Goal: Task Accomplishment & Management: Manage account settings

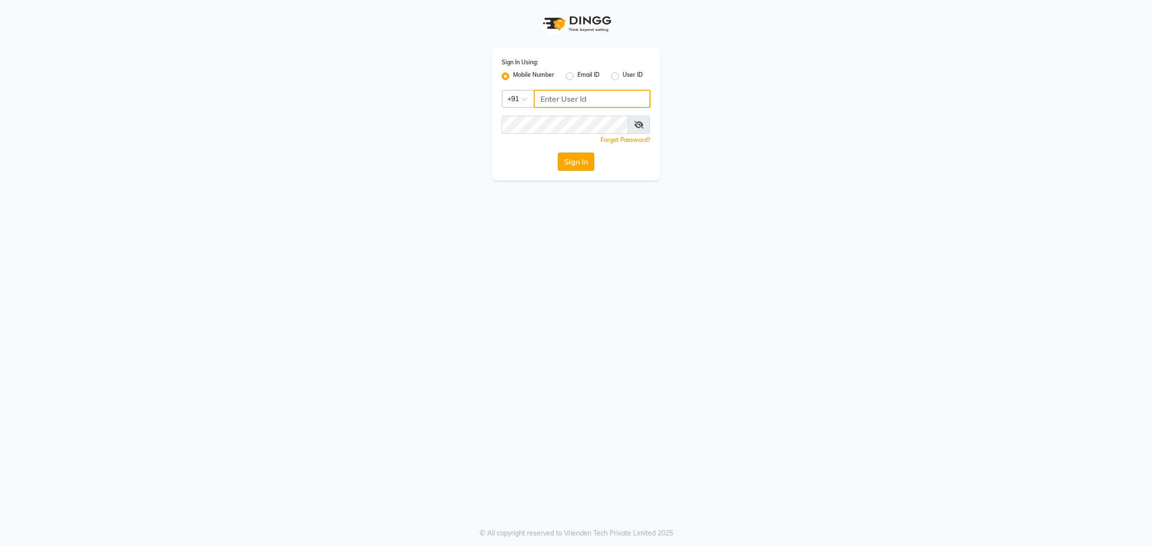
type input "7087307165"
click at [572, 160] on button "Sign In" at bounding box center [576, 162] width 36 height 18
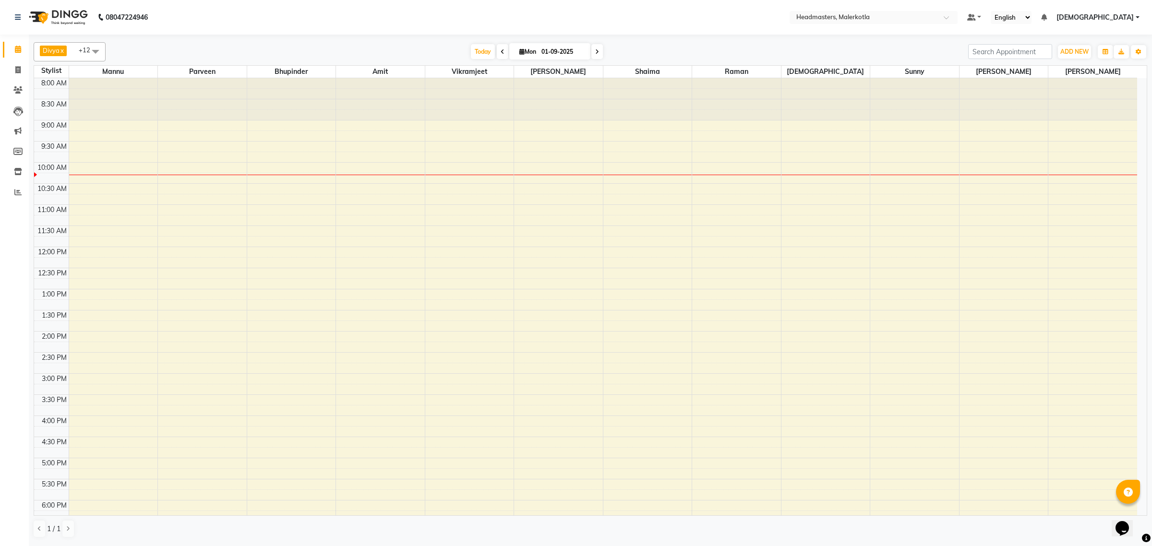
click at [98, 54] on span at bounding box center [95, 51] width 19 height 18
drag, startPoint x: 16, startPoint y: 91, endPoint x: 25, endPoint y: 98, distance: 12.0
click at [16, 92] on icon at bounding box center [17, 89] width 9 height 7
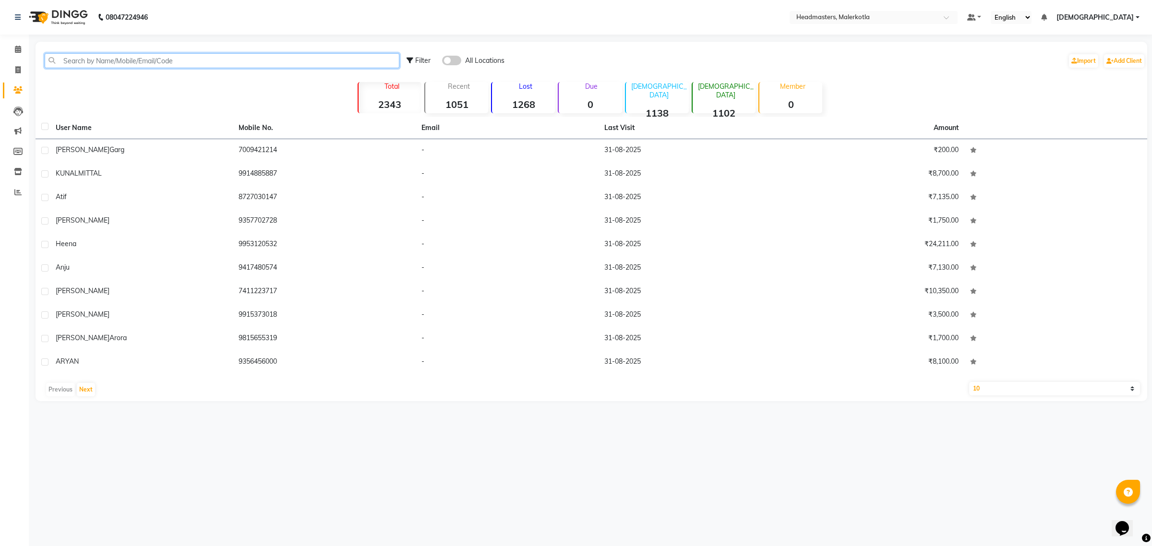
click at [149, 57] on input "text" at bounding box center [222, 60] width 355 height 15
paste input "7589220895"
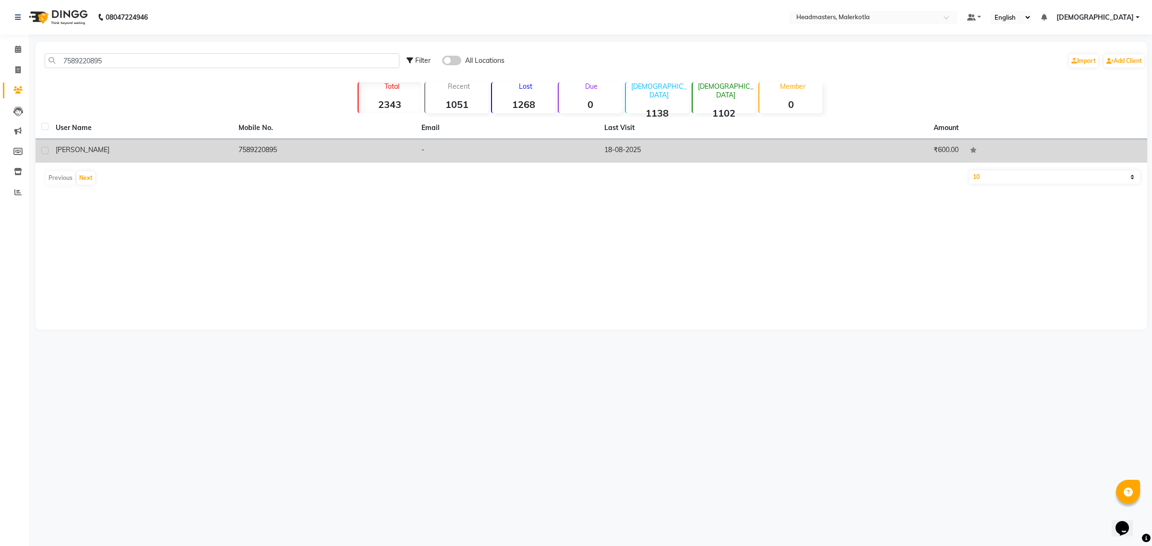
click at [720, 145] on td "18-08-2025" at bounding box center [690, 151] width 183 height 24
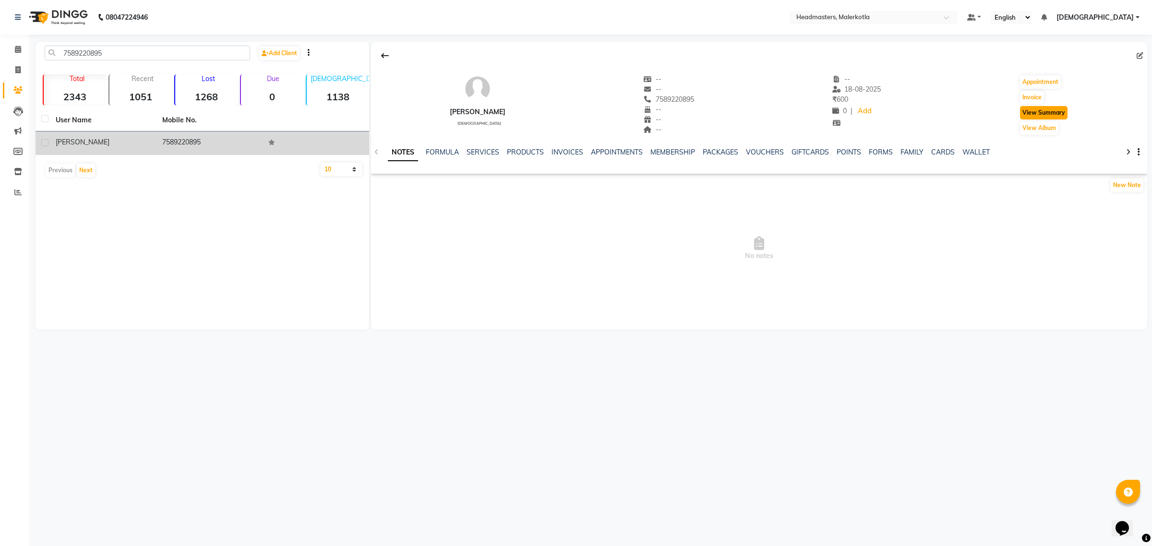
click at [1055, 111] on button "View Summary" at bounding box center [1044, 112] width 48 height 13
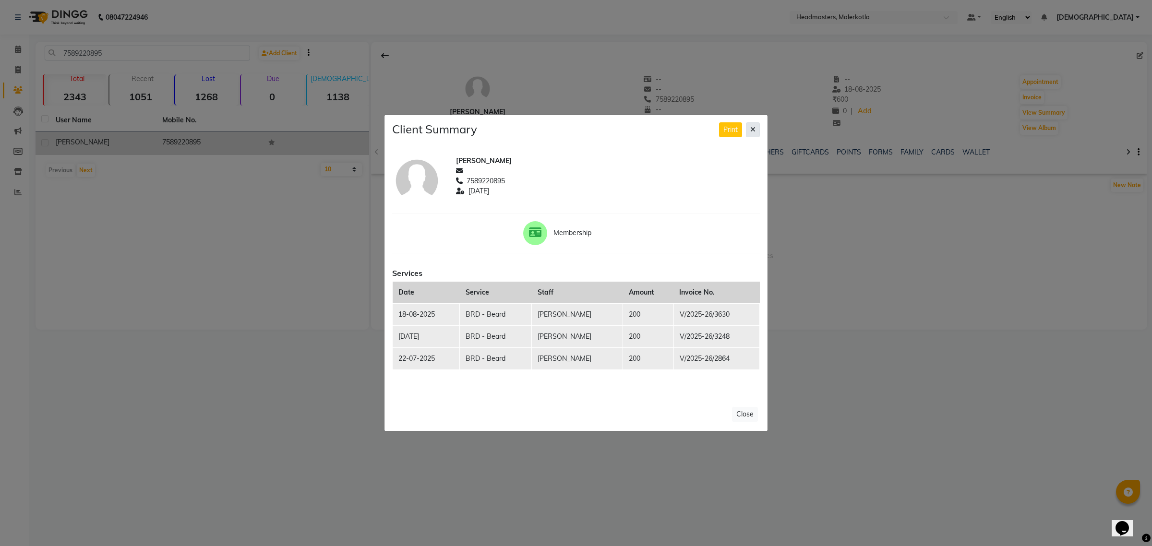
drag, startPoint x: 752, startPoint y: 123, endPoint x: 535, endPoint y: 481, distance: 418.7
click at [752, 125] on button at bounding box center [753, 129] width 14 height 15
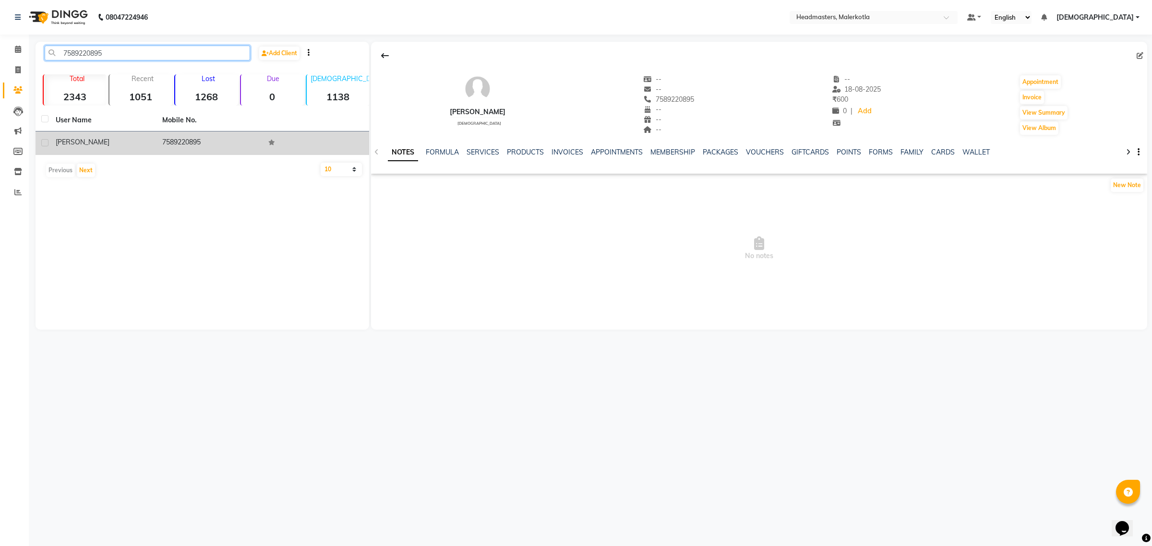
click at [122, 51] on input "7589220895" at bounding box center [147, 53] width 205 height 15
type input "7"
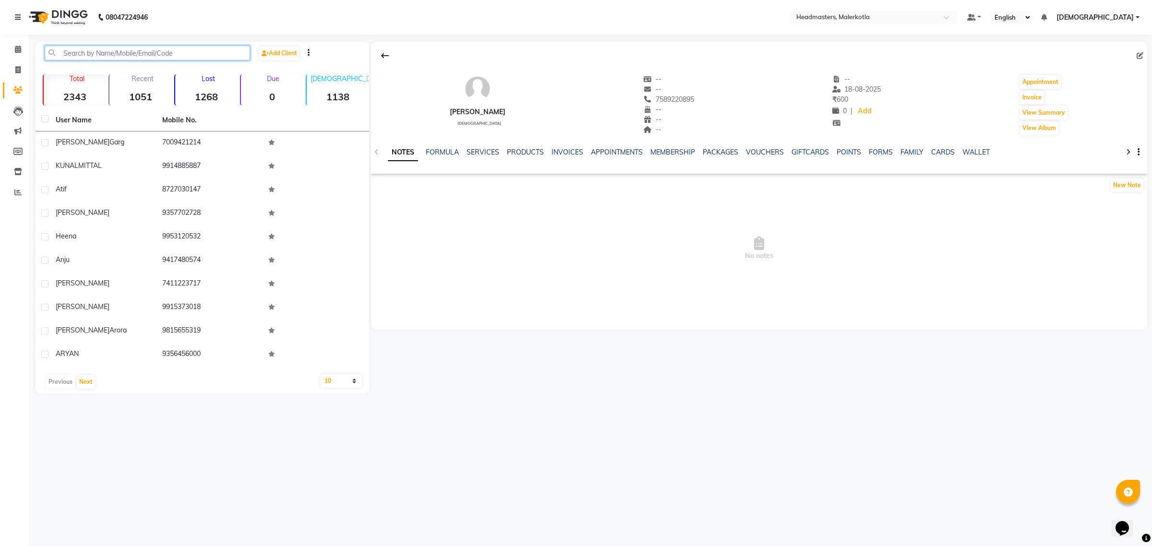
paste input "9478628687"
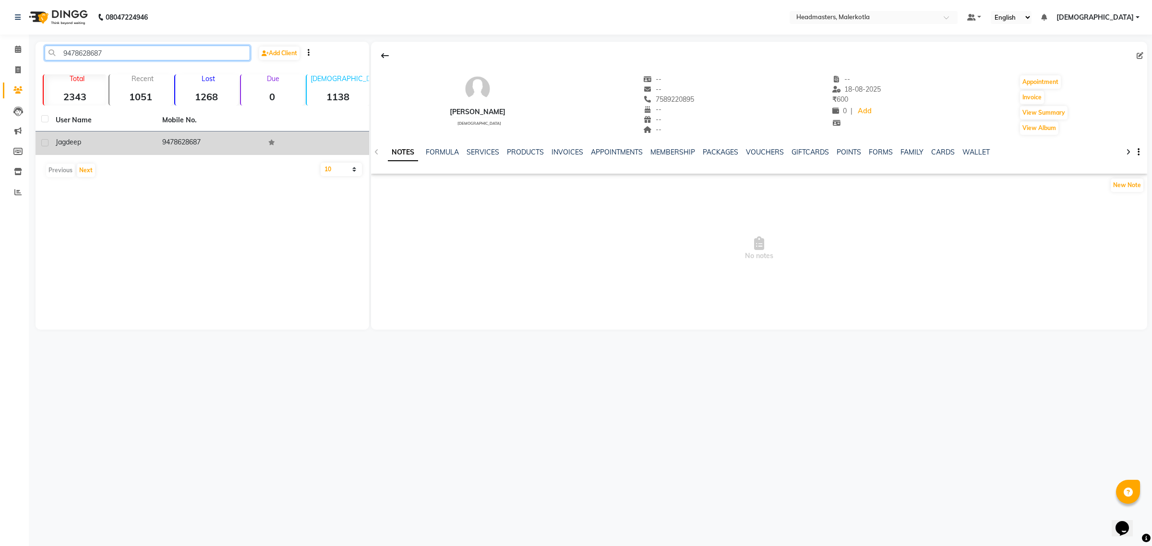
type input "9478628687"
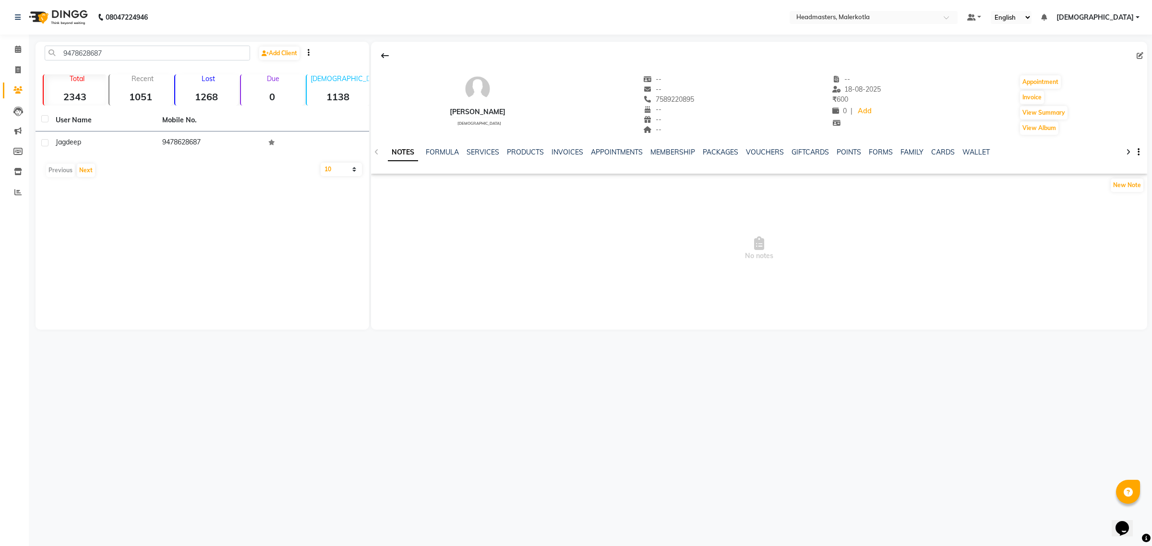
drag, startPoint x: 190, startPoint y: 135, endPoint x: 476, endPoint y: 312, distance: 336.7
click at [190, 136] on td "9478628687" at bounding box center [209, 144] width 107 height 24
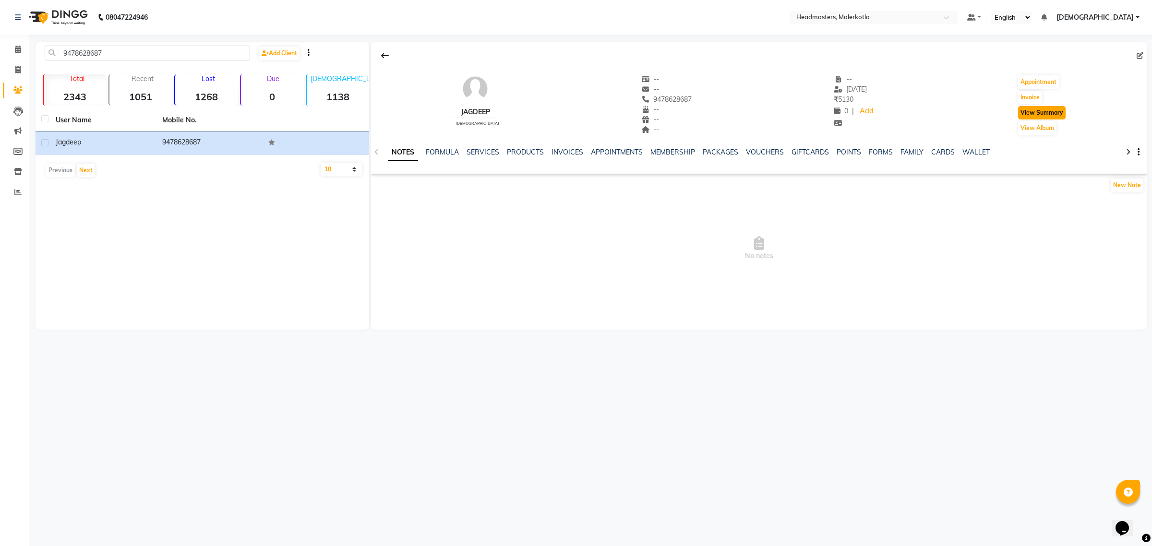
click at [1055, 116] on button "View Summary" at bounding box center [1042, 112] width 48 height 13
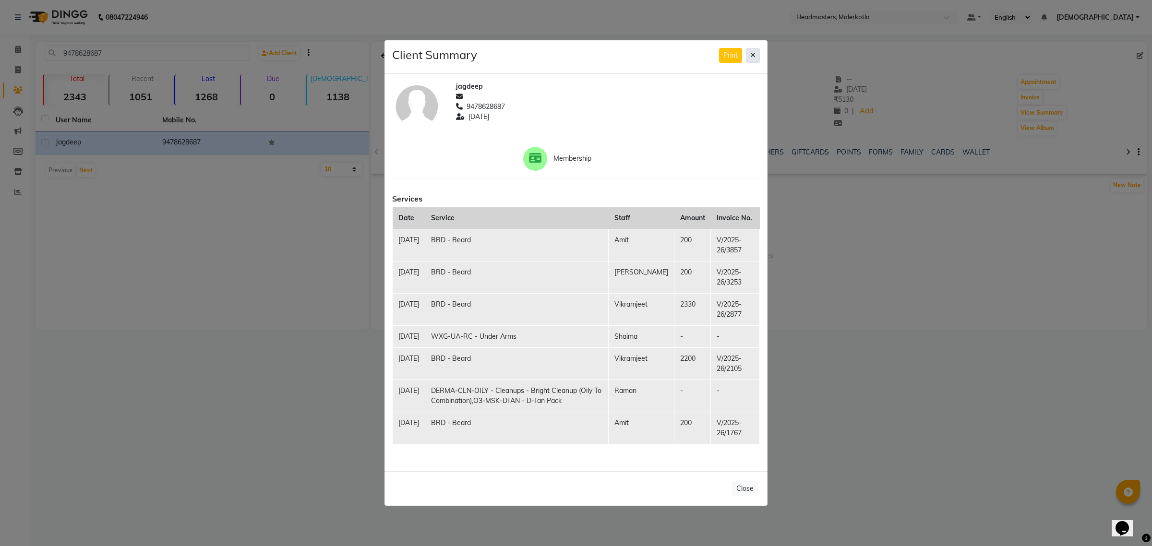
click at [752, 48] on button at bounding box center [753, 55] width 14 height 15
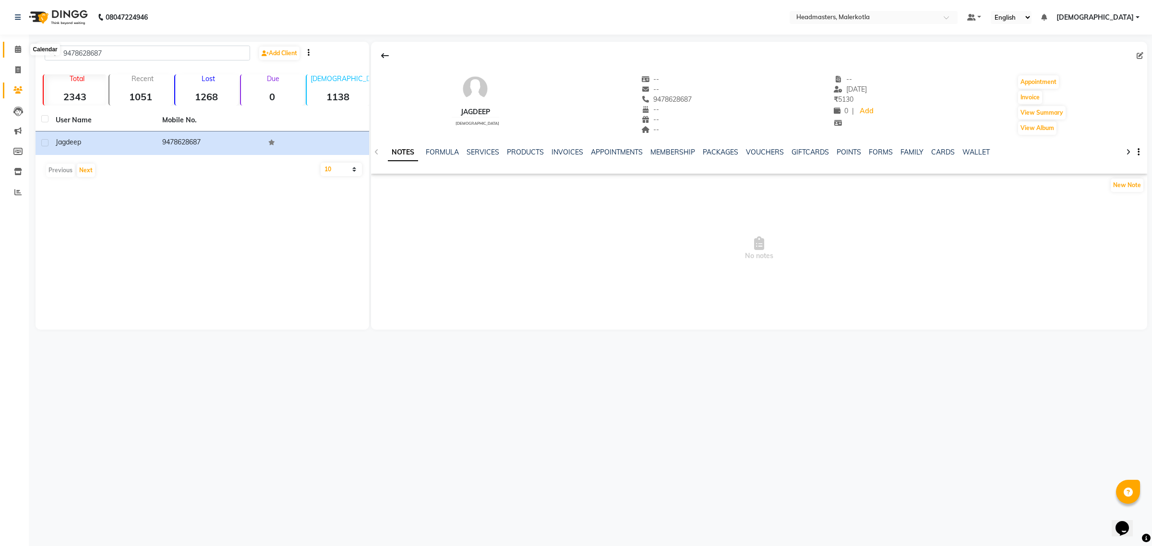
drag, startPoint x: 20, startPoint y: 48, endPoint x: 19, endPoint y: 54, distance: 5.3
click at [20, 48] on icon at bounding box center [18, 49] width 6 height 7
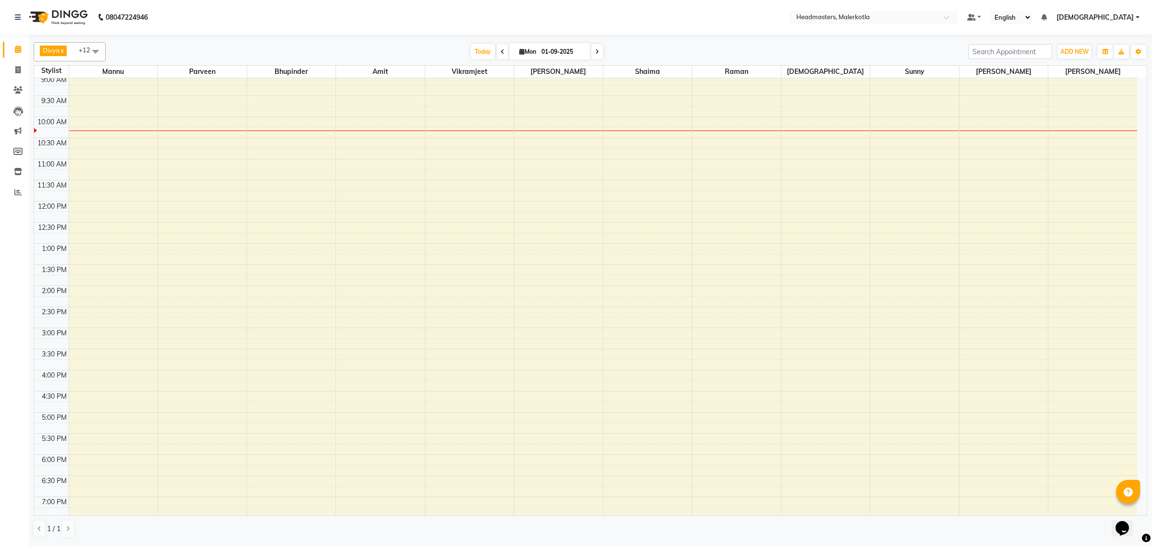
scroll to position [49, 0]
click at [501, 49] on icon at bounding box center [503, 52] width 4 height 6
type input "31-08-2025"
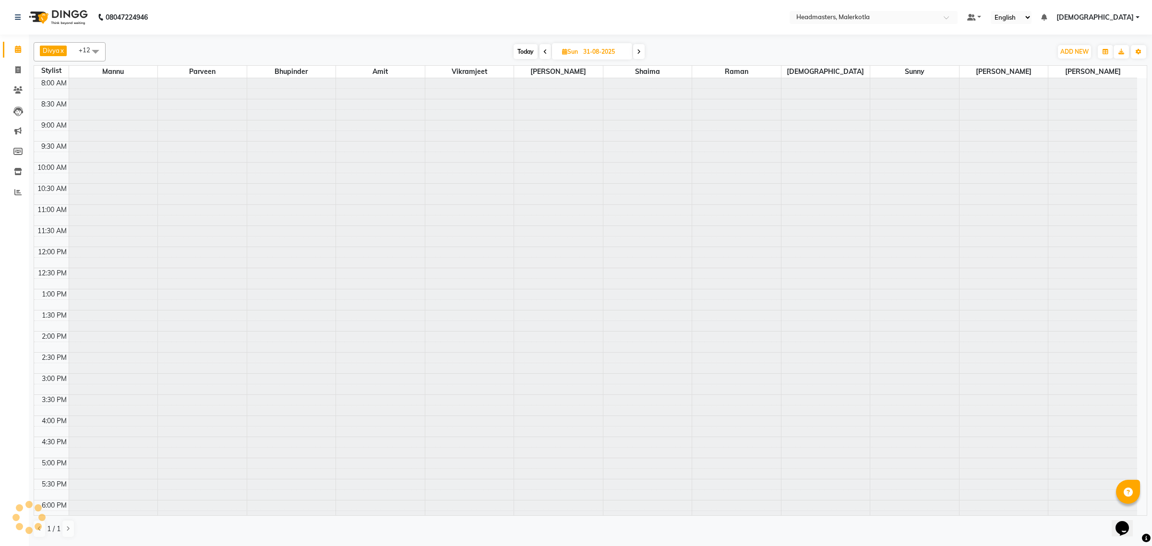
scroll to position [85, 0]
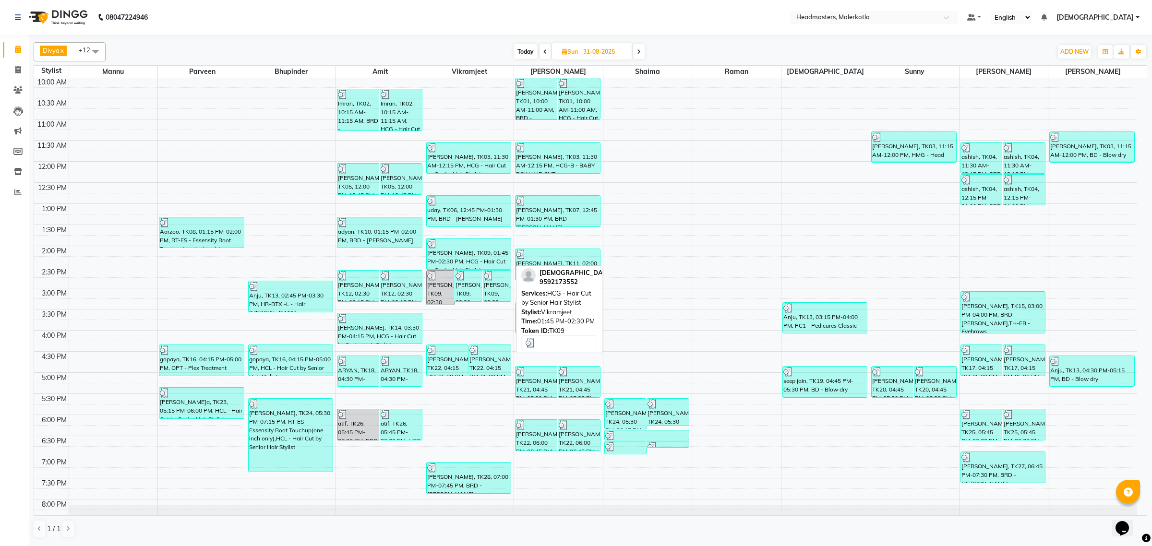
click at [461, 262] on div "Sufiyan, TK09, 01:45 PM-02:30 PM, HCG - Hair Cut by Senior Hair Stylist" at bounding box center [469, 254] width 84 height 31
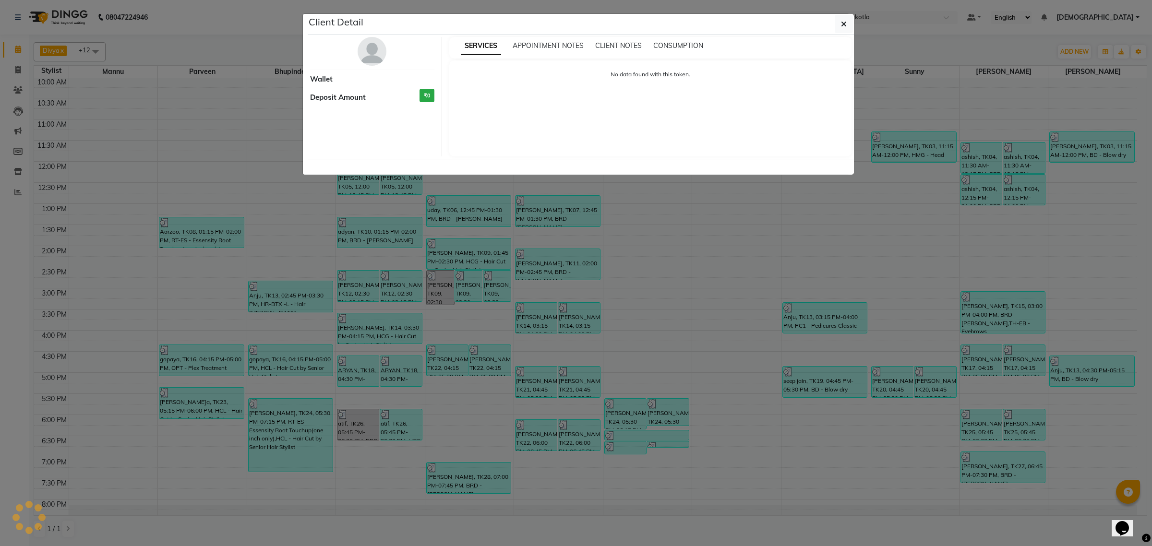
select select "3"
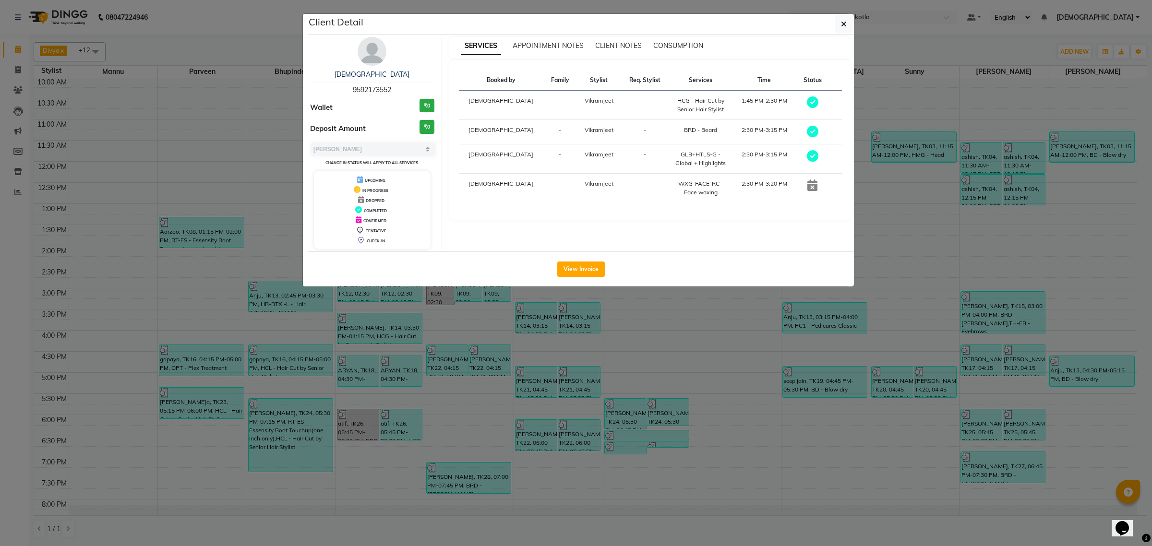
drag, startPoint x: 395, startPoint y: 90, endPoint x: 349, endPoint y: 92, distance: 45.7
click at [349, 92] on div "Sufiyan 9592173552" at bounding box center [372, 82] width 124 height 25
copy span "9592173552"
click at [846, 23] on button "button" at bounding box center [844, 24] width 18 height 18
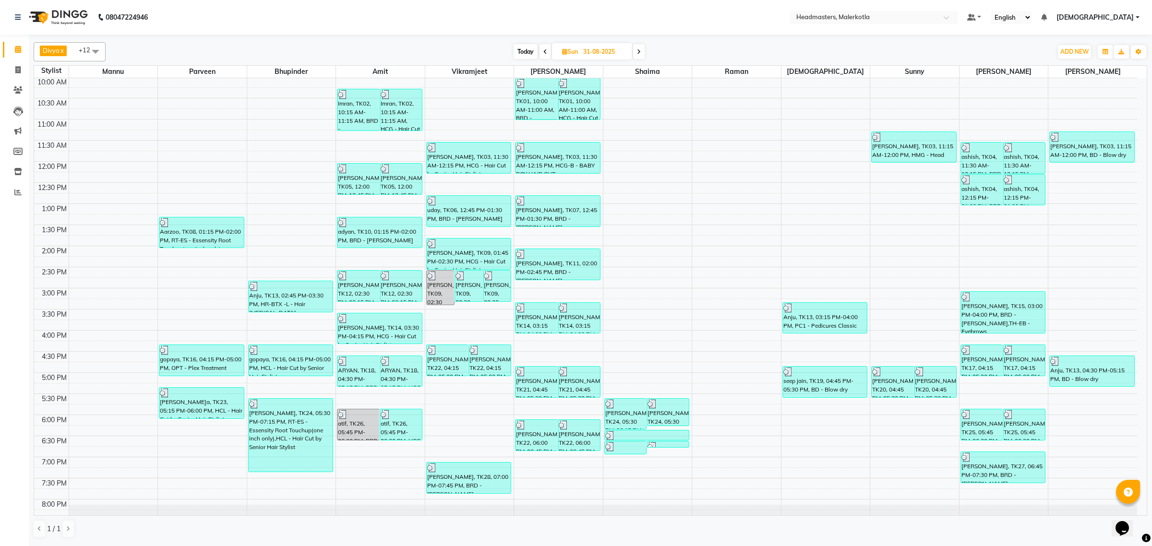
click at [637, 54] on icon at bounding box center [639, 52] width 4 height 6
type input "01-09-2025"
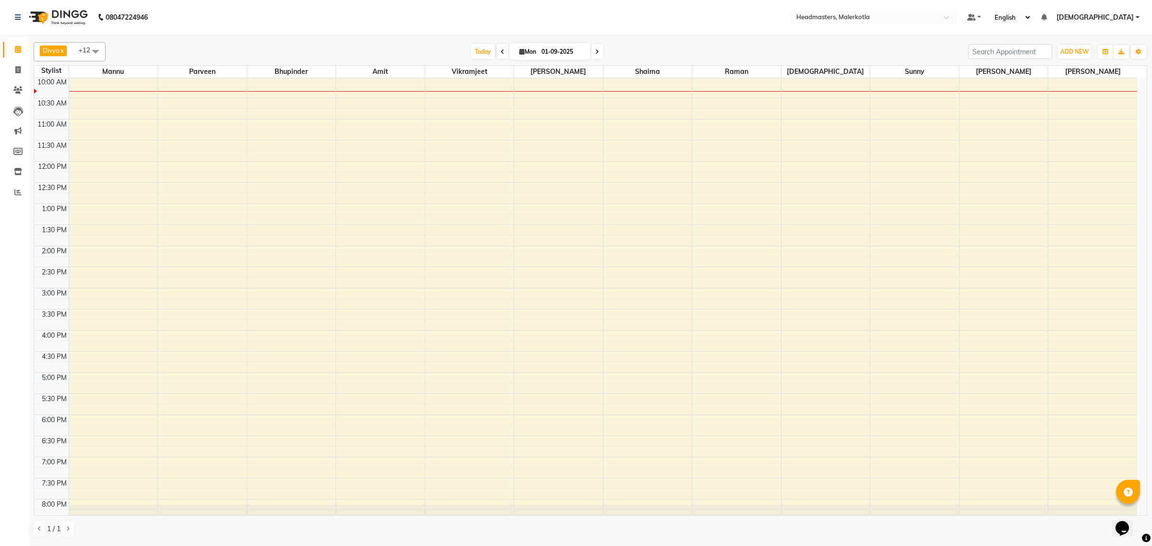
click at [458, 102] on div "8:00 AM 8:30 AM 9:00 AM 9:30 AM 10:00 AM 10:30 AM 11:00 AM 11:30 AM 12:00 PM 12…" at bounding box center [585, 288] width 1103 height 591
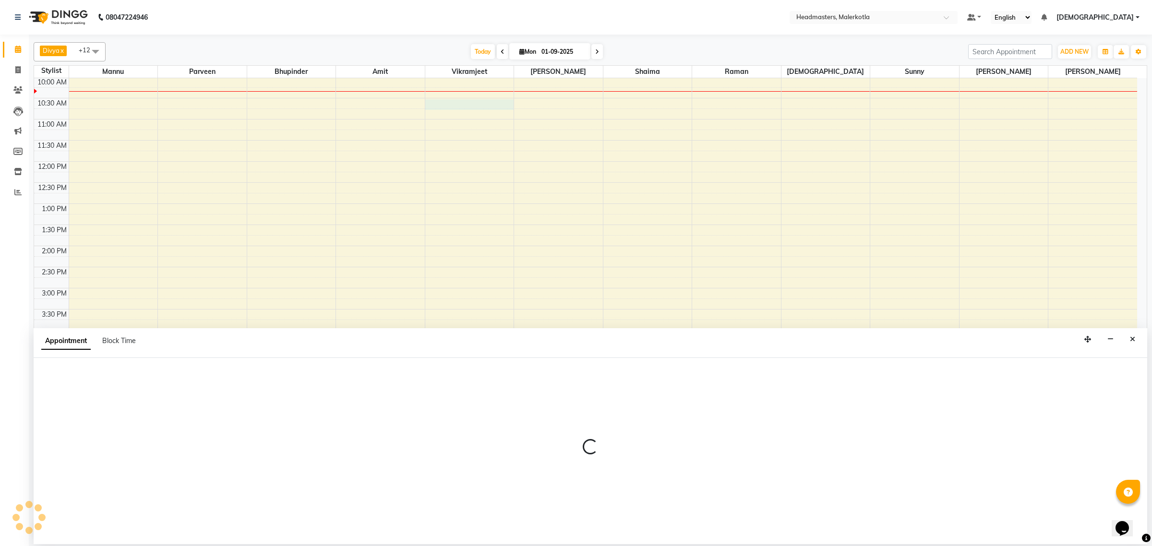
select select "65911"
select select "630"
select select "tentative"
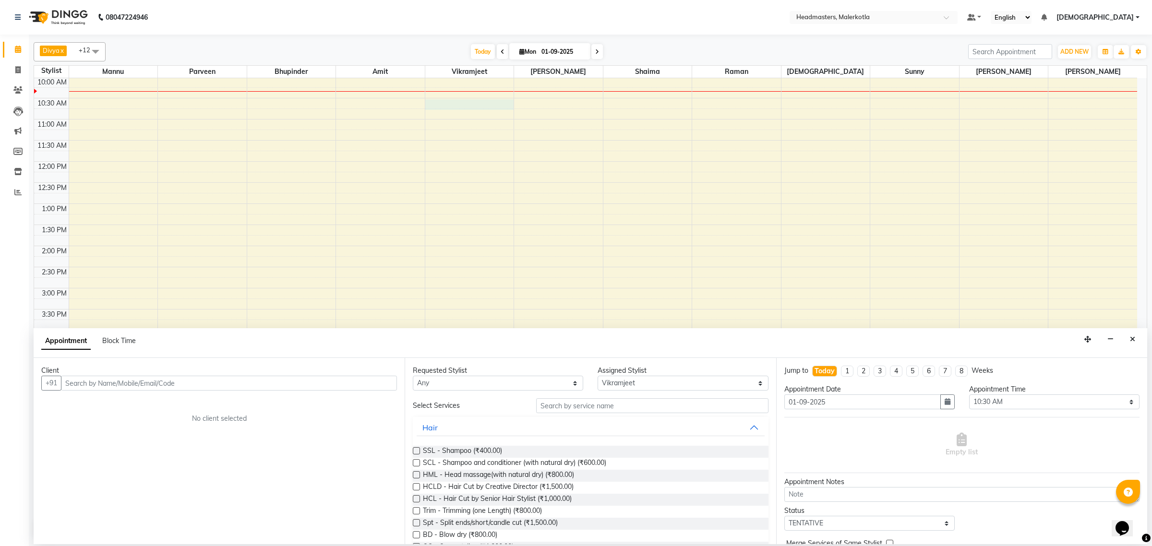
click at [183, 383] on input "text" at bounding box center [229, 383] width 336 height 15
click at [157, 402] on span "6283800" at bounding box center [157, 404] width 34 height 10
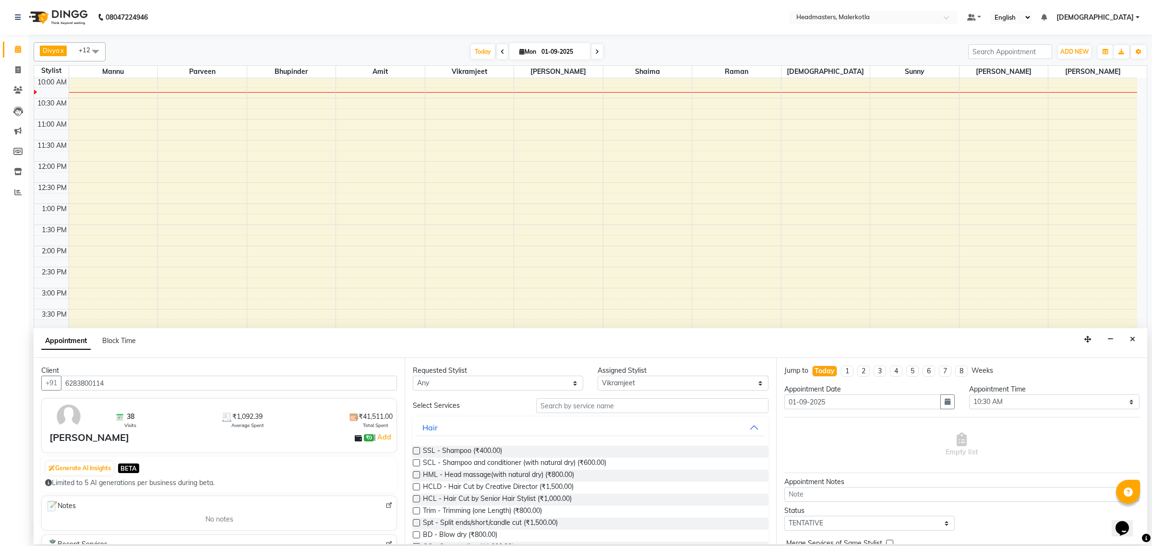
type input "6283800114"
click at [570, 403] on input "text" at bounding box center [652, 405] width 232 height 15
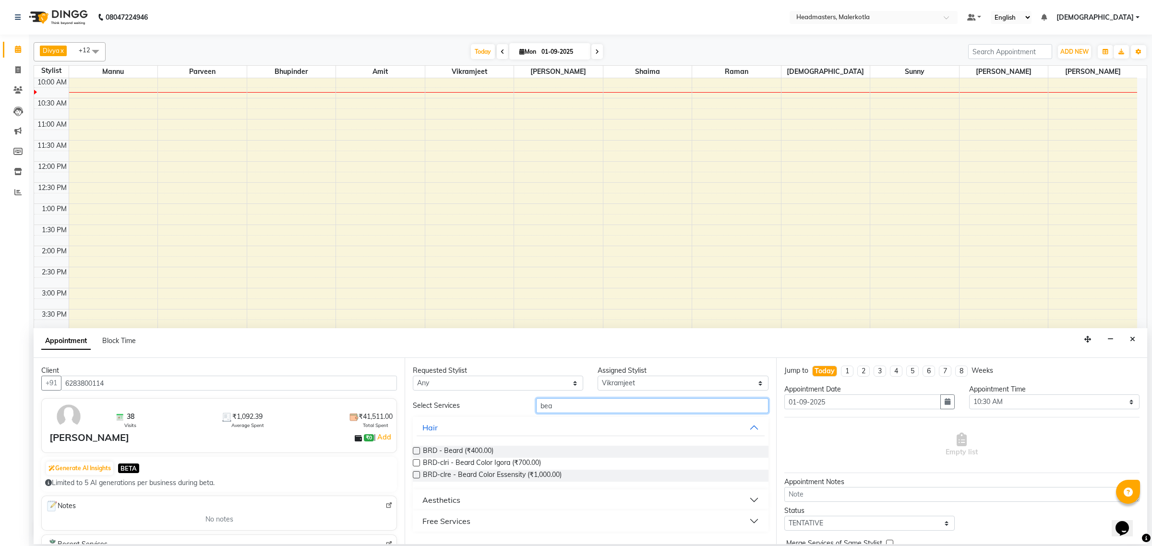
type input "bea"
click at [416, 449] on label at bounding box center [416, 450] width 7 height 7
click at [416, 449] on input "checkbox" at bounding box center [416, 452] width 6 height 6
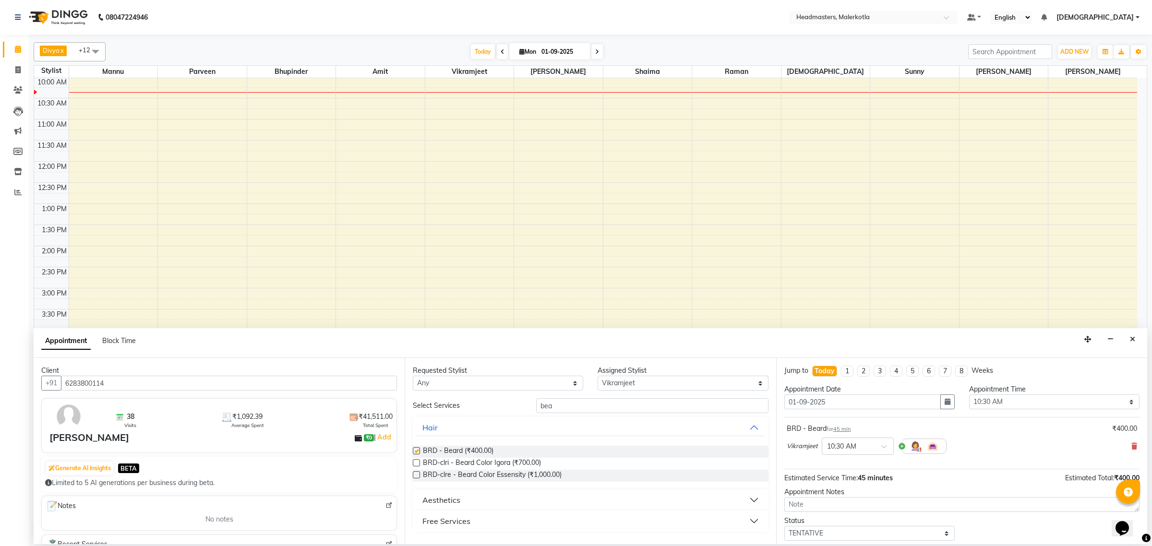
checkbox input "false"
click at [593, 406] on input "bea" at bounding box center [652, 405] width 232 height 15
type input "b"
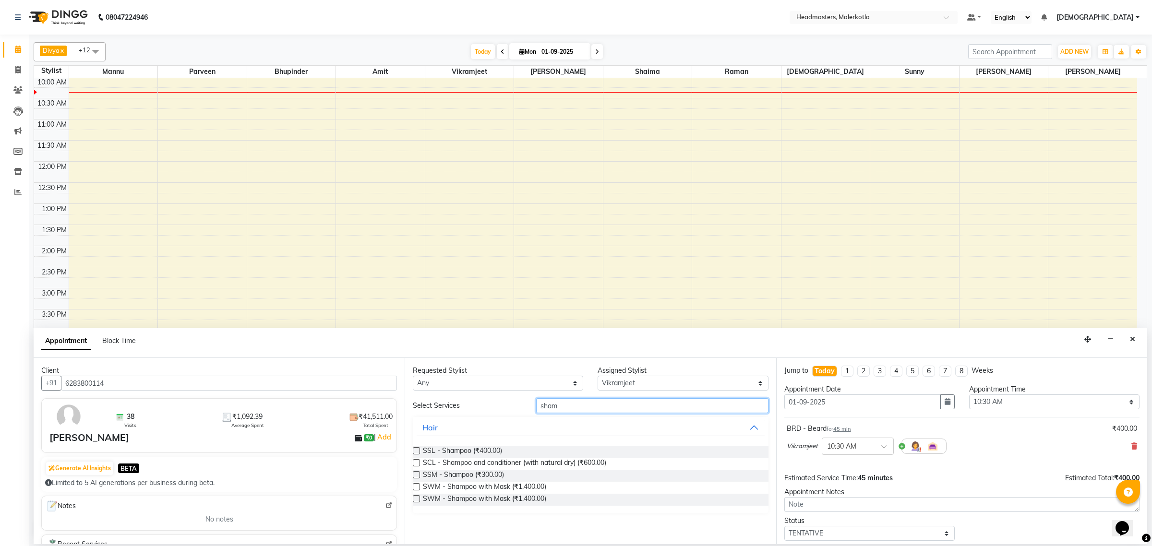
type input "sham"
click at [417, 478] on label at bounding box center [416, 474] width 7 height 7
click at [417, 478] on input "checkbox" at bounding box center [416, 476] width 6 height 6
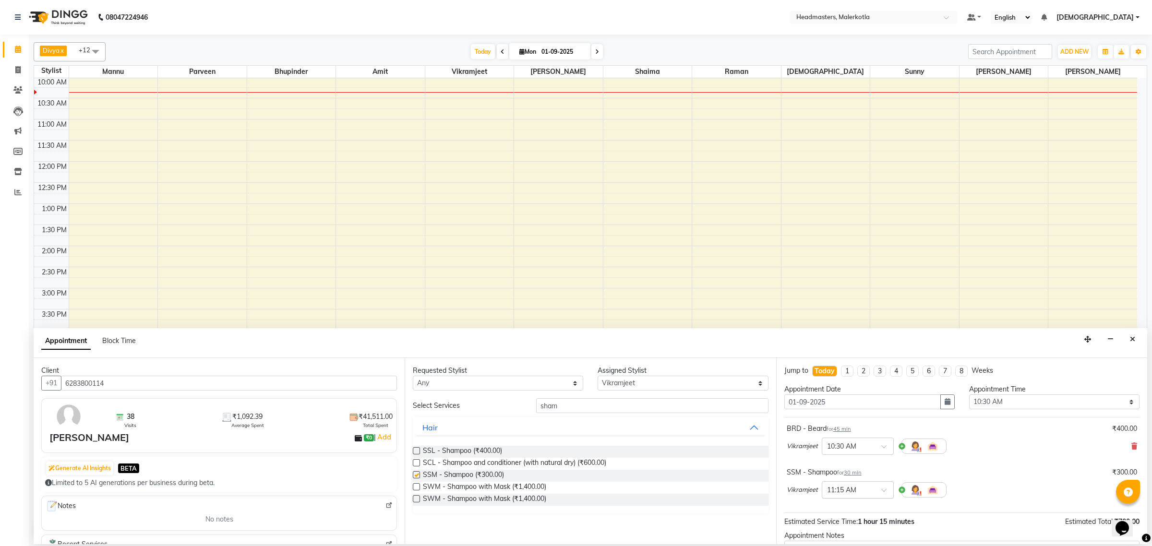
checkbox input "false"
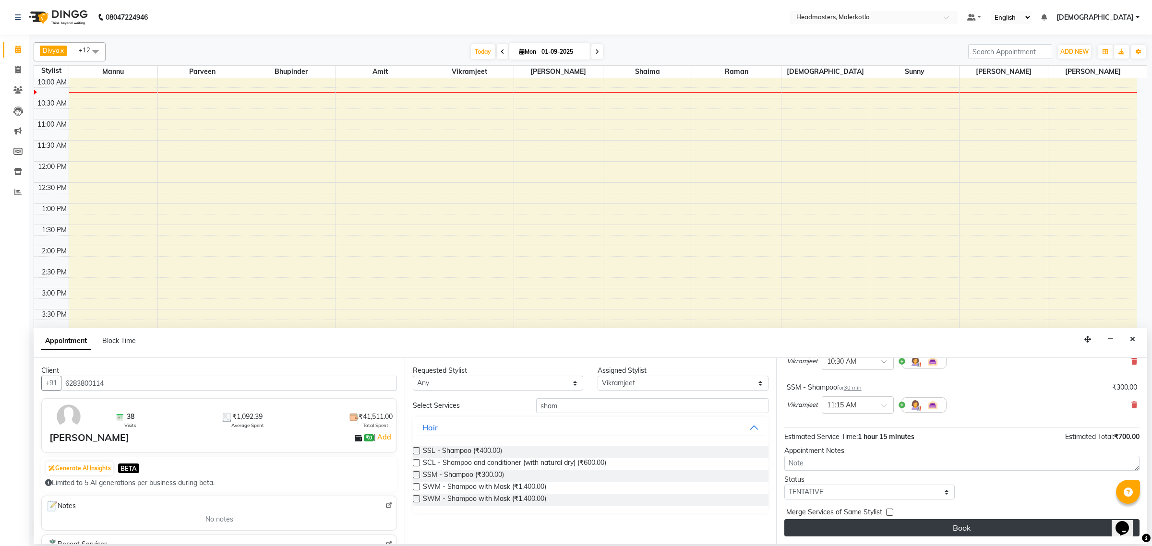
click at [858, 530] on button "Book" at bounding box center [961, 527] width 355 height 17
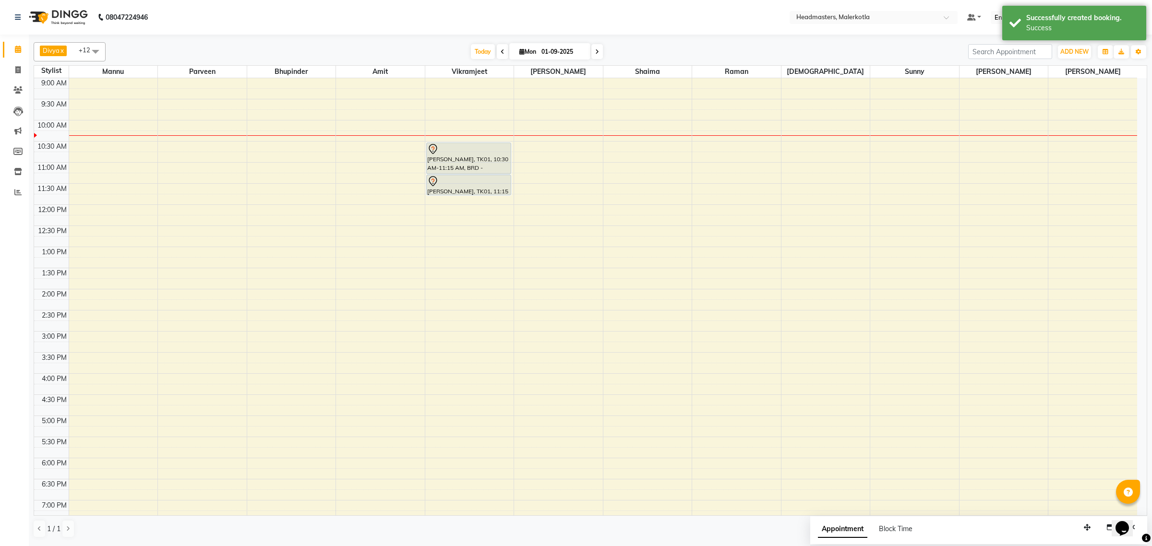
scroll to position [0, 0]
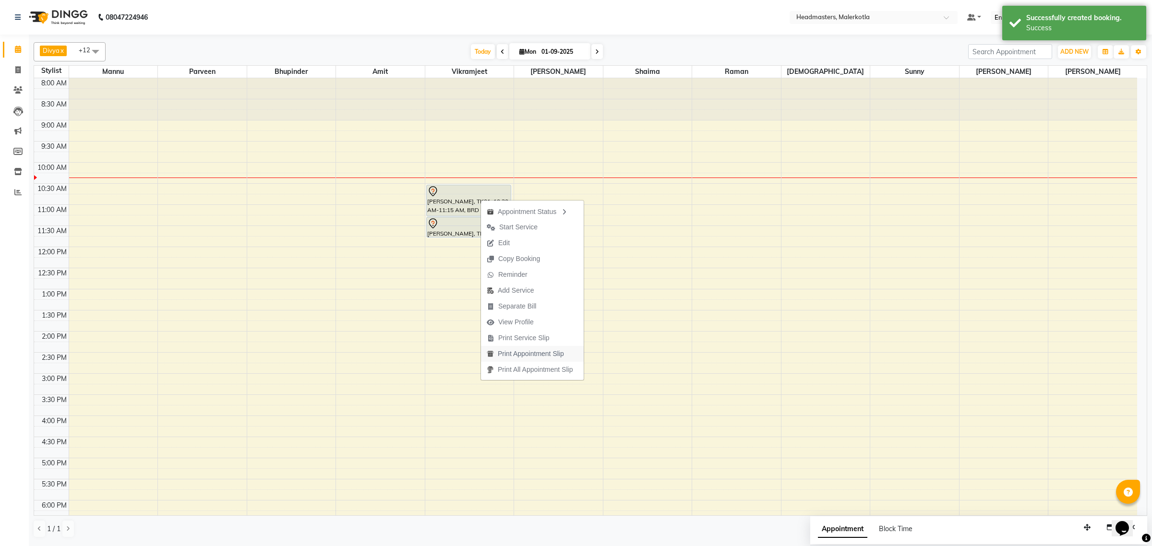
click at [531, 351] on span "Print Appointment Slip" at bounding box center [531, 354] width 66 height 10
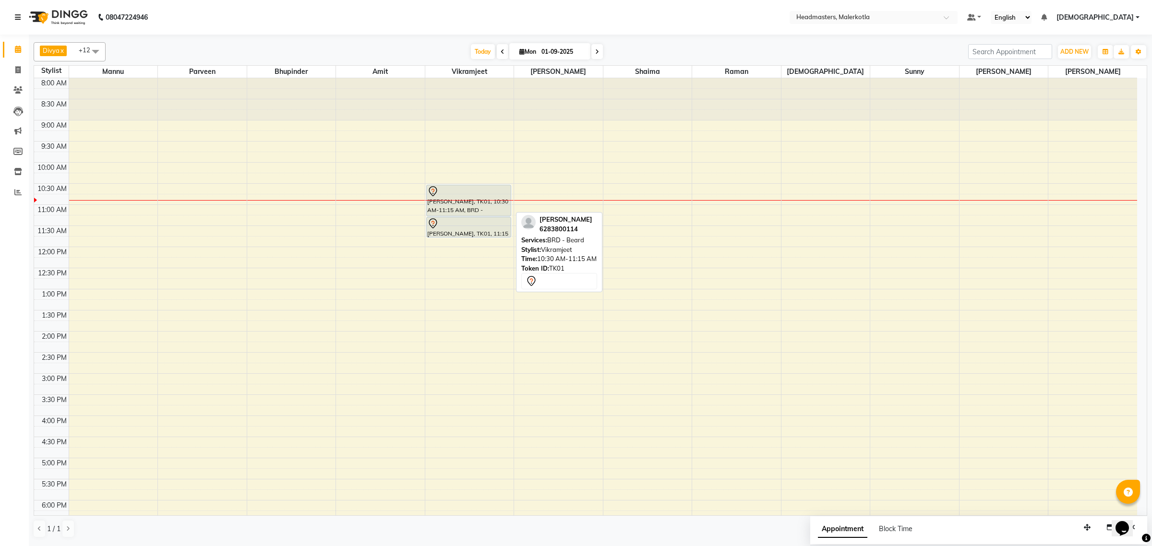
click at [479, 202] on div "[PERSON_NAME], TK01, 10:30 AM-11:15 AM, BRD - [PERSON_NAME]" at bounding box center [469, 200] width 84 height 31
select select "7"
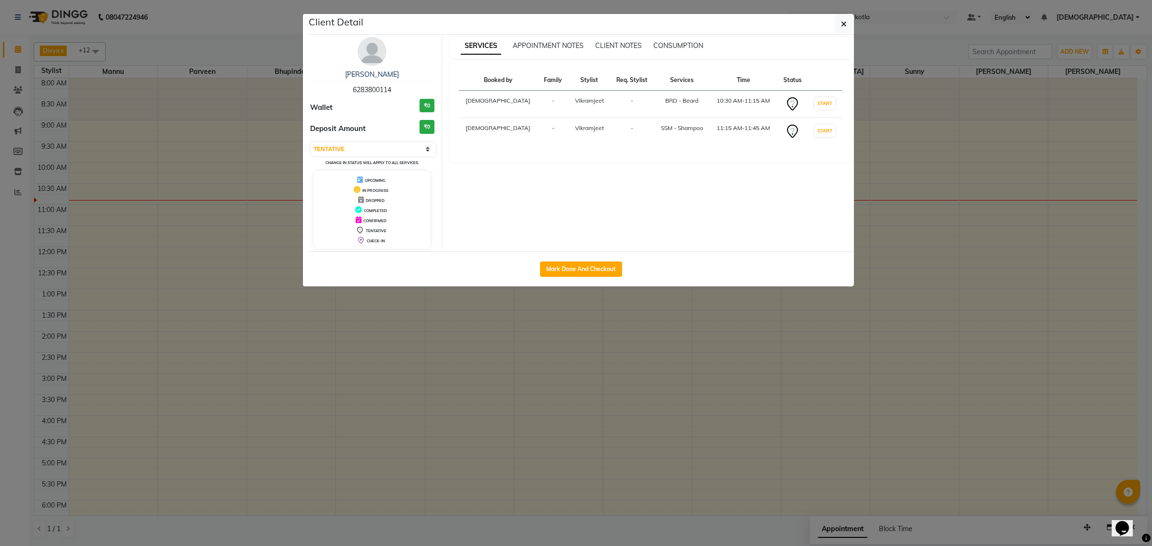
click at [590, 259] on div "Mark Done And Checkout" at bounding box center [581, 269] width 546 height 35
click at [596, 273] on button "Mark Done And Checkout" at bounding box center [581, 269] width 82 height 15
select select "service"
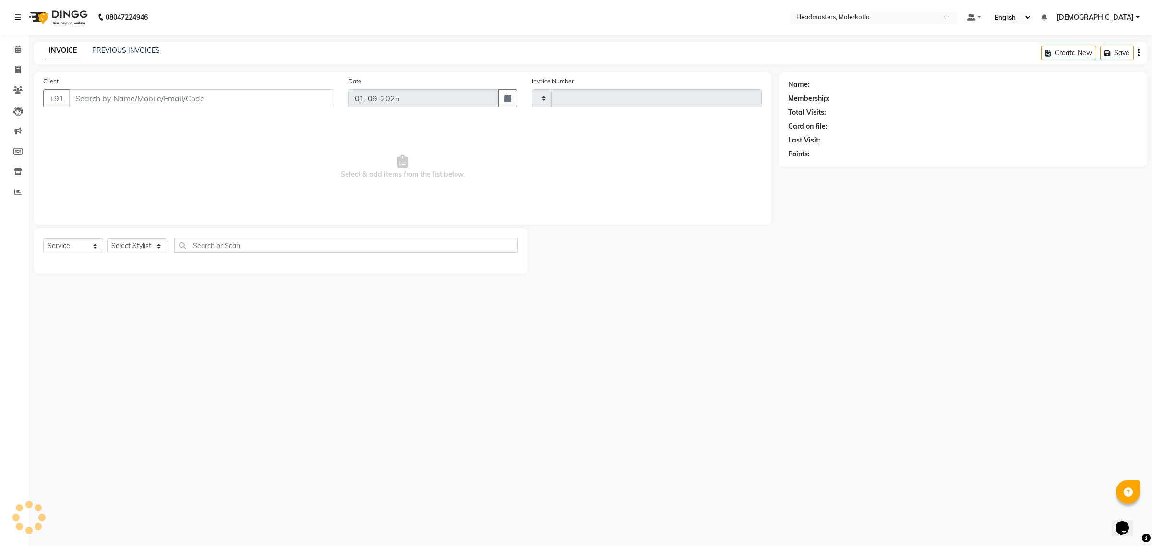
type input "3934"
select select "7368"
type input "6283800114"
select select "65911"
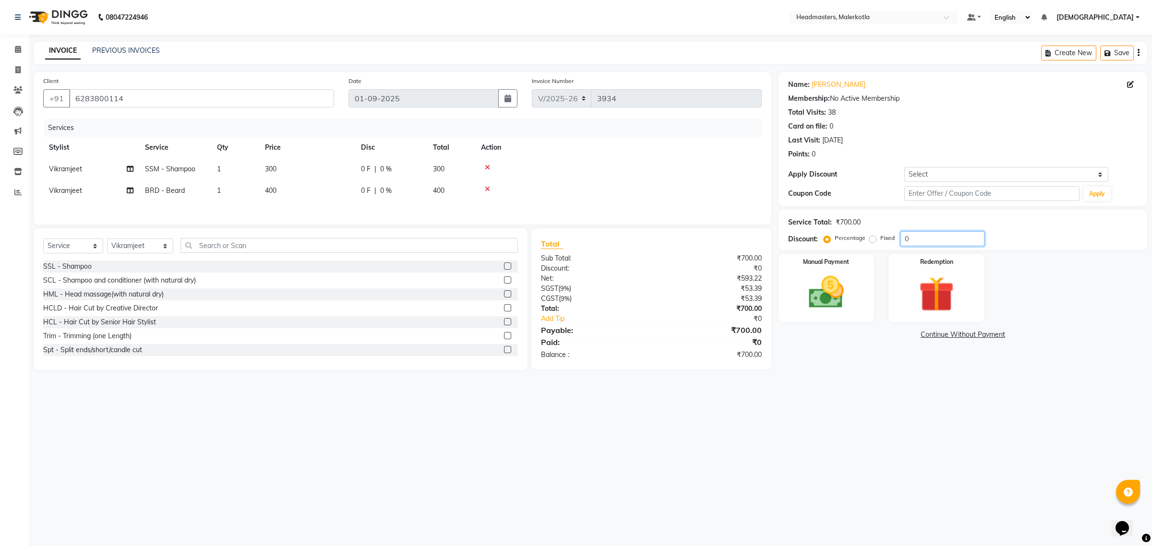
click at [932, 242] on input "0" at bounding box center [942, 238] width 84 height 15
type input "50"
click at [390, 178] on td "150 F | 50 %" at bounding box center [391, 169] width 72 height 22
select select "65911"
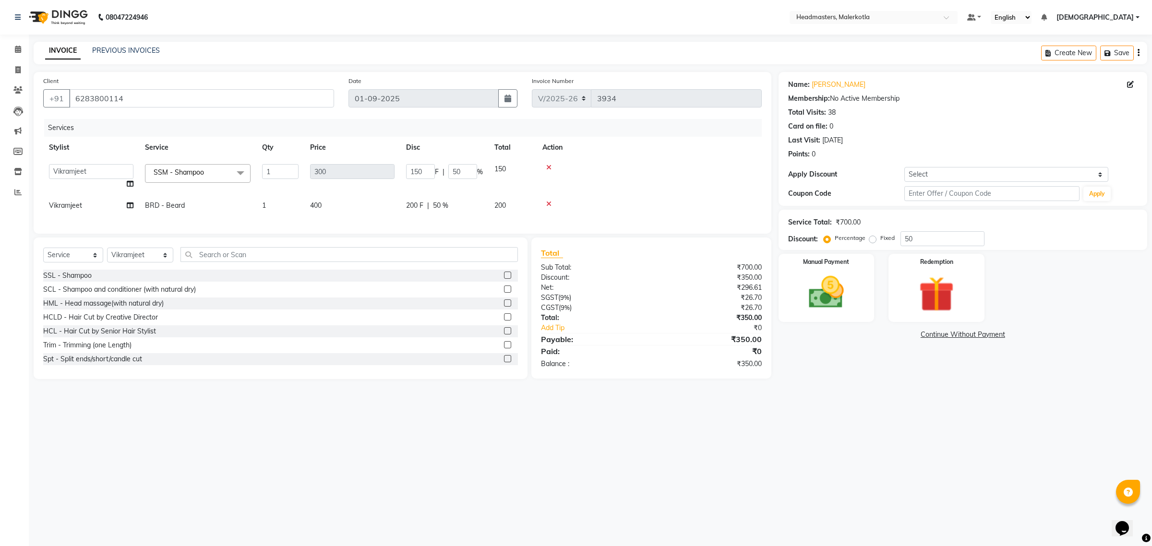
click at [239, 171] on span at bounding box center [240, 173] width 19 height 18
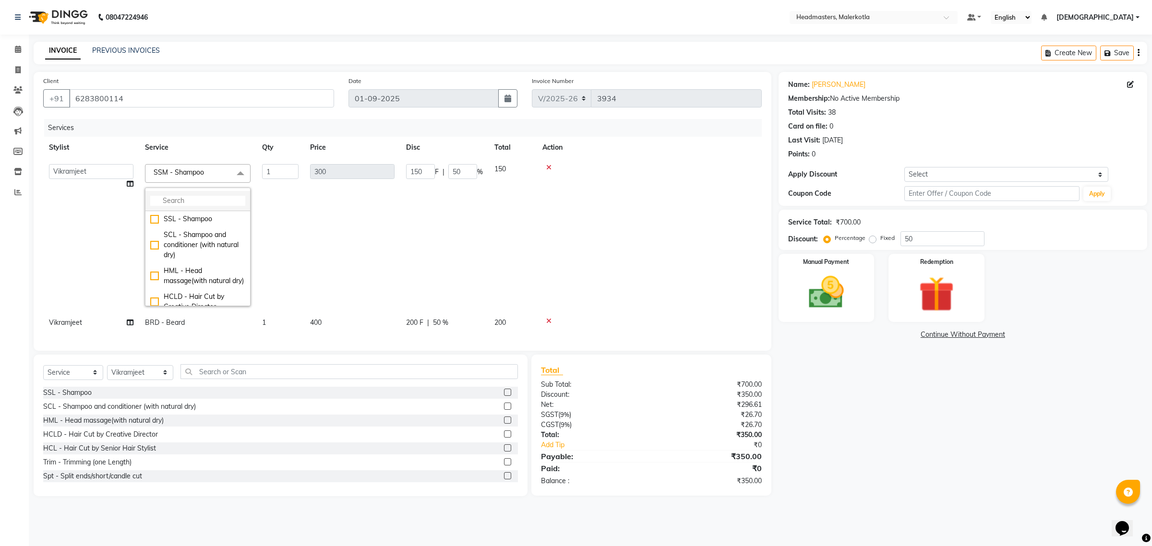
click at [186, 199] on input "multiselect-search" at bounding box center [197, 201] width 95 height 10
click at [424, 173] on input "150" at bounding box center [420, 171] width 29 height 15
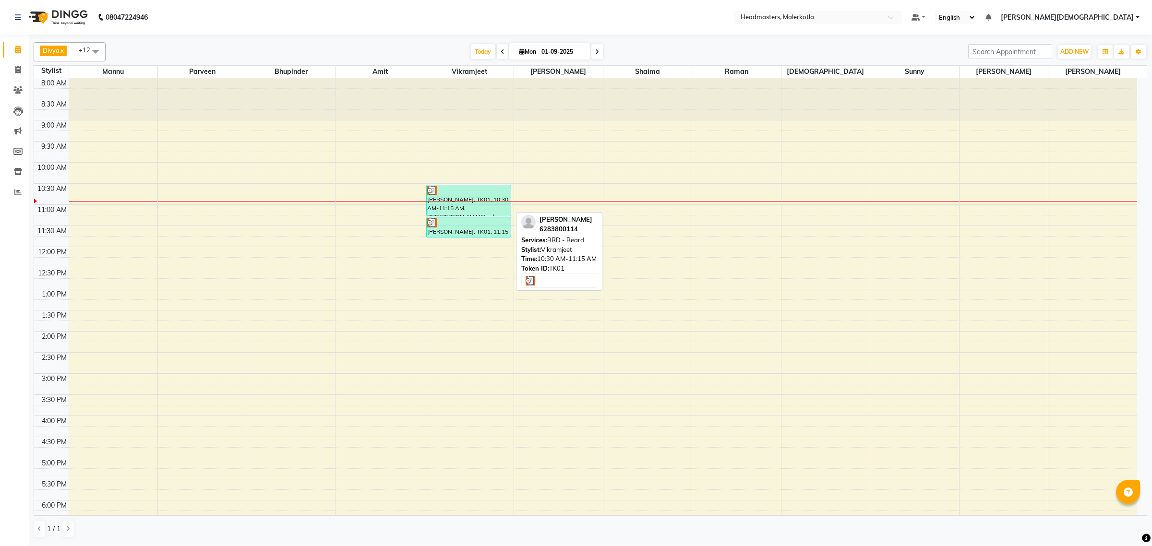
click at [455, 211] on div "[PERSON_NAME], TK01, 10:30 AM-11:15 AM, BRD [PERSON_NAME]rd" at bounding box center [469, 200] width 84 height 31
select select "3"
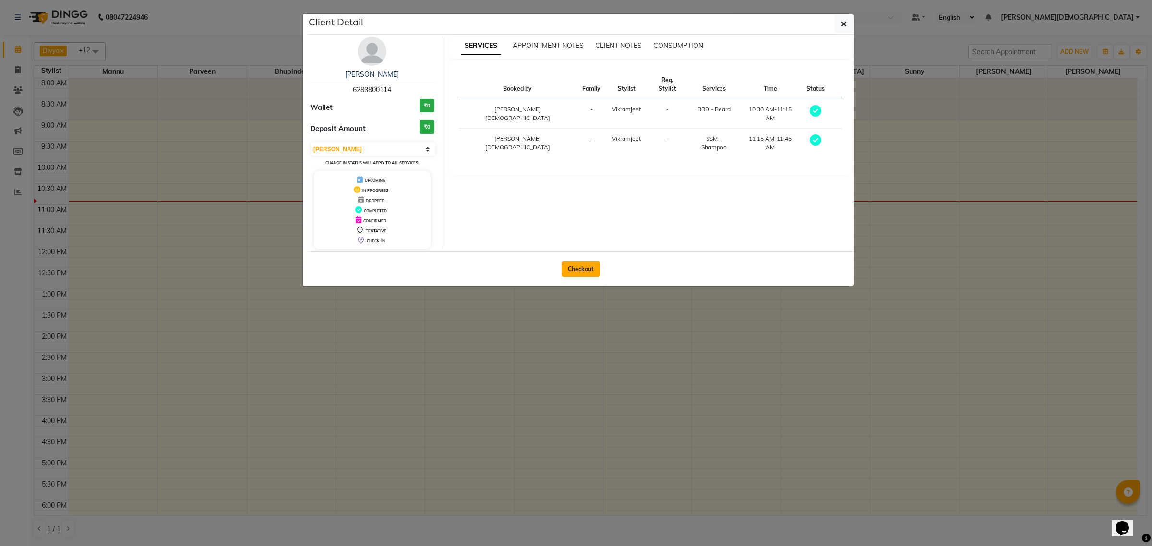
click at [585, 268] on button "Checkout" at bounding box center [581, 269] width 38 height 15
select select "service"
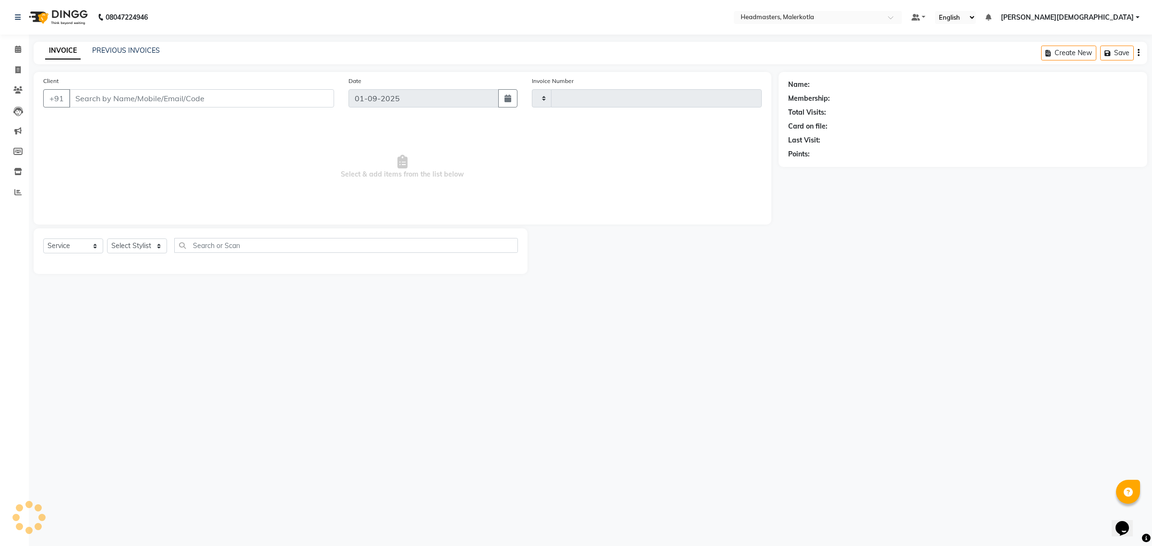
type input "3934"
select select "7368"
type input "6283800114"
select select "65911"
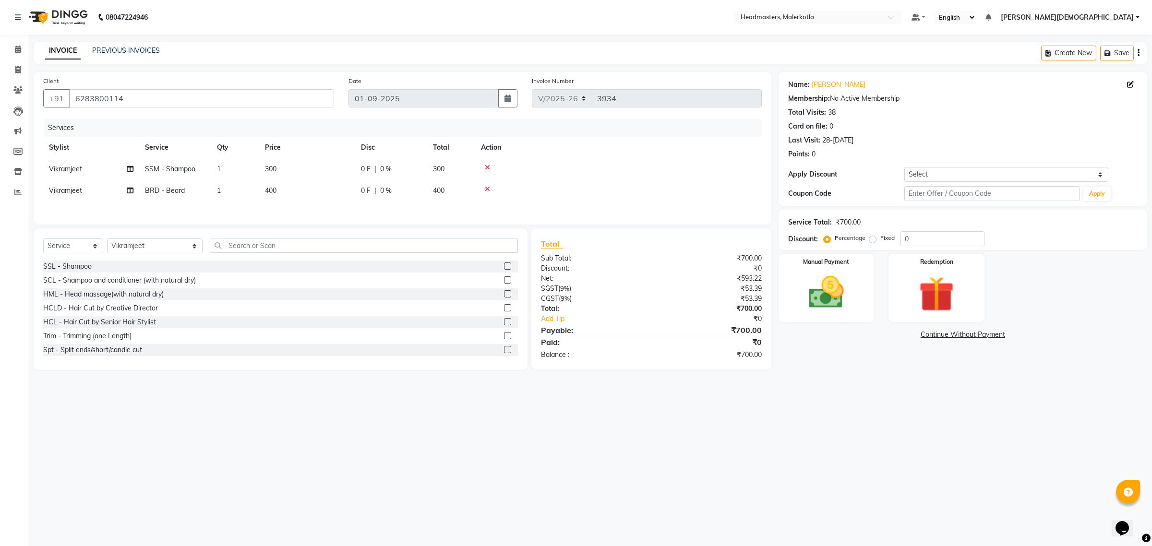
click at [388, 171] on span "0 %" at bounding box center [386, 169] width 12 height 10
select select "65911"
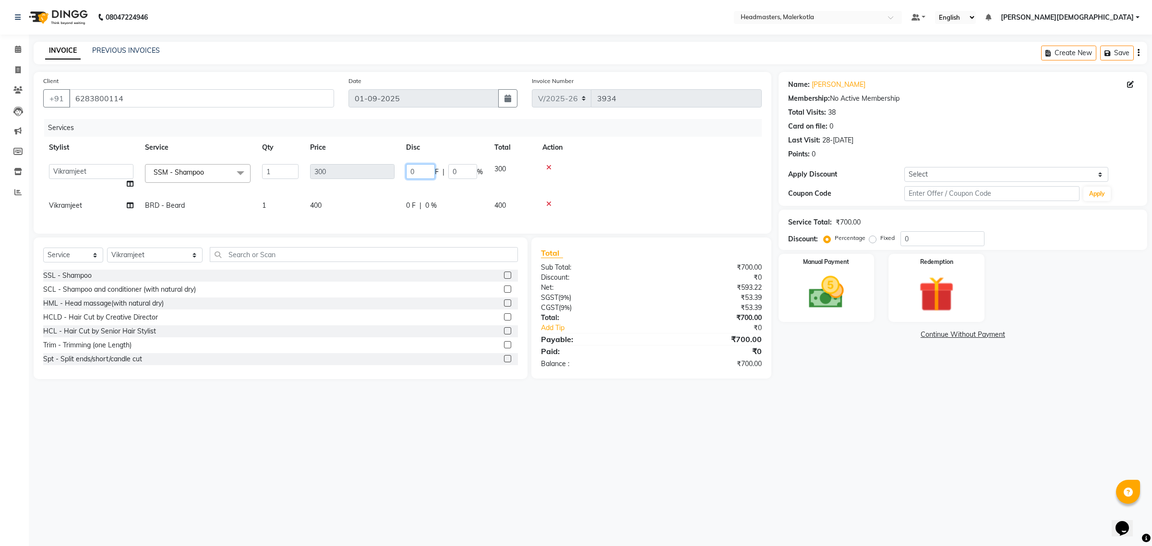
click at [425, 172] on input "0" at bounding box center [420, 171] width 29 height 15
type input "100"
click at [612, 178] on td at bounding box center [649, 176] width 225 height 36
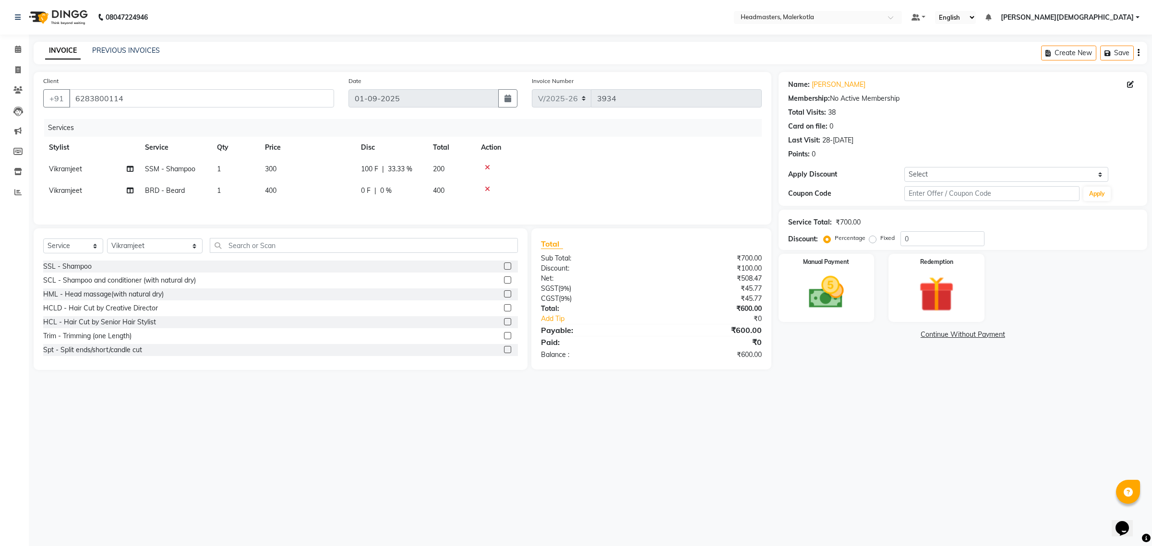
click at [395, 186] on div "0 F | 0 %" at bounding box center [391, 191] width 60 height 10
select select "65911"
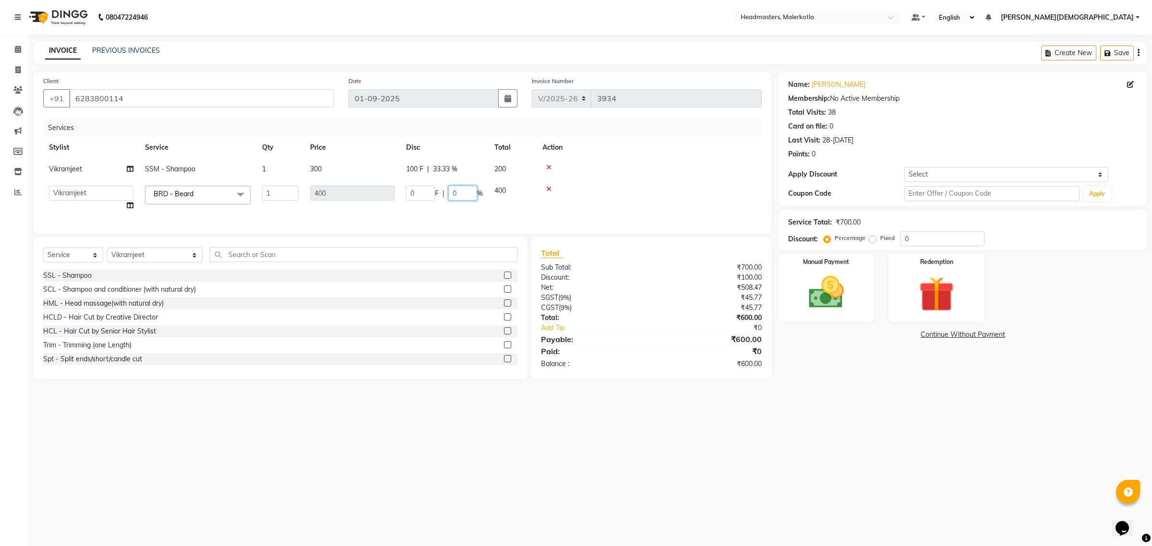
click at [460, 188] on input "0" at bounding box center [462, 193] width 29 height 15
type input "50"
click at [652, 175] on td at bounding box center [649, 169] width 225 height 22
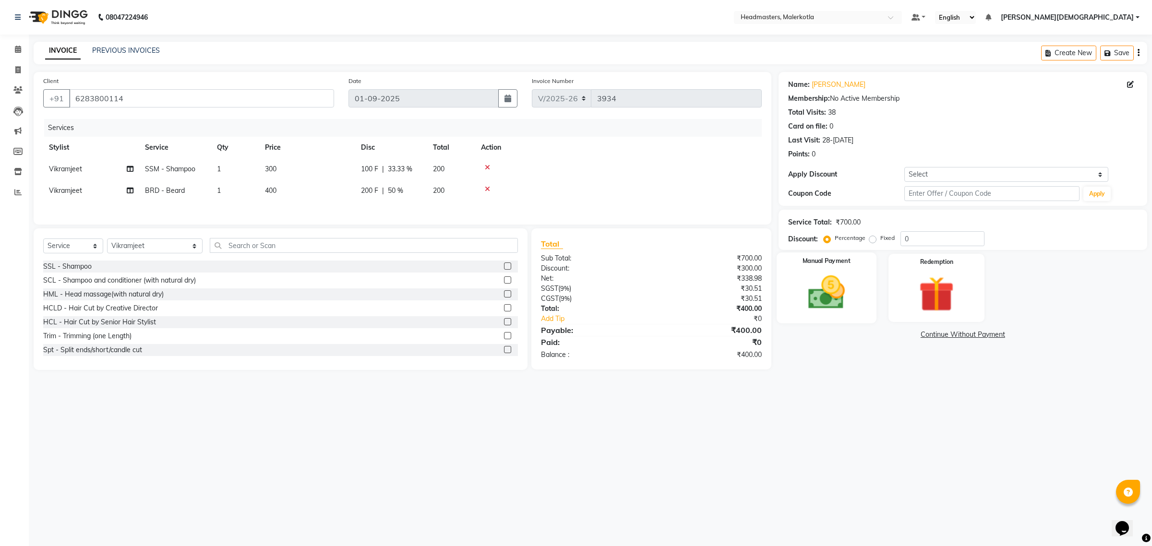
click at [821, 312] on img at bounding box center [826, 293] width 60 height 42
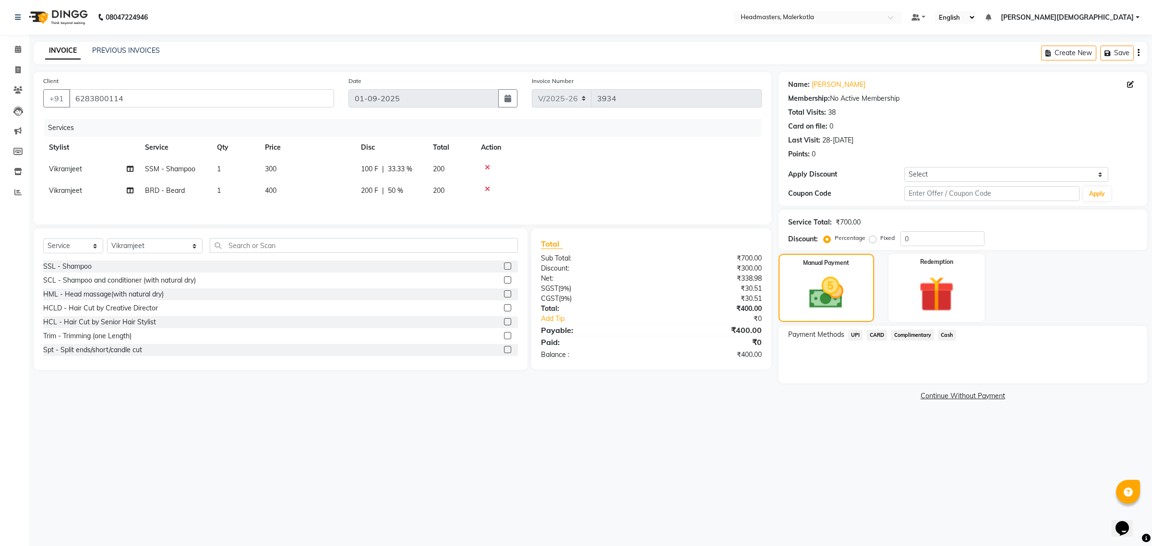
drag, startPoint x: 944, startPoint y: 333, endPoint x: 944, endPoint y: 341, distance: 8.2
click at [944, 335] on span "Cash" at bounding box center [947, 335] width 18 height 11
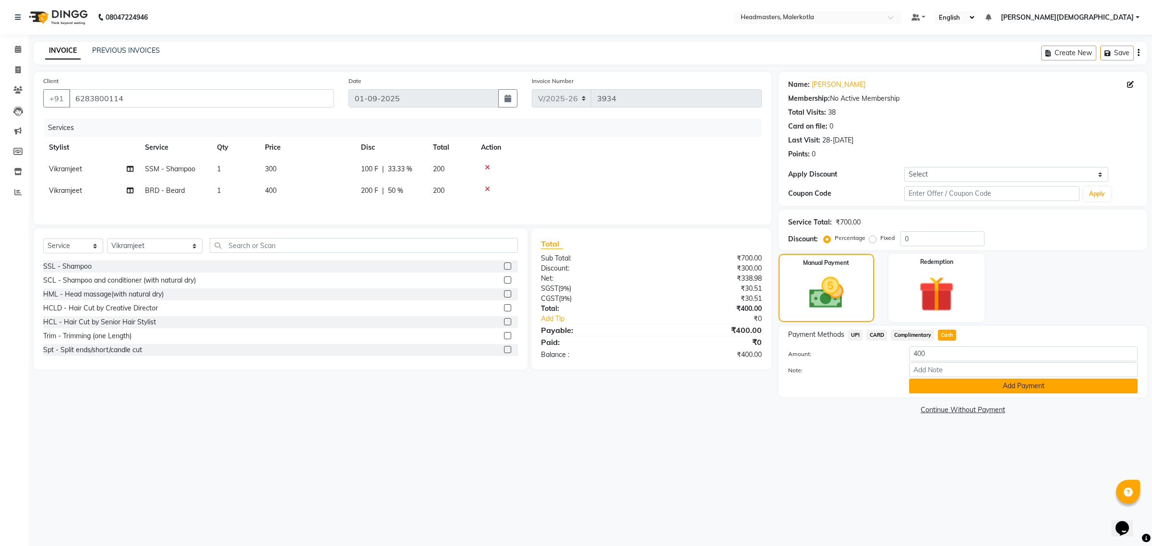
click at [953, 385] on button "Add Payment" at bounding box center [1023, 386] width 228 height 15
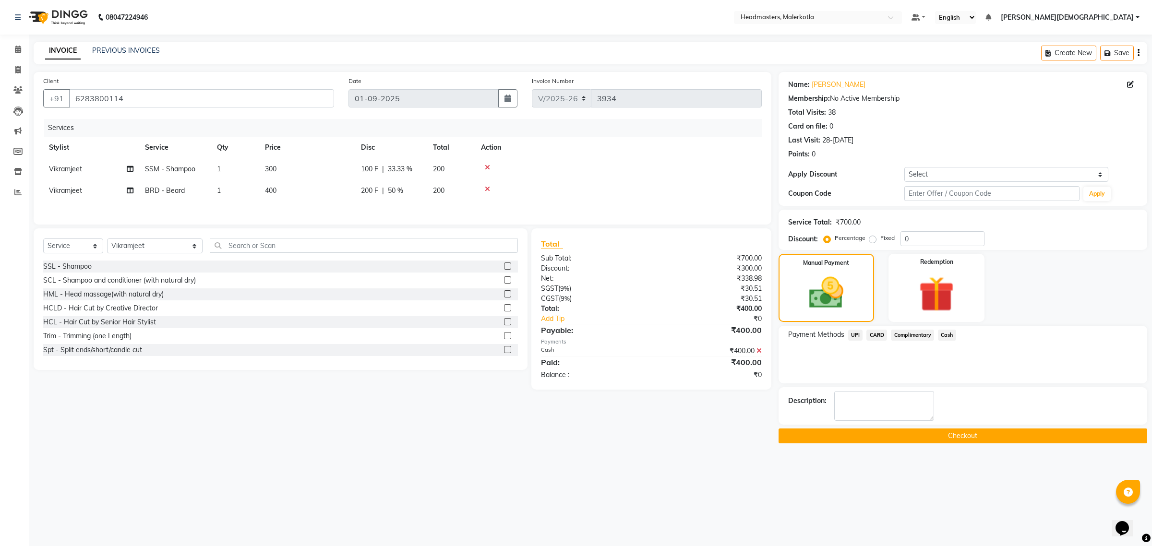
click at [947, 432] on button "Checkout" at bounding box center [963, 436] width 369 height 15
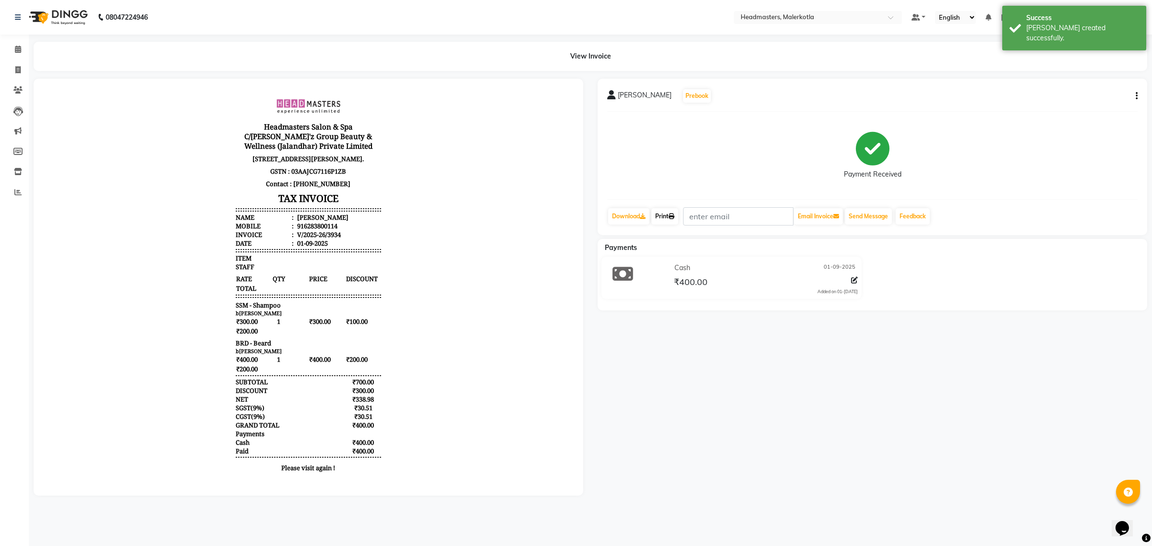
click at [657, 214] on link "Print" at bounding box center [664, 216] width 27 height 16
click at [18, 51] on icon at bounding box center [18, 49] width 6 height 7
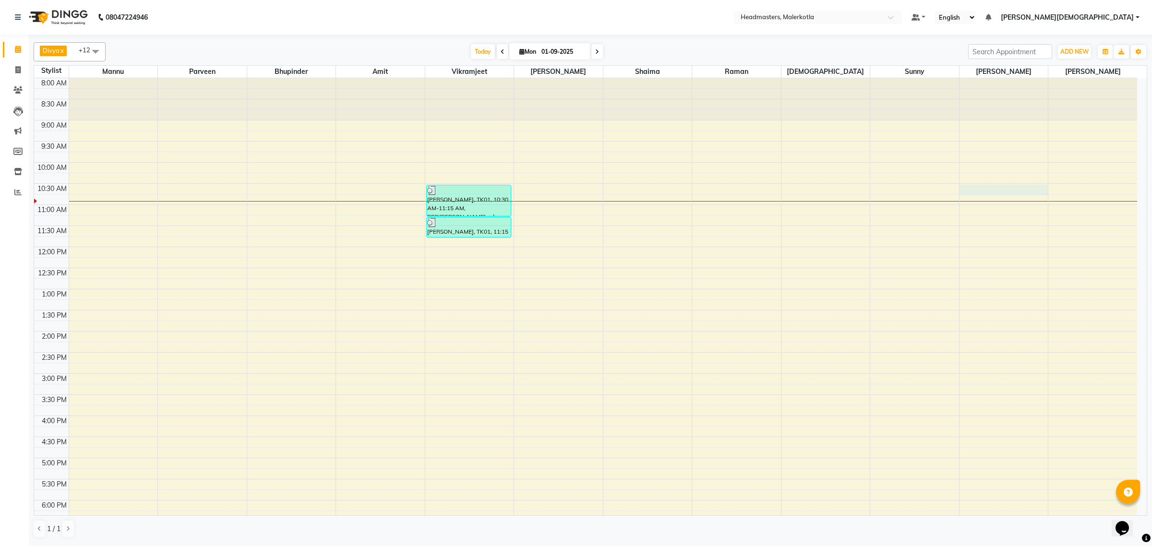
click at [1000, 186] on div "8:00 AM 8:30 AM 9:00 AM 9:30 AM 10:00 AM 10:30 AM 11:00 AM 11:30 AM 12:00 PM 12…" at bounding box center [585, 373] width 1103 height 591
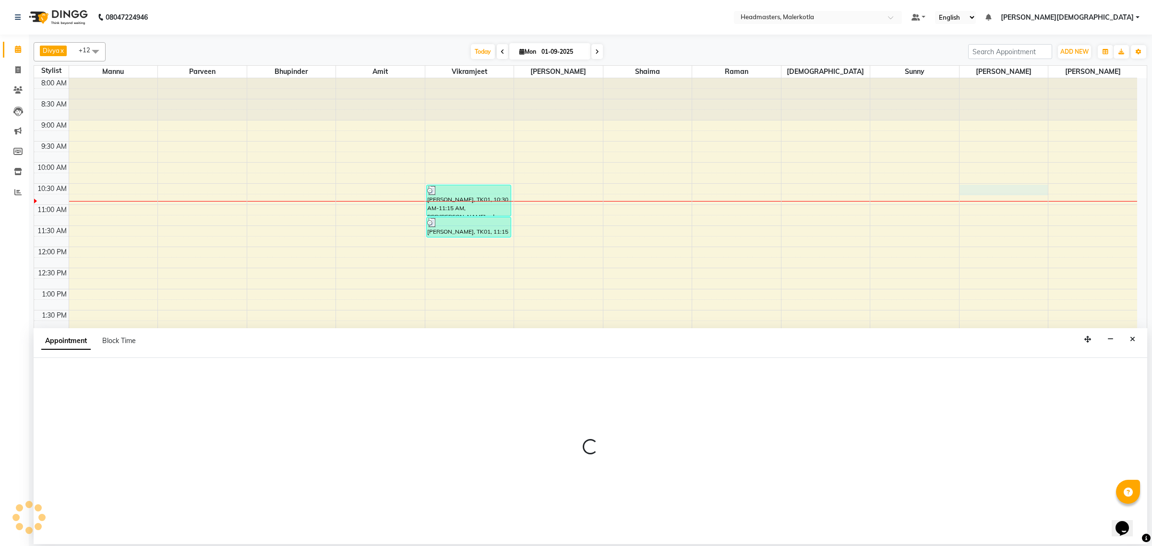
select select "65938"
select select "630"
select select "tentative"
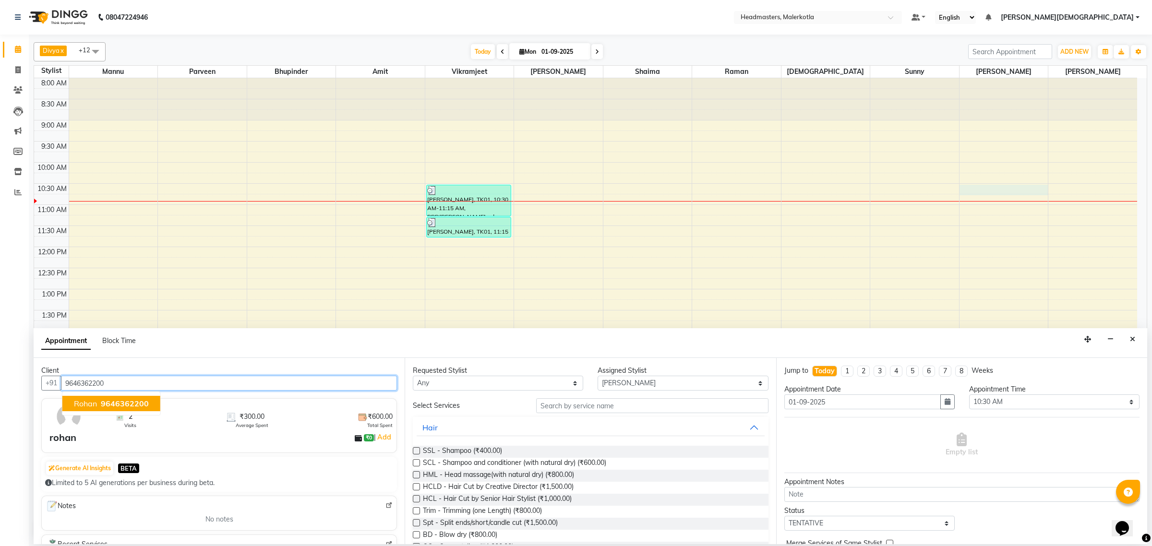
type input "9646362200"
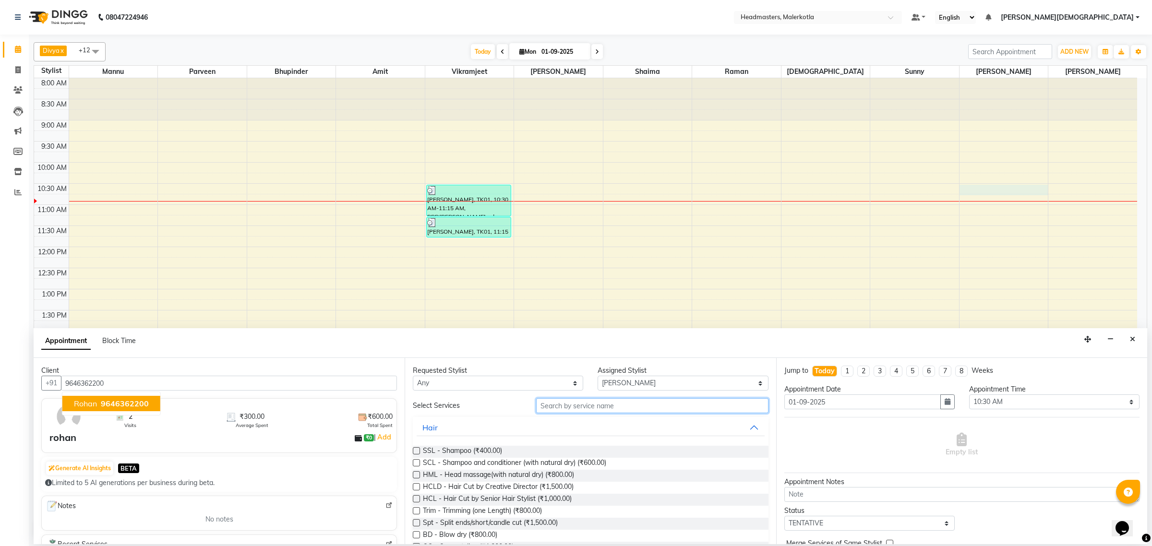
click at [600, 405] on input "text" at bounding box center [652, 405] width 232 height 15
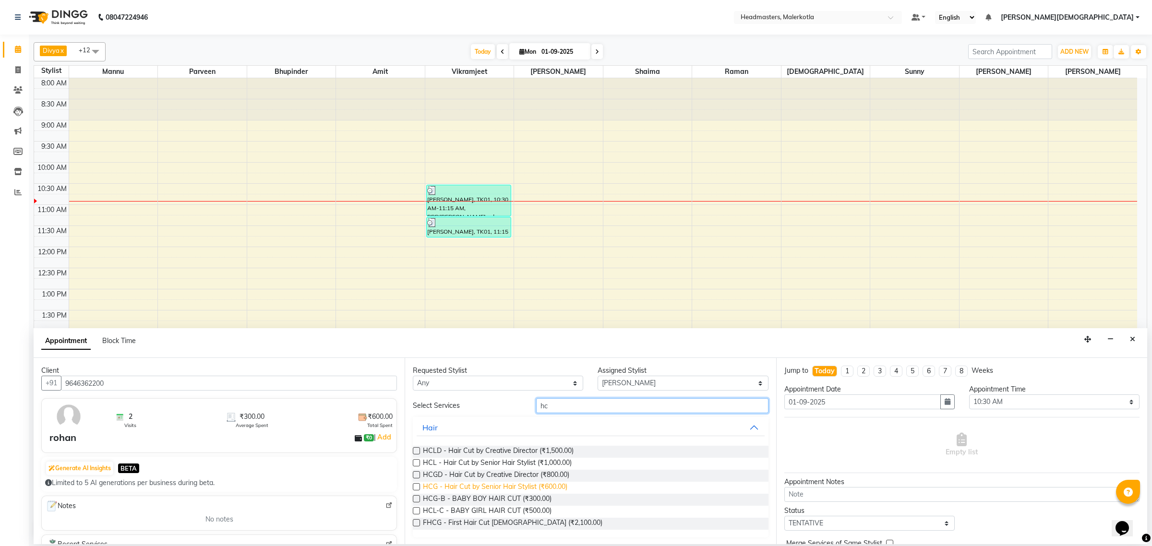
type input "hc"
click at [555, 489] on span "HCG - Hair Cut by Senior Hair Stylist (₹600.00)" at bounding box center [495, 488] width 144 height 12
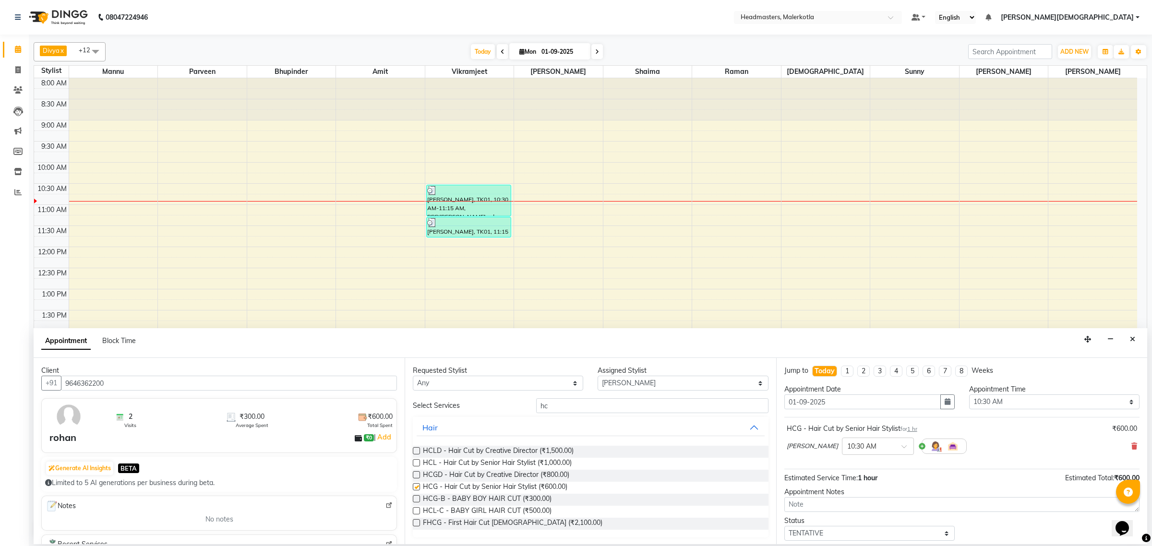
checkbox input "false"
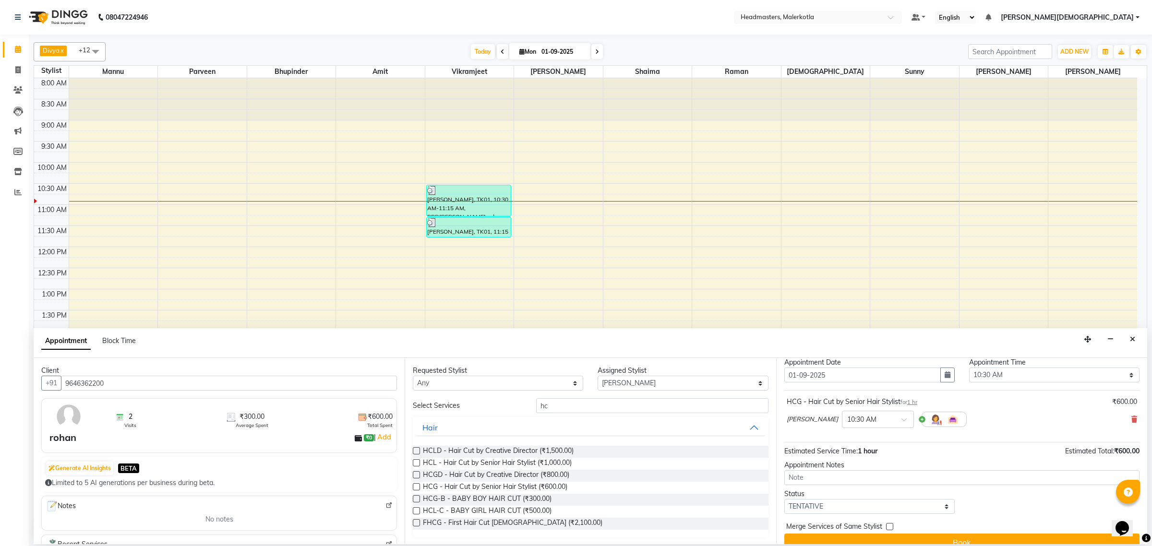
scroll to position [42, 0]
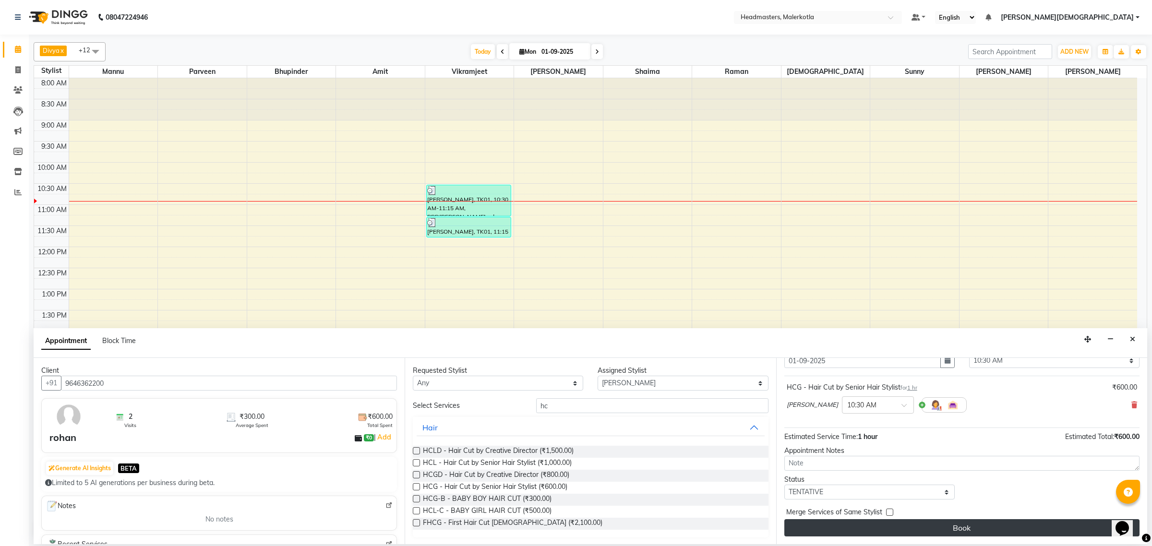
click at [876, 525] on button "Book" at bounding box center [961, 527] width 355 height 17
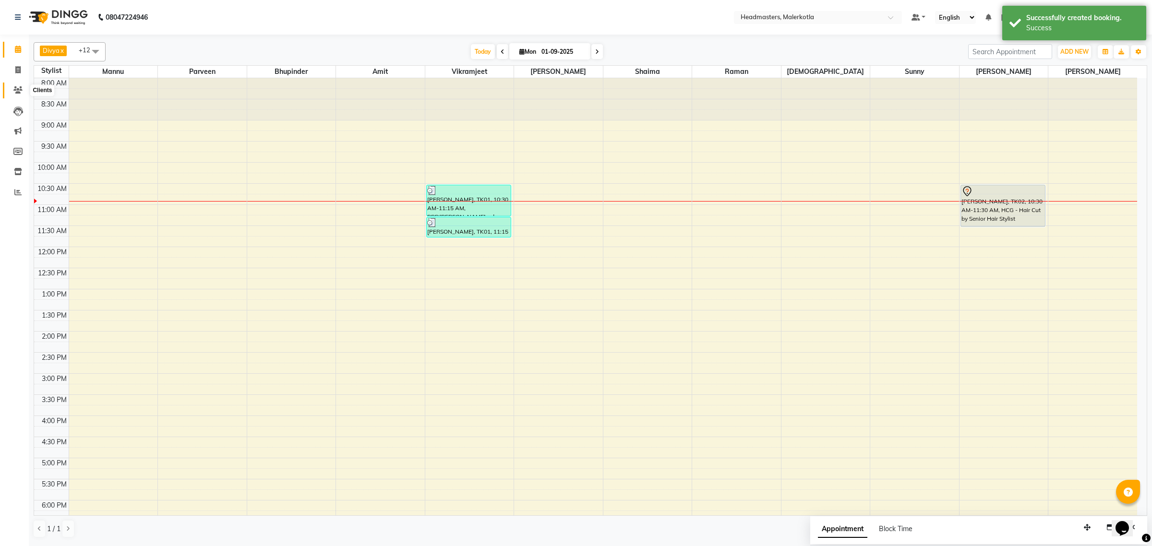
click at [17, 87] on icon at bounding box center [17, 89] width 9 height 7
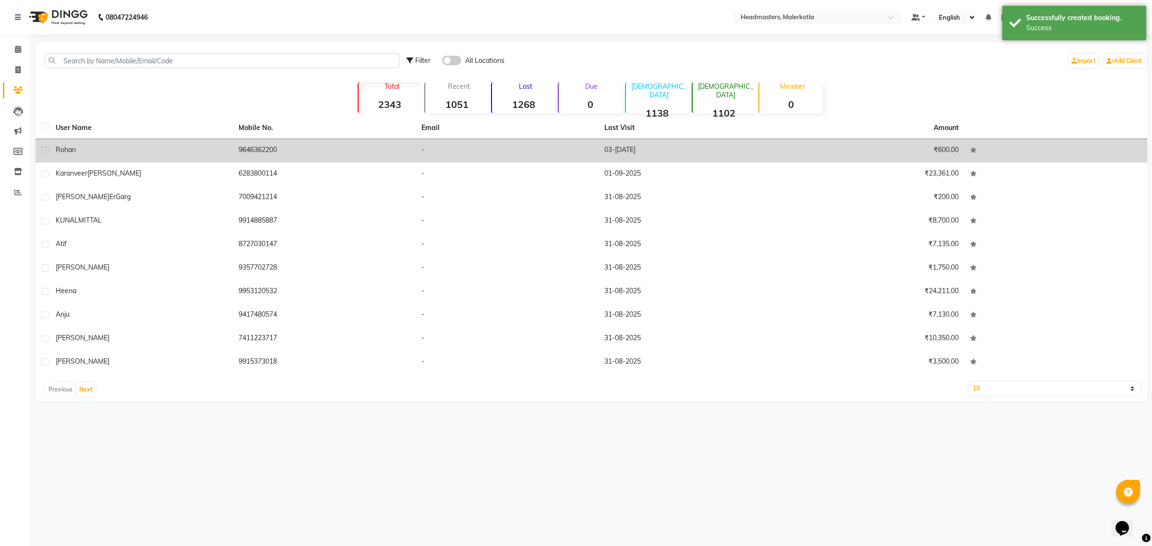
click at [98, 157] on td "rohan" at bounding box center [141, 151] width 183 height 24
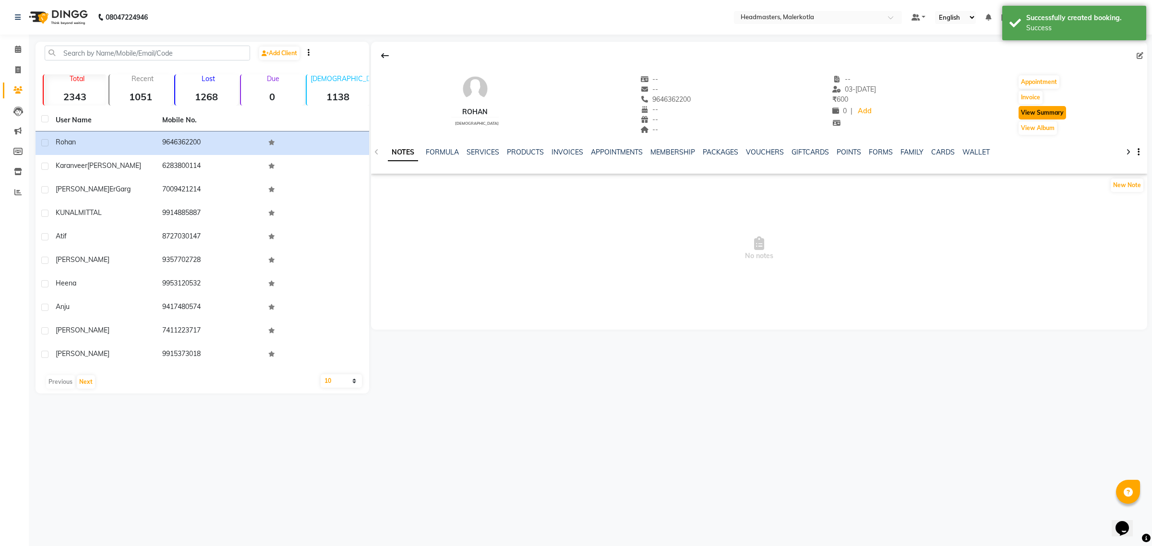
click at [1047, 112] on button "View Summary" at bounding box center [1043, 112] width 48 height 13
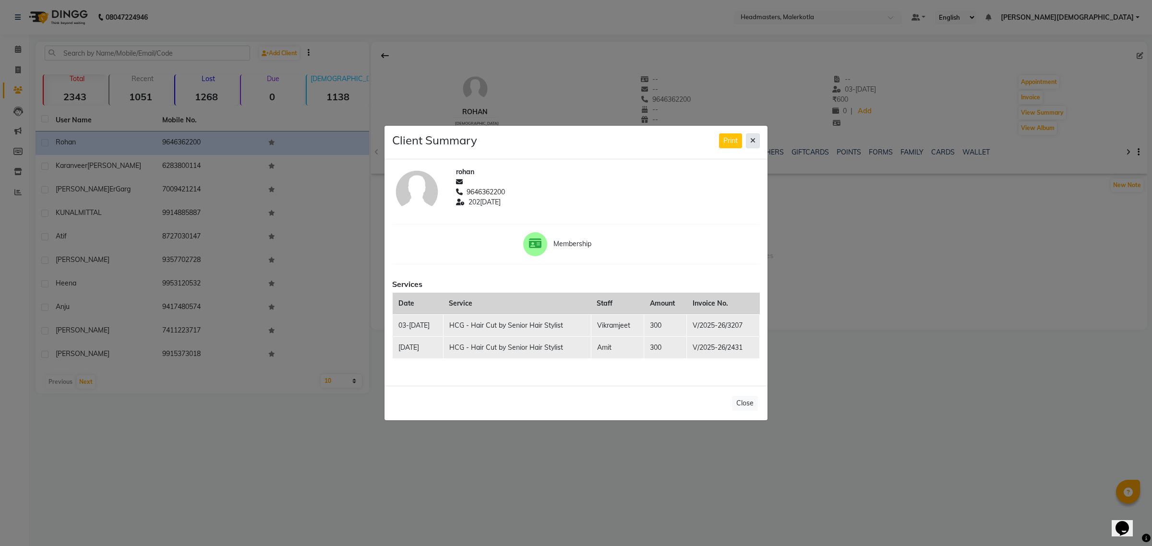
click at [755, 143] on icon at bounding box center [752, 140] width 5 height 7
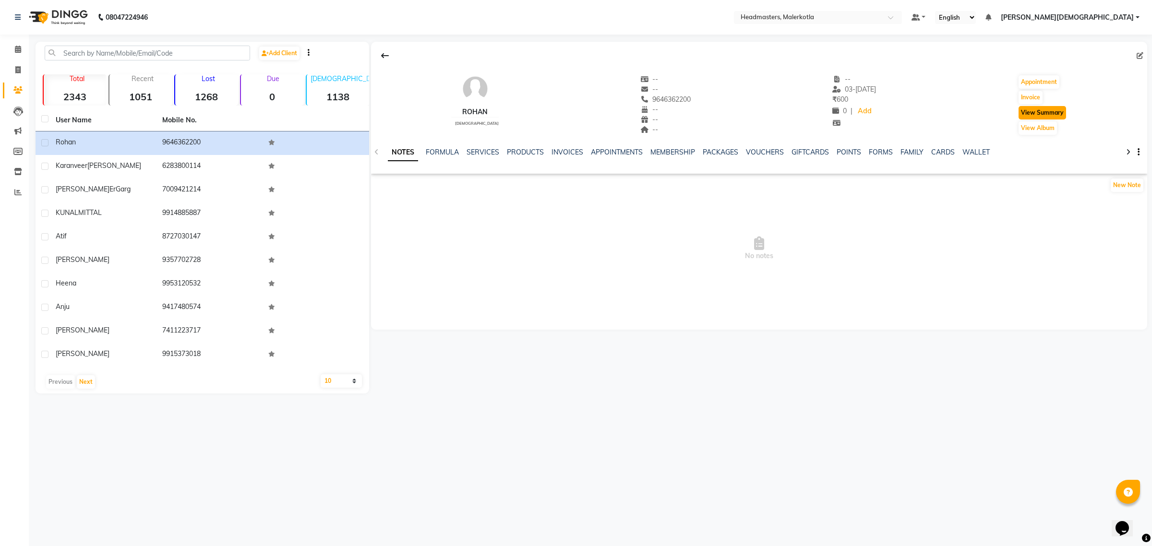
click at [1042, 111] on button "View Summary" at bounding box center [1043, 112] width 48 height 13
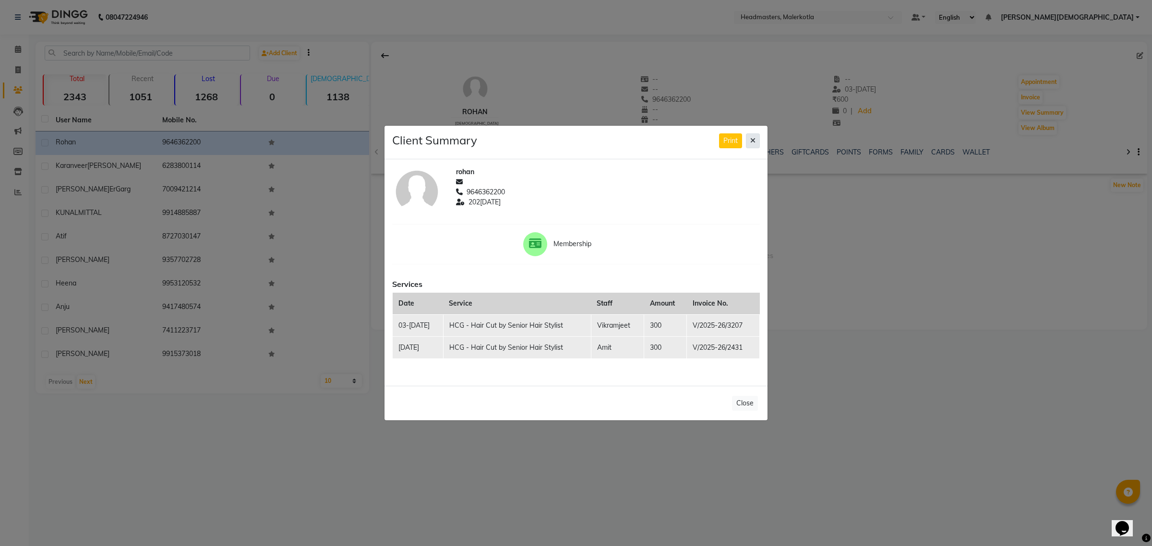
click at [752, 140] on icon at bounding box center [752, 140] width 5 height 7
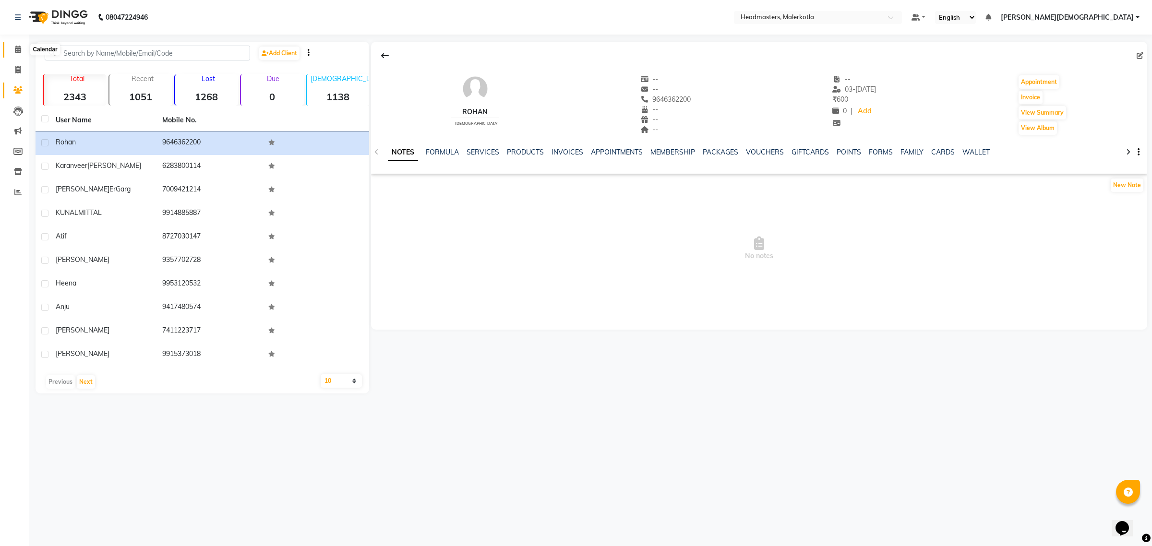
click at [15, 47] on icon at bounding box center [18, 49] width 6 height 7
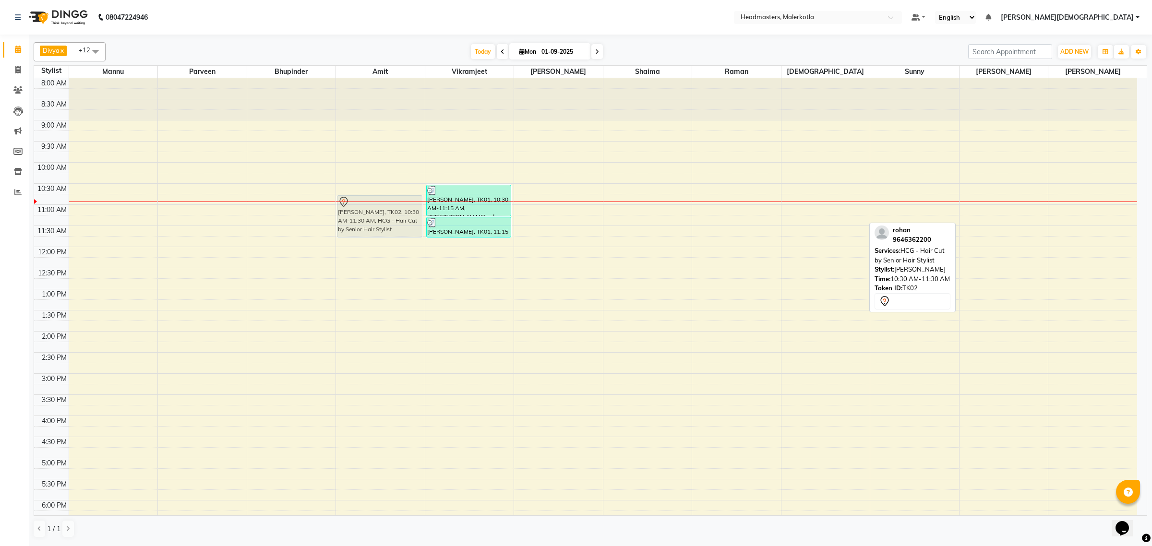
drag, startPoint x: 968, startPoint y: 215, endPoint x: 357, endPoint y: 231, distance: 611.3
click at [357, 230] on tr "rohan, TK02, 10:30 AM-11:30 AM, HCG - Hair Cut by Senior Hair Stylist Karanveer…" at bounding box center [585, 373] width 1103 height 591
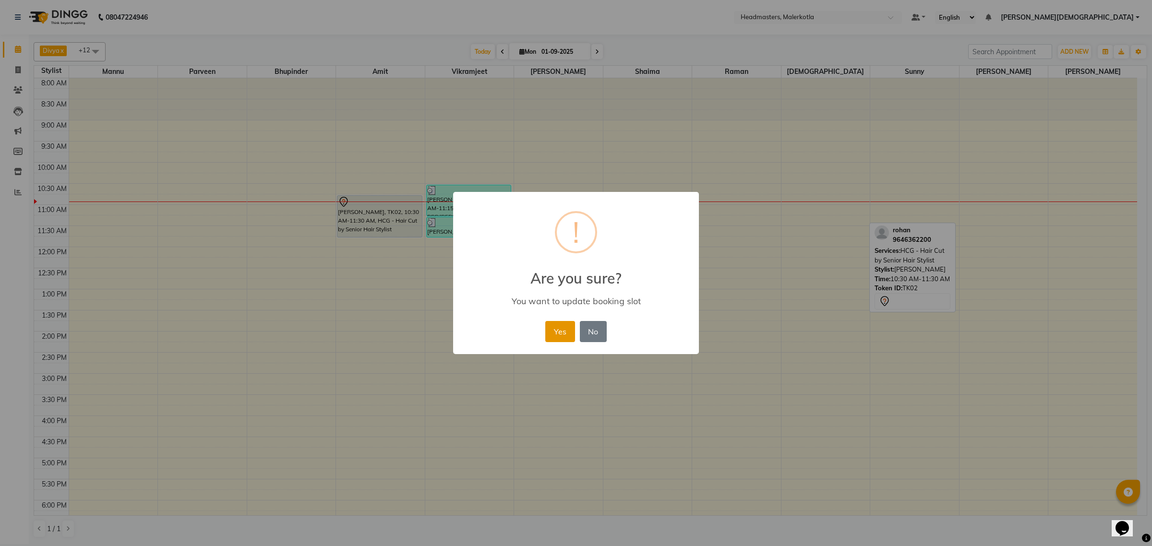
click at [552, 327] on button "Yes" at bounding box center [559, 331] width 29 height 21
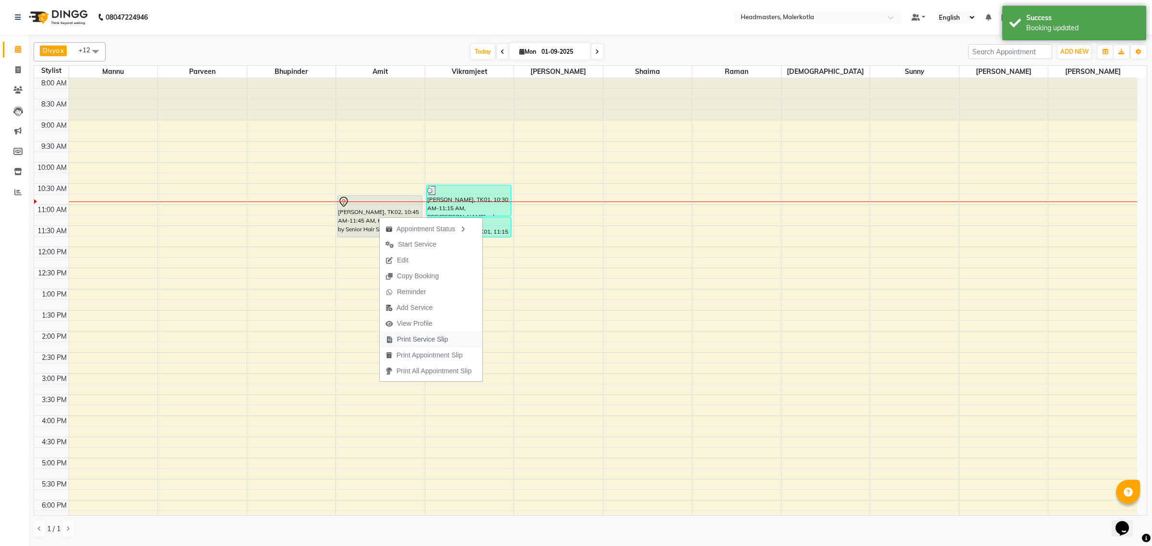
click at [442, 340] on span "Print Service Slip" at bounding box center [422, 340] width 51 height 10
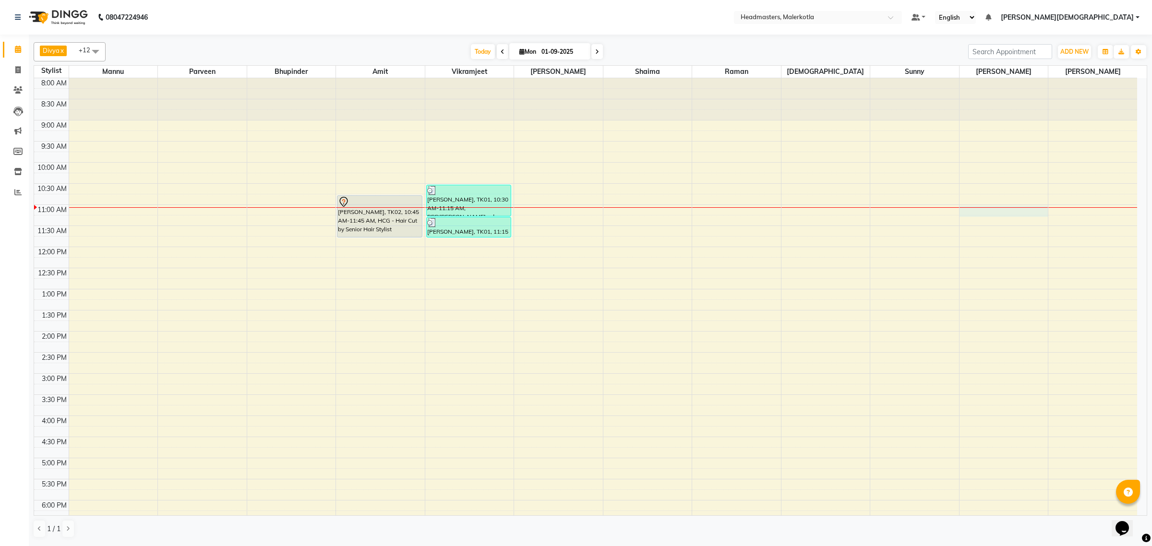
drag, startPoint x: 999, startPoint y: 214, endPoint x: 957, endPoint y: 292, distance: 88.9
click at [1003, 211] on div "8:00 AM 8:30 AM 9:00 AM 9:30 AM 10:00 AM 10:30 AM 11:00 AM 11:30 AM 12:00 PM 12…" at bounding box center [585, 373] width 1103 height 591
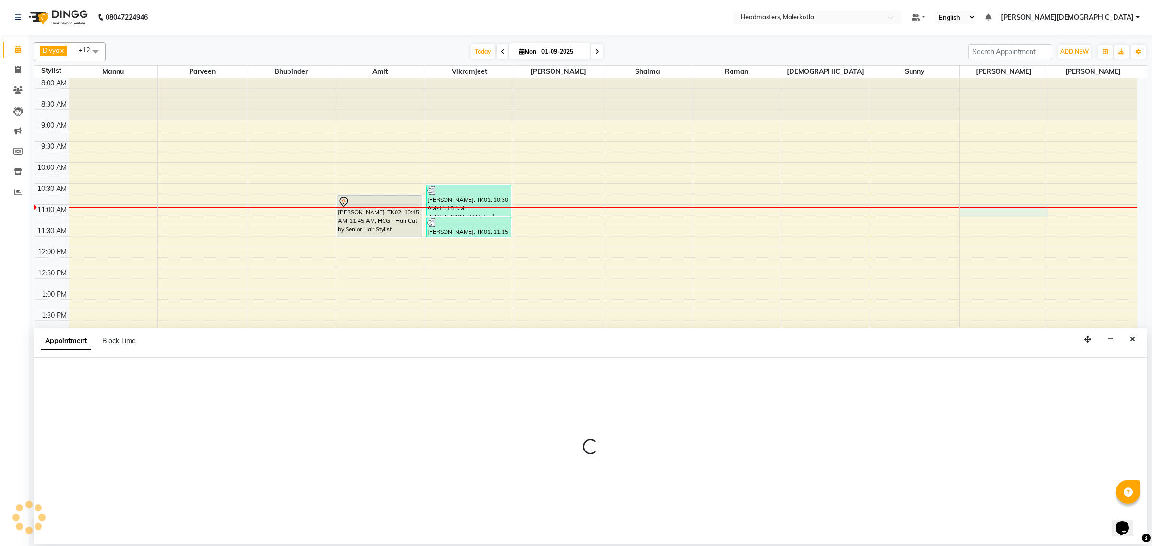
select select "65938"
select select "660"
select select "tentative"
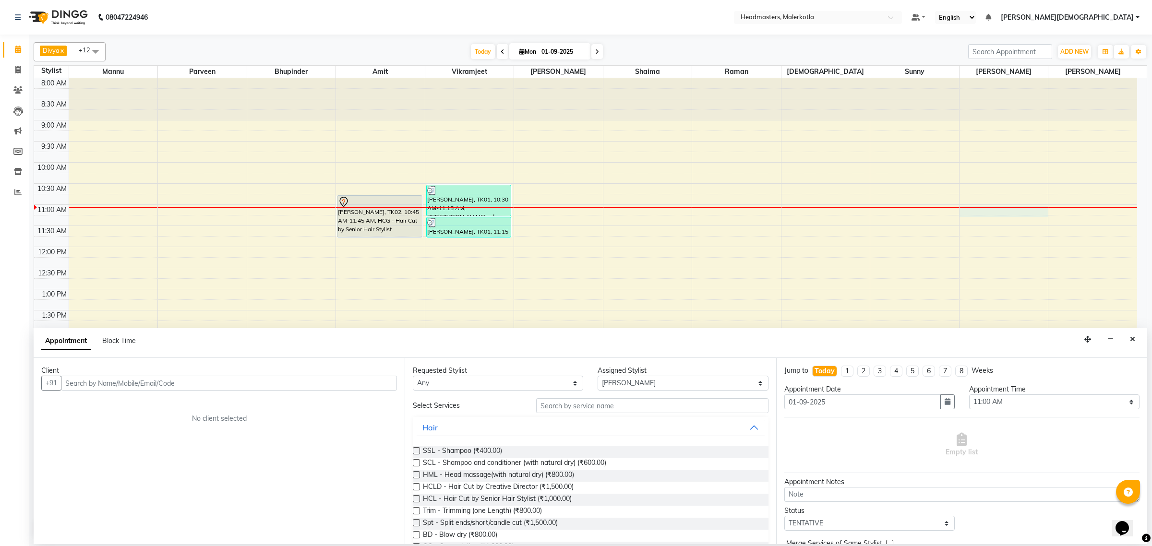
click at [137, 380] on input "text" at bounding box center [229, 383] width 336 height 15
click at [146, 397] on button "honey 967145 4580" at bounding box center [111, 403] width 98 height 15
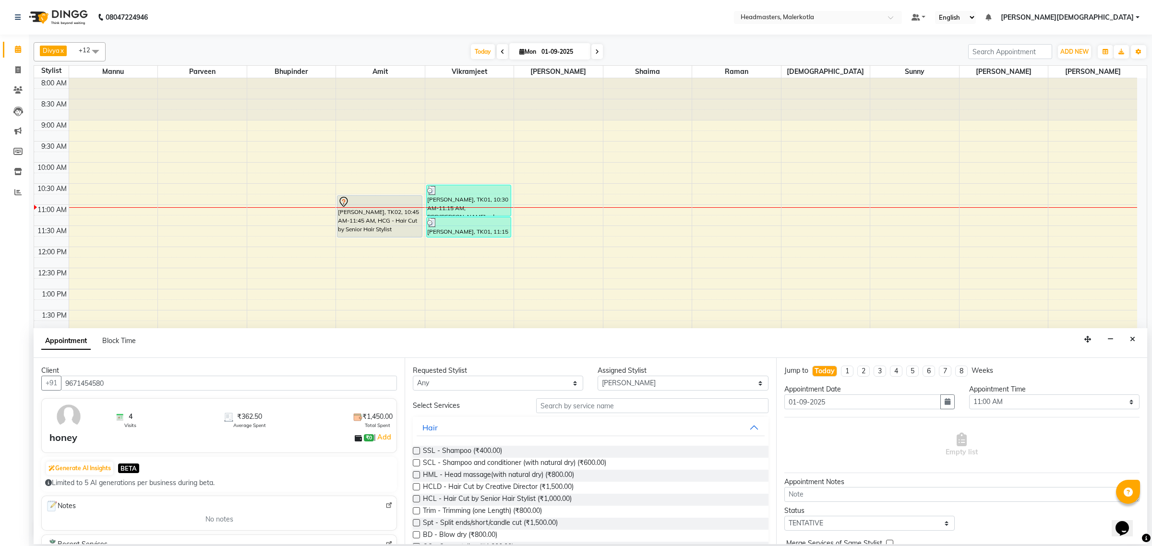
type input "9671454580"
drag, startPoint x: 600, startPoint y: 413, endPoint x: 603, endPoint y: 402, distance: 10.8
click at [602, 404] on input "text" at bounding box center [652, 405] width 232 height 15
click at [603, 402] on input "text" at bounding box center [652, 405] width 232 height 15
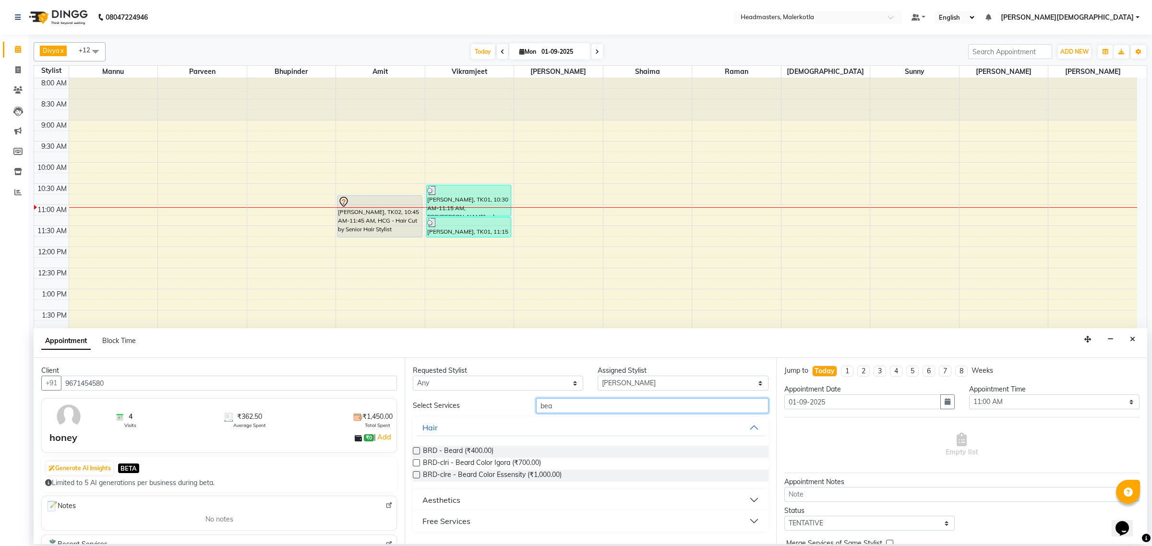
type input "bea"
drag, startPoint x: 414, startPoint y: 452, endPoint x: 556, endPoint y: 497, distance: 148.6
click at [419, 452] on label at bounding box center [416, 450] width 7 height 7
click at [419, 452] on input "checkbox" at bounding box center [416, 452] width 6 height 6
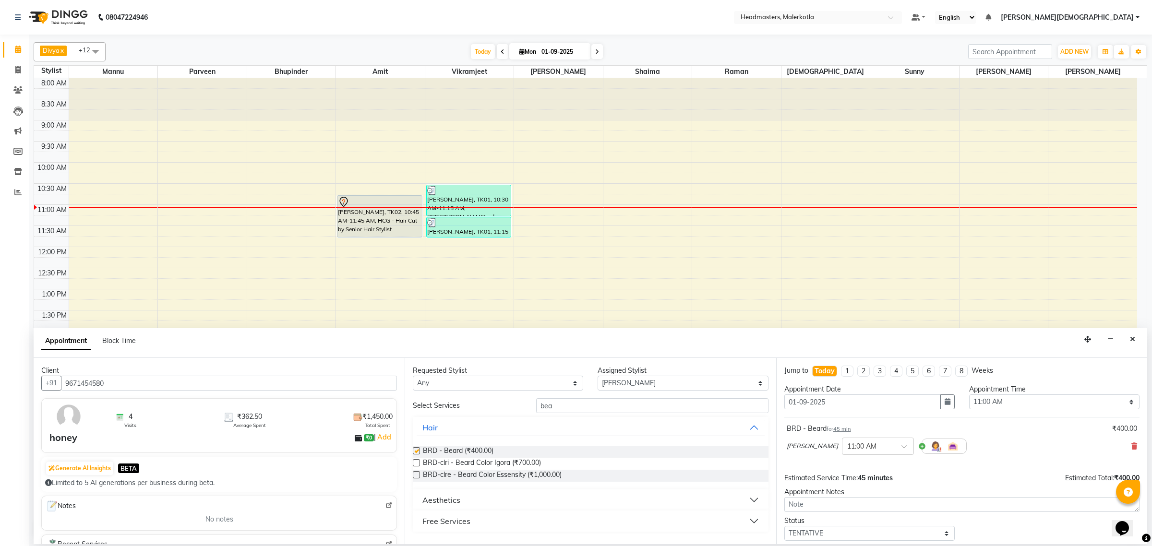
scroll to position [42, 0]
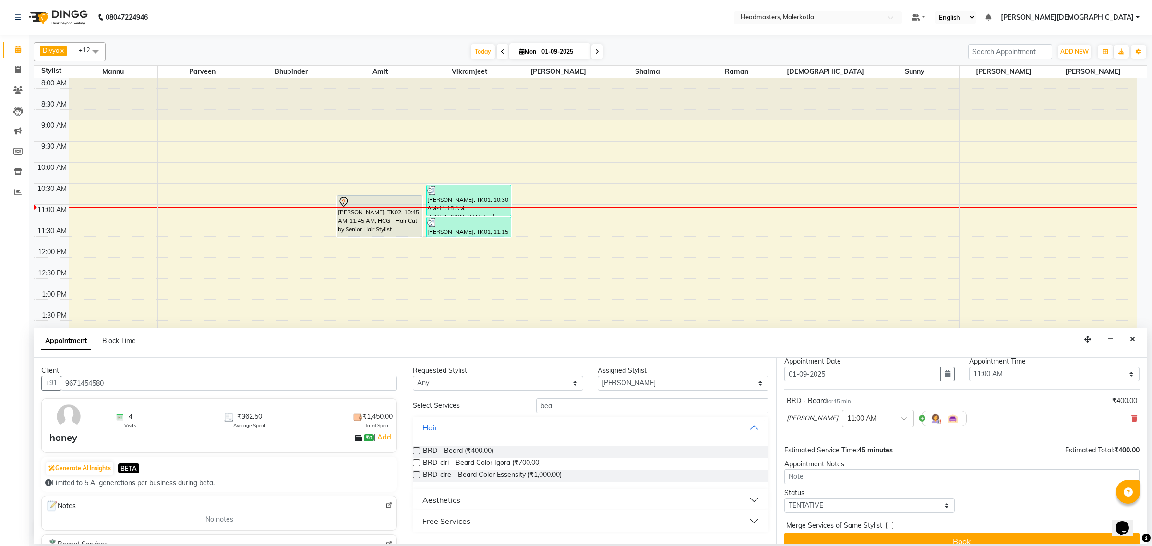
checkbox input "false"
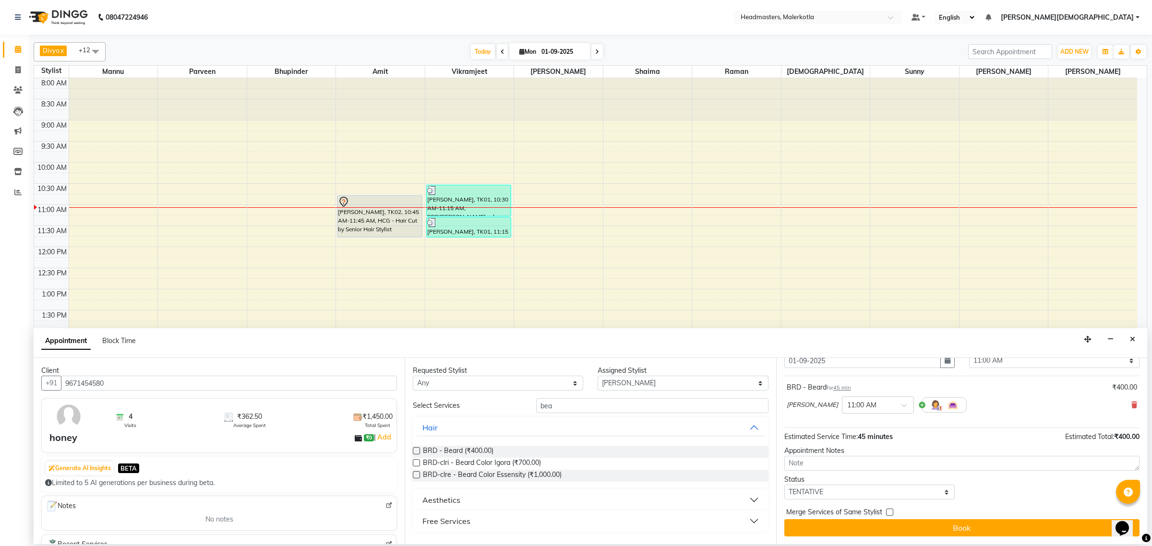
click at [930, 531] on button "Book" at bounding box center [961, 527] width 355 height 17
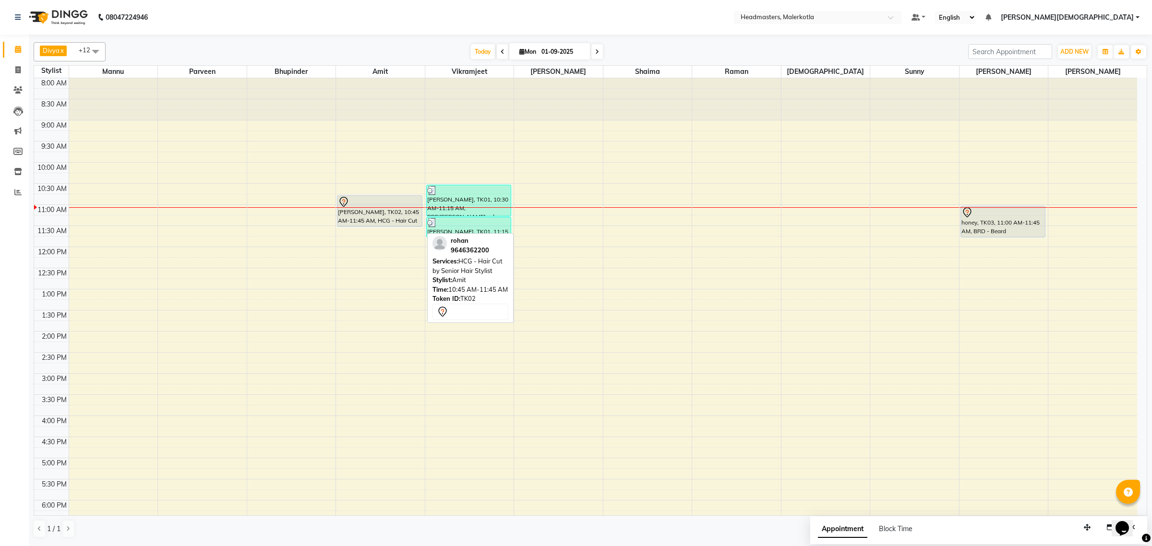
drag, startPoint x: 375, startPoint y: 235, endPoint x: 377, endPoint y: 227, distance: 8.5
click at [376, 222] on div "rohan, TK02, 10:45 AM-11:45 AM, HCG - Hair Cut by Senior Hair Stylist rohan, TK…" at bounding box center [380, 373] width 89 height 591
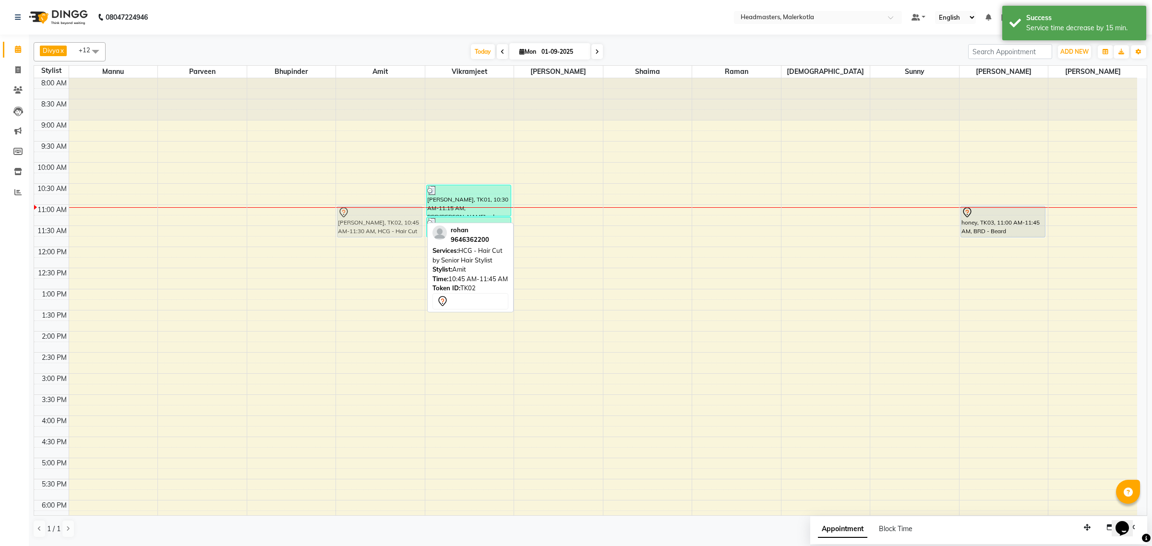
click at [374, 225] on div "rohan, TK02, 10:45 AM-11:30 AM, HCG - Hair Cut by Senior Hair Stylist rohan, TK…" at bounding box center [380, 373] width 89 height 591
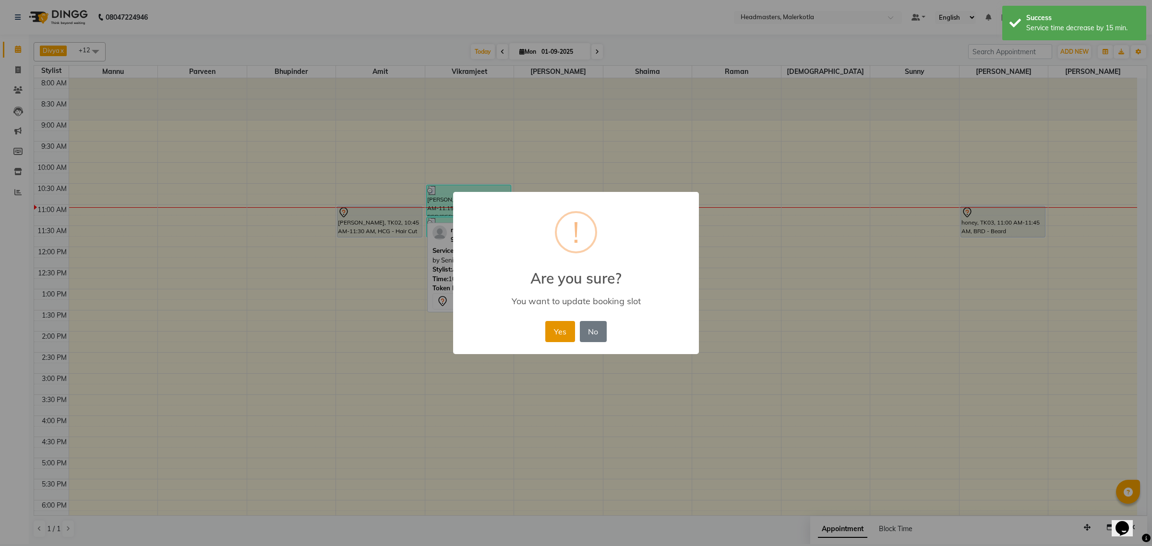
click at [557, 332] on button "Yes" at bounding box center [559, 331] width 29 height 21
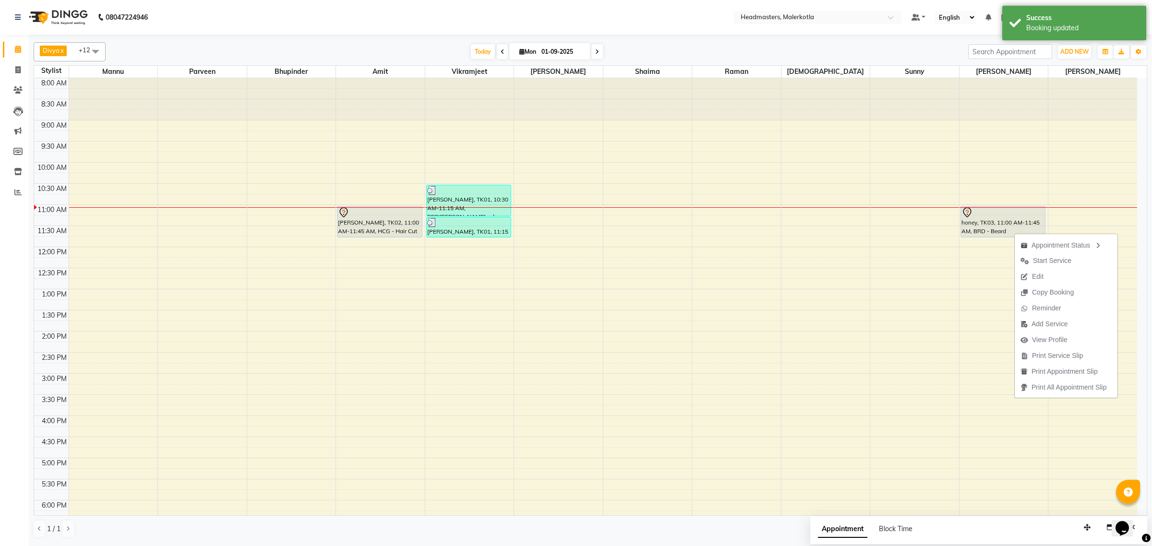
click at [1062, 355] on span "Print Service Slip" at bounding box center [1057, 356] width 51 height 10
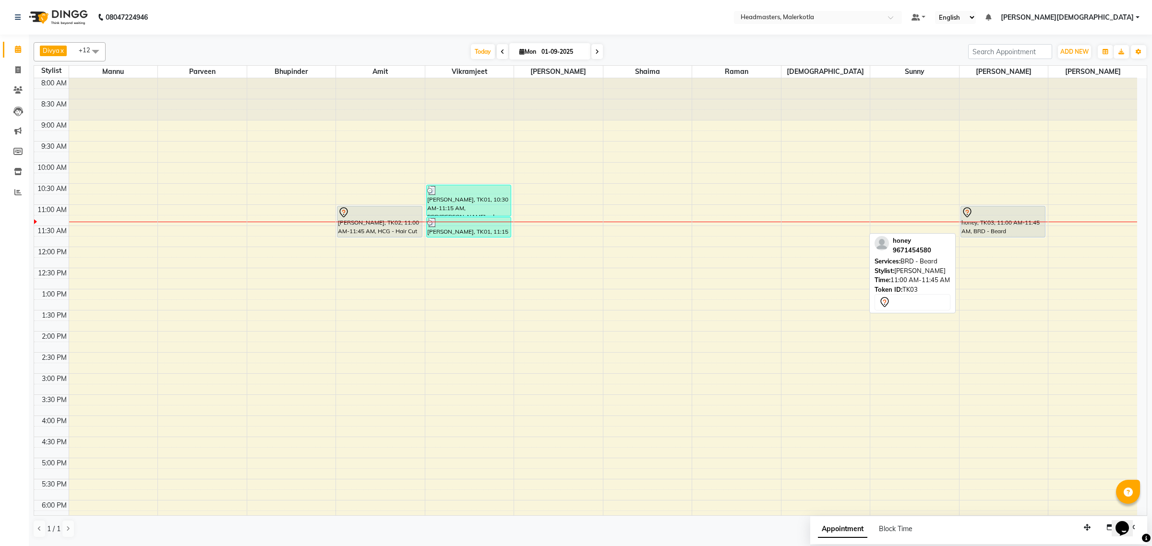
click at [1008, 221] on div "honey, TK03, 11:00 AM-11:45 AM, BRD - Beard" at bounding box center [1003, 221] width 84 height 31
select select "7"
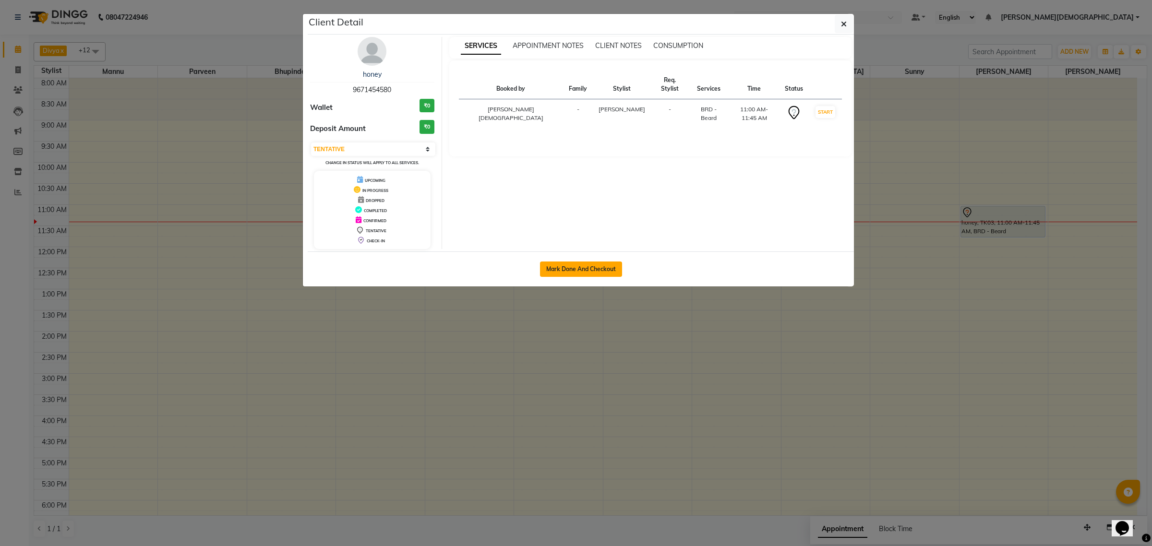
click at [570, 265] on button "Mark Done And Checkout" at bounding box center [581, 269] width 82 height 15
select select "service"
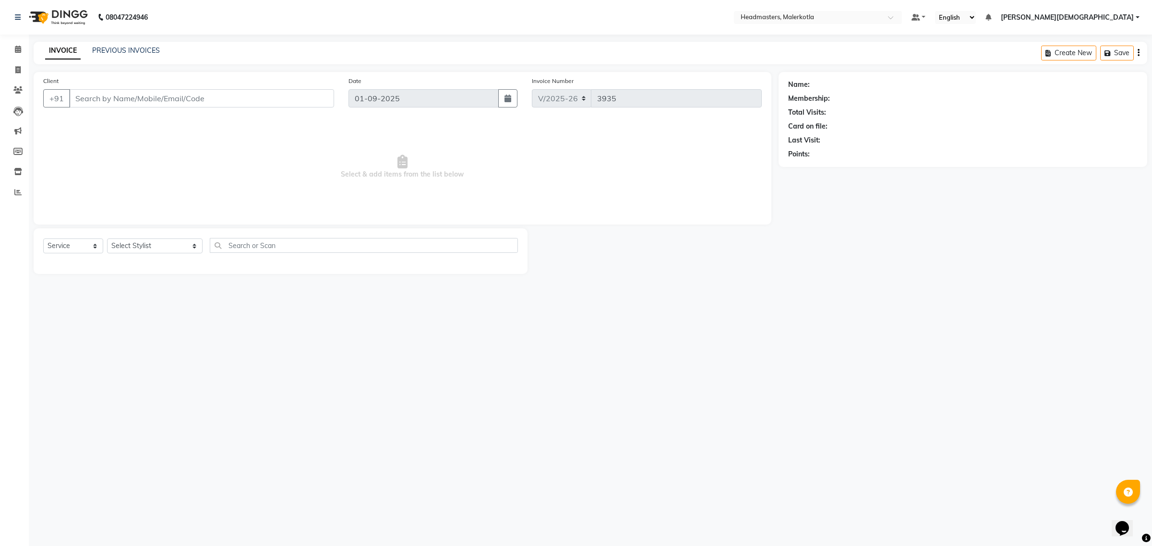
type input "9671454580"
select select "65938"
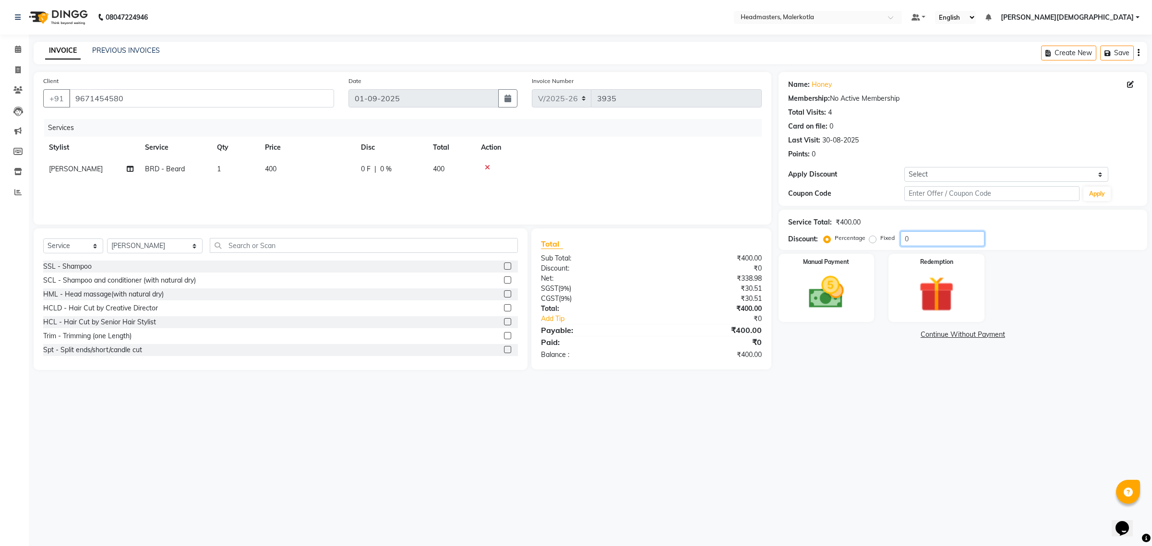
click at [917, 236] on input "0" at bounding box center [942, 238] width 84 height 15
type input "50"
click at [823, 294] on img at bounding box center [826, 293] width 60 height 42
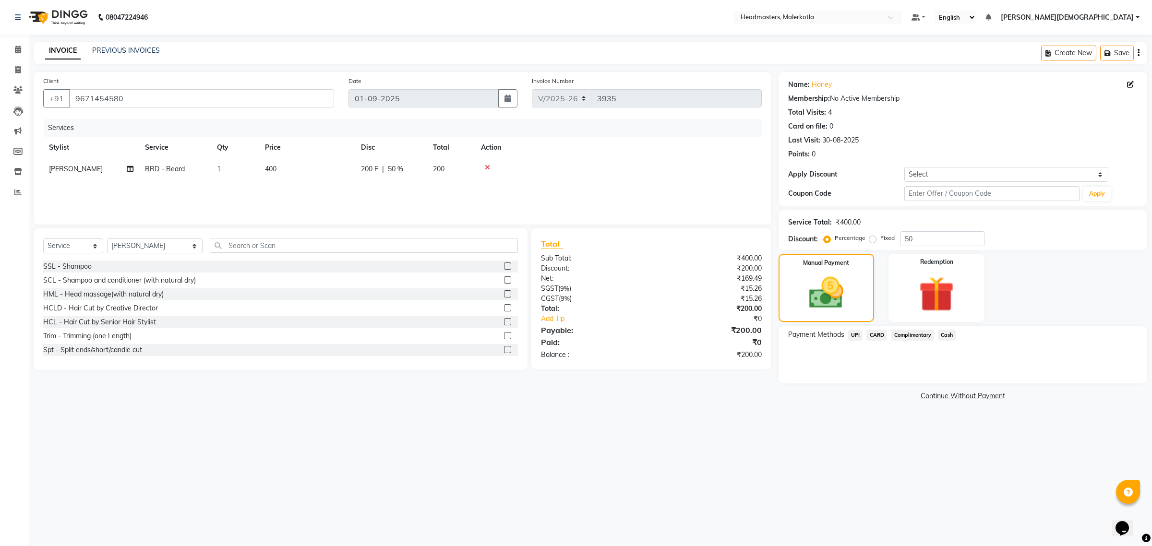
click at [855, 332] on span "UPI" at bounding box center [855, 335] width 15 height 11
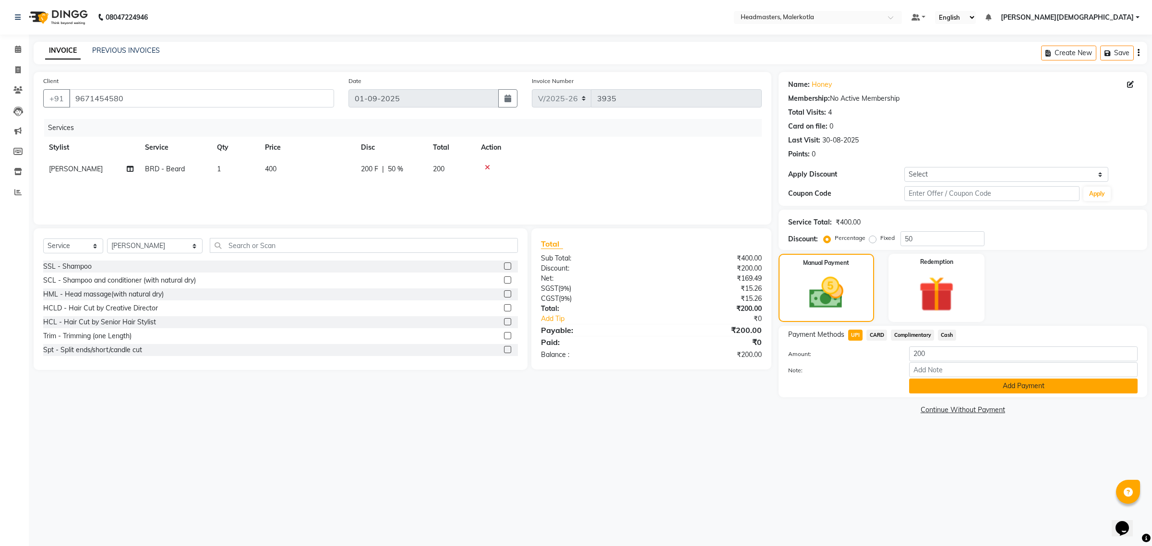
click at [957, 385] on button "Add Payment" at bounding box center [1023, 386] width 228 height 15
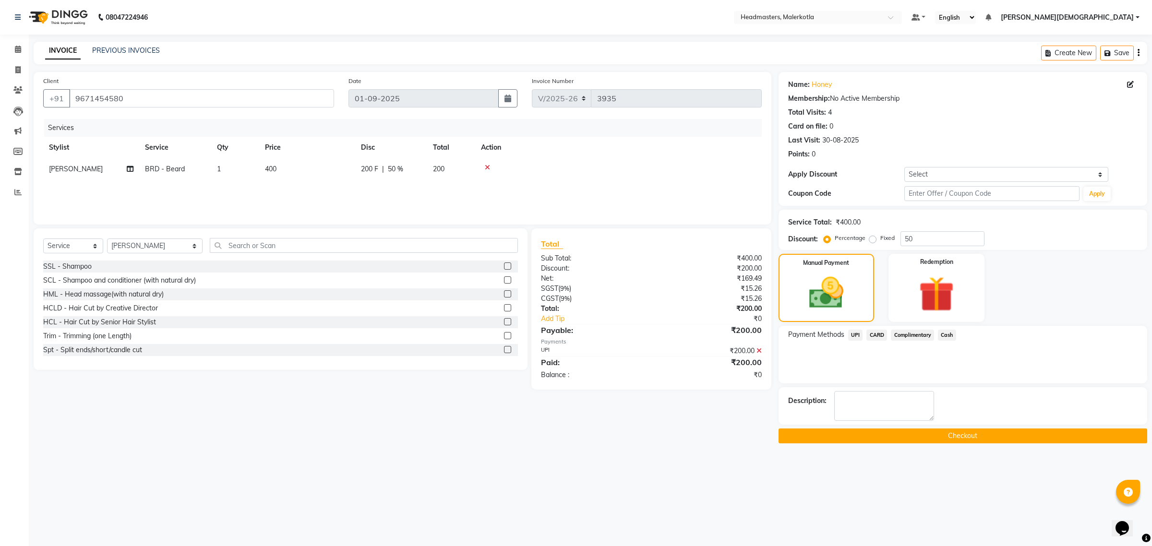
click at [936, 432] on button "Checkout" at bounding box center [963, 436] width 369 height 15
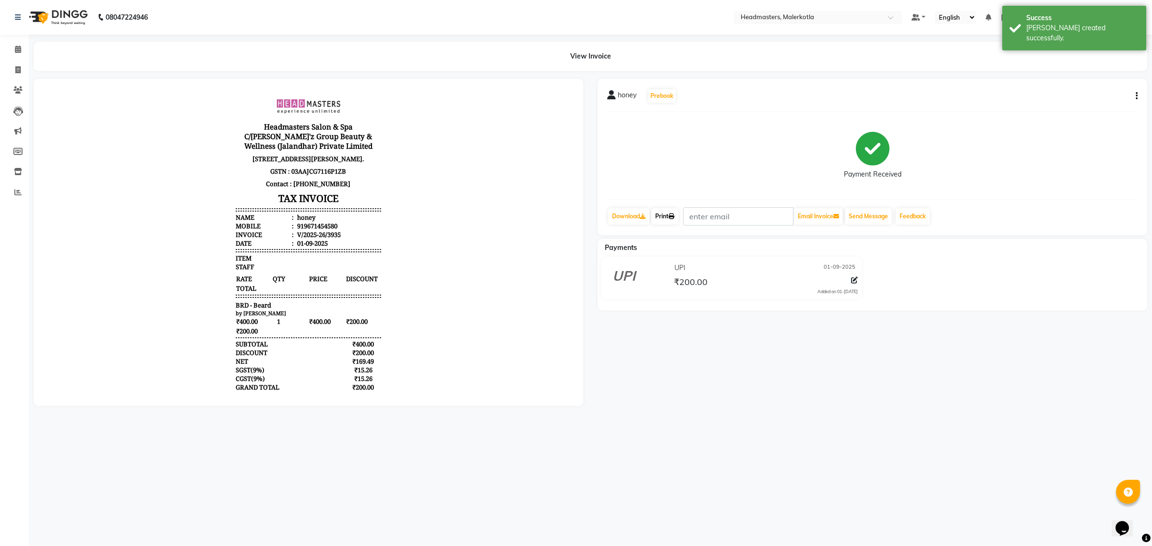
click at [667, 216] on link "Print" at bounding box center [664, 216] width 27 height 16
click at [15, 47] on icon at bounding box center [18, 49] width 6 height 7
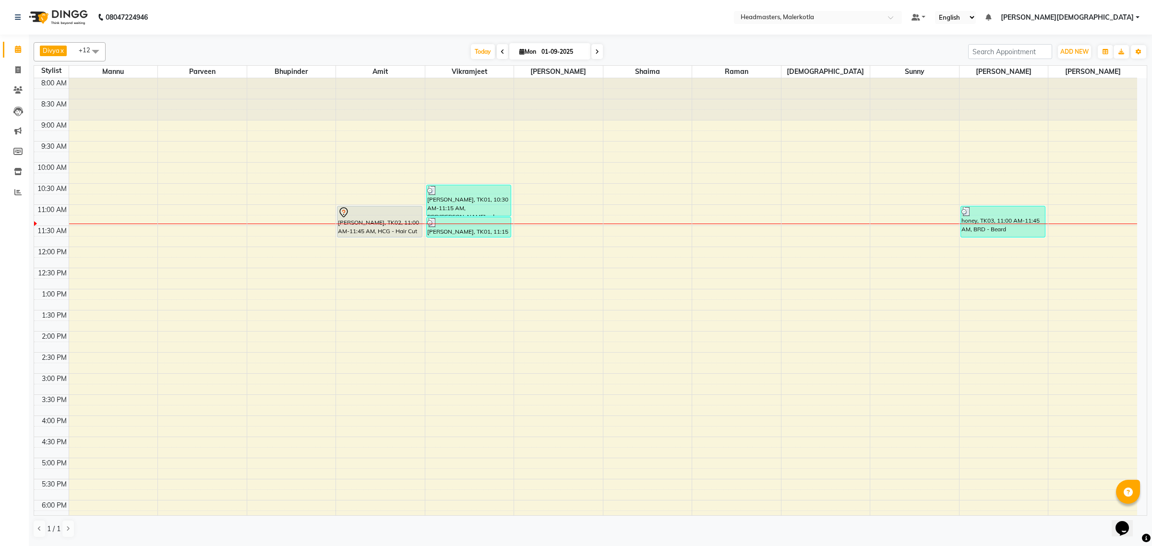
drag, startPoint x: 541, startPoint y: 49, endPoint x: 582, endPoint y: 53, distance: 41.0
click at [582, 53] on input "01-09-2025" at bounding box center [563, 52] width 48 height 14
select select "9"
select select "2025"
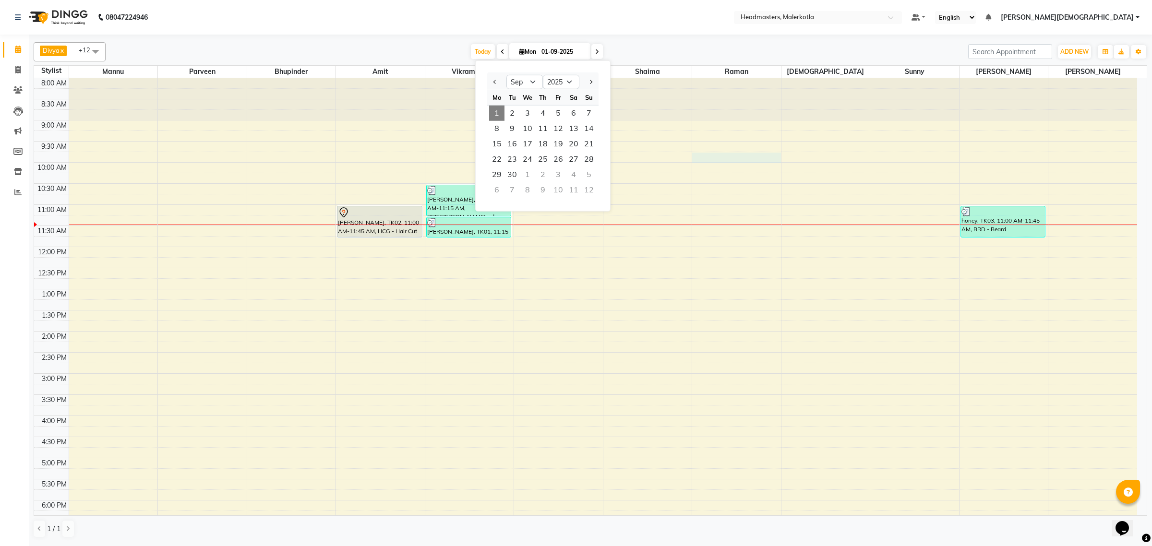
click at [747, 162] on div "8:00 AM 8:30 AM 9:00 AM 9:30 AM 10:00 AM 10:30 AM 11:00 AM 11:30 AM 12:00 PM 12…" at bounding box center [585, 373] width 1103 height 591
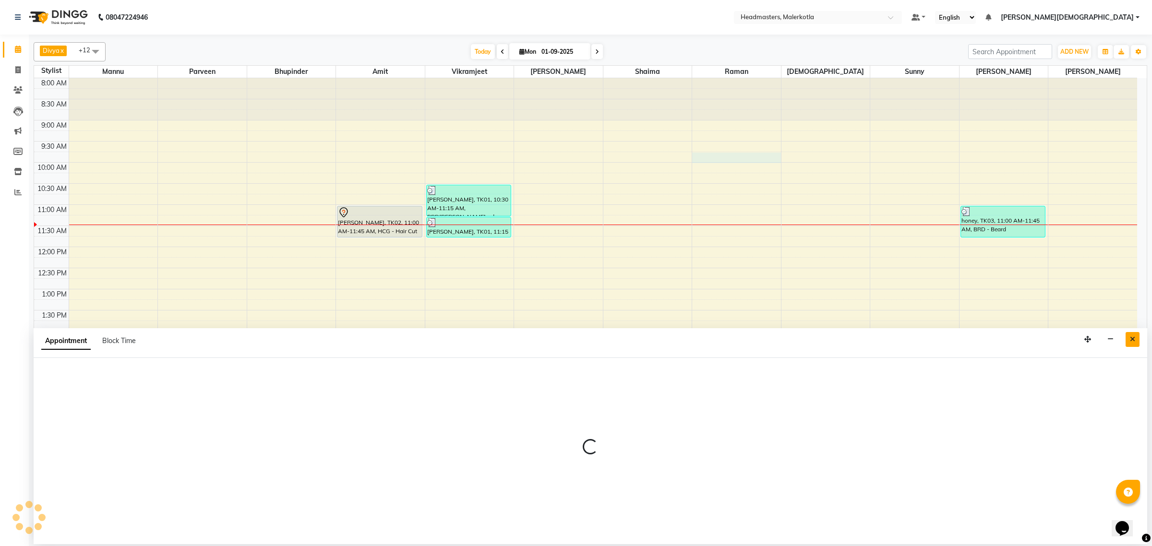
select select "65918"
select select "585"
select select "tentative"
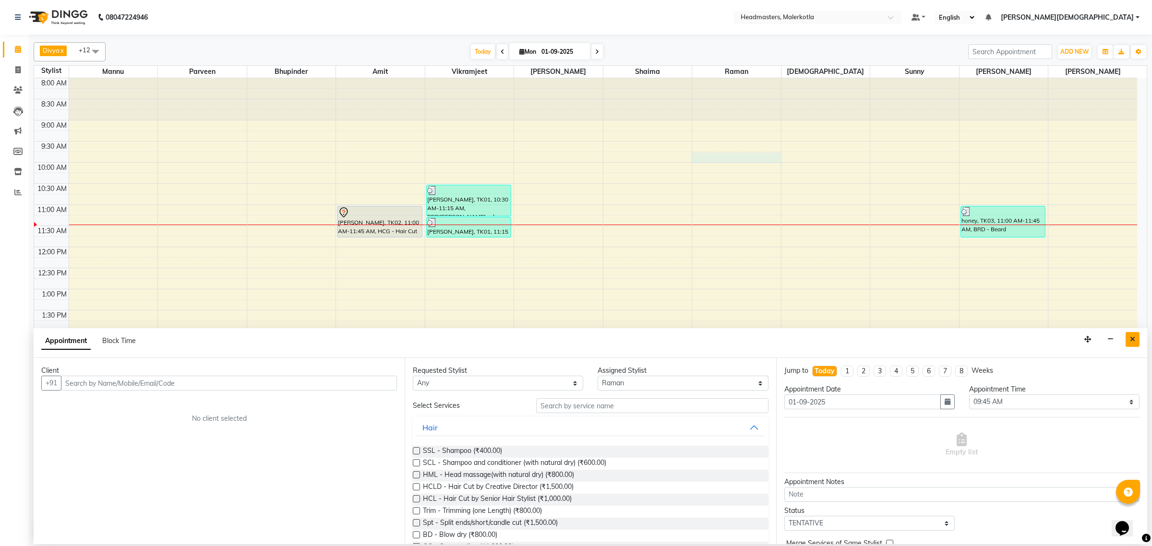
click at [1127, 339] on button "Close" at bounding box center [1133, 339] width 14 height 15
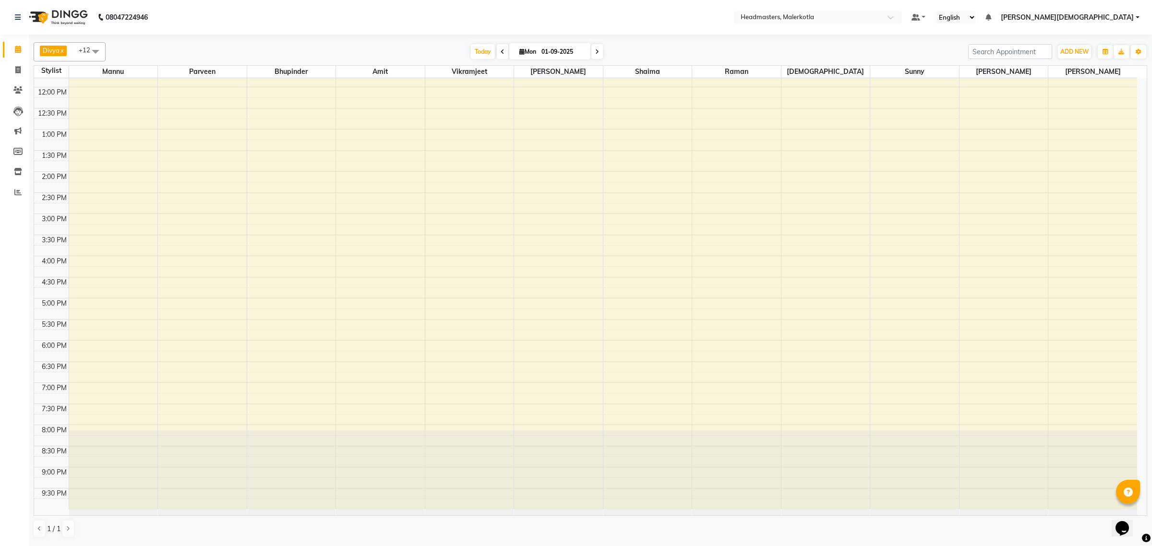
scroll to position [8, 0]
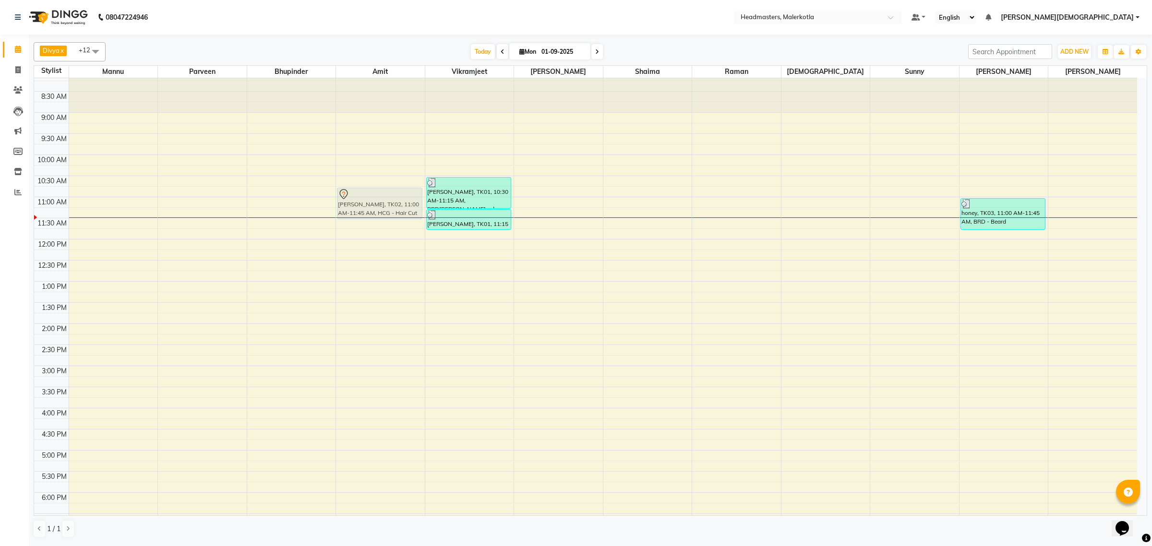
drag, startPoint x: 370, startPoint y: 221, endPoint x: 372, endPoint y: 210, distance: 11.2
click at [372, 210] on div "rohan, TK02, 11:00 AM-11:45 AM, HCG - Hair Cut by Senior Hair Stylist rohan, TK…" at bounding box center [380, 366] width 89 height 591
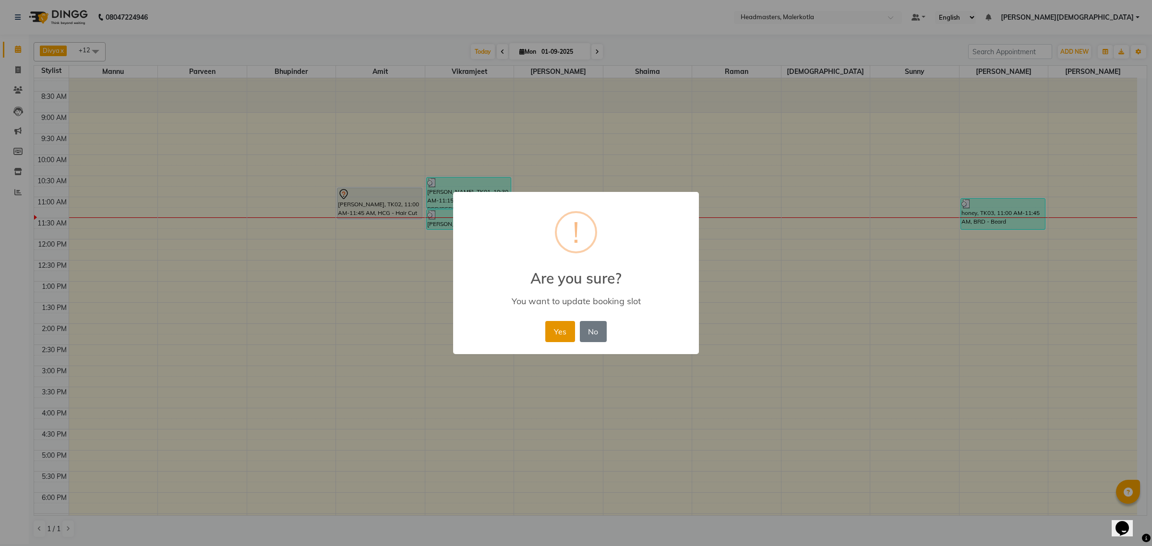
click at [562, 334] on button "Yes" at bounding box center [559, 331] width 29 height 21
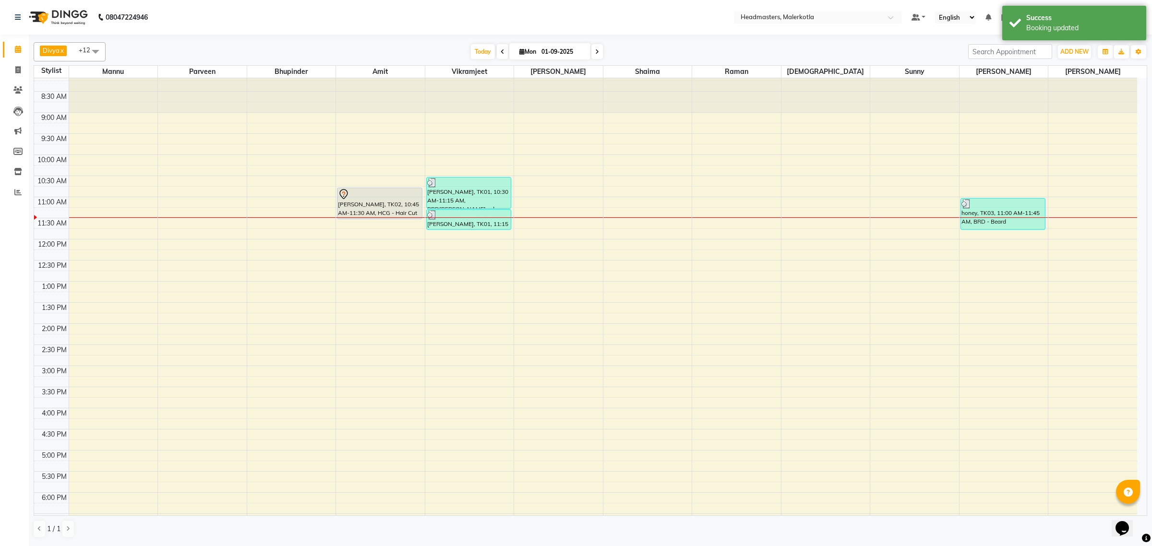
click at [501, 51] on icon at bounding box center [503, 52] width 4 height 6
type input "31-08-2025"
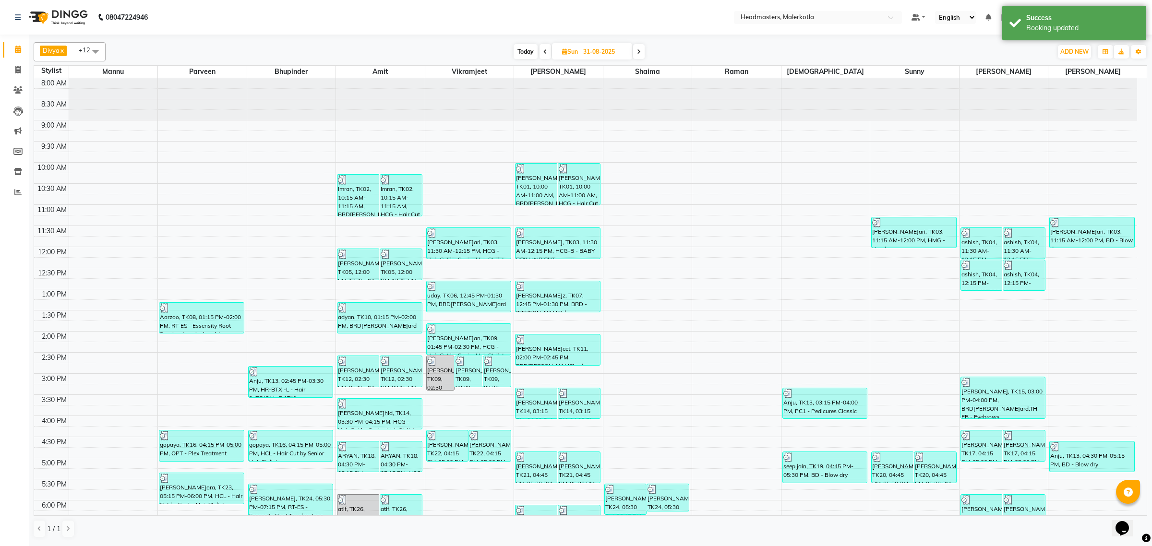
scroll to position [160, 0]
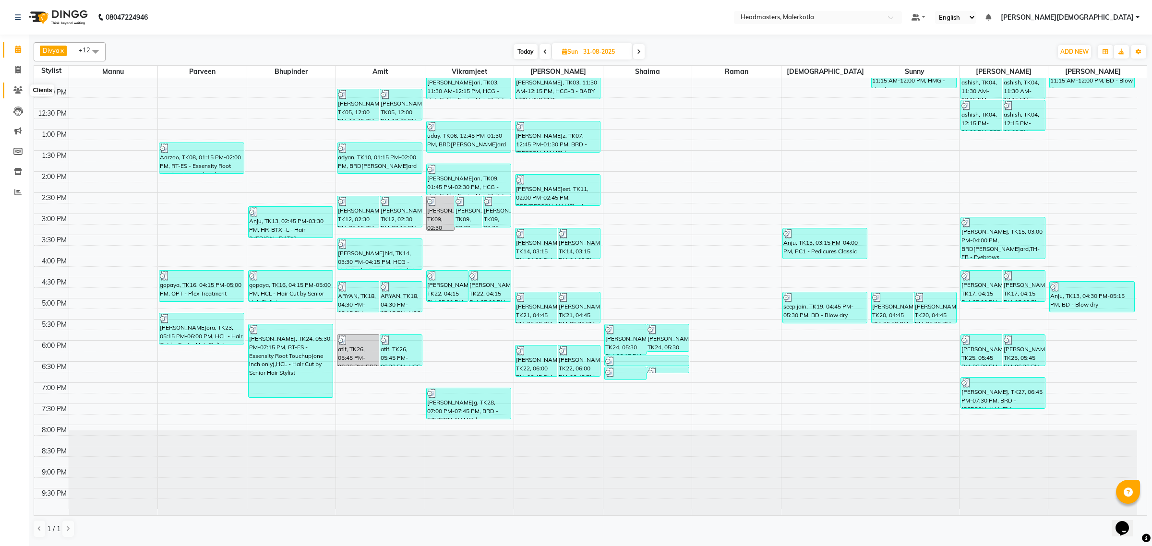
click at [18, 90] on icon at bounding box center [17, 89] width 9 height 7
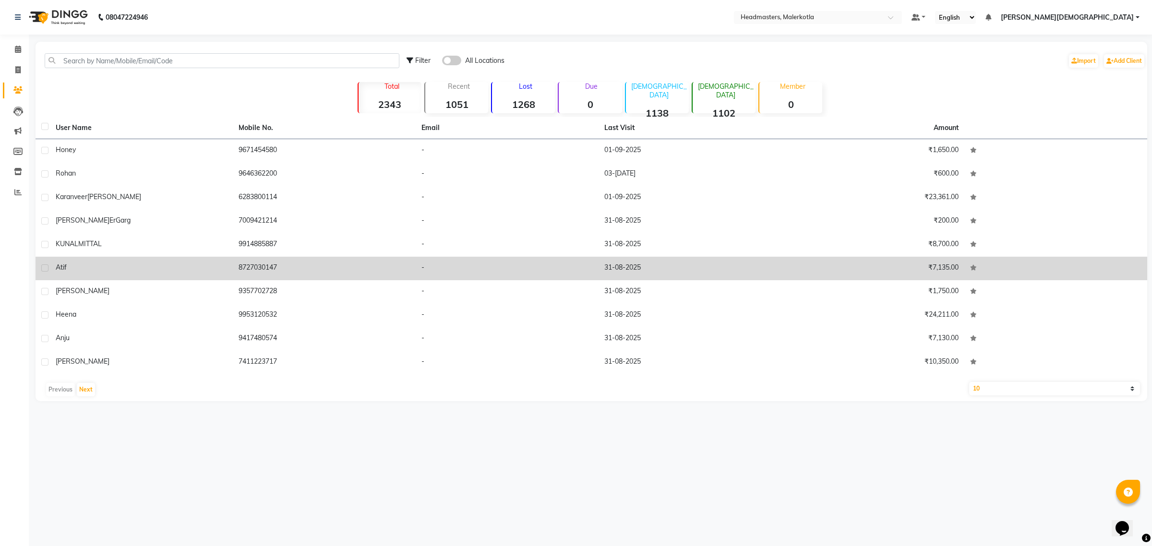
click at [96, 270] on div "atif" at bounding box center [141, 268] width 171 height 10
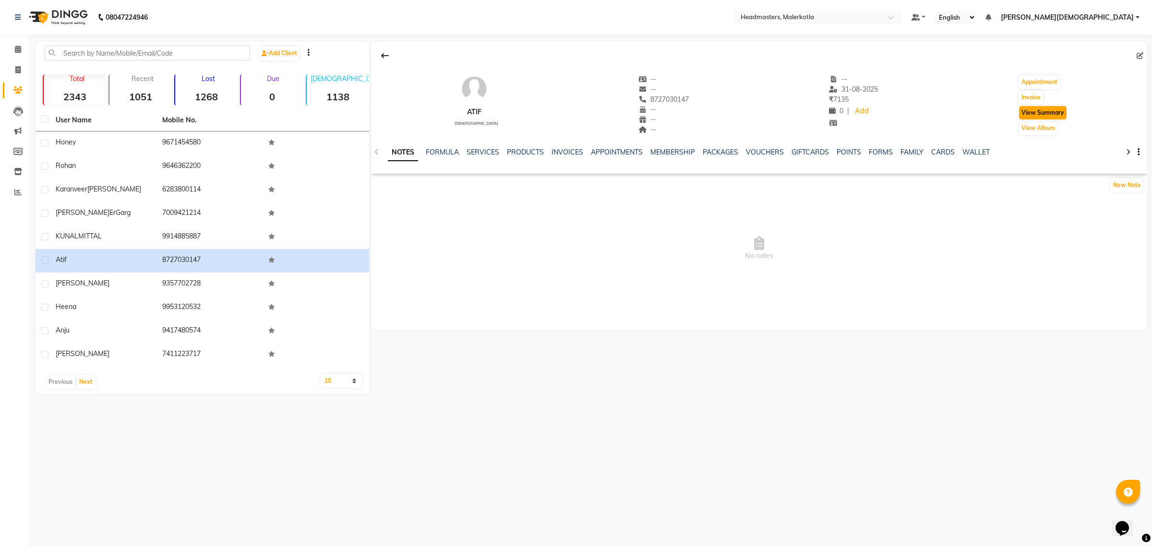
click at [1049, 114] on button "View Summary" at bounding box center [1043, 112] width 48 height 13
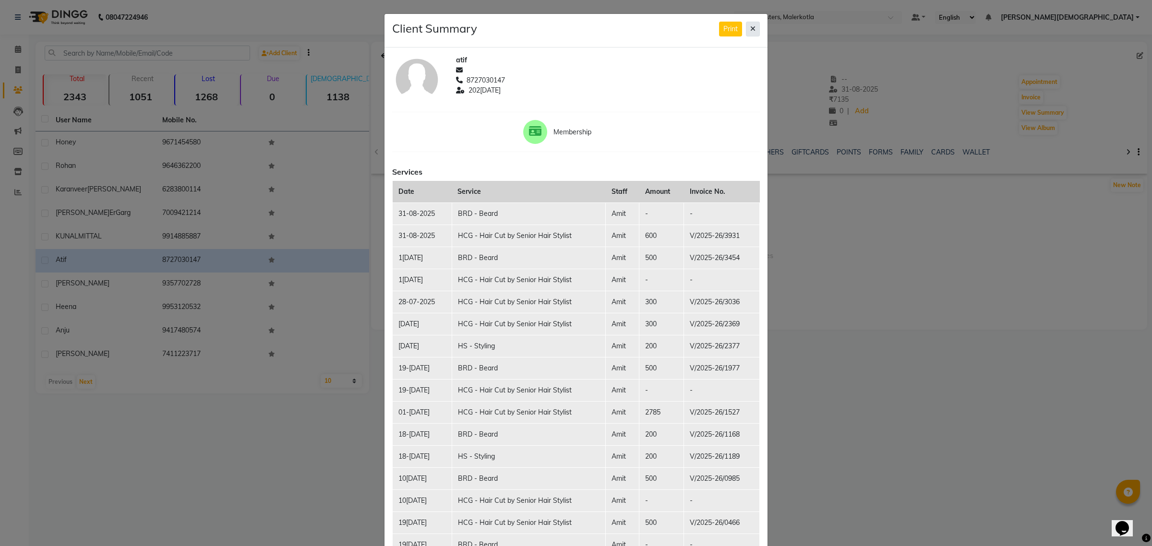
click at [750, 26] on icon at bounding box center [752, 28] width 5 height 7
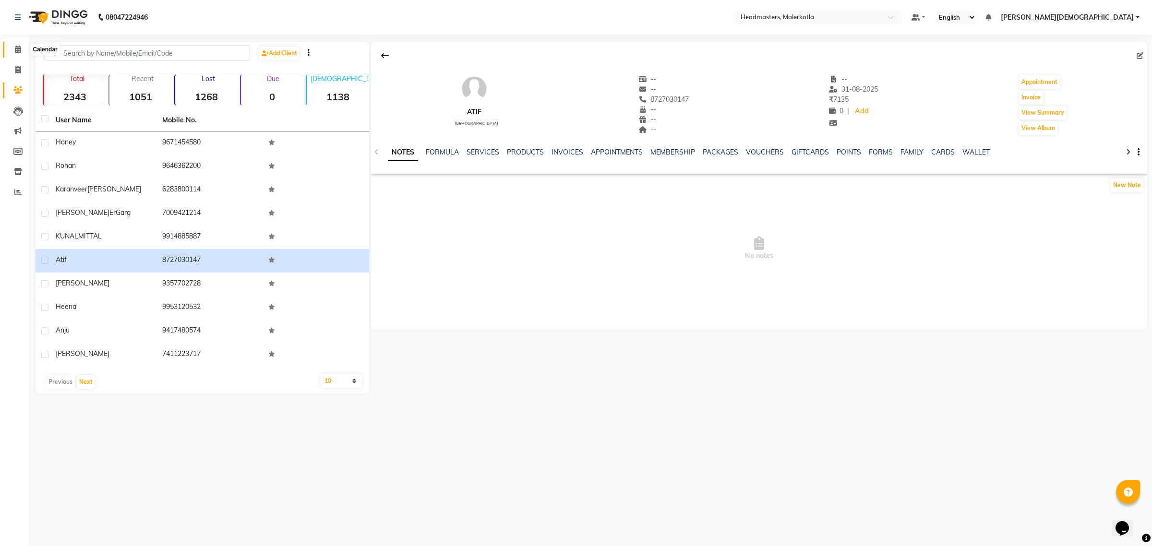
click at [15, 47] on icon at bounding box center [18, 49] width 6 height 7
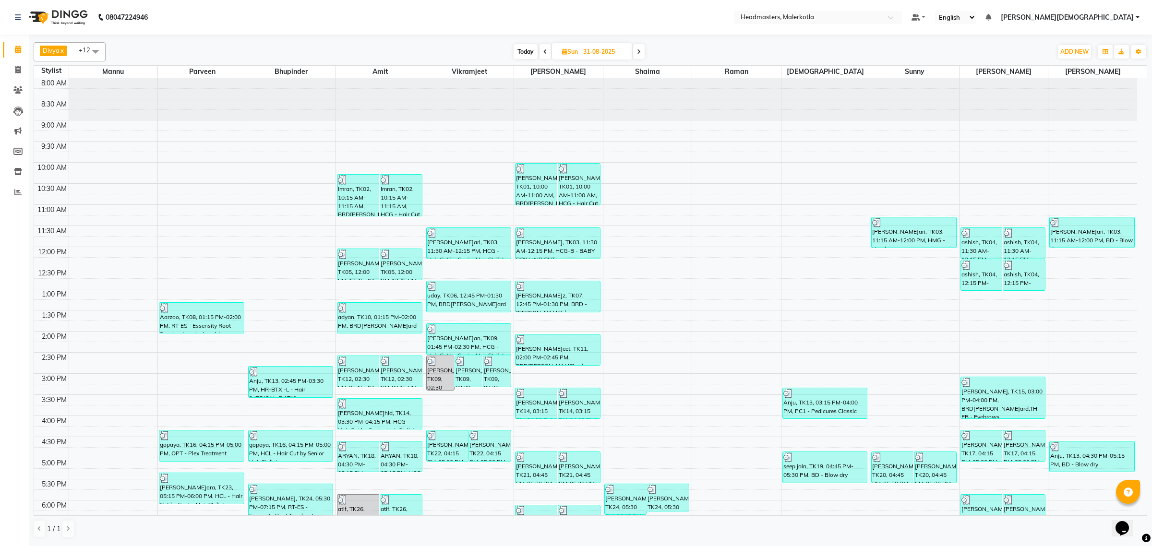
click at [545, 51] on icon at bounding box center [545, 52] width 4 height 6
type input "30-08-2025"
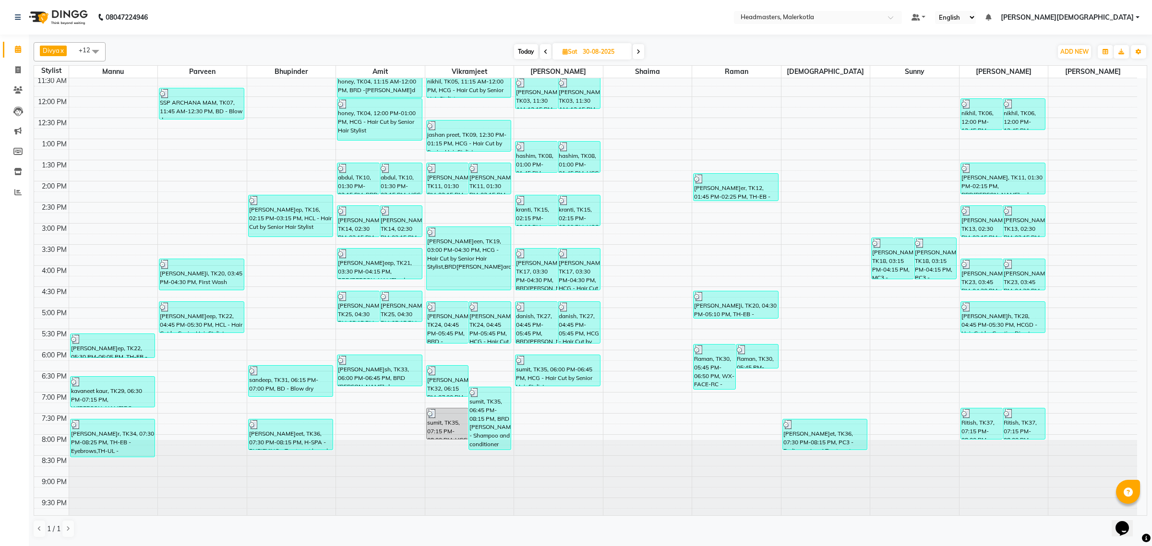
scroll to position [160, 0]
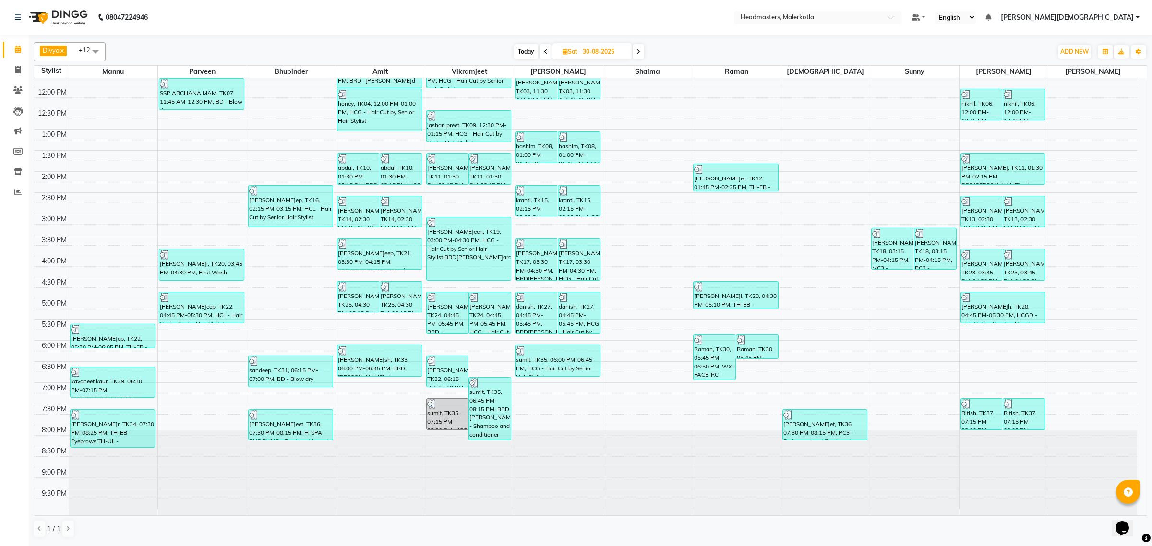
drag, startPoint x: 582, startPoint y: 51, endPoint x: 615, endPoint y: 53, distance: 33.2
click at [615, 53] on input "30-08-2025" at bounding box center [604, 52] width 48 height 14
select select "8"
select select "2025"
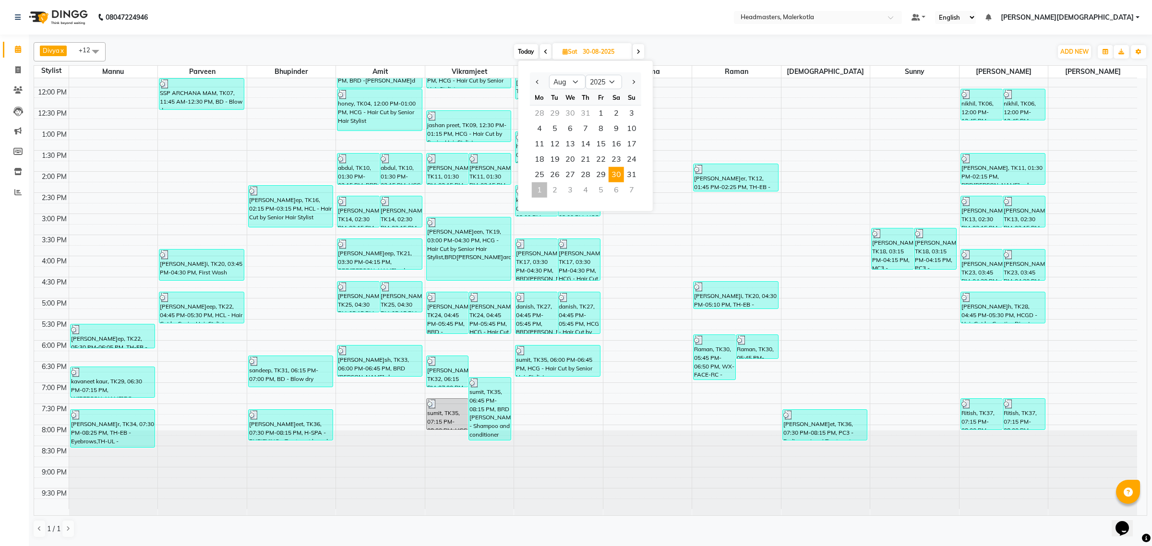
click at [635, 56] on span at bounding box center [639, 51] width 12 height 15
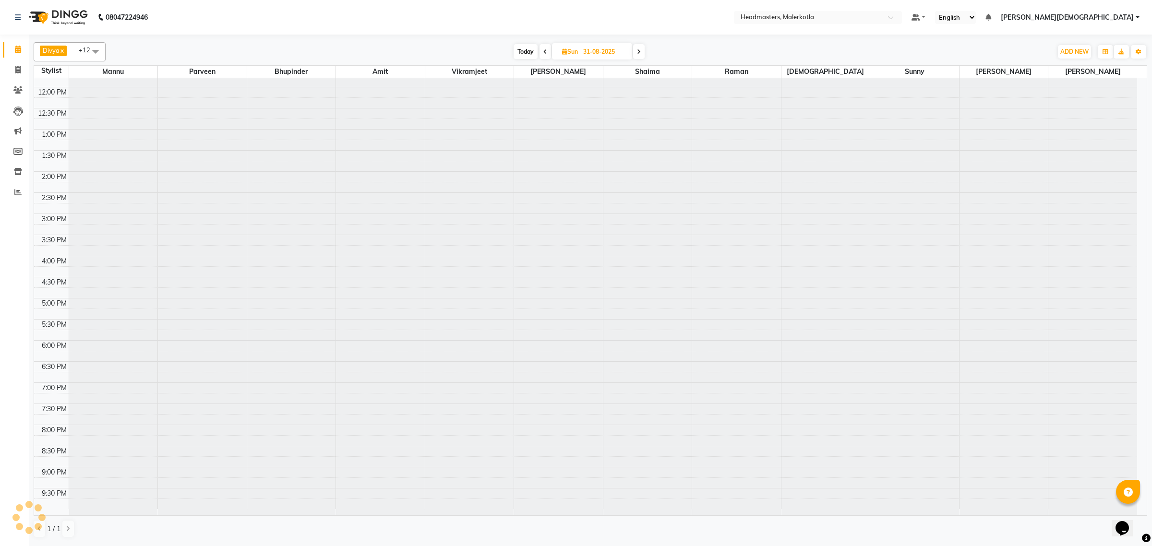
scroll to position [128, 0]
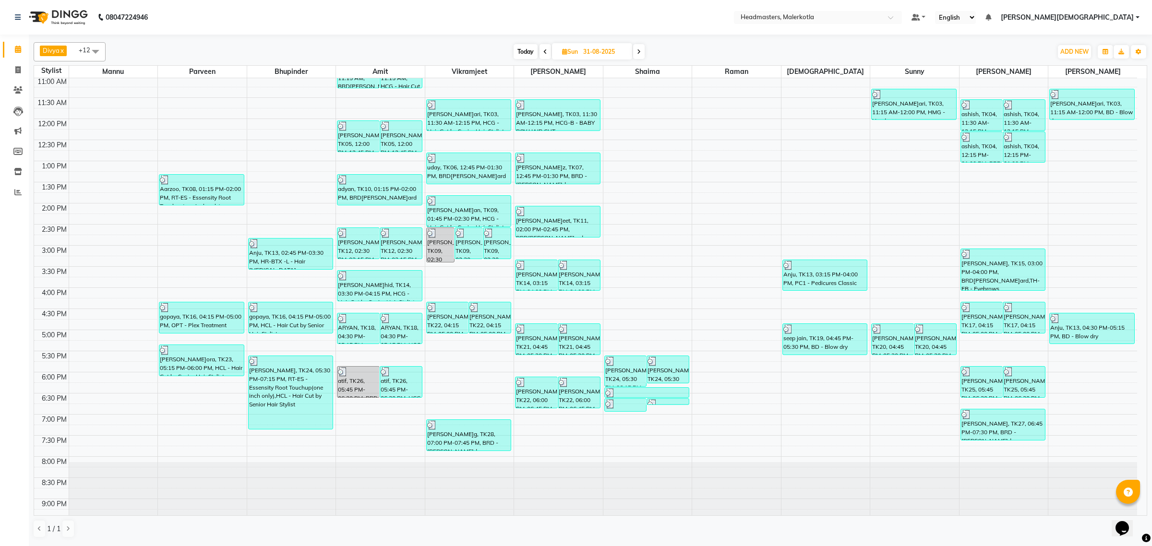
click at [637, 53] on icon at bounding box center [639, 52] width 4 height 6
type input "01-09-2025"
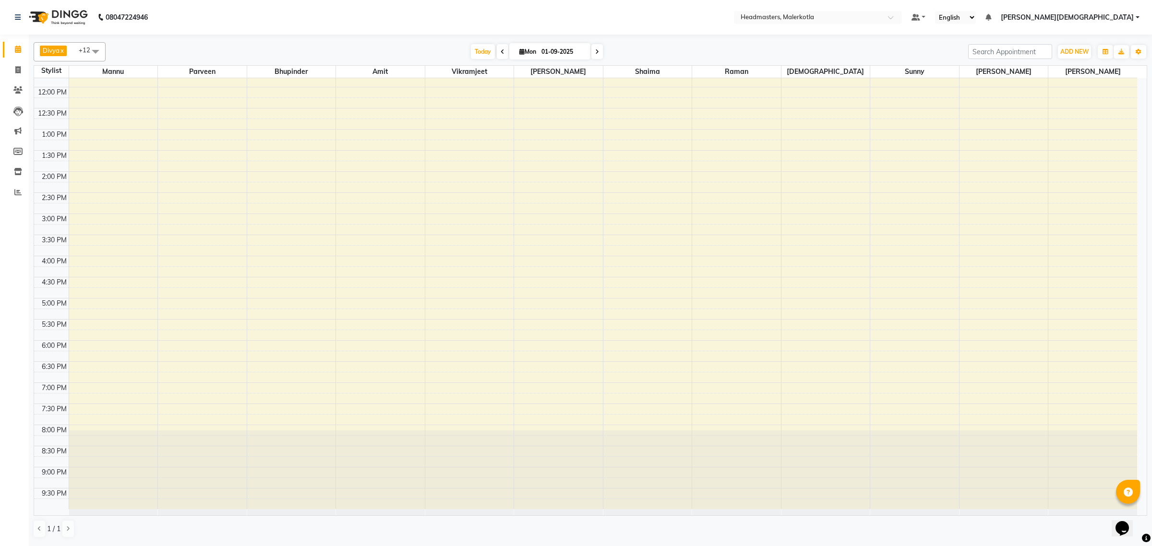
scroll to position [0, 0]
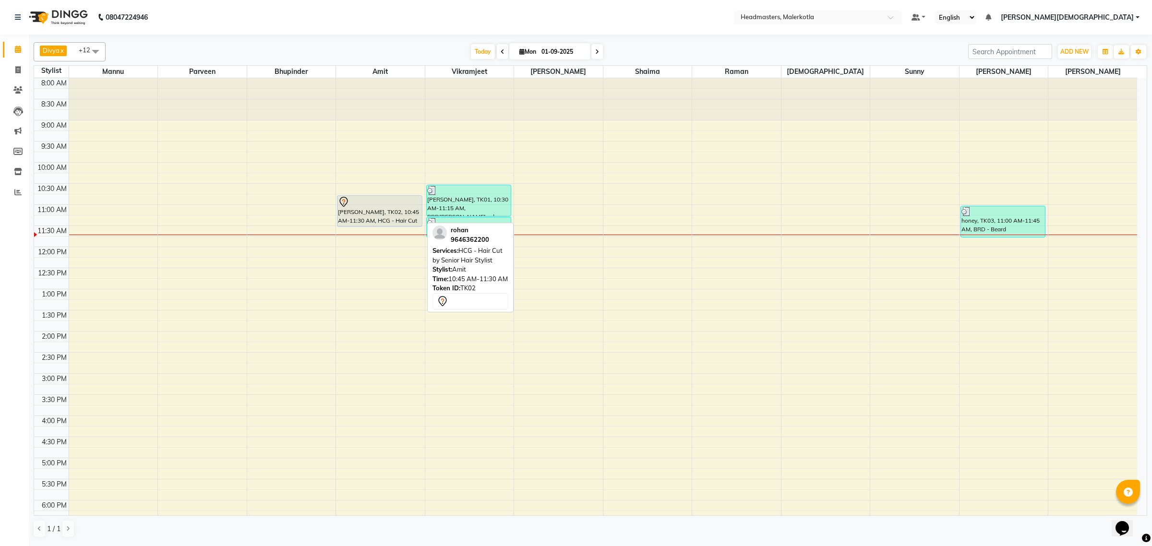
click at [373, 221] on div "[PERSON_NAME], TK02, 10:45 AM-11:30 AM, HCG - Hair Cut by Senior Hair Stylist" at bounding box center [379, 211] width 84 height 31
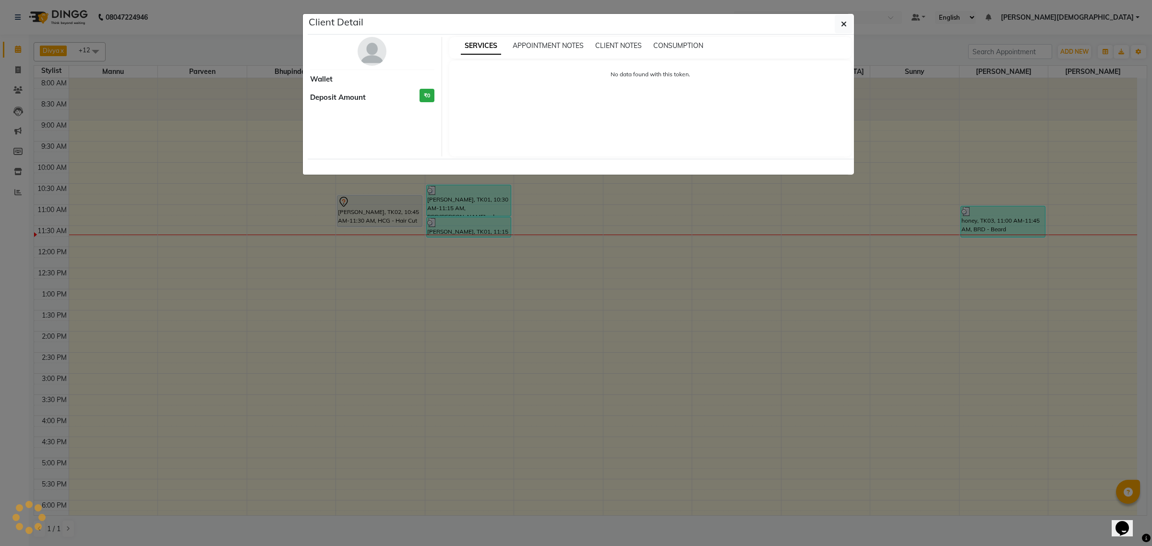
select select "7"
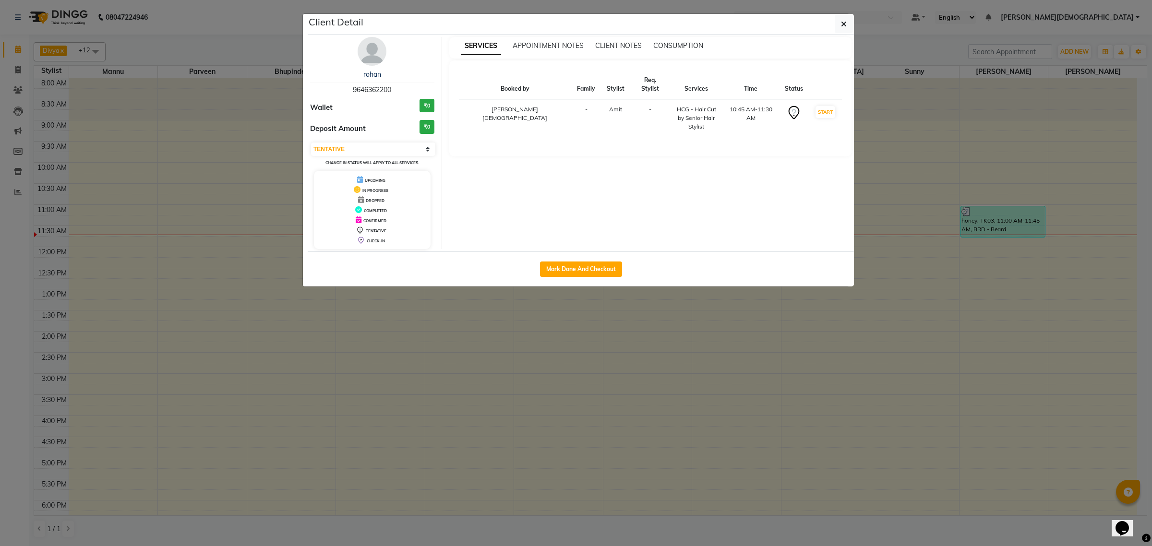
click at [578, 262] on button "Mark Done And Checkout" at bounding box center [581, 269] width 82 height 15
select select "service"
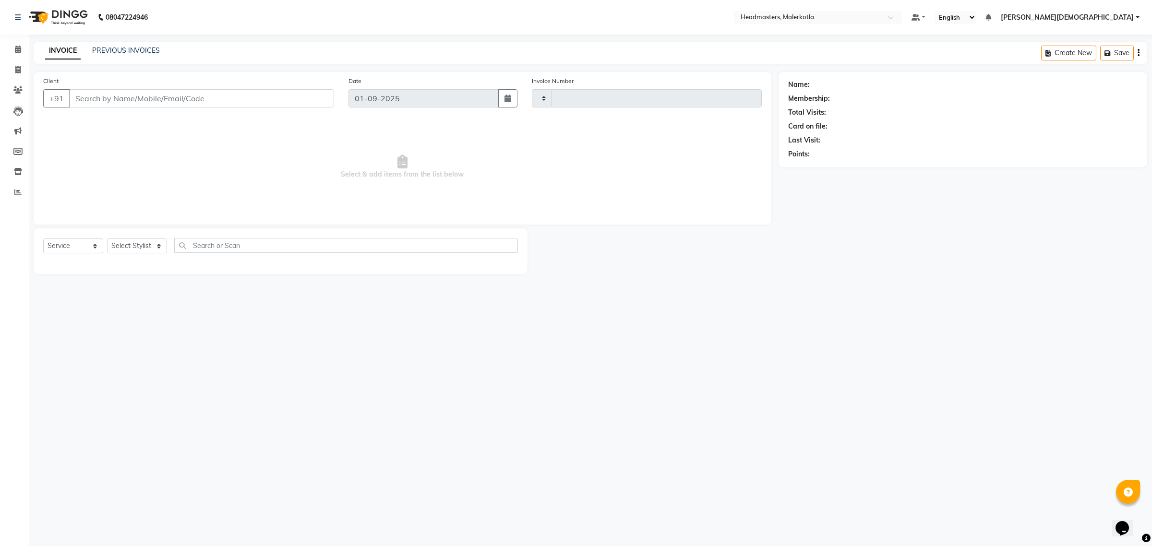
type input "3936"
select select "7368"
type input "9646362200"
select select "65908"
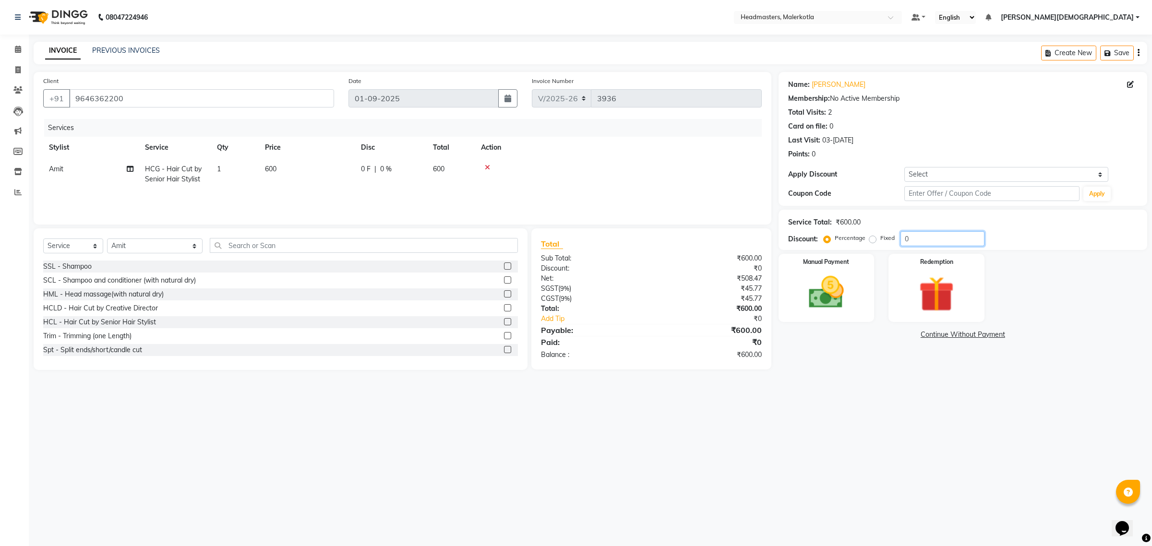
click at [962, 240] on input "0" at bounding box center [942, 238] width 84 height 15
type input "50"
click at [816, 302] on img at bounding box center [826, 293] width 60 height 42
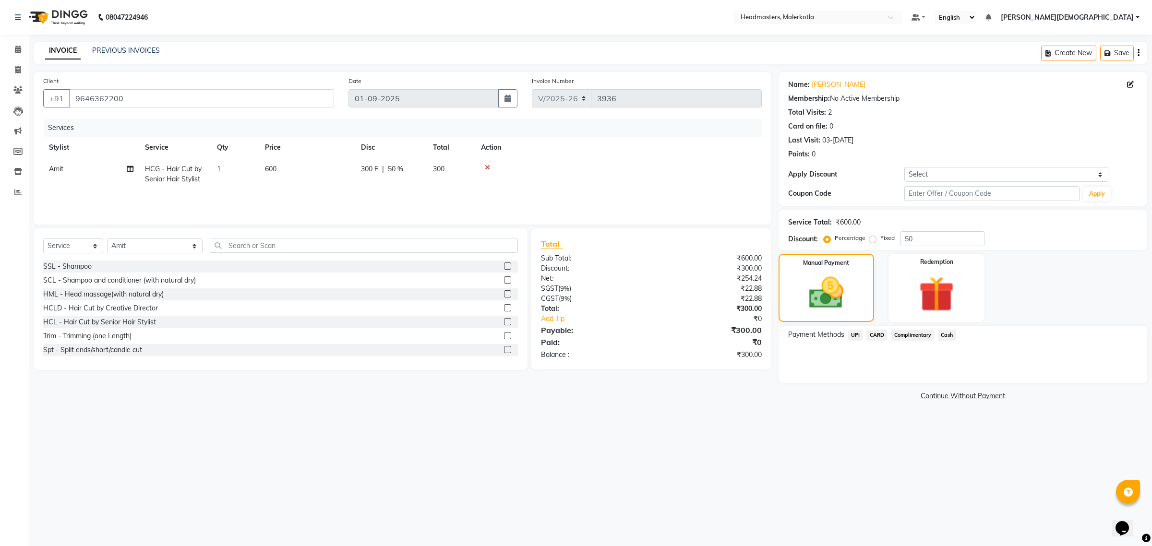
click at [856, 332] on span "UPI" at bounding box center [855, 335] width 15 height 11
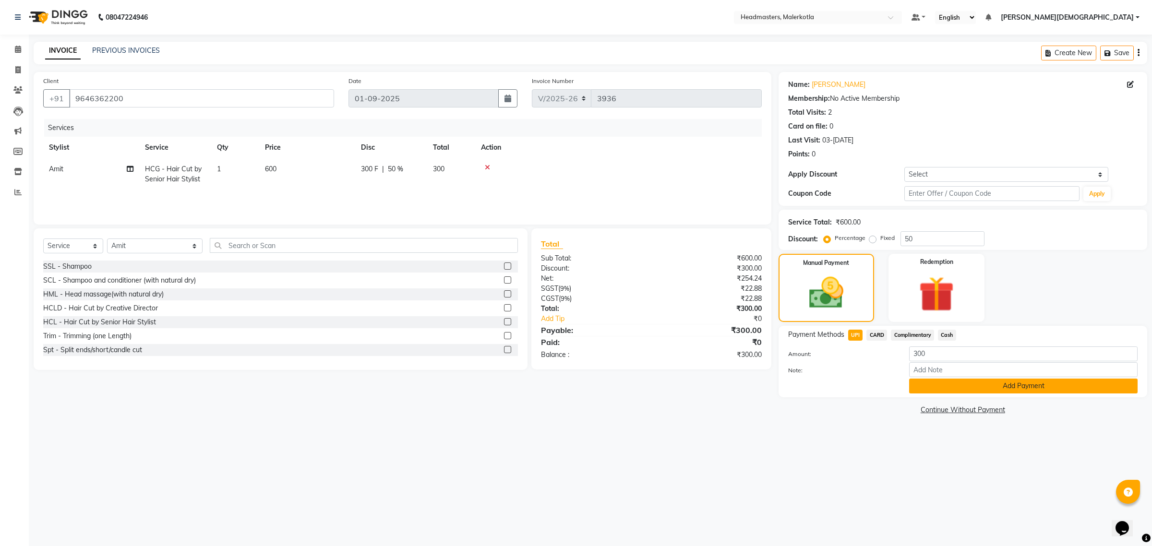
click at [926, 387] on button "Add Payment" at bounding box center [1023, 386] width 228 height 15
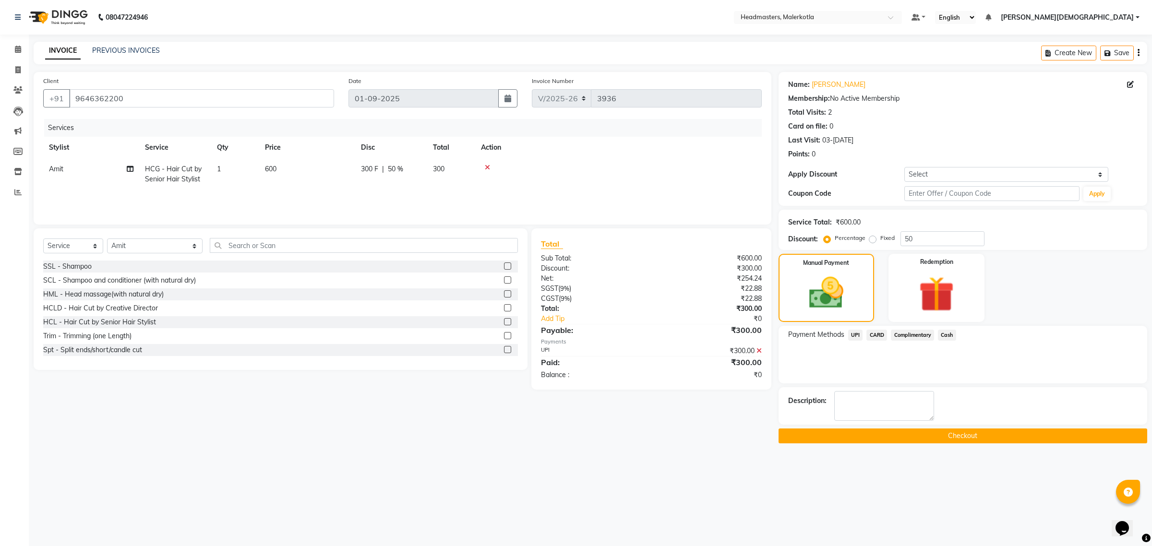
click at [891, 442] on button "Checkout" at bounding box center [963, 436] width 369 height 15
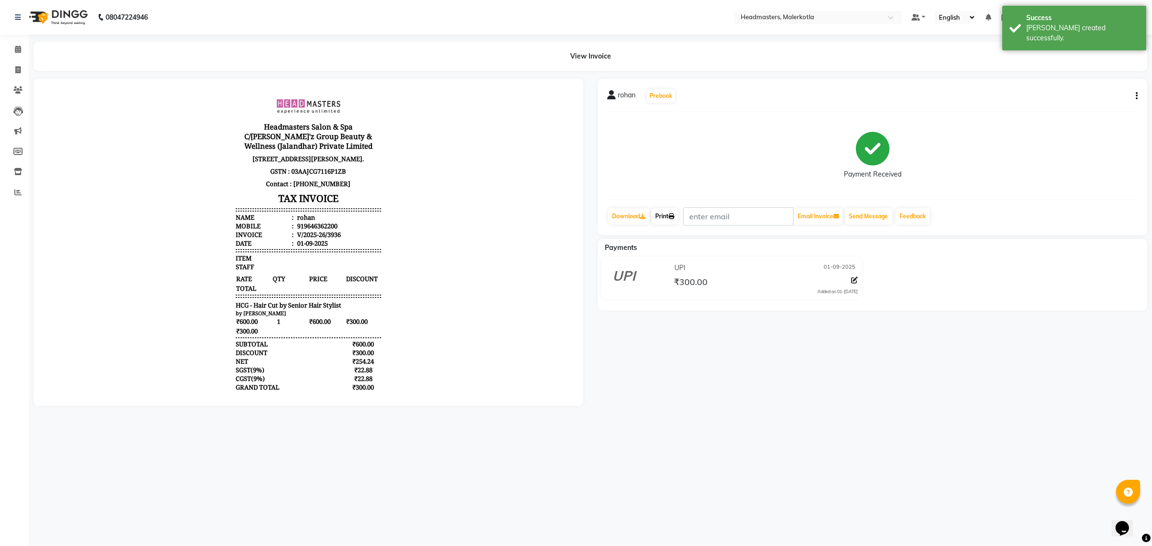
click at [665, 215] on link "Print" at bounding box center [664, 216] width 27 height 16
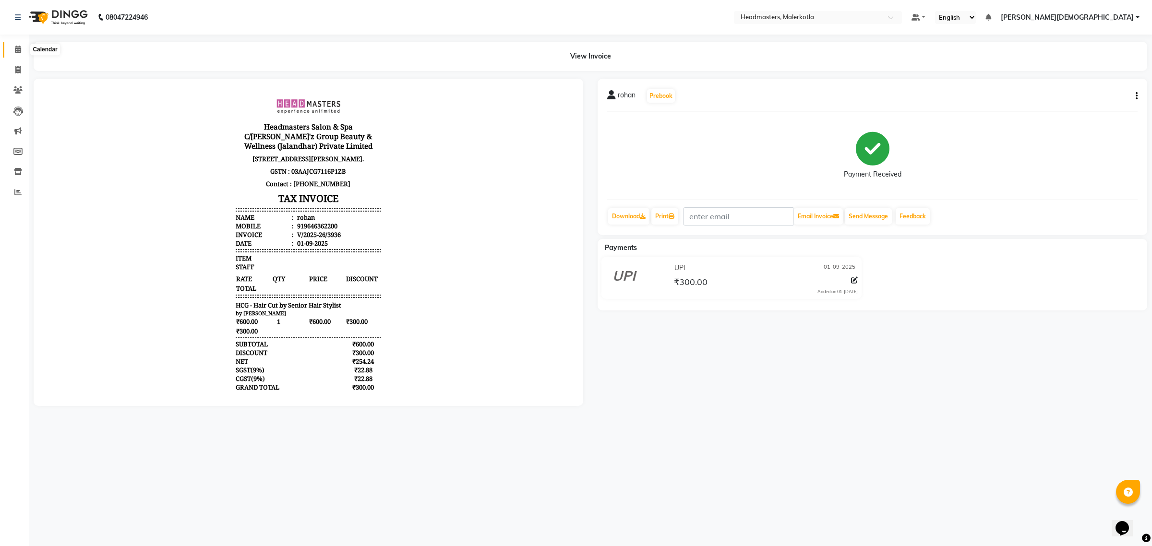
click at [15, 46] on icon at bounding box center [18, 49] width 6 height 7
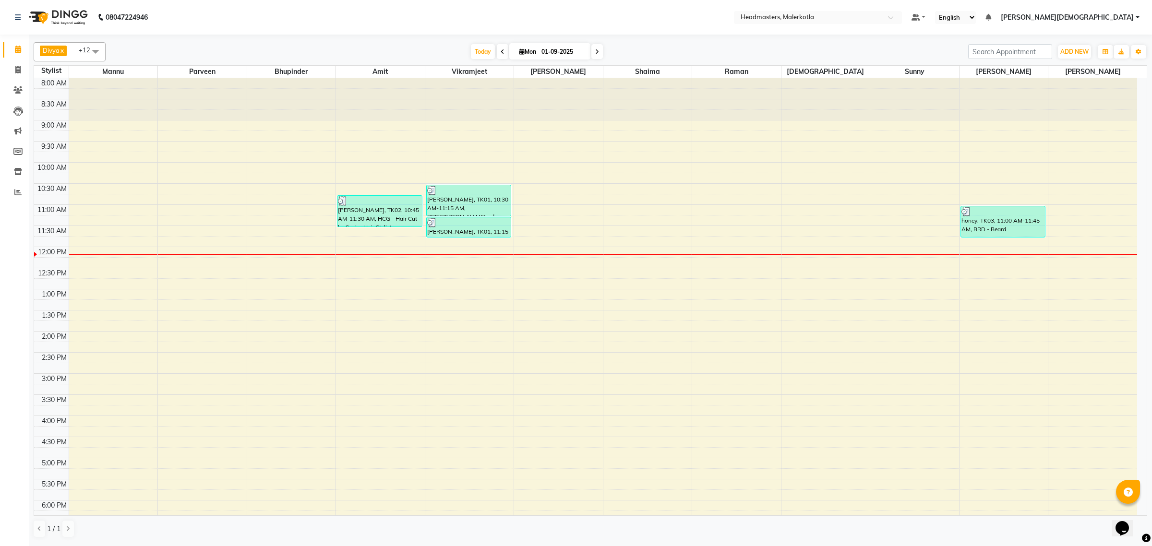
click at [558, 54] on input "01-09-2025" at bounding box center [563, 52] width 48 height 14
select select "9"
select select "2025"
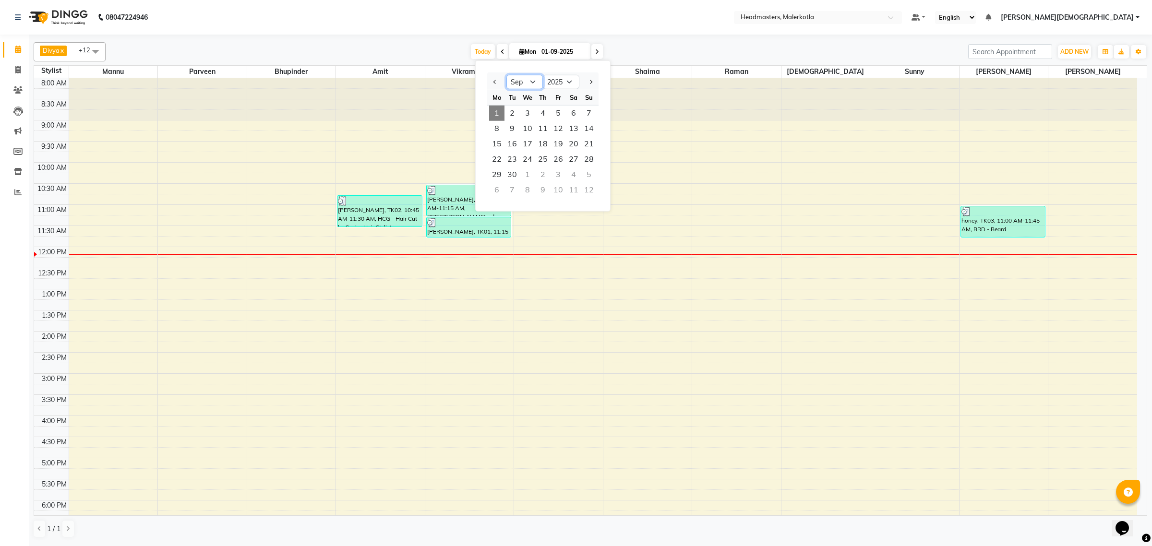
click at [535, 84] on select "Jan Feb Mar Apr May Jun Jul Aug Sep Oct Nov Dec" at bounding box center [524, 82] width 36 height 14
select select "8"
click at [506, 75] on select "Jan Feb Mar Apr May Jun Jul Aug Sep Oct Nov Dec" at bounding box center [524, 82] width 36 height 14
click at [563, 172] on span "29" at bounding box center [558, 174] width 15 height 15
type input "29-08-2025"
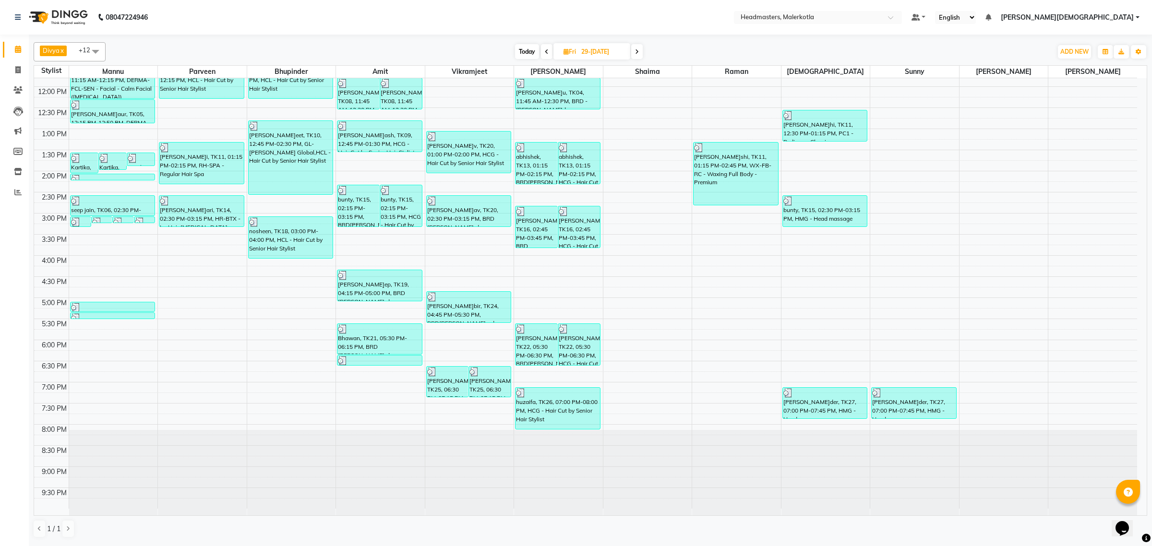
scroll to position [101, 0]
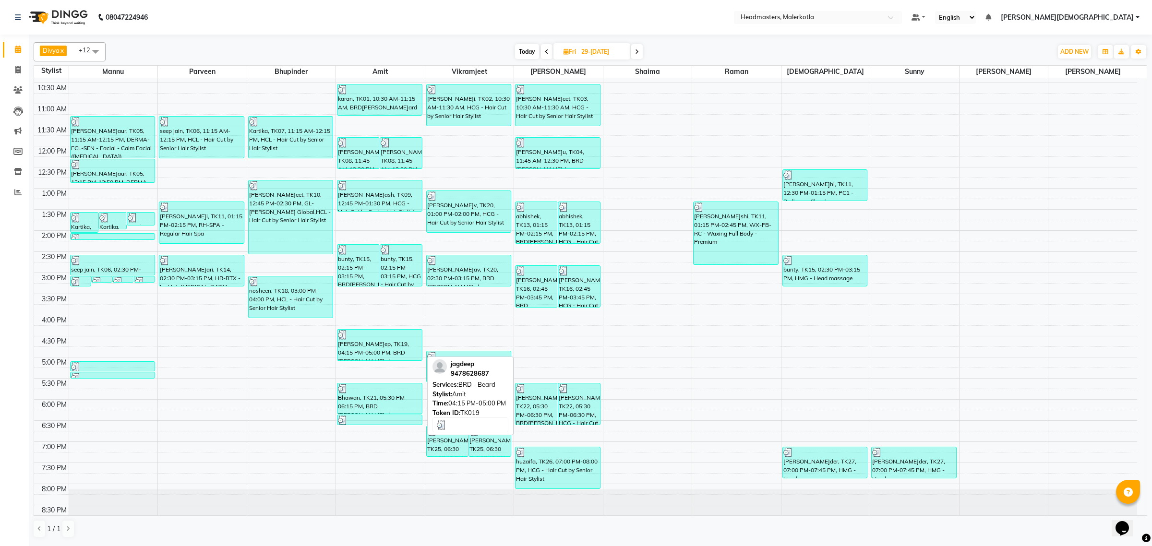
click at [373, 351] on div "jagdeep, TK19, 04:15 PM-05:00 PM, BRD - Beard" at bounding box center [379, 345] width 84 height 31
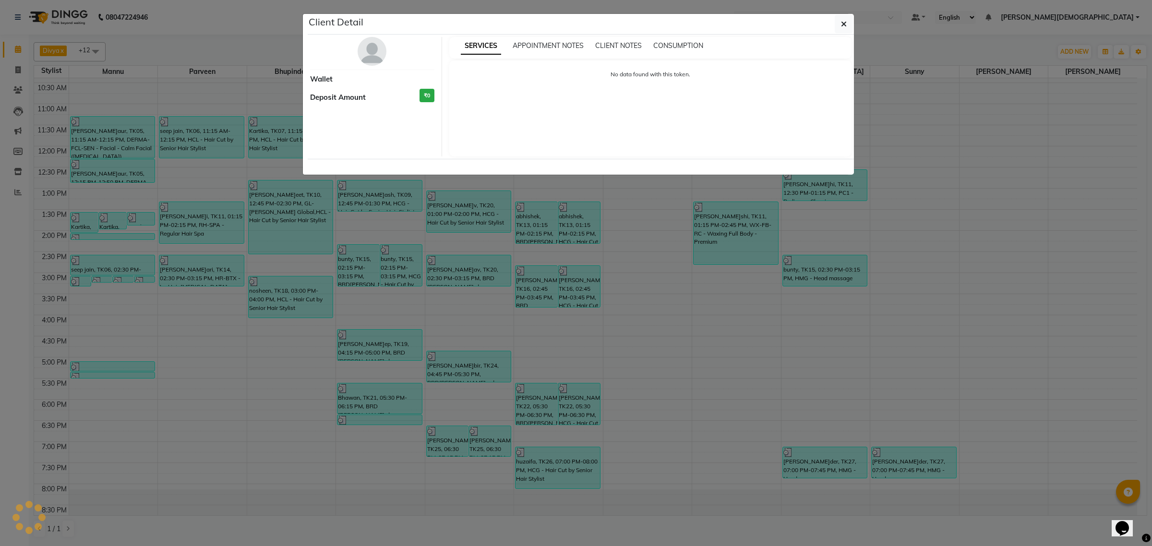
select select "3"
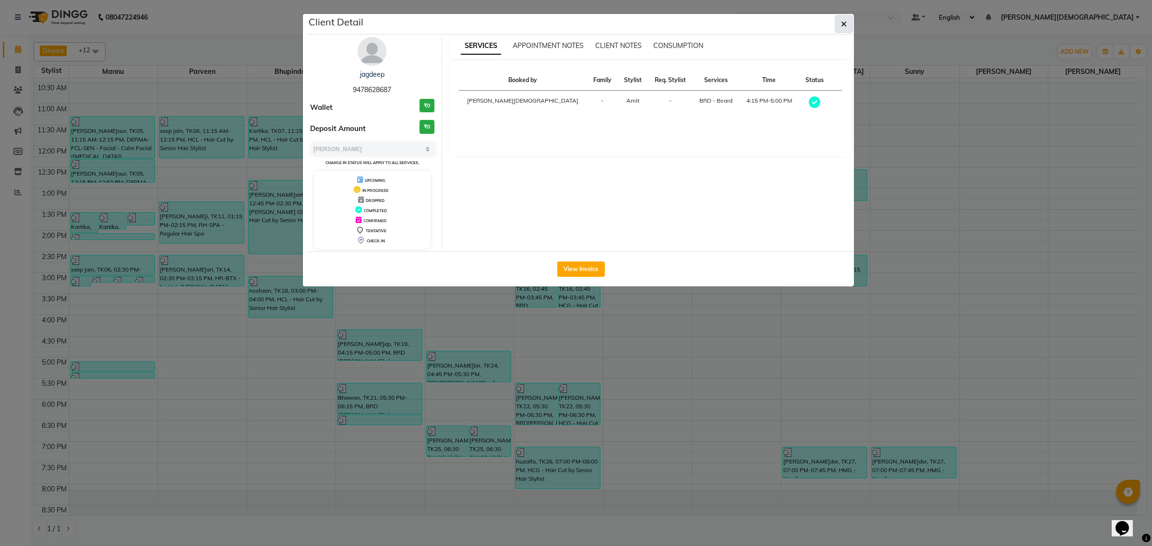
click at [850, 18] on button "button" at bounding box center [844, 24] width 18 height 18
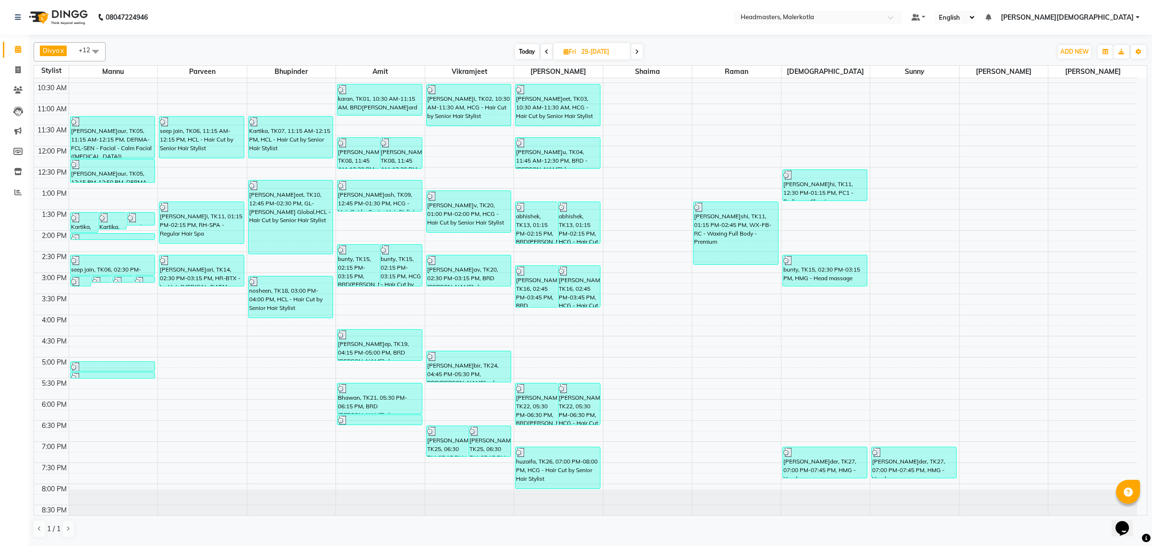
click at [617, 47] on input "29-08-2025" at bounding box center [602, 52] width 48 height 14
select select "8"
select select "2025"
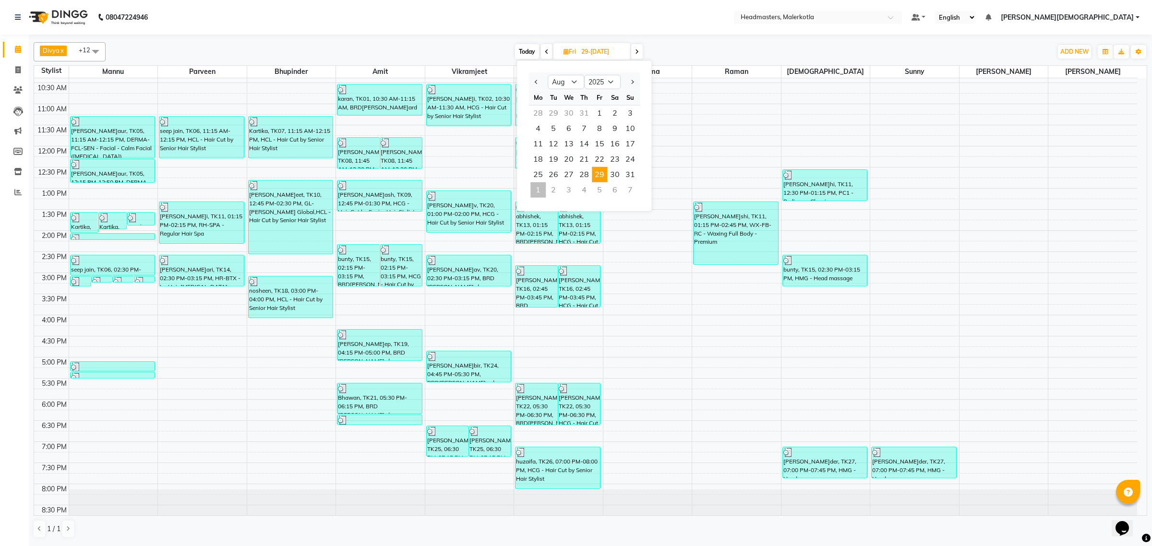
click at [541, 190] on div "1" at bounding box center [537, 189] width 15 height 15
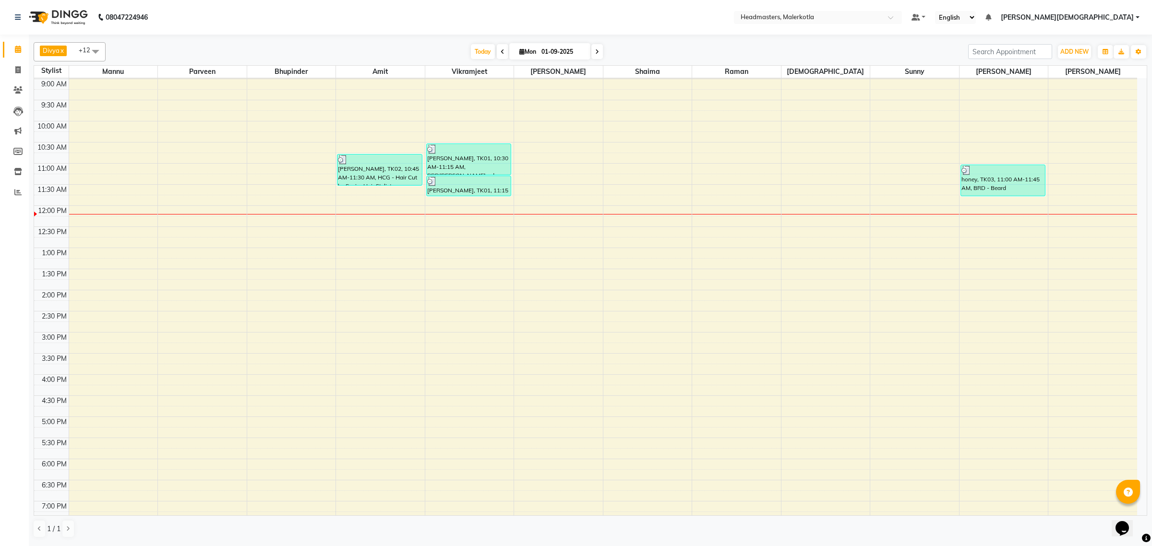
scroll to position [41, 0]
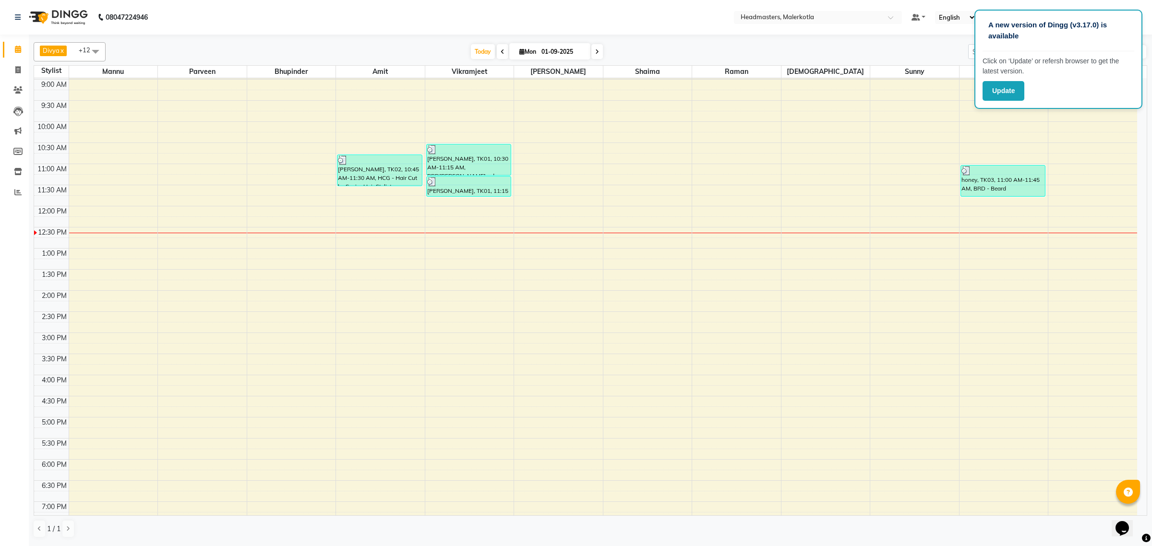
click at [744, 11] on nav "08047224946 Select Location × Headmasters, Malerkotla Default Panel My Panel En…" at bounding box center [576, 17] width 1152 height 35
click at [501, 53] on icon at bounding box center [503, 52] width 4 height 6
type input "31-08-2025"
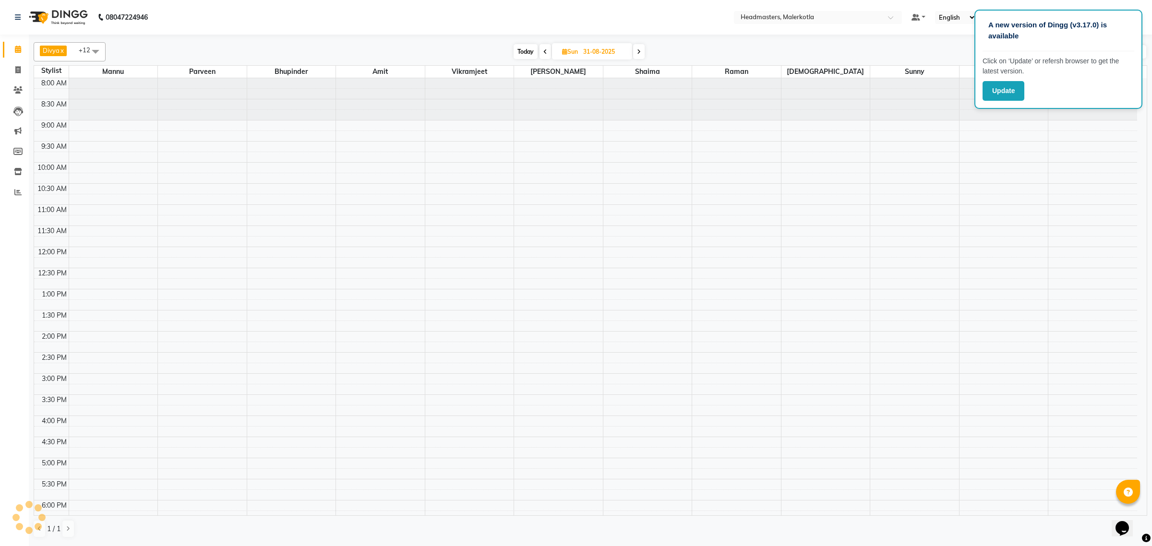
scroll to position [161, 0]
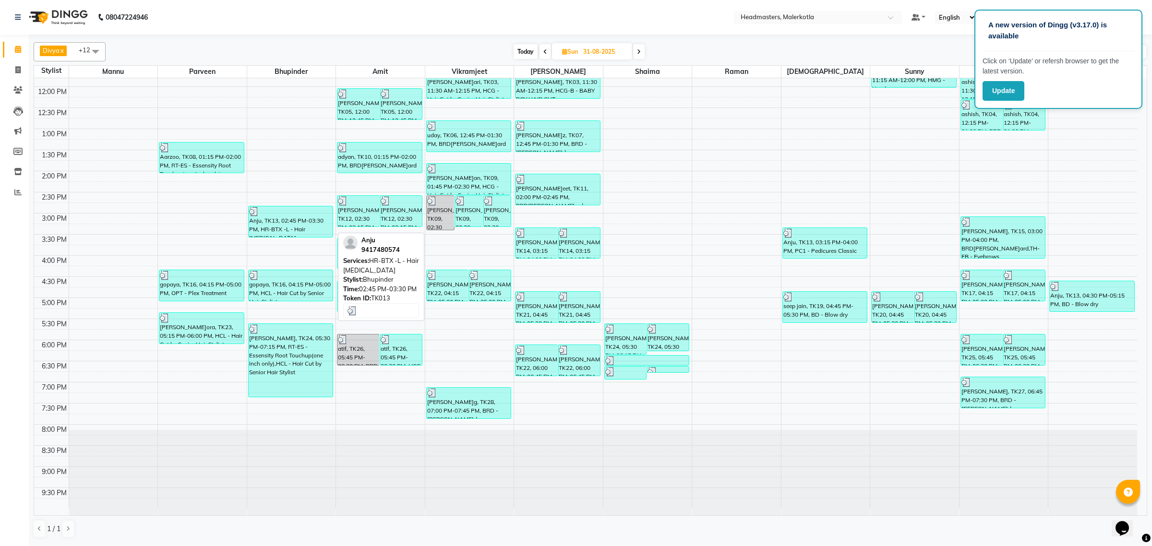
click at [303, 228] on div "Anju, TK13, 02:45 PM-03:30 PM, HR-BTX -L - Hair [MEDICAL_DATA]" at bounding box center [291, 221] width 84 height 31
select select "3"
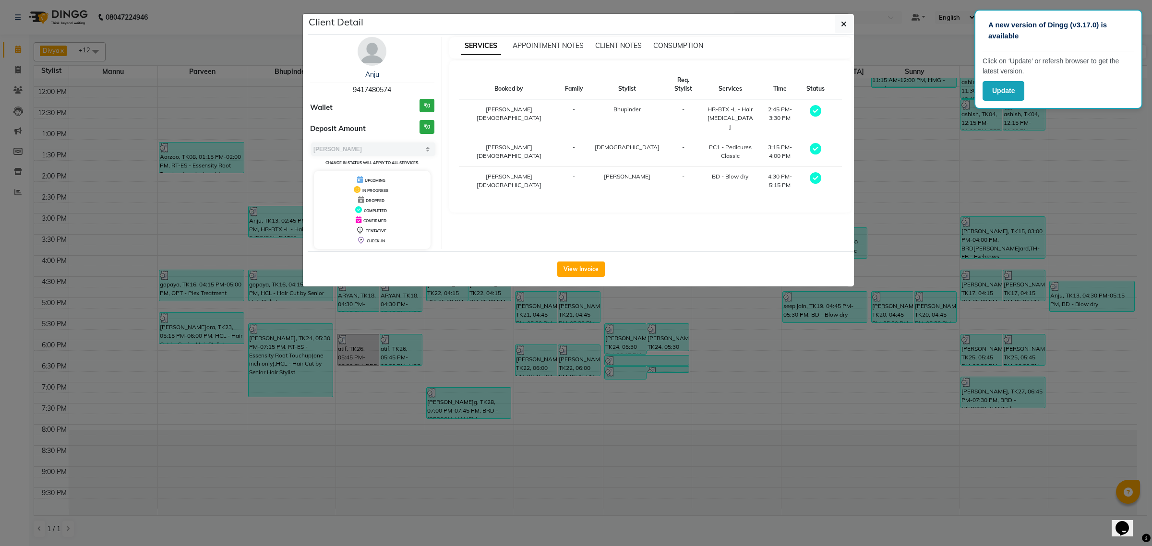
drag, startPoint x: 398, startPoint y: 87, endPoint x: 353, endPoint y: 91, distance: 45.3
click at [353, 91] on div "Anju 9417480574" at bounding box center [372, 82] width 124 height 25
copy span "9417480574"
click at [843, 23] on icon "button" at bounding box center [844, 24] width 6 height 8
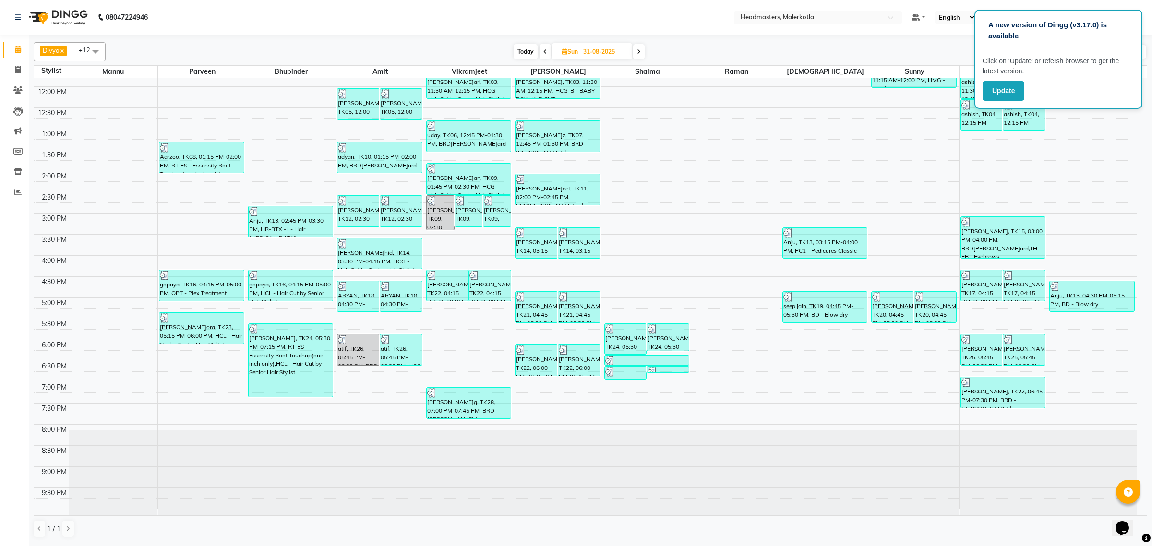
click at [642, 52] on span at bounding box center [639, 51] width 12 height 15
type input "01-09-2025"
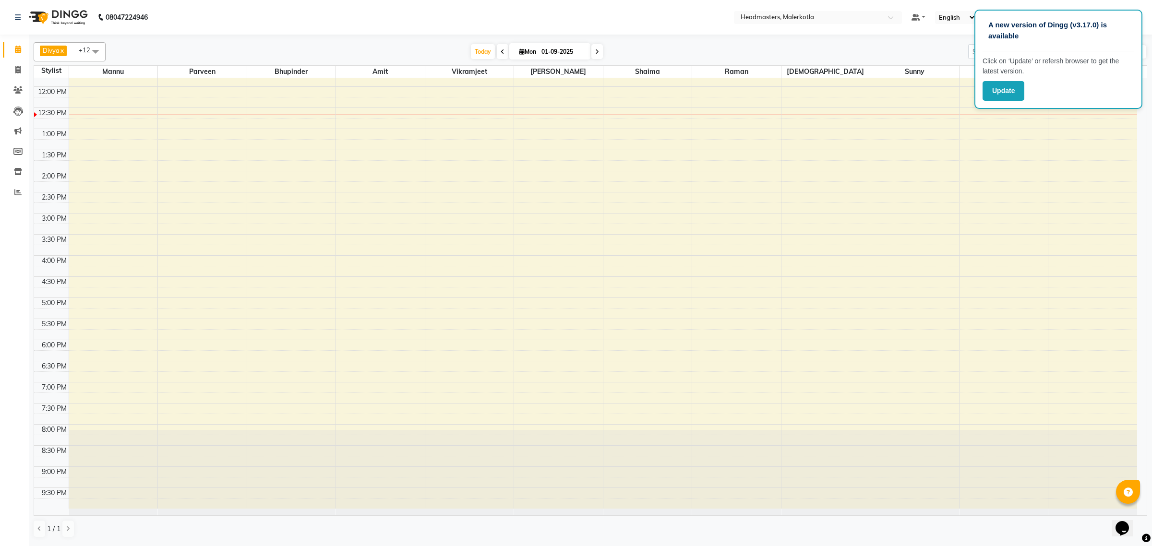
click at [292, 123] on div "8:00 AM 8:30 AM 9:00 AM 9:30 AM 10:00 AM 10:30 AM 11:00 AM 11:30 AM 12:00 PM 12…" at bounding box center [585, 213] width 1103 height 591
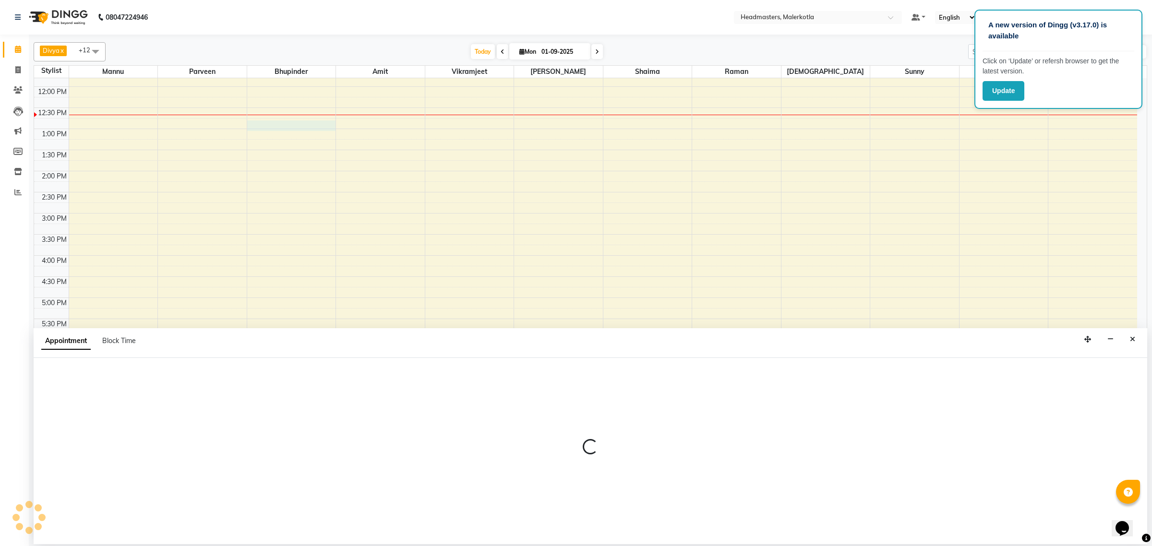
select select "65906"
select select "765"
select select "tentative"
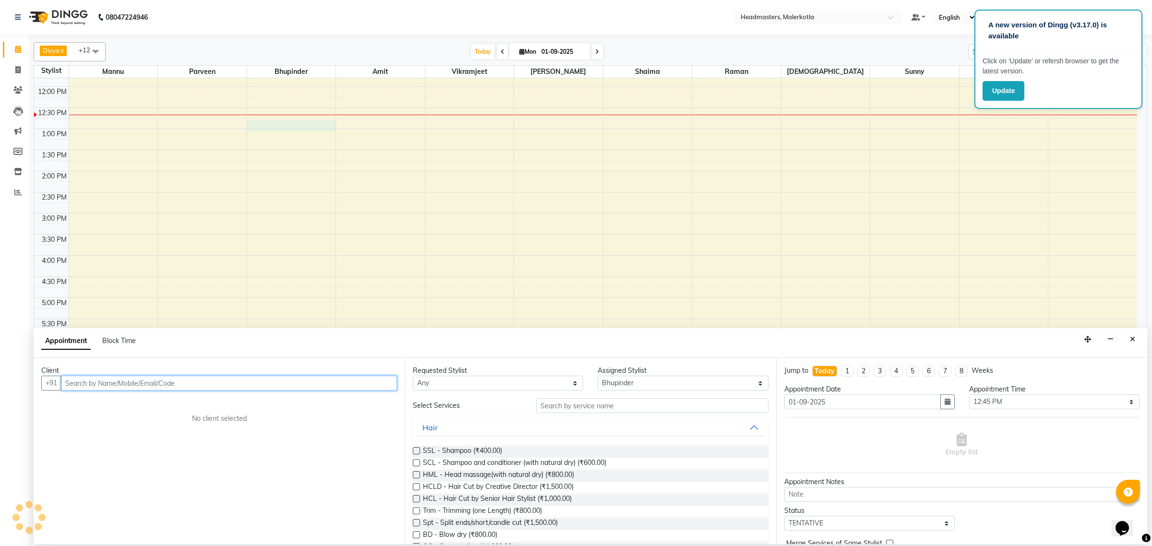
click at [166, 381] on input "text" at bounding box center [229, 383] width 336 height 15
paste input "9417480574"
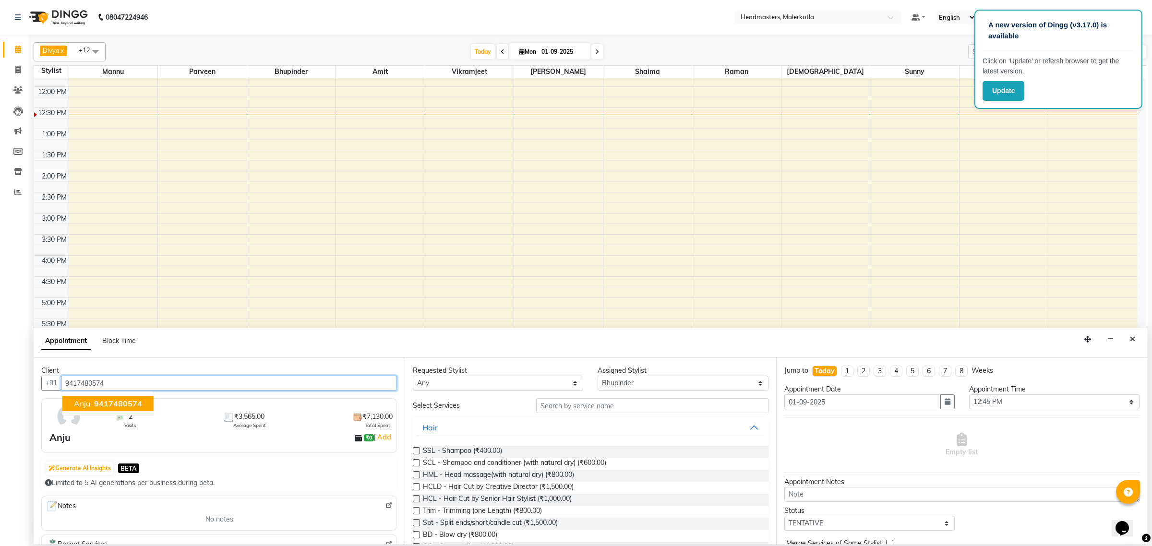
click at [125, 399] on span "9417480574" at bounding box center [118, 404] width 48 height 10
type input "9417480574"
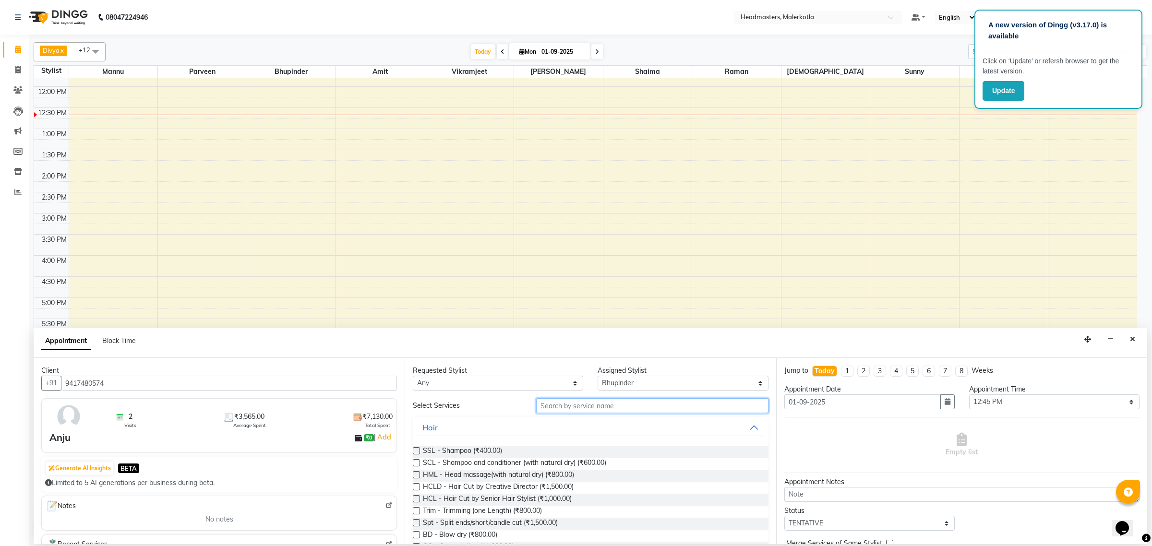
click at [606, 402] on input "text" at bounding box center [652, 405] width 232 height 15
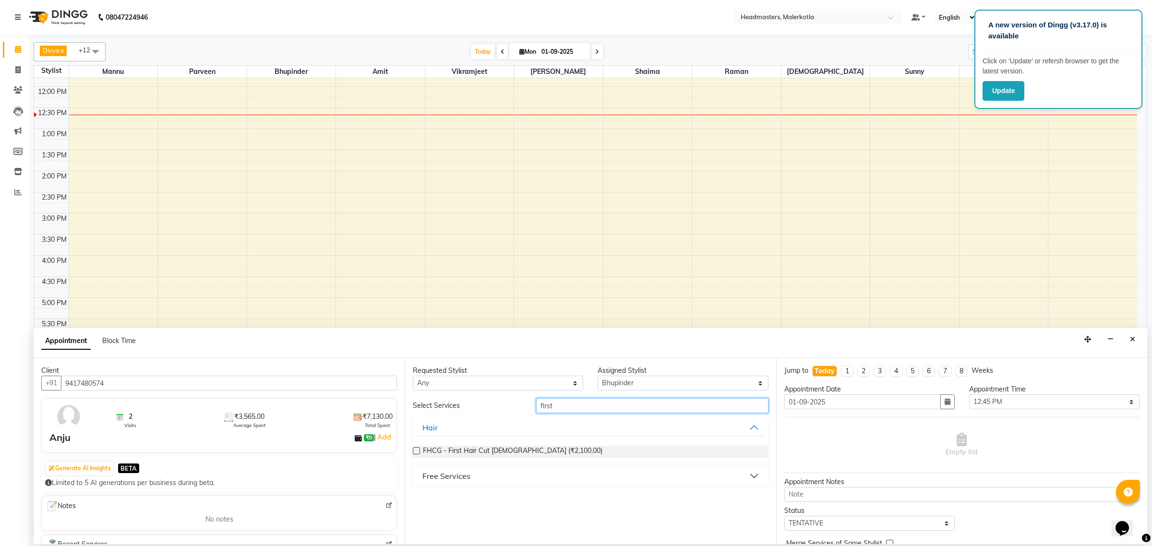
type input "first"
click at [453, 478] on div "Free Services" at bounding box center [446, 476] width 48 height 12
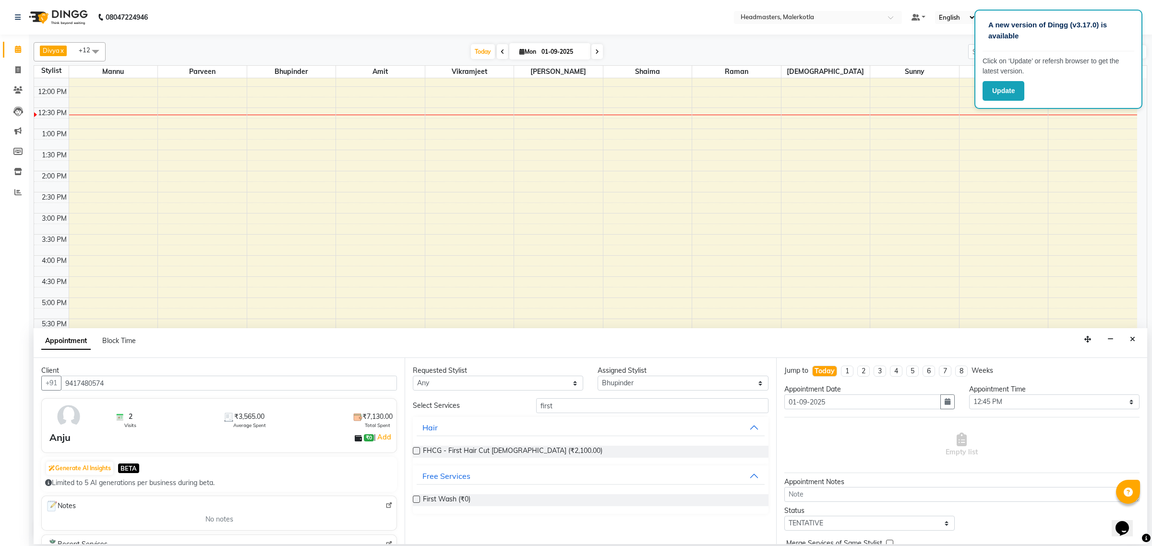
click at [415, 500] on label at bounding box center [416, 499] width 7 height 7
click at [415, 500] on input "checkbox" at bounding box center [416, 500] width 6 height 6
checkbox input "false"
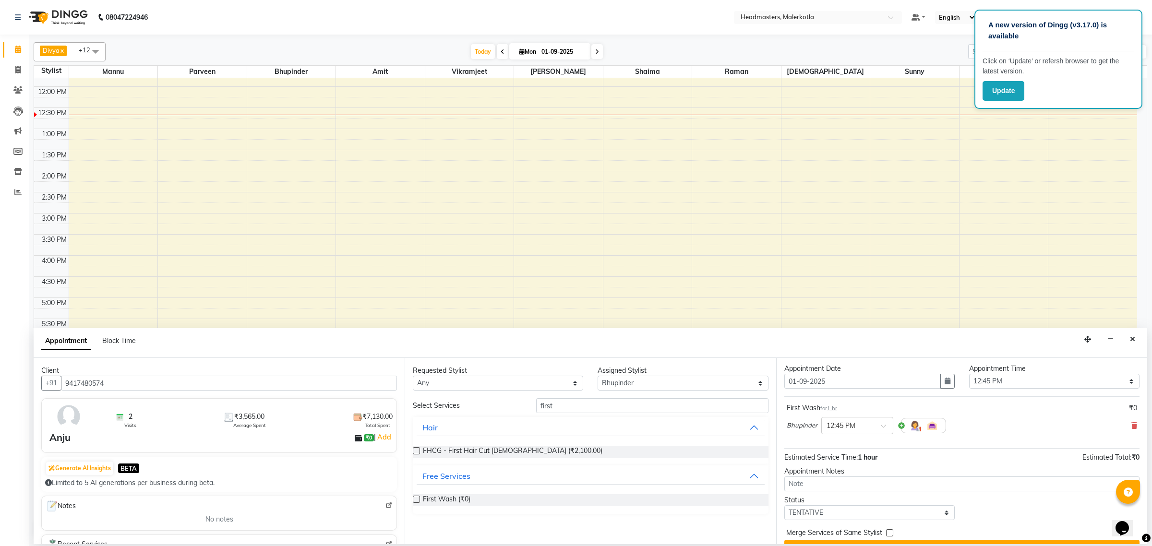
scroll to position [42, 0]
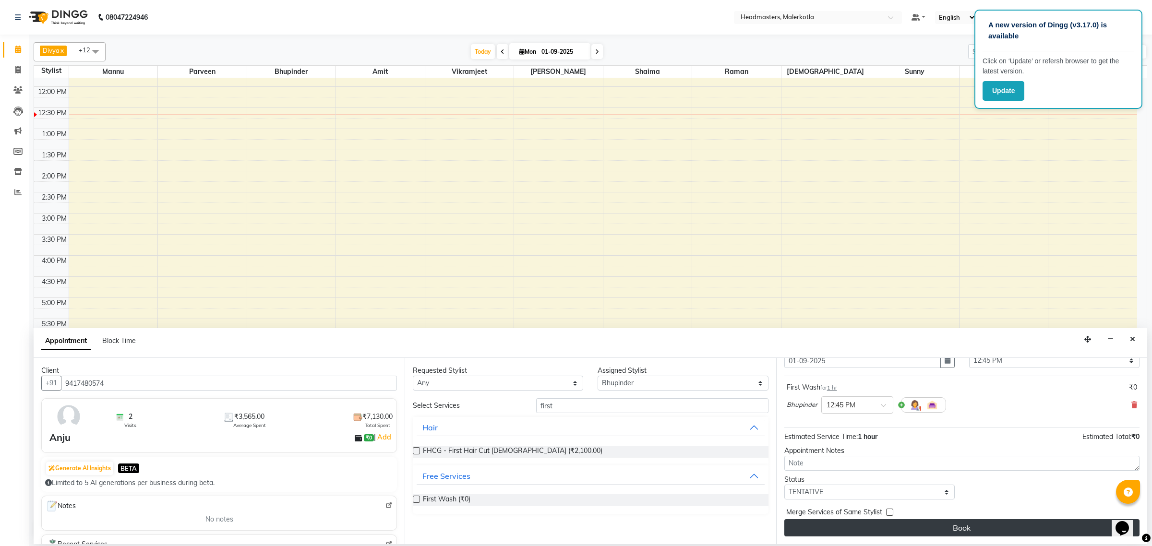
click at [966, 531] on button "Book" at bounding box center [961, 527] width 355 height 17
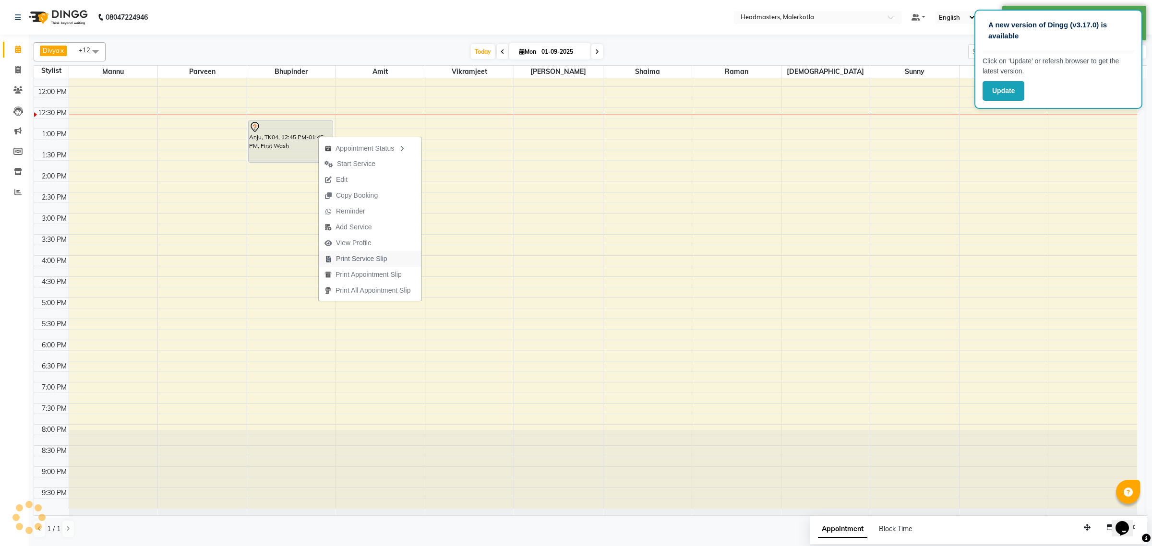
click at [373, 260] on span "Print Service Slip" at bounding box center [361, 259] width 51 height 10
click at [365, 267] on span "Print Service Slip" at bounding box center [358, 265] width 51 height 10
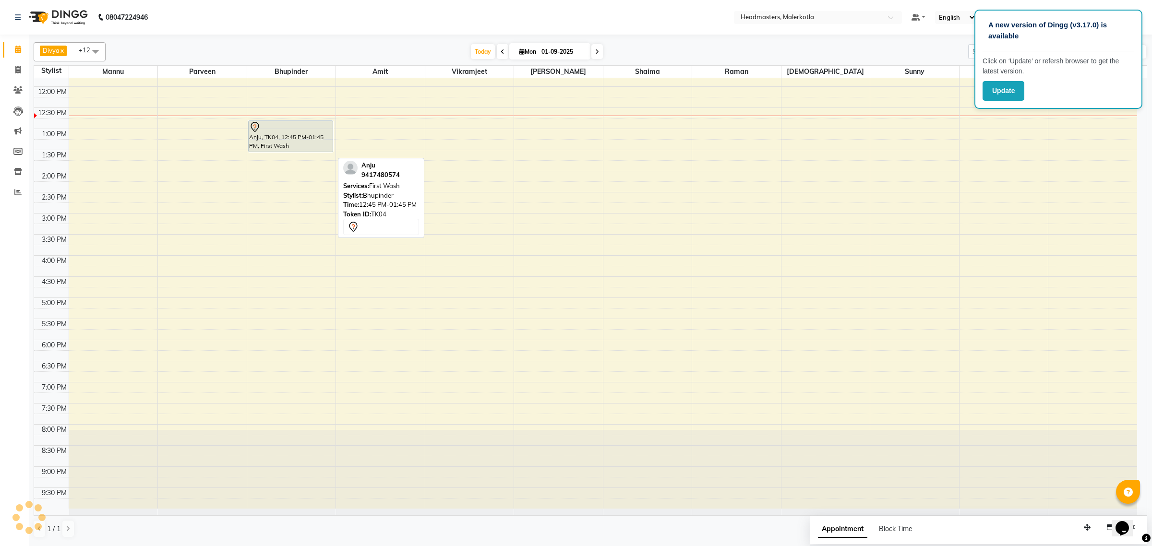
click at [287, 151] on div "Anju, TK04, 12:45 PM-01:45 PM, First Wash Anju, TK04, 12:45 PM-01:45 PM, First …" at bounding box center [291, 213] width 89 height 591
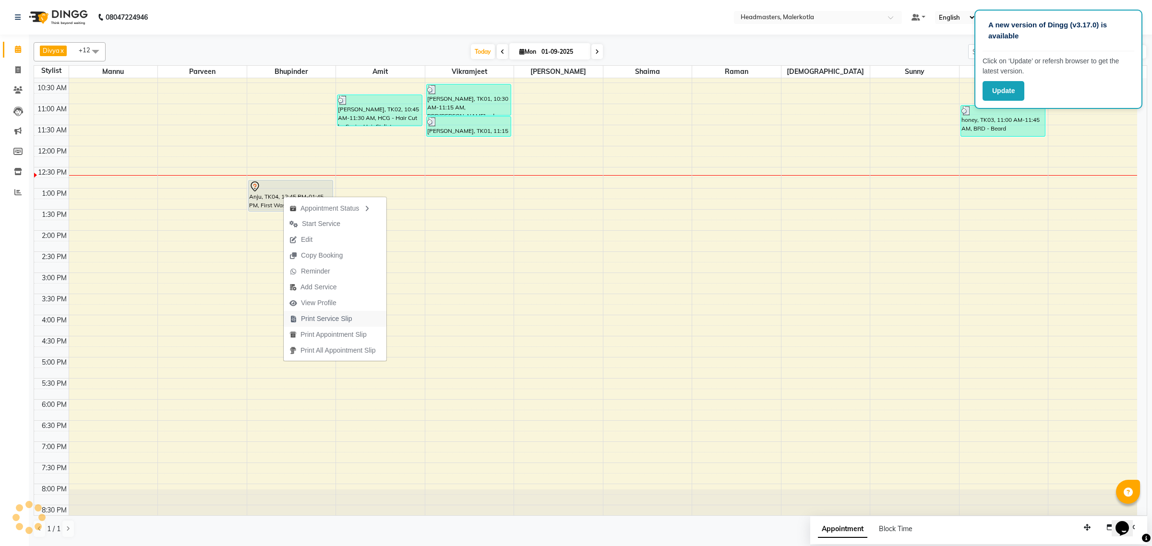
click at [332, 318] on span "Print Service Slip" at bounding box center [326, 319] width 51 height 10
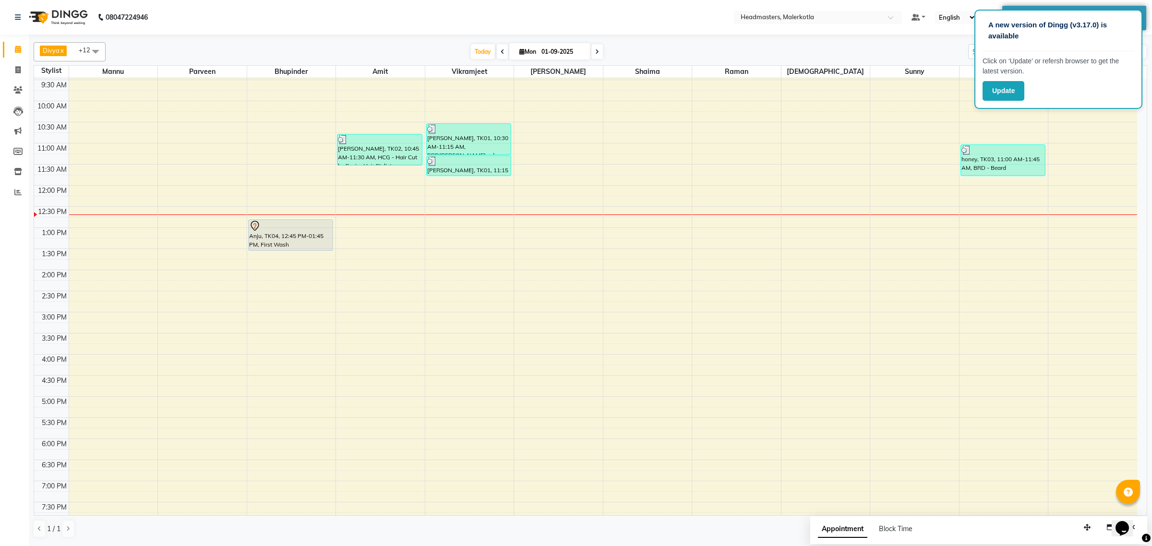
scroll to position [41, 0]
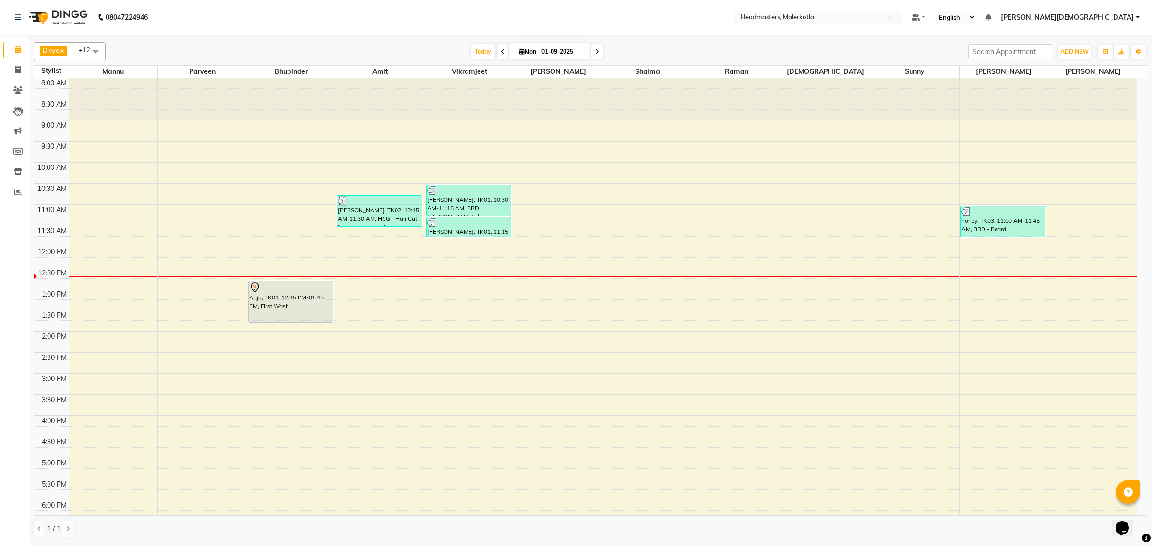
click at [560, 51] on input "01-09-2025" at bounding box center [563, 52] width 48 height 14
select select "9"
select select "2025"
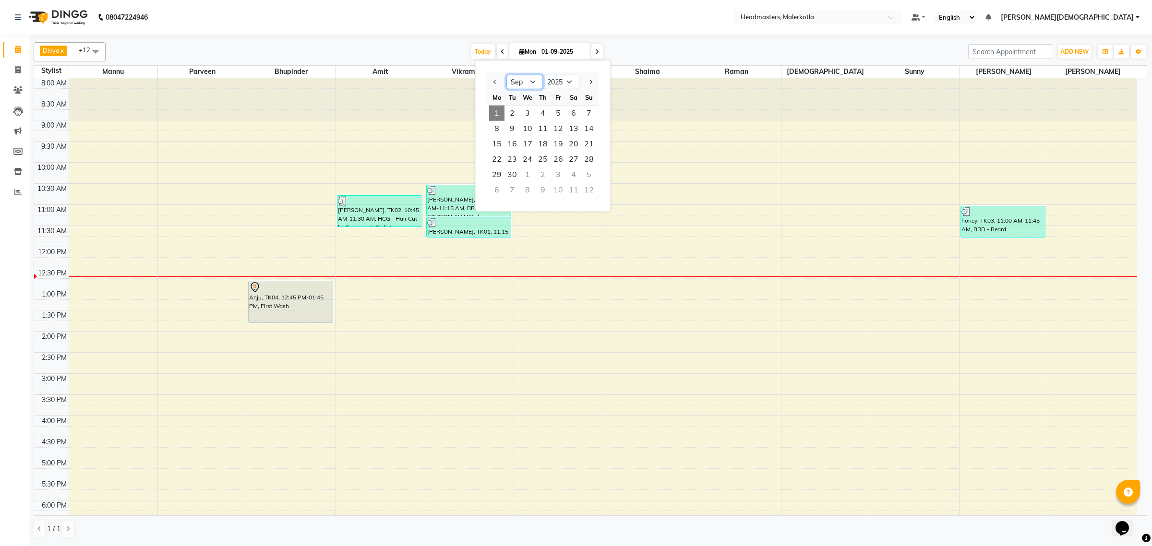
click at [533, 85] on select "Jan Feb Mar Apr May Jun Jul Aug Sep Oct Nov Dec" at bounding box center [524, 82] width 36 height 14
select select "8"
click at [506, 75] on select "Jan Feb Mar Apr May Jun Jul Aug Sep Oct Nov Dec" at bounding box center [524, 82] width 36 height 14
click at [557, 113] on span "1" at bounding box center [558, 113] width 15 height 15
type input "01-08-2025"
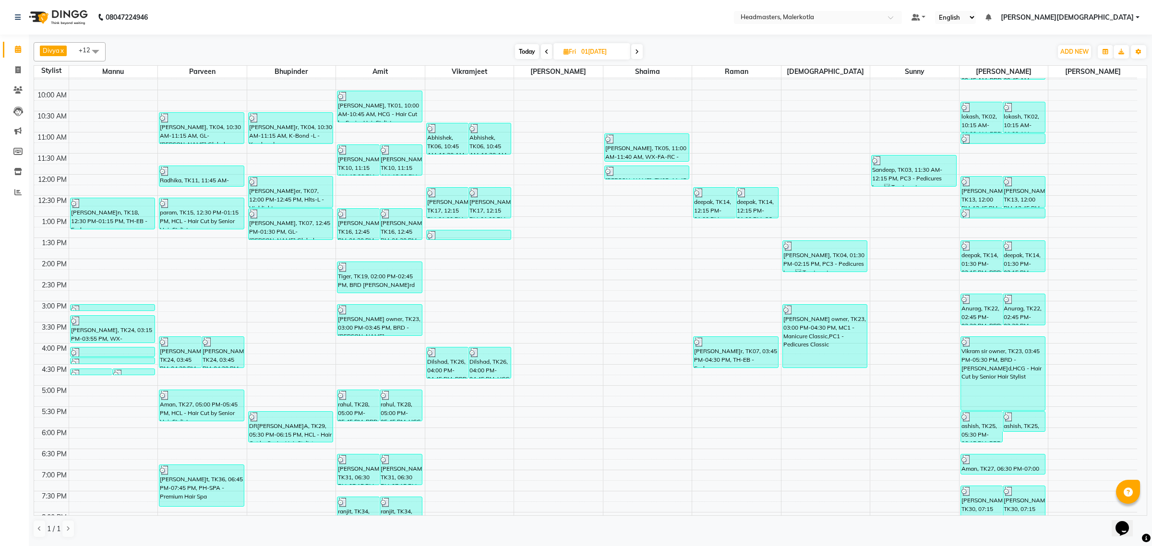
scroll to position [101, 0]
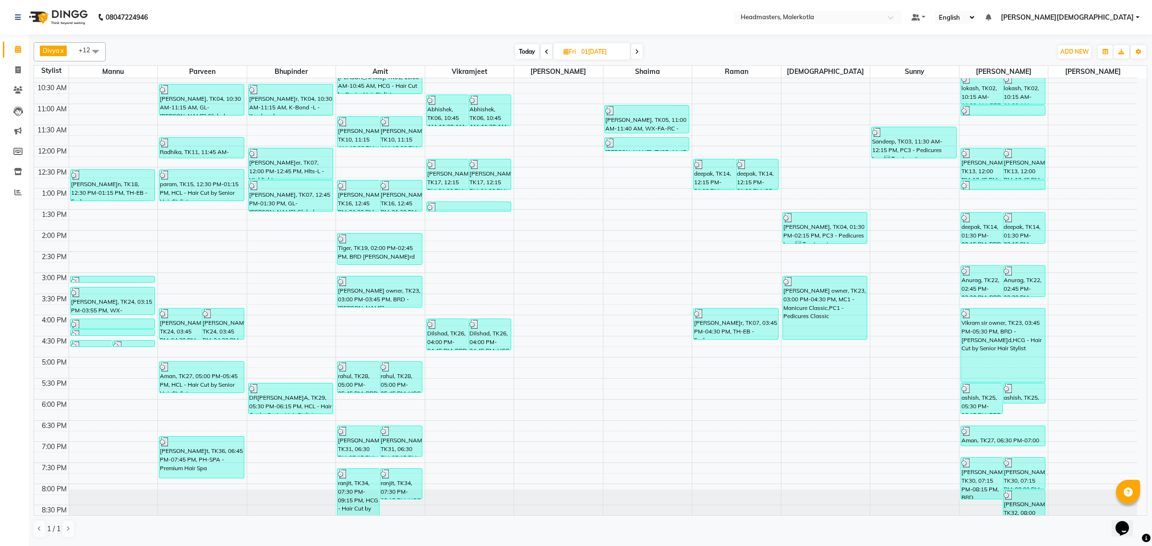
click at [95, 50] on span at bounding box center [95, 51] width 19 height 18
click at [43, 139] on div "Ramandeep" at bounding box center [69, 134] width 61 height 10
checkbox input "true"
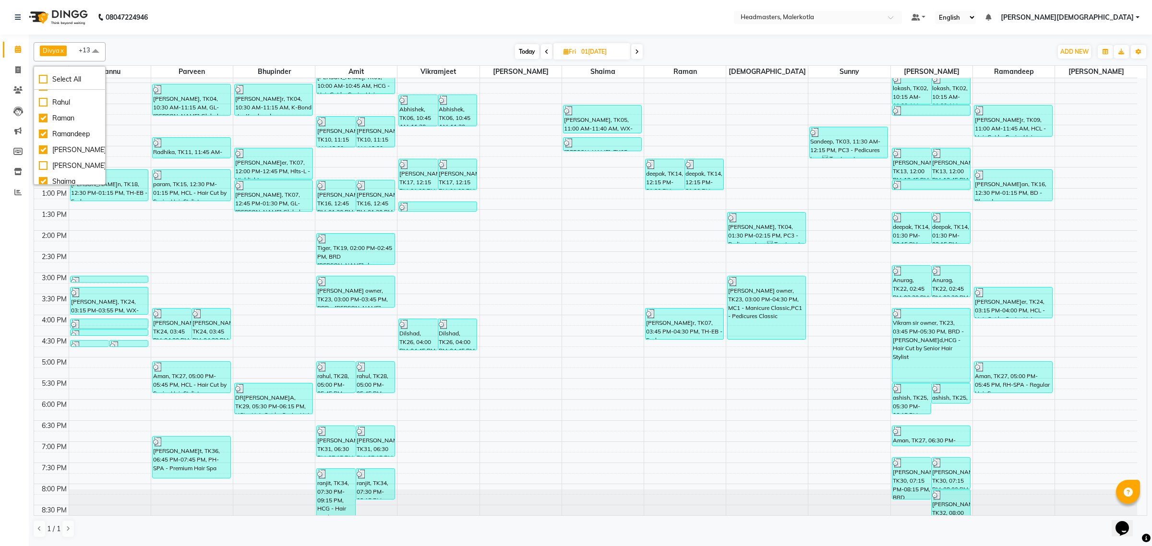
drag, startPoint x: 445, startPoint y: 17, endPoint x: 368, endPoint y: 164, distance: 166.0
click at [445, 19] on nav "08047224946 Select Location × Headmasters, Malerkotla Default Panel My Panel En…" at bounding box center [576, 17] width 1152 height 35
click at [639, 51] on icon at bounding box center [637, 52] width 4 height 6
type input "0[DATE]"
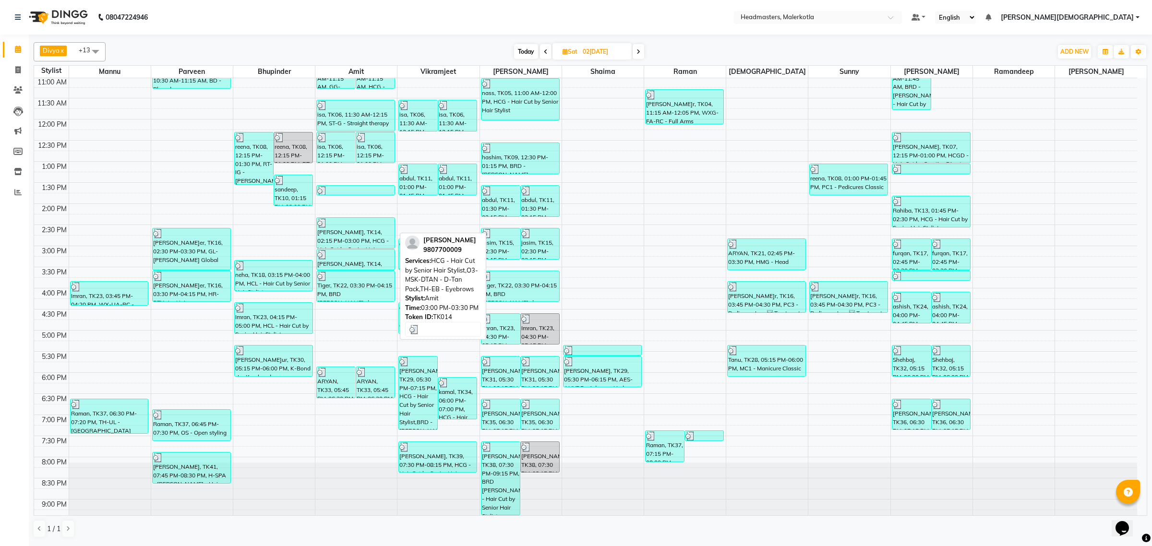
scroll to position [101, 0]
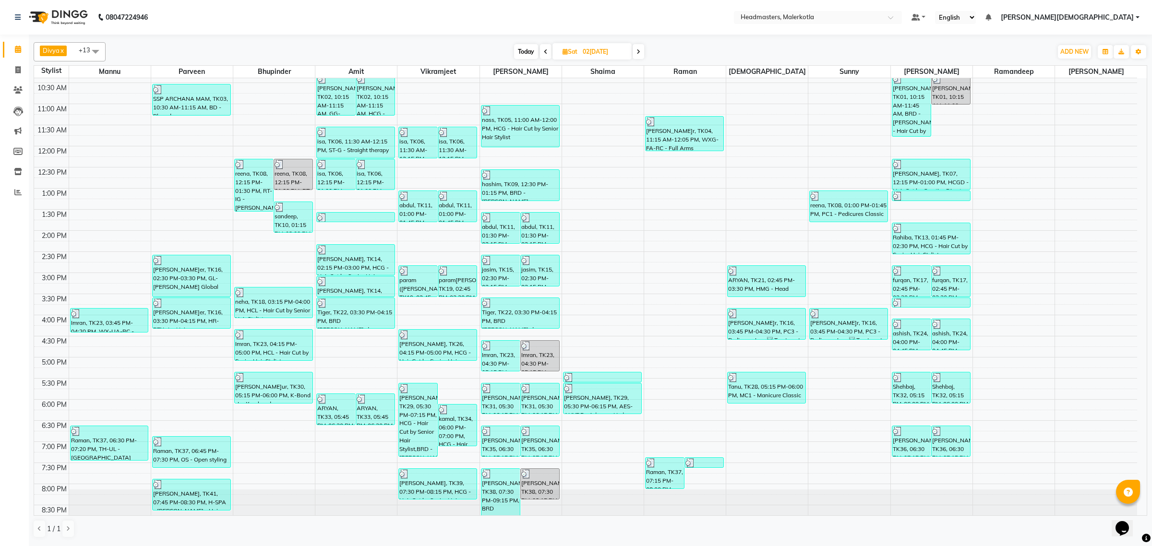
click at [95, 52] on span at bounding box center [95, 51] width 19 height 18
click at [44, 126] on div "Gaurav" at bounding box center [69, 121] width 61 height 10
checkbox input "true"
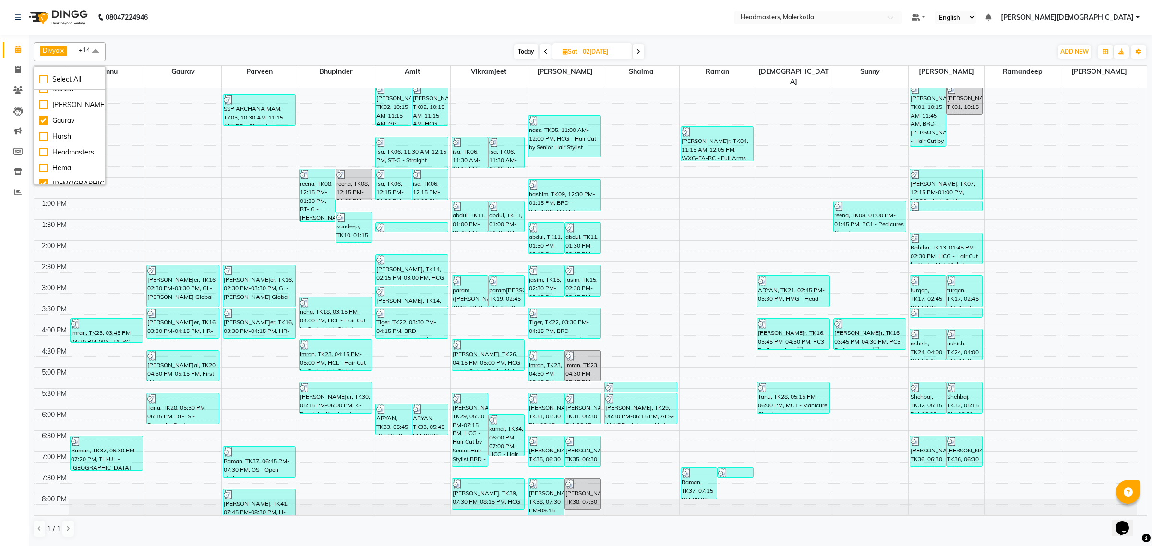
click at [441, 14] on nav "08047224946 Select Location × Headmasters, Malerkotla Default Panel My Panel En…" at bounding box center [576, 17] width 1152 height 35
click at [95, 53] on span at bounding box center [95, 51] width 19 height 18
click at [46, 102] on div "Amit" at bounding box center [69, 101] width 61 height 10
checkbox input "false"
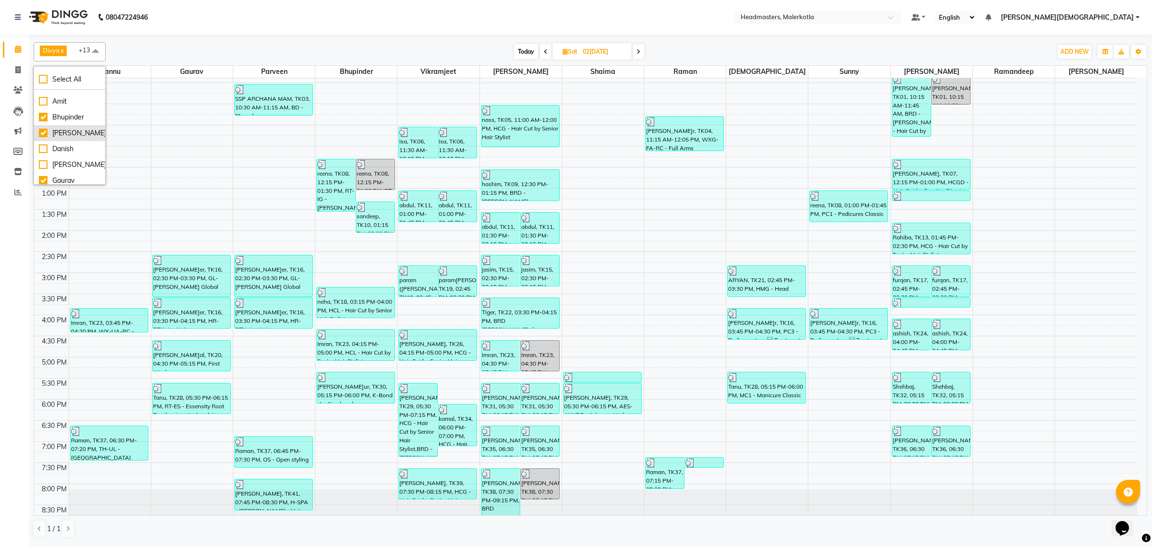
click at [44, 137] on div "[PERSON_NAME]" at bounding box center [69, 133] width 61 height 10
checkbox input "false"
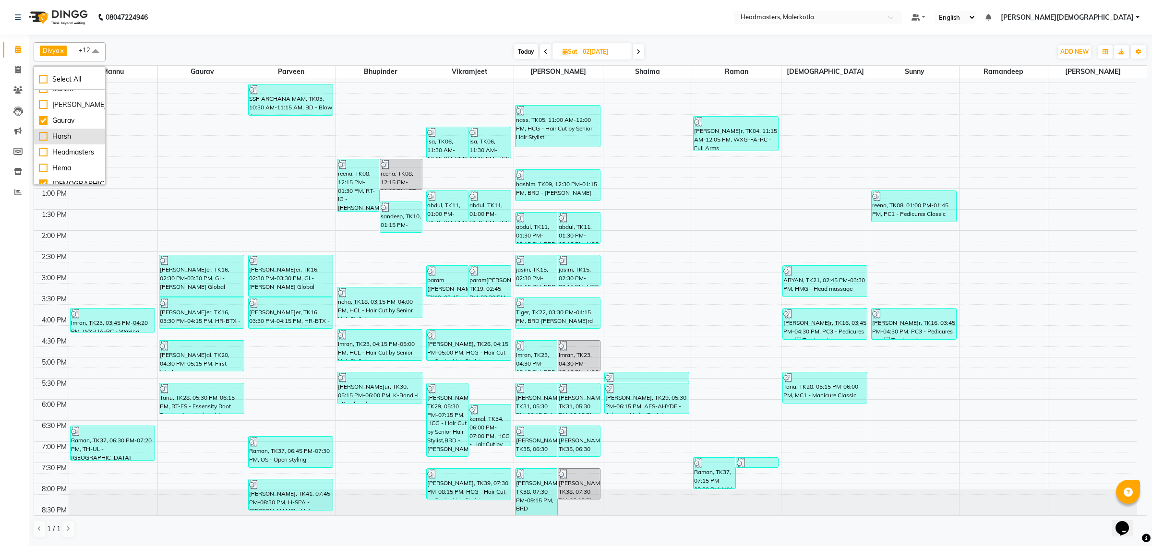
scroll to position [164, 0]
click at [43, 129] on div "[DEMOGRAPHIC_DATA]" at bounding box center [69, 124] width 61 height 10
checkbox input "false"
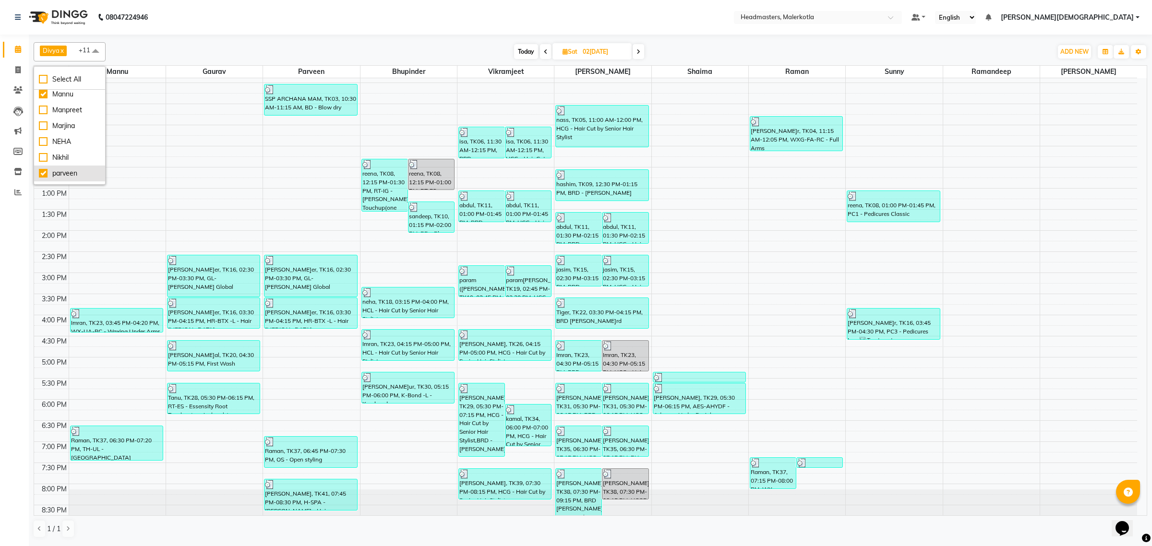
scroll to position [224, 0]
click at [41, 117] on div "Mannu" at bounding box center [69, 112] width 61 height 10
checkbox input "false"
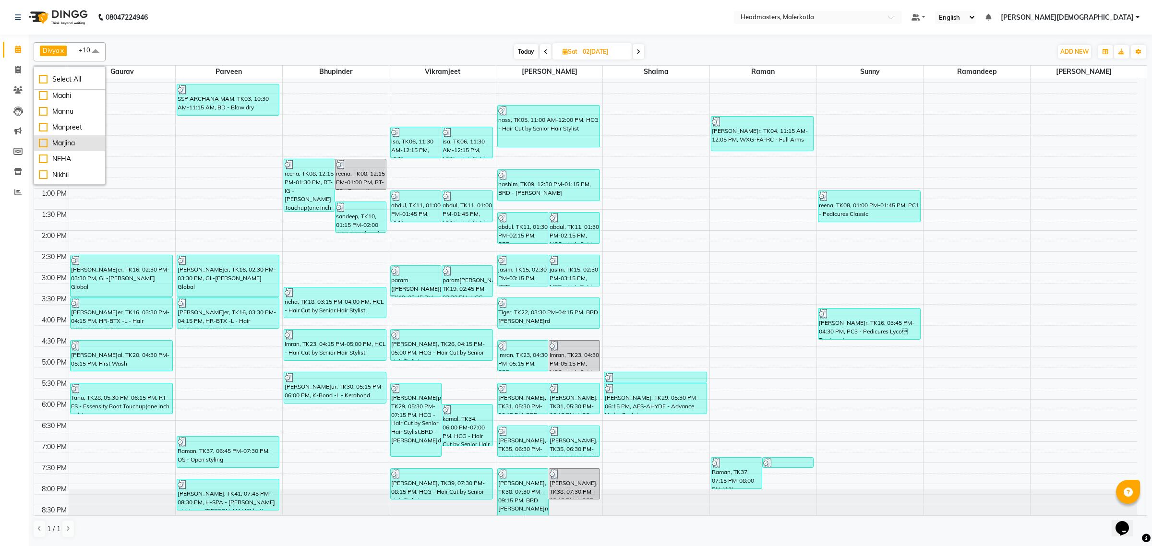
scroll to position [344, 0]
click at [44, 123] on div "Raman" at bounding box center [69, 118] width 61 height 10
checkbox input "false"
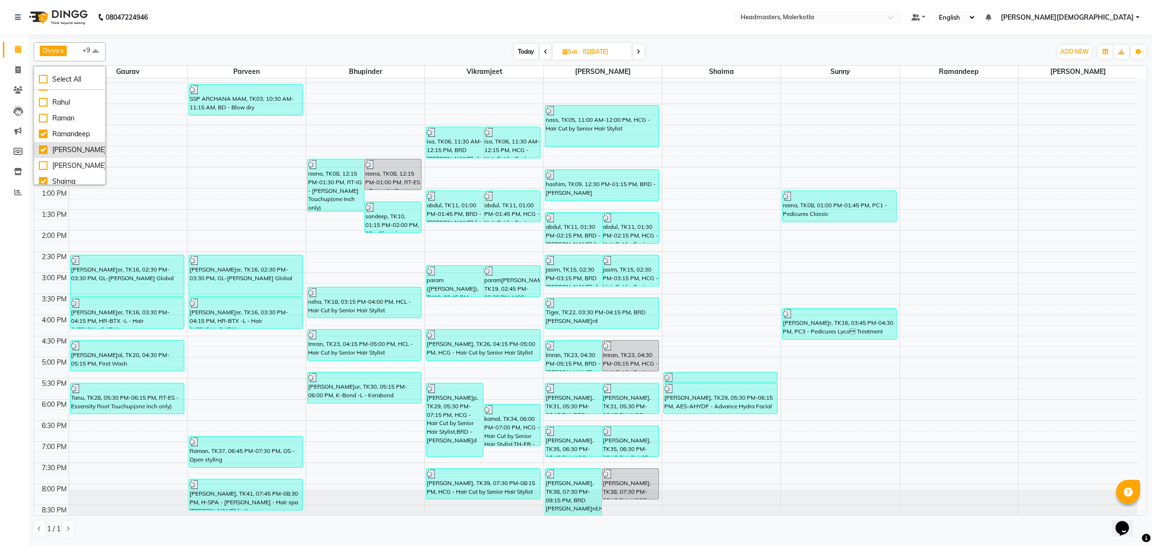
click at [42, 155] on div "[PERSON_NAME]" at bounding box center [69, 150] width 61 height 10
checkbox input "false"
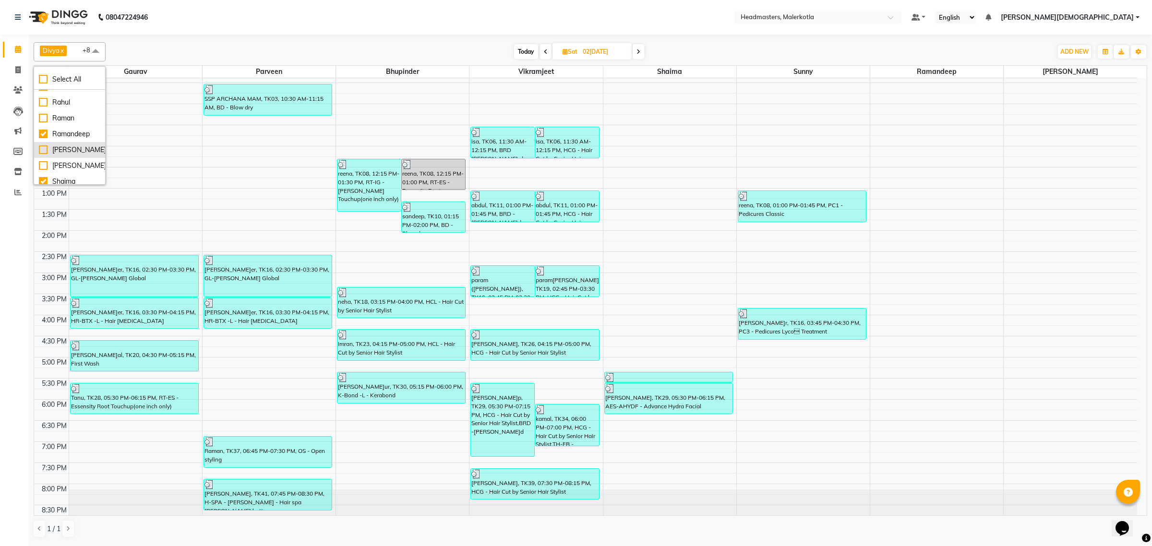
scroll to position [404, 0]
click at [44, 127] on div "Shaima" at bounding box center [69, 122] width 61 height 10
checkbox input "false"
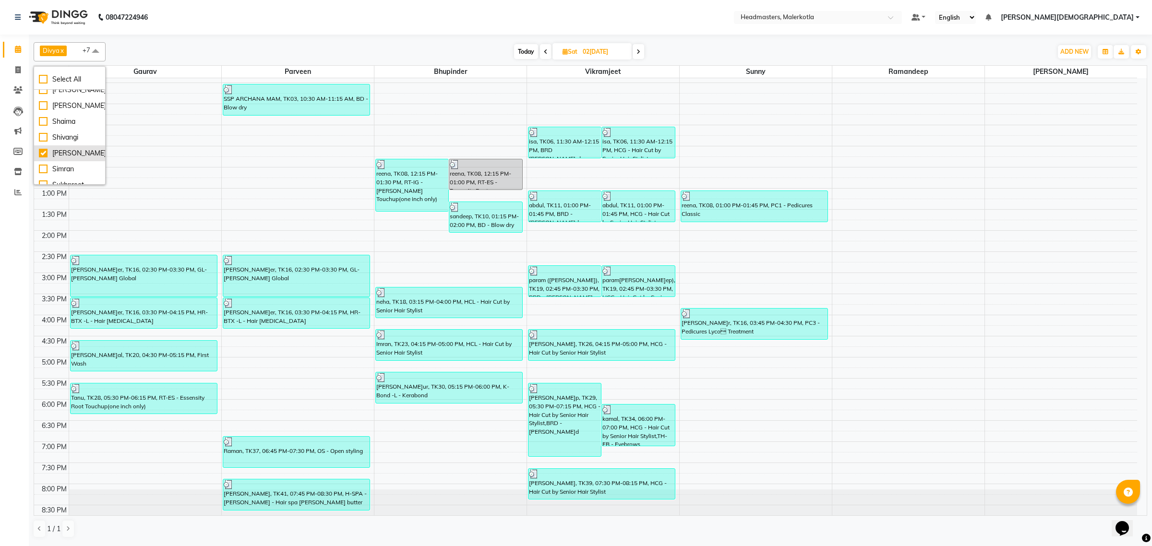
click at [44, 158] on div "[PERSON_NAME]" at bounding box center [69, 153] width 61 height 10
checkbox input "false"
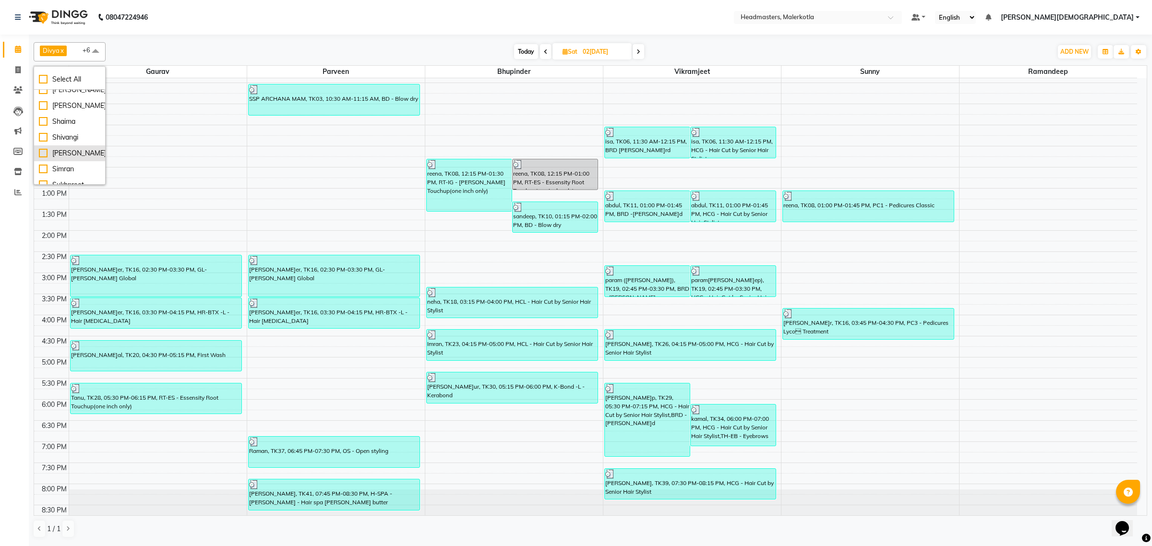
scroll to position [464, 0]
click at [46, 162] on div "Sunny" at bounding box center [69, 161] width 61 height 10
checkbox input "false"
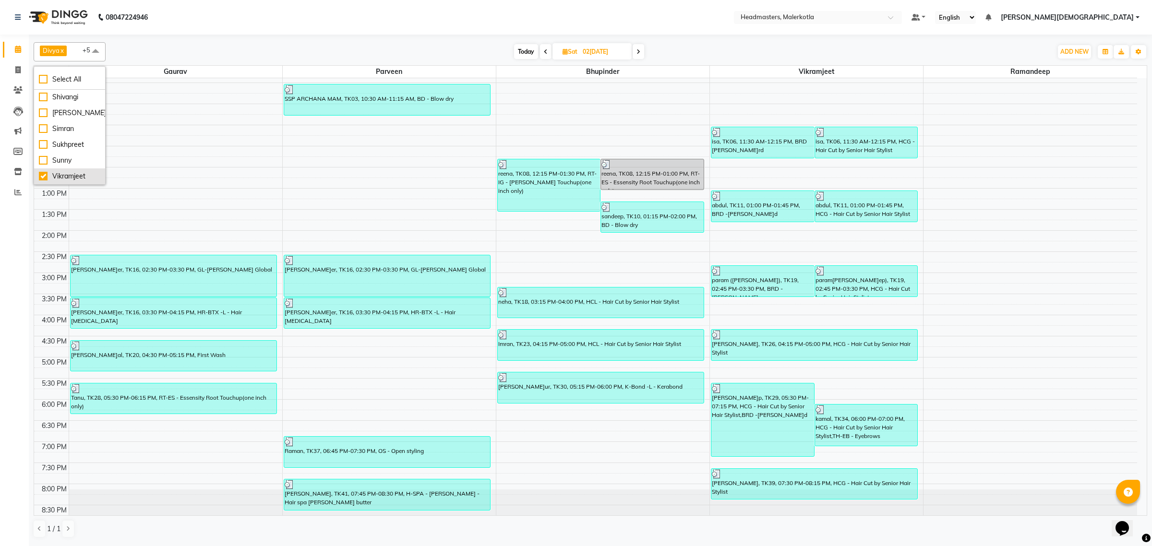
click at [43, 179] on div "Vikramjeet" at bounding box center [69, 176] width 61 height 10
checkbox input "false"
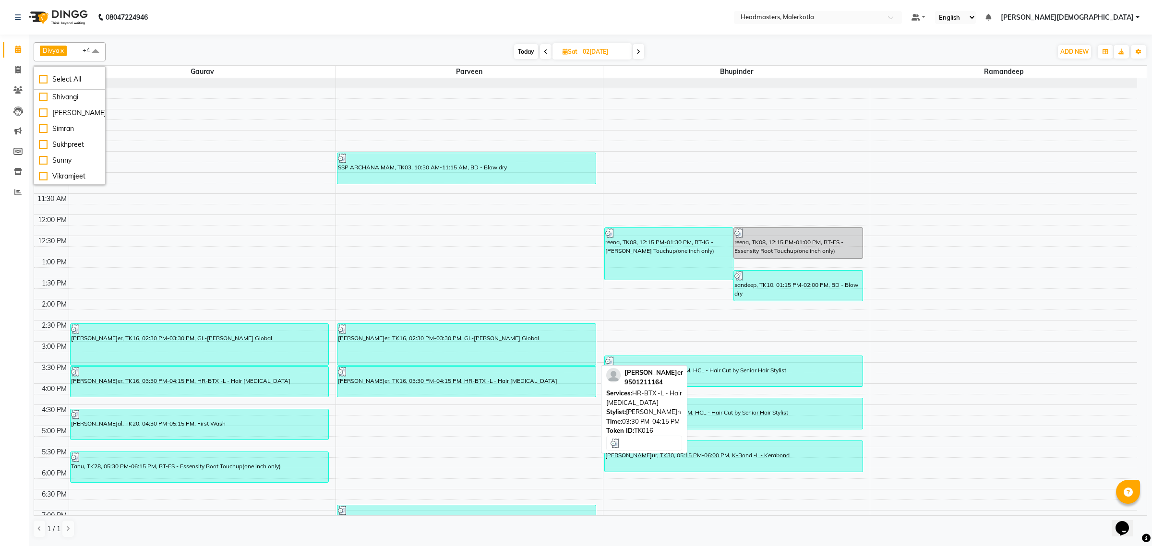
scroll to position [60, 0]
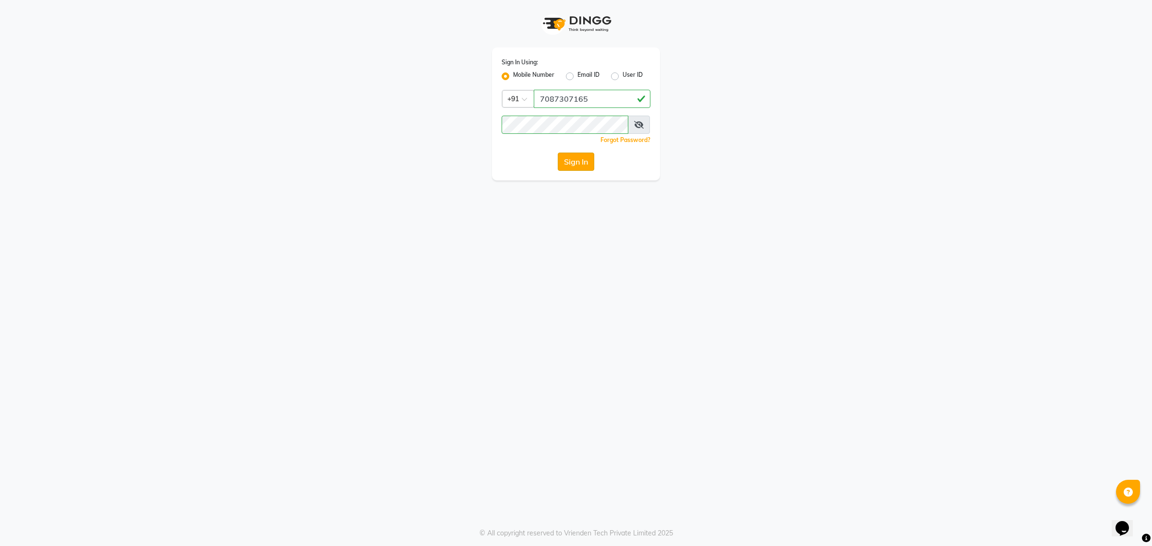
click at [583, 164] on button "Sign In" at bounding box center [576, 162] width 36 height 18
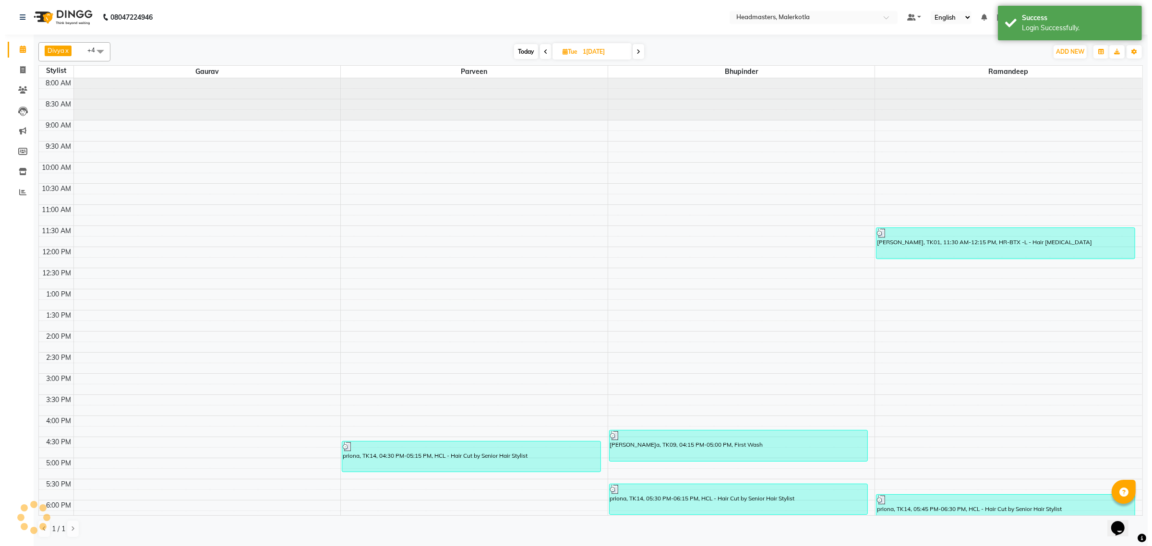
scroll to position [142, 0]
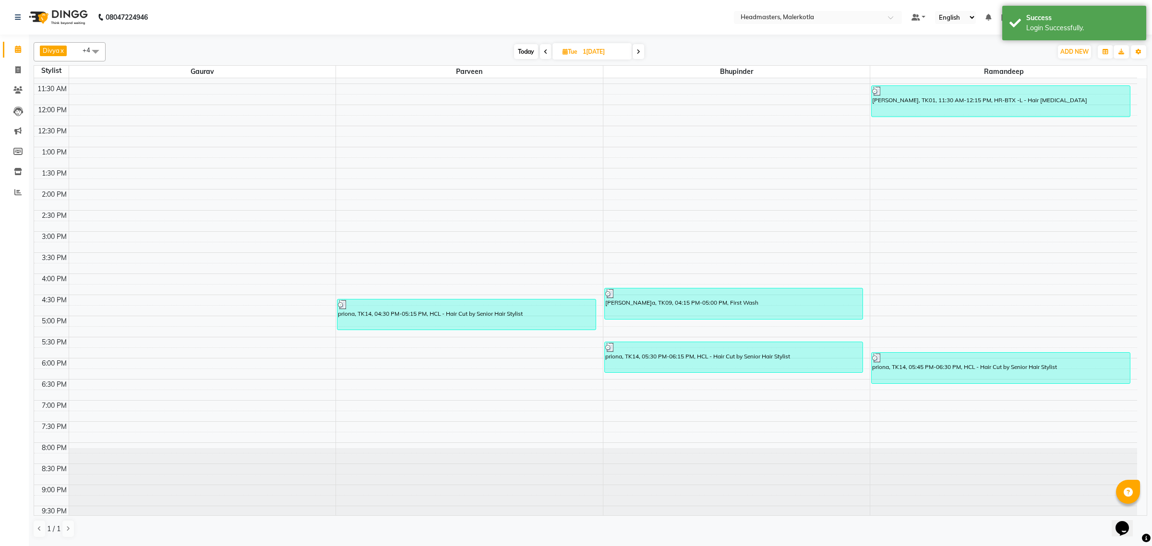
click at [594, 51] on input "12-08-2025" at bounding box center [604, 52] width 48 height 14
select select "8"
select select "2025"
click at [96, 49] on span at bounding box center [95, 51] width 19 height 18
click at [43, 161] on div "Bhupinder" at bounding box center [69, 161] width 61 height 10
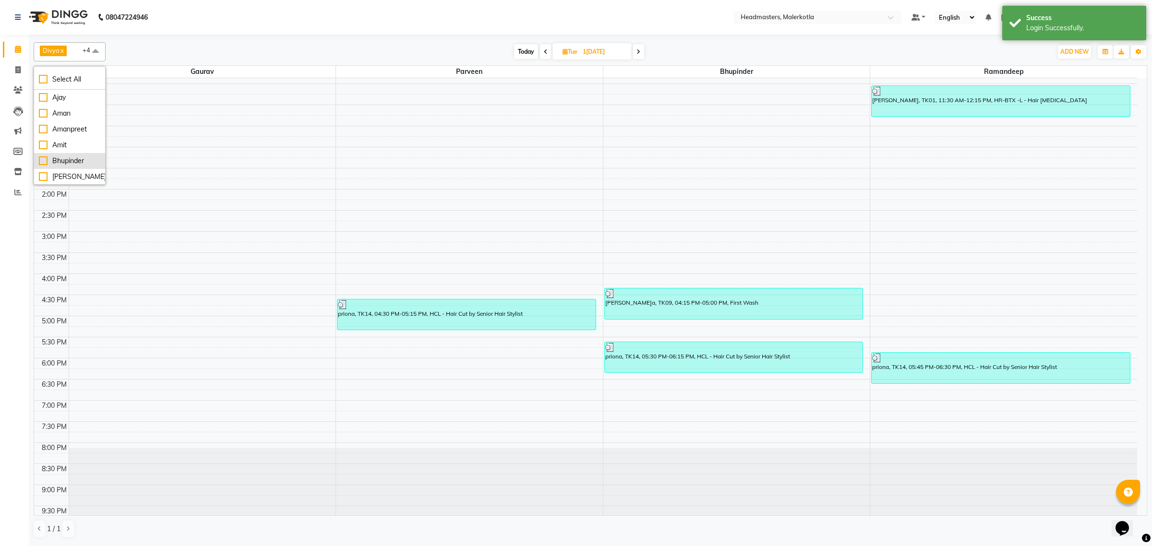
checkbox input "false"
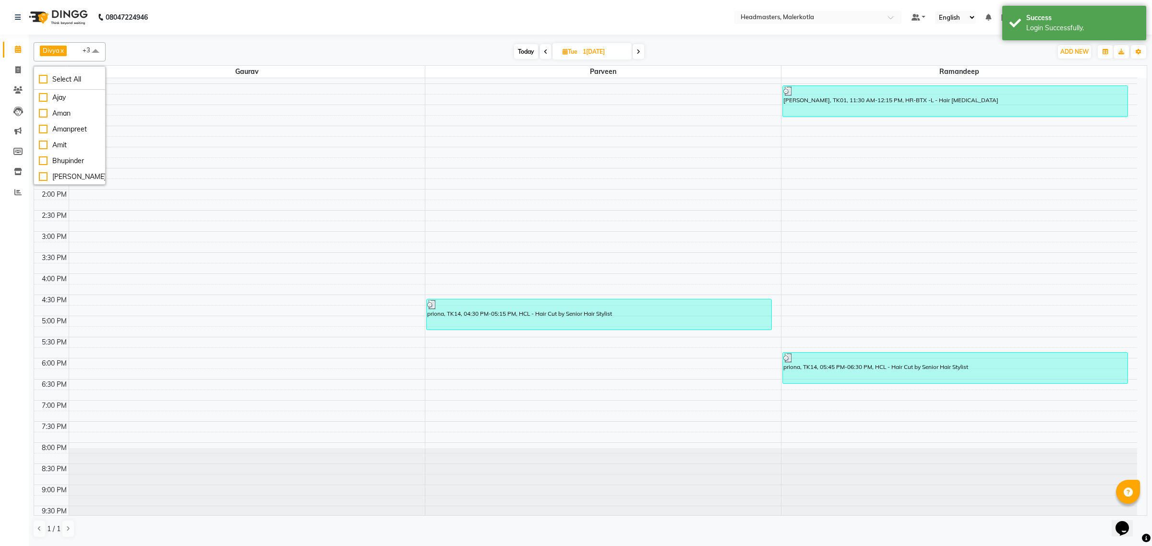
click at [606, 49] on input "12-08-2025" at bounding box center [604, 52] width 48 height 14
select select "8"
select select "2025"
drag, startPoint x: 92, startPoint y: 52, endPoint x: 82, endPoint y: 82, distance: 31.9
click at [92, 53] on span at bounding box center [95, 51] width 19 height 18
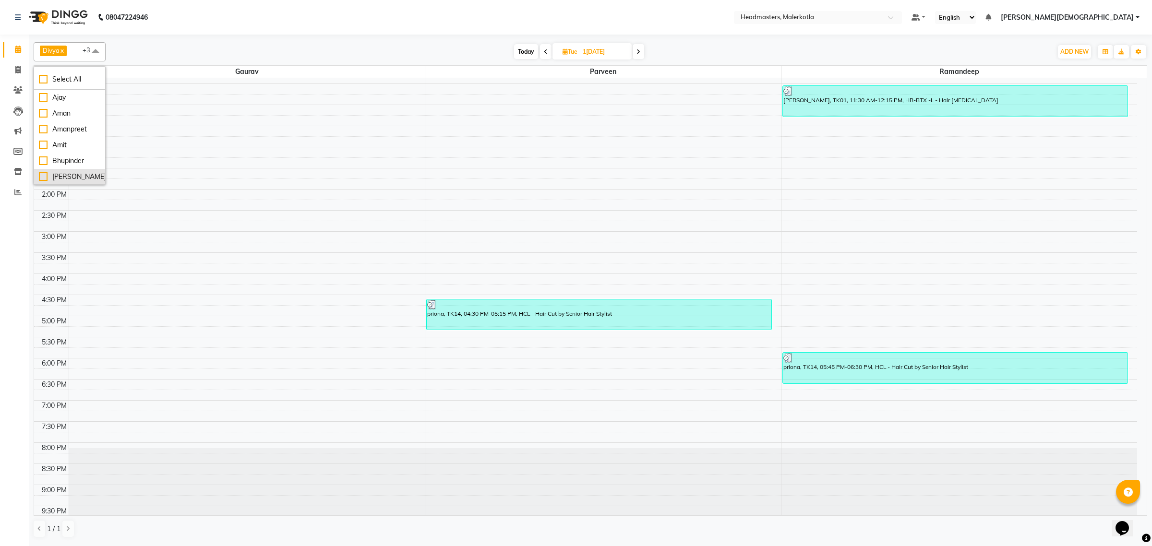
drag, startPoint x: 42, startPoint y: 161, endPoint x: 46, endPoint y: 172, distance: 11.2
click at [42, 163] on div "Bhupinder" at bounding box center [69, 161] width 61 height 10
checkbox input "true"
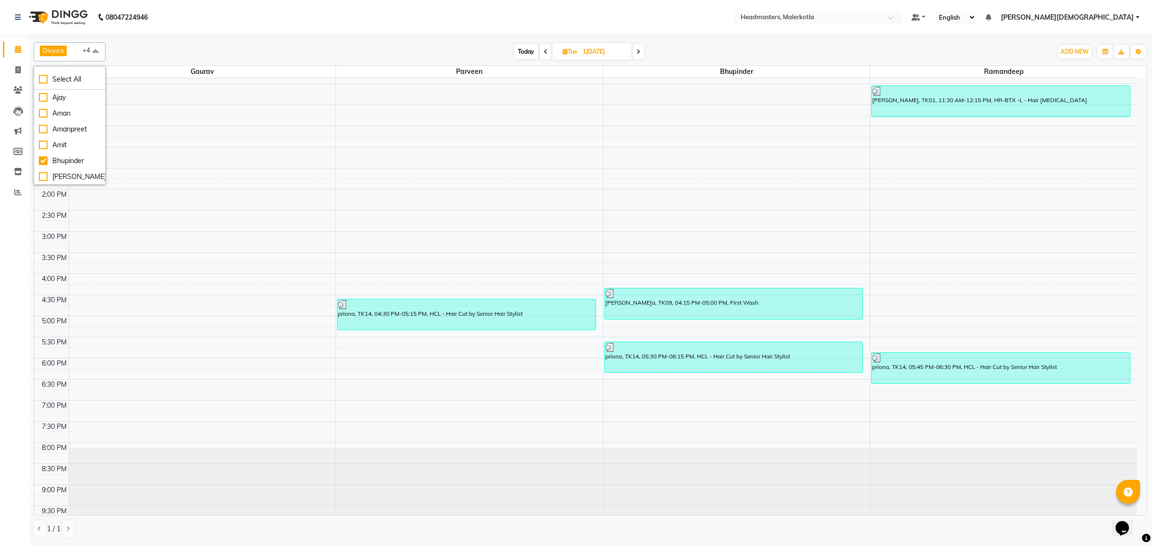
click at [612, 51] on input "12-08-2025" at bounding box center [604, 52] width 48 height 14
select select "8"
select select "2025"
click at [542, 187] on div "1" at bounding box center [539, 189] width 15 height 15
type input "01-09-2025"
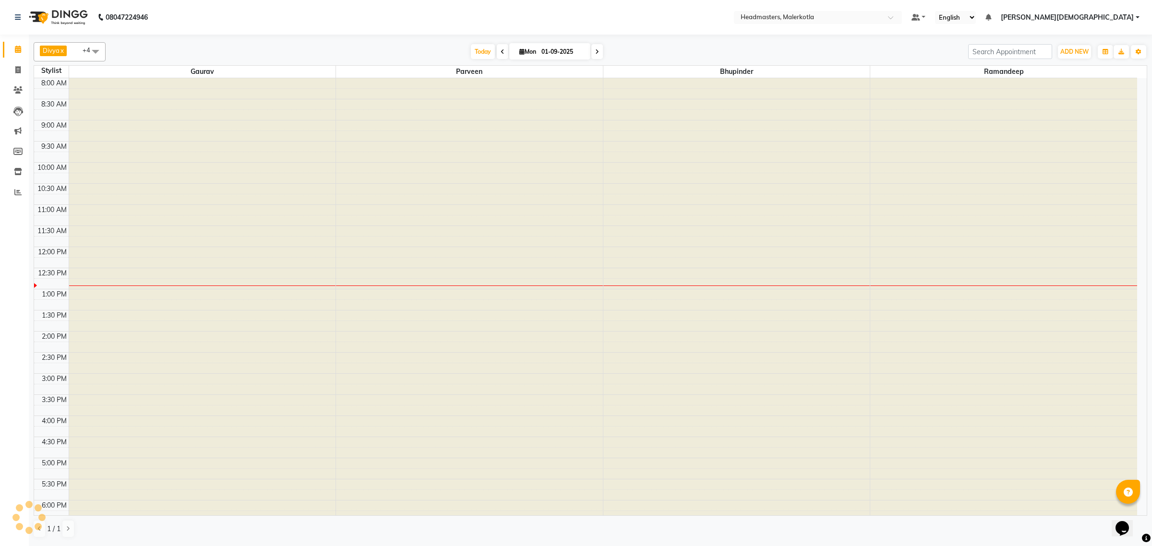
scroll to position [161, 0]
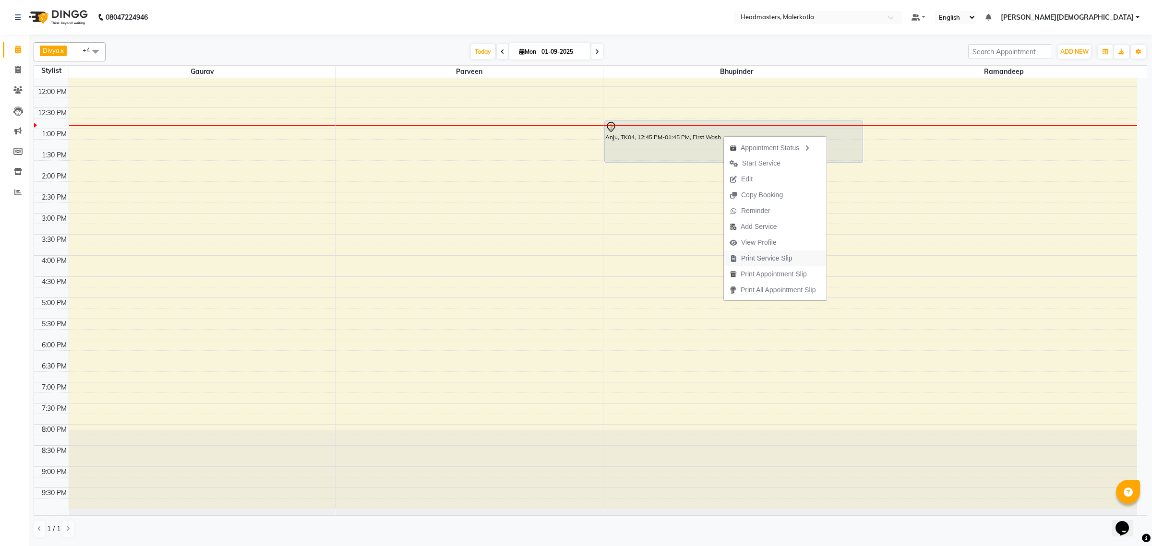
drag, startPoint x: 784, startPoint y: 258, endPoint x: 756, endPoint y: 275, distance: 32.3
click at [783, 258] on span "Print Service Slip" at bounding box center [766, 258] width 51 height 10
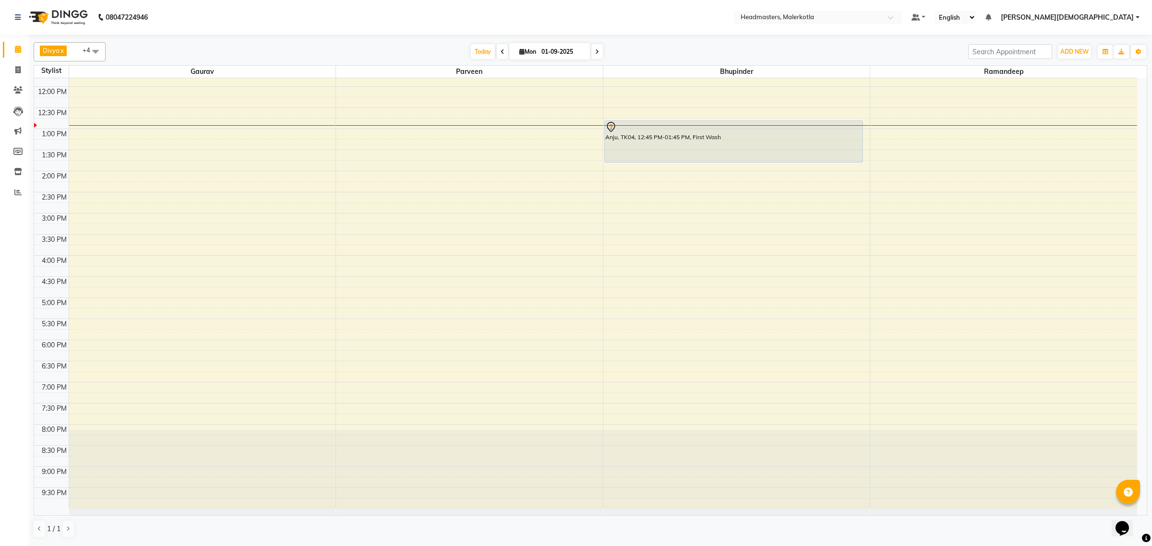
click at [539, 53] on input "01-09-2025" at bounding box center [563, 52] width 48 height 14
select select "9"
select select "2025"
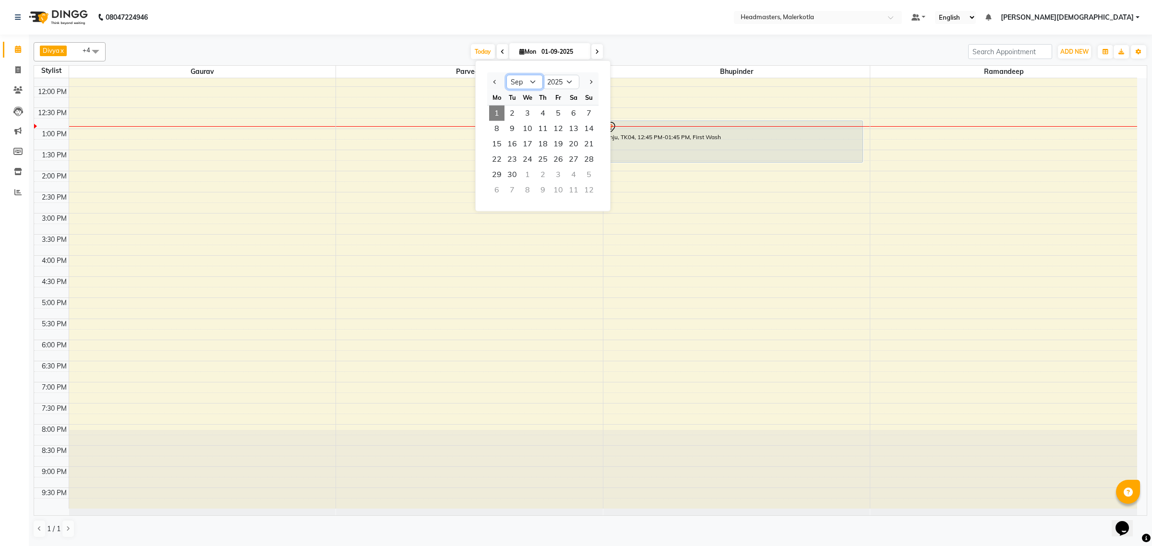
drag, startPoint x: 536, startPoint y: 83, endPoint x: 536, endPoint y: 89, distance: 5.8
click at [536, 84] on select "Jan Feb Mar Apr May Jun Jul Aug Sep Oct Nov Dec" at bounding box center [524, 82] width 36 height 14
select select "8"
click at [506, 75] on select "Jan Feb Mar Apr May Jun Jul Aug Sep Oct Nov Dec" at bounding box center [524, 82] width 36 height 14
click at [500, 147] on span "11" at bounding box center [496, 143] width 15 height 15
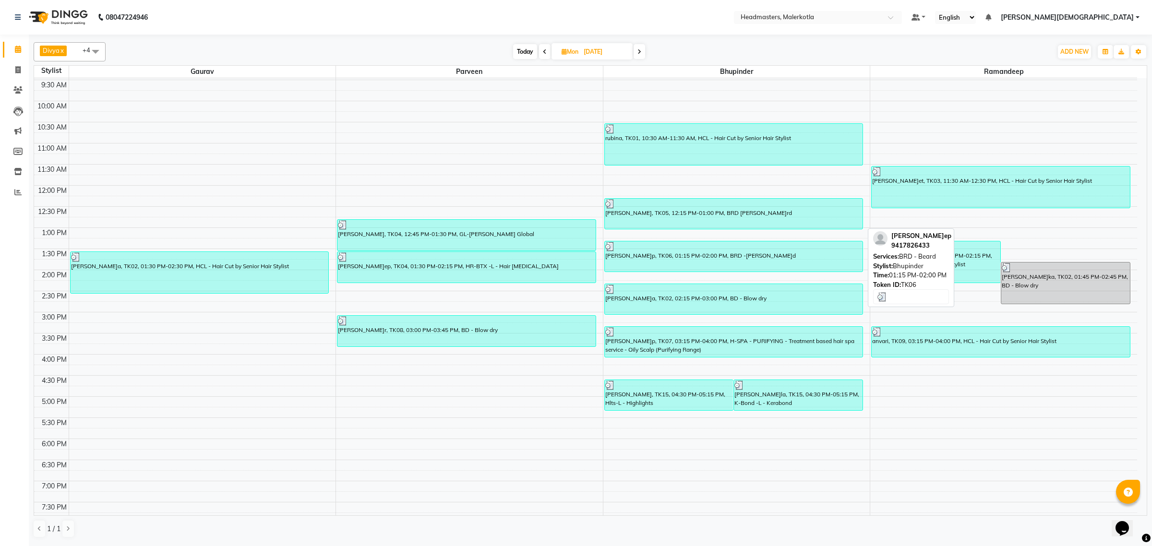
scroll to position [41, 0]
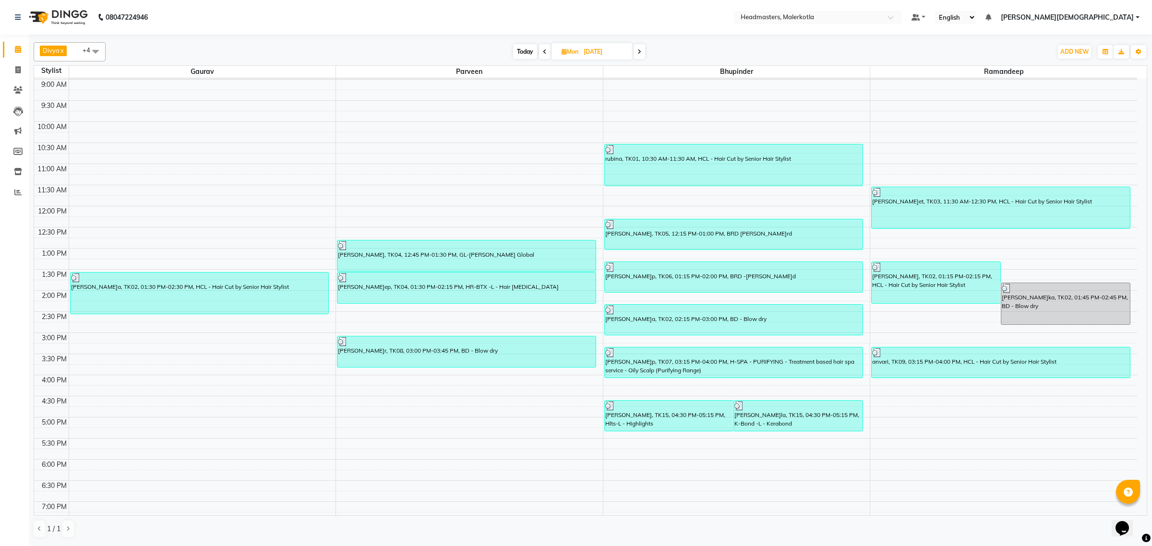
drag, startPoint x: 639, startPoint y: 51, endPoint x: 636, endPoint y: 89, distance: 38.5
click at [639, 51] on icon at bounding box center [639, 52] width 4 height 6
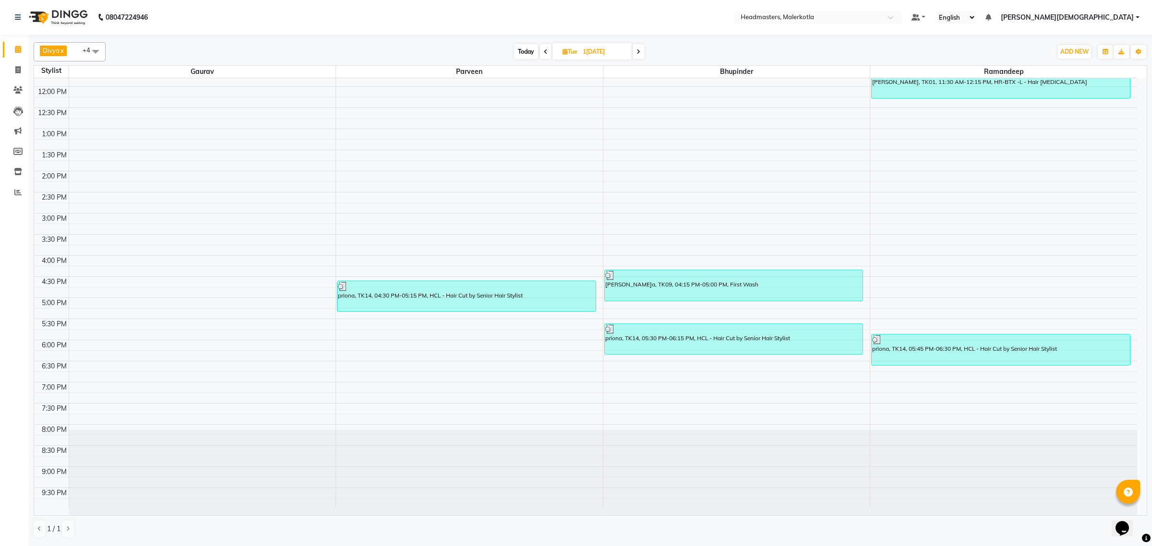
scroll to position [101, 0]
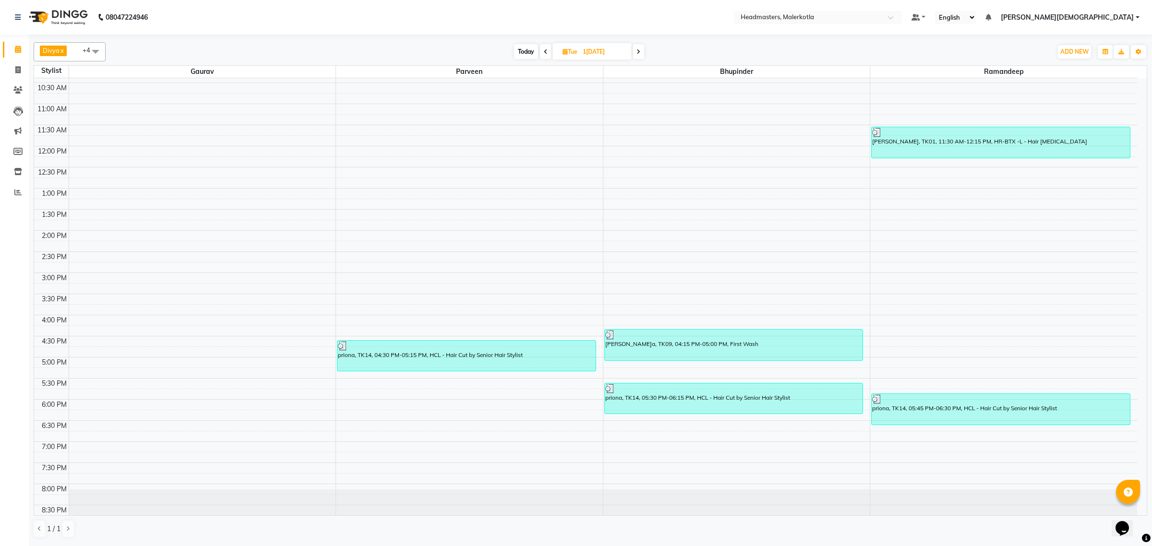
drag, startPoint x: 643, startPoint y: 50, endPoint x: 637, endPoint y: 52, distance: 6.4
click at [637, 53] on span at bounding box center [639, 51] width 12 height 15
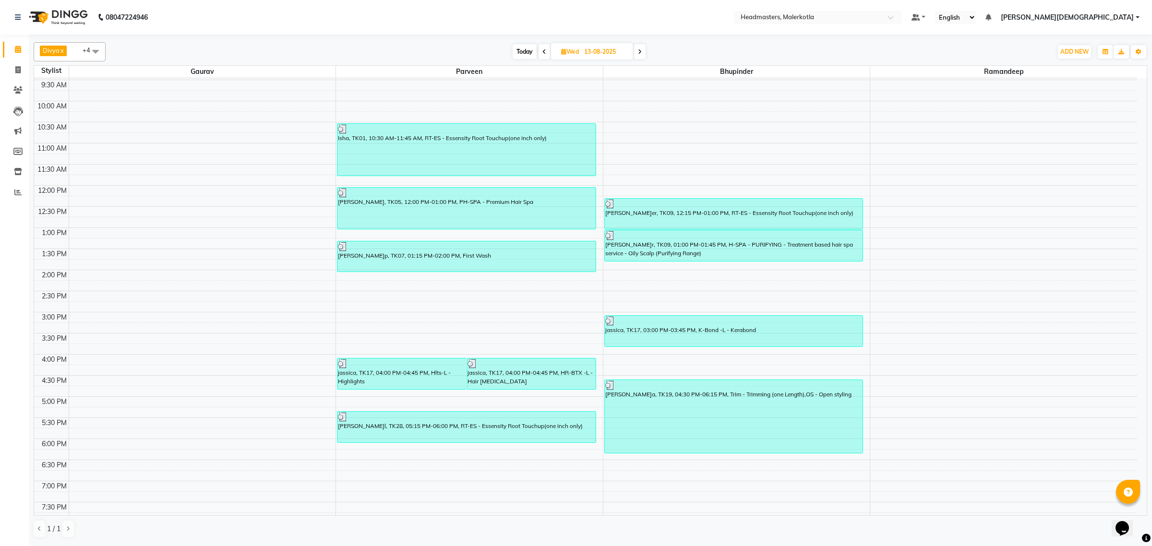
scroll to position [41, 0]
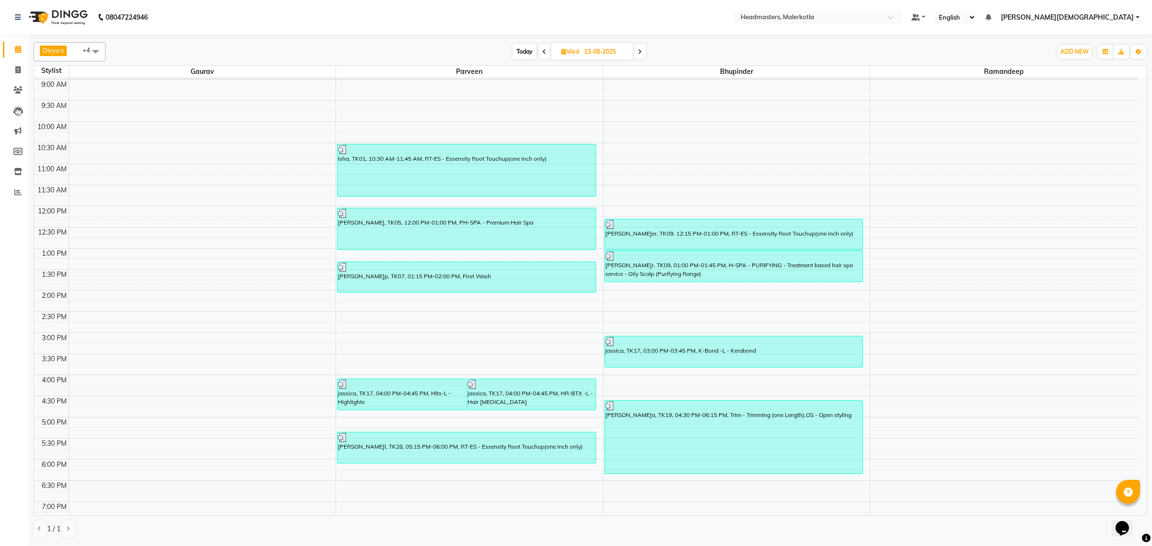
click at [640, 50] on icon at bounding box center [640, 52] width 4 height 6
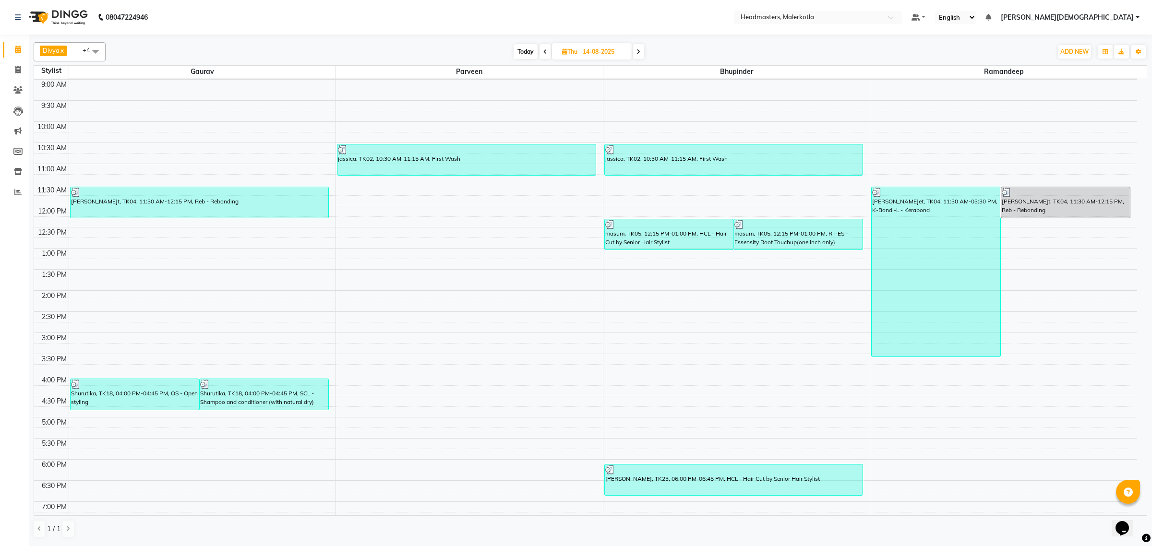
click at [640, 53] on icon at bounding box center [638, 52] width 4 height 6
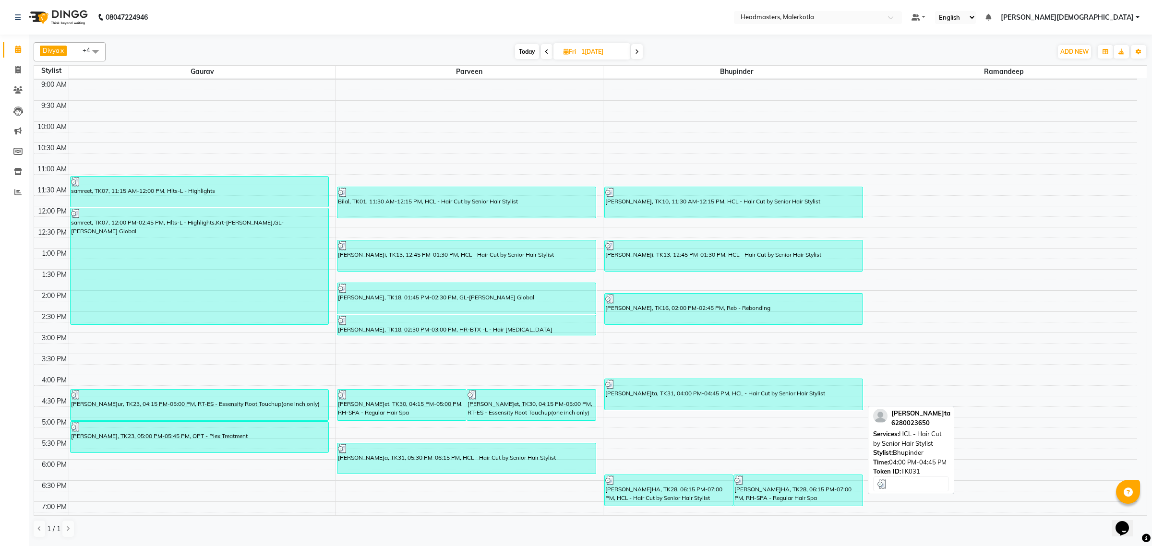
scroll to position [101, 0]
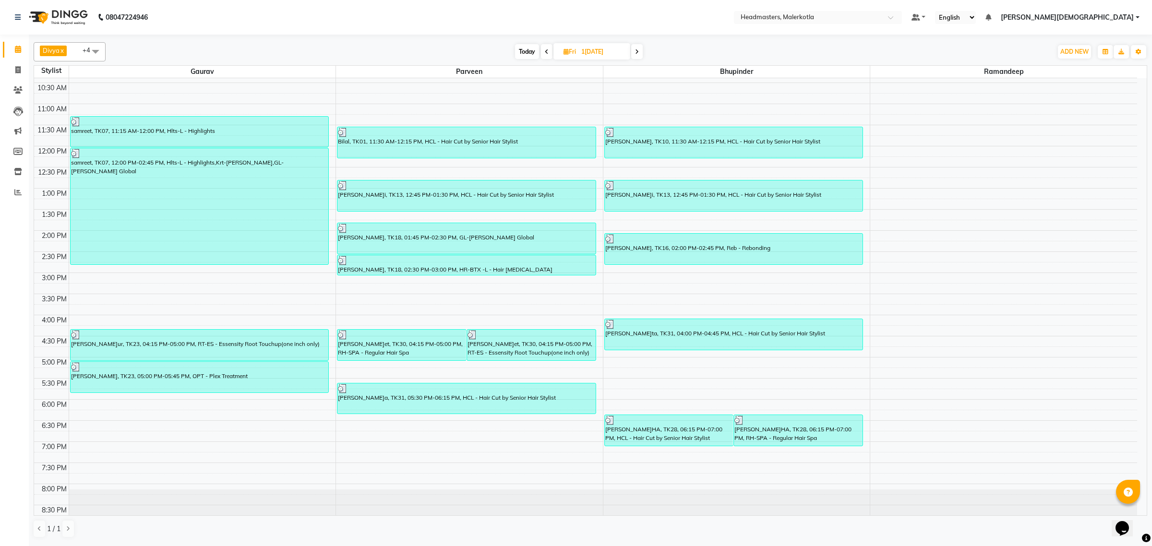
drag, startPoint x: 639, startPoint y: 53, endPoint x: 634, endPoint y: 67, distance: 14.7
click at [637, 56] on span at bounding box center [637, 51] width 12 height 15
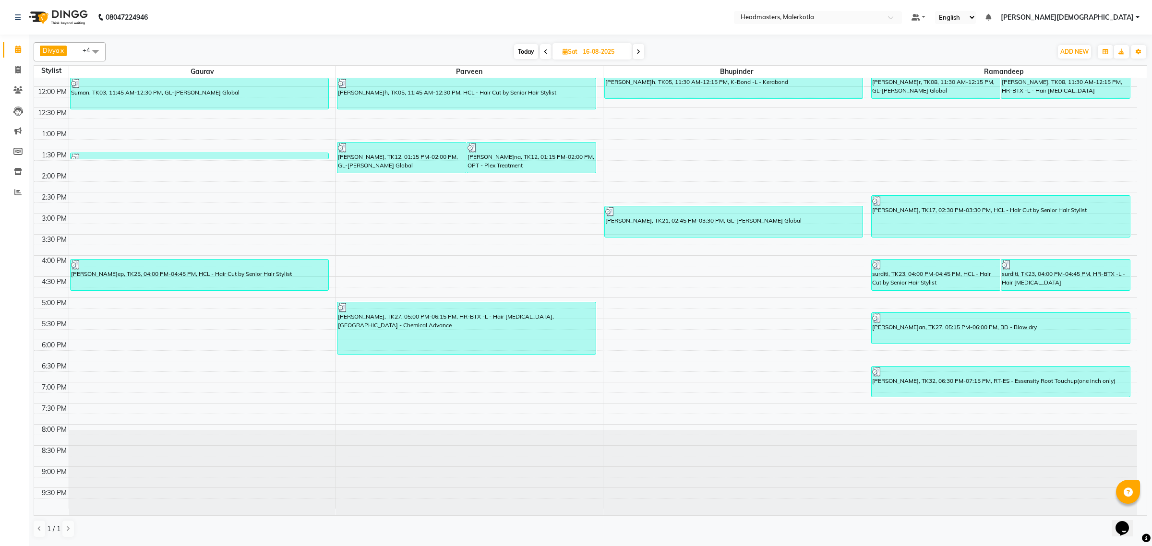
scroll to position [41, 0]
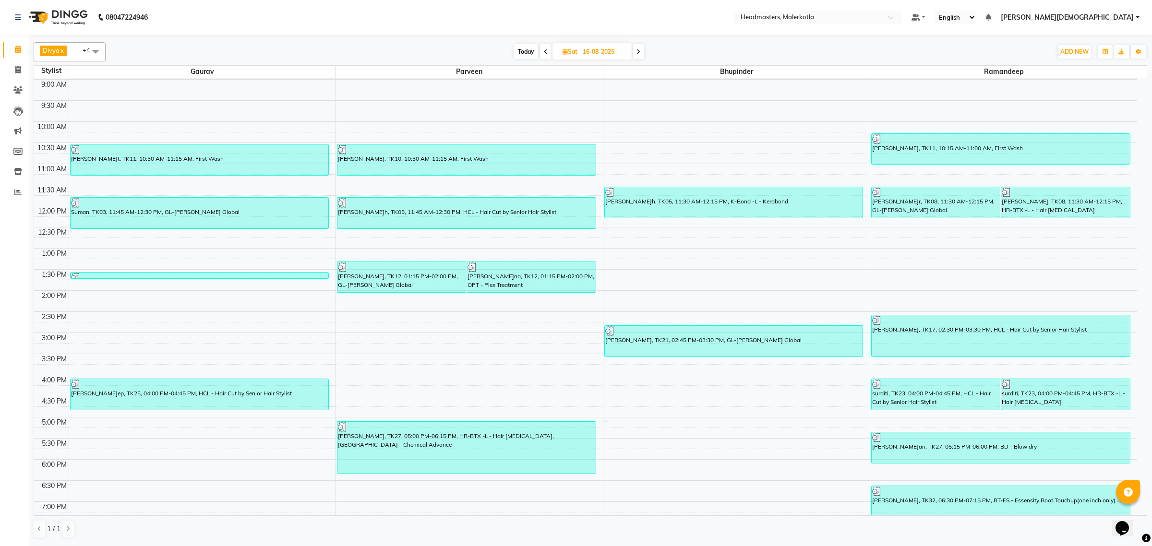
click at [640, 53] on icon at bounding box center [638, 52] width 4 height 6
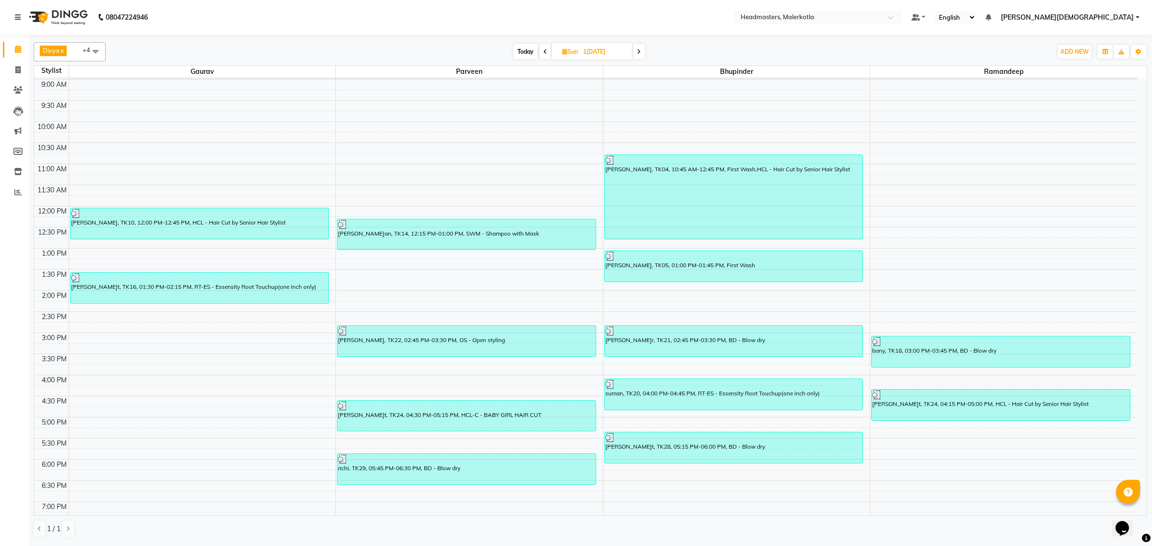
click at [639, 53] on icon at bounding box center [639, 52] width 4 height 6
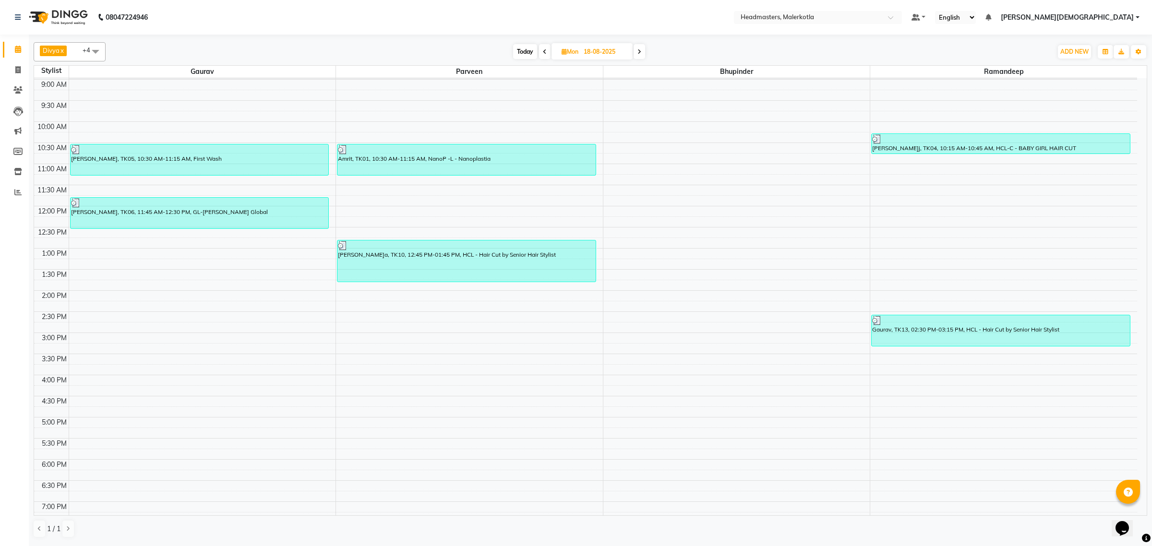
drag, startPoint x: 641, startPoint y: 53, endPoint x: 632, endPoint y: 63, distance: 13.6
click at [641, 53] on icon at bounding box center [639, 52] width 4 height 6
type input "19-08-2025"
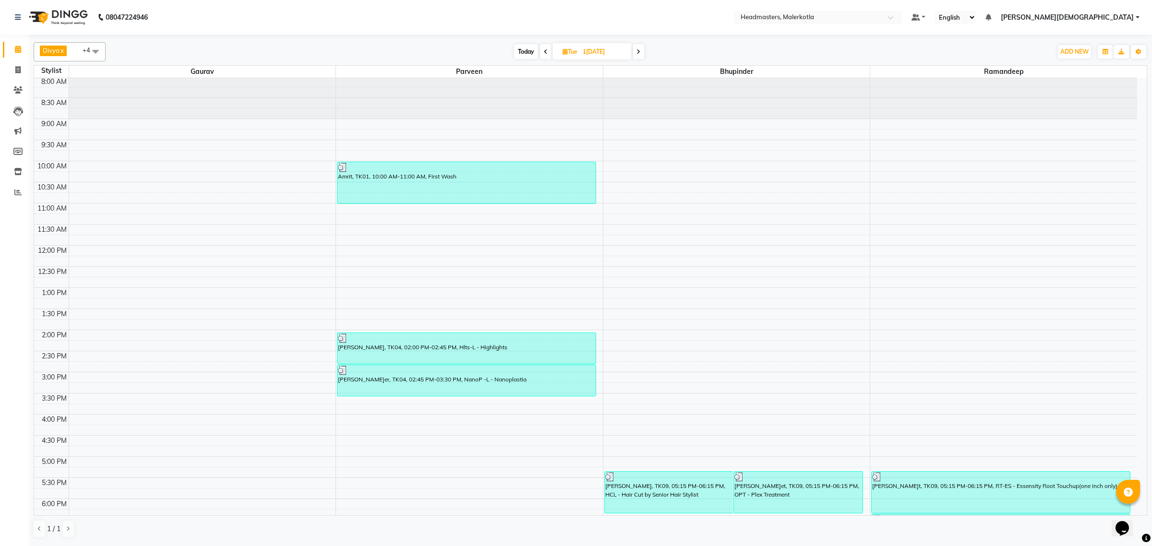
scroll to position [0, 0]
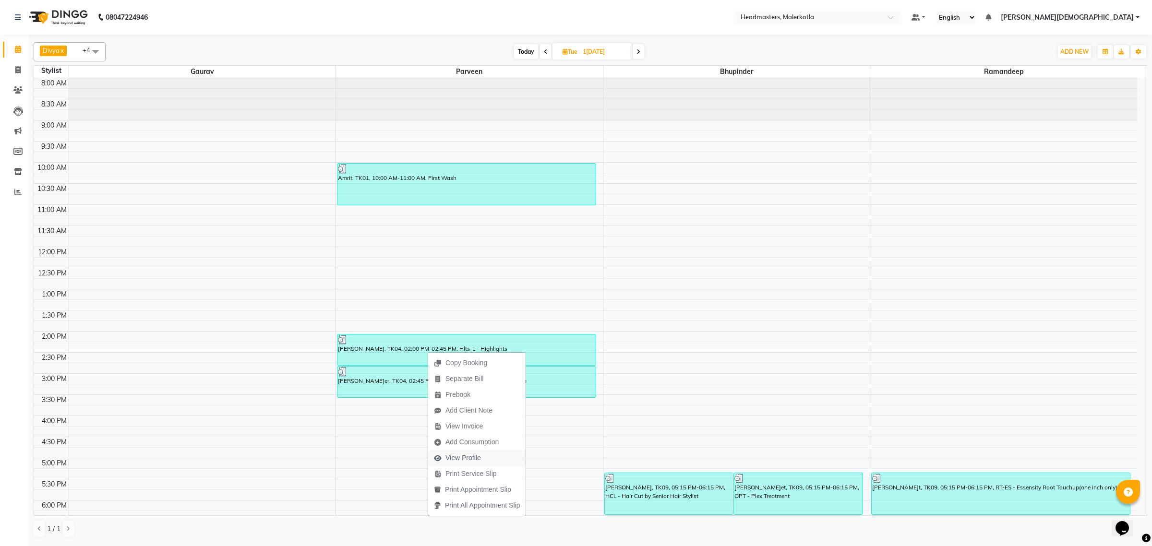
click at [468, 456] on span "View Profile" at bounding box center [463, 458] width 36 height 10
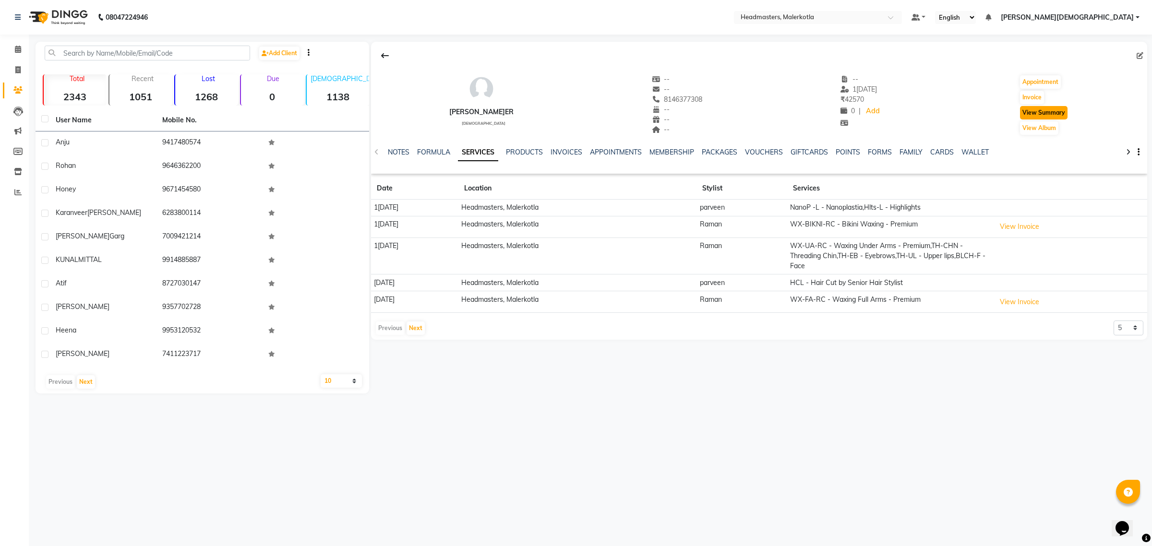
click at [1043, 118] on button "View Summary" at bounding box center [1044, 112] width 48 height 13
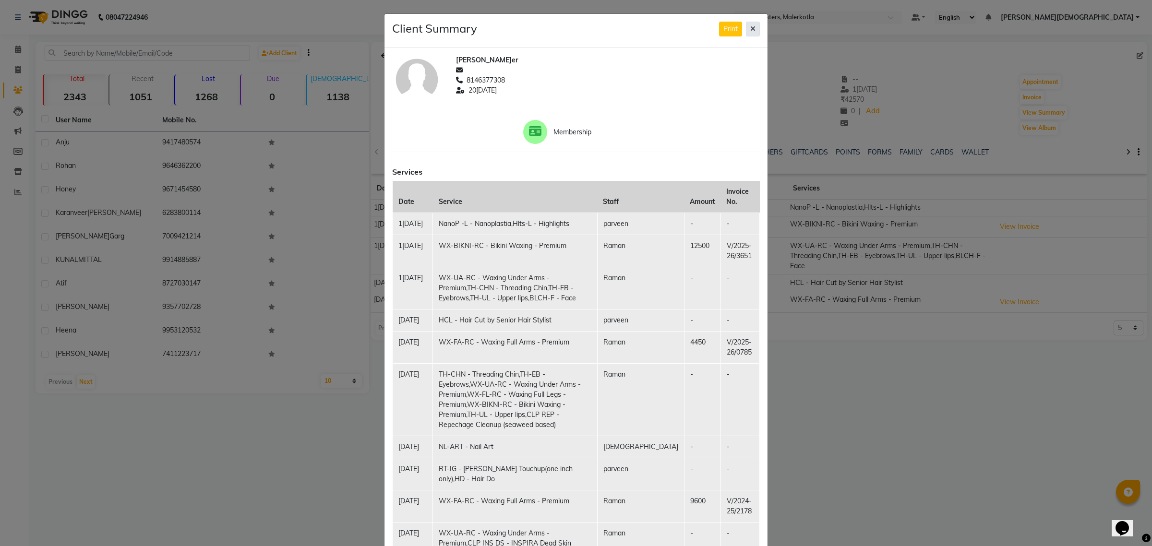
click at [750, 30] on icon at bounding box center [752, 28] width 5 height 7
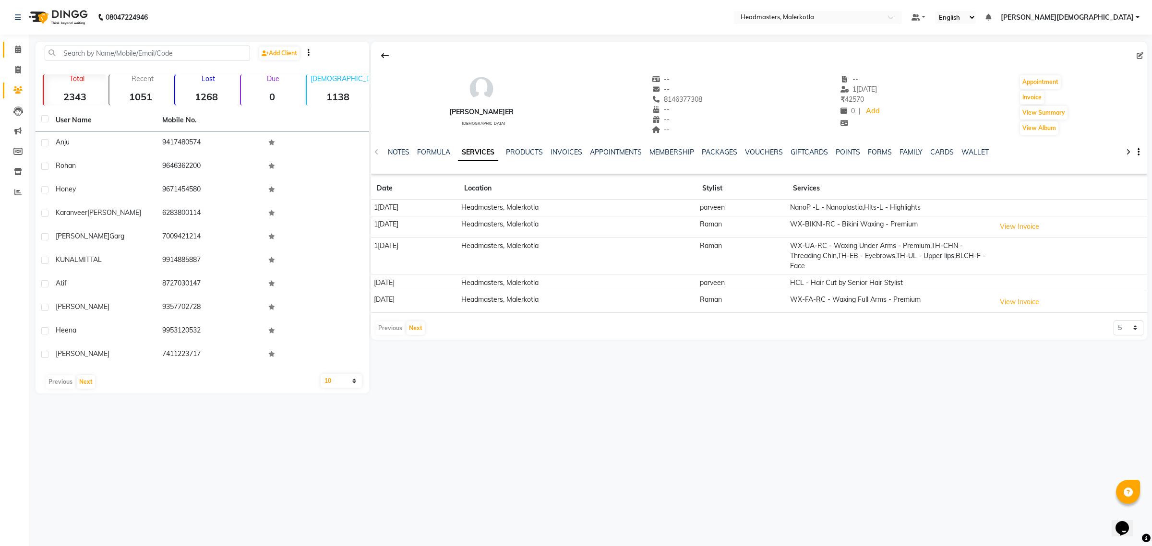
click at [15, 52] on icon at bounding box center [18, 49] width 6 height 7
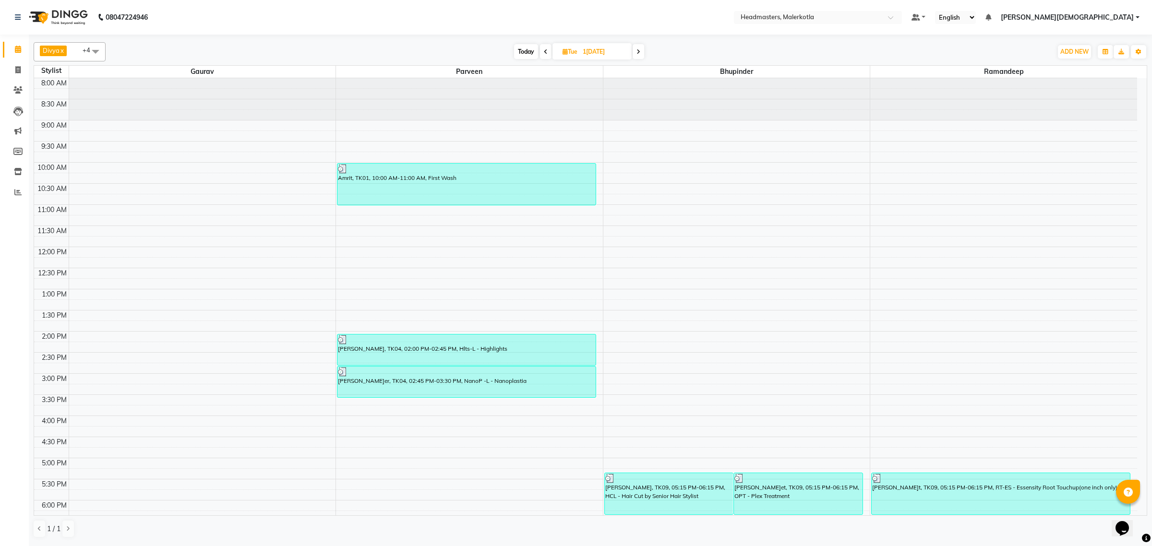
click at [638, 53] on icon at bounding box center [638, 52] width 4 height 6
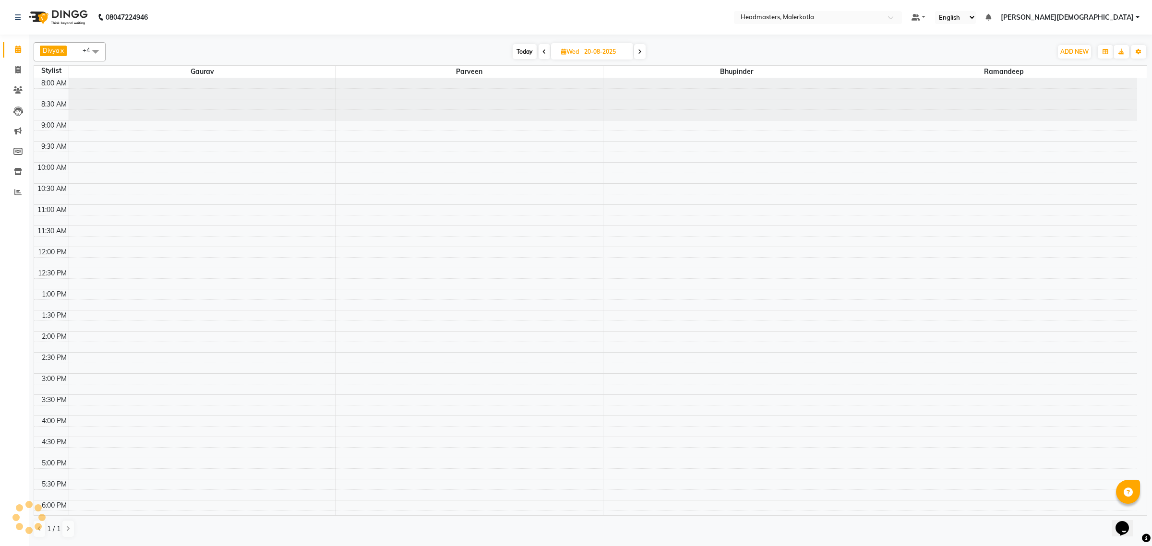
scroll to position [161, 0]
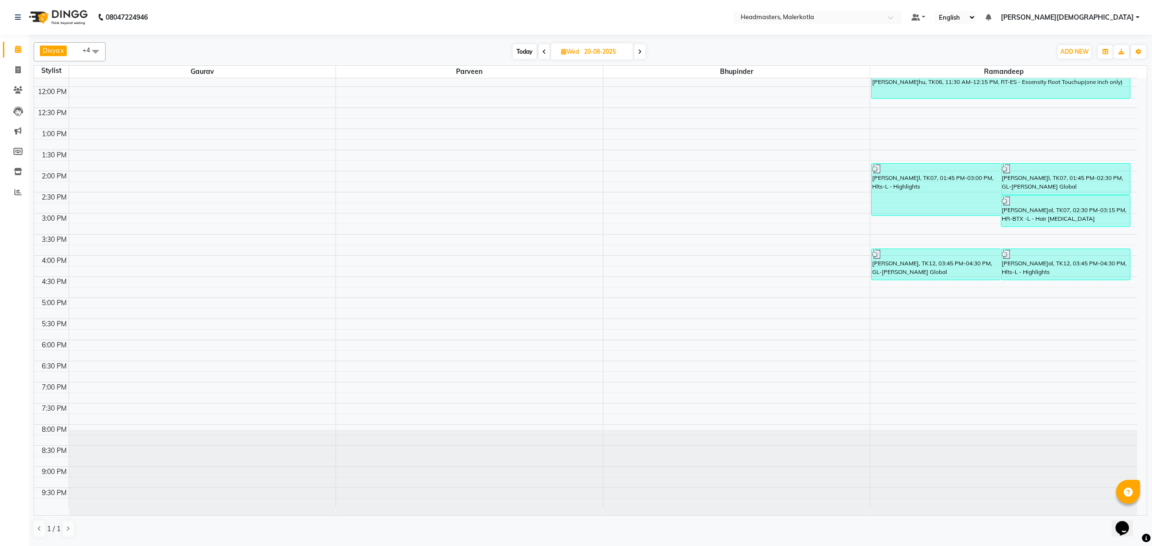
click at [641, 51] on icon at bounding box center [640, 52] width 4 height 6
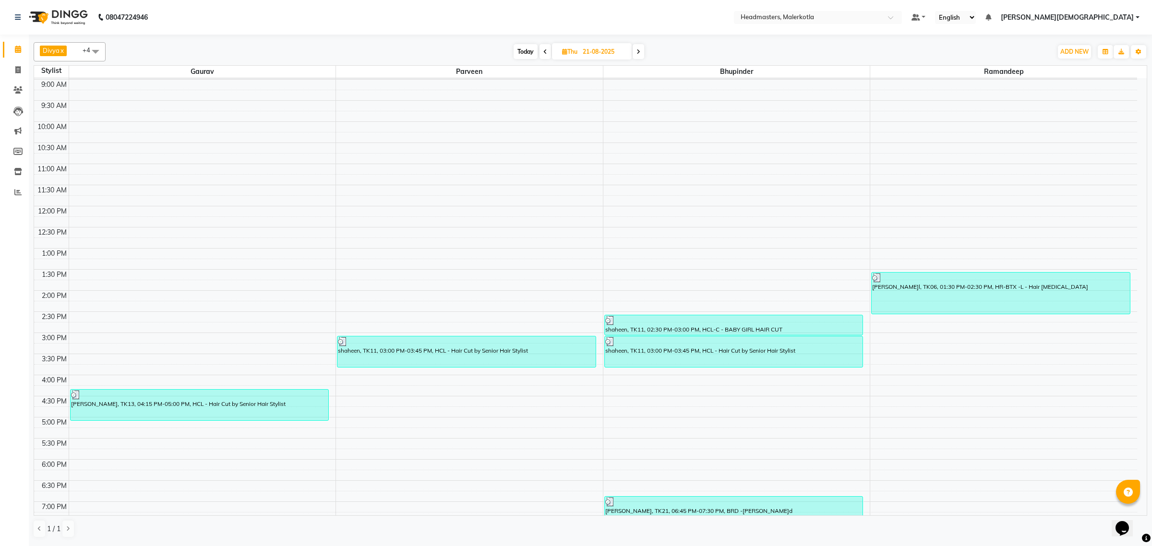
scroll to position [101, 0]
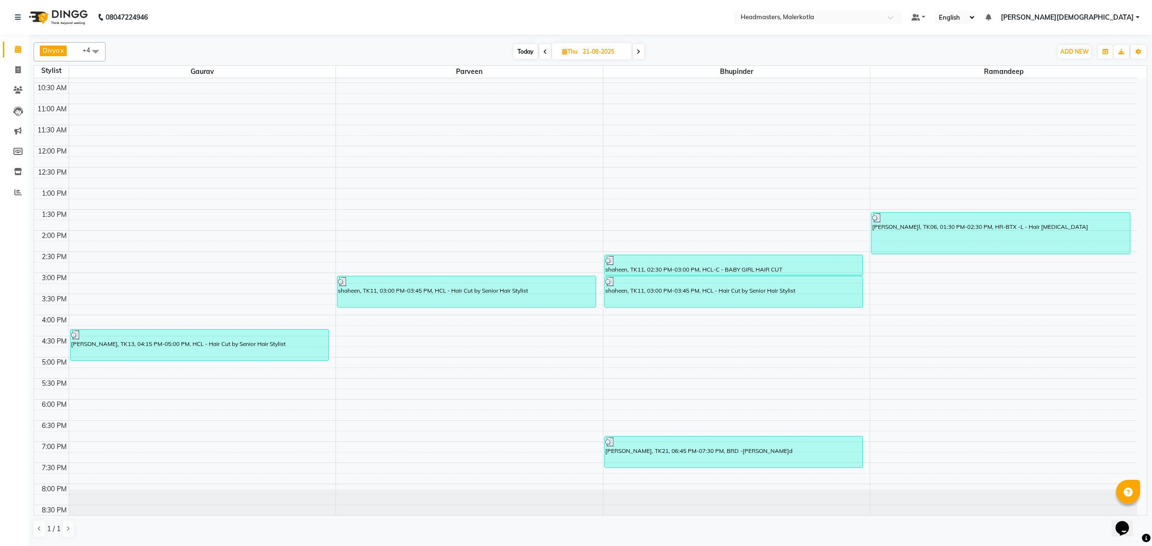
click at [640, 51] on icon at bounding box center [638, 52] width 4 height 6
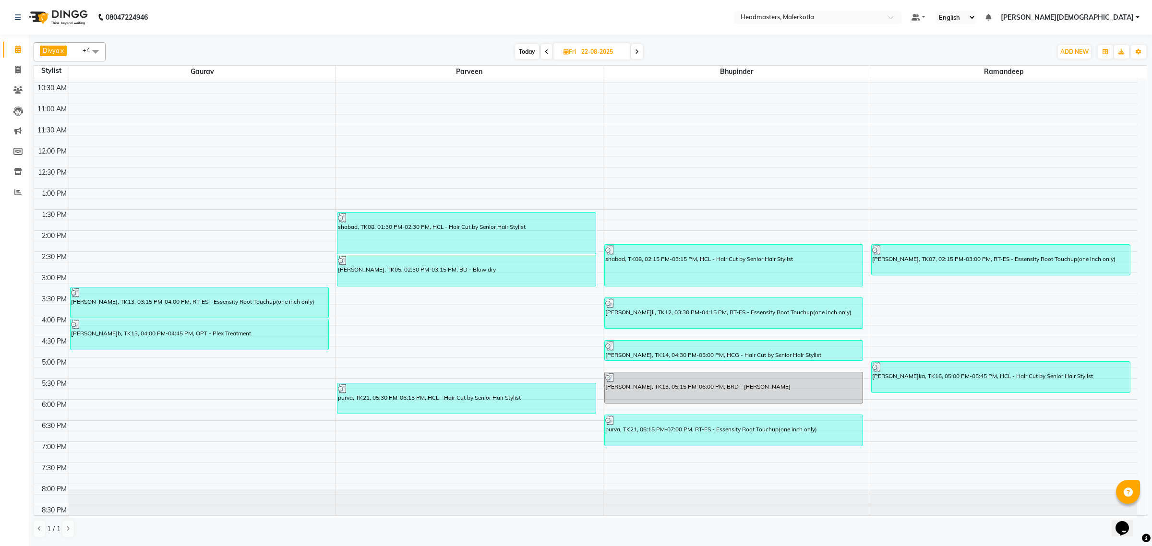
click at [639, 51] on span at bounding box center [637, 51] width 12 height 15
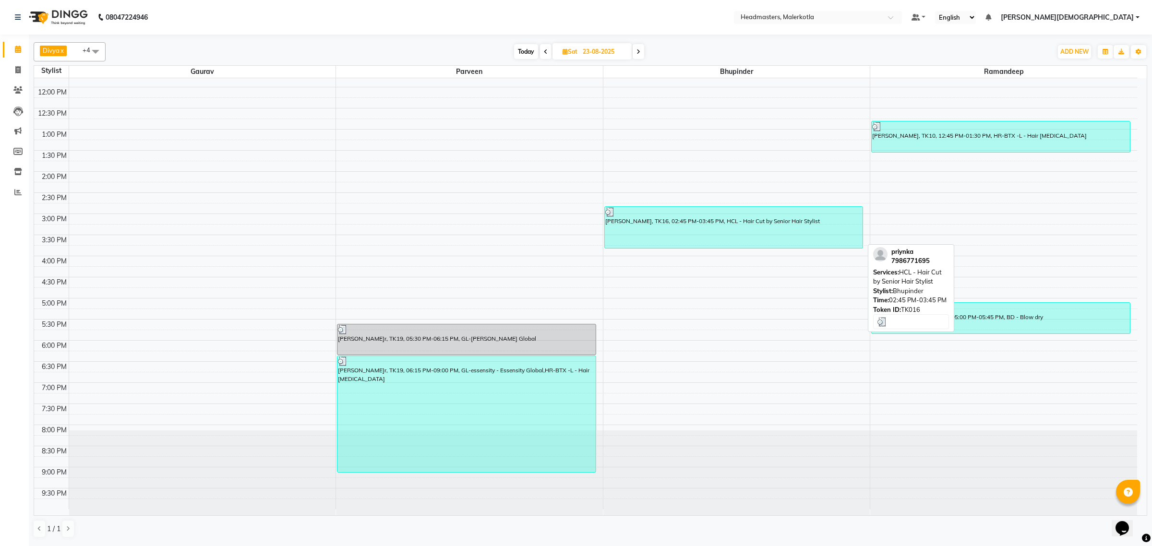
scroll to position [100, 0]
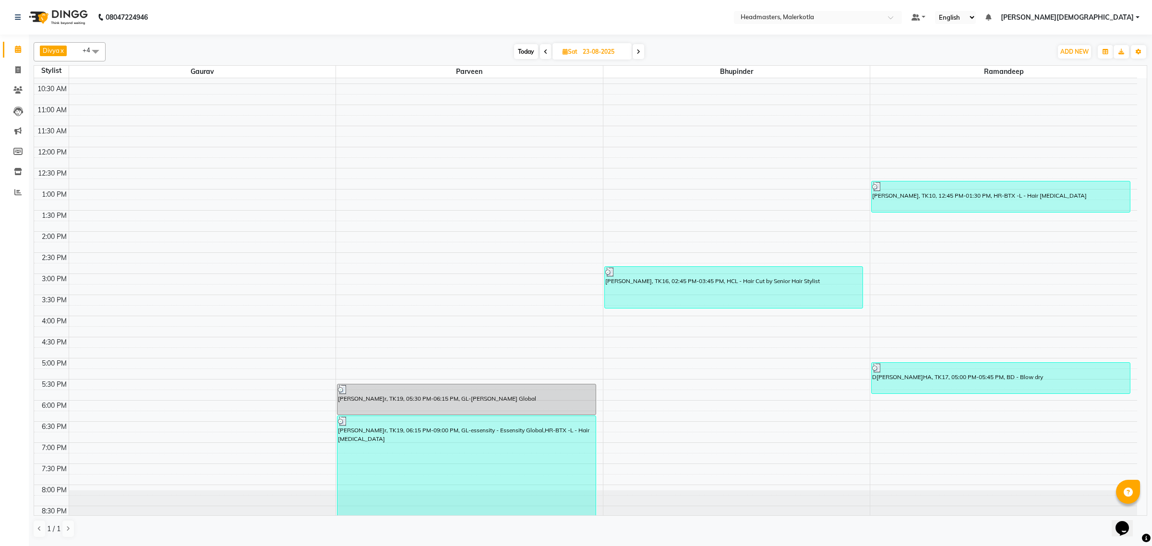
click at [637, 54] on icon at bounding box center [638, 52] width 4 height 6
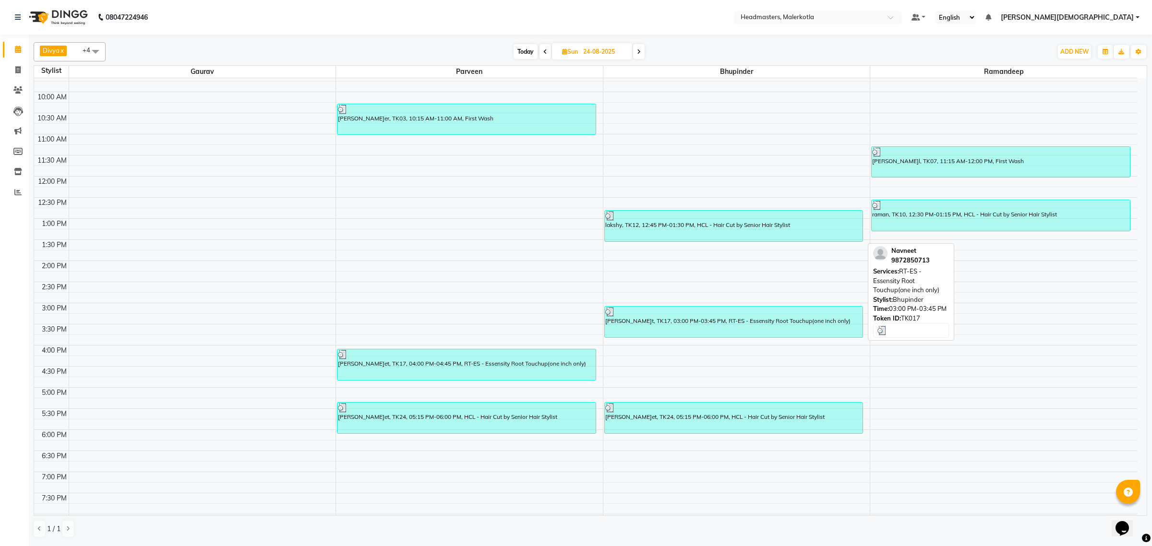
scroll to position [41, 0]
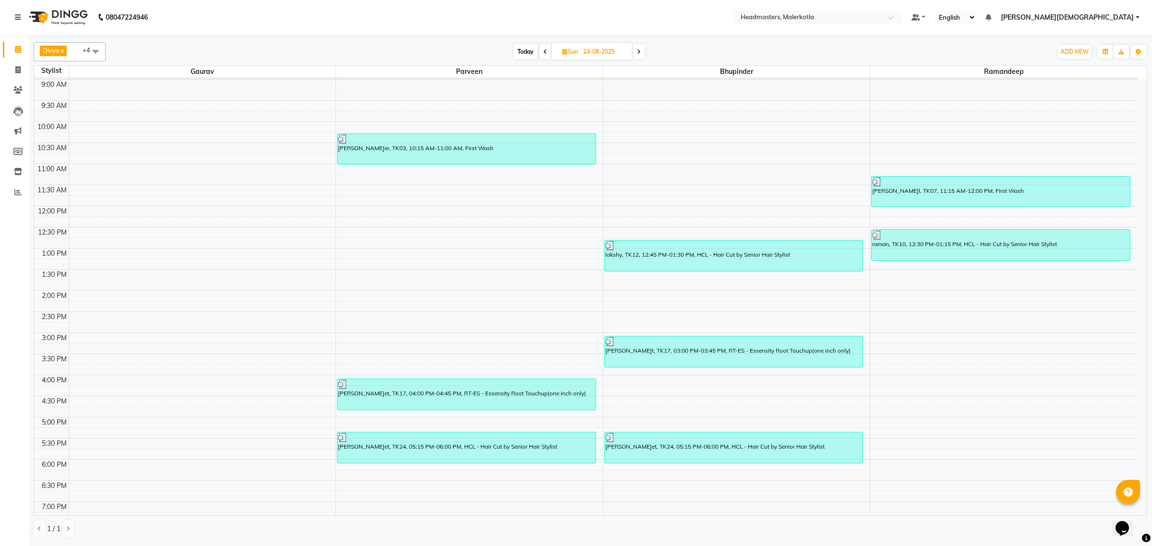
click at [640, 52] on icon at bounding box center [639, 52] width 4 height 6
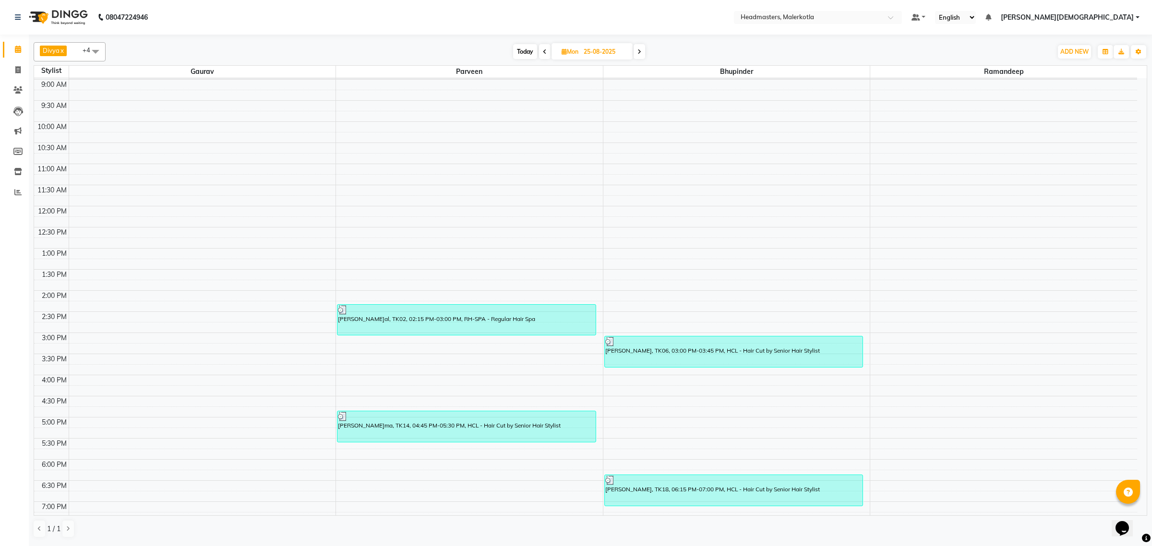
click at [640, 52] on icon at bounding box center [639, 52] width 4 height 6
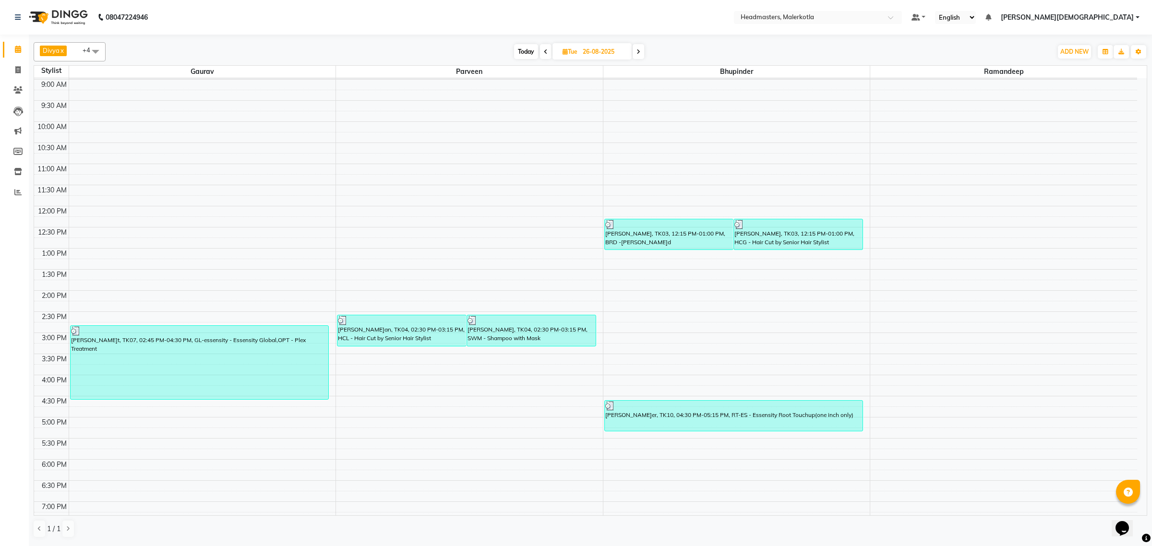
click at [638, 52] on icon at bounding box center [638, 52] width 4 height 6
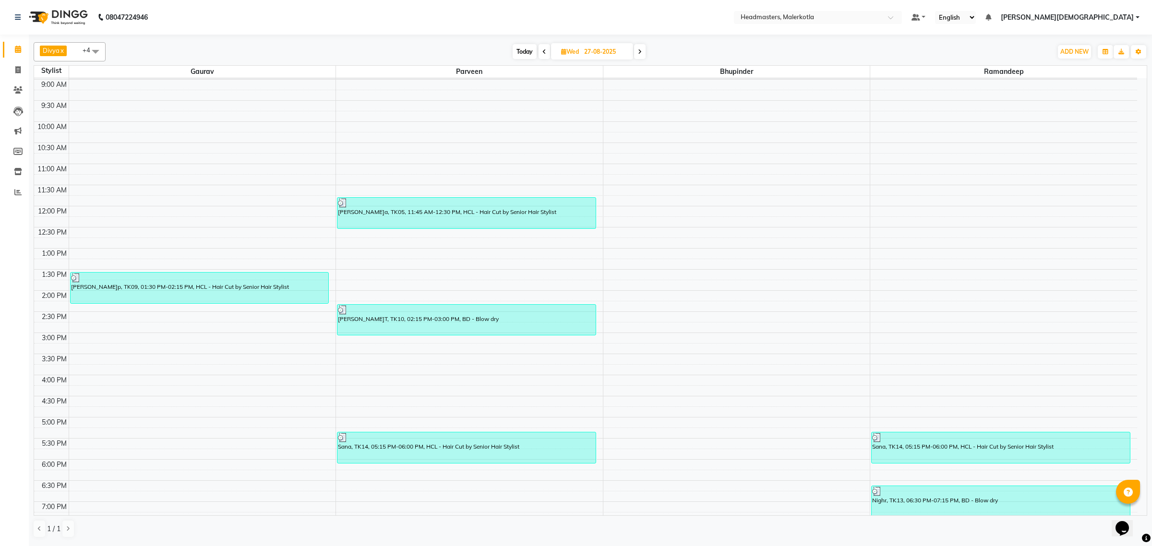
scroll to position [101, 0]
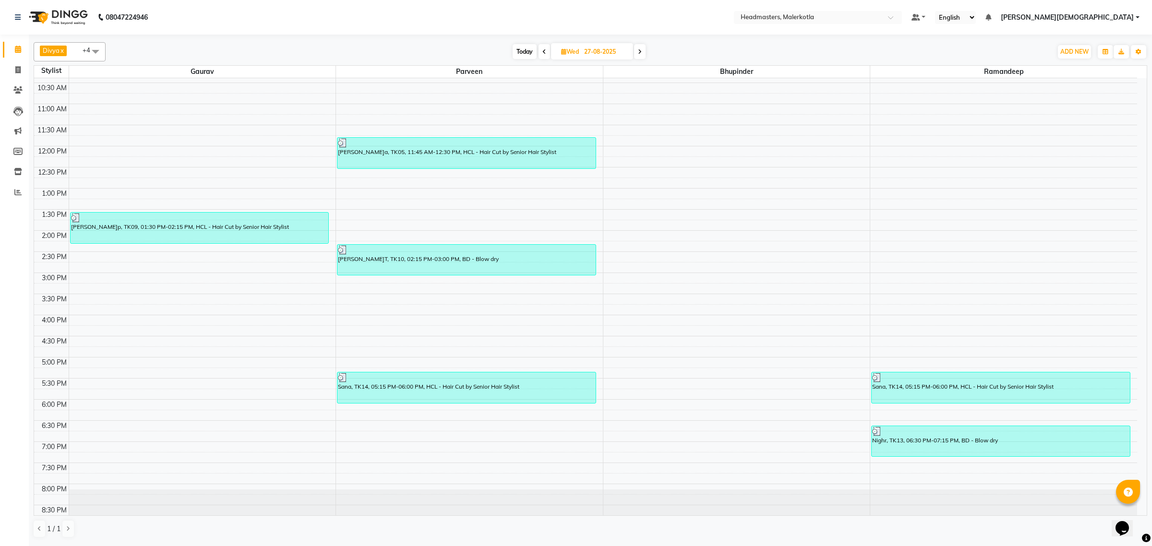
click at [639, 53] on icon at bounding box center [640, 52] width 4 height 6
type input "28-08-2025"
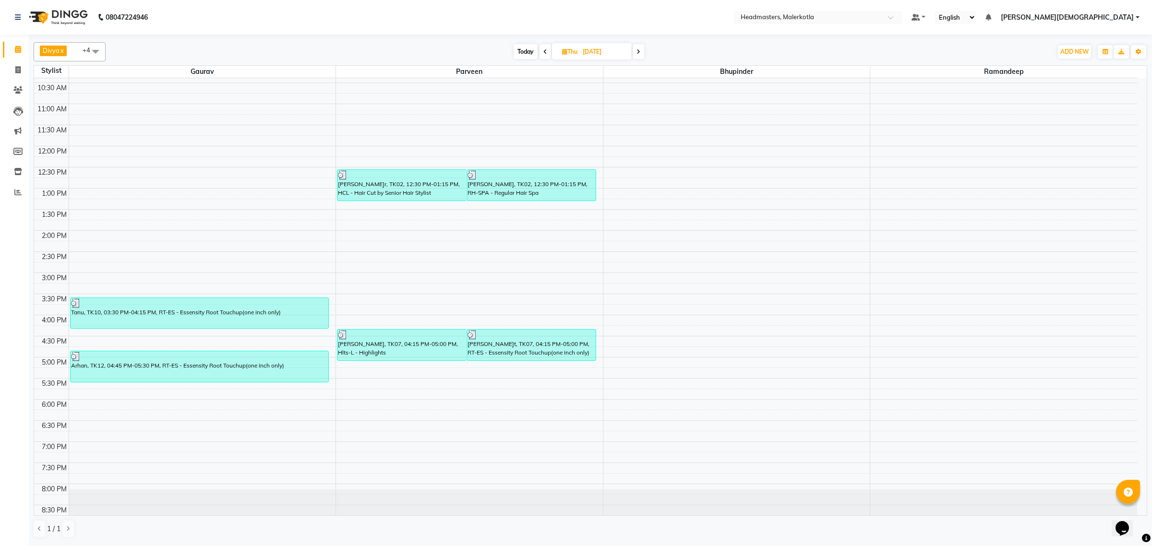
click at [99, 49] on span at bounding box center [95, 51] width 19 height 18
click at [42, 180] on div "[PERSON_NAME]" at bounding box center [69, 177] width 61 height 10
checkbox input "true"
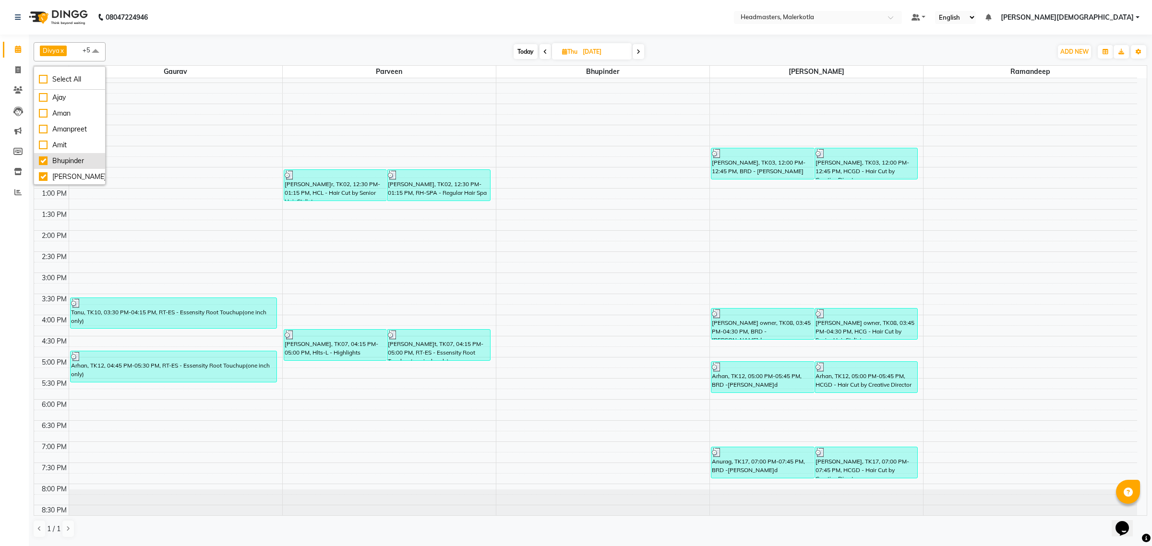
click at [42, 157] on div "Bhupinder" at bounding box center [69, 161] width 61 height 10
checkbox input "false"
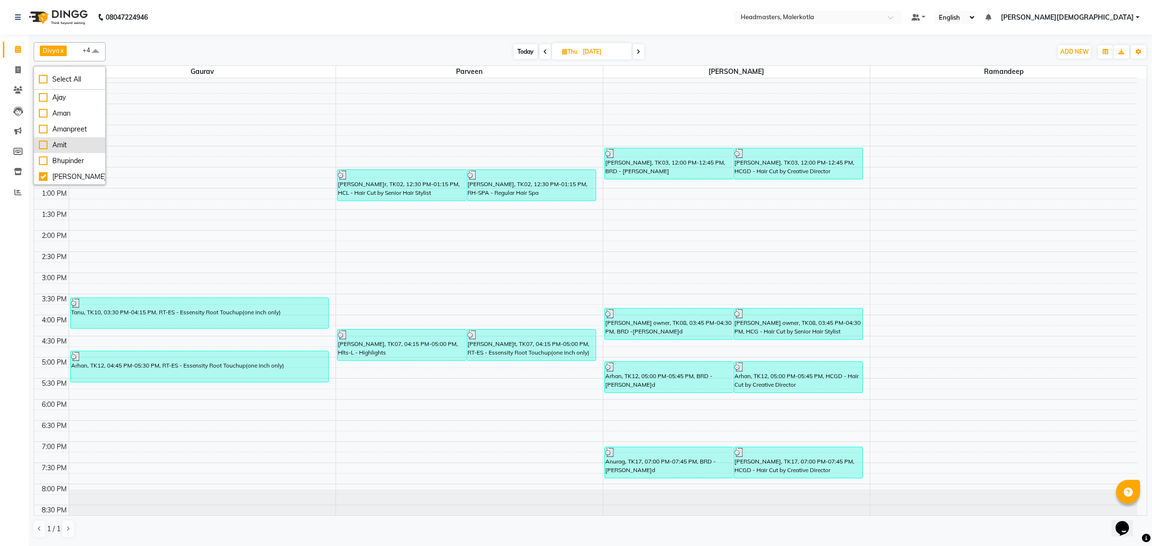
click at [42, 146] on div "Amit" at bounding box center [69, 145] width 61 height 10
checkbox input "true"
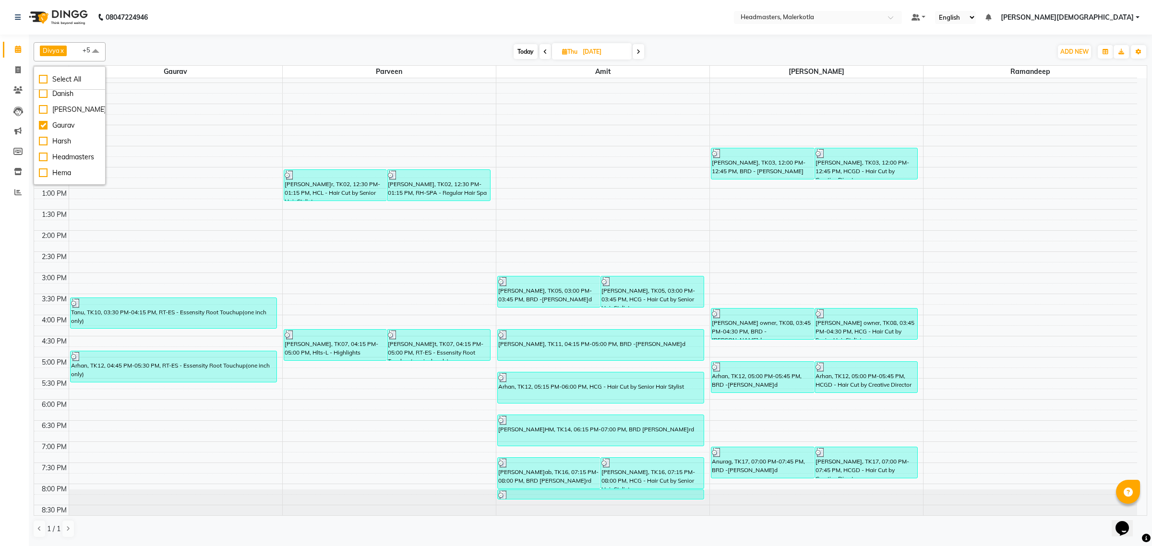
scroll to position [120, 0]
click at [41, 109] on div "Gaurav" at bounding box center [69, 104] width 61 height 10
checkbox input "false"
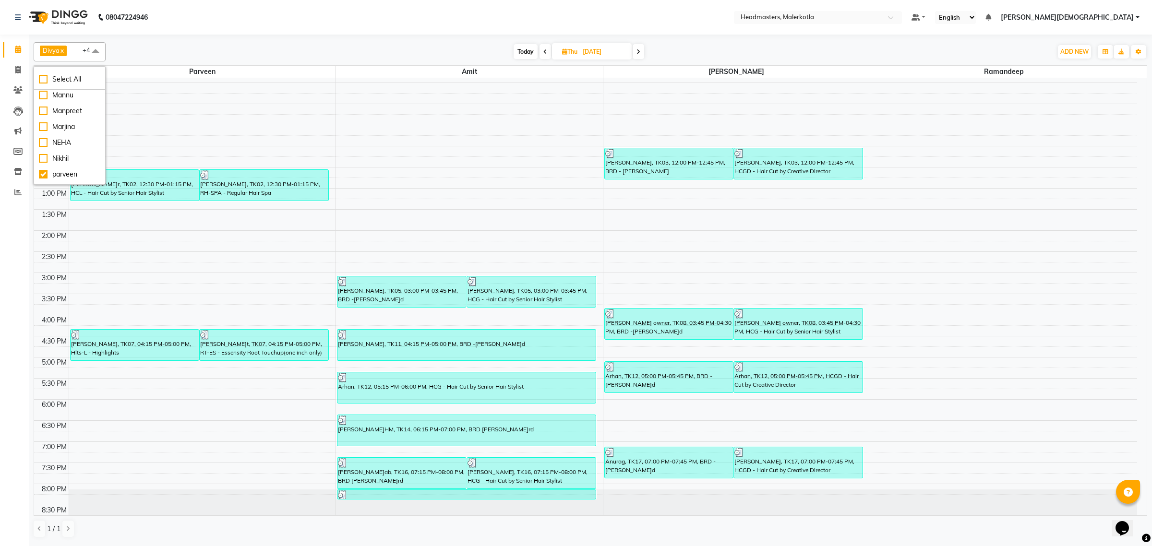
scroll to position [300, 0]
click at [44, 120] on div "parveen" at bounding box center [69, 114] width 61 height 10
checkbox input "false"
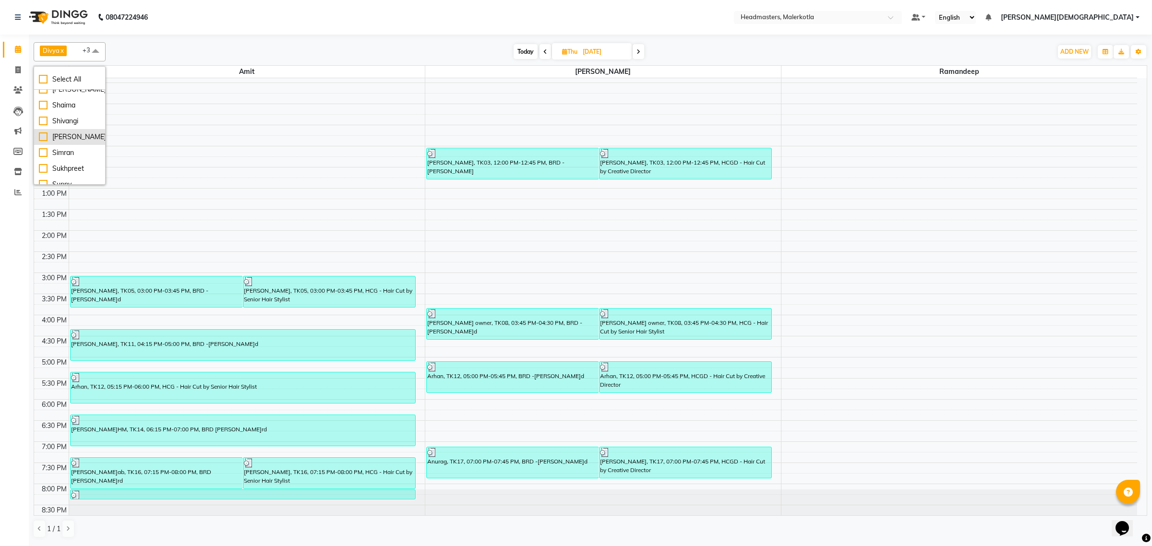
scroll to position [360, 0]
click at [43, 123] on div "Ramandeep" at bounding box center [69, 118] width 61 height 10
checkbox input "false"
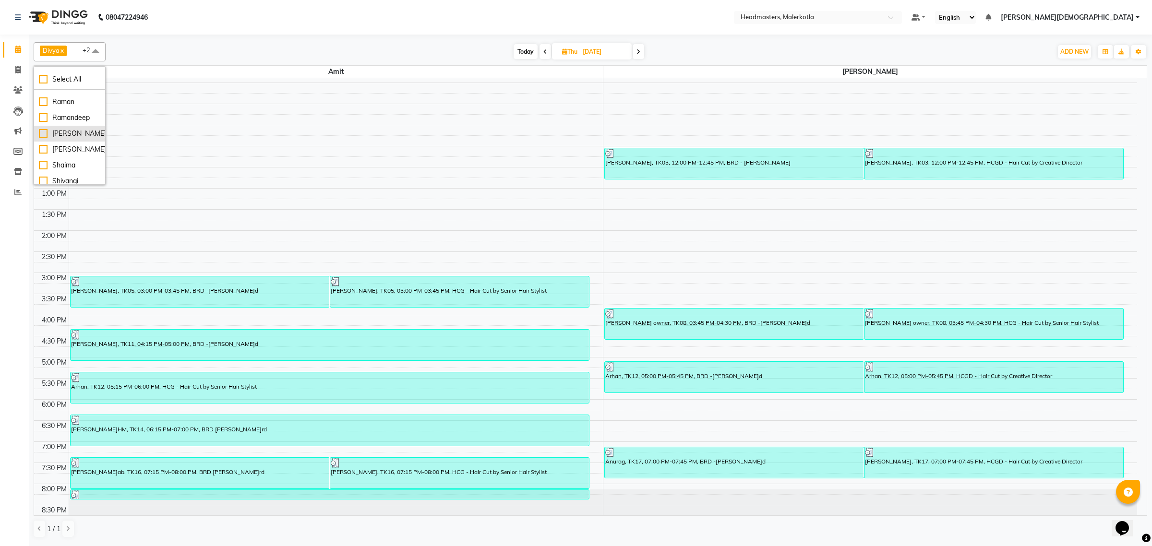
click at [42, 139] on div "[PERSON_NAME]" at bounding box center [69, 134] width 61 height 10
checkbox input "true"
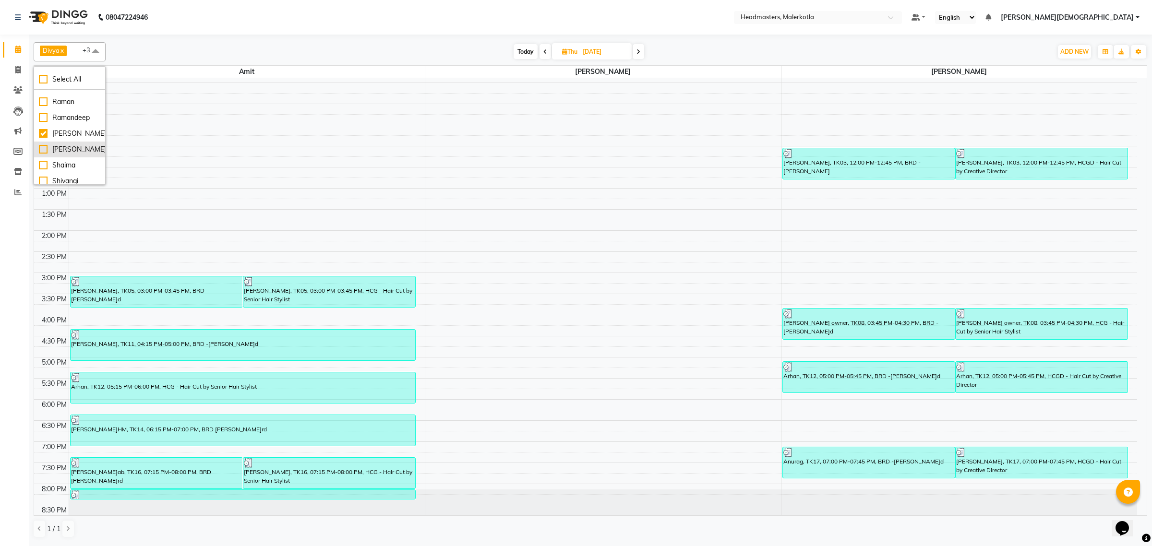
scroll to position [464, 0]
click at [43, 175] on div "Vikramjeet" at bounding box center [69, 176] width 61 height 10
checkbox input "true"
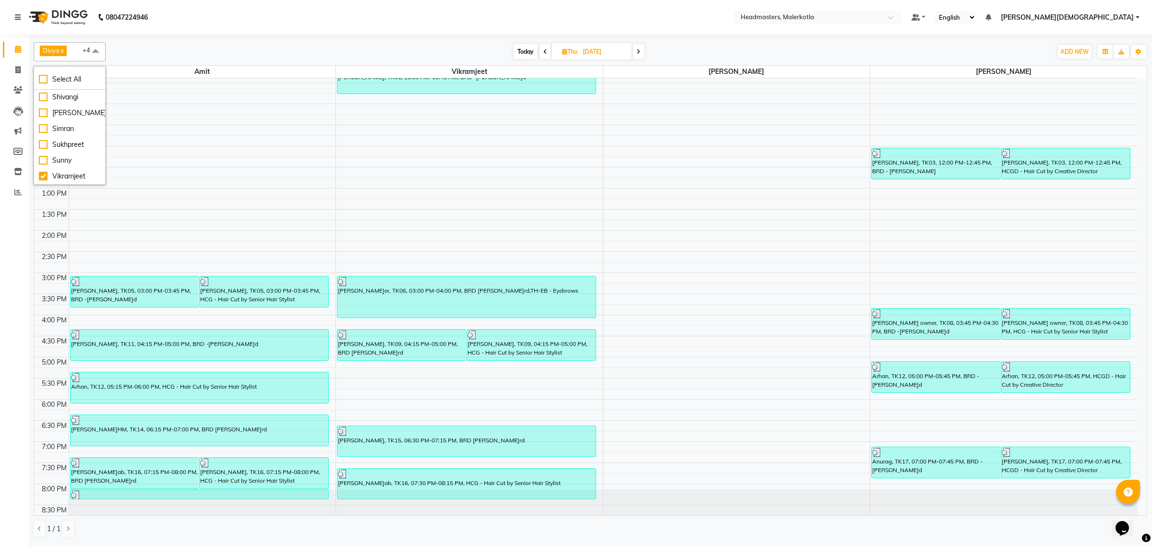
click at [603, 9] on nav "08047224946 Select Location × Headmasters, Malerkotla Default Panel My Panel En…" at bounding box center [576, 17] width 1152 height 35
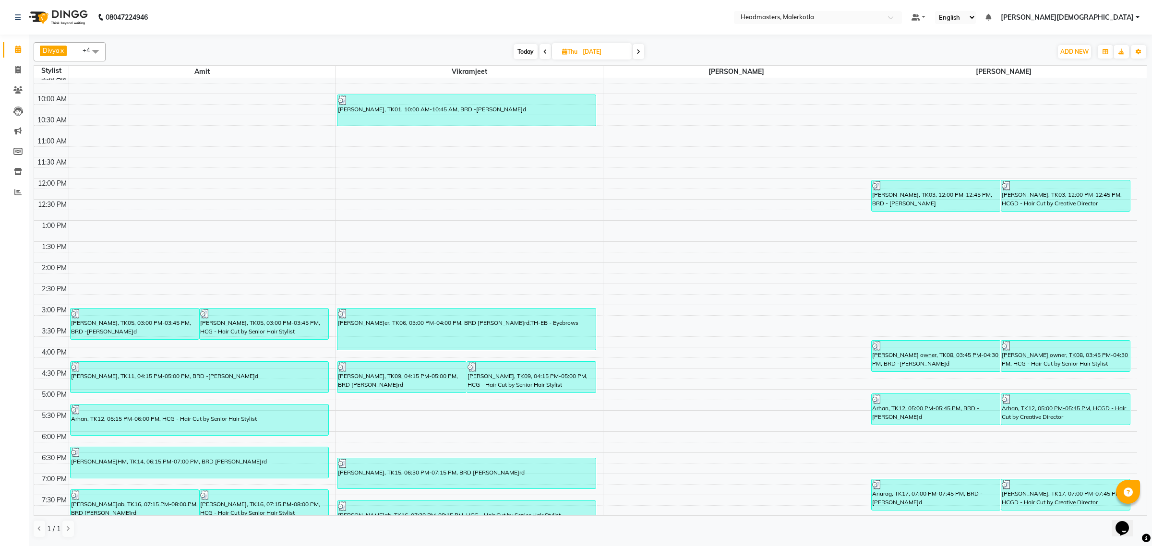
scroll to position [41, 0]
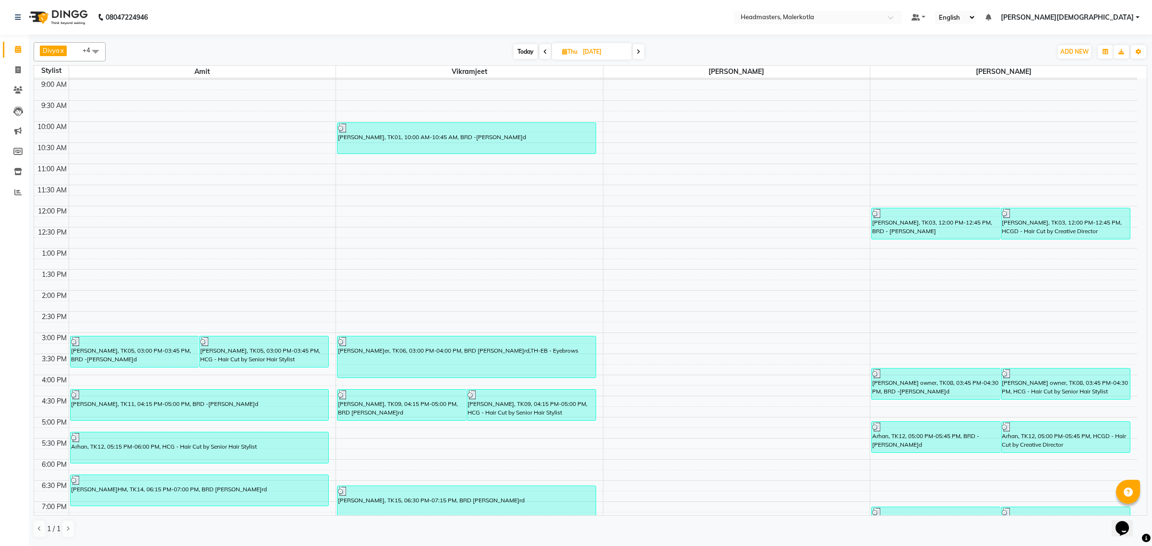
click at [585, 52] on input "28-08-2025" at bounding box center [604, 52] width 48 height 14
select select "8"
select select "2025"
click at [605, 108] on span "1" at bounding box center [601, 113] width 15 height 15
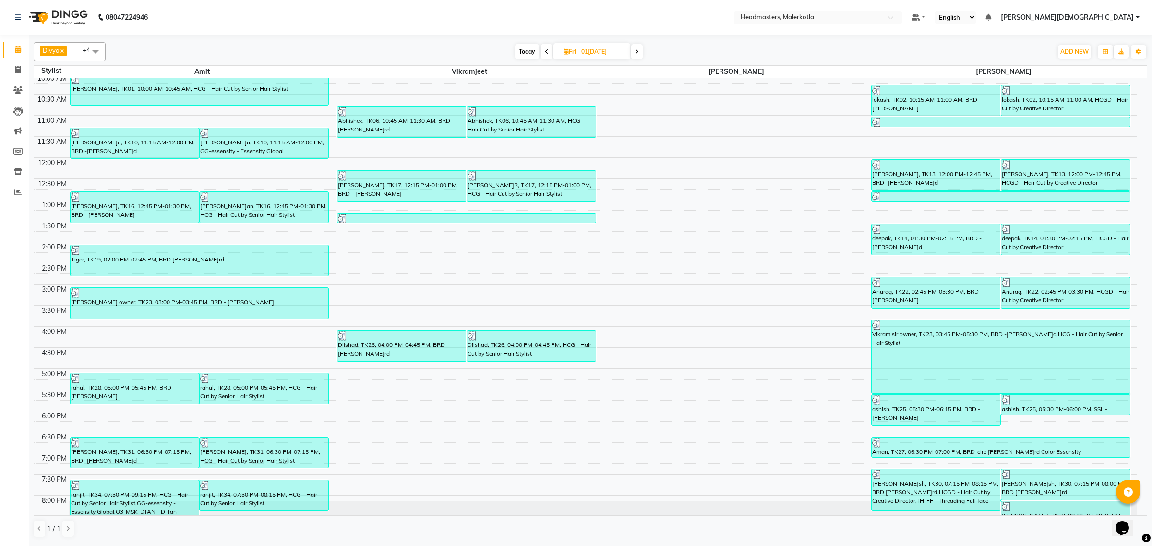
scroll to position [0, 0]
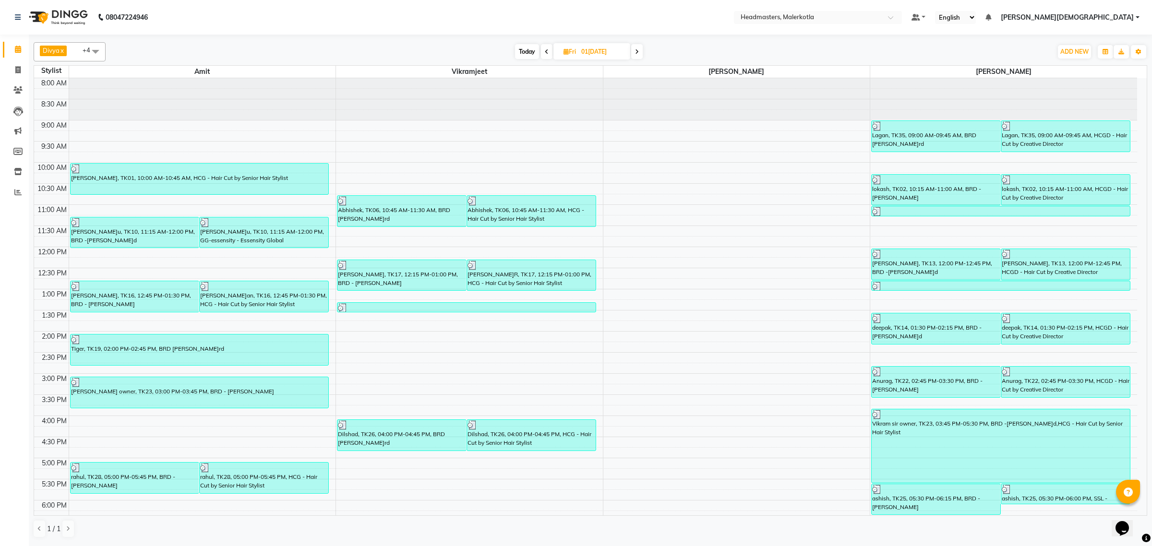
click at [636, 54] on icon at bounding box center [637, 52] width 4 height 6
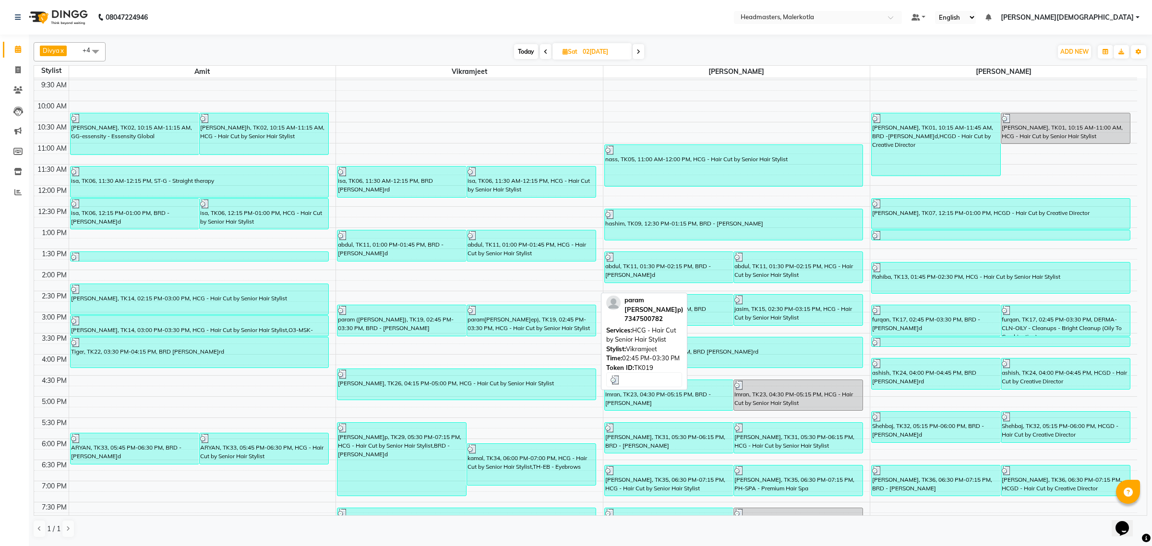
scroll to position [41, 0]
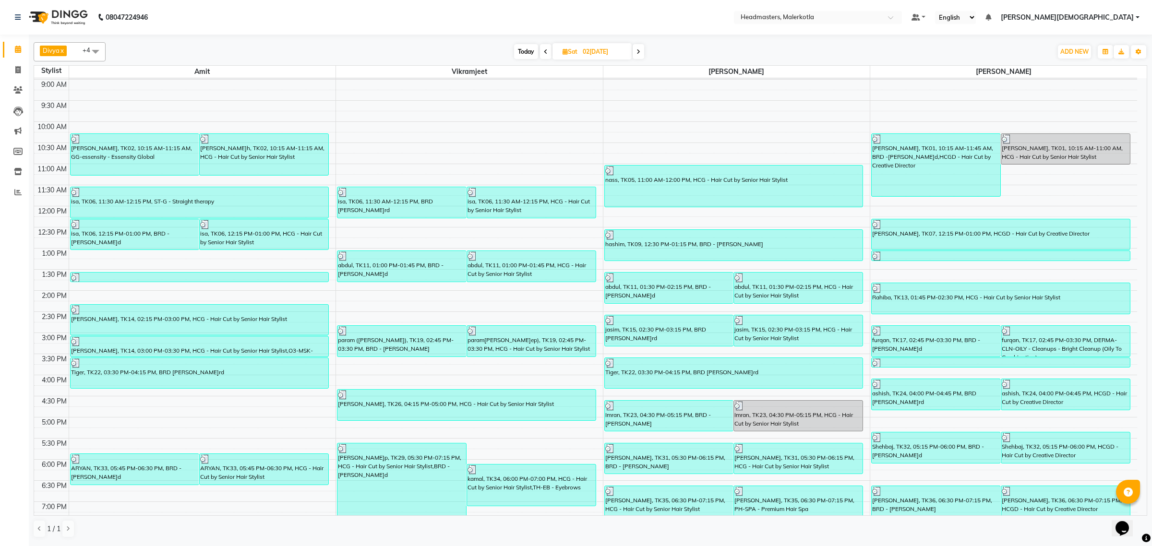
click at [544, 49] on icon at bounding box center [546, 52] width 4 height 6
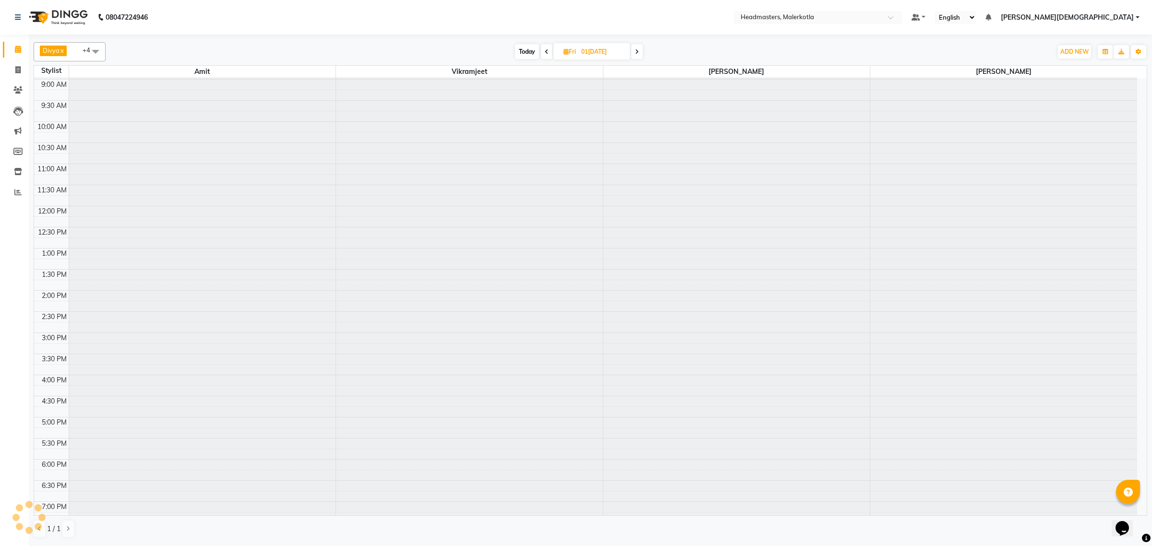
scroll to position [161, 0]
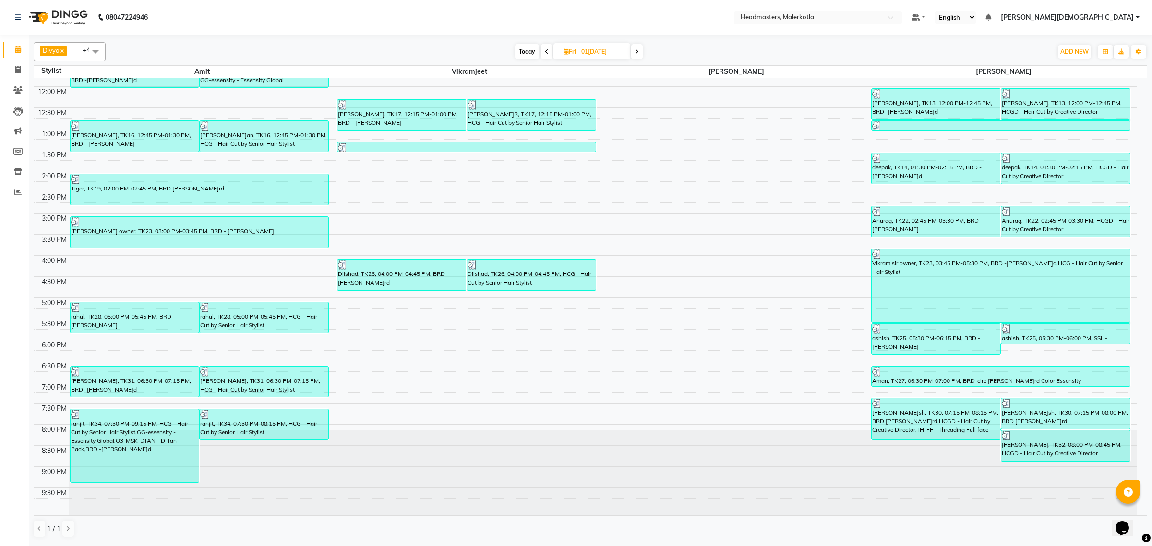
click at [635, 49] on icon at bounding box center [637, 52] width 4 height 6
type input "02-08-2025"
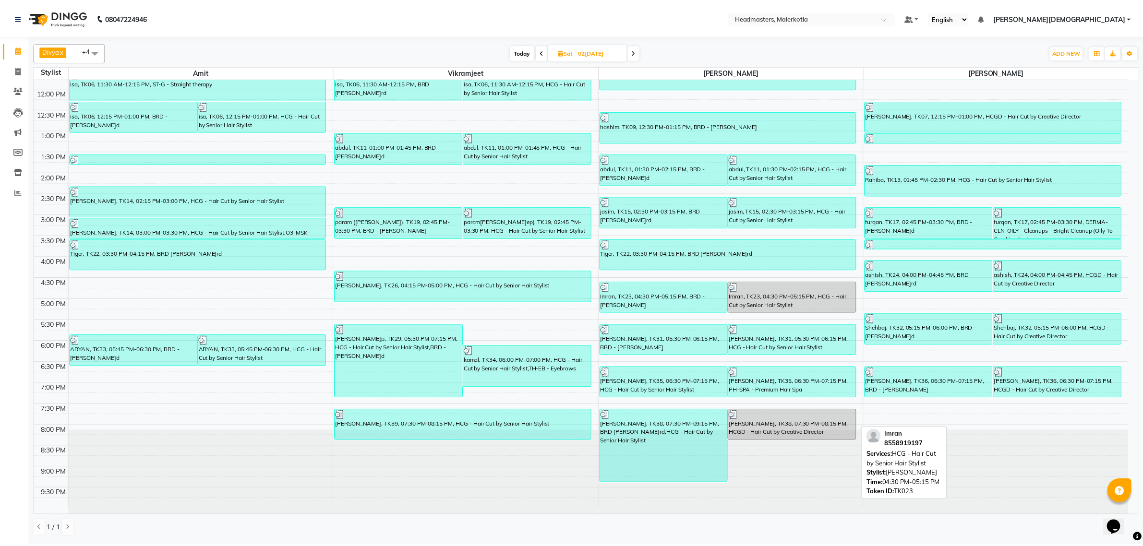
scroll to position [160, 0]
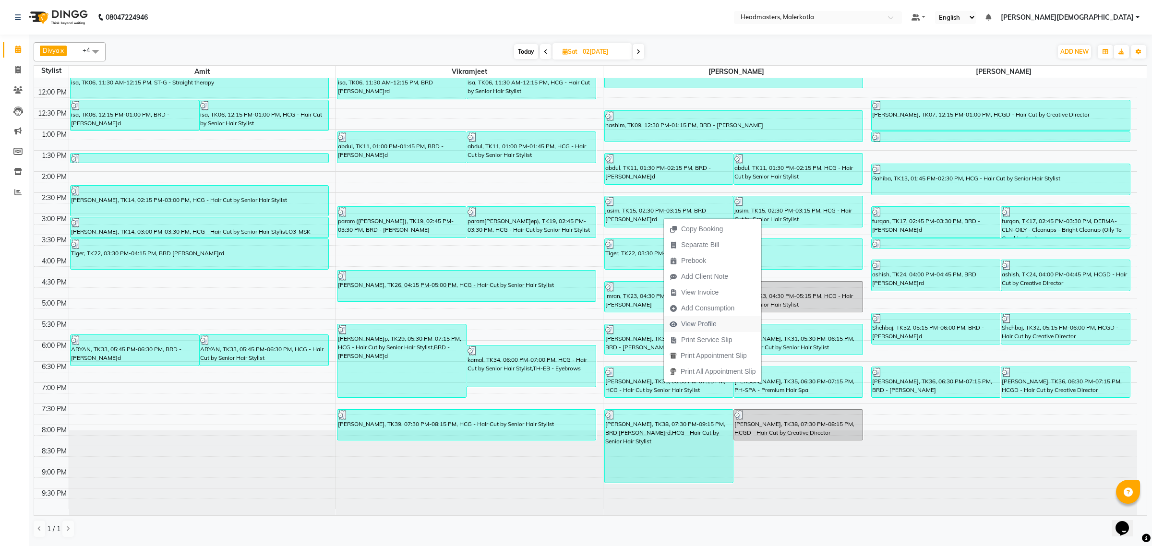
click at [706, 325] on span "View Profile" at bounding box center [699, 324] width 36 height 10
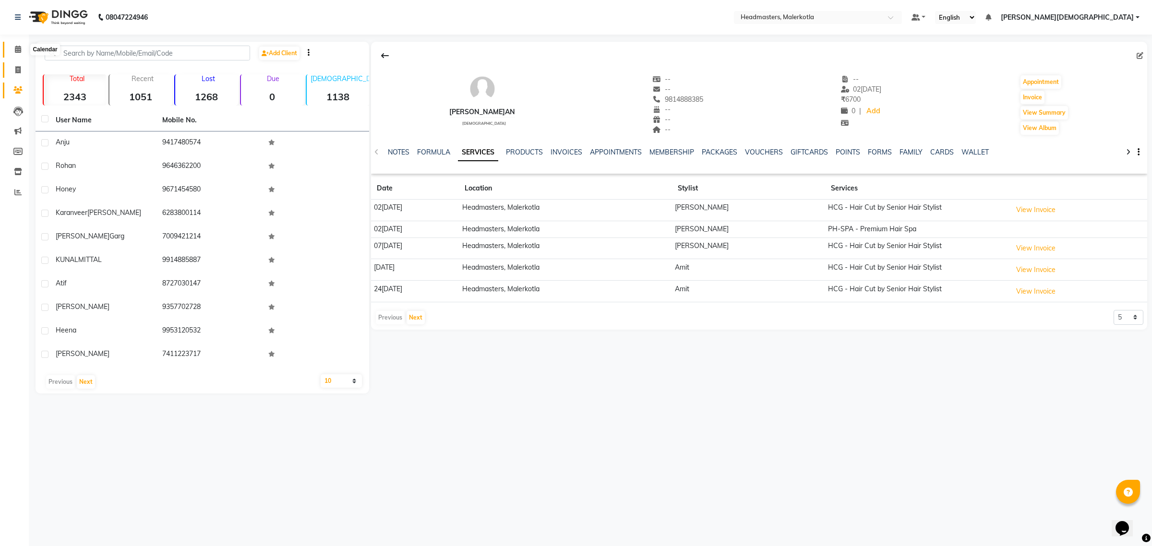
drag, startPoint x: 17, startPoint y: 49, endPoint x: 23, endPoint y: 72, distance: 23.3
click at [17, 49] on icon at bounding box center [18, 49] width 6 height 7
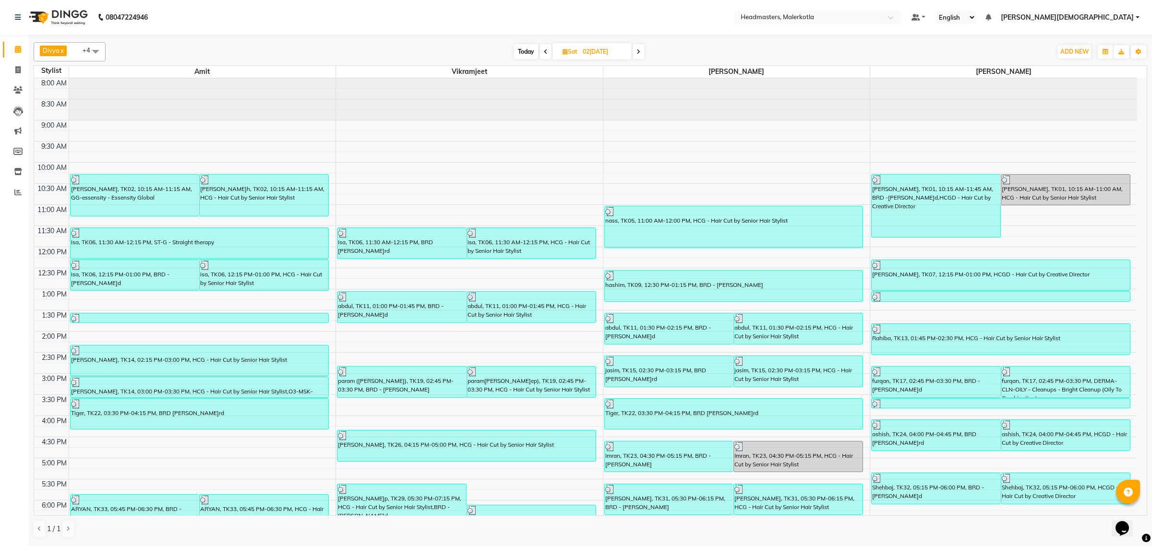
click at [609, 50] on input "02-08-2025" at bounding box center [604, 52] width 48 height 14
select select "8"
select select "2025"
click at [570, 157] on span "20" at bounding box center [570, 159] width 15 height 15
type input "20-08-2025"
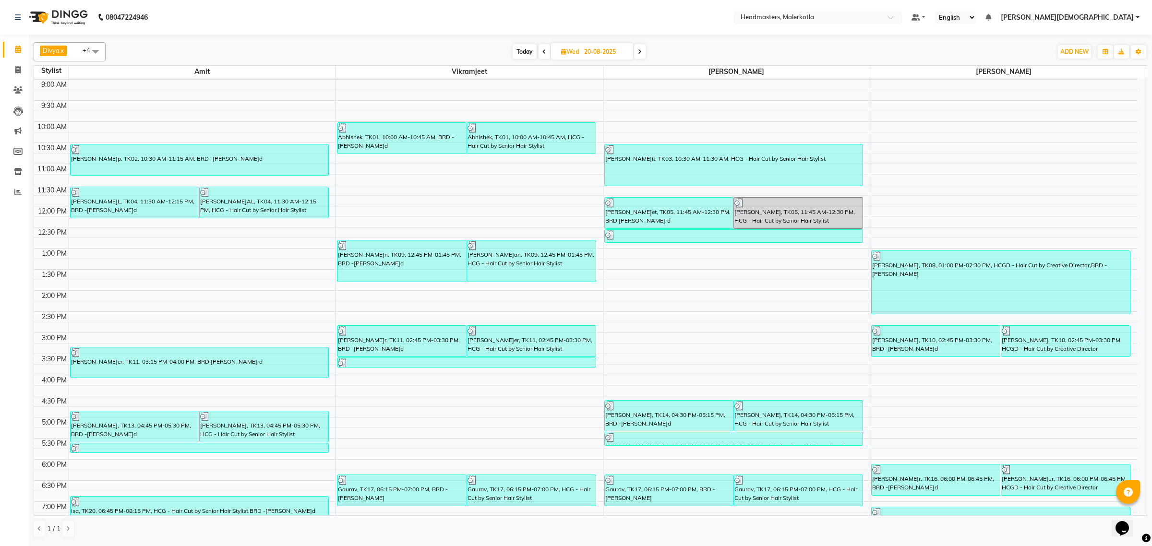
scroll to position [101, 0]
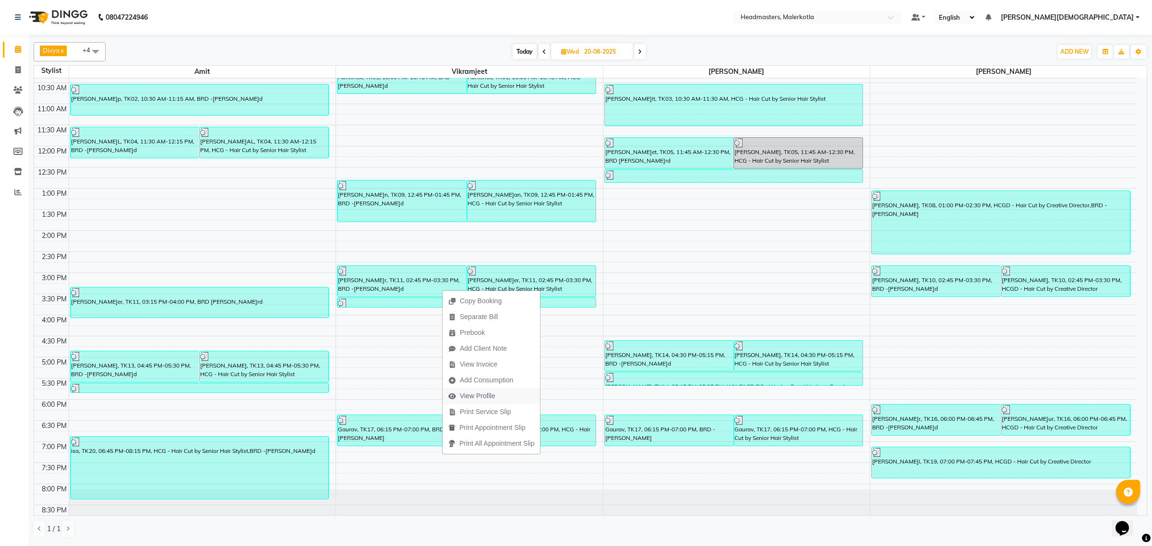
click at [491, 396] on span "View Profile" at bounding box center [478, 396] width 36 height 10
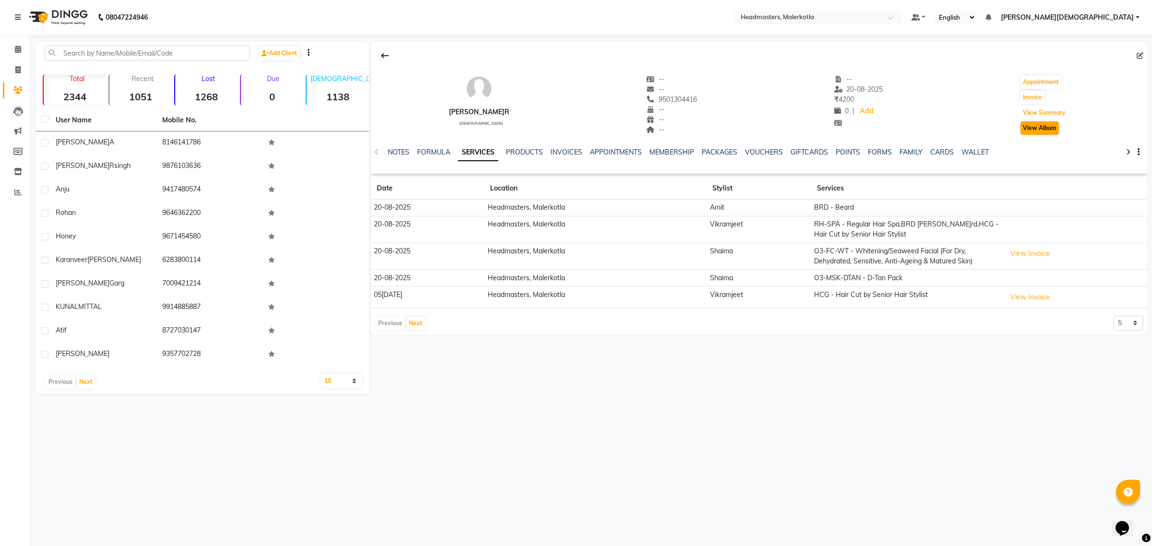
drag, startPoint x: 1046, startPoint y: 112, endPoint x: 1040, endPoint y: 130, distance: 19.0
click at [1046, 113] on button "View Summary" at bounding box center [1044, 112] width 48 height 13
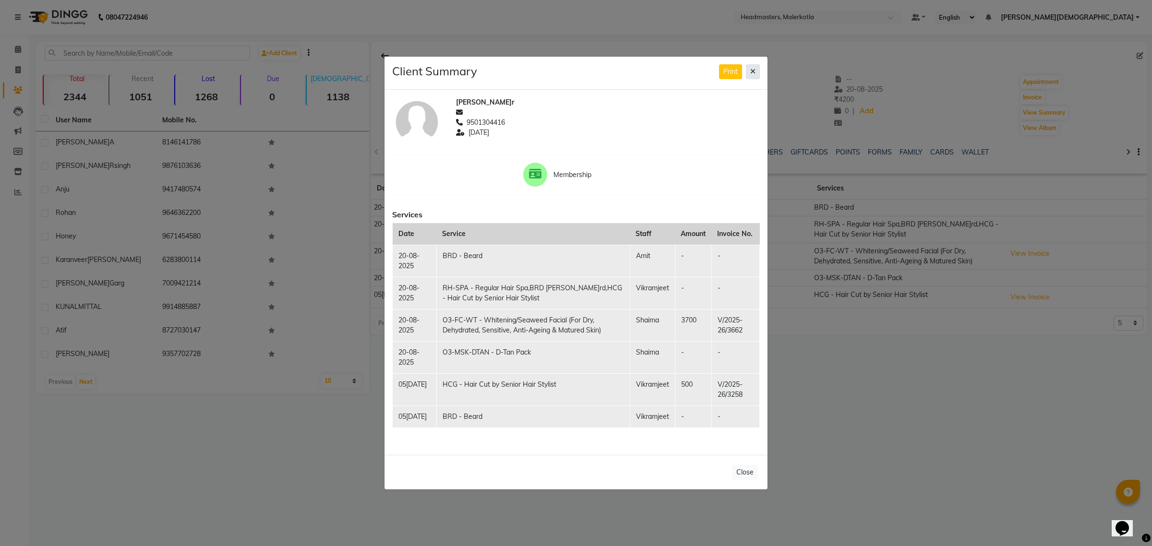
click at [754, 68] on icon at bounding box center [752, 71] width 5 height 7
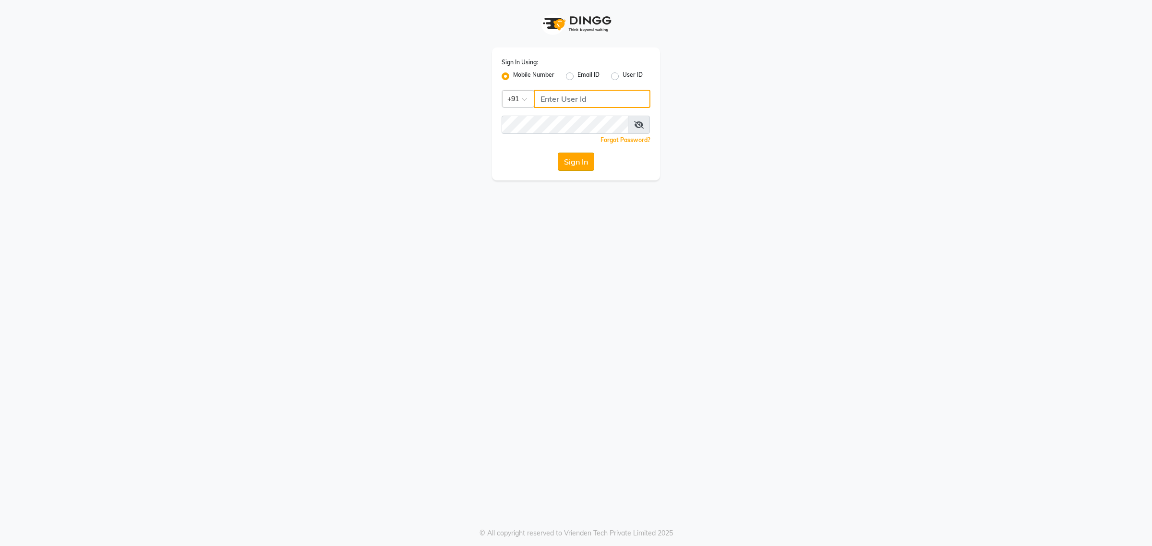
type input "7087307165"
click at [574, 159] on button "Sign In" at bounding box center [576, 162] width 36 height 18
type input "7087307165"
click at [586, 162] on button "Sign In" at bounding box center [576, 162] width 36 height 18
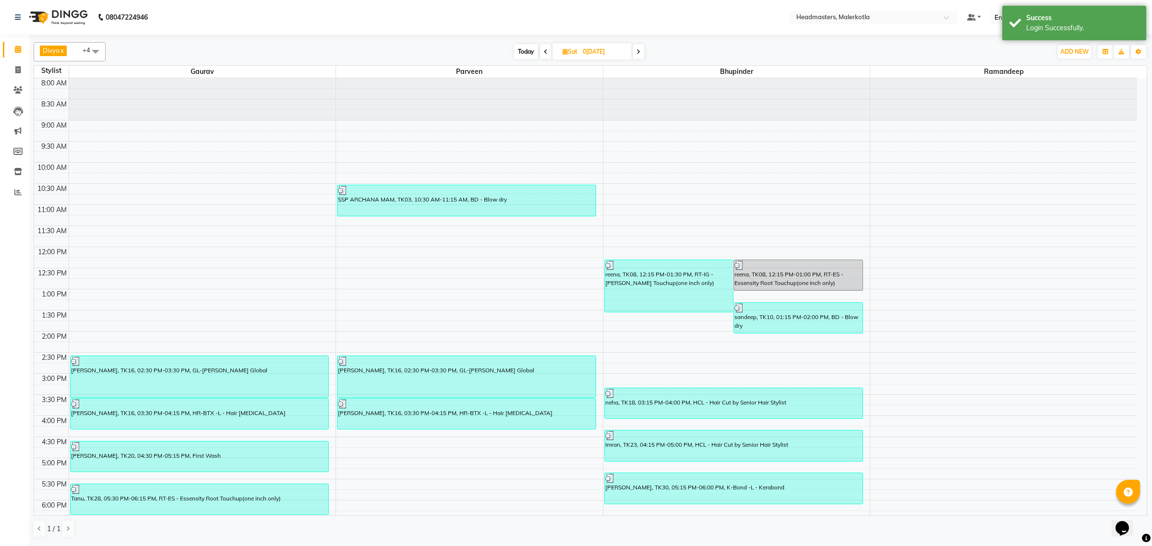
click at [90, 53] on span at bounding box center [95, 51] width 19 height 18
click at [42, 143] on div "Amit" at bounding box center [69, 145] width 61 height 10
checkbox input "true"
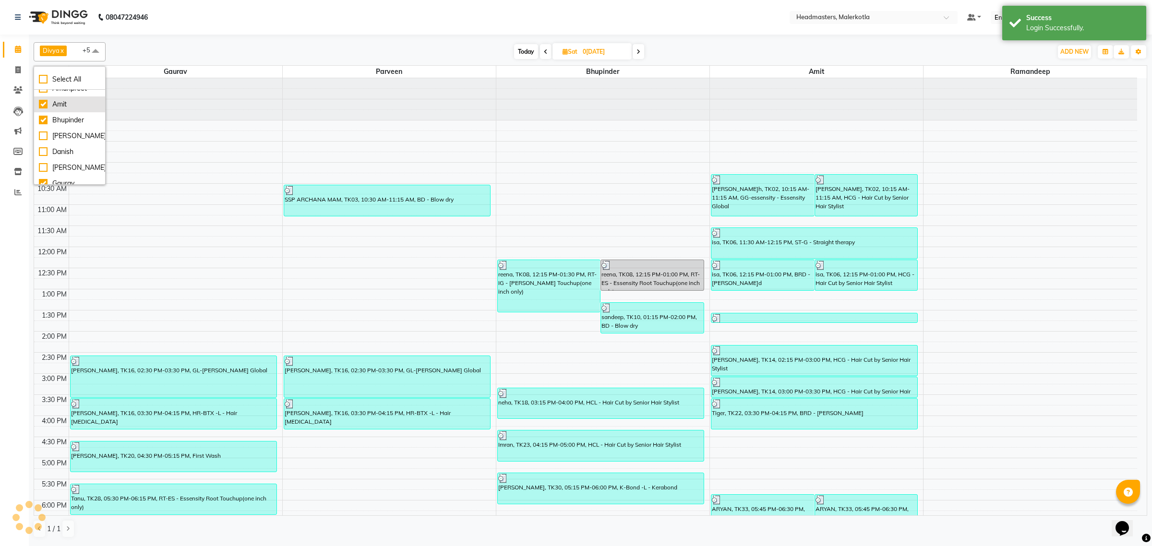
scroll to position [60, 0]
drag, startPoint x: 42, startPoint y: 123, endPoint x: 46, endPoint y: 133, distance: 11.2
click at [42, 122] on div "[PERSON_NAME]" at bounding box center [69, 117] width 61 height 10
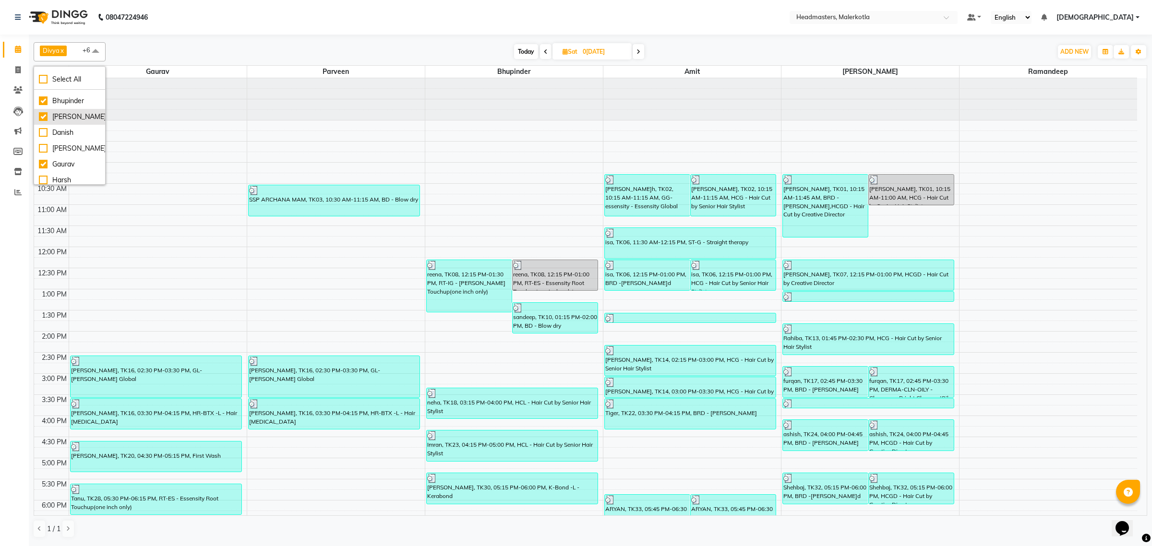
click at [40, 121] on div "[PERSON_NAME]" at bounding box center [69, 117] width 61 height 10
checkbox input "false"
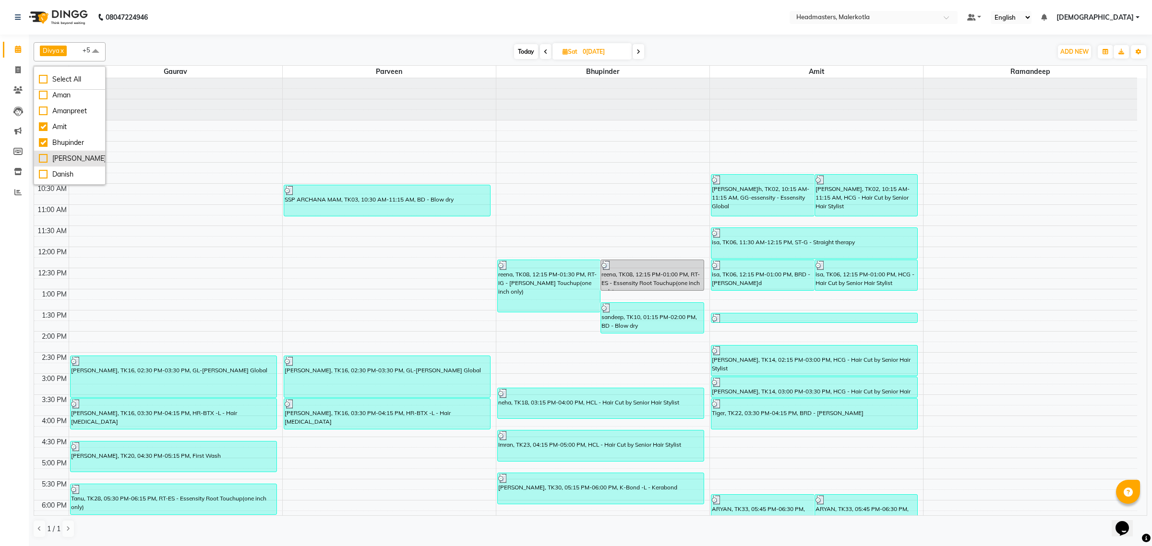
scroll to position [0, 0]
click at [42, 144] on div "Amit" at bounding box center [69, 145] width 61 height 10
checkbox input "false"
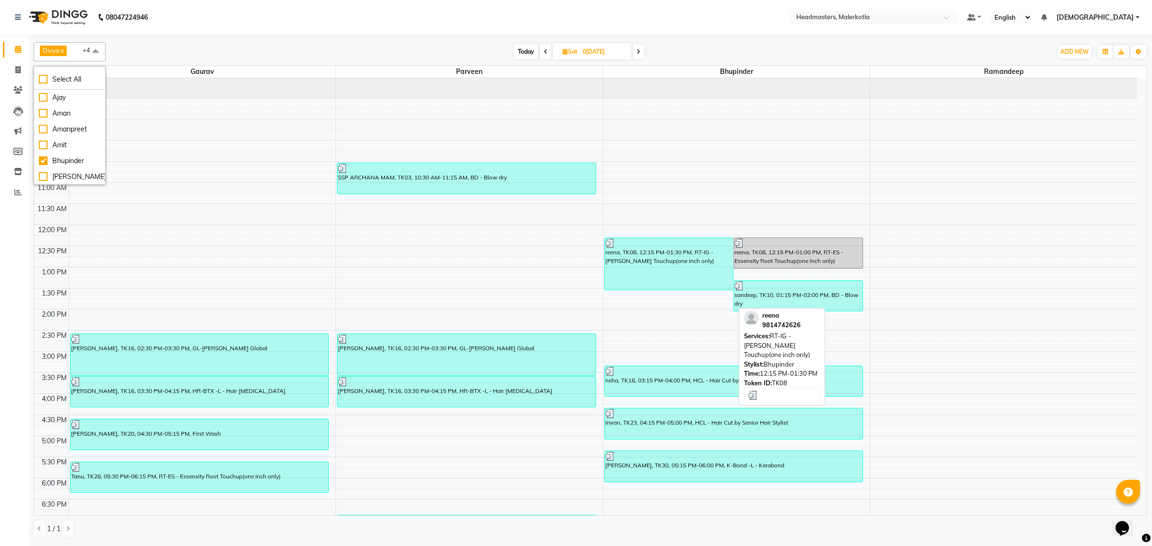
scroll to position [60, 0]
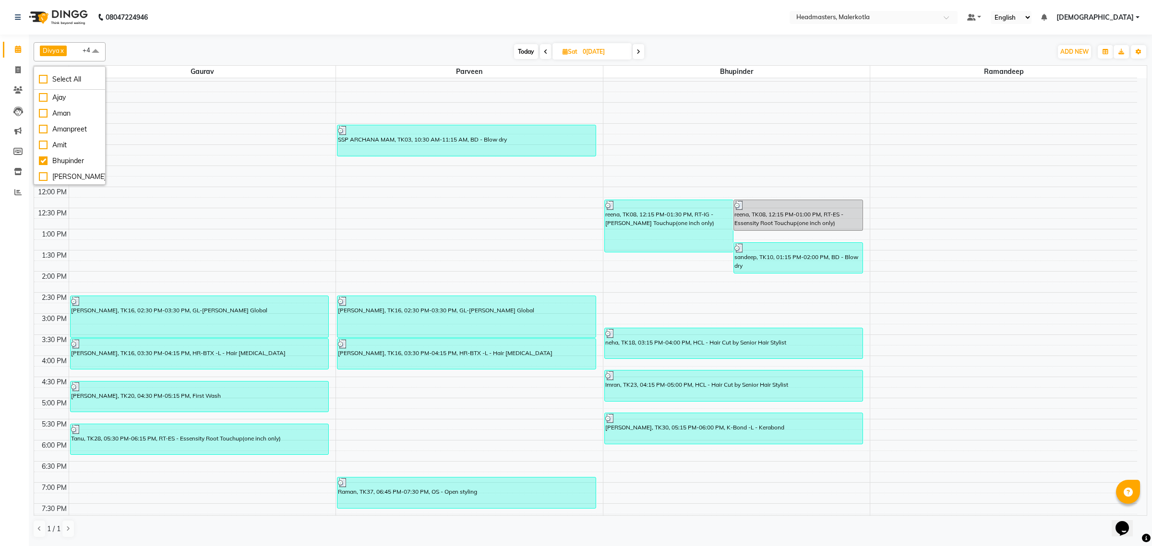
drag, startPoint x: 639, startPoint y: 49, endPoint x: 634, endPoint y: 63, distance: 15.5
click at [637, 53] on icon at bounding box center [638, 52] width 4 height 6
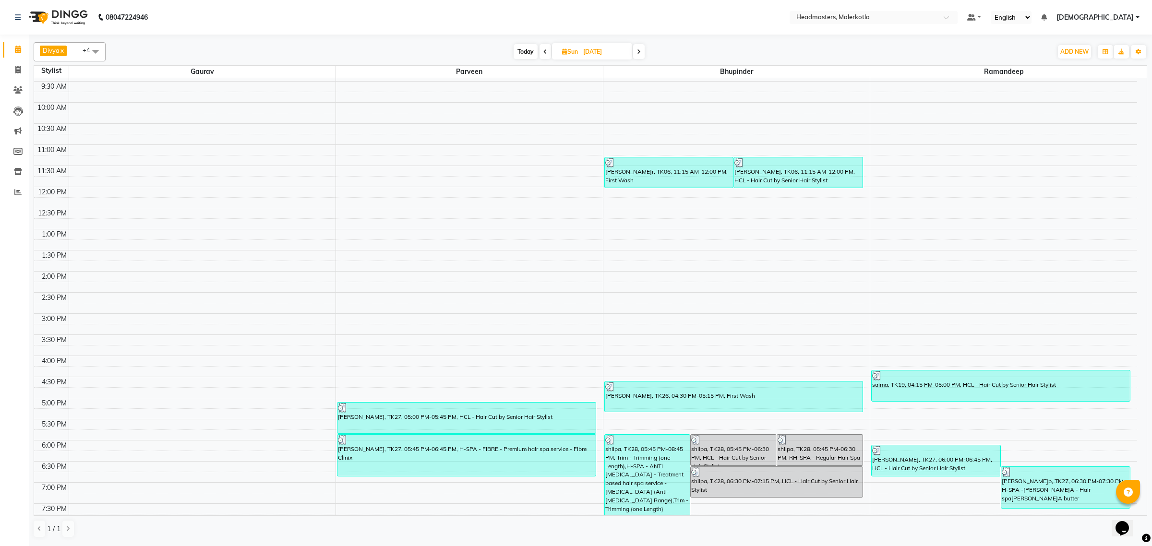
click at [640, 51] on icon at bounding box center [639, 52] width 4 height 6
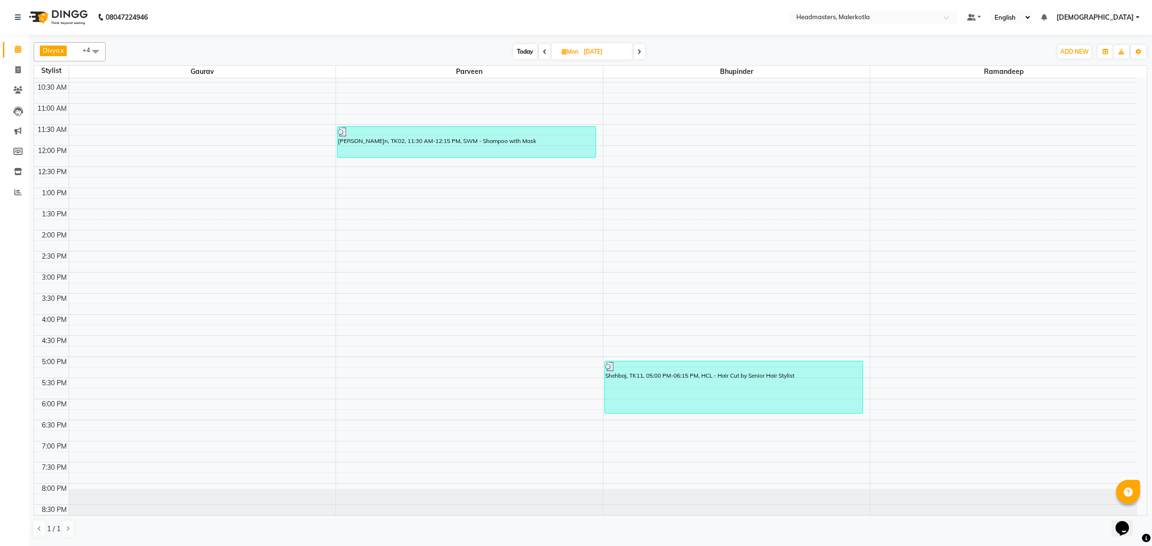
scroll to position [101, 0]
click at [638, 53] on icon at bounding box center [639, 52] width 4 height 6
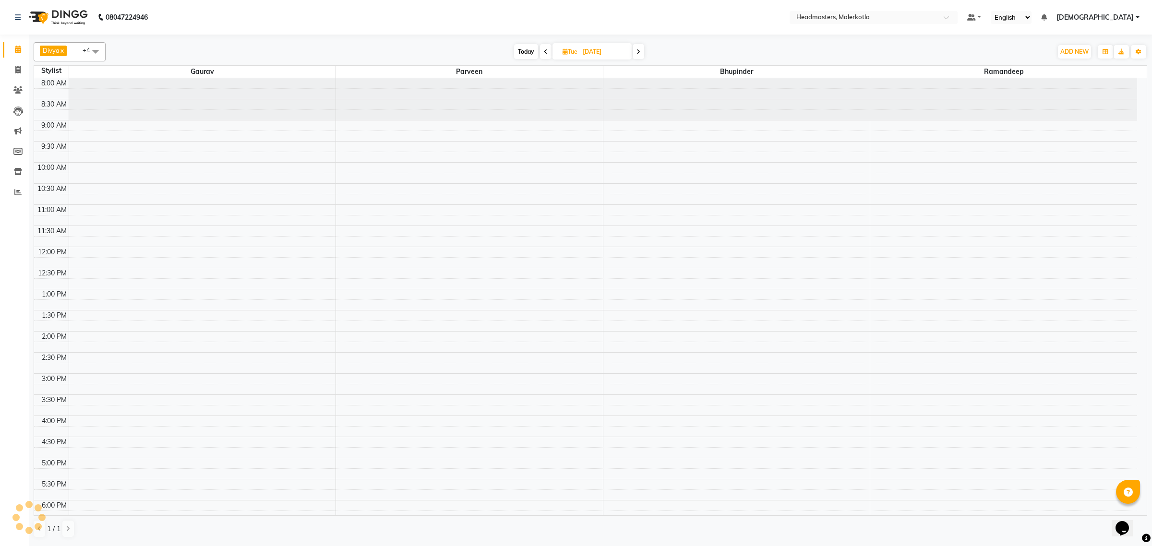
scroll to position [161, 0]
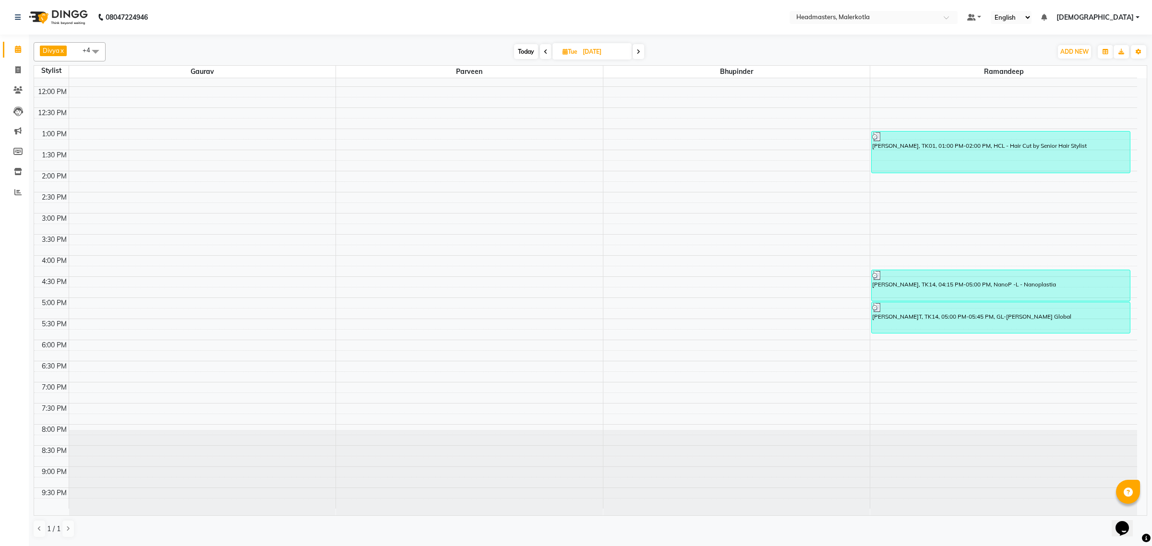
click at [638, 50] on icon at bounding box center [638, 52] width 4 height 6
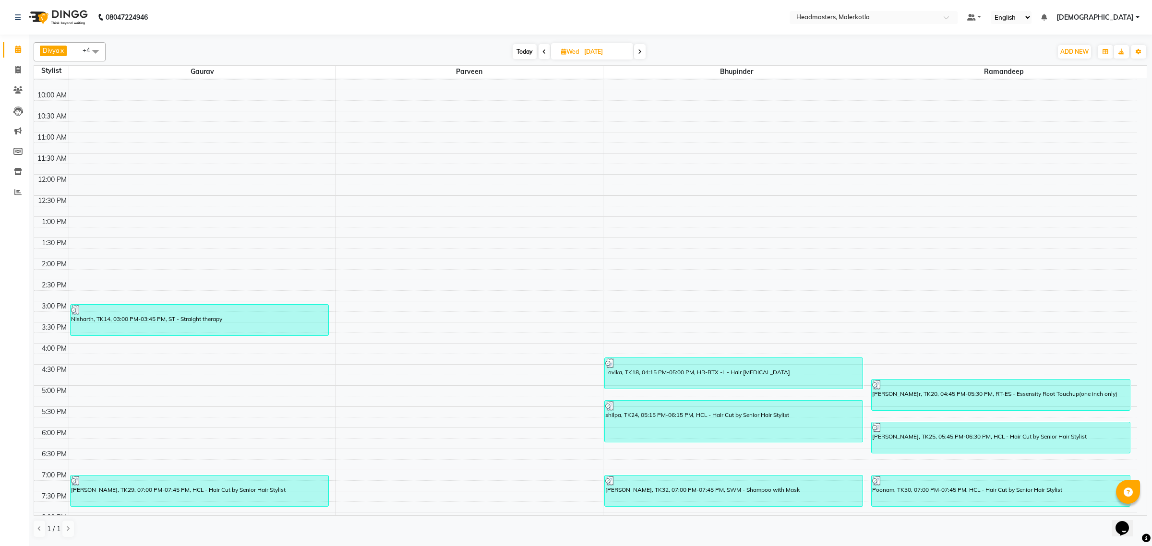
scroll to position [101, 0]
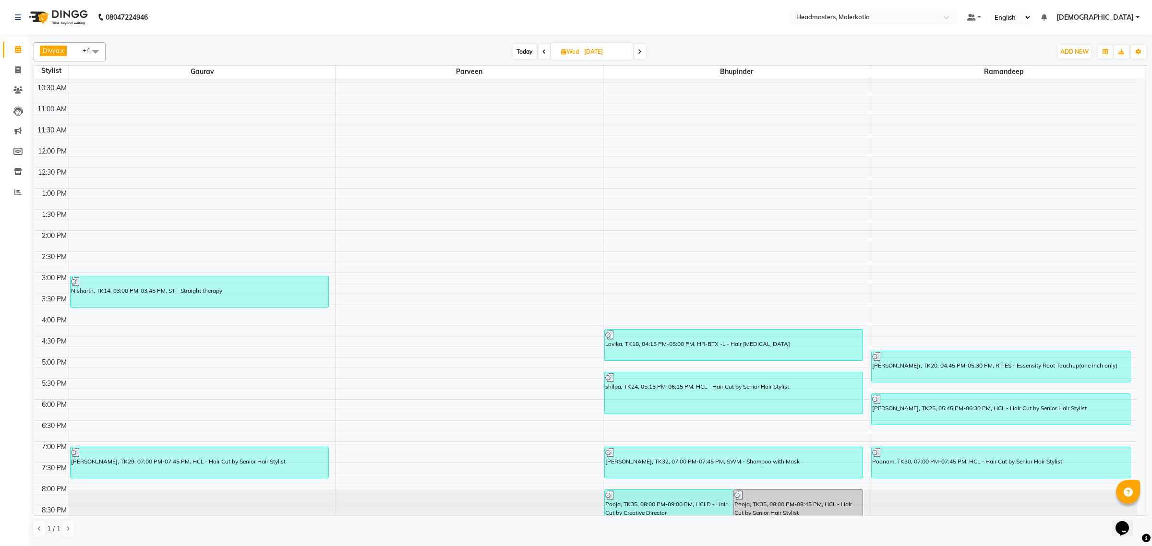
click at [639, 54] on icon at bounding box center [640, 52] width 4 height 6
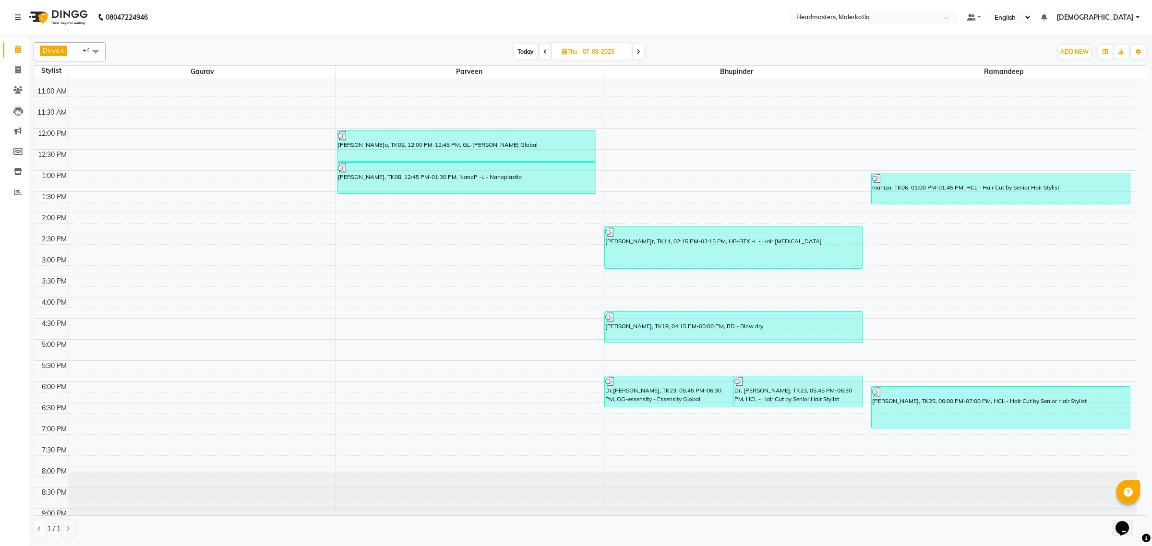
scroll to position [41, 0]
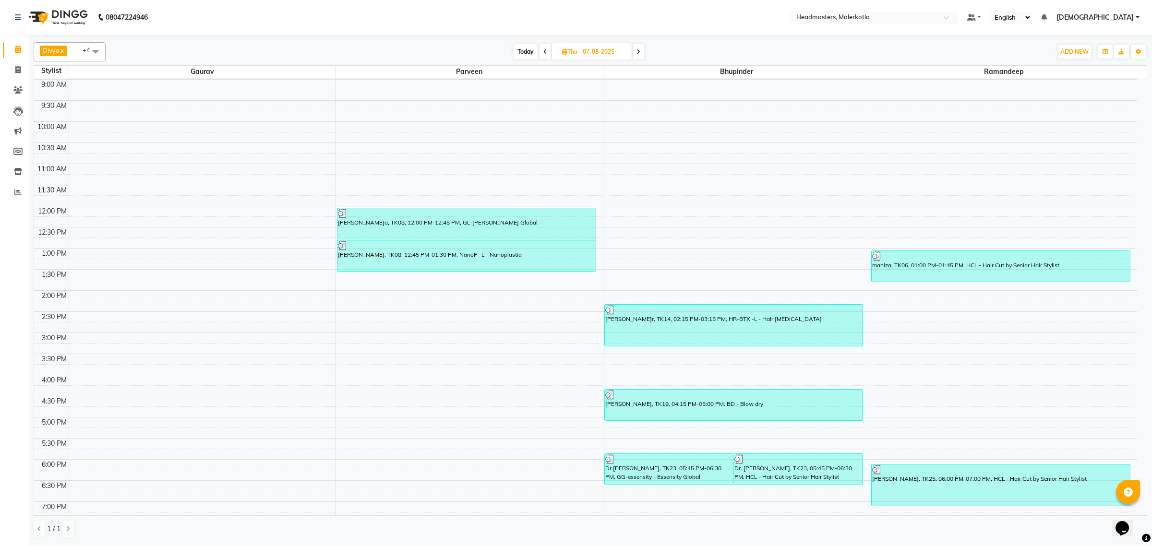
click at [640, 54] on icon at bounding box center [638, 52] width 4 height 6
type input "08-08-2025"
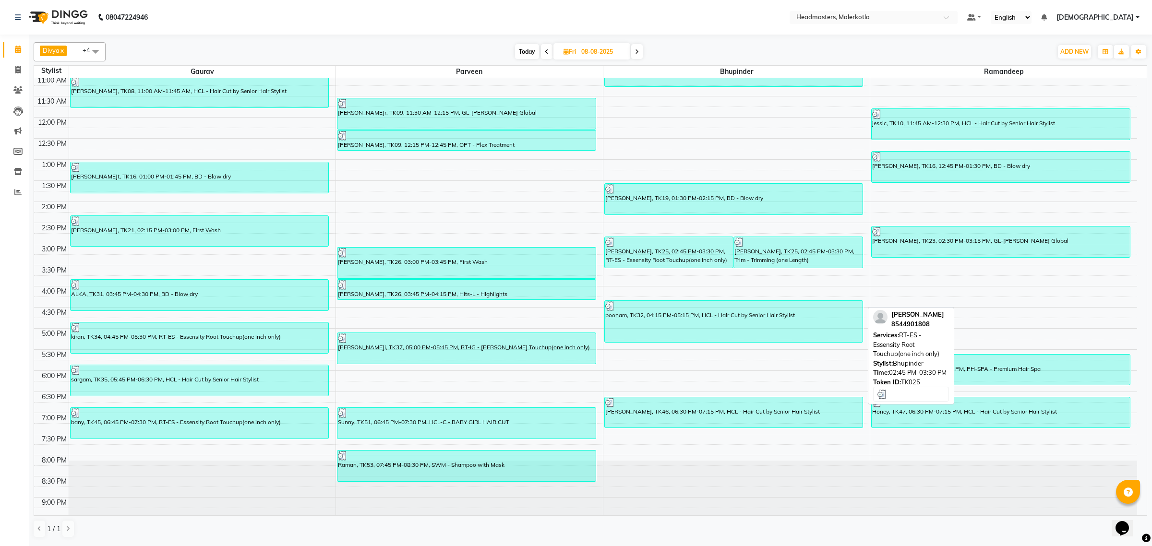
scroll to position [101, 0]
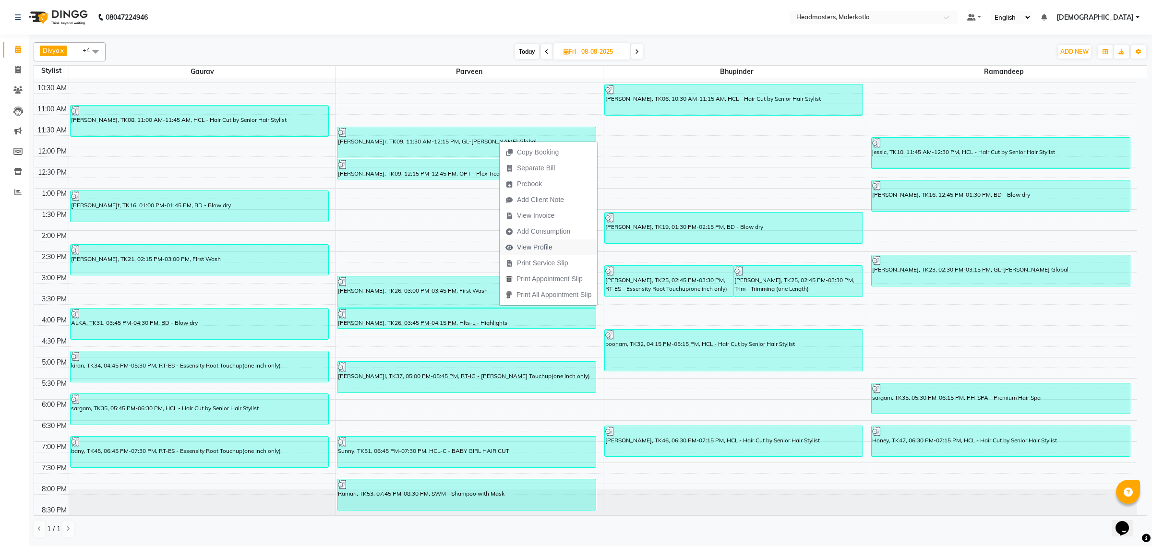
click at [557, 249] on span "View Profile" at bounding box center [529, 248] width 59 height 16
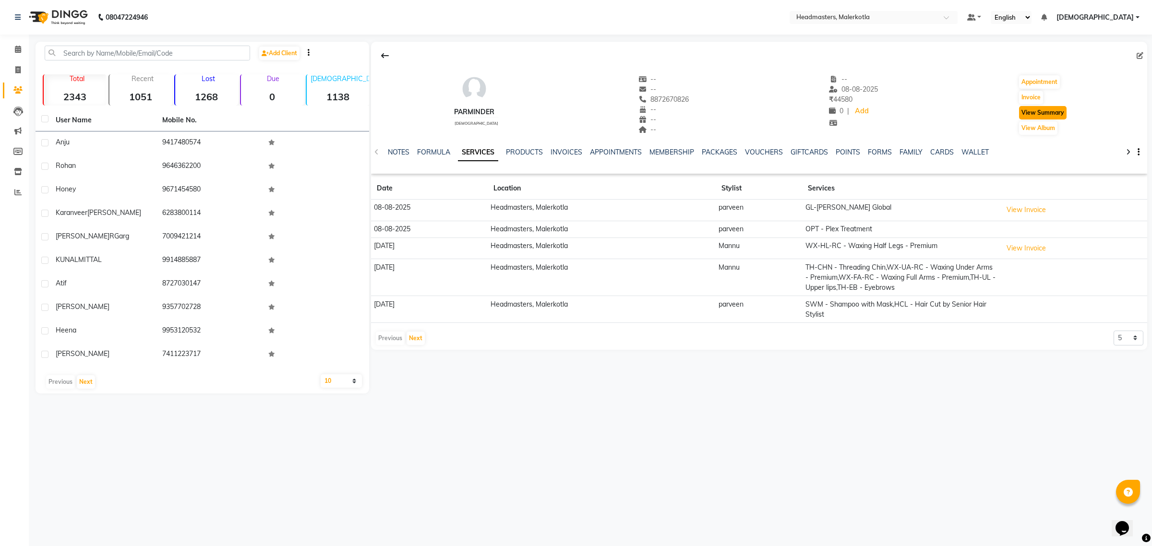
click at [1058, 113] on button "View Summary" at bounding box center [1043, 112] width 48 height 13
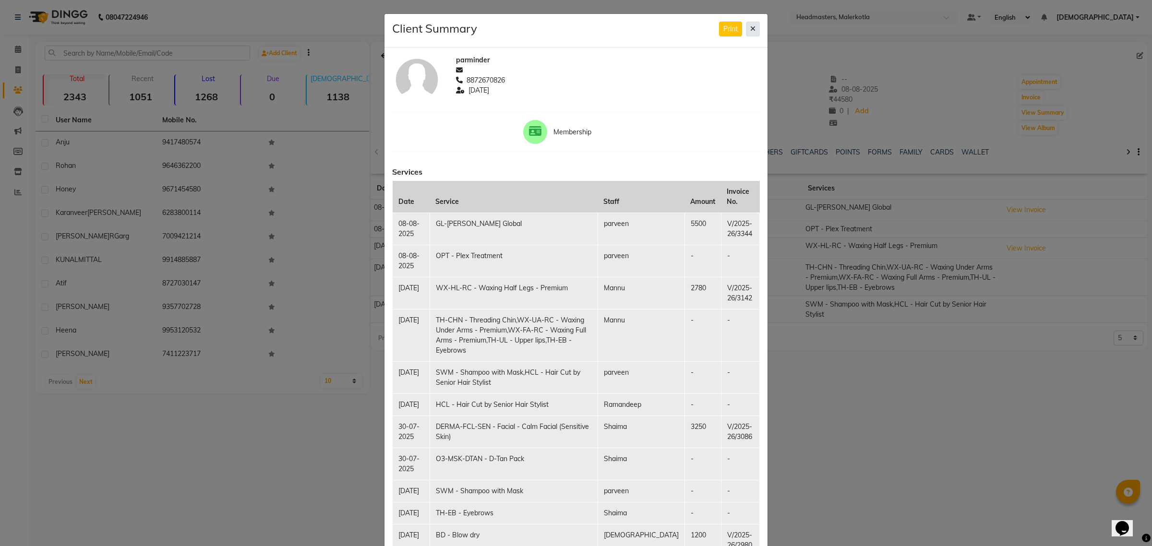
click at [750, 30] on icon at bounding box center [752, 28] width 5 height 7
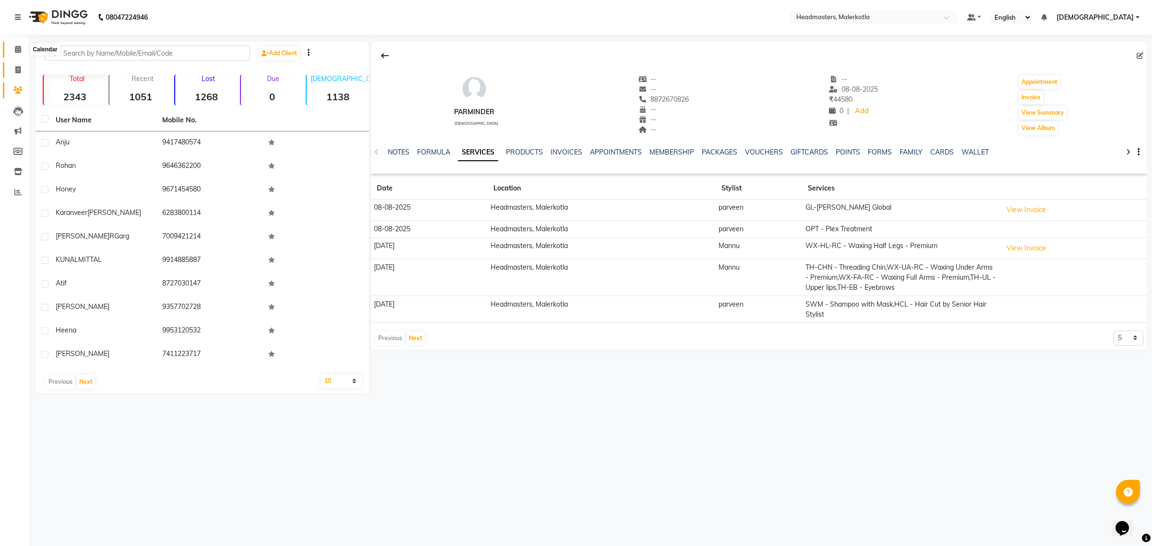
drag, startPoint x: 17, startPoint y: 53, endPoint x: 24, endPoint y: 64, distance: 13.2
click at [17, 53] on icon at bounding box center [18, 49] width 6 height 7
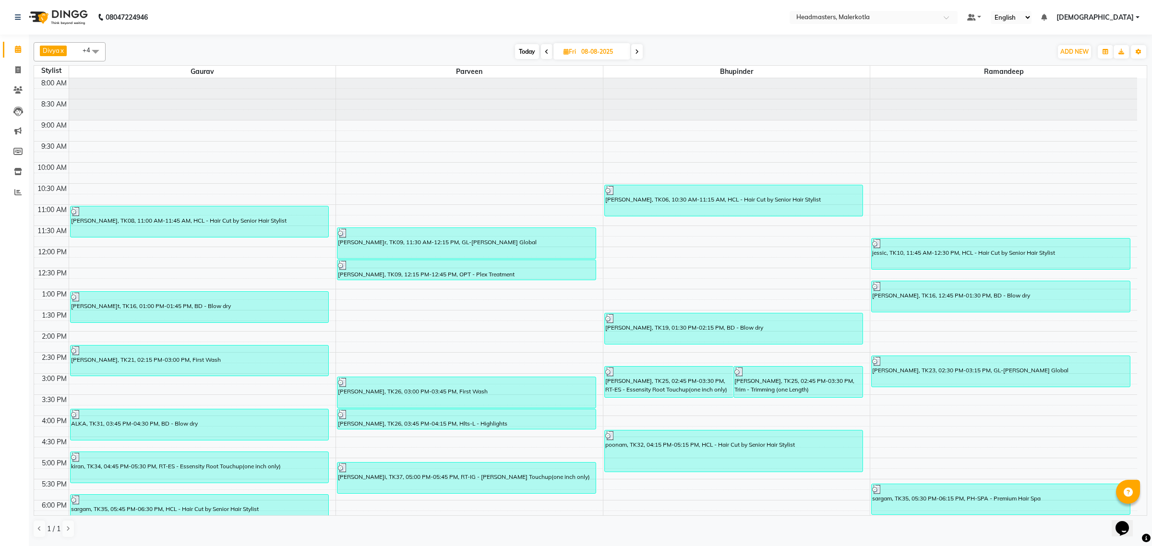
click at [639, 52] on icon at bounding box center [637, 52] width 4 height 6
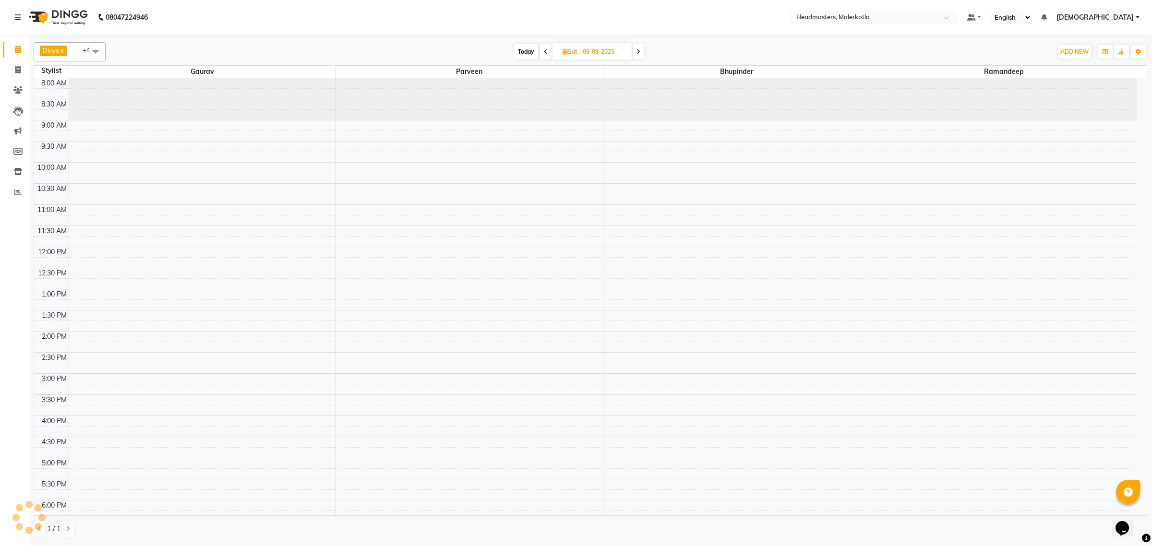
scroll to position [161, 0]
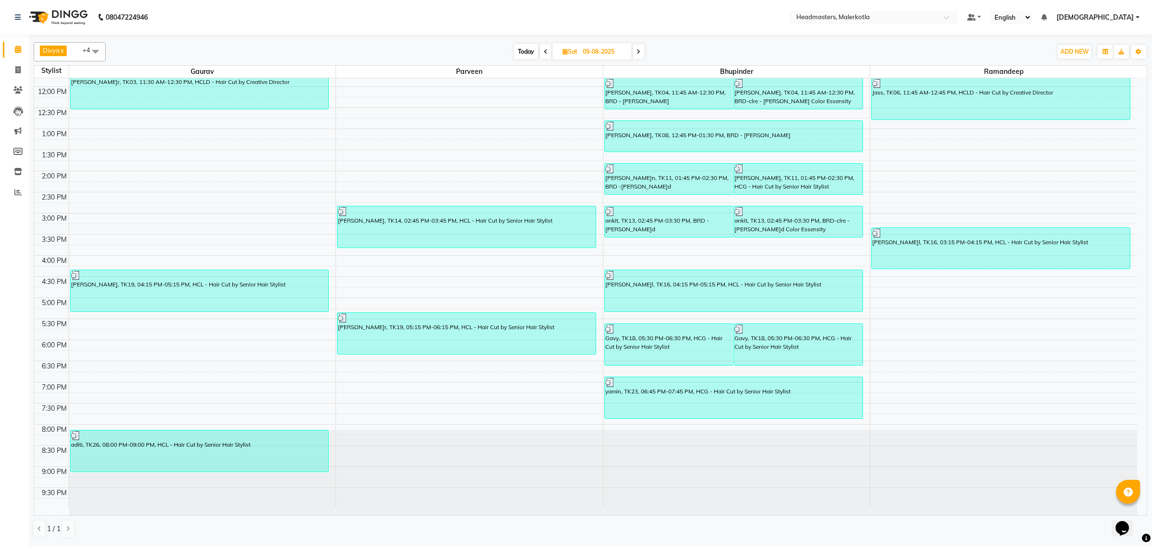
click at [638, 56] on span at bounding box center [639, 51] width 12 height 15
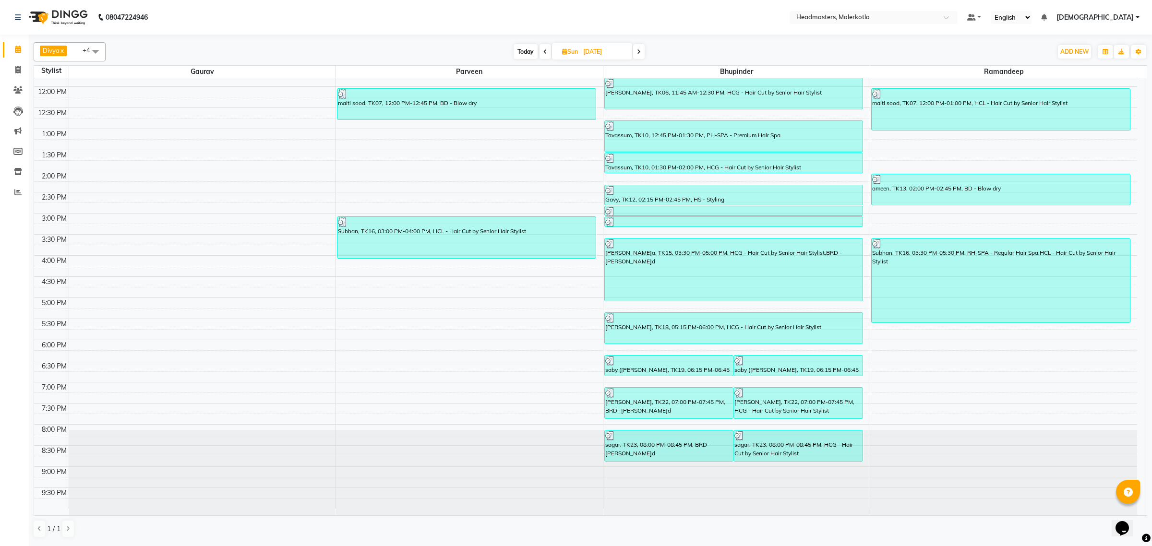
scroll to position [41, 0]
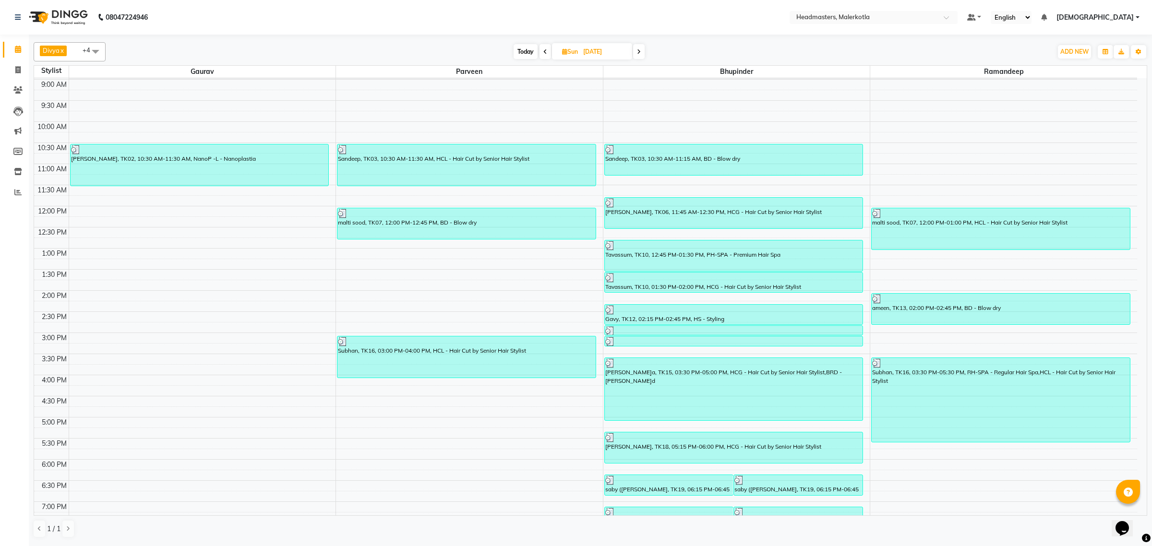
click at [639, 53] on icon at bounding box center [639, 52] width 4 height 6
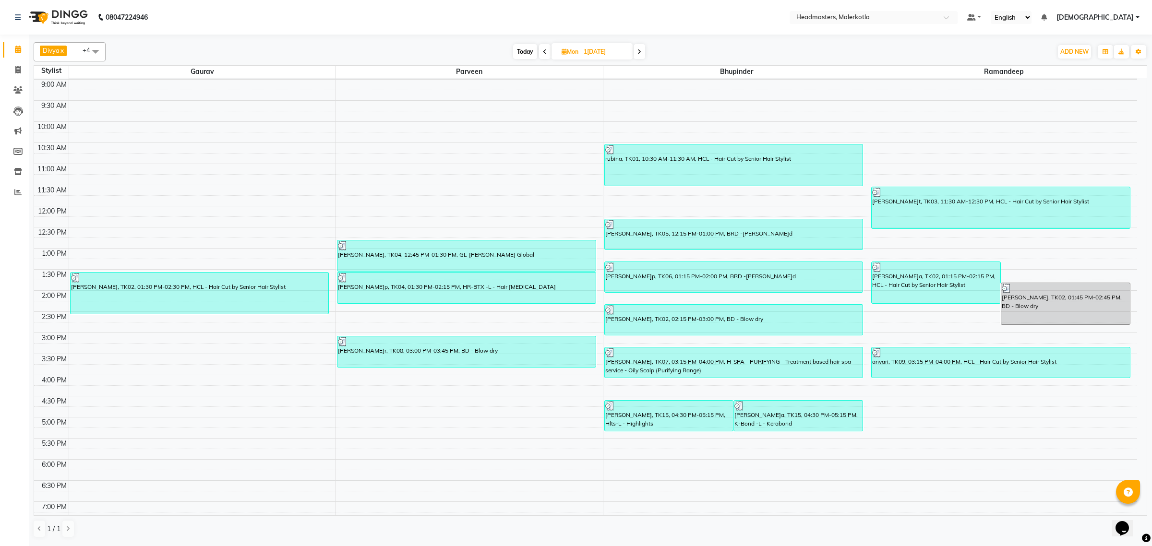
click at [643, 49] on span at bounding box center [640, 51] width 12 height 15
type input "12-08-2025"
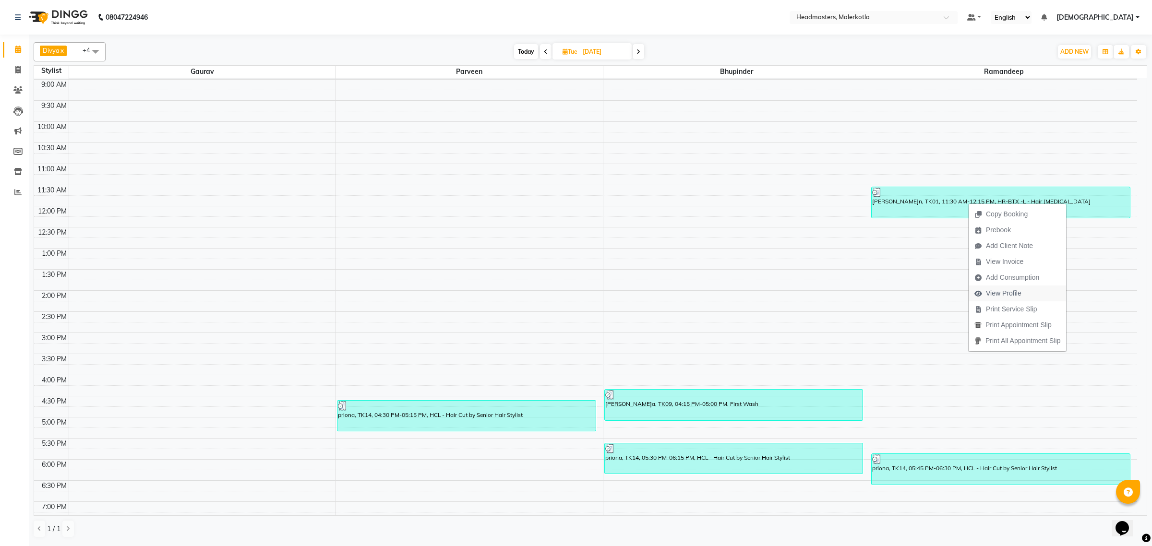
click at [1026, 294] on span "View Profile" at bounding box center [998, 294] width 59 height 16
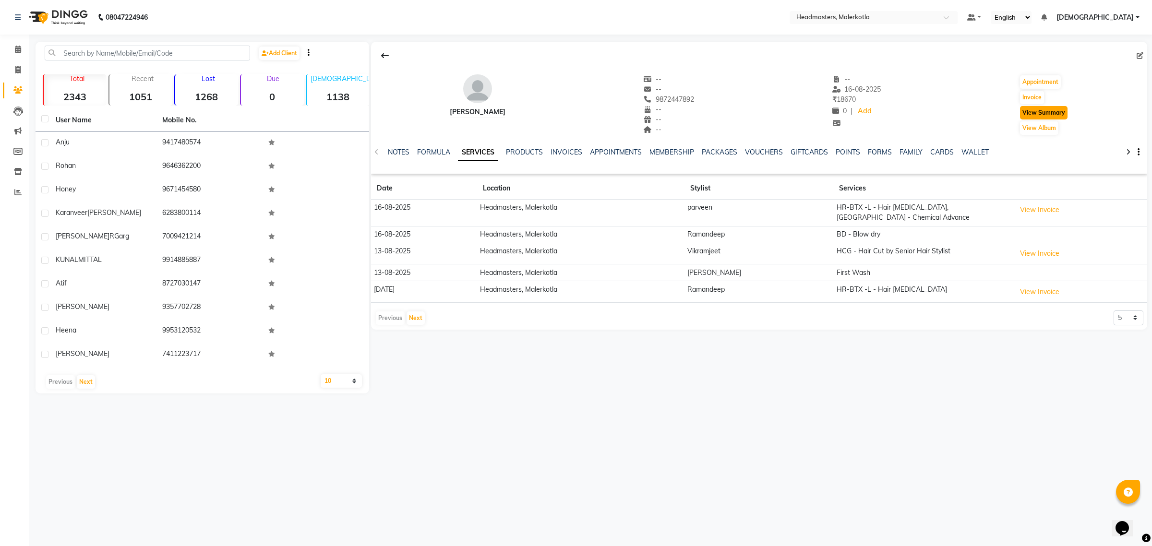
click at [1062, 113] on button "View Summary" at bounding box center [1044, 112] width 48 height 13
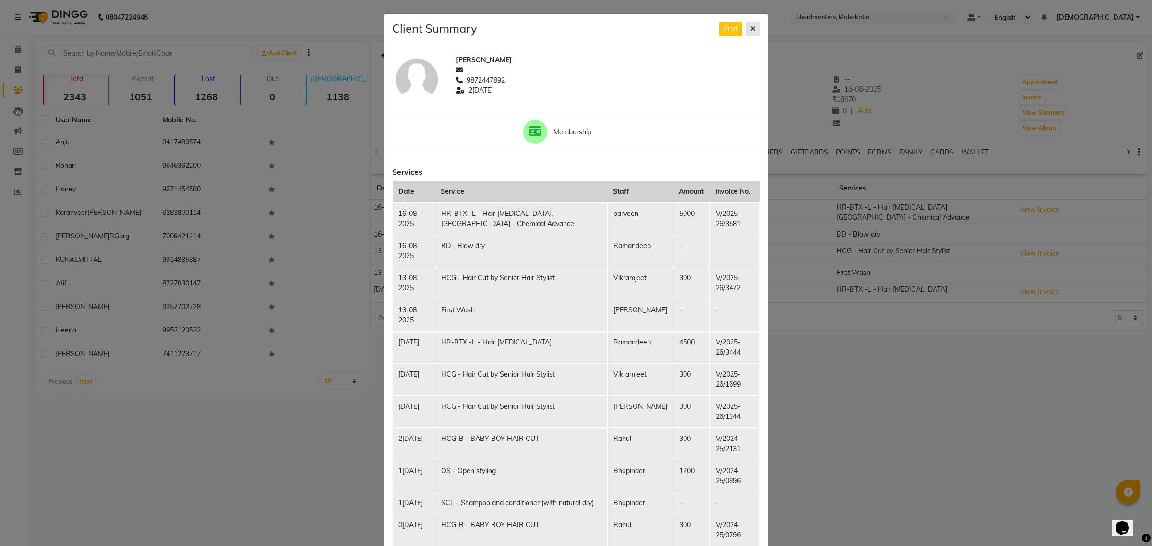
click at [750, 28] on icon at bounding box center [752, 28] width 5 height 7
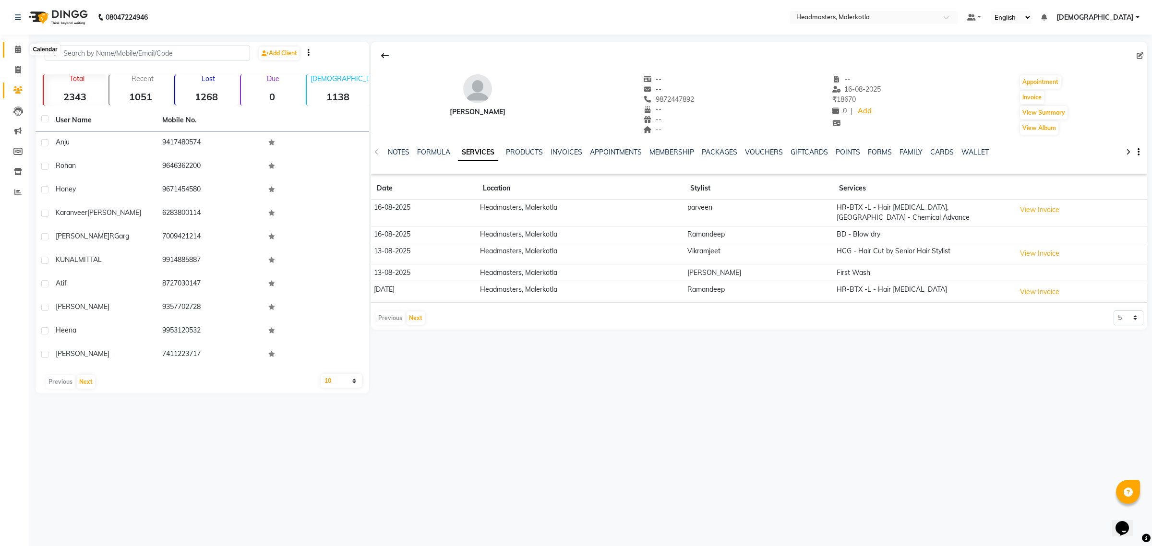
click at [17, 50] on icon at bounding box center [18, 49] width 6 height 7
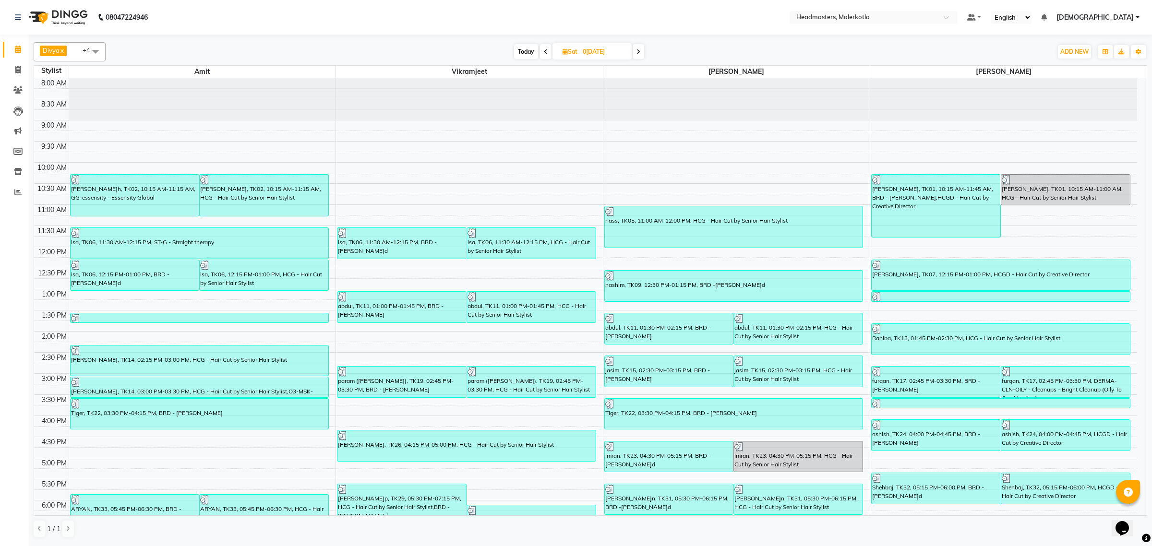
click at [594, 53] on input "02-08-2025" at bounding box center [604, 52] width 48 height 14
select select "8"
select select "2025"
click at [538, 188] on div "1" at bounding box center [539, 189] width 15 height 15
type input "01-09-2025"
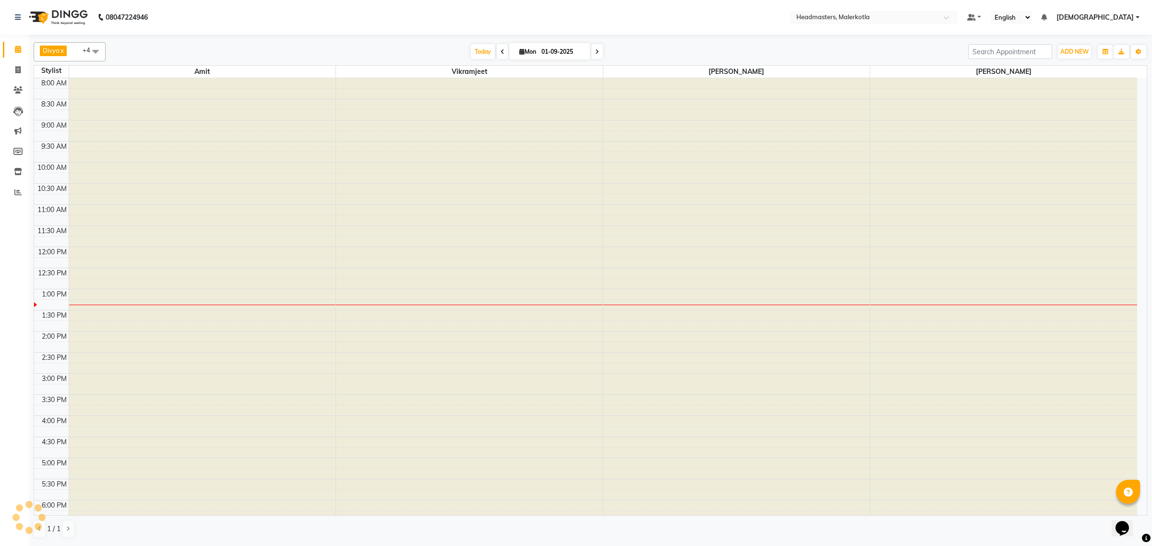
scroll to position [161, 0]
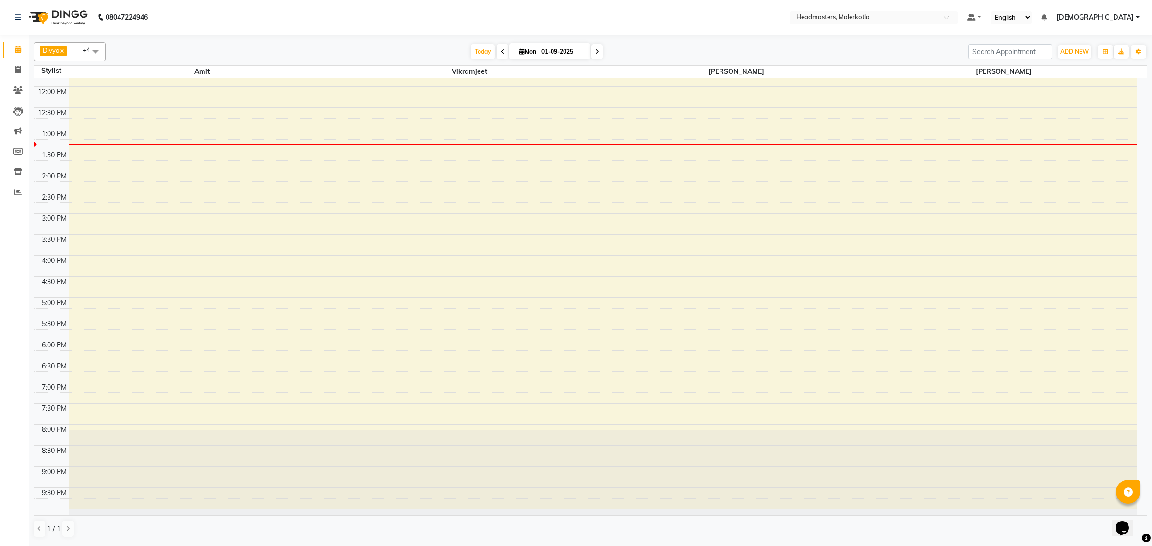
click at [101, 51] on span at bounding box center [95, 51] width 19 height 18
click at [709, 10] on nav "08047224946 Select Location × Headmasters, Malerkotla Default Panel My Panel En…" at bounding box center [576, 17] width 1152 height 35
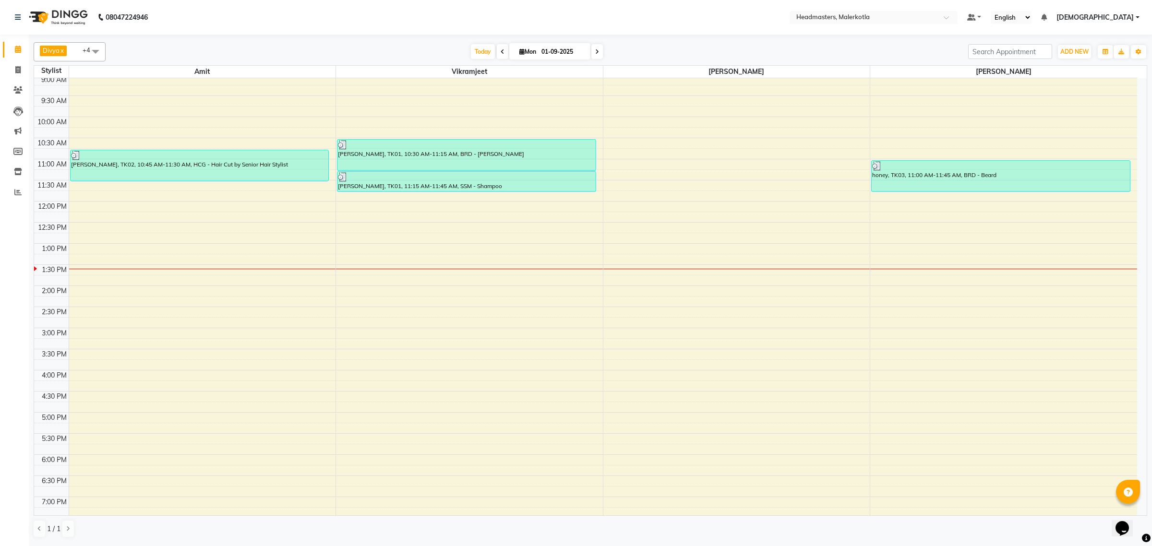
scroll to position [41, 0]
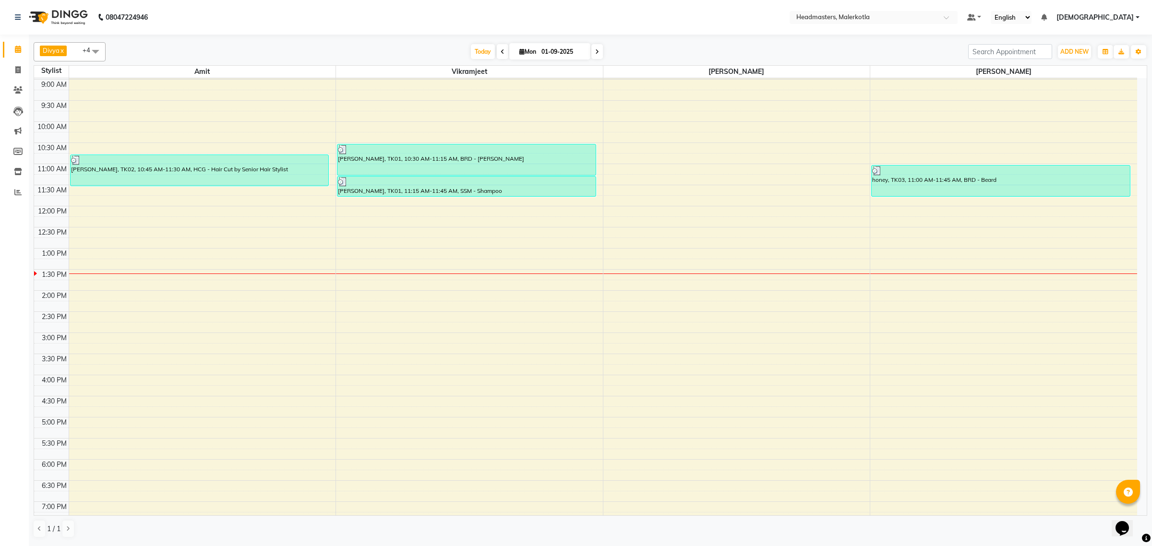
click at [569, 53] on input "01-09-2025" at bounding box center [563, 52] width 48 height 14
select select "9"
select select "2025"
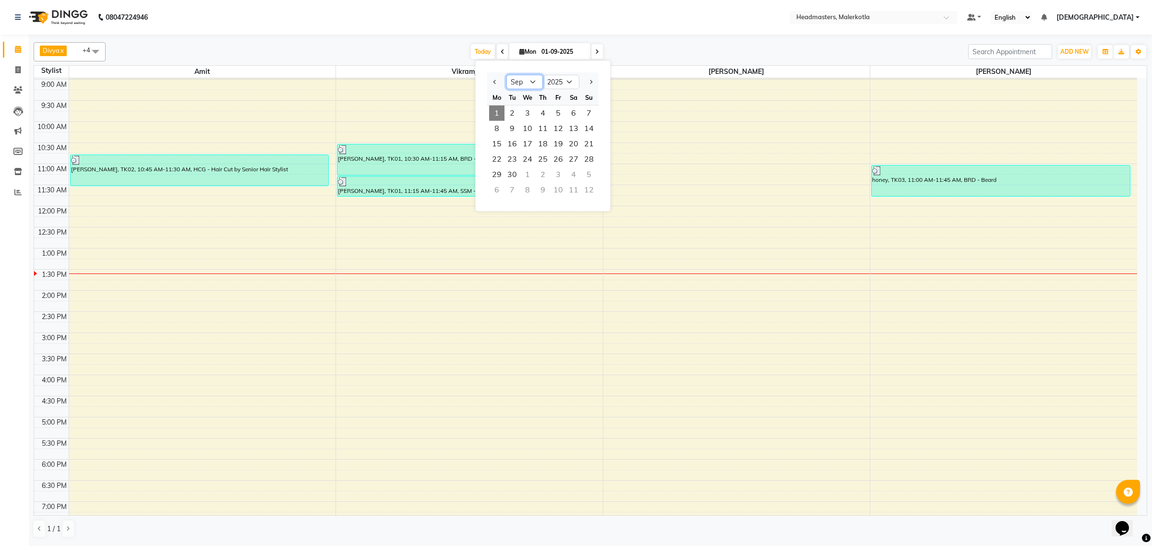
click at [535, 80] on select "Jan Feb Mar Apr May Jun Jul Aug Sep Oct Nov Dec" at bounding box center [524, 82] width 36 height 14
select select "8"
click at [506, 75] on select "Jan Feb Mar Apr May Jun Jul Aug Sep Oct Nov Dec" at bounding box center [524, 82] width 36 height 14
click at [559, 114] on span "1" at bounding box center [558, 113] width 15 height 15
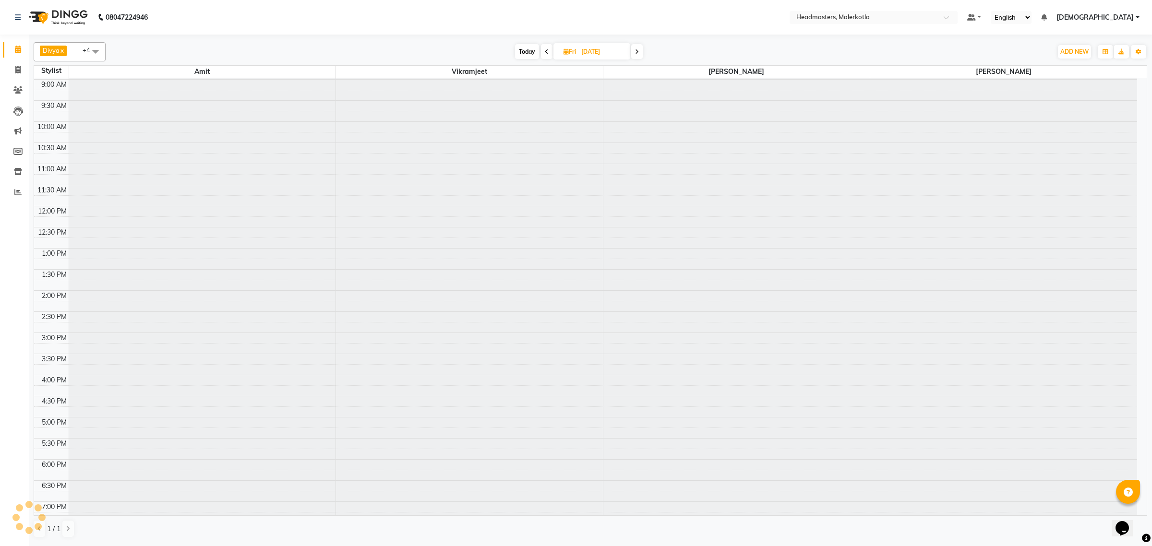
scroll to position [161, 0]
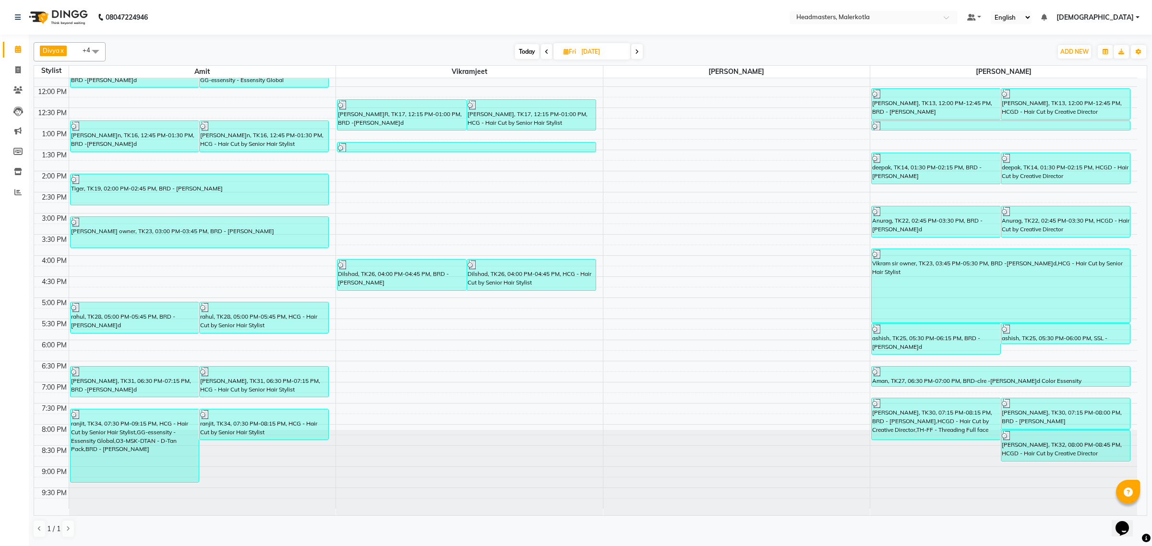
click at [636, 52] on icon at bounding box center [637, 52] width 4 height 6
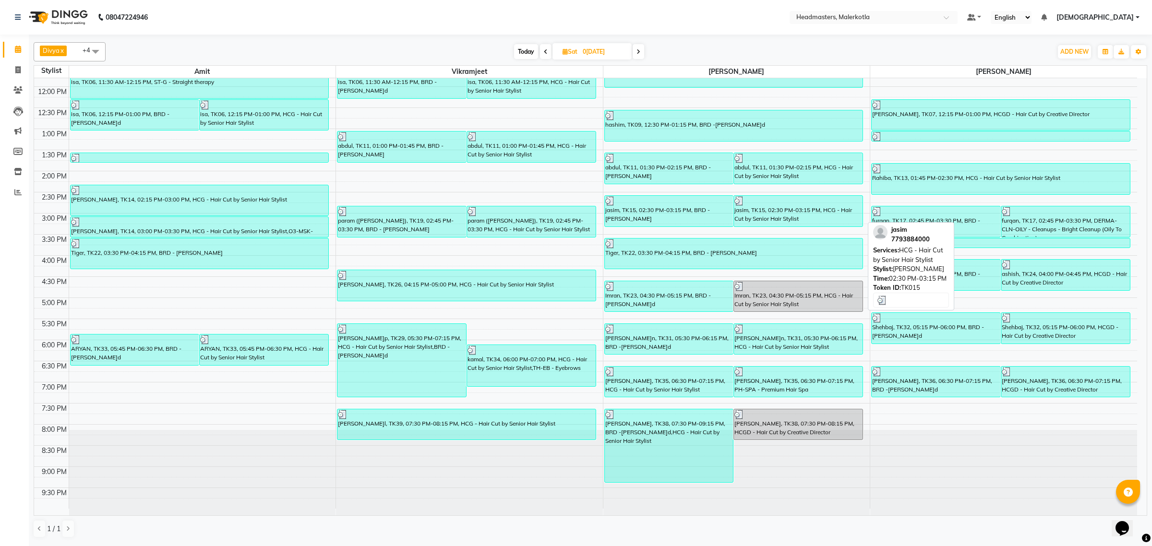
scroll to position [101, 0]
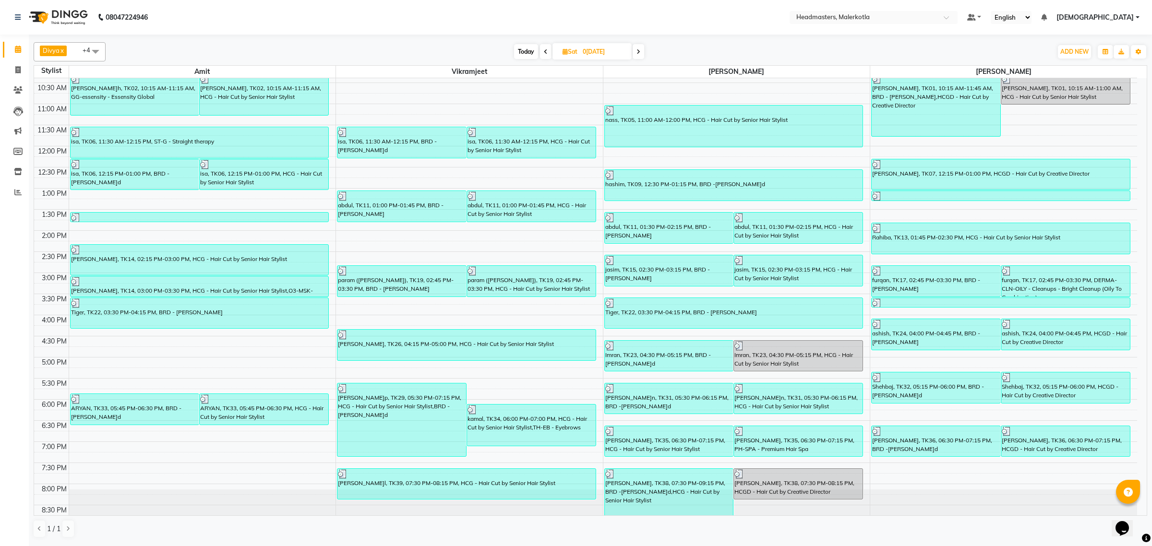
click at [642, 52] on span at bounding box center [639, 51] width 12 height 15
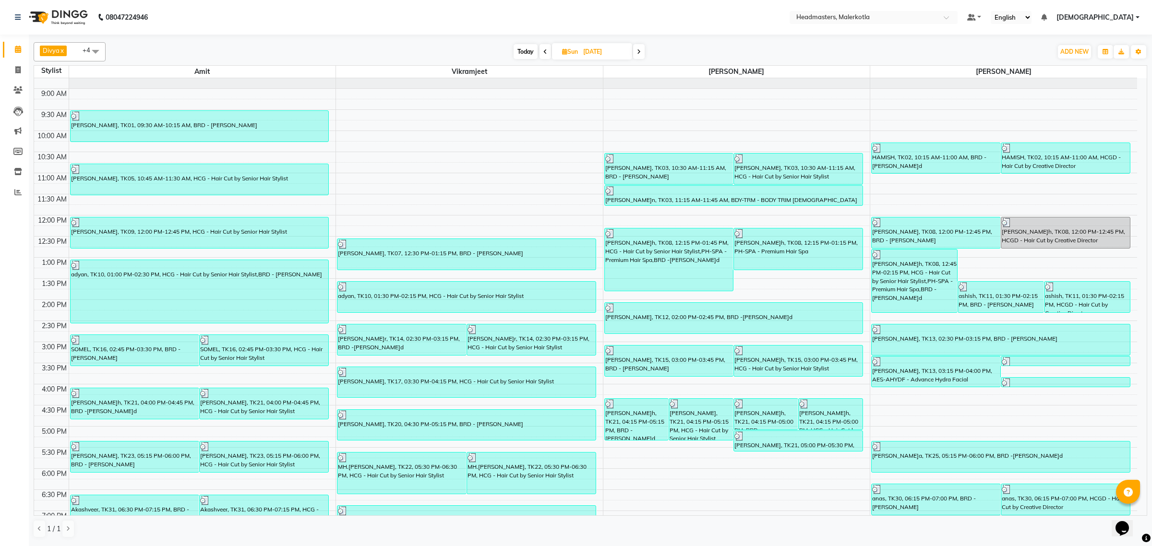
scroll to position [60, 0]
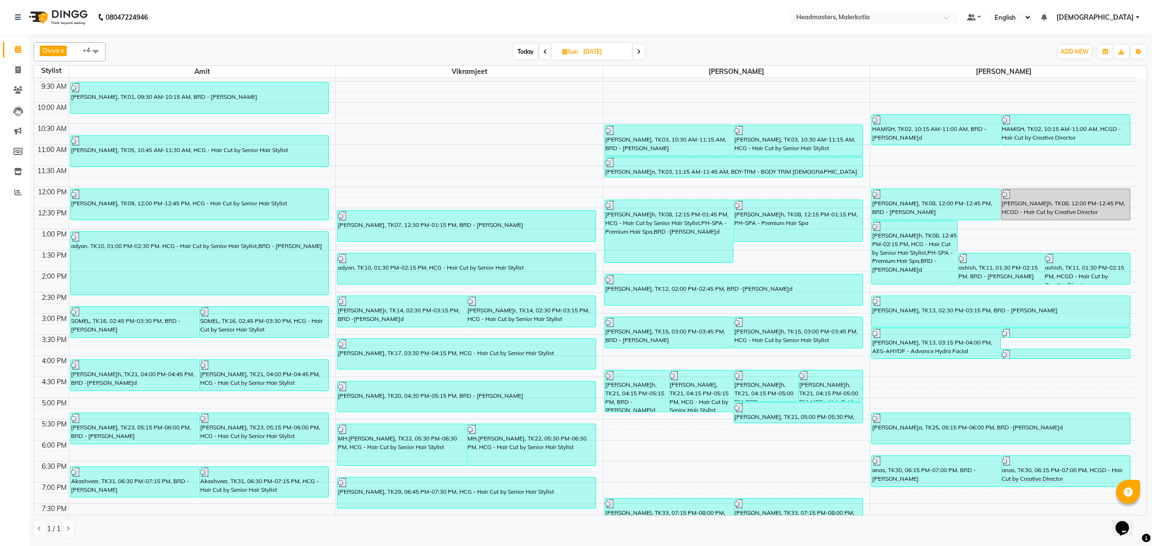
click at [634, 51] on span at bounding box center [639, 51] width 12 height 15
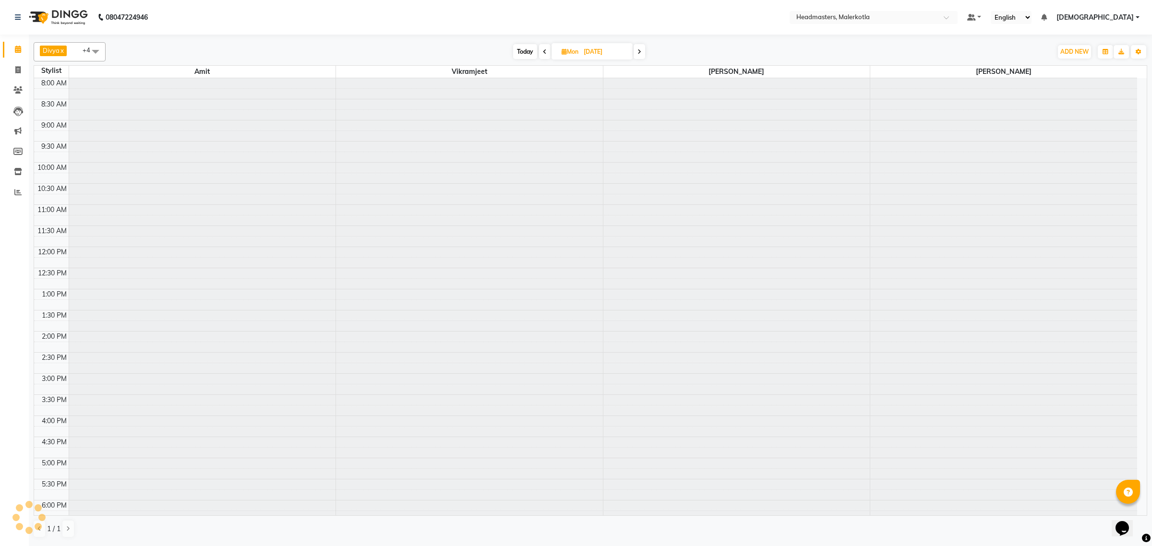
scroll to position [161, 0]
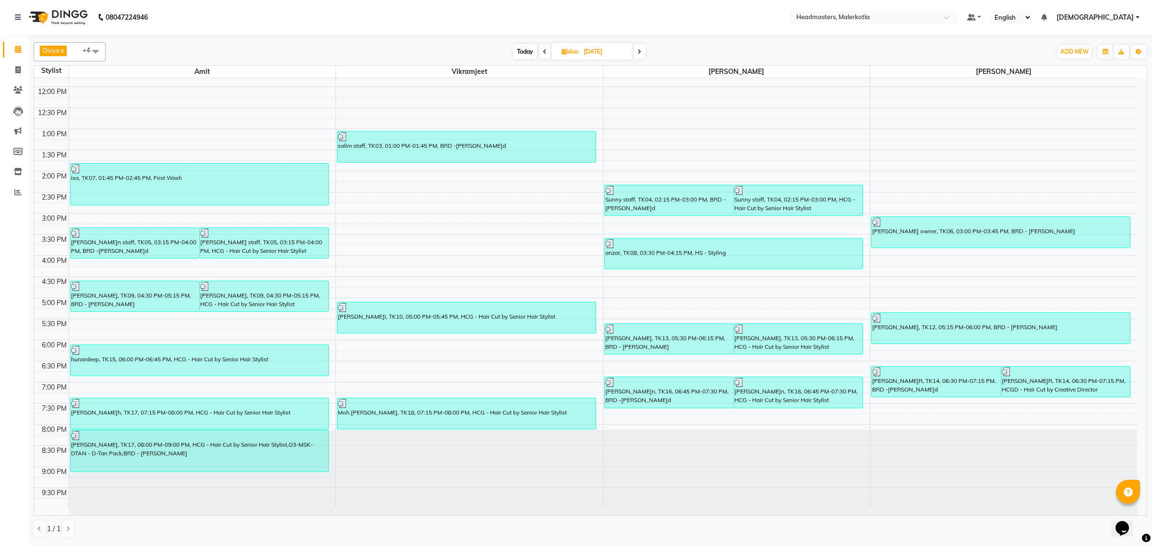
click at [642, 48] on span at bounding box center [640, 51] width 12 height 15
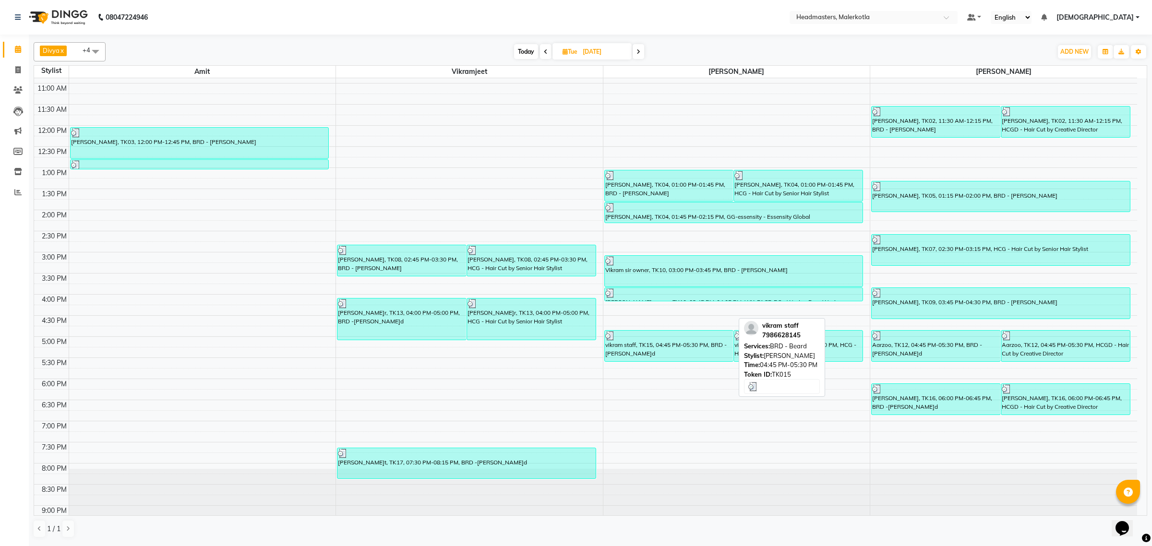
scroll to position [101, 0]
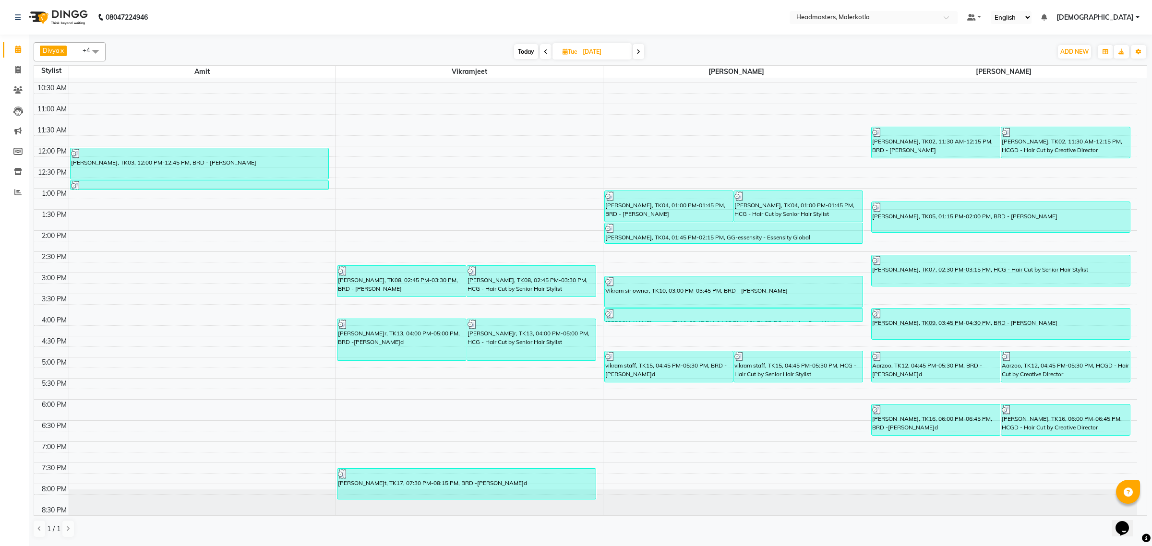
click at [641, 50] on span at bounding box center [639, 51] width 12 height 15
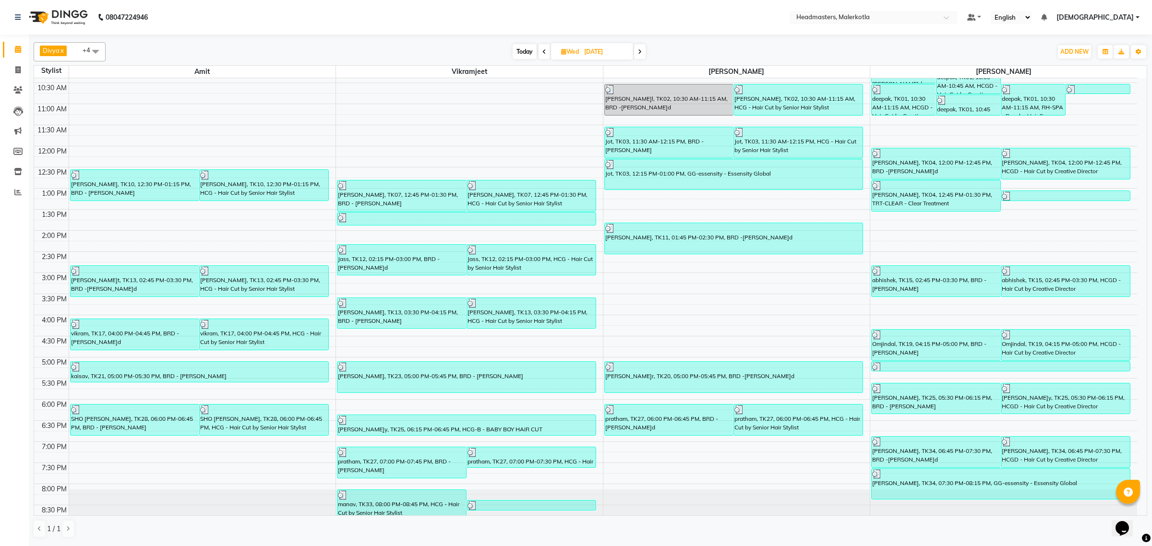
scroll to position [41, 0]
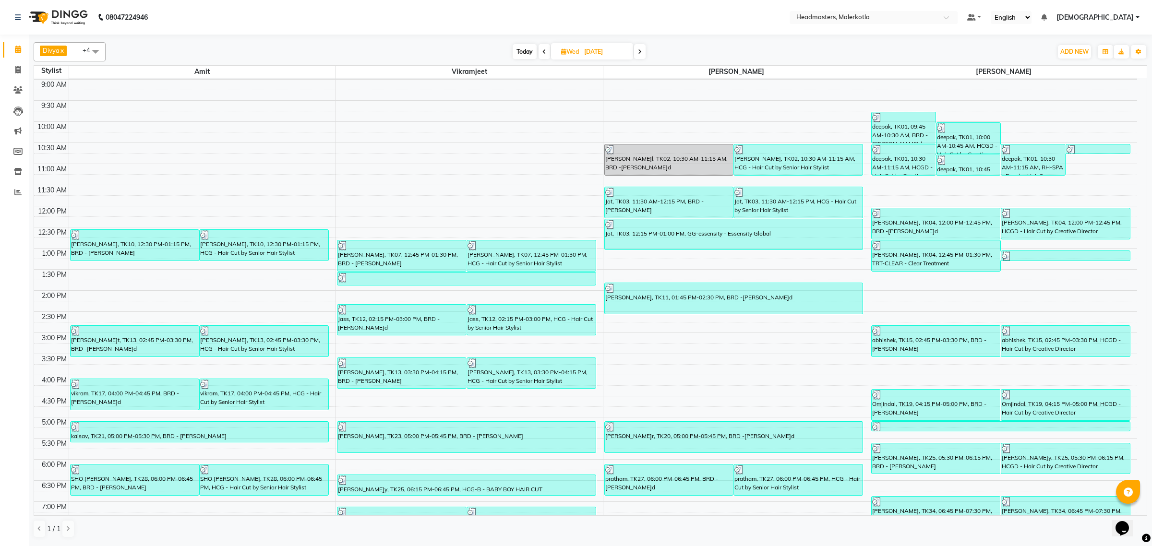
click at [641, 53] on icon at bounding box center [640, 52] width 4 height 6
type input "07-08-2025"
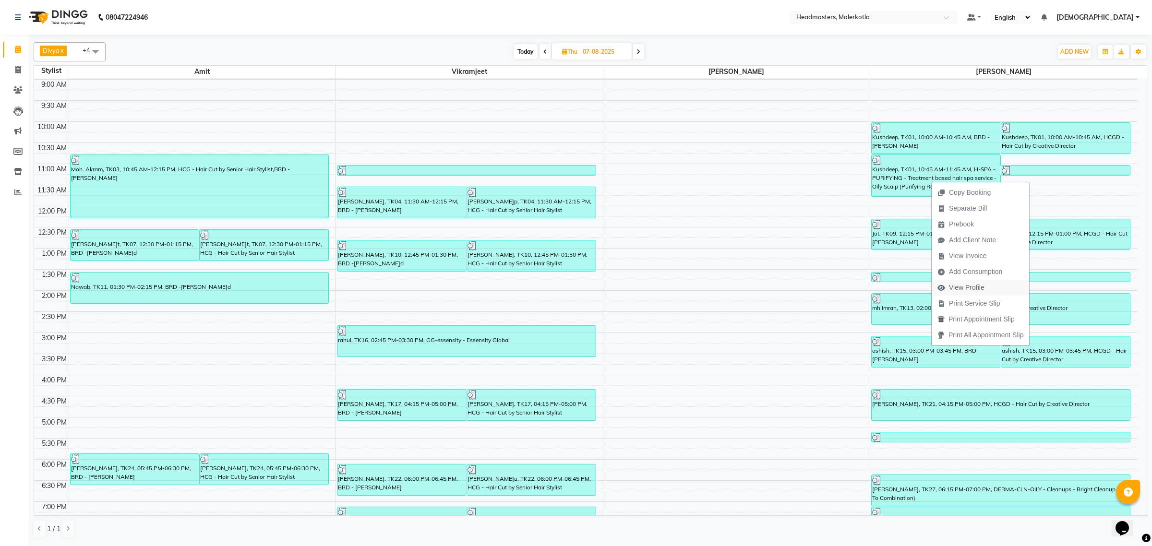
click at [972, 284] on span "View Profile" at bounding box center [967, 288] width 36 height 10
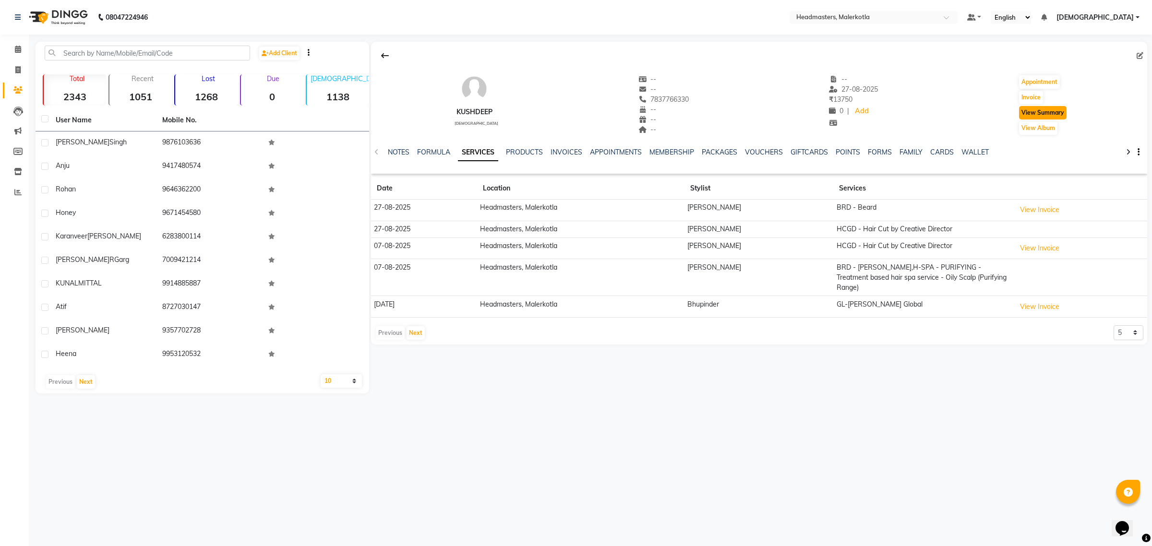
click at [1050, 113] on button "View Summary" at bounding box center [1043, 112] width 48 height 13
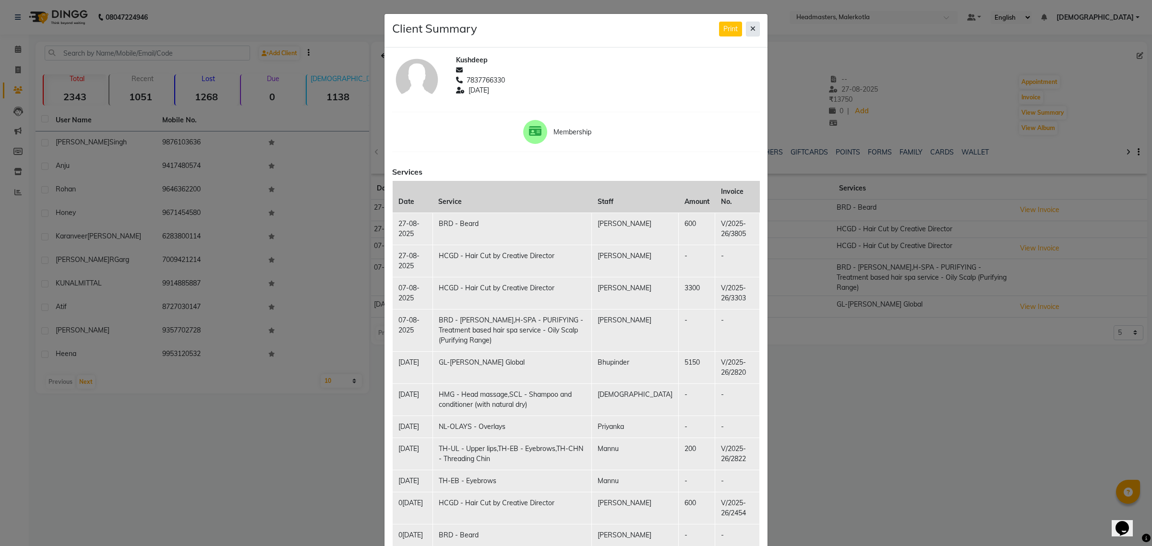
click at [750, 27] on icon at bounding box center [752, 28] width 5 height 7
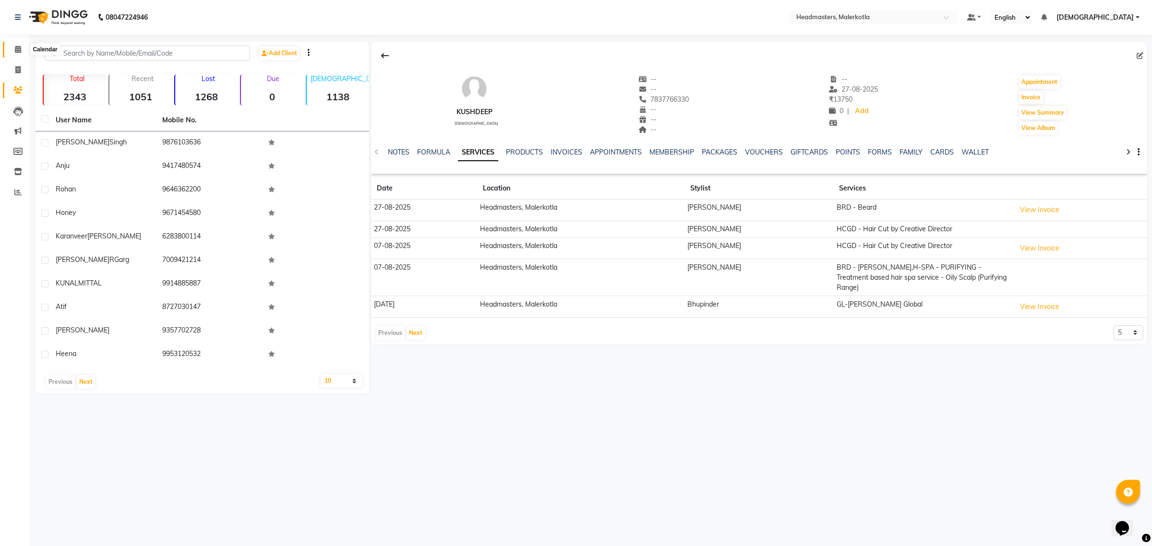
click at [15, 49] on icon at bounding box center [18, 49] width 6 height 7
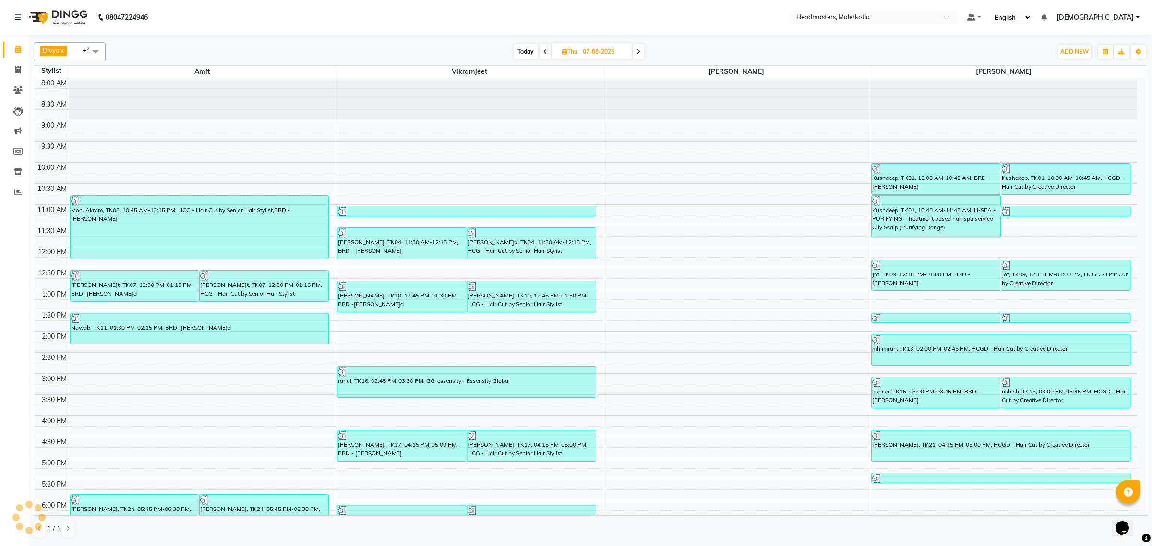
click at [639, 53] on icon at bounding box center [638, 52] width 4 height 6
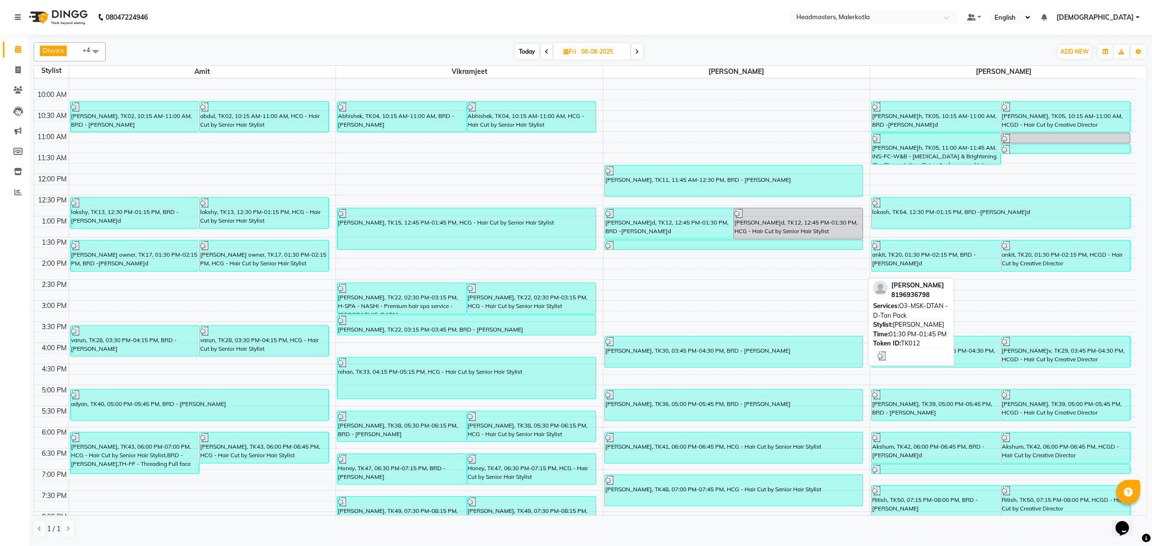
scroll to position [101, 0]
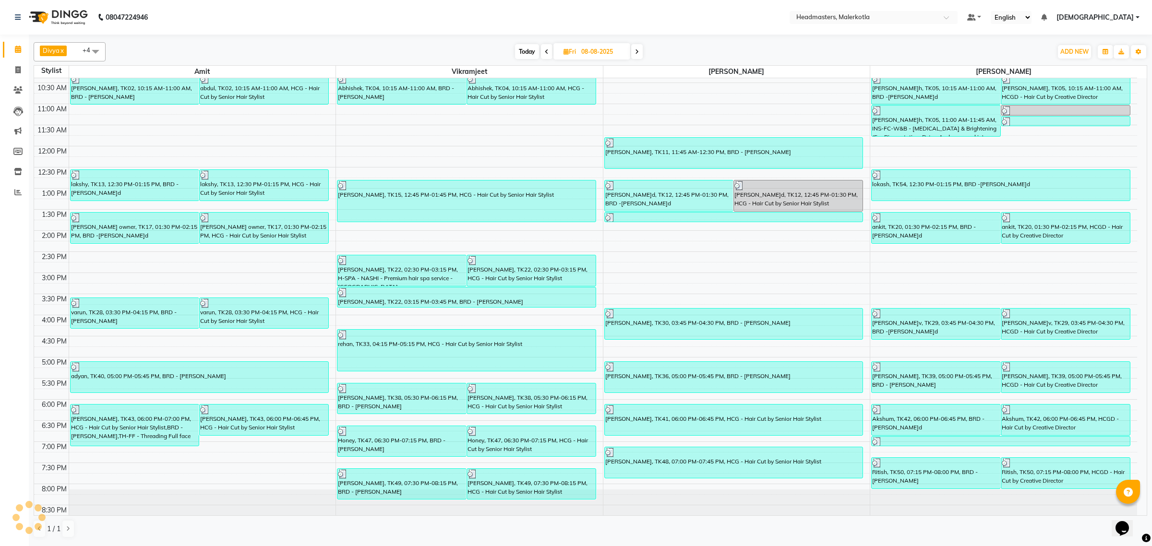
click at [641, 51] on span at bounding box center [637, 51] width 12 height 15
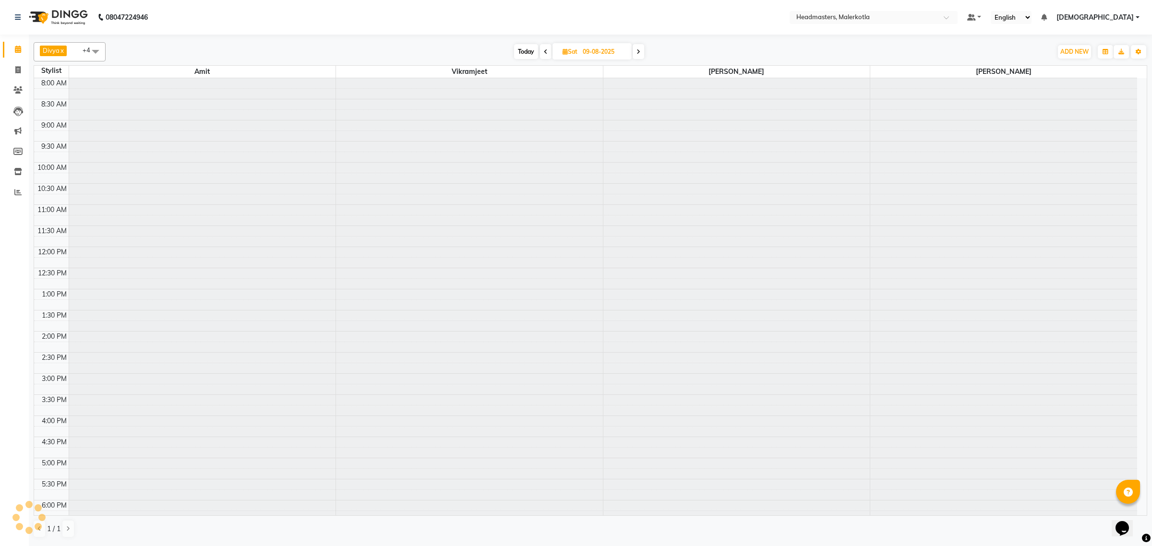
scroll to position [161, 0]
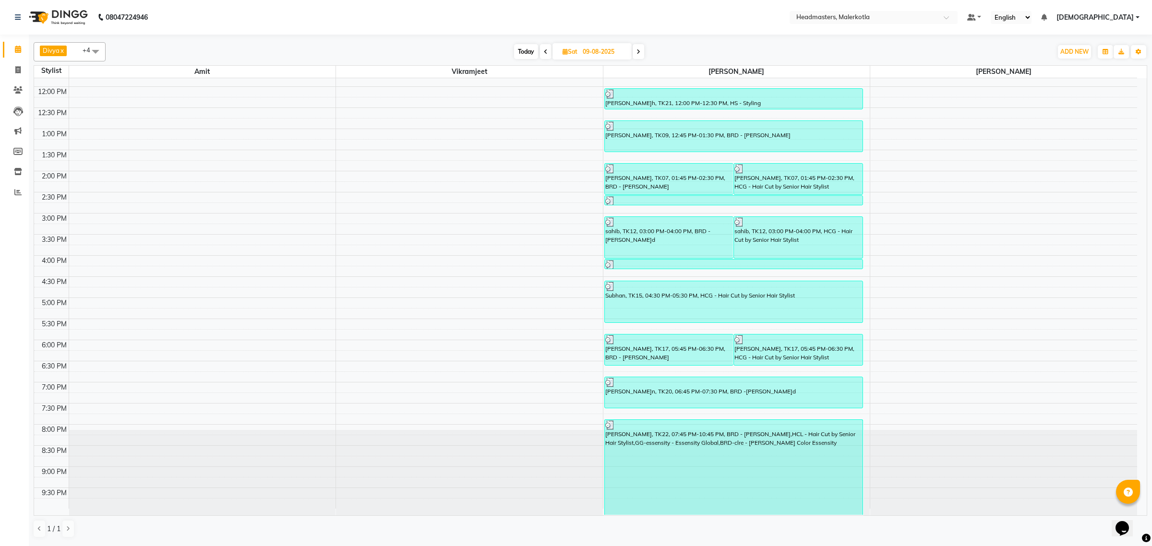
drag, startPoint x: 637, startPoint y: 51, endPoint x: 641, endPoint y: 74, distance: 23.8
click at [637, 51] on icon at bounding box center [638, 52] width 4 height 6
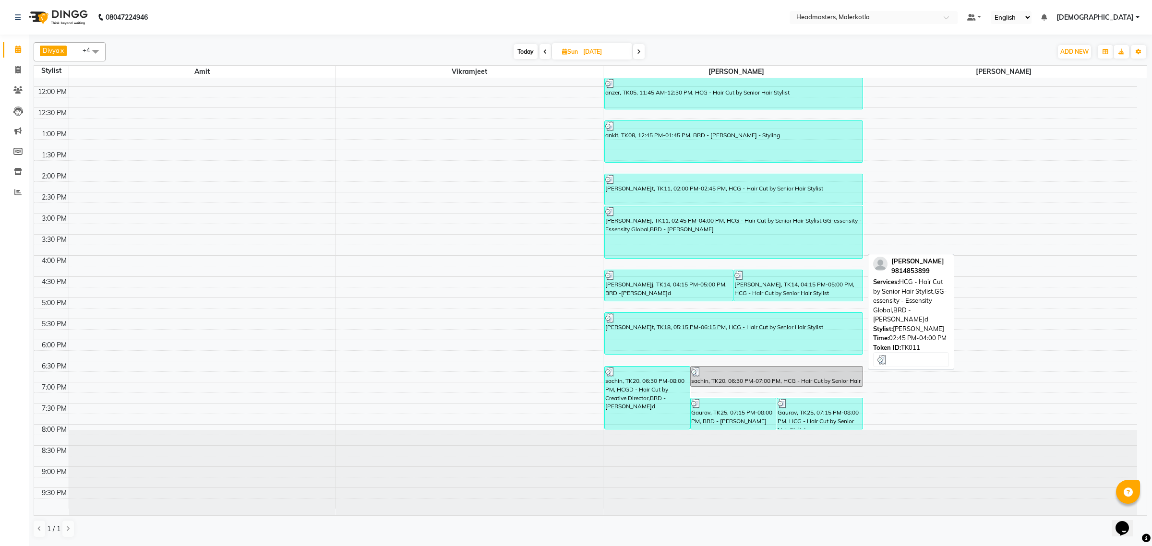
scroll to position [101, 0]
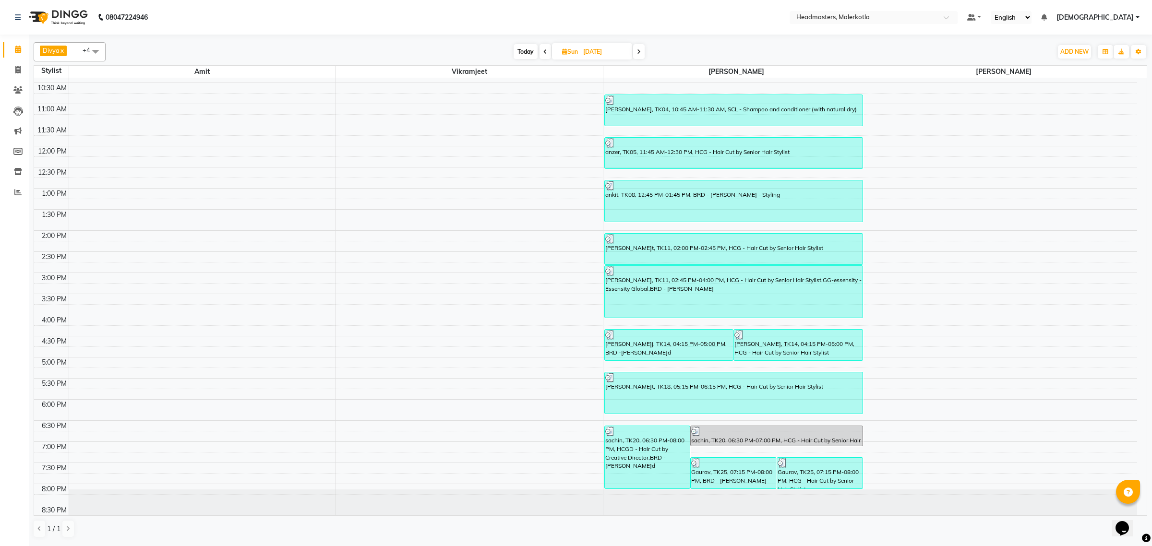
click at [638, 51] on icon at bounding box center [639, 52] width 4 height 6
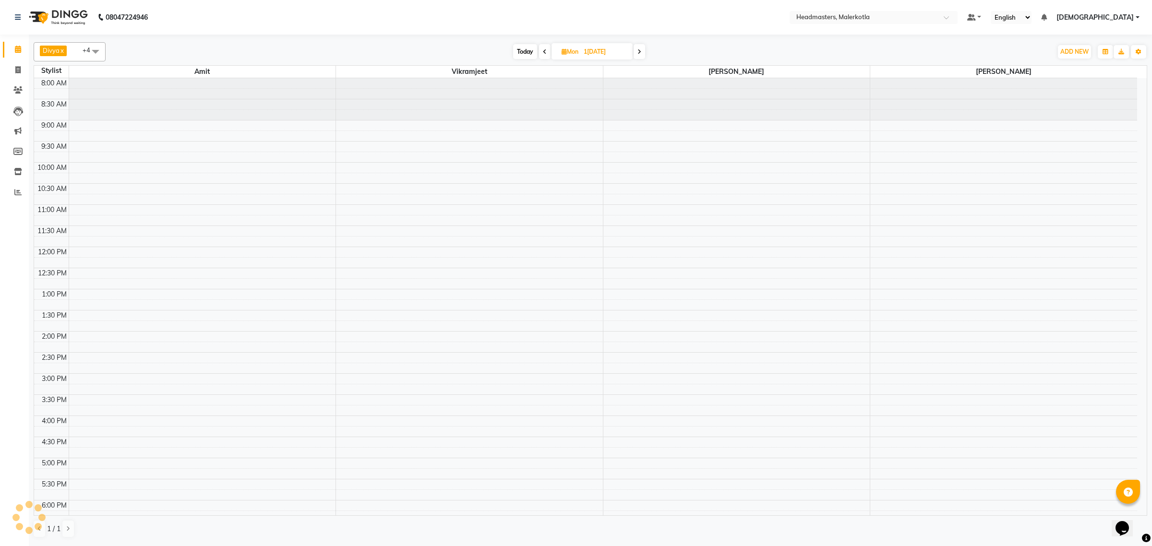
scroll to position [161, 0]
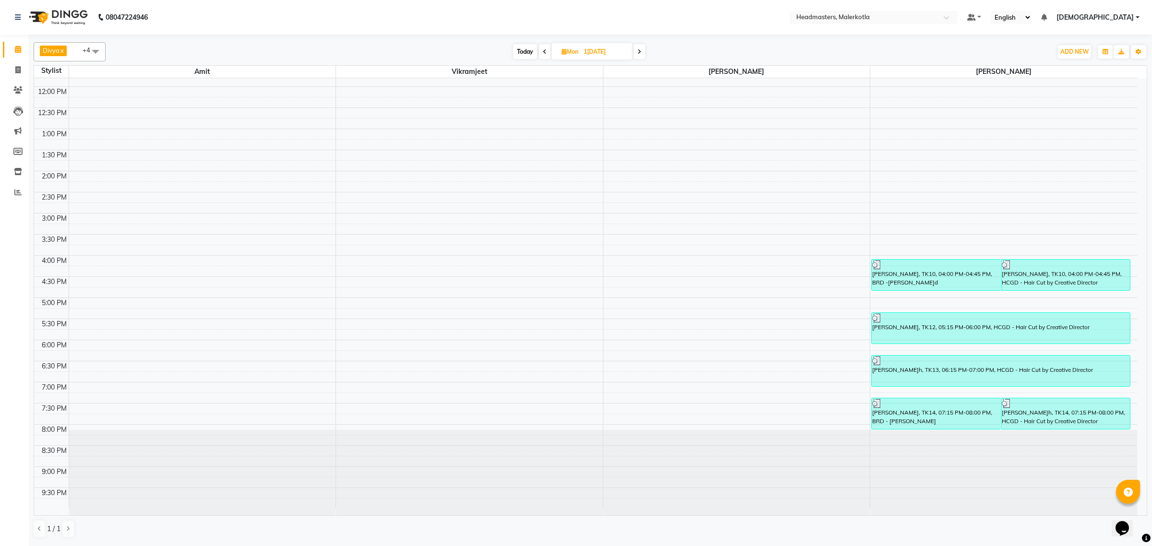
click at [637, 54] on span at bounding box center [640, 51] width 12 height 15
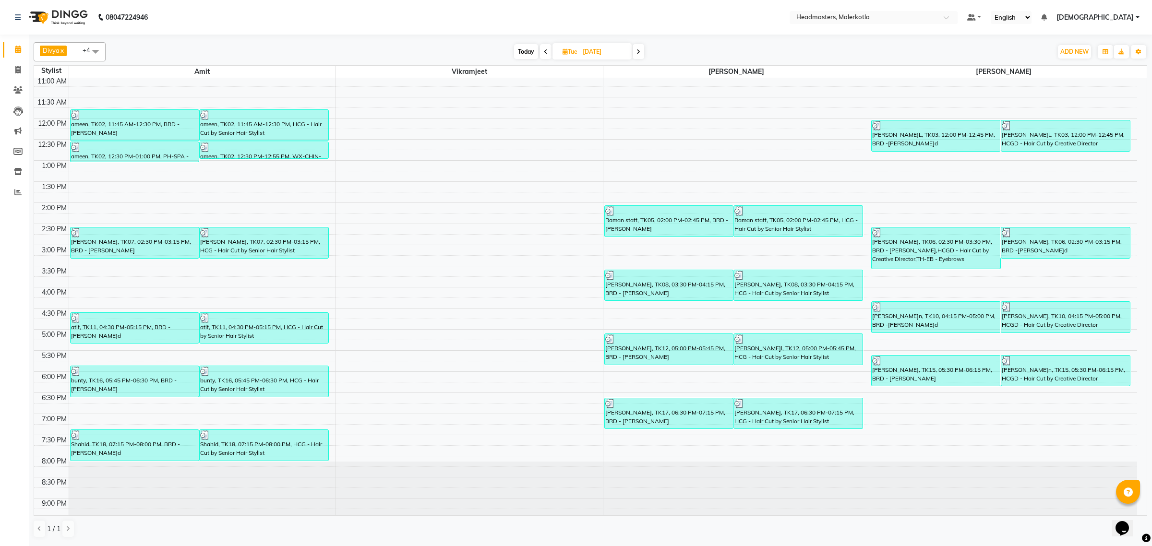
scroll to position [100, 0]
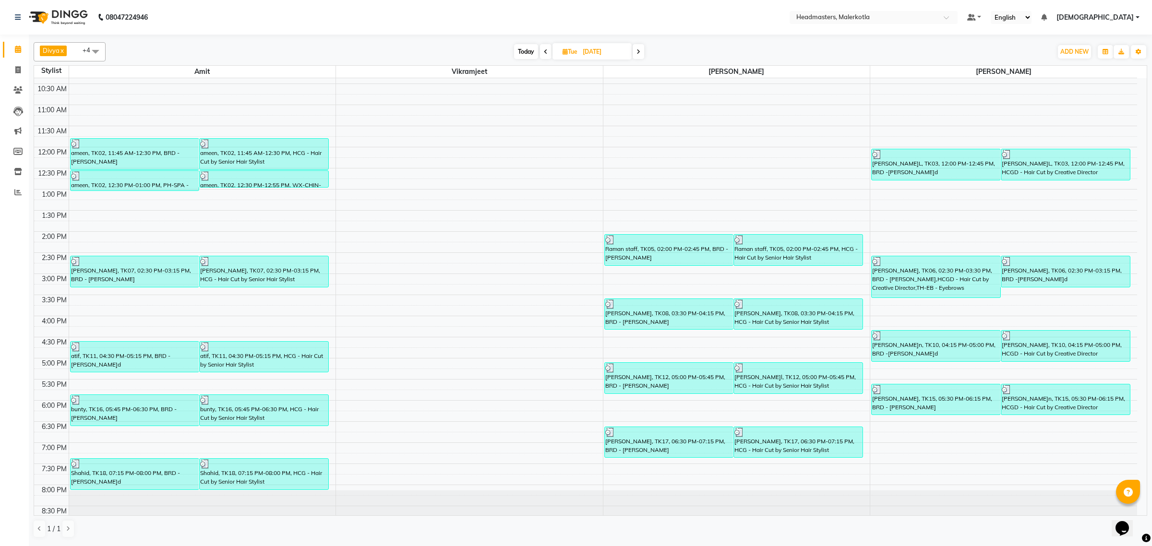
click at [639, 49] on icon at bounding box center [638, 52] width 4 height 6
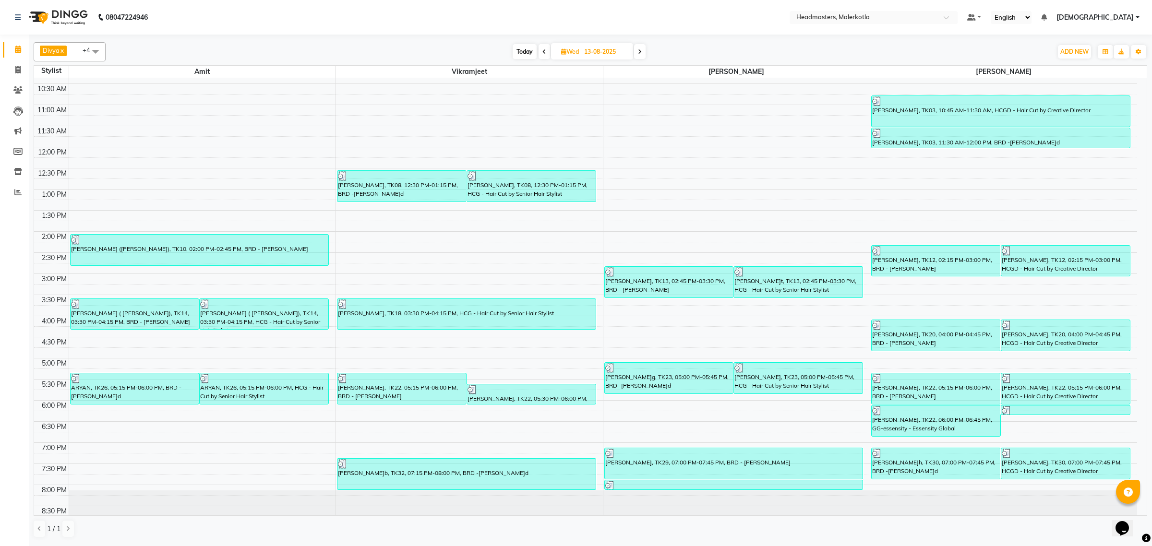
click at [641, 49] on icon at bounding box center [640, 52] width 4 height 6
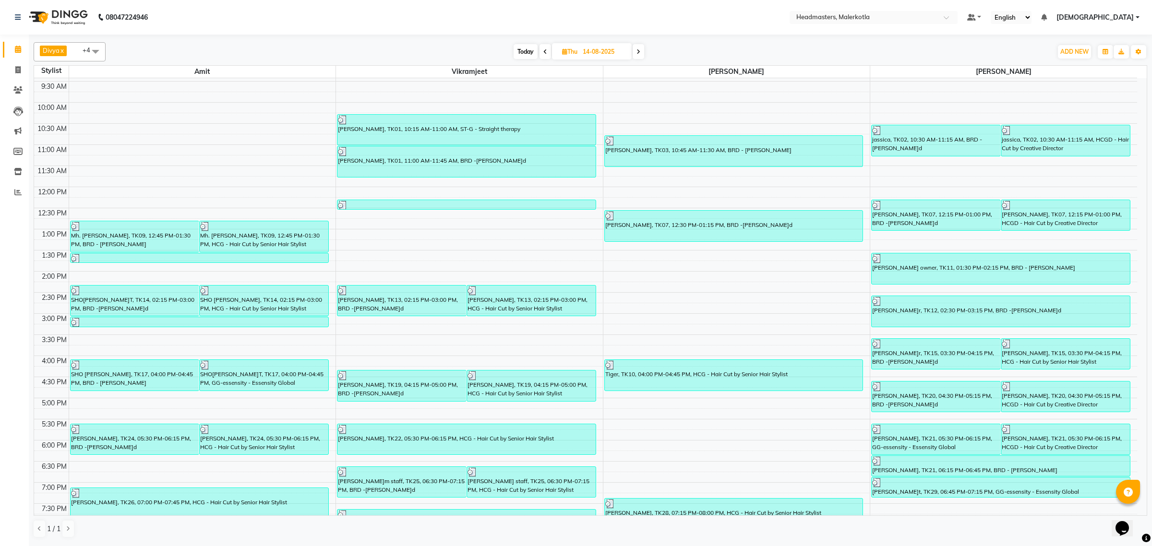
scroll to position [120, 0]
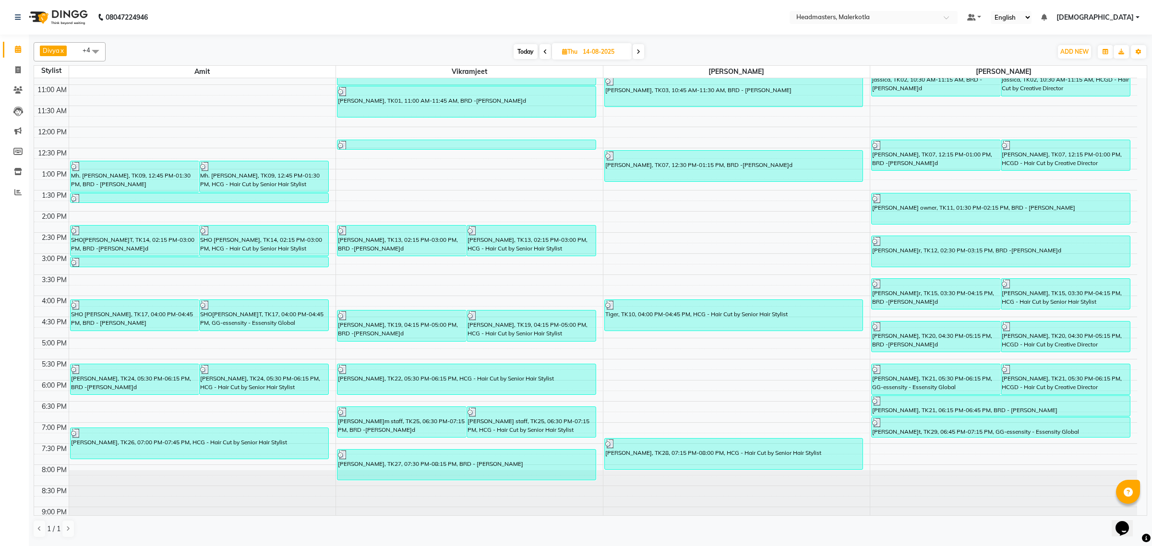
drag, startPoint x: 637, startPoint y: 58, endPoint x: 632, endPoint y: 68, distance: 11.0
click at [637, 58] on span at bounding box center [639, 51] width 12 height 15
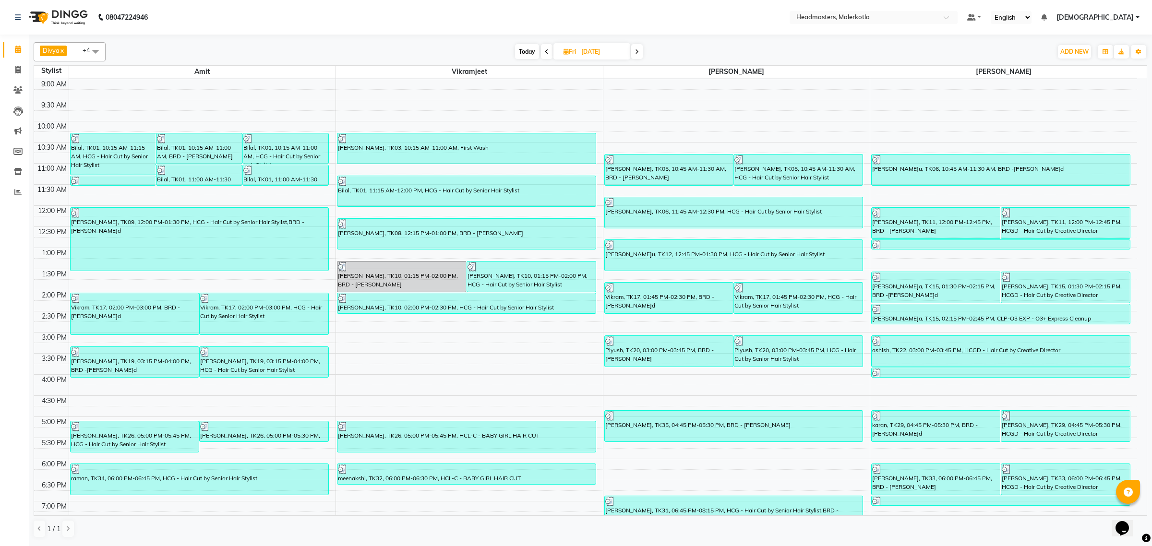
scroll to position [40, 0]
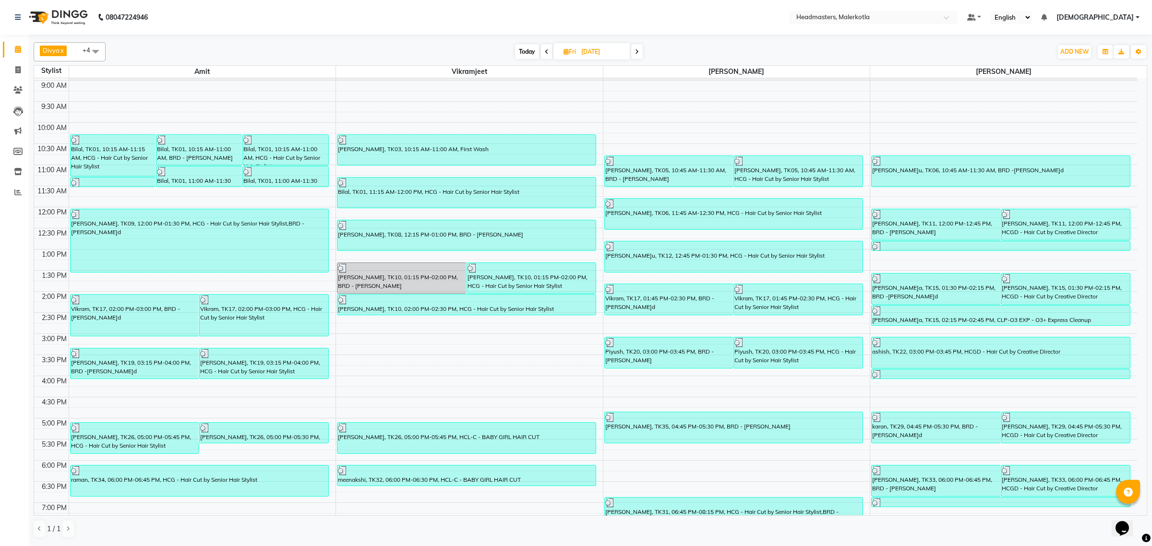
click at [637, 51] on icon at bounding box center [637, 52] width 4 height 6
type input "16-08-2025"
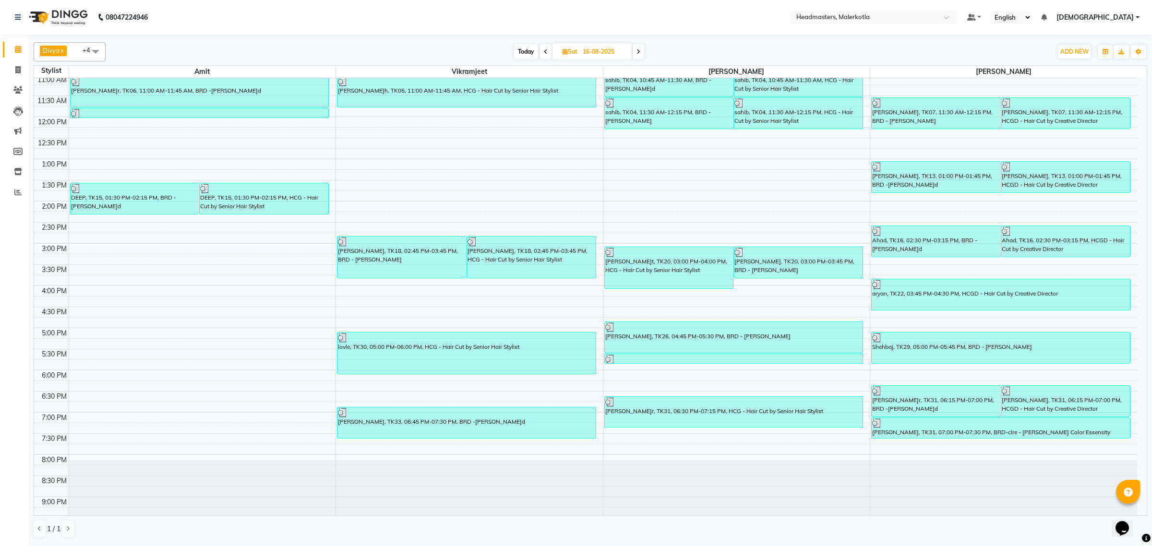
scroll to position [101, 0]
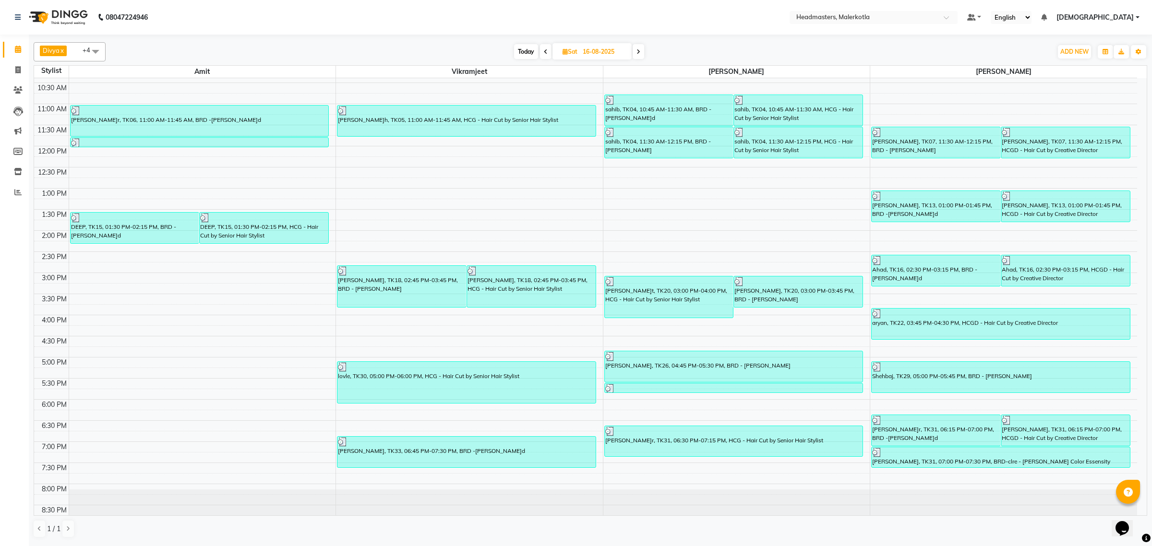
click at [97, 52] on span at bounding box center [95, 51] width 19 height 18
click at [42, 169] on div "Gaurav" at bounding box center [69, 164] width 61 height 10
checkbox input "true"
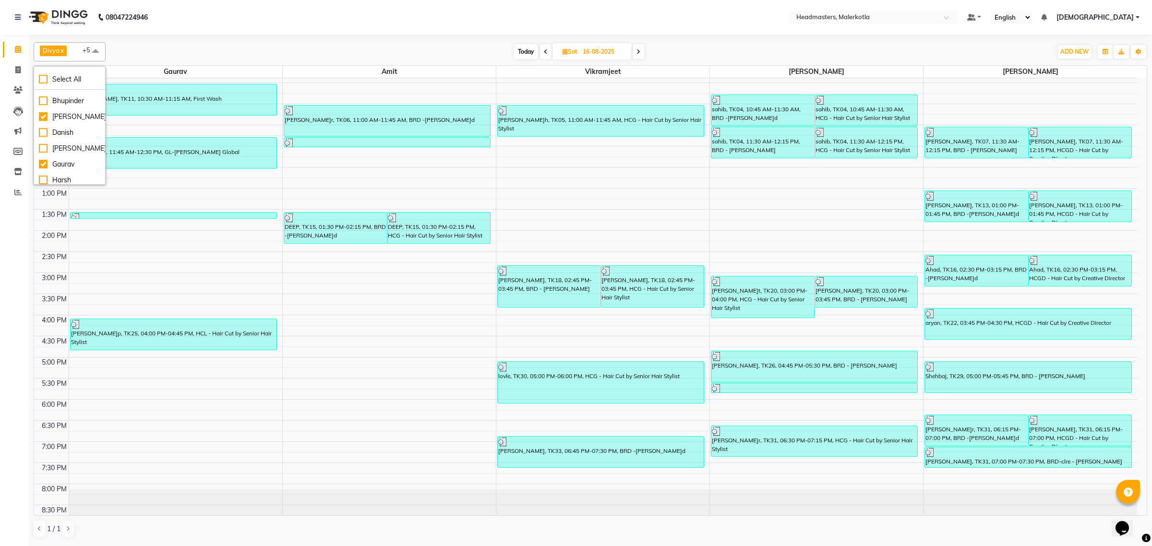
drag, startPoint x: 446, startPoint y: 28, endPoint x: 546, endPoint y: 57, distance: 103.5
click at [447, 28] on nav "08047224946 Select Location × Headmasters, Malerkotla Default Panel My Panel En…" at bounding box center [576, 17] width 1152 height 35
click at [564, 47] on span "Sat 16-08-2025" at bounding box center [591, 51] width 79 height 16
click at [610, 52] on input "16-08-2025" at bounding box center [604, 52] width 48 height 14
select select "8"
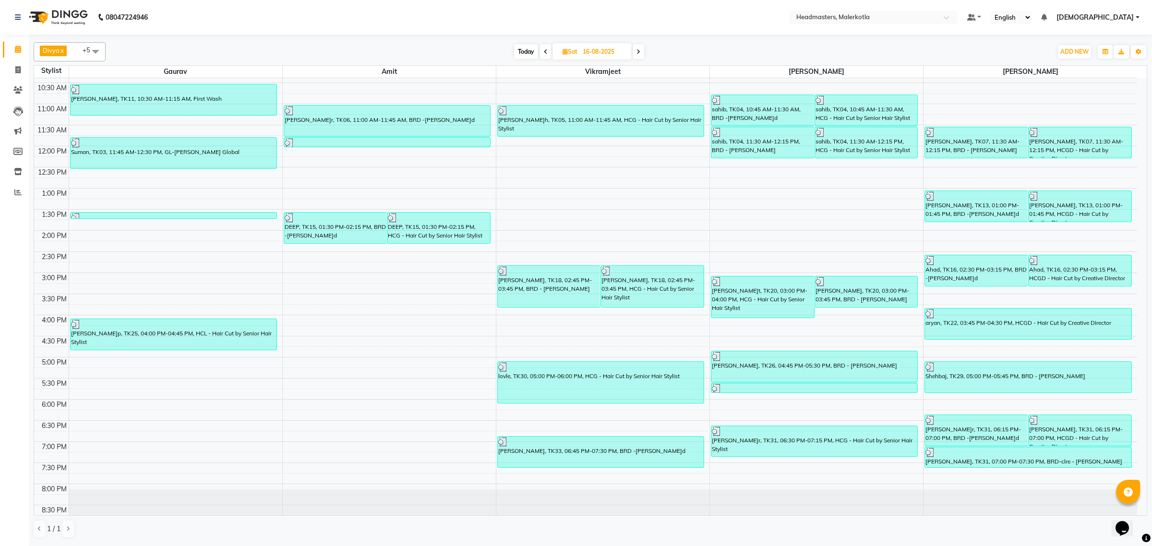
select select "2025"
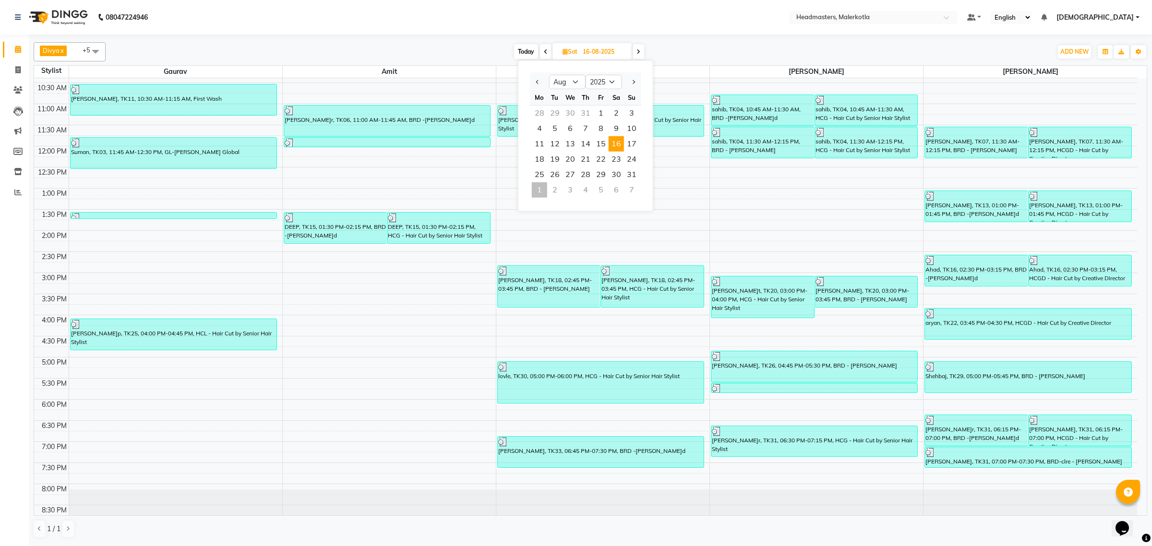
click at [540, 188] on div "1" at bounding box center [539, 189] width 15 height 15
type input "01-09-2025"
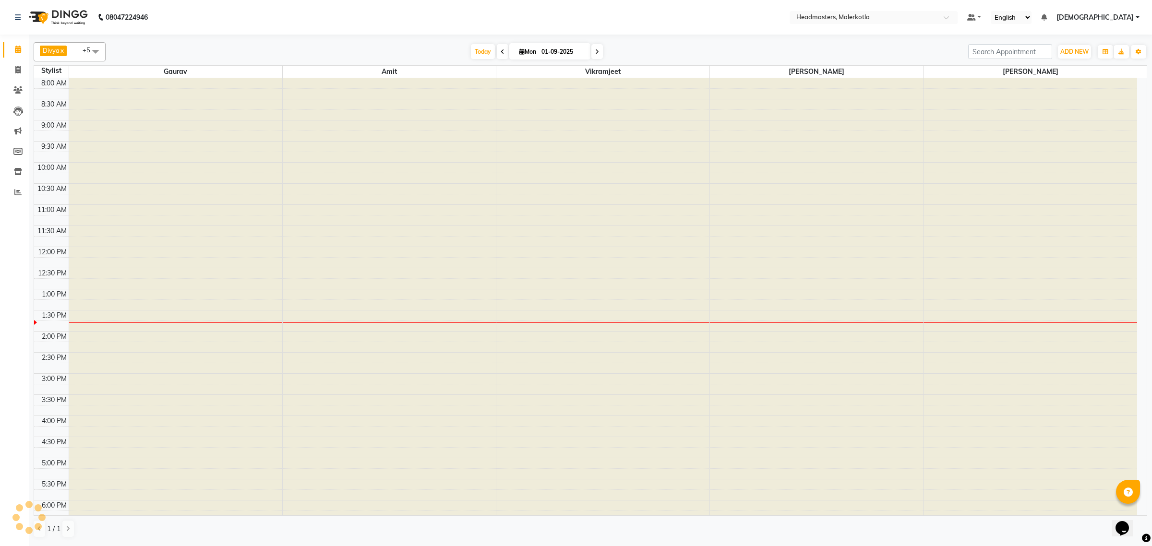
scroll to position [161, 0]
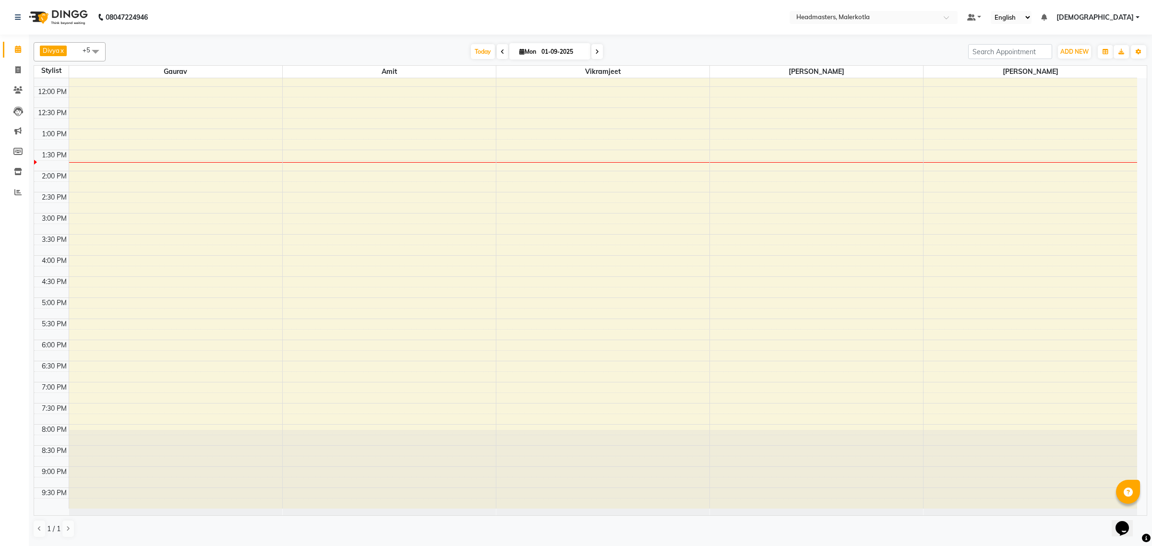
click at [171, 171] on div "8:00 AM 8:30 AM 9:00 AM 9:30 AM 10:00 AM 10:30 AM 11:00 AM 11:30 AM 12:00 PM 12…" at bounding box center [585, 213] width 1103 height 591
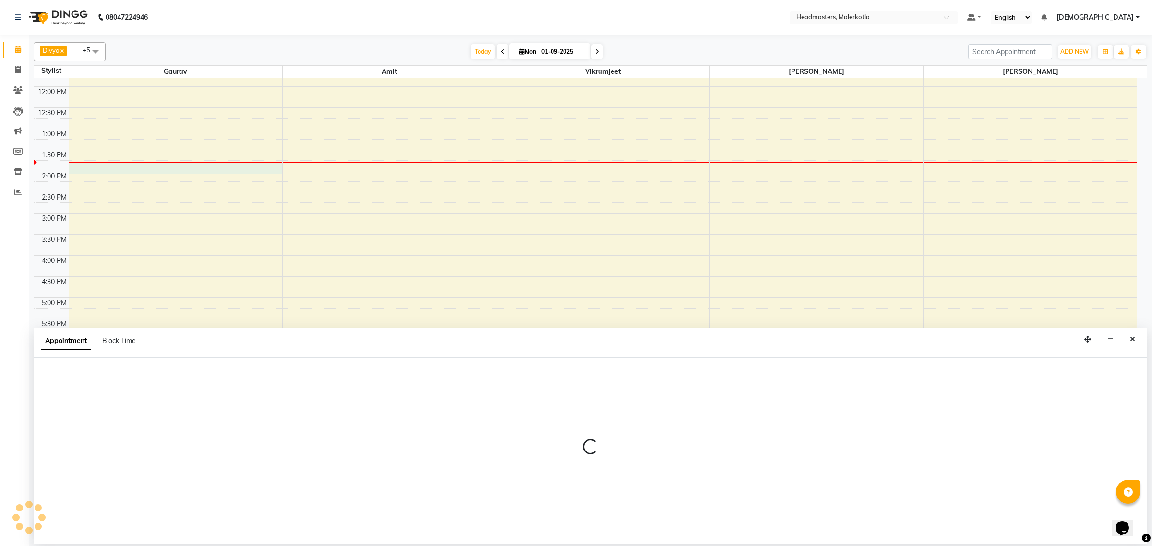
select select "63922"
select select "tentative"
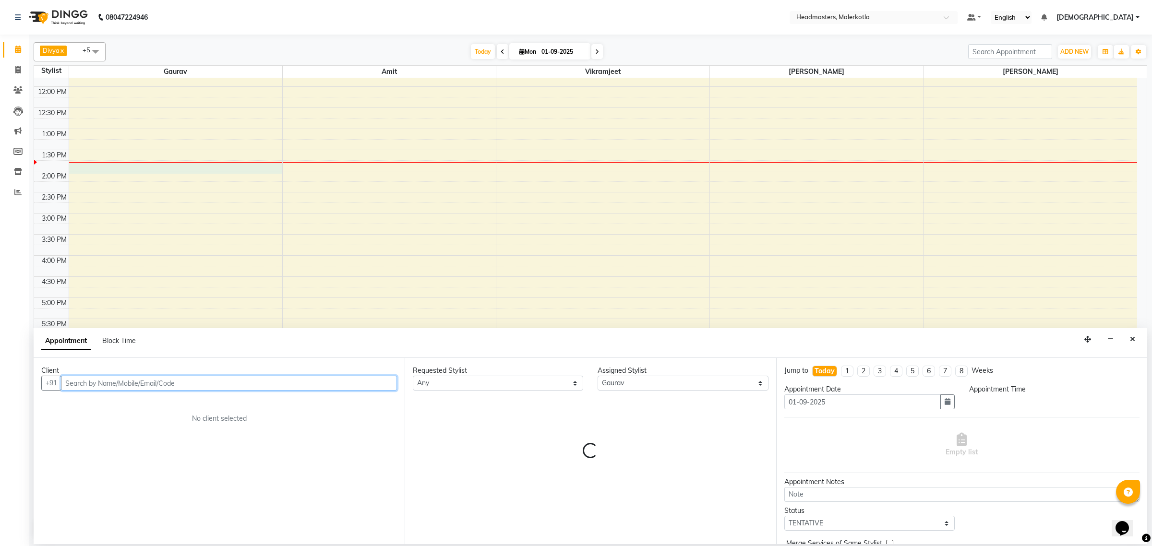
select select "825"
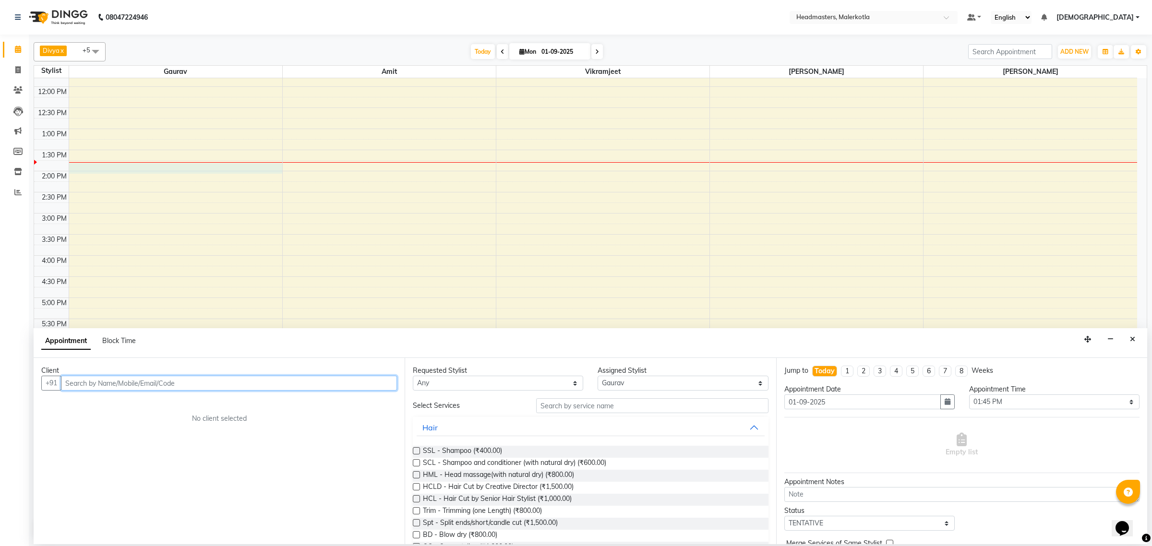
click at [162, 383] on input "text" at bounding box center [229, 383] width 336 height 15
type input "8146141786"
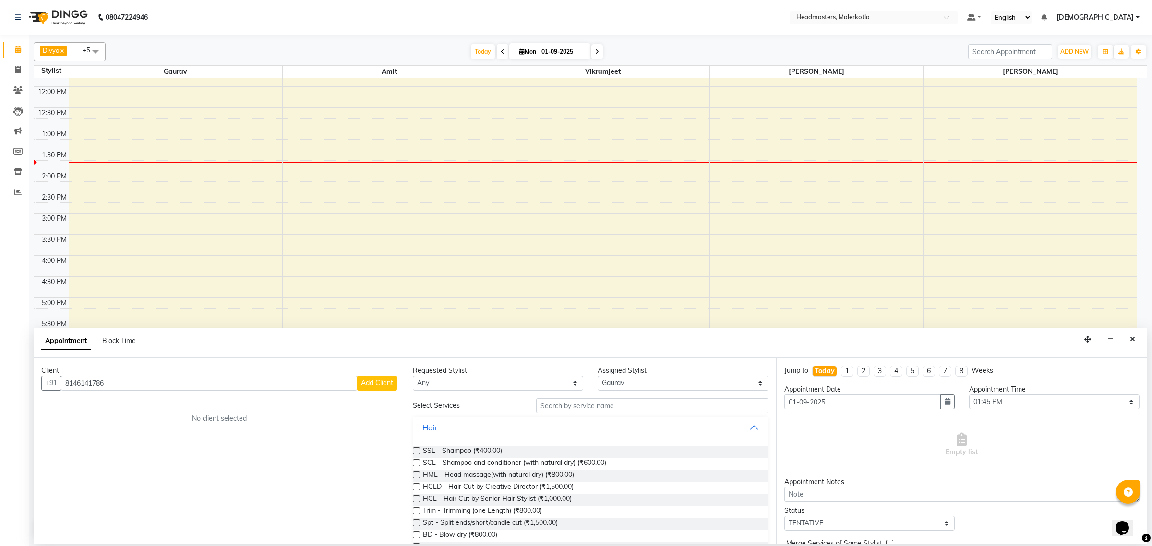
click at [382, 384] on span "Add Client" at bounding box center [377, 383] width 32 height 9
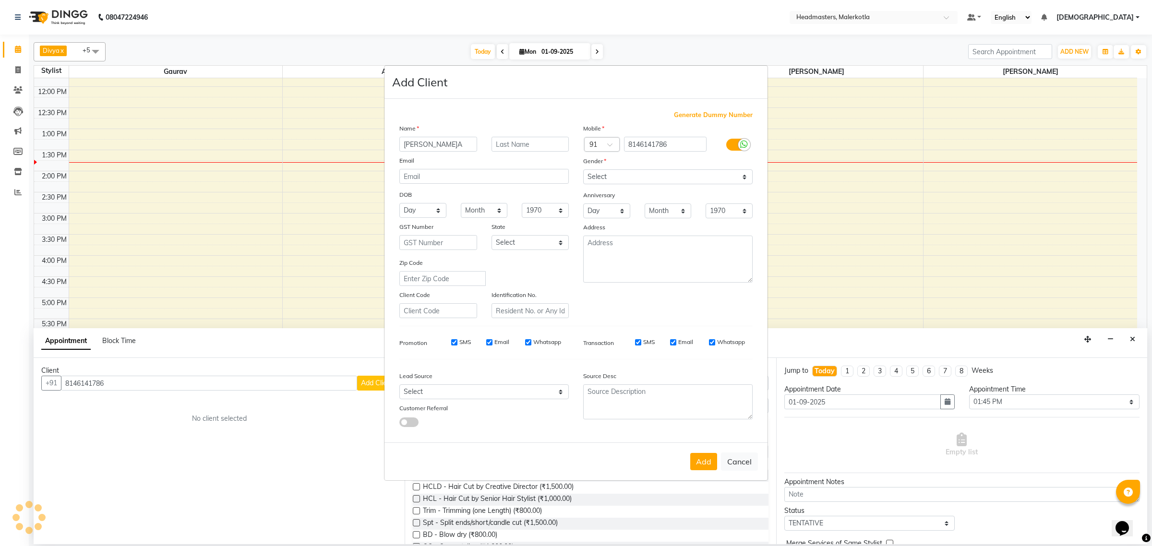
click at [407, 144] on input "nIVEDITA" at bounding box center [438, 144] width 78 height 15
type input "NIVEDITA"
drag, startPoint x: 615, startPoint y: 174, endPoint x: 615, endPoint y: 183, distance: 9.1
click at [615, 174] on select "Select Male Female Other Prefer Not To Say" at bounding box center [667, 176] width 169 height 15
select select "[DEMOGRAPHIC_DATA]"
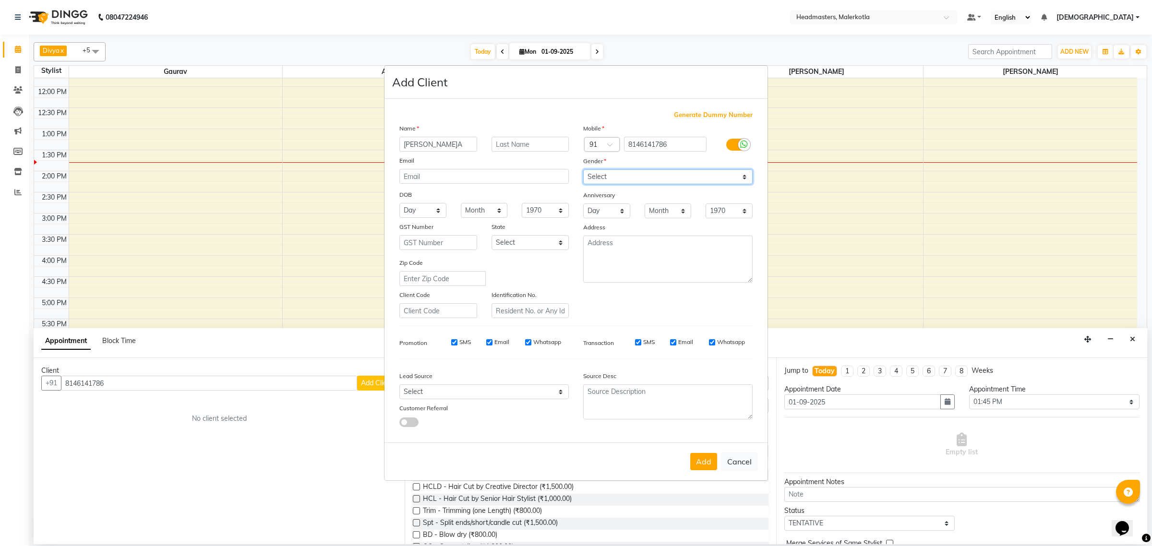
click at [583, 170] on select "Select Male Female Other Prefer Not To Say" at bounding box center [667, 176] width 169 height 15
drag, startPoint x: 704, startPoint y: 457, endPoint x: 689, endPoint y: 461, distance: 14.9
click at [704, 457] on button "Add" at bounding box center [703, 461] width 27 height 17
select select
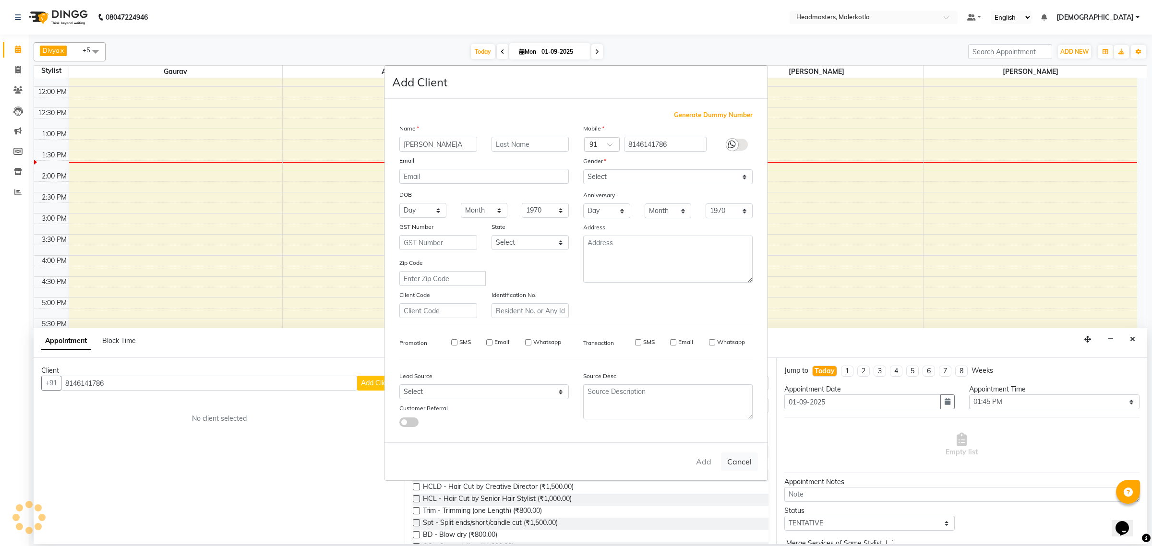
select select
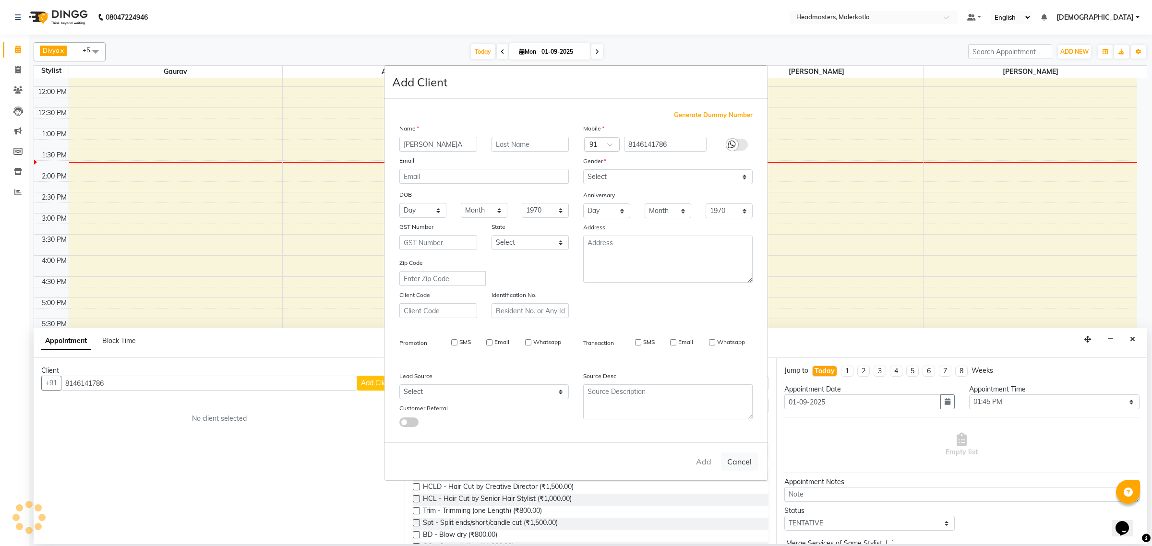
checkbox input "false"
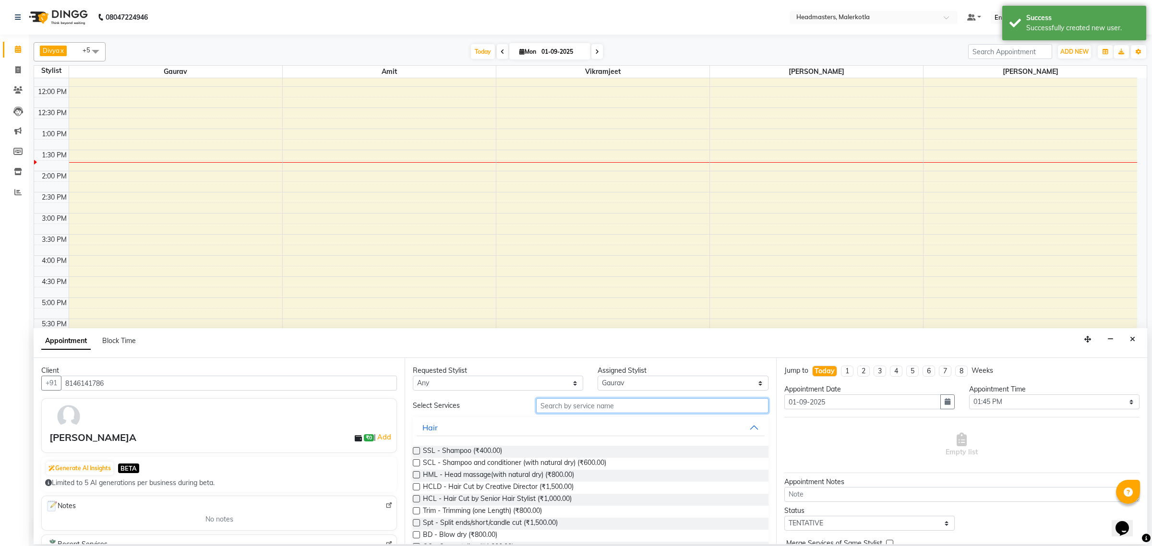
click at [658, 409] on input "text" at bounding box center [652, 405] width 232 height 15
type input "HC"
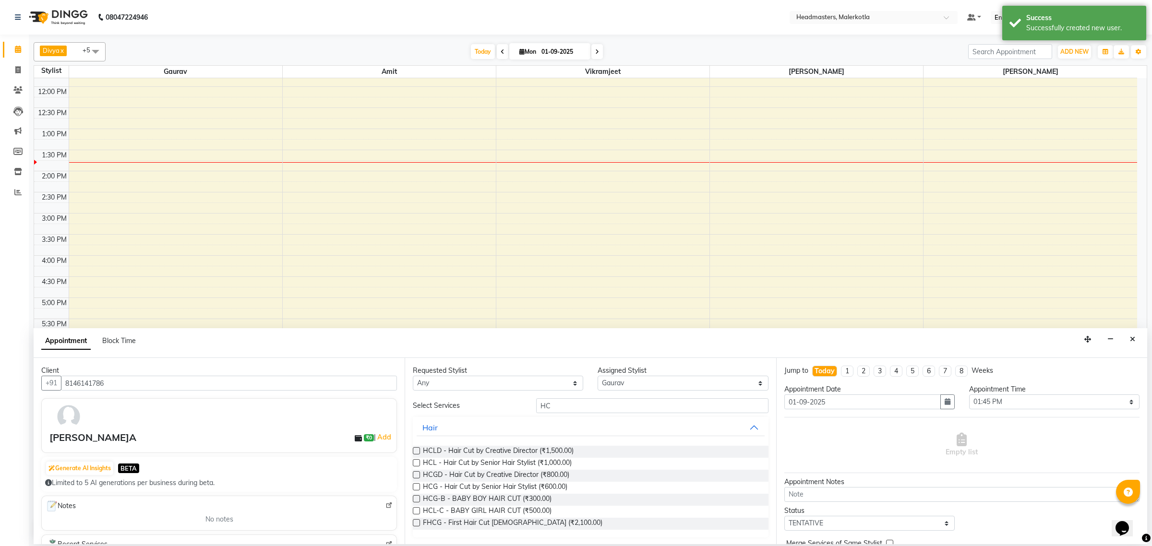
click at [418, 463] on label at bounding box center [416, 462] width 7 height 7
click at [418, 463] on input "checkbox" at bounding box center [416, 464] width 6 height 6
checkbox input "false"
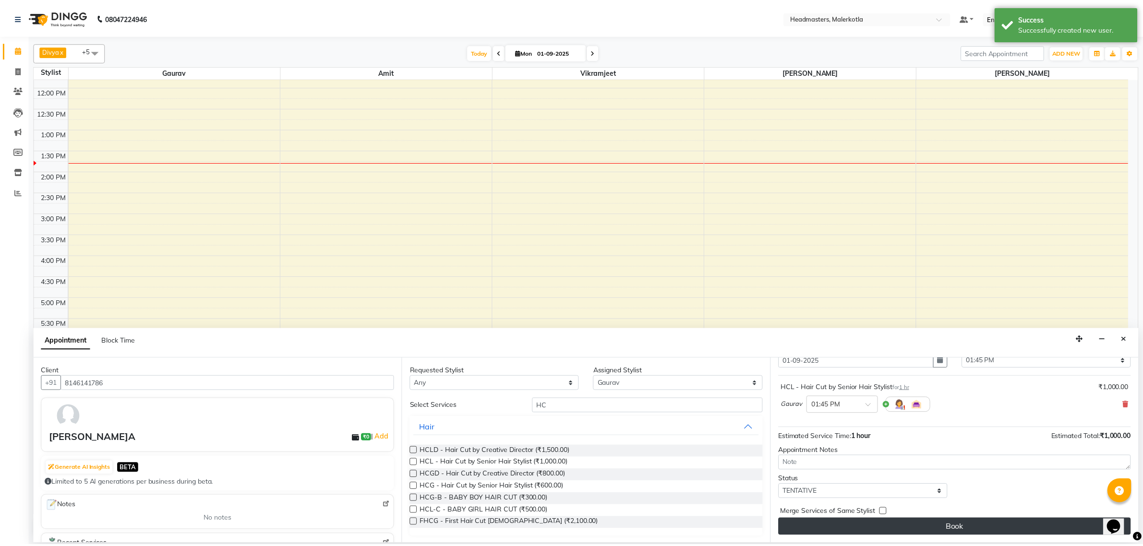
scroll to position [42, 0]
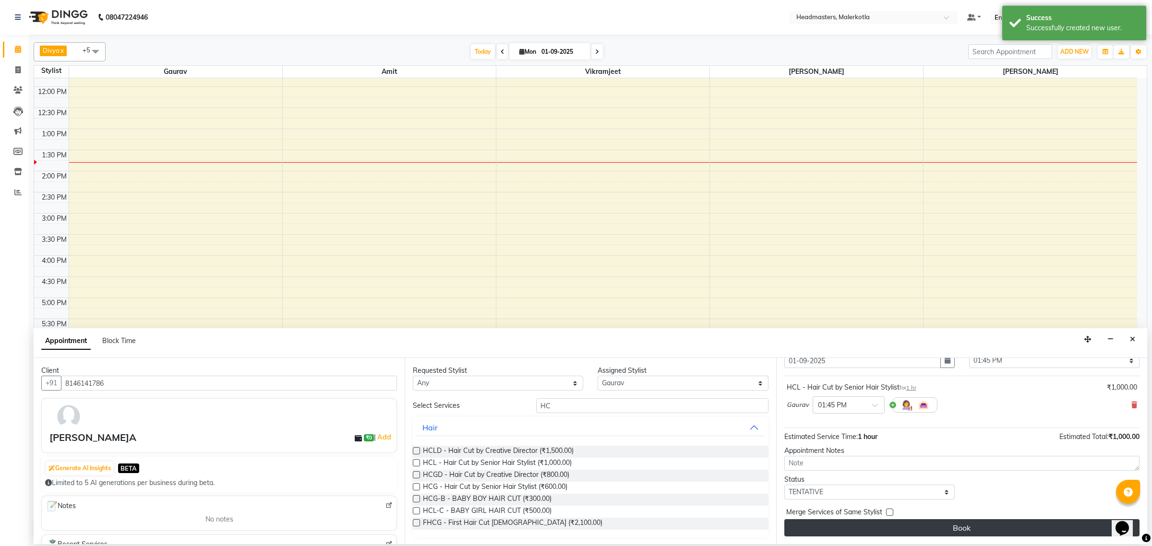
click at [1066, 524] on button "Book" at bounding box center [961, 527] width 355 height 17
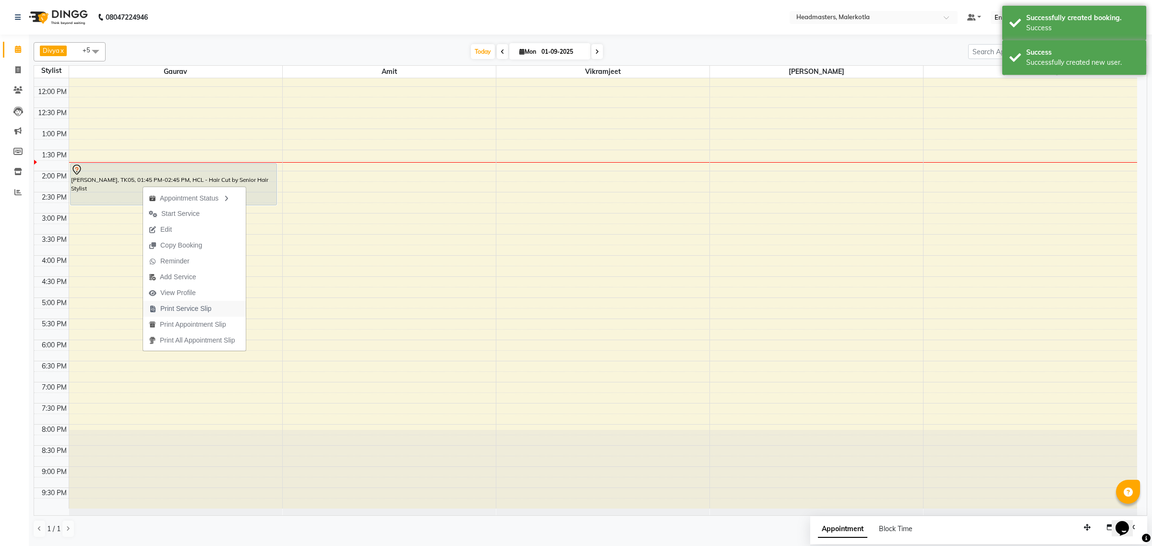
click at [200, 308] on span "Print Service Slip" at bounding box center [185, 309] width 51 height 10
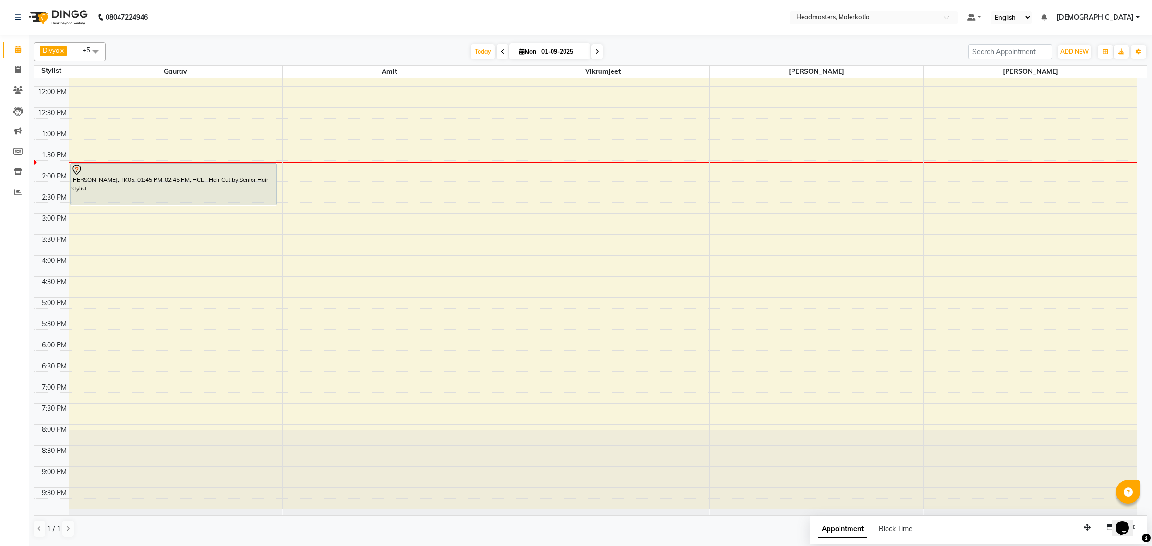
click at [101, 52] on span at bounding box center [95, 51] width 19 height 18
click at [41, 106] on div "Bhupinder" at bounding box center [69, 101] width 61 height 10
checkbox input "true"
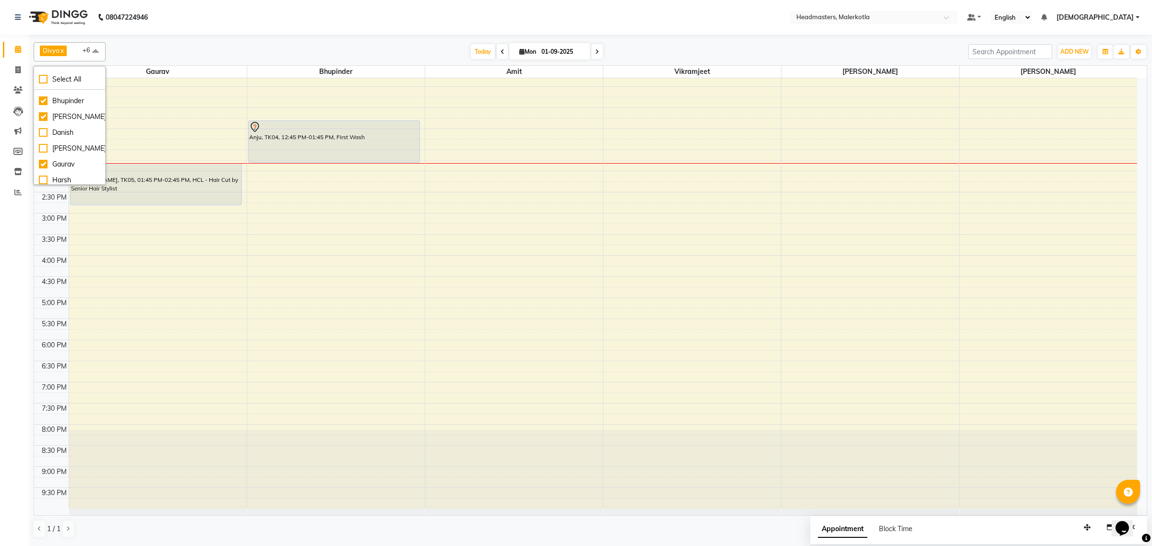
click at [43, 223] on div "[DEMOGRAPHIC_DATA]" at bounding box center [69, 228] width 61 height 10
checkbox input "true"
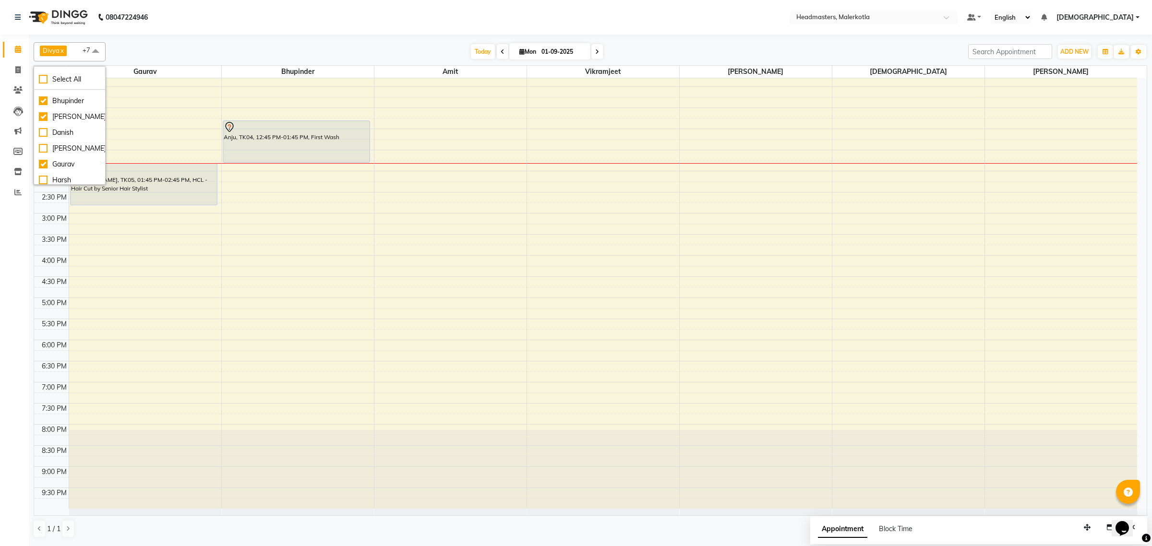
drag, startPoint x: 43, startPoint y: 165, endPoint x: 63, endPoint y: 166, distance: 20.2
click at [45, 270] on div "Mannu" at bounding box center [69, 275] width 61 height 10
checkbox input "true"
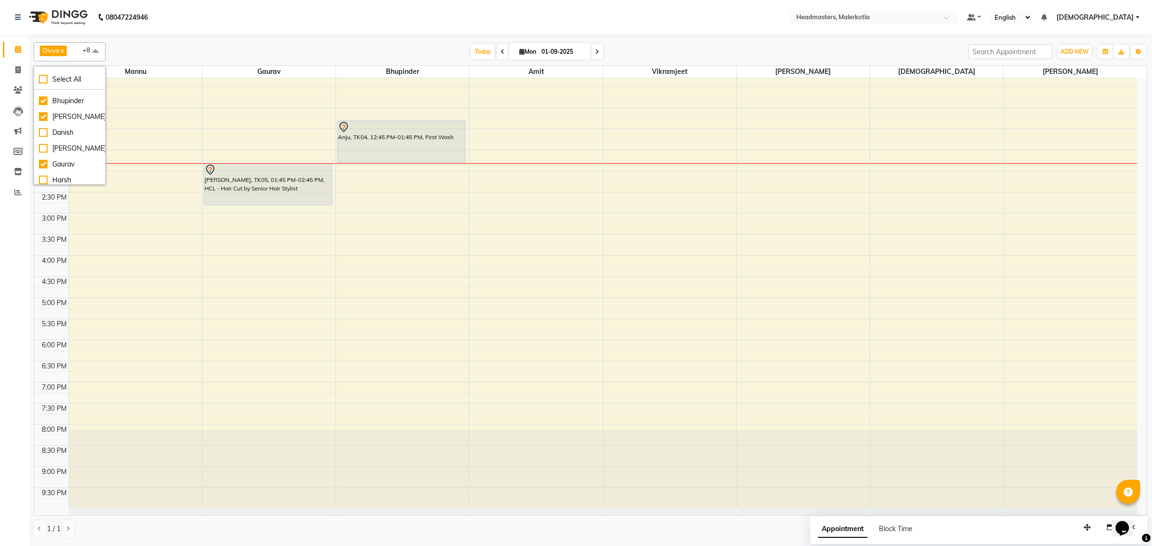
click at [42, 349] on div "parveen" at bounding box center [69, 354] width 61 height 10
checkbox input "true"
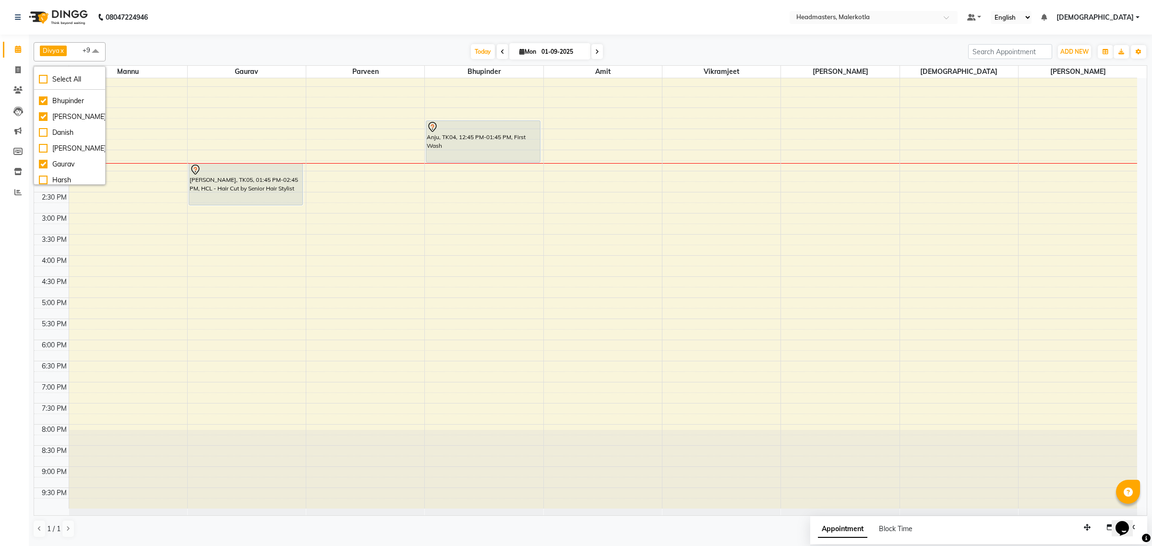
click at [41, 365] on div "Priyanka" at bounding box center [69, 370] width 61 height 10
checkbox input "true"
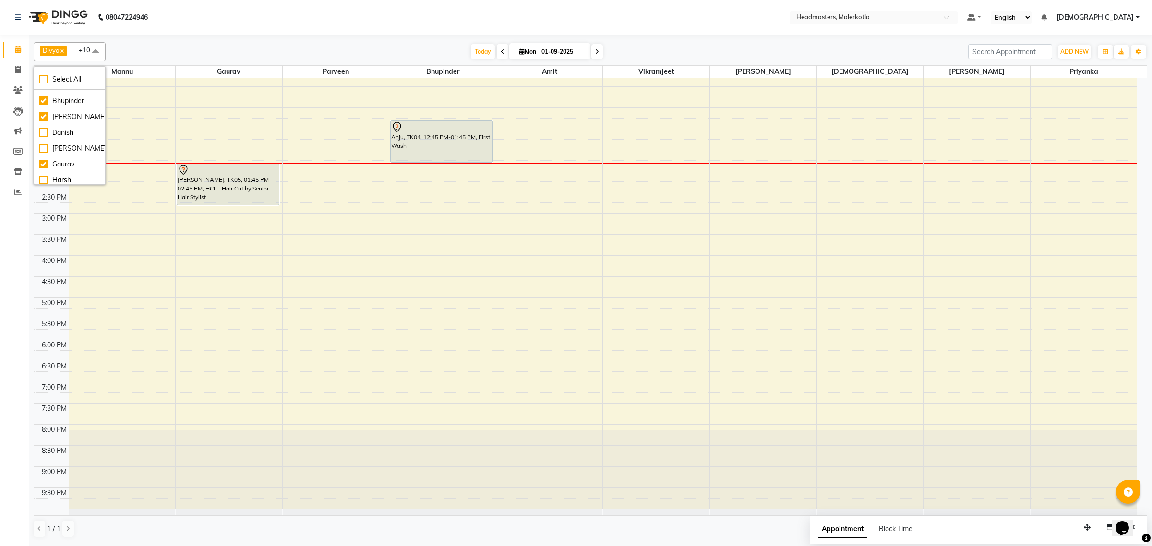
click at [44, 397] on div "Raman" at bounding box center [69, 402] width 61 height 10
checkbox input "true"
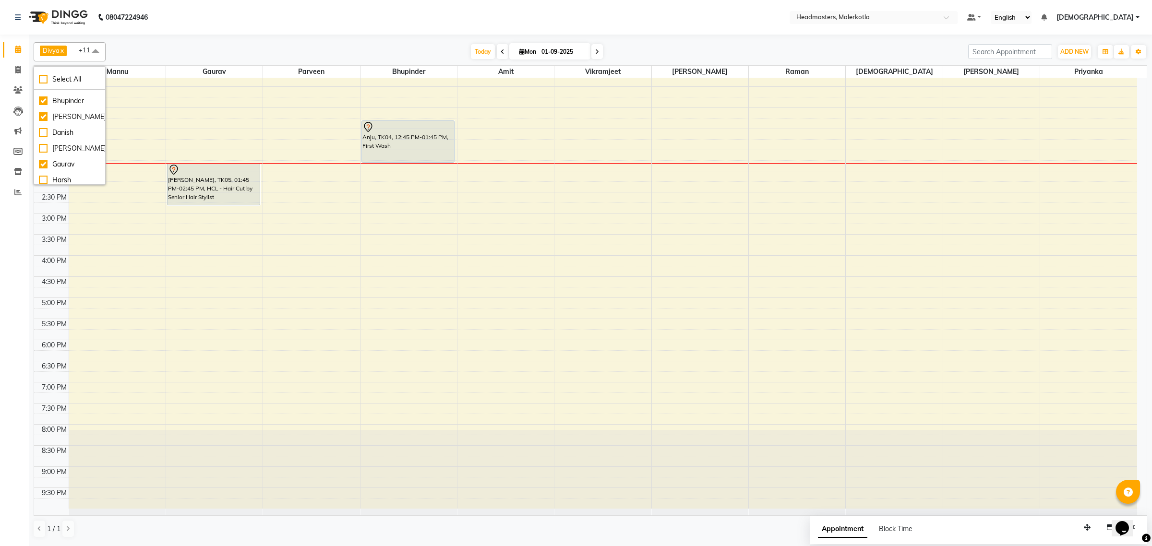
click at [42, 413] on div "Ramandeep" at bounding box center [69, 418] width 61 height 10
checkbox input "true"
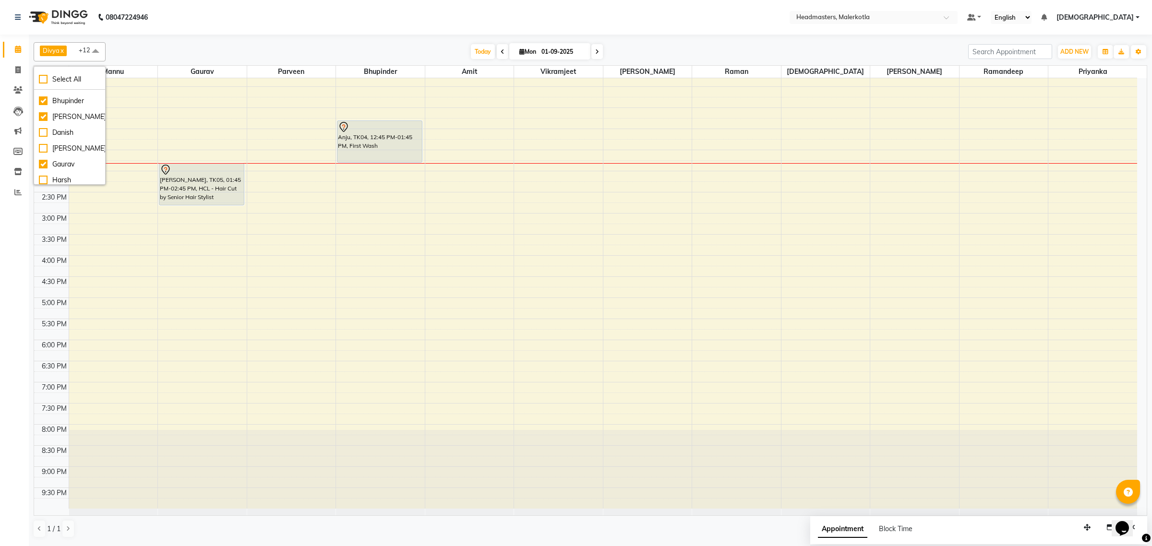
click at [44, 460] on div "Shaima" at bounding box center [69, 465] width 61 height 10
checkbox input "true"
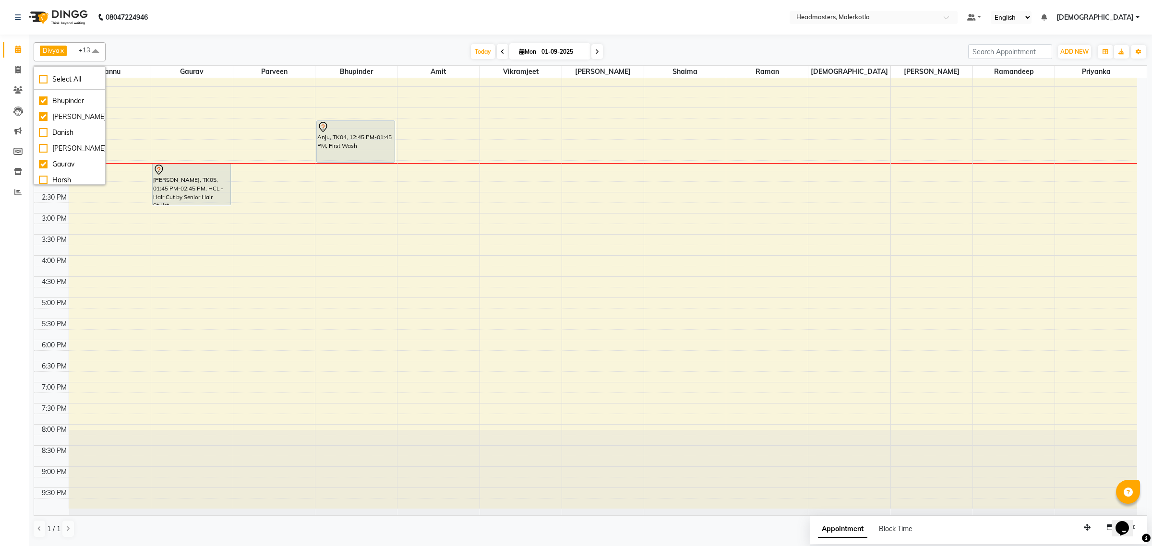
click at [44, 540] on div "Sunny" at bounding box center [69, 545] width 61 height 10
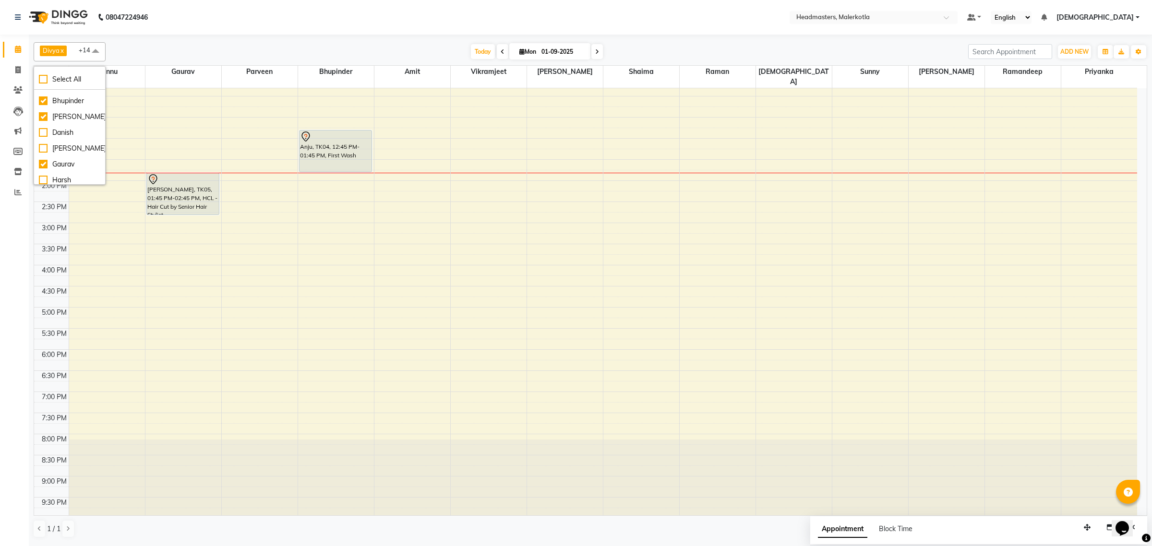
drag, startPoint x: 635, startPoint y: 7, endPoint x: 616, endPoint y: 25, distance: 25.8
click at [632, 6] on nav "08047224946 Select Location × Headmasters, Malerkotla Default Panel My Panel En…" at bounding box center [576, 17] width 1152 height 35
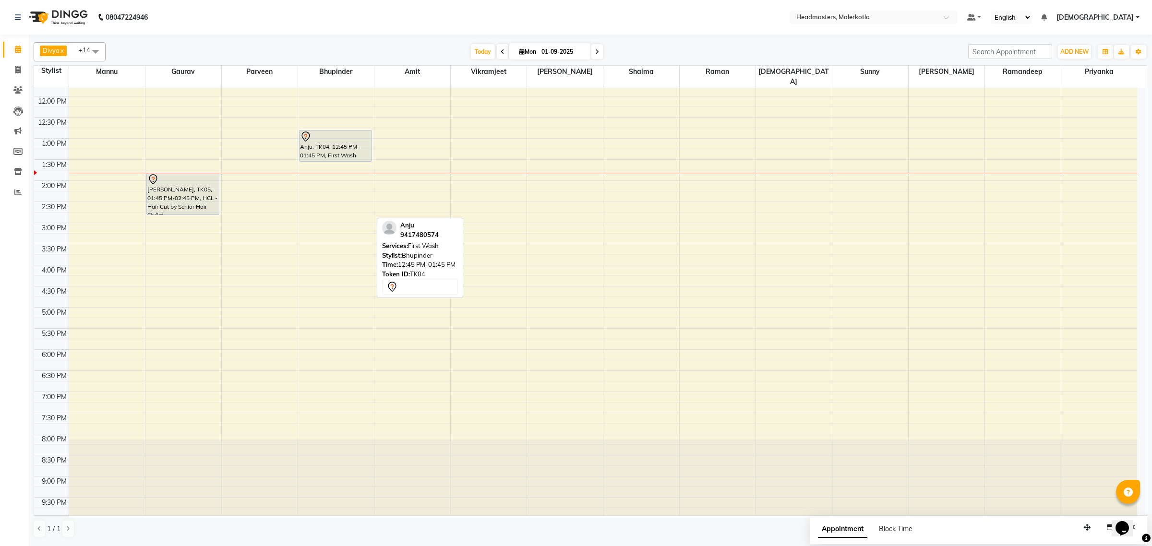
click at [339, 207] on div "Anju, TK04, 12:45 PM-01:45 PM, First Wash Anju, TK04, 12:45 PM-01:45 PM, First …" at bounding box center [336, 223] width 76 height 591
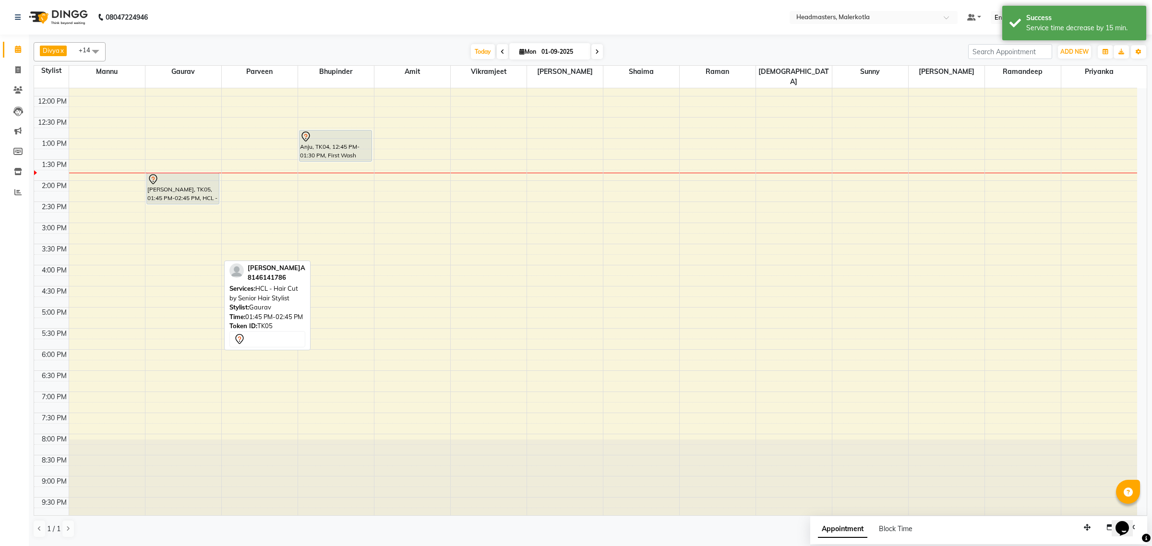
drag, startPoint x: 169, startPoint y: 265, endPoint x: 169, endPoint y: 252, distance: 13.0
click at [169, 252] on div "NIVEDITA, TK05, 01:45 PM-02:45 PM, HCL - Hair Cut by Senior Hair Stylist NIVEDI…" at bounding box center [183, 223] width 76 height 591
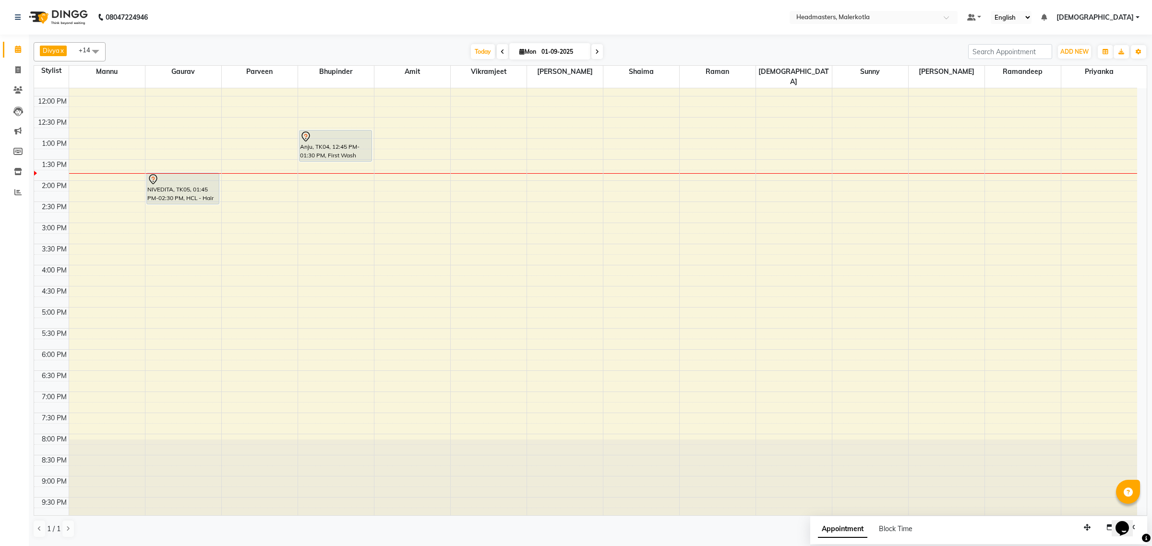
click at [579, 50] on input "01-09-2025" at bounding box center [563, 52] width 48 height 14
select select "9"
select select "2025"
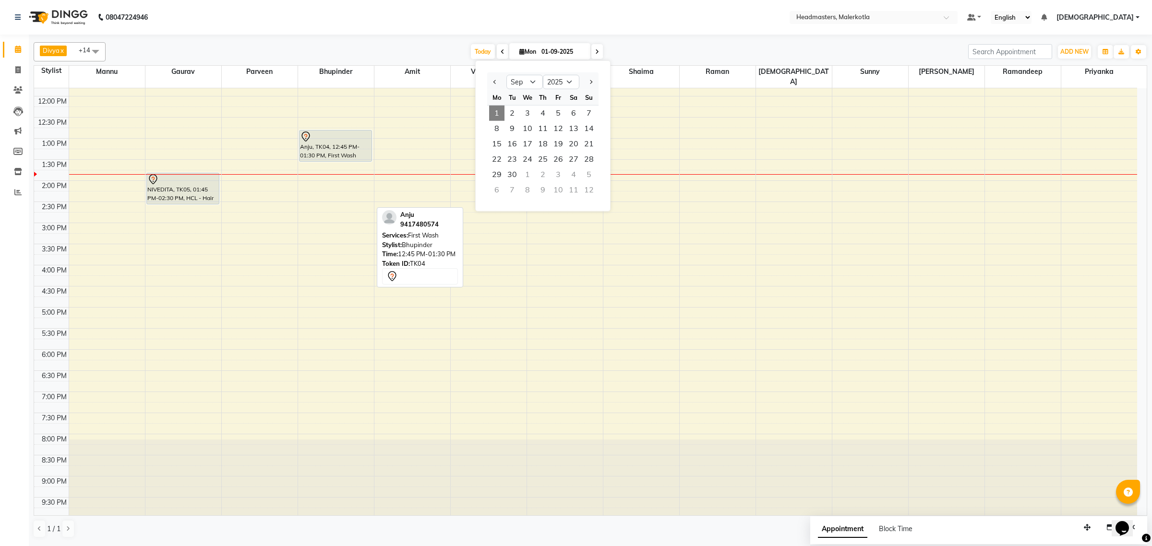
click at [334, 161] on div "Anju, TK04, 12:45 PM-01:30 PM, First Wash" at bounding box center [336, 146] width 72 height 31
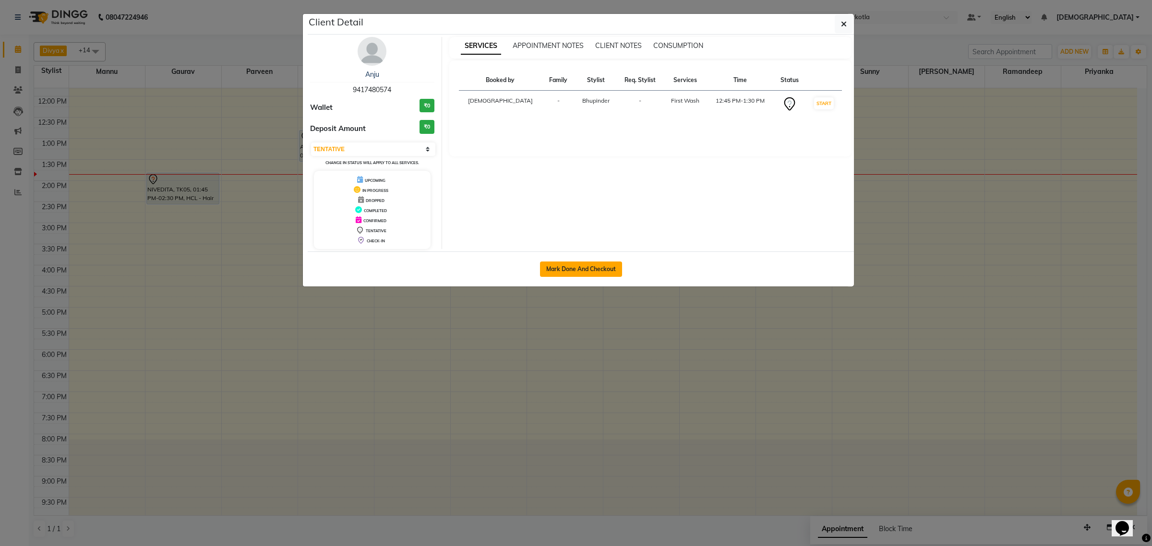
click at [609, 267] on button "Mark Done And Checkout" at bounding box center [581, 269] width 82 height 15
select select "service"
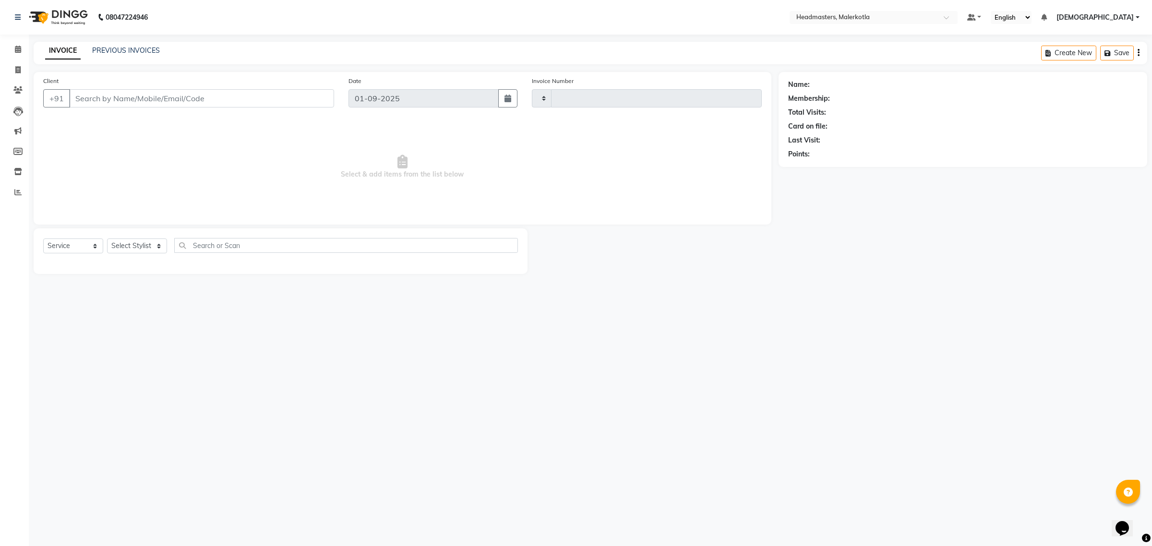
type input "3937"
select select "7368"
type input "9417480574"
select select "65906"
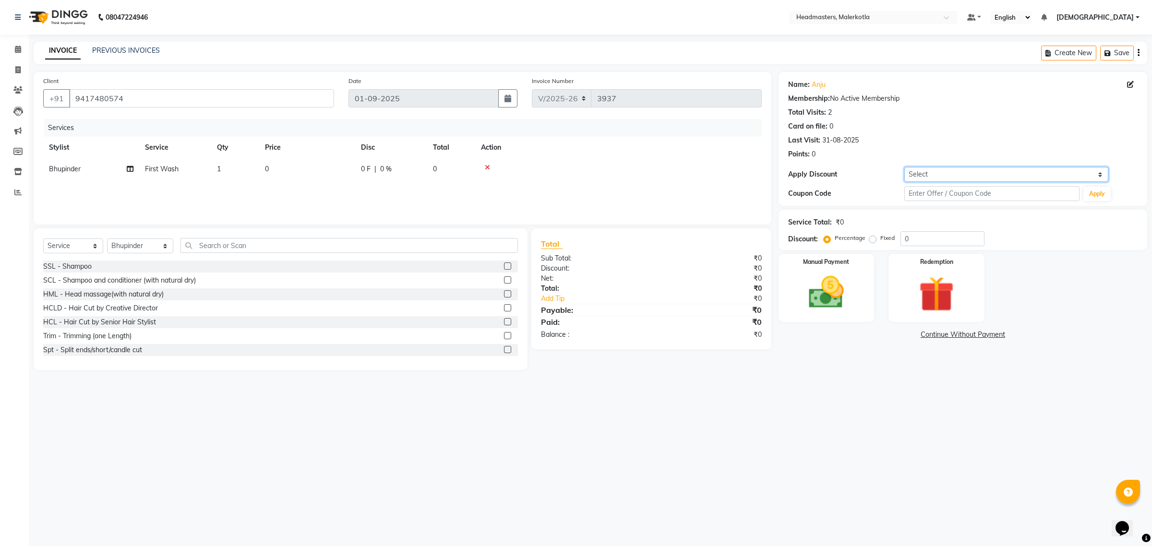
drag, startPoint x: 1005, startPoint y: 174, endPoint x: 1001, endPoint y: 181, distance: 7.5
click at [1005, 174] on select "Select Coupon → Pending Payment Coupon → Already Paid Coupon → Wrong Job Card C…" at bounding box center [1006, 174] width 204 height 15
select select "6: Object"
click at [904, 167] on select "Select Coupon → Pending Payment Coupon → Already Paid Coupon → Wrong Job Card C…" at bounding box center [1006, 174] width 204 height 15
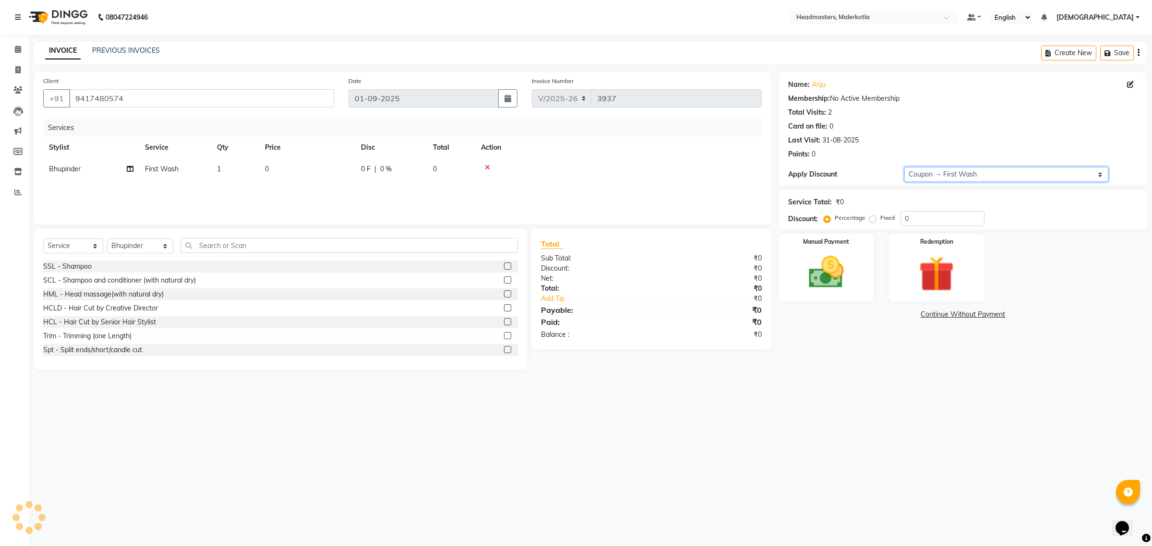
type input "100"
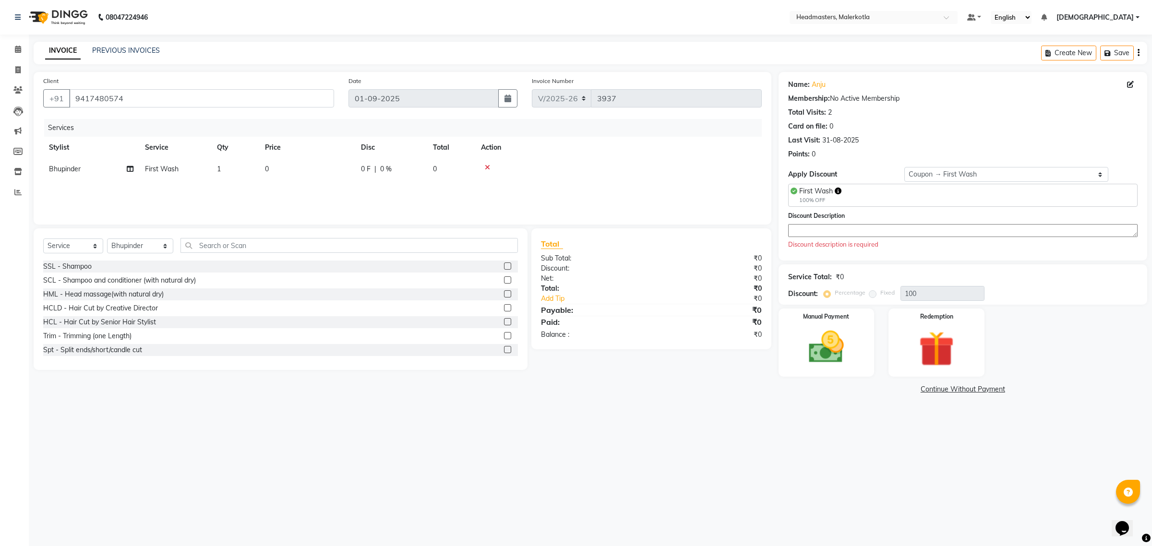
click at [833, 190] on div "First Wash" at bounding box center [820, 191] width 42 height 10
click at [831, 190] on span "First Wash" at bounding box center [816, 191] width 34 height 9
click at [822, 231] on textarea at bounding box center [962, 230] width 349 height 13
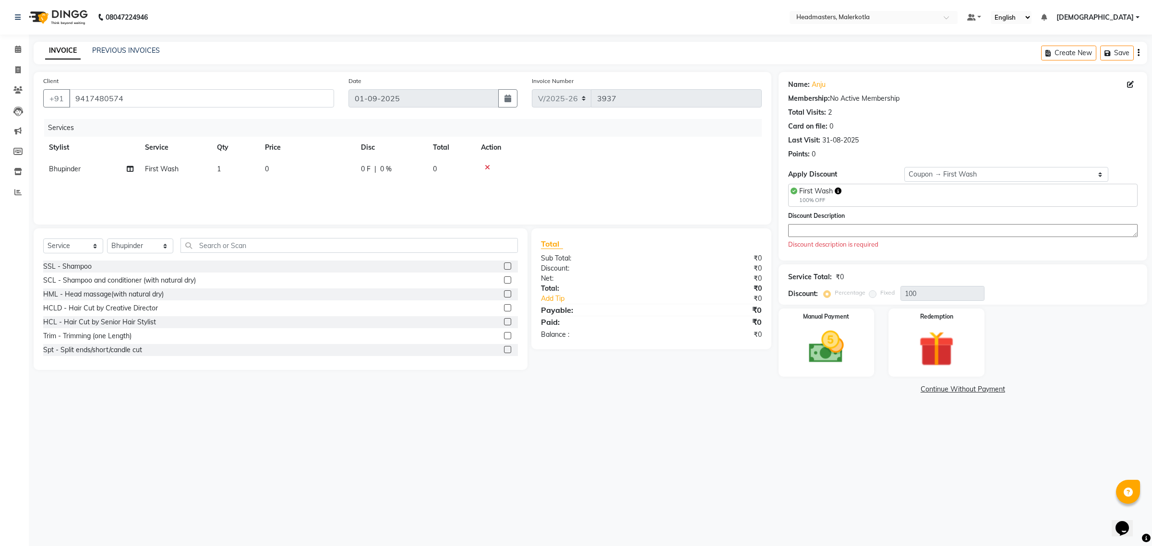
paste textarea "First Wash"
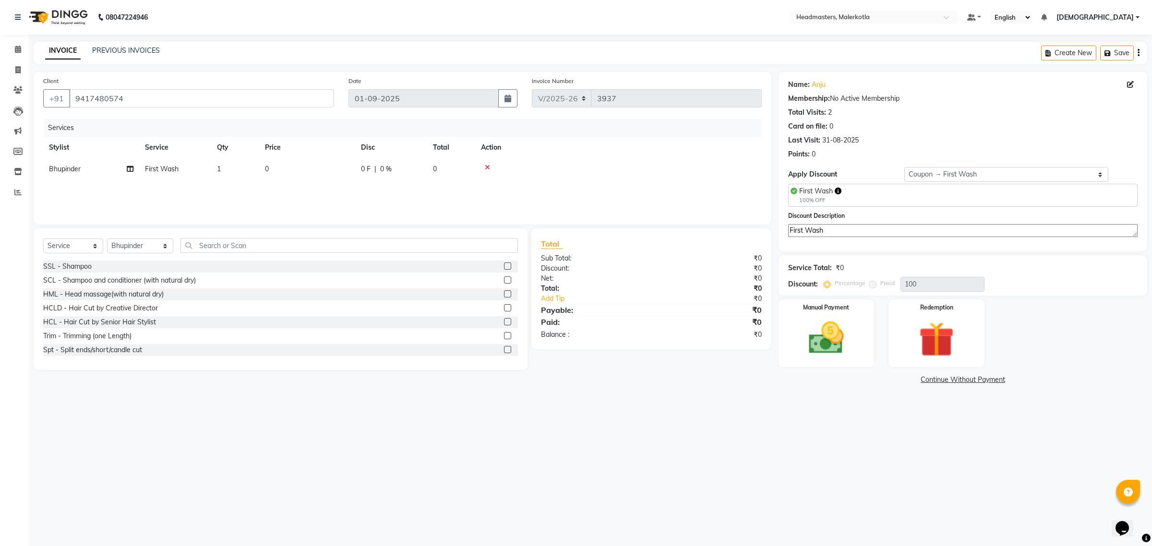
type textarea "First Wash"
drag, startPoint x: 811, startPoint y: 412, endPoint x: 244, endPoint y: 368, distance: 569.1
click at [805, 412] on div "08047224946 Select Location × Headmasters, Malerkotla Default Panel My Panel En…" at bounding box center [576, 273] width 1152 height 546
drag, startPoint x: 63, startPoint y: 245, endPoint x: 62, endPoint y: 252, distance: 6.7
click at [63, 246] on select "Select Service Product Membership Package Voucher Prepaid Gift Card" at bounding box center [73, 246] width 60 height 15
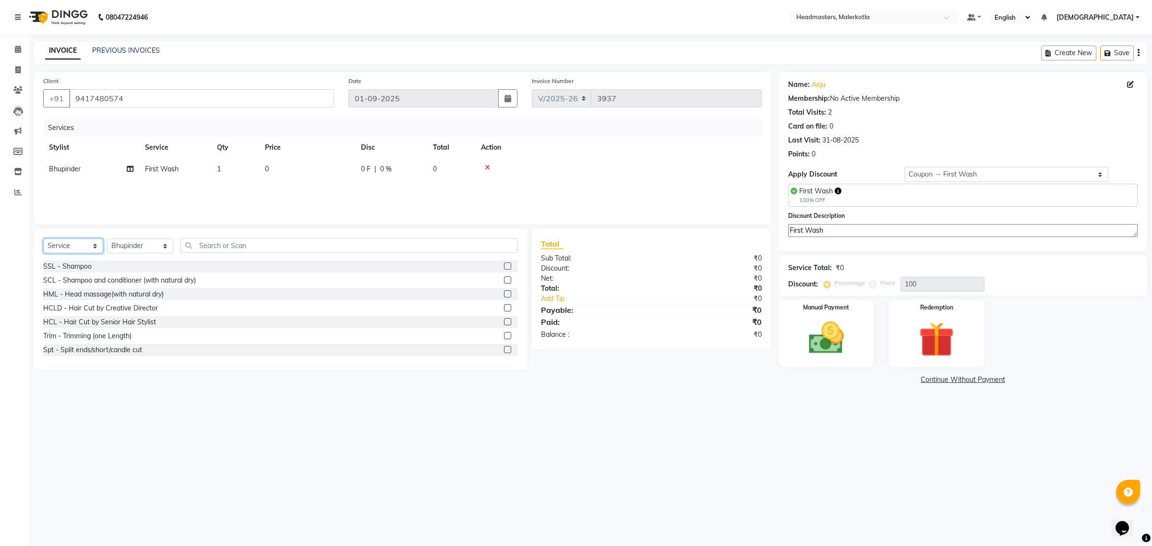
select select "product"
click at [43, 239] on select "Select Service Product Membership Package Voucher Prepaid Gift Card" at bounding box center [73, 246] width 60 height 15
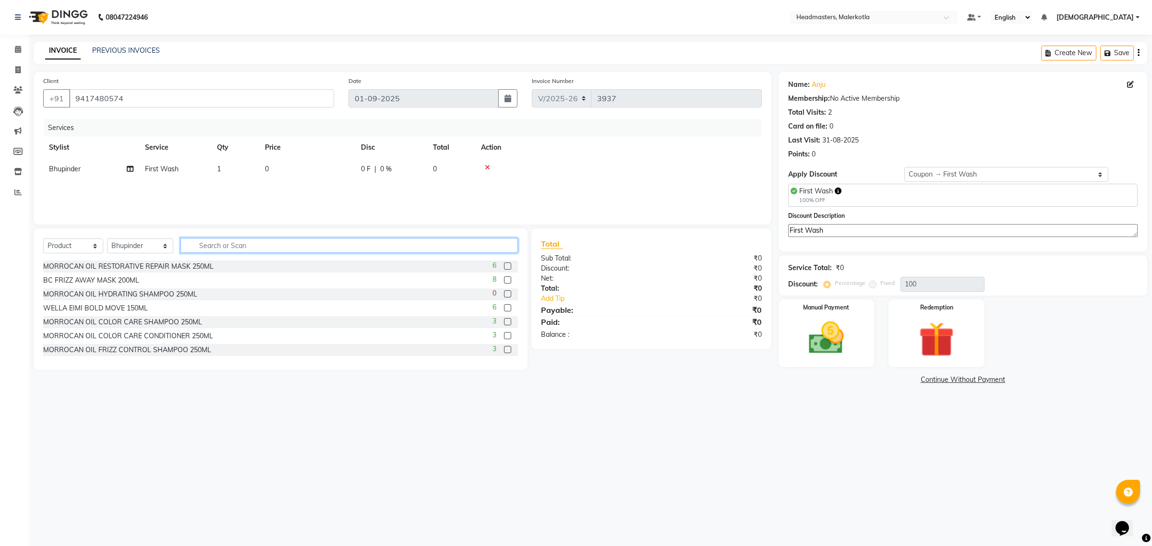
click at [256, 243] on input "text" at bounding box center [349, 245] width 338 height 15
type input "IRAM"
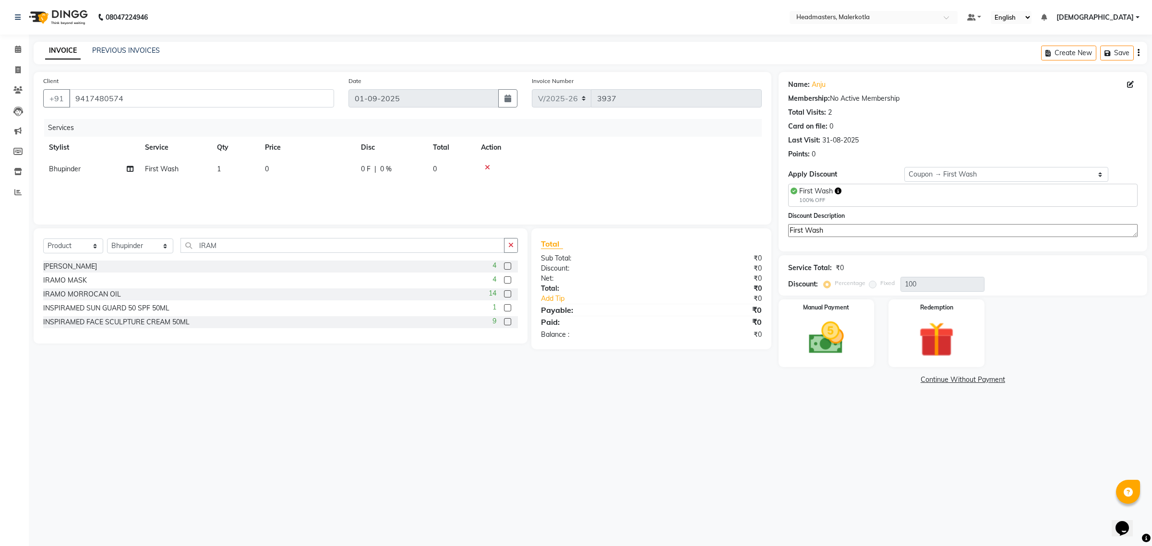
drag, startPoint x: 508, startPoint y: 270, endPoint x: 508, endPoint y: 280, distance: 10.1
click at [509, 270] on div at bounding box center [507, 268] width 6 height 10
drag, startPoint x: 508, startPoint y: 266, endPoint x: 511, endPoint y: 284, distance: 17.6
click at [508, 267] on label at bounding box center [507, 266] width 7 height 7
click at [508, 267] on input "checkbox" at bounding box center [507, 267] width 6 height 6
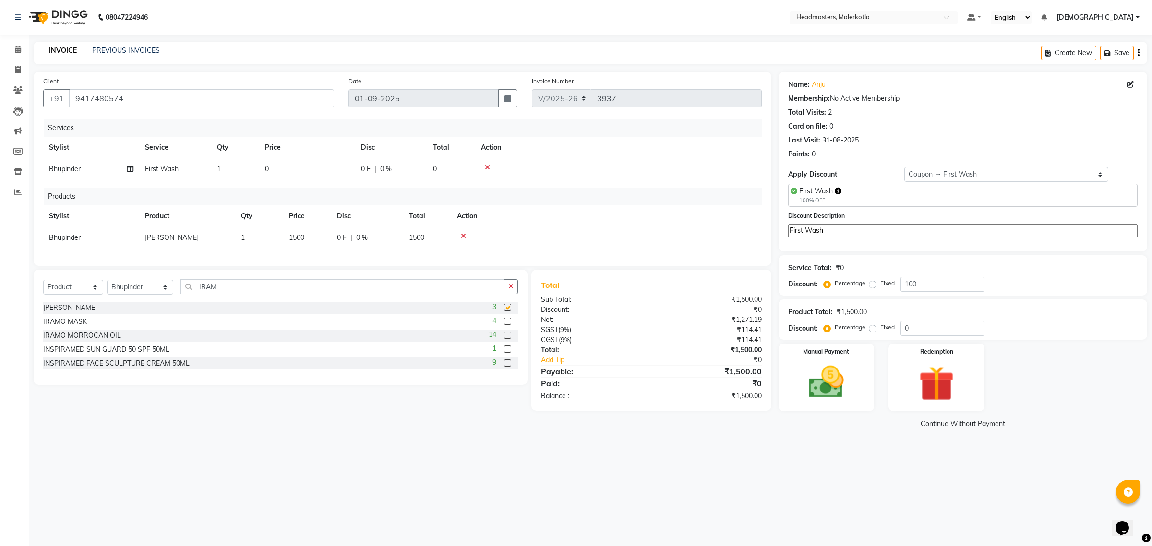
checkbox input "false"
click at [507, 325] on label at bounding box center [507, 321] width 7 height 7
click at [507, 325] on input "checkbox" at bounding box center [507, 322] width 6 height 6
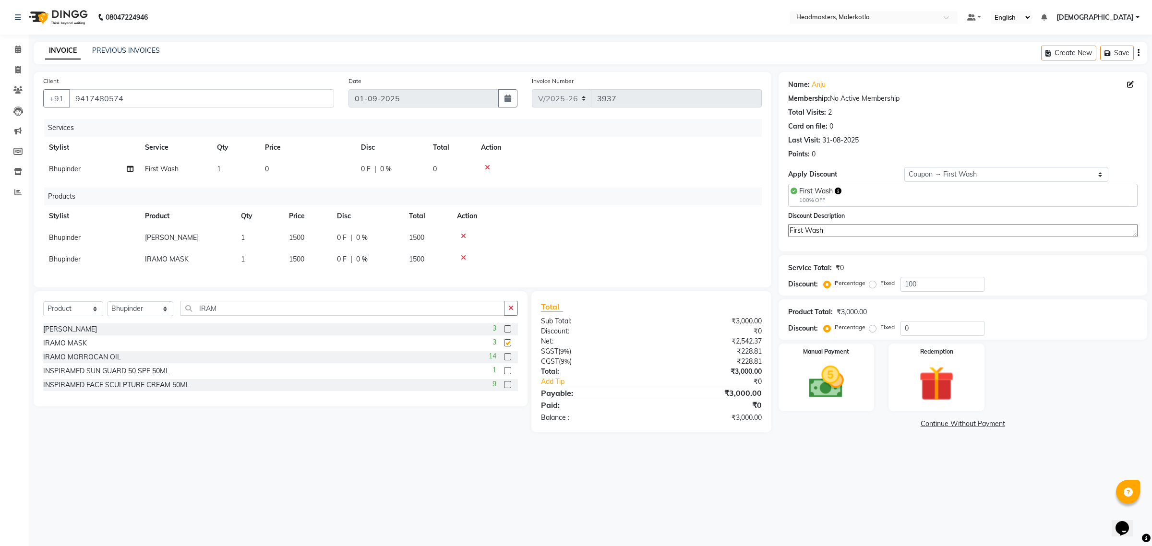
checkbox input "false"
click at [831, 432] on div "Name: Anju Membership: No Active Membership Total Visits: 2 Card on file: 0 Las…" at bounding box center [967, 252] width 376 height 360
click at [834, 389] on img at bounding box center [826, 382] width 60 height 42
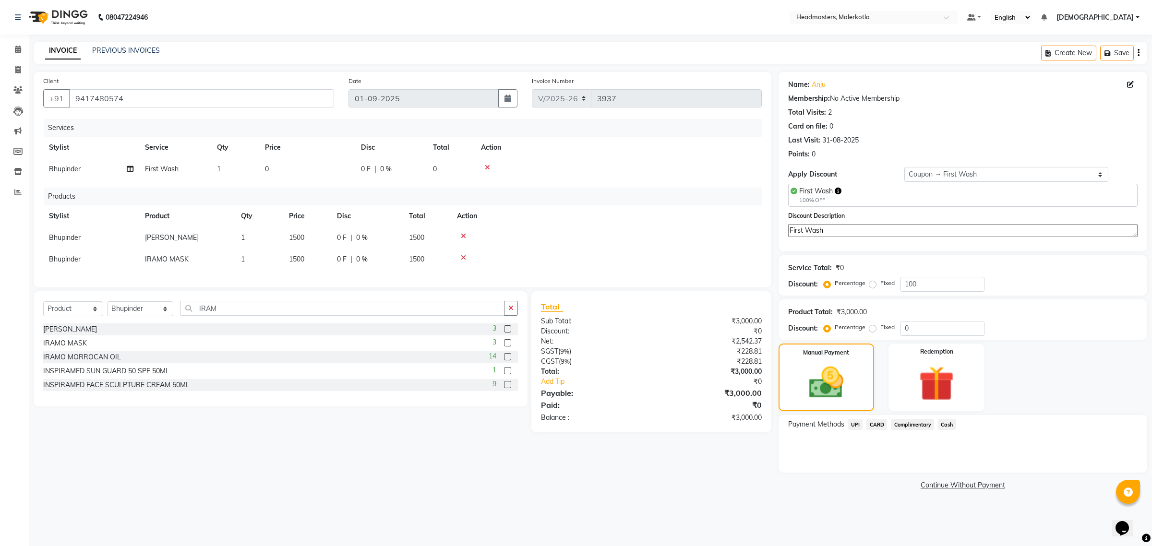
drag, startPoint x: 947, startPoint y: 425, endPoint x: 947, endPoint y: 434, distance: 9.6
click at [947, 425] on span "Cash" at bounding box center [947, 424] width 18 height 11
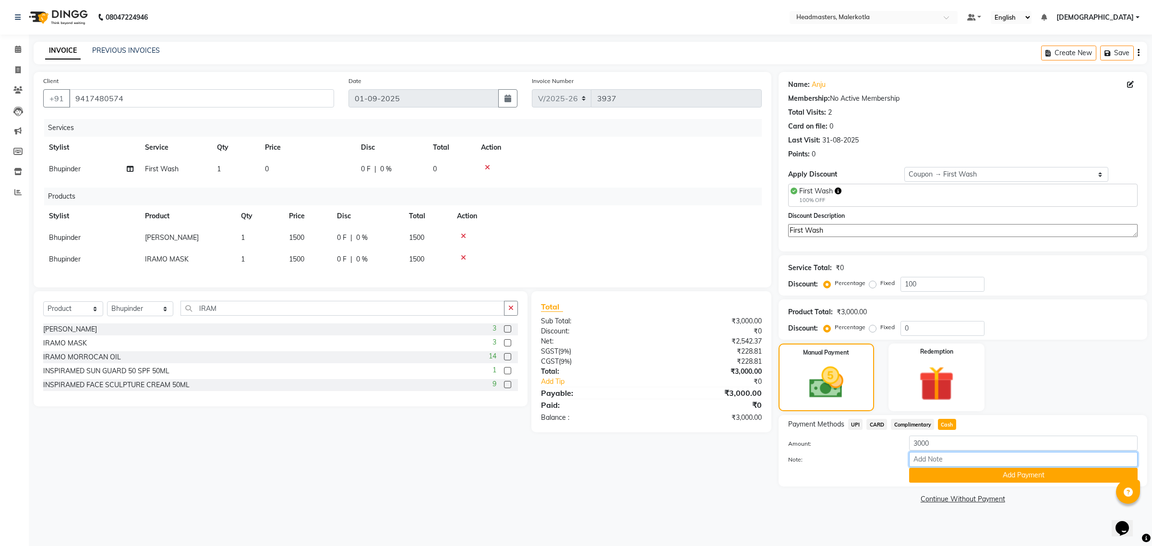
click at [966, 457] on input "Note:" at bounding box center [1023, 459] width 228 height 15
click at [947, 473] on button "Add Payment" at bounding box center [1023, 475] width 228 height 15
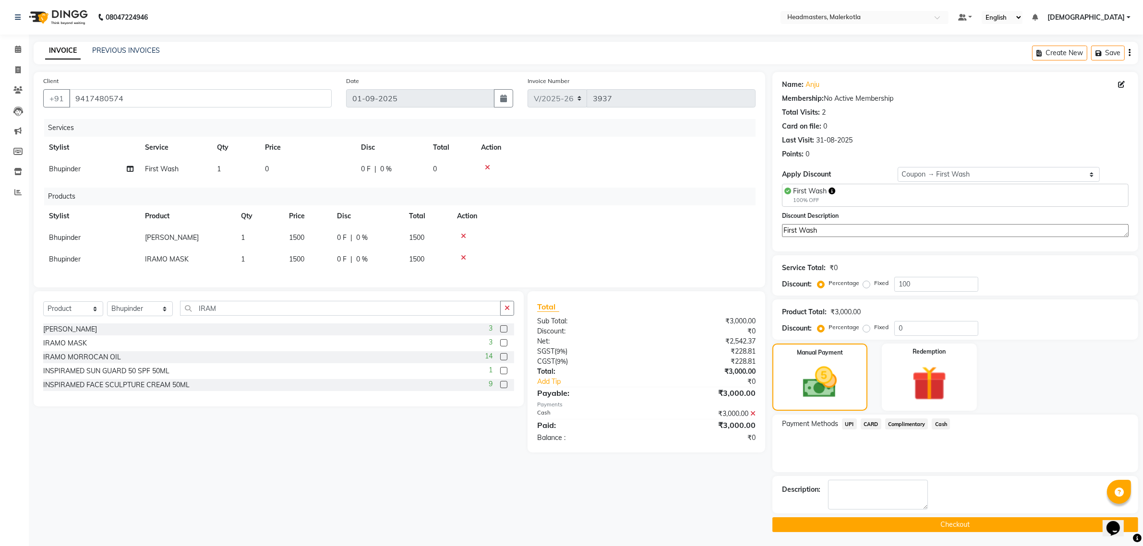
click at [900, 526] on button "Checkout" at bounding box center [955, 524] width 366 height 15
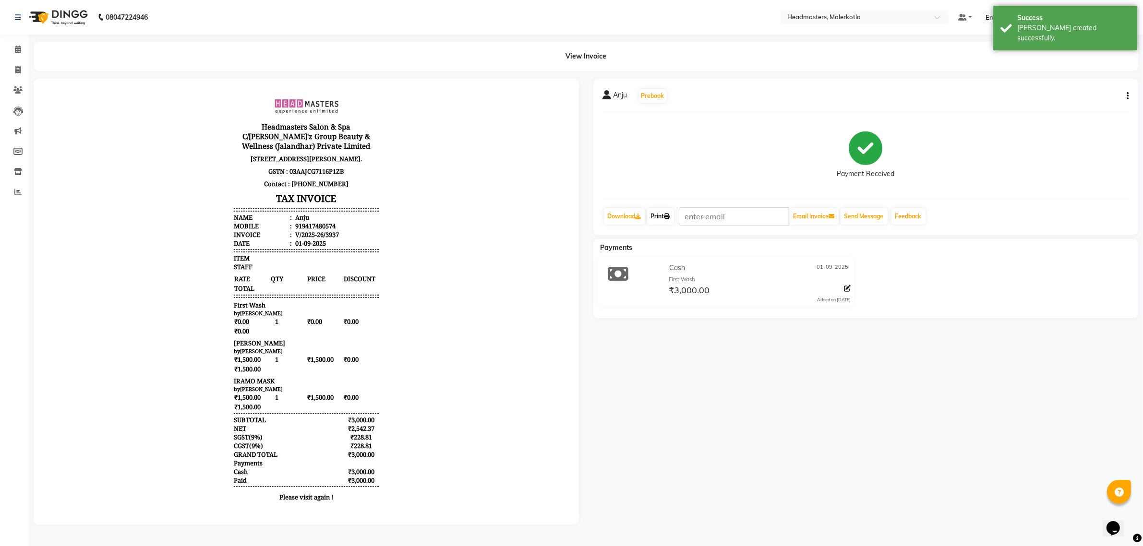
click at [665, 218] on link "Print" at bounding box center [660, 216] width 27 height 16
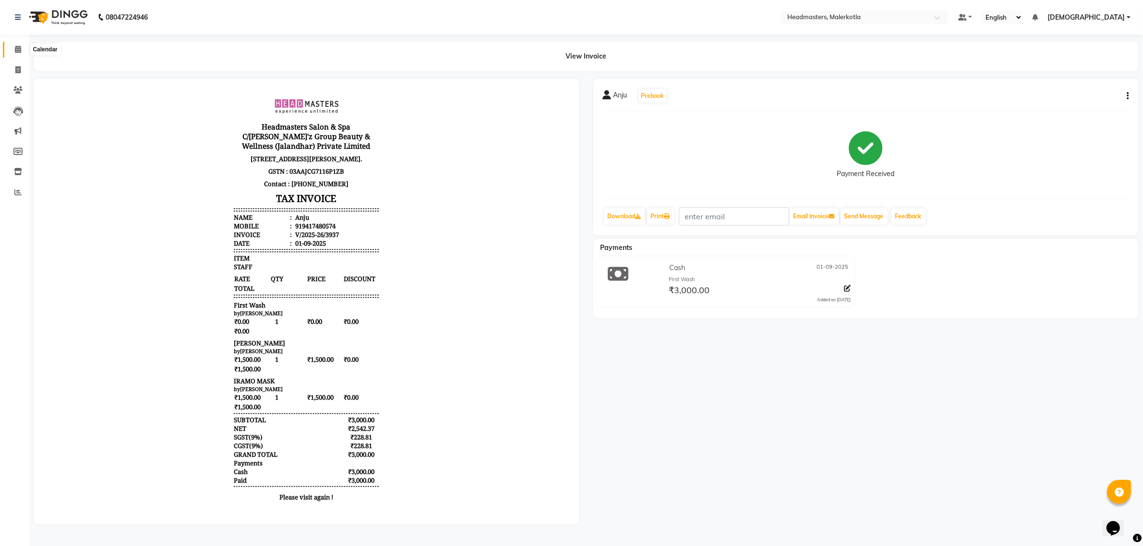
click at [13, 47] on span at bounding box center [18, 49] width 17 height 11
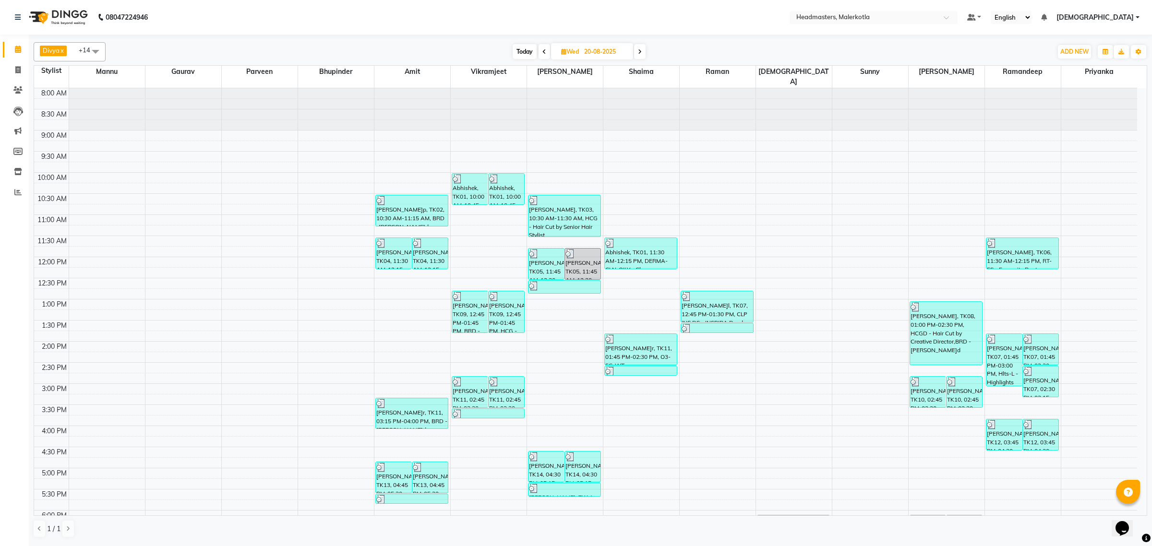
click at [576, 51] on span "Wed" at bounding box center [570, 51] width 23 height 7
select select "8"
select select "2025"
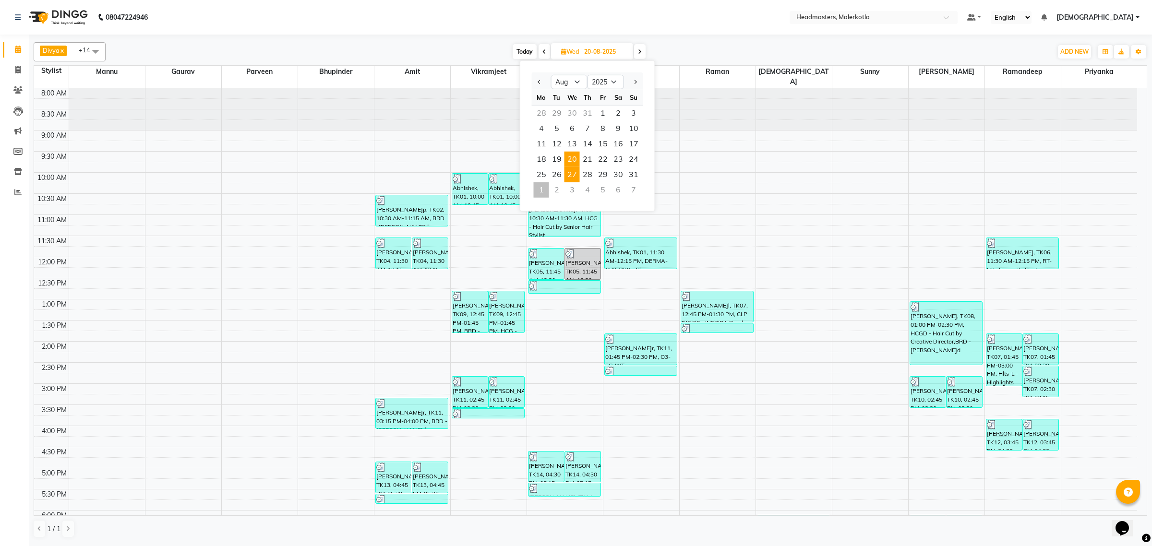
click at [574, 171] on span "27" at bounding box center [571, 174] width 15 height 15
type input "27-08-2025"
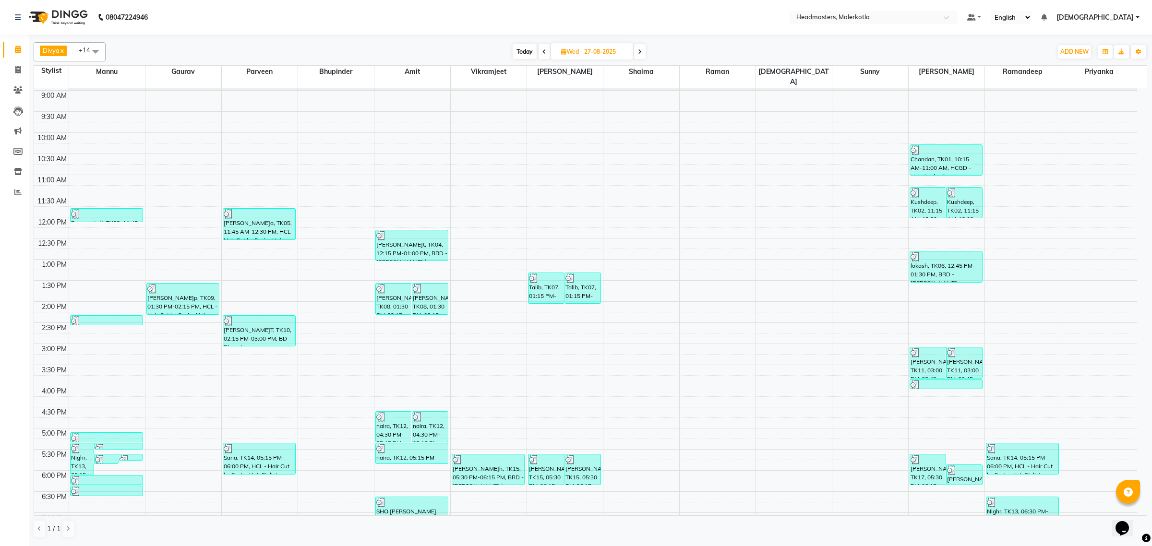
scroll to position [100, 0]
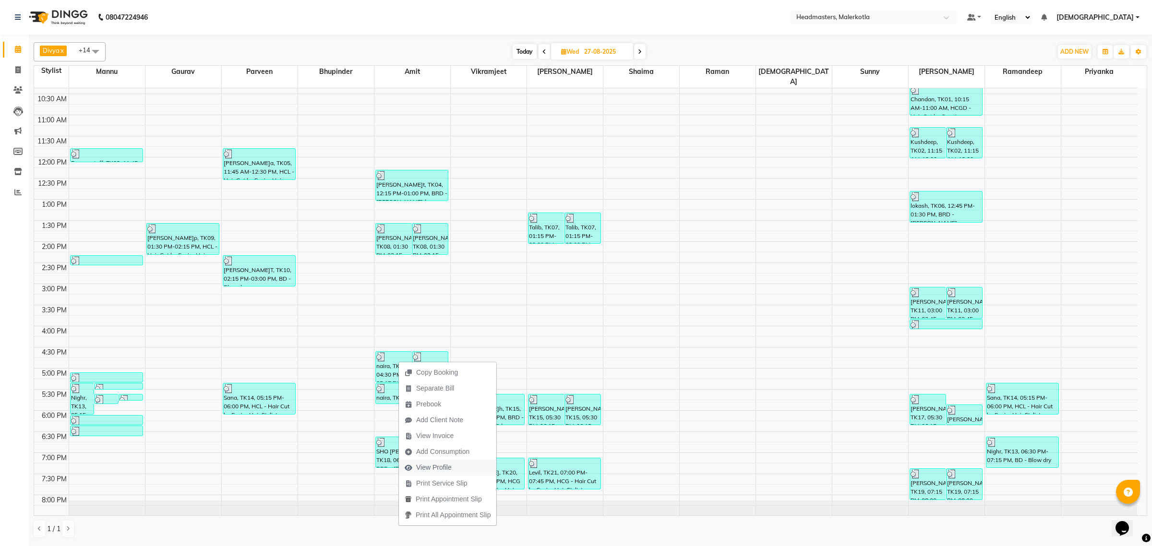
click at [437, 465] on span "View Profile" at bounding box center [434, 468] width 36 height 10
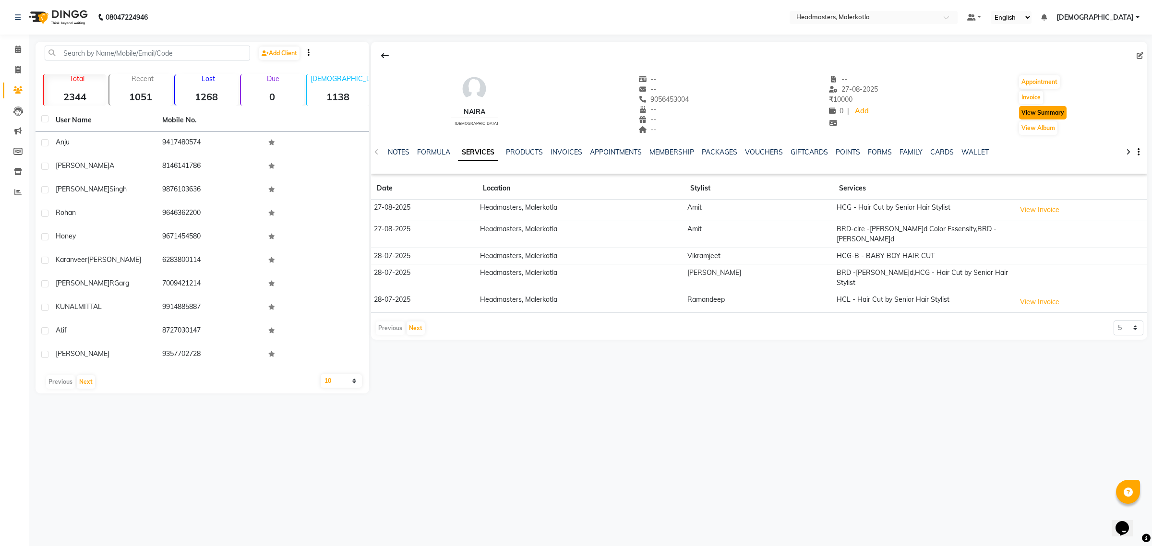
click at [1030, 112] on button "View Summary" at bounding box center [1043, 112] width 48 height 13
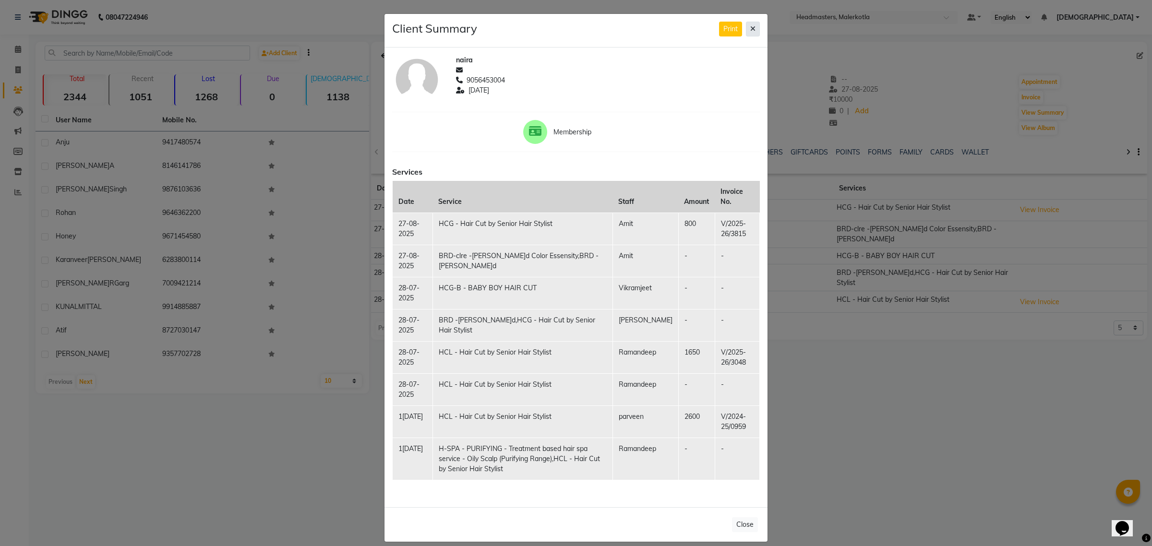
click at [750, 29] on icon at bounding box center [752, 28] width 5 height 7
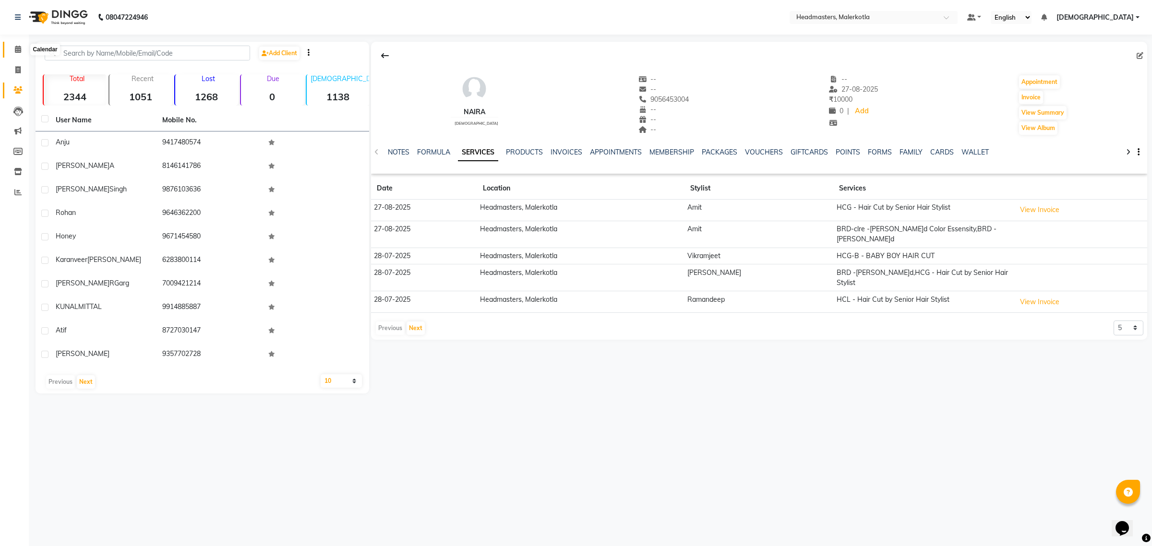
click at [18, 50] on icon at bounding box center [18, 49] width 6 height 7
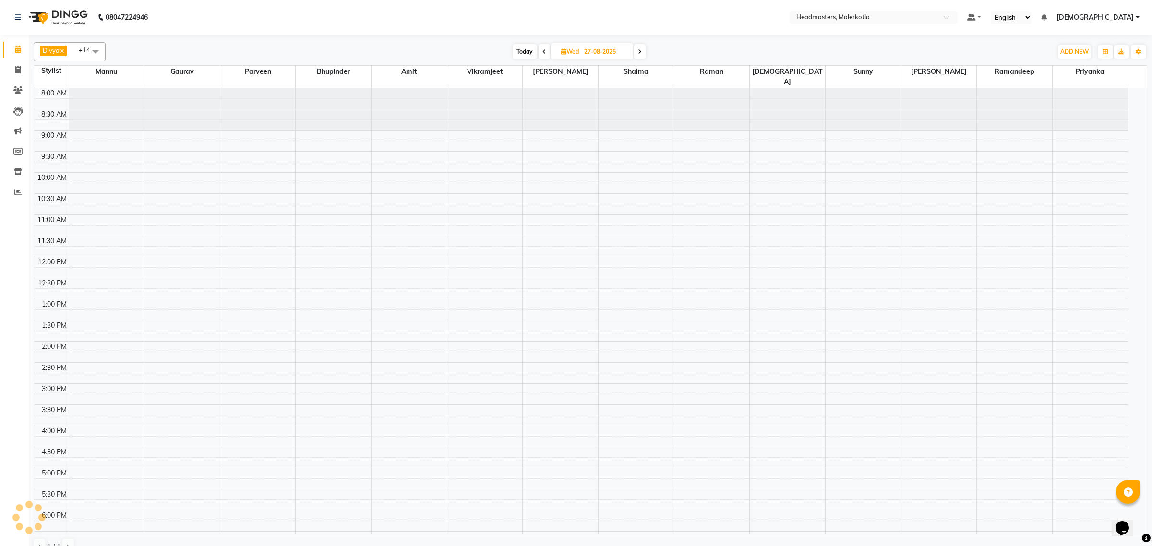
scroll to position [142, 0]
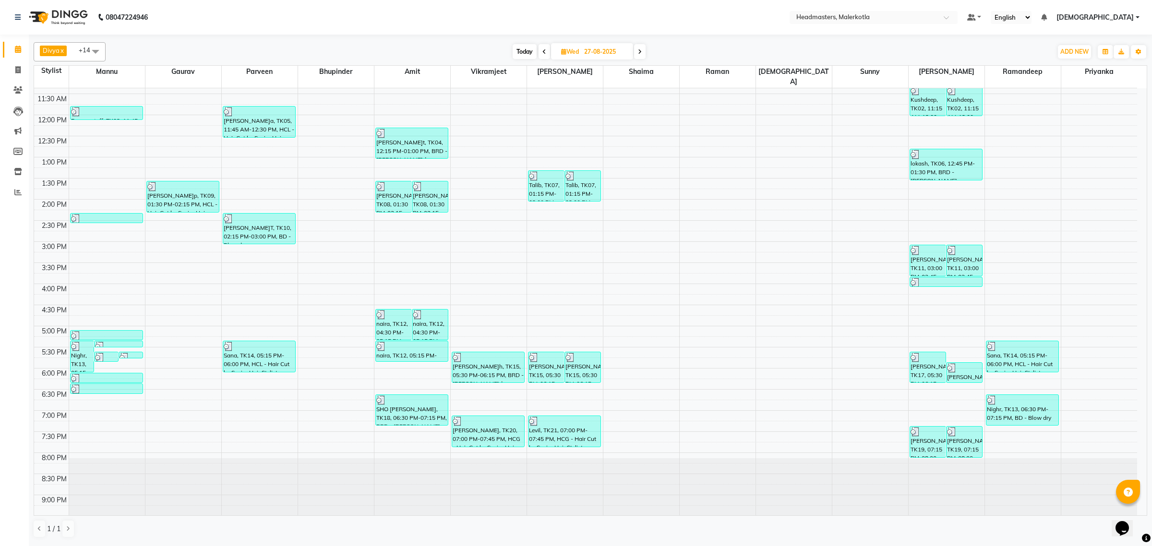
click at [600, 50] on input "27-08-2025" at bounding box center [605, 52] width 48 height 14
select select "8"
select select "2025"
click at [542, 186] on div "1" at bounding box center [541, 189] width 15 height 15
type input "01-09-2025"
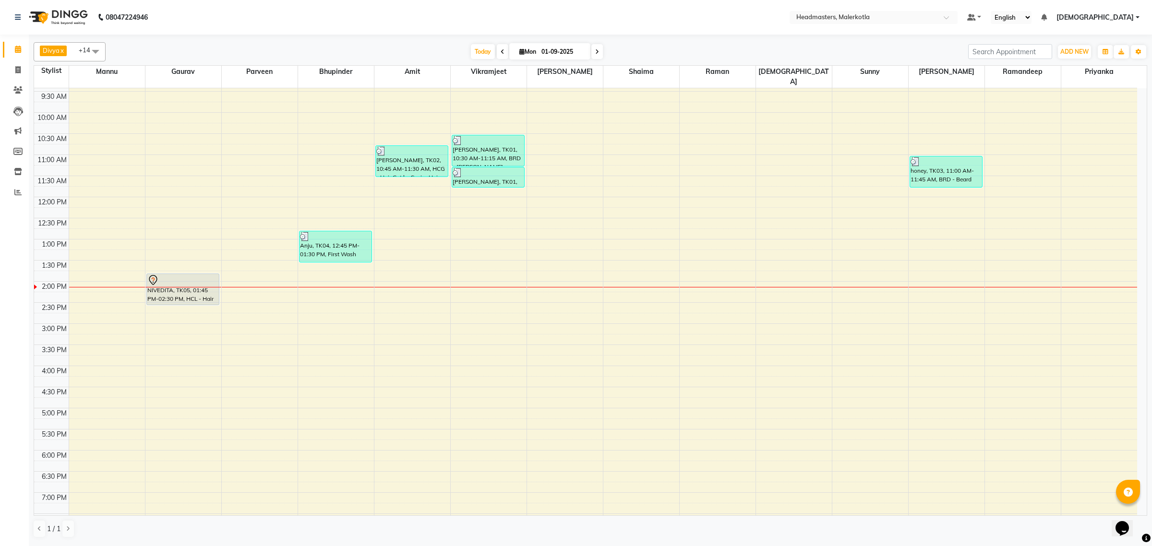
scroll to position [0, 0]
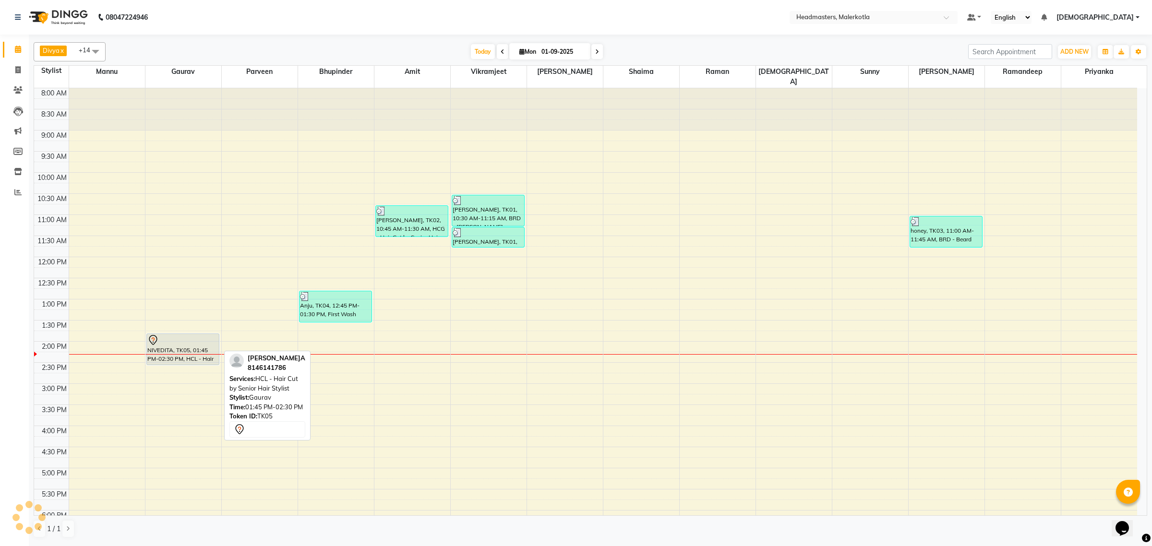
click at [187, 341] on div "NIVEDITA, TK05, 01:45 PM-02:30 PM, HCL - Hair Cut by Senior Hair Stylist" at bounding box center [183, 349] width 72 height 31
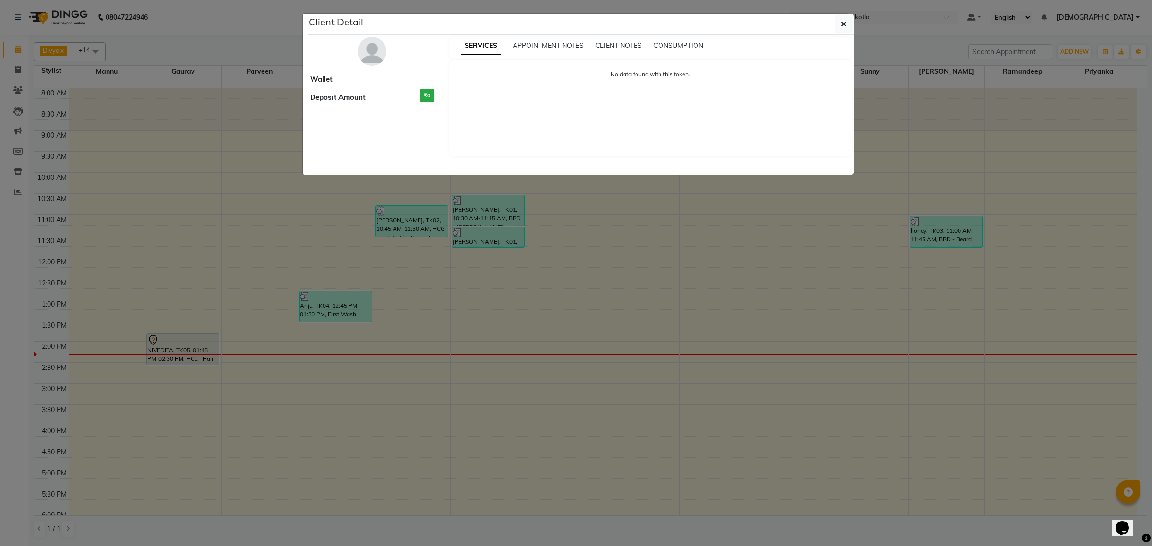
select select "7"
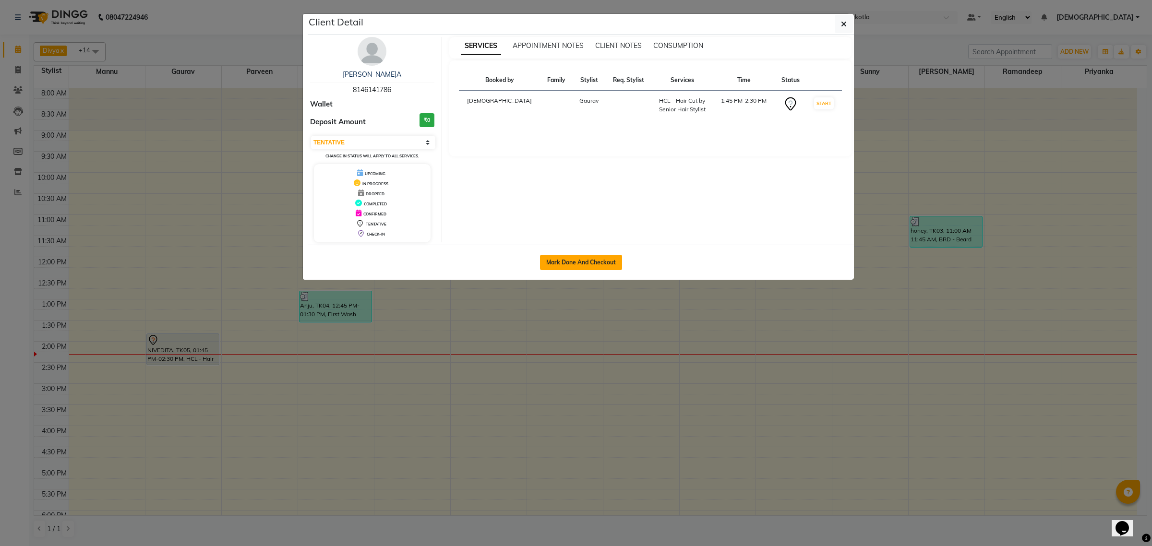
click at [569, 259] on button "Mark Done And Checkout" at bounding box center [581, 262] width 82 height 15
select select "service"
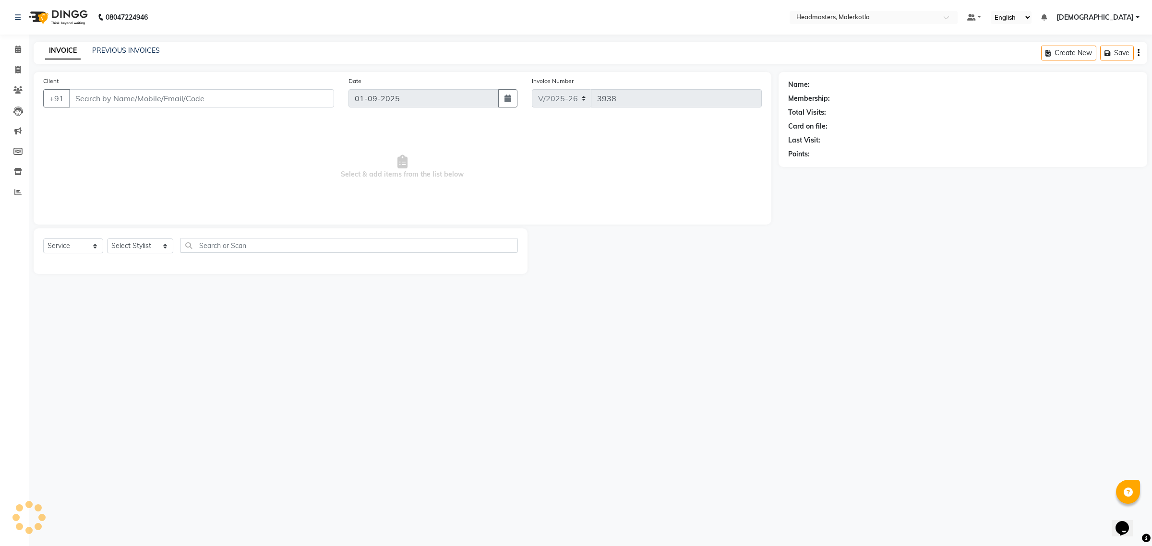
type input "8146141786"
select select "63922"
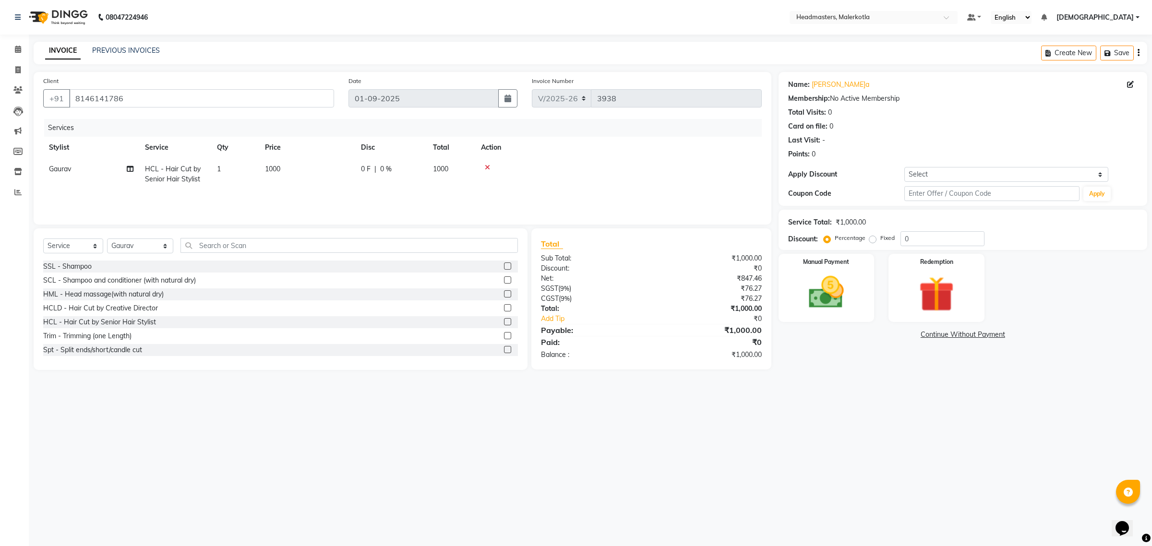
click at [380, 171] on span "0 %" at bounding box center [386, 169] width 12 height 10
select select "63922"
click at [464, 170] on input "0" at bounding box center [462, 171] width 29 height 15
type input "40"
click at [644, 151] on th "Action" at bounding box center [618, 148] width 287 height 22
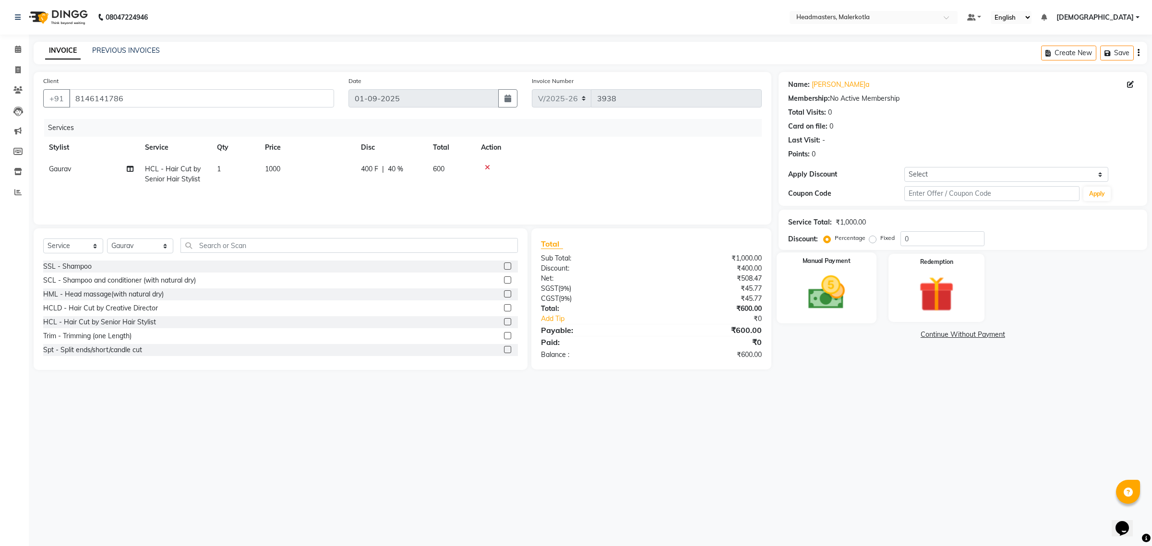
click at [843, 309] on img at bounding box center [826, 293] width 60 height 42
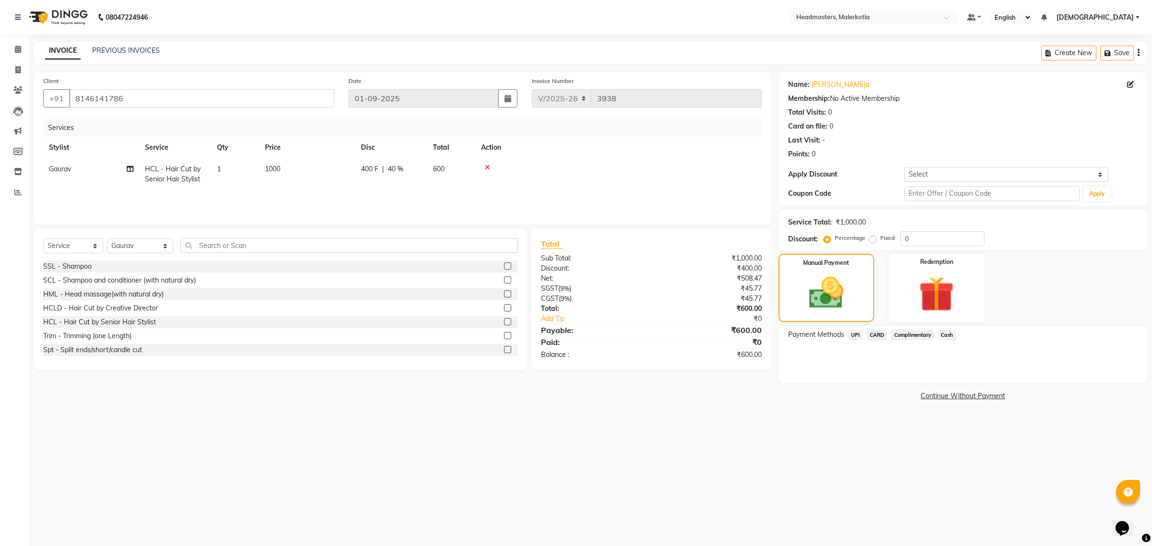
click at [857, 334] on span "UPI" at bounding box center [855, 335] width 15 height 11
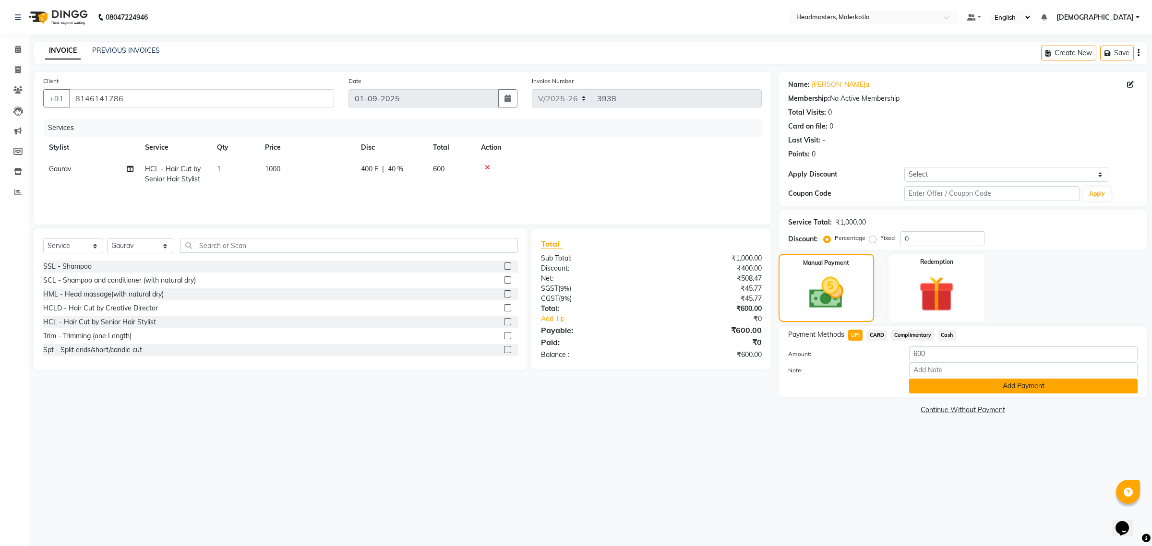
click at [919, 387] on button "Add Payment" at bounding box center [1023, 386] width 228 height 15
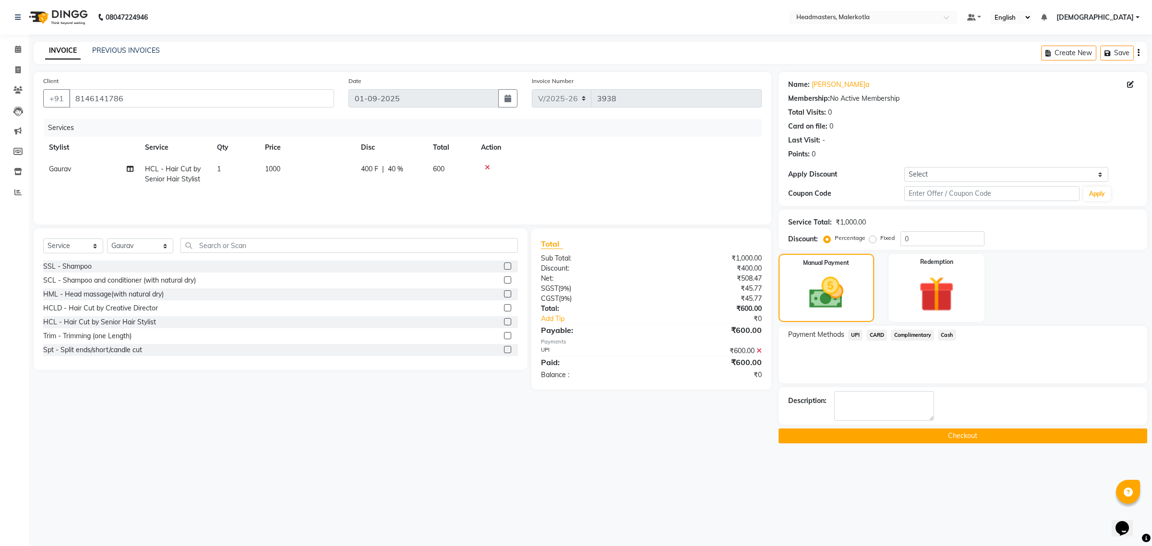
click at [932, 442] on button "Checkout" at bounding box center [963, 436] width 369 height 15
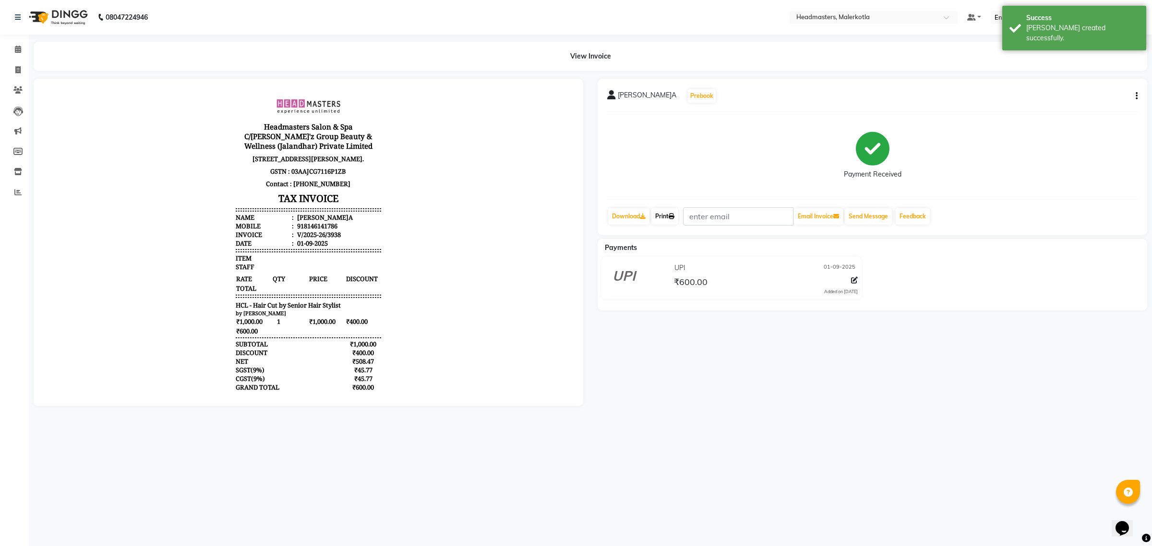
click at [661, 214] on link "Print" at bounding box center [664, 216] width 27 height 16
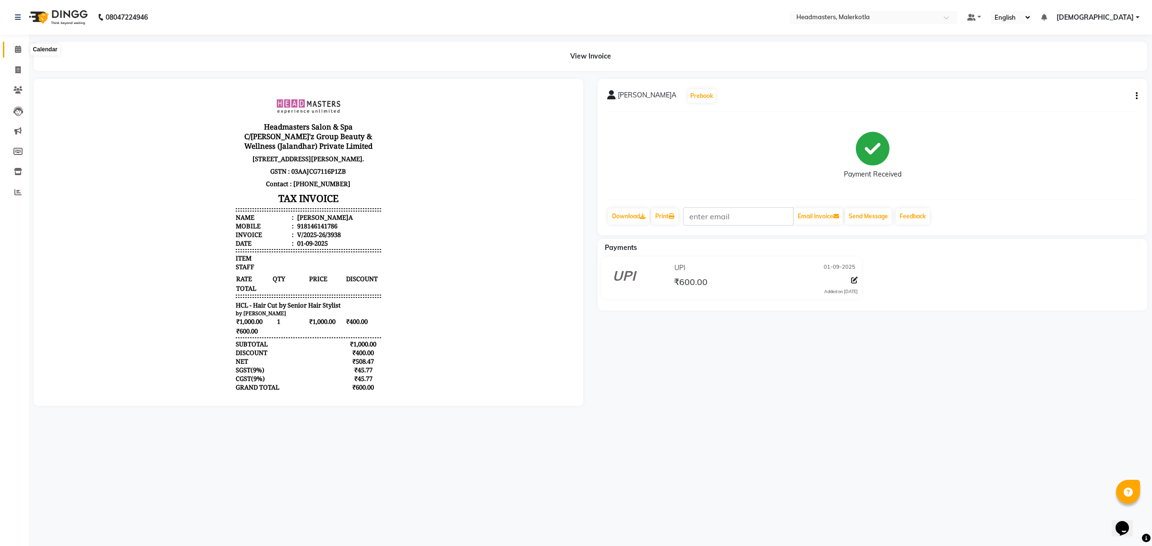
drag, startPoint x: 17, startPoint y: 50, endPoint x: 36, endPoint y: 41, distance: 21.7
click at [17, 50] on icon at bounding box center [18, 49] width 6 height 7
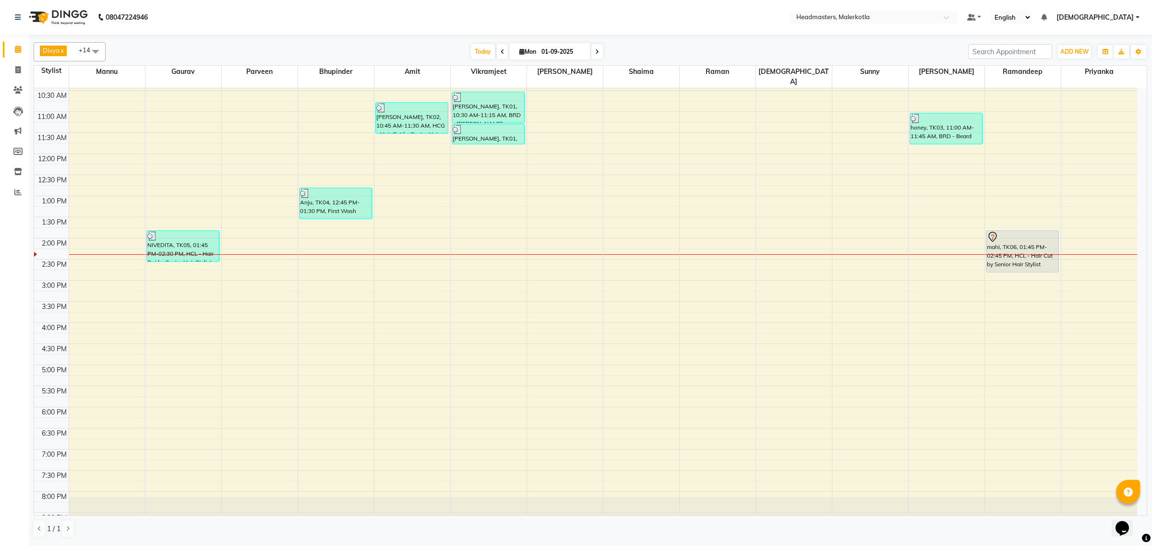
scroll to position [22, 0]
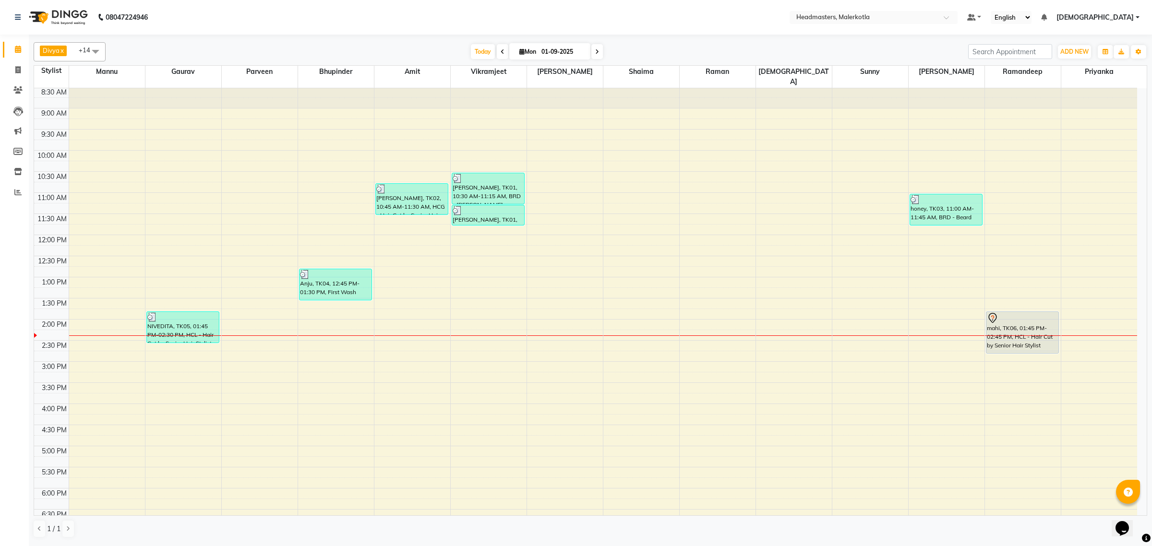
click at [90, 50] on span at bounding box center [95, 51] width 19 height 18
click at [81, 141] on div "Headmasters" at bounding box center [69, 136] width 61 height 10
checkbox input "true"
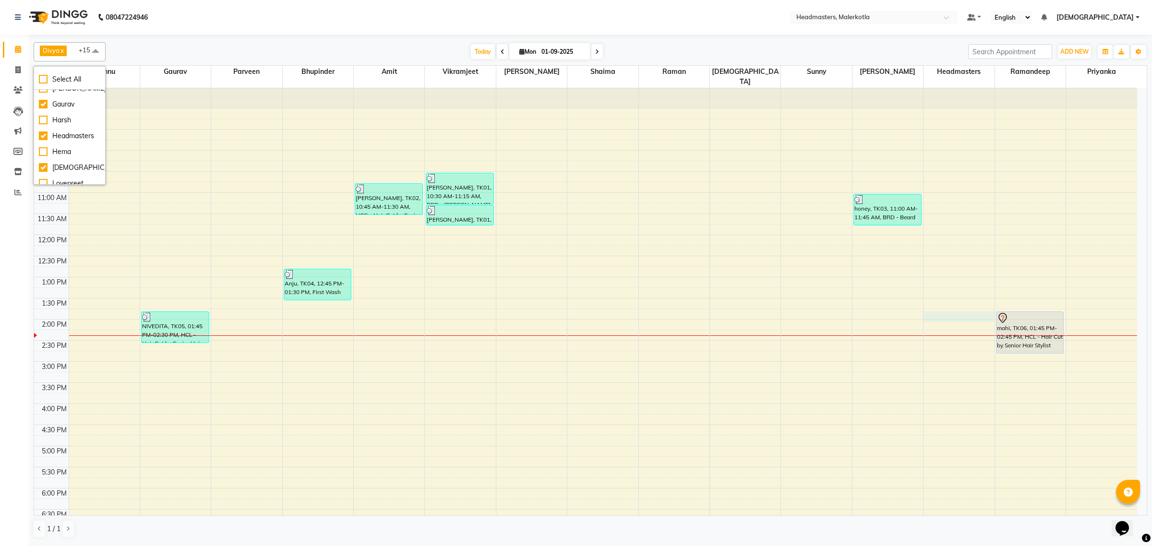
click at [959, 308] on div "8:00 AM 8:30 AM 9:00 AM 9:30 AM 10:00 AM 10:30 AM 11:00 AM 11:30 AM 12:00 PM 12…" at bounding box center [585, 361] width 1103 height 591
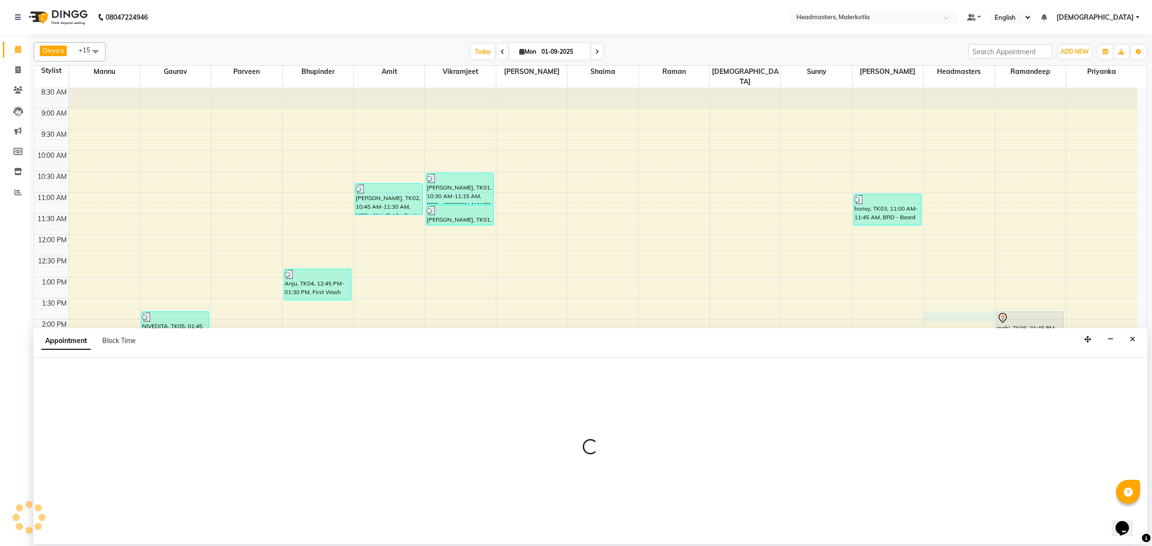
select select "65953"
select select "825"
select select "tentative"
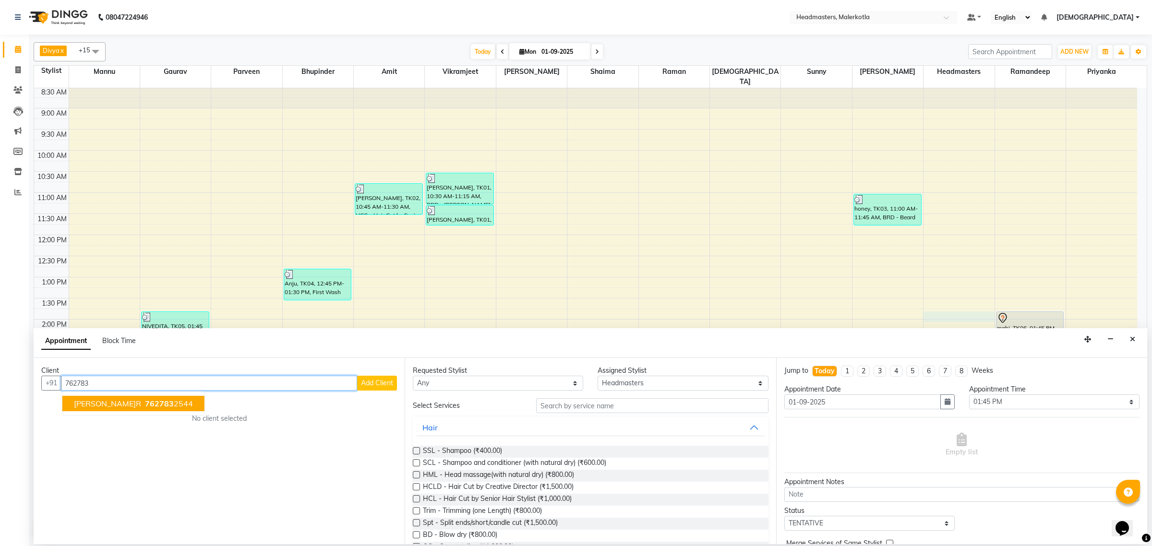
click at [138, 397] on button "Diljeet kaur 762783 2544" at bounding box center [133, 403] width 142 height 15
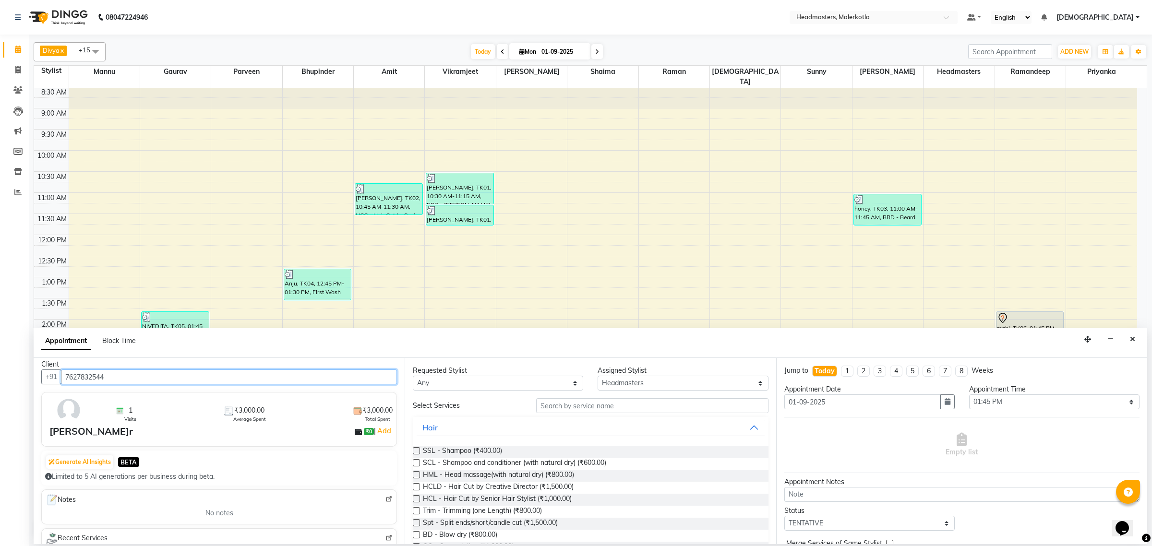
scroll to position [0, 0]
type input "7627832544"
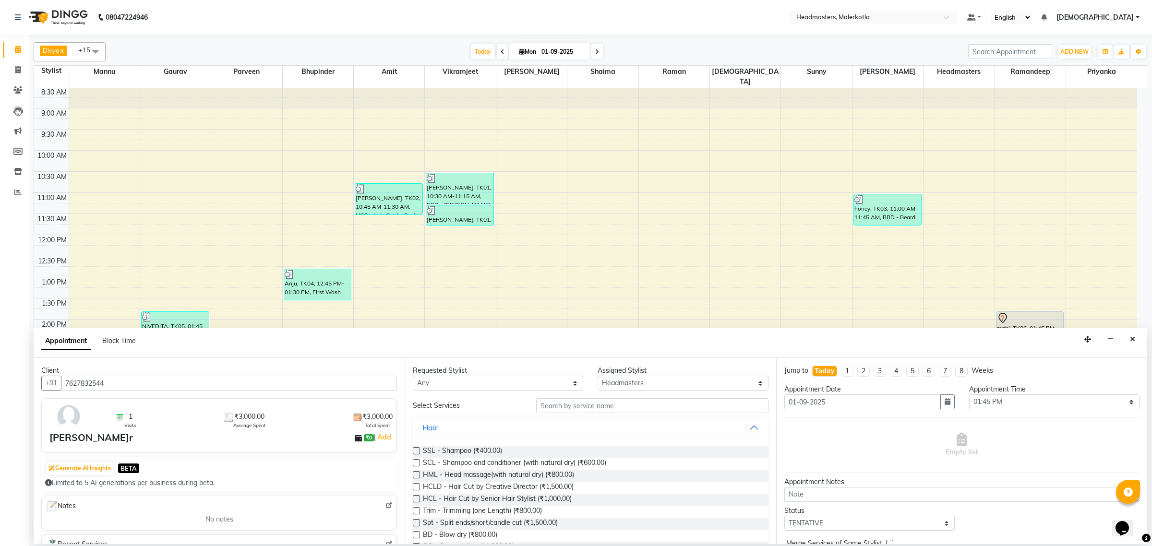
click at [552, 403] on input "text" at bounding box center [652, 405] width 232 height 15
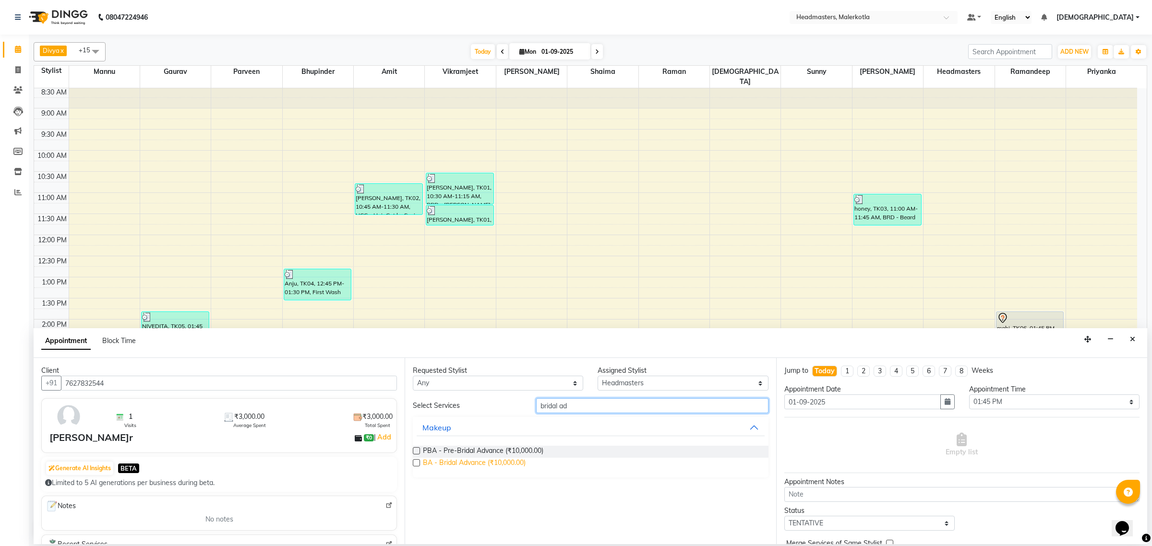
type input "bridal ad"
click at [464, 462] on span "BA - Bridal Advance (₹10,000.00)" at bounding box center [474, 464] width 103 height 12
checkbox input "false"
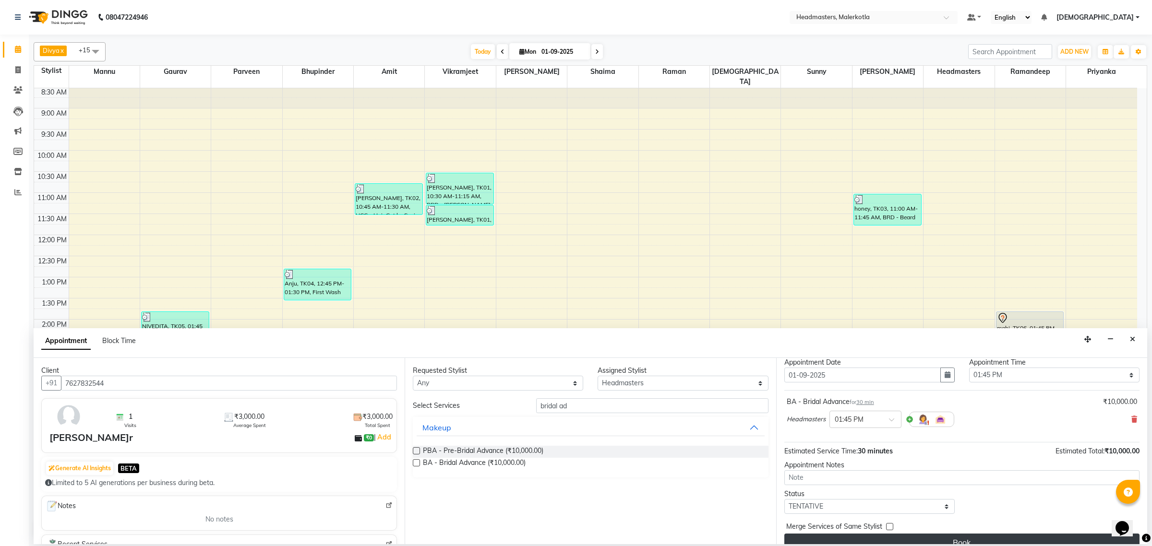
scroll to position [42, 0]
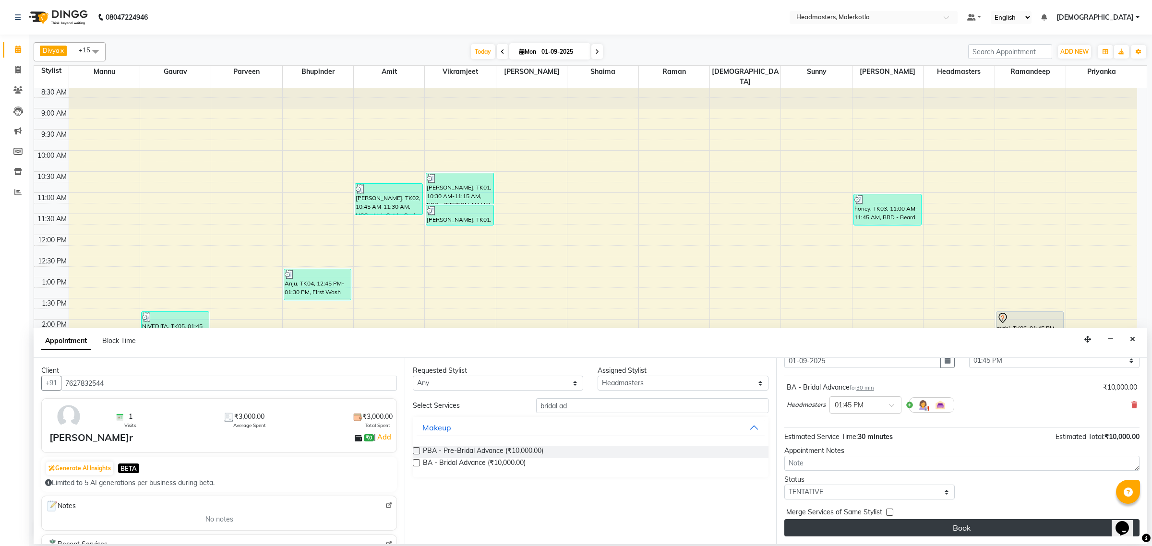
click at [876, 526] on button "Book" at bounding box center [961, 527] width 355 height 17
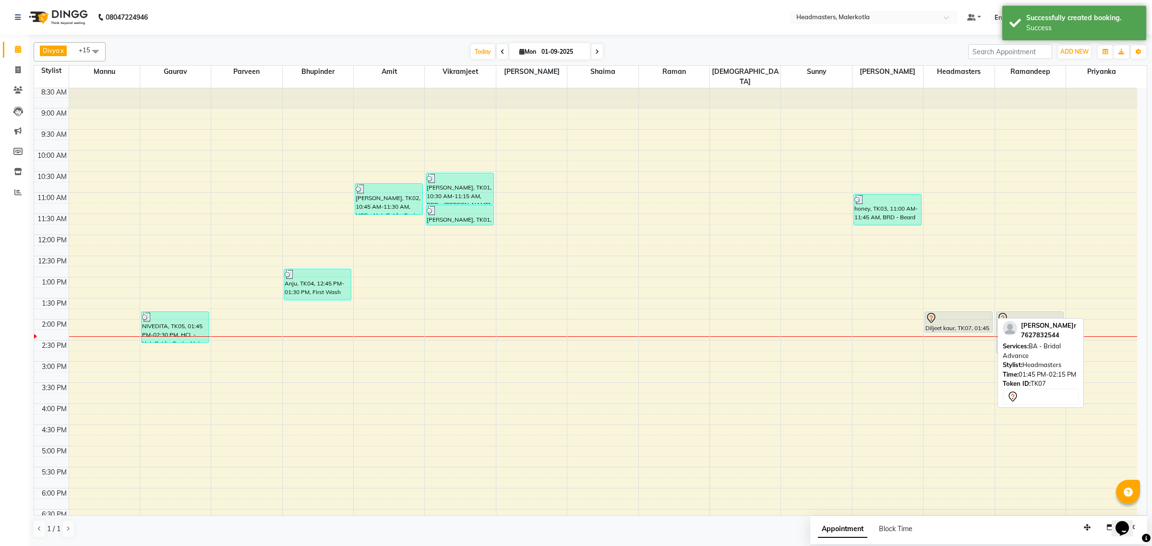
click at [966, 312] on div at bounding box center [958, 318] width 66 height 12
select select "7"
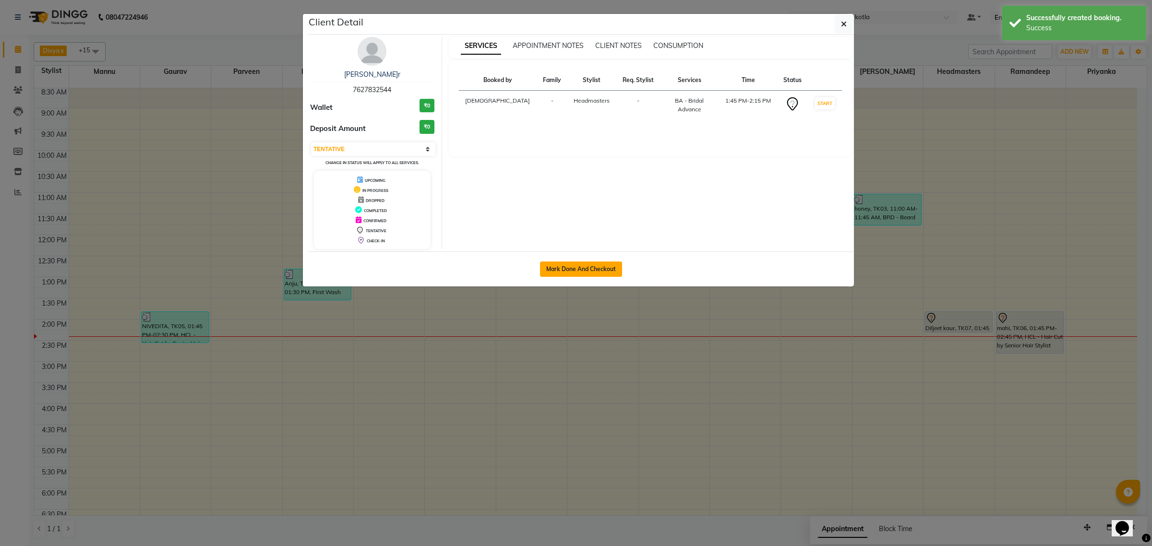
click at [590, 267] on button "Mark Done And Checkout" at bounding box center [581, 269] width 82 height 15
select select "service"
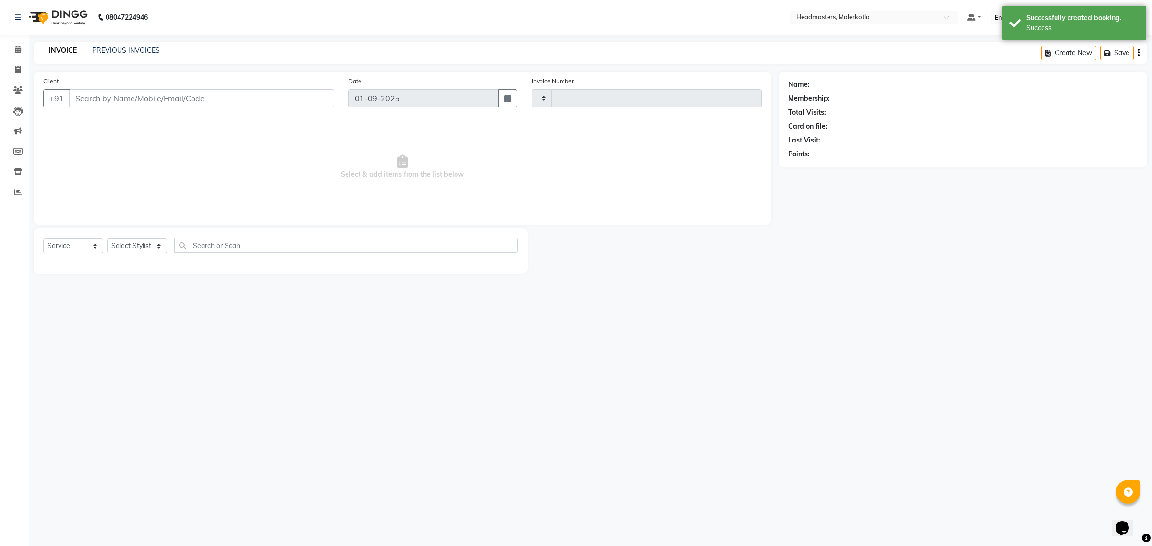
type input "3939"
select select "3"
select select "7368"
type input "7627832544"
select select "65953"
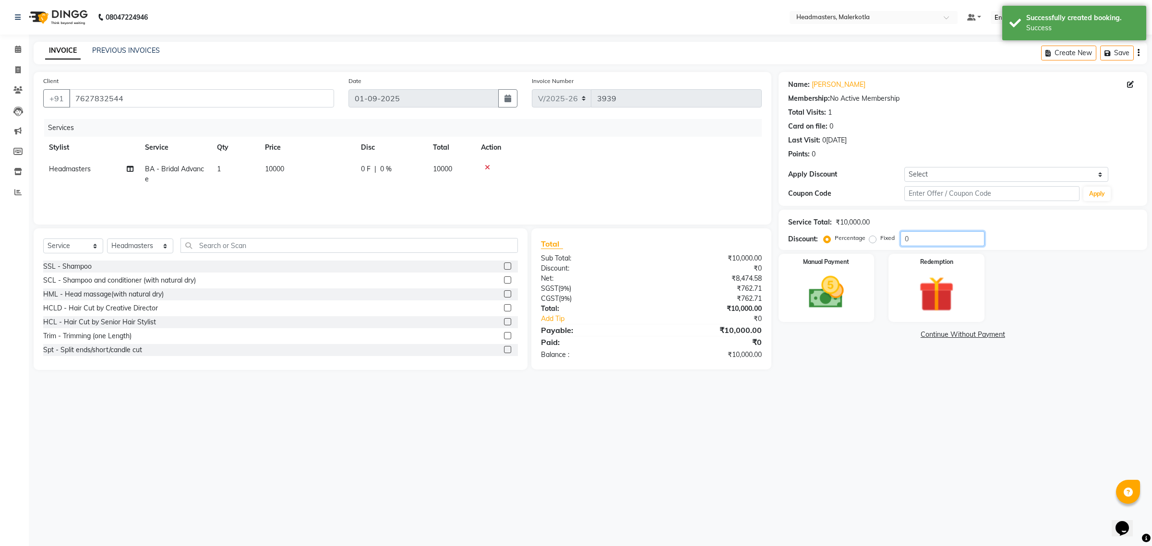
click at [927, 239] on input "0" at bounding box center [942, 238] width 84 height 15
type input "50"
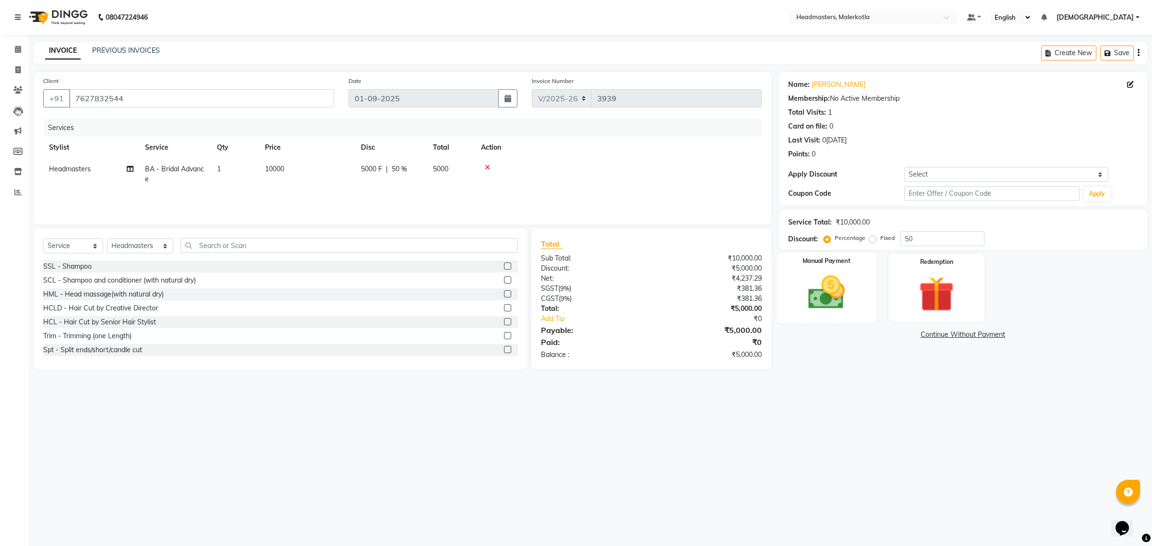
click at [839, 286] on img at bounding box center [826, 293] width 60 height 42
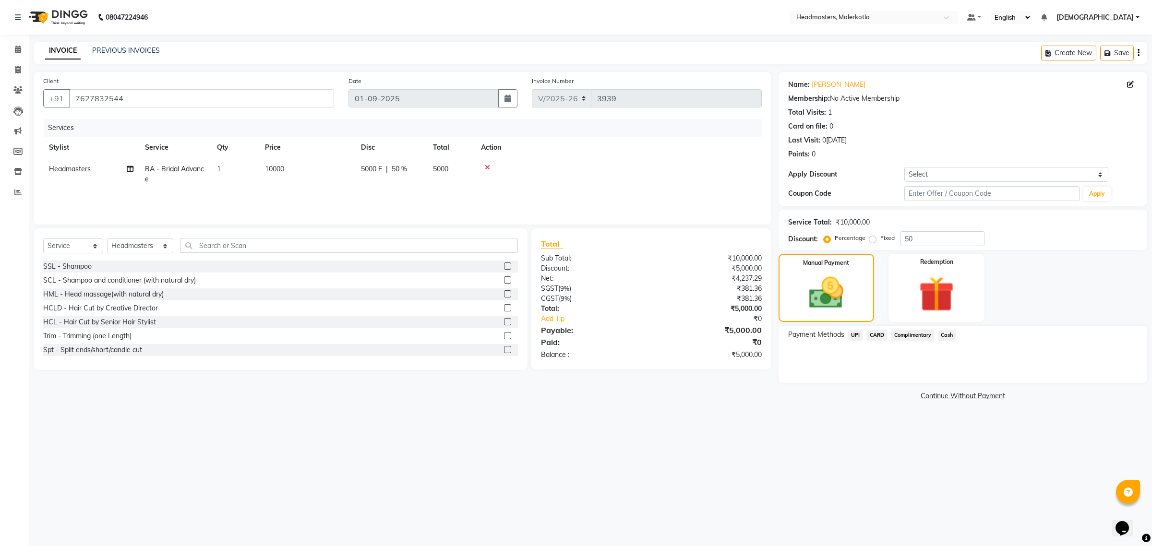
click at [943, 333] on span "Cash" at bounding box center [947, 335] width 18 height 11
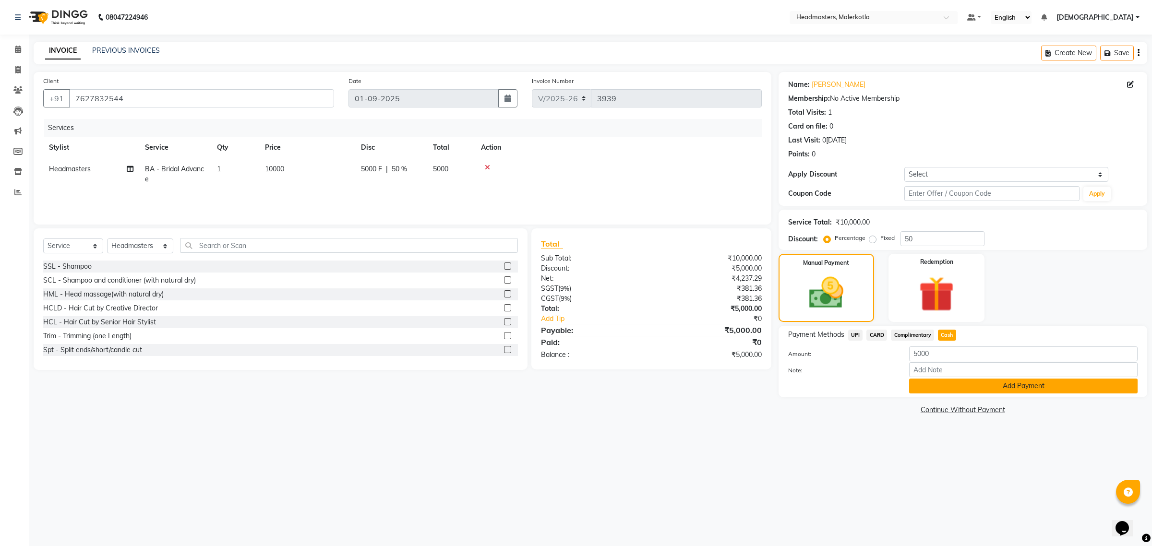
click at [949, 382] on button "Add Payment" at bounding box center [1023, 386] width 228 height 15
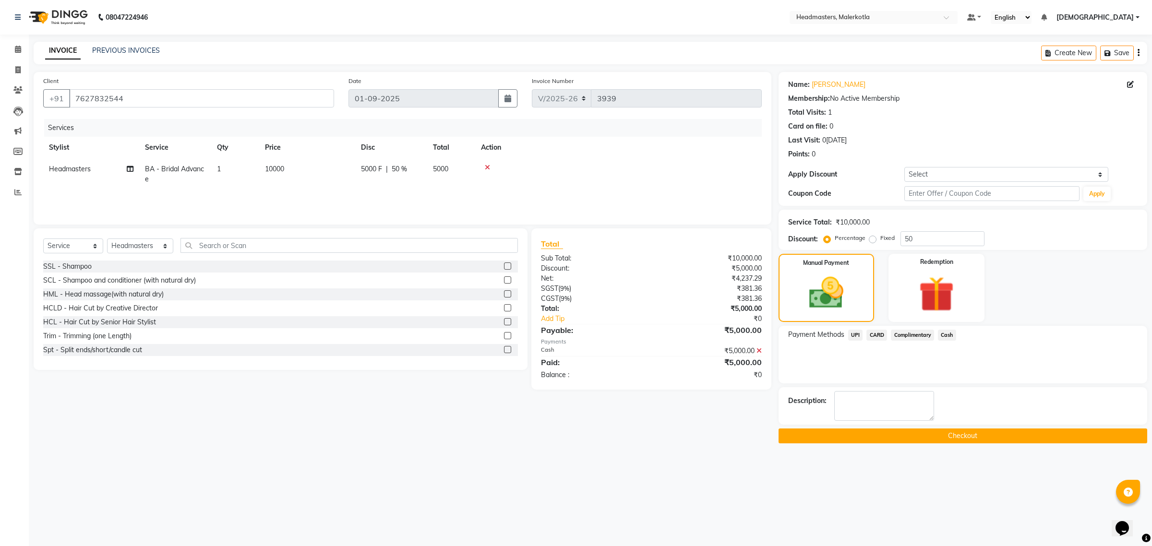
click at [929, 430] on button "Checkout" at bounding box center [963, 436] width 369 height 15
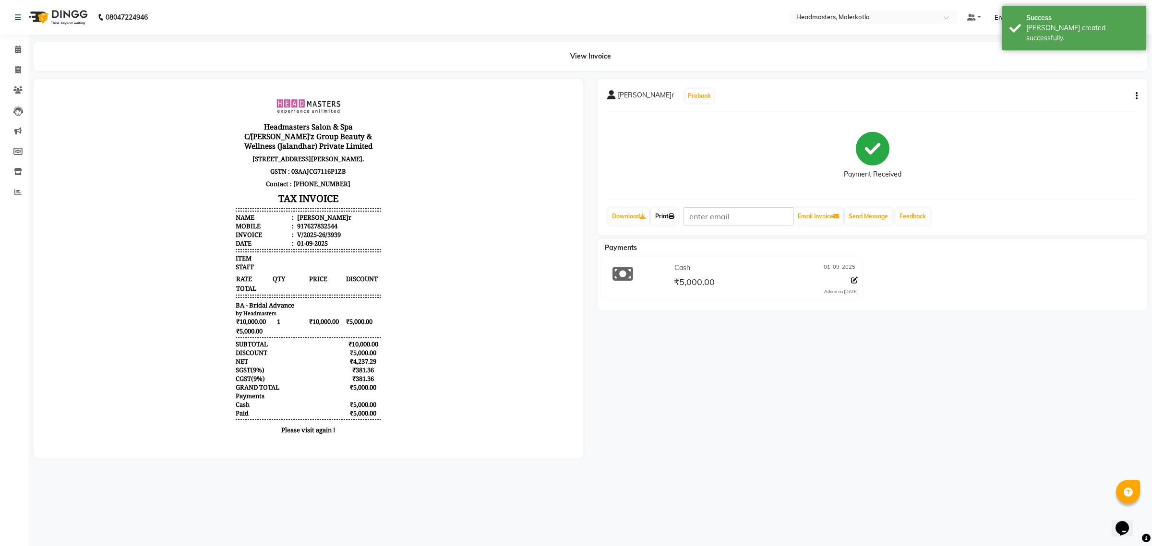
click at [661, 216] on link "Print" at bounding box center [664, 216] width 27 height 16
click at [660, 215] on link "Print" at bounding box center [664, 216] width 27 height 16
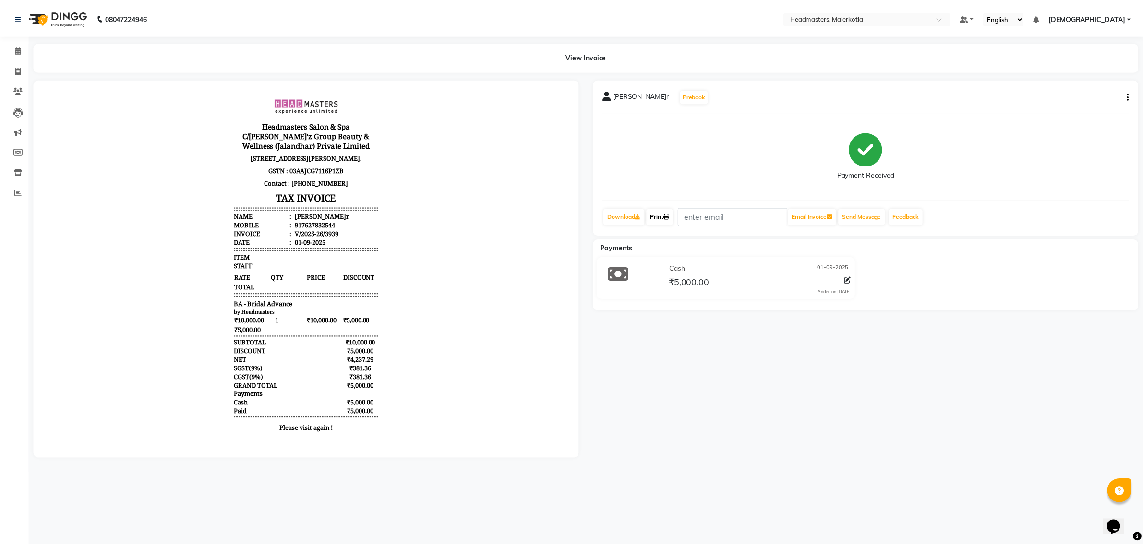
scroll to position [7, 0]
click at [15, 48] on icon at bounding box center [18, 49] width 6 height 7
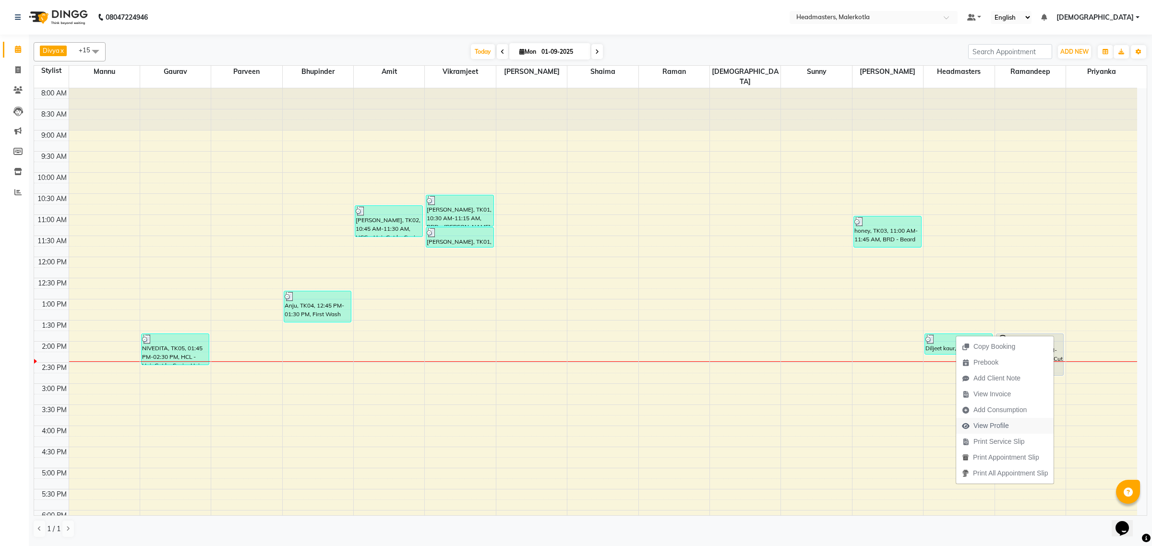
click at [1001, 428] on span "View Profile" at bounding box center [991, 426] width 36 height 10
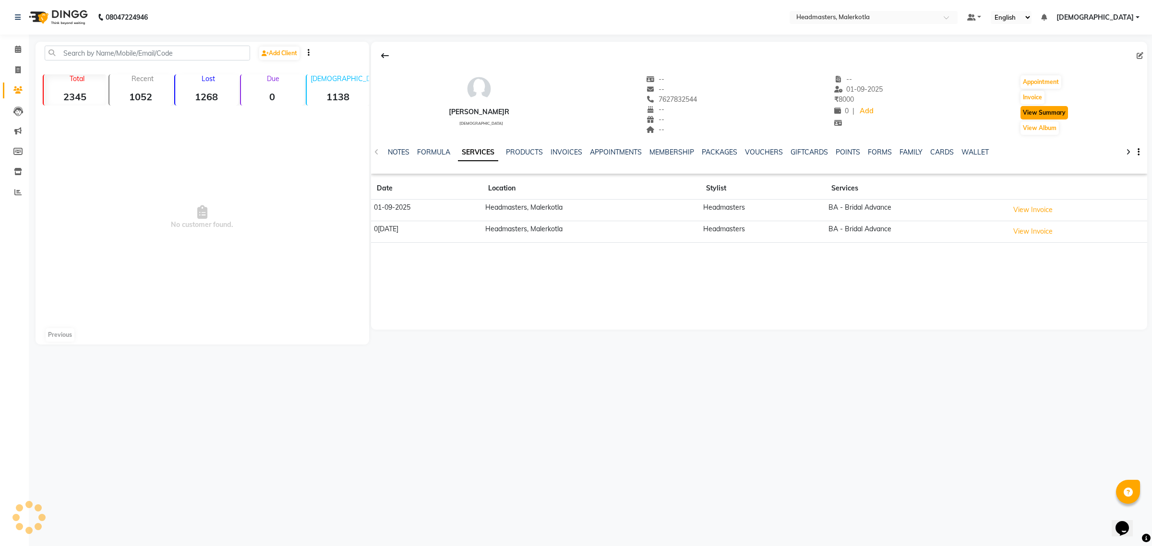
click at [1054, 113] on button "View Summary" at bounding box center [1044, 112] width 48 height 13
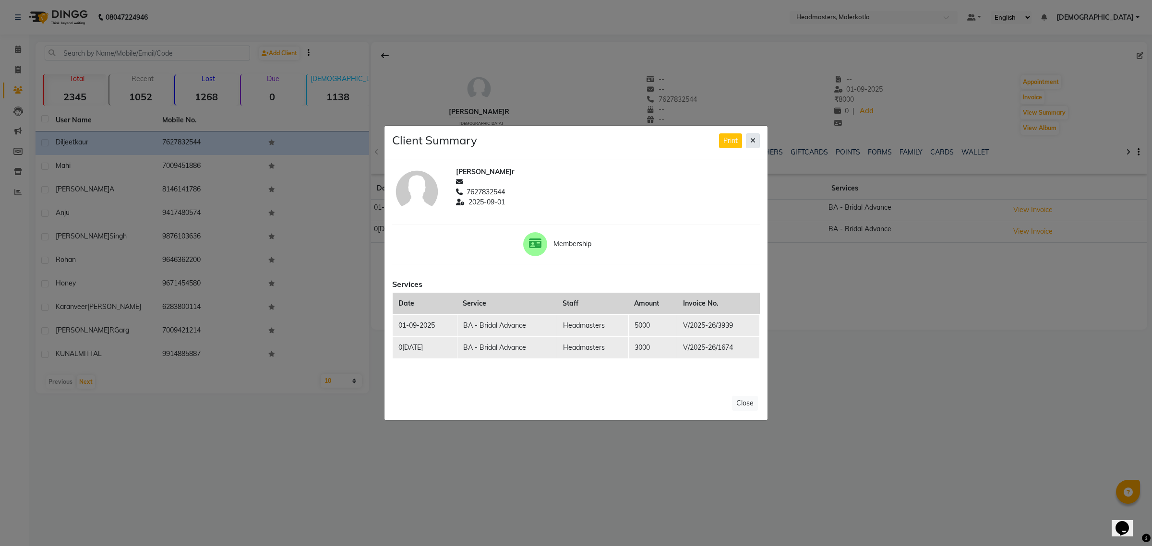
click at [751, 139] on icon at bounding box center [752, 140] width 5 height 7
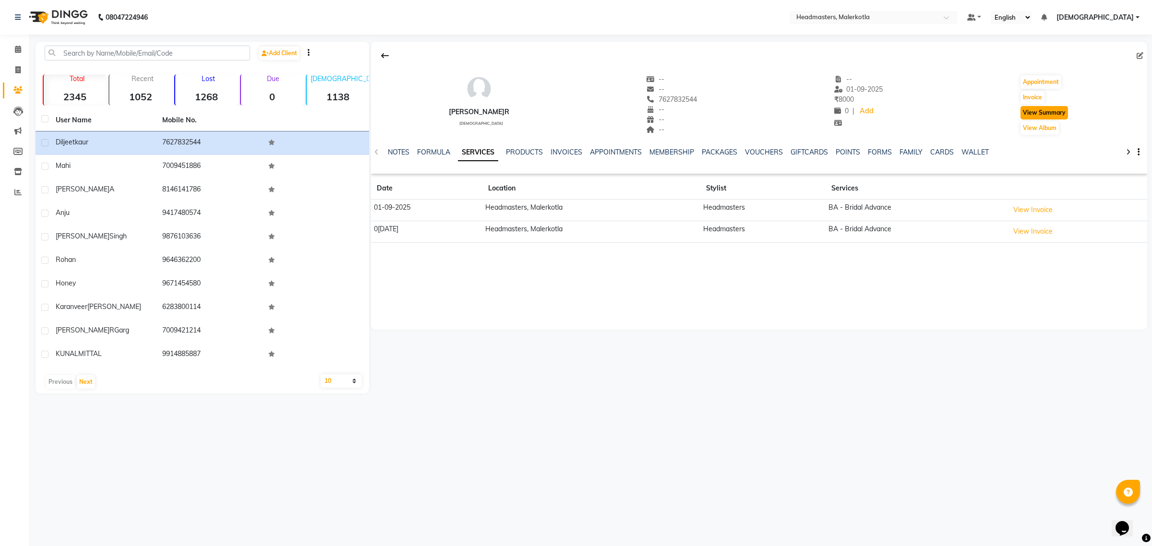
click at [1035, 113] on button "View Summary" at bounding box center [1044, 112] width 48 height 13
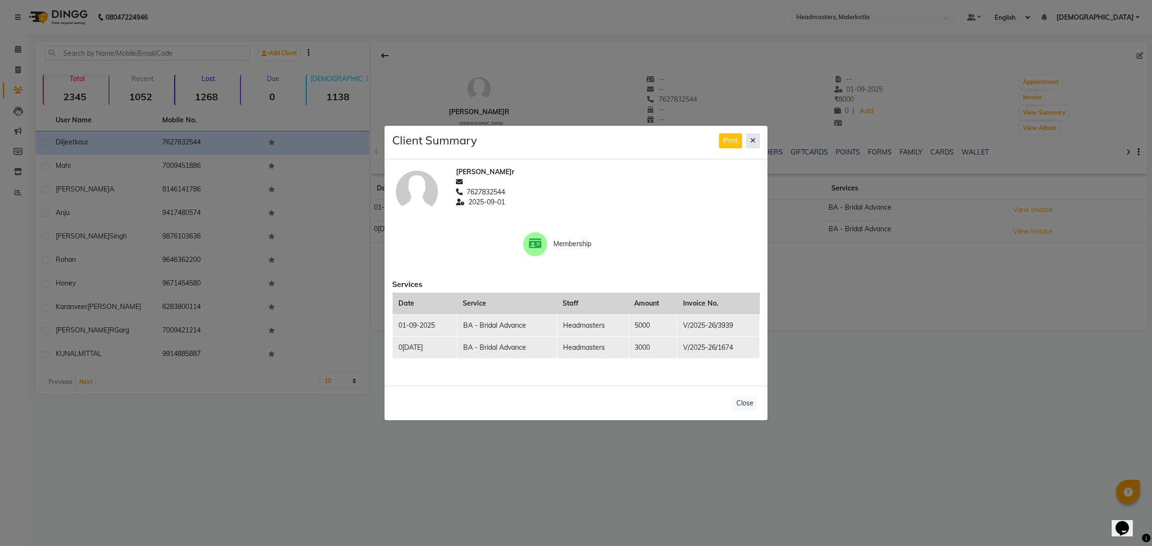
click at [747, 137] on button at bounding box center [753, 140] width 14 height 15
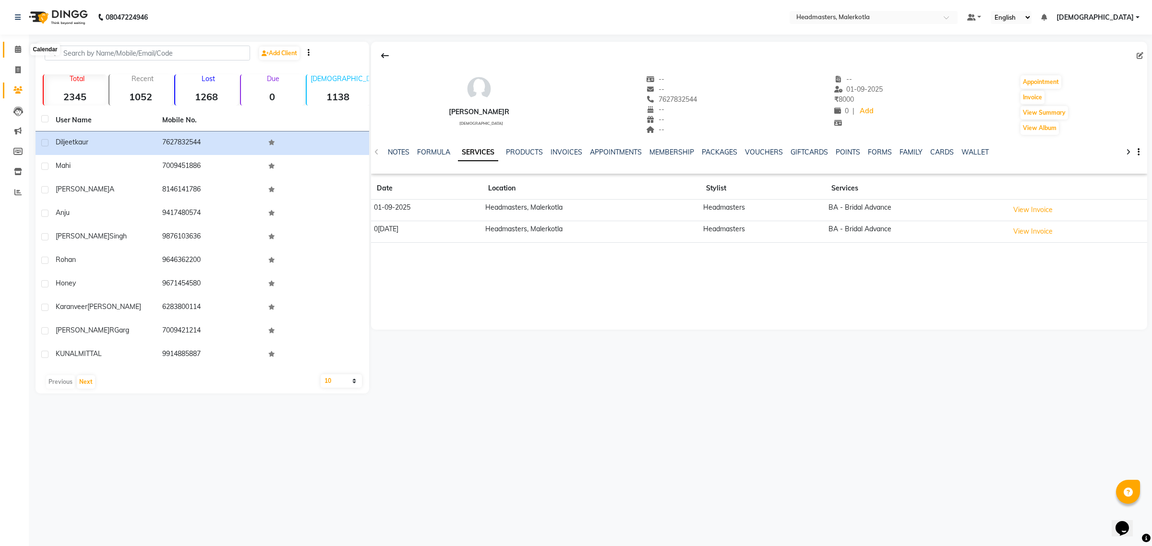
click at [15, 47] on icon at bounding box center [18, 49] width 6 height 7
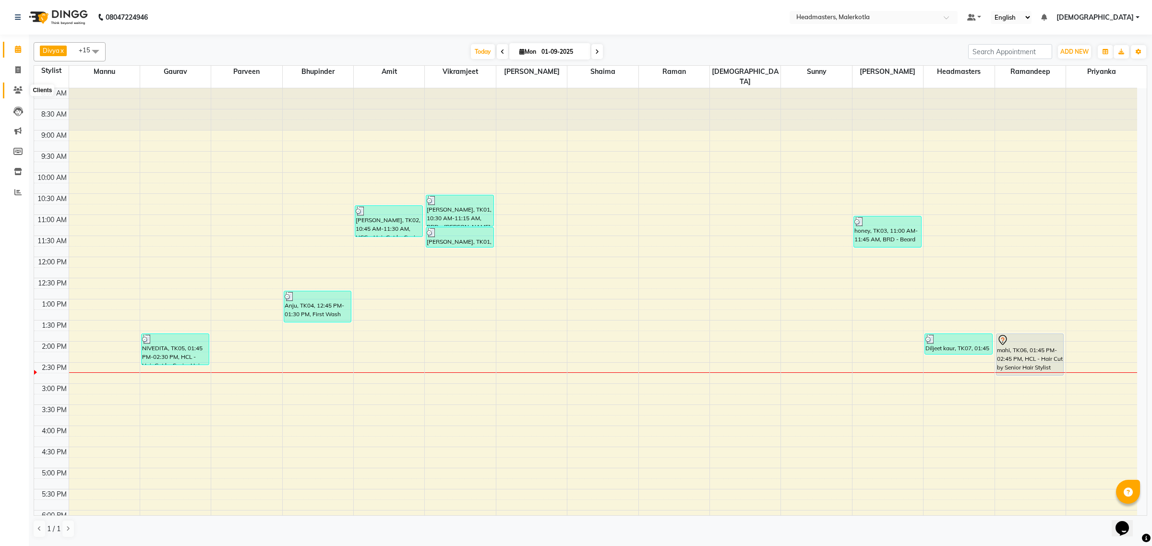
click at [19, 87] on icon at bounding box center [17, 89] width 9 height 7
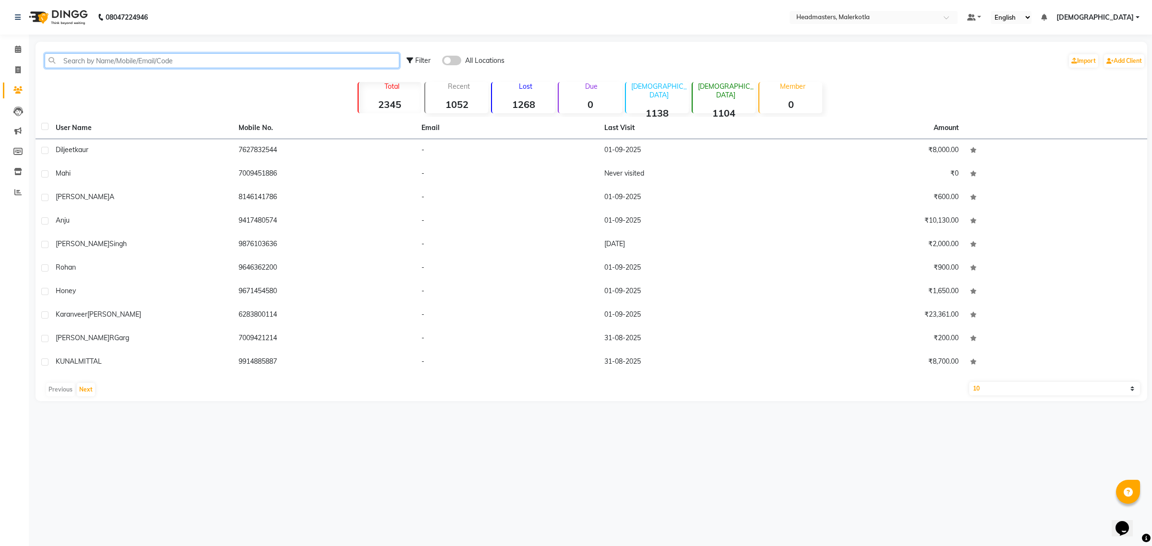
click at [68, 60] on input "text" at bounding box center [222, 60] width 355 height 15
paste input "9517001009"
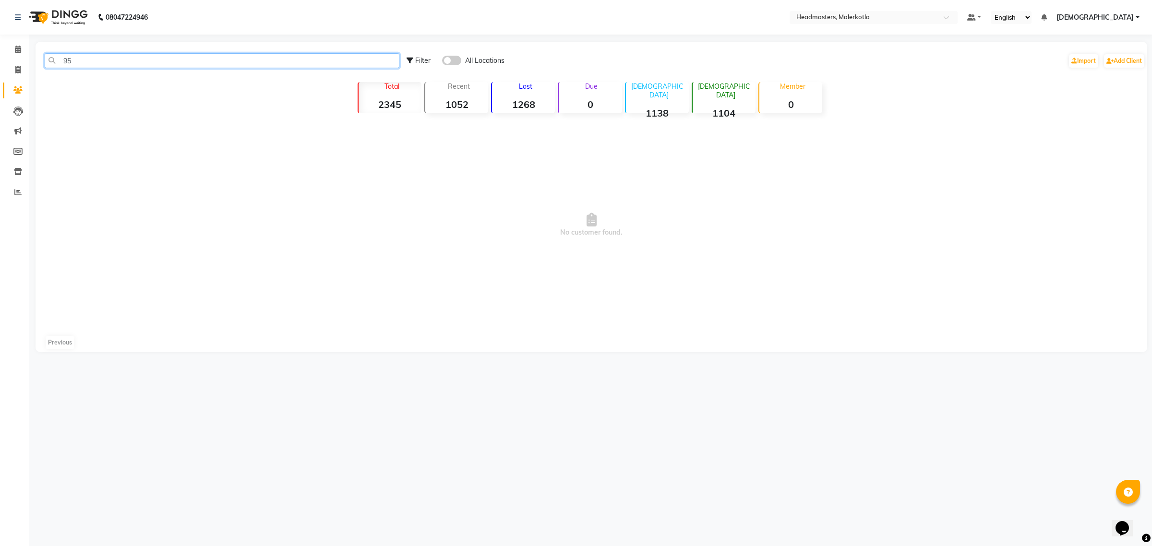
type input "9"
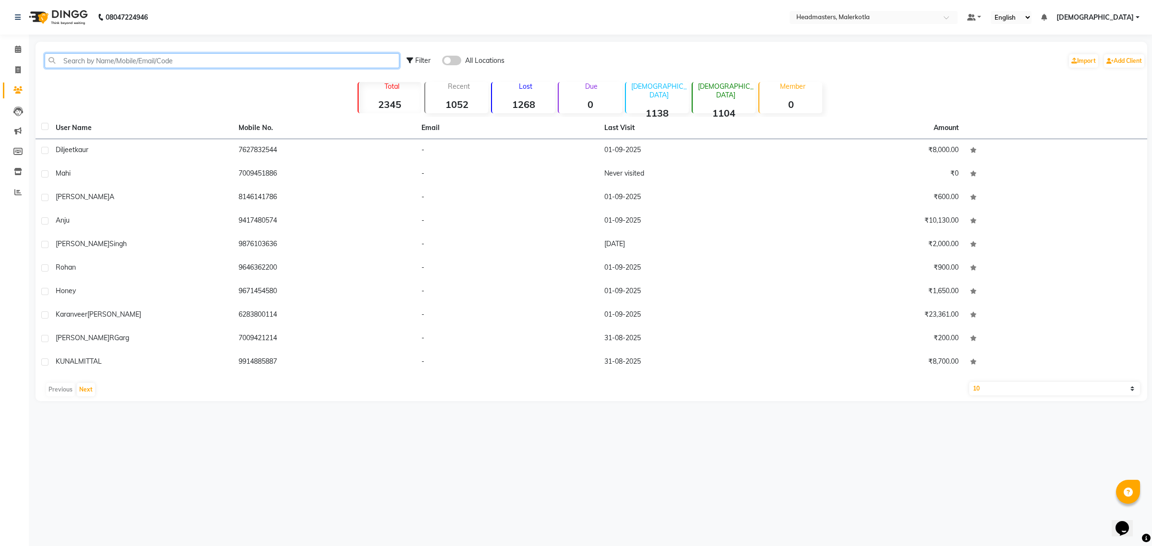
paste input "7696886393"
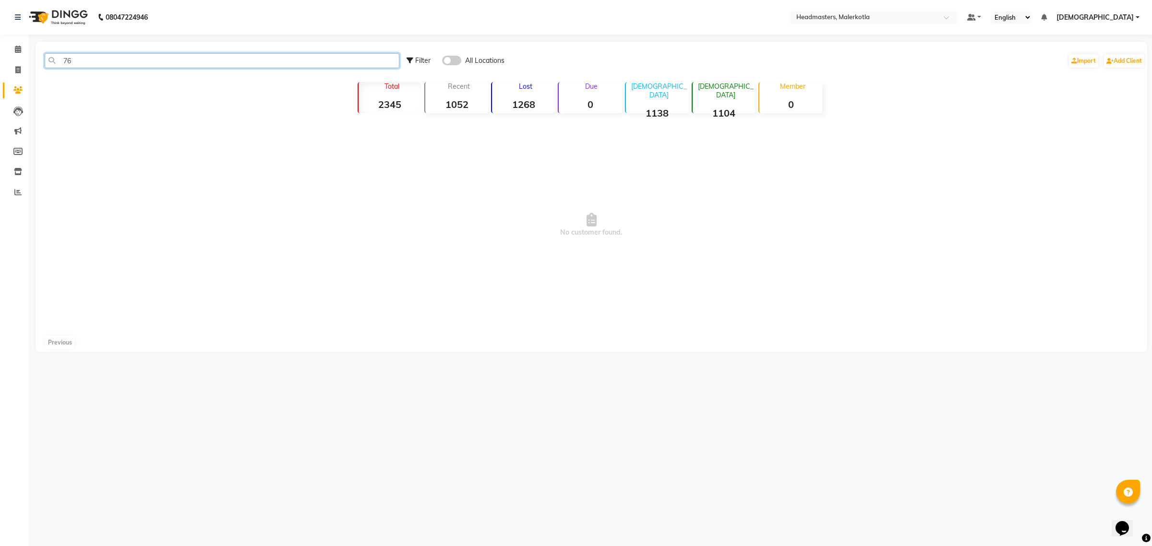
type input "7"
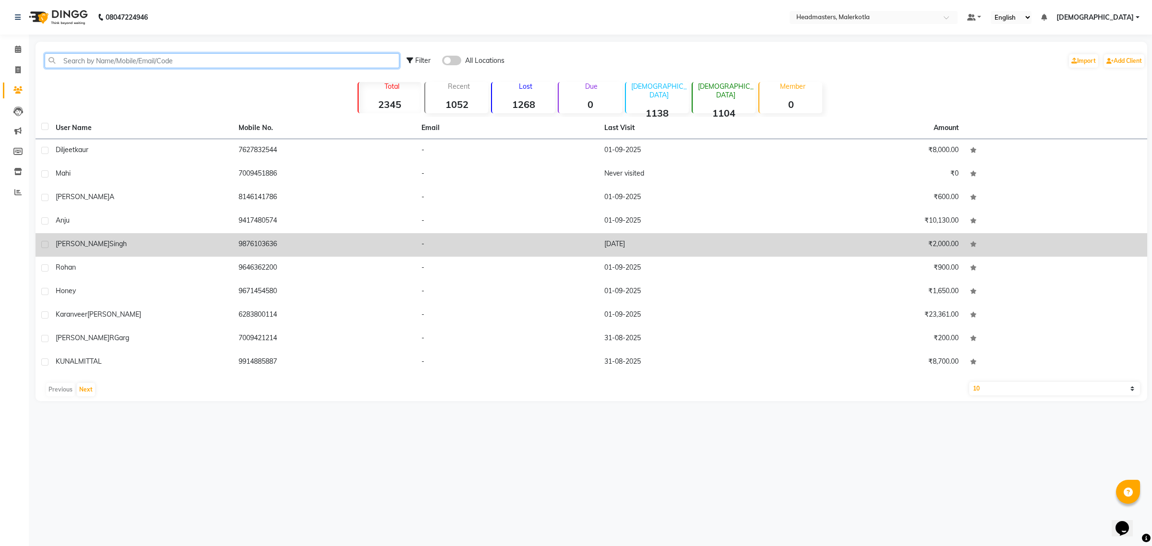
paste input "9915266824"
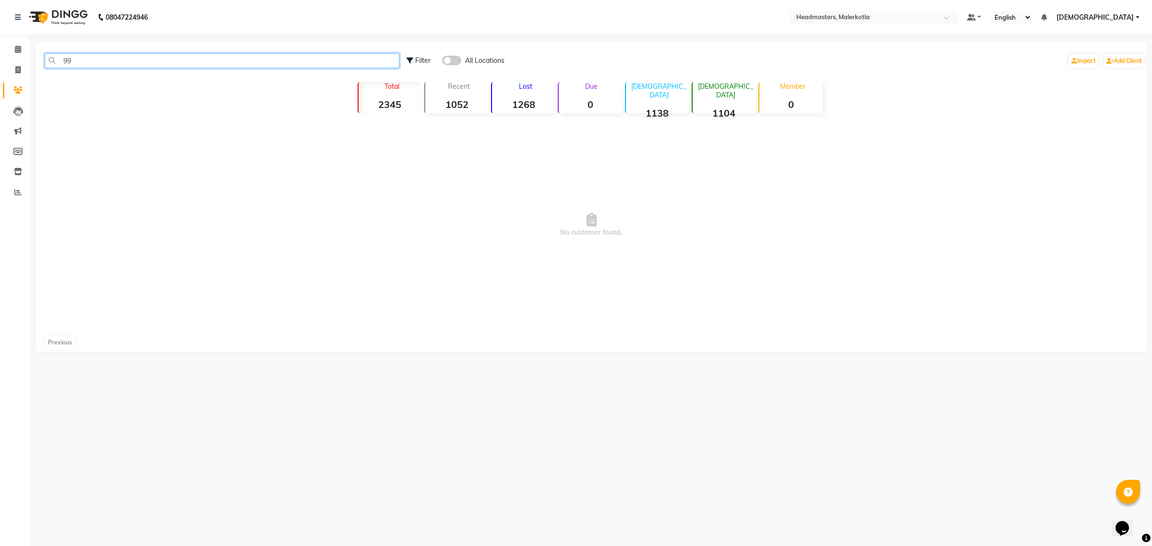
type input "9"
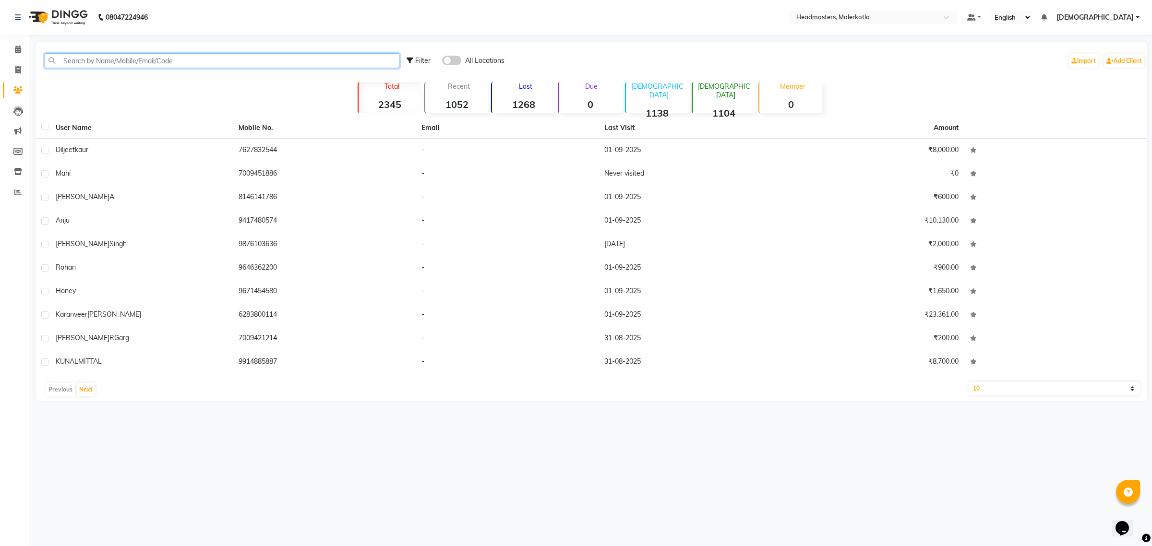
paste input "7901781764"
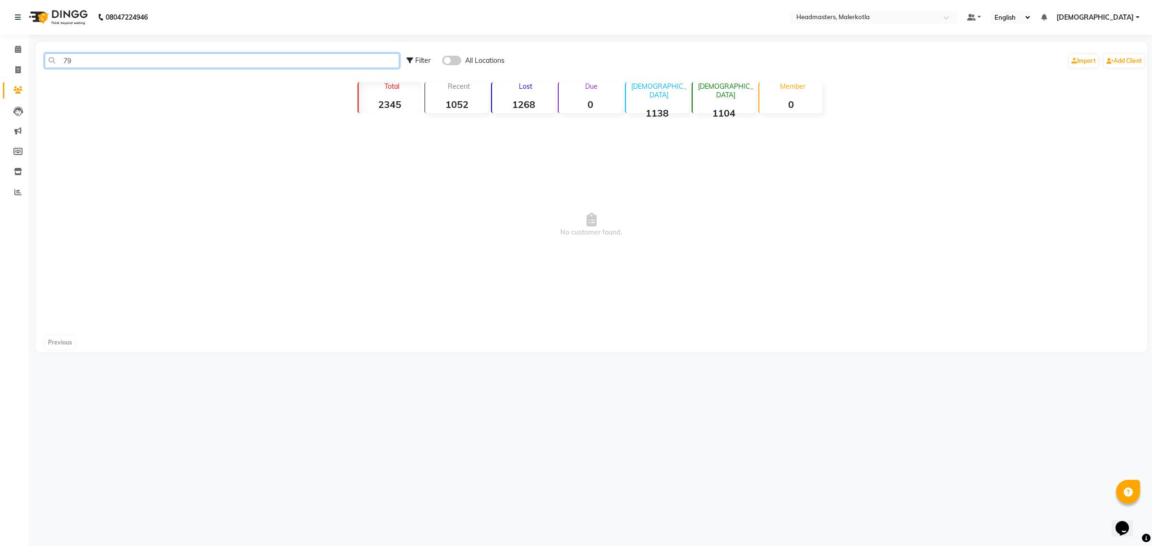
type input "7"
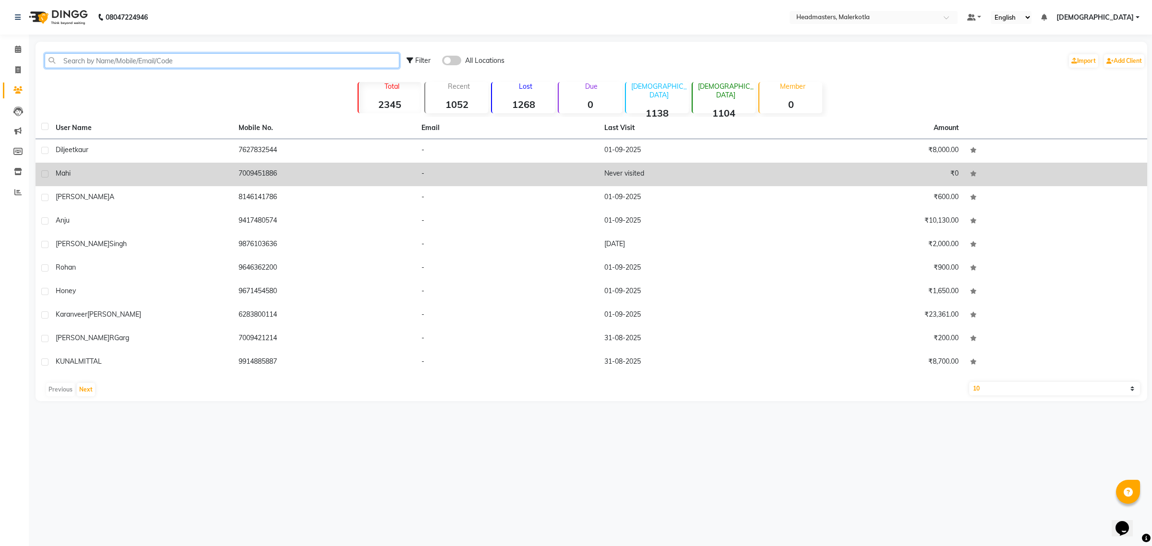
paste input "9501694215"
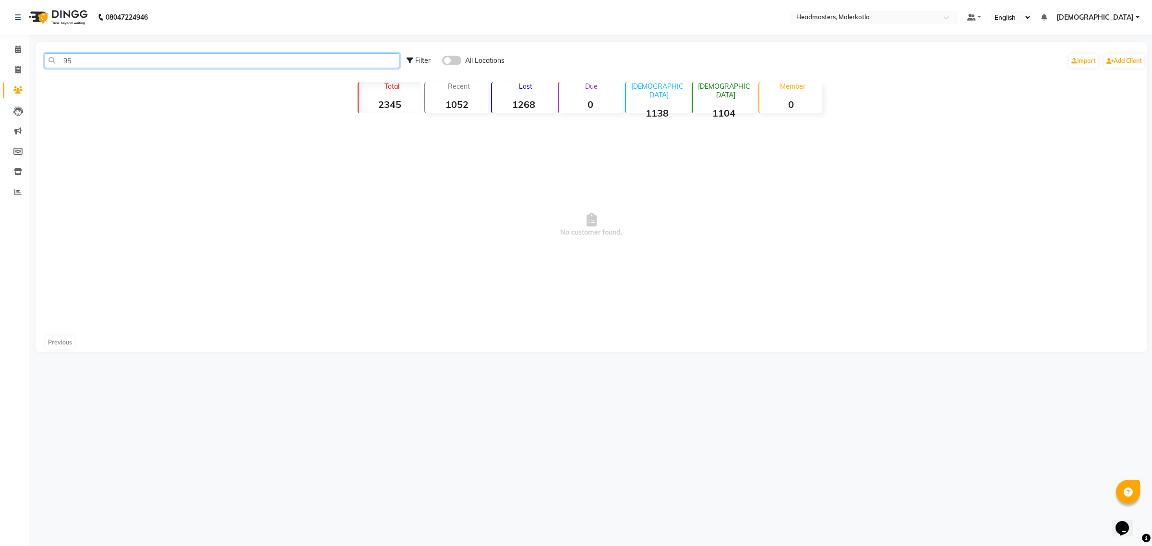
type input "9"
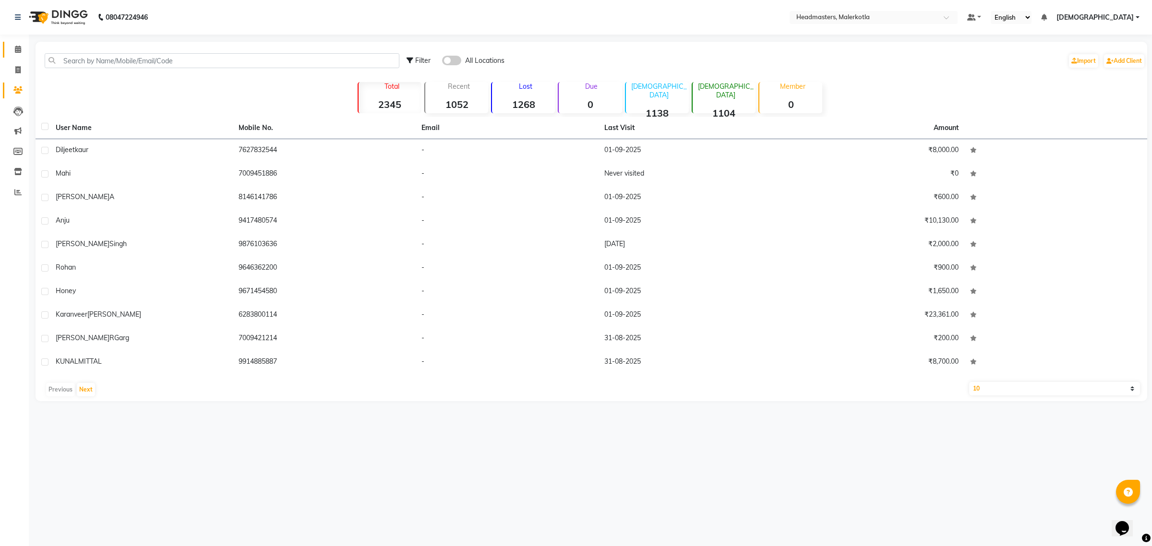
click at [17, 55] on link "Calendar" at bounding box center [14, 50] width 23 height 16
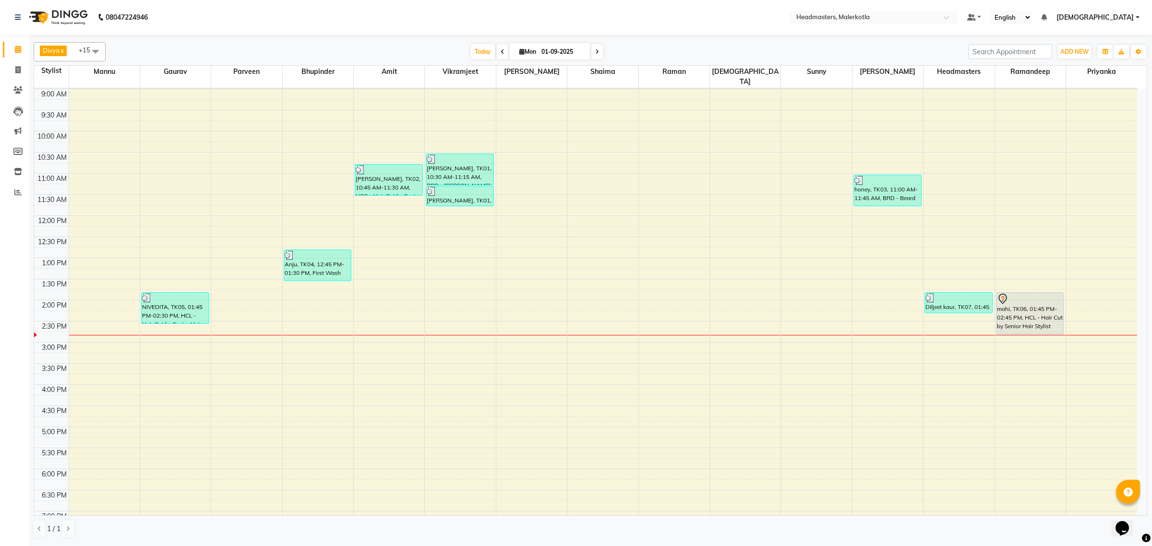
scroll to position [40, 0]
click at [521, 266] on div "8:00 AM 8:30 AM 9:00 AM 9:30 AM 10:00 AM 10:30 AM 11:00 AM 11:30 AM 12:00 PM 12…" at bounding box center [585, 343] width 1103 height 591
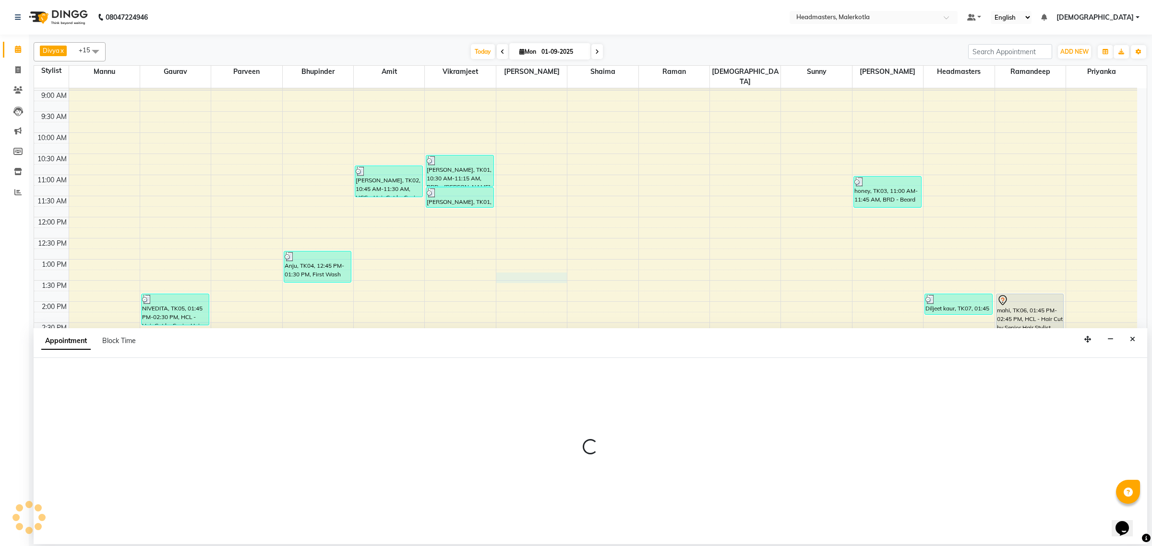
select select "65912"
select select "795"
select select "tentative"
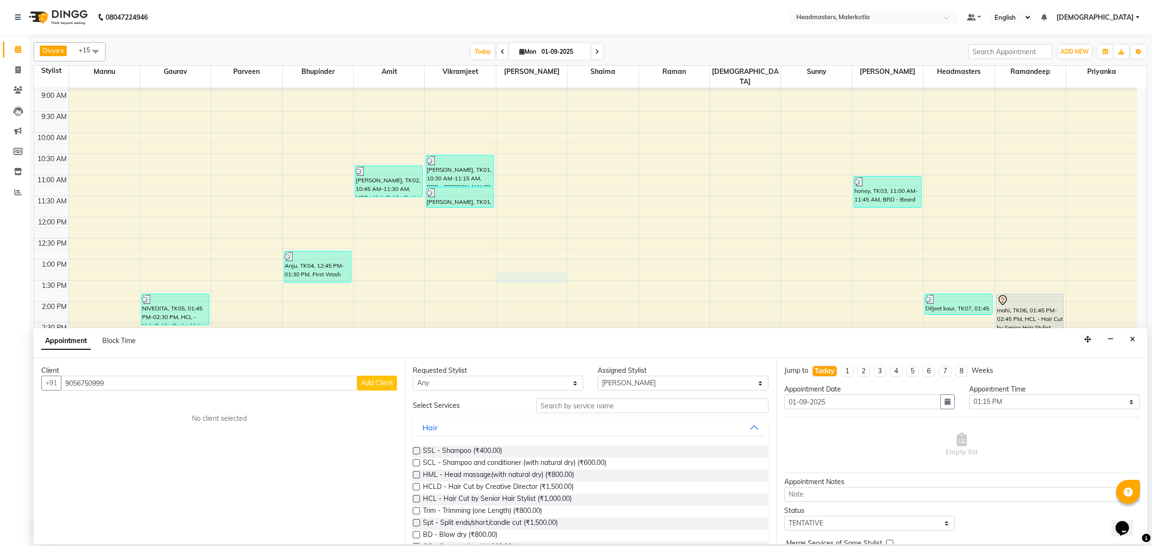
type input "9056750999"
click at [370, 389] on button "Add Client" at bounding box center [377, 383] width 40 height 15
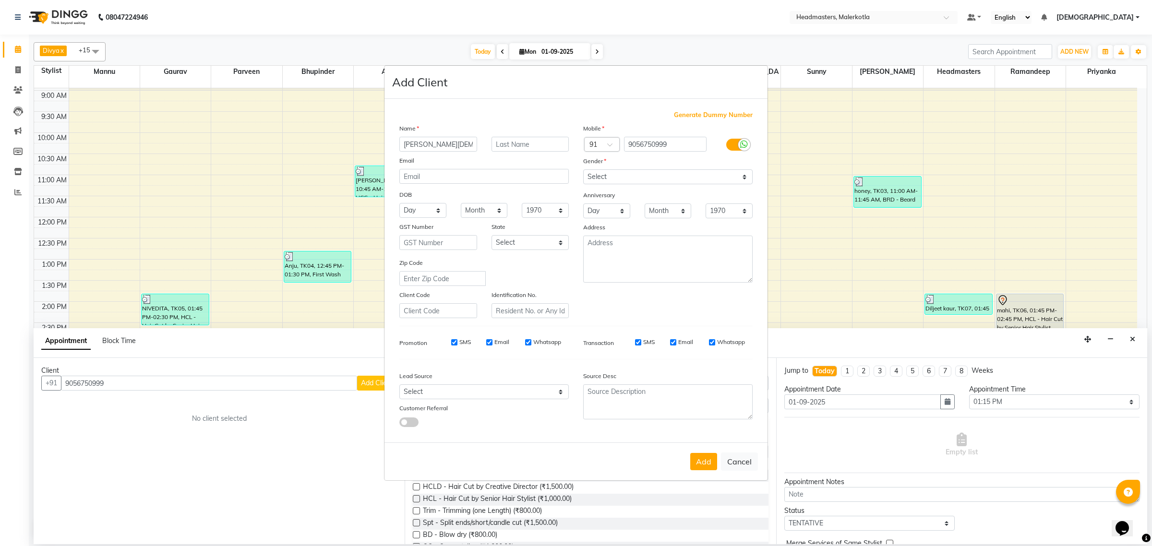
type input "[PERSON_NAME][DEMOGRAPHIC_DATA]"
click at [638, 176] on select "Select Male Female Other Prefer Not To Say" at bounding box center [667, 176] width 169 height 15
select select "male"
click at [583, 170] on select "Select Male Female Other Prefer Not To Say" at bounding box center [667, 176] width 169 height 15
click at [704, 456] on button "Add" at bounding box center [703, 461] width 27 height 17
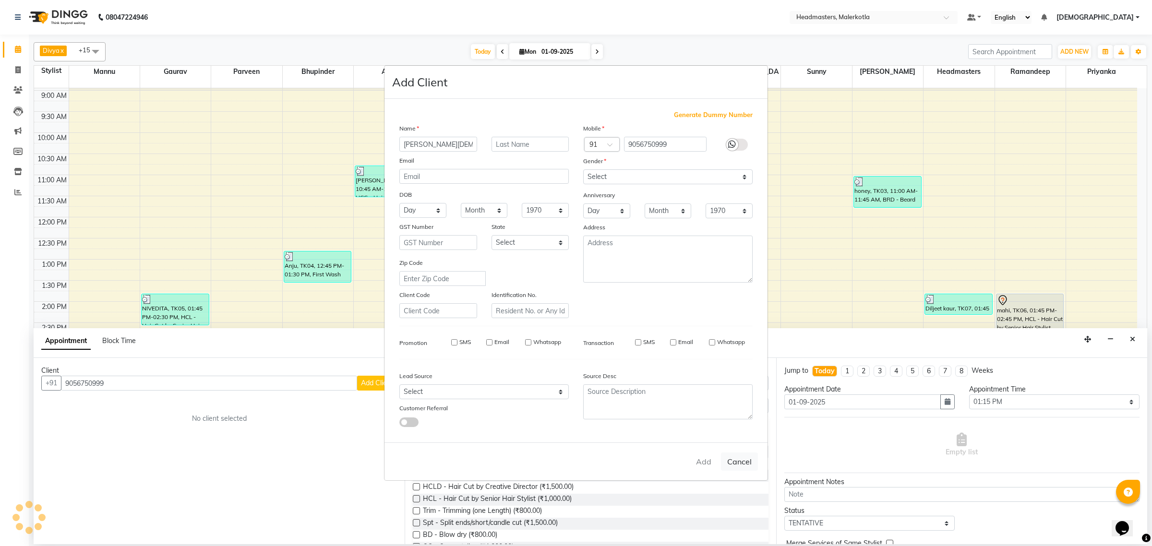
select select
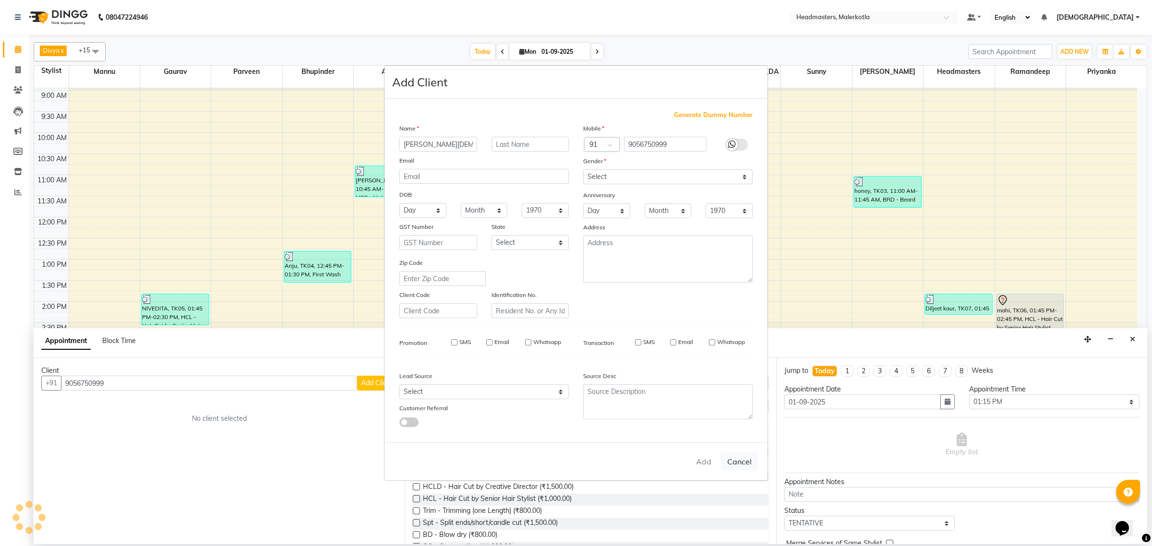
select select
checkbox input "false"
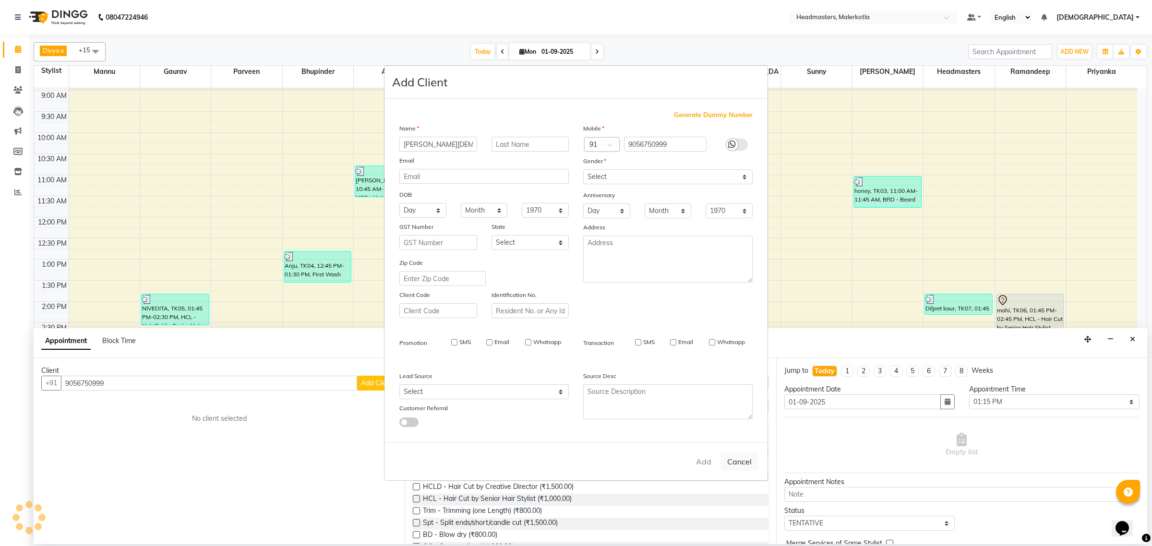
checkbox input "false"
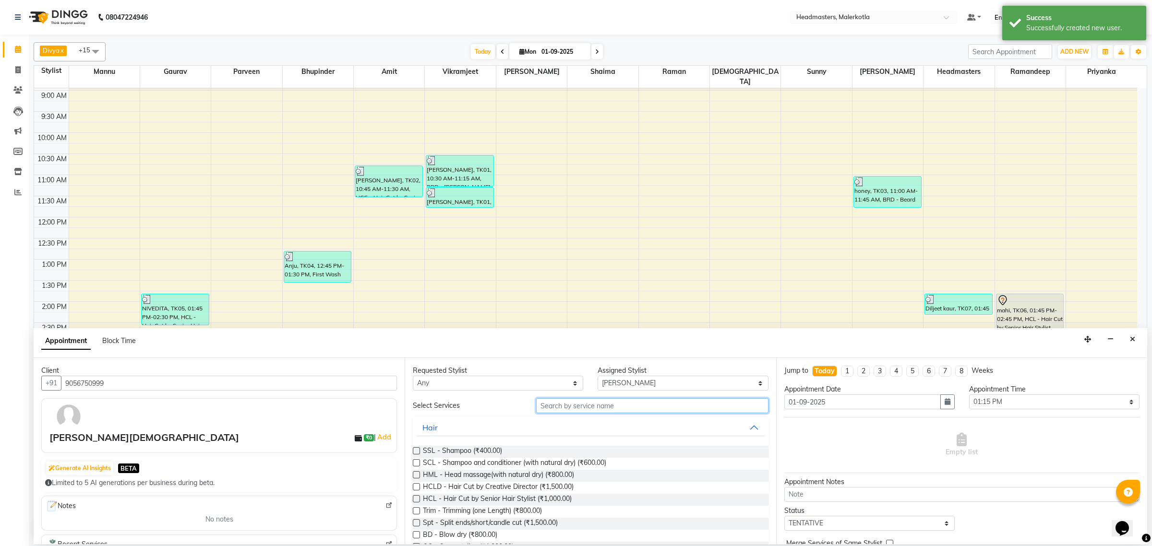
click at [593, 406] on input "text" at bounding box center [652, 405] width 232 height 15
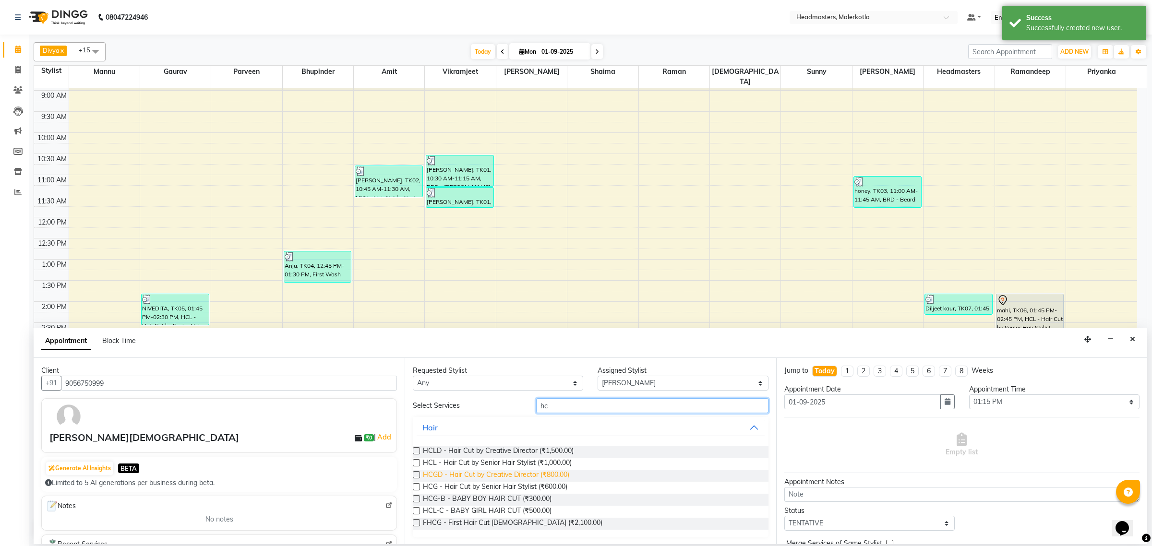
type input "hc"
click at [546, 480] on span "HCGD - Hair Cut by Creative Director (₹800.00)" at bounding box center [496, 476] width 146 height 12
checkbox input "false"
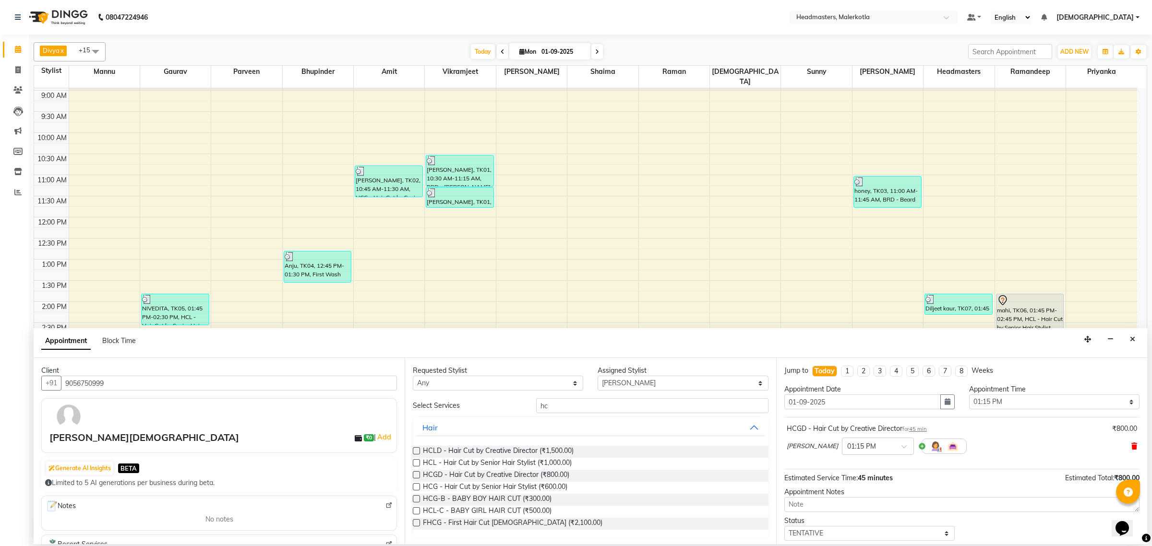
click at [1131, 447] on icon at bounding box center [1134, 446] width 6 height 7
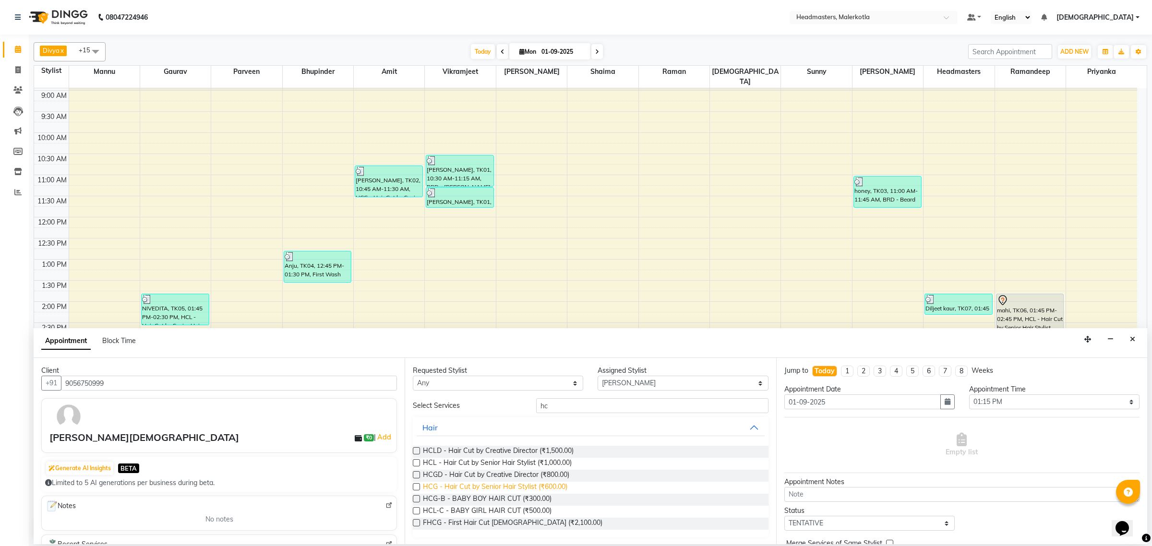
click at [545, 487] on span "HCG - Hair Cut by Senior Hair Stylist (₹600.00)" at bounding box center [495, 488] width 144 height 12
checkbox input "false"
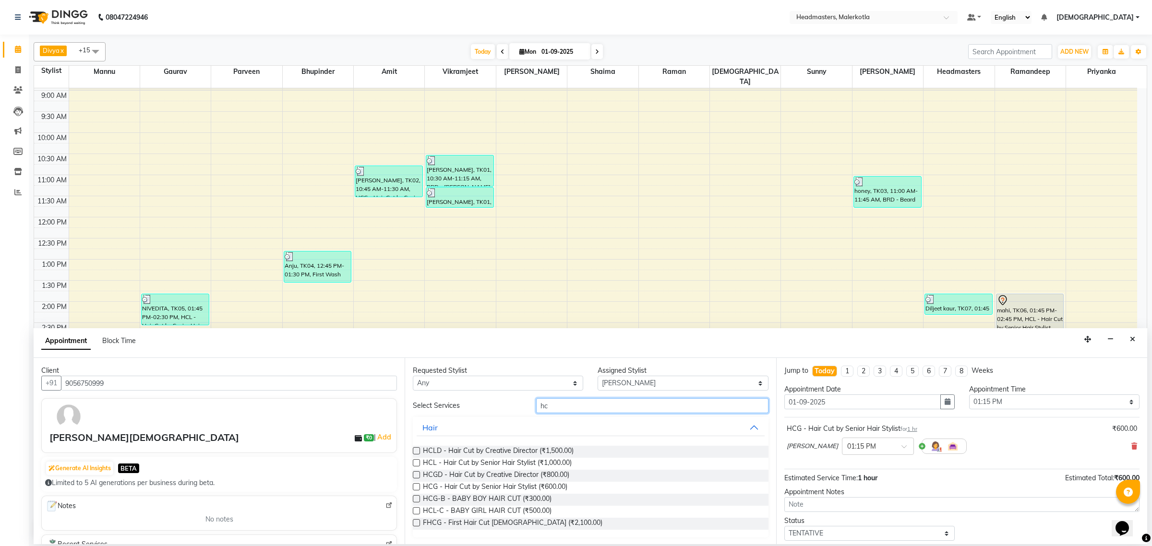
click at [565, 408] on input "hc" at bounding box center [652, 405] width 232 height 15
type input "h"
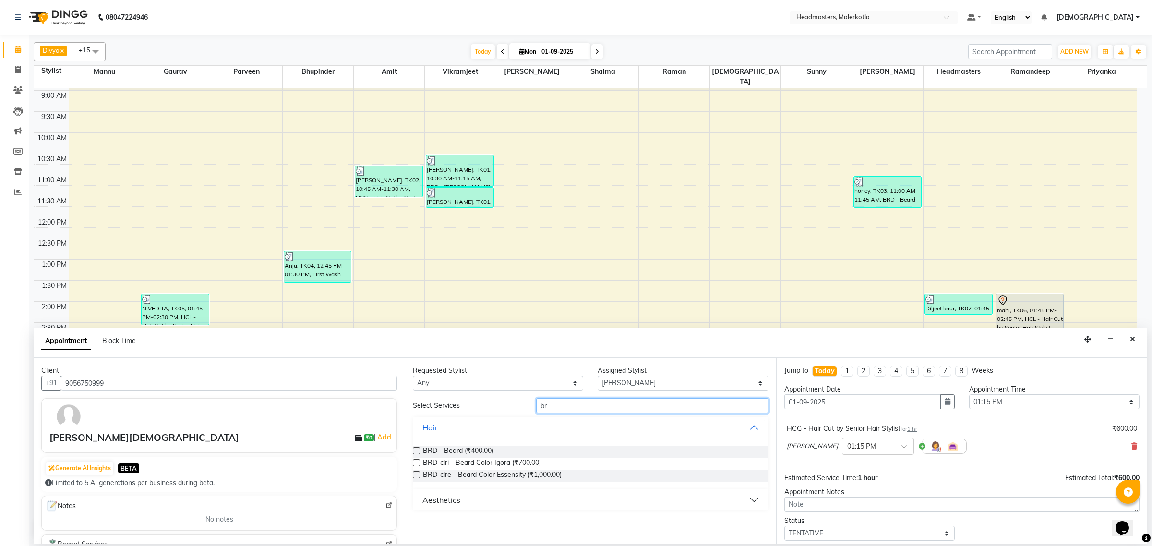
type input "b"
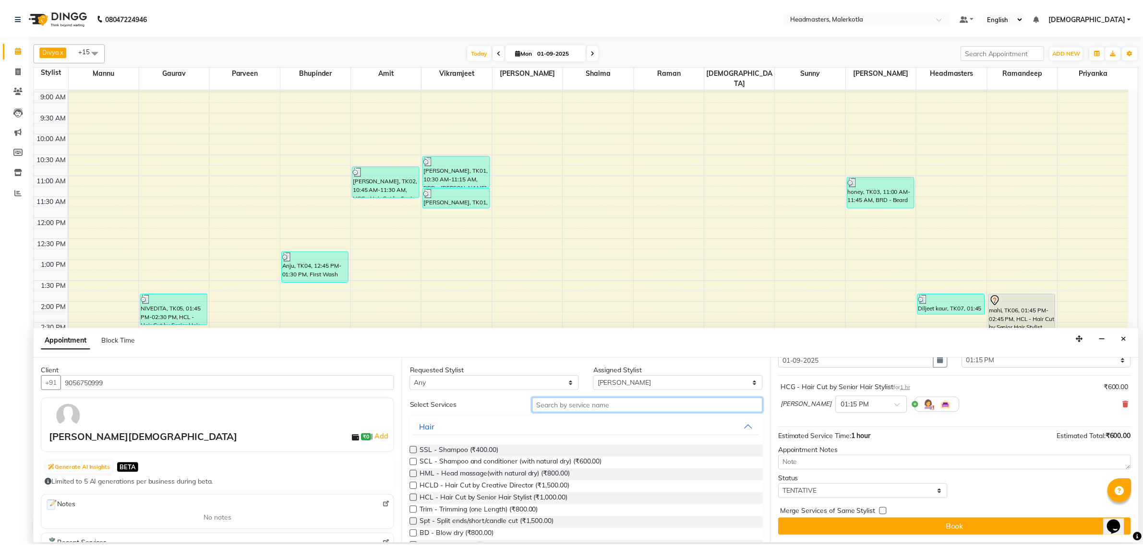
scroll to position [42, 0]
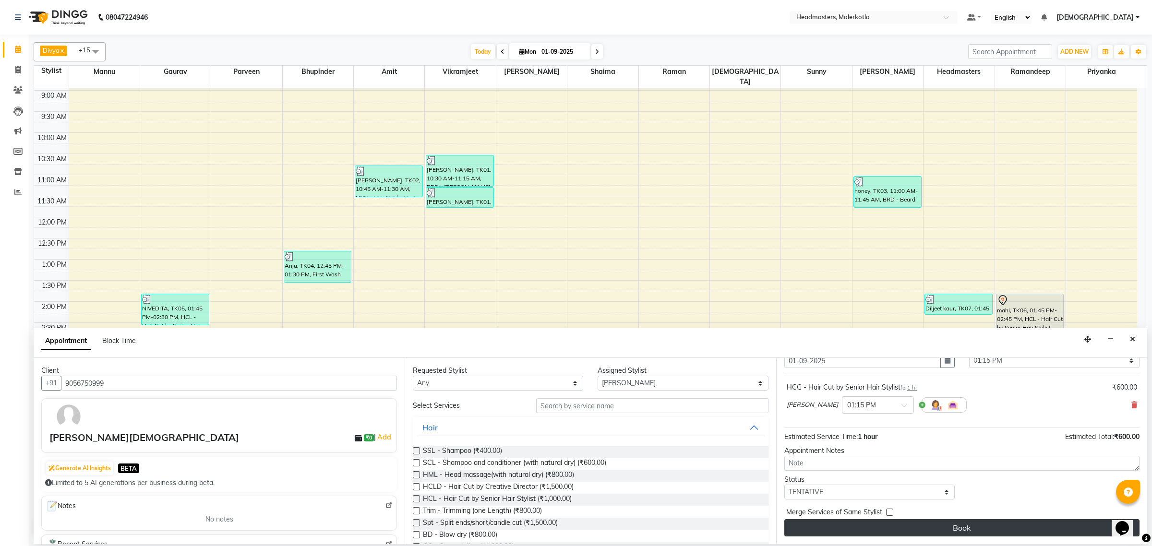
click at [905, 526] on button "Book" at bounding box center [961, 527] width 355 height 17
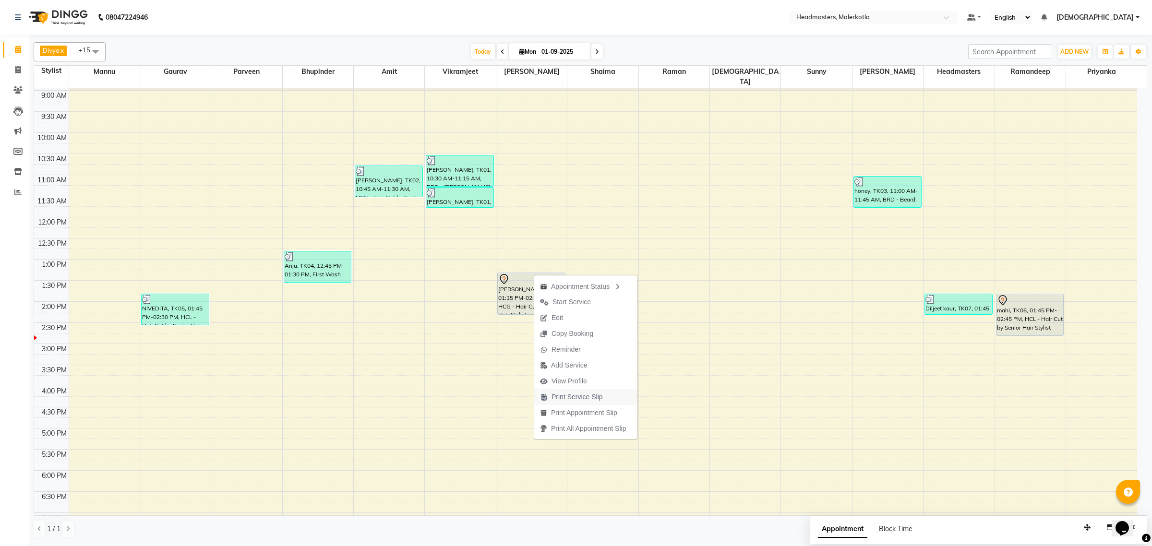
click at [573, 401] on span "Print Service Slip" at bounding box center [577, 397] width 51 height 10
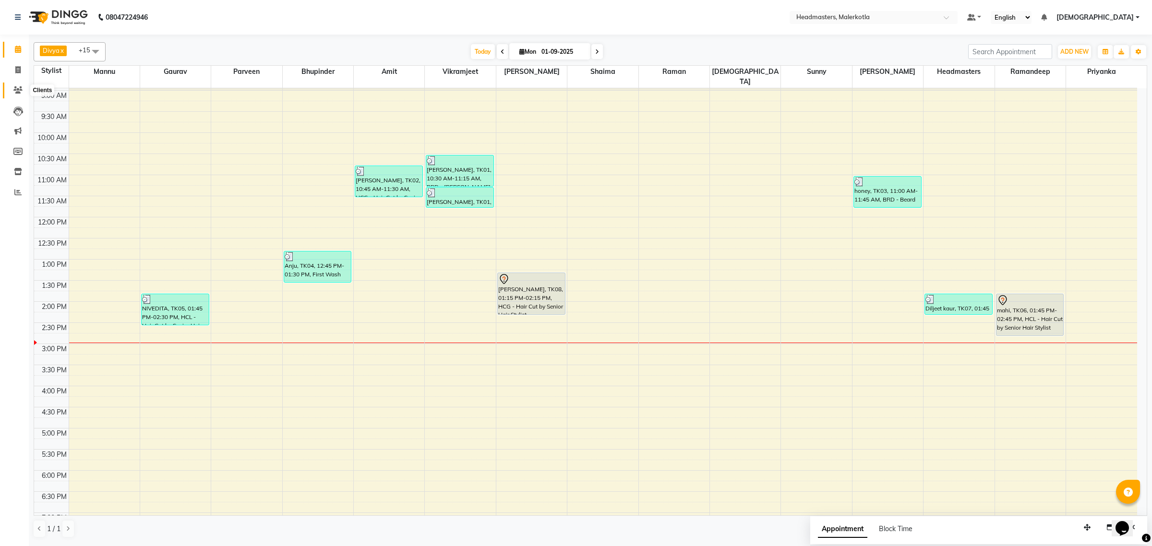
click at [12, 86] on span at bounding box center [18, 90] width 17 height 11
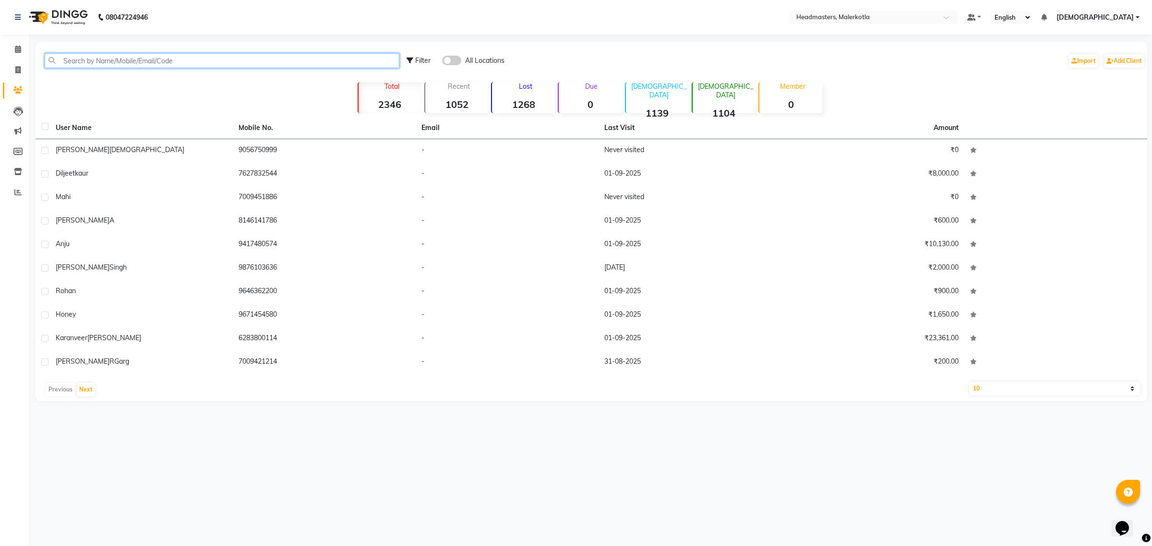
click at [87, 60] on input "text" at bounding box center [222, 60] width 355 height 15
paste input "9915266824"
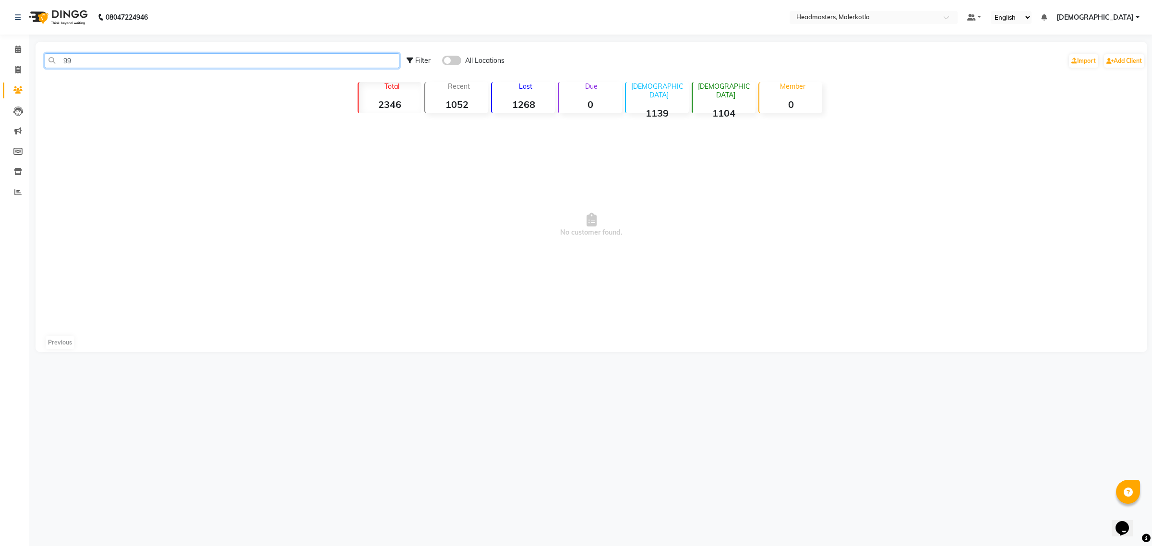
type input "9"
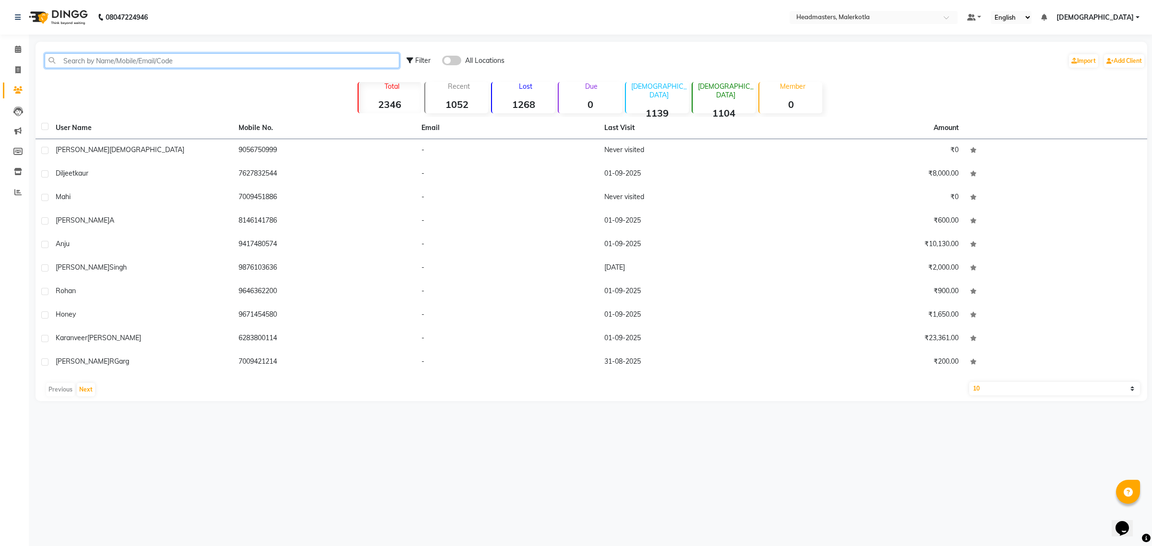
paste input "7901781764"
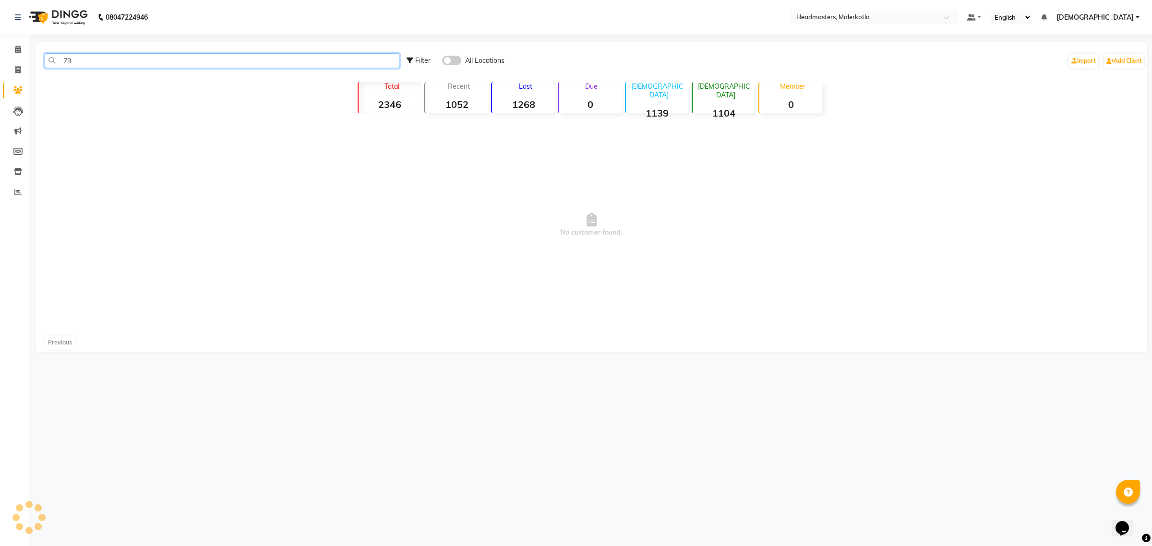
type input "7"
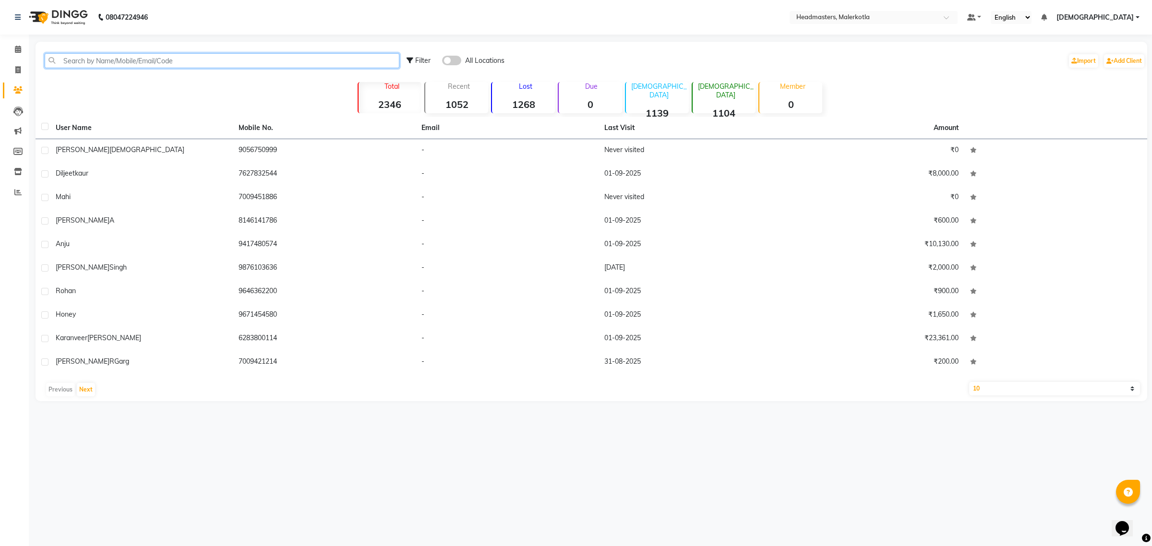
paste input "7719548075"
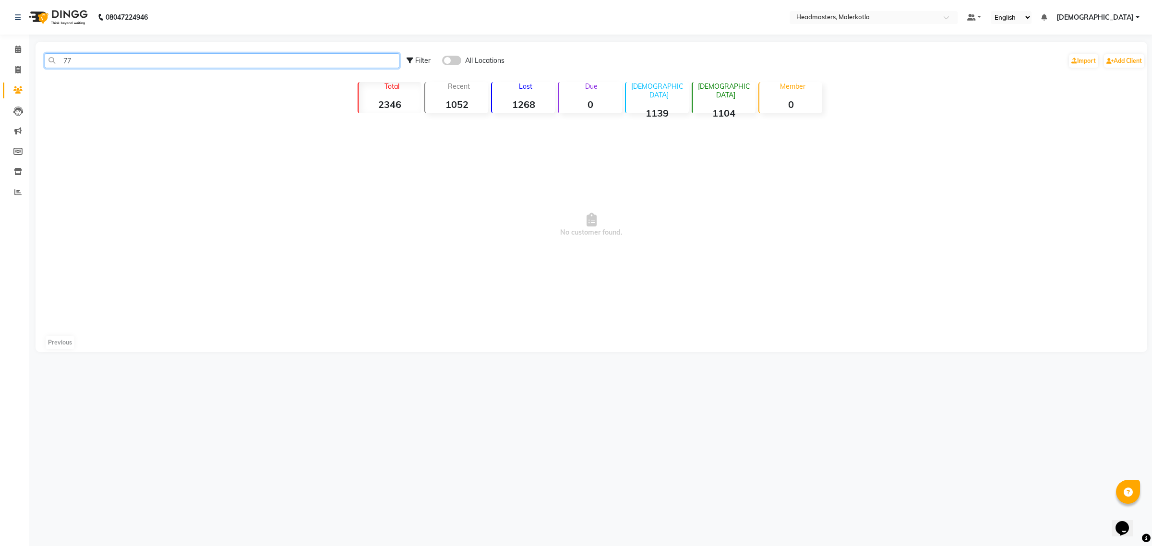
type input "7"
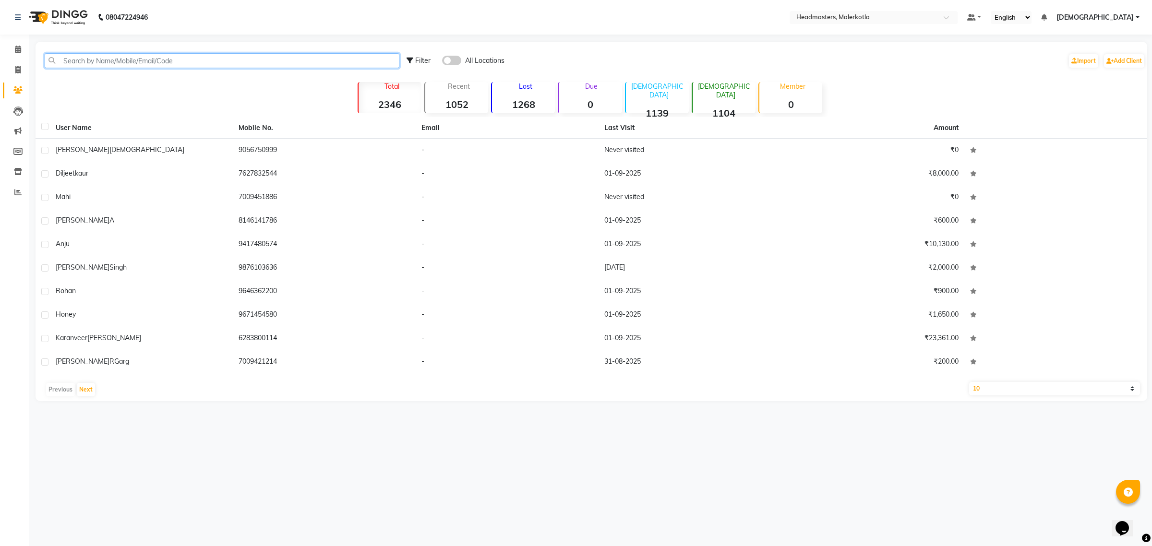
paste input "7009159978"
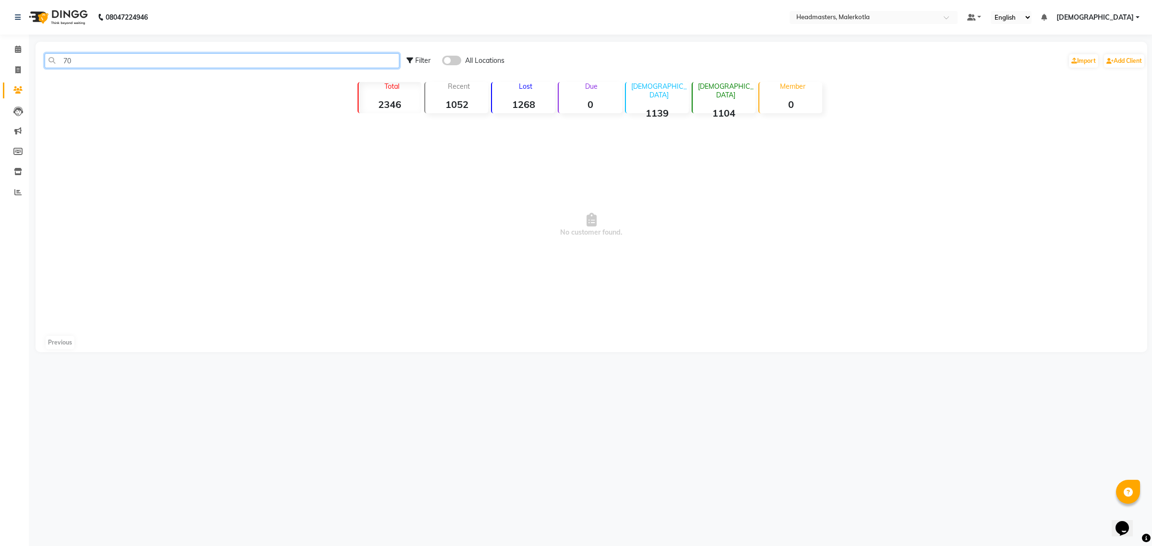
type input "7"
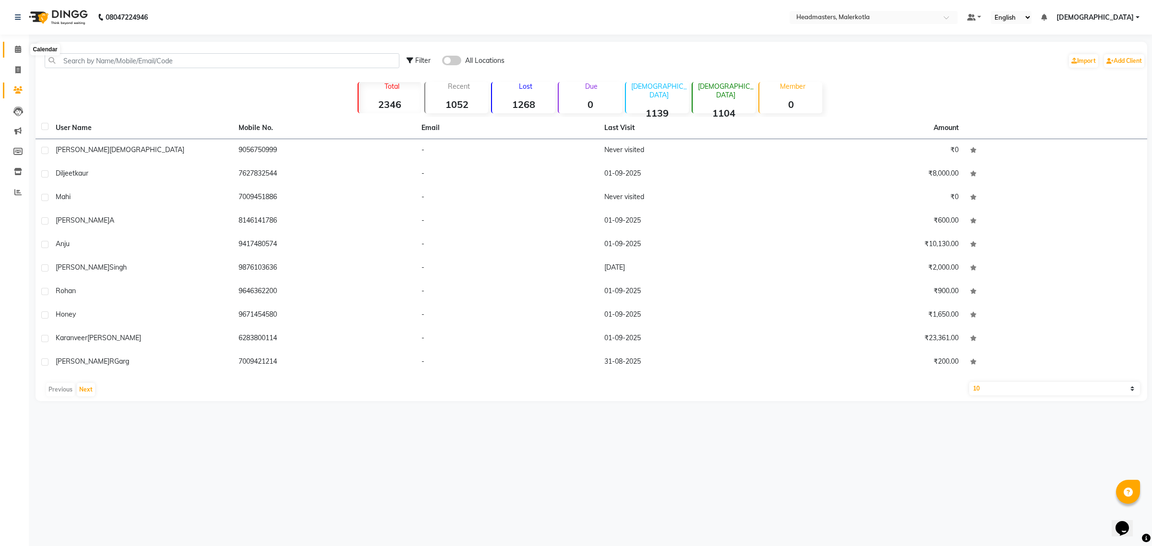
drag, startPoint x: 17, startPoint y: 48, endPoint x: 34, endPoint y: 57, distance: 18.2
click at [17, 48] on icon at bounding box center [18, 49] width 6 height 7
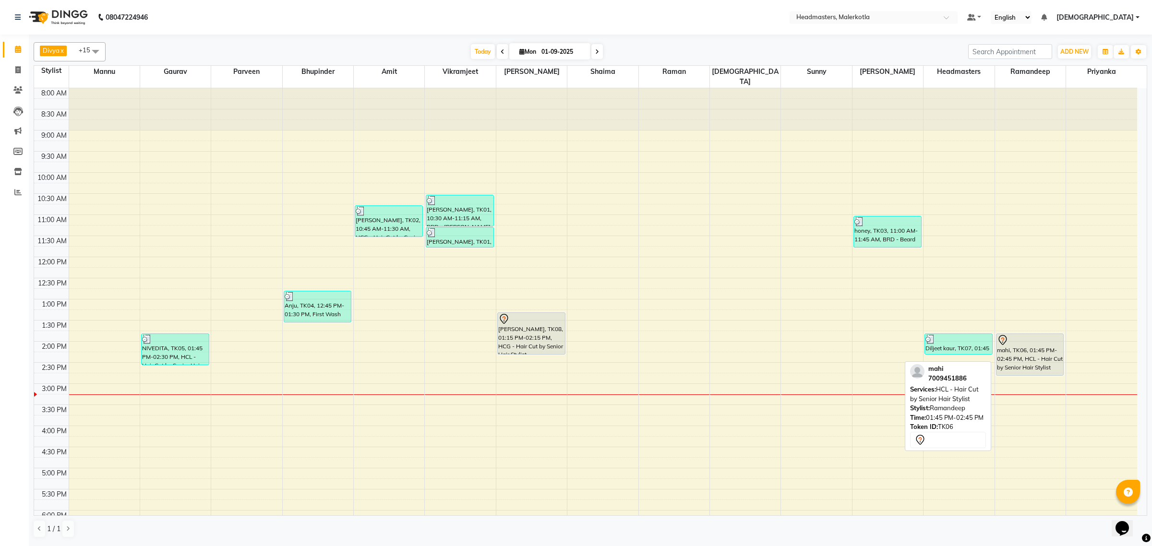
click at [1023, 348] on div "mahi, TK06, 01:45 PM-02:45 PM, HCL - Hair Cut by Senior Hair Stylist" at bounding box center [1029, 354] width 67 height 41
select select "7"
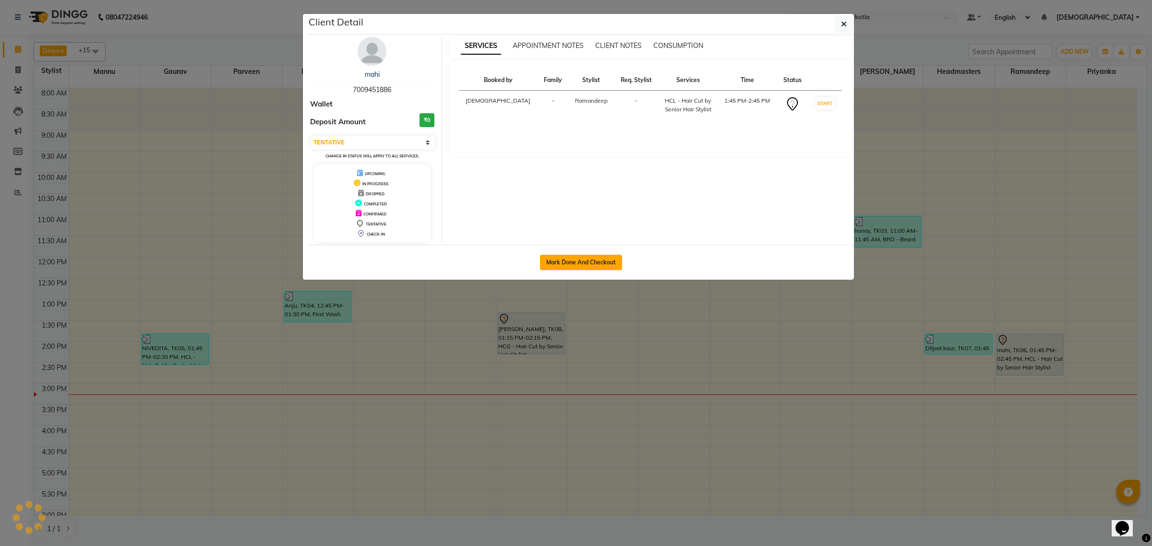
click at [600, 264] on button "Mark Done And Checkout" at bounding box center [581, 262] width 82 height 15
select select "service"
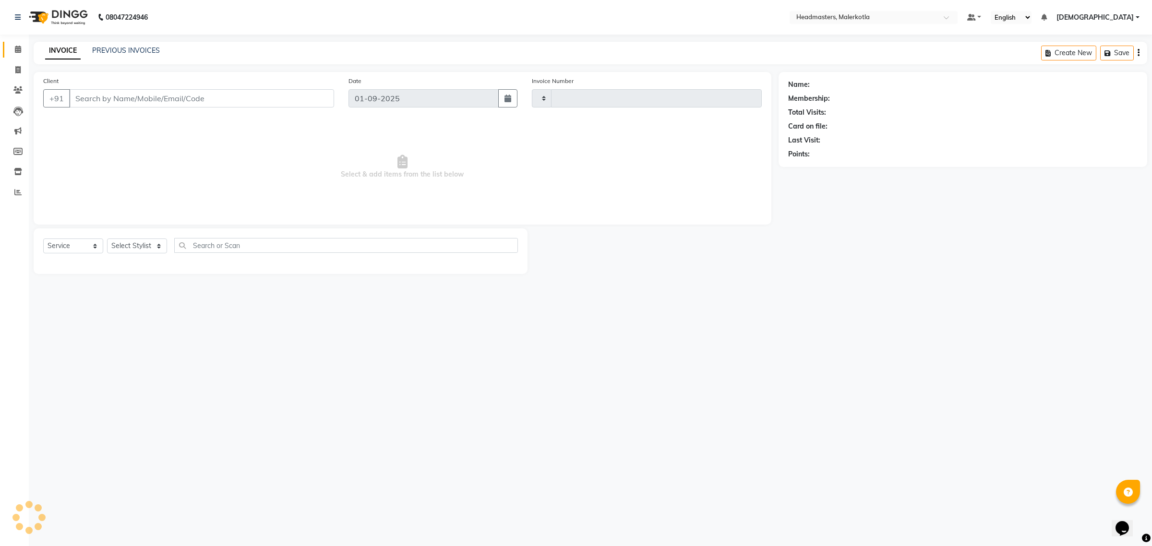
type input "3940"
select select "7368"
type input "7009451886"
select select "66443"
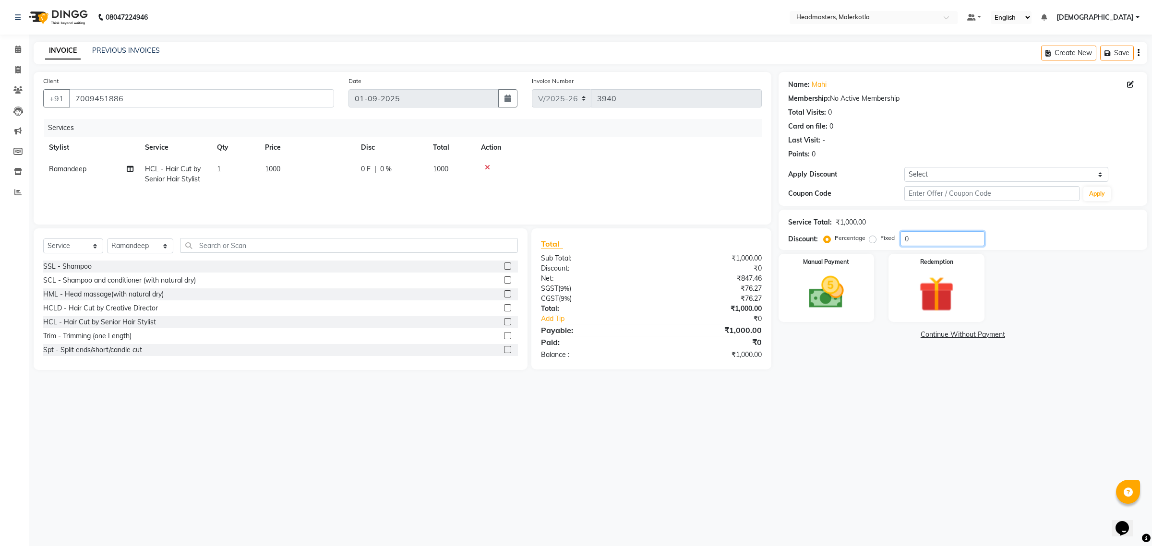
click at [925, 239] on input "0" at bounding box center [942, 238] width 84 height 15
type input "50"
click at [832, 304] on img at bounding box center [826, 293] width 60 height 42
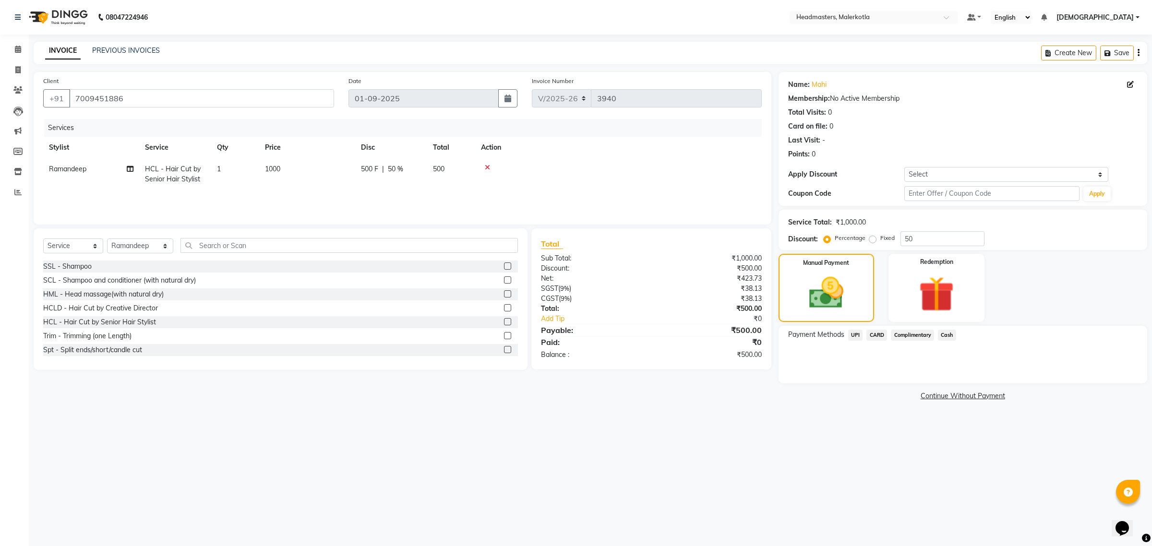
click at [947, 332] on span "Cash" at bounding box center [947, 335] width 18 height 11
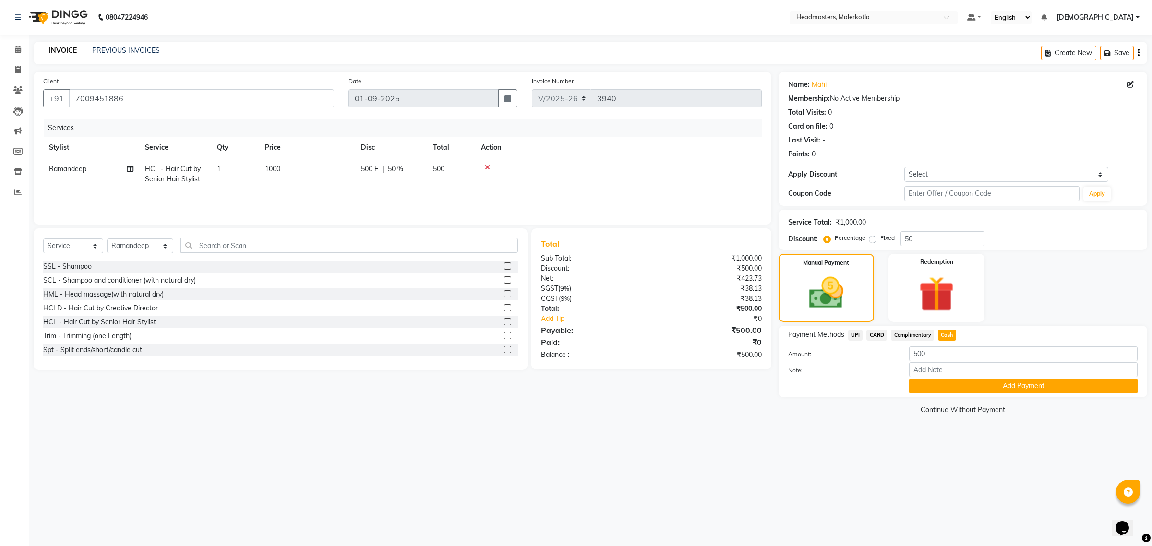
click at [920, 383] on button "Add Payment" at bounding box center [1023, 386] width 228 height 15
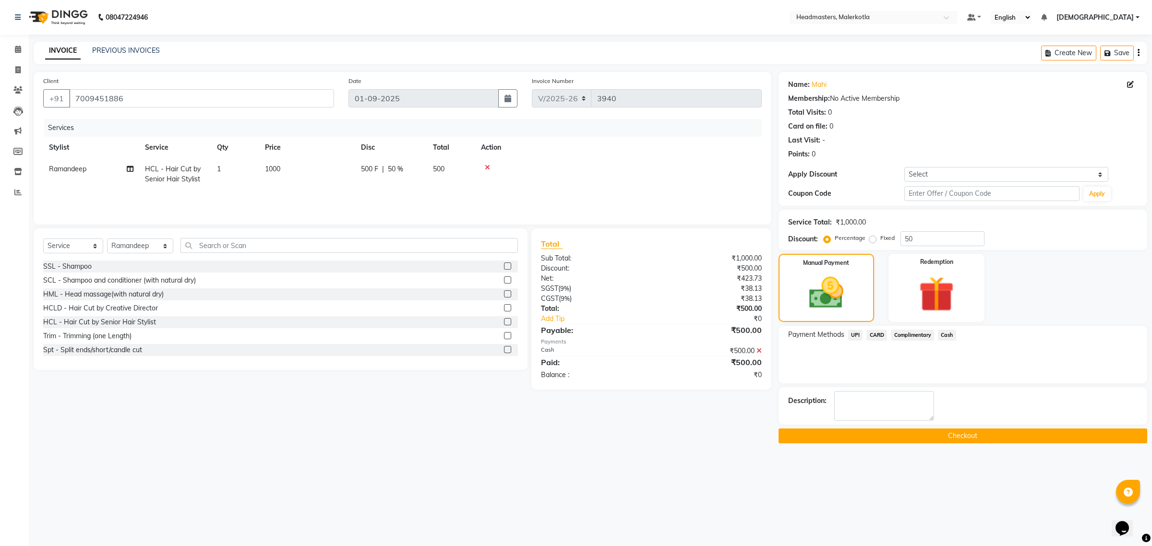
click at [896, 440] on button "Checkout" at bounding box center [963, 436] width 369 height 15
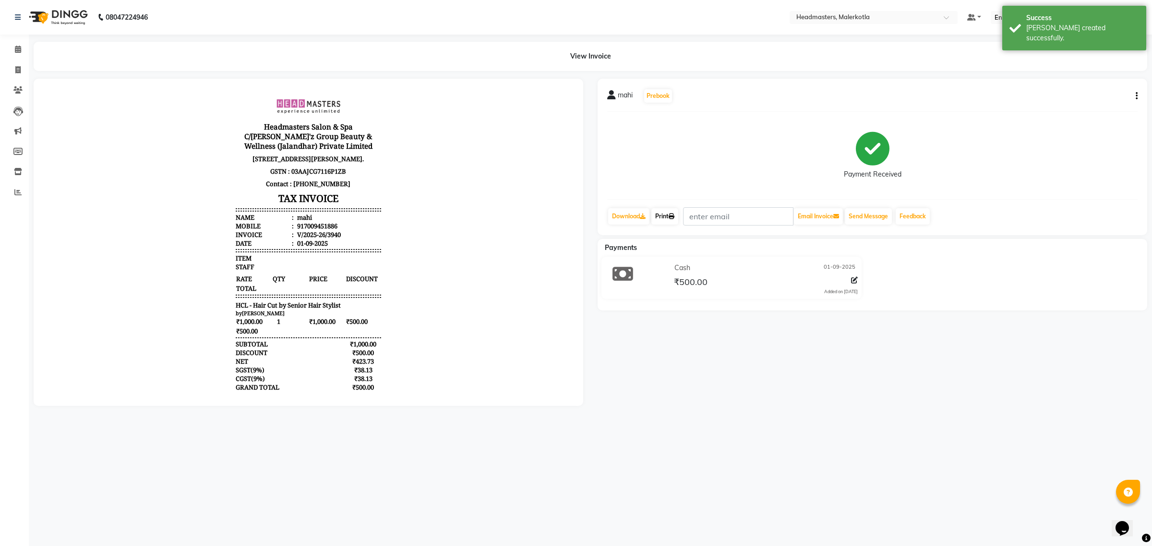
click at [658, 218] on link "Print" at bounding box center [664, 216] width 27 height 16
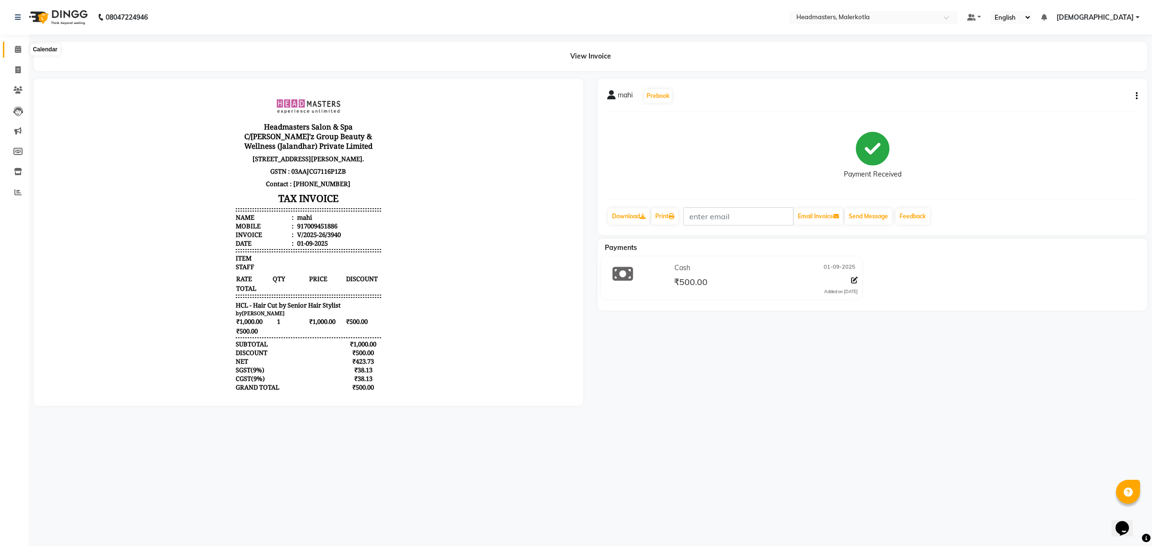
drag, startPoint x: 18, startPoint y: 48, endPoint x: 28, endPoint y: 71, distance: 25.1
click at [18, 48] on icon at bounding box center [18, 49] width 6 height 7
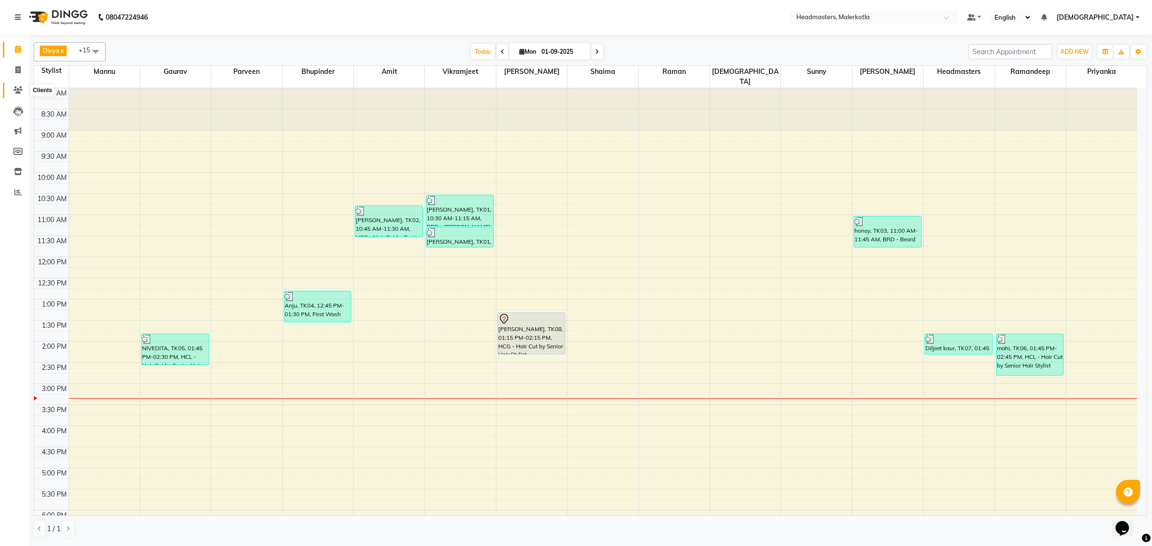
drag, startPoint x: 20, startPoint y: 91, endPoint x: 39, endPoint y: 85, distance: 20.5
click at [20, 91] on icon at bounding box center [17, 89] width 9 height 7
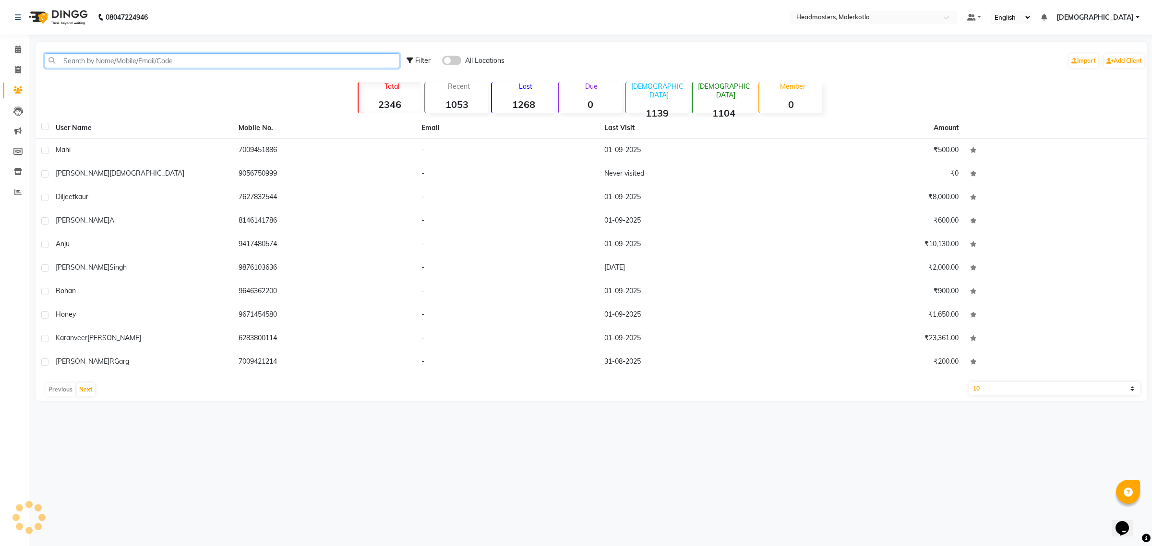
click at [78, 57] on input "text" at bounding box center [222, 60] width 355 height 15
paste input "7814803375"
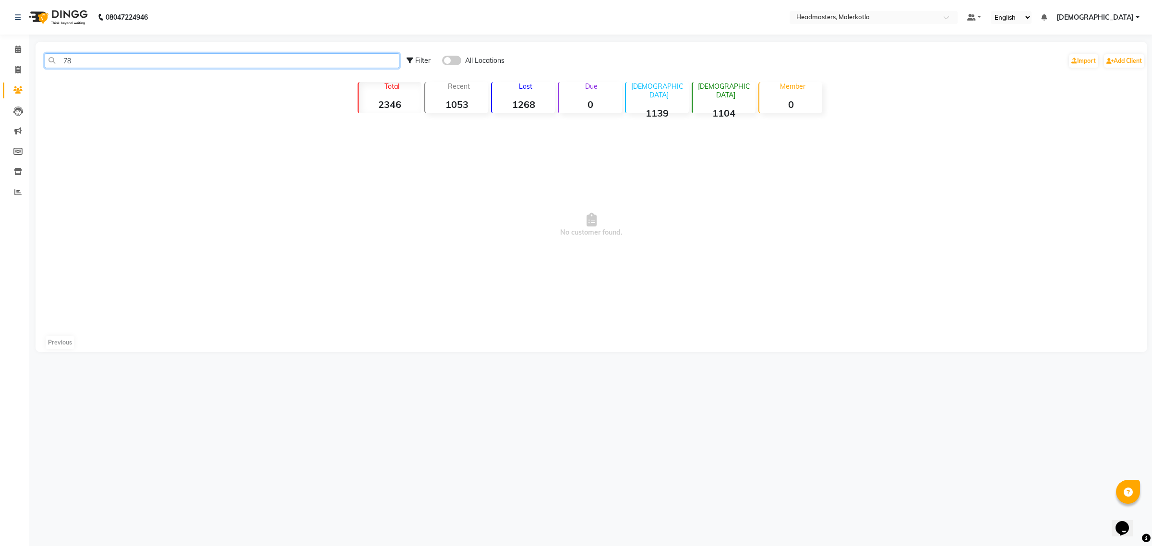
type input "7"
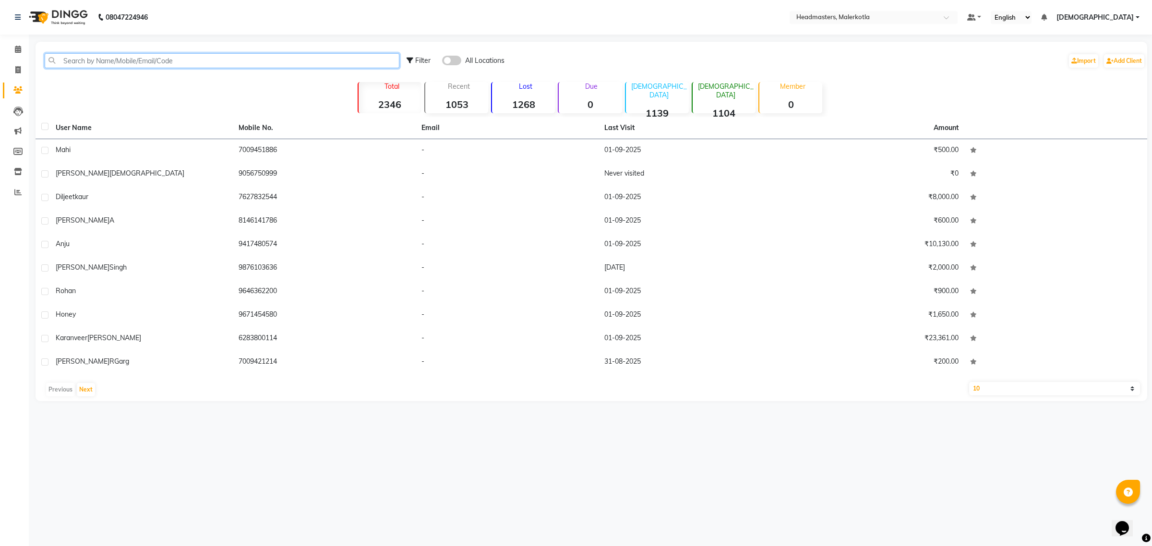
paste input "7888575415"
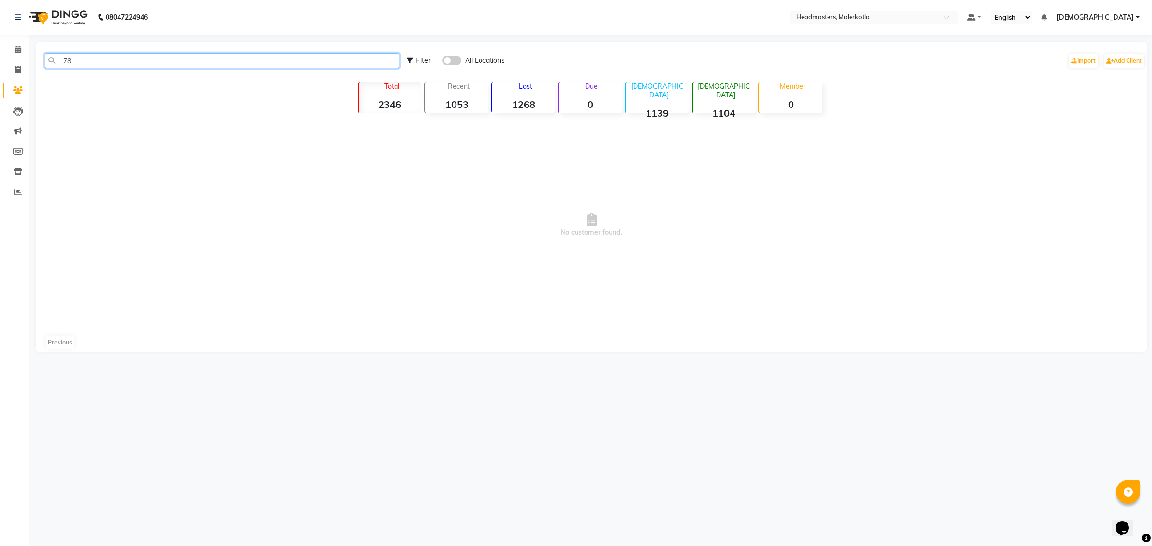
type input "7"
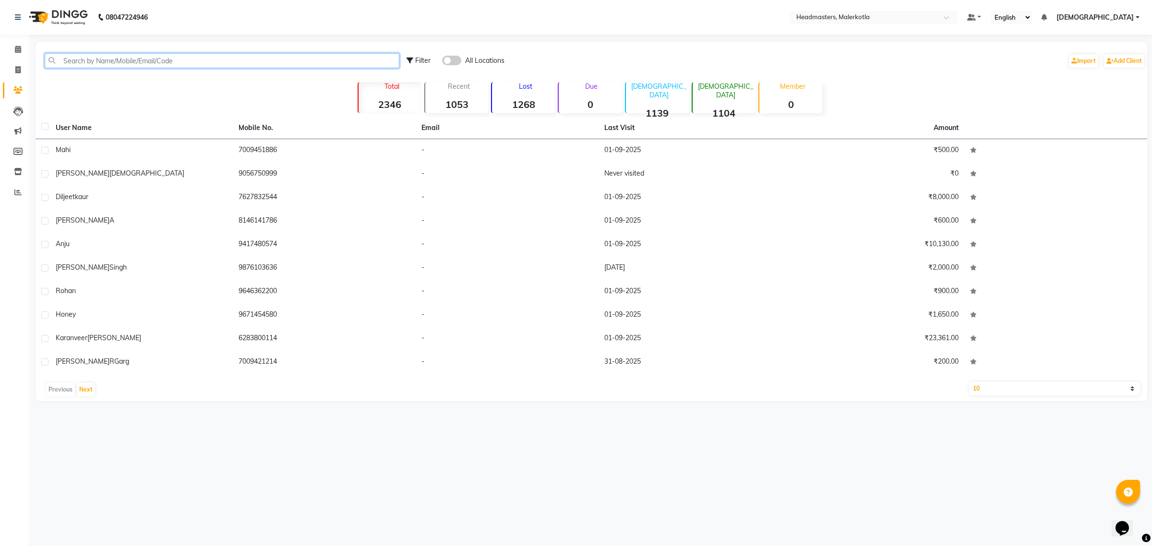
paste input "9814340552"
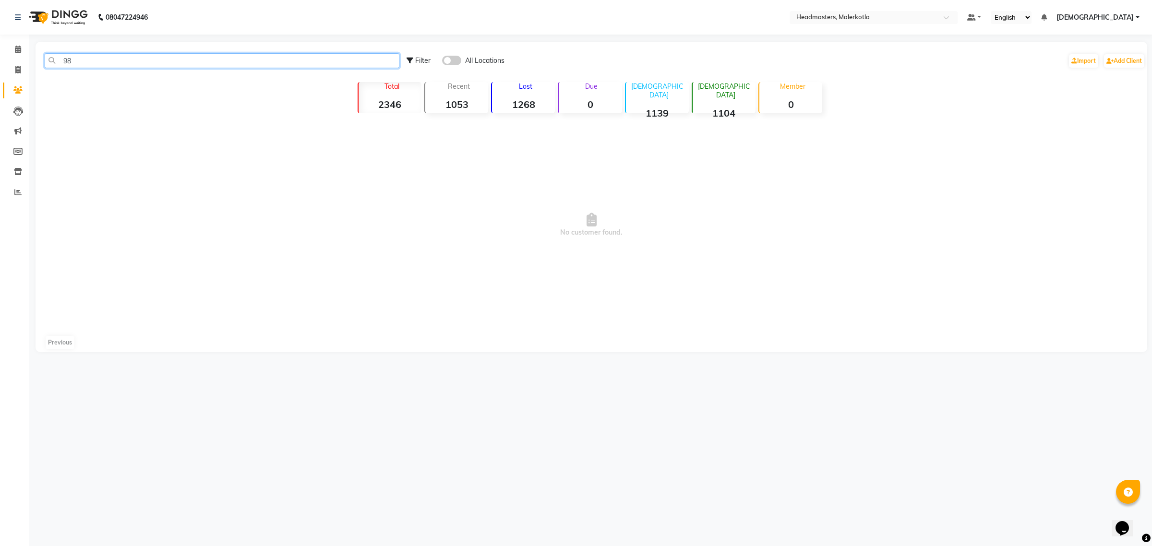
type input "9"
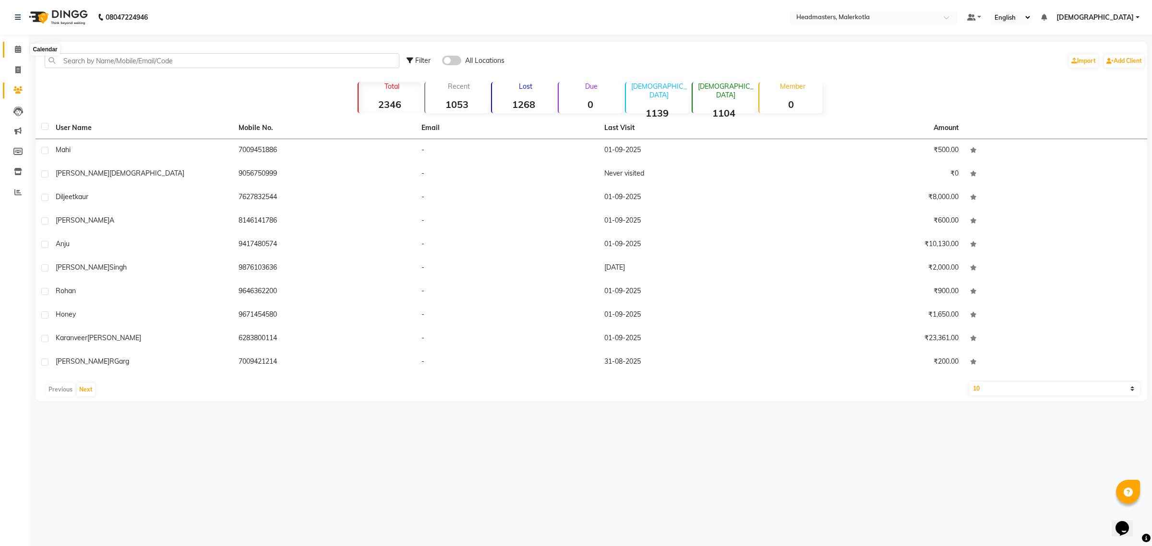
drag, startPoint x: 18, startPoint y: 45, endPoint x: 23, endPoint y: 51, distance: 7.6
click at [18, 45] on span at bounding box center [18, 49] width 17 height 11
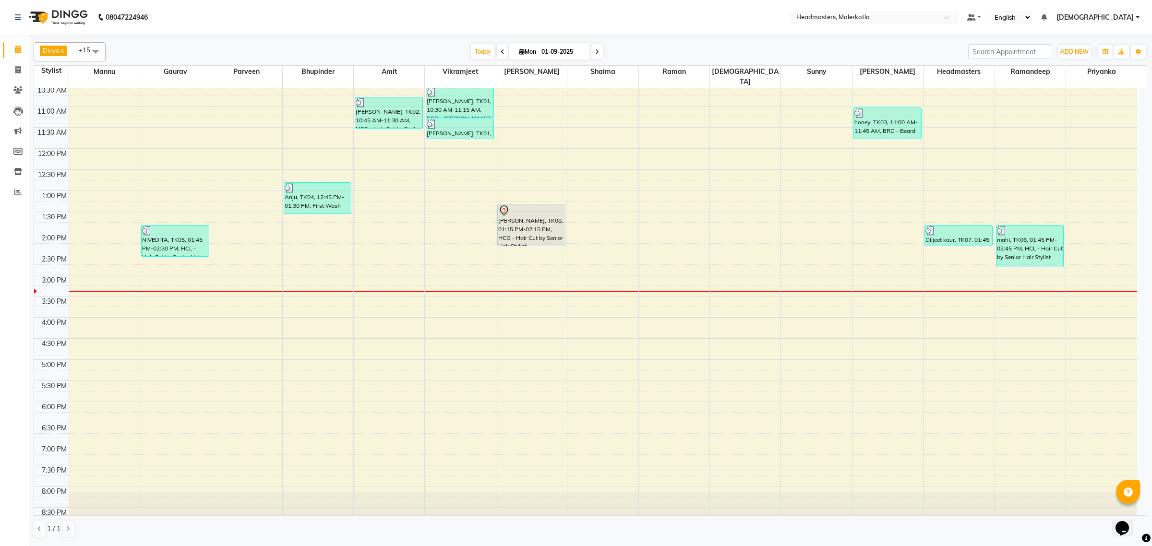
scroll to position [82, 0]
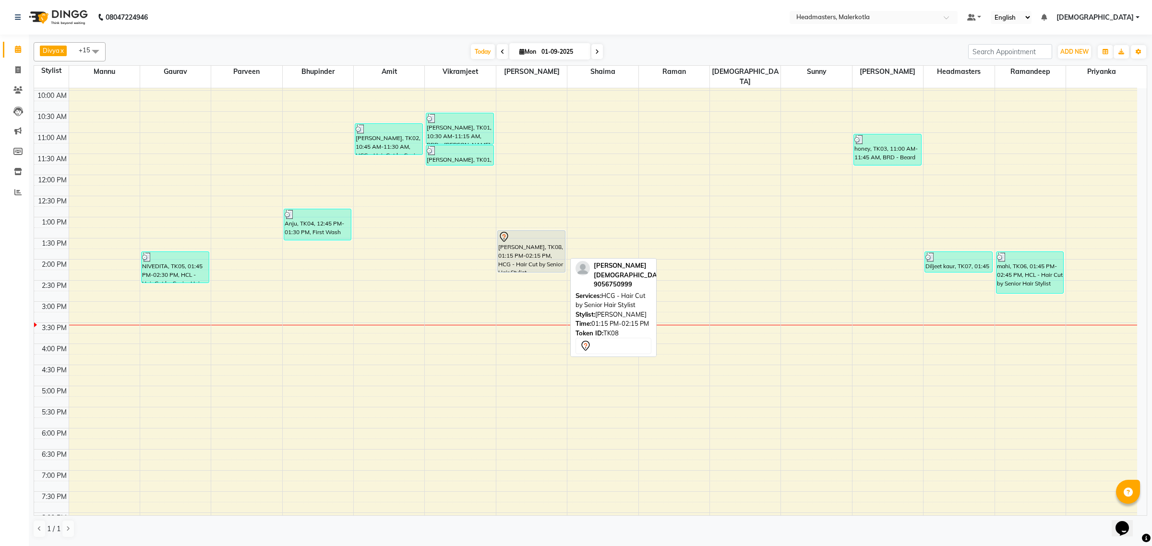
click at [515, 240] on div "vikas jain, TK08, 01:15 PM-02:15 PM, HCG - Hair Cut by Senior Hair Stylist" at bounding box center [531, 251] width 67 height 41
select select "7"
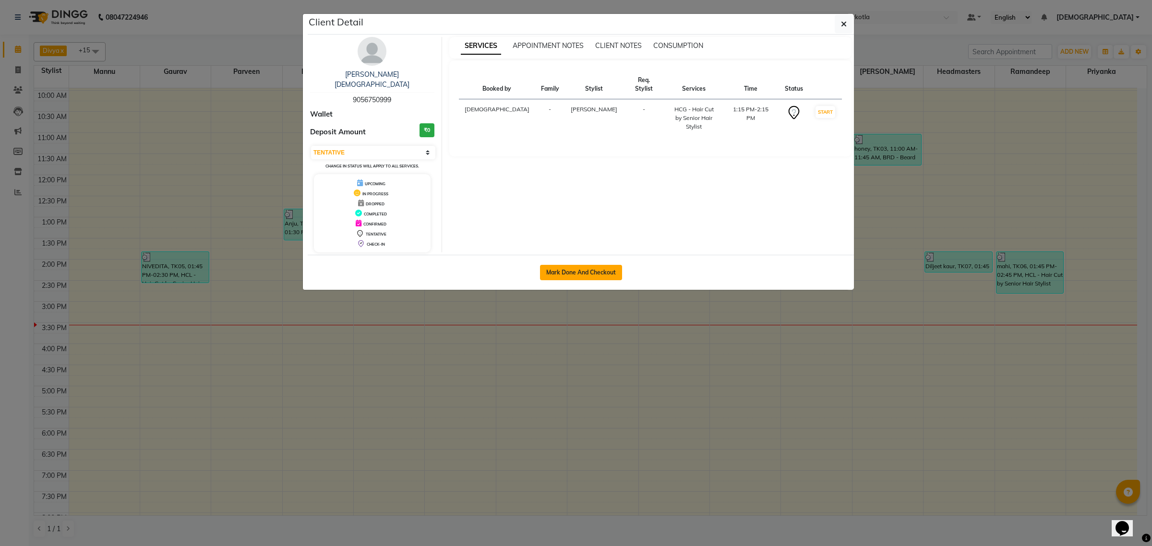
click at [572, 265] on button "Mark Done And Checkout" at bounding box center [581, 272] width 82 height 15
select select "service"
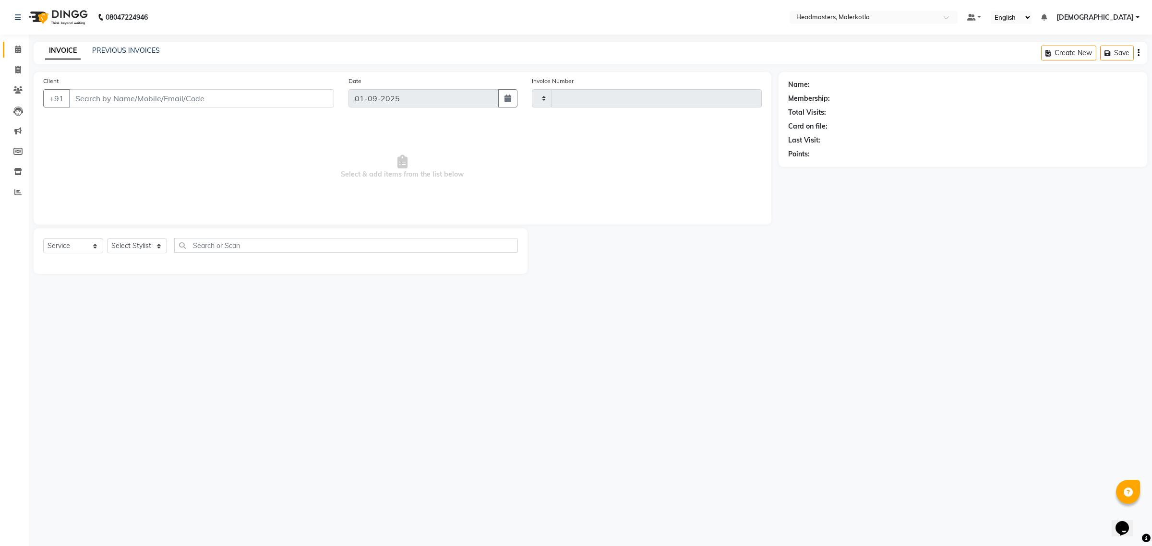
type input "3941"
select select "7368"
type input "9056750999"
select select "65912"
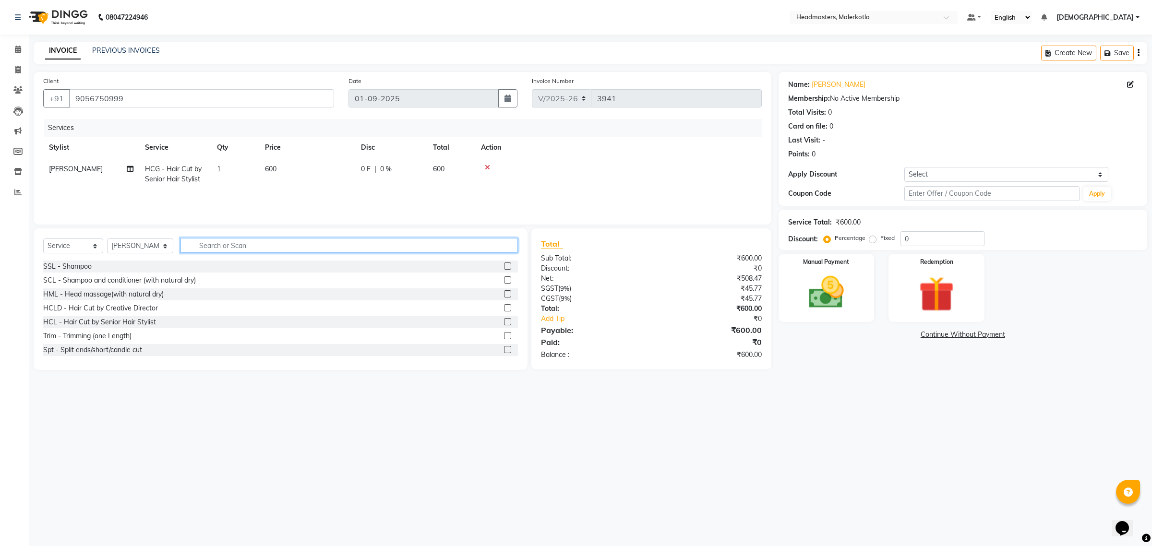
click at [223, 248] on input "text" at bounding box center [349, 245] width 338 height 15
type input "brd"
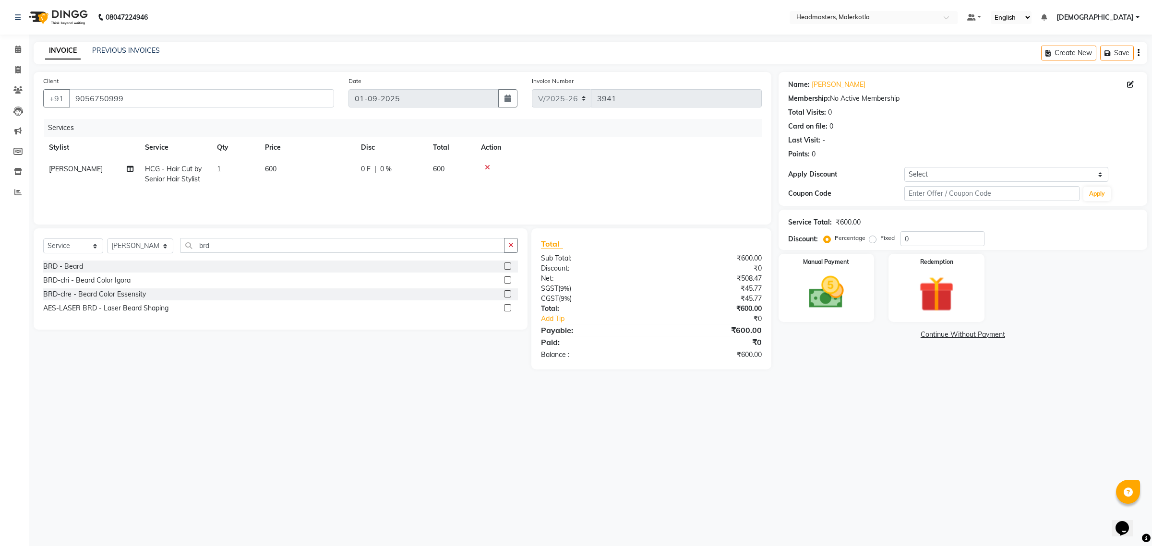
click at [507, 263] on label at bounding box center [507, 266] width 7 height 7
click at [507, 264] on input "checkbox" at bounding box center [507, 267] width 6 height 6
checkbox input "false"
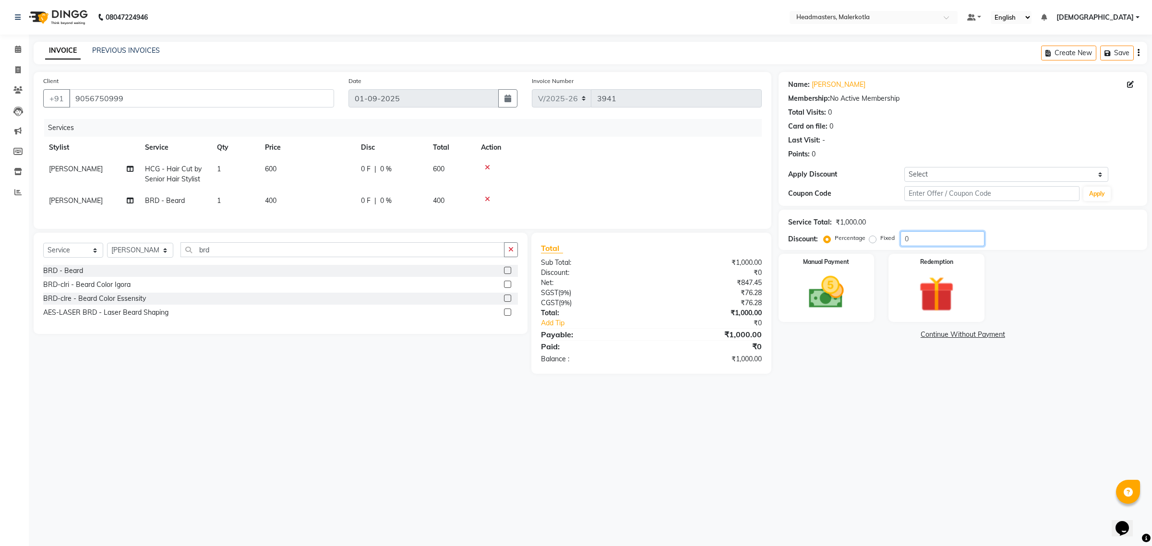
click at [935, 241] on input "0" at bounding box center [942, 238] width 84 height 15
type input "50"
drag, startPoint x: 832, startPoint y: 307, endPoint x: 840, endPoint y: 320, distance: 15.6
click at [833, 307] on img at bounding box center [826, 293] width 60 height 42
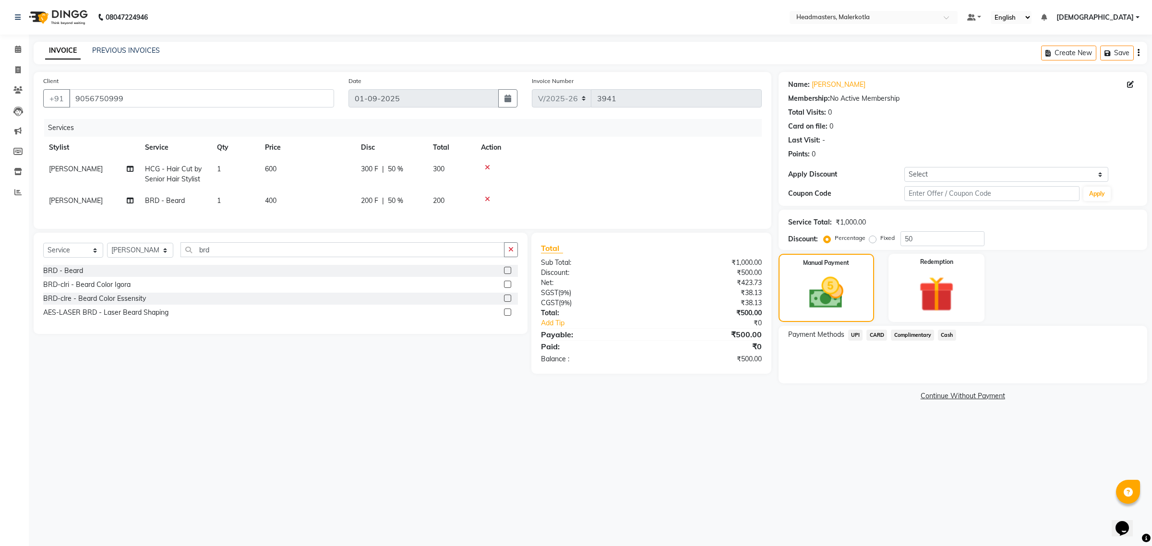
click at [947, 328] on div "Payment Methods UPI CARD Complimentary Cash" at bounding box center [963, 355] width 369 height 58
click at [951, 334] on span "Cash" at bounding box center [947, 335] width 18 height 11
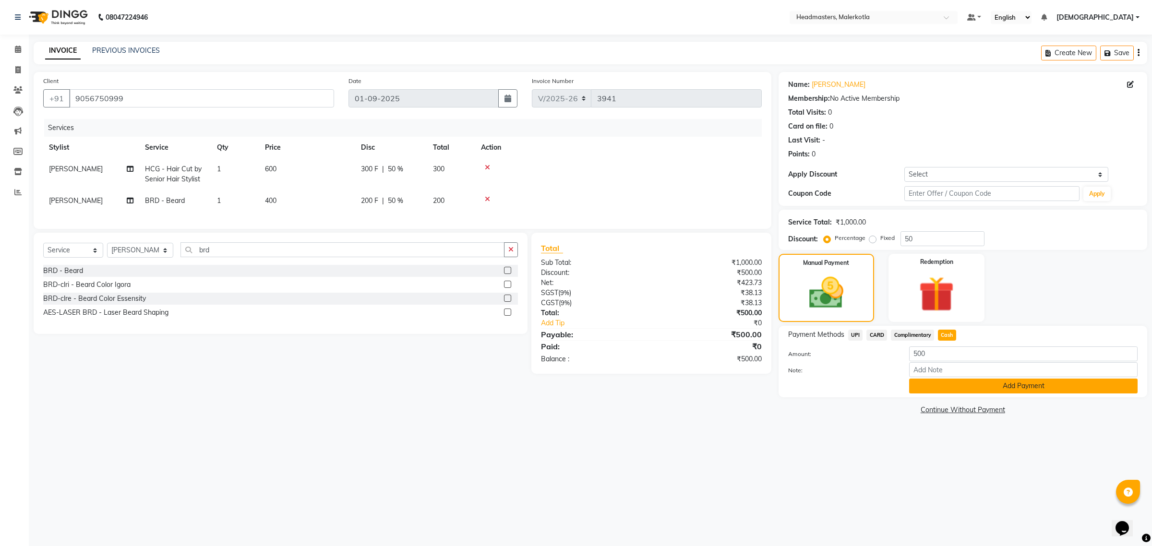
click at [948, 384] on button "Add Payment" at bounding box center [1023, 386] width 228 height 15
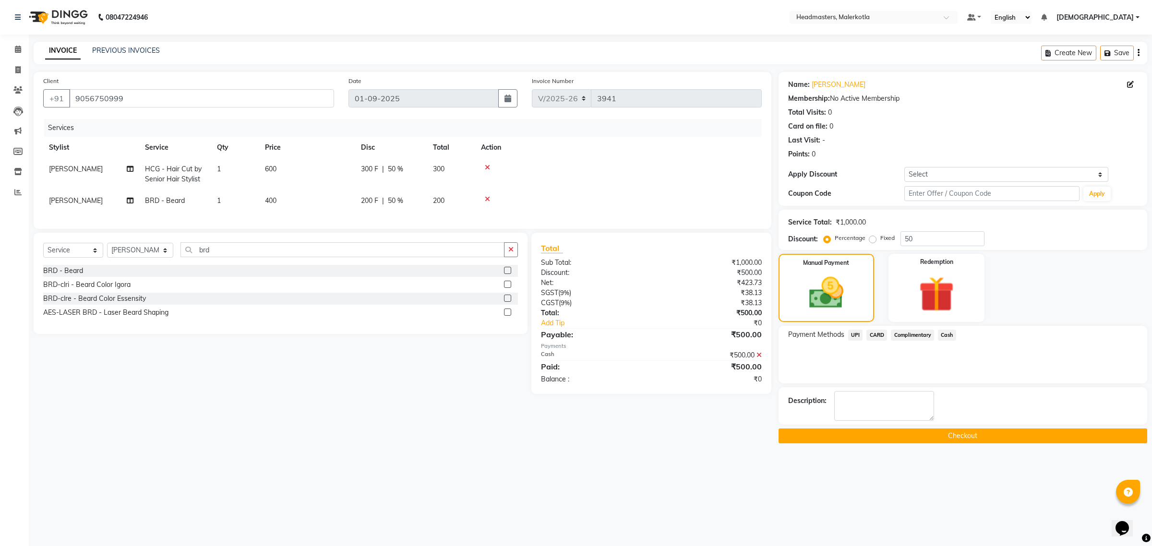
click at [963, 432] on button "Checkout" at bounding box center [963, 436] width 369 height 15
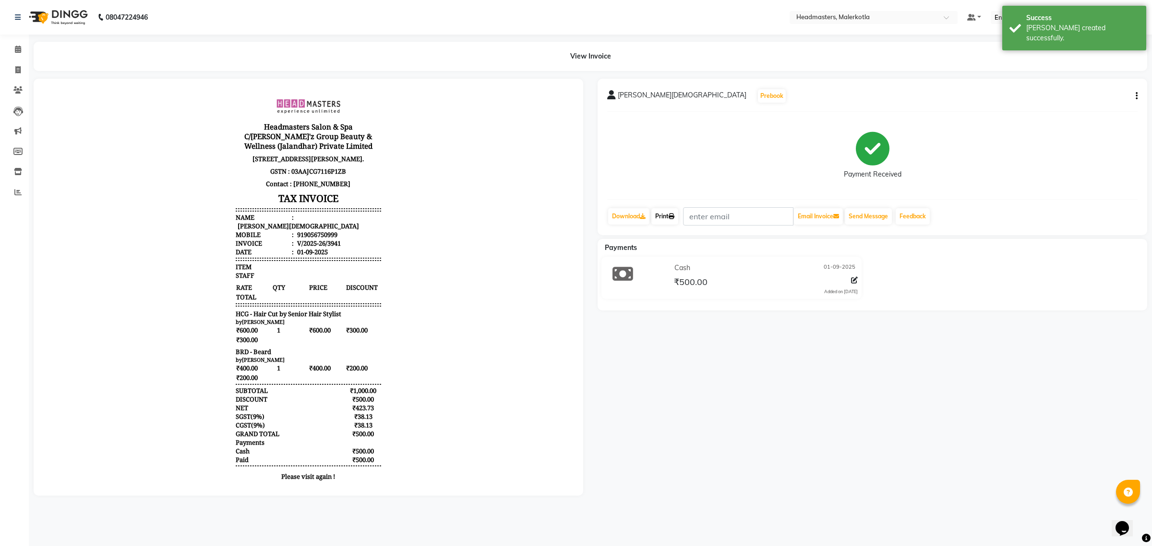
click at [671, 219] on link "Print" at bounding box center [664, 216] width 27 height 16
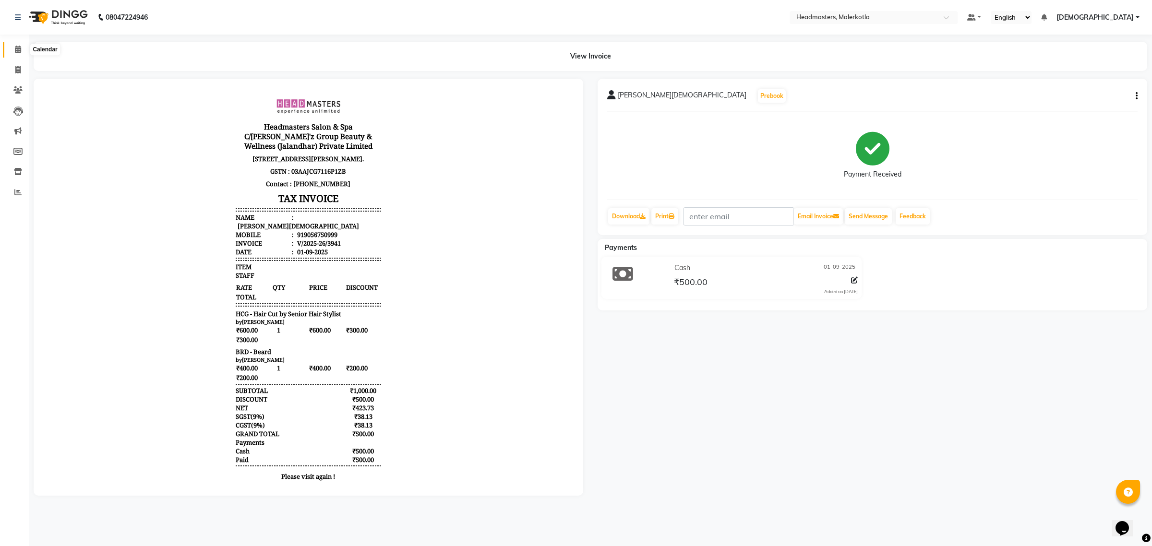
click at [17, 47] on icon at bounding box center [18, 49] width 6 height 7
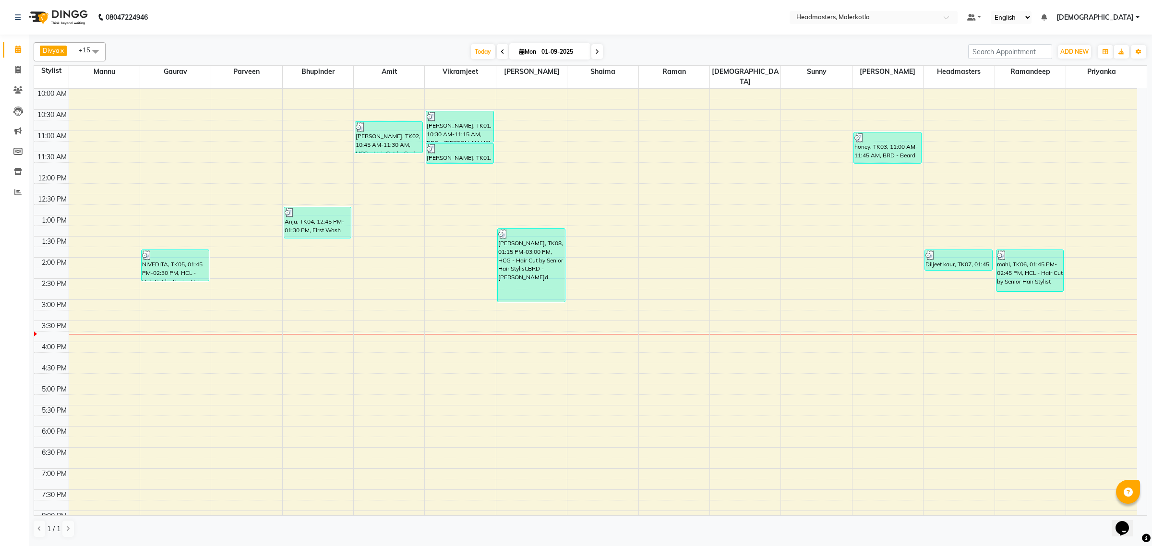
scroll to position [40, 0]
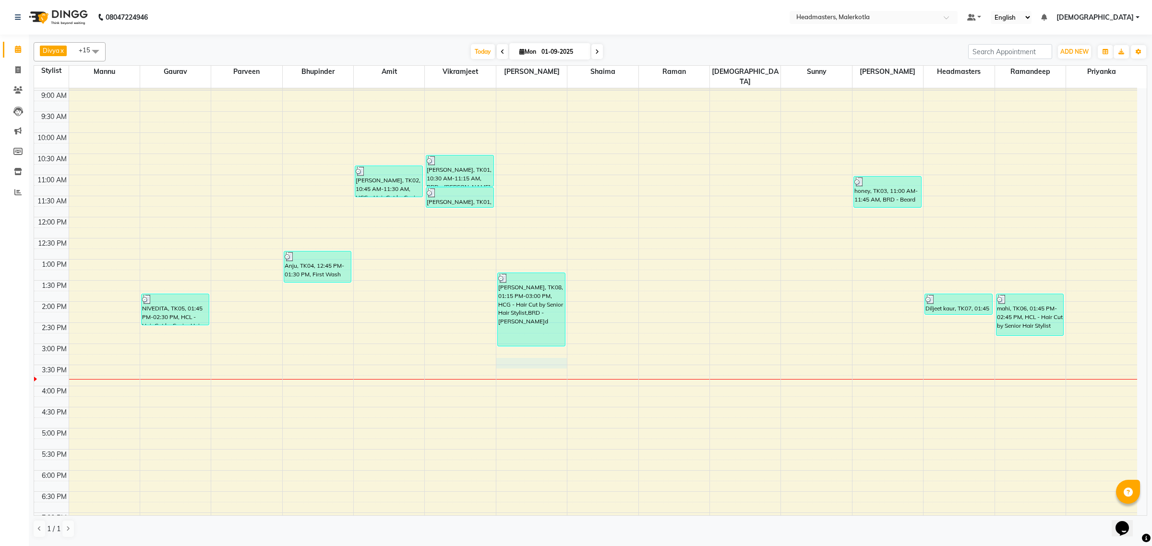
click at [536, 358] on div "8:00 AM 8:30 AM 9:00 AM 9:30 AM 10:00 AM 10:30 AM 11:00 AM 11:30 AM 12:00 PM 12…" at bounding box center [585, 343] width 1103 height 591
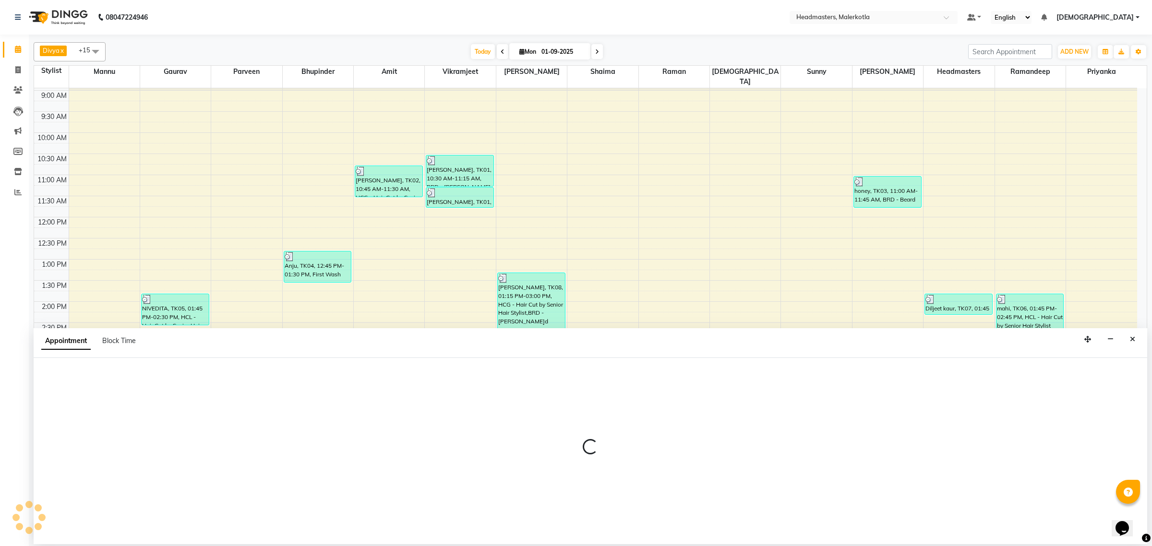
select select "65912"
select select "915"
select select "tentative"
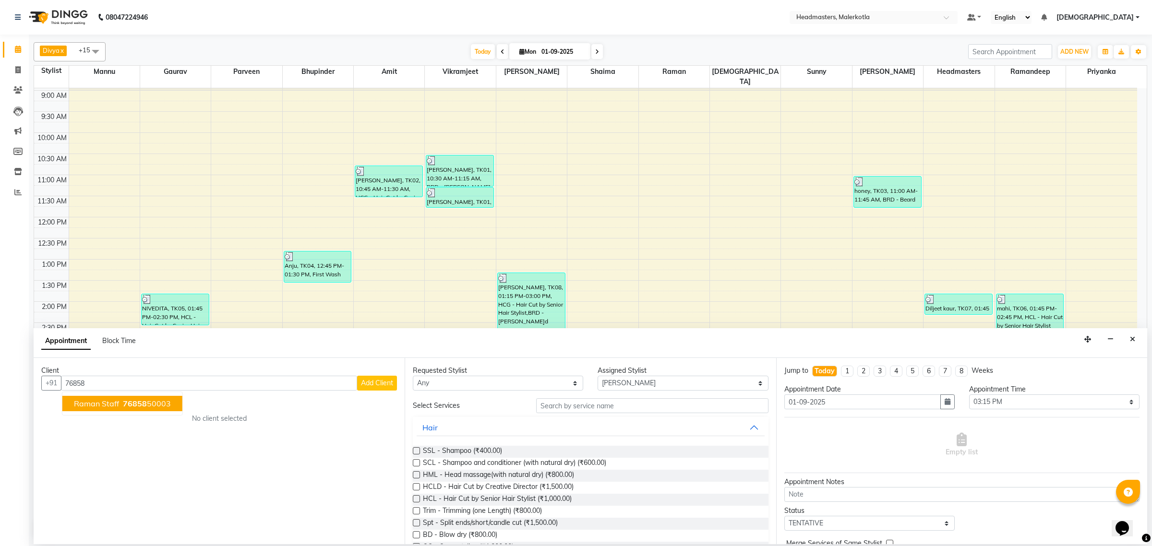
click at [123, 401] on span "76858" at bounding box center [135, 404] width 24 height 10
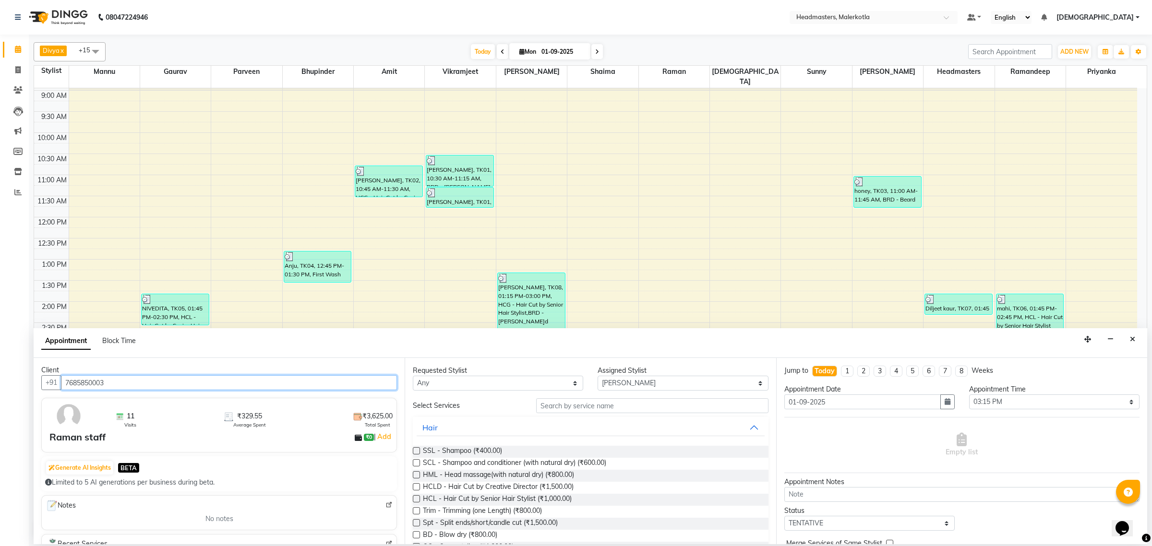
scroll to position [0, 0]
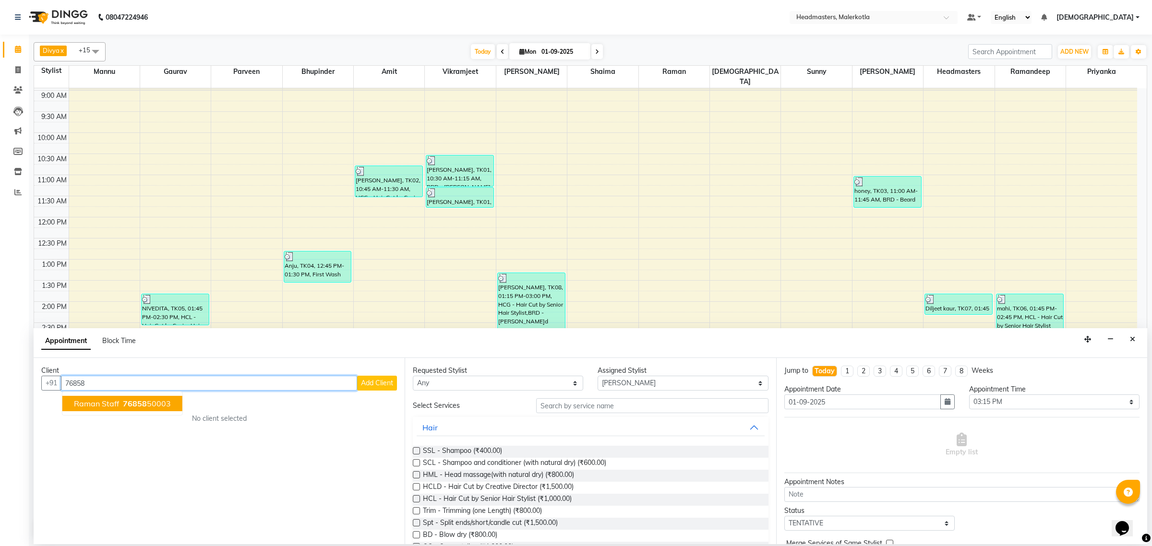
click at [110, 407] on span "Raman staff" at bounding box center [96, 404] width 45 height 10
type input "7685850003"
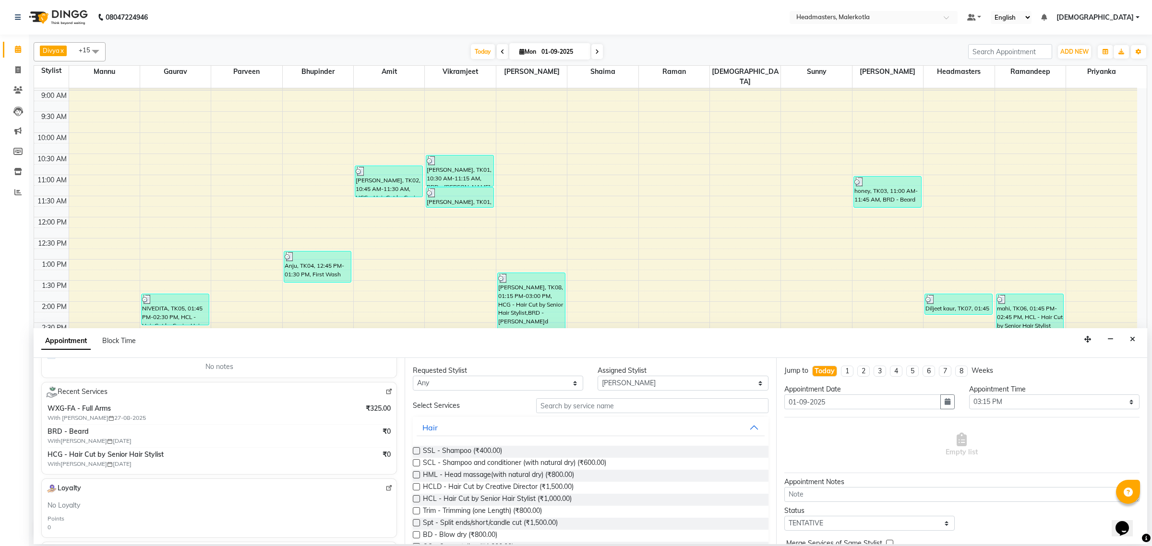
scroll to position [180, 0]
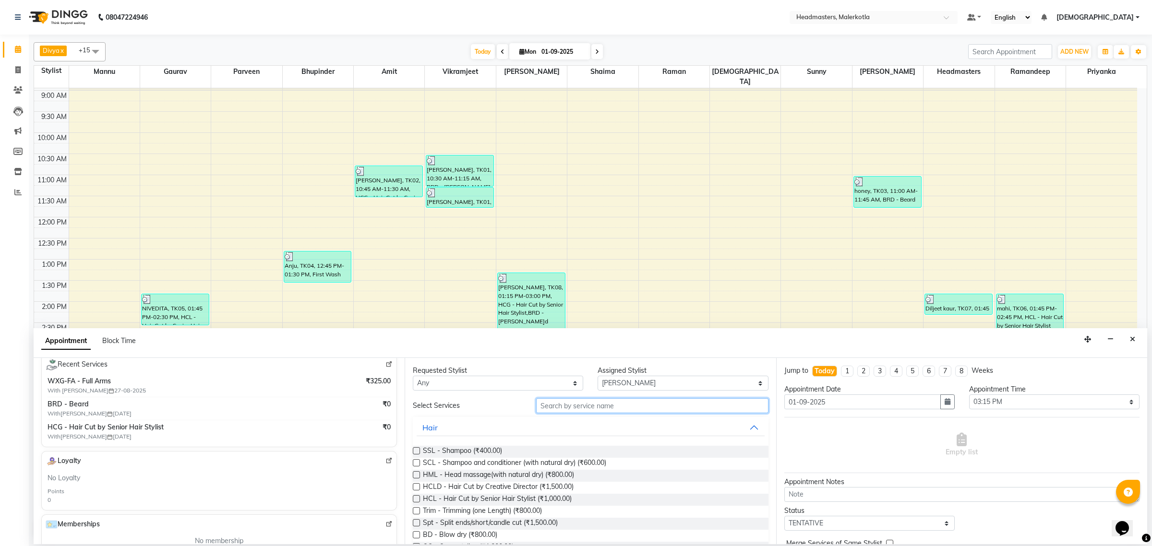
click at [587, 411] on input "text" at bounding box center [652, 405] width 232 height 15
type input "hc"
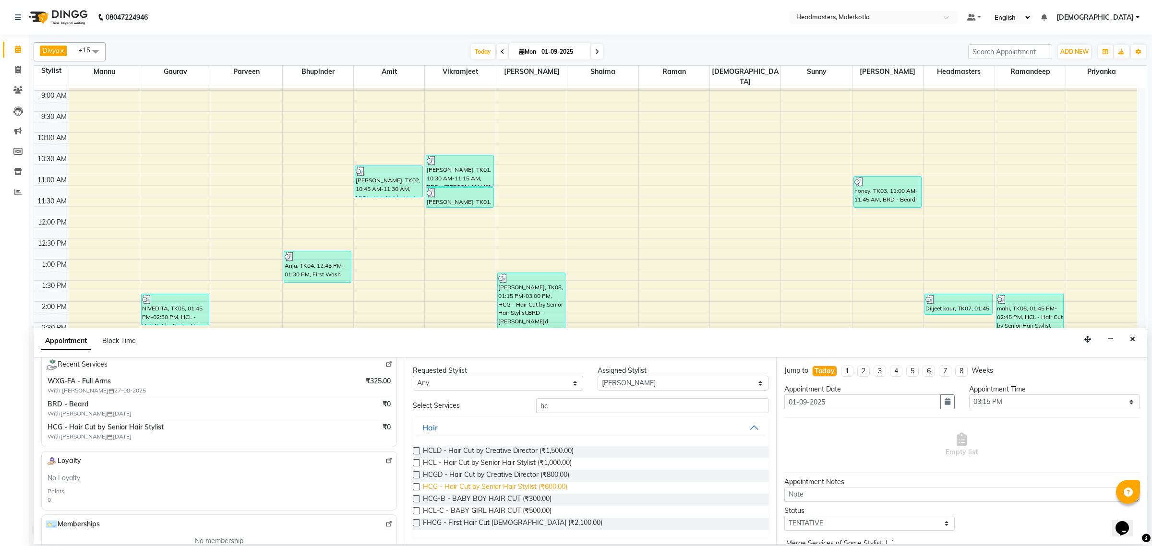
click at [536, 486] on span "HCG - Hair Cut by Senior Hair Stylist (₹600.00)" at bounding box center [495, 488] width 144 height 12
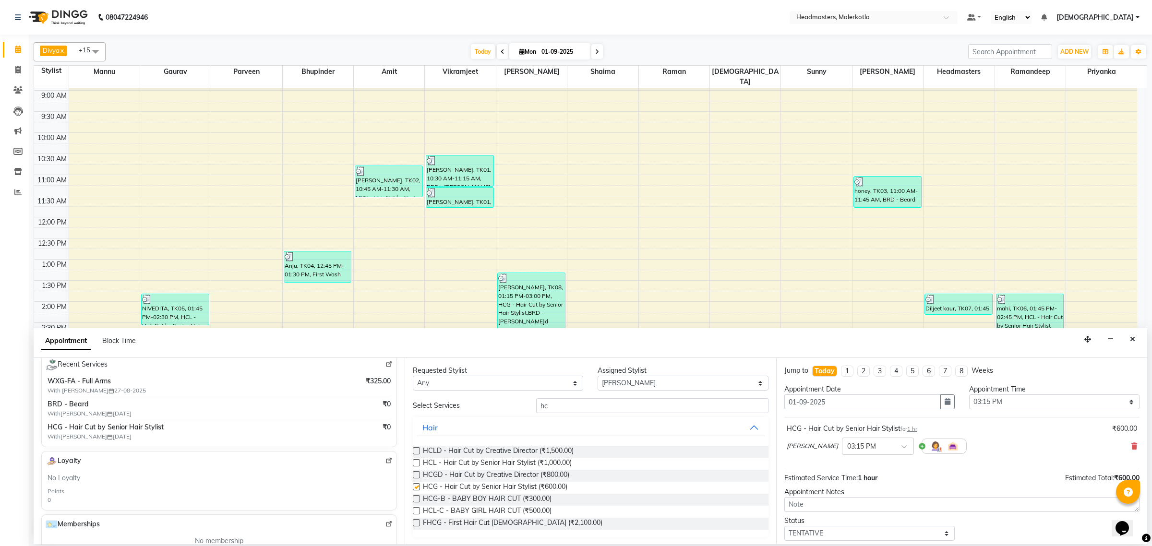
checkbox input "false"
click at [569, 402] on input "hc" at bounding box center [652, 405] width 232 height 15
type input "h"
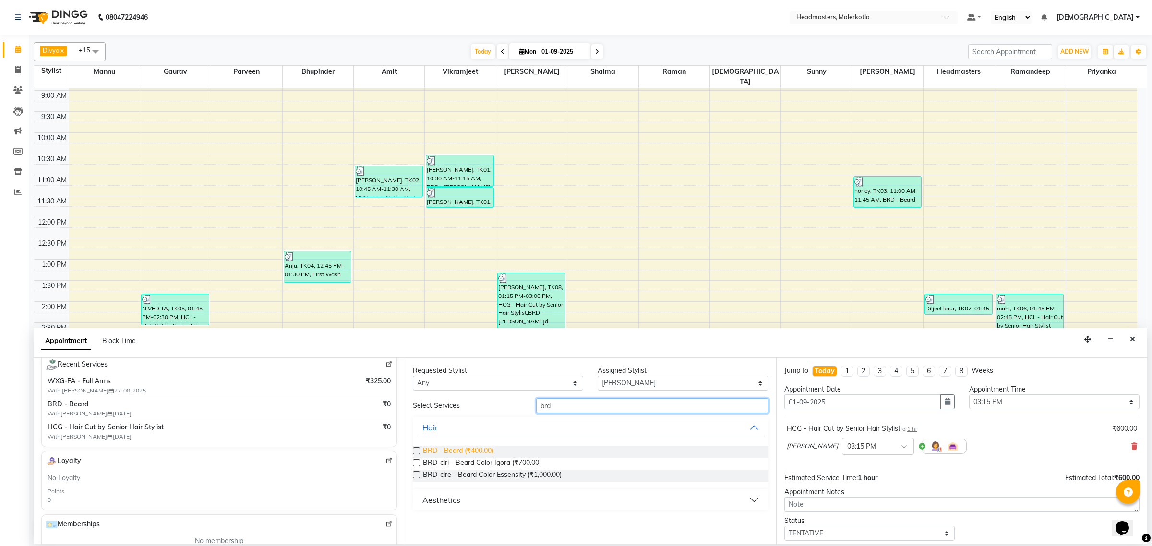
type input "brd"
click at [460, 454] on span "BRD - Beard (₹400.00)" at bounding box center [458, 452] width 71 height 12
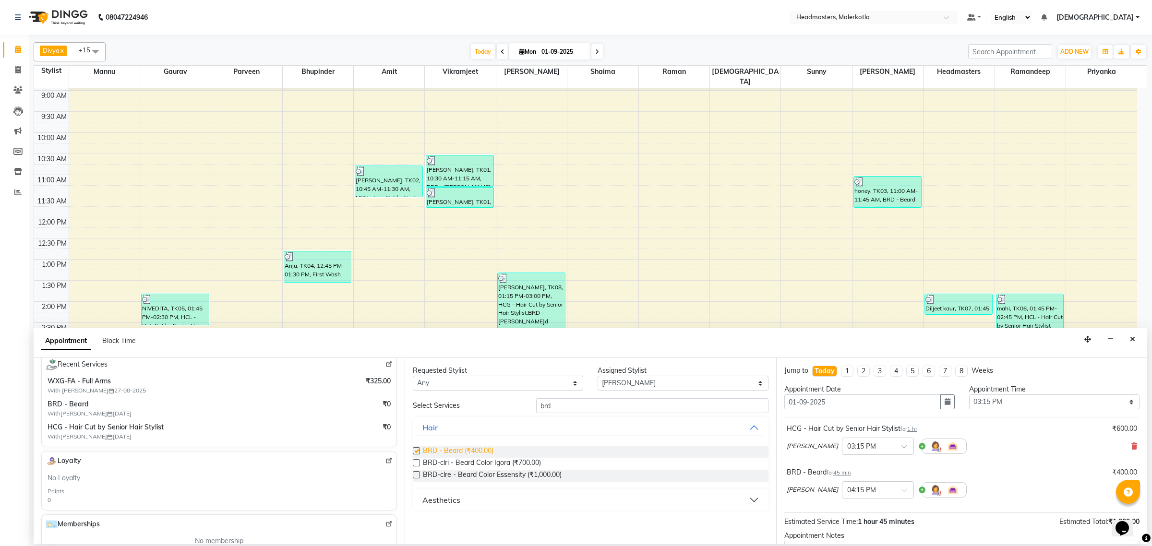
checkbox input "false"
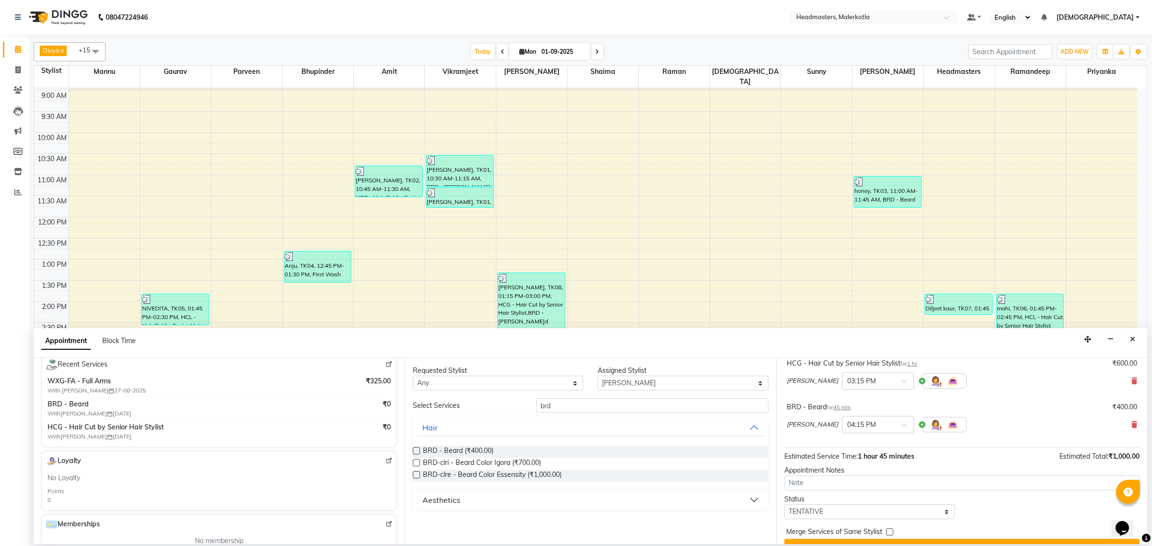
scroll to position [85, 0]
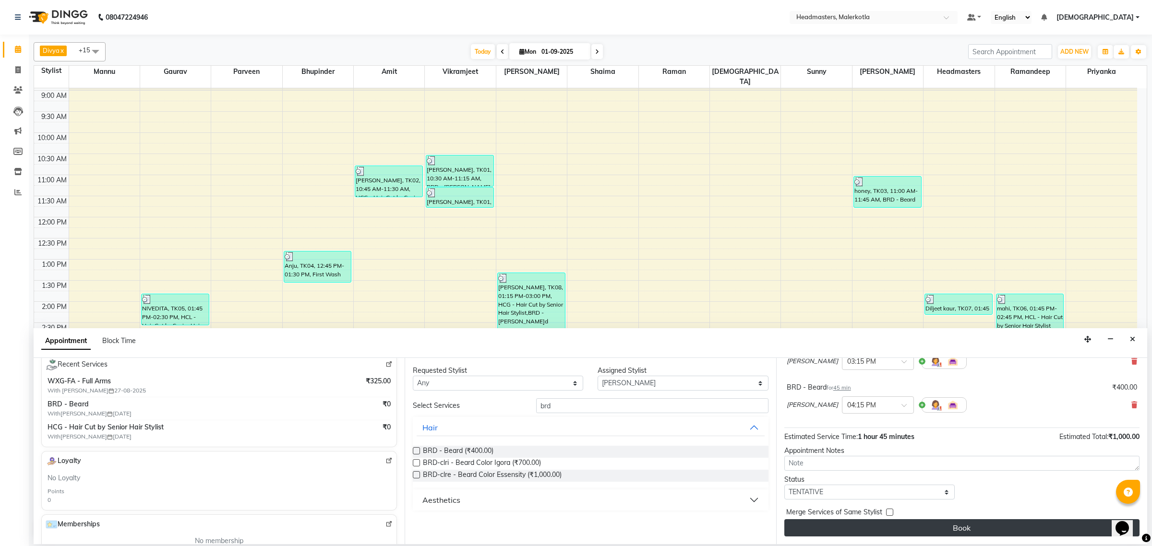
click at [899, 531] on button "Book" at bounding box center [961, 527] width 355 height 17
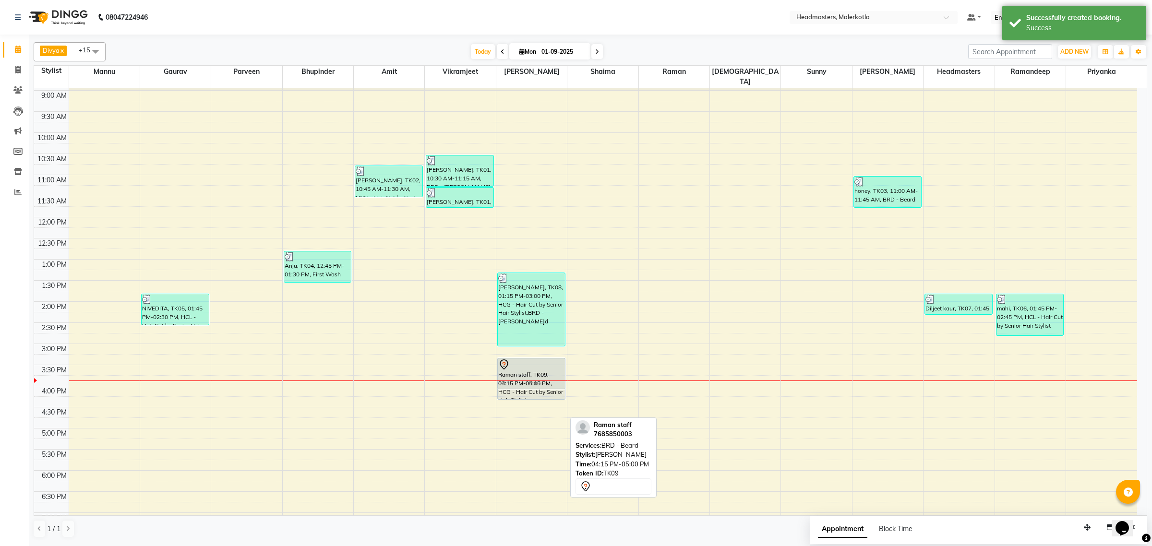
drag, startPoint x: 530, startPoint y: 403, endPoint x: 539, endPoint y: 360, distance: 43.6
click at [539, 360] on div "vikas jain, TK08, 01:15 PM-03:00 PM, HCG - Hair Cut by Senior Hair Stylist,BRD …" at bounding box center [531, 343] width 71 height 591
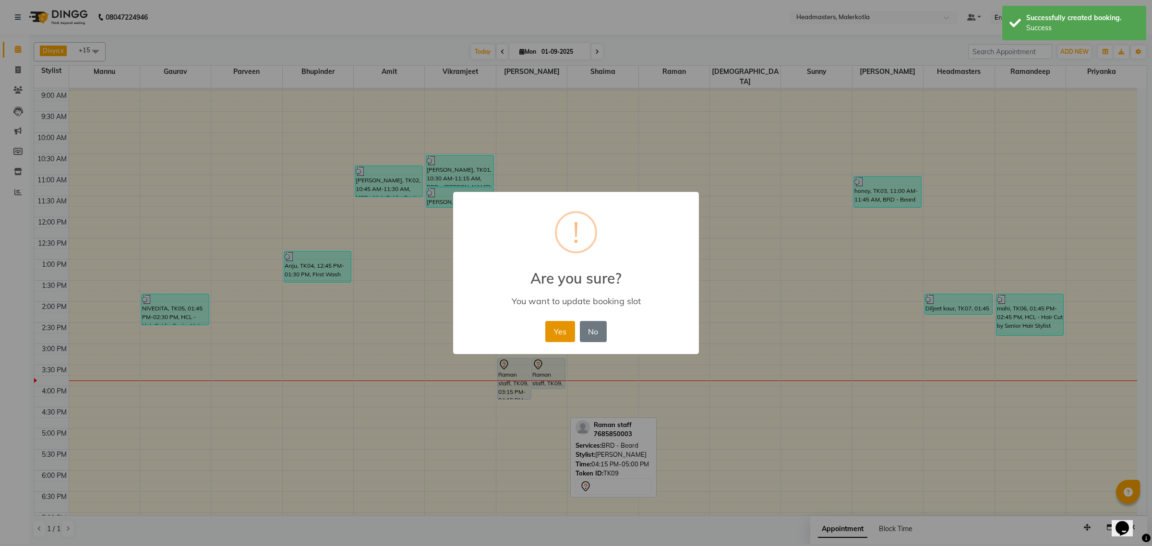
click at [558, 335] on button "Yes" at bounding box center [559, 331] width 29 height 21
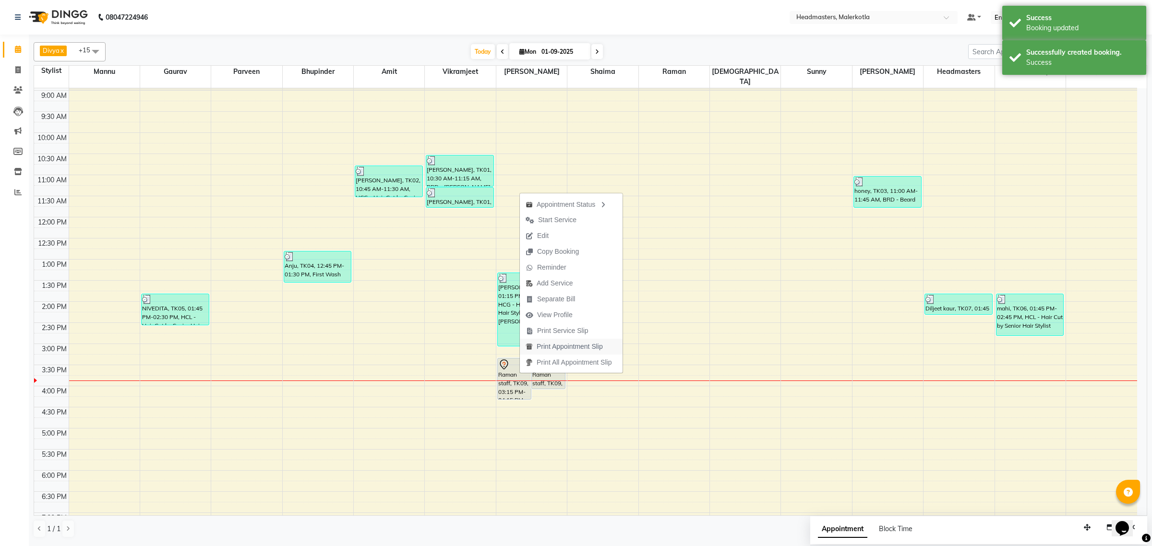
click at [564, 346] on span "Print Appointment Slip" at bounding box center [570, 347] width 66 height 10
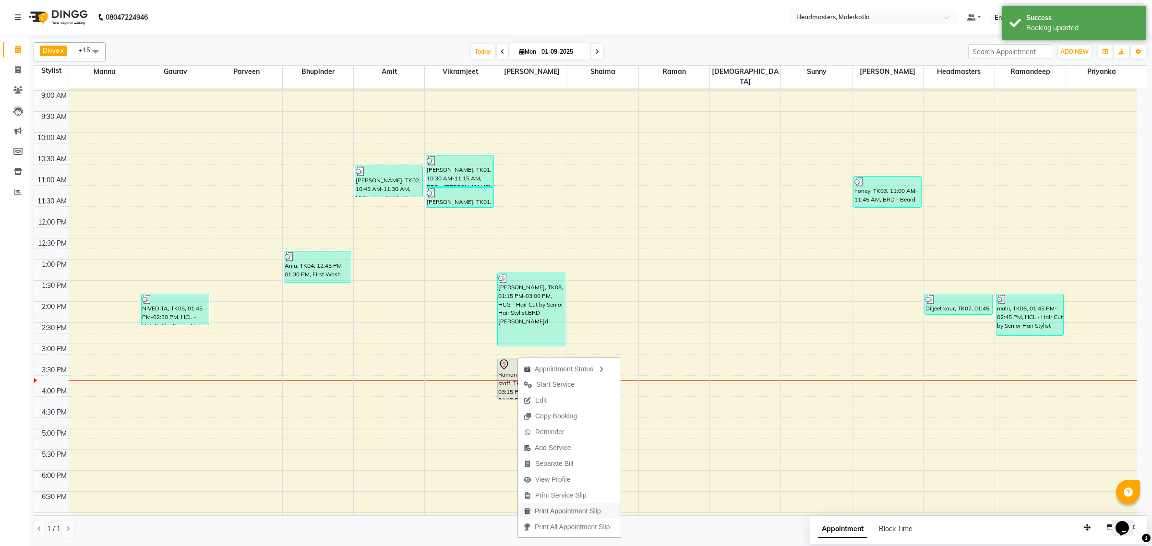
click at [569, 512] on span "Print Appointment Slip" at bounding box center [568, 511] width 66 height 10
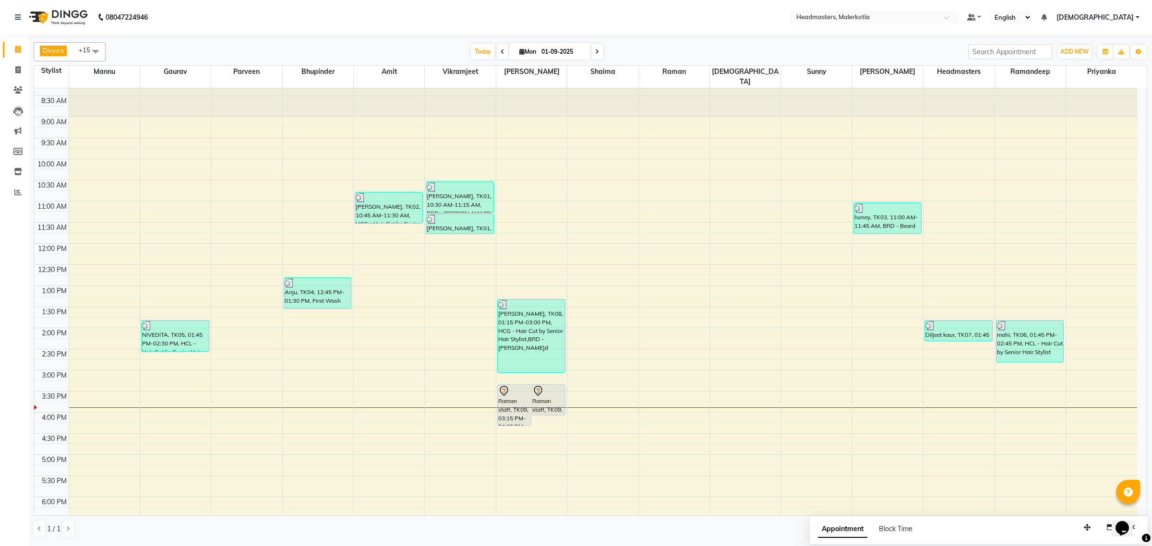
scroll to position [0, 0]
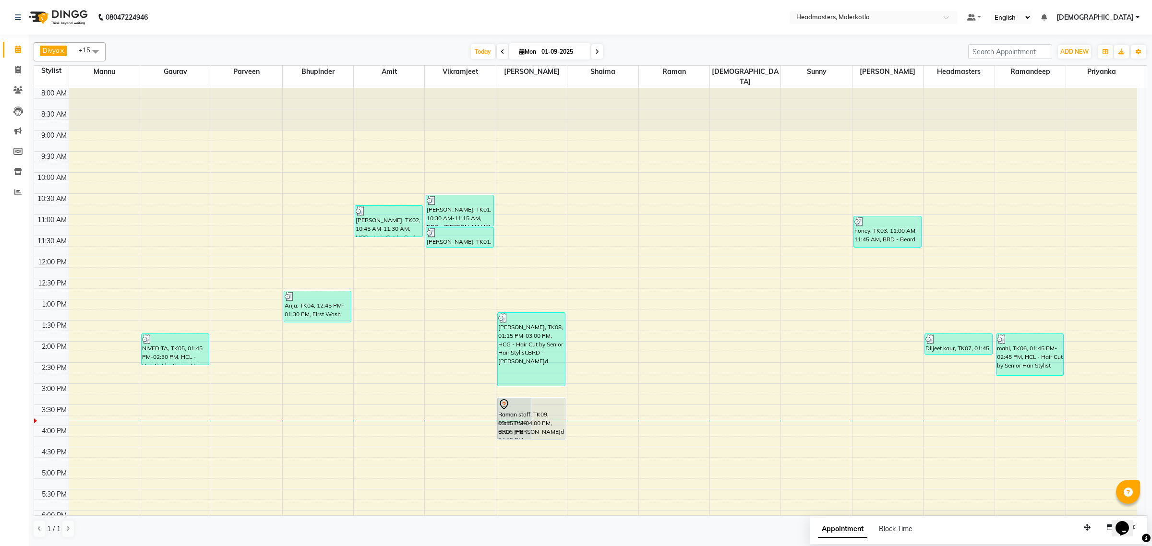
click at [543, 424] on div "Raman staff, TK09, 03:15 PM-04:15 PM, HCG - Hair Cut by Senior Hair Stylist Ram…" at bounding box center [531, 383] width 71 height 591
click at [18, 90] on icon at bounding box center [17, 89] width 9 height 7
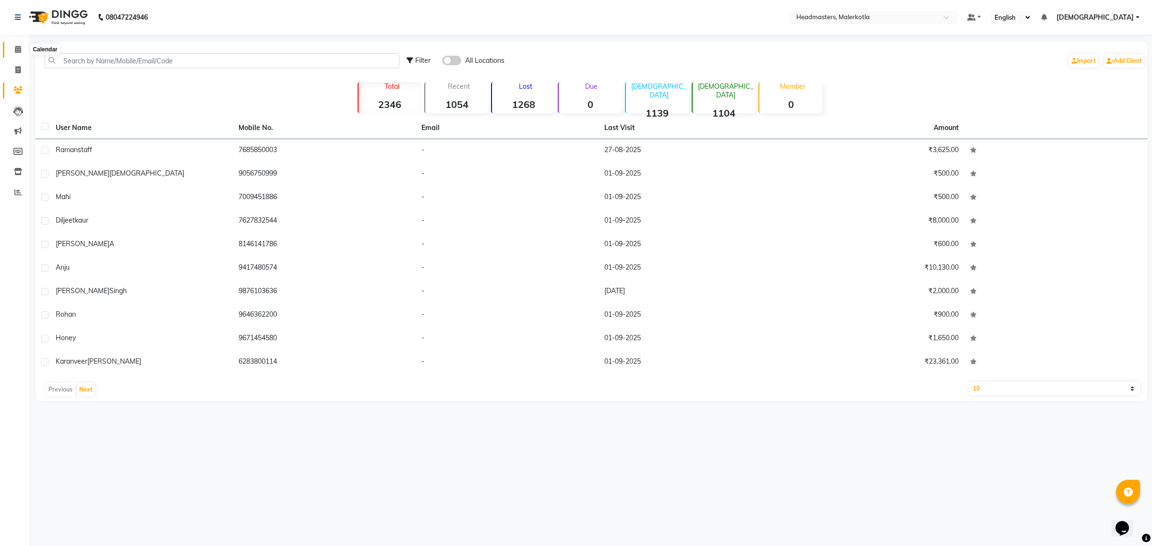
click at [17, 49] on icon at bounding box center [18, 49] width 6 height 7
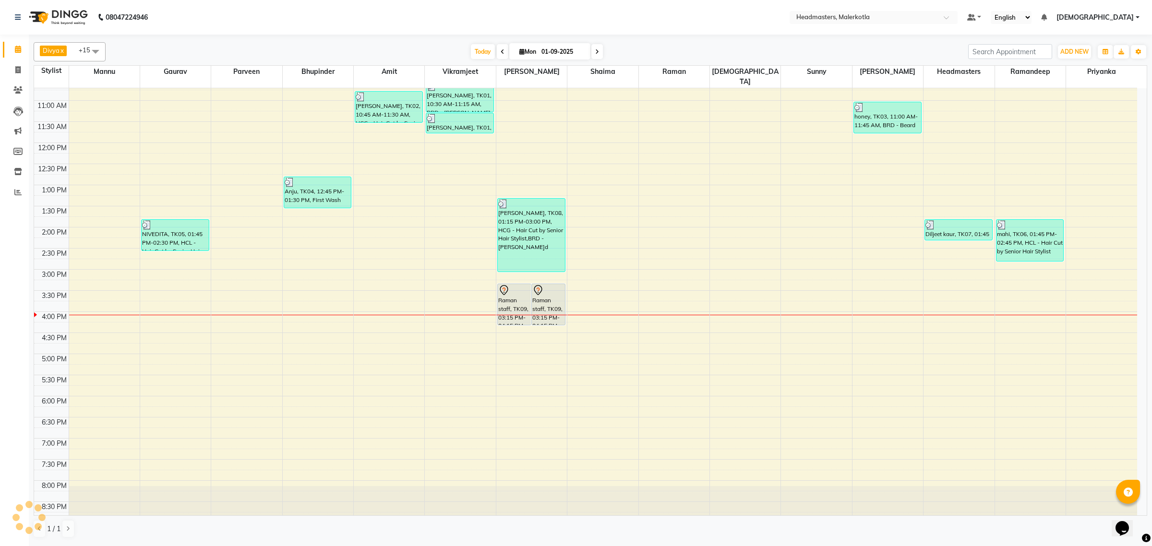
scroll to position [120, 0]
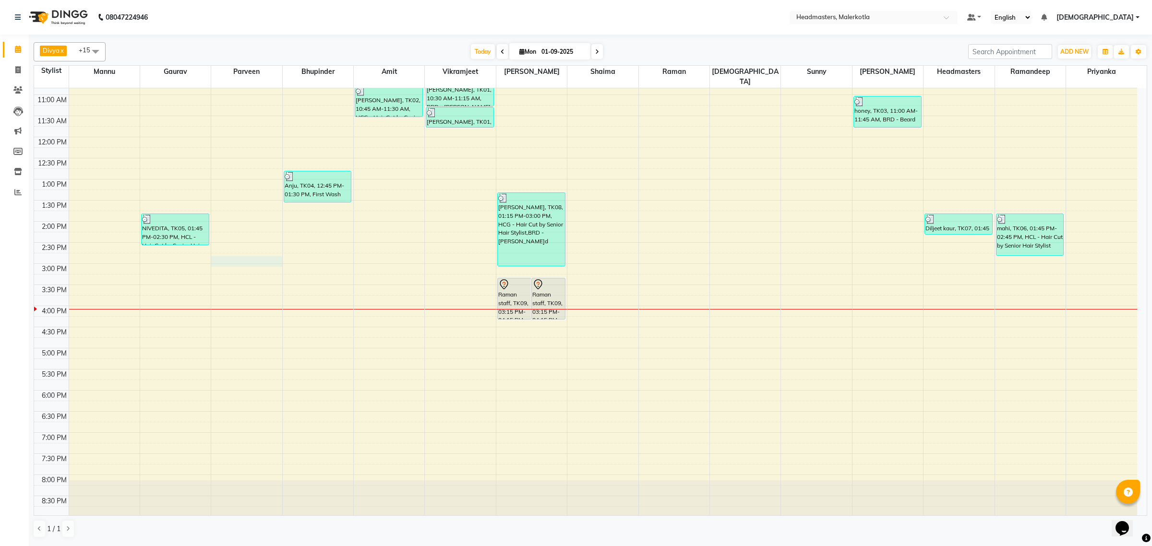
click at [236, 252] on div "8:00 AM 8:30 AM 9:00 AM 9:30 AM 10:00 AM 10:30 AM 11:00 AM 11:30 AM 12:00 PM 12…" at bounding box center [585, 263] width 1103 height 591
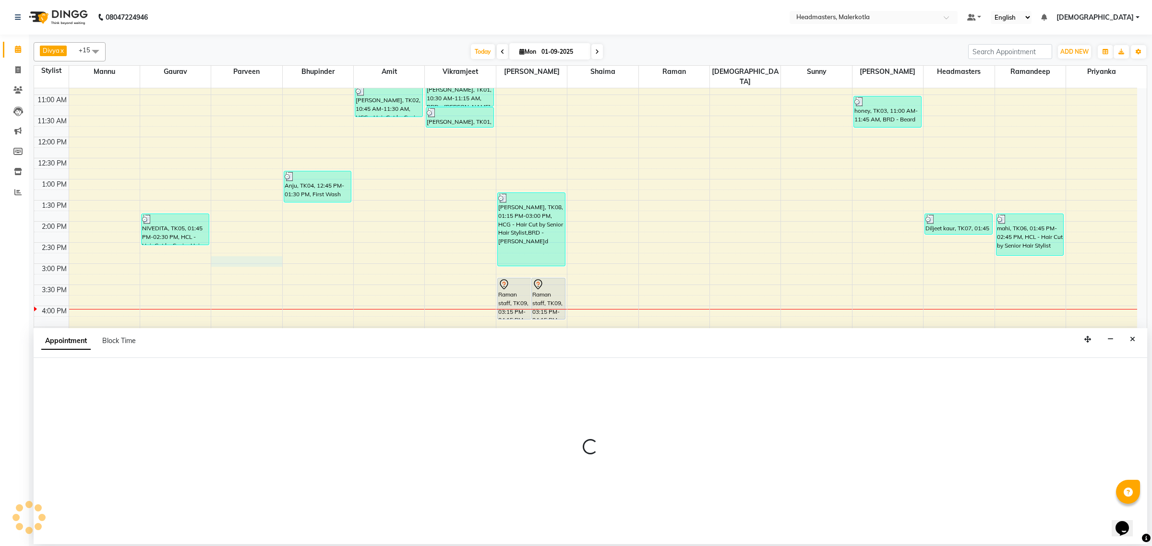
select select "63926"
select select "885"
select select "tentative"
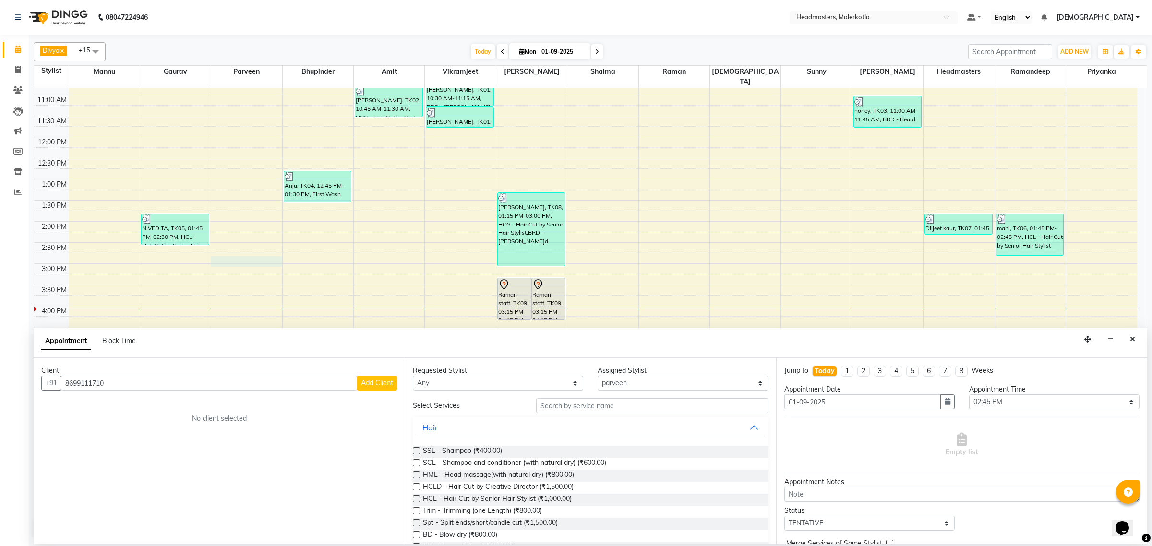
type input "8699111710"
click at [366, 383] on span "Add Client" at bounding box center [377, 383] width 32 height 9
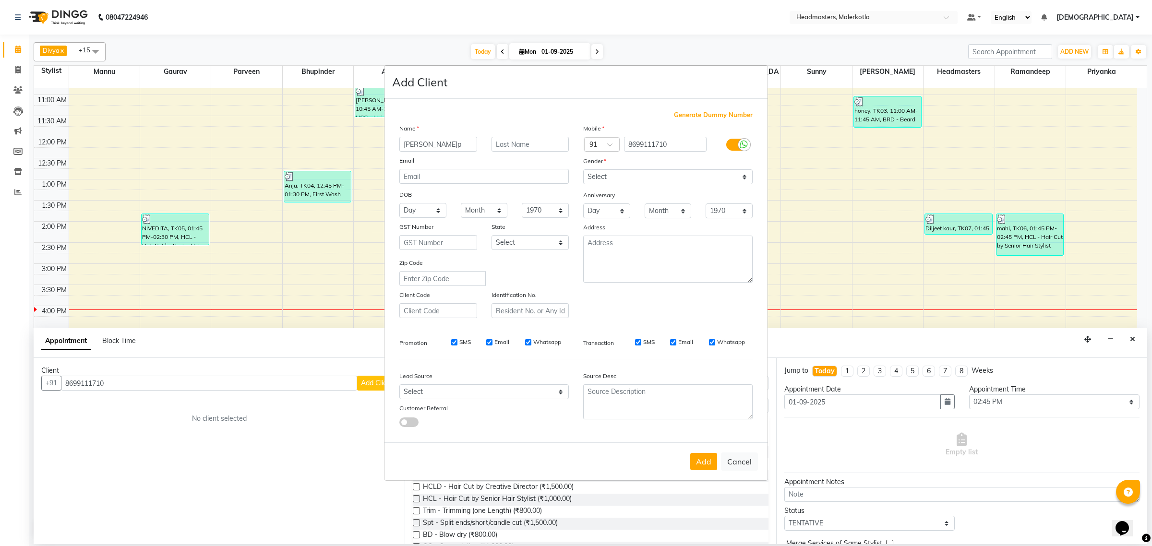
type input "[PERSON_NAME]p"
click at [624, 175] on select "Select Male Female Other Prefer Not To Say" at bounding box center [667, 176] width 169 height 15
select select "[DEMOGRAPHIC_DATA]"
click at [583, 170] on select "Select Male Female Other Prefer Not To Say" at bounding box center [667, 176] width 169 height 15
drag, startPoint x: 702, startPoint y: 462, endPoint x: 708, endPoint y: 473, distance: 12.5
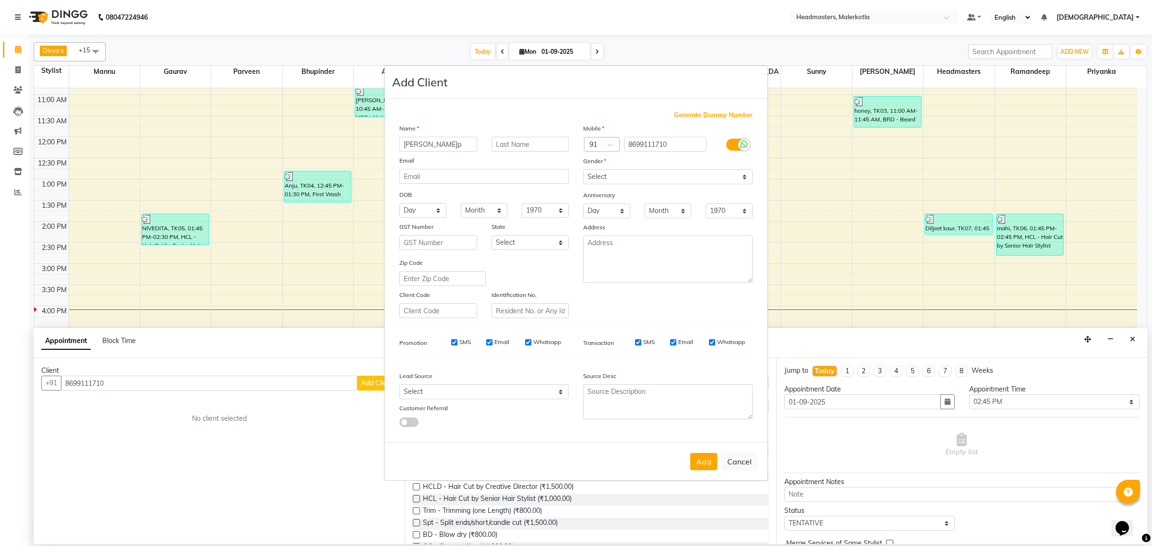
click at [702, 462] on button "Add" at bounding box center [703, 461] width 27 height 17
select select
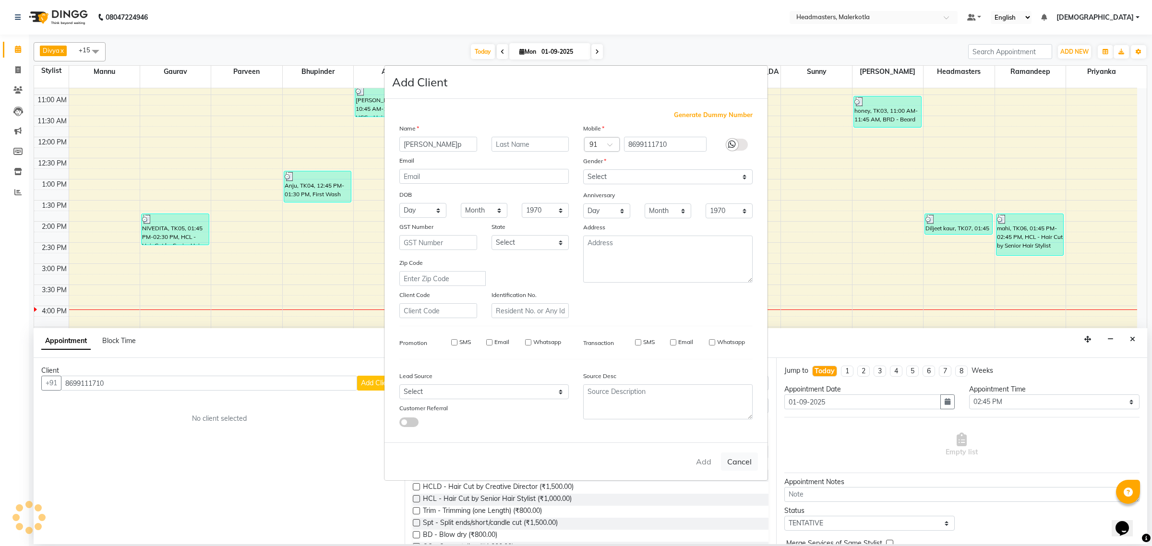
select select
checkbox input "false"
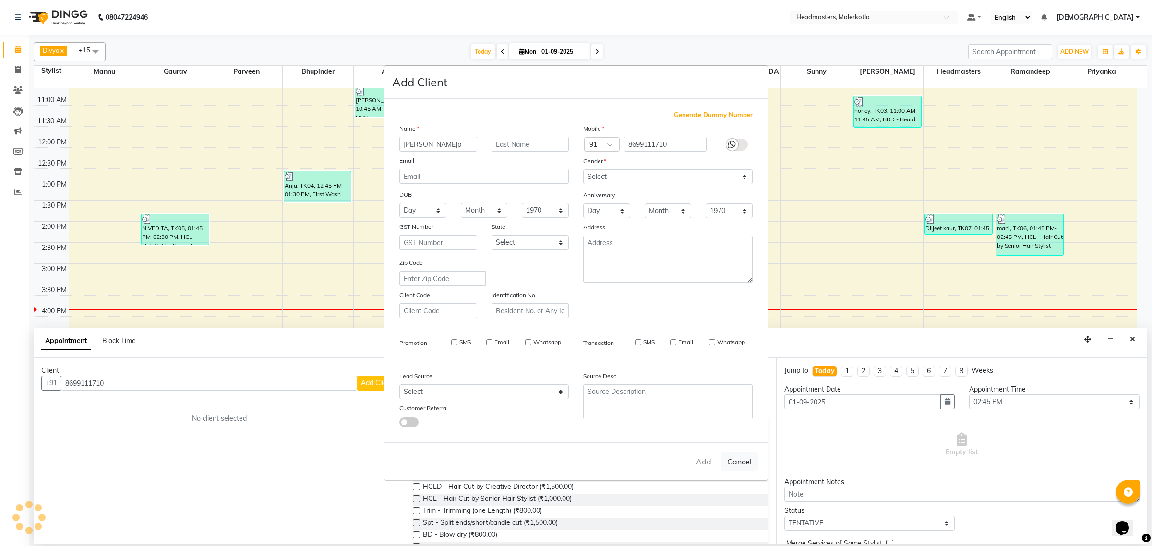
checkbox input "false"
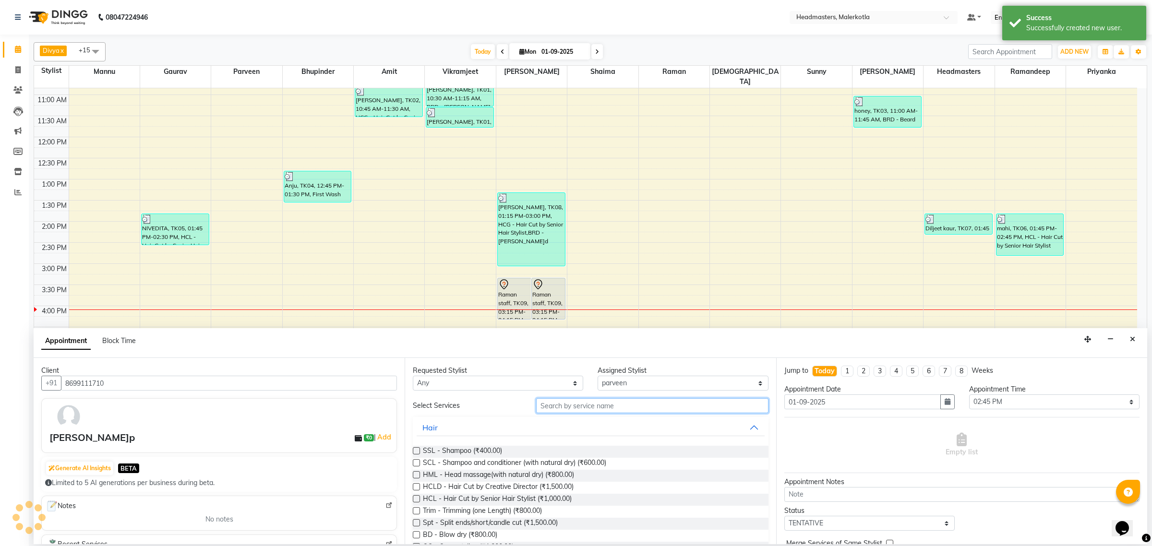
click at [582, 405] on input "text" at bounding box center [652, 405] width 232 height 15
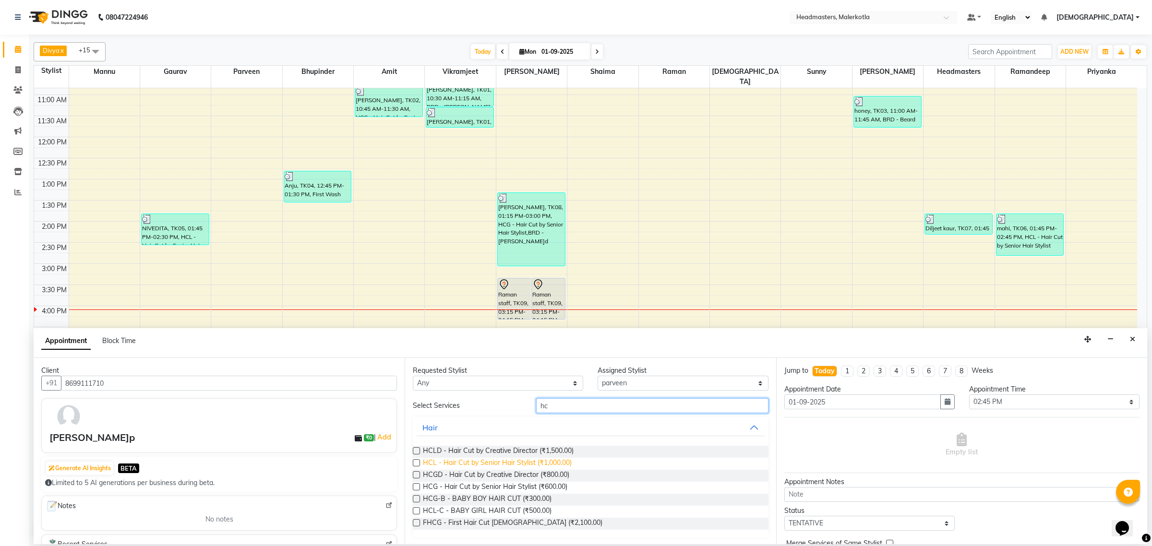
type input "hc"
click at [513, 466] on span "HCL - Hair Cut by Senior Hair Stylist (₹1,000.00)" at bounding box center [497, 464] width 149 height 12
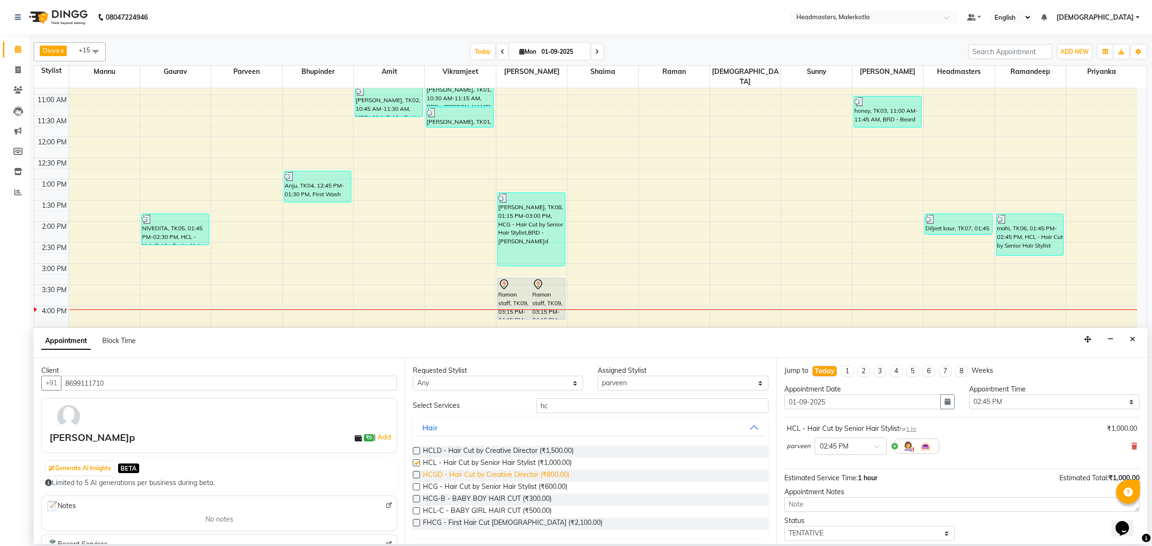
checkbox input "false"
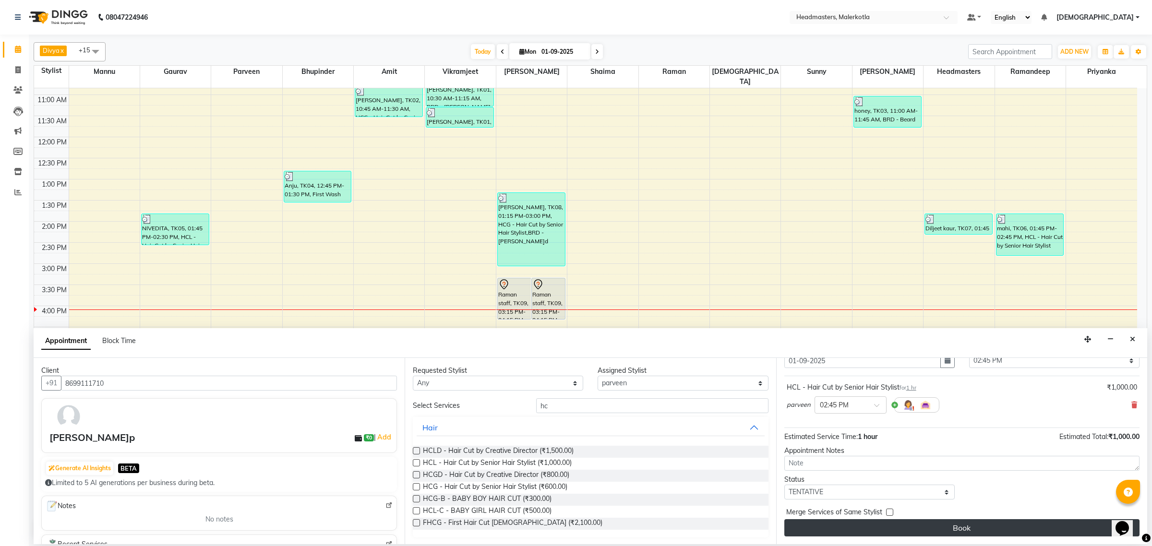
click at [881, 527] on button "Book" at bounding box center [961, 527] width 355 height 17
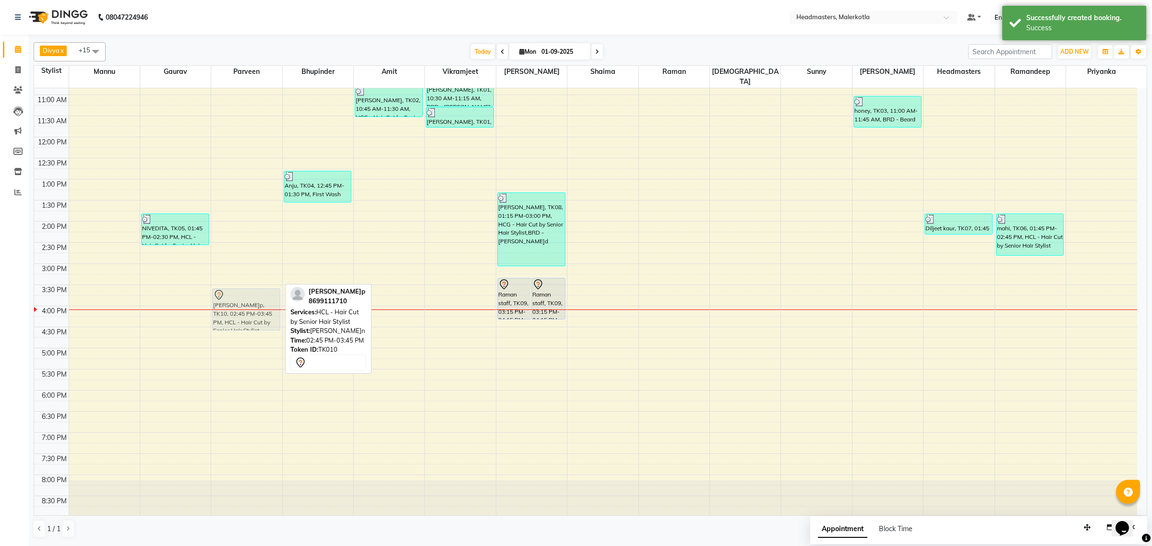
drag, startPoint x: 236, startPoint y: 275, endPoint x: 236, endPoint y: 300, distance: 25.9
click at [236, 303] on div "ramandeep, TK10, 02:45 PM-03:45 PM, HCL - Hair Cut by Senior Hair Stylist raman…" at bounding box center [246, 263] width 71 height 591
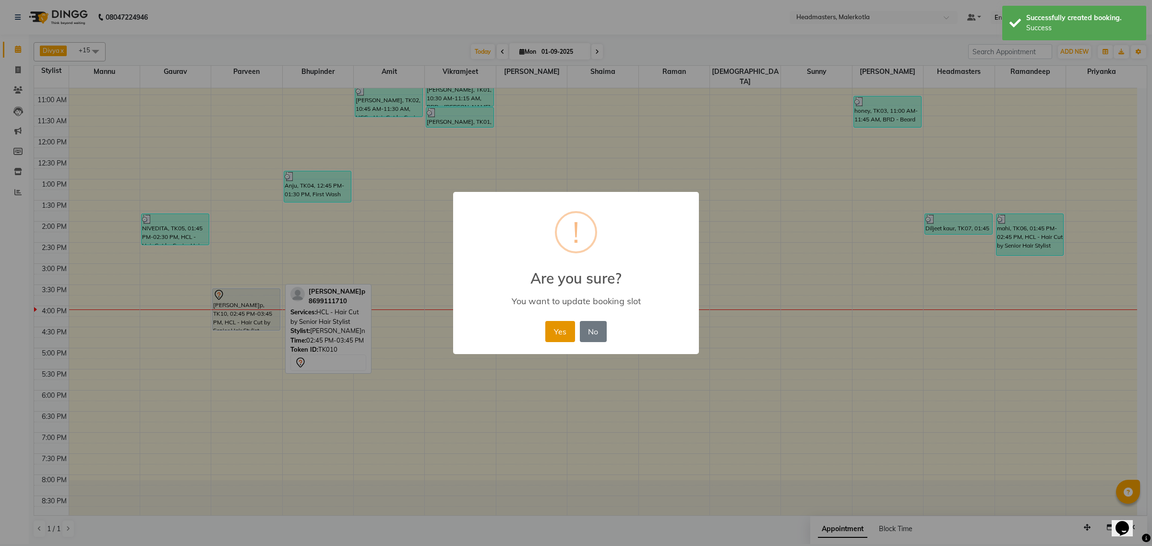
click at [557, 329] on button "Yes" at bounding box center [559, 331] width 29 height 21
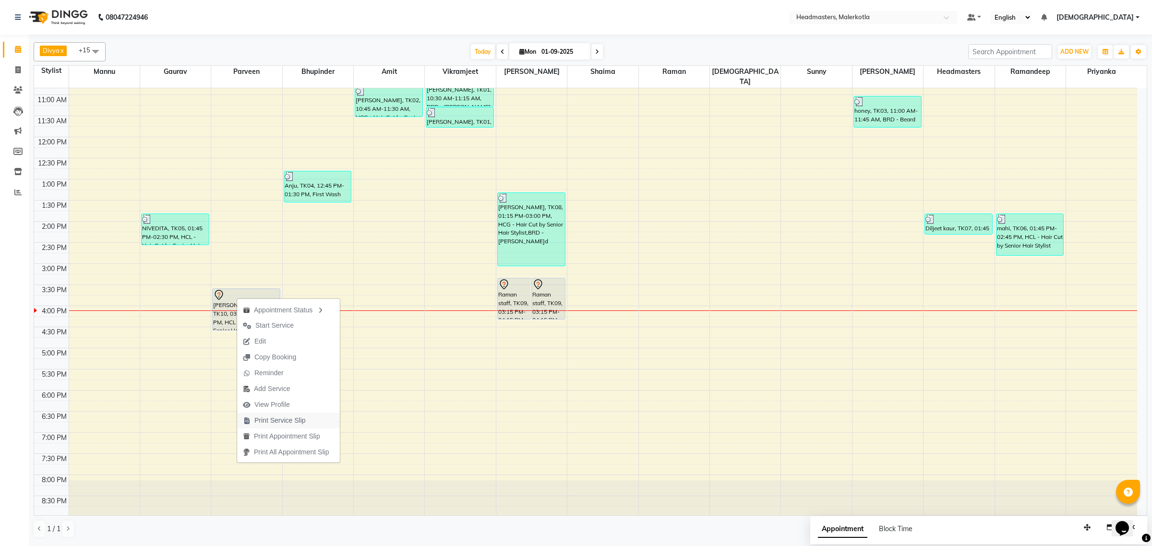
click at [273, 421] on span "Print Service Slip" at bounding box center [279, 421] width 51 height 10
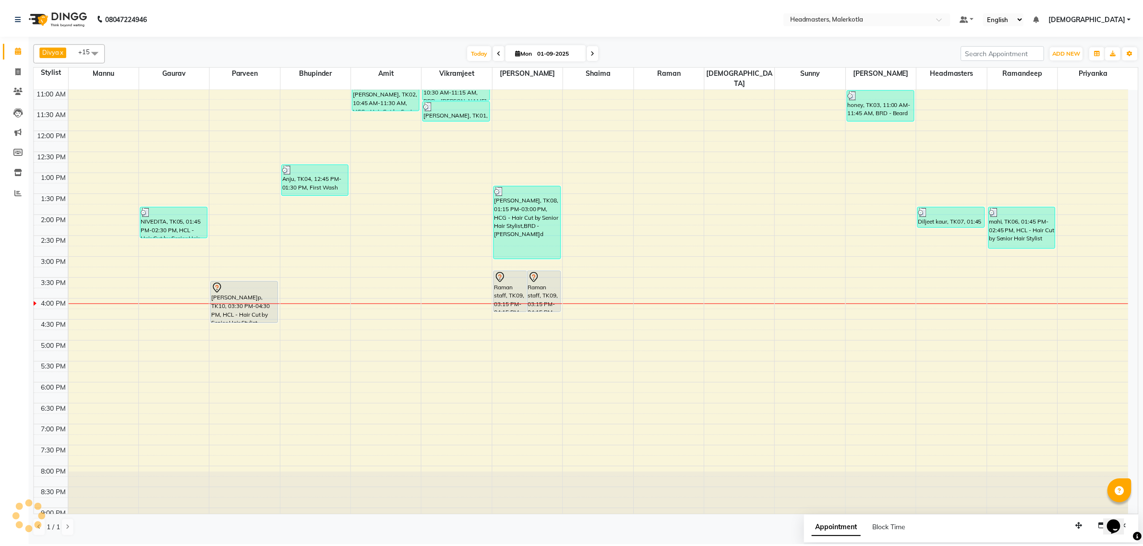
scroll to position [100, 0]
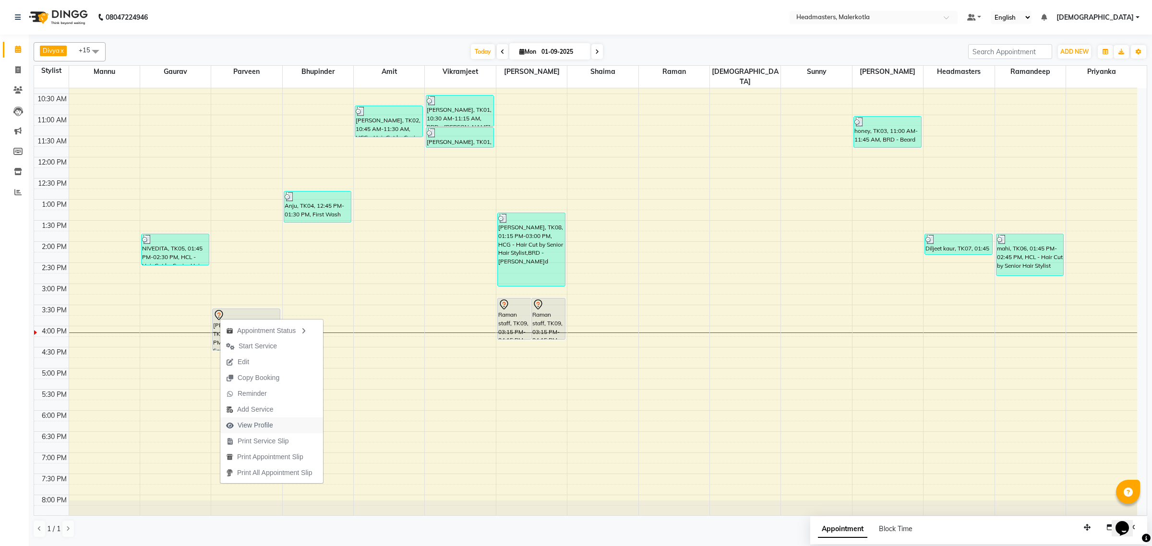
click at [266, 426] on span "View Profile" at bounding box center [256, 425] width 36 height 10
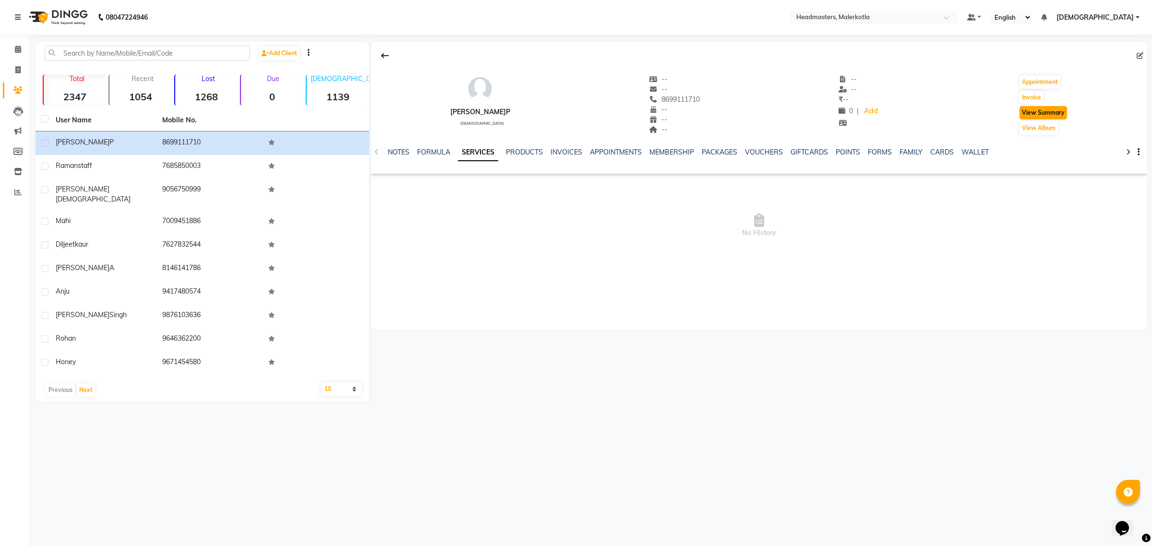
click at [1038, 114] on button "View Summary" at bounding box center [1044, 112] width 48 height 13
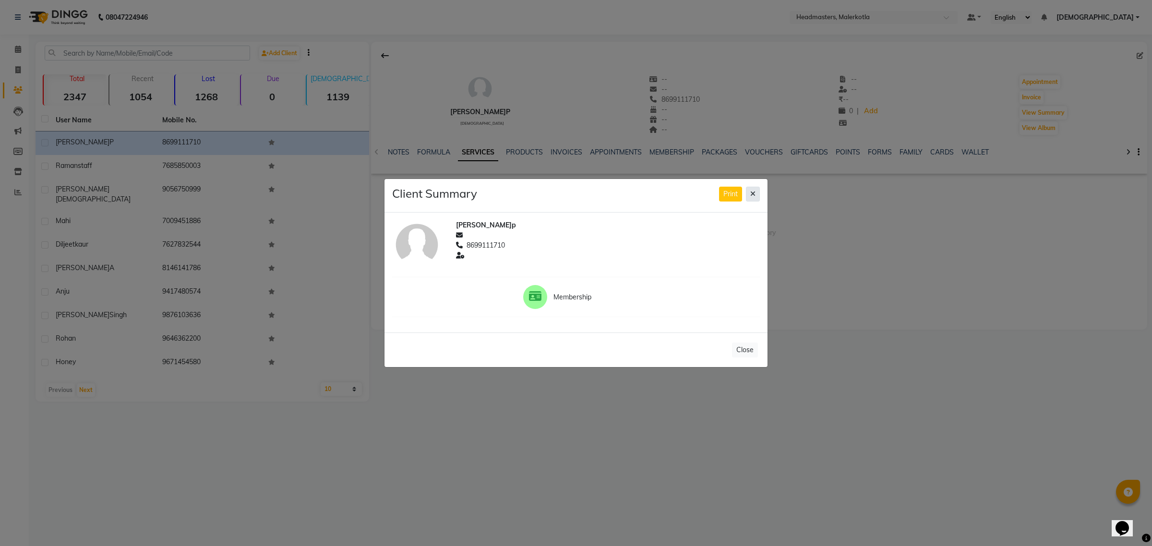
click at [755, 192] on icon at bounding box center [752, 194] width 5 height 7
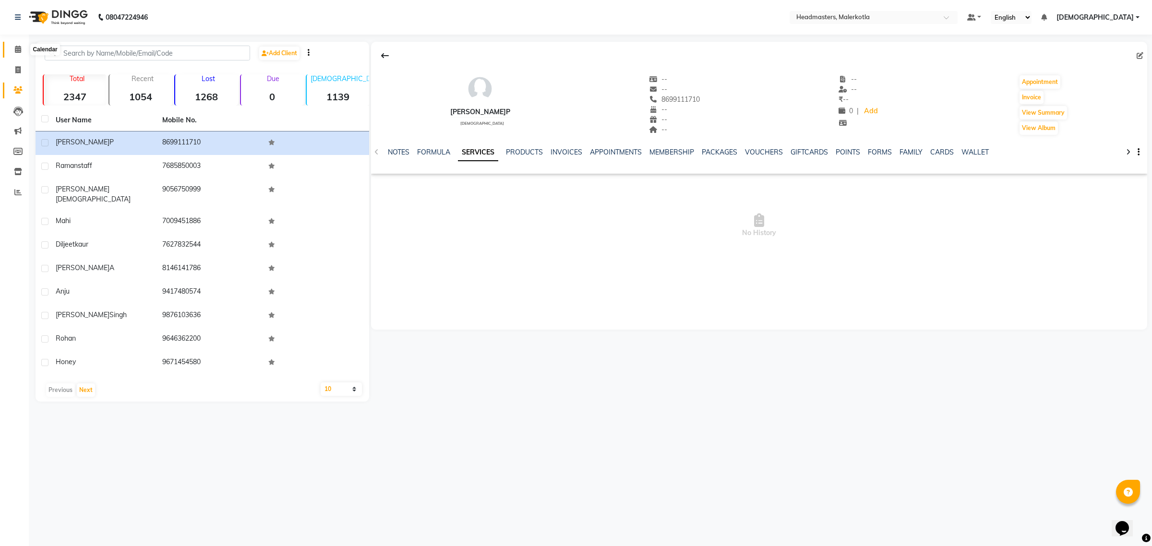
click at [15, 47] on icon at bounding box center [18, 49] width 6 height 7
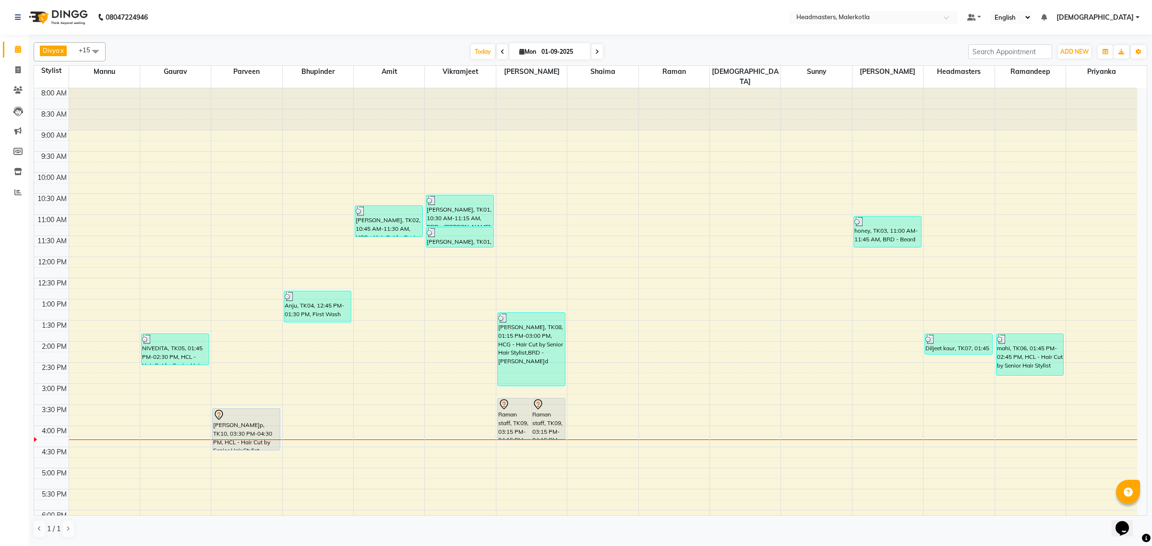
click at [871, 388] on div "8:00 AM 8:30 AM 9:00 AM 9:30 AM 10:00 AM 10:30 AM 11:00 AM 11:30 AM 12:00 PM 12…" at bounding box center [585, 383] width 1103 height 591
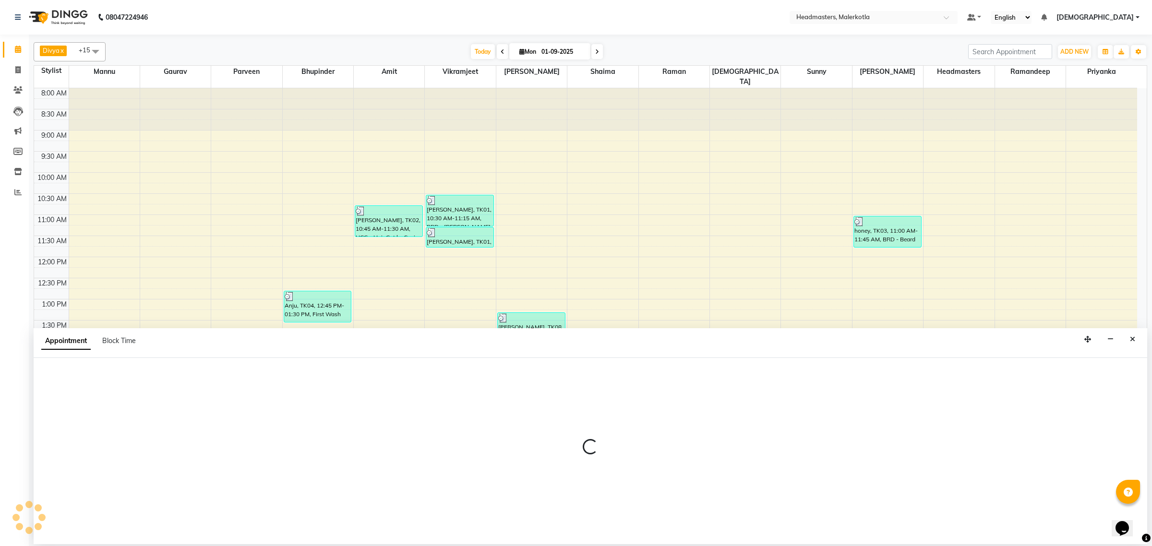
select select "65938"
select select "900"
select select "tentative"
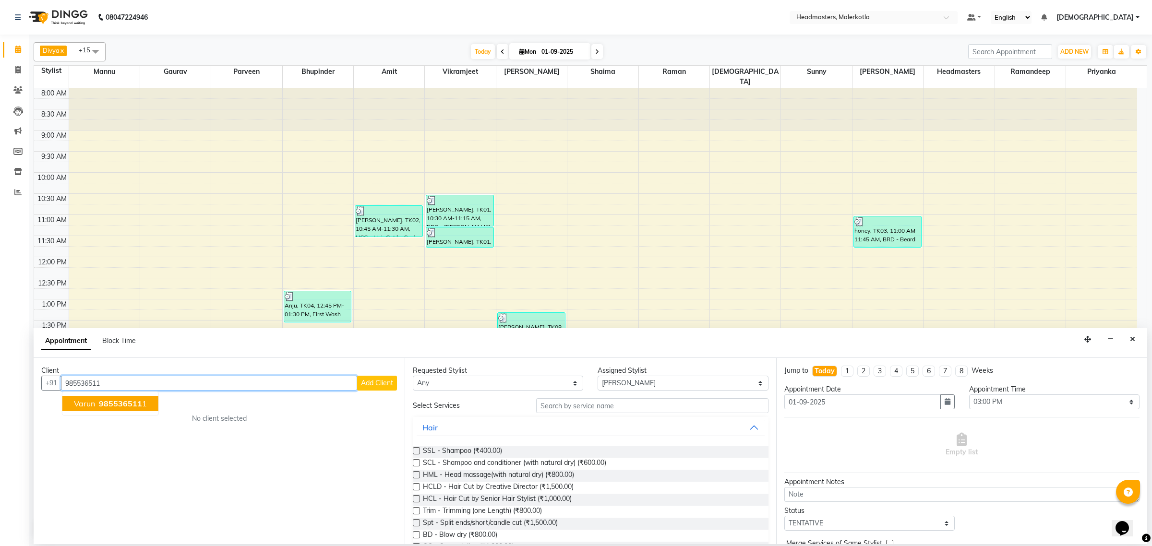
click at [112, 398] on button "varun 985536511 1" at bounding box center [110, 403] width 96 height 15
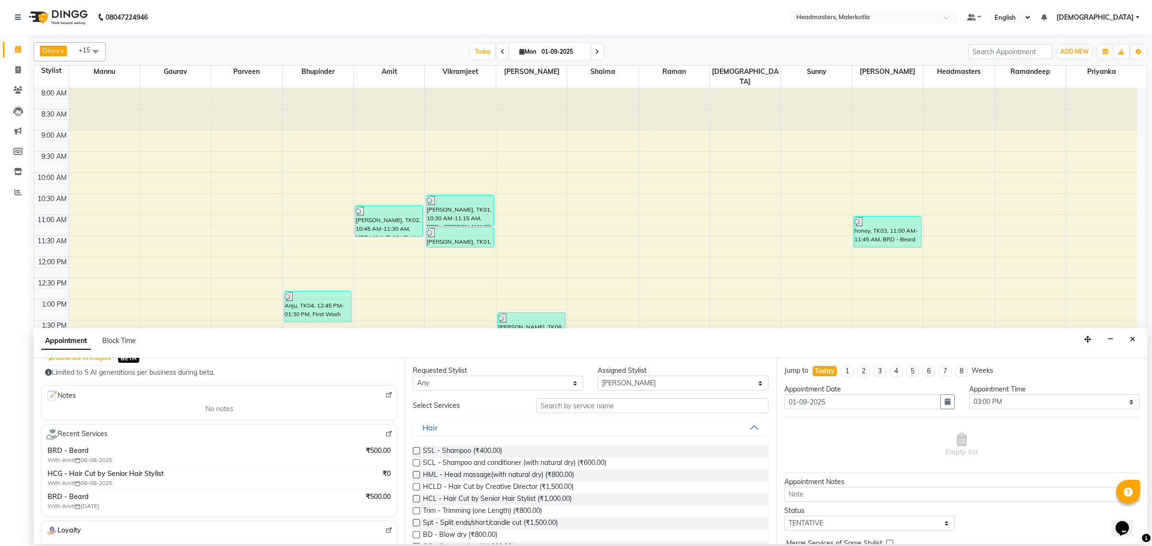
scroll to position [120, 0]
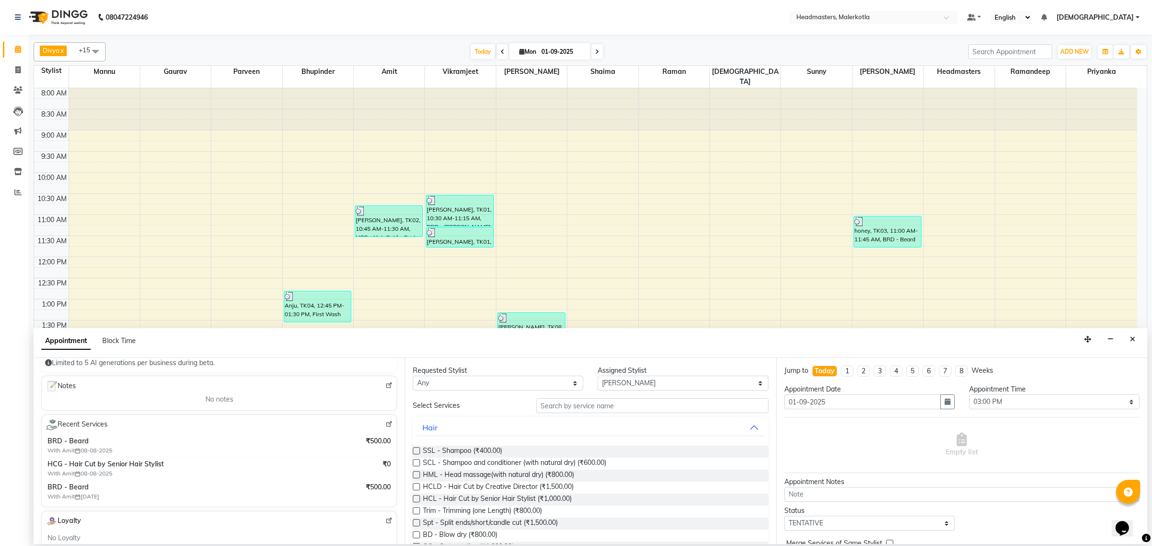
type input "9855365111"
click at [555, 412] on input "text" at bounding box center [652, 405] width 232 height 15
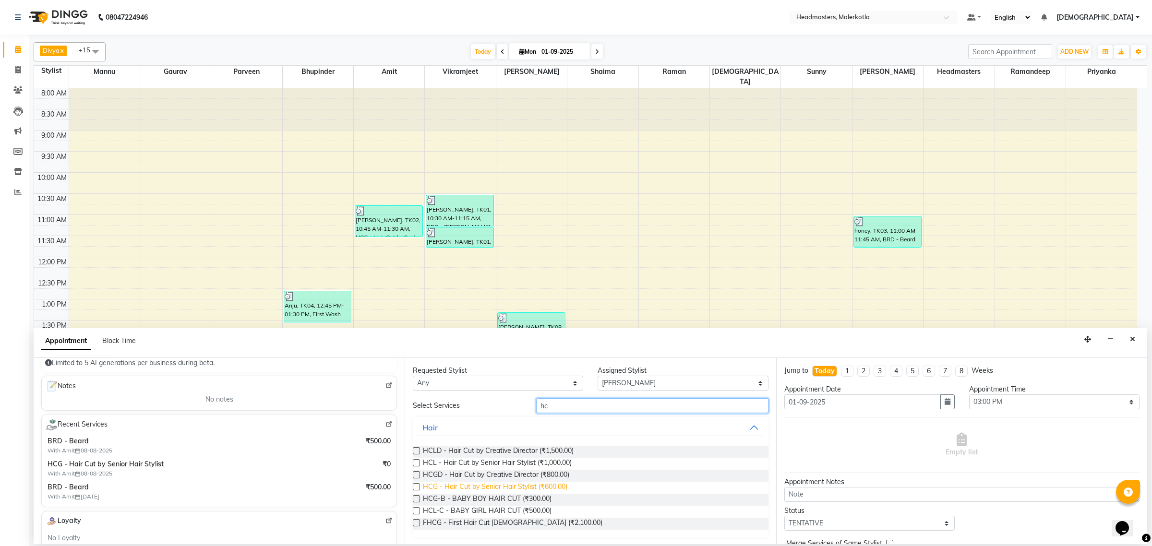
type input "hc"
click at [558, 488] on span "HCG - Hair Cut by Senior Hair Stylist (₹600.00)" at bounding box center [495, 488] width 144 height 12
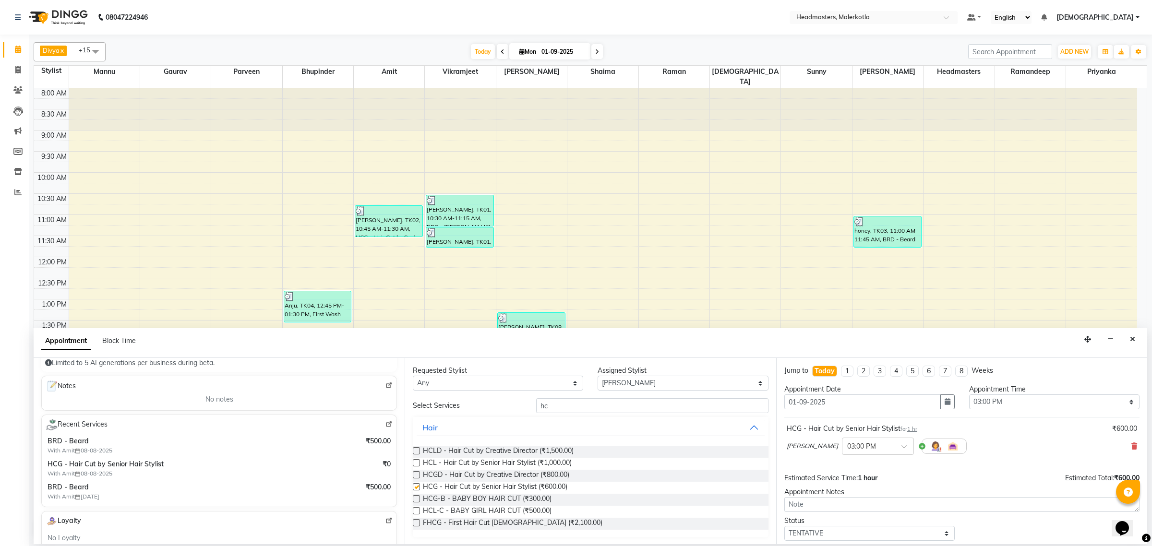
checkbox input "false"
click at [561, 402] on input "hc" at bounding box center [652, 405] width 232 height 15
type input "h"
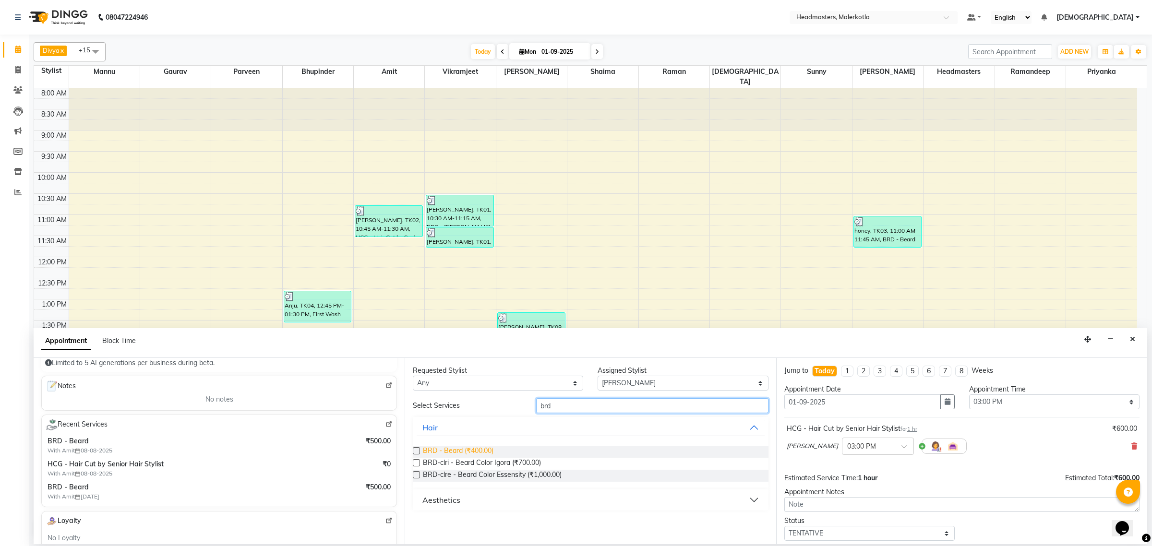
type input "brd"
click at [477, 452] on span "BRD - Beard (₹400.00)" at bounding box center [458, 452] width 71 height 12
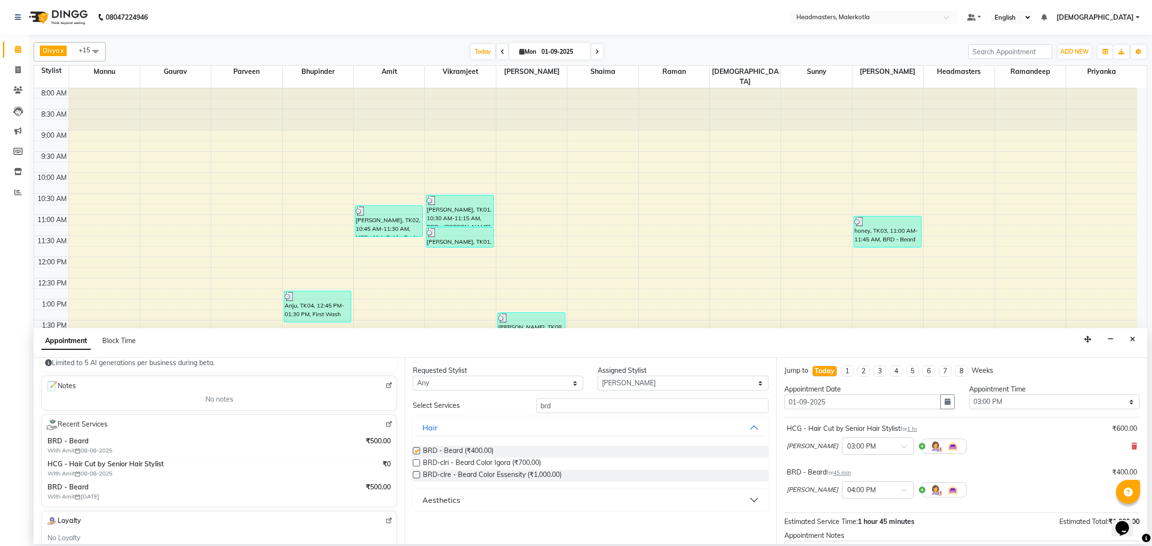
checkbox input "false"
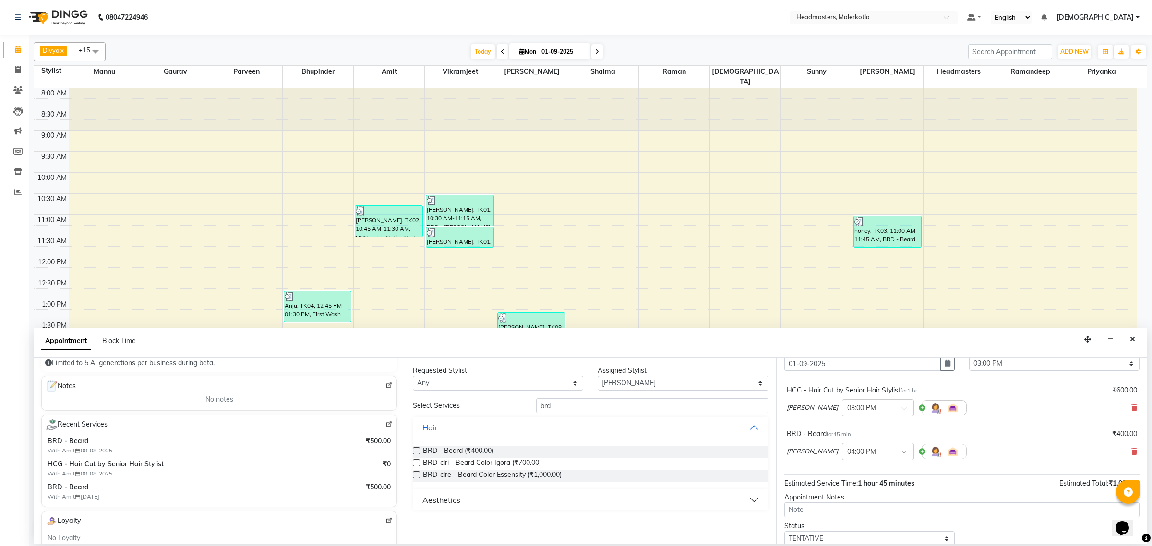
scroll to position [85, 0]
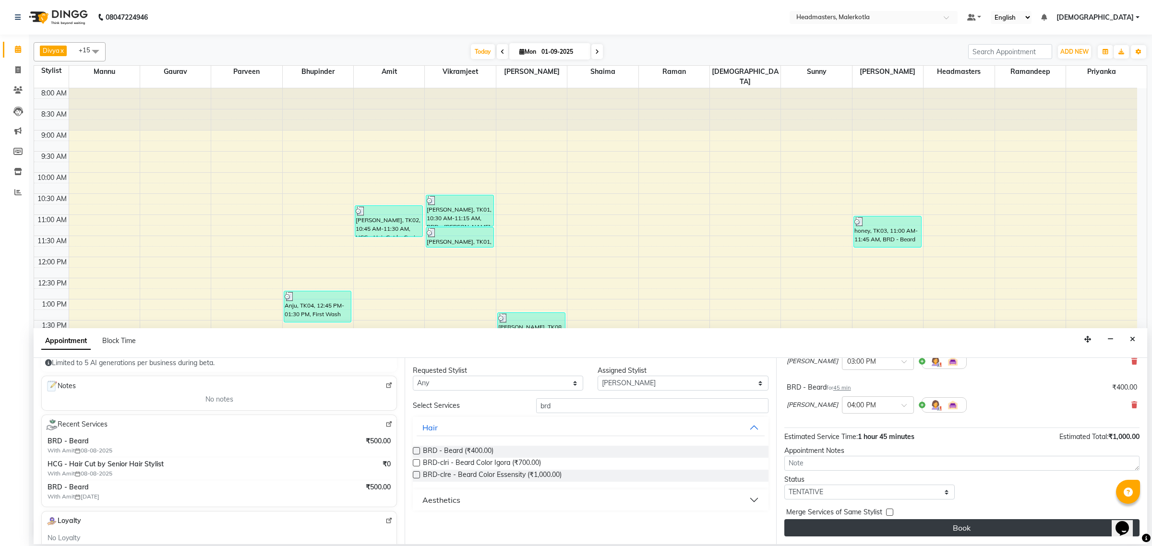
click at [896, 522] on button "Book" at bounding box center [961, 527] width 355 height 17
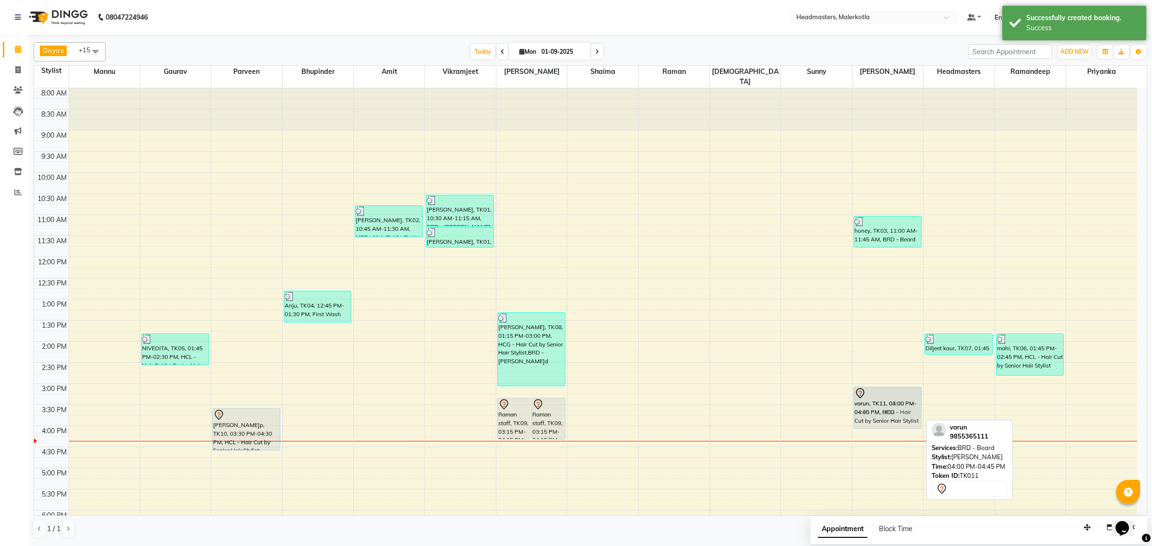
drag, startPoint x: 885, startPoint y: 433, endPoint x: 883, endPoint y: 394, distance: 39.4
click at [883, 394] on div "honey, TK03, 11:00 AM-11:45 AM, BRD - Beard varun, TK11, 03:00 PM-04:00 PM, HCG…" at bounding box center [887, 383] width 71 height 591
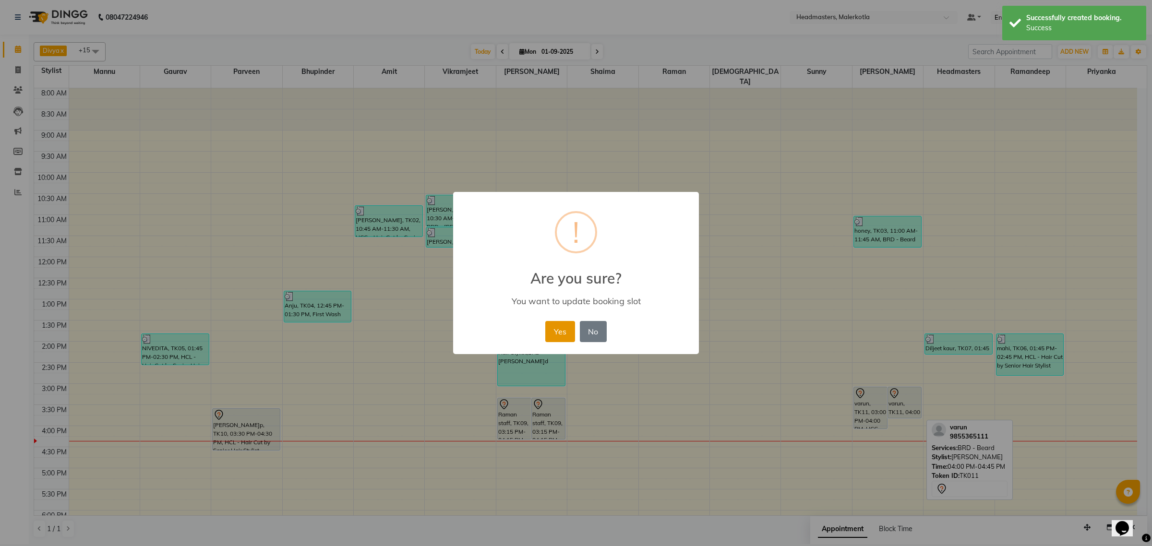
click at [556, 336] on button "Yes" at bounding box center [559, 331] width 29 height 21
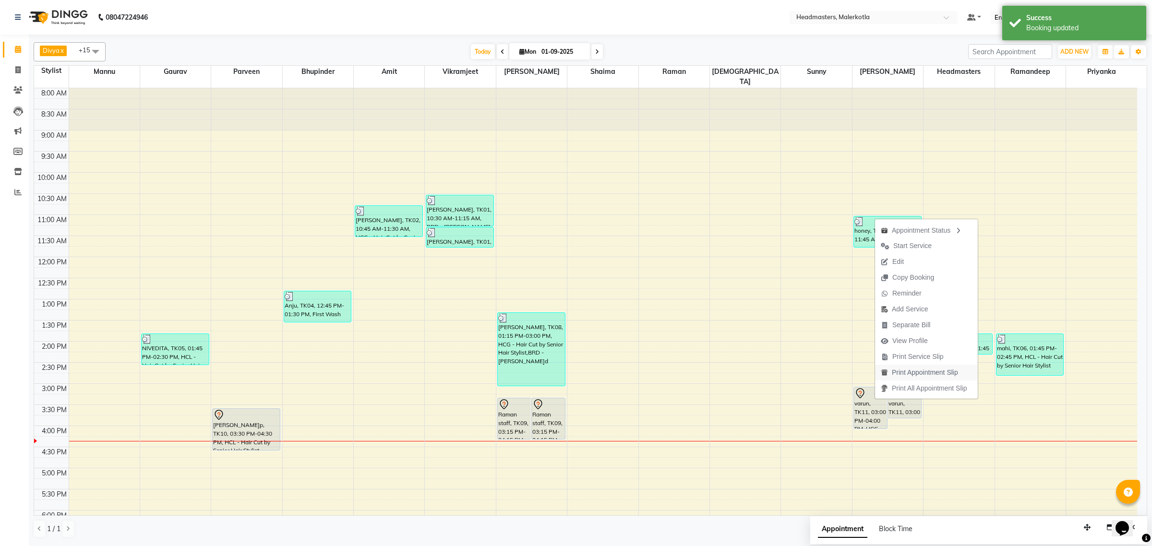
click at [927, 373] on span "Print Appointment Slip" at bounding box center [925, 373] width 66 height 10
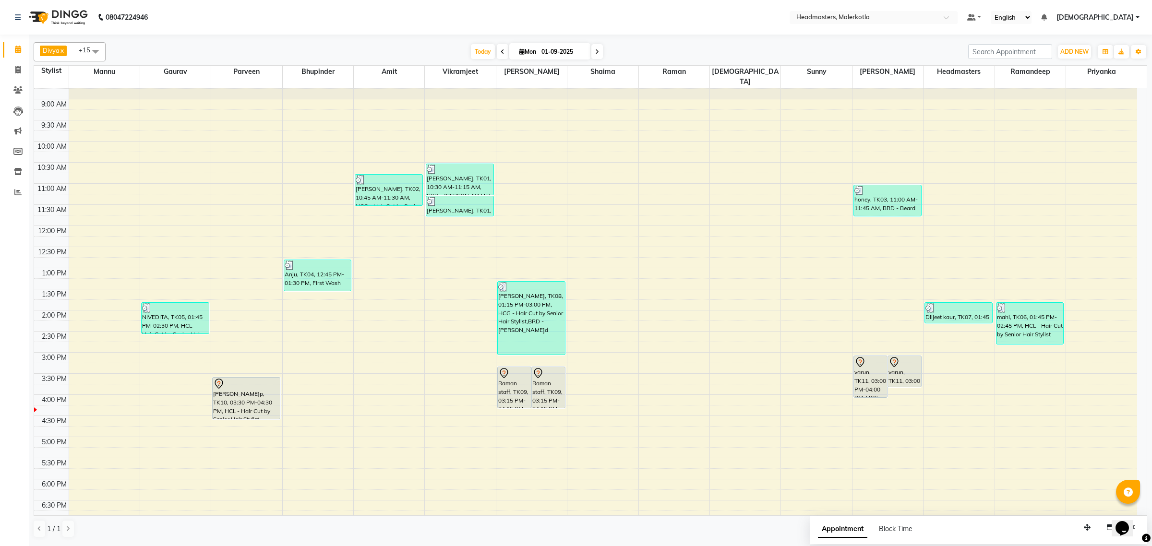
scroll to position [60, 0]
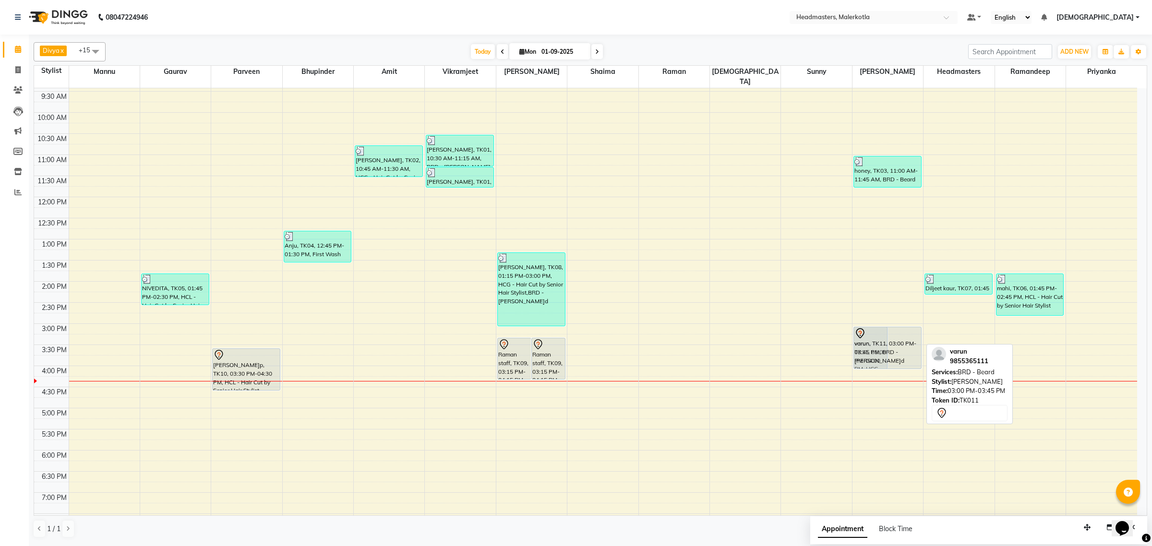
click at [903, 352] on div "varun, TK11, 03:00 PM-04:00 PM, HCG - Hair Cut by Senior Hair Stylist varun, TK…" at bounding box center [887, 323] width 71 height 591
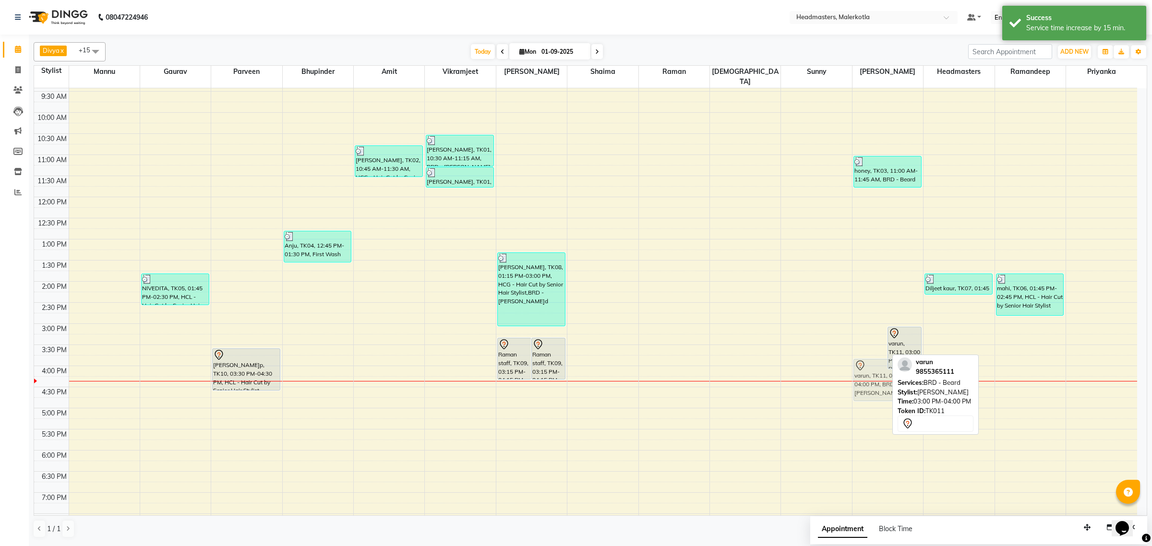
drag, startPoint x: 864, startPoint y: 341, endPoint x: 864, endPoint y: 371, distance: 29.8
click at [864, 371] on div "varun, TK11, 03:00 PM-04:00 PM, BRD - Beard varun, TK11, 03:00 PM-04:00 PM, HCG…" at bounding box center [887, 323] width 71 height 591
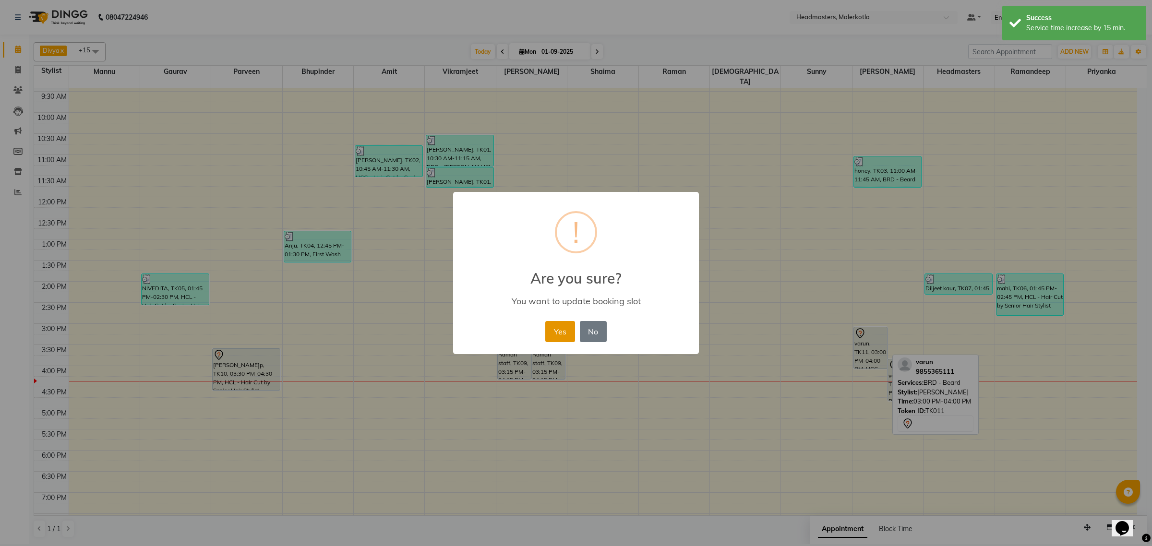
click at [552, 323] on button "Yes" at bounding box center [559, 331] width 29 height 21
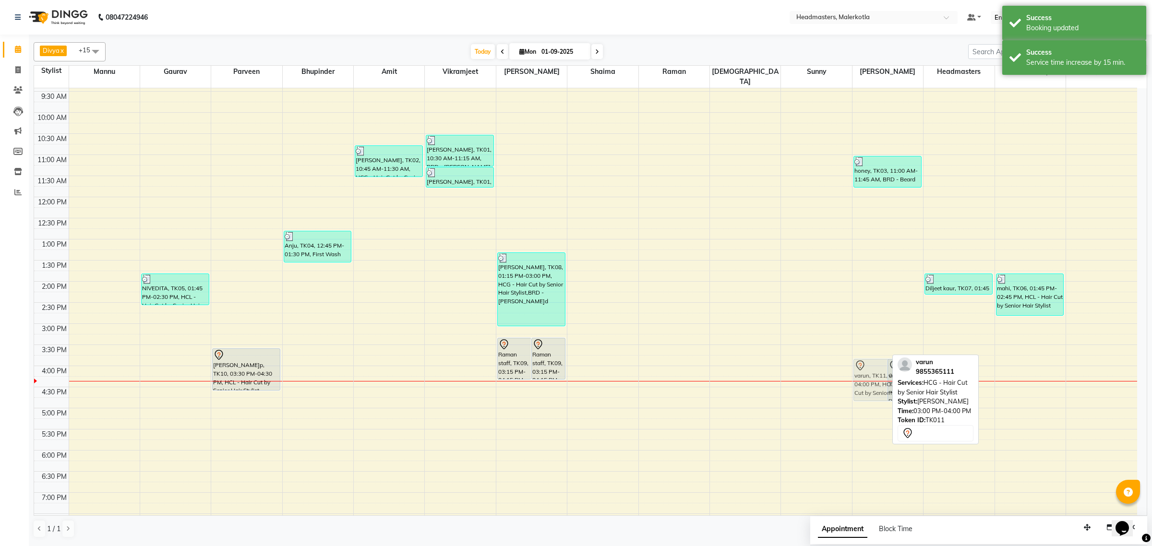
drag, startPoint x: 876, startPoint y: 328, endPoint x: 876, endPoint y: 361, distance: 33.1
click at [876, 361] on div "varun, TK11, 03:00 PM-04:00 PM, HCG - Hair Cut by Senior Hair Stylist varun, TK…" at bounding box center [887, 323] width 71 height 591
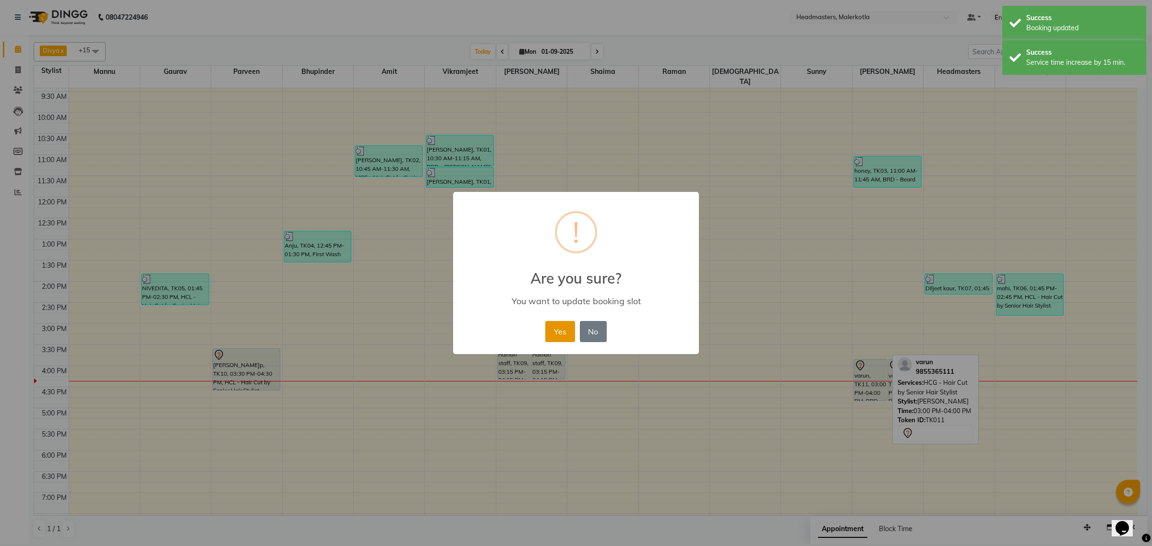
drag, startPoint x: 562, startPoint y: 327, endPoint x: 564, endPoint y: 334, distance: 6.9
click at [561, 328] on button "Yes" at bounding box center [559, 331] width 29 height 21
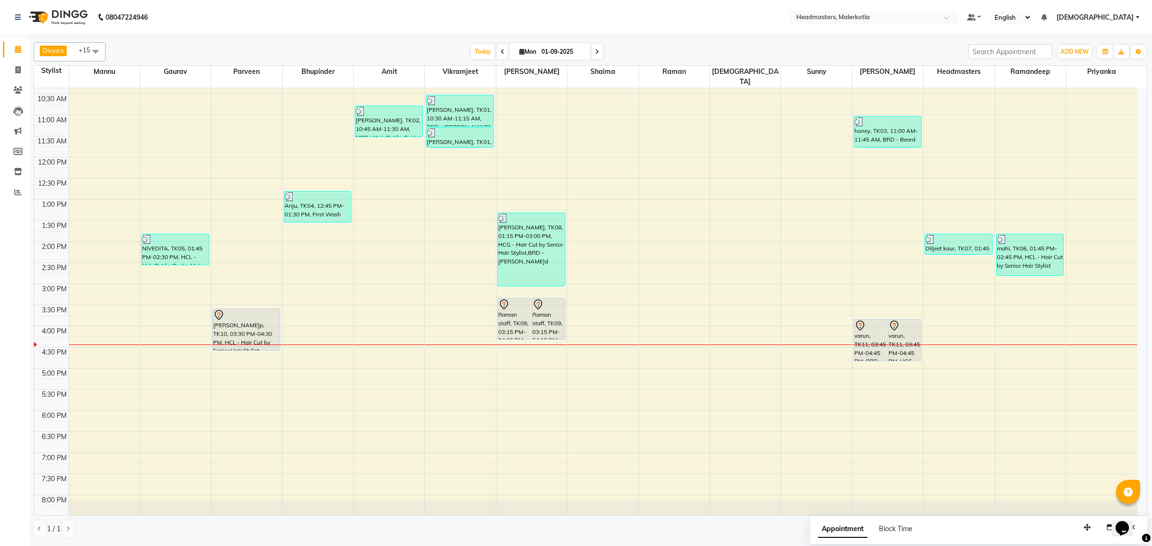
scroll to position [160, 0]
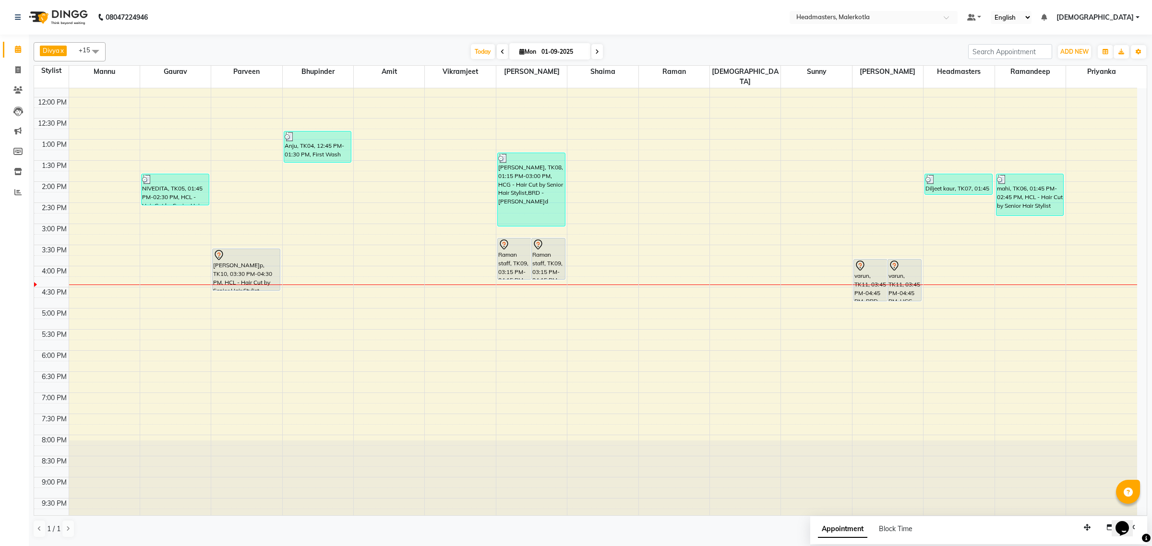
click at [308, 247] on div "8:00 AM 8:30 AM 9:00 AM 9:30 AM 10:00 AM 10:30 AM 11:00 AM 11:30 AM 12:00 PM 12…" at bounding box center [585, 223] width 1103 height 591
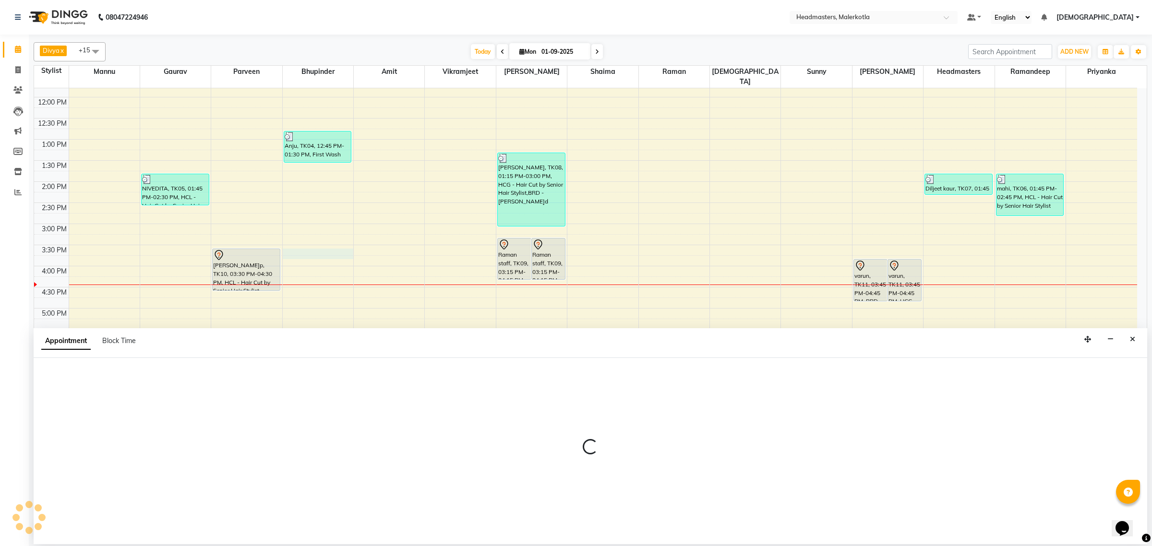
select select "65906"
select select "tentative"
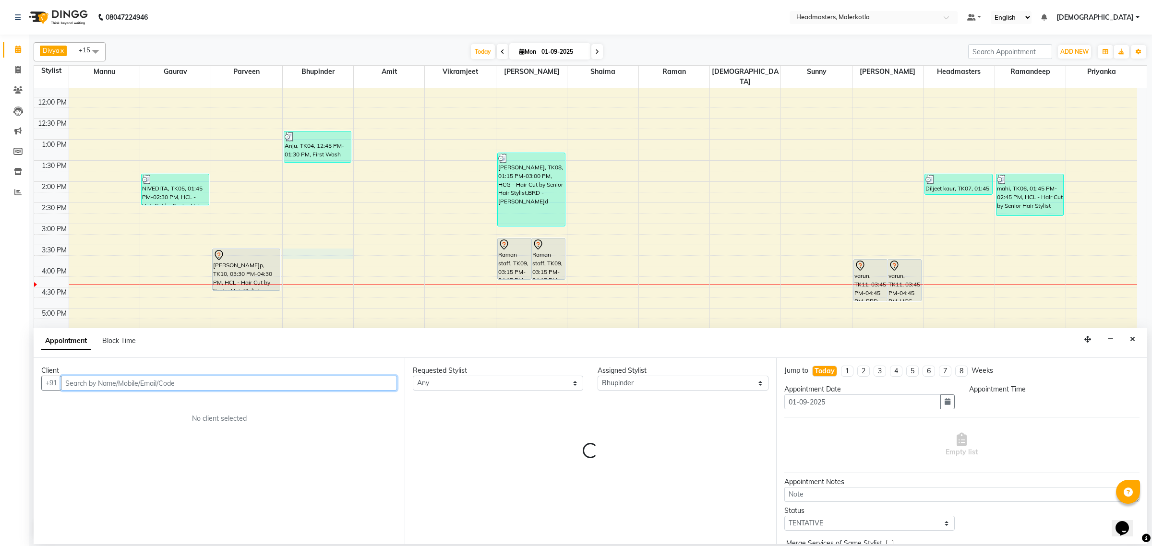
select select "930"
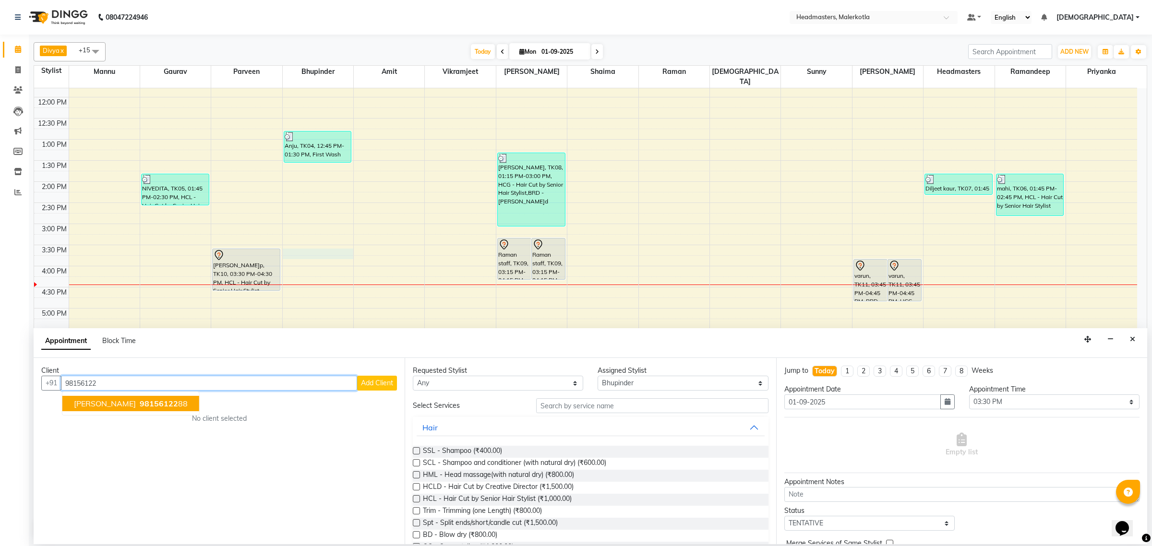
click at [87, 406] on span "[PERSON_NAME]" at bounding box center [105, 404] width 62 height 10
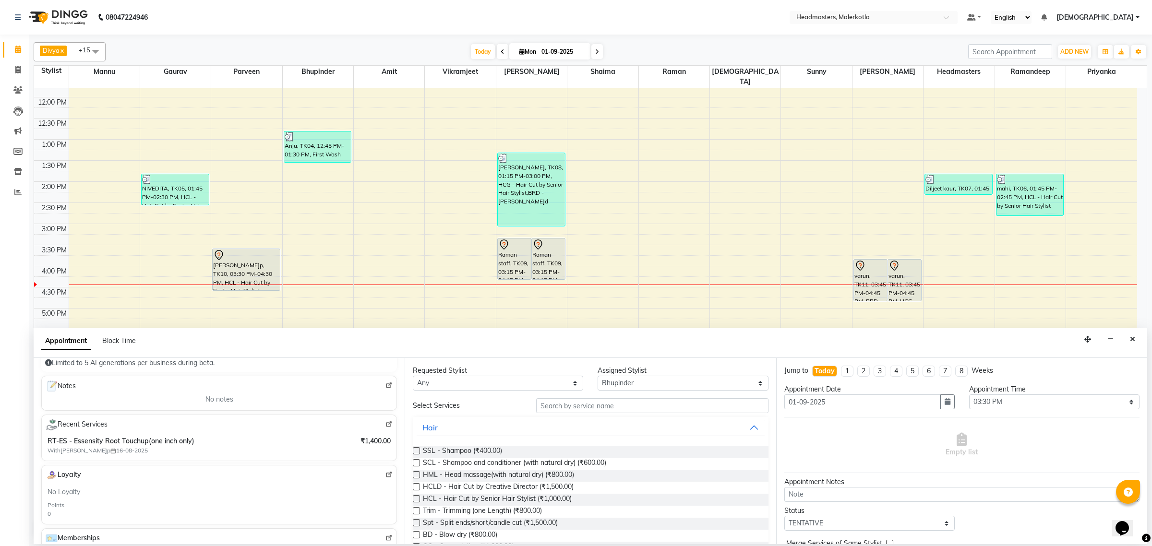
scroll to position [180, 0]
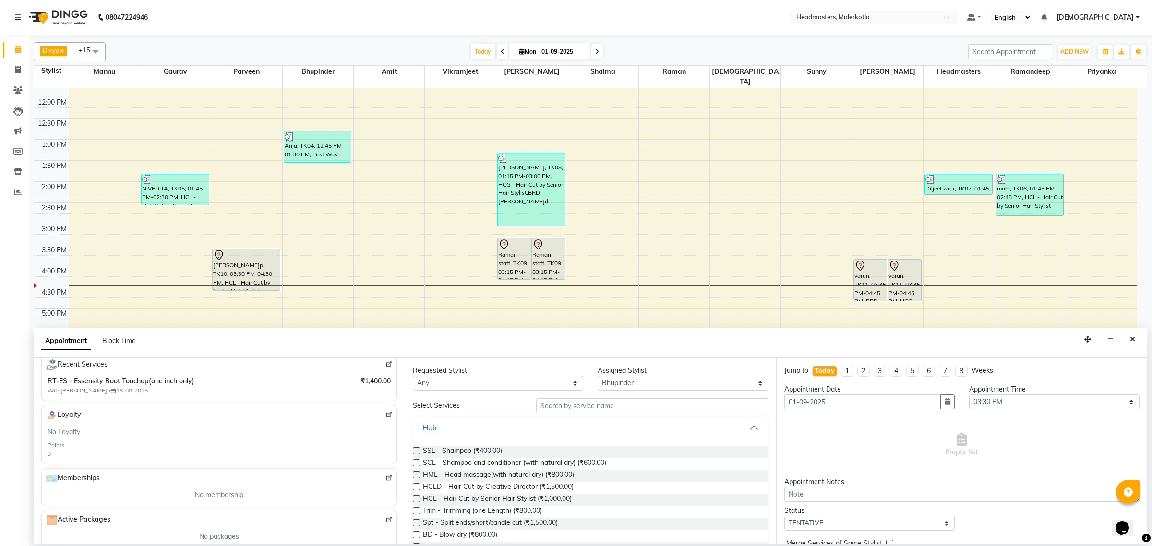
type input "9815612288"
click at [613, 380] on select "Select [PERSON_NAME] [PERSON_NAME] Amit [PERSON_NAME] [PERSON_NAME] Danish [PER…" at bounding box center [683, 383] width 170 height 15
select select "63926"
click at [624, 382] on select "Select [PERSON_NAME] [PERSON_NAME] Amit [PERSON_NAME] [PERSON_NAME] Danish [PER…" at bounding box center [683, 383] width 170 height 15
click at [570, 409] on input "text" at bounding box center [652, 405] width 232 height 15
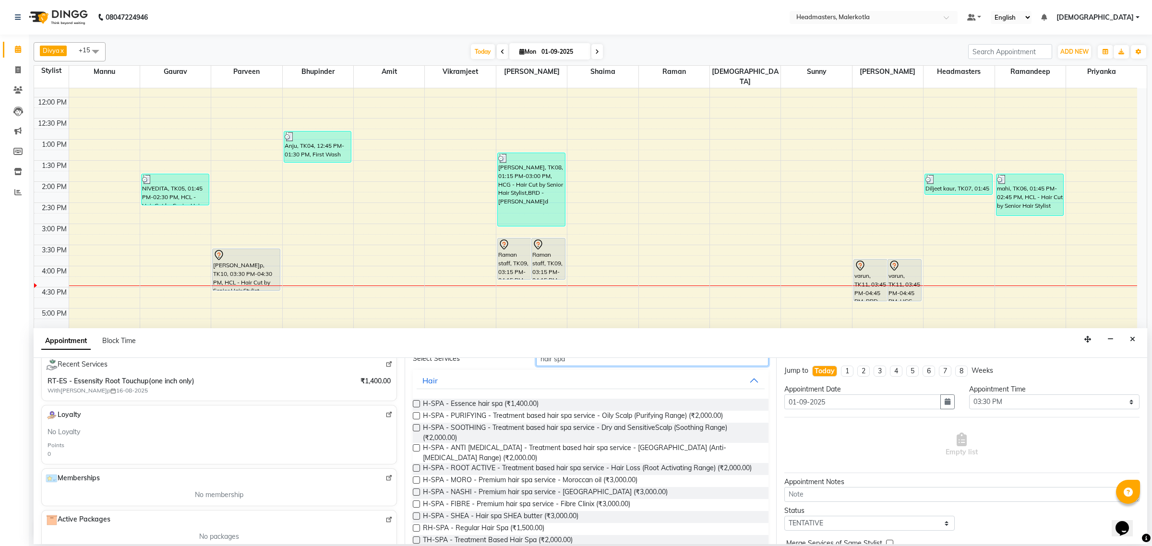
scroll to position [85, 0]
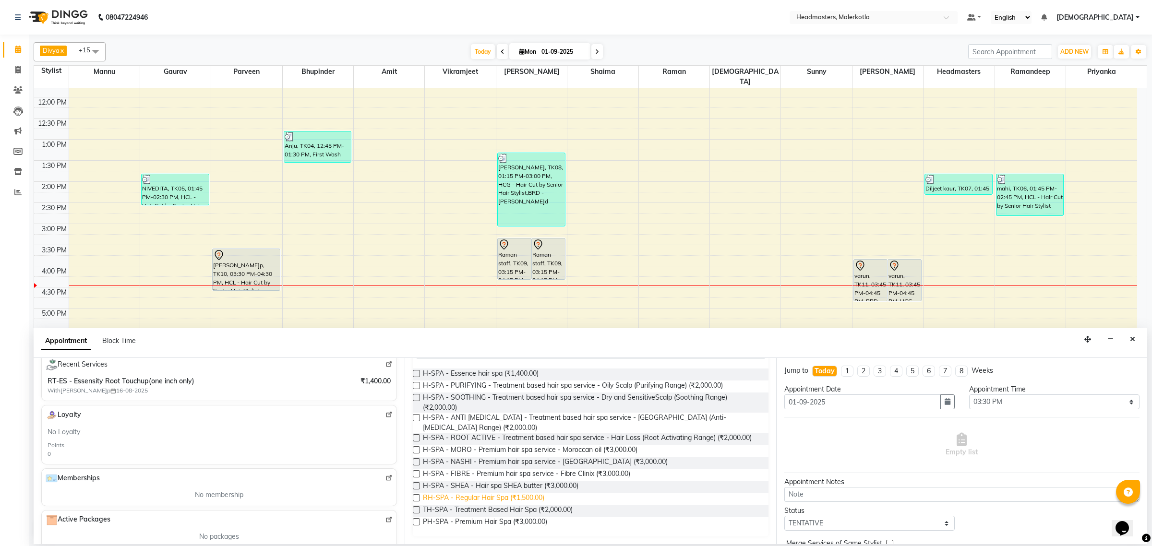
type input "hair spa"
click at [518, 501] on span "RH-SPA - Regular Hair Spa (₹1,500.00)" at bounding box center [483, 499] width 121 height 12
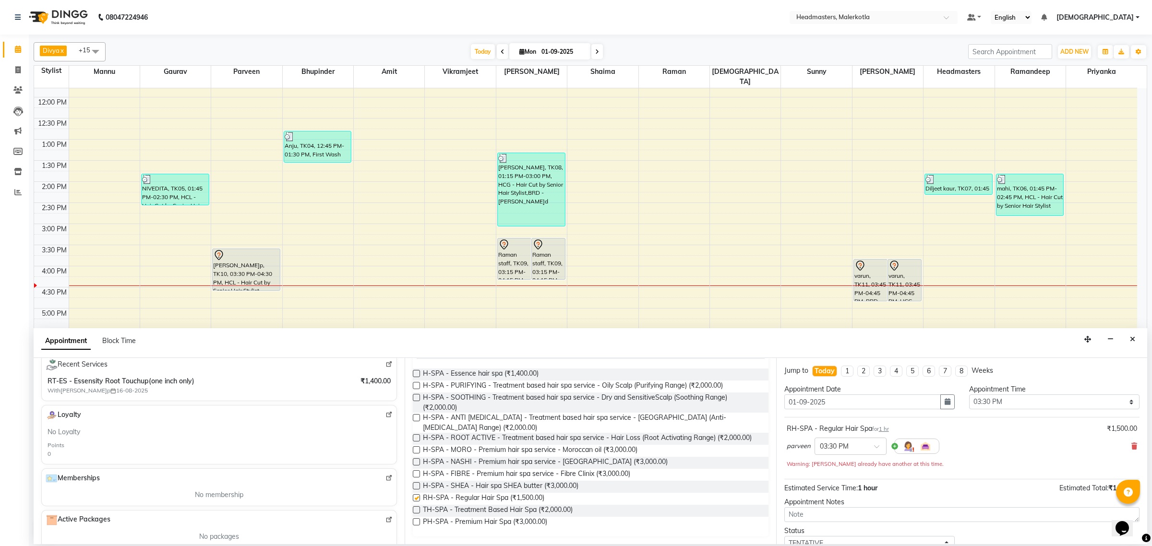
checkbox input "false"
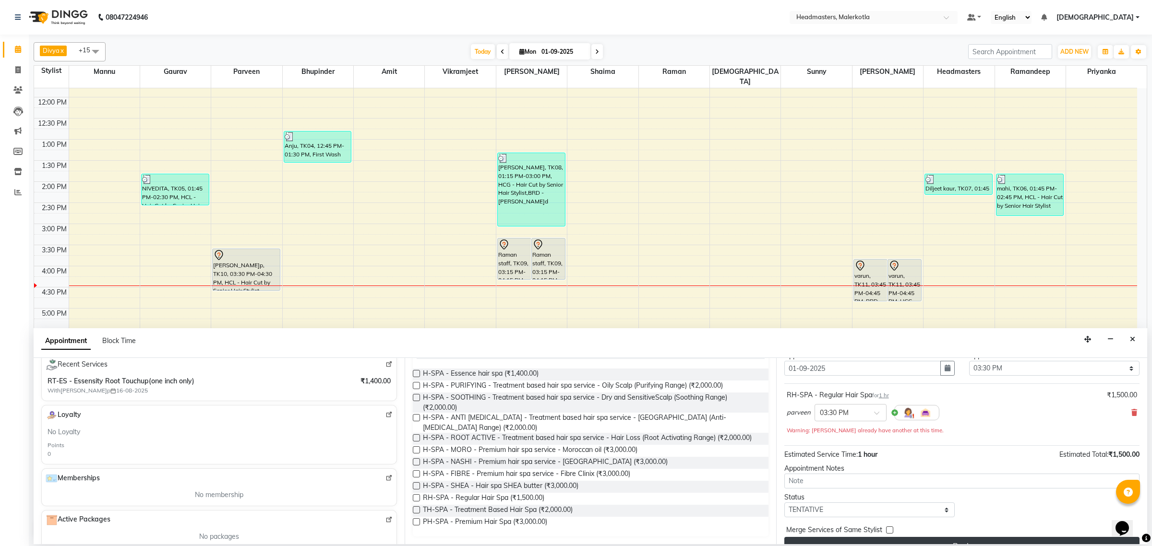
scroll to position [52, 0]
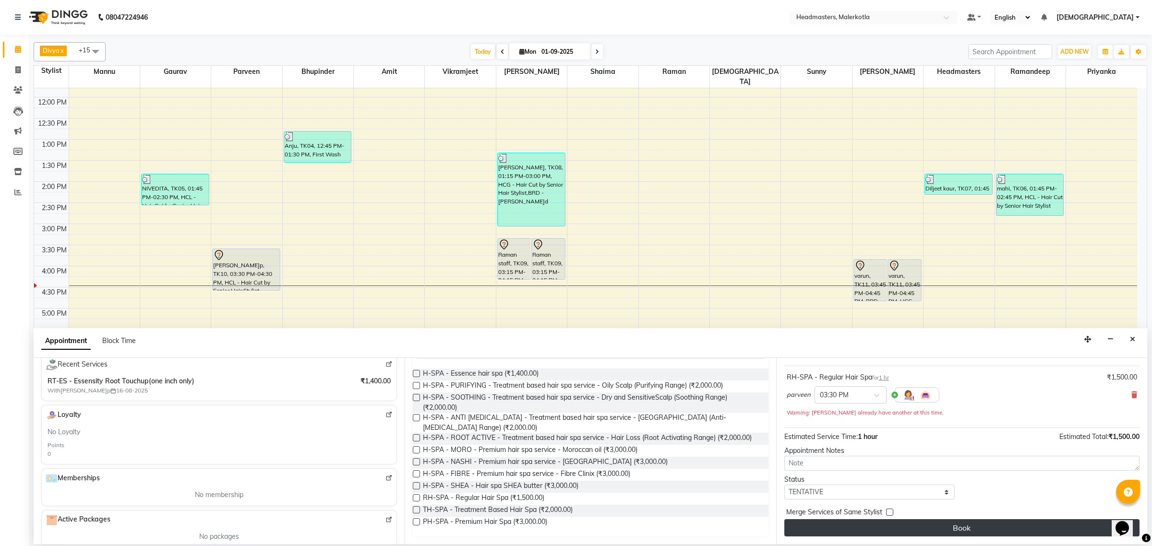
click at [945, 524] on button "Book" at bounding box center [961, 527] width 355 height 17
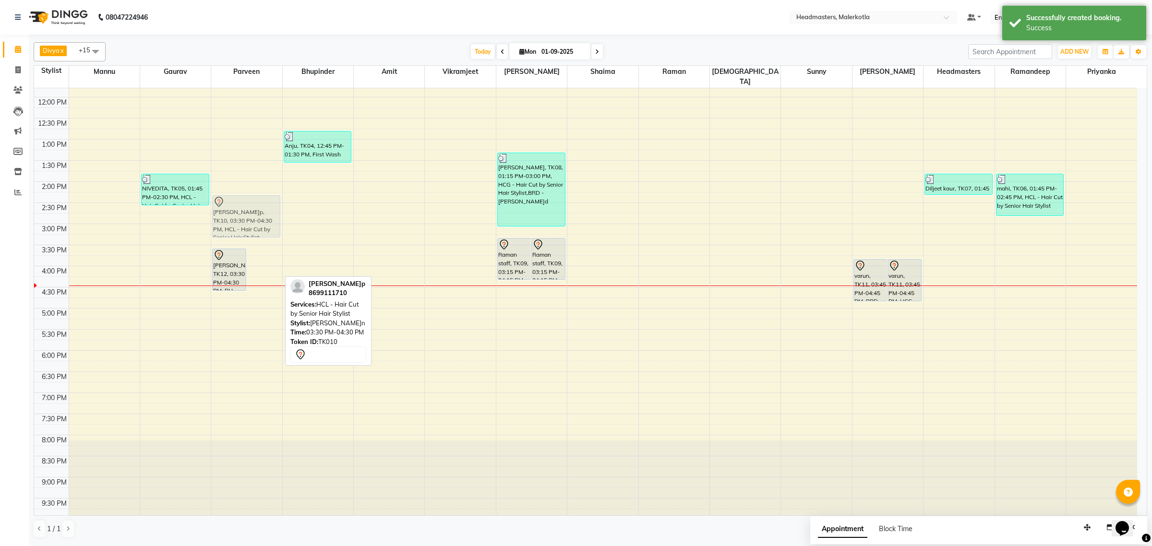
drag, startPoint x: 260, startPoint y: 267, endPoint x: 257, endPoint y: 210, distance: 57.2
click at [257, 210] on div "dheeraj kapoor, TK12, 03:30 PM-04:30 PM, RH-SPA - Regular Hair Spa ramandeep, T…" at bounding box center [246, 223] width 71 height 591
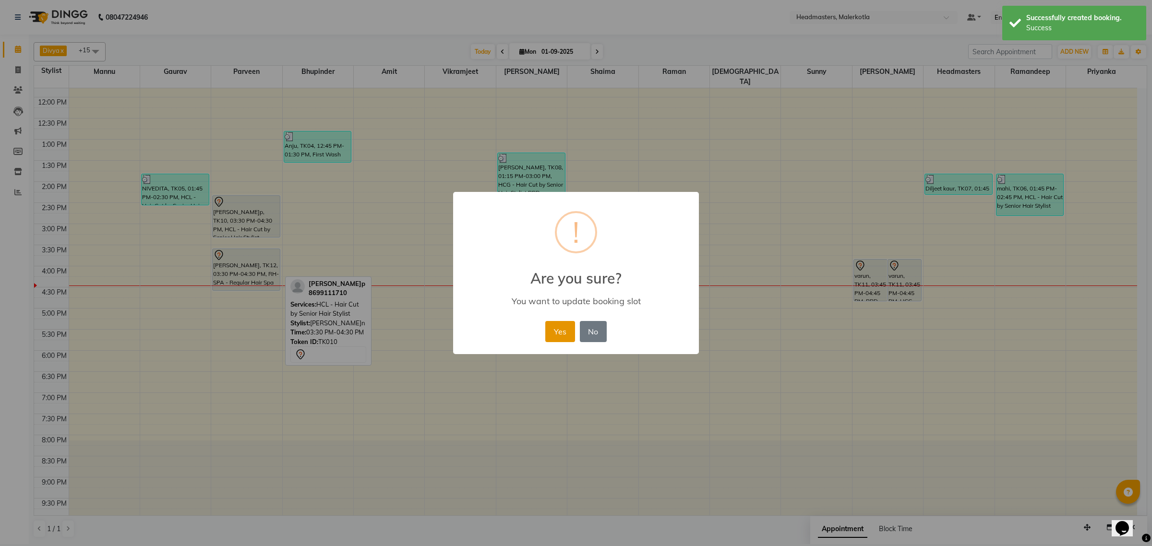
drag, startPoint x: 559, startPoint y: 332, endPoint x: 465, endPoint y: 336, distance: 94.7
click at [558, 332] on button "Yes" at bounding box center [559, 331] width 29 height 21
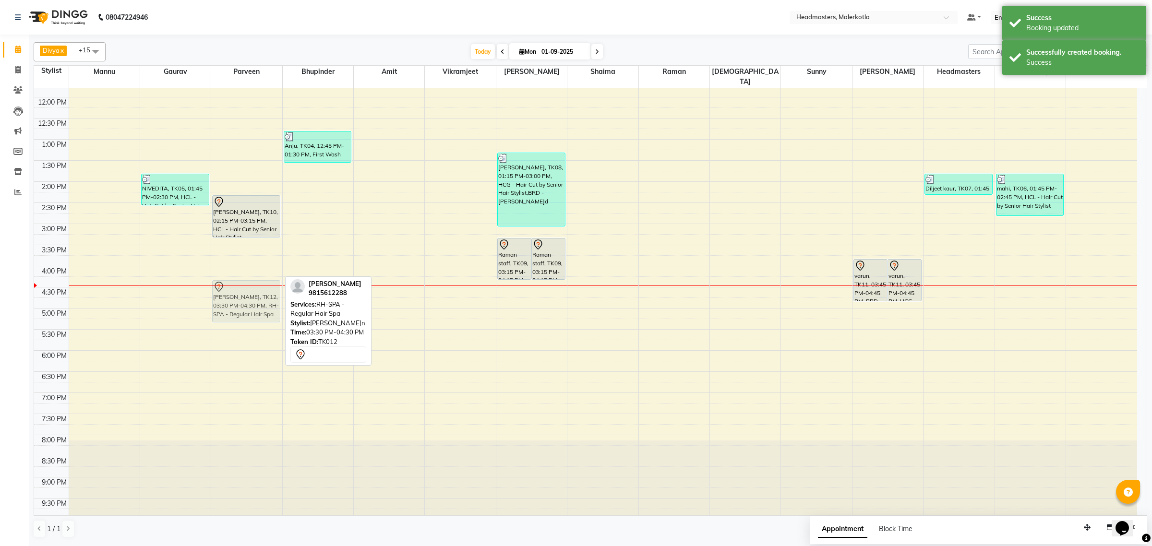
drag, startPoint x: 250, startPoint y: 264, endPoint x: 246, endPoint y: 297, distance: 32.9
click at [246, 297] on div "ramandeep, TK10, 02:15 PM-03:15 PM, HCL - Hair Cut by Senior Hair Stylist dheer…" at bounding box center [246, 223] width 71 height 591
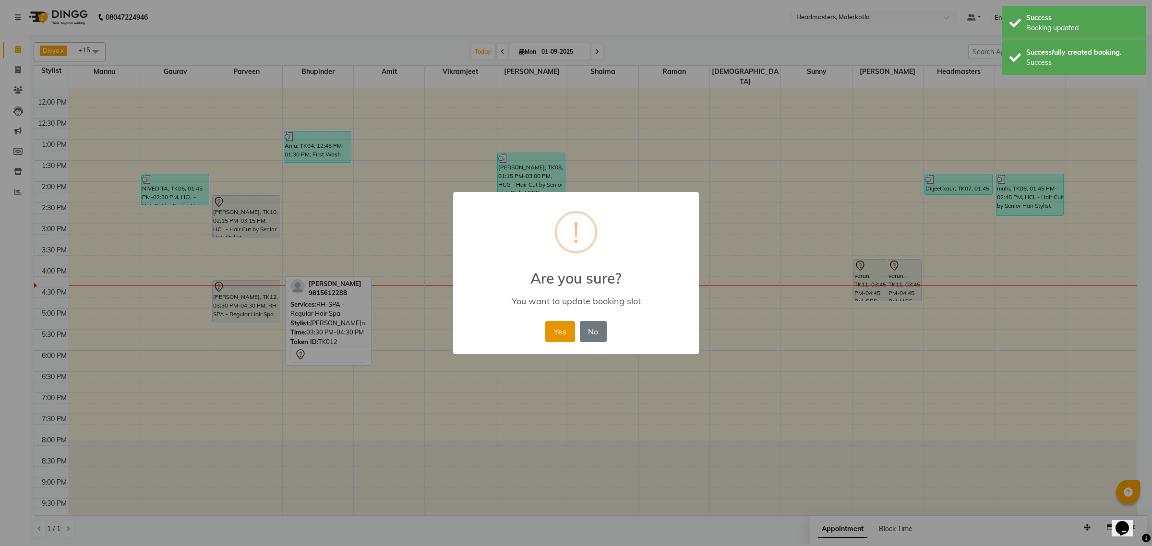
drag, startPoint x: 557, startPoint y: 329, endPoint x: 543, endPoint y: 329, distance: 13.4
click at [555, 329] on button "Yes" at bounding box center [559, 331] width 29 height 21
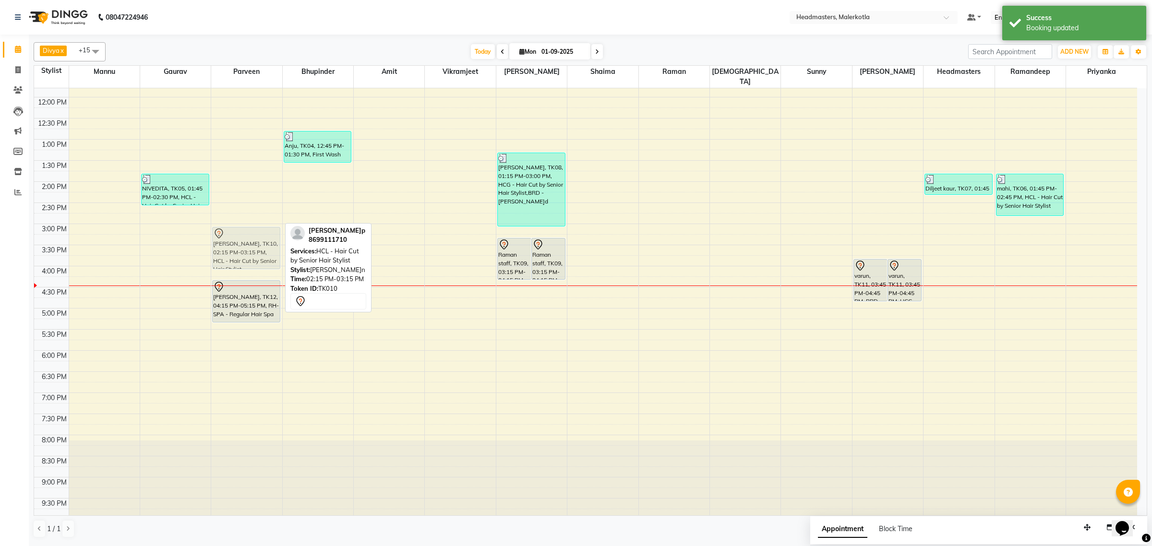
drag, startPoint x: 232, startPoint y: 208, endPoint x: 235, endPoint y: 243, distance: 35.7
click at [232, 243] on div "ramandeep, TK10, 02:15 PM-03:15 PM, HCL - Hair Cut by Senior Hair Stylist dheer…" at bounding box center [246, 223] width 71 height 591
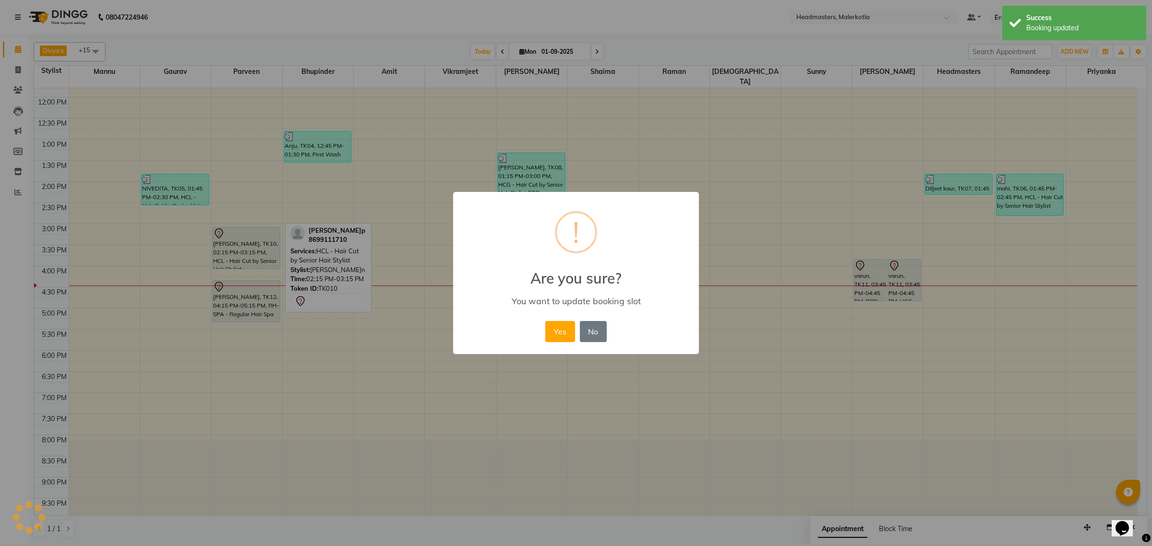
drag, startPoint x: 565, startPoint y: 329, endPoint x: 541, endPoint y: 322, distance: 24.5
click at [563, 329] on button "Yes" at bounding box center [559, 331] width 29 height 21
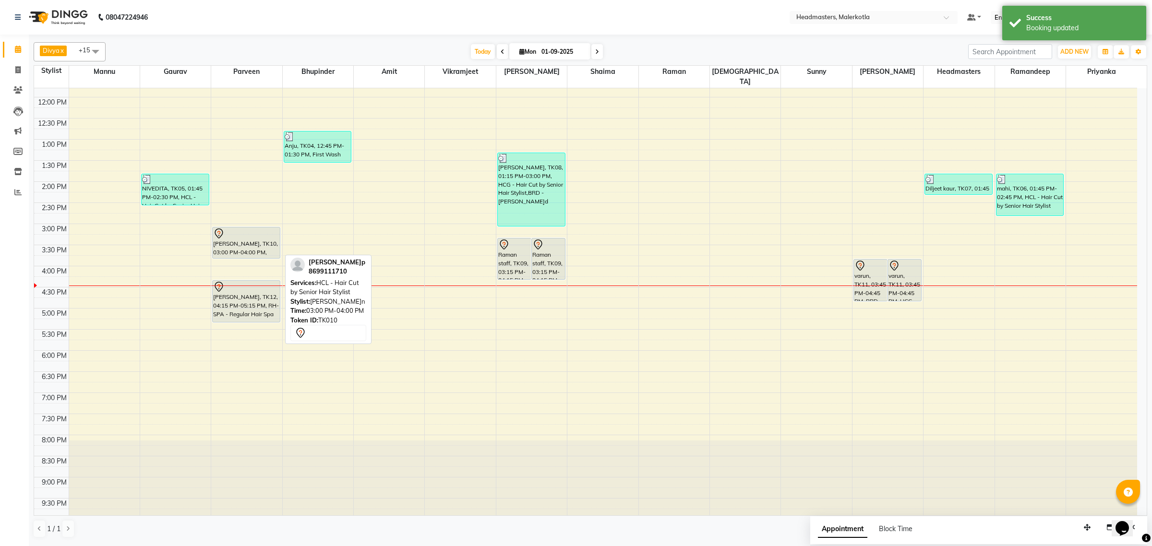
drag, startPoint x: 250, startPoint y: 260, endPoint x: 251, endPoint y: 239, distance: 20.6
click at [251, 239] on div "ramandeep, TK10, 03:00 PM-04:00 PM, HCL - Hair Cut by Senior Hair Stylist dheer…" at bounding box center [246, 223] width 71 height 591
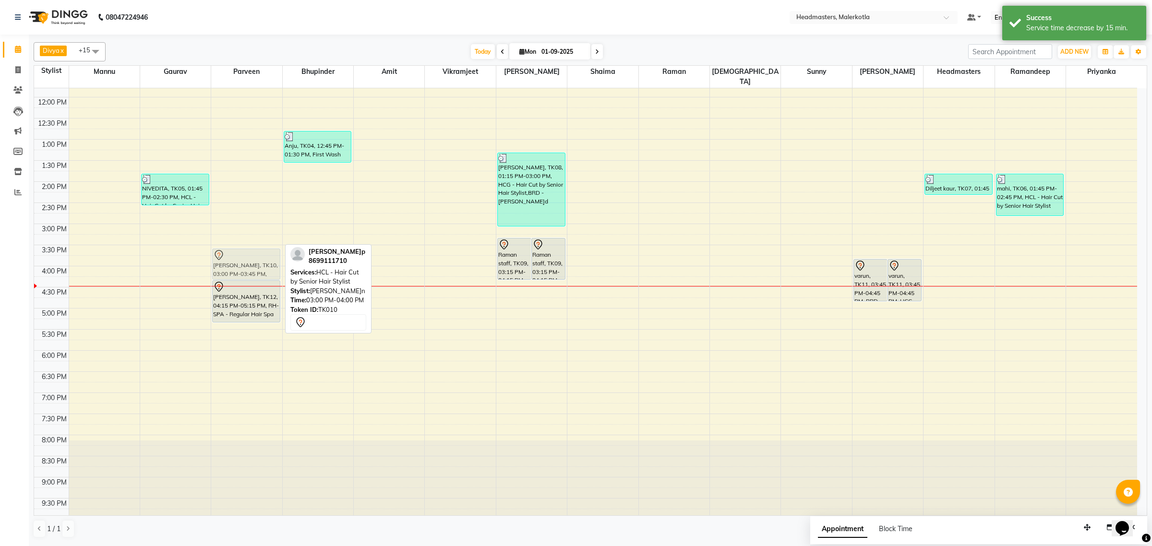
drag, startPoint x: 245, startPoint y: 235, endPoint x: 243, endPoint y: 253, distance: 18.3
click at [243, 253] on div "ramandeep, TK10, 03:00 PM-03:45 PM, HCL - Hair Cut by Senior Hair Stylist dheer…" at bounding box center [246, 223] width 71 height 591
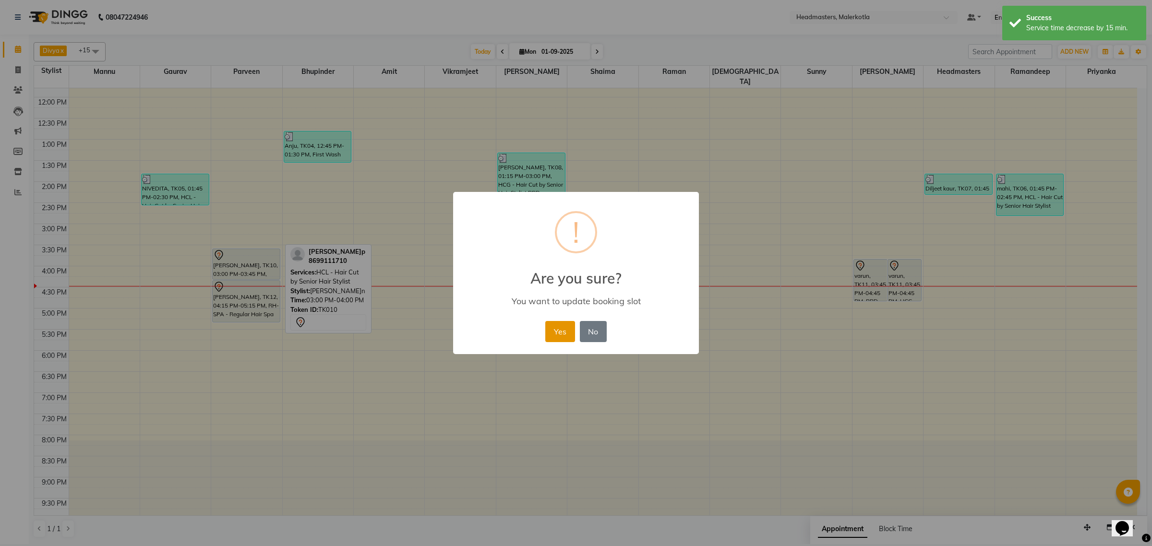
click at [559, 332] on button "Yes" at bounding box center [559, 331] width 29 height 21
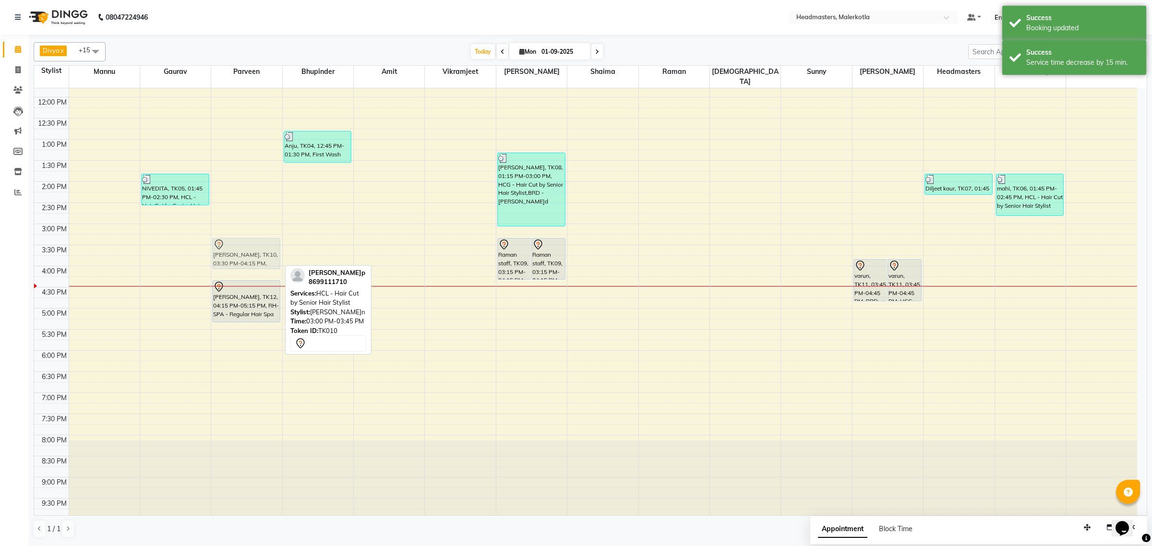
click at [241, 251] on div "ramandeep, TK10, 03:30 PM-04:15 PM, HCL - Hair Cut by Senior Hair Stylist dheer…" at bounding box center [246, 223] width 71 height 591
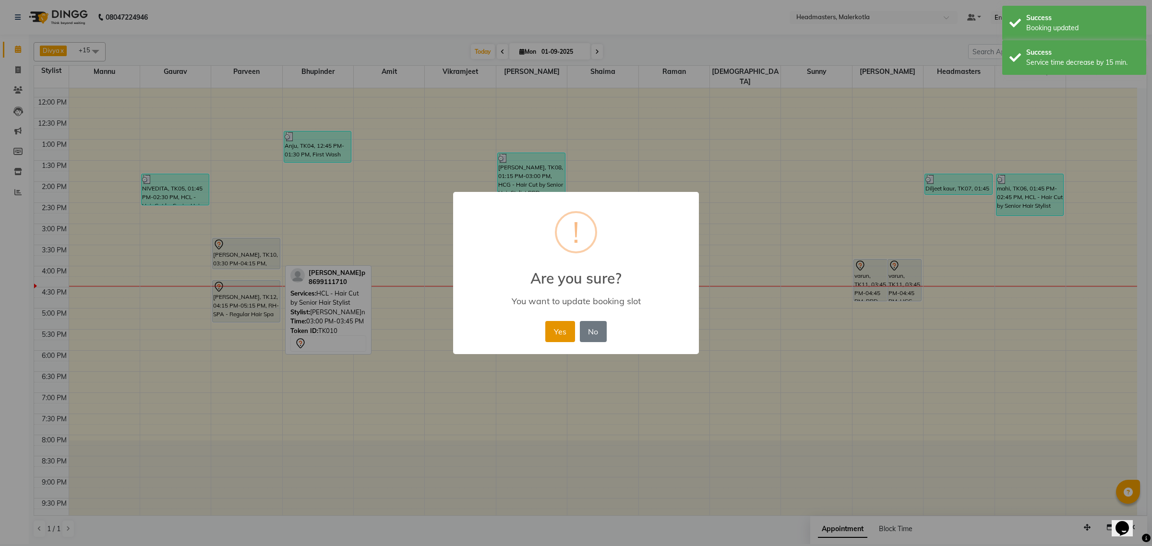
click at [562, 334] on button "Yes" at bounding box center [559, 331] width 29 height 21
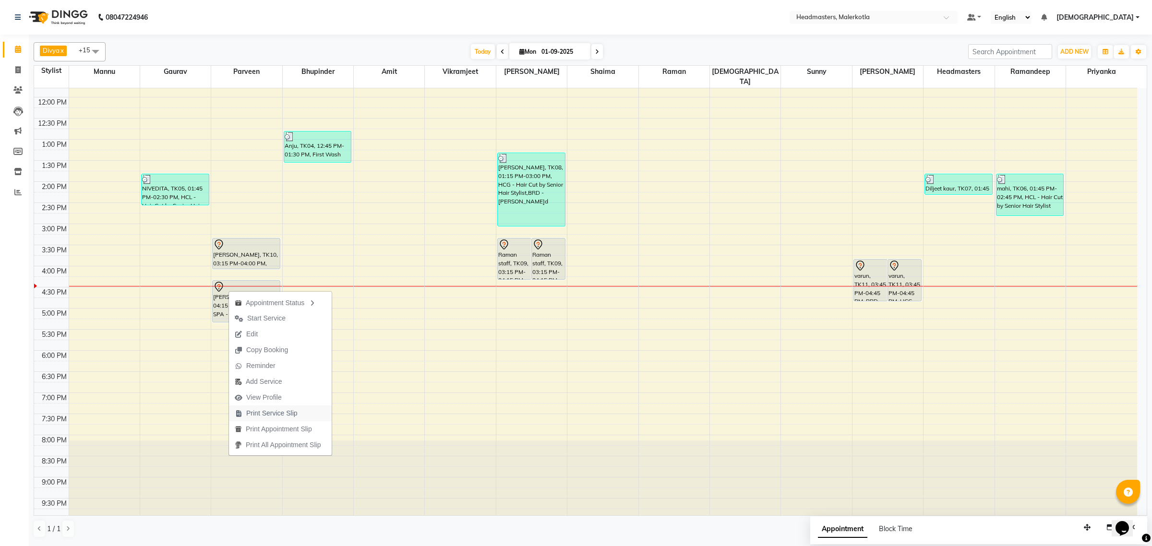
click at [270, 416] on span "Print Service Slip" at bounding box center [271, 413] width 51 height 10
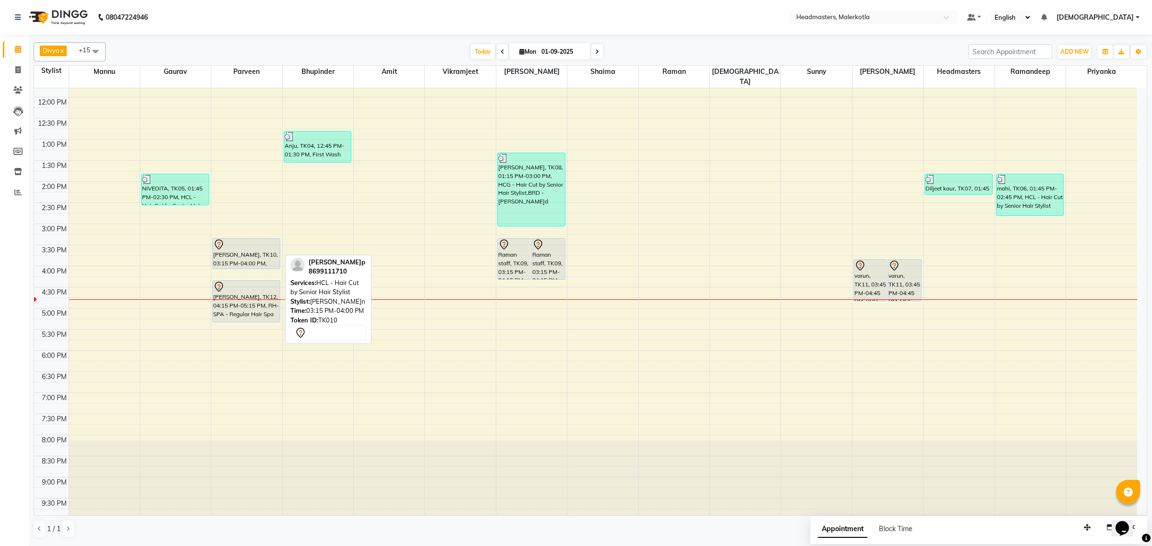
click at [245, 239] on div at bounding box center [246, 245] width 66 height 12
click at [247, 239] on div at bounding box center [246, 245] width 66 height 12
select select "7"
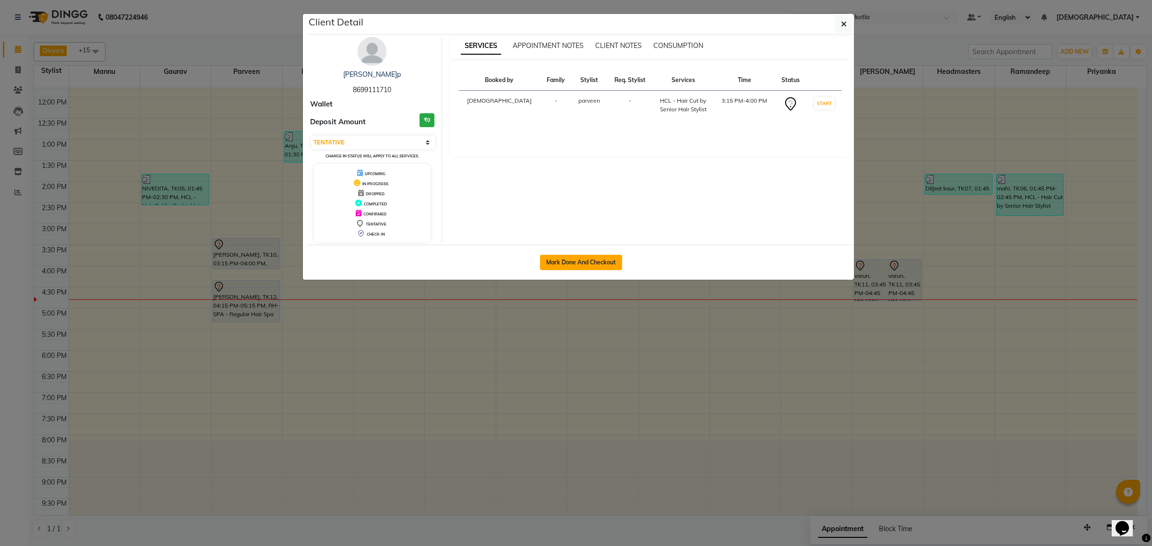
click at [557, 263] on button "Mark Done And Checkout" at bounding box center [581, 262] width 82 height 15
select select "service"
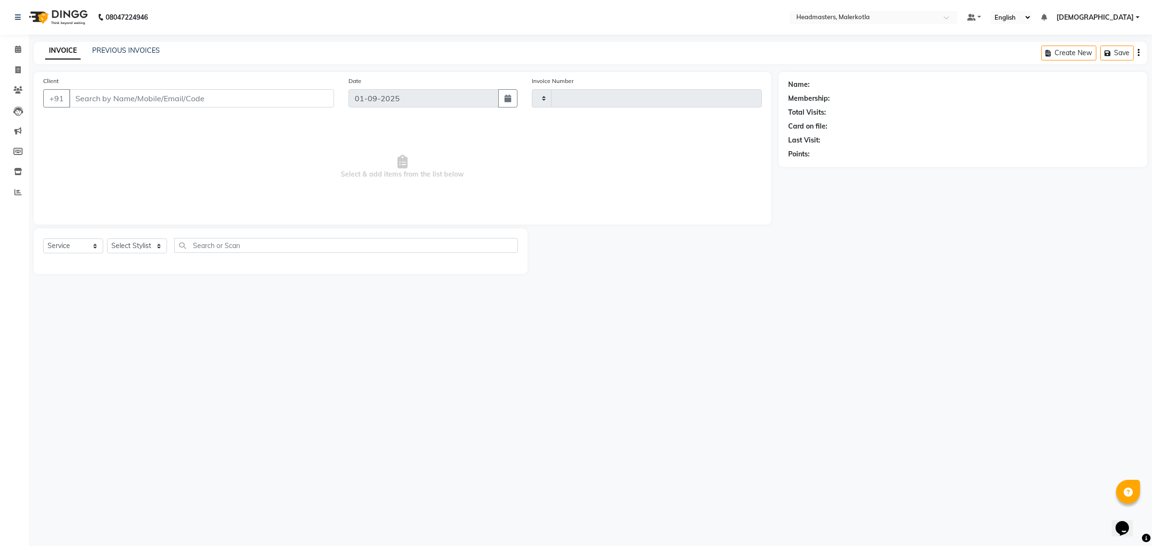
type input "3942"
select select "7368"
type input "8699111710"
select select "63926"
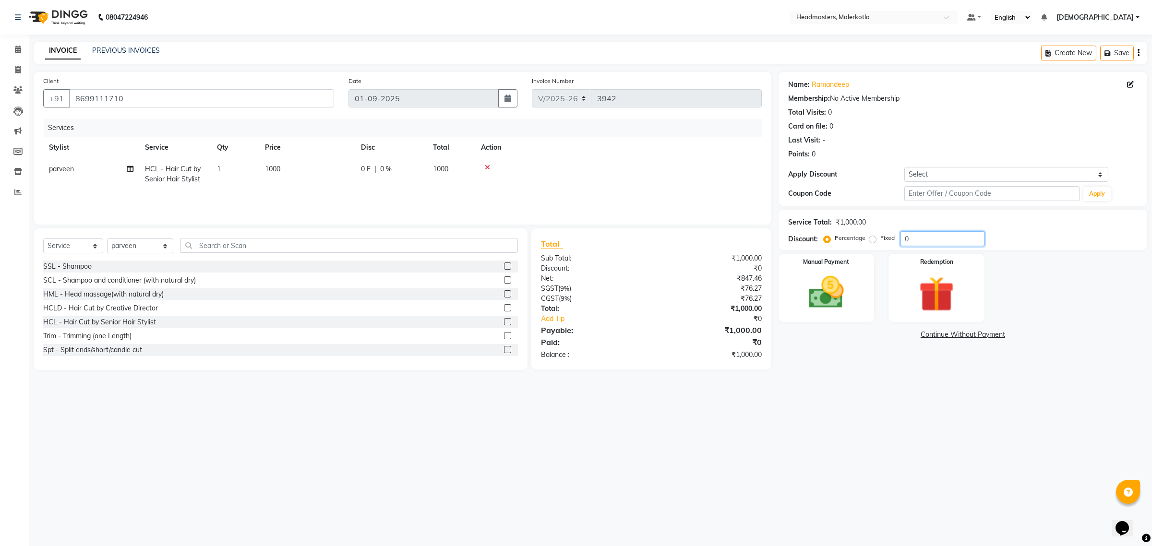
click at [944, 243] on input "0" at bounding box center [942, 238] width 84 height 15
type input "50"
click at [809, 299] on img at bounding box center [826, 293] width 60 height 42
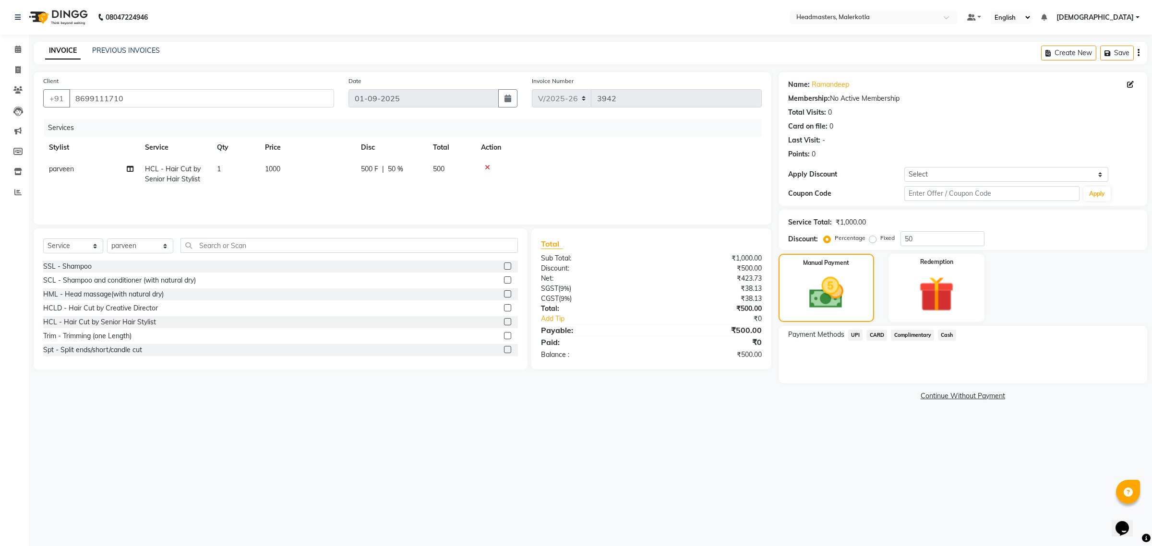
click at [944, 331] on span "Cash" at bounding box center [947, 335] width 18 height 11
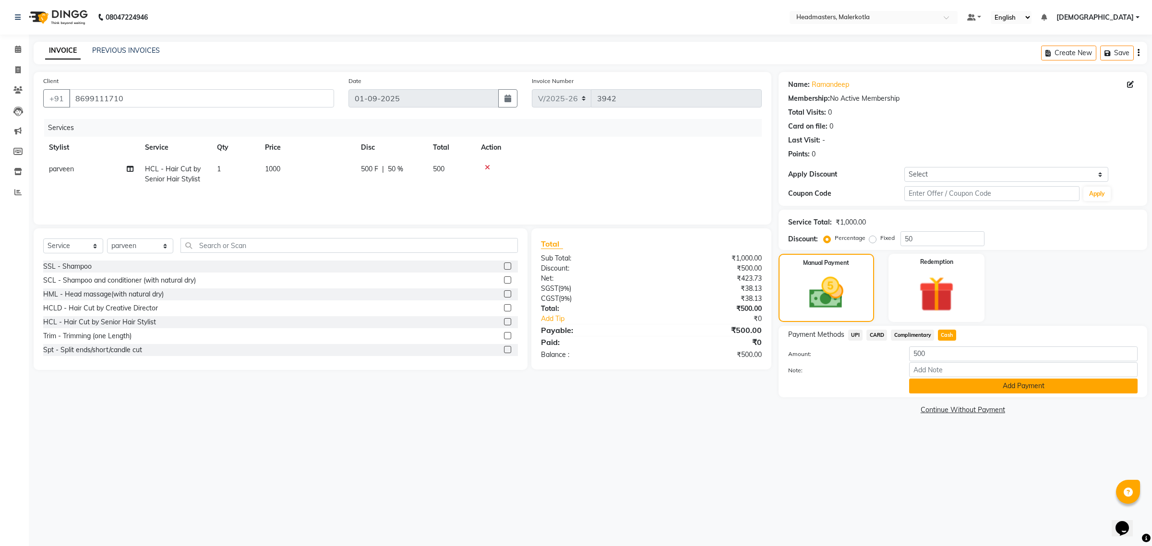
click at [976, 387] on button "Add Payment" at bounding box center [1023, 386] width 228 height 15
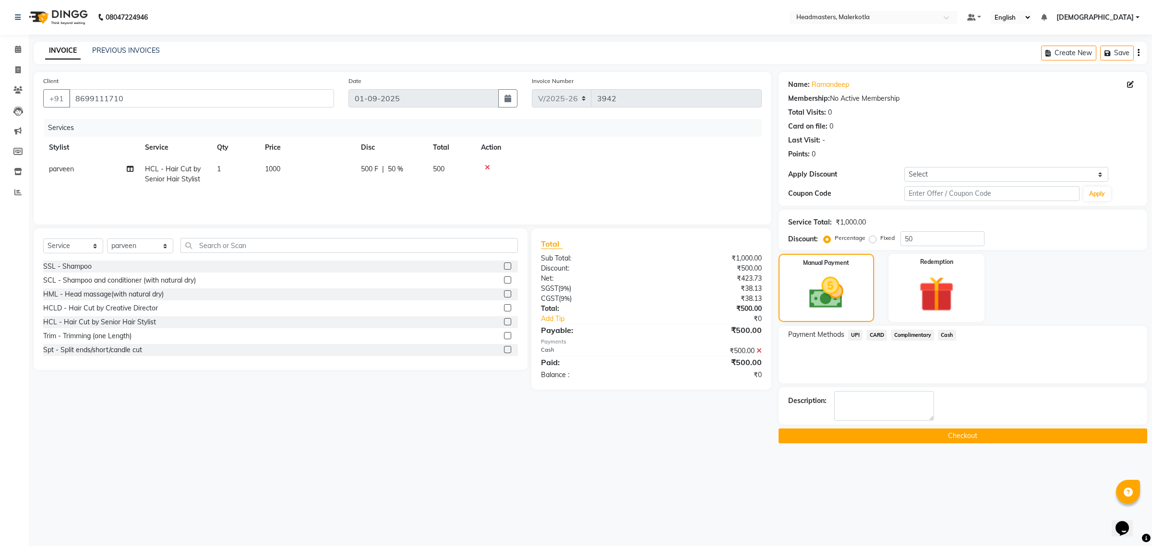
click at [968, 441] on button "Checkout" at bounding box center [963, 436] width 369 height 15
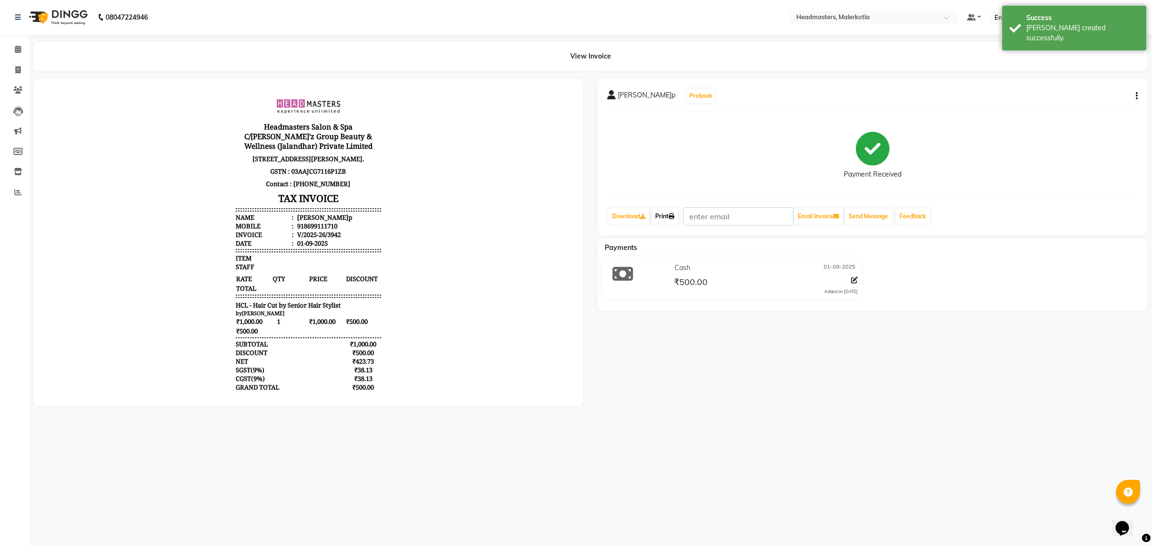
click at [665, 216] on link "Print" at bounding box center [664, 216] width 27 height 16
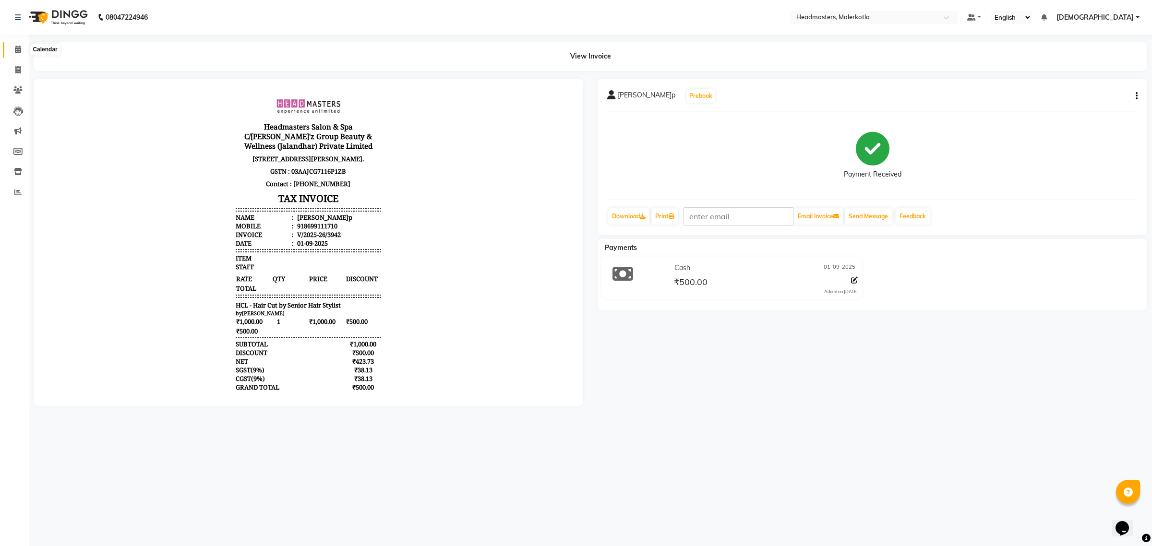
click at [20, 46] on icon at bounding box center [18, 49] width 6 height 7
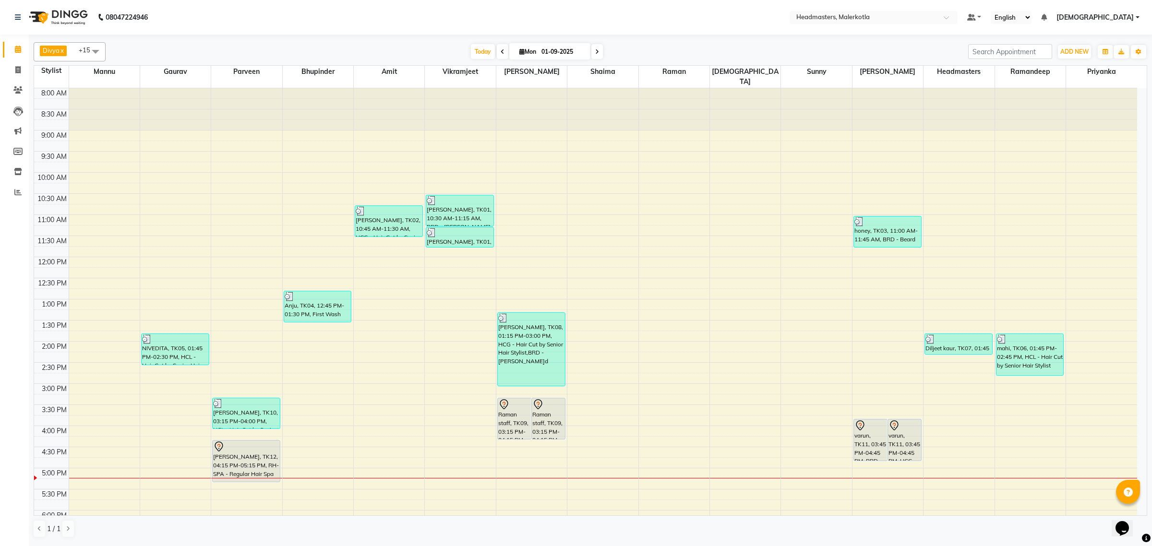
click at [90, 479] on div "8:00 AM 8:30 AM 9:00 AM 9:30 AM 10:00 AM 10:30 AM 11:00 AM 11:30 AM 12:00 PM 12…" at bounding box center [585, 383] width 1103 height 591
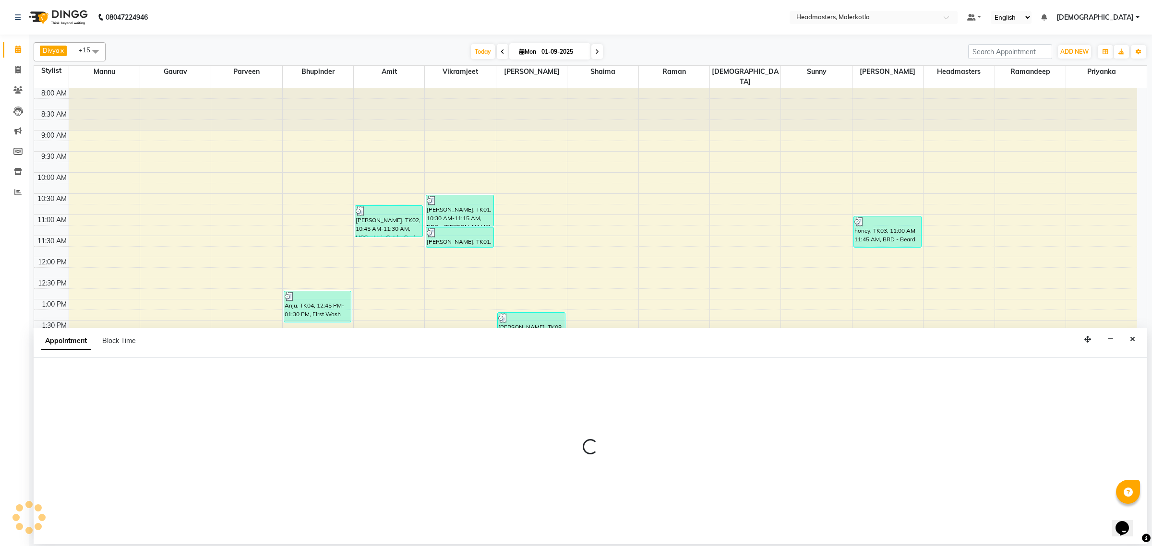
select select "63918"
select select "tentative"
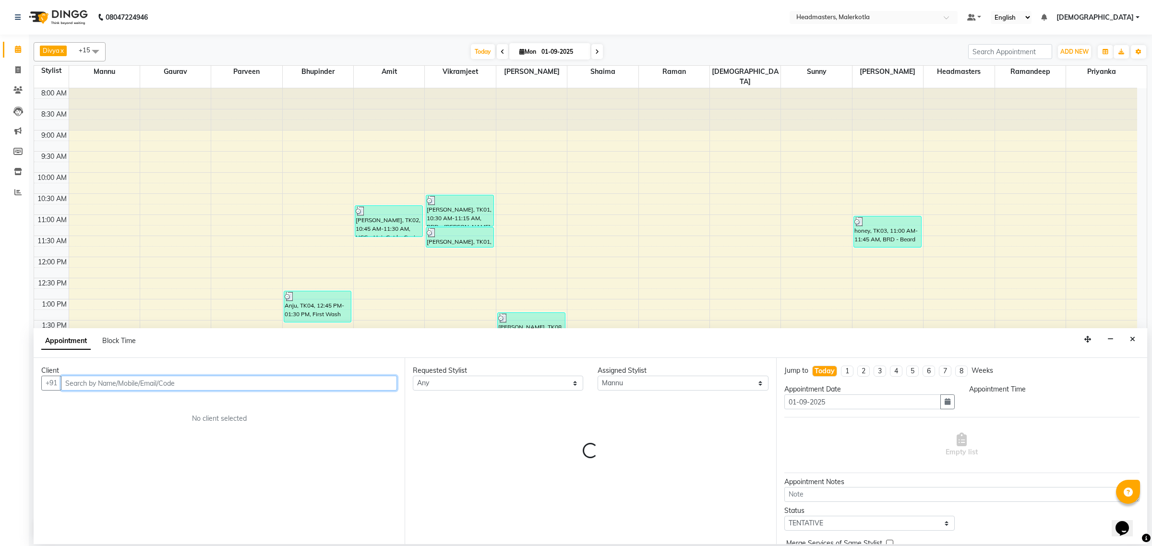
select select "1035"
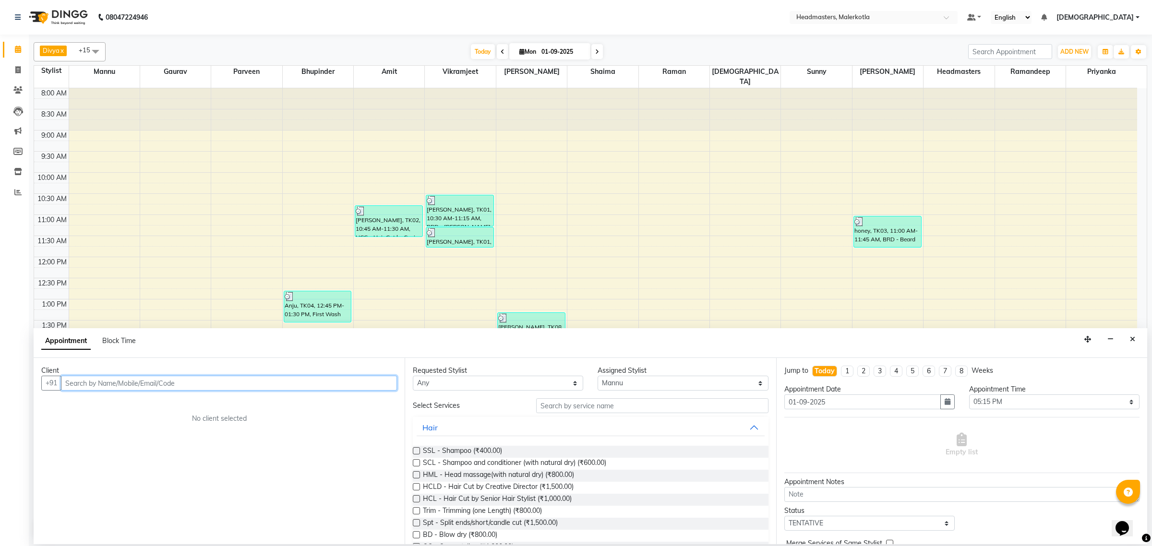
click at [177, 378] on input "text" at bounding box center [229, 383] width 336 height 15
click at [159, 401] on ngb-highlight "91380 88232" at bounding box center [182, 404] width 50 height 10
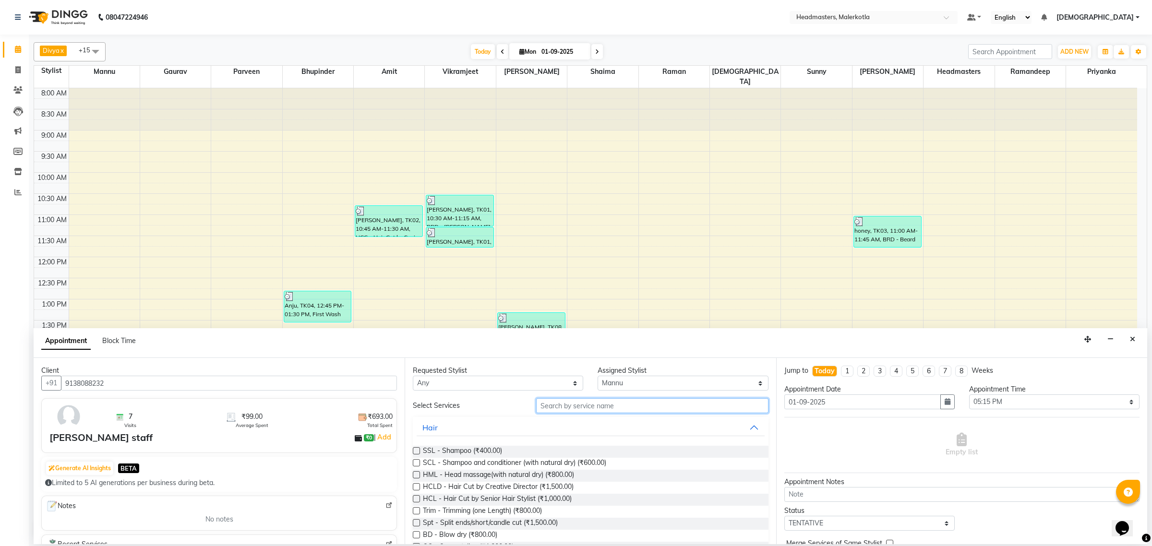
click at [598, 402] on input "text" at bounding box center [652, 405] width 232 height 15
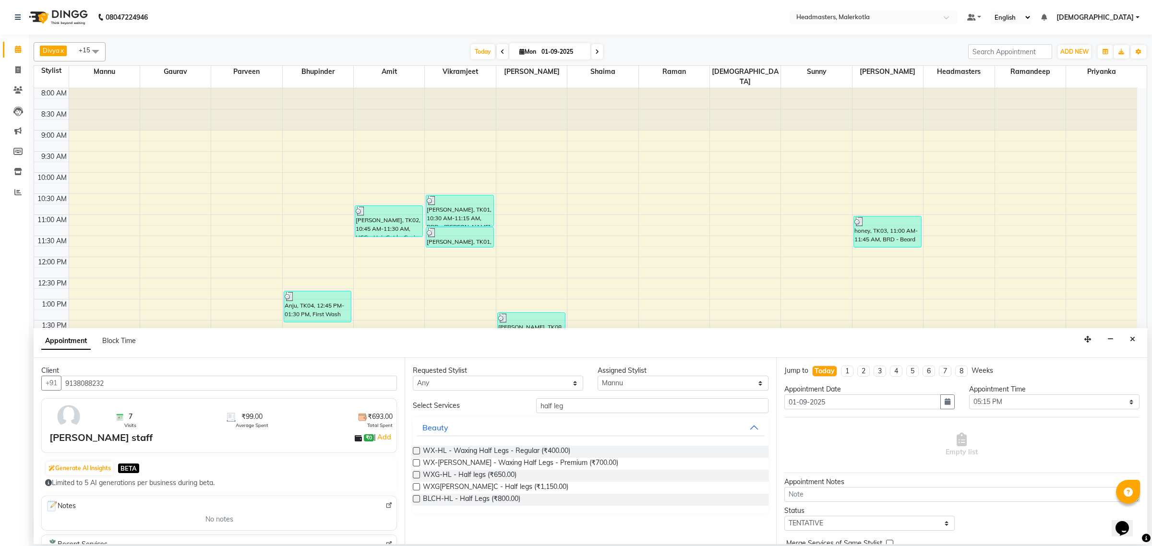
click at [417, 452] on label at bounding box center [416, 450] width 7 height 7
click at [417, 452] on input "checkbox" at bounding box center [416, 452] width 6 height 6
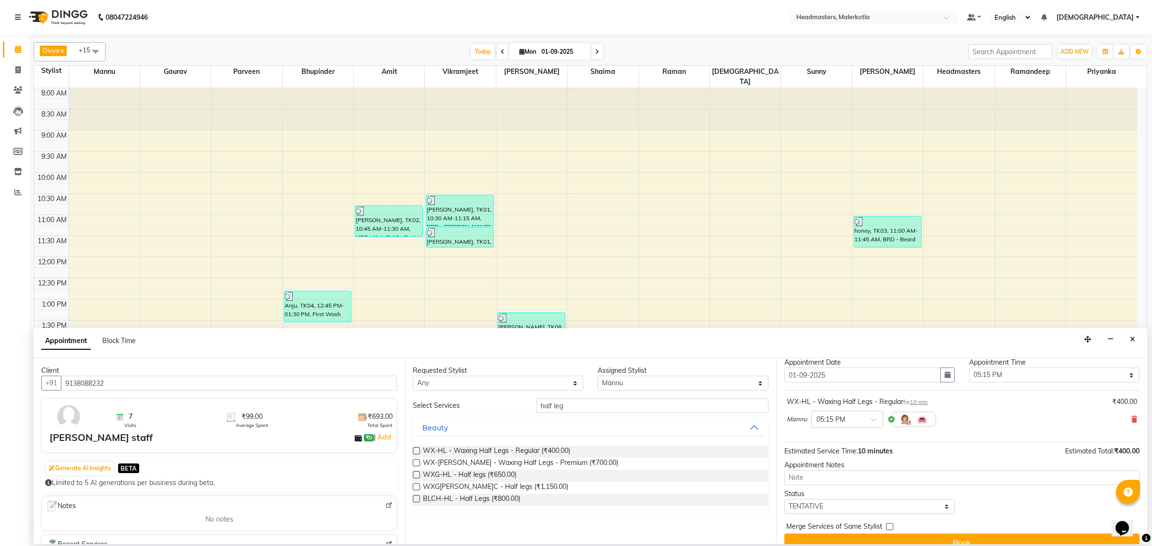
scroll to position [42, 0]
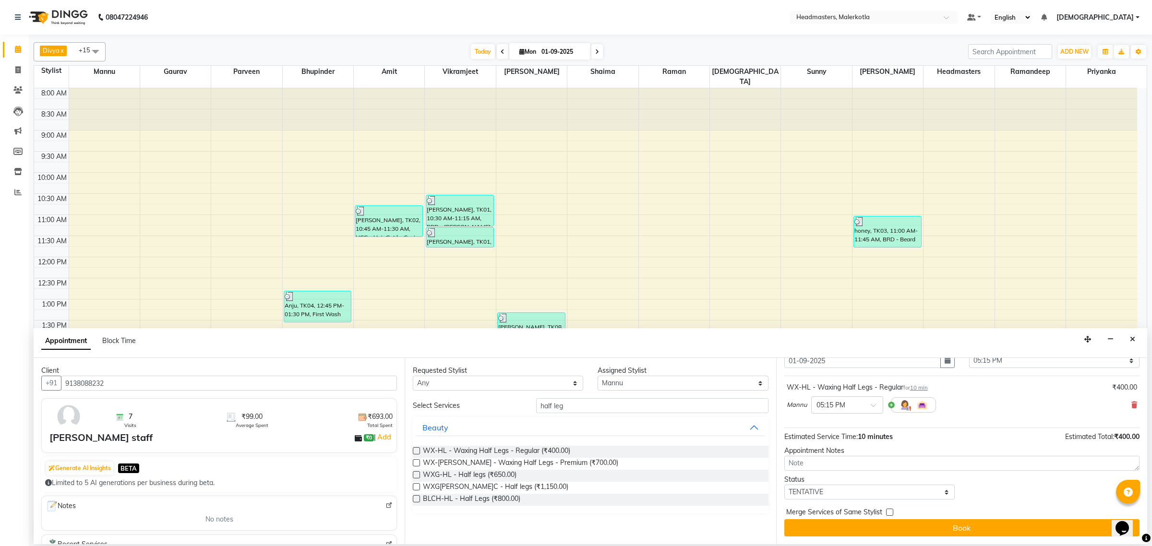
drag, startPoint x: 971, startPoint y: 528, endPoint x: 956, endPoint y: 533, distance: 15.2
click at [971, 526] on button "Book" at bounding box center [961, 527] width 355 height 17
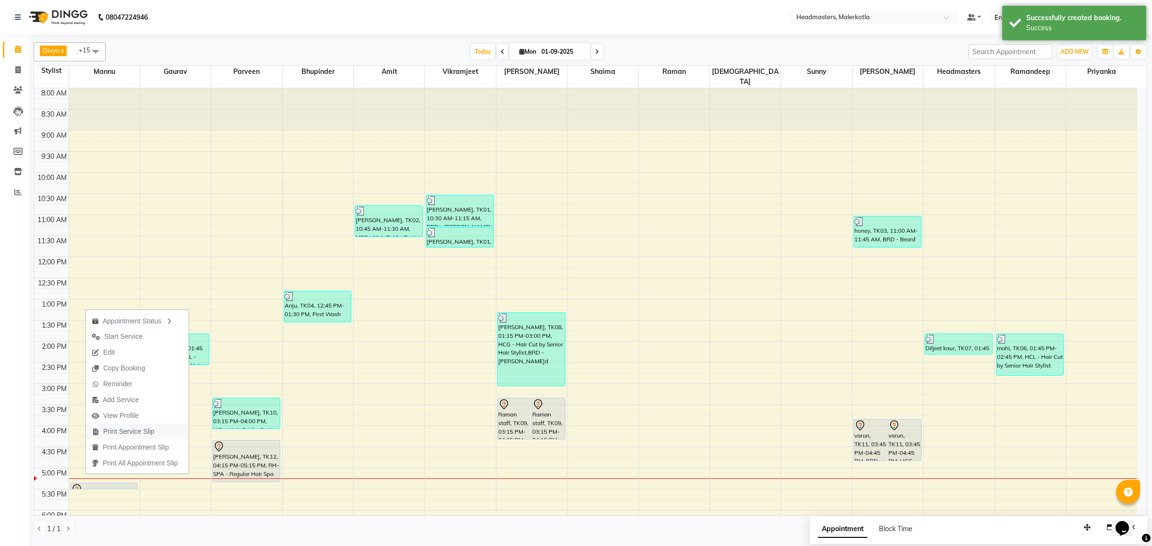
click at [151, 432] on span "Print Service Slip" at bounding box center [128, 432] width 51 height 10
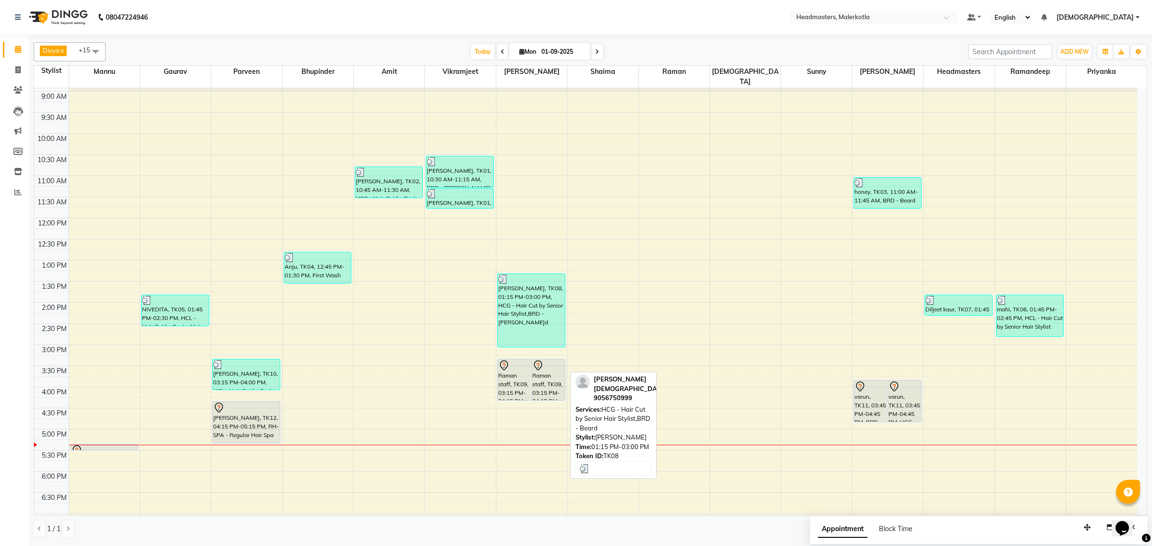
scroll to position [60, 0]
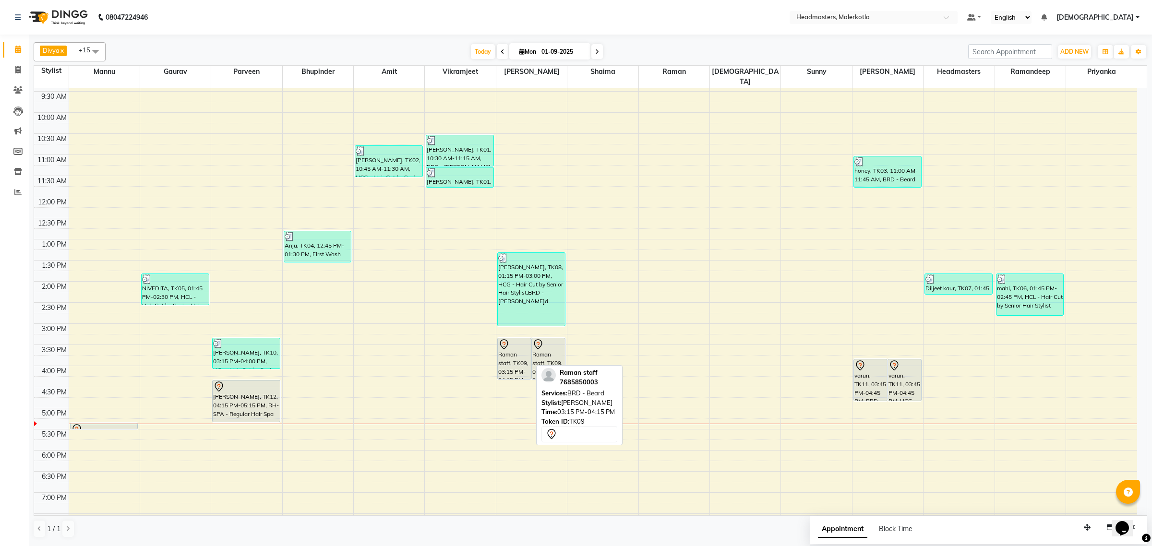
click at [520, 351] on div "Raman staff, TK09, 03:15 PM-04:15 PM, BRD - Beard" at bounding box center [514, 358] width 33 height 41
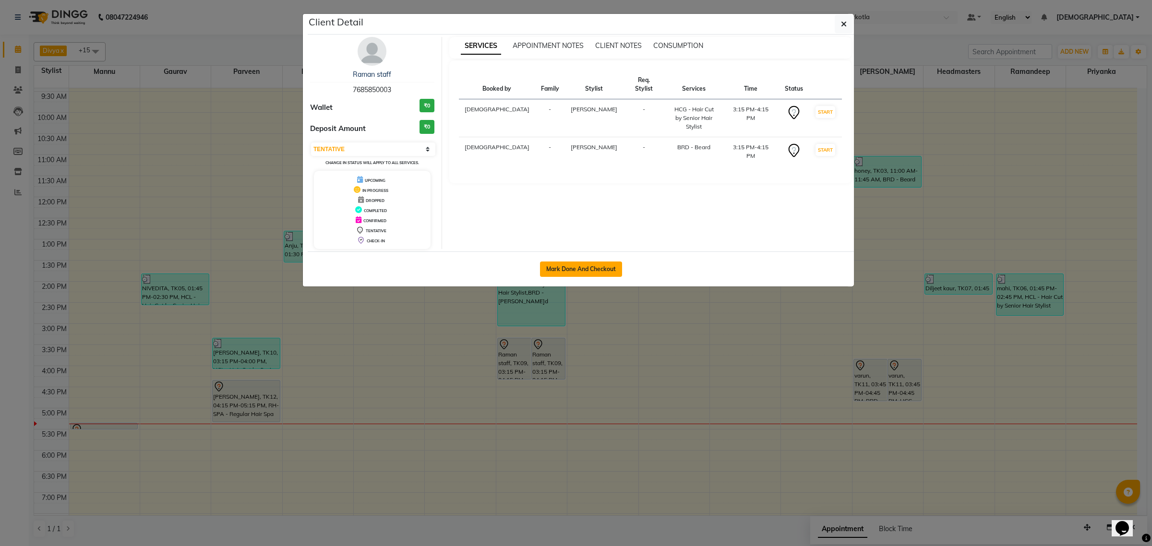
click at [577, 275] on button "Mark Done And Checkout" at bounding box center [581, 269] width 82 height 15
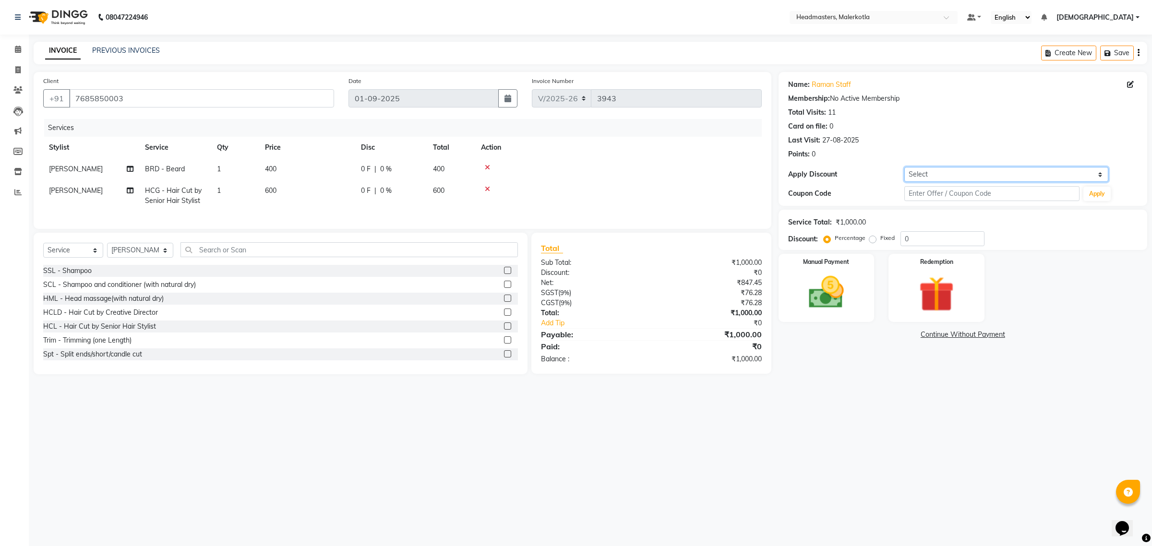
click at [936, 172] on select "Select Coupon → Pending Payment Coupon → Already Paid Coupon → Wrong Job Card C…" at bounding box center [1006, 174] width 204 height 15
click at [904, 167] on select "Select Coupon → Pending Payment Coupon → Already Paid Coupon → Wrong Job Card C…" at bounding box center [1006, 174] width 204 height 15
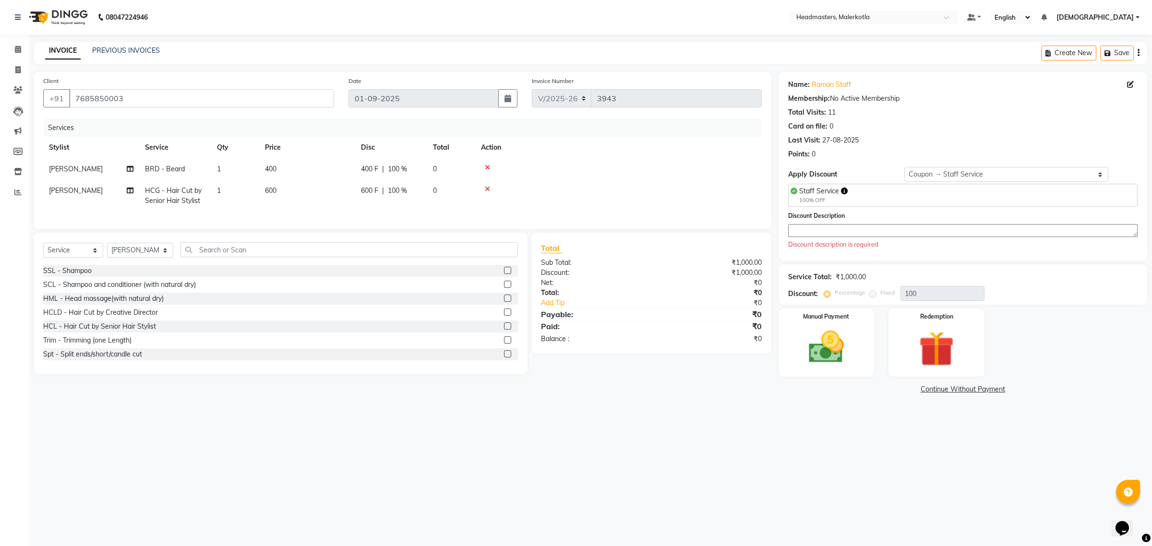
click at [838, 194] on span "Staff Service" at bounding box center [819, 191] width 40 height 9
copy span "Staff Service"
click at [840, 231] on textarea at bounding box center [962, 230] width 349 height 13
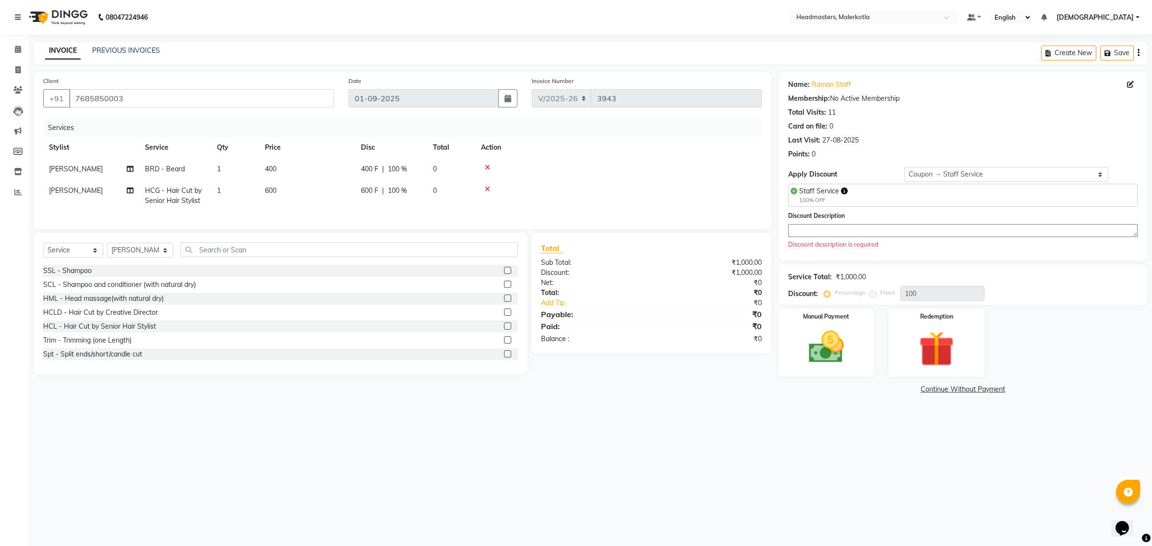
paste textarea "Staff Service"
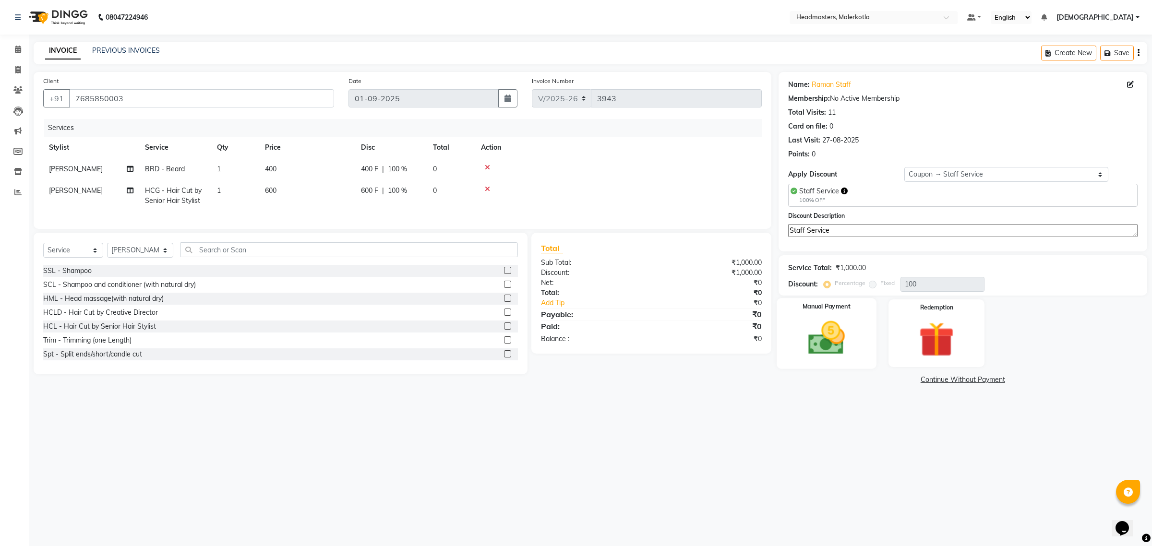
click at [827, 339] on img at bounding box center [826, 338] width 60 height 42
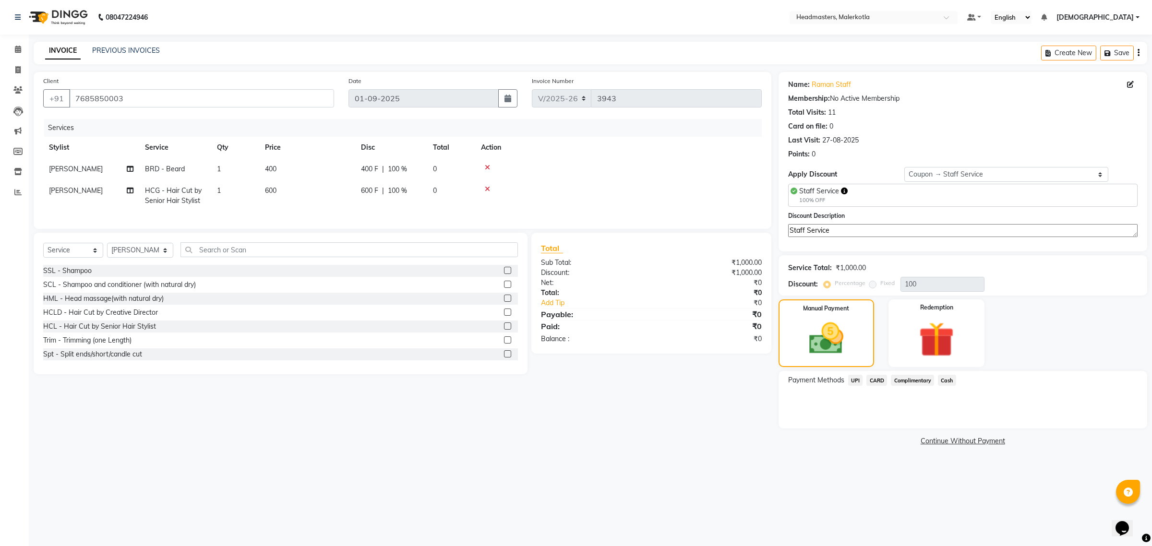
drag, startPoint x: 924, startPoint y: 383, endPoint x: 925, endPoint y: 390, distance: 6.8
click at [924, 385] on span "Complimentary" at bounding box center [912, 380] width 43 height 11
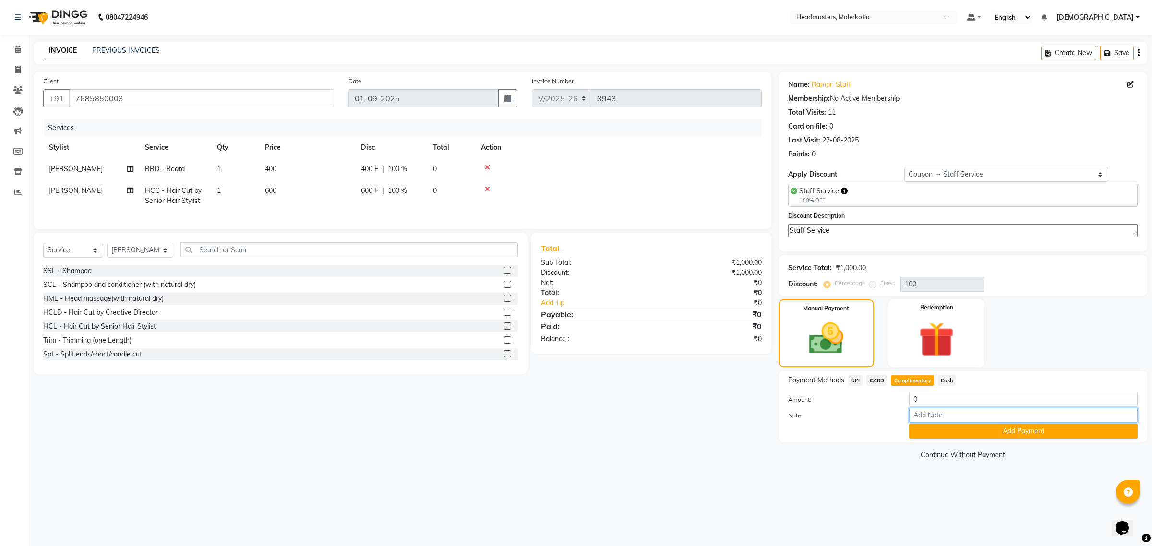
click at [948, 420] on input "Note:" at bounding box center [1023, 415] width 228 height 15
paste input "Staff Service"
click at [986, 437] on button "Add Payment" at bounding box center [1023, 431] width 228 height 15
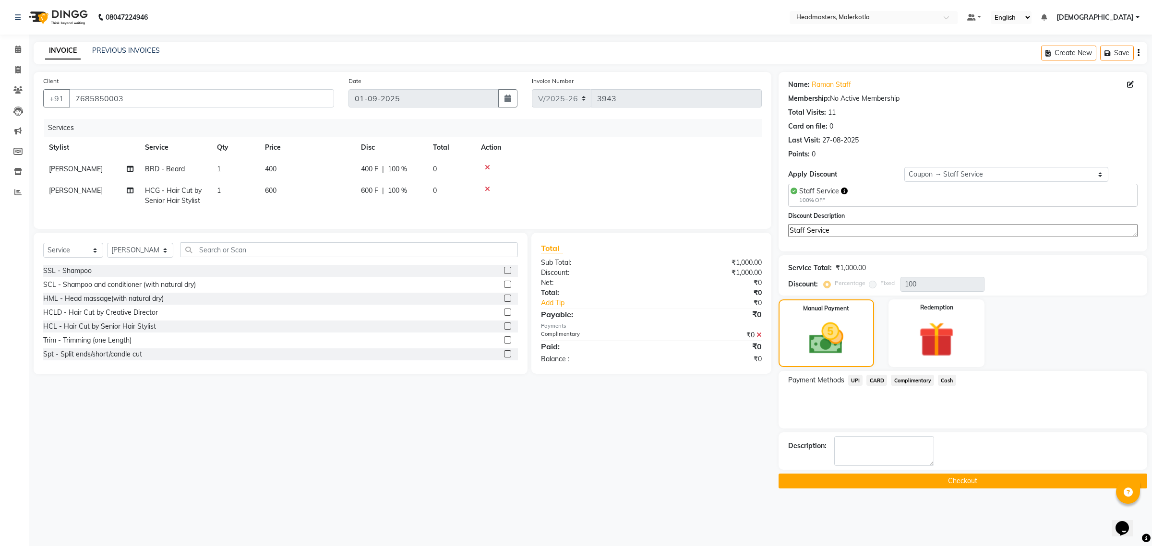
click at [972, 482] on button "Checkout" at bounding box center [963, 481] width 369 height 15
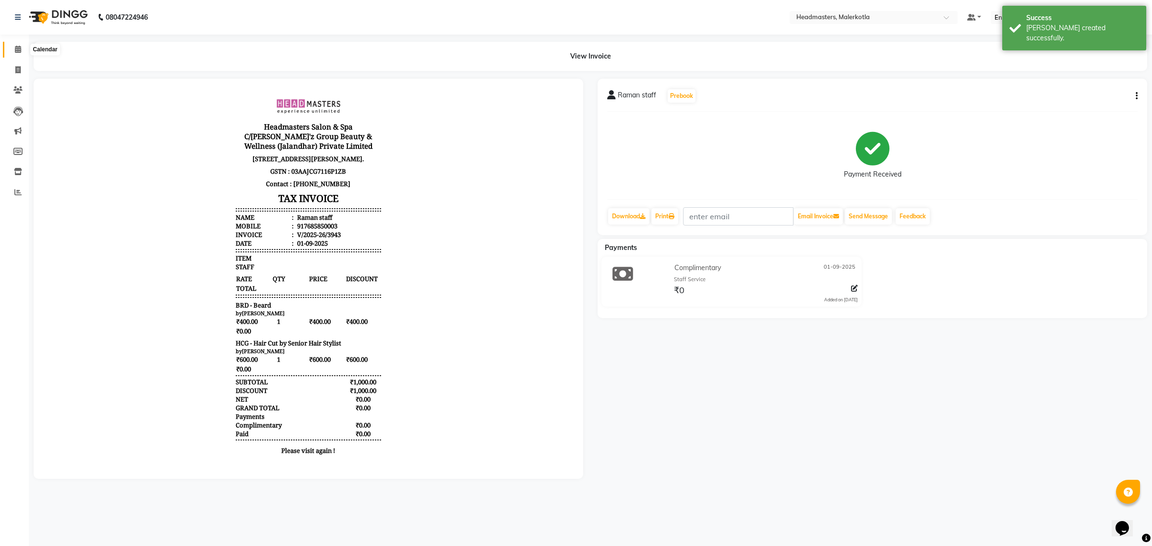
drag, startPoint x: 18, startPoint y: 46, endPoint x: 20, endPoint y: 56, distance: 9.7
click at [18, 46] on icon at bounding box center [18, 49] width 6 height 7
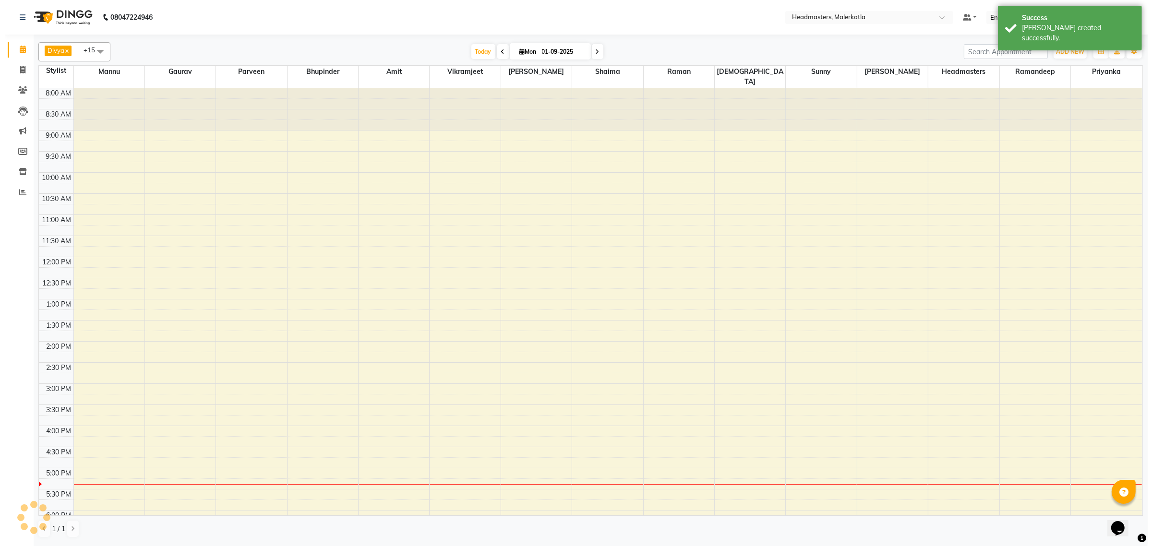
scroll to position [142, 0]
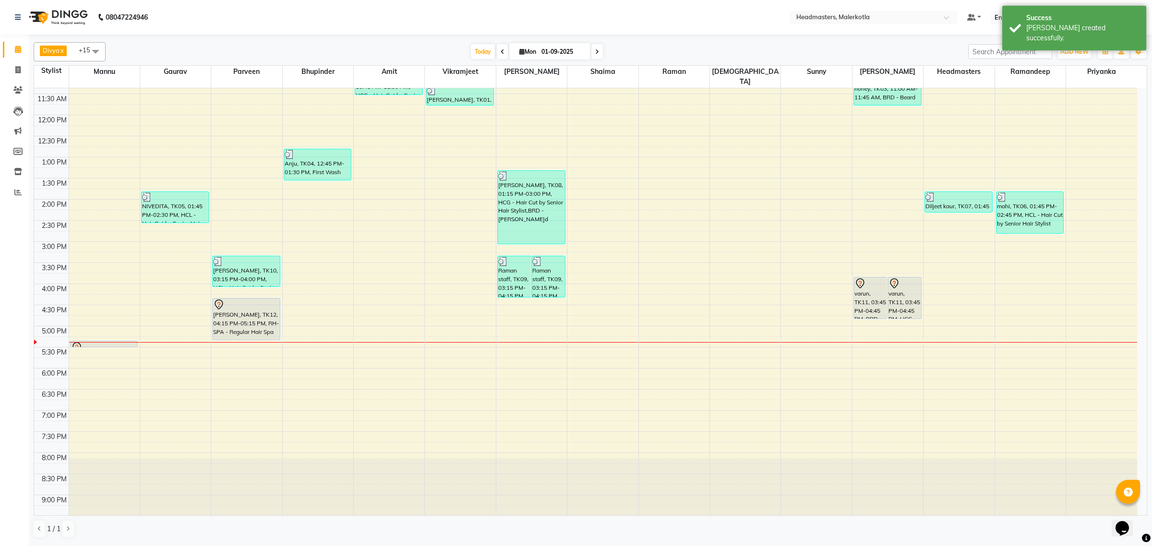
drag, startPoint x: 110, startPoint y: 333, endPoint x: 255, endPoint y: 14, distance: 349.5
click at [260, 11] on nav "08047224946 Select Location × Headmasters, Malerkotla Default Panel My Panel En…" at bounding box center [576, 17] width 1152 height 35
click at [87, 342] on div at bounding box center [104, 342] width 71 height 0
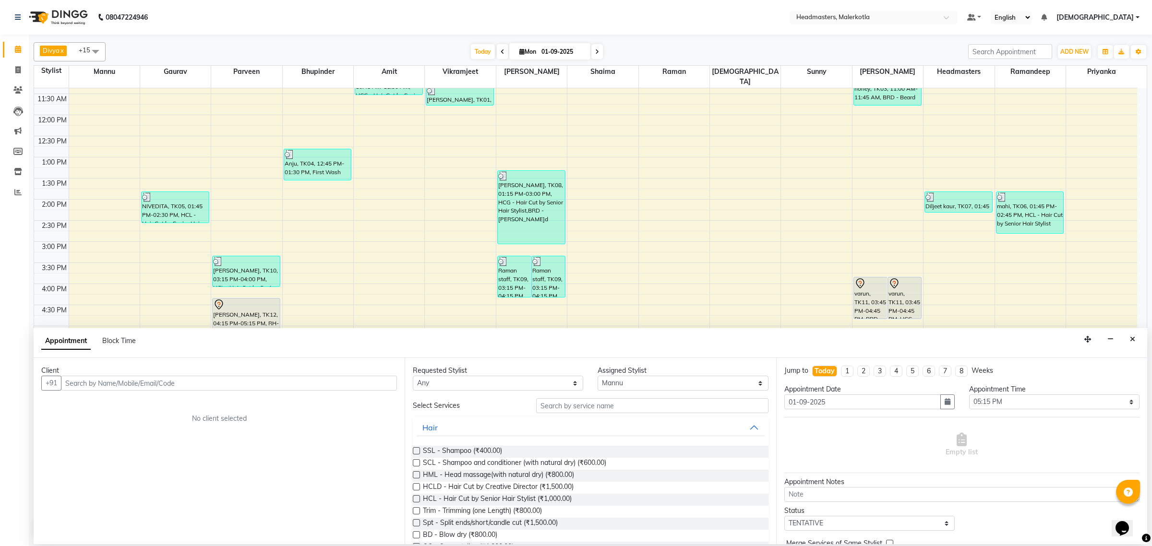
drag, startPoint x: 1129, startPoint y: 341, endPoint x: 887, endPoint y: 390, distance: 247.3
click at [1128, 342] on button "Close" at bounding box center [1133, 339] width 14 height 15
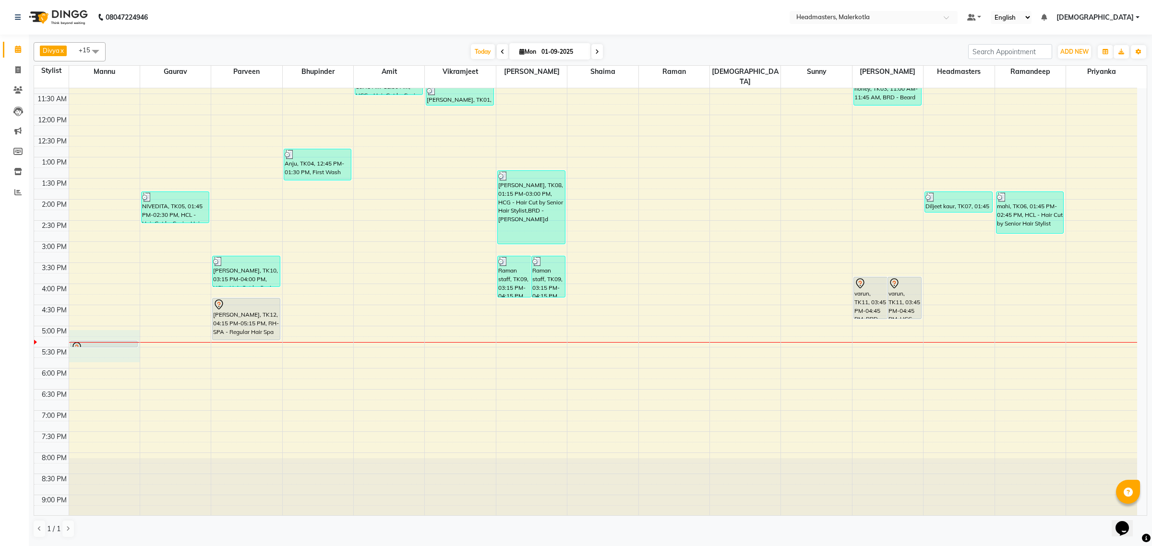
drag, startPoint x: 107, startPoint y: 330, endPoint x: 105, endPoint y: 342, distance: 12.2
click at [104, 351] on div "8:00 AM 8:30 AM 9:00 AM 9:30 AM 10:00 AM 10:30 AM 11:00 AM 11:30 AM 12:00 PM 12…" at bounding box center [585, 241] width 1103 height 591
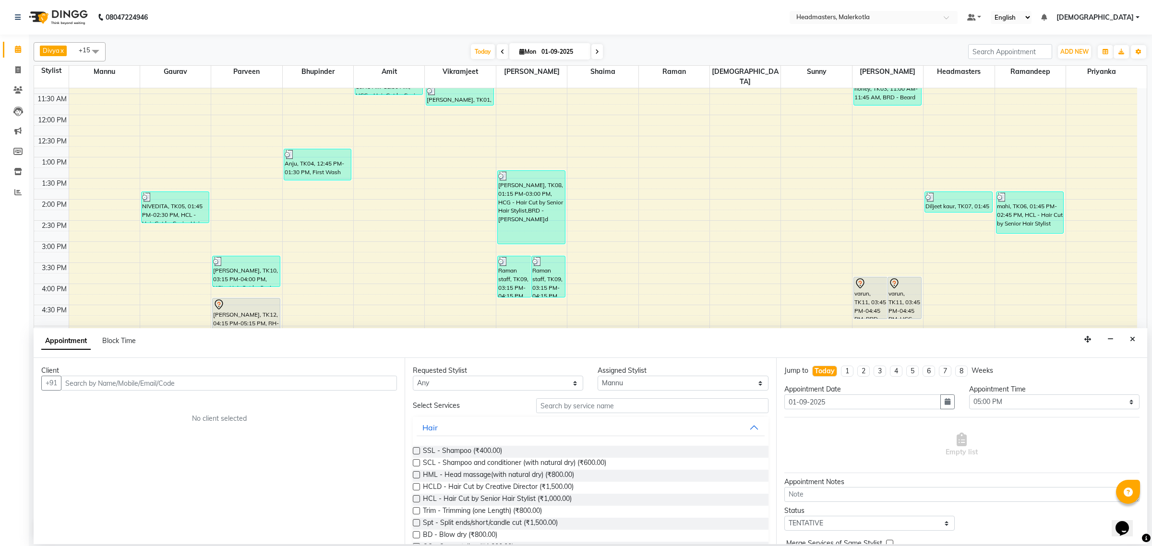
click at [1137, 340] on button "Close" at bounding box center [1133, 339] width 14 height 15
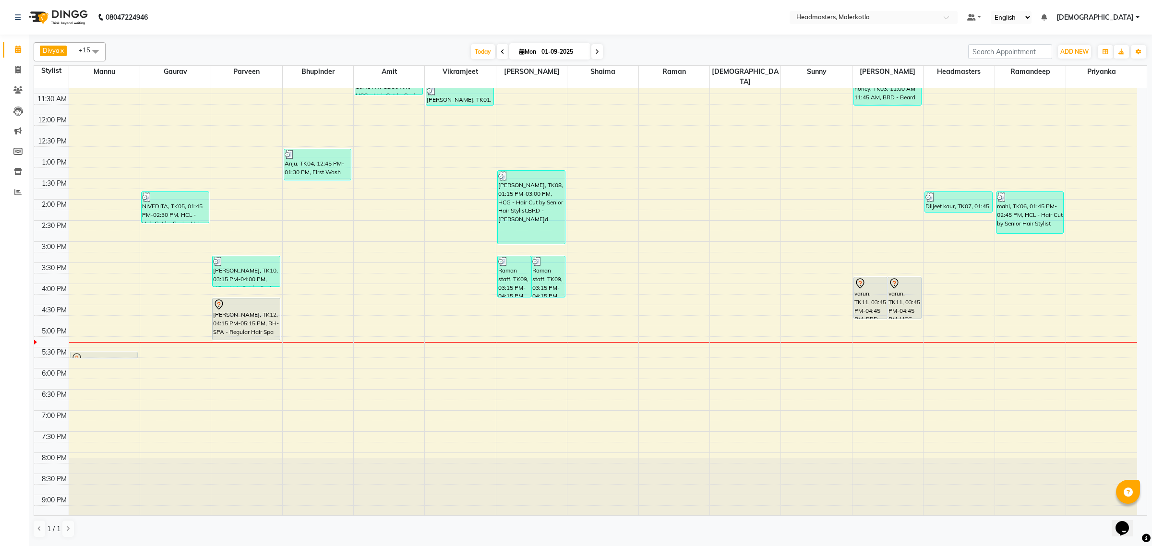
drag, startPoint x: 118, startPoint y: 335, endPoint x: 116, endPoint y: 351, distance: 16.4
click at [116, 351] on div "8:00 AM 8:30 AM 9:00 AM 9:30 AM 10:00 AM 10:30 AM 11:00 AM 11:30 AM 12:00 PM 12…" at bounding box center [585, 241] width 1103 height 591
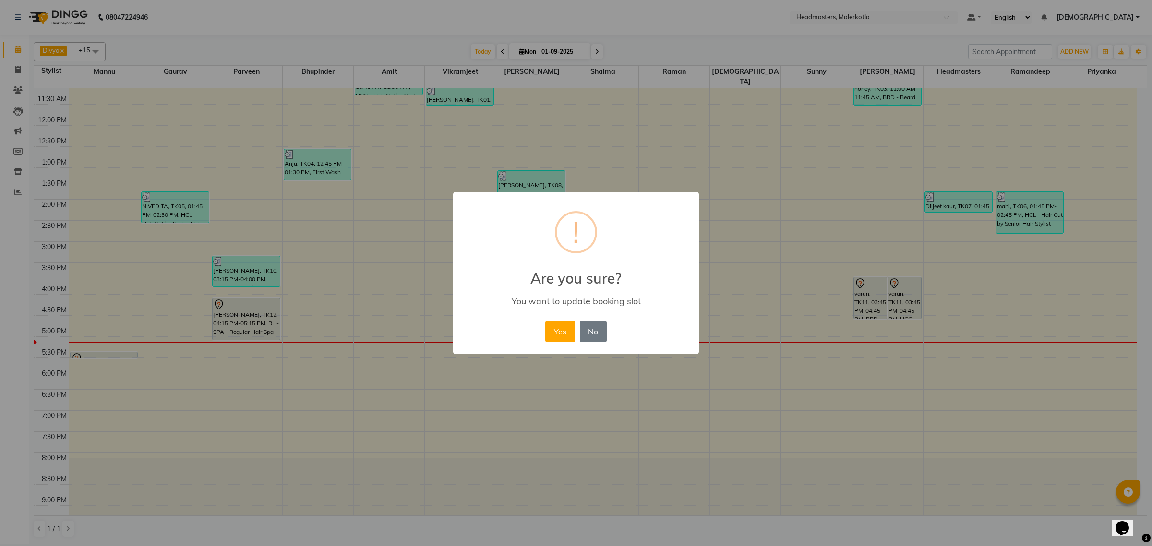
drag, startPoint x: 550, startPoint y: 331, endPoint x: 296, endPoint y: 378, distance: 258.2
click at [548, 331] on button "Yes" at bounding box center [559, 331] width 29 height 21
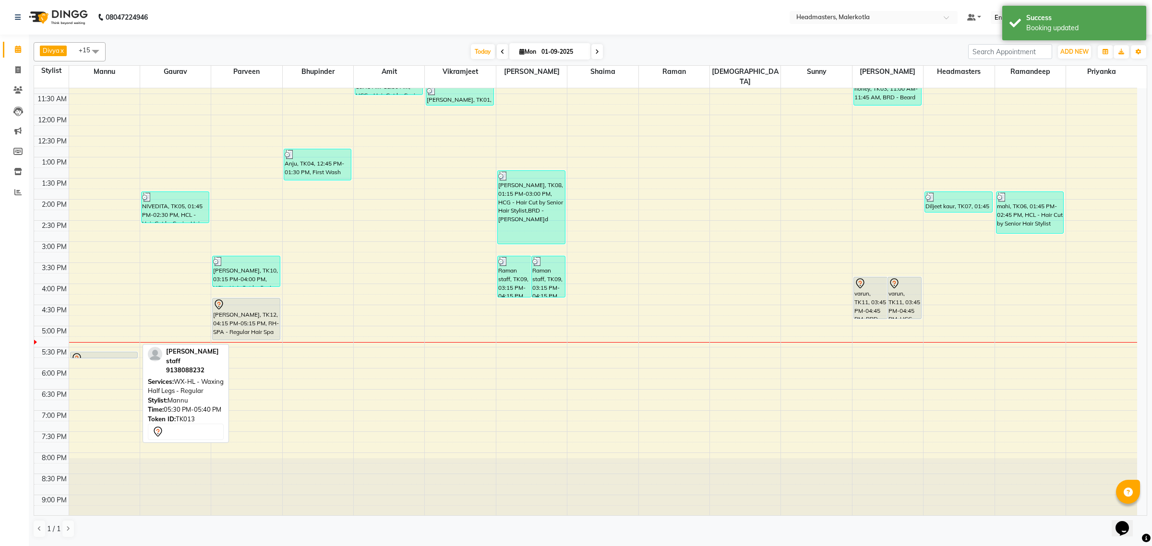
click at [114, 353] on div at bounding box center [104, 359] width 66 height 12
click at [113, 356] on div at bounding box center [104, 358] width 67 height 4
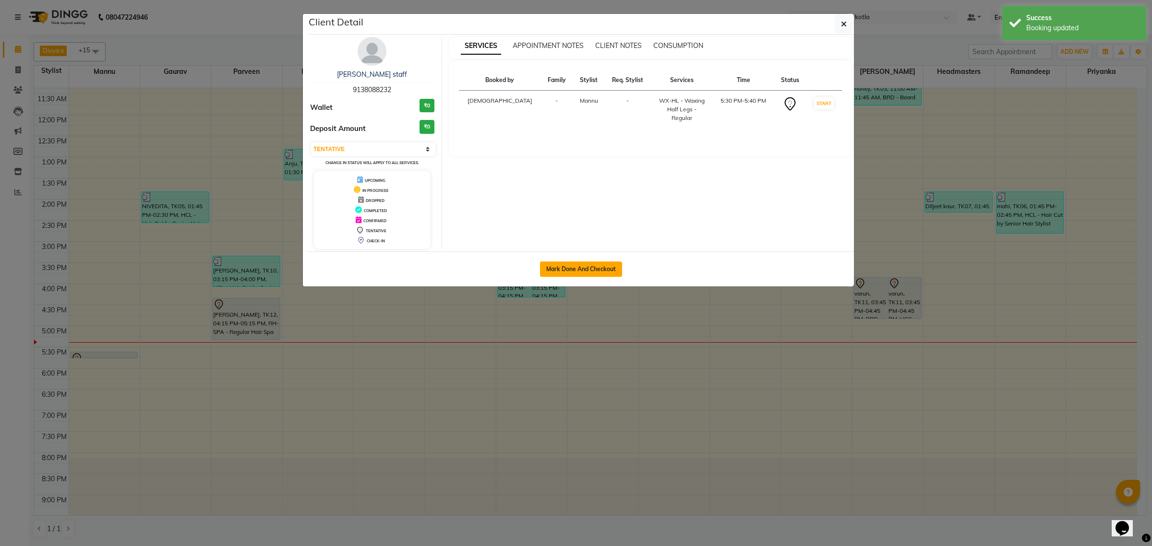
click at [599, 263] on button "Mark Done And Checkout" at bounding box center [581, 269] width 82 height 15
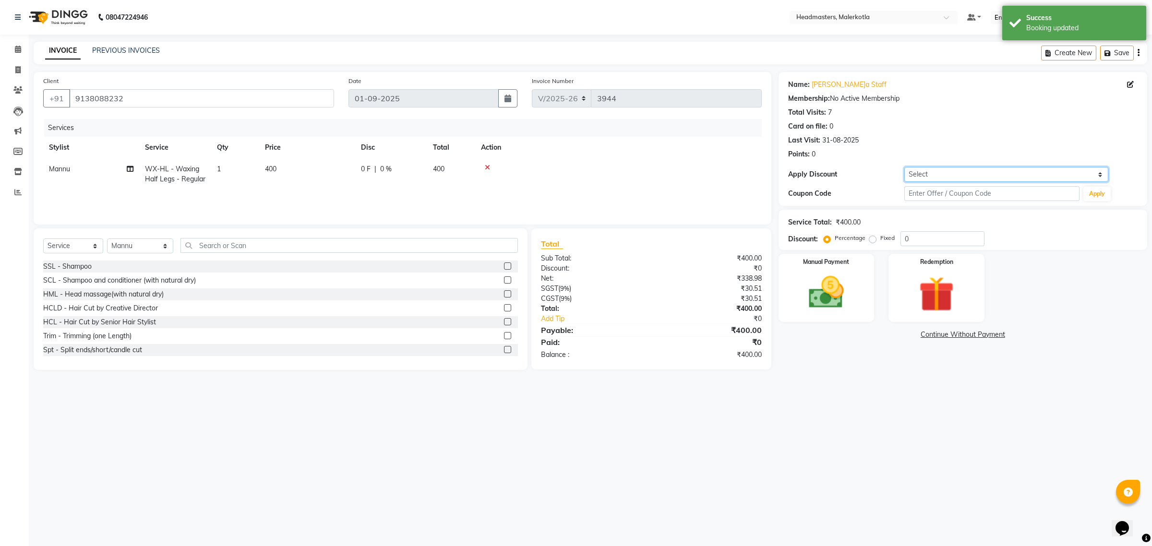
click at [1024, 181] on select "Select Coupon → Pending Payment Coupon → Already Paid Coupon → Wrong Job Card C…" at bounding box center [1006, 174] width 204 height 15
click at [904, 167] on select "Select Coupon → Pending Payment Coupon → Already Paid Coupon → Wrong Job Card C…" at bounding box center [1006, 174] width 204 height 15
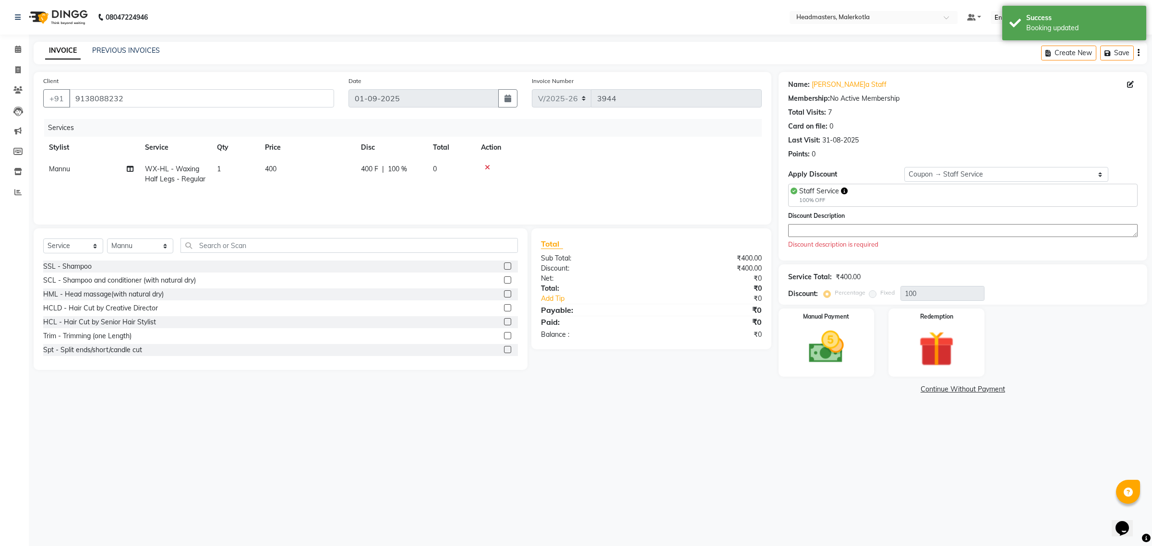
click at [838, 191] on span "Staff Service" at bounding box center [819, 191] width 40 height 9
copy span "Staff Service"
click at [815, 231] on textarea at bounding box center [962, 230] width 349 height 13
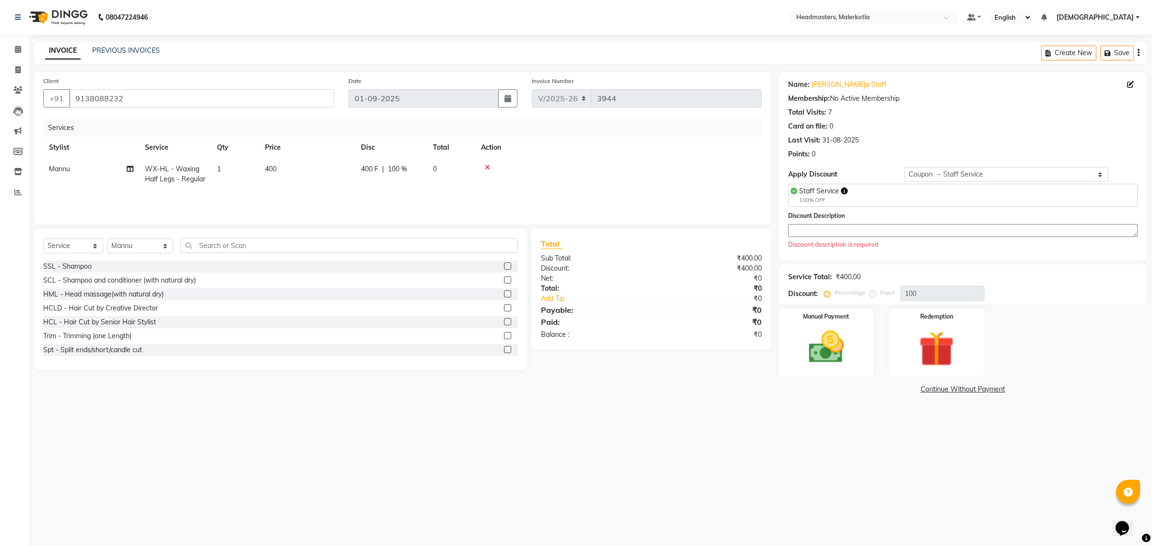
paste textarea "Staff Service"
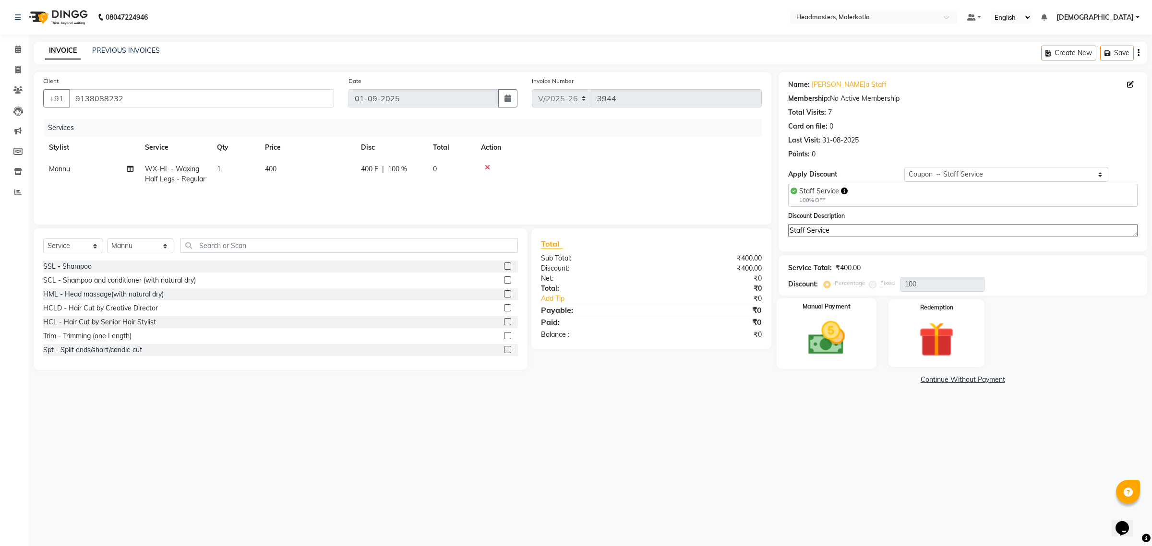
click at [818, 347] on img at bounding box center [826, 338] width 60 height 42
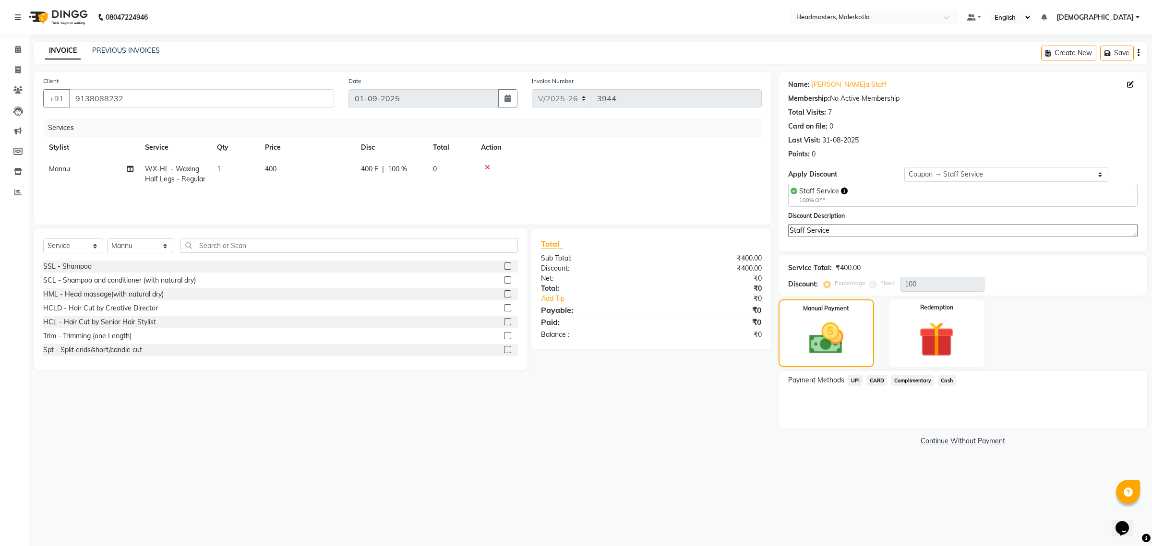
click at [925, 375] on span "Complimentary" at bounding box center [912, 380] width 43 height 11
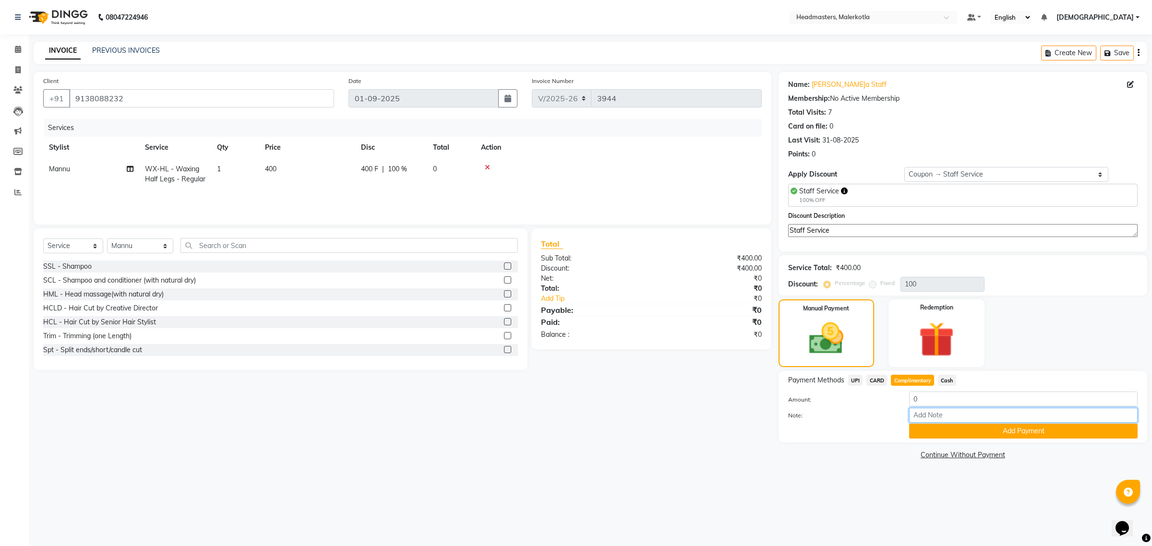
click at [932, 419] on input "Note:" at bounding box center [1023, 415] width 228 height 15
paste input "Staff Service"
click at [975, 426] on button "Add Payment" at bounding box center [1023, 431] width 228 height 15
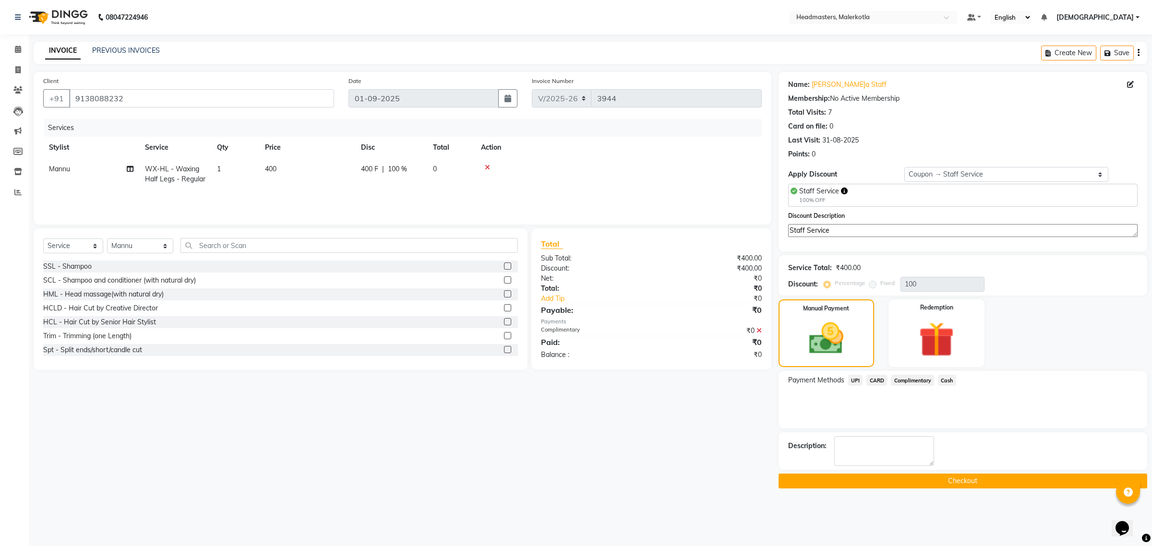
drag, startPoint x: 930, startPoint y: 481, endPoint x: 927, endPoint y: 490, distance: 8.5
click at [929, 483] on button "Checkout" at bounding box center [963, 481] width 369 height 15
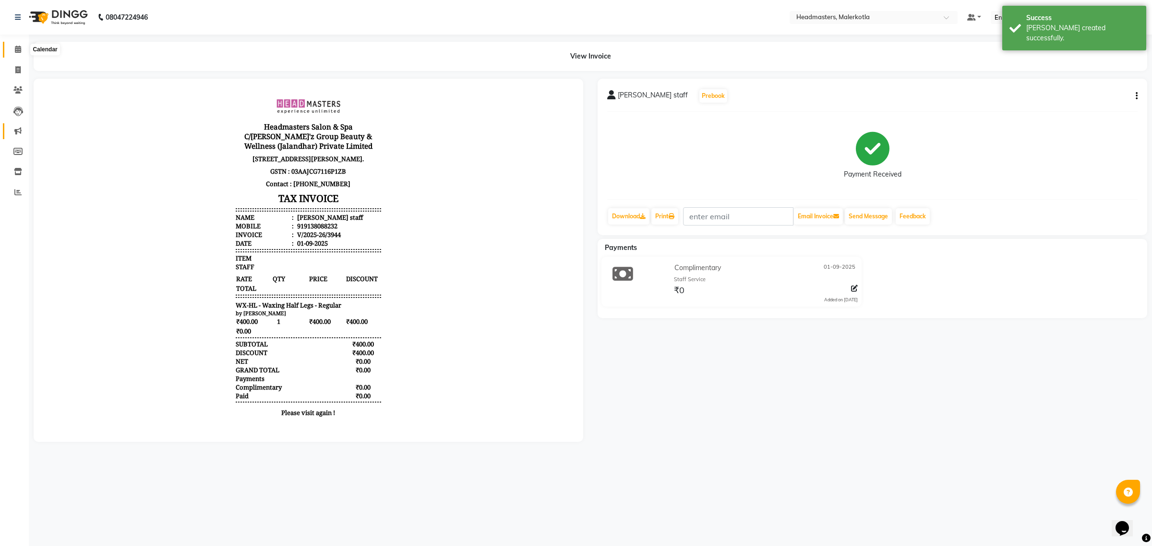
drag, startPoint x: 17, startPoint y: 47, endPoint x: 5, endPoint y: 125, distance: 78.6
click at [16, 49] on icon at bounding box center [18, 49] width 6 height 7
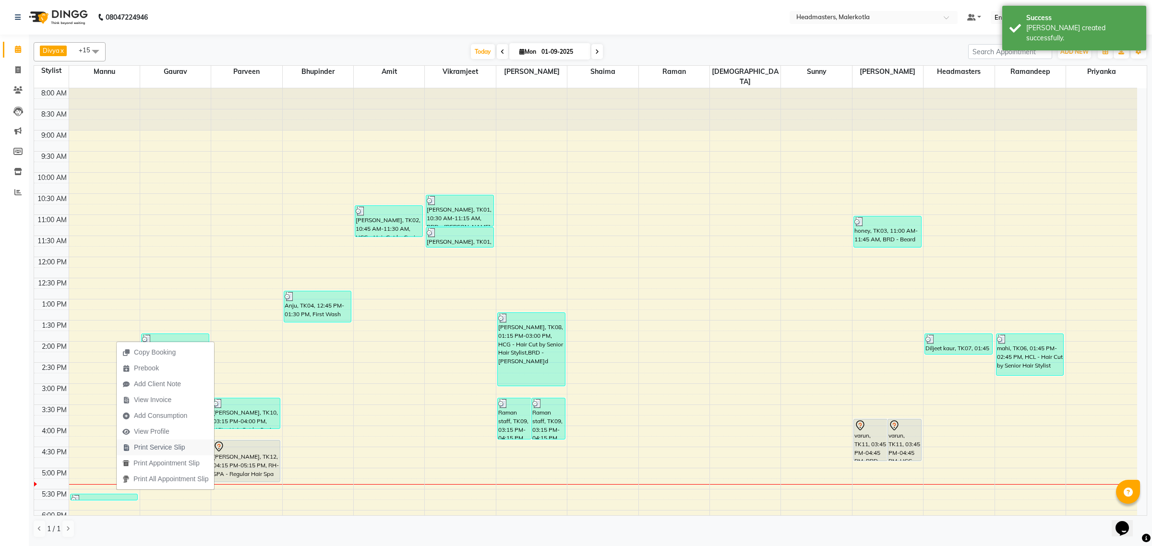
click at [167, 447] on span "Print Service Slip" at bounding box center [159, 448] width 51 height 10
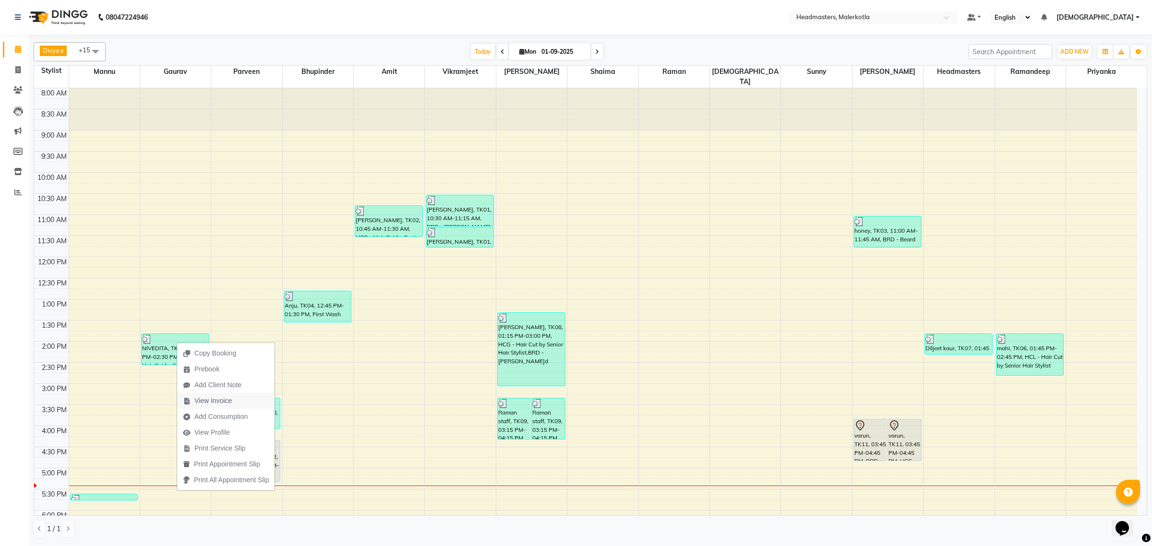
click at [214, 401] on span "View Invoice" at bounding box center [212, 401] width 37 height 10
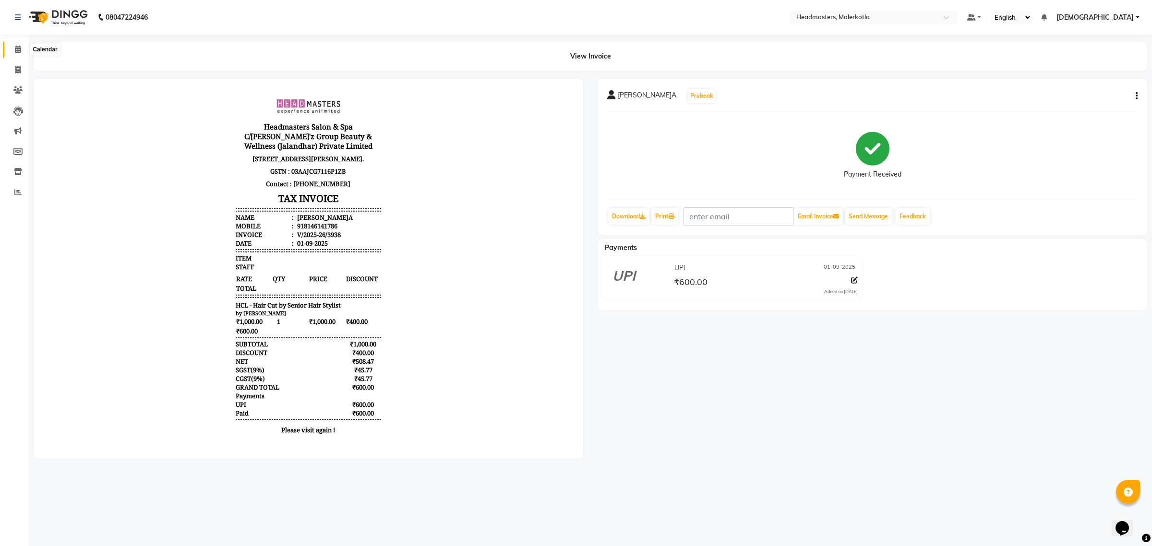
click at [15, 49] on icon at bounding box center [18, 49] width 6 height 7
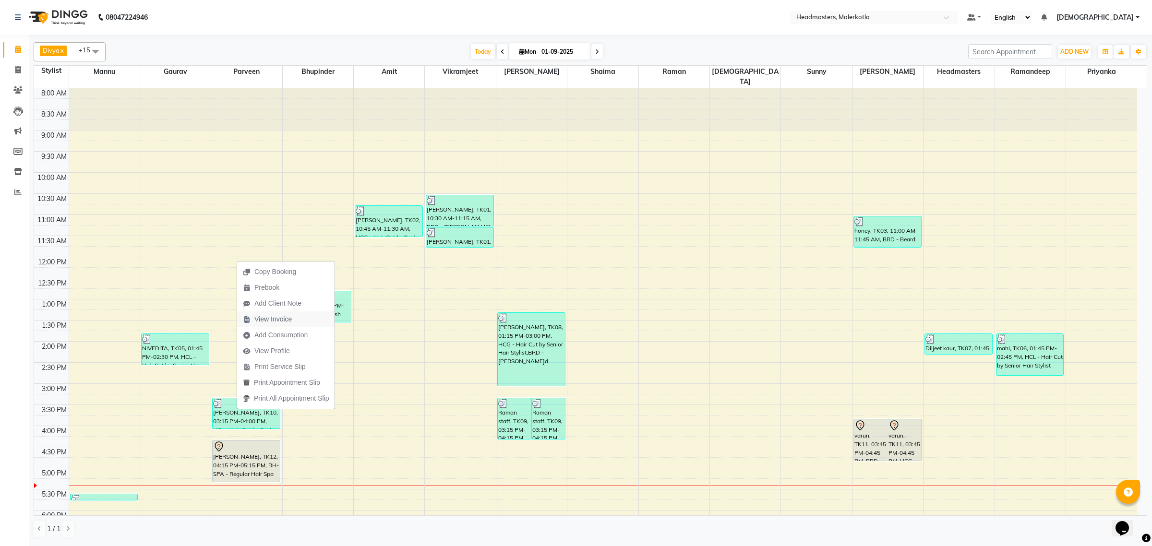
click at [270, 318] on span "View Invoice" at bounding box center [272, 319] width 37 height 10
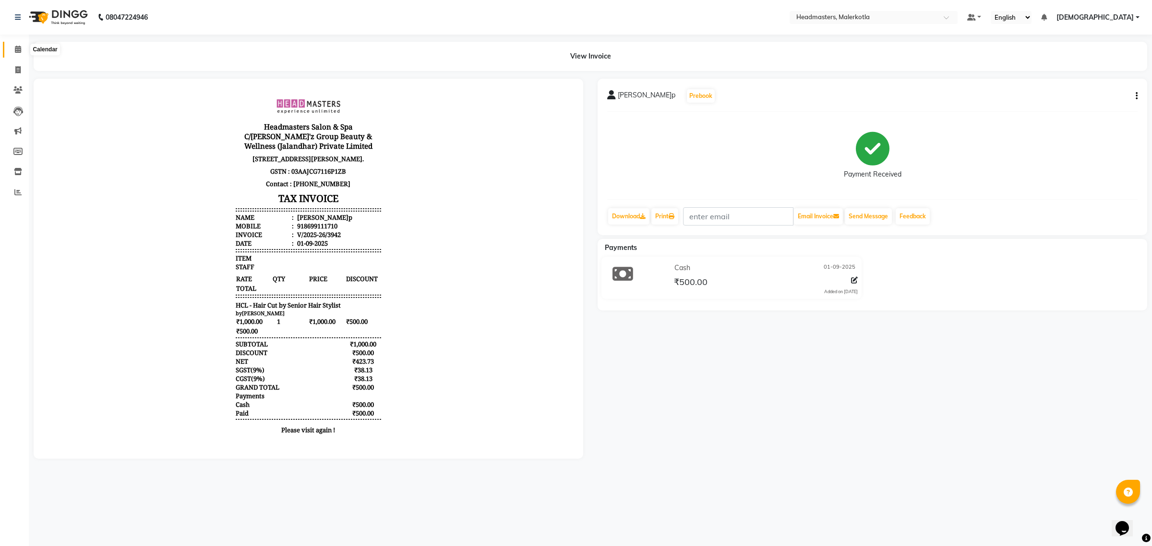
click at [16, 47] on icon at bounding box center [18, 49] width 6 height 7
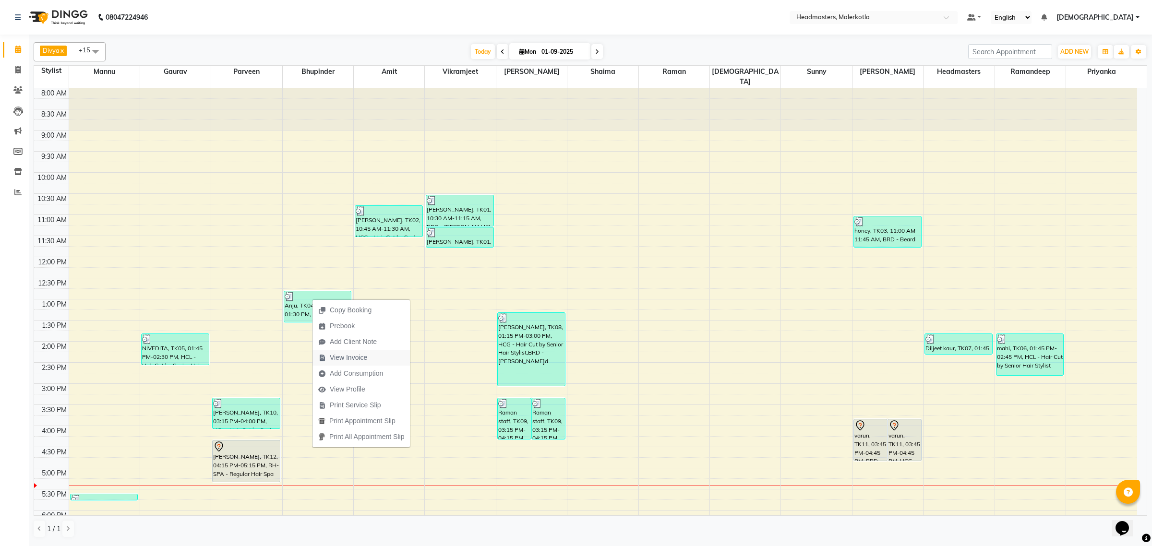
click at [358, 360] on span "View Invoice" at bounding box center [348, 358] width 37 height 10
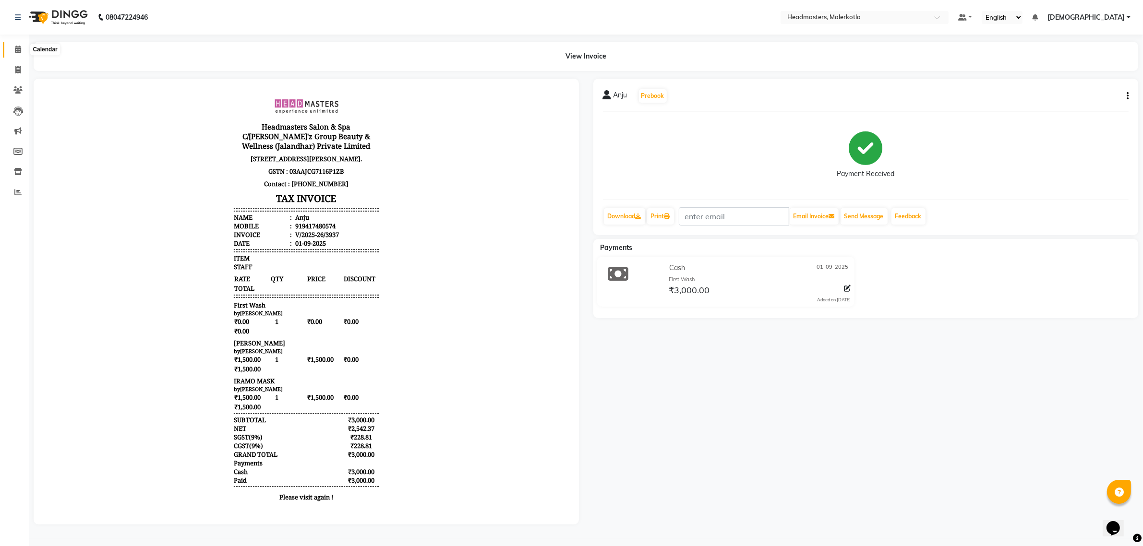
click at [19, 51] on icon at bounding box center [18, 49] width 6 height 7
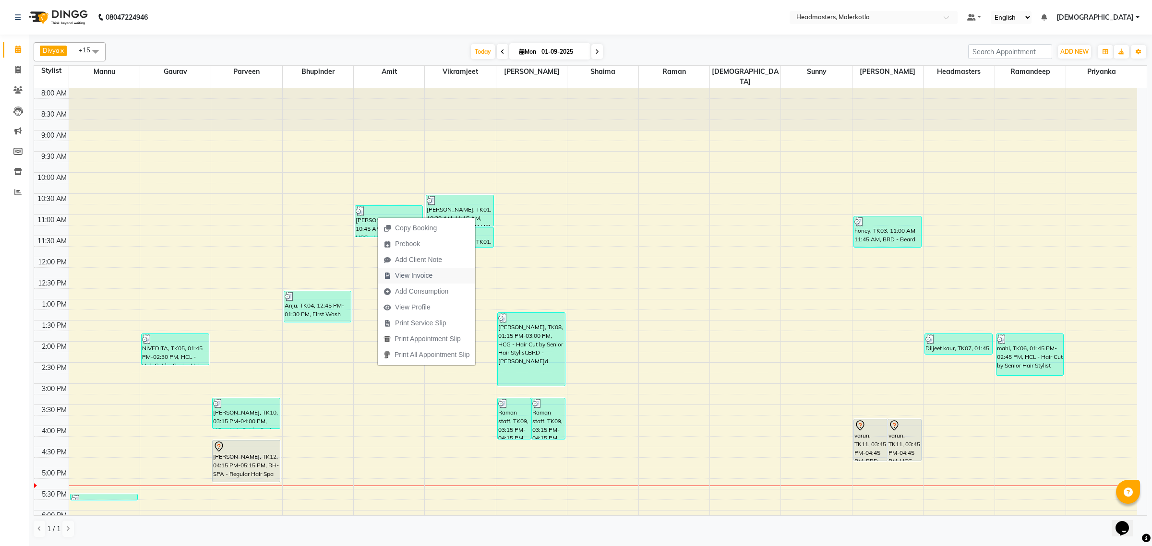
click at [423, 273] on span "View Invoice" at bounding box center [413, 276] width 37 height 10
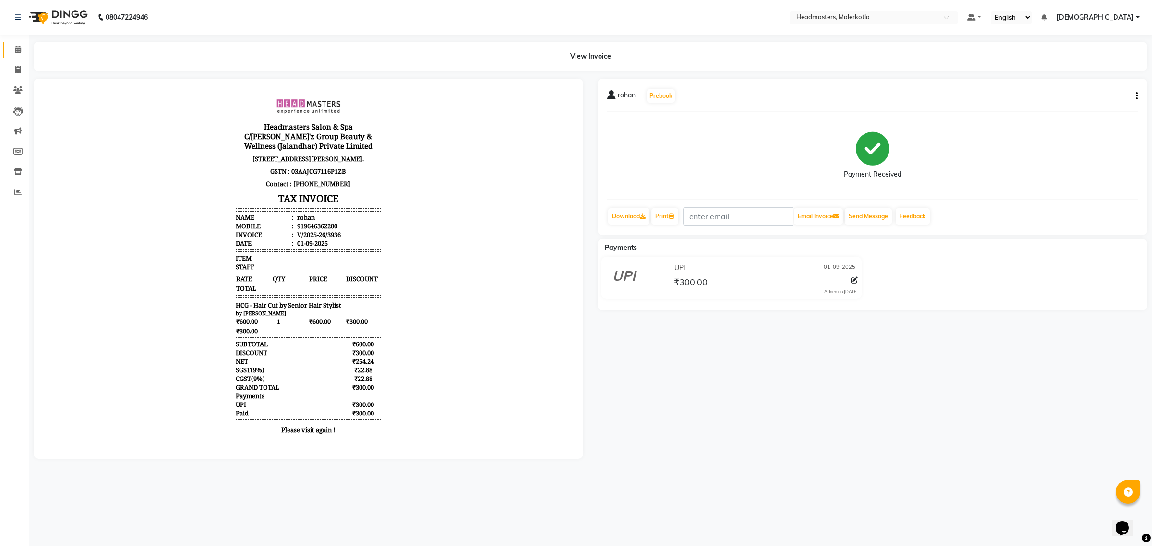
drag, startPoint x: 19, startPoint y: 48, endPoint x: 24, endPoint y: 95, distance: 46.4
click at [18, 50] on icon at bounding box center [18, 49] width 6 height 7
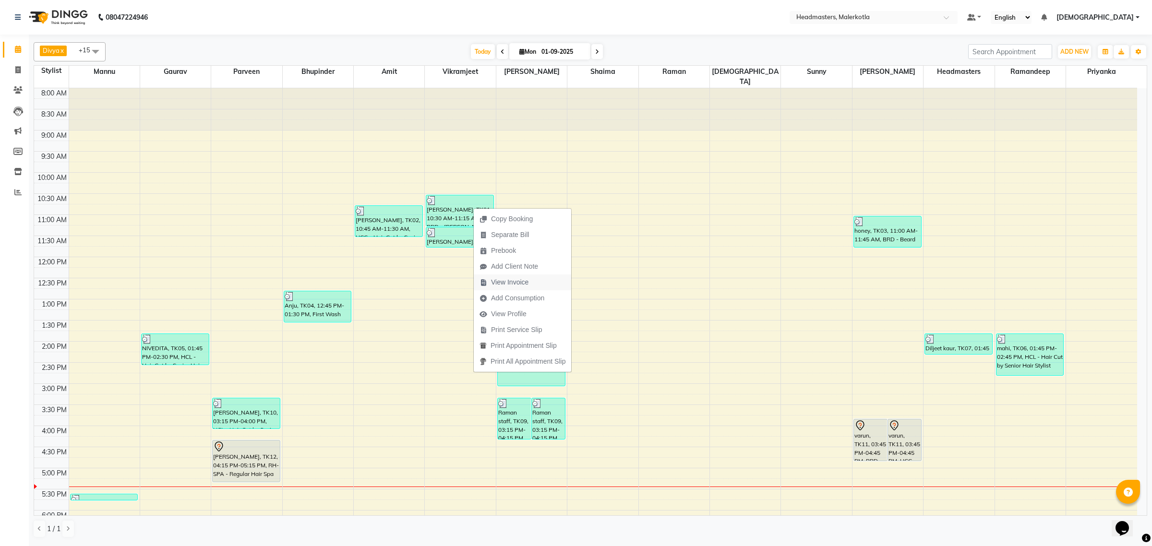
click at [520, 282] on span "View Invoice" at bounding box center [509, 282] width 37 height 10
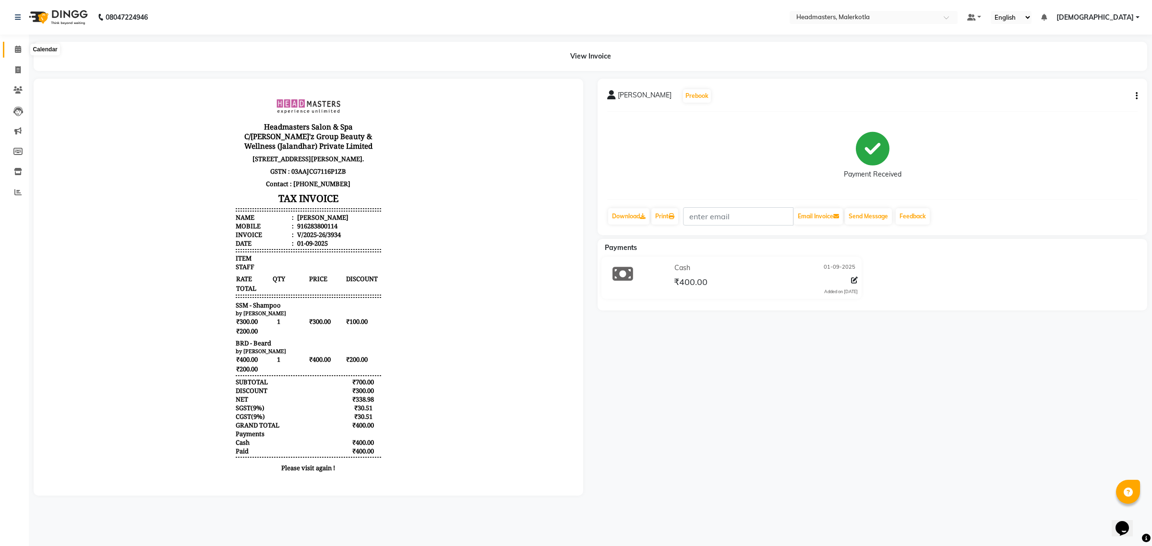
click at [13, 49] on span at bounding box center [18, 49] width 17 height 11
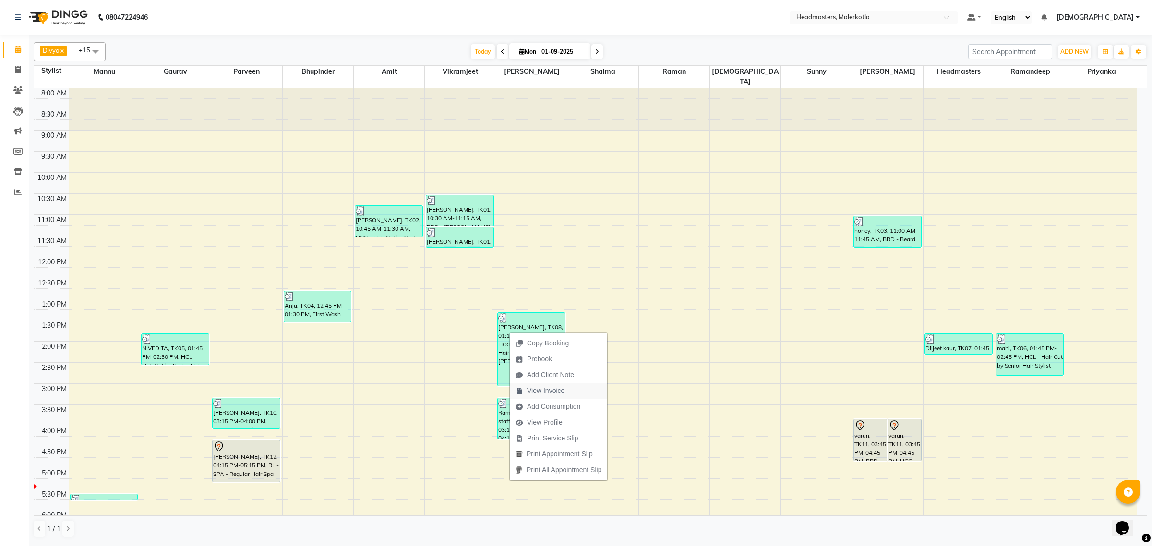
click at [546, 394] on span "View Invoice" at bounding box center [545, 391] width 37 height 10
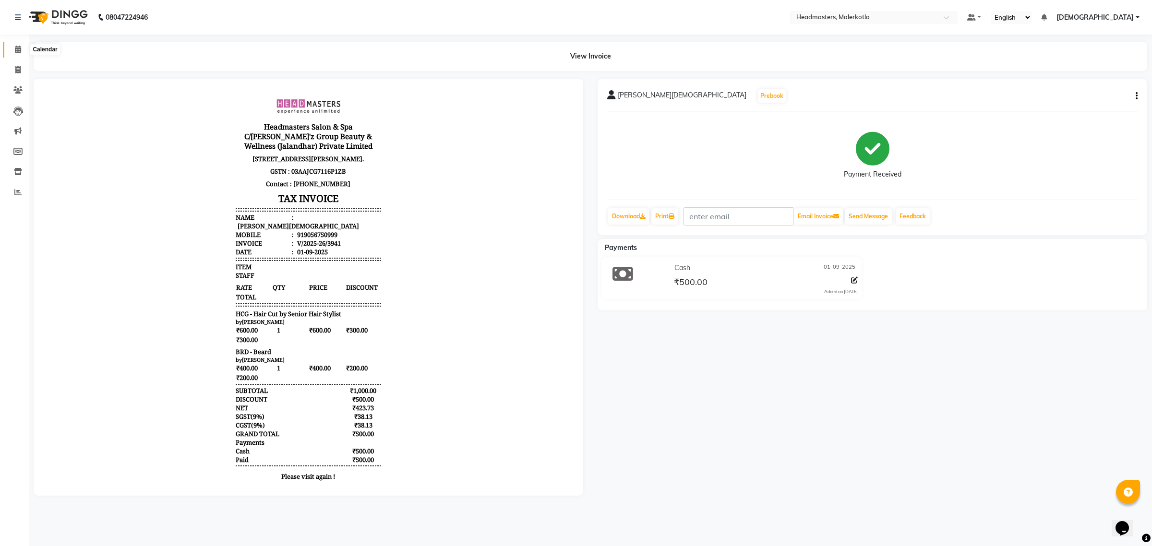
click at [20, 47] on icon at bounding box center [18, 49] width 6 height 7
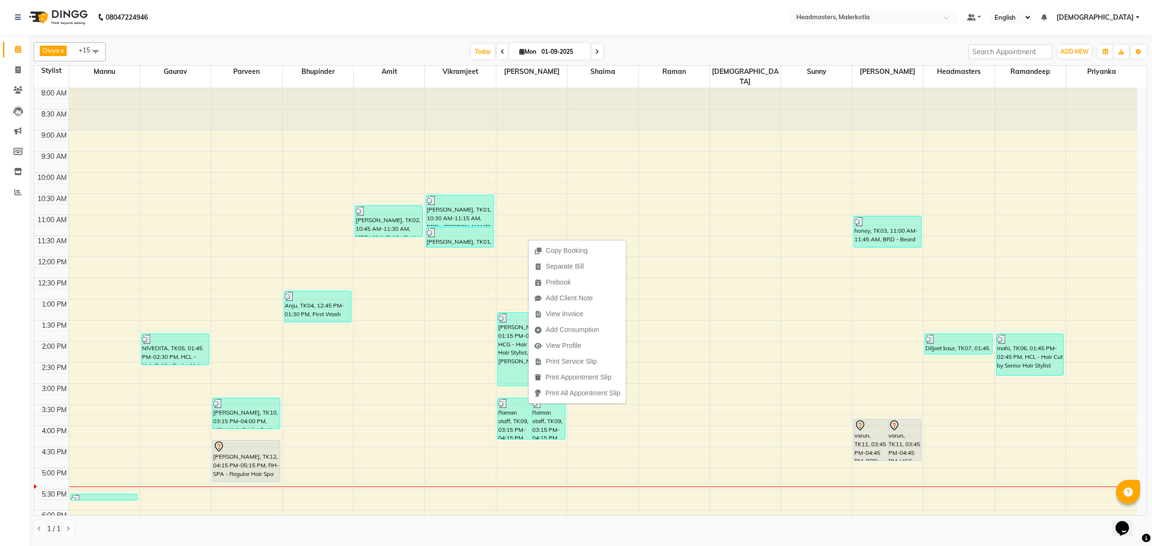
click at [613, 22] on nav "08047224946 Select Location × Headmasters, Malerkotla Default Panel My Panel En…" at bounding box center [576, 17] width 1152 height 35
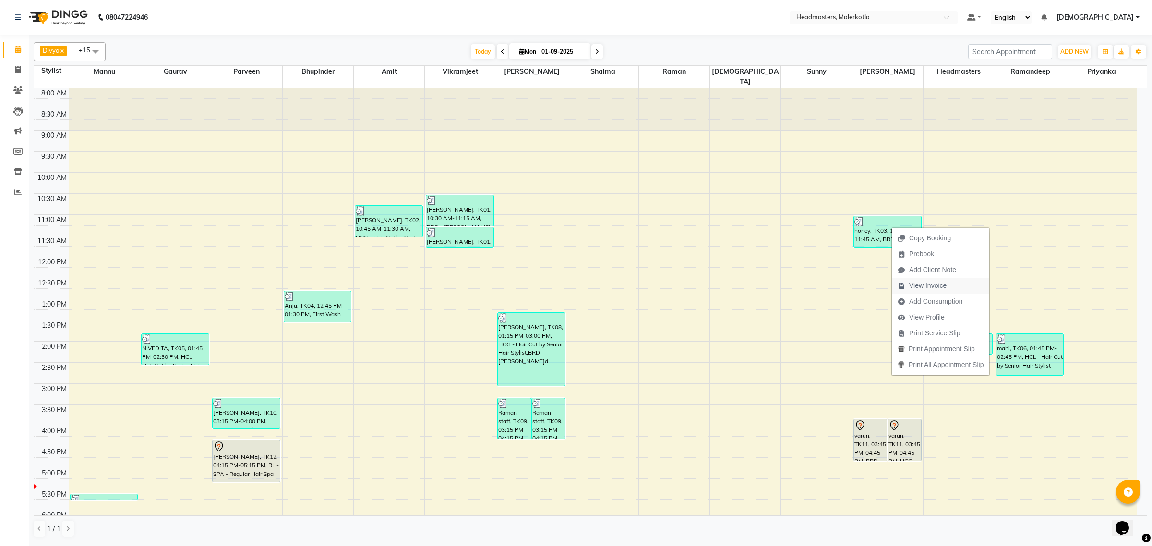
click at [925, 287] on span "View Invoice" at bounding box center [927, 286] width 37 height 10
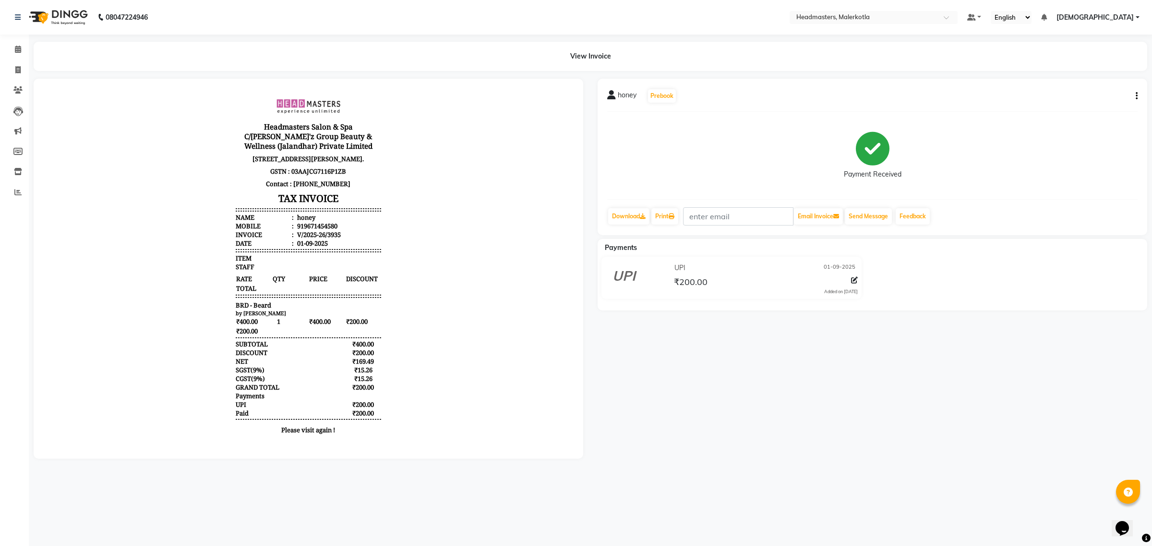
click at [670, 457] on div "honey Prebook Payment Received Download Print Email Invoice Send Message Feedba…" at bounding box center [872, 269] width 564 height 380
click at [16, 49] on icon at bounding box center [18, 49] width 6 height 7
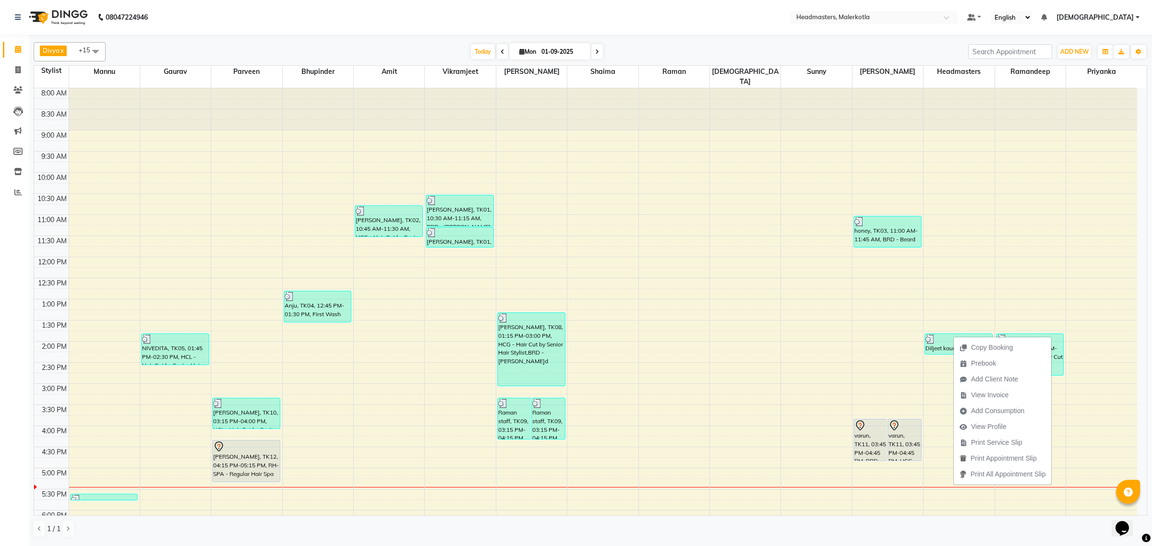
drag, startPoint x: 989, startPoint y: 397, endPoint x: 978, endPoint y: 398, distance: 11.1
click at [988, 397] on span "View Invoice" at bounding box center [989, 395] width 37 height 10
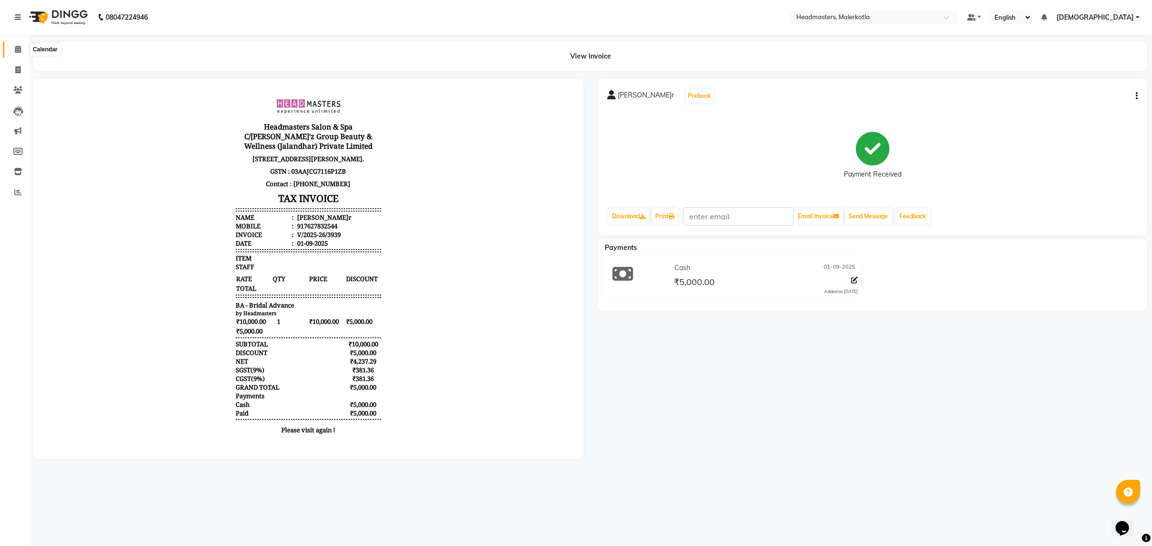
click at [17, 47] on icon at bounding box center [18, 49] width 6 height 7
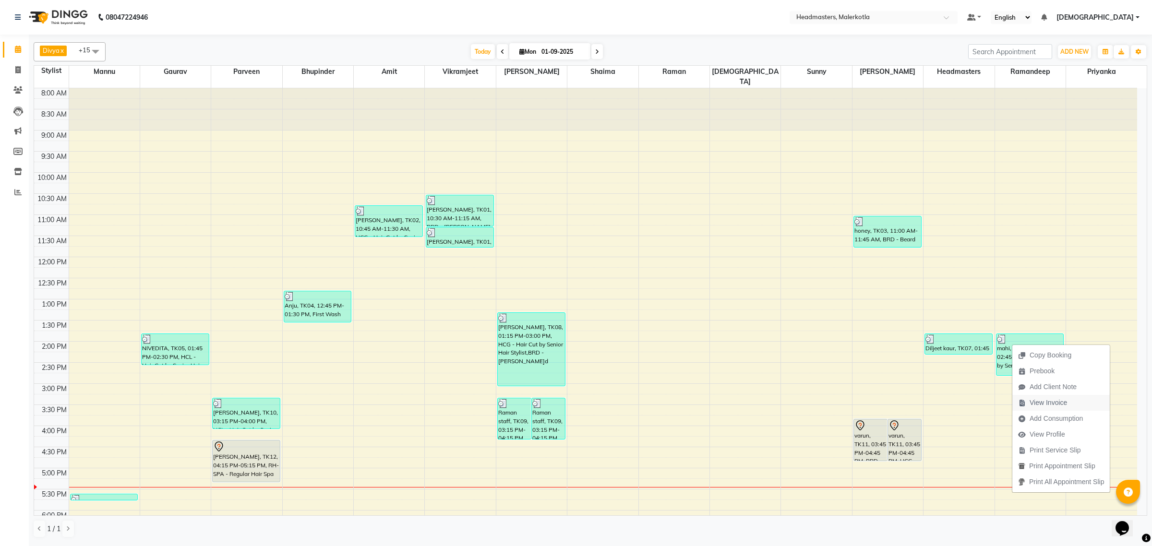
click at [1064, 400] on span "View Invoice" at bounding box center [1048, 403] width 37 height 10
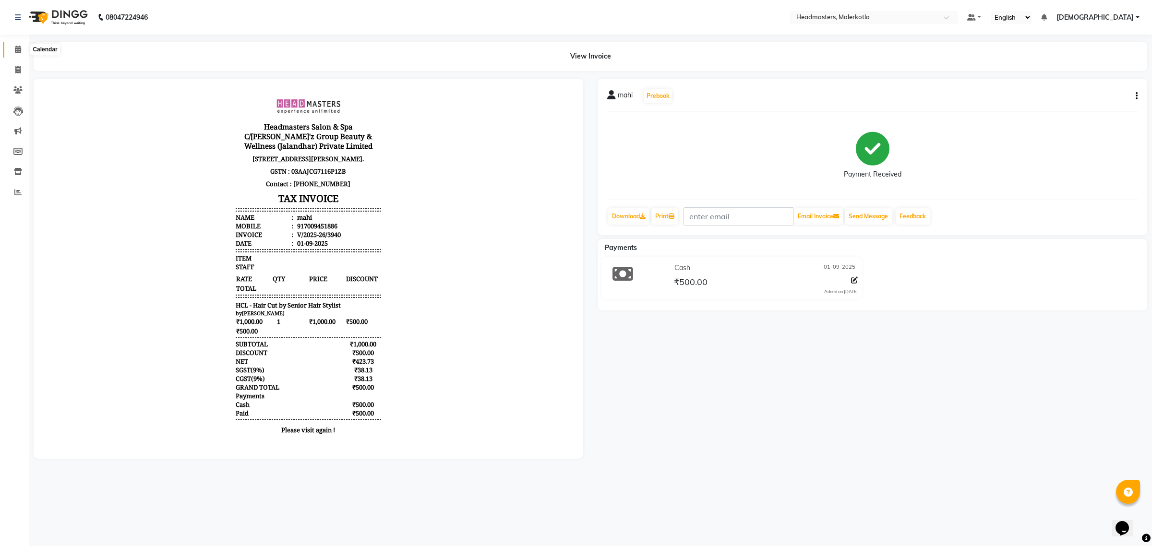
click at [15, 49] on icon at bounding box center [18, 49] width 6 height 7
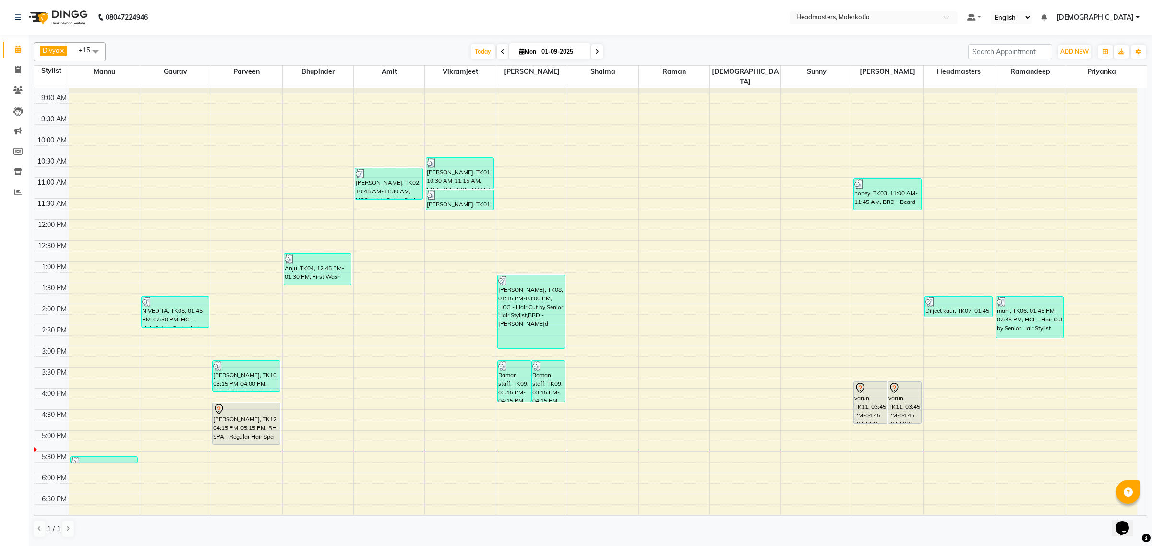
scroll to position [39, 0]
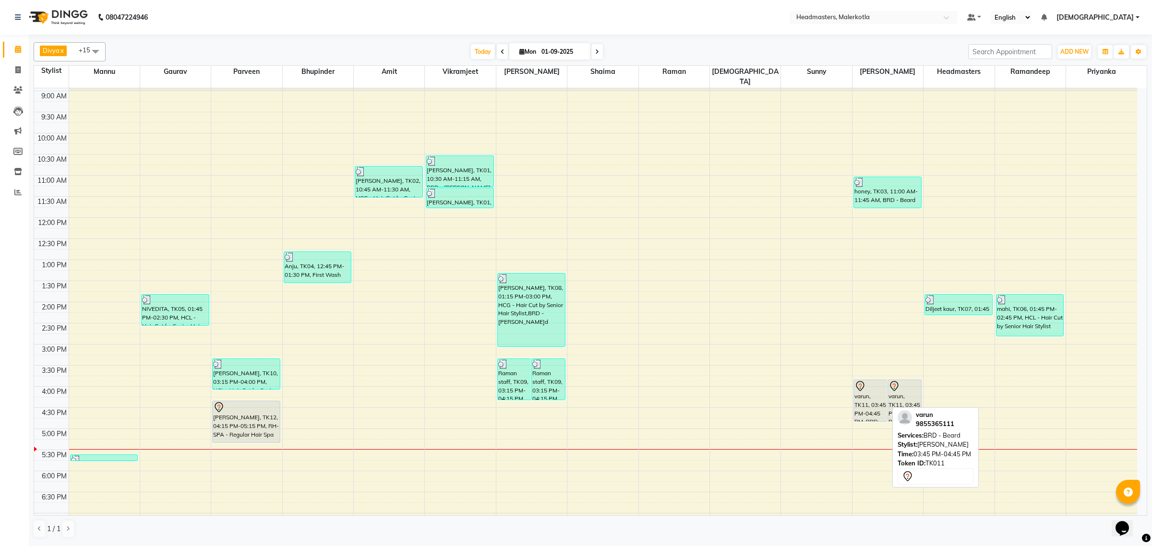
click at [876, 392] on div "varun, TK11, 03:45 PM-04:45 PM, BRD - Beard" at bounding box center [870, 400] width 33 height 41
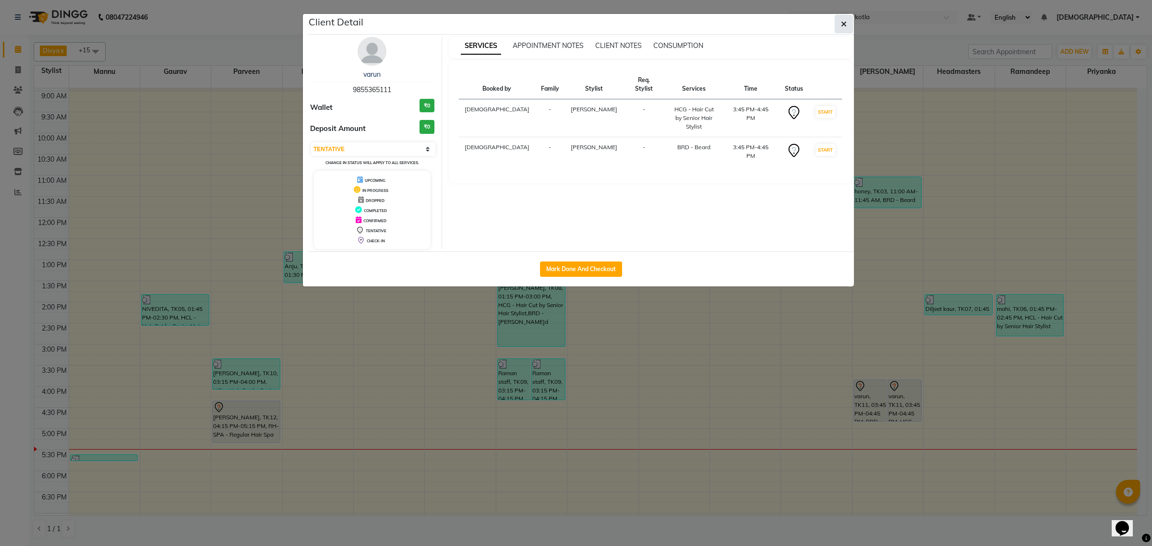
click at [844, 24] on icon "button" at bounding box center [844, 24] width 6 height 8
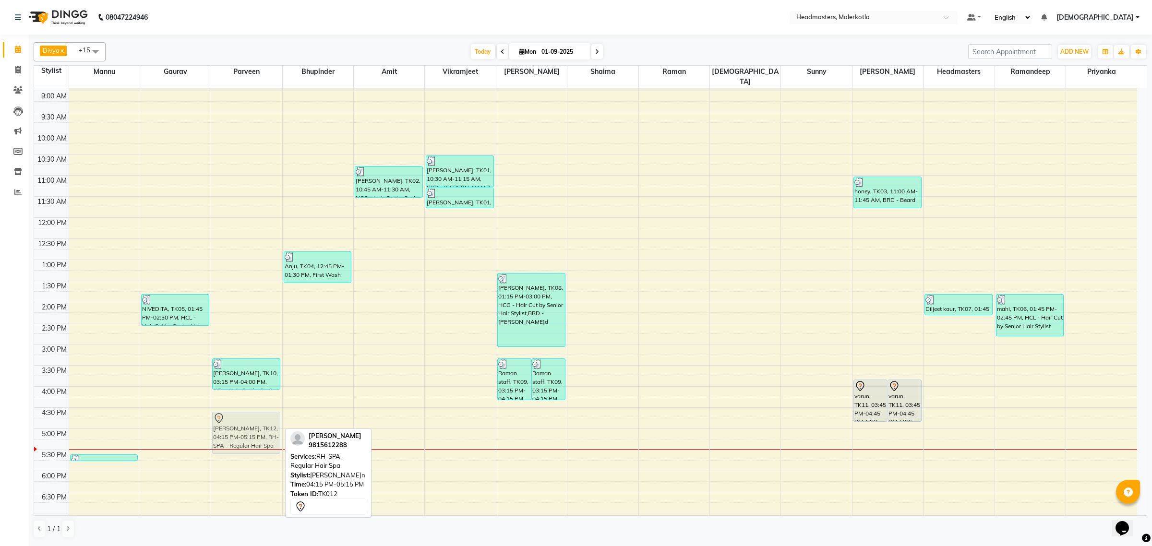
drag, startPoint x: 230, startPoint y: 414, endPoint x: 230, endPoint y: 428, distance: 13.4
click at [230, 428] on div "ramandeep, TK10, 03:15 PM-04:00 PM, HCL - Hair Cut by Senior Hair Stylist dheer…" at bounding box center [246, 344] width 71 height 591
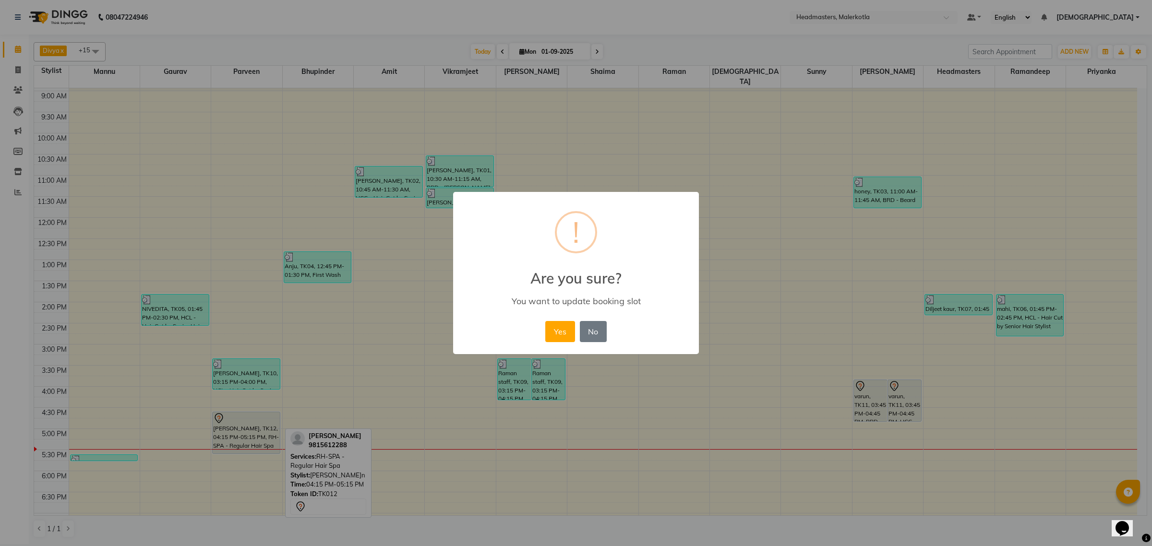
drag, startPoint x: 570, startPoint y: 327, endPoint x: 413, endPoint y: 449, distance: 198.8
click at [569, 327] on button "Yes" at bounding box center [559, 331] width 29 height 21
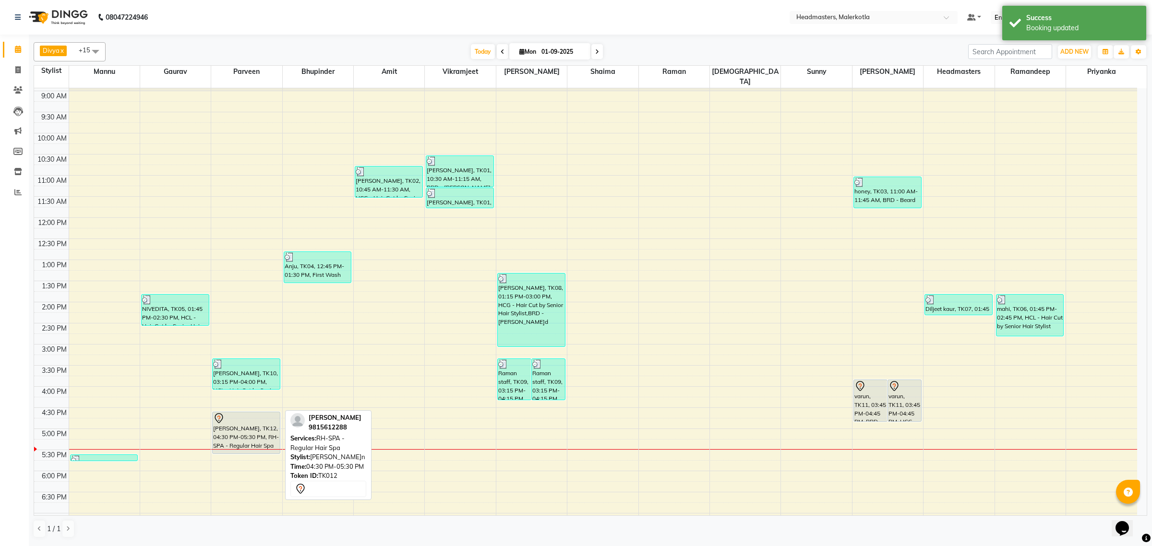
click at [241, 441] on div "dheeraj kapoor, TK12, 04:30 PM-05:30 PM, RH-SPA - Regular Hair Spa" at bounding box center [246, 432] width 67 height 41
drag, startPoint x: 242, startPoint y: 443, endPoint x: 244, endPoint y: 429, distance: 14.0
click at [244, 429] on div "ramandeep, TK10, 03:15 PM-04:00 PM, HCL - Hair Cut by Senior Hair Stylist dheer…" at bounding box center [246, 344] width 71 height 591
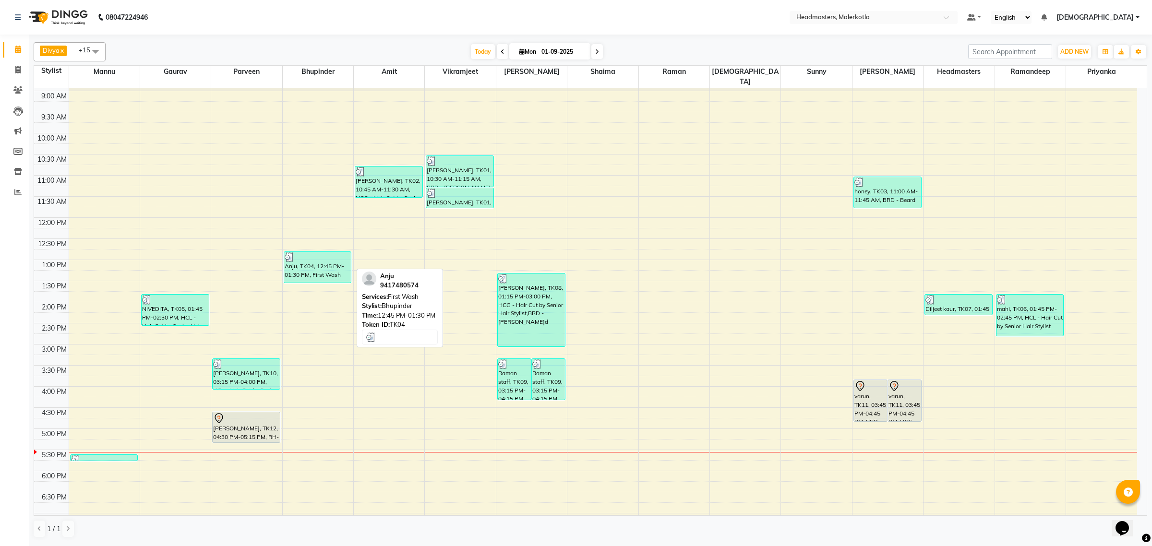
click at [300, 267] on div "Anju, TK04, 12:45 PM-01:30 PM, First Wash" at bounding box center [317, 267] width 67 height 31
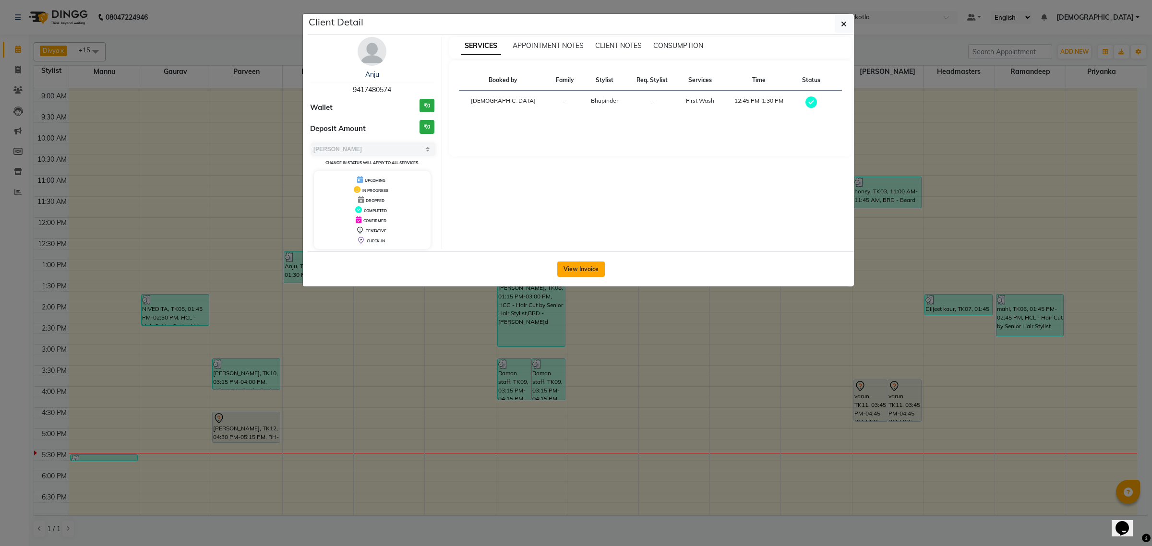
click at [599, 273] on button "View Invoice" at bounding box center [581, 269] width 48 height 15
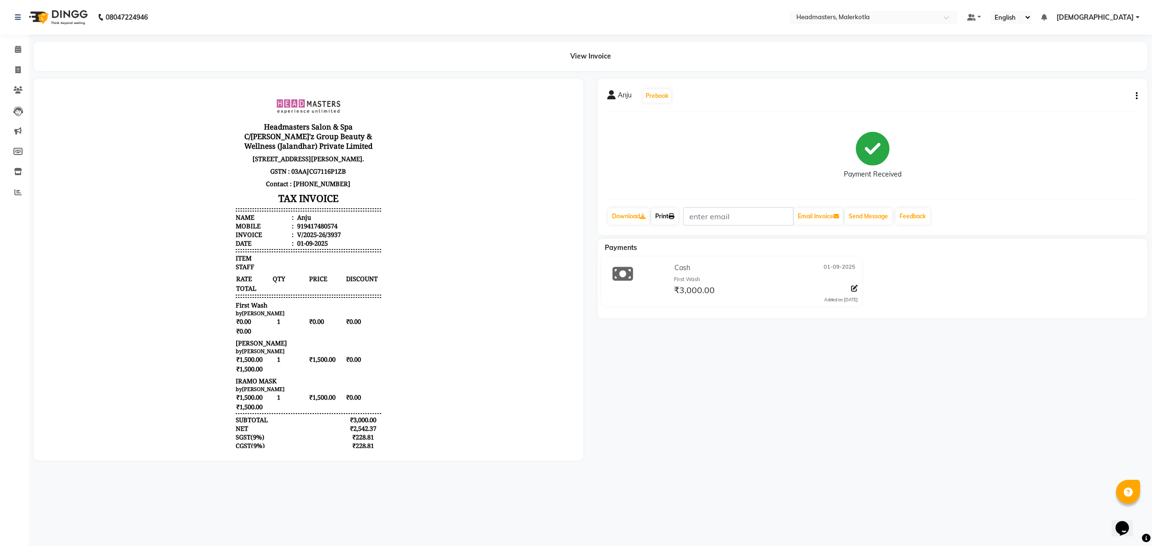
click at [678, 217] on link "Print" at bounding box center [664, 216] width 27 height 16
click at [18, 51] on icon at bounding box center [18, 49] width 6 height 7
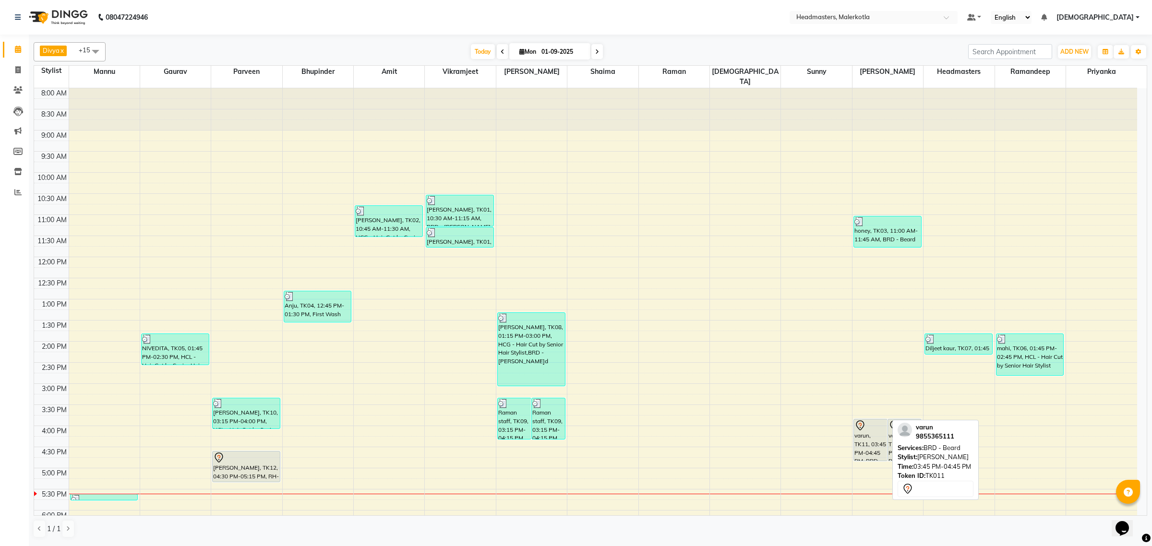
click at [860, 436] on div "varun, TK11, 03:45 PM-04:45 PM, BRD - Beard" at bounding box center [870, 440] width 33 height 41
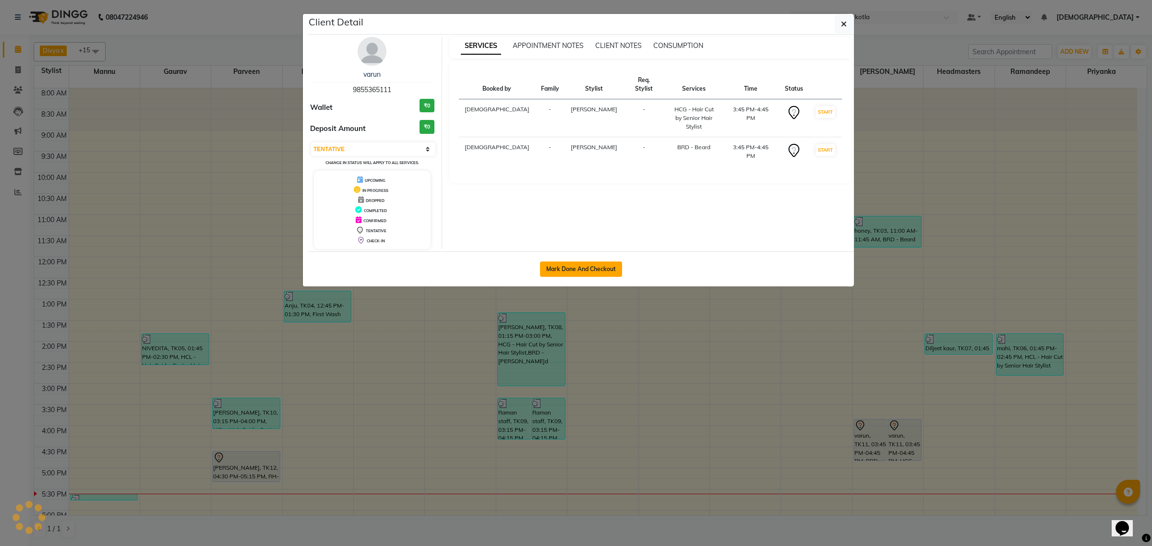
click at [553, 262] on button "Mark Done And Checkout" at bounding box center [581, 269] width 82 height 15
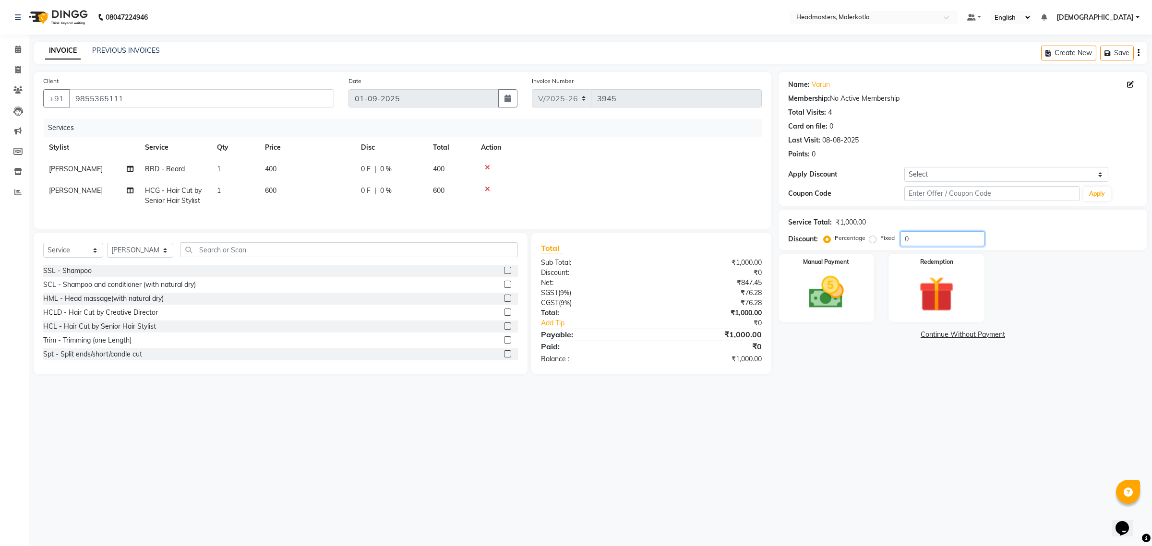
click at [936, 241] on input "0" at bounding box center [942, 238] width 84 height 15
click at [838, 311] on img at bounding box center [826, 293] width 60 height 42
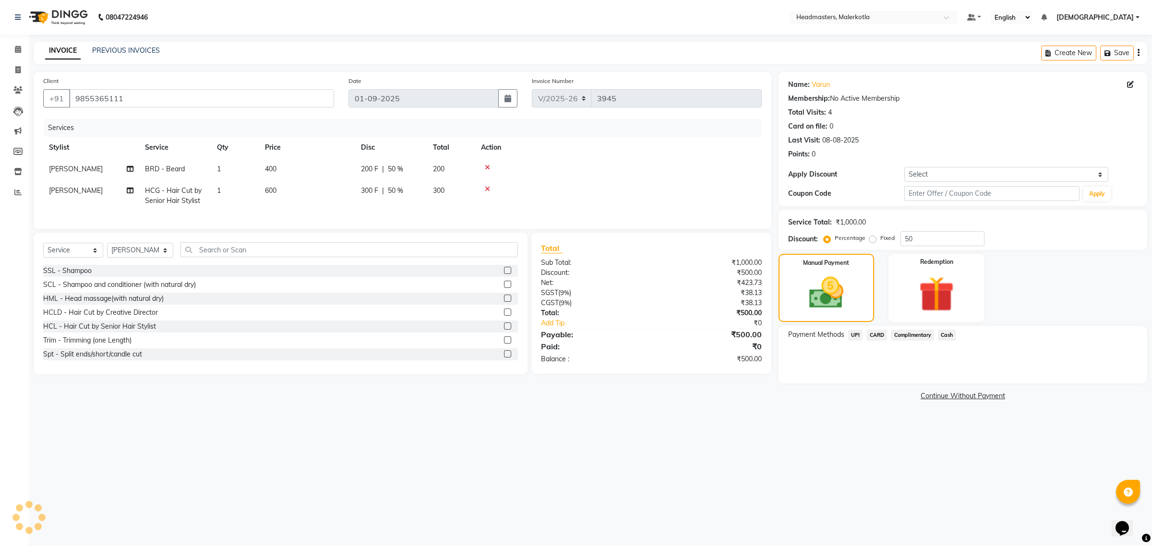
click at [855, 334] on span "UPI" at bounding box center [855, 335] width 15 height 11
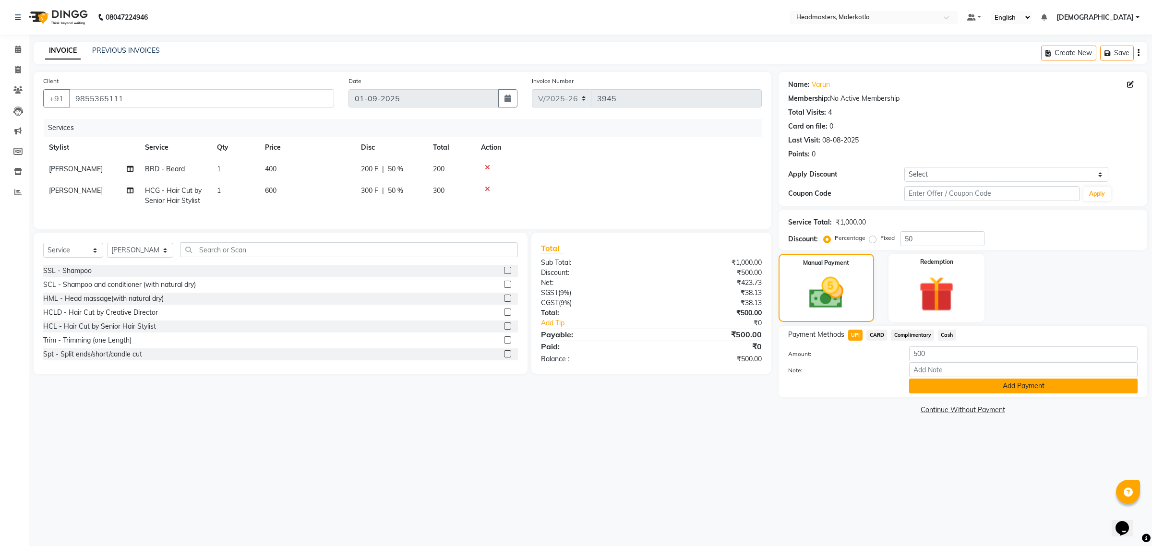
click at [930, 384] on button "Add Payment" at bounding box center [1023, 386] width 228 height 15
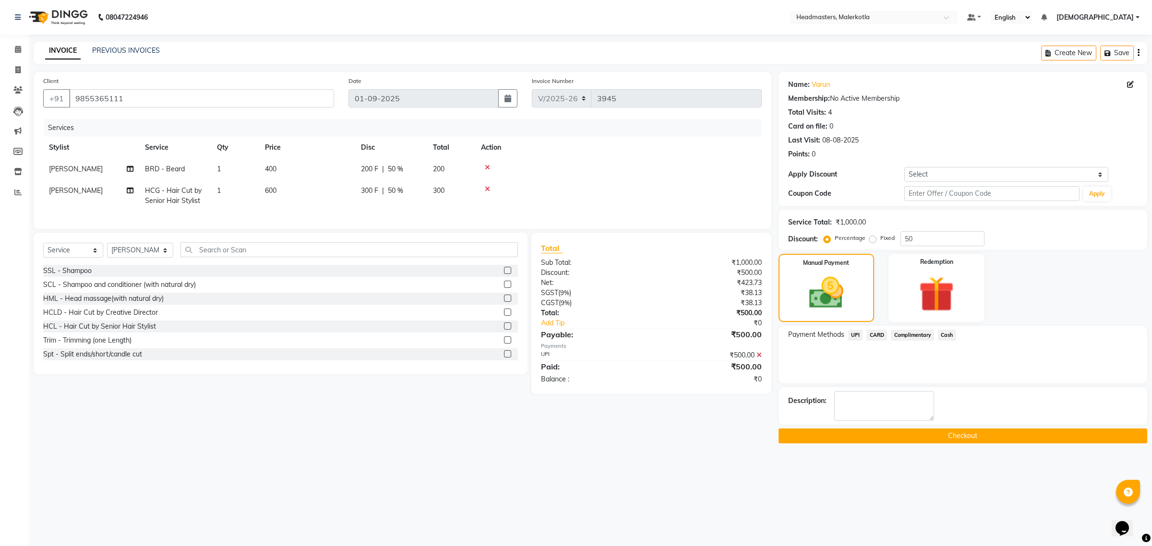
click at [947, 432] on button "Checkout" at bounding box center [963, 436] width 369 height 15
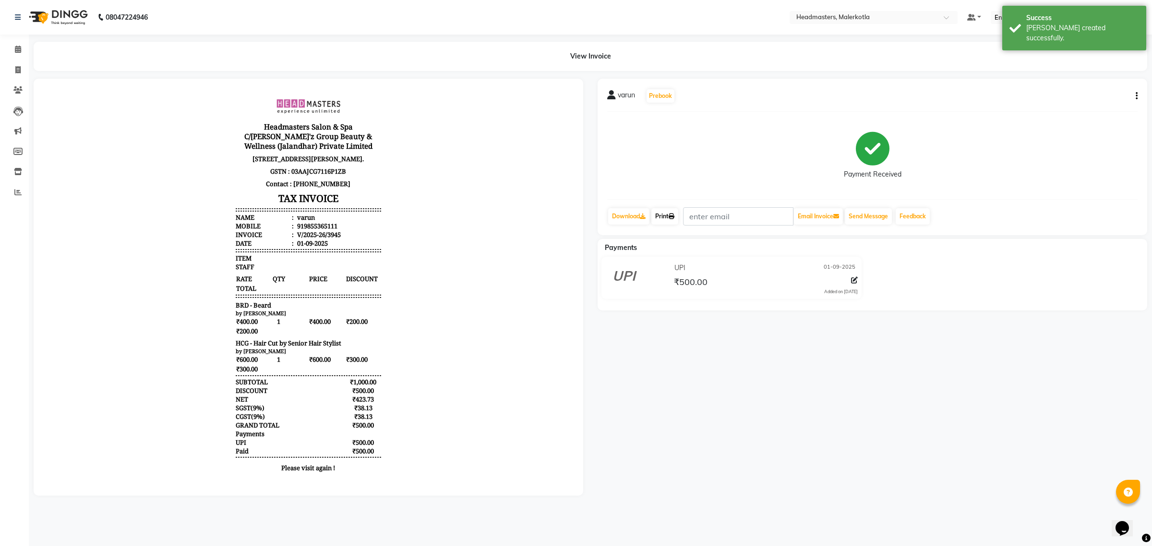
click at [665, 213] on link "Print" at bounding box center [664, 216] width 27 height 16
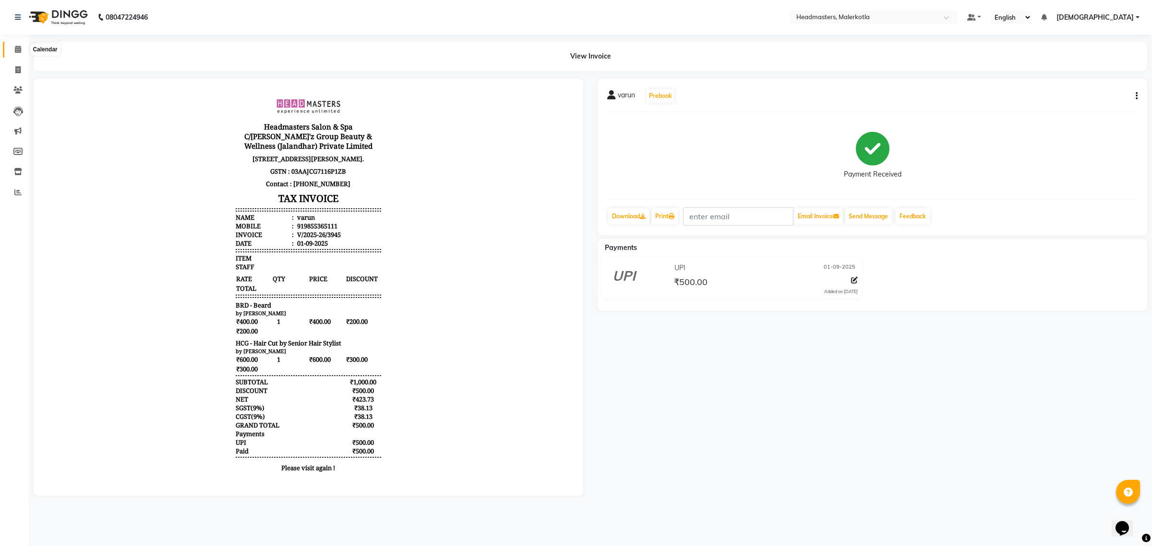
click at [10, 46] on span at bounding box center [18, 49] width 17 height 11
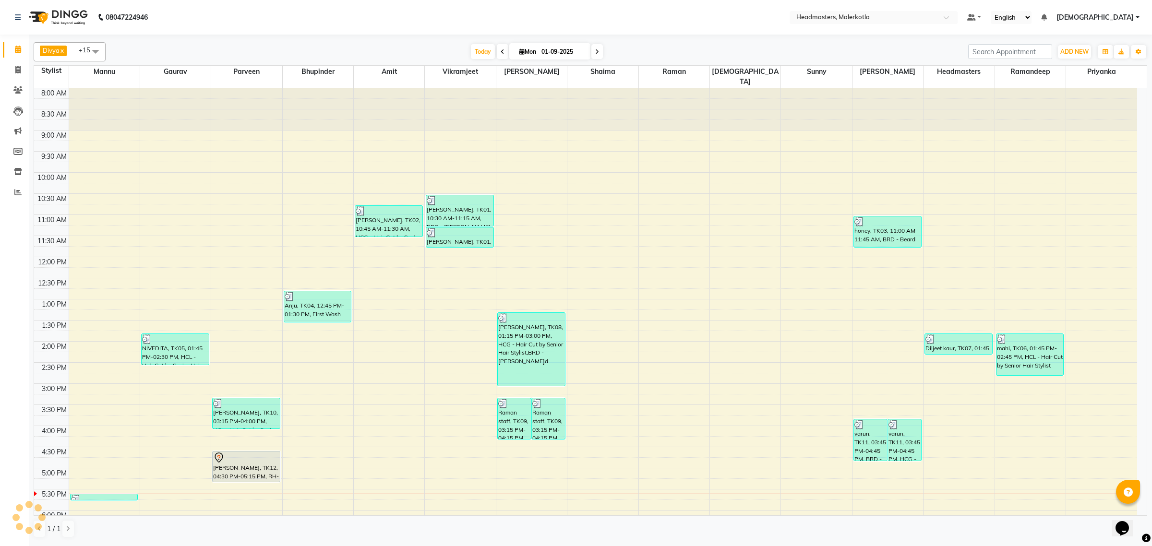
scroll to position [161, 0]
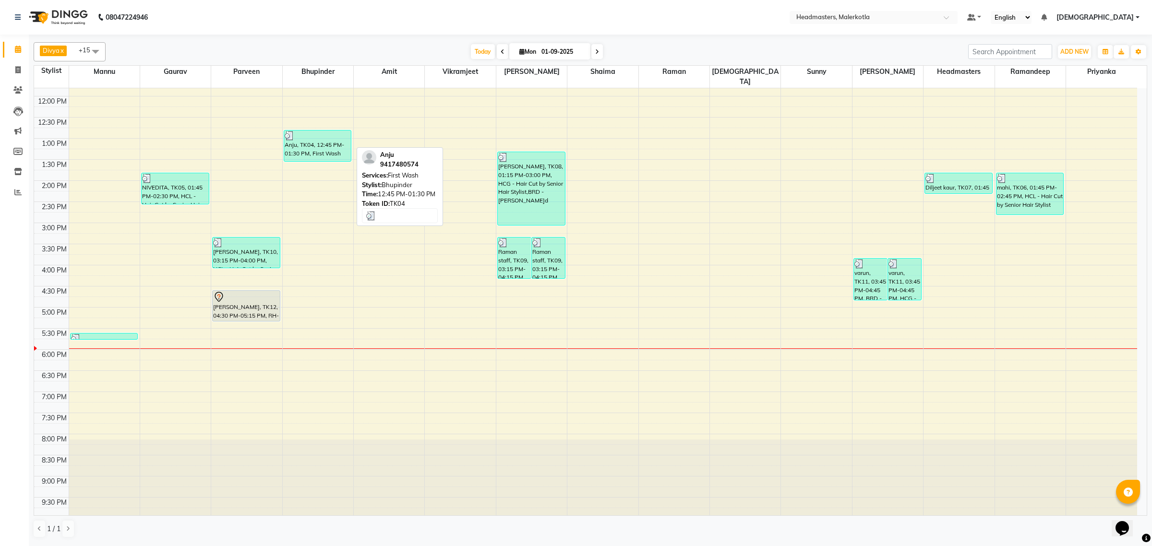
click at [325, 148] on div "Anju, TK04, 12:45 PM-01:30 PM, First Wash" at bounding box center [317, 146] width 67 height 31
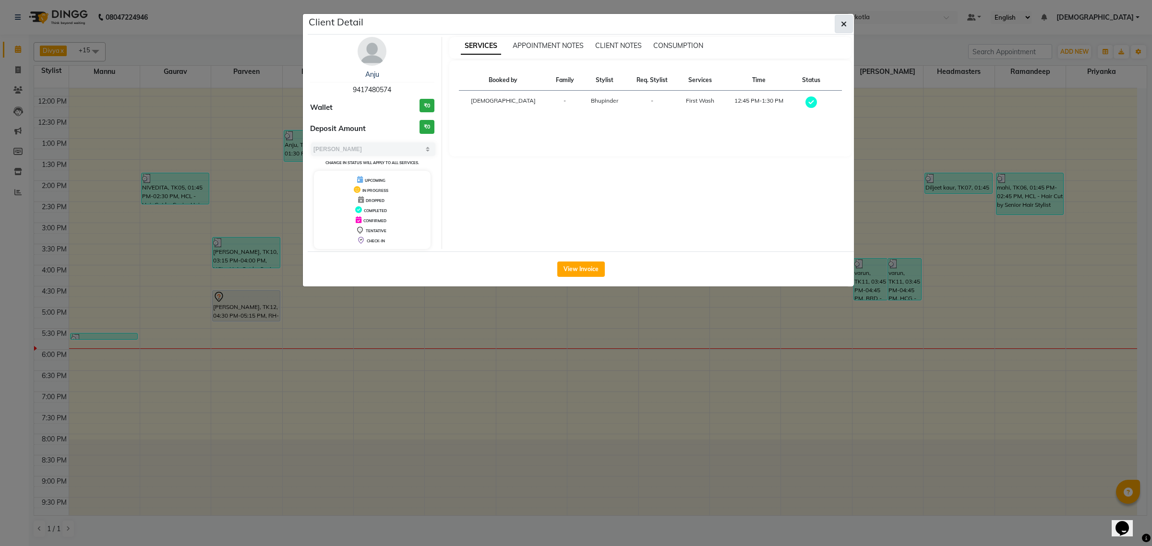
click at [840, 24] on button "button" at bounding box center [844, 24] width 18 height 18
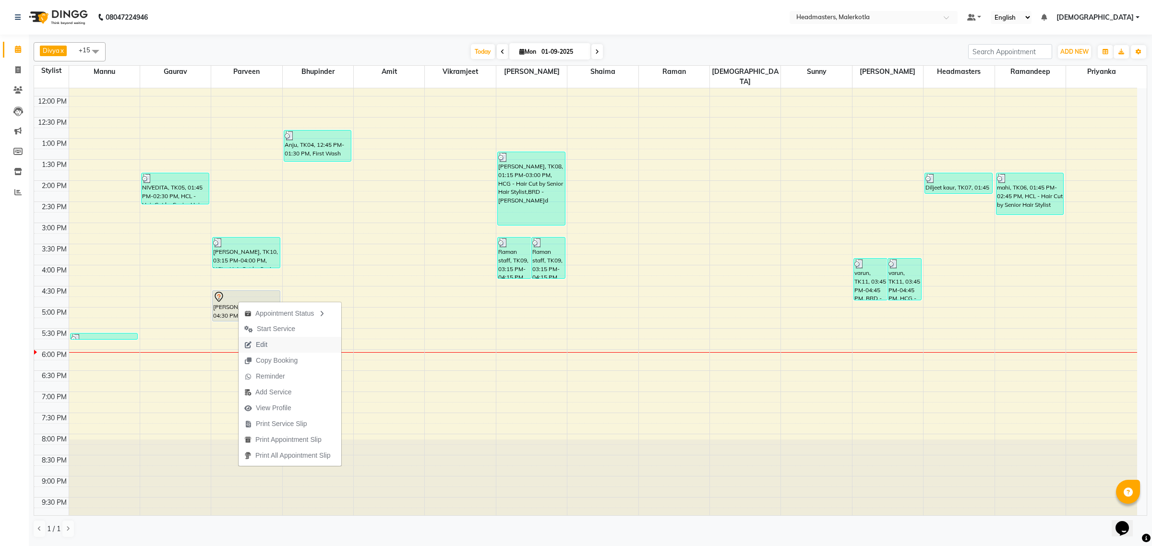
click at [276, 341] on button "Edit" at bounding box center [290, 345] width 103 height 16
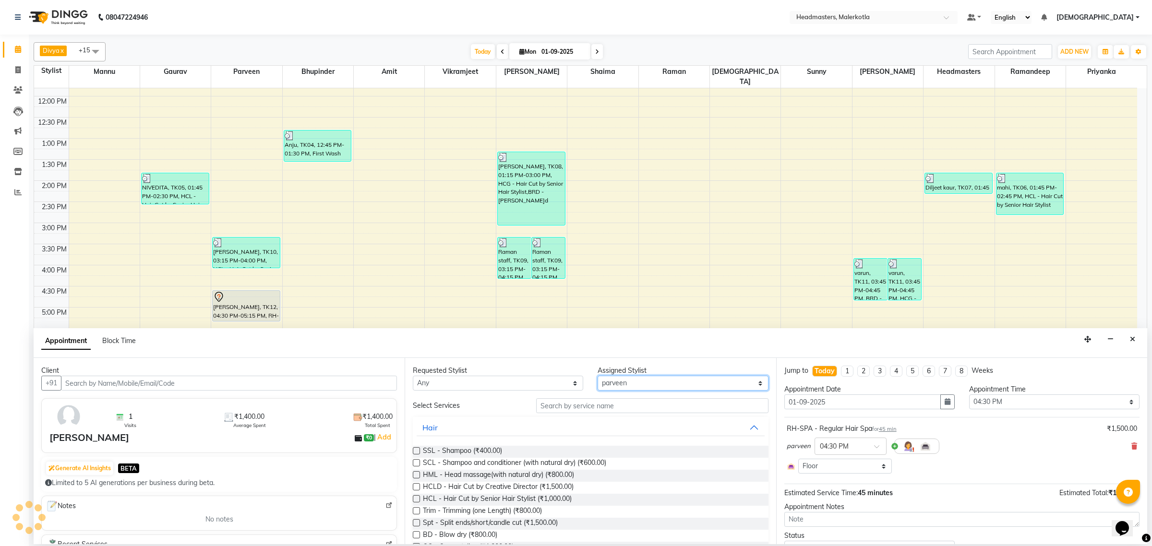
click at [612, 383] on select "Select [PERSON_NAME] [PERSON_NAME] Amit [PERSON_NAME] [PERSON_NAME] Danish [PER…" at bounding box center [683, 383] width 170 height 15
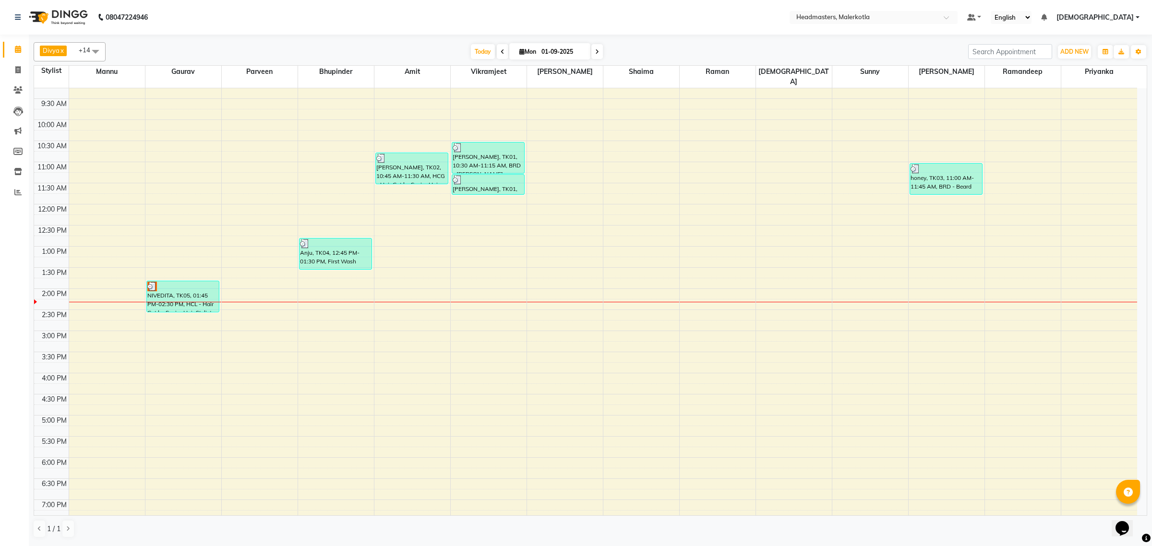
scroll to position [160, 0]
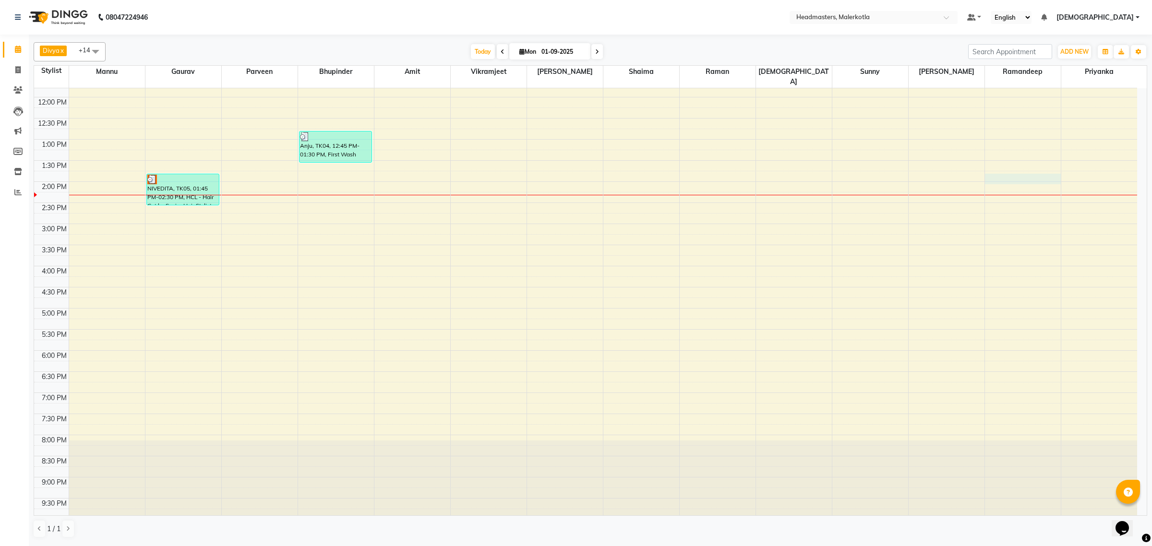
click at [1038, 173] on div "8:00 AM 8:30 AM 9:00 AM 9:30 AM 10:00 AM 10:30 AM 11:00 AM 11:30 AM 12:00 PM 12…" at bounding box center [585, 223] width 1103 height 591
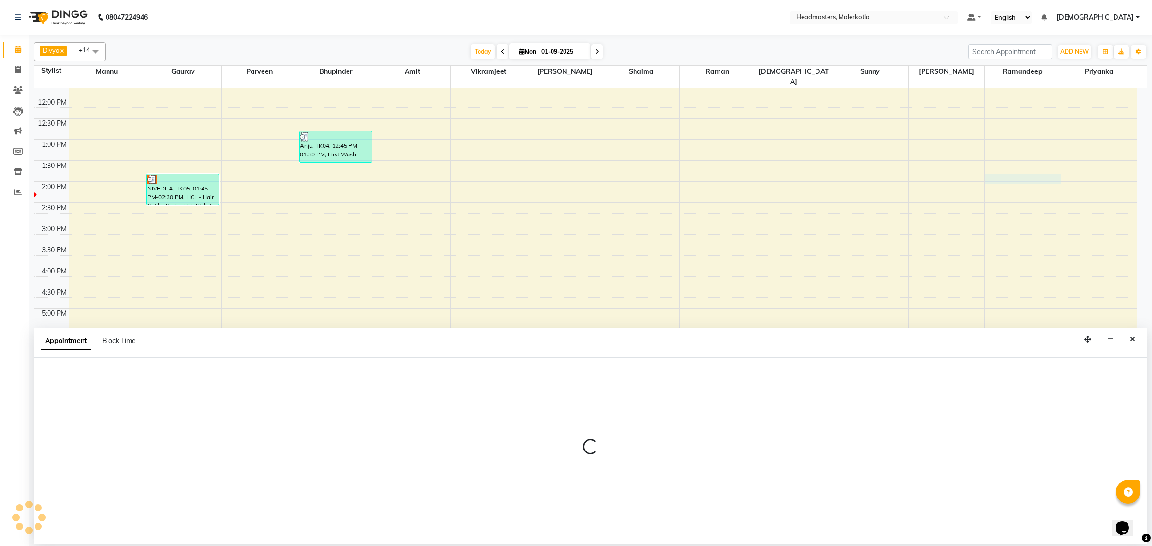
select select "66443"
select select "825"
select select "tentative"
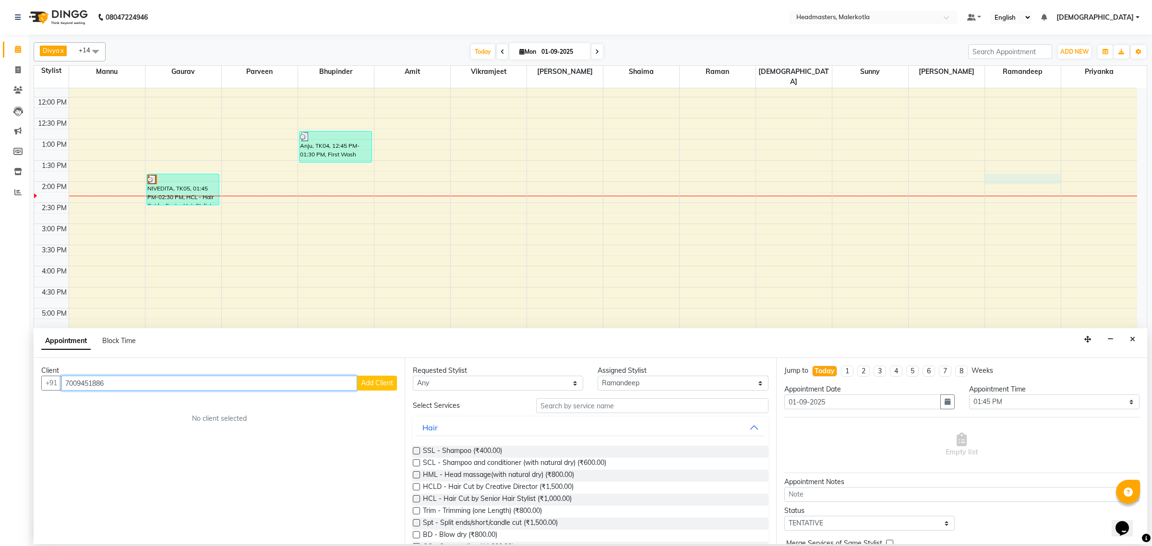
type input "7009451886"
click at [383, 383] on span "Add Client" at bounding box center [377, 383] width 32 height 9
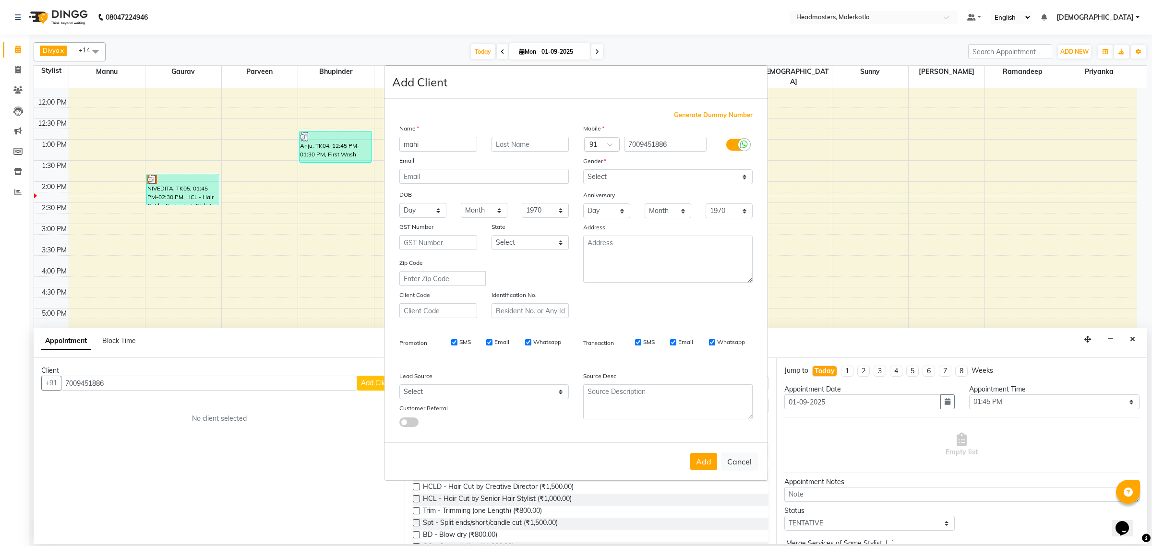
type input "mahi"
click at [626, 178] on select "Select [DEMOGRAPHIC_DATA] [DEMOGRAPHIC_DATA] Other Prefer Not To Say" at bounding box center [667, 176] width 169 height 15
select select "[DEMOGRAPHIC_DATA]"
click at [583, 170] on select "Select [DEMOGRAPHIC_DATA] [DEMOGRAPHIC_DATA] Other Prefer Not To Say" at bounding box center [667, 176] width 169 height 15
click at [705, 462] on button "Add" at bounding box center [703, 461] width 27 height 17
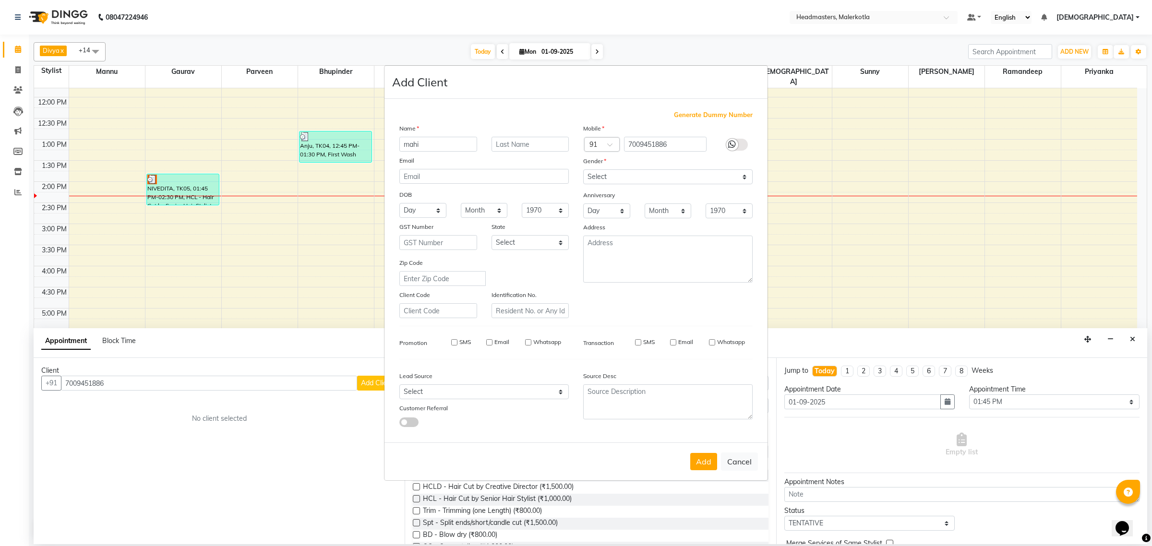
select select
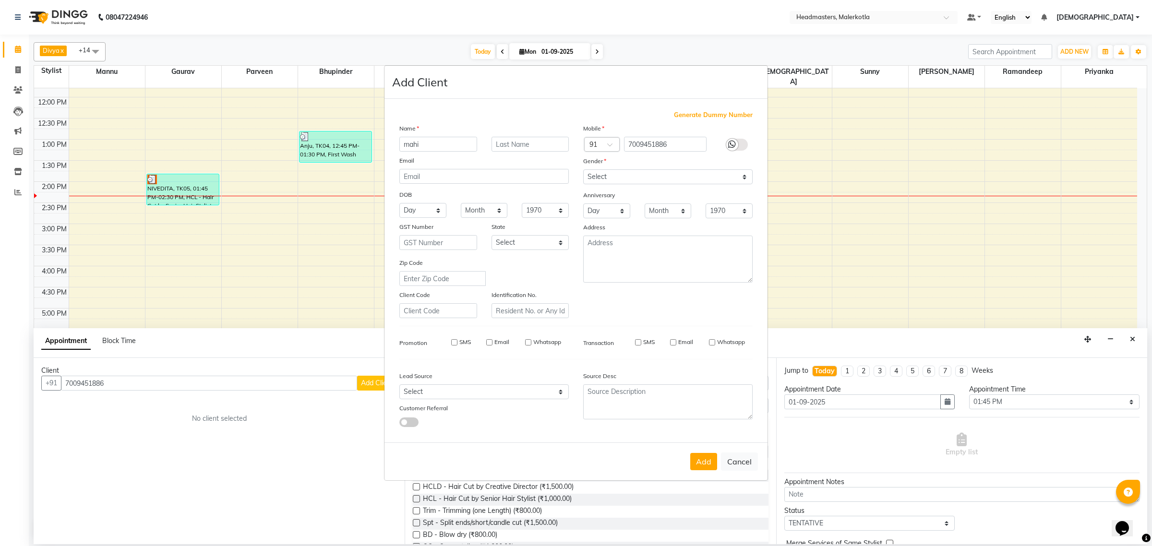
select select
checkbox input "false"
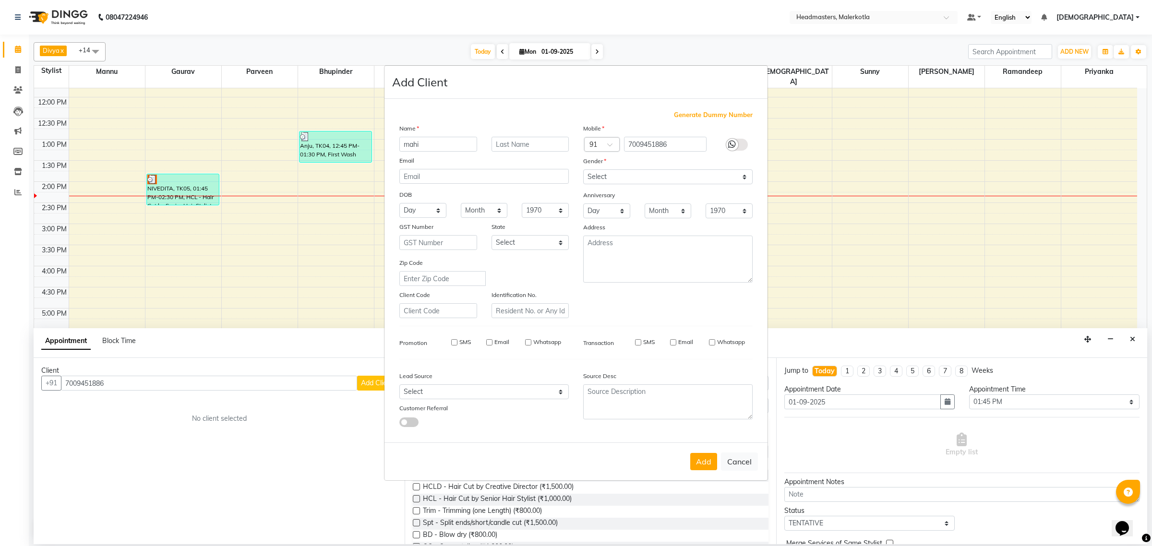
checkbox input "false"
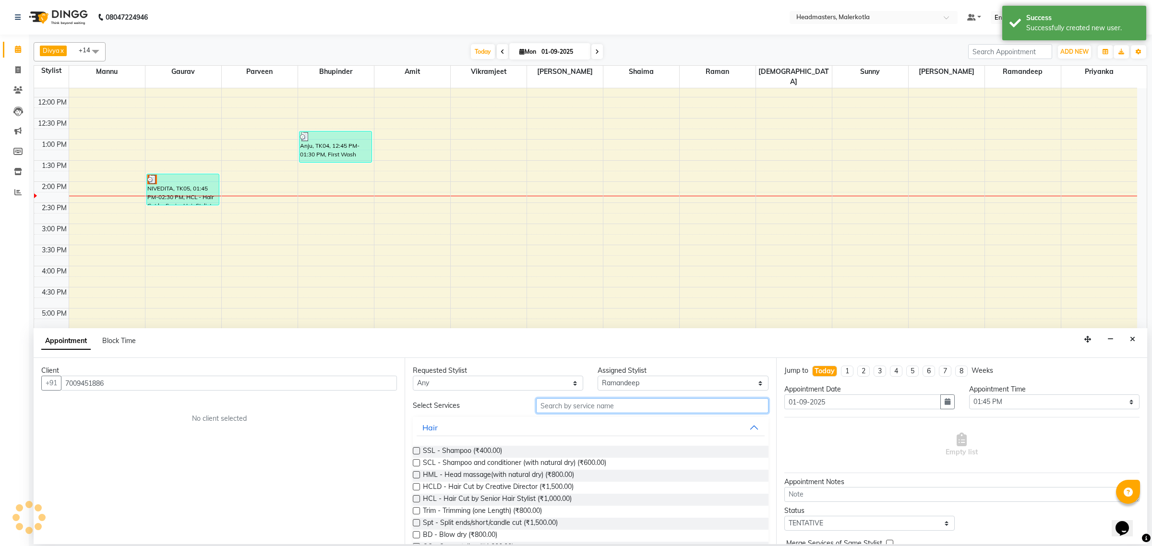
click at [581, 407] on input "text" at bounding box center [652, 405] width 232 height 15
type input "hc"
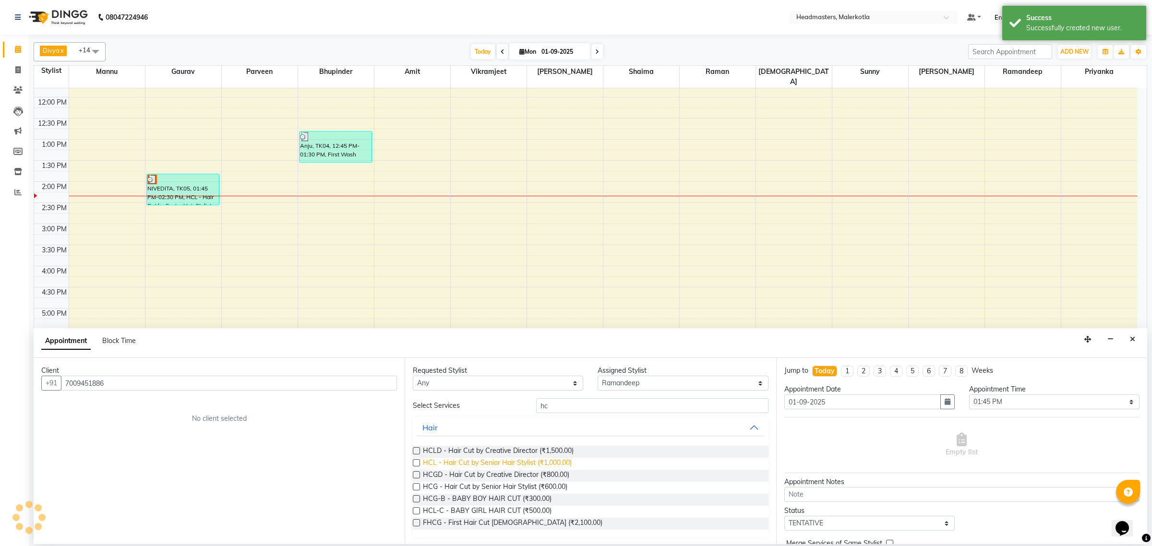
click at [561, 460] on span "HCL - Hair Cut by Senior Hair Stylist (₹1,000.00)" at bounding box center [497, 464] width 149 height 12
checkbox input "false"
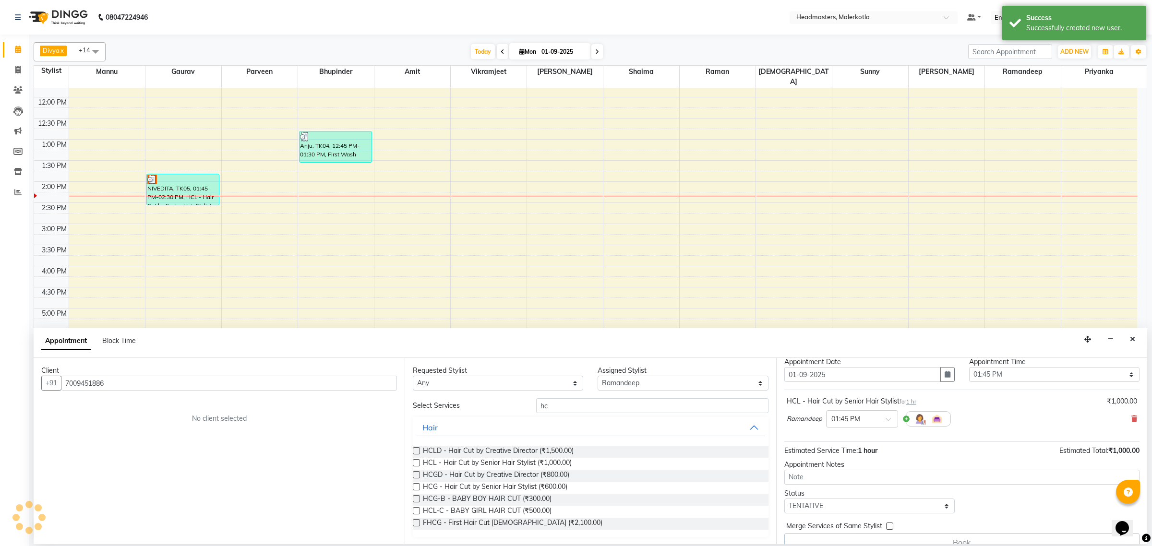
scroll to position [42, 0]
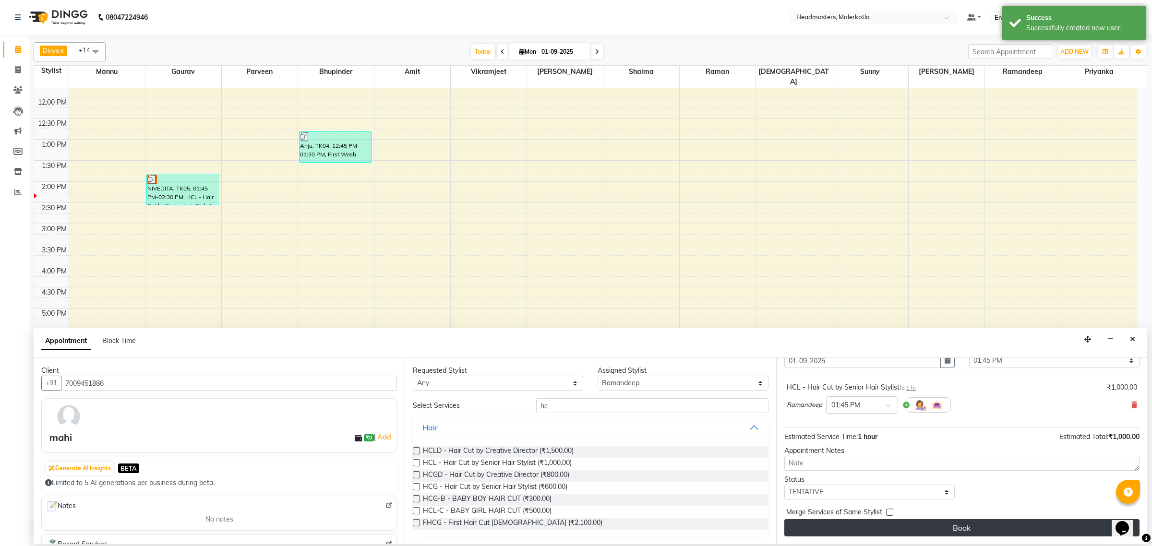
click at [941, 527] on button "Book" at bounding box center [961, 527] width 355 height 17
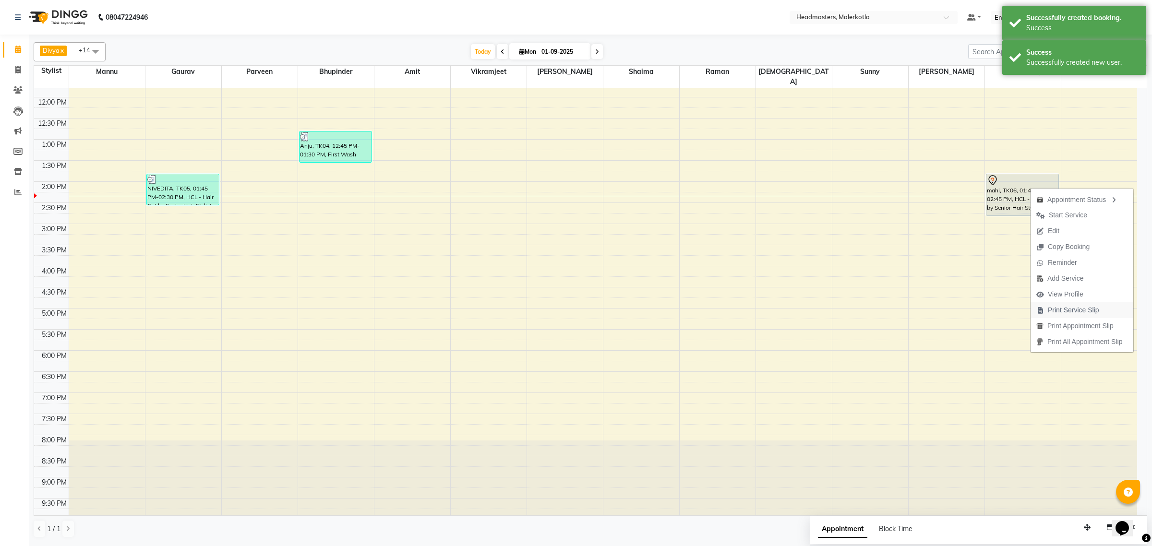
click at [1061, 311] on span "Print Service Slip" at bounding box center [1073, 310] width 51 height 10
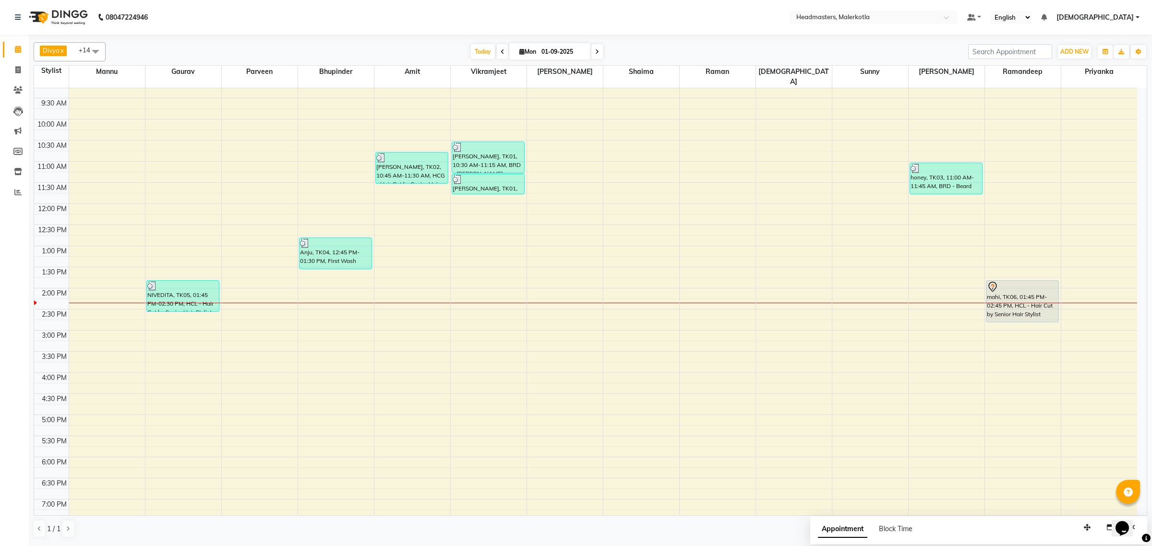
scroll to position [40, 0]
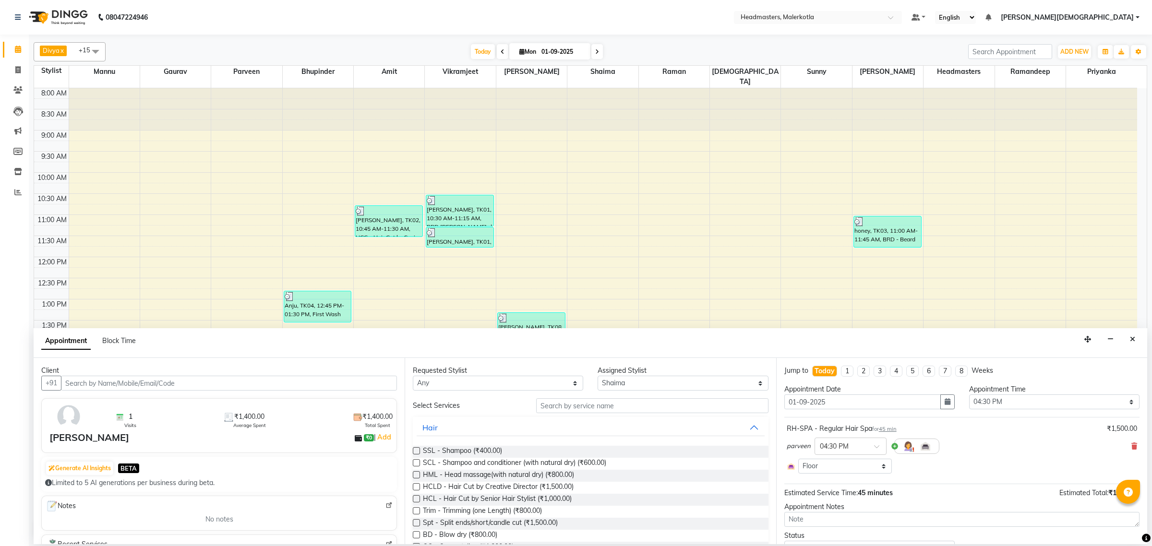
select select "65917"
select select "990"
select select "3700"
select select "tentative"
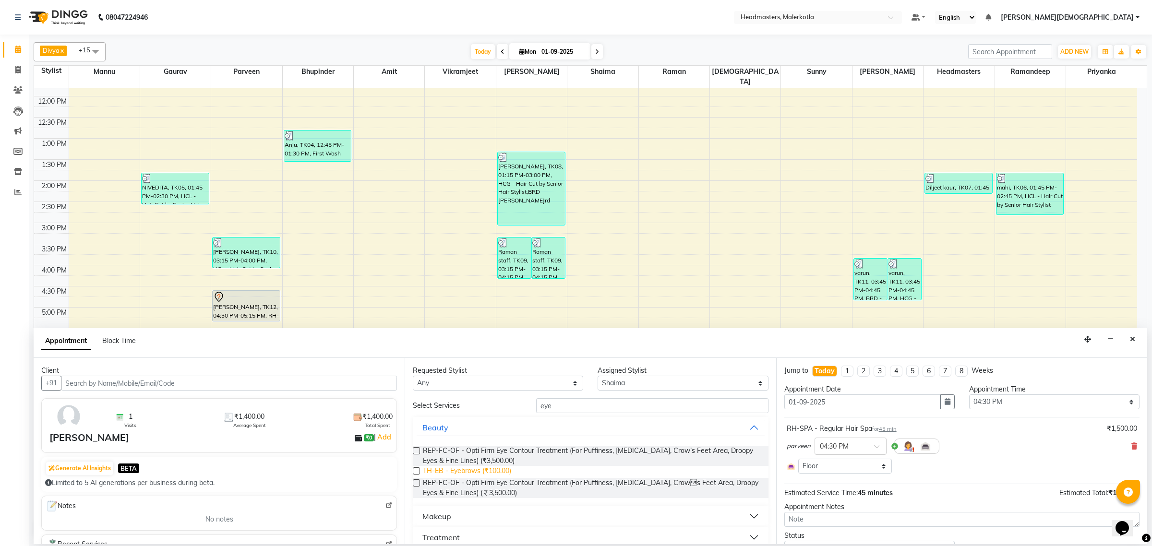
type input "eye"
click at [480, 475] on span "TH-EB - Eyebrows (₹100.00)" at bounding box center [467, 472] width 88 height 12
checkbox input "false"
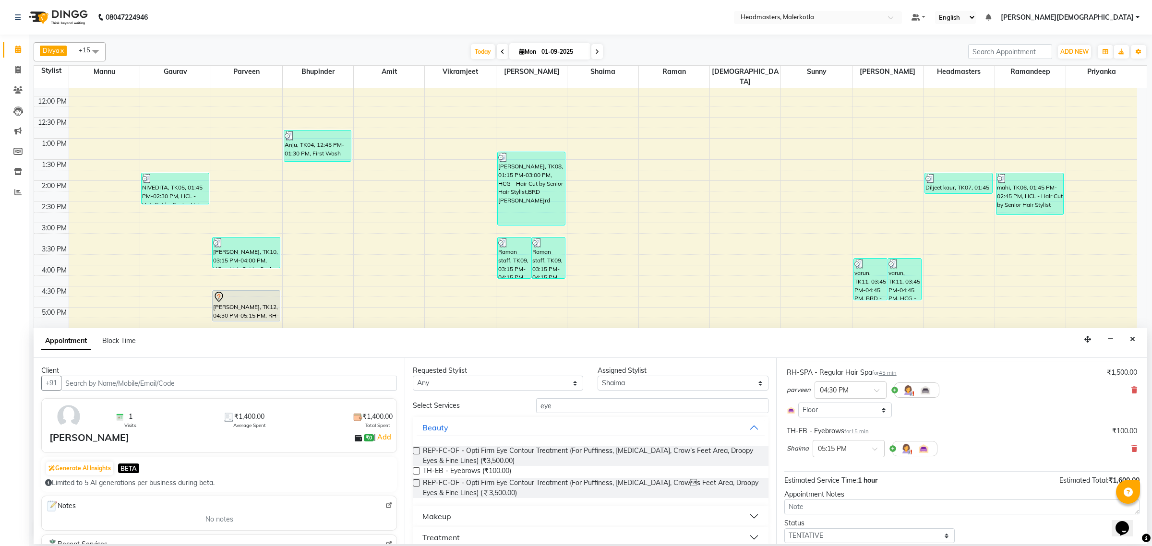
scroll to position [89, 0]
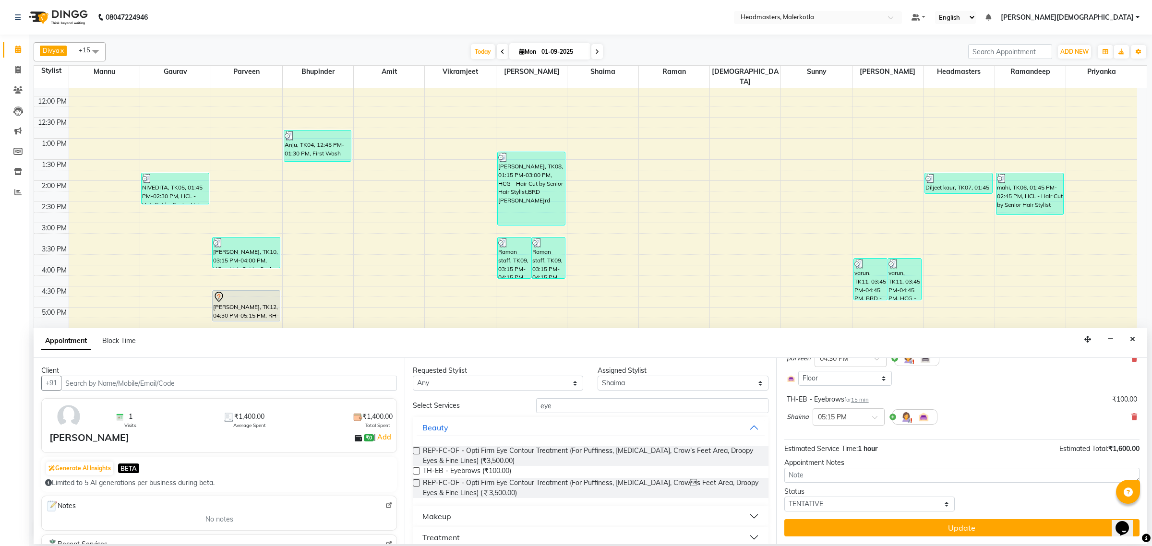
click at [901, 524] on button "Update" at bounding box center [961, 527] width 355 height 17
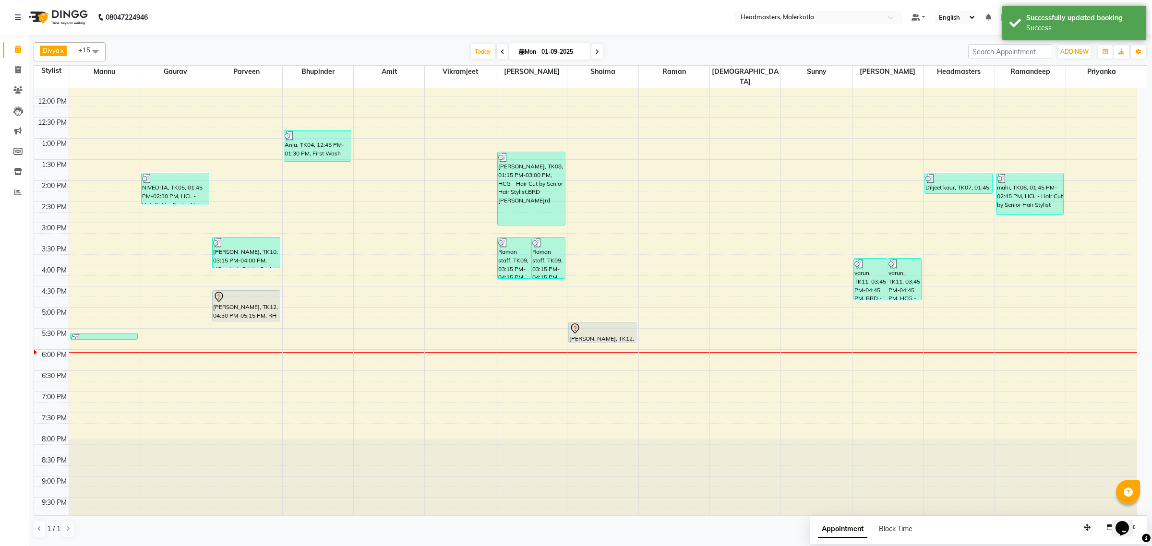
drag, startPoint x: 589, startPoint y: 322, endPoint x: 589, endPoint y: 332, distance: 10.1
click at [589, 332] on div "[PERSON_NAME], TK12, 05:15 PM-05:30 PM, TH-EB - Eyebrows [PERSON_NAME], TK12, 0…" at bounding box center [602, 223] width 71 height 591
click at [505, 54] on span at bounding box center [503, 51] width 12 height 15
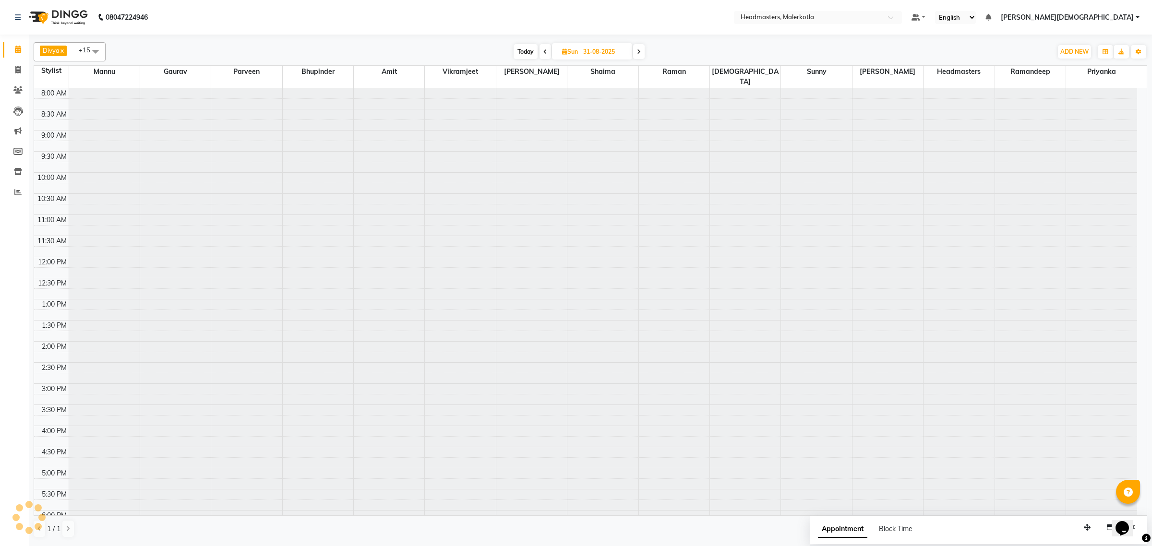
scroll to position [161, 0]
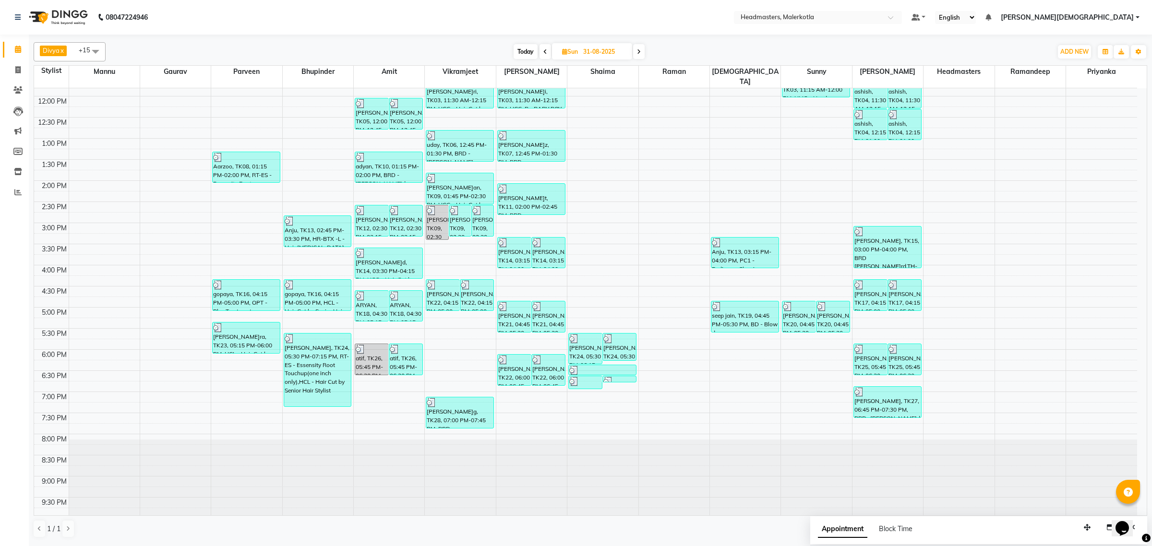
click at [637, 49] on icon at bounding box center [639, 52] width 4 height 6
type input "01-09-2025"
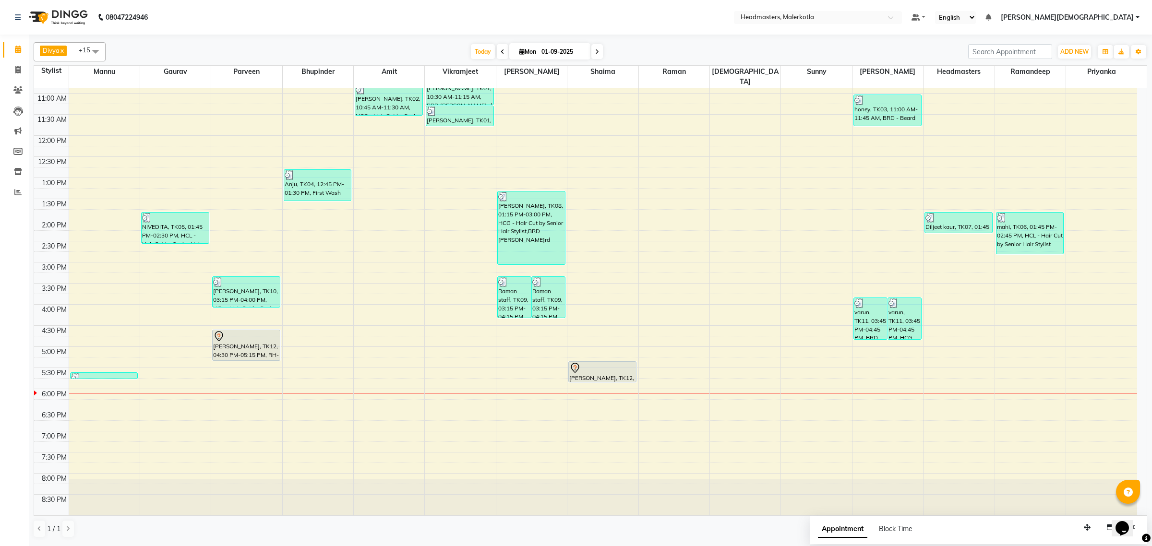
scroll to position [101, 0]
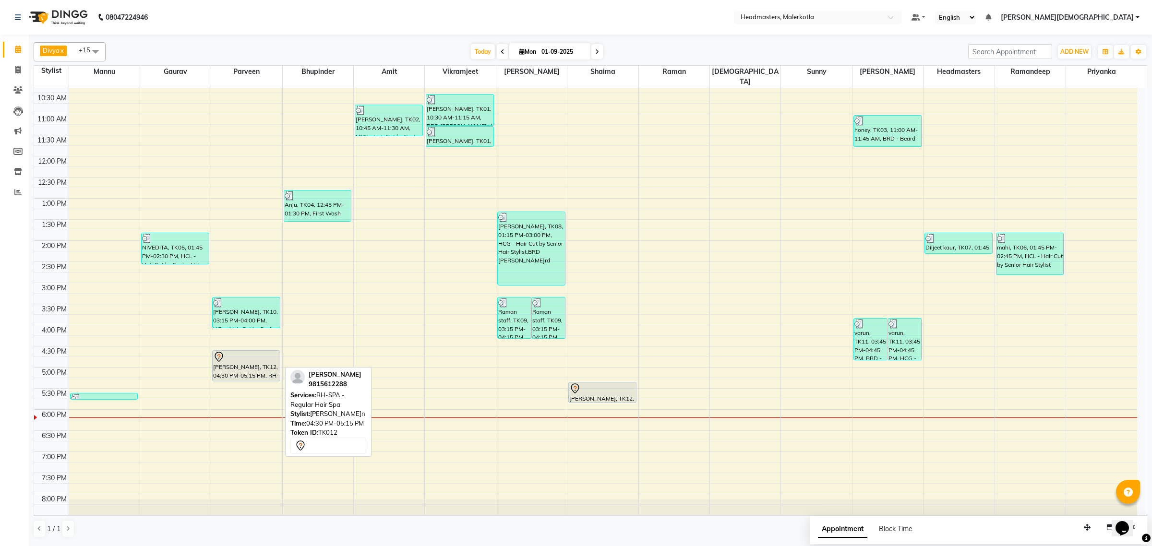
click at [235, 360] on div "[PERSON_NAME], TK12, 04:30 PM-05:15 PM, RH-SPA - Regular Hair Spa" at bounding box center [246, 366] width 67 height 30
select select "7"
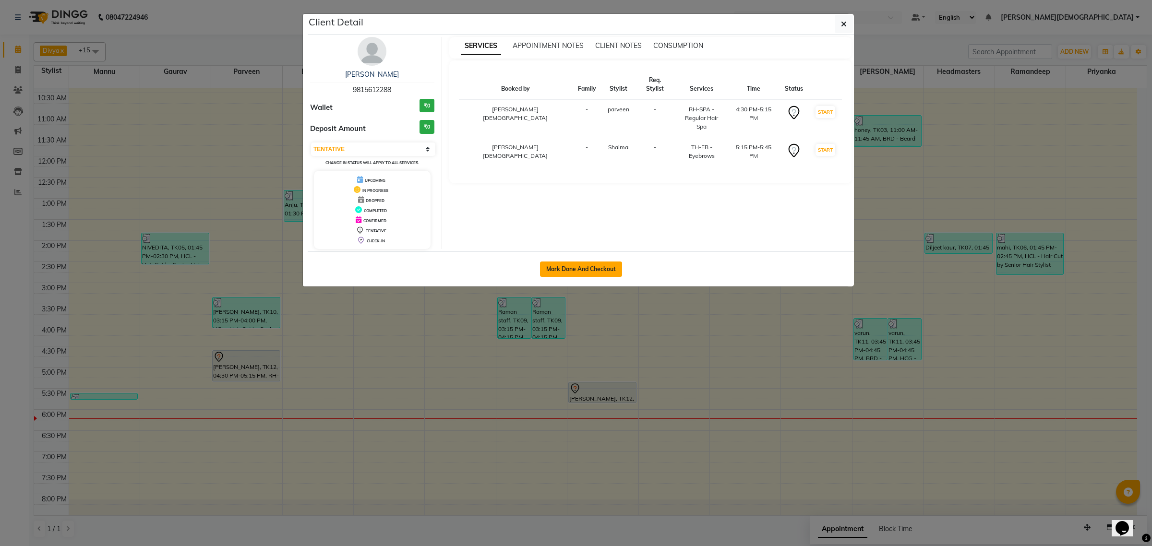
click at [569, 272] on button "Mark Done And Checkout" at bounding box center [581, 269] width 82 height 15
select select "service"
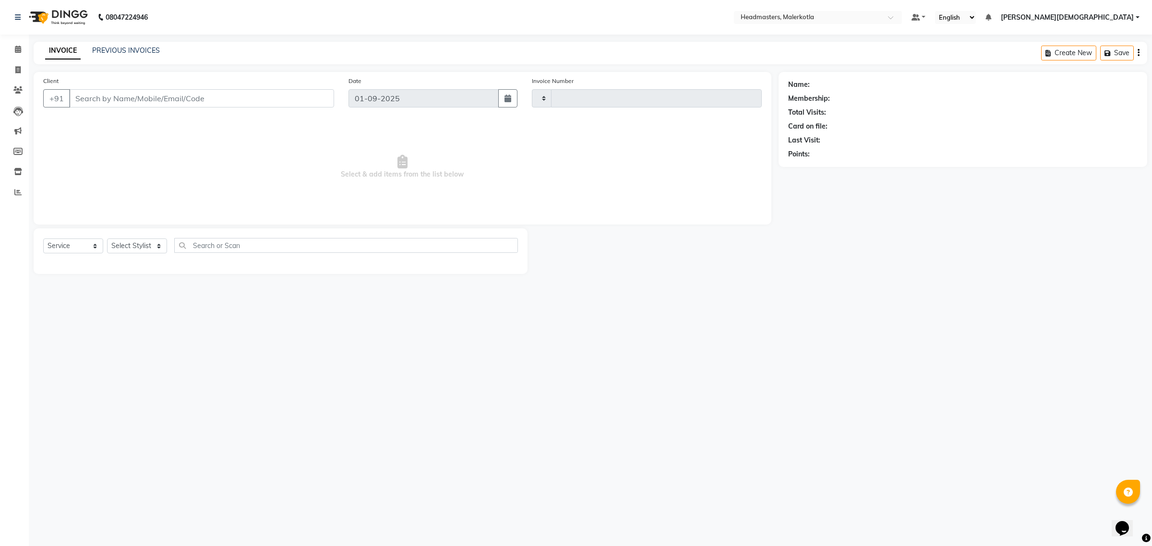
type input "3946"
select select "7368"
type input "9815612288"
select select "65917"
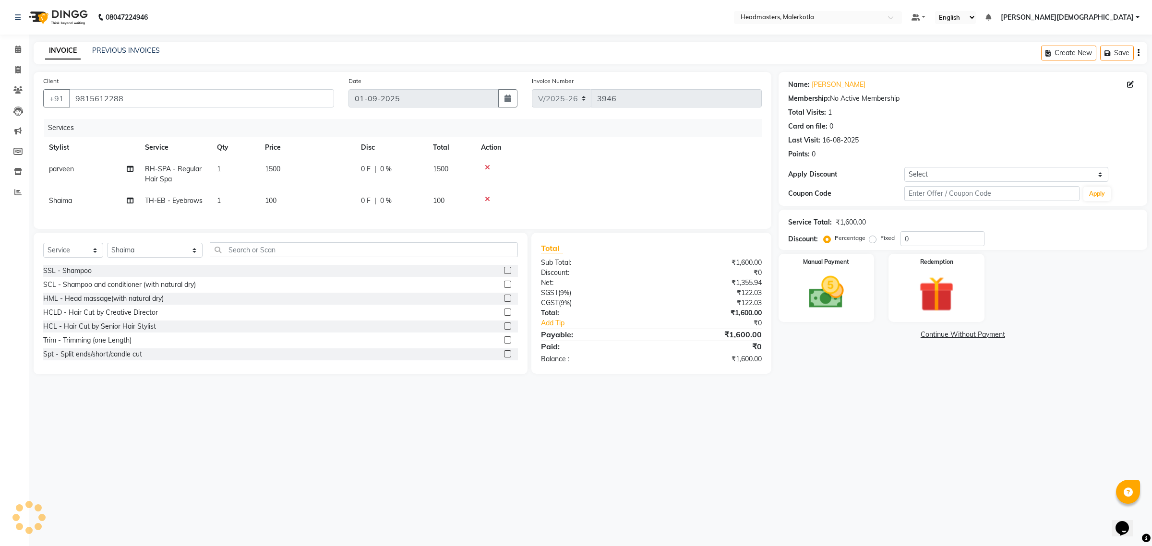
drag, startPoint x: 382, startPoint y: 163, endPoint x: 398, endPoint y: 164, distance: 16.8
click at [381, 163] on td "0 F | 0 %" at bounding box center [391, 174] width 72 height 32
select select "63926"
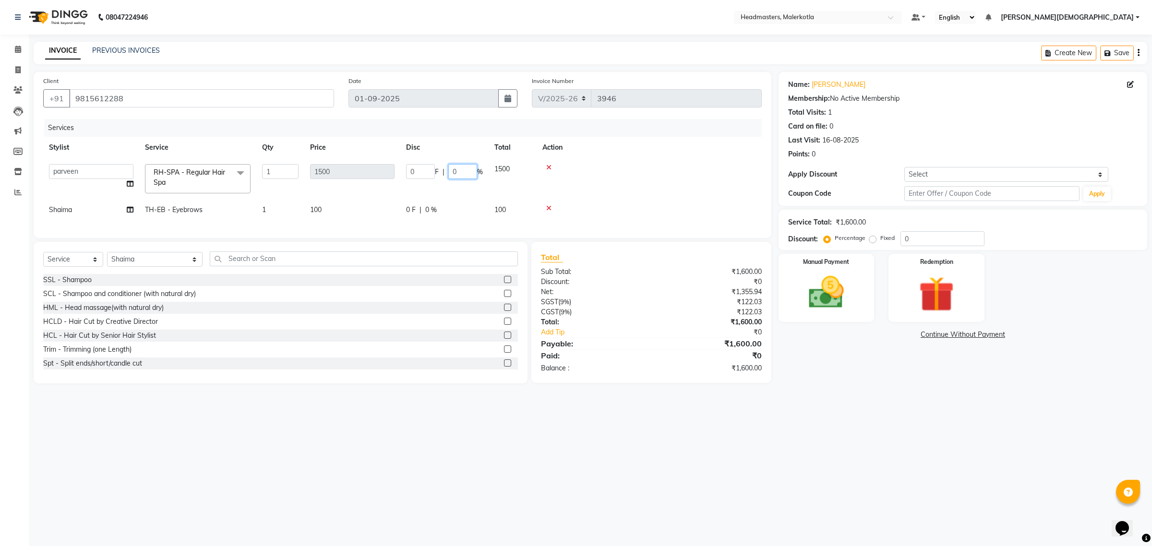
click at [467, 171] on input "0" at bounding box center [462, 171] width 29 height 15
type input "30"
click at [636, 168] on div at bounding box center [649, 167] width 214 height 7
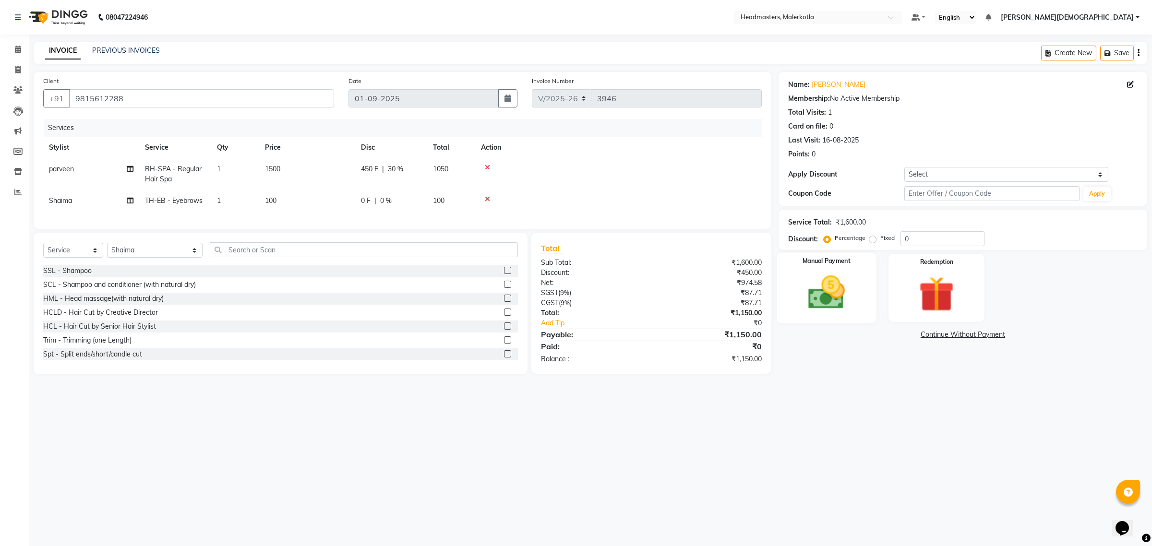
click at [844, 298] on img at bounding box center [826, 293] width 60 height 42
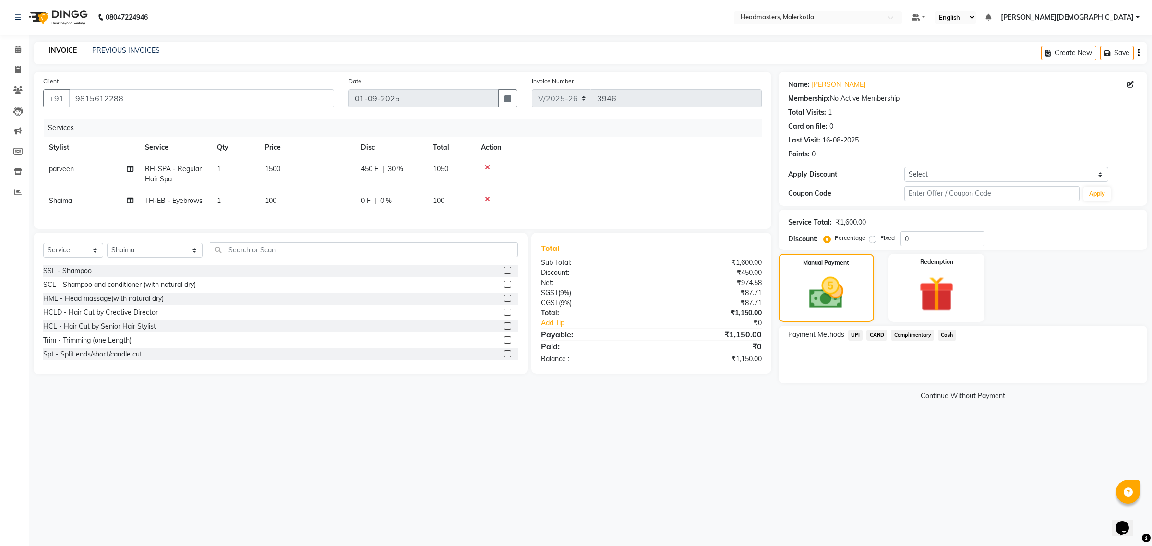
click at [944, 335] on span "Cash" at bounding box center [947, 335] width 18 height 11
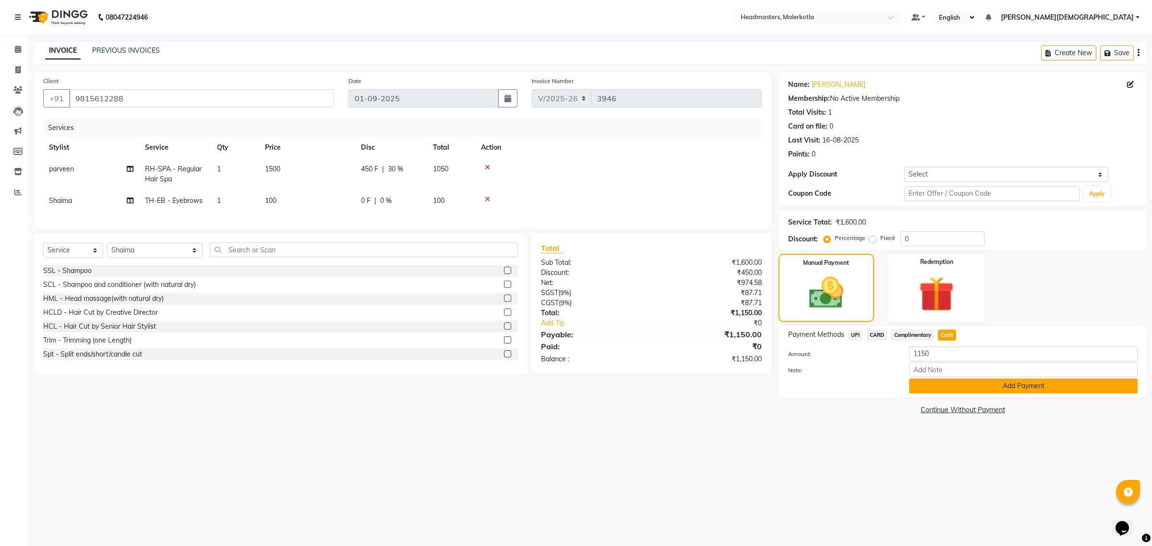
click at [950, 383] on button "Add Payment" at bounding box center [1023, 386] width 228 height 15
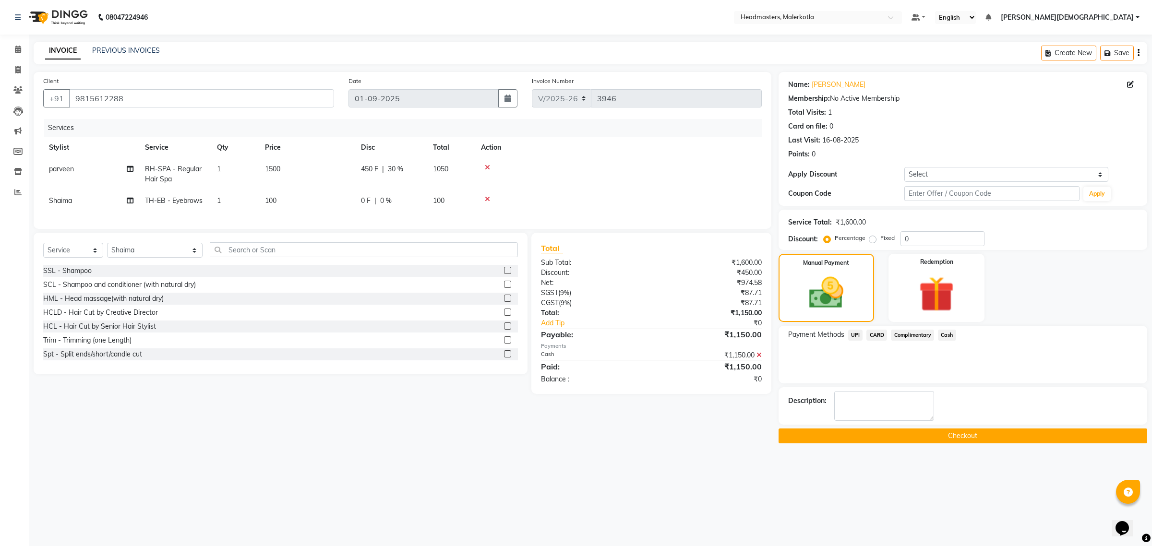
click at [908, 433] on button "Checkout" at bounding box center [963, 436] width 369 height 15
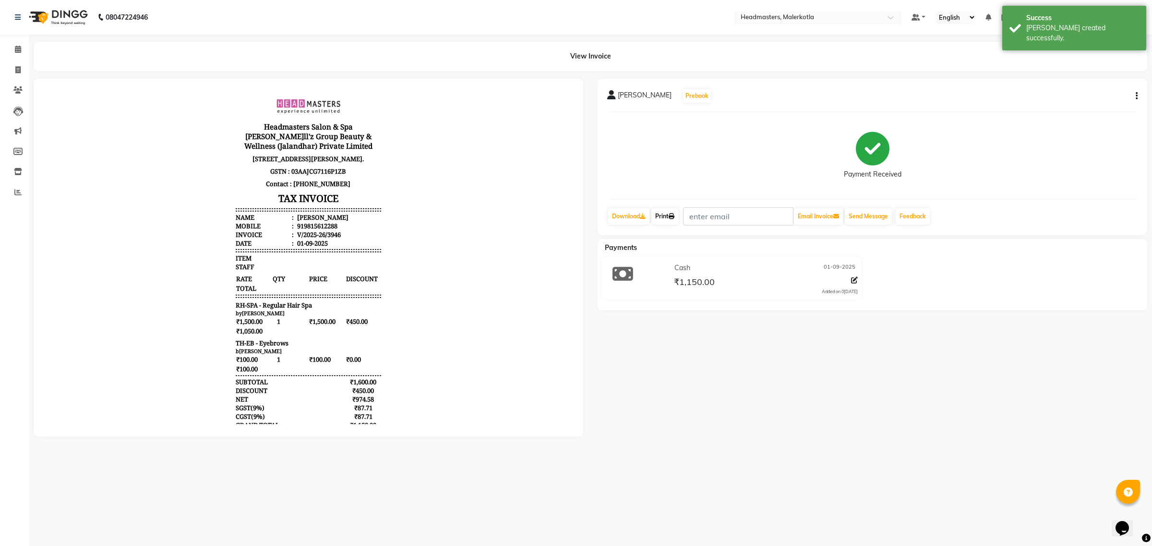
click at [663, 216] on link "Print" at bounding box center [664, 216] width 27 height 16
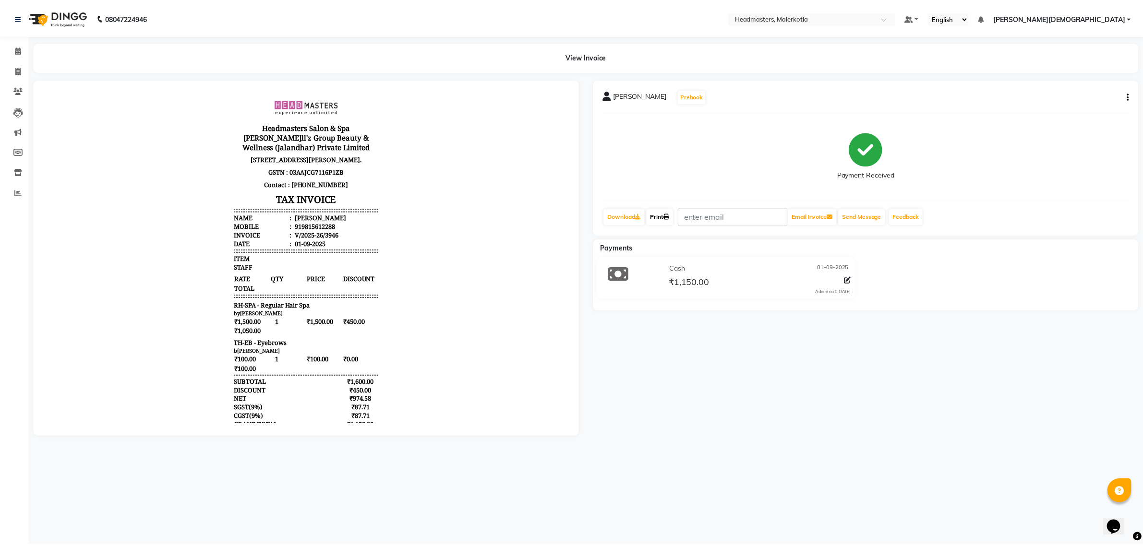
scroll to position [66, 0]
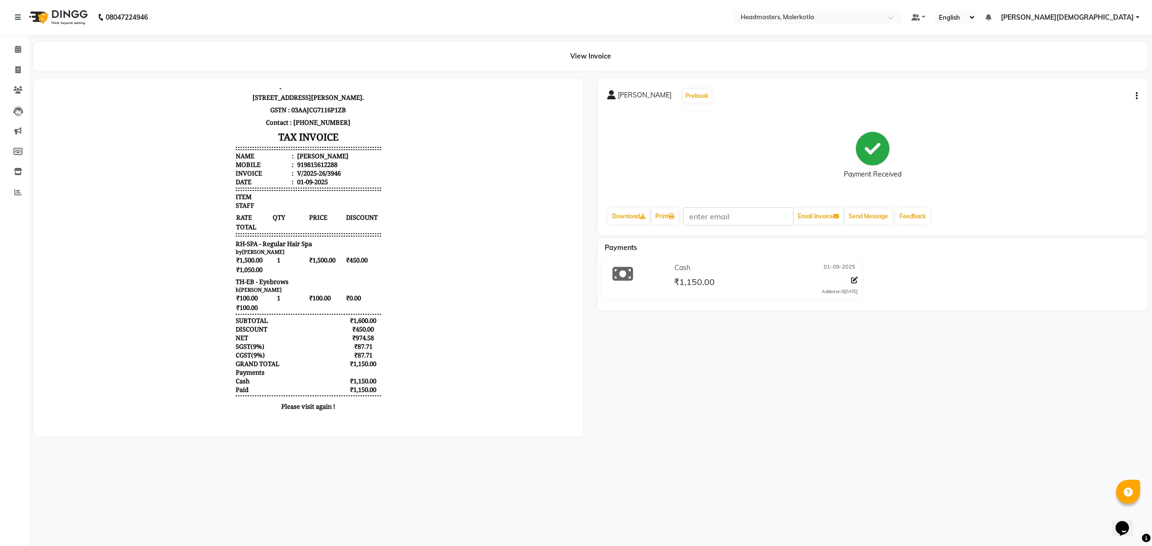
click at [32, 44] on div "View Invoice" at bounding box center [590, 56] width 1128 height 29
click at [18, 51] on icon at bounding box center [18, 49] width 6 height 7
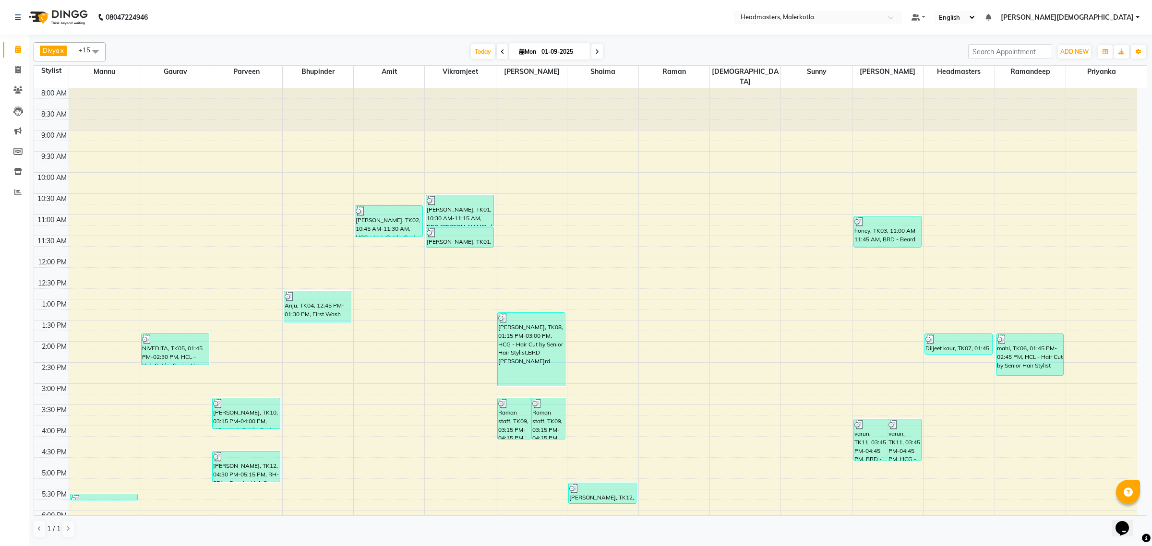
scroll to position [160, 0]
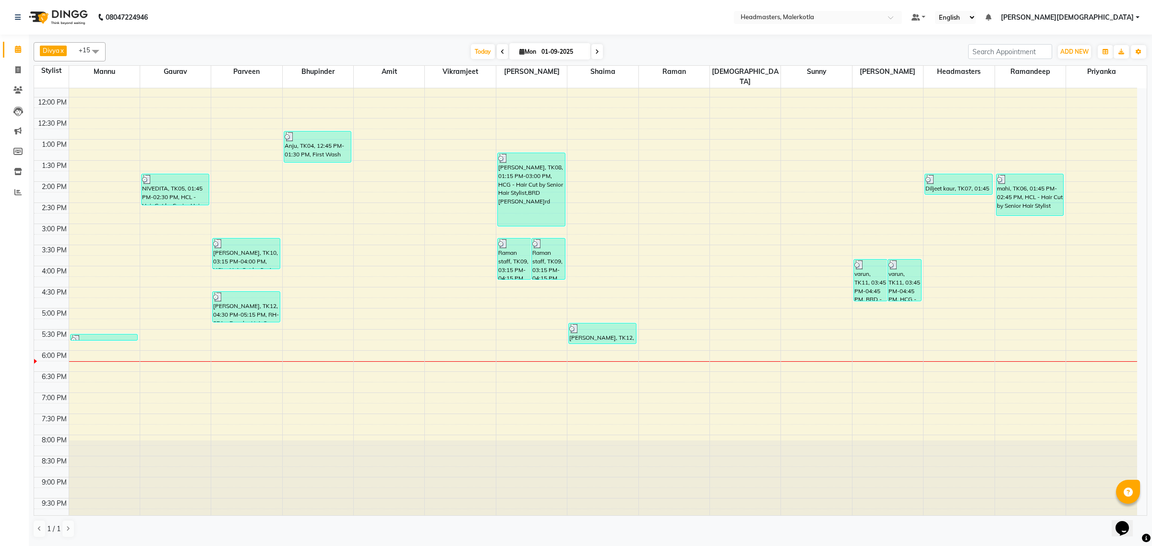
click at [814, 335] on div "8:00 AM 8:30 AM 9:00 AM 9:30 AM 10:00 AM 10:30 AM 11:00 AM 11:30 AM 12:00 PM 12…" at bounding box center [585, 223] width 1103 height 591
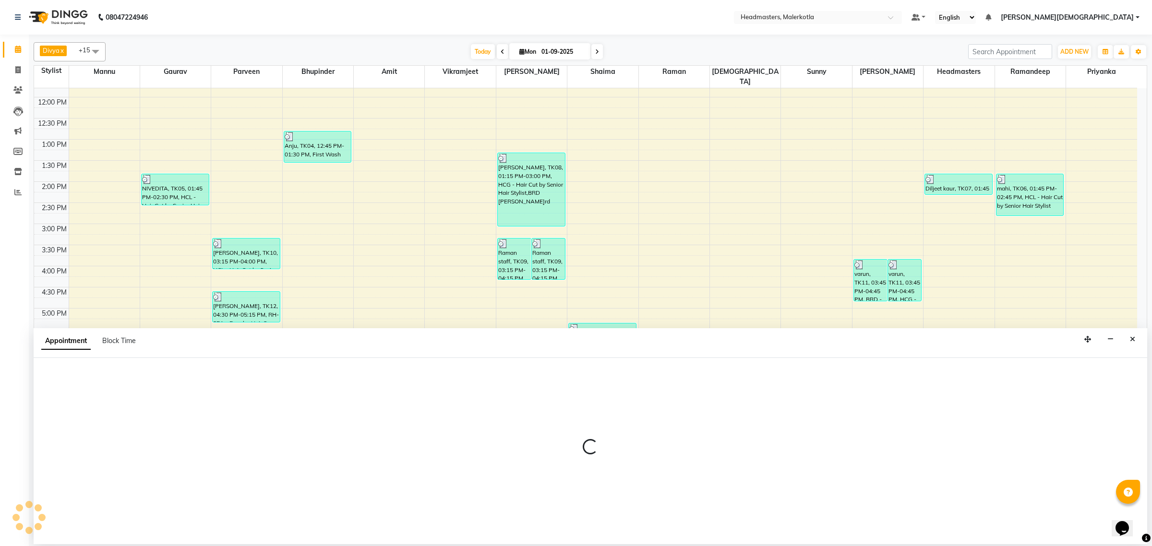
select select "65920"
select select "tentative"
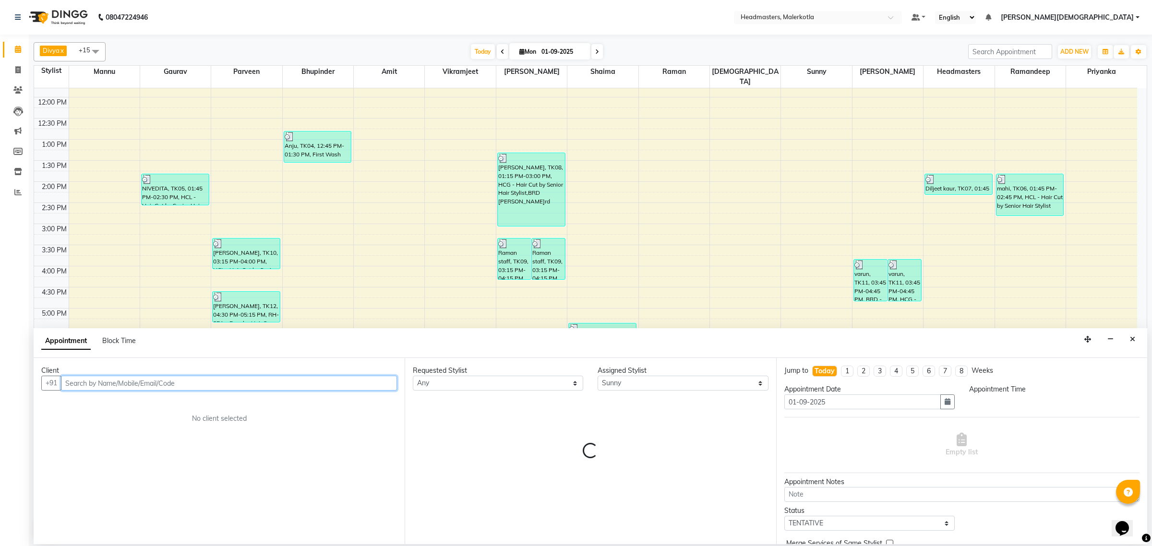
select select "1065"
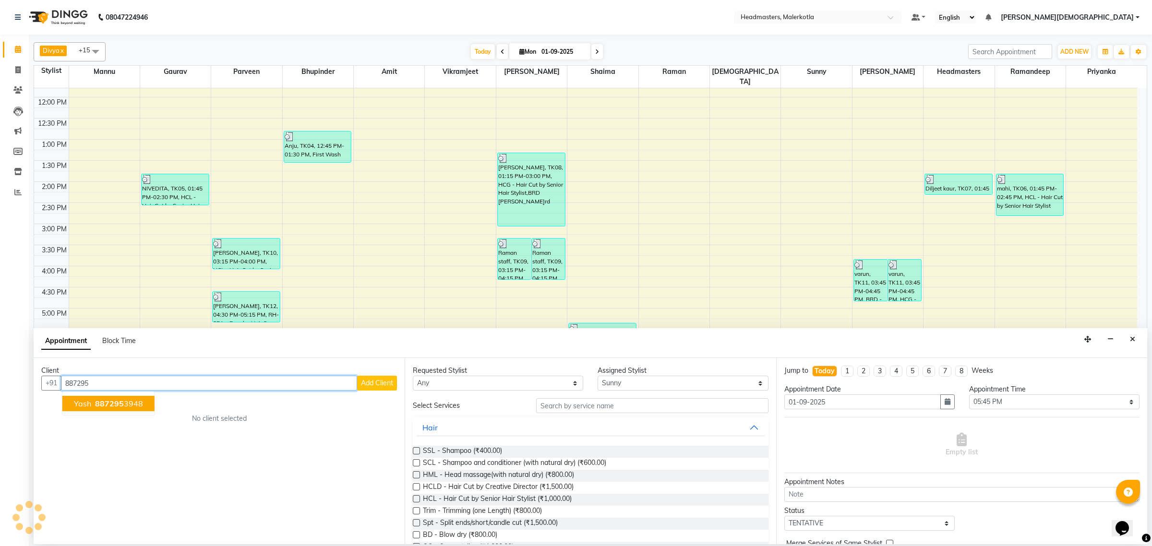
click at [90, 408] on span "Yash" at bounding box center [82, 404] width 17 height 10
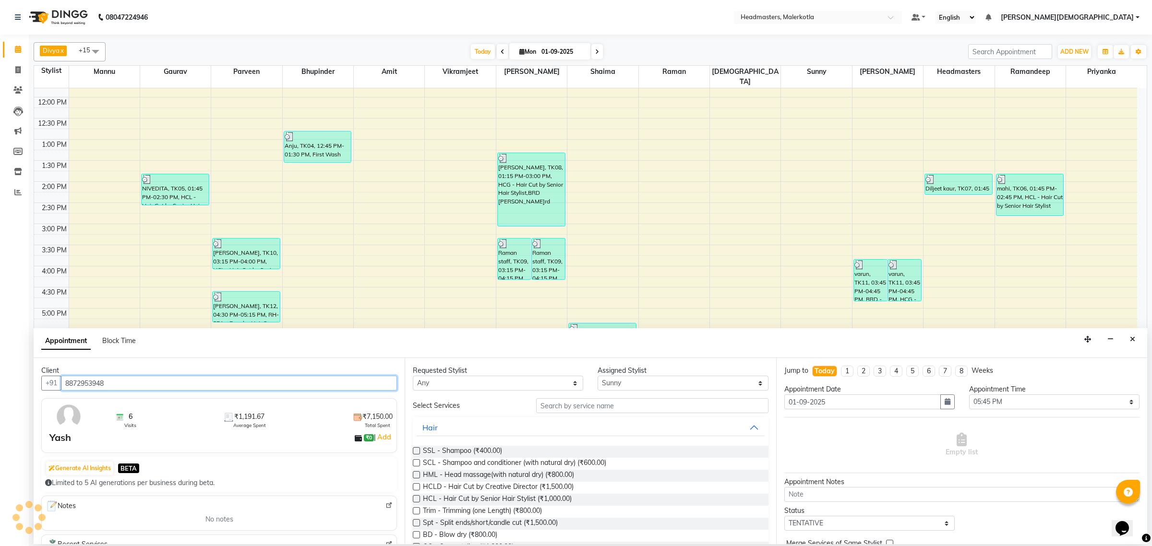
type input "8872953948"
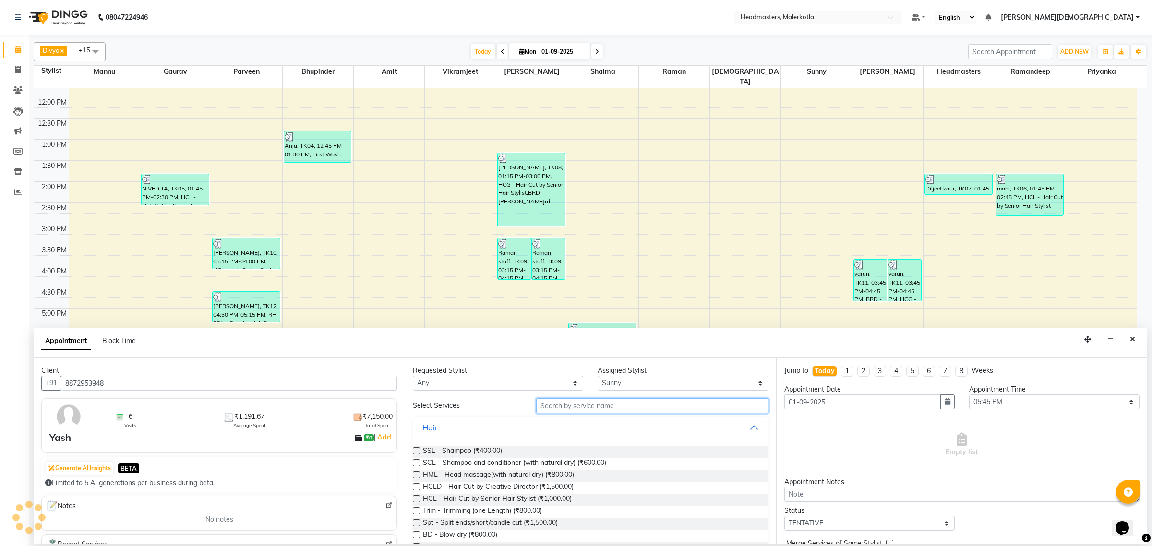
click at [579, 407] on input "text" at bounding box center [652, 405] width 232 height 15
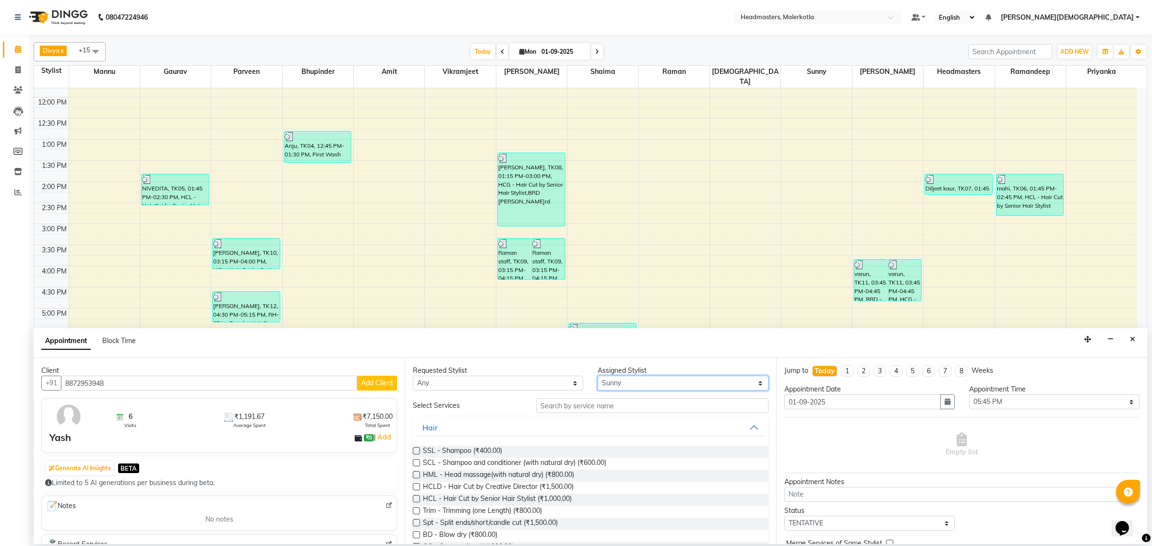
click at [607, 383] on select "Selec[PERSON_NAME]a[PERSON_NAME]et Ami[PERSON_NAME]n[PERSON_NAME]ta Danis[PERSO…" at bounding box center [683, 383] width 170 height 15
click at [604, 382] on select "Selec[PERSON_NAME]a[PERSON_NAME]et Ami[PERSON_NAME]n[PERSON_NAME]ta Danis[PERSO…" at bounding box center [683, 383] width 170 height 15
select select "65938"
drag, startPoint x: 618, startPoint y: 383, endPoint x: 615, endPoint y: 390, distance: 7.3
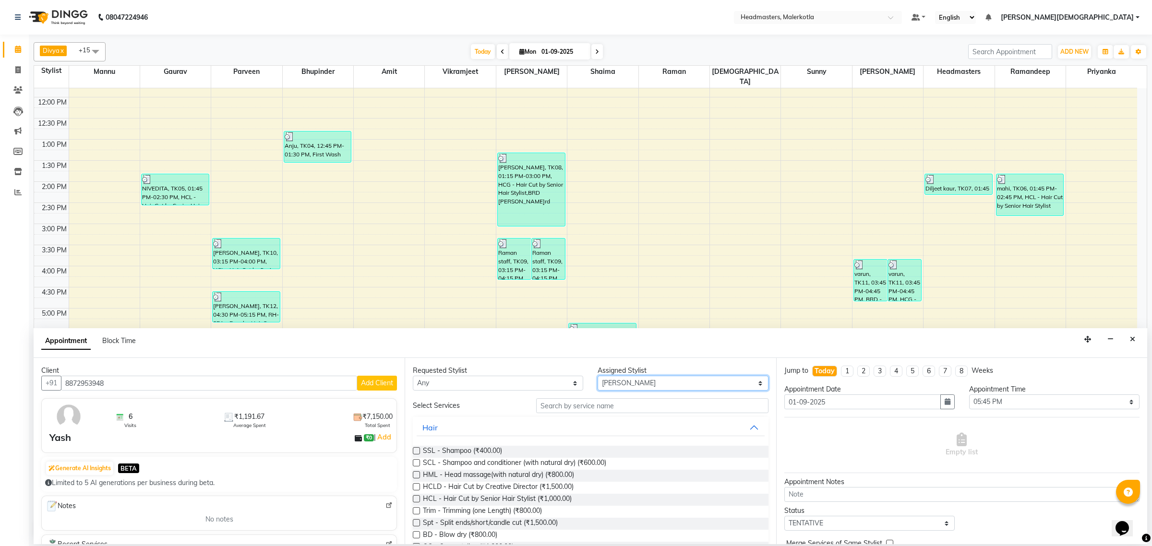
click at [618, 383] on select "Selec[PERSON_NAME]a[PERSON_NAME]et Ami[PERSON_NAME]n[PERSON_NAME]ta Danis[PERSO…" at bounding box center [683, 383] width 170 height 15
click at [602, 407] on input "text" at bounding box center [652, 405] width 232 height 15
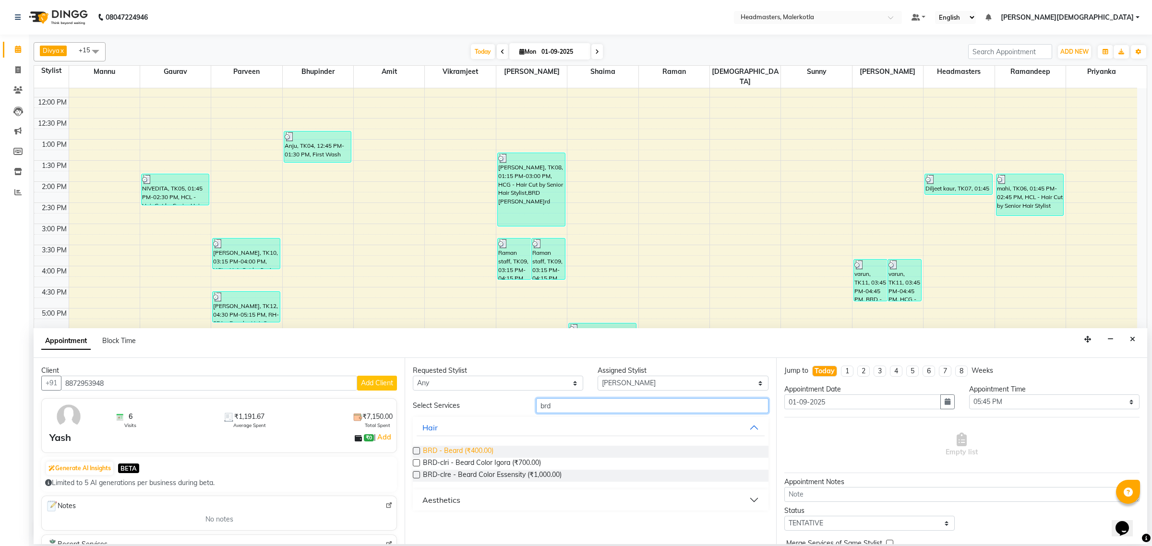
type input "brd"
click at [461, 450] on span "BRD - Beard (₹400.00)" at bounding box center [458, 452] width 71 height 12
checkbox input "false"
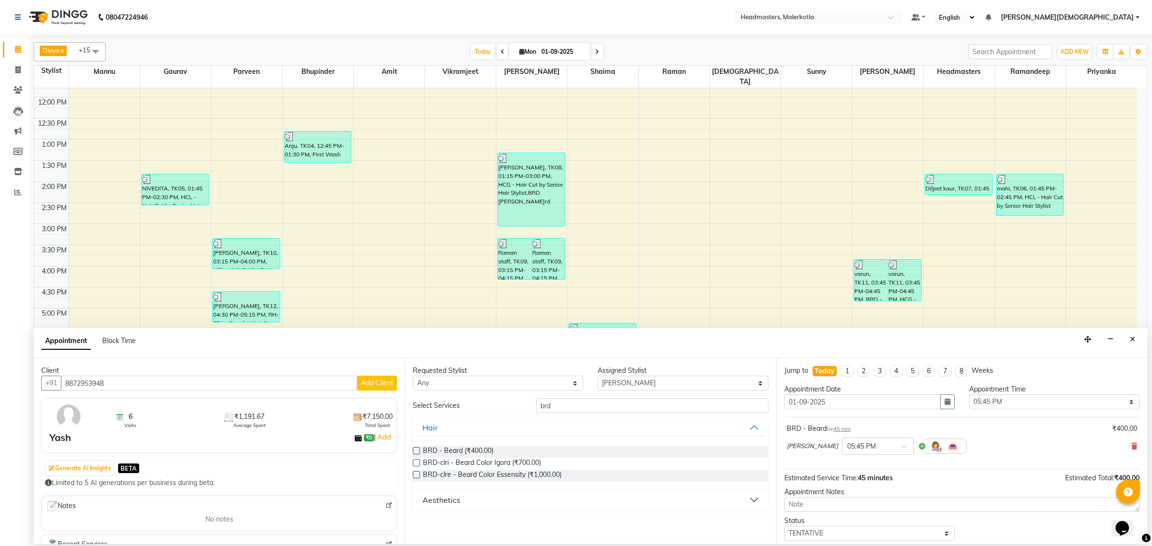
scroll to position [42, 0]
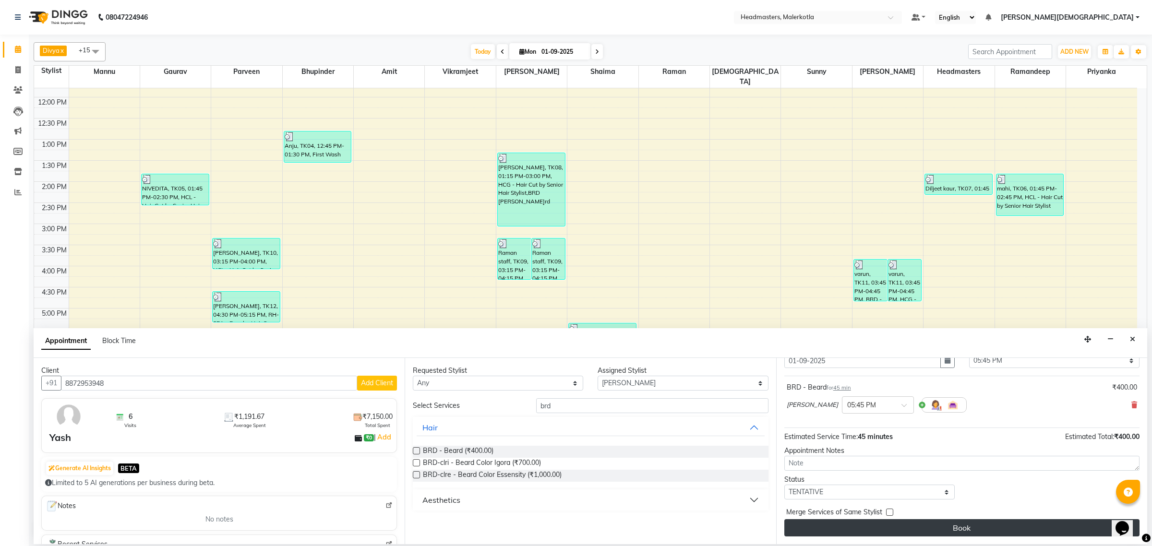
click at [873, 524] on button "Book" at bounding box center [961, 527] width 355 height 17
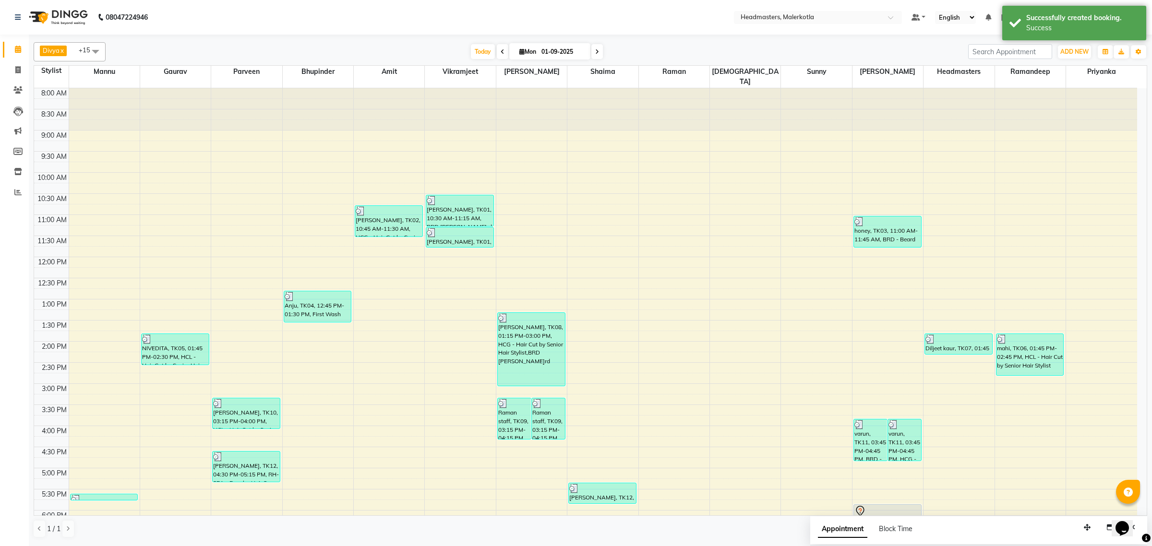
scroll to position [120, 0]
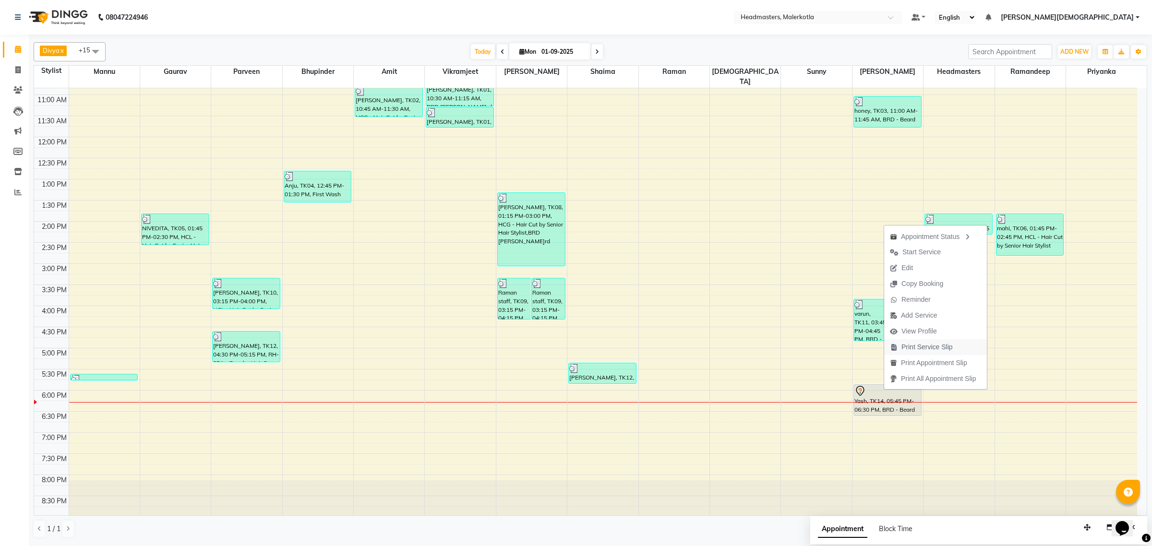
click at [928, 346] on span "Print Service Slip" at bounding box center [926, 347] width 51 height 10
click at [935, 351] on span "Print Service Slip" at bounding box center [938, 349] width 51 height 10
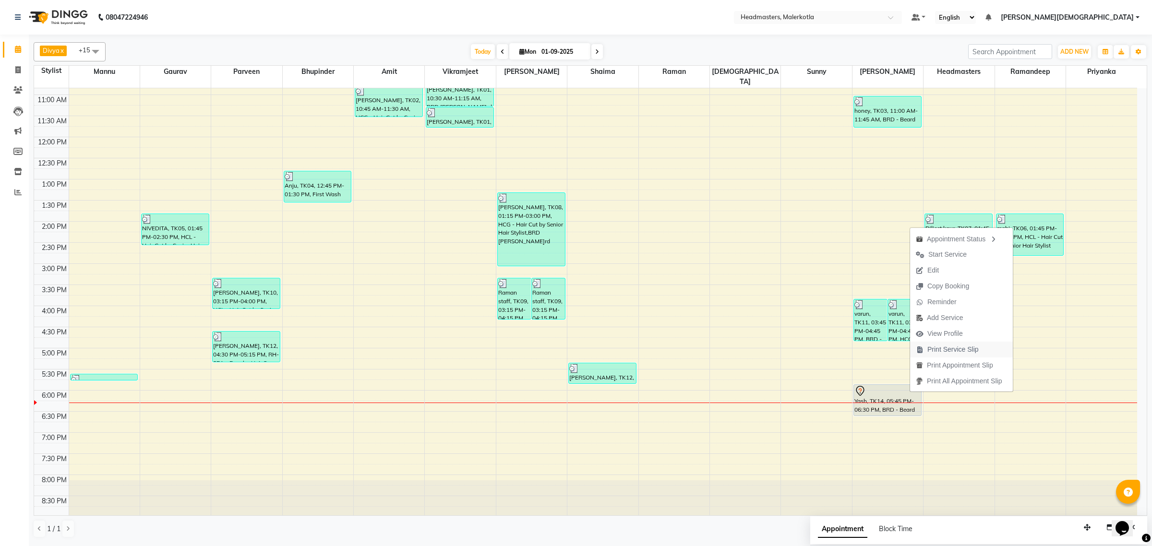
click at [954, 354] on span "Print Service Slip" at bounding box center [952, 350] width 51 height 10
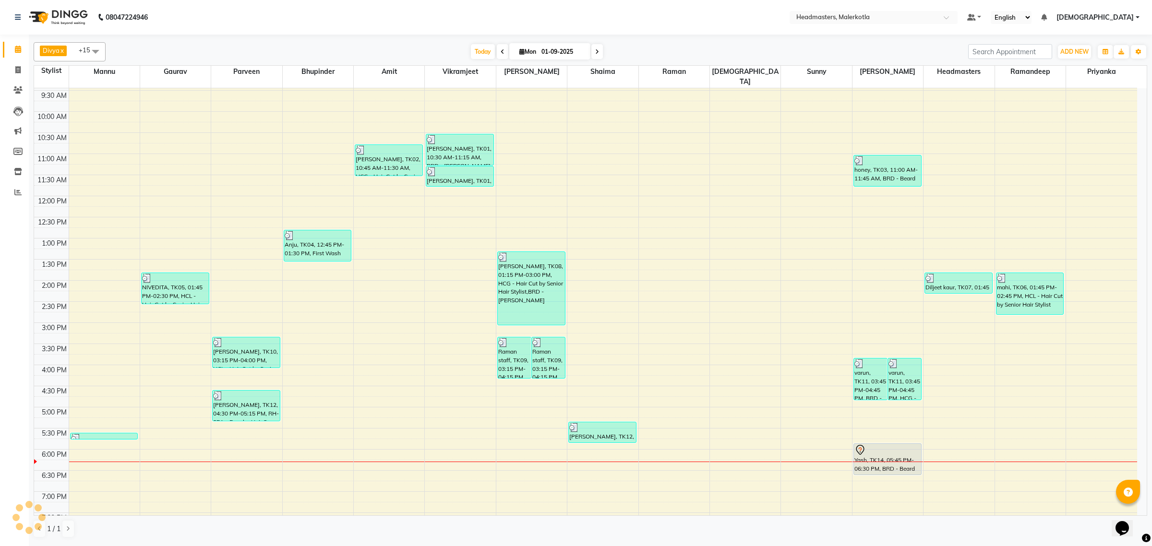
scroll to position [160, 0]
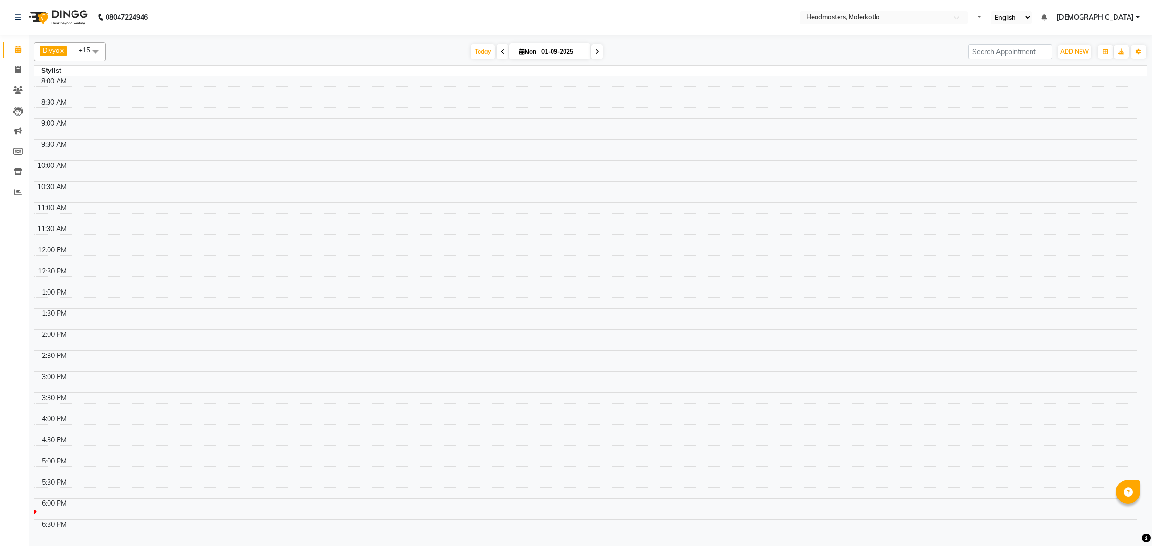
select select "en"
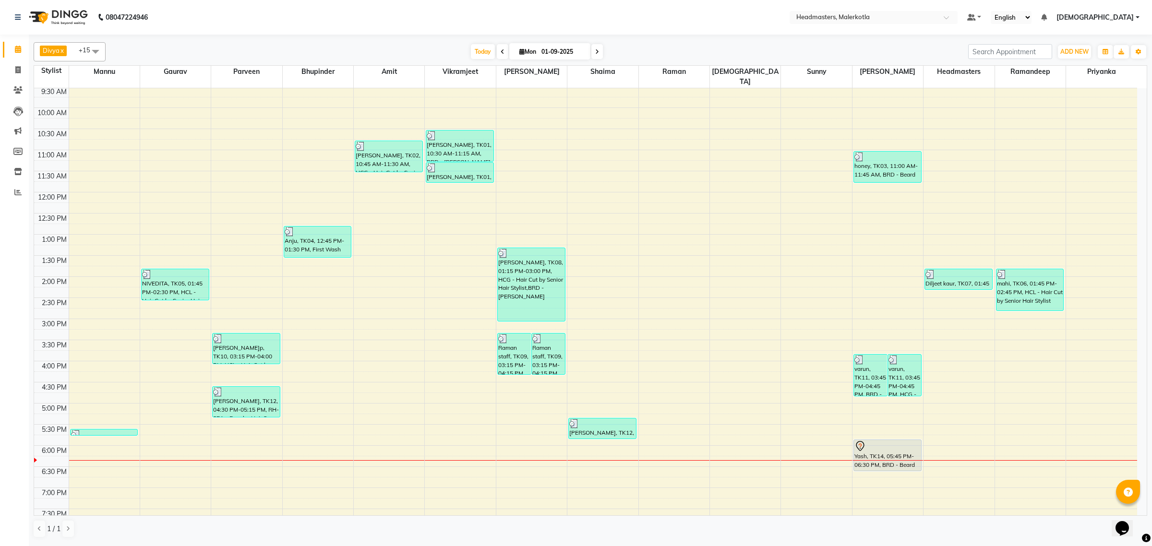
scroll to position [160, 0]
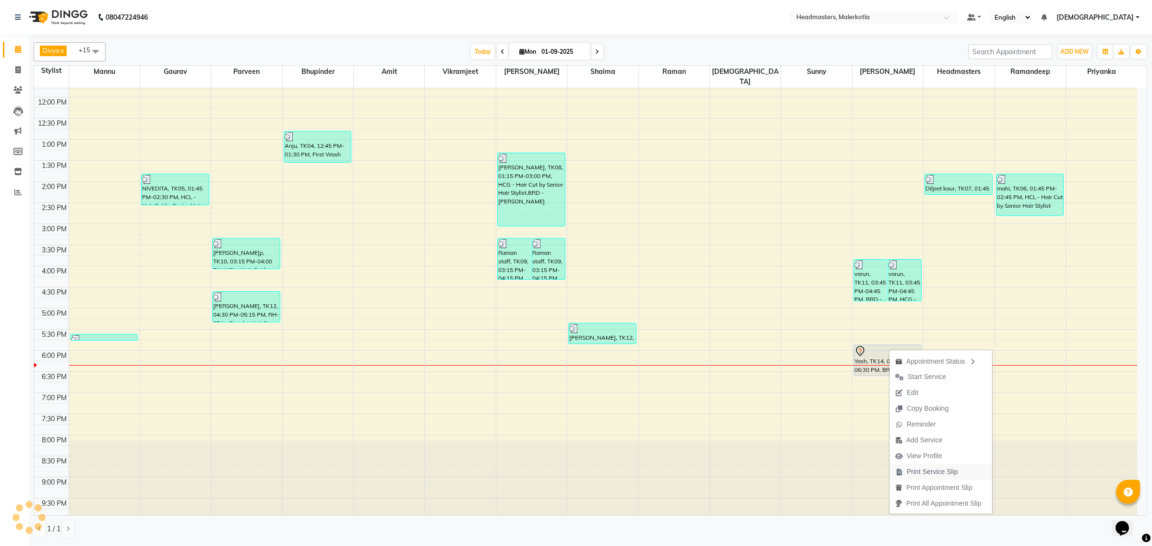
click at [935, 473] on span "Print Service Slip" at bounding box center [932, 472] width 51 height 10
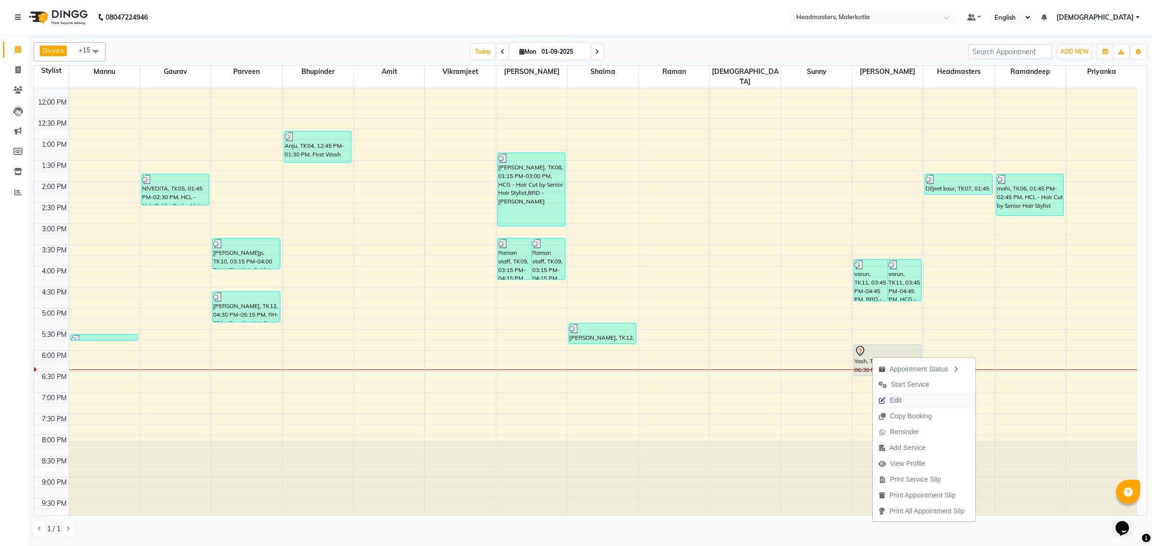
click at [906, 395] on span "Edit" at bounding box center [890, 401] width 35 height 16
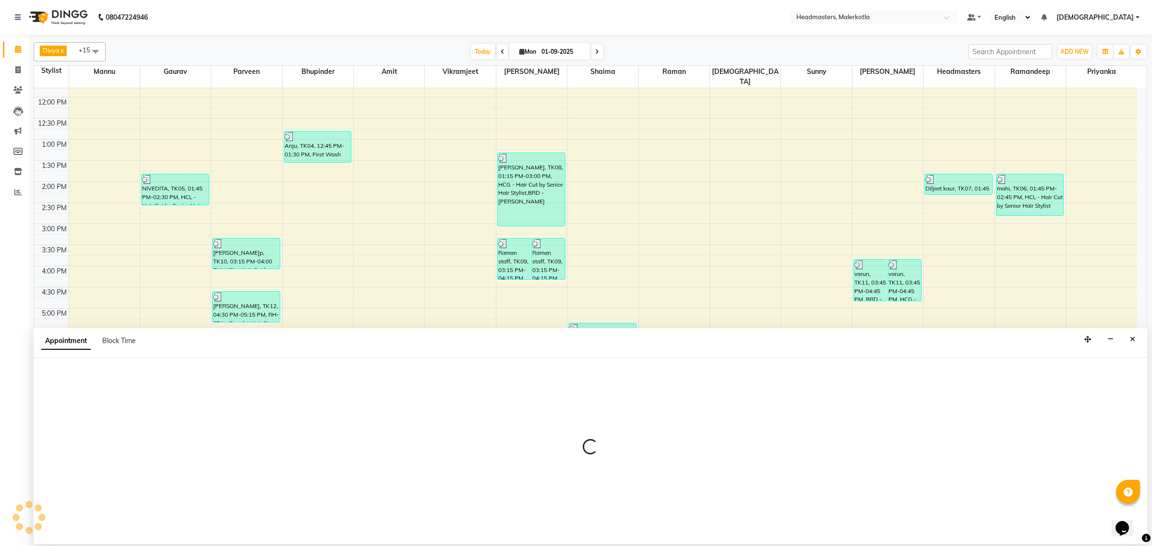
select select "tentative"
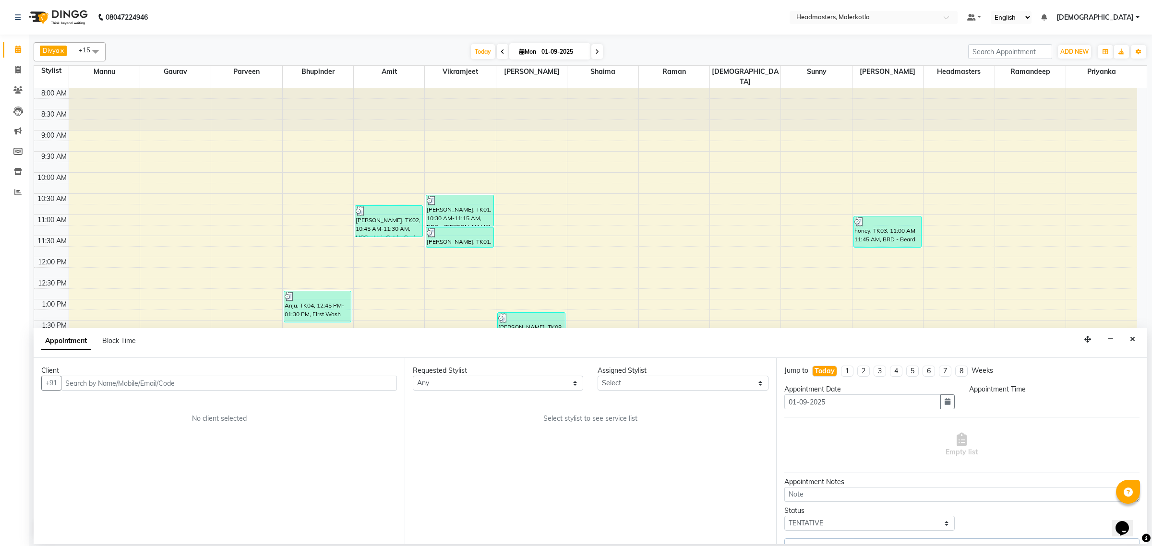
scroll to position [161, 0]
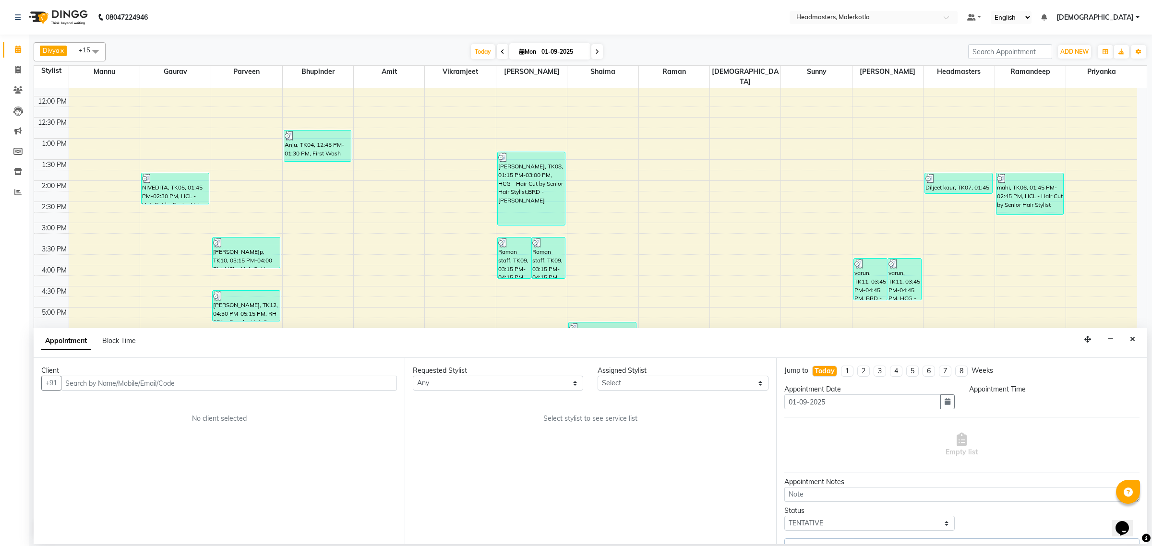
select select "1065"
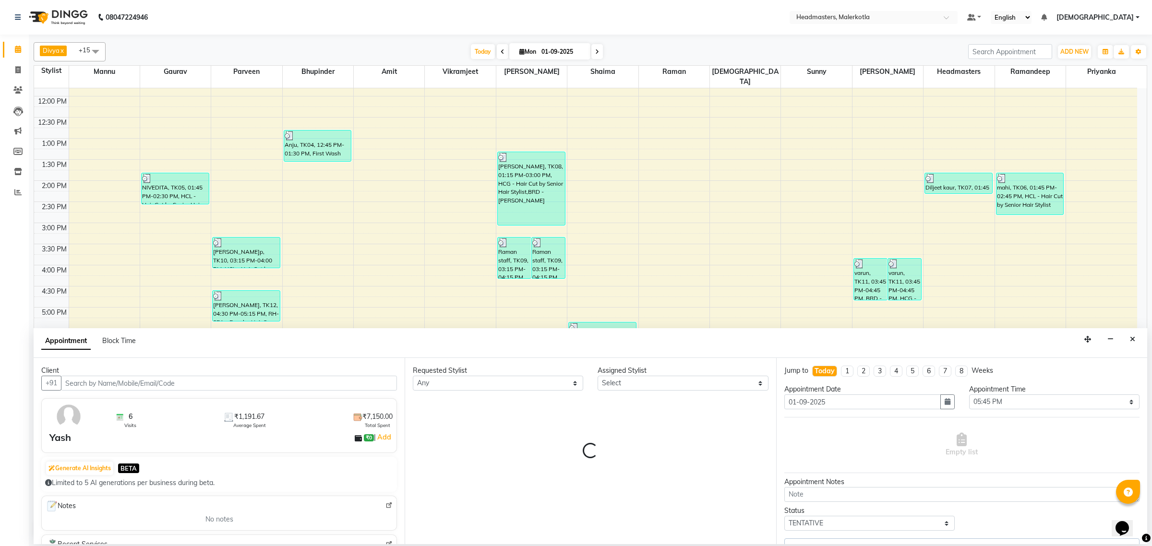
select select "65938"
select select "3700"
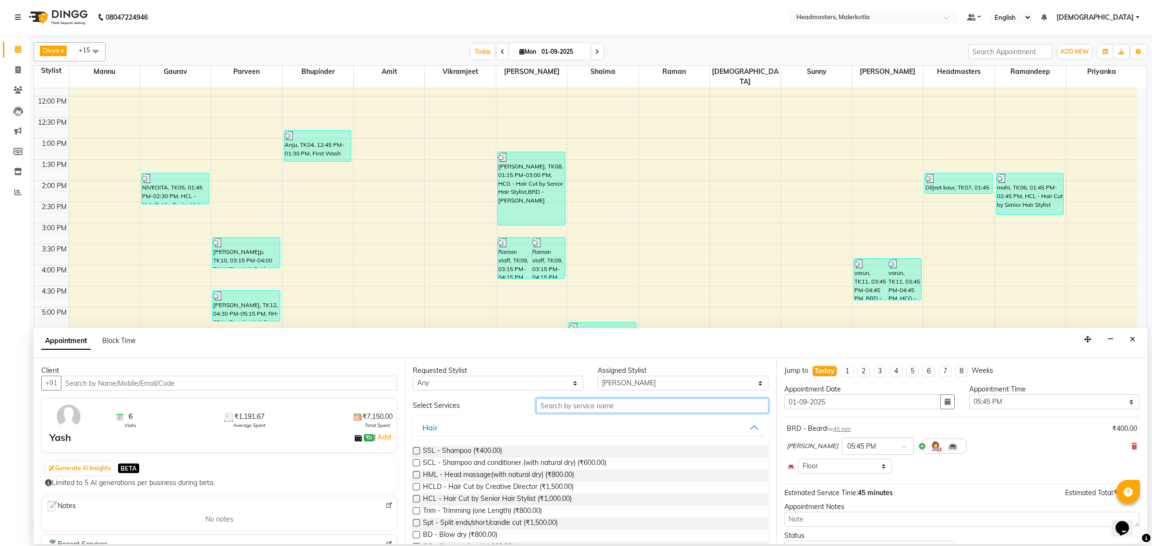
click at [601, 401] on input "text" at bounding box center [652, 405] width 232 height 15
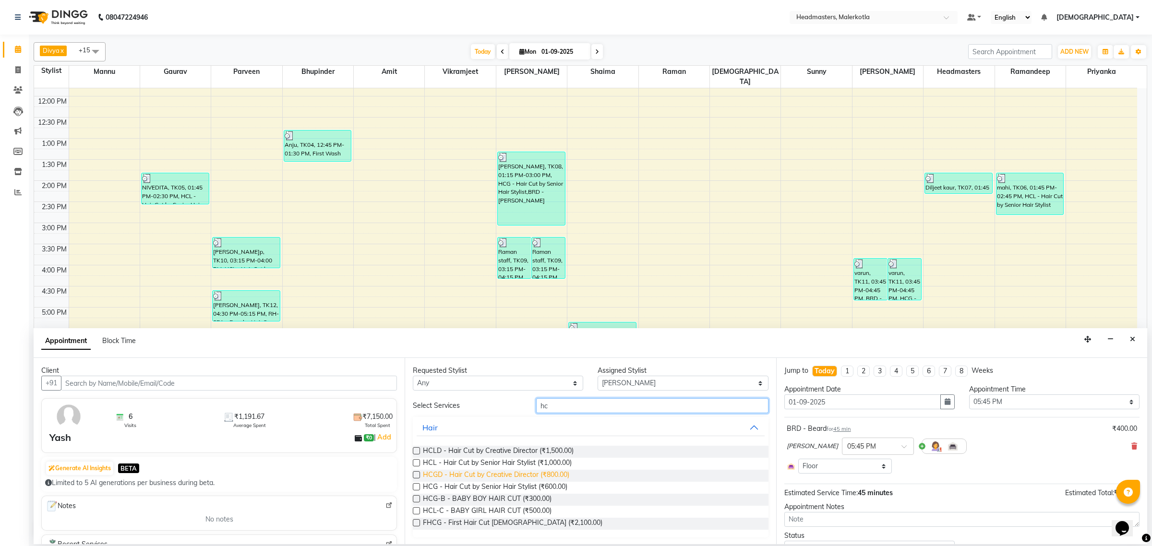
type input "hc"
click at [547, 476] on span "HCGD - Hair Cut by Creative Director (₹800.00)" at bounding box center [496, 476] width 146 height 12
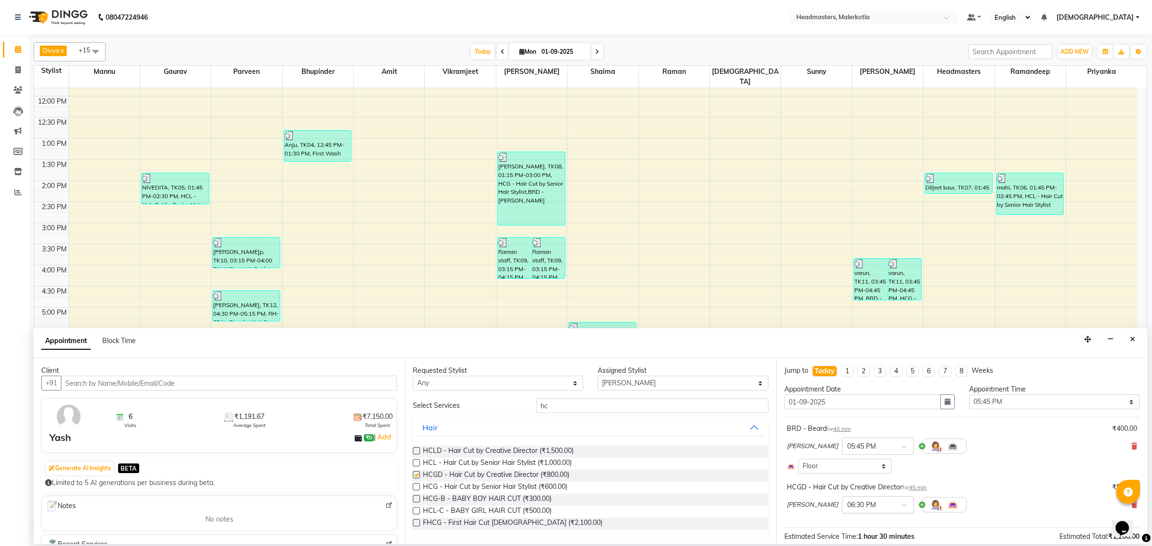
checkbox input "false"
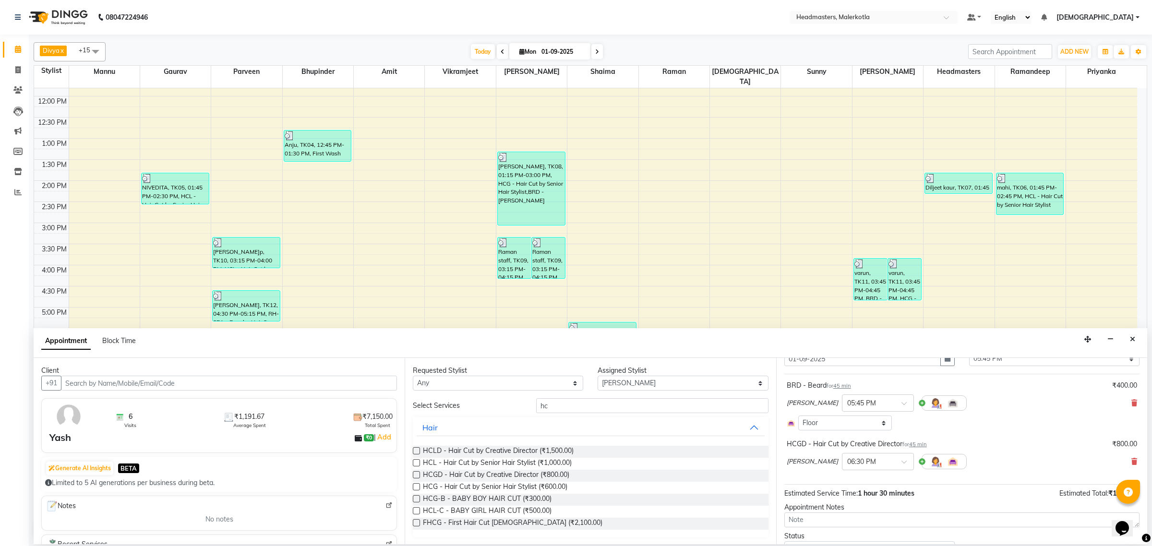
scroll to position [89, 0]
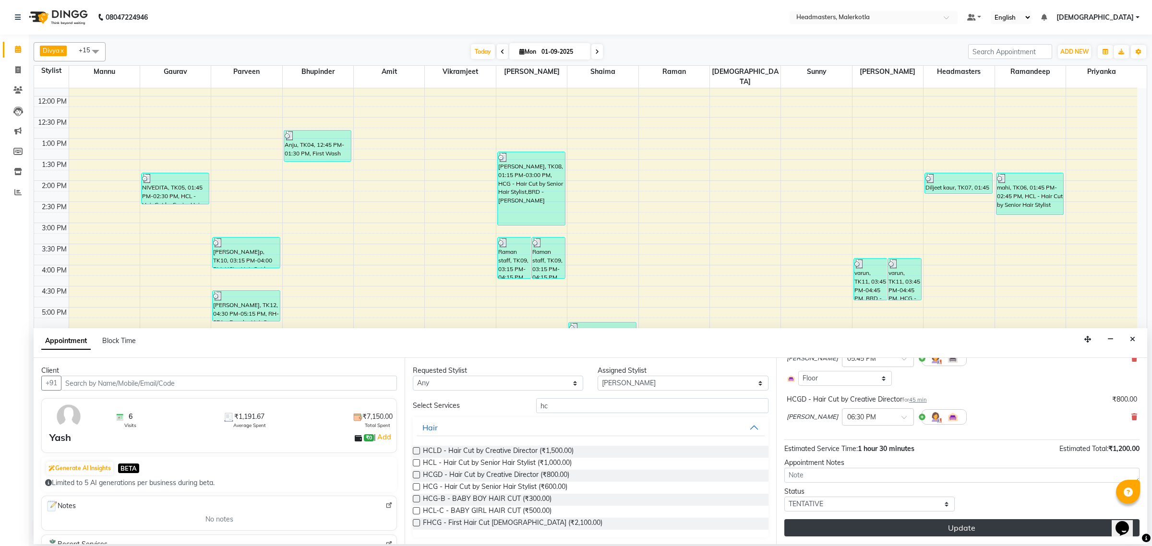
click at [874, 531] on button "Update" at bounding box center [961, 527] width 355 height 17
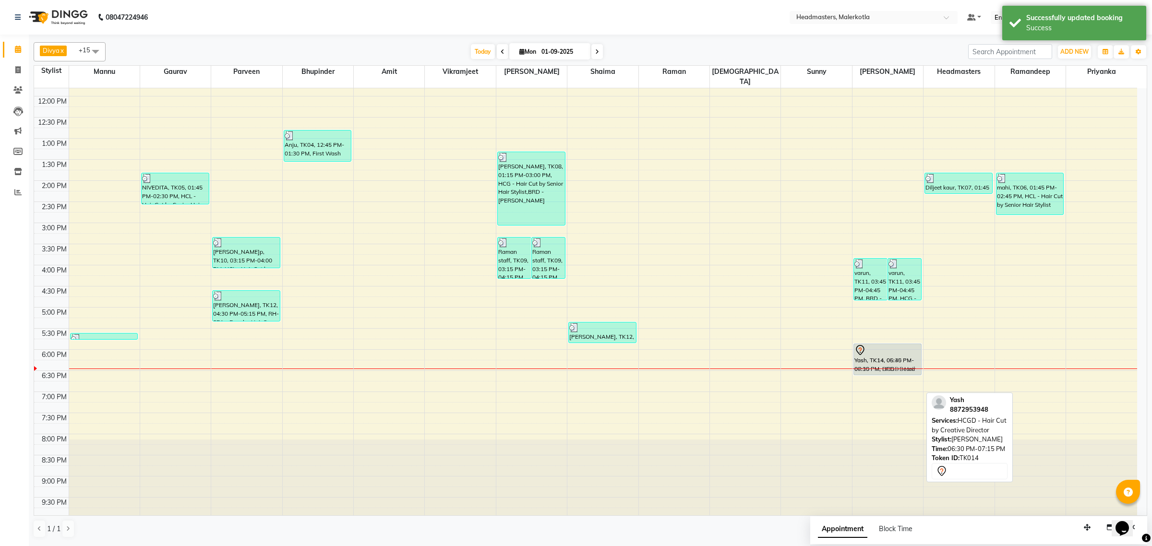
drag, startPoint x: 894, startPoint y: 384, endPoint x: 894, endPoint y: 356, distance: 28.3
click at [894, 356] on div "varun, TK11, 03:45 PM-04:45 PM, BRD -[PERSON_NAME]n, TK11, 03:45 PM-04:45 PM, H…" at bounding box center [887, 223] width 71 height 591
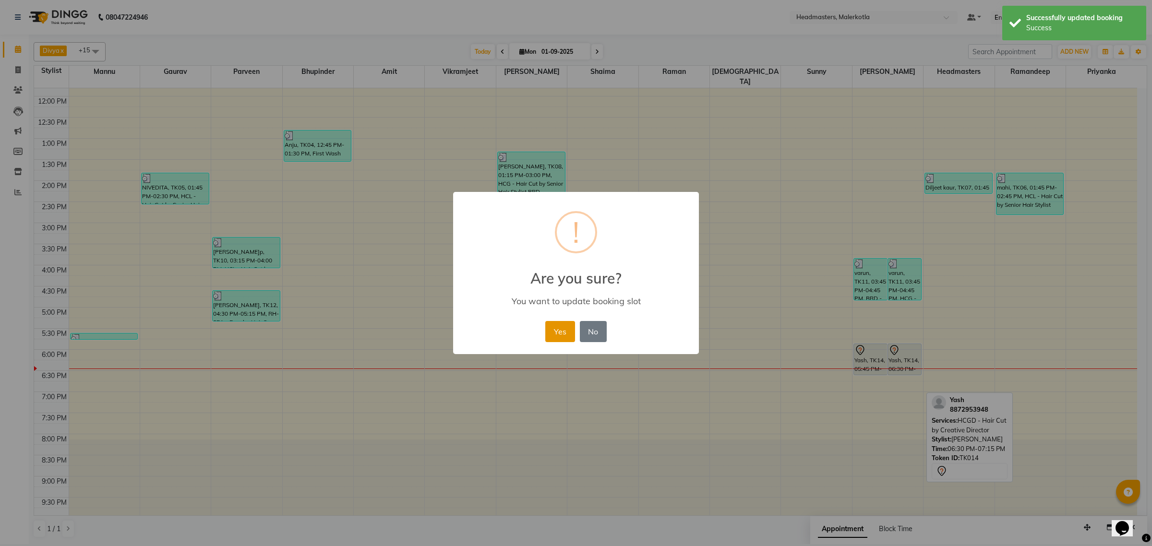
click at [562, 333] on button "Yes" at bounding box center [559, 331] width 29 height 21
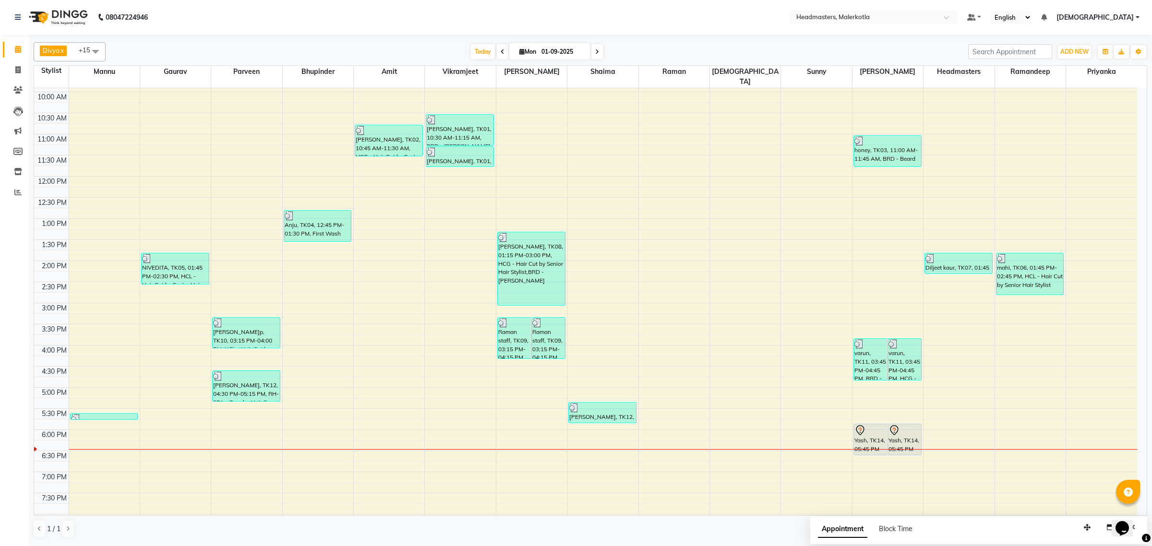
scroll to position [160, 0]
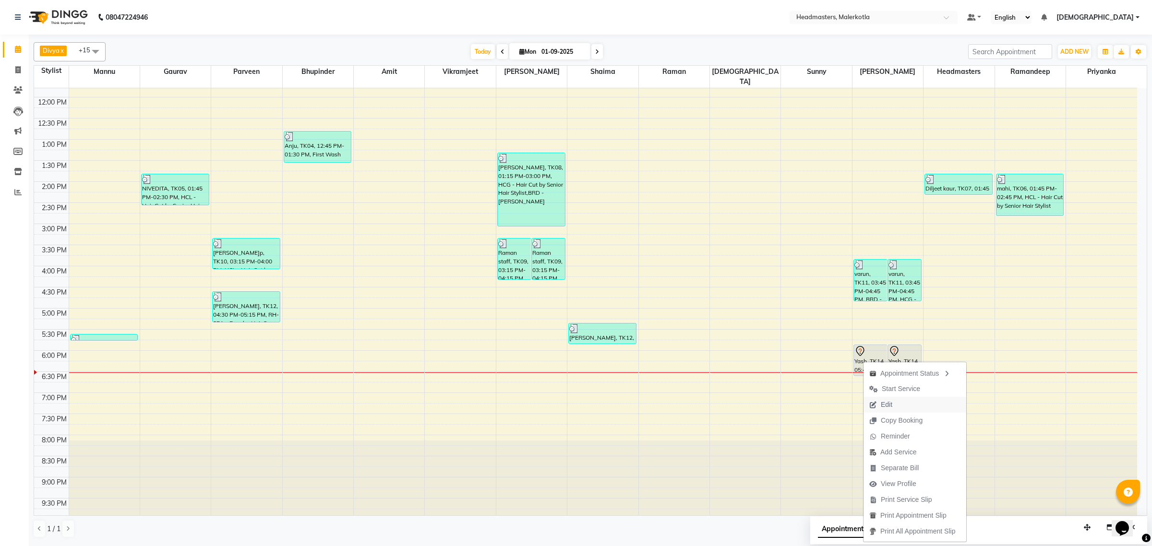
click at [886, 405] on span "Edit" at bounding box center [887, 405] width 12 height 10
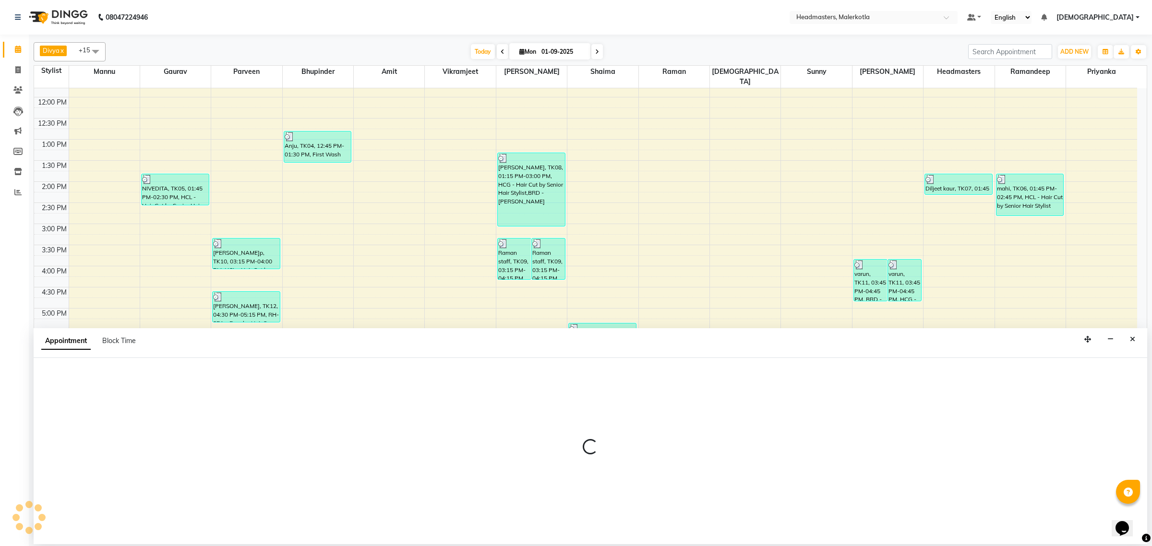
select select "tentative"
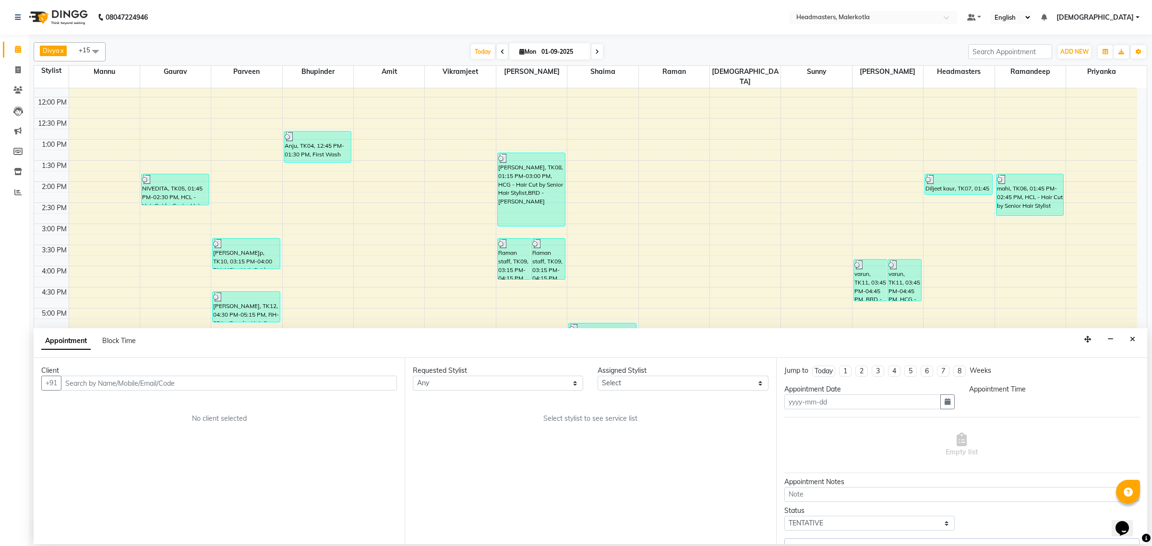
type input "01-09-2025"
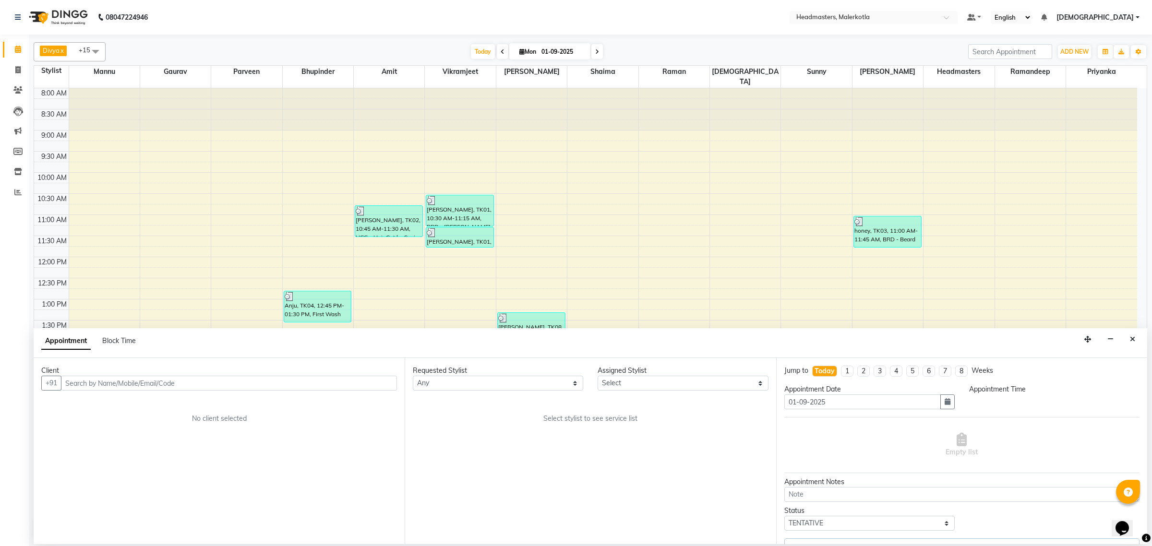
select select "65938"
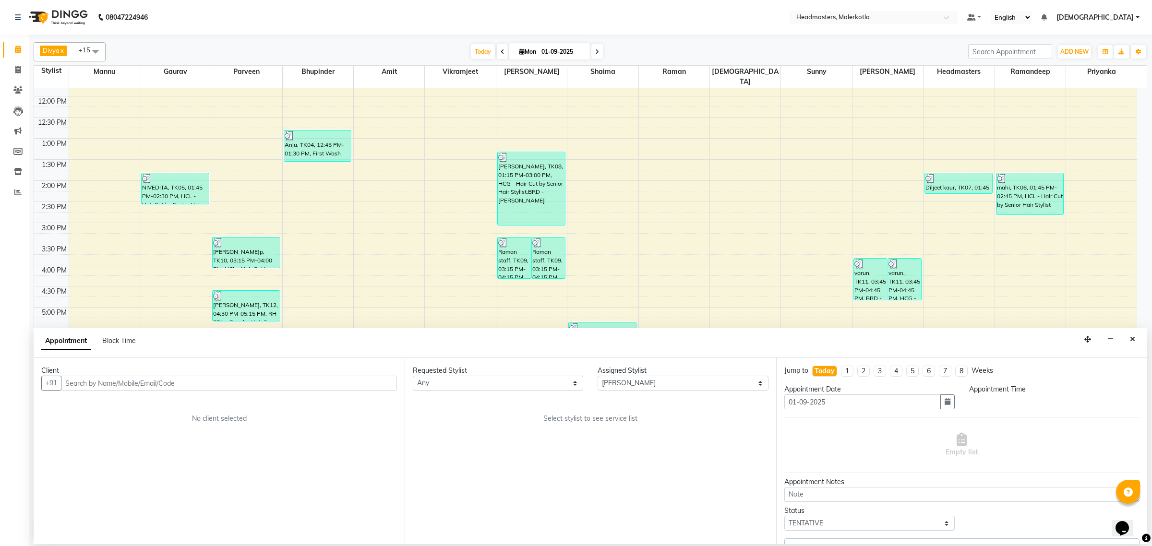
select select "1065"
select select "3700"
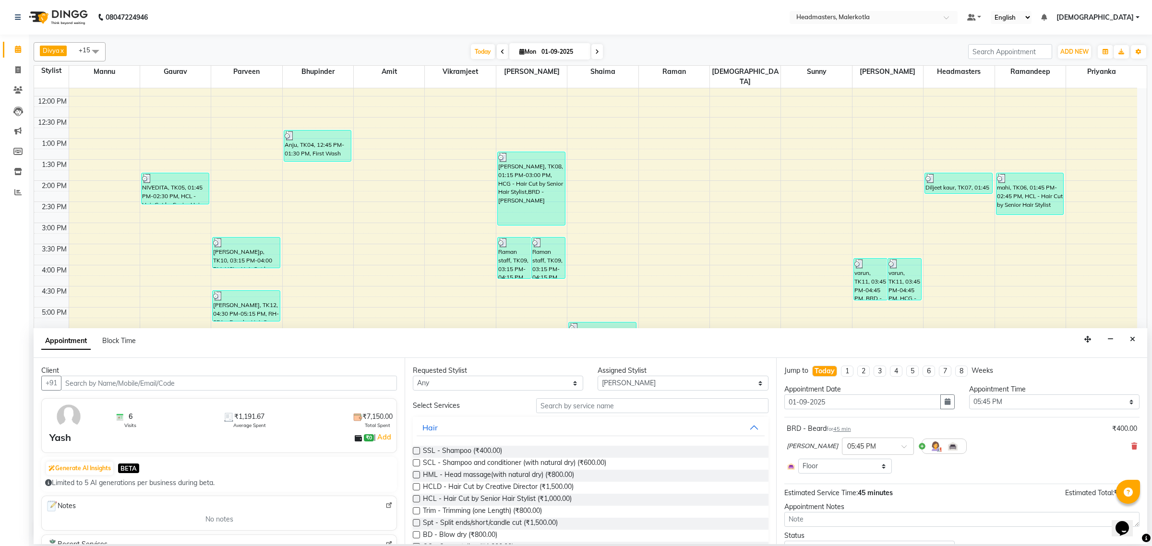
select select "3700"
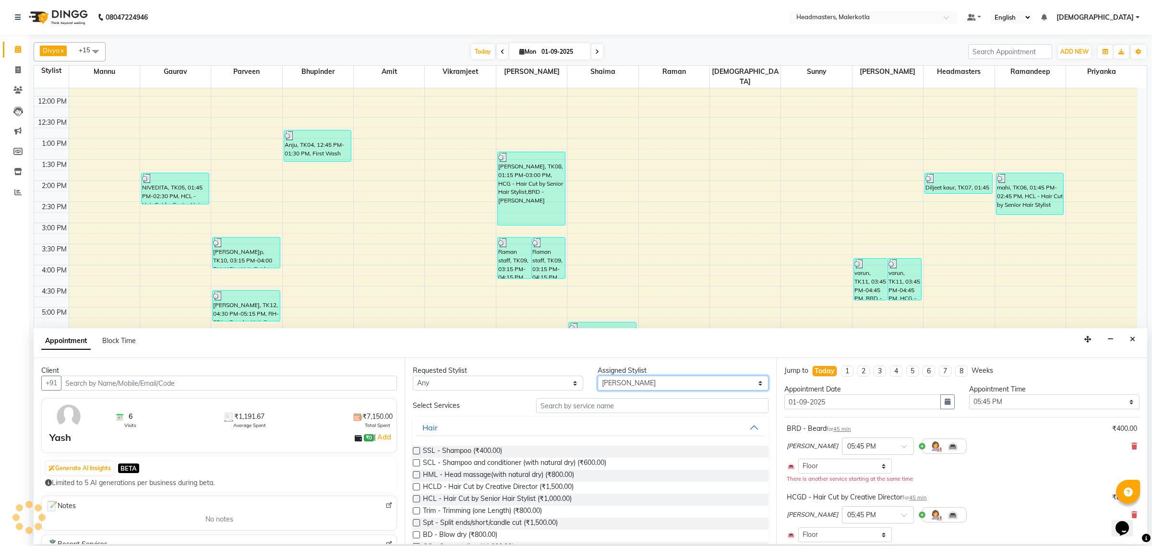
click at [605, 383] on select "Select [PERSON_NAME] [PERSON_NAME] Amit [PERSON_NAME] [PERSON_NAME] Danish [PER…" at bounding box center [683, 383] width 170 height 15
select select "65920"
click at [604, 383] on select "Select [PERSON_NAME] [PERSON_NAME] Amit [PERSON_NAME] [PERSON_NAME] Danish [PER…" at bounding box center [683, 383] width 170 height 15
click at [595, 410] on input "text" at bounding box center [652, 405] width 232 height 15
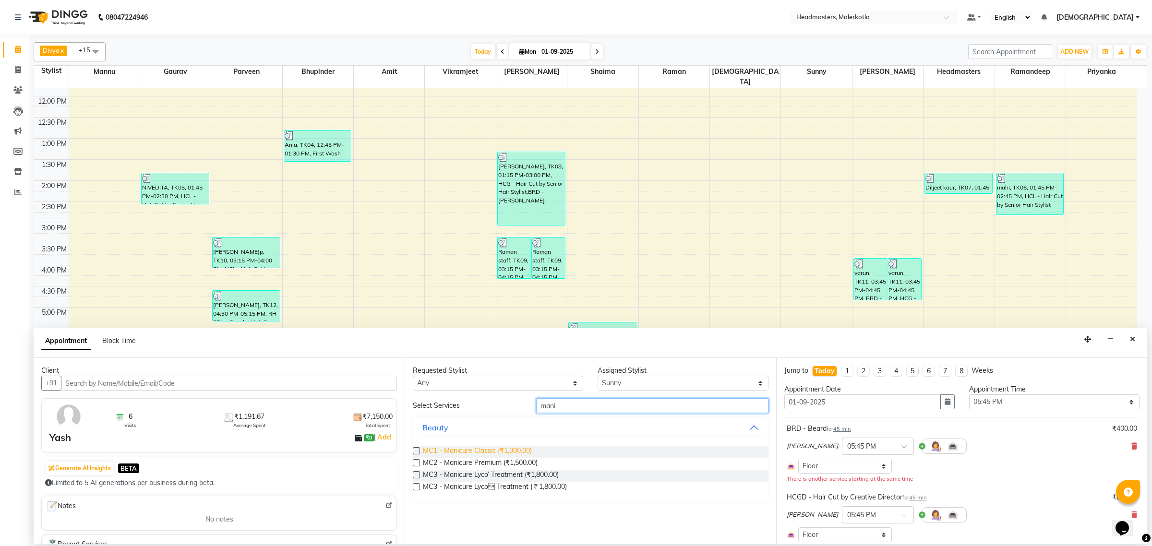
type input "mani"
click at [517, 446] on span "MC1 - Manicure Classic (₹1,000.00)" at bounding box center [477, 452] width 109 height 12
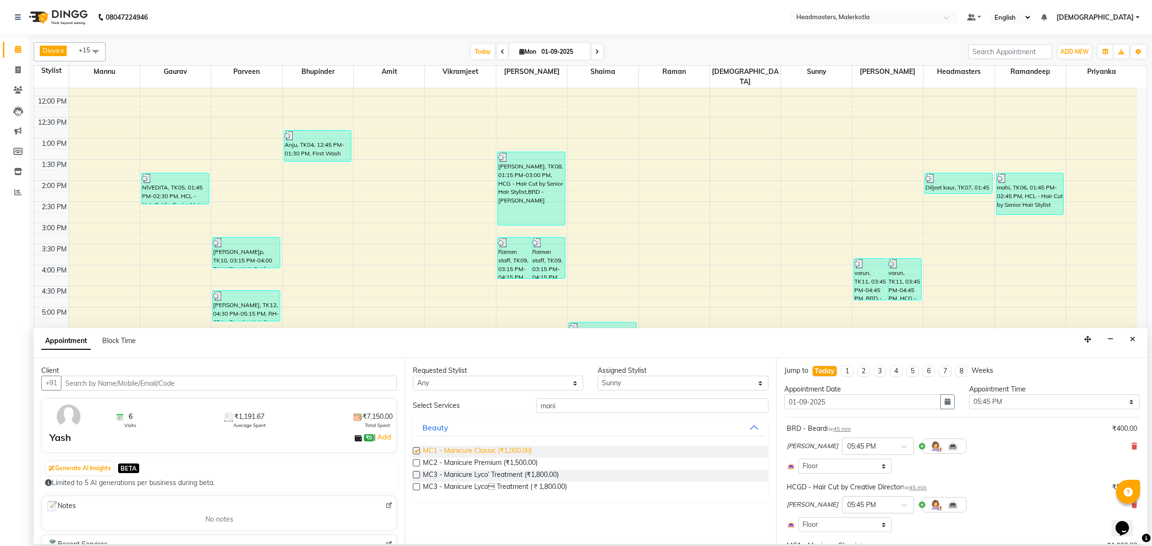
checkbox input "false"
click at [573, 407] on input "mani" at bounding box center [652, 405] width 232 height 15
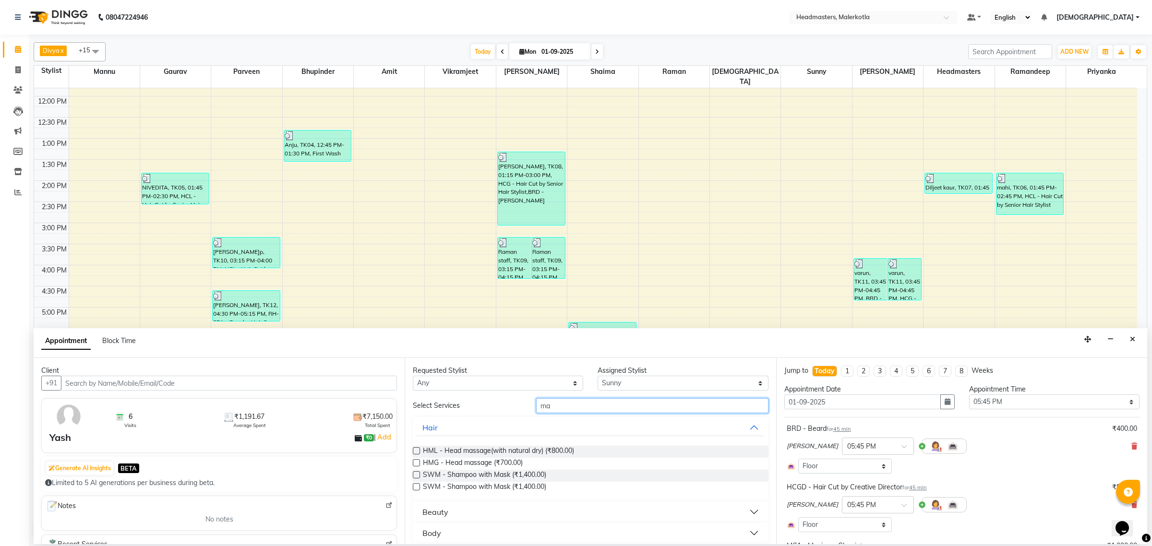
type input "m"
type input "ped"
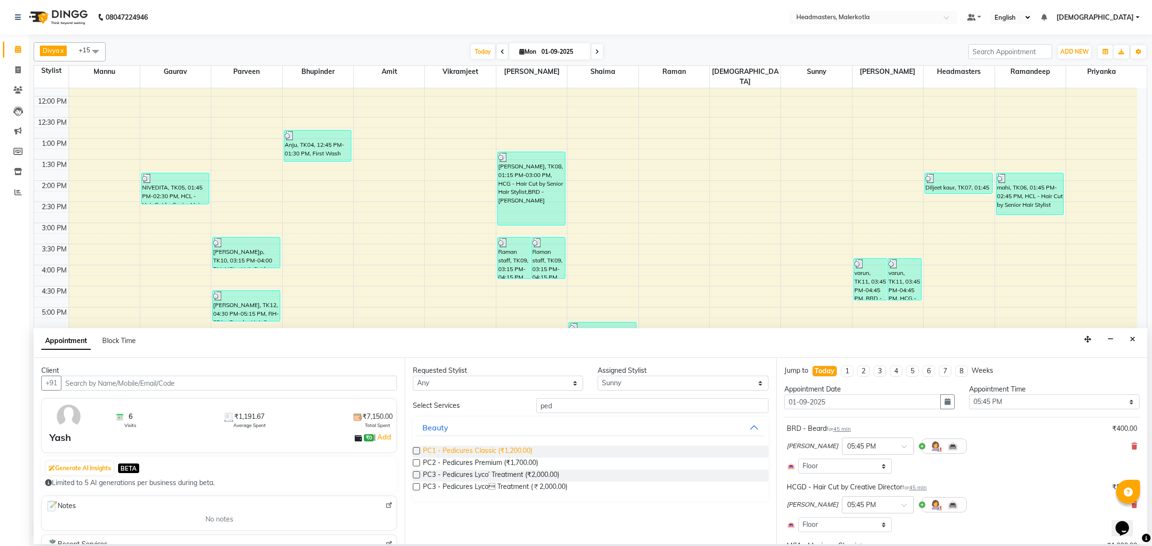
click at [516, 452] on span "PC1 - Pedicures Classic (₹1,200.00)" at bounding box center [477, 452] width 109 height 12
checkbox input "false"
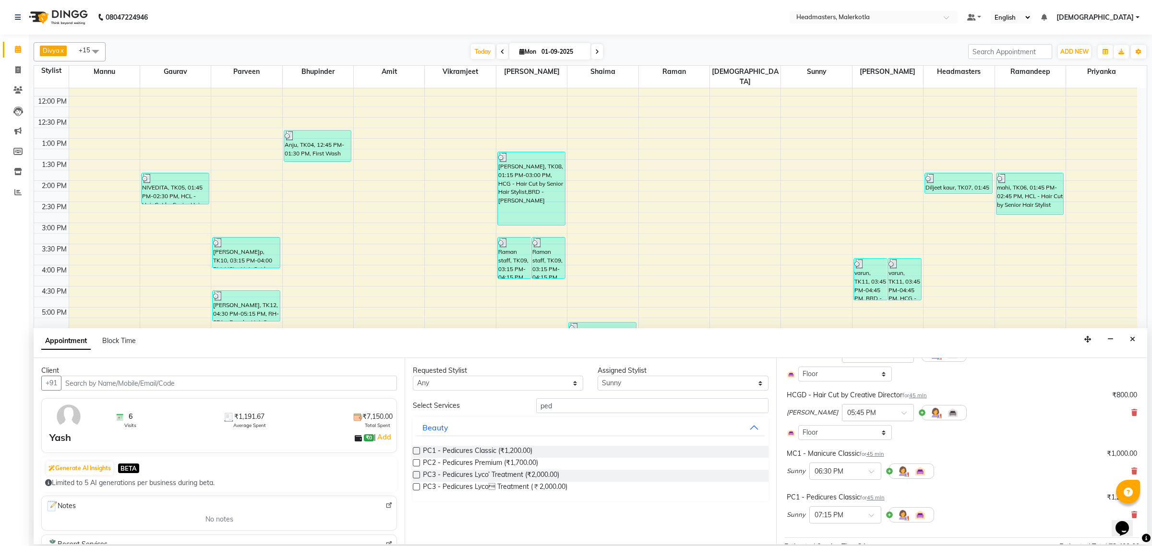
scroll to position [191, 0]
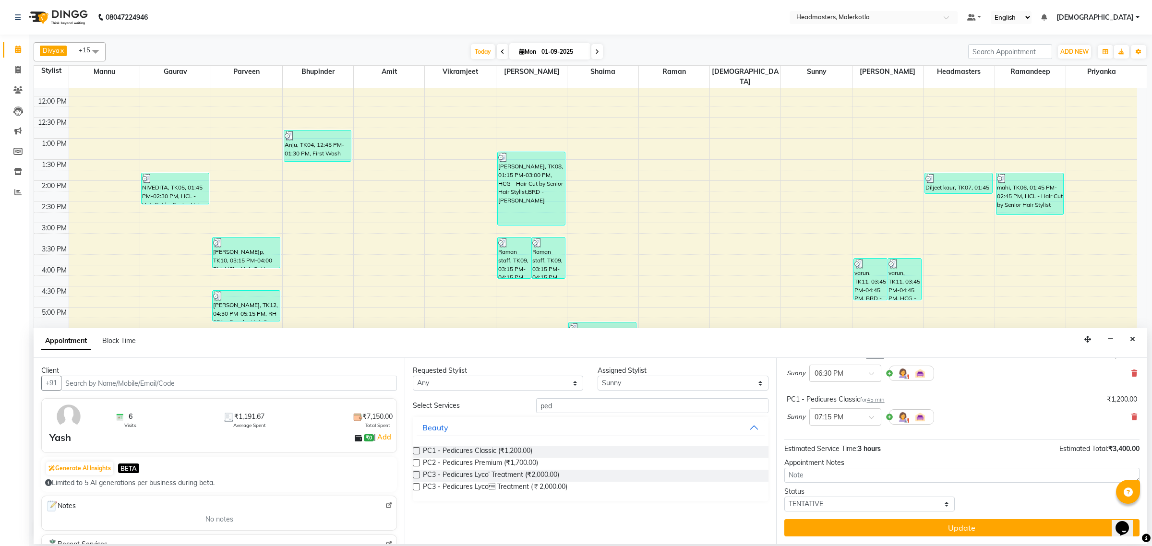
drag, startPoint x: 881, startPoint y: 530, endPoint x: 885, endPoint y: 535, distance: 5.9
click at [883, 531] on button "Update" at bounding box center [961, 527] width 355 height 17
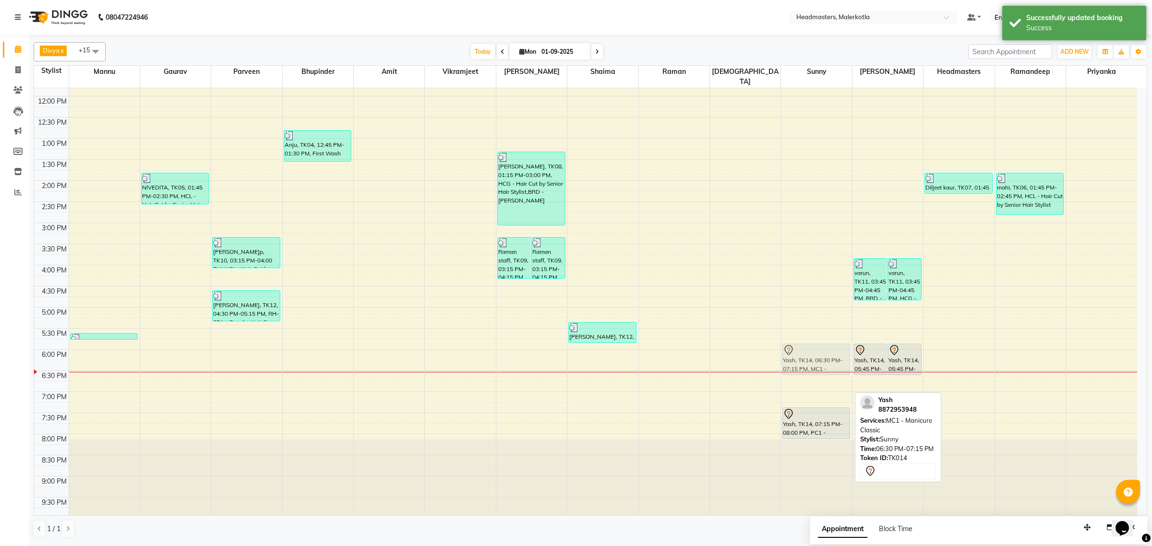
drag, startPoint x: 798, startPoint y: 383, endPoint x: 801, endPoint y: 353, distance: 30.3
click at [801, 353] on div "Yash, TK14, 06:30 PM-07:15 PM, MC1 - Manicure Classic Yash, TK14, 07:15 PM-08:0…" at bounding box center [816, 223] width 71 height 591
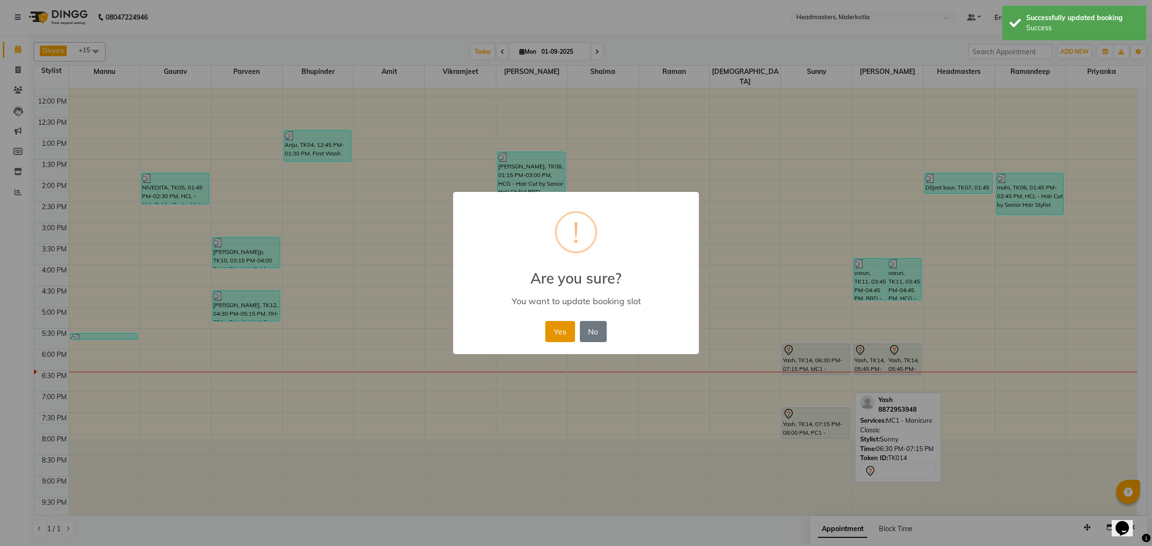
click at [551, 329] on button "Yes" at bounding box center [559, 331] width 29 height 21
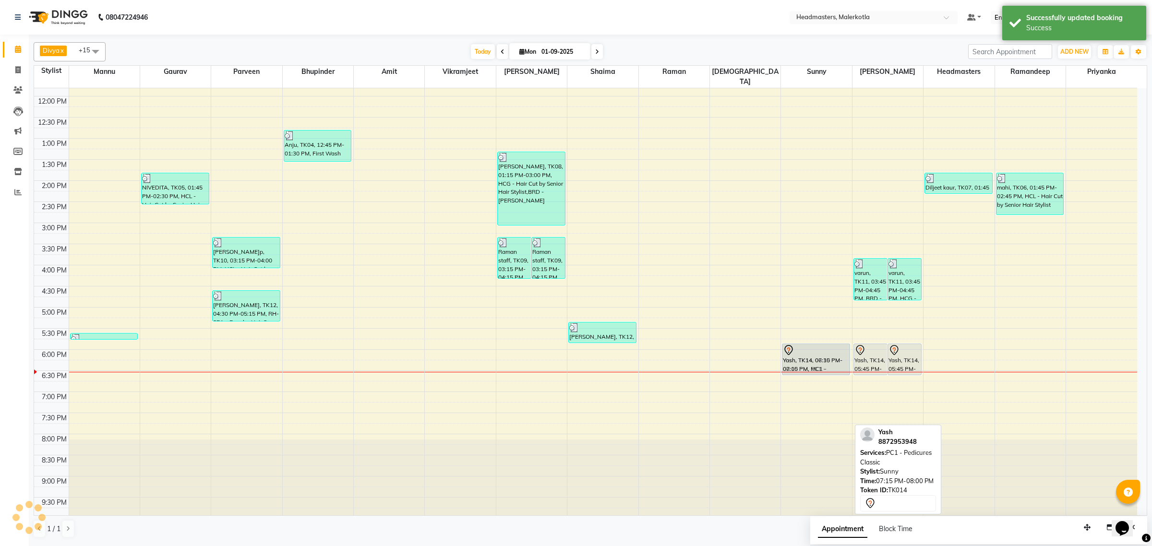
drag, startPoint x: 806, startPoint y: 420, endPoint x: 806, endPoint y: 356, distance: 64.3
click at [806, 356] on div "Yash, TK14, 06:30 PM-07:15 PM, MC1 - Manicure Classic Yash, TK14, 07:15 PM-08:0…" at bounding box center [816, 223] width 71 height 591
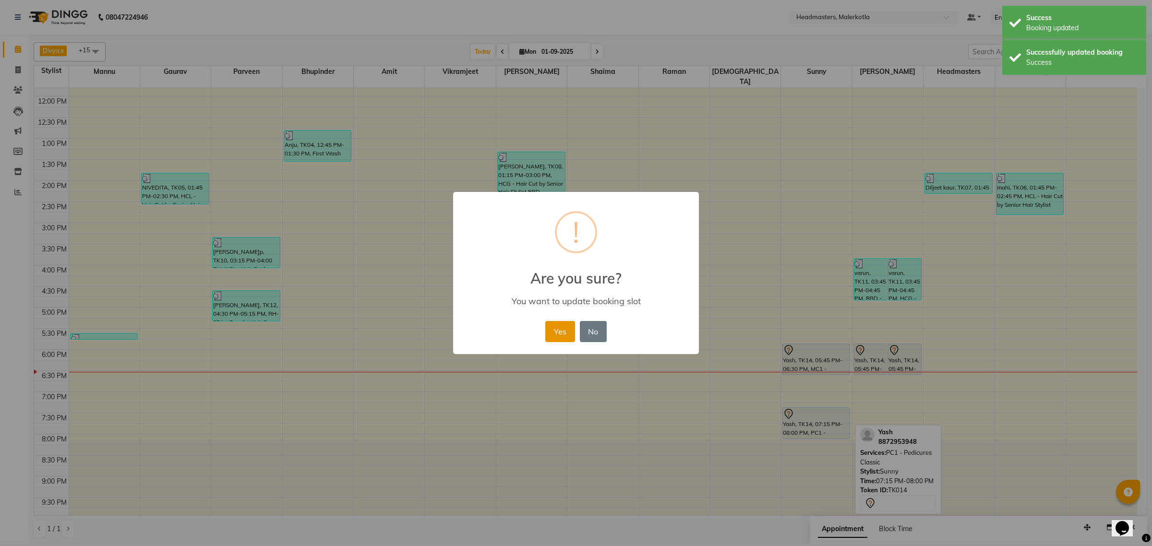
click at [565, 329] on button "Yes" at bounding box center [559, 331] width 29 height 21
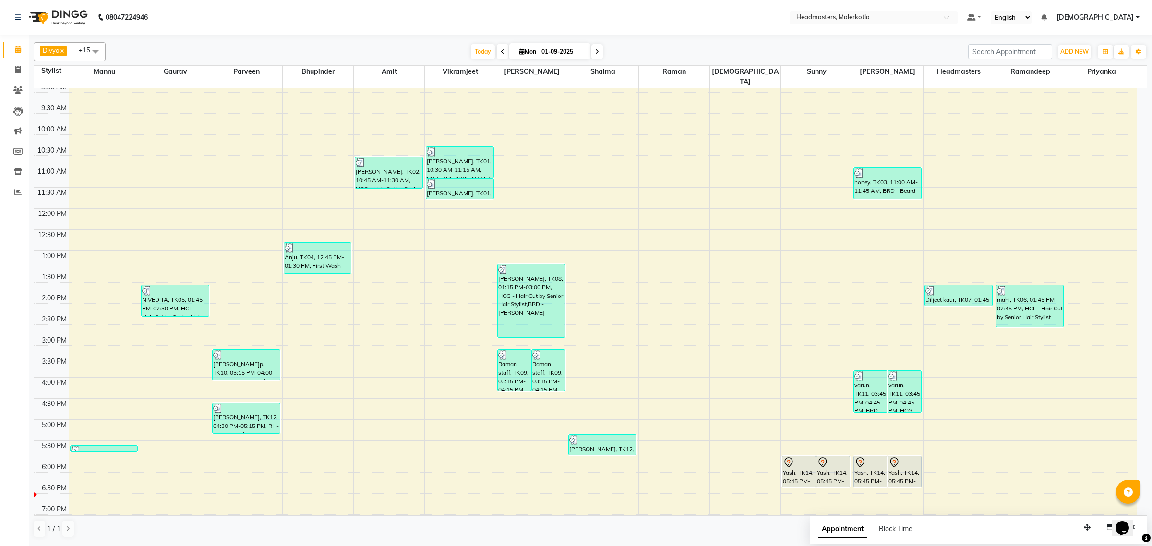
scroll to position [120, 0]
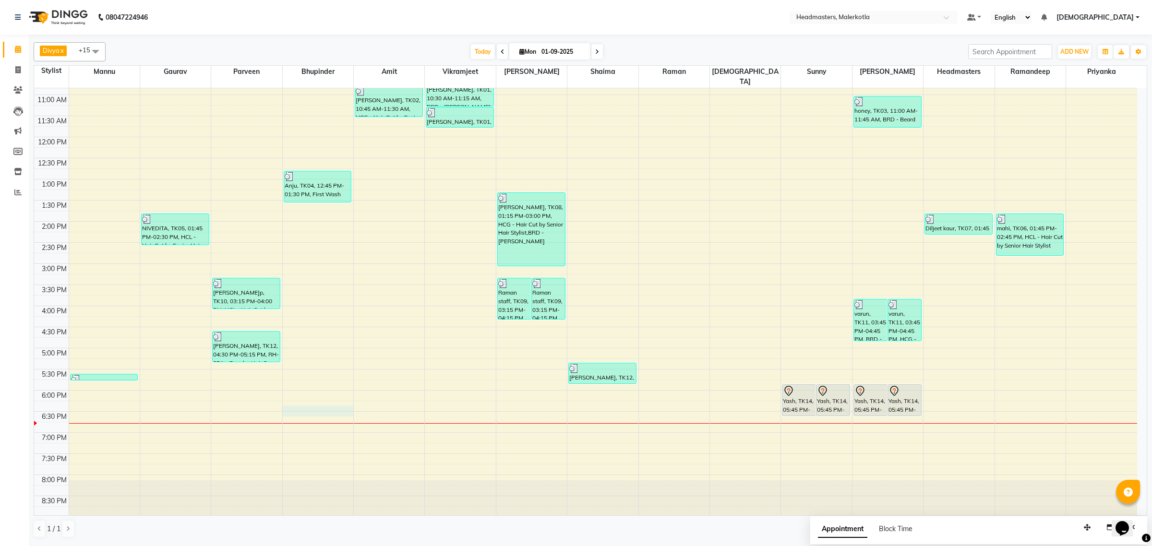
click at [312, 406] on div "8:00 AM 8:30 AM 9:00 AM 9:30 AM 10:00 AM 10:30 AM 11:00 AM 11:30 AM 12:00 PM 12…" at bounding box center [585, 263] width 1103 height 591
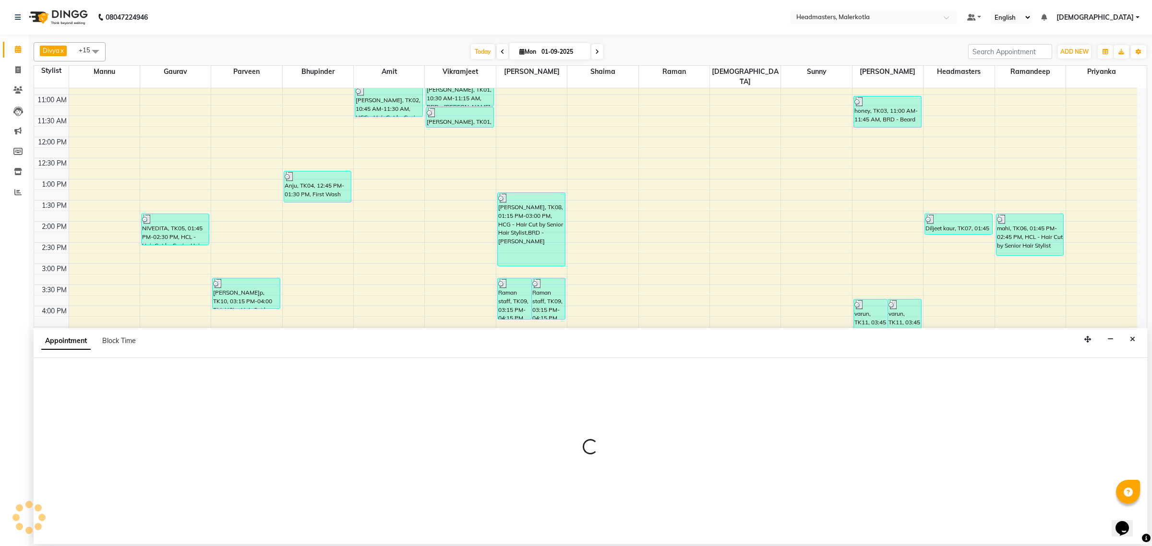
select select "65906"
select select "1095"
select select "tentative"
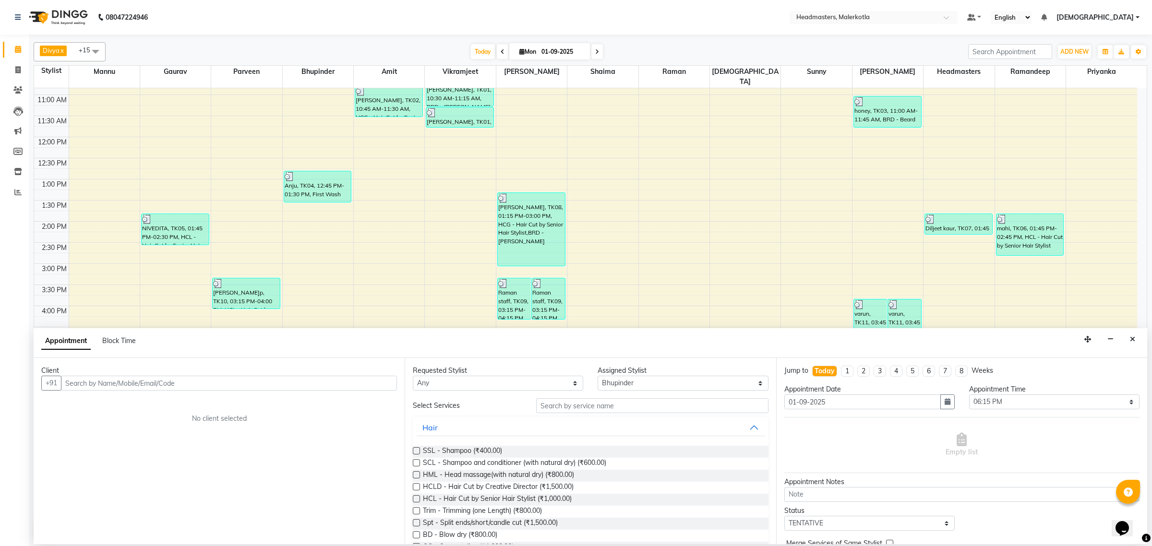
click at [168, 390] on input "text" at bounding box center [229, 383] width 336 height 15
click at [135, 403] on span "9779435" at bounding box center [131, 404] width 34 height 10
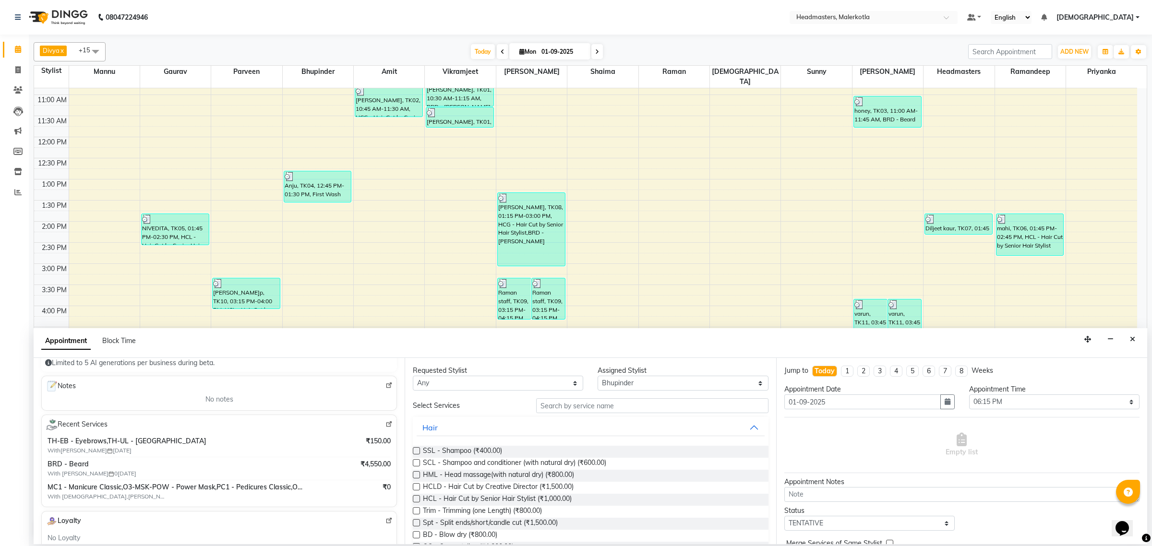
scroll to position [0, 0]
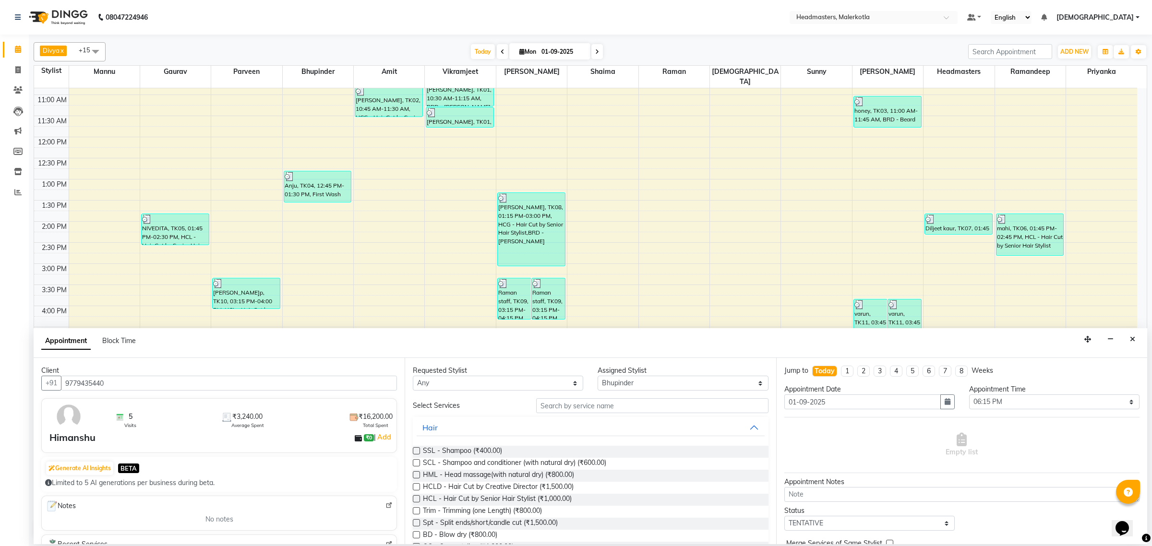
type input "9779435440"
click at [635, 411] on input "text" at bounding box center [652, 405] width 232 height 15
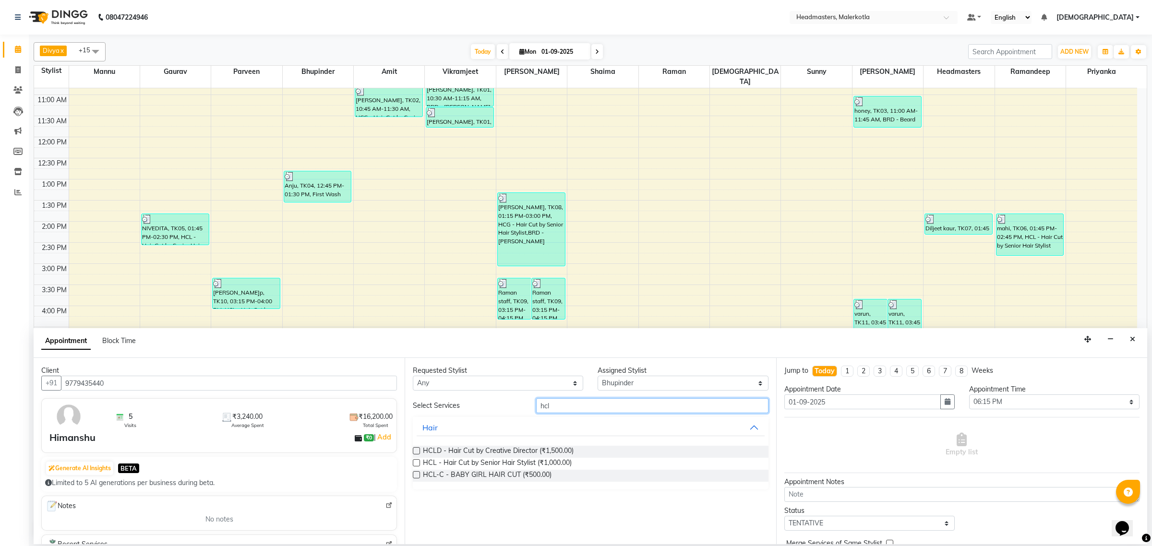
type input "hcl"
click at [417, 462] on label at bounding box center [416, 462] width 7 height 7
click at [417, 462] on input "checkbox" at bounding box center [416, 464] width 6 height 6
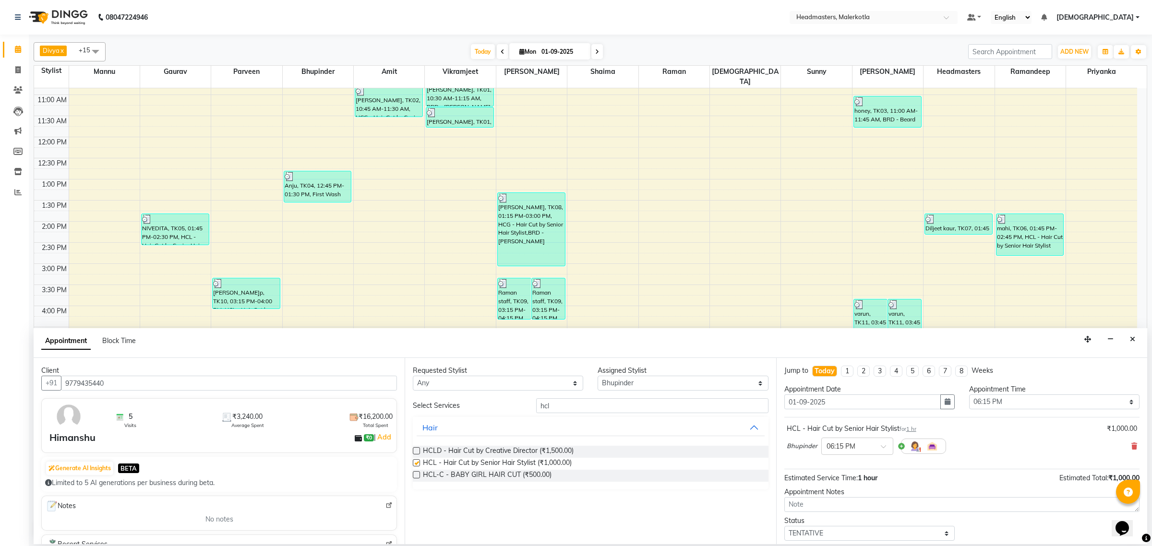
checkbox input "false"
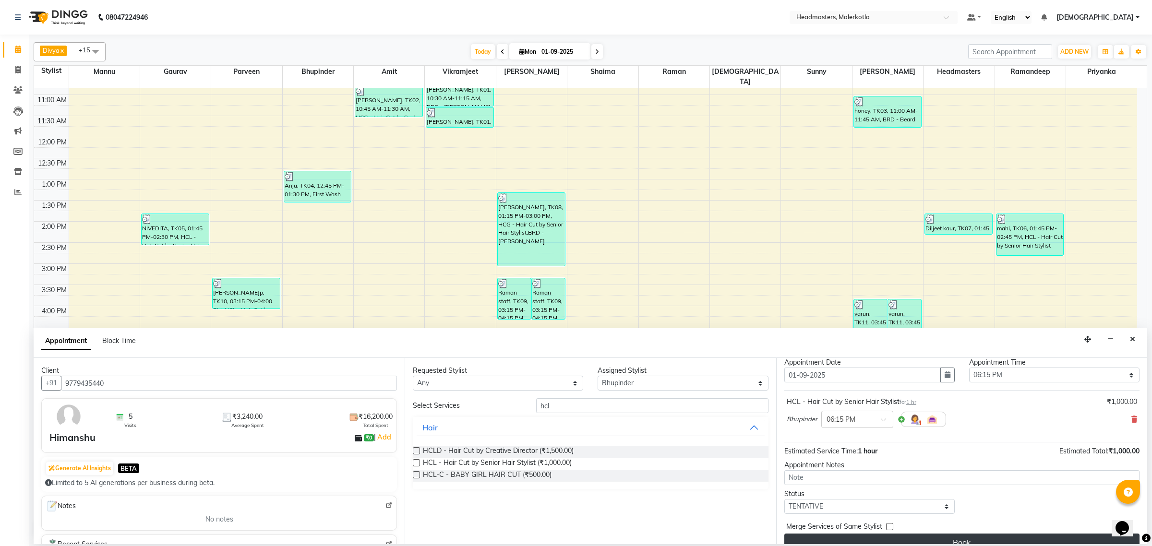
scroll to position [42, 0]
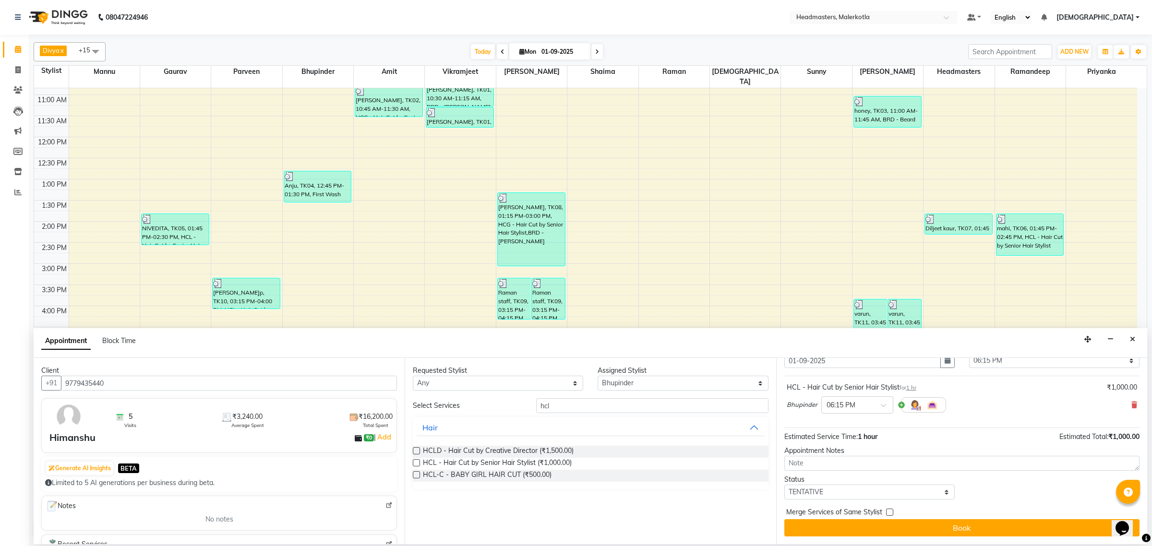
drag, startPoint x: 885, startPoint y: 531, endPoint x: 446, endPoint y: 526, distance: 438.3
click at [884, 531] on button "Book" at bounding box center [961, 527] width 355 height 17
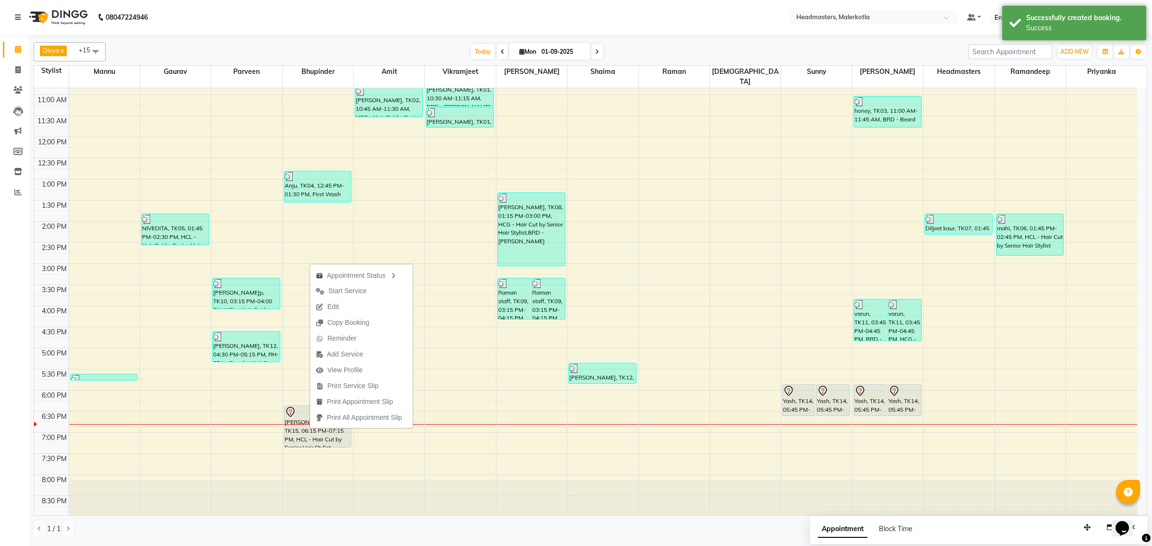
drag, startPoint x: 380, startPoint y: 383, endPoint x: 373, endPoint y: 393, distance: 11.7
click at [381, 384] on span "Print Service Slip" at bounding box center [347, 386] width 74 height 16
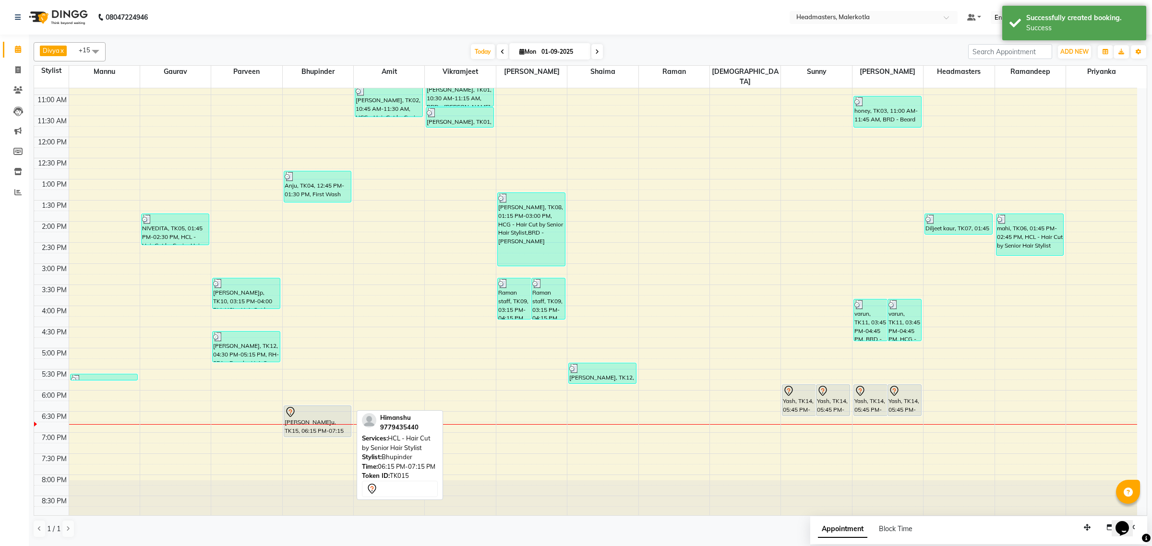
drag, startPoint x: 330, startPoint y: 437, endPoint x: 330, endPoint y: 425, distance: 12.5
click at [330, 425] on div "Anju, TK04, 12:45 PM-01:30 PM, First Wash [PERSON_NAME]u, TK15, 06:15 PM-07:15 …" at bounding box center [318, 263] width 71 height 591
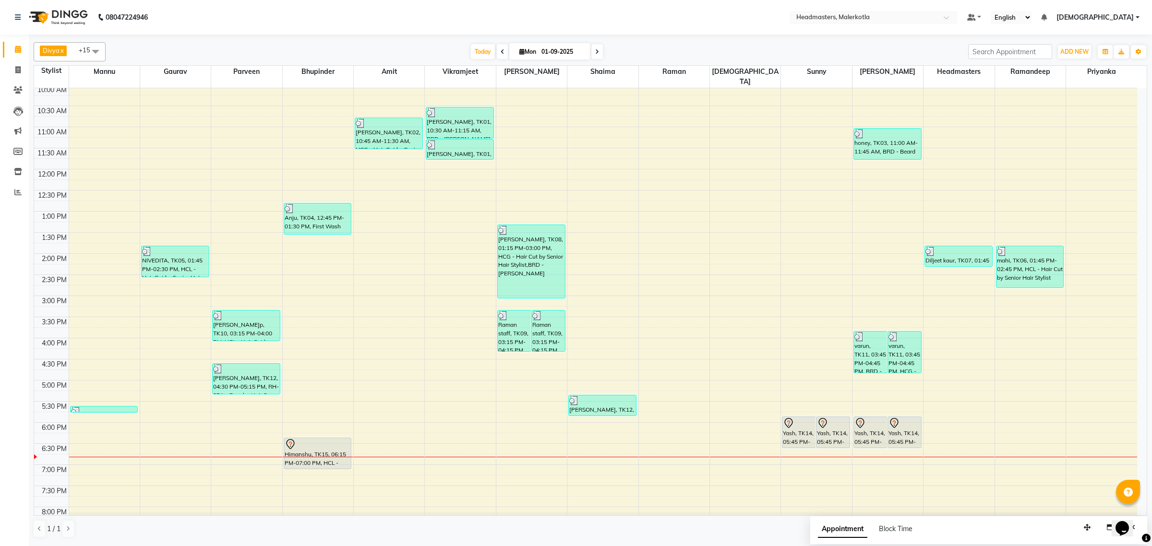
scroll to position [60, 0]
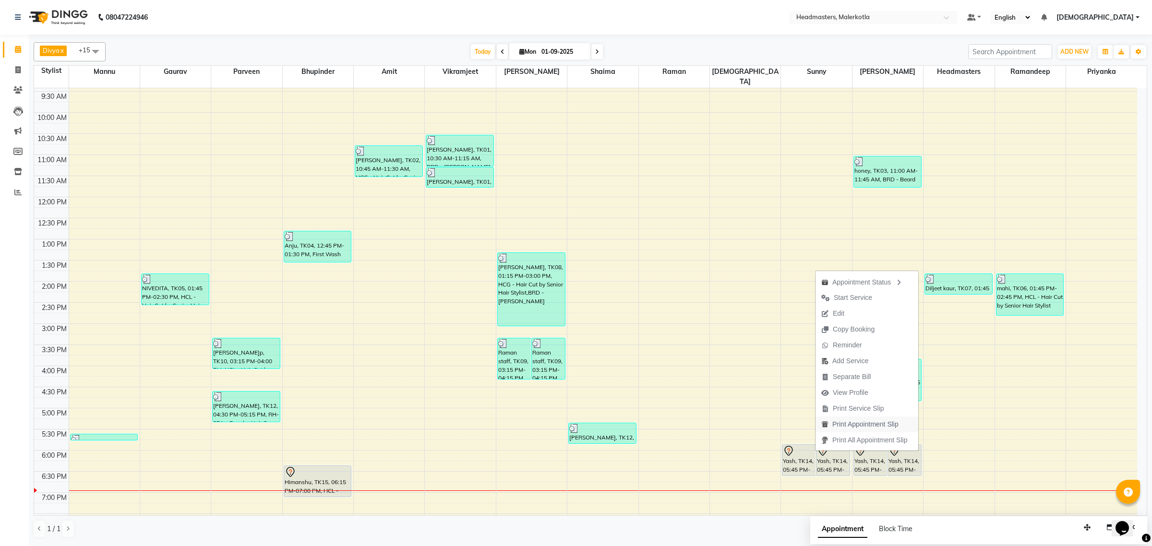
click at [870, 425] on span "Print Appointment Slip" at bounding box center [865, 425] width 66 height 10
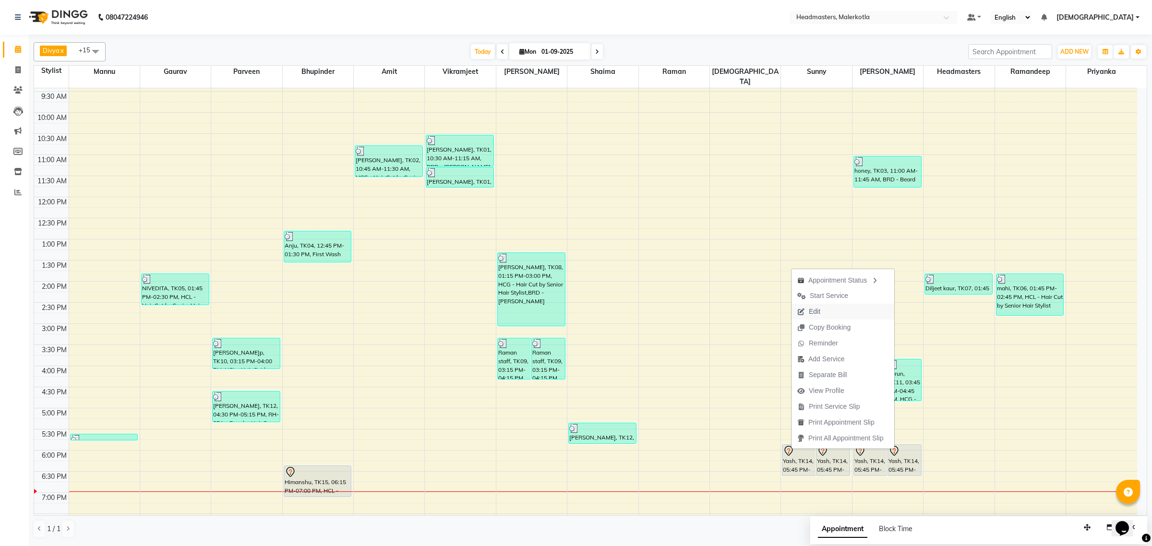
click at [824, 308] on span "Edit" at bounding box center [809, 312] width 35 height 16
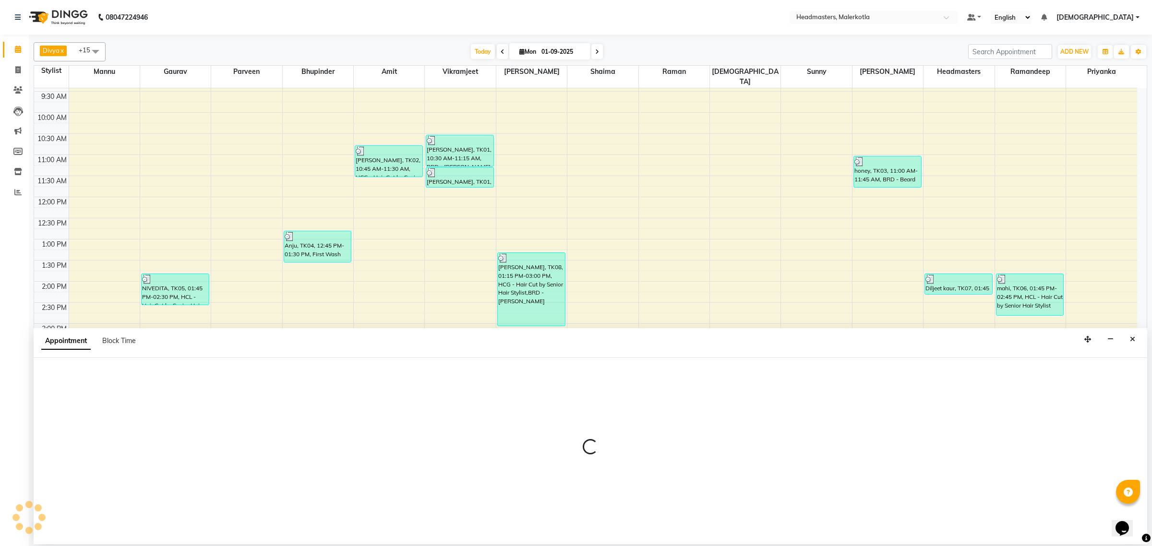
select select "tentative"
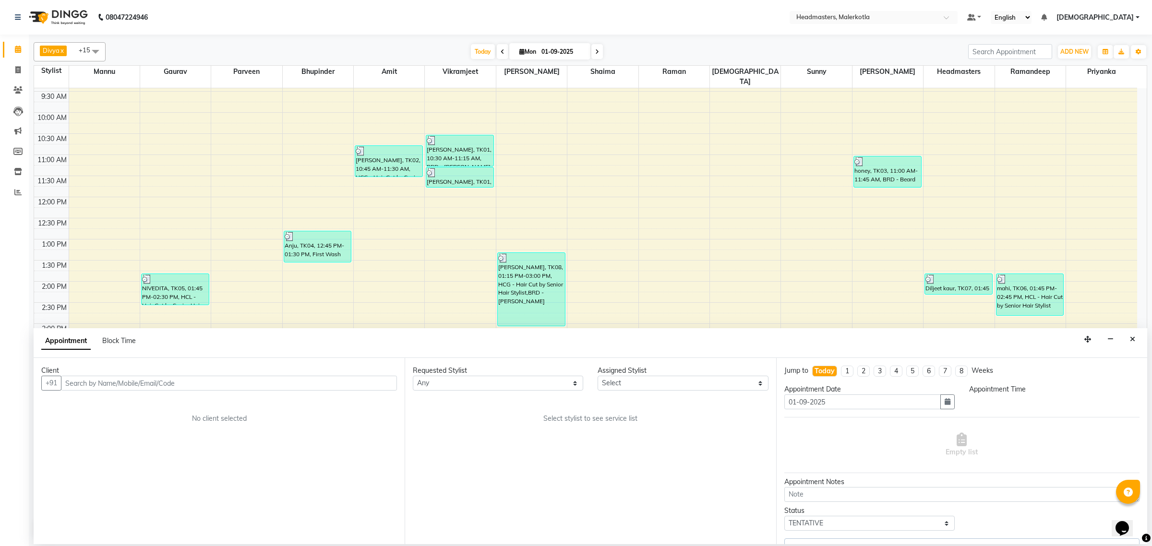
scroll to position [0, 0]
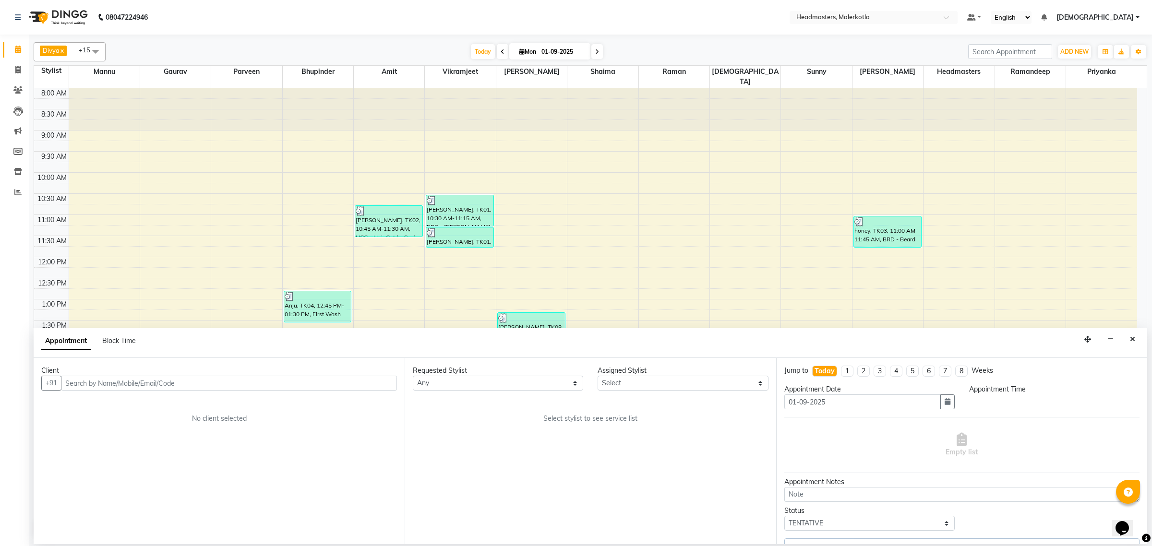
select select "65920"
select select "1065"
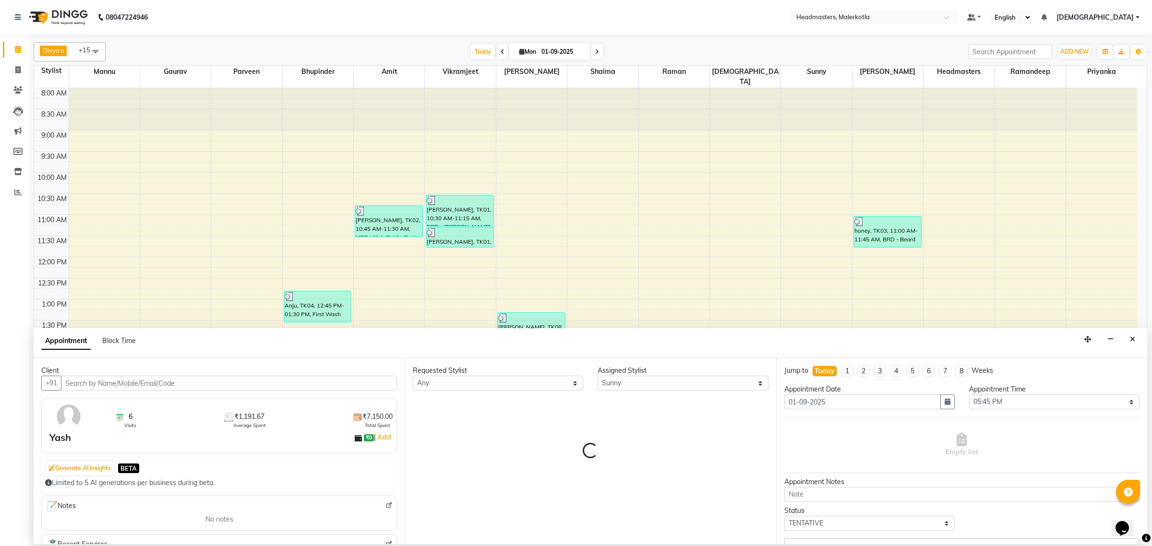
scroll to position [161, 0]
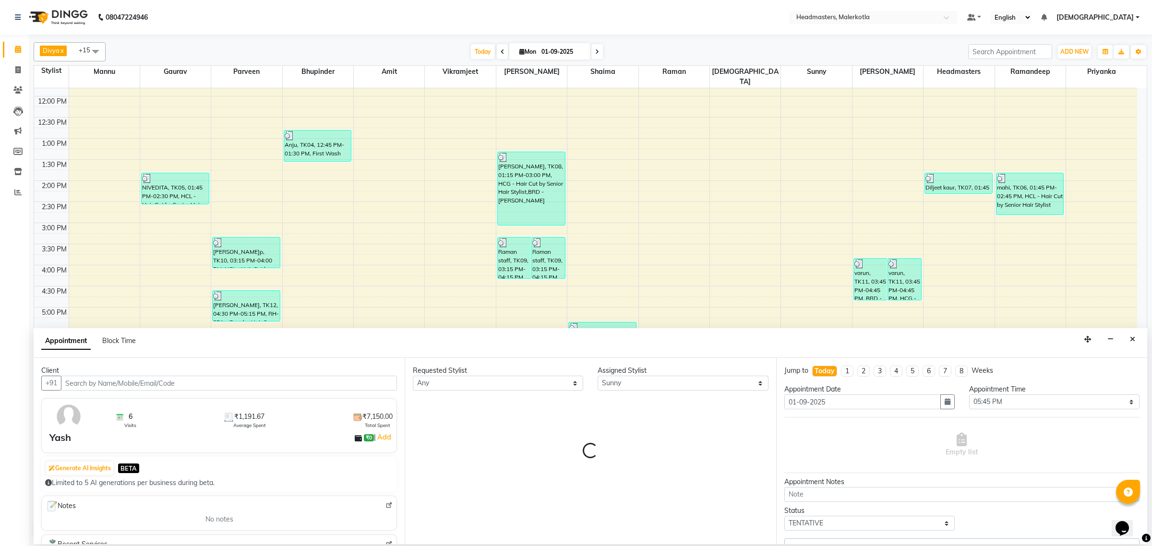
select select "3700"
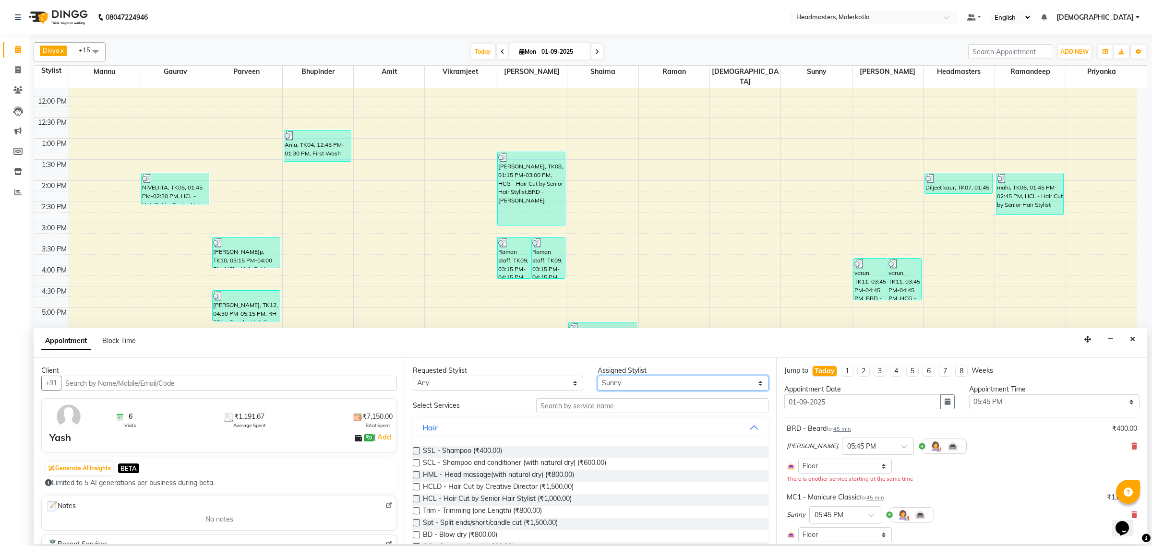
click at [625, 385] on select "Select [PERSON_NAME] [PERSON_NAME] Amit [PERSON_NAME] [PERSON_NAME] Danish [PER…" at bounding box center [683, 383] width 170 height 15
select select "65919"
click at [598, 376] on select "Select [PERSON_NAME] [PERSON_NAME] Amit [PERSON_NAME] [PERSON_NAME] Danish [PER…" at bounding box center [683, 383] width 170 height 15
click at [612, 406] on input "text" at bounding box center [652, 405] width 232 height 15
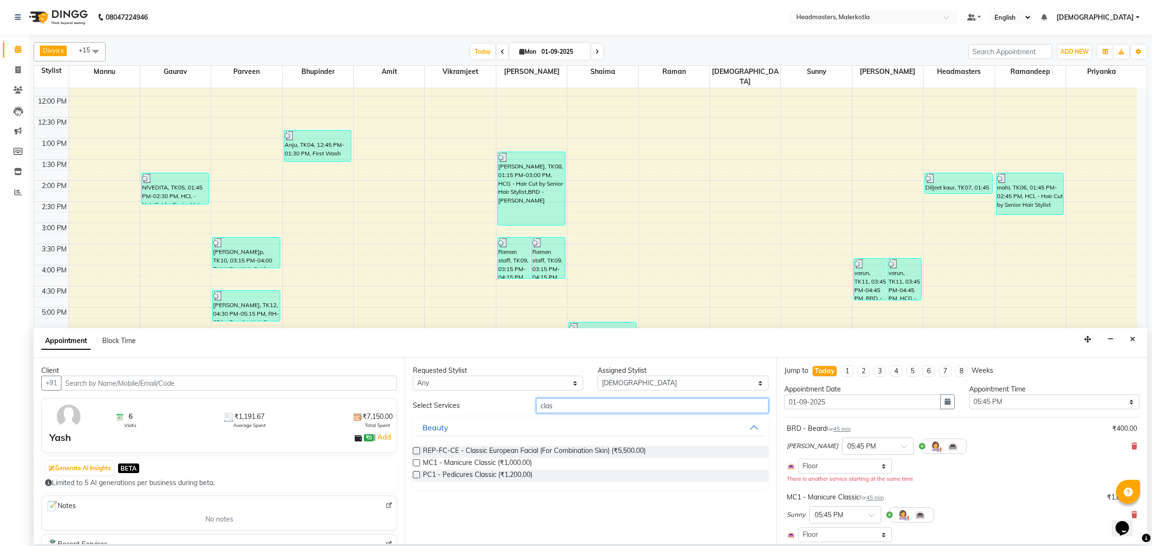
type input "clas"
click at [414, 464] on label at bounding box center [416, 462] width 7 height 7
click at [414, 464] on input "checkbox" at bounding box center [416, 464] width 6 height 6
checkbox input "false"
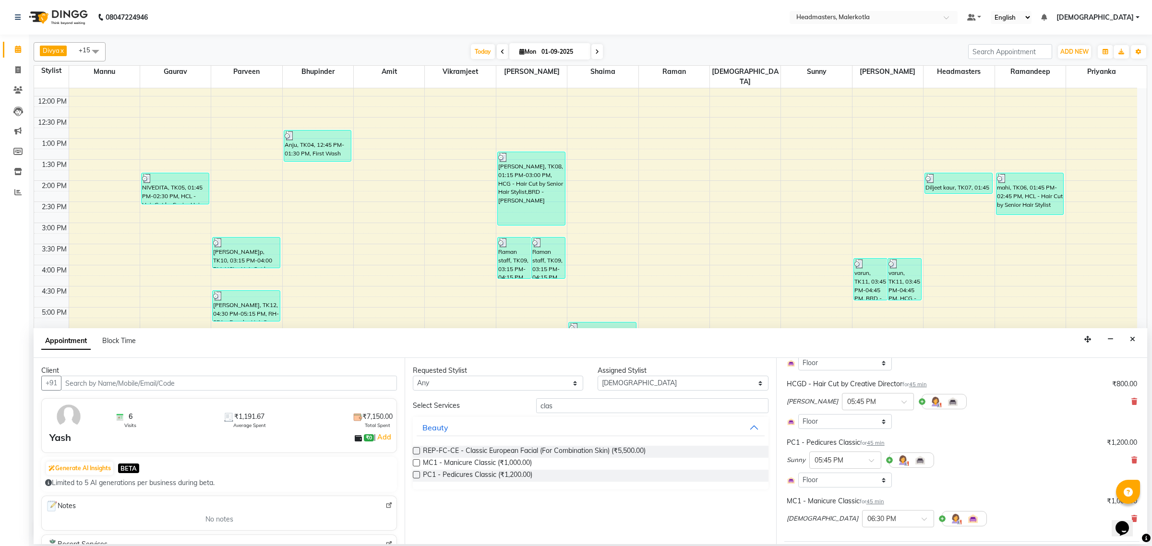
scroll to position [264, 0]
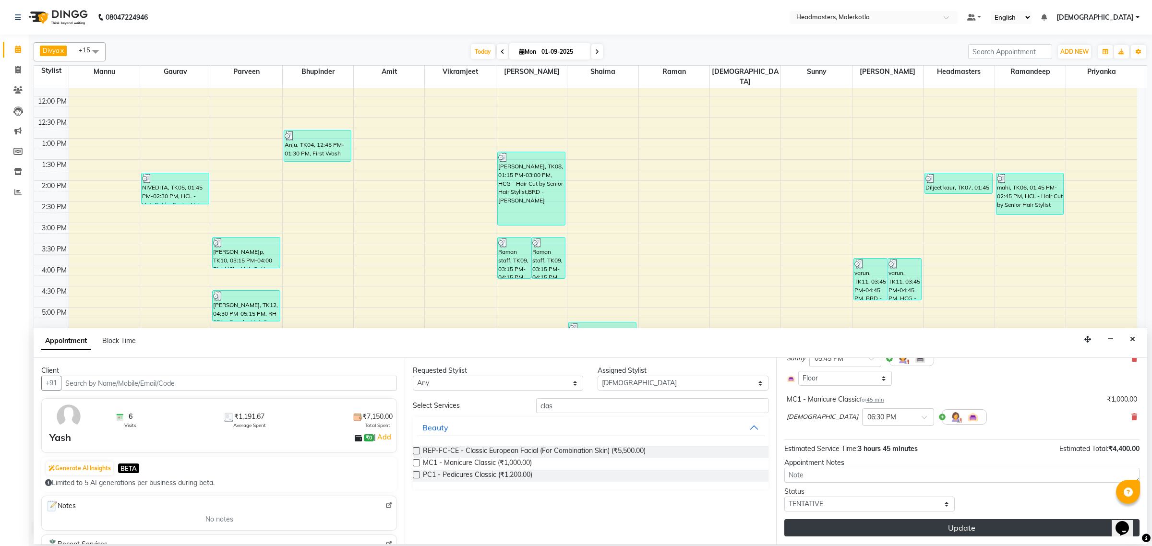
click at [868, 522] on button "Update" at bounding box center [961, 527] width 355 height 17
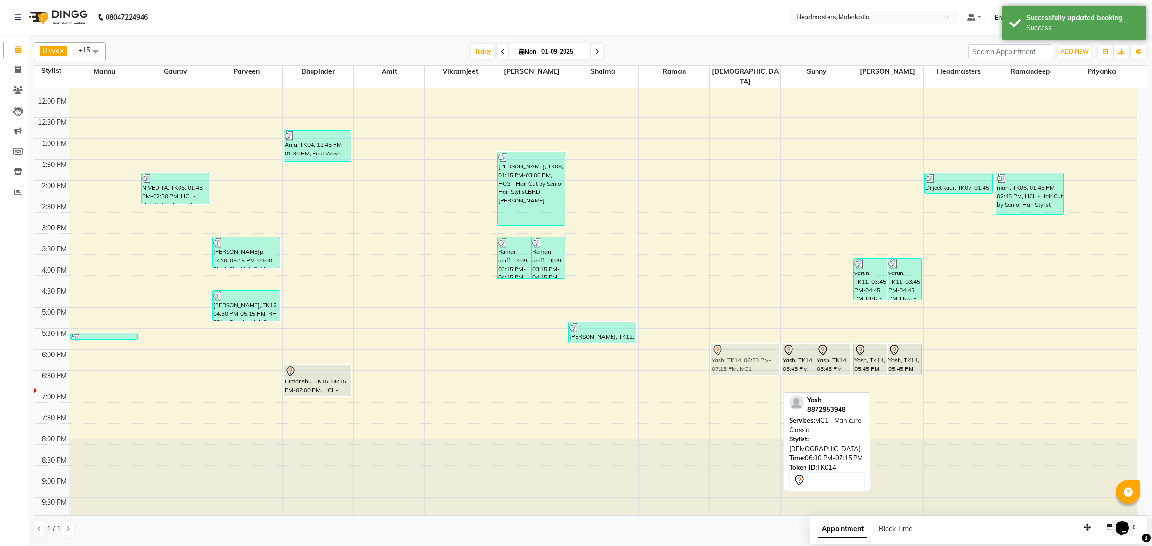
drag, startPoint x: 762, startPoint y: 371, endPoint x: 764, endPoint y: 339, distance: 32.2
click at [764, 339] on div "Yash, TK14, 06:30 PM-07:15 PM, MC1 - Manicure Classic Yash, TK14, 06:30 PM-07:1…" at bounding box center [745, 223] width 71 height 591
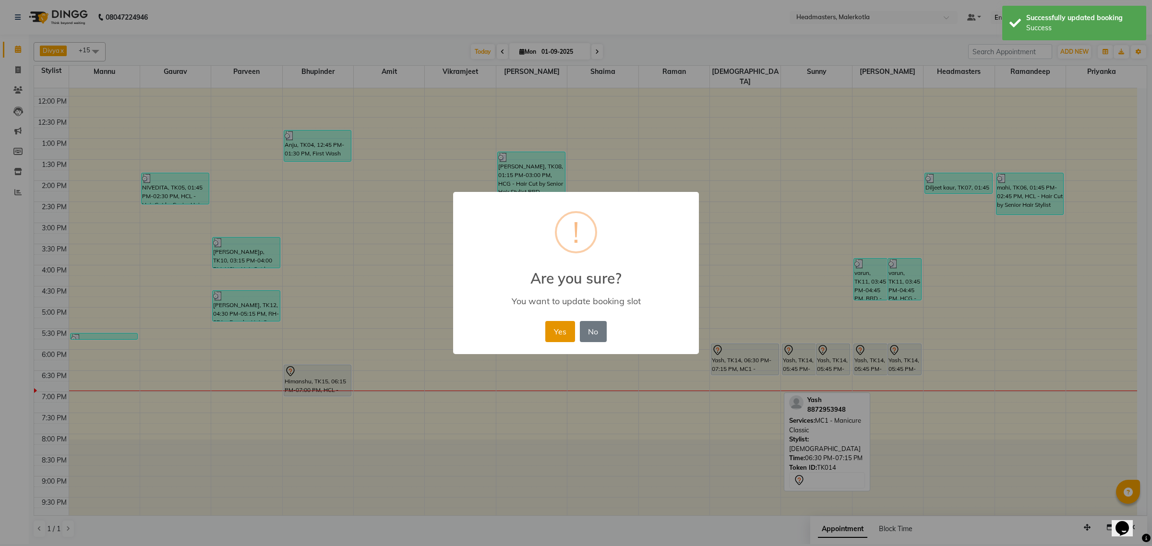
click at [562, 332] on button "Yes" at bounding box center [559, 331] width 29 height 21
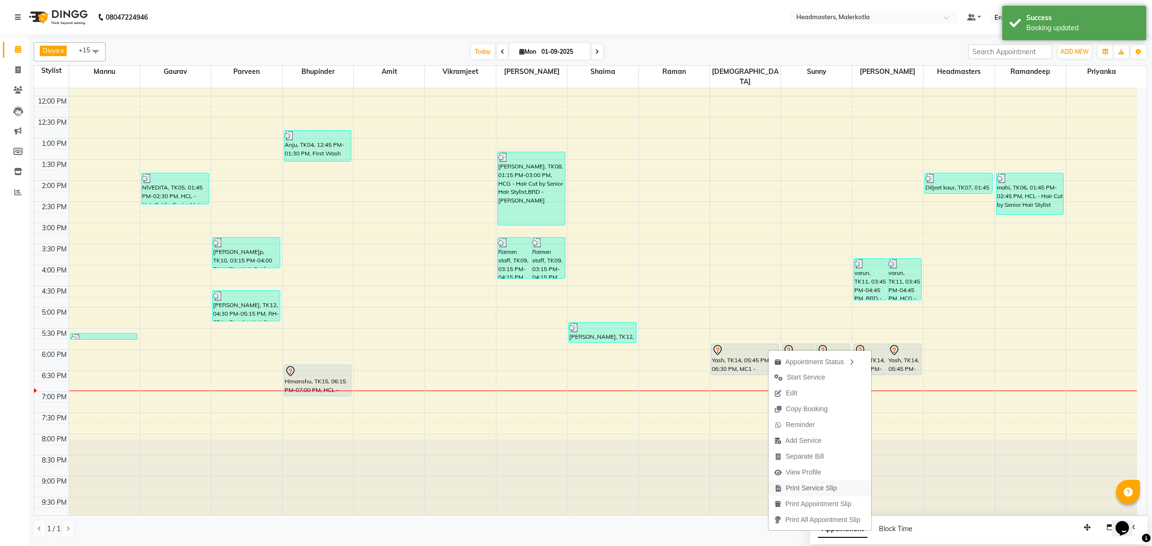
click at [824, 492] on span "Print Service Slip" at bounding box center [811, 488] width 51 height 10
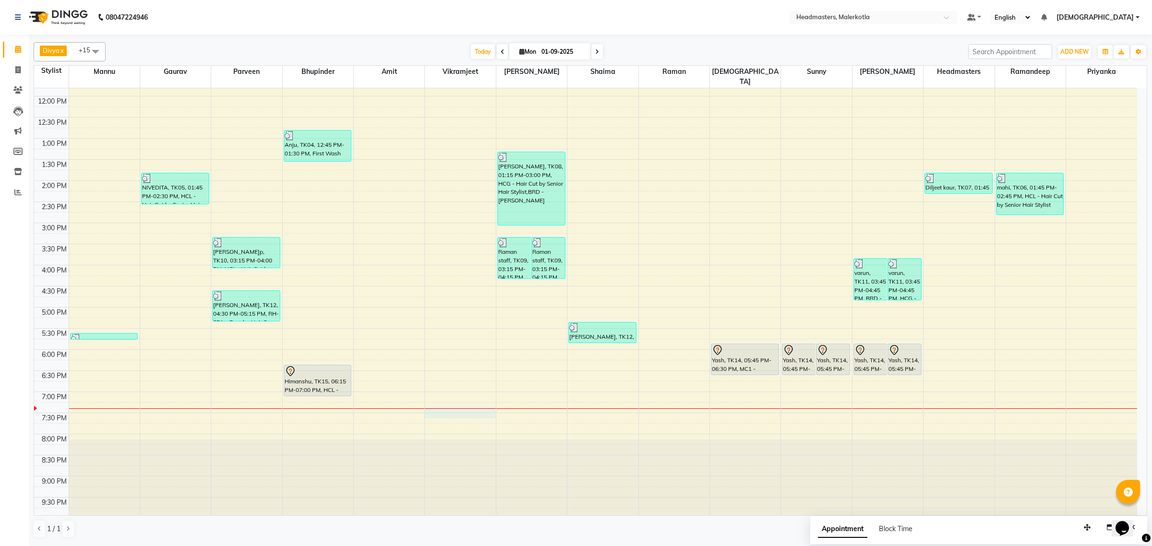
click at [474, 403] on div "8:00 AM 8:30 AM 9:00 AM 9:30 AM 10:00 AM 10:30 AM 11:00 AM 11:30 AM 12:00 PM 12…" at bounding box center [585, 223] width 1103 height 591
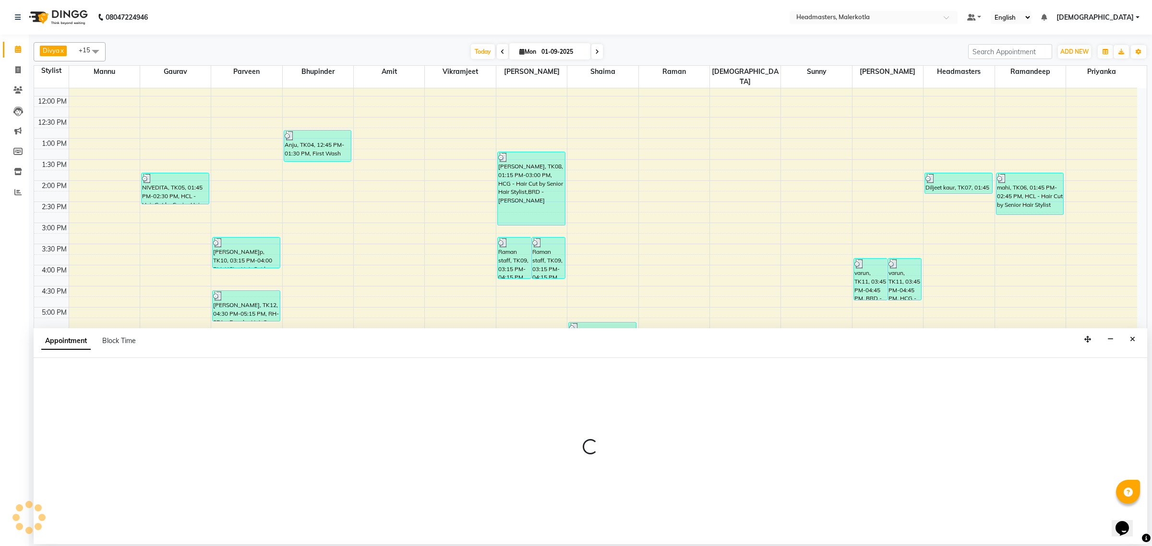
select select "65911"
select select "1155"
select select "tentative"
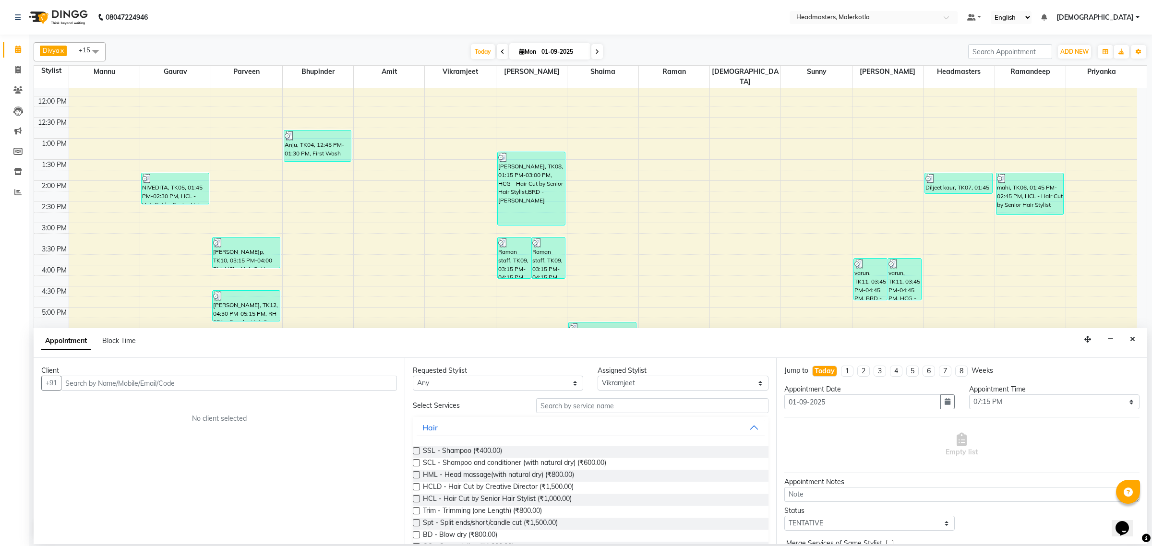
click at [210, 385] on input "text" at bounding box center [229, 383] width 336 height 15
drag, startPoint x: 122, startPoint y: 406, endPoint x: 171, endPoint y: 444, distance: 62.1
click at [123, 406] on span "8759700" at bounding box center [122, 404] width 34 height 10
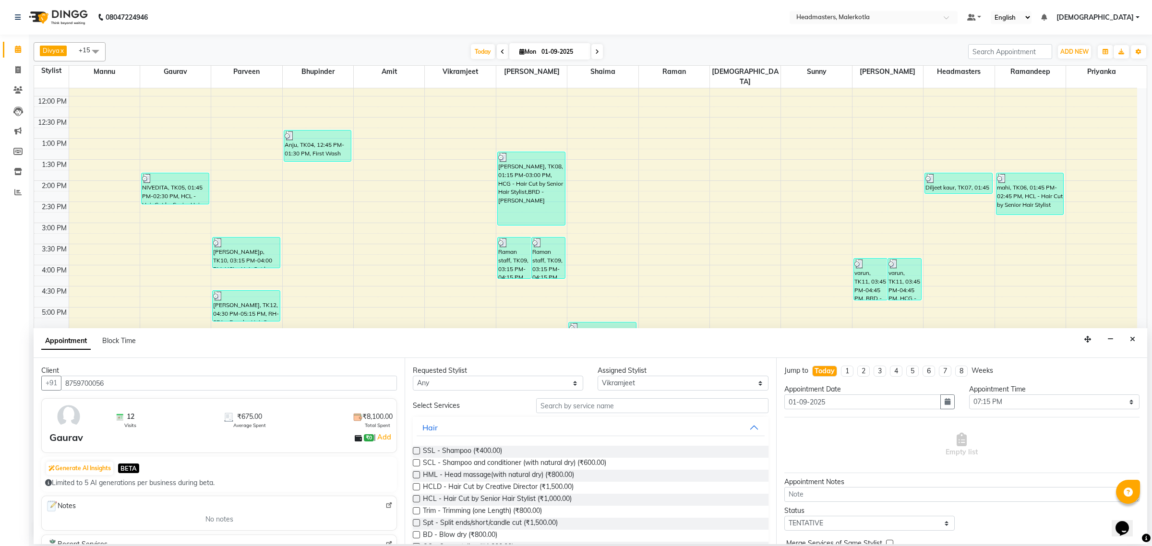
type input "8759700056"
click at [615, 406] on input "text" at bounding box center [652, 405] width 232 height 15
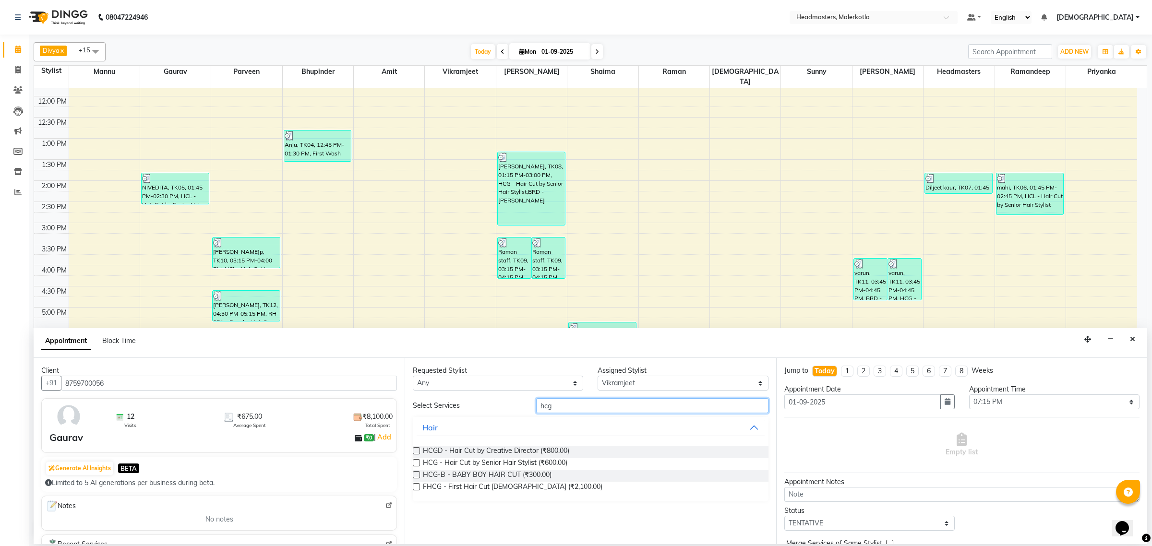
type input "hcg"
click at [416, 463] on label at bounding box center [416, 462] width 7 height 7
click at [416, 463] on input "checkbox" at bounding box center [416, 464] width 6 height 6
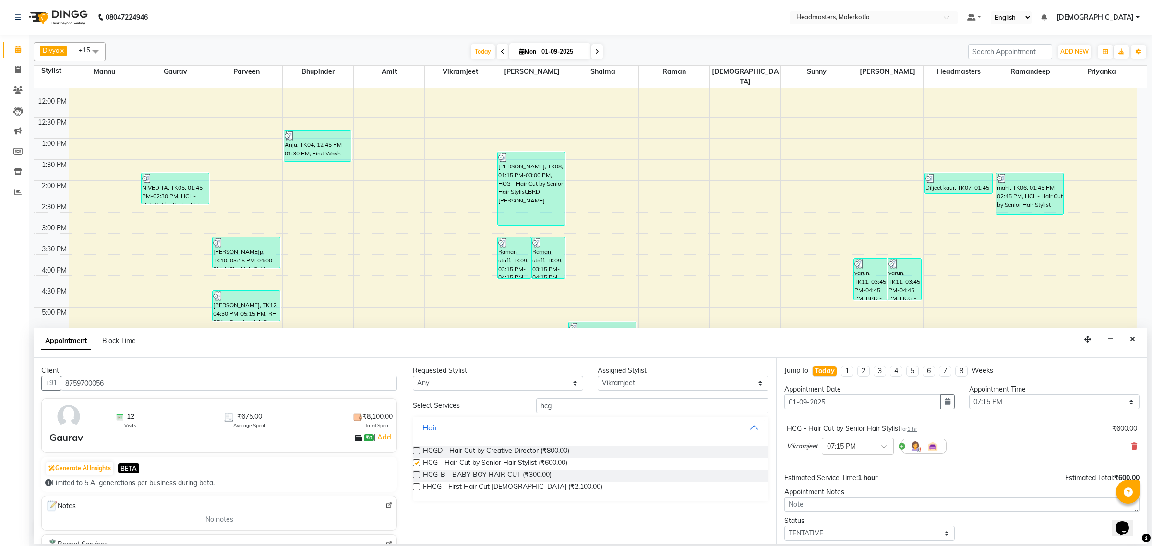
checkbox input "false"
click at [1128, 446] on div "HCG - Hair Cut by Senior Hair Stylist for 1 hr ₹600.00 [PERSON_NAME] × 07:15 PM" at bounding box center [961, 441] width 355 height 40
click at [1131, 447] on icon at bounding box center [1134, 446] width 6 height 7
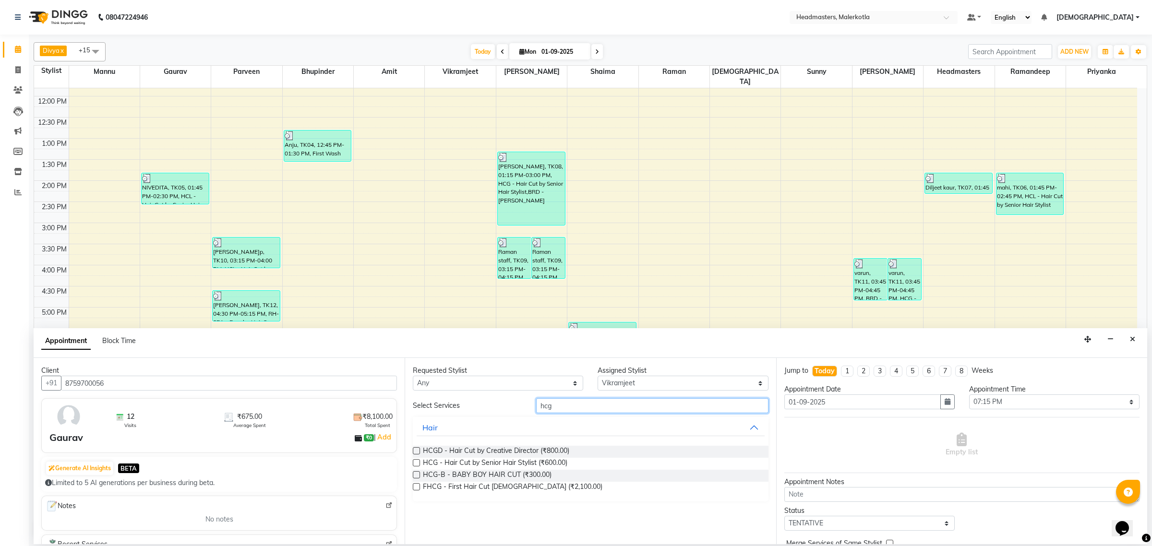
click at [608, 398] on input "hcg" at bounding box center [652, 405] width 232 height 15
type input "h"
type input "bea"
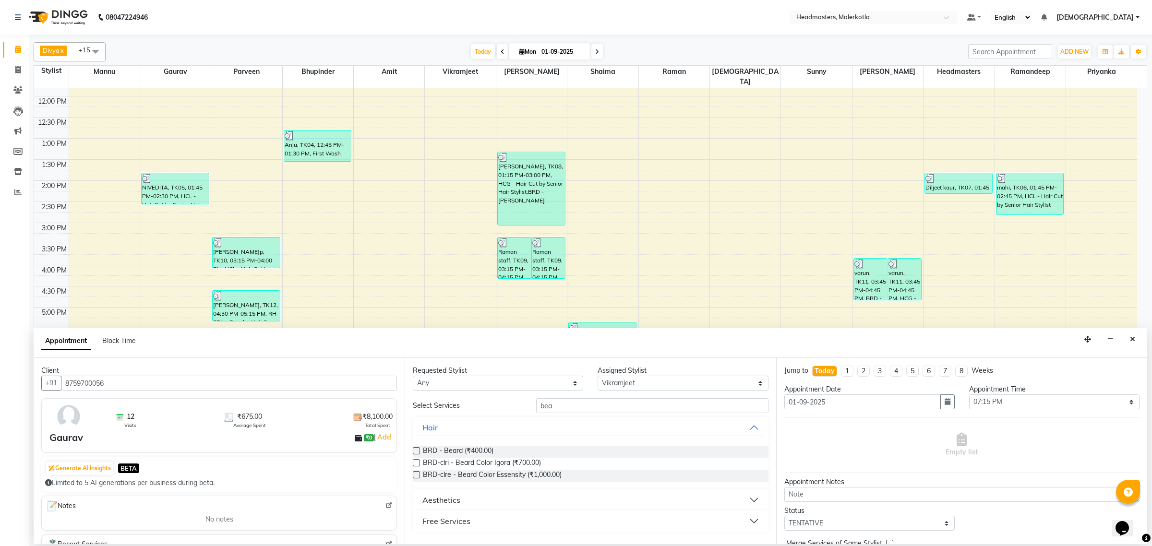
click at [418, 452] on label at bounding box center [416, 450] width 7 height 7
click at [418, 452] on input "checkbox" at bounding box center [416, 452] width 6 height 6
checkbox input "false"
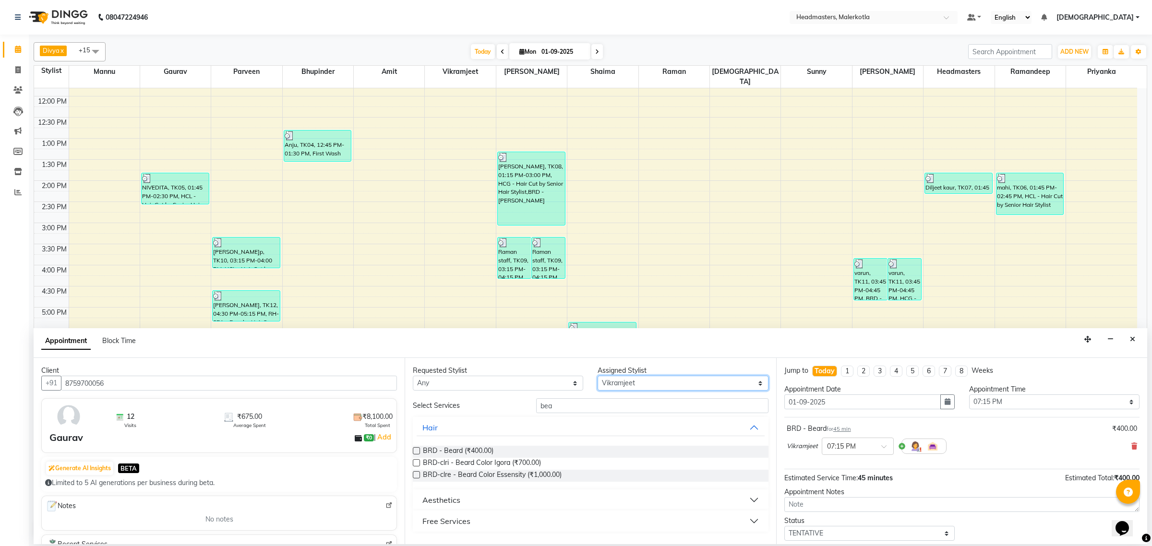
click at [651, 384] on select "Select [PERSON_NAME] [PERSON_NAME] Amit [PERSON_NAME] [PERSON_NAME] Danish [PER…" at bounding box center [683, 383] width 170 height 15
select select "65912"
click at [598, 376] on select "Select [PERSON_NAME] [PERSON_NAME] Amit [PERSON_NAME] [PERSON_NAME] Danish [PER…" at bounding box center [683, 383] width 170 height 15
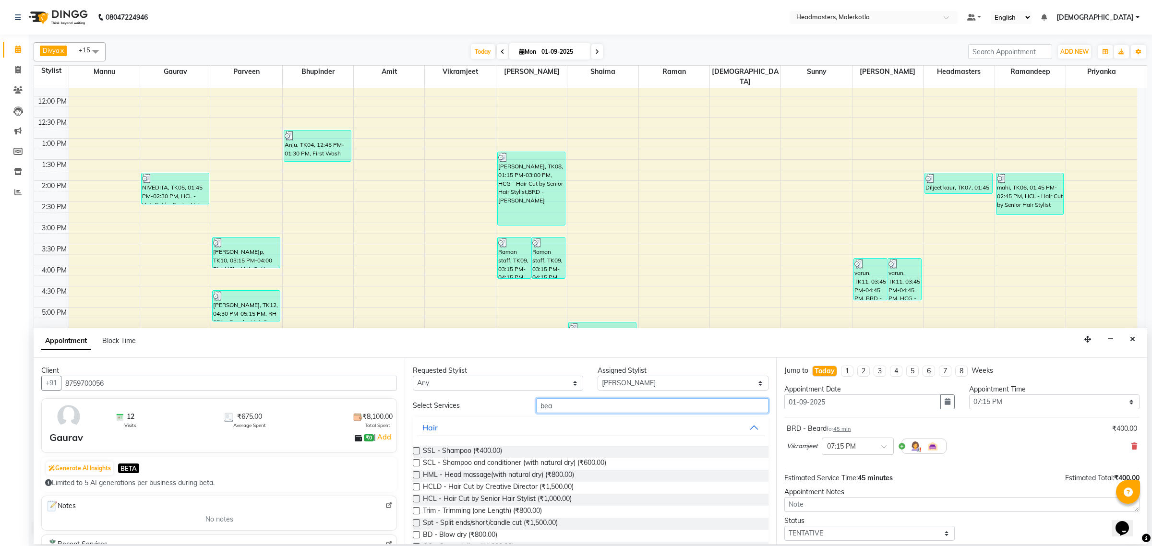
click at [599, 403] on input "bea" at bounding box center [652, 405] width 232 height 15
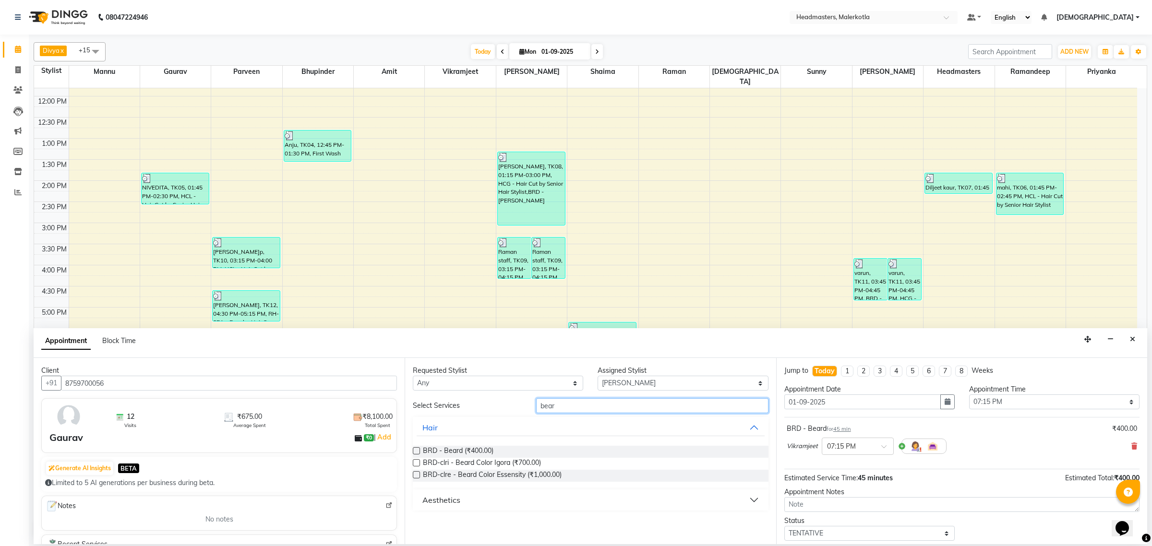
type input "bear"
click at [418, 452] on label at bounding box center [416, 450] width 7 height 7
click at [418, 452] on input "checkbox" at bounding box center [416, 452] width 6 height 6
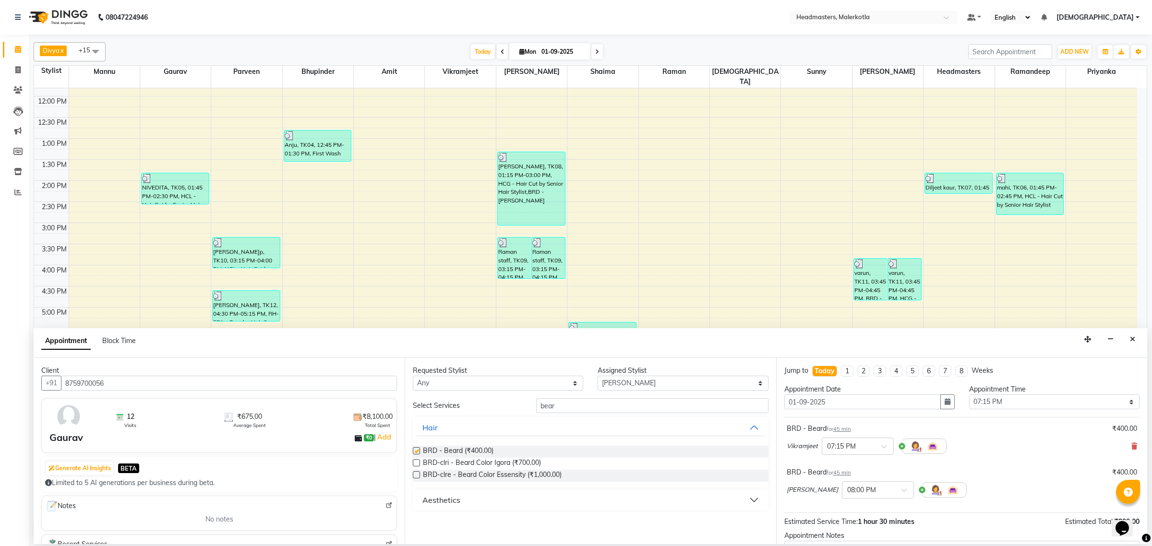
checkbox input "false"
click at [636, 406] on input "bear" at bounding box center [652, 405] width 232 height 15
type input "b"
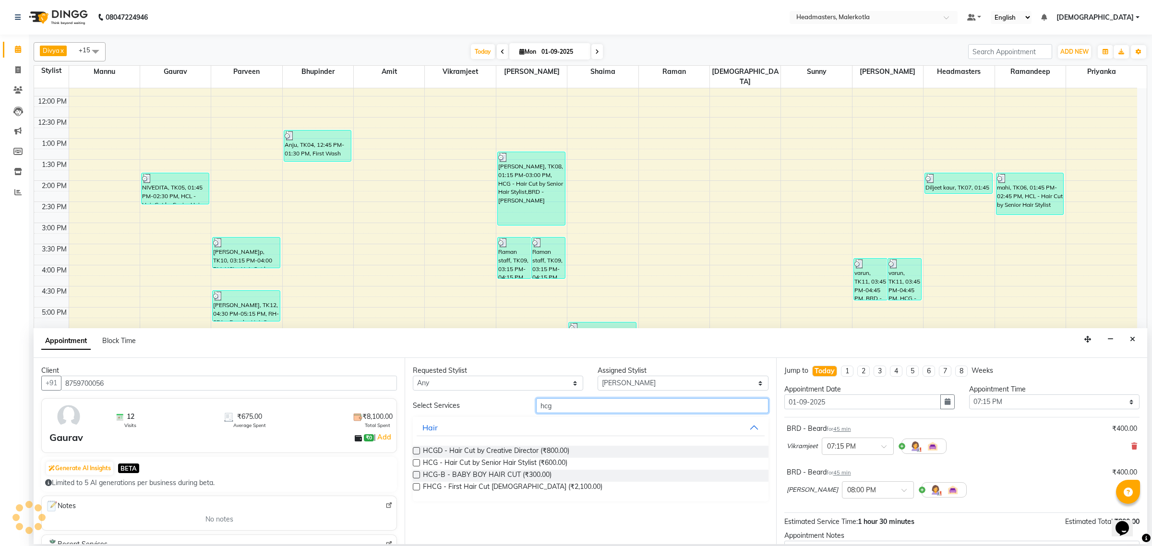
type input "hcg"
click at [416, 463] on label at bounding box center [416, 462] width 7 height 7
click at [416, 463] on input "checkbox" at bounding box center [416, 464] width 6 height 6
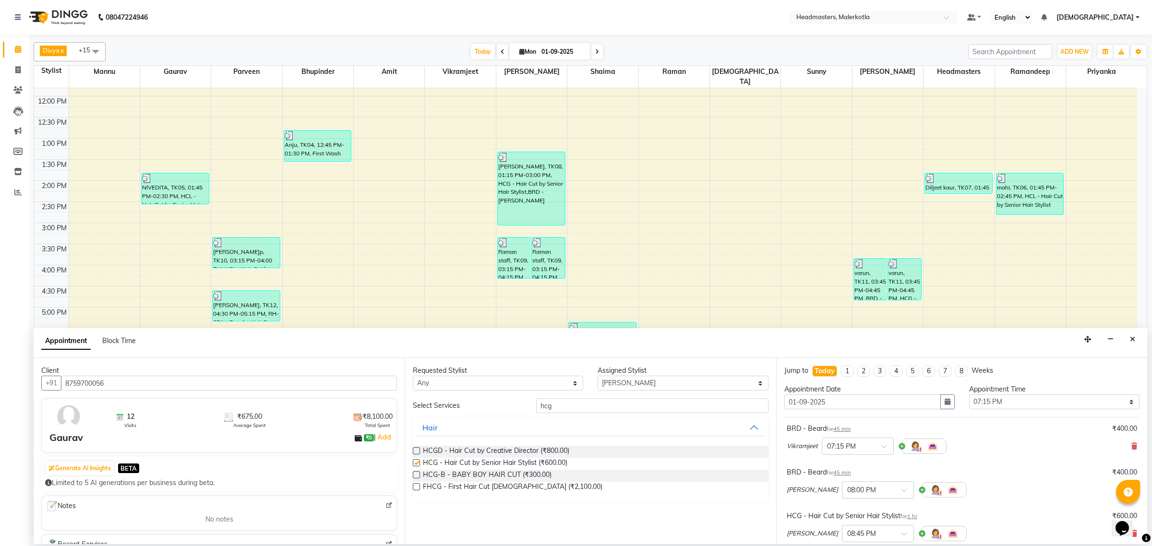
checkbox input "false"
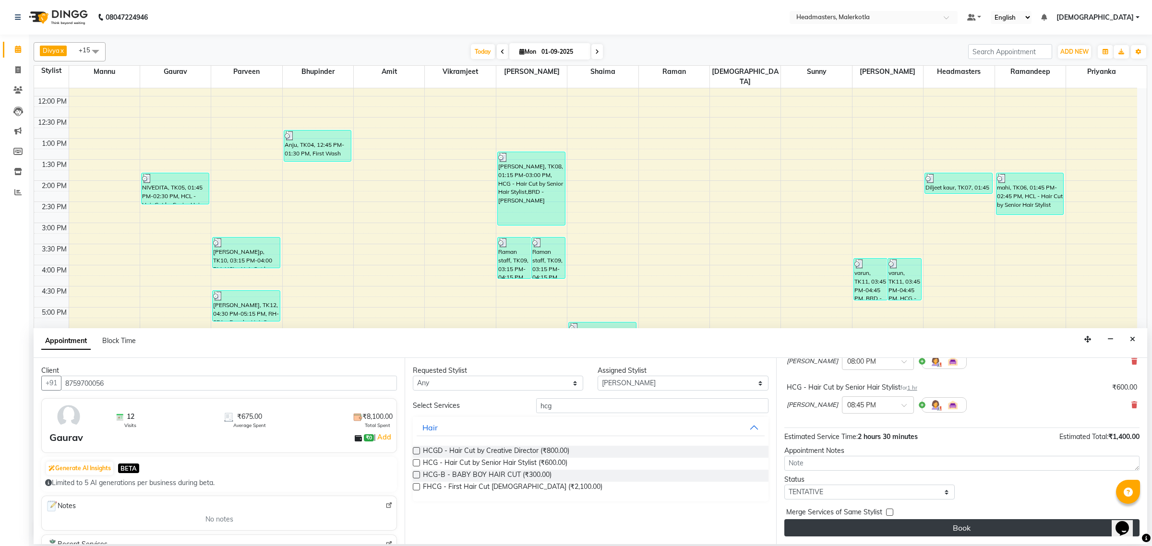
scroll to position [130, 0]
click at [902, 529] on button "Book" at bounding box center [961, 527] width 355 height 17
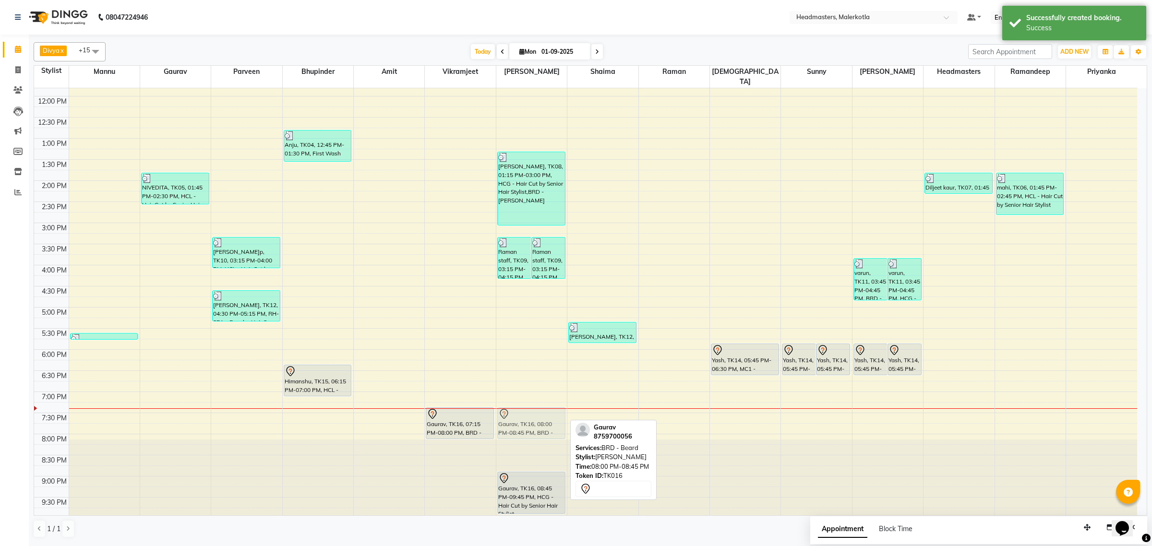
drag, startPoint x: 530, startPoint y: 446, endPoint x: 531, endPoint y: 413, distance: 33.6
click at [531, 413] on div "Raman staff, TK09, 03:15 PM-04:15 PM, BRD -[PERSON_NAME]n staff, TK09, 03:15 PM…" at bounding box center [531, 223] width 71 height 591
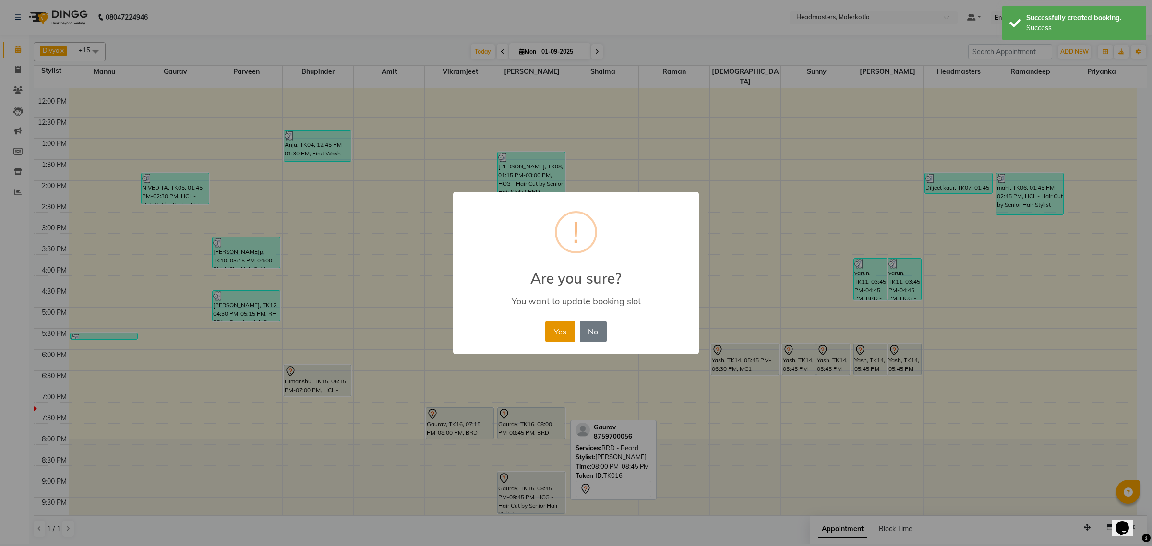
click at [560, 333] on button "Yes" at bounding box center [559, 331] width 29 height 21
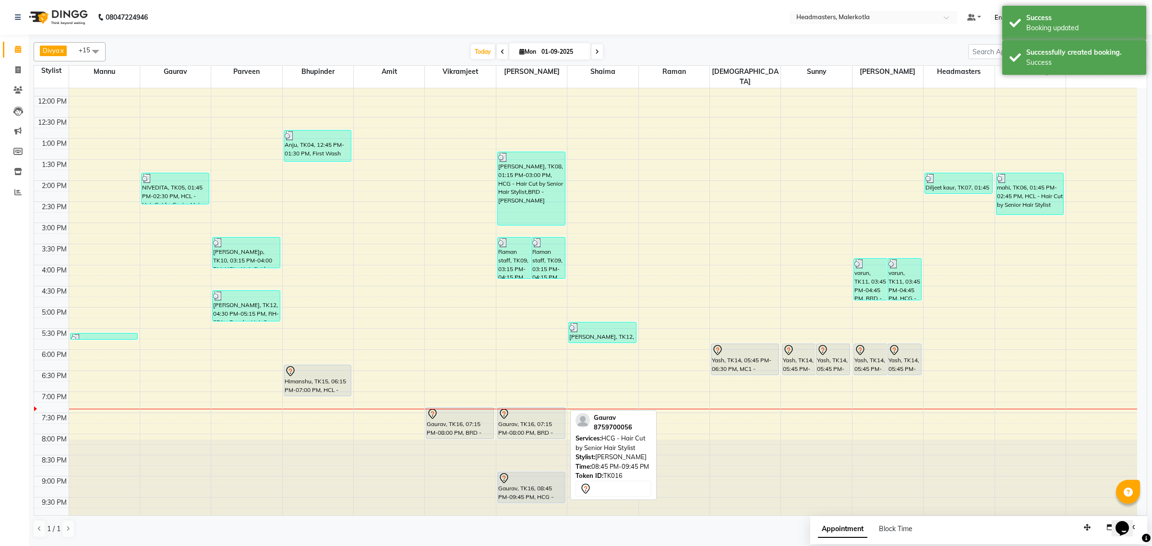
drag, startPoint x: 533, startPoint y: 502, endPoint x: 533, endPoint y: 491, distance: 10.6
click at [533, 491] on div "Raman staff, TK09, 03:15 PM-04:15 PM, BRD -[PERSON_NAME]n staff, TK09, 03:15 PM…" at bounding box center [531, 223] width 71 height 591
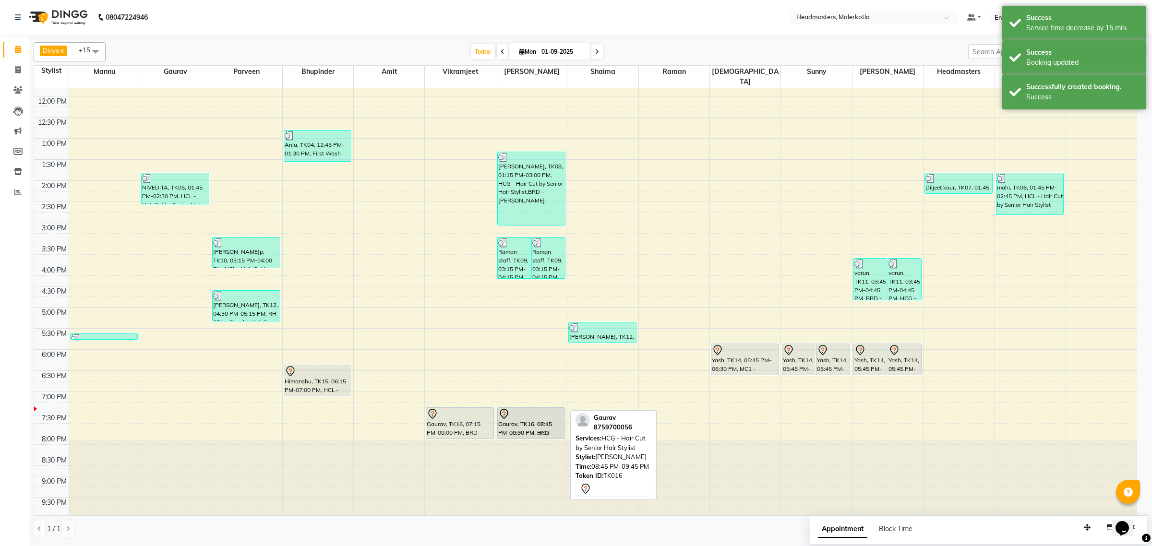
drag, startPoint x: 533, startPoint y: 479, endPoint x: 539, endPoint y: 416, distance: 63.2
click at [539, 416] on div "Raman staff, TK09, 03:15 PM-04:15 PM, BRD -[PERSON_NAME]n staff, TK09, 03:15 PM…" at bounding box center [531, 223] width 71 height 591
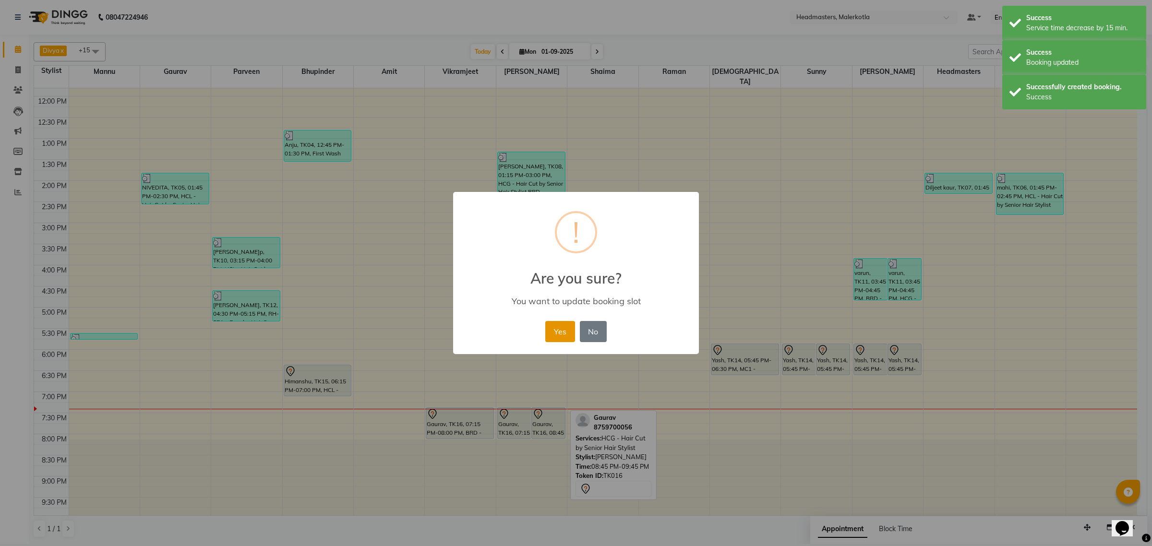
click at [557, 334] on button "Yes" at bounding box center [559, 331] width 29 height 21
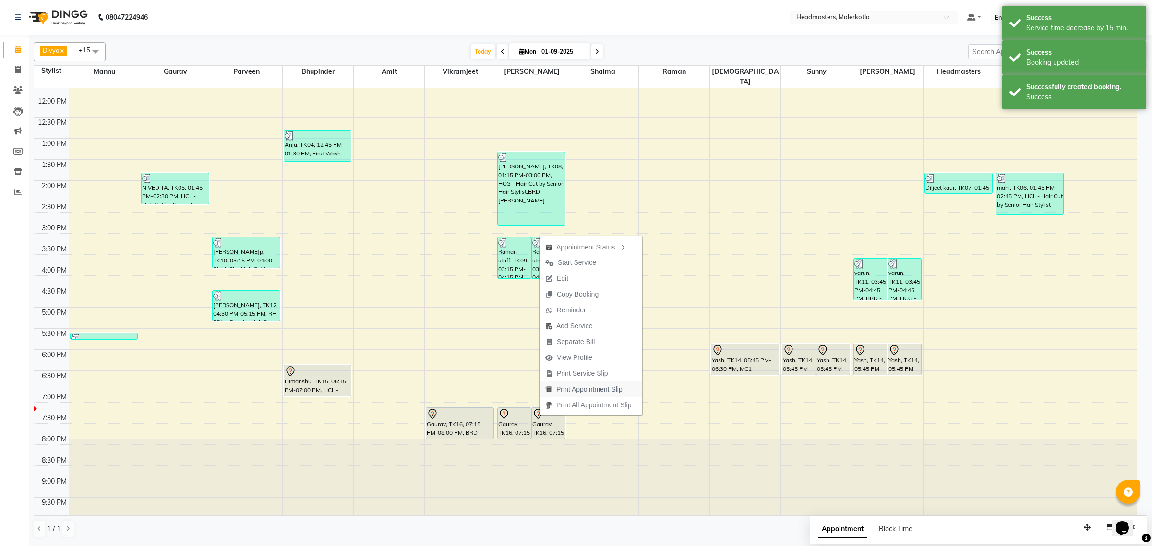
click at [593, 390] on span "Print Appointment Slip" at bounding box center [589, 389] width 66 height 10
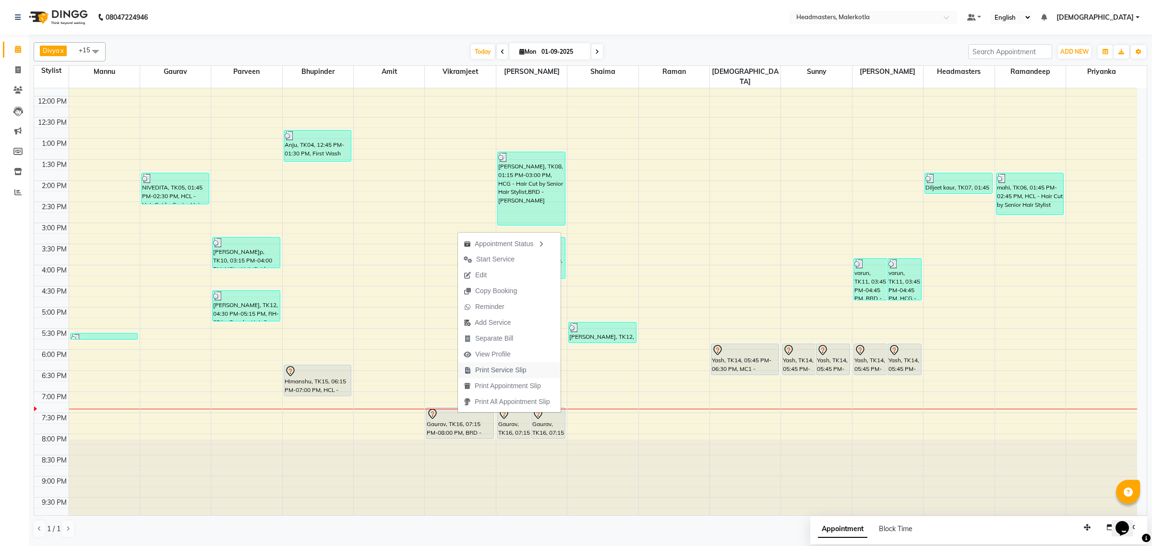
click at [506, 371] on span "Print Service Slip" at bounding box center [500, 370] width 51 height 10
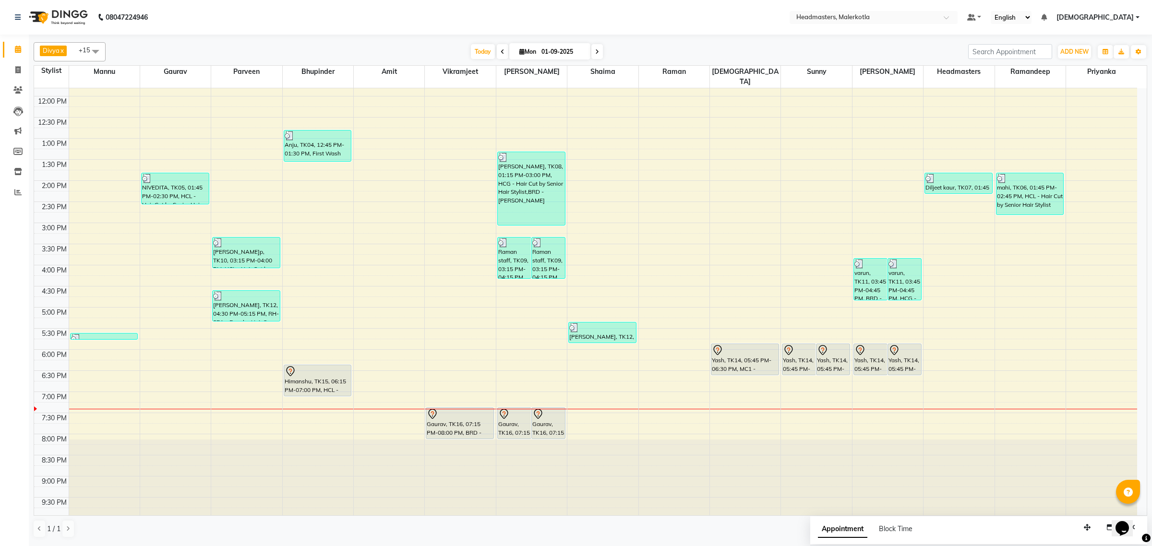
scroll to position [101, 0]
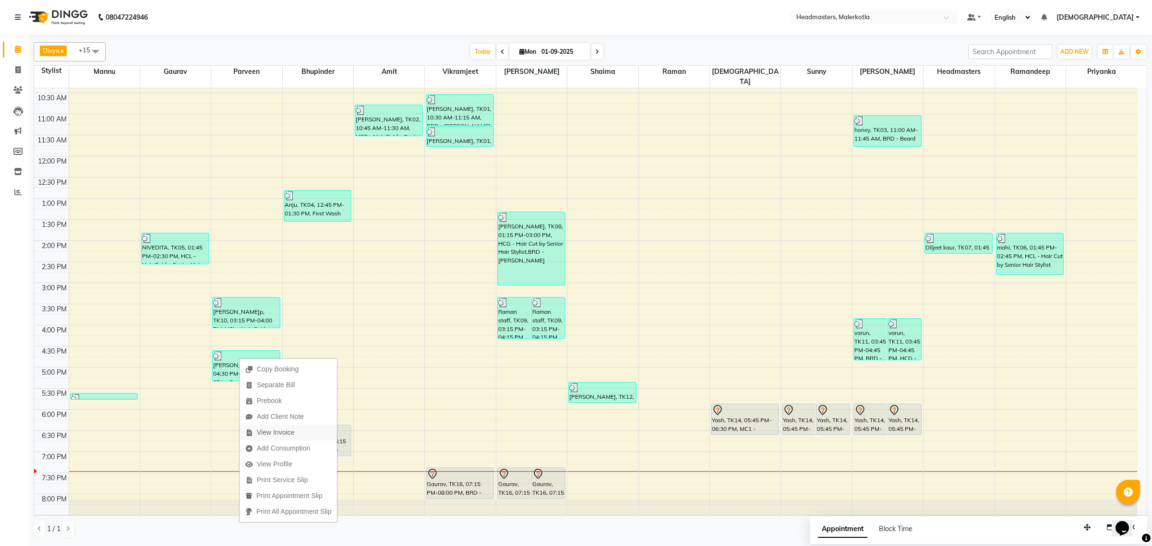
click at [277, 433] on span "View Invoice" at bounding box center [275, 433] width 37 height 10
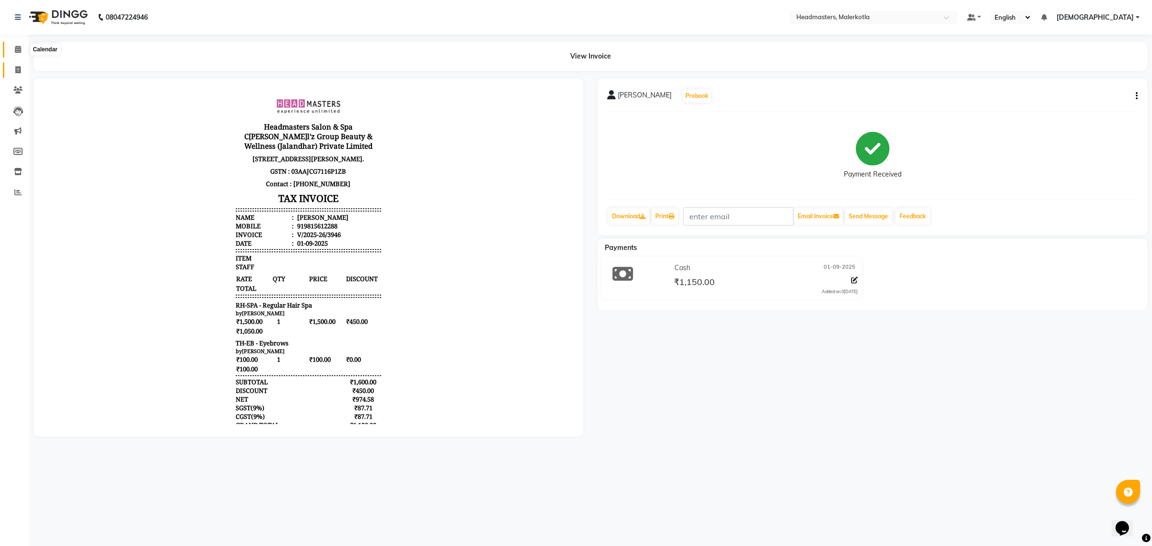
drag, startPoint x: 17, startPoint y: 51, endPoint x: 18, endPoint y: 63, distance: 12.5
click at [17, 51] on icon at bounding box center [18, 49] width 6 height 7
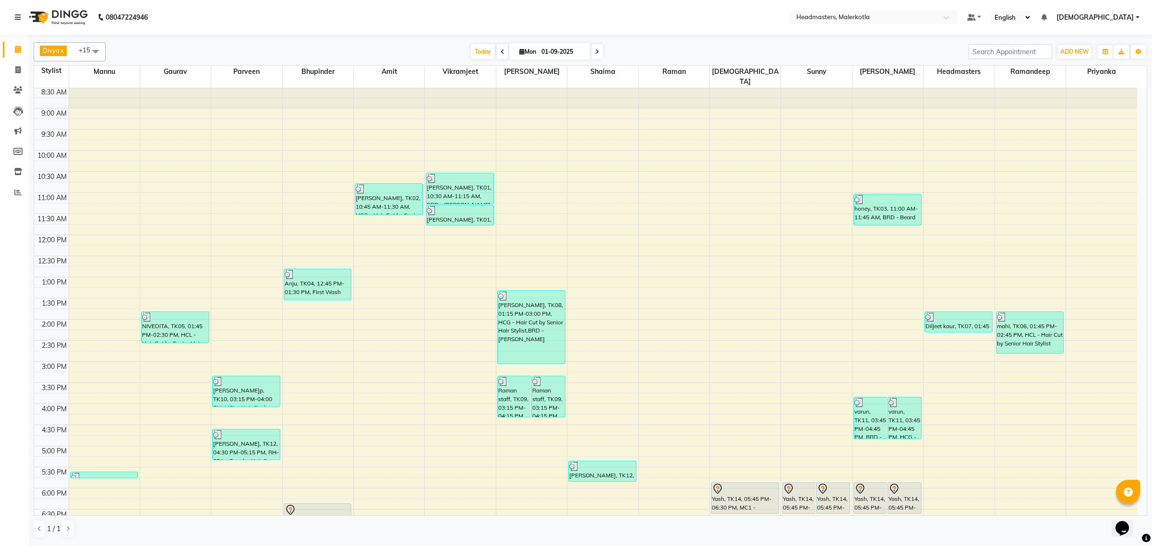
scroll to position [82, 0]
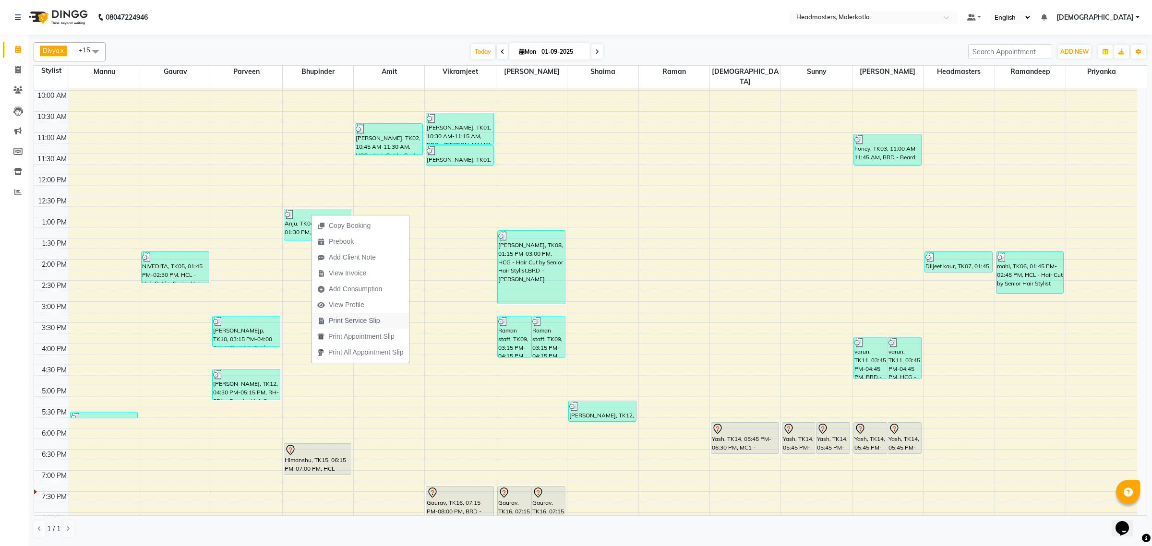
click at [378, 321] on span "Print Service Slip" at bounding box center [354, 321] width 51 height 10
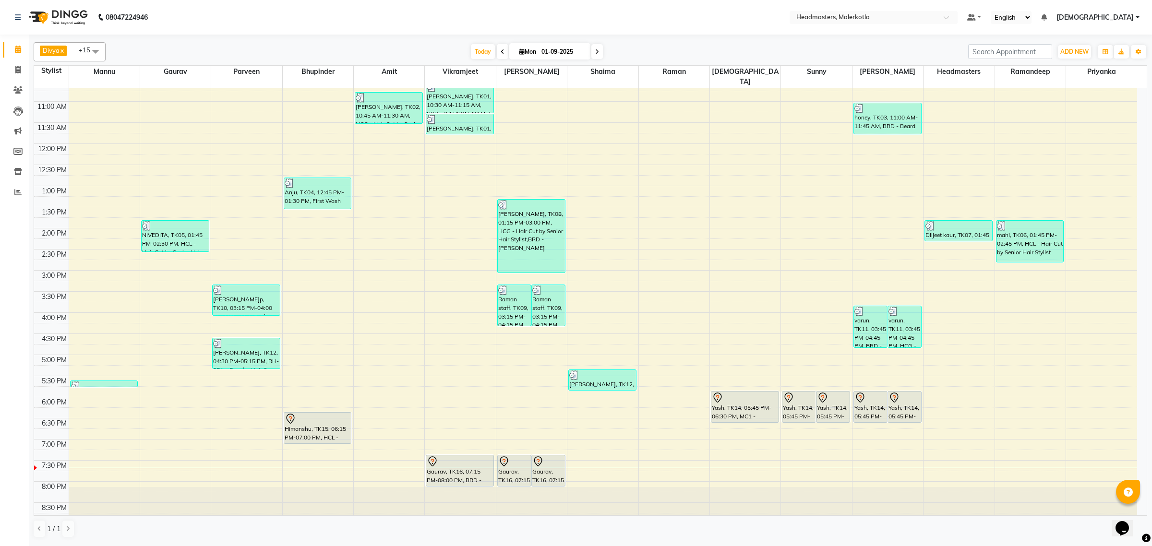
scroll to position [142, 0]
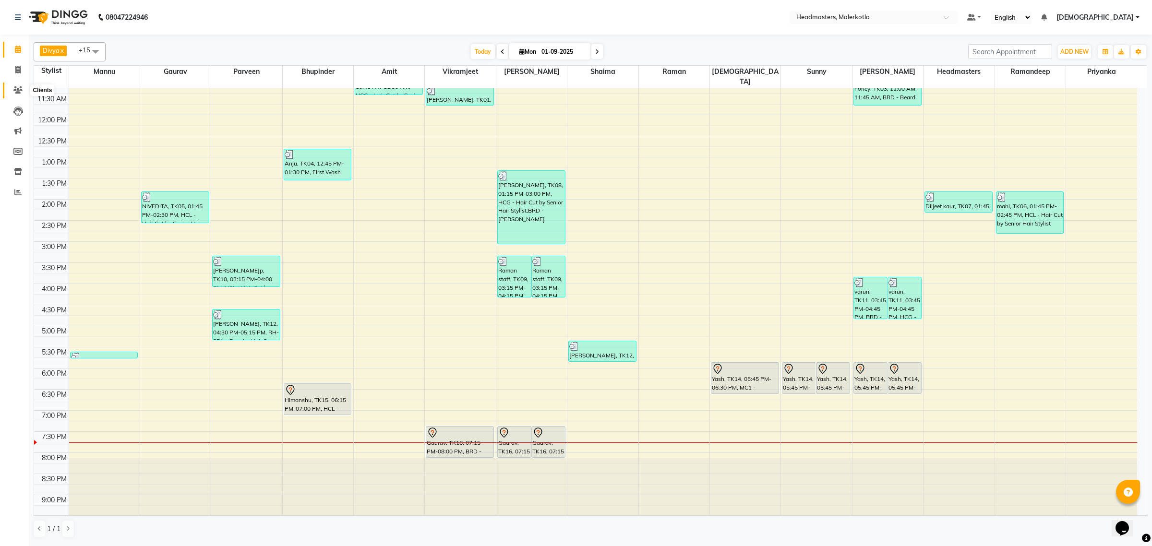
click at [16, 89] on icon at bounding box center [17, 89] width 9 height 7
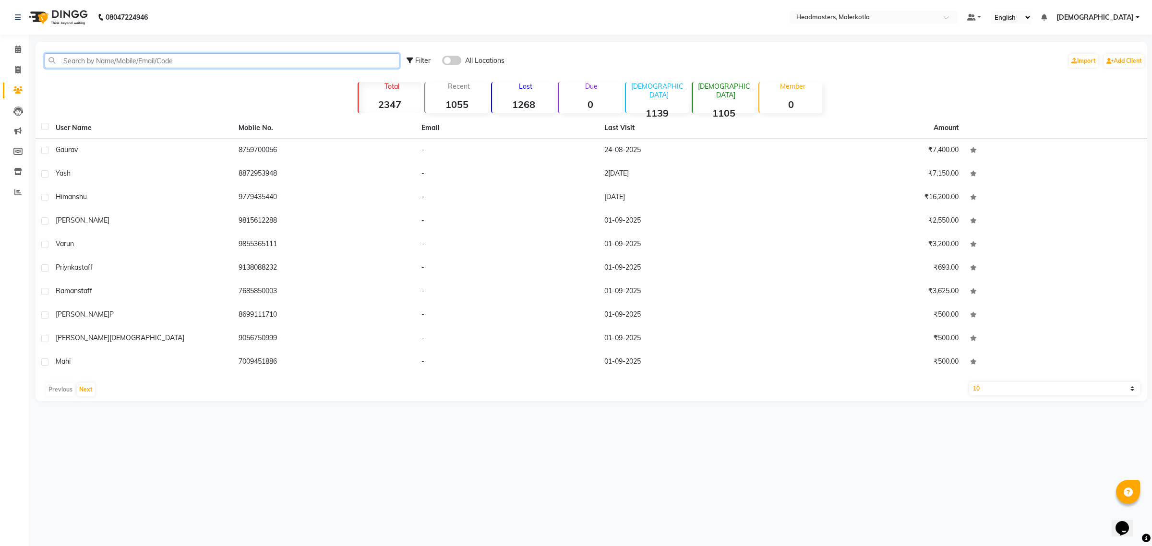
click at [148, 58] on input "text" at bounding box center [222, 60] width 355 height 15
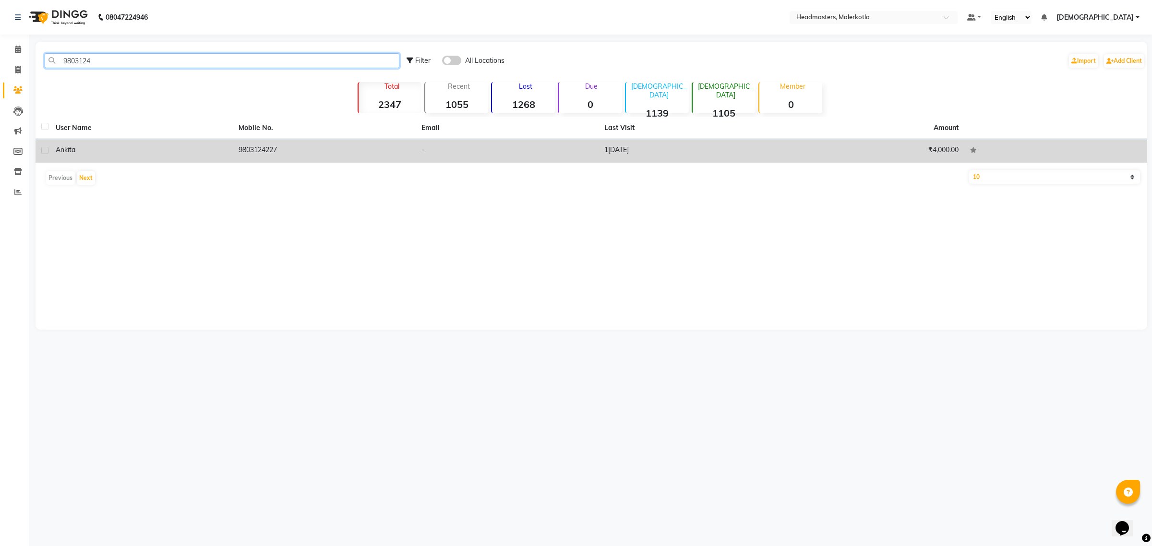
type input "9803124"
click at [624, 154] on td "1[DATE]" at bounding box center [690, 151] width 183 height 24
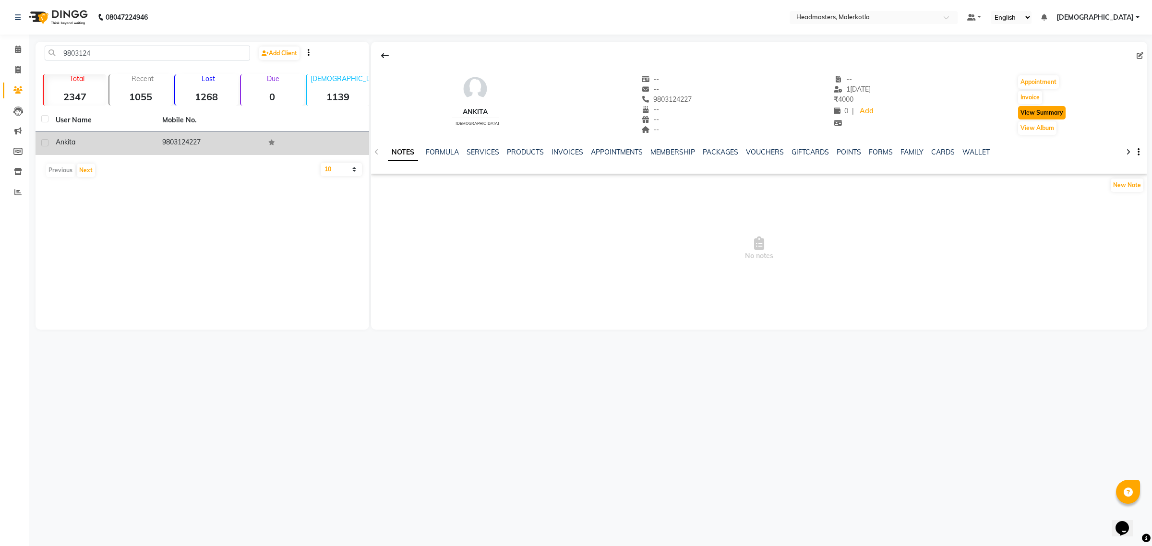
click at [1036, 110] on button "View Summary" at bounding box center [1042, 112] width 48 height 13
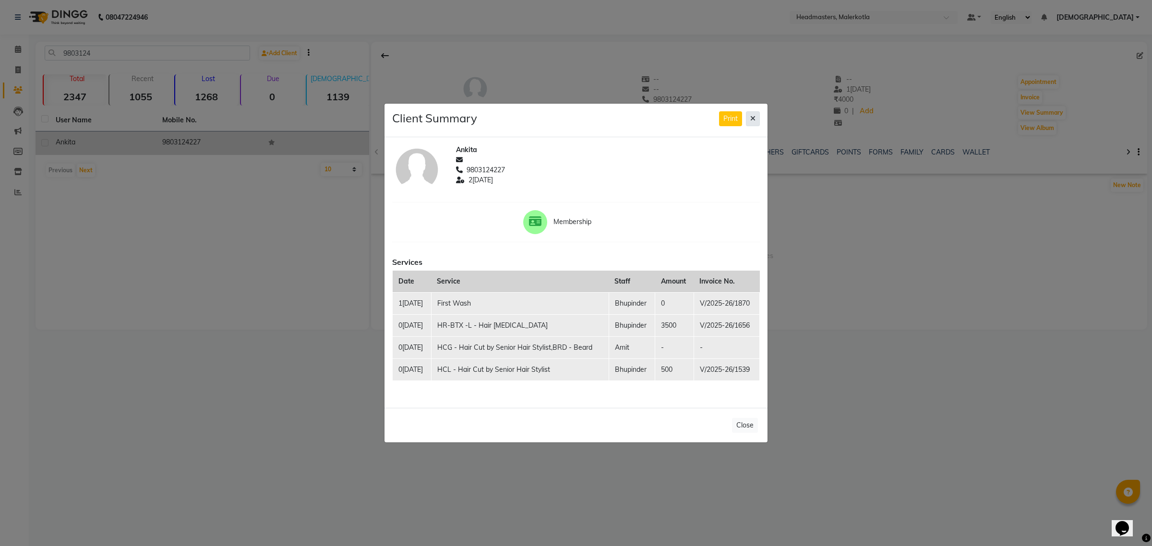
click at [751, 118] on icon at bounding box center [752, 118] width 5 height 7
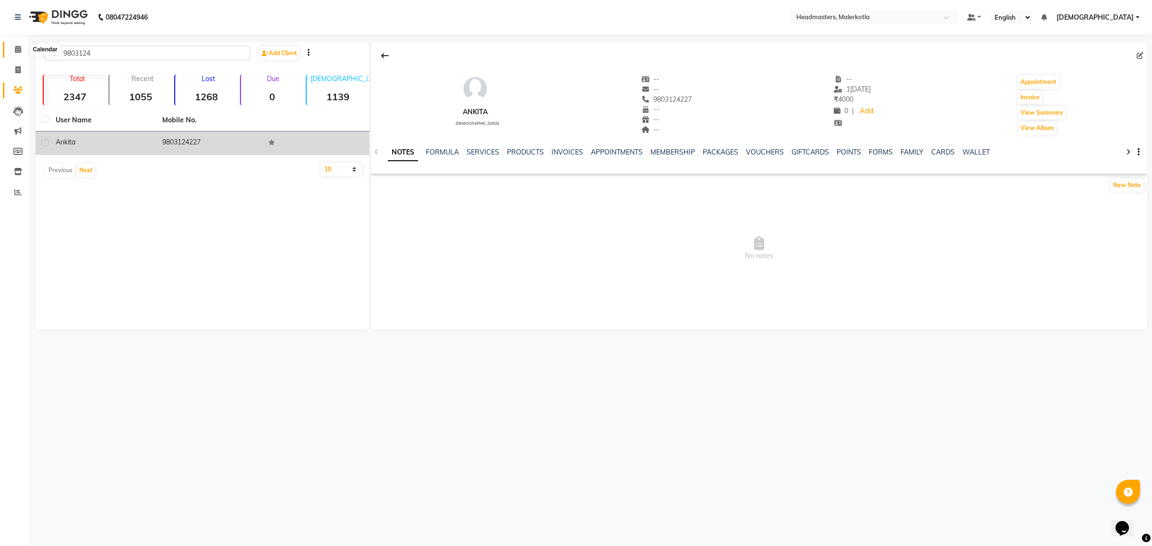
click at [19, 50] on icon at bounding box center [18, 49] width 6 height 7
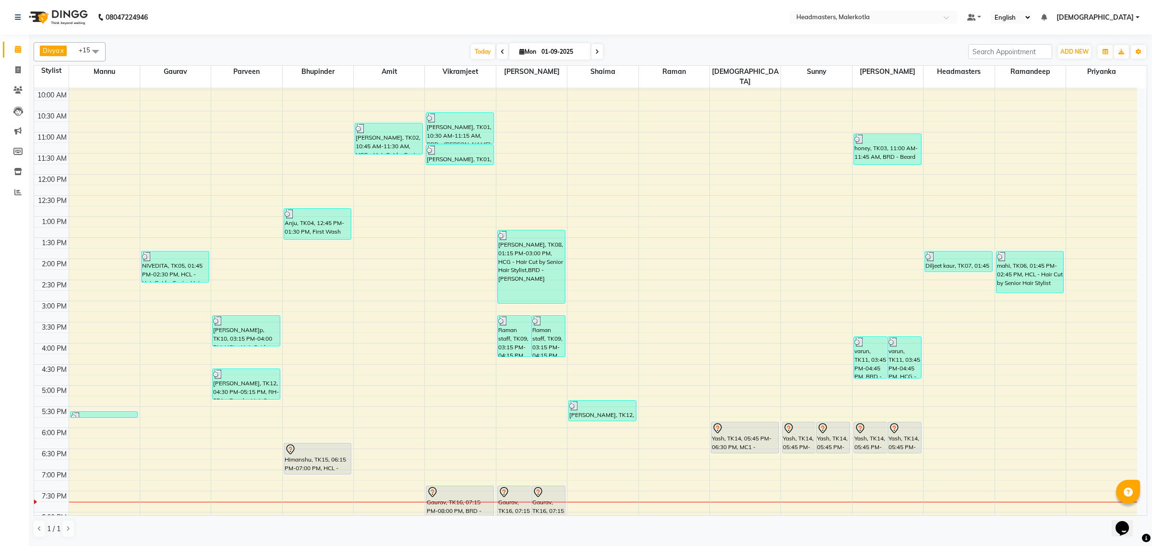
scroll to position [82, 0]
click at [331, 454] on div "Himanshu, TK15, 06:15 PM-07:00 PM, HCL - Hair Cut by Senior Hair Stylist" at bounding box center [317, 459] width 67 height 31
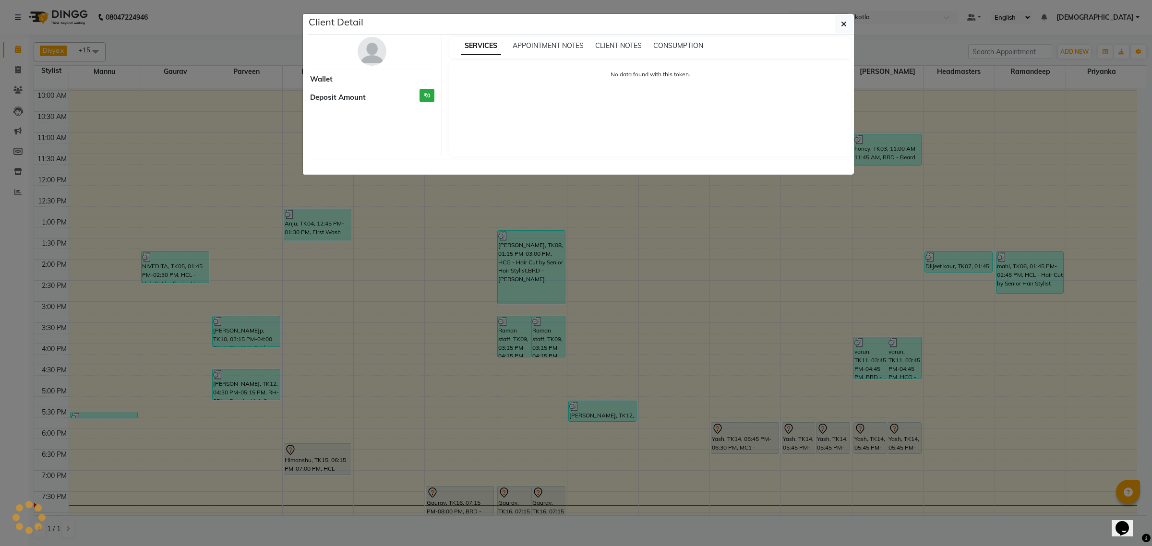
select select "7"
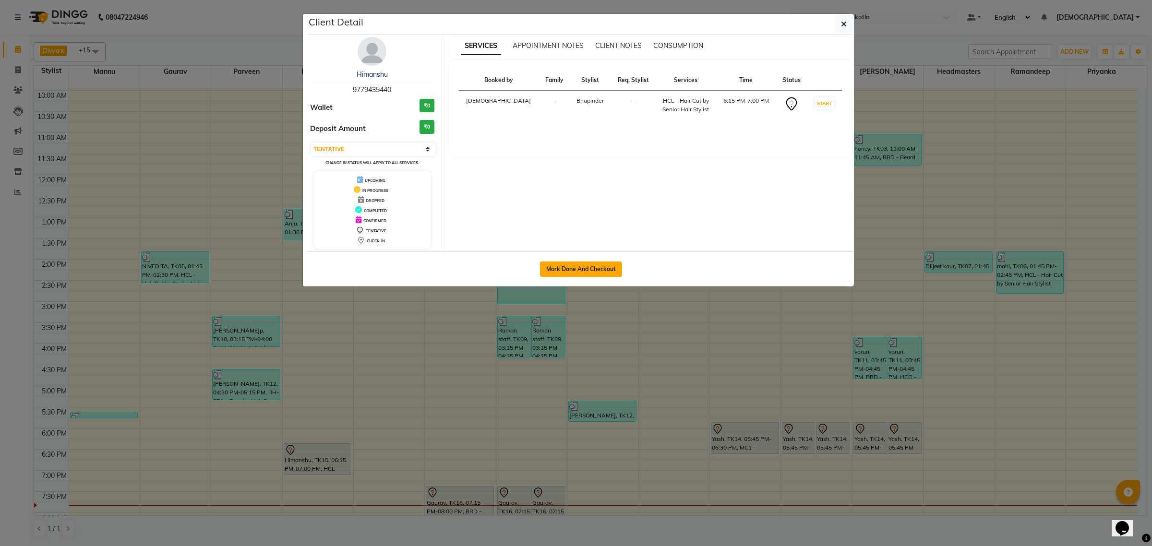
click at [598, 273] on button "Mark Done And Checkout" at bounding box center [581, 269] width 82 height 15
select select "service"
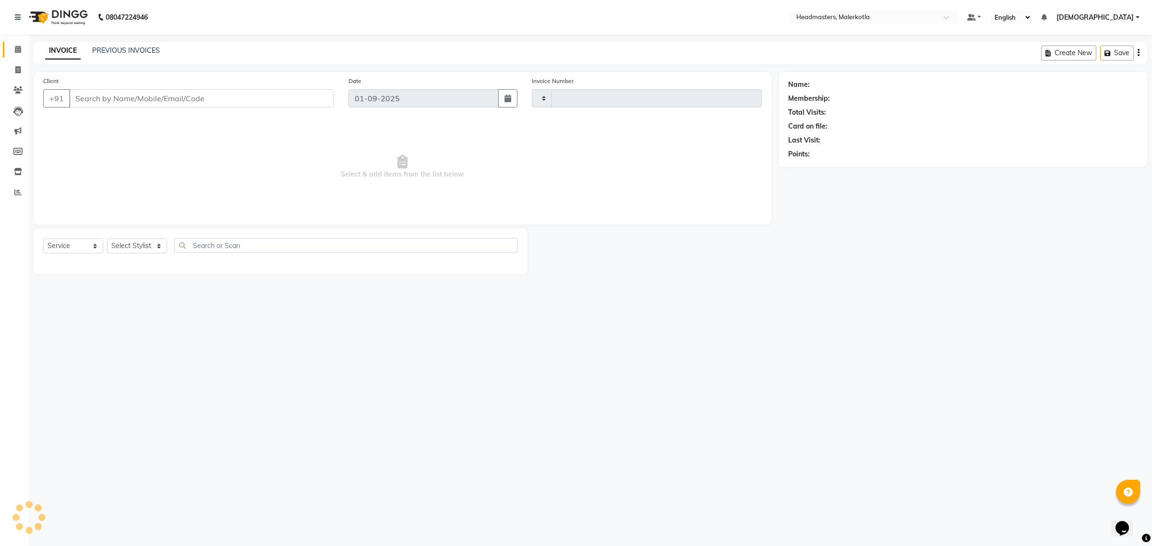
type input "3947"
select select "7368"
type input "9779435440"
select select "65906"
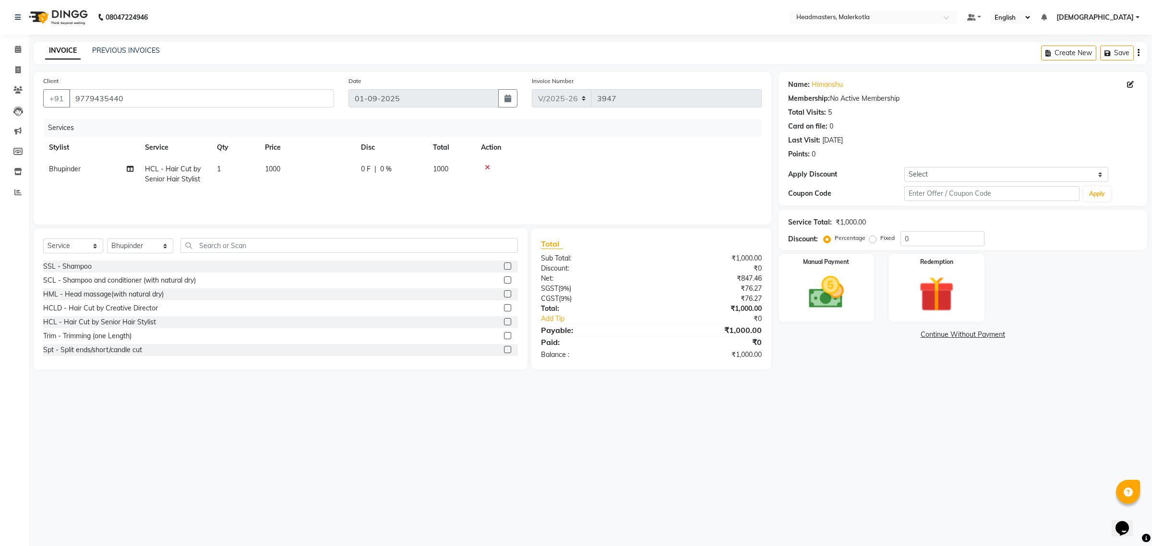
click at [383, 169] on span "0 %" at bounding box center [386, 169] width 12 height 10
select select "65906"
click at [464, 175] on input "0" at bounding box center [462, 171] width 29 height 15
type input "50"
drag, startPoint x: 689, startPoint y: 171, endPoint x: 683, endPoint y: 209, distance: 38.5
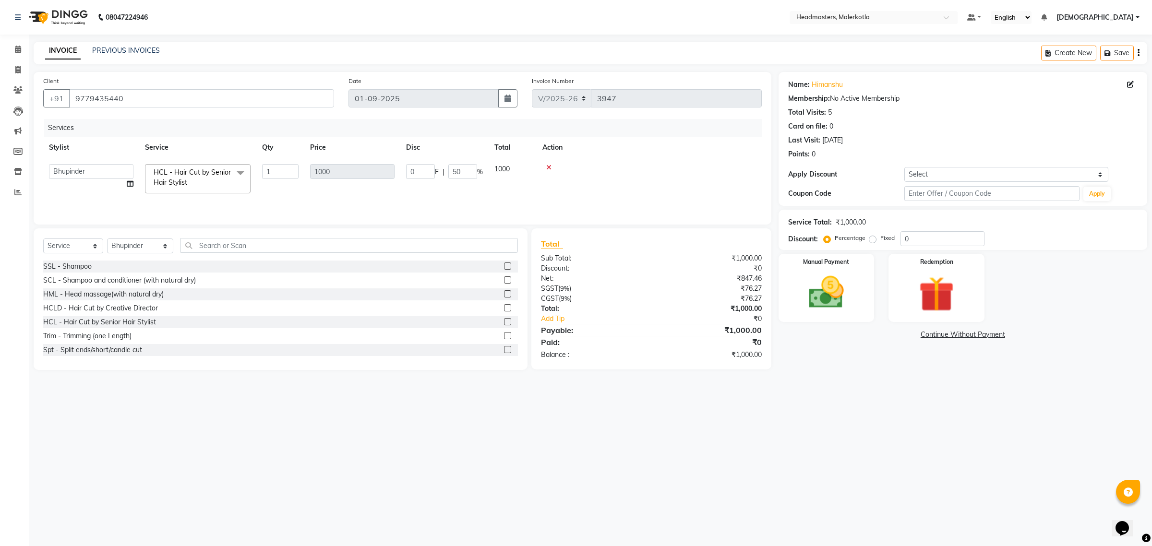
click at [680, 179] on td at bounding box center [649, 178] width 225 height 41
click at [838, 305] on img at bounding box center [826, 293] width 60 height 42
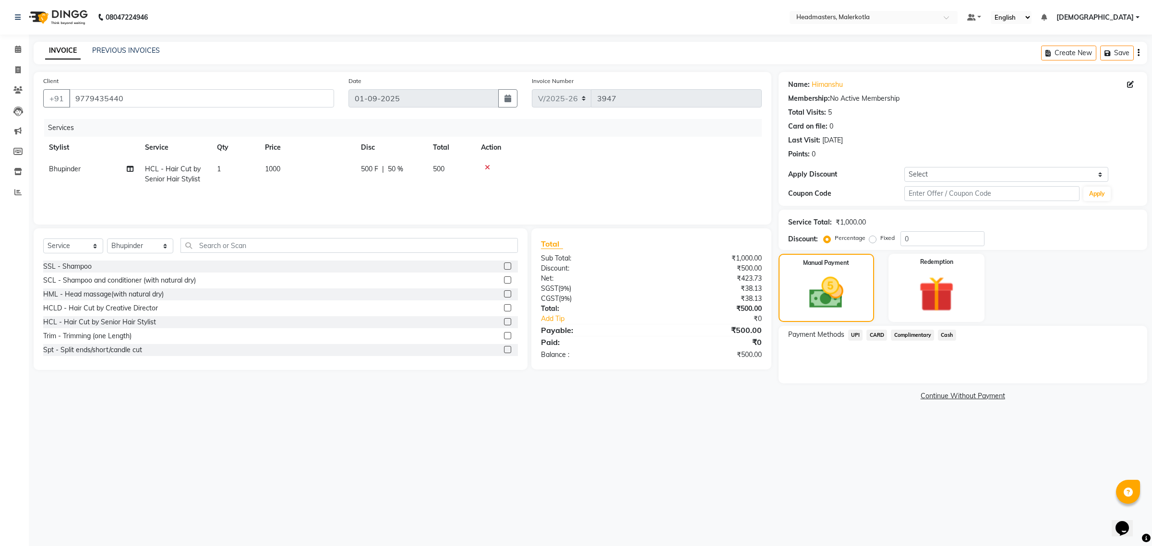
click at [951, 336] on span "Cash" at bounding box center [947, 335] width 18 height 11
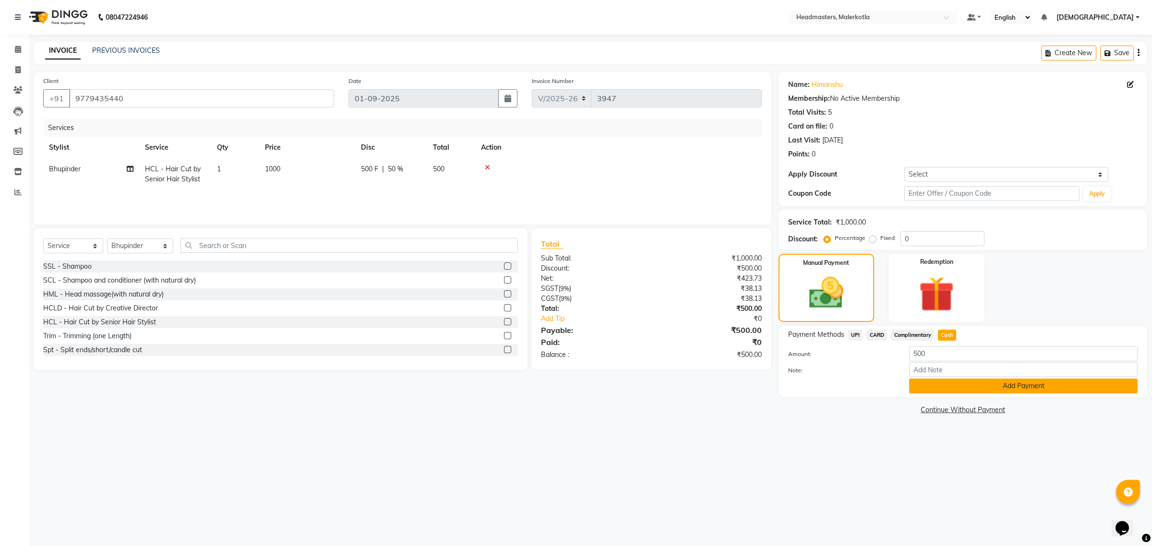
click at [948, 383] on button "Add Payment" at bounding box center [1023, 386] width 228 height 15
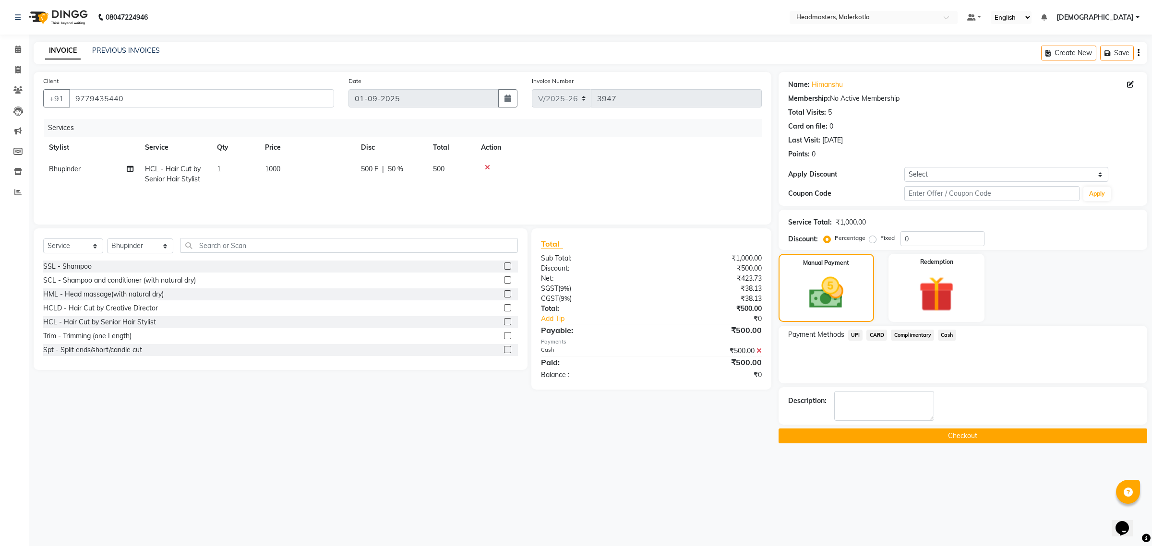
click at [898, 443] on button "Checkout" at bounding box center [963, 436] width 369 height 15
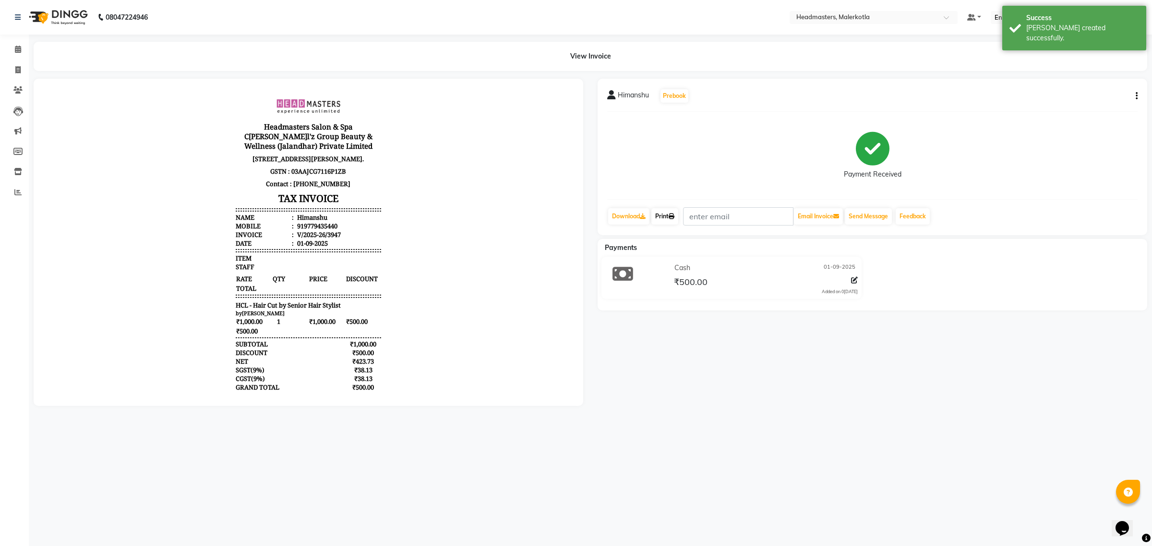
click at [666, 216] on link "Print" at bounding box center [664, 216] width 27 height 16
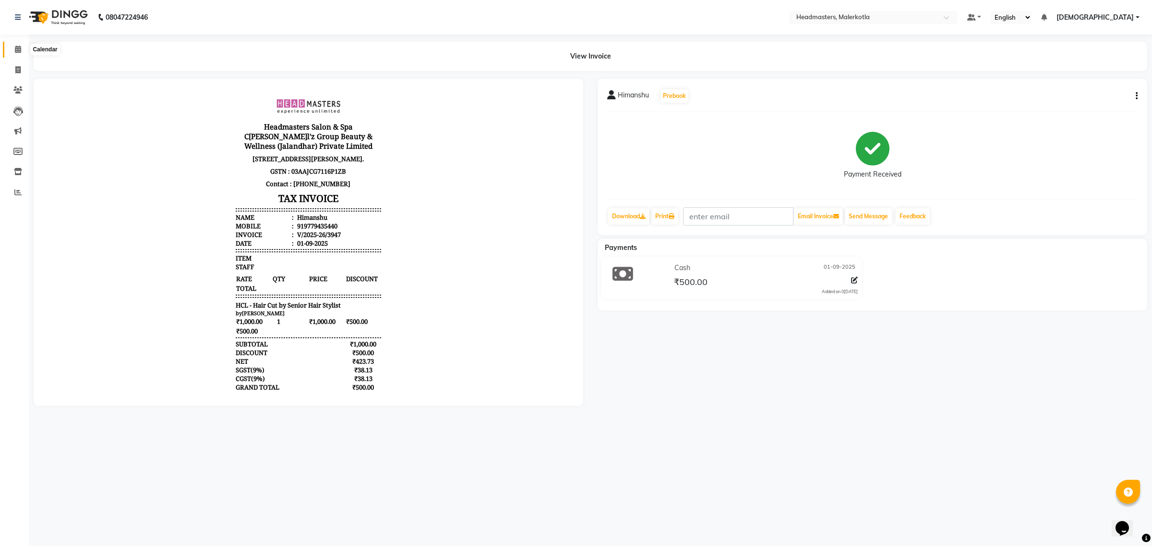
click at [16, 48] on icon at bounding box center [18, 49] width 6 height 7
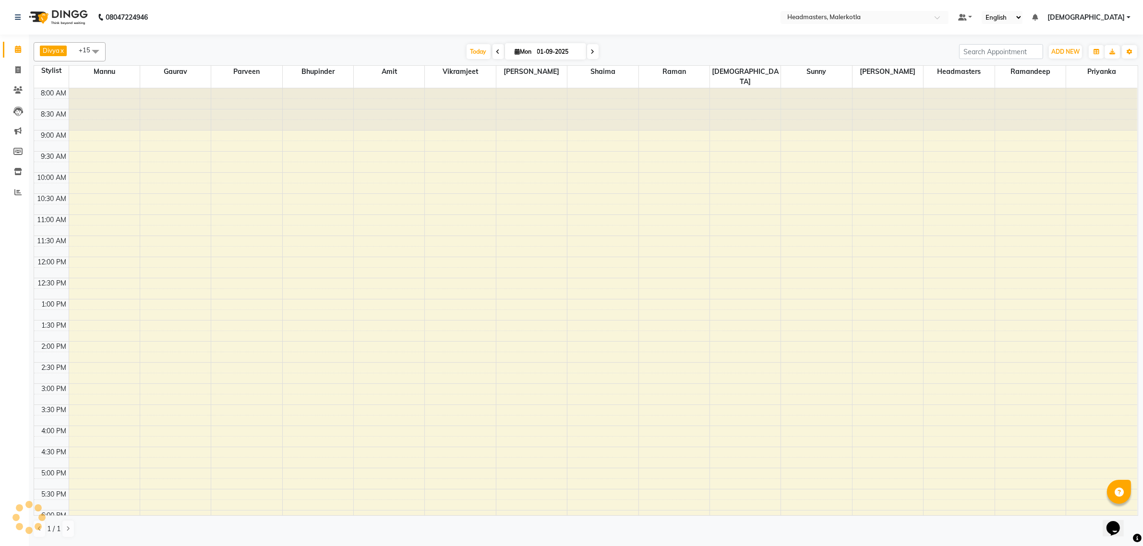
scroll to position [142, 0]
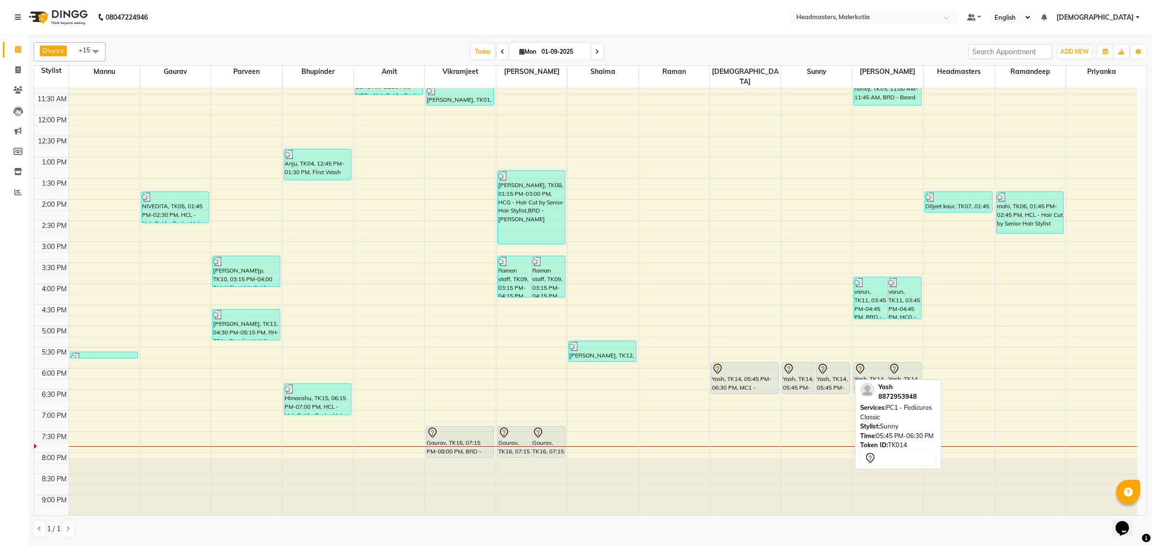
click at [821, 366] on div "Yash, TK14, 05:45 PM-06:30 PM, PC1 - Pedicures Classic" at bounding box center [832, 378] width 33 height 31
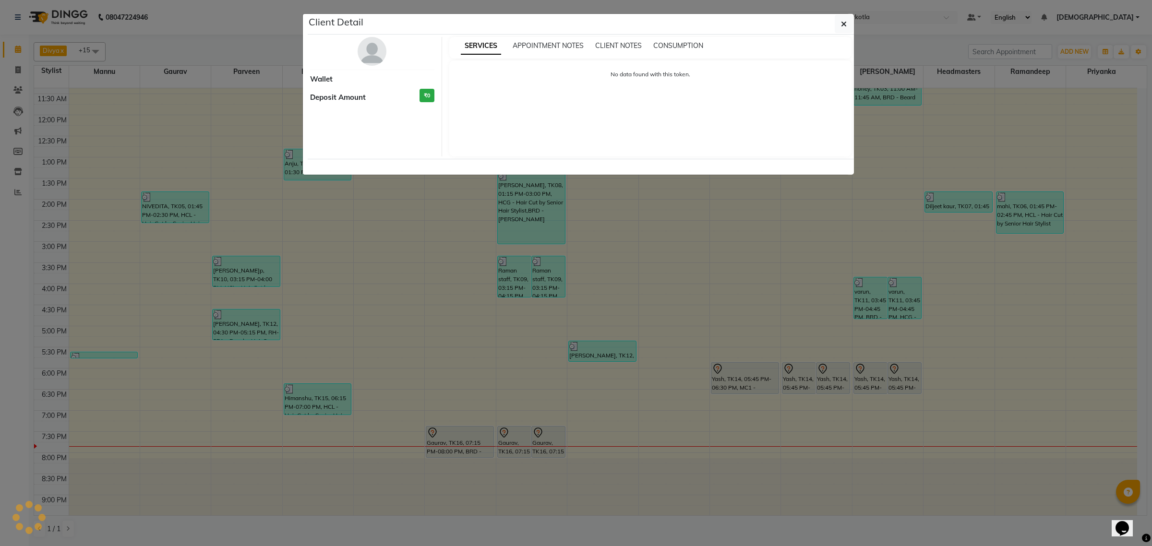
select select "7"
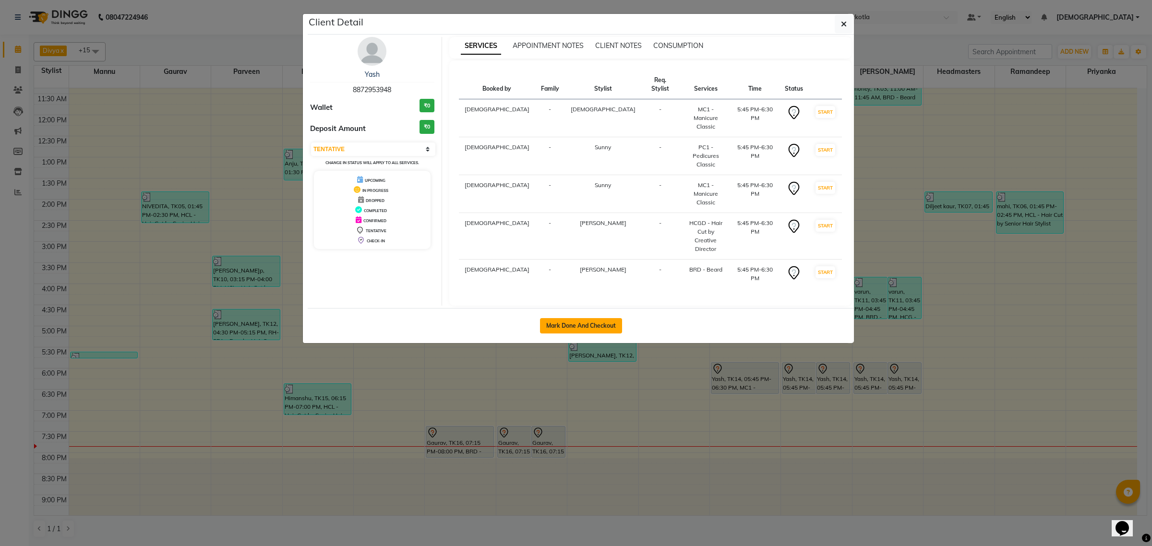
click at [606, 318] on button "Mark Done And Checkout" at bounding box center [581, 325] width 82 height 15
select select "service"
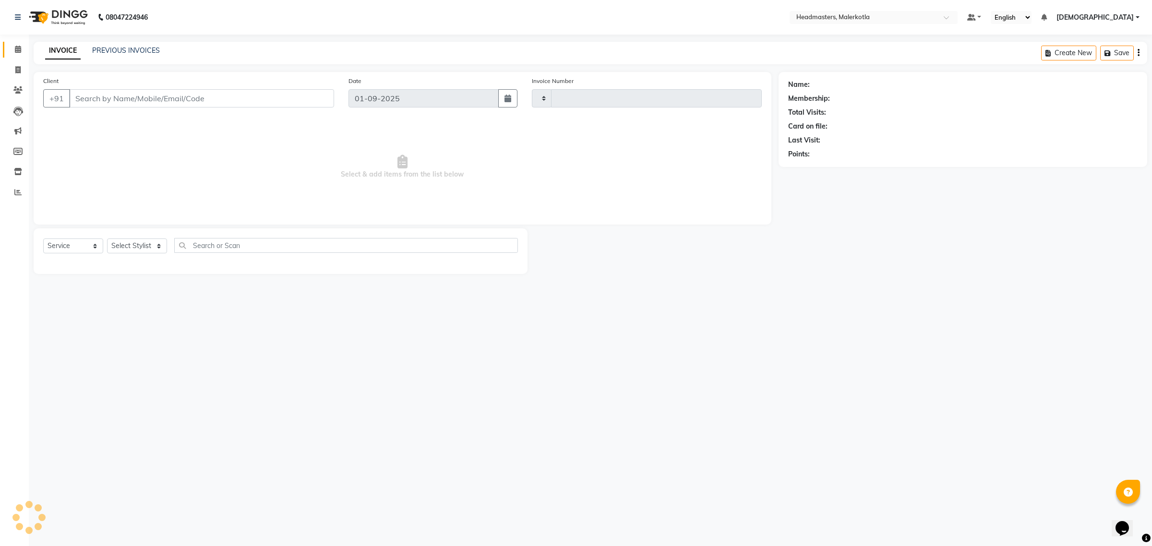
type input "3948"
select select "7368"
type input "8872953948"
select select "65919"
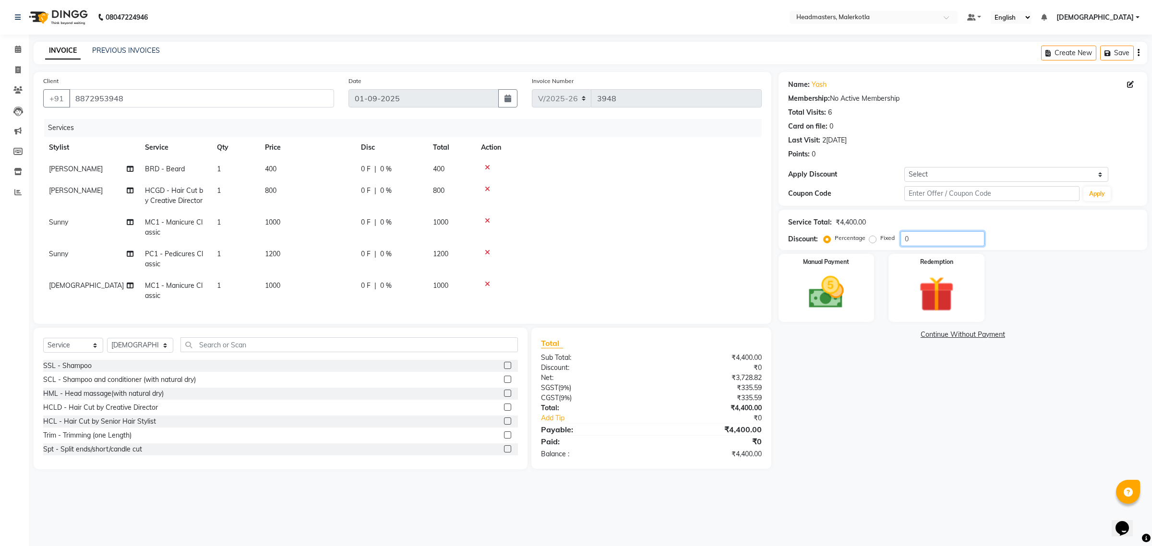
click at [930, 242] on input "0" at bounding box center [942, 238] width 84 height 15
type input "50"
click at [1028, 229] on div "Service Total: ₹4,400.00 Discount: Percentage Fixed 50" at bounding box center [962, 230] width 349 height 33
click at [832, 296] on img at bounding box center [826, 293] width 60 height 42
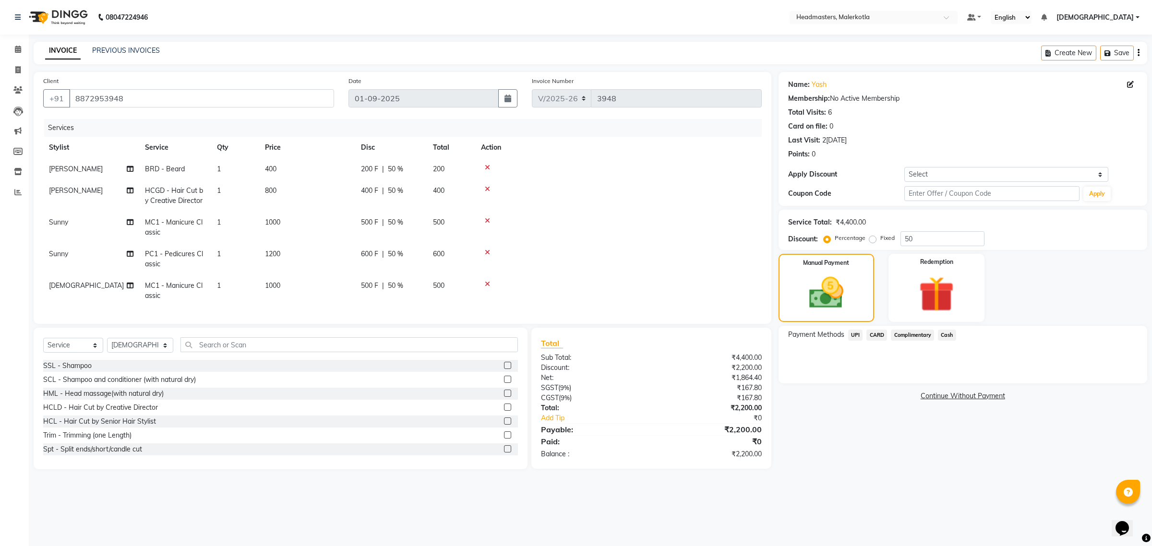
click at [949, 335] on span "Cash" at bounding box center [947, 335] width 18 height 11
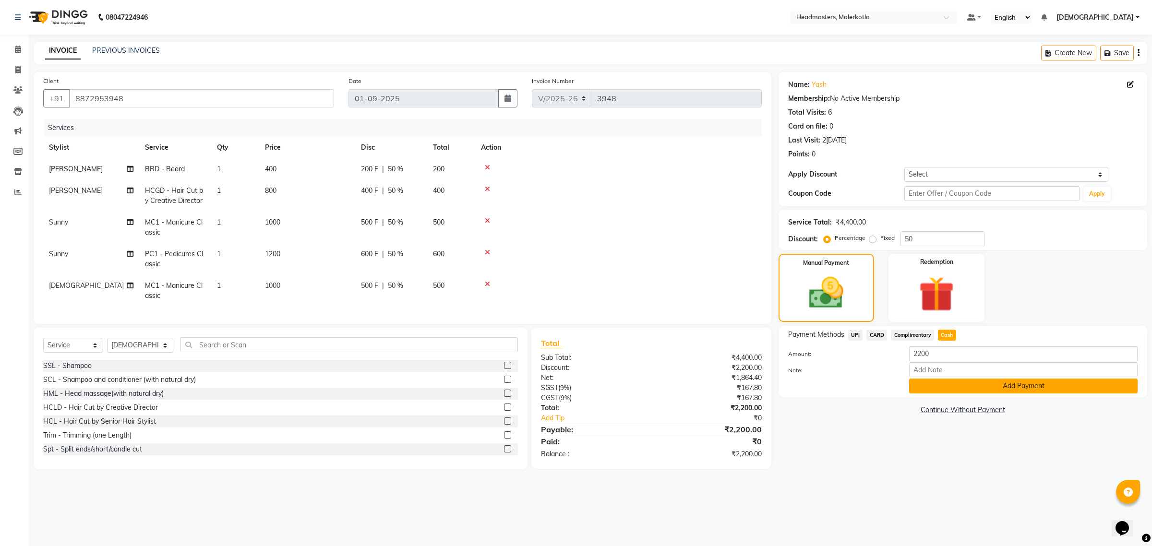
click at [955, 385] on button "Add Payment" at bounding box center [1023, 386] width 228 height 15
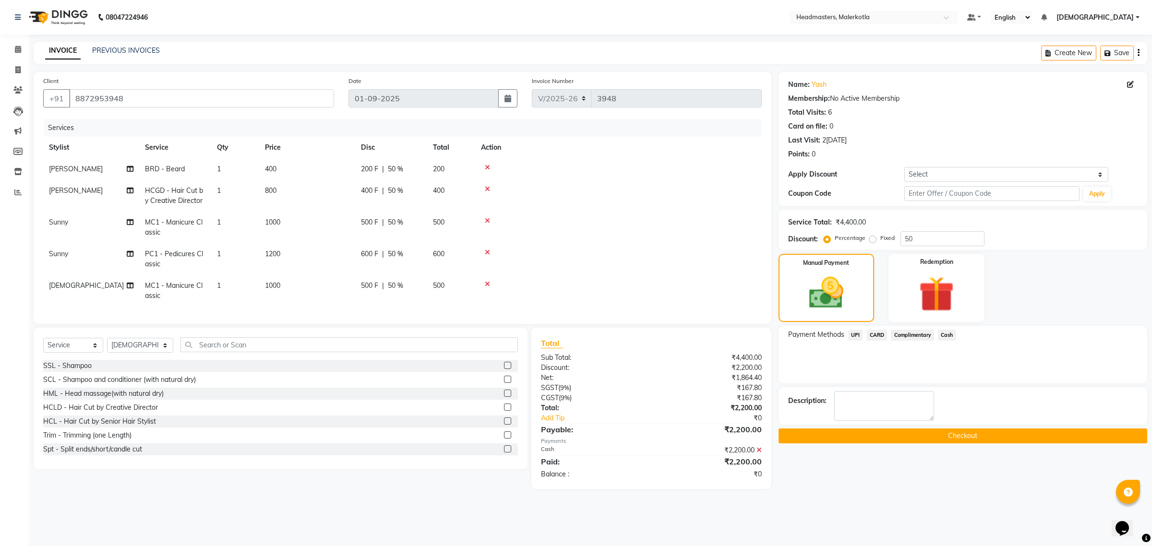
click at [941, 437] on button "Checkout" at bounding box center [963, 436] width 369 height 15
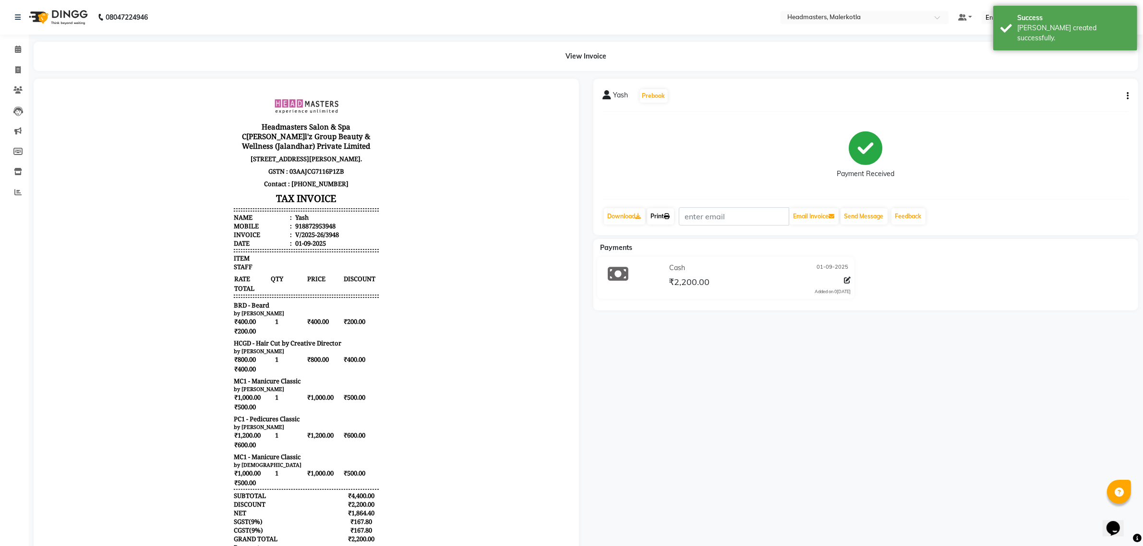
click at [664, 216] on link "Print" at bounding box center [660, 216] width 27 height 16
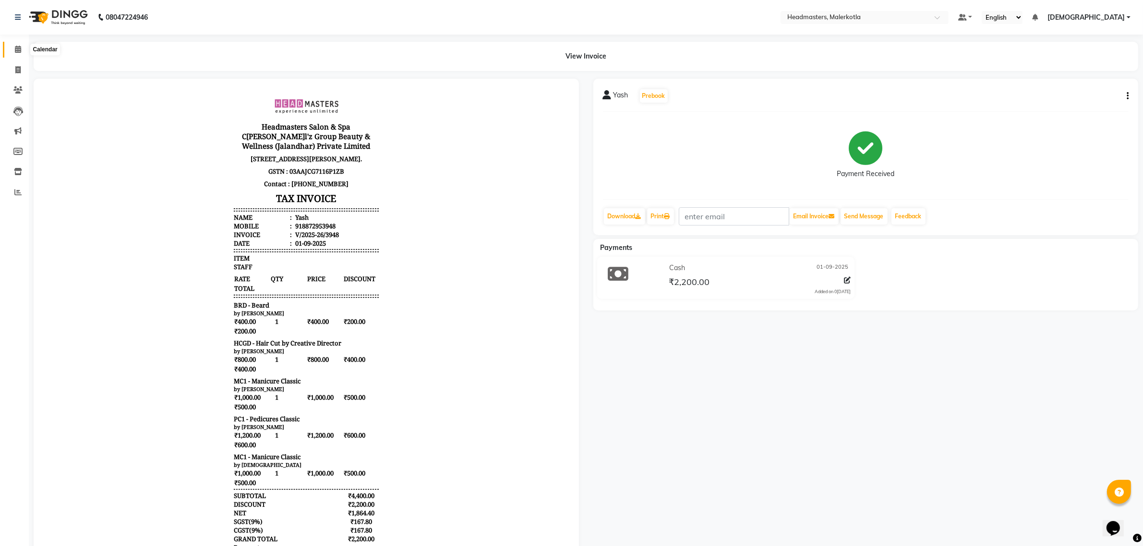
click at [21, 48] on span at bounding box center [18, 49] width 17 height 11
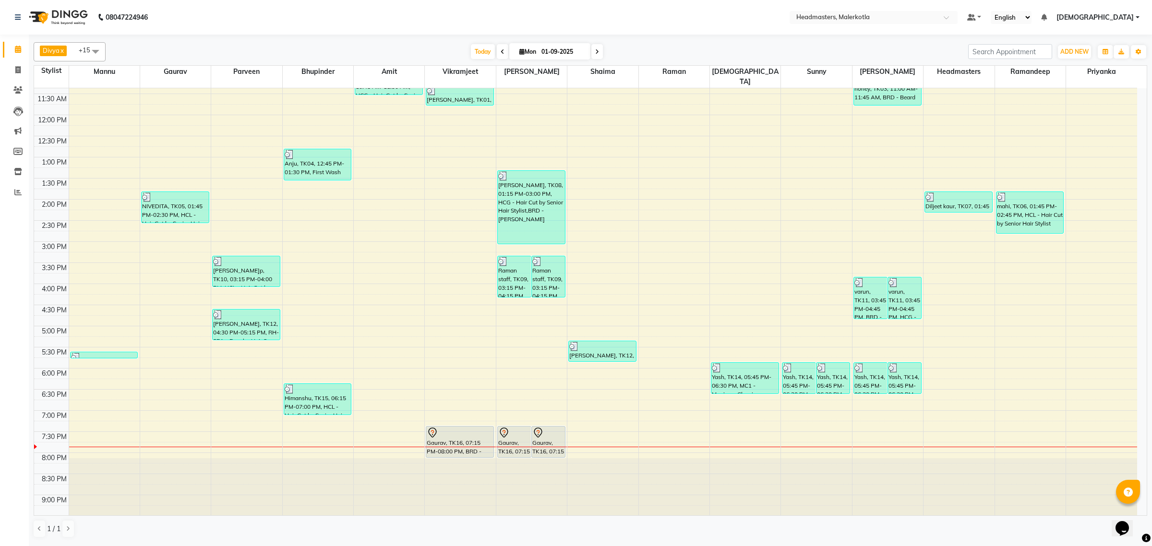
scroll to position [82, 0]
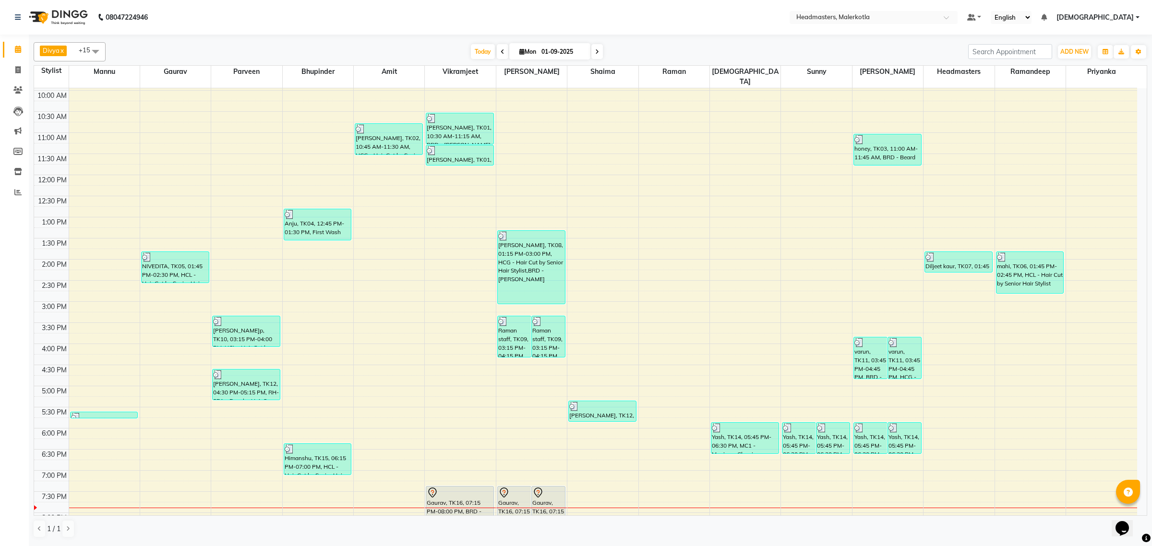
click at [719, 18] on nav "08047224946 Select Location × Headmasters, Malerkotla Default Panel My Panel En…" at bounding box center [576, 17] width 1152 height 35
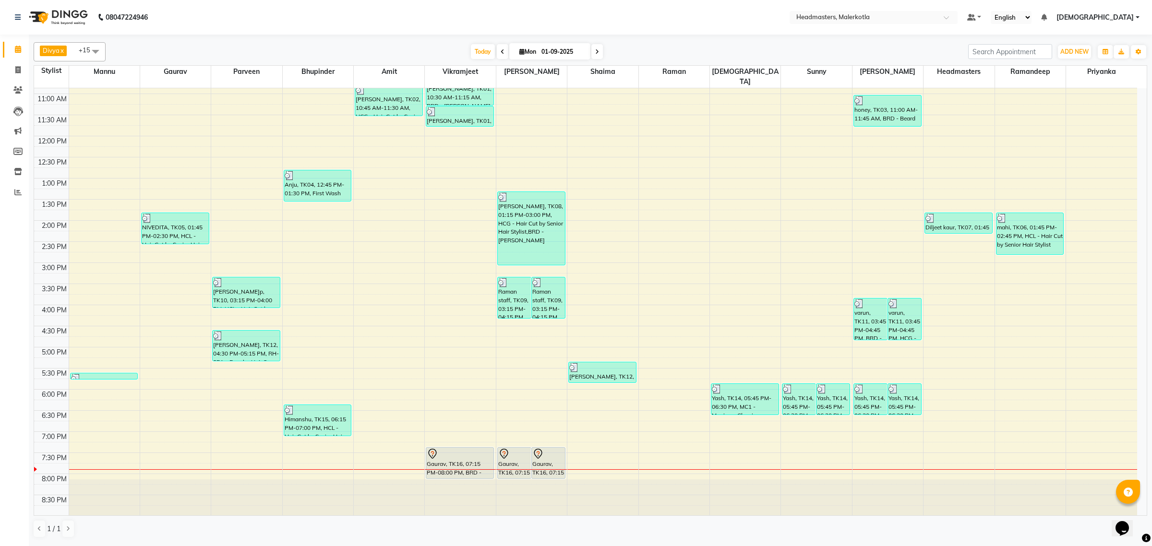
scroll to position [142, 0]
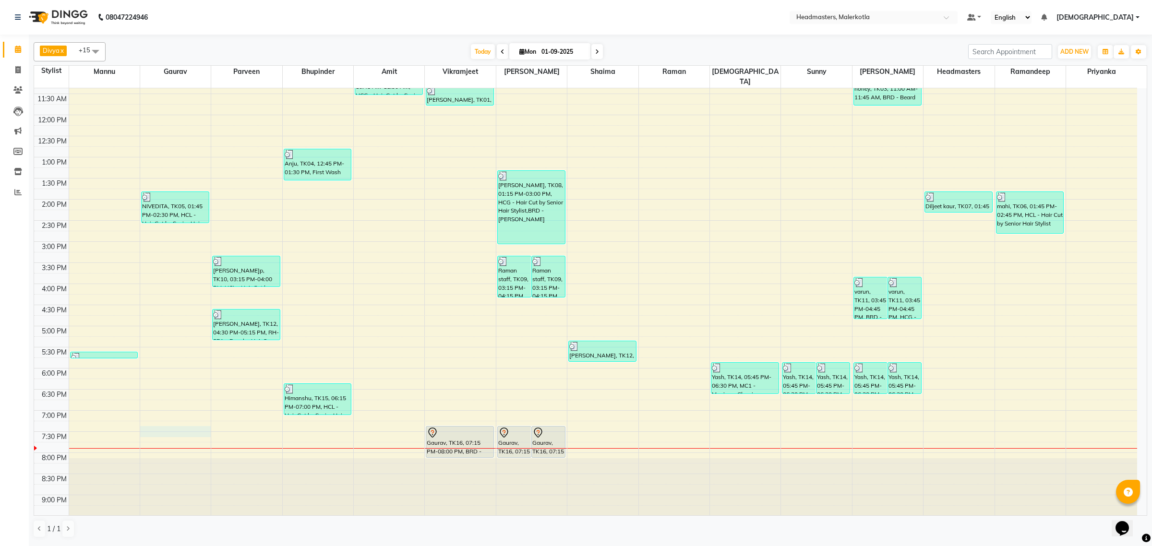
click at [191, 419] on div "8:00 AM 8:30 AM 9:00 AM 9:30 AM 10:00 AM 10:30 AM 11:00 AM 11:30 AM 12:00 PM 12…" at bounding box center [585, 241] width 1103 height 591
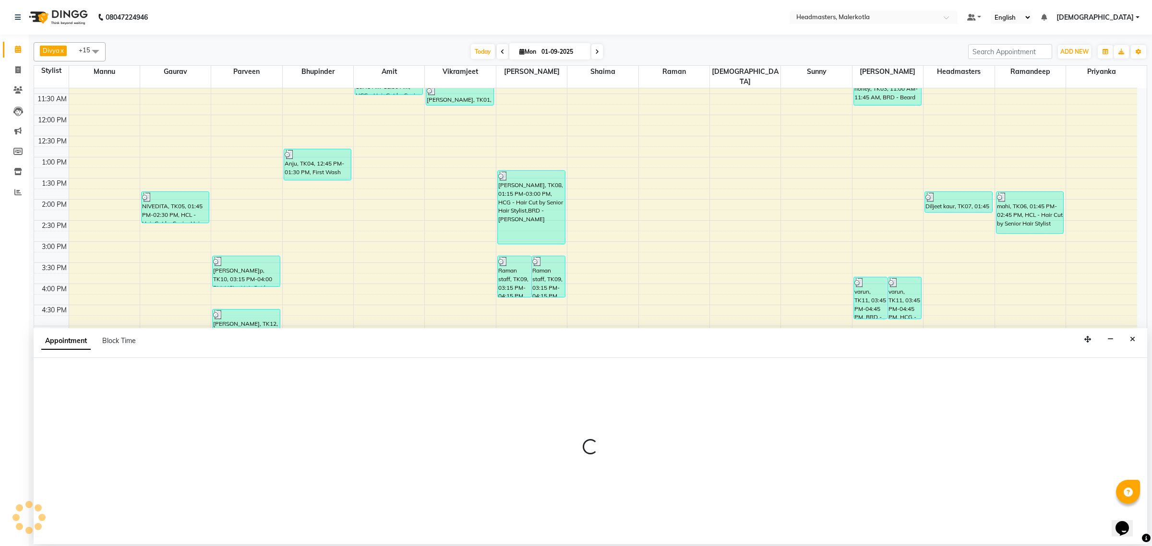
select select "63922"
select select "tentative"
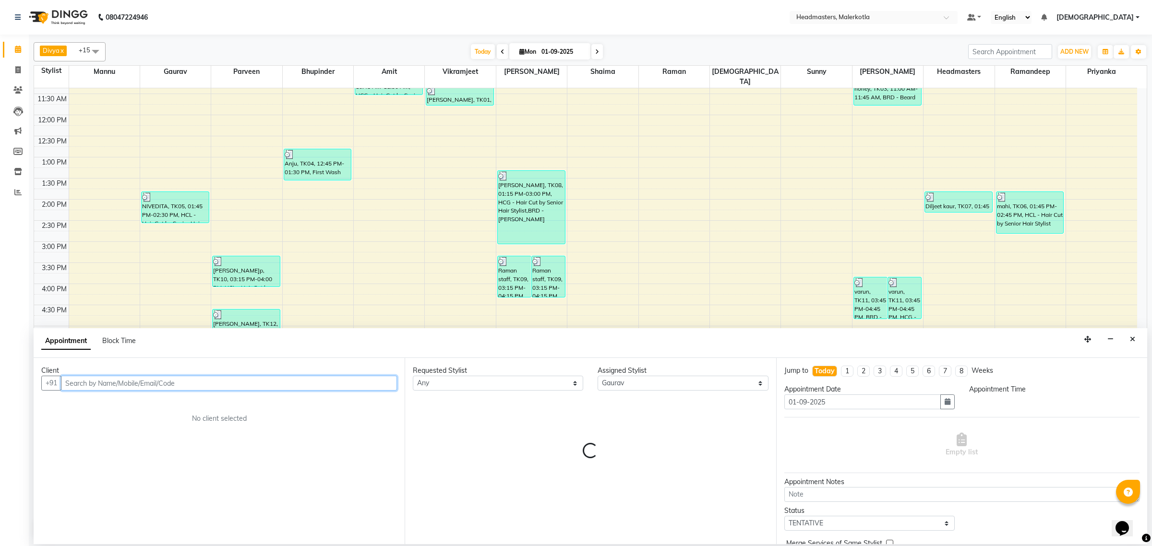
select select "1155"
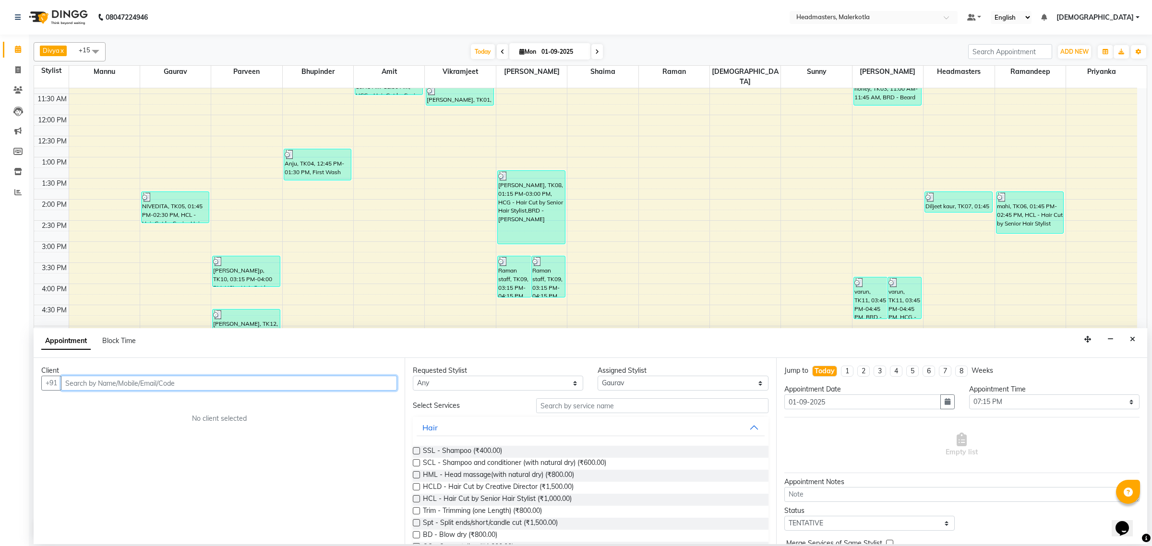
click at [150, 379] on input "text" at bounding box center [229, 383] width 336 height 15
click at [89, 400] on span "Ankita" at bounding box center [86, 404] width 24 height 10
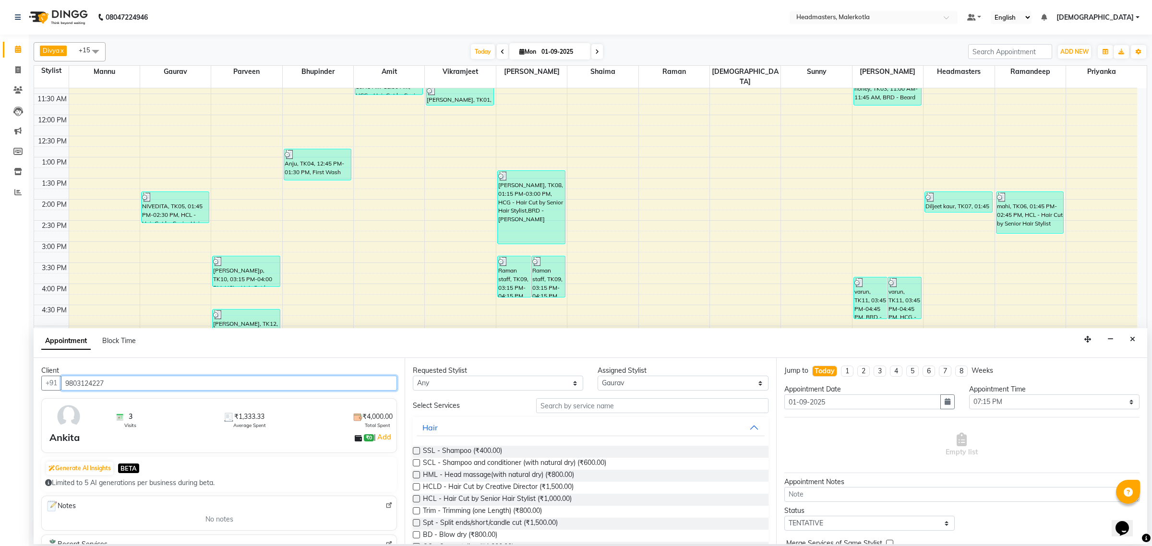
type input "9803124227"
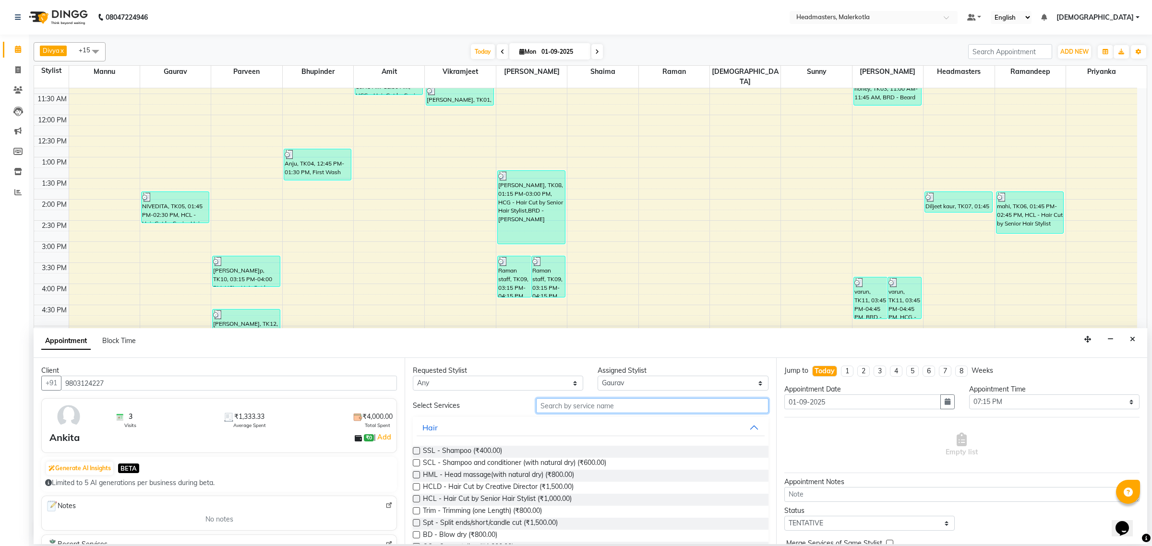
click at [611, 399] on input "text" at bounding box center [652, 405] width 232 height 15
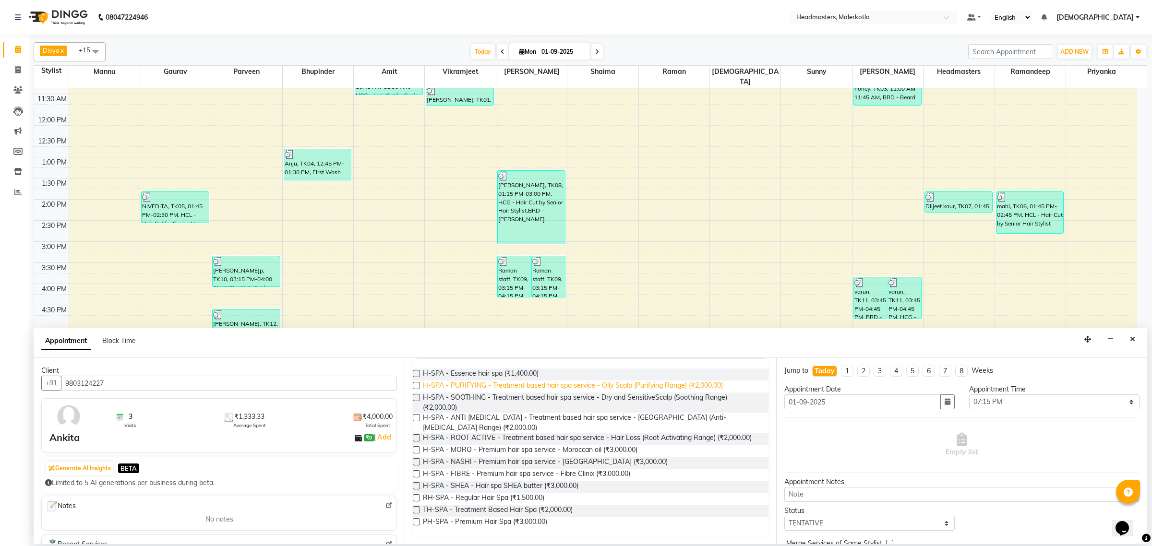
scroll to position [85, 0]
type input "hair spa"
click at [414, 382] on label at bounding box center [416, 385] width 7 height 7
click at [414, 384] on input "checkbox" at bounding box center [416, 387] width 6 height 6
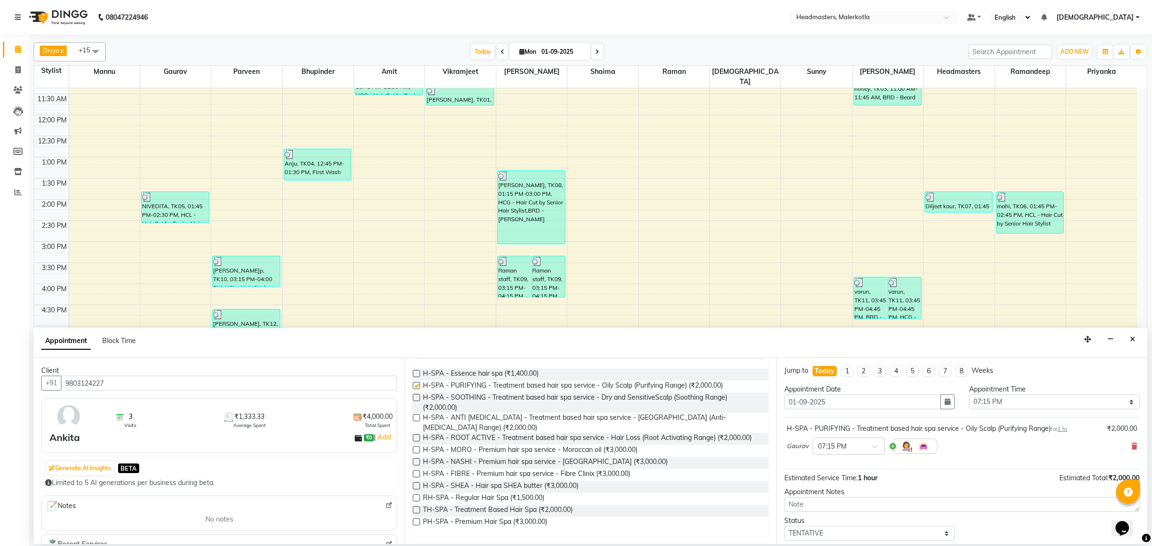
checkbox input "false"
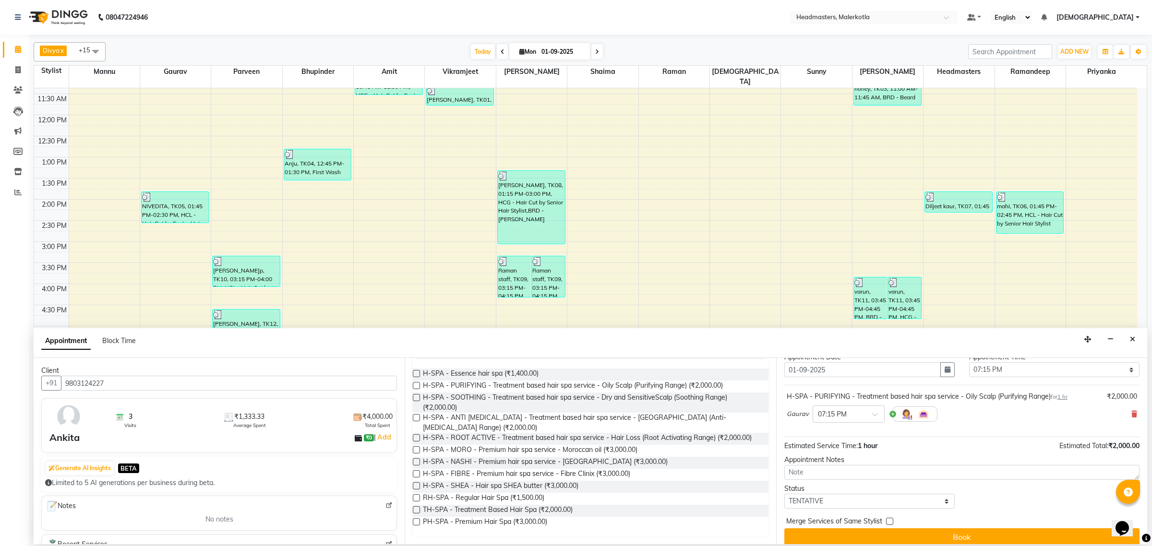
scroll to position [42, 0]
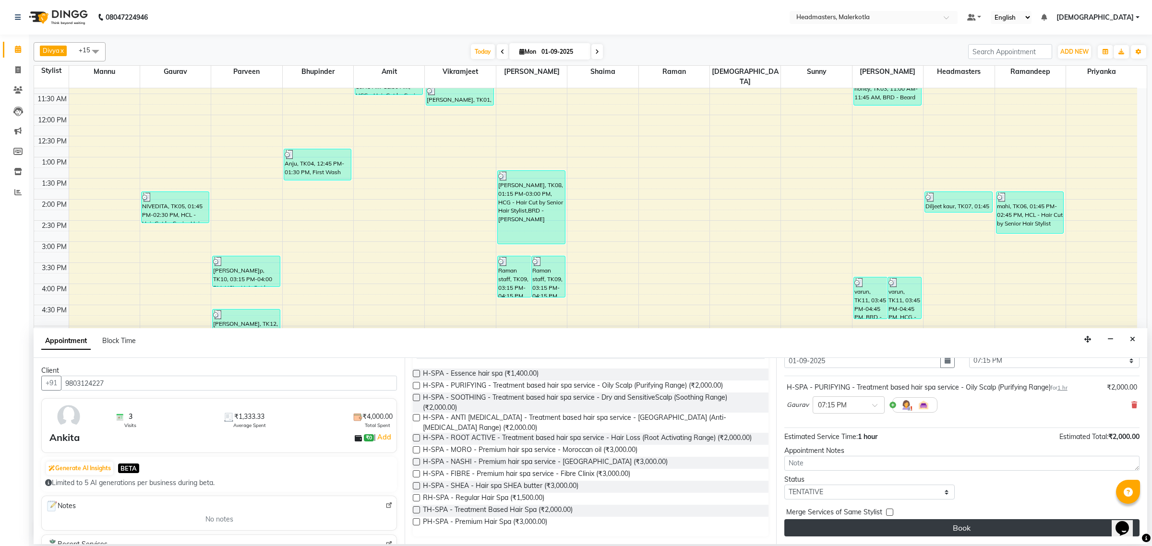
click at [985, 528] on button "Book" at bounding box center [961, 527] width 355 height 17
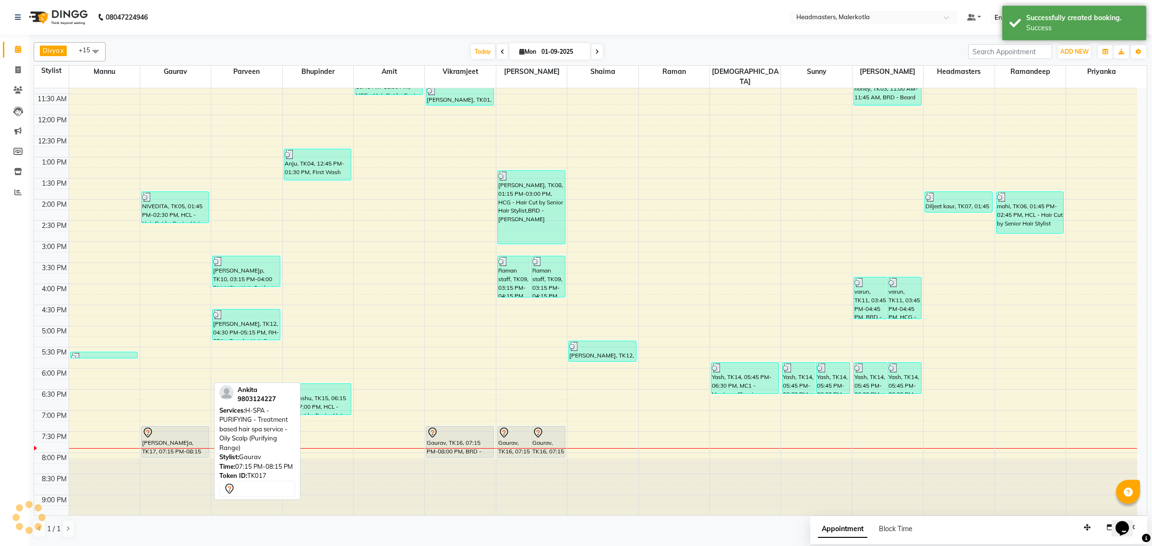
drag, startPoint x: 173, startPoint y: 456, endPoint x: 175, endPoint y: 443, distance: 13.7
click at [175, 443] on div "[PERSON_NAME], TK05, 01:45 PM-02:30 PM, HCL - Hair Cut by Senior Hair Stylist […" at bounding box center [175, 241] width 71 height 591
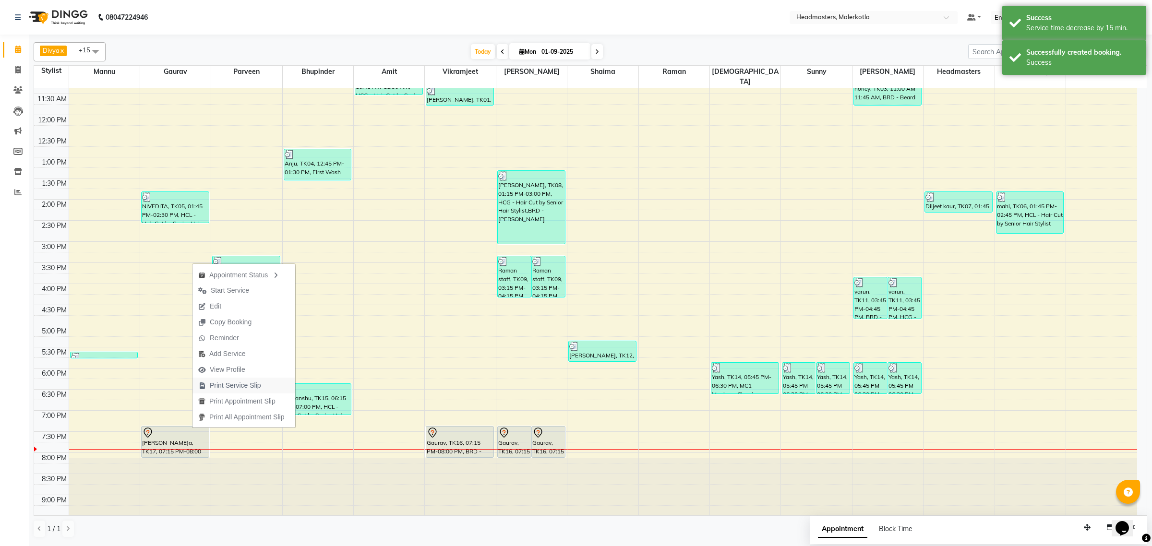
click at [240, 387] on span "Print Service Slip" at bounding box center [235, 386] width 51 height 10
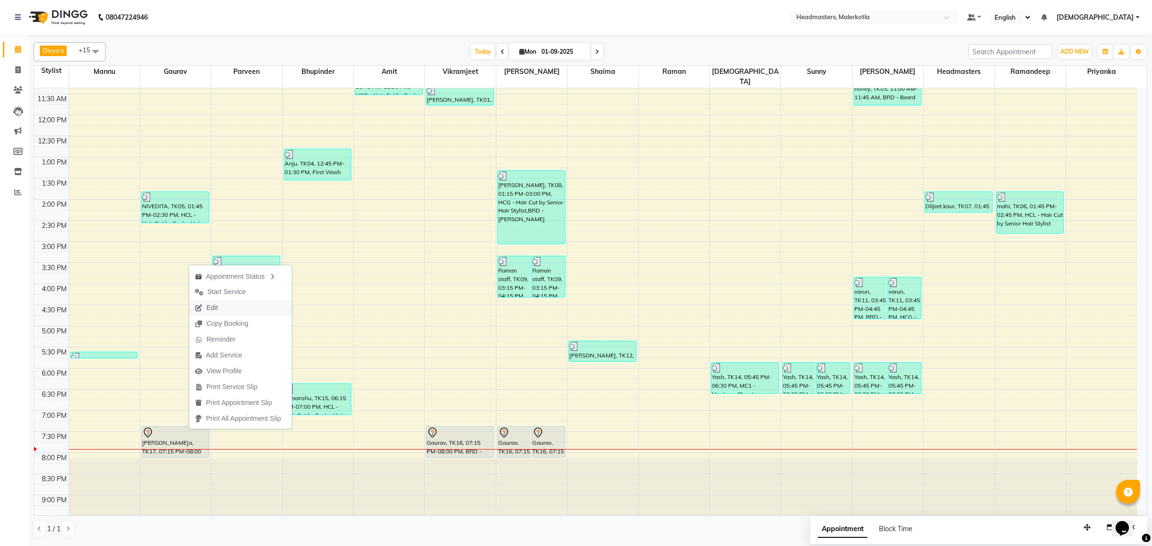
click at [243, 306] on button "Edit" at bounding box center [240, 308] width 103 height 16
select select "tentative"
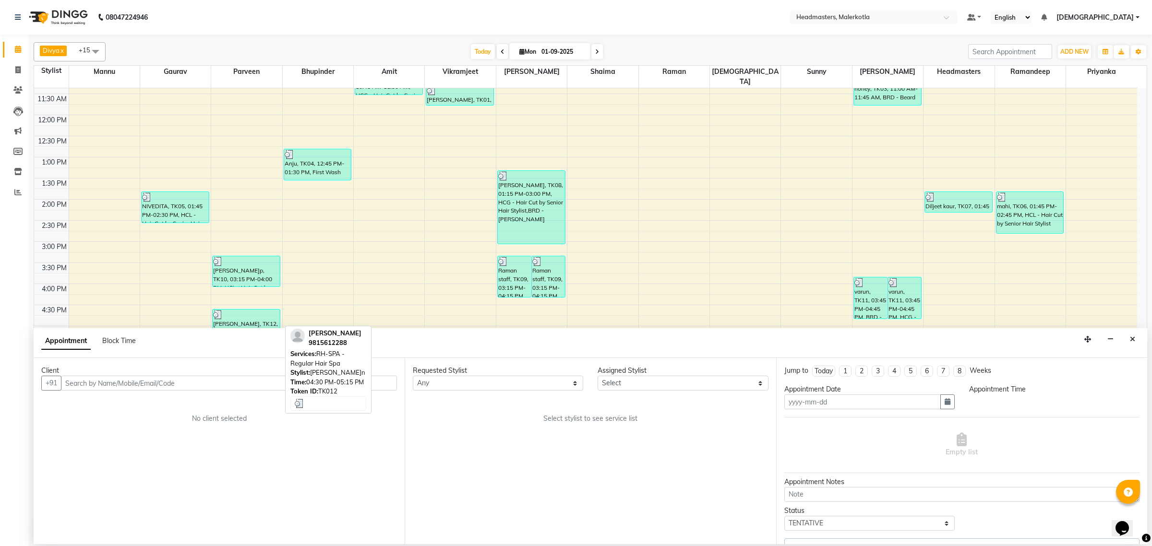
type input "01-09-2025"
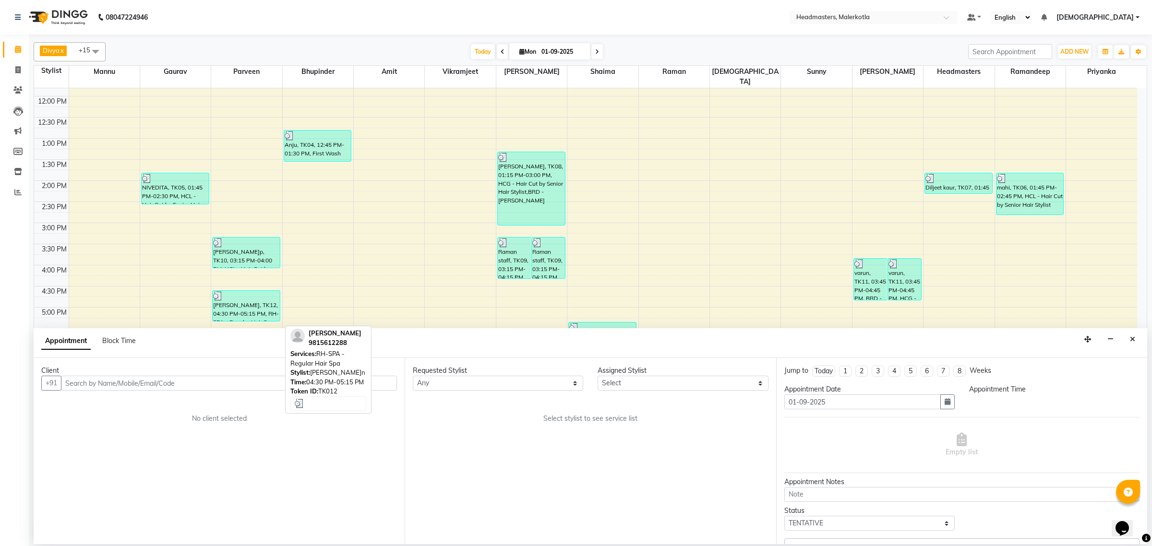
select select "63922"
select select "1155"
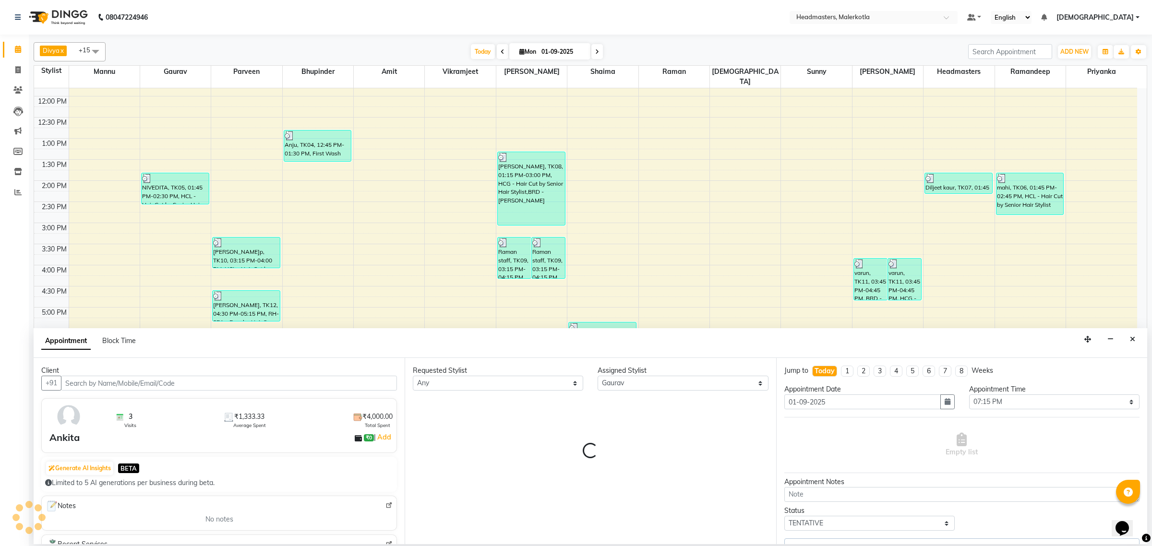
select select "3700"
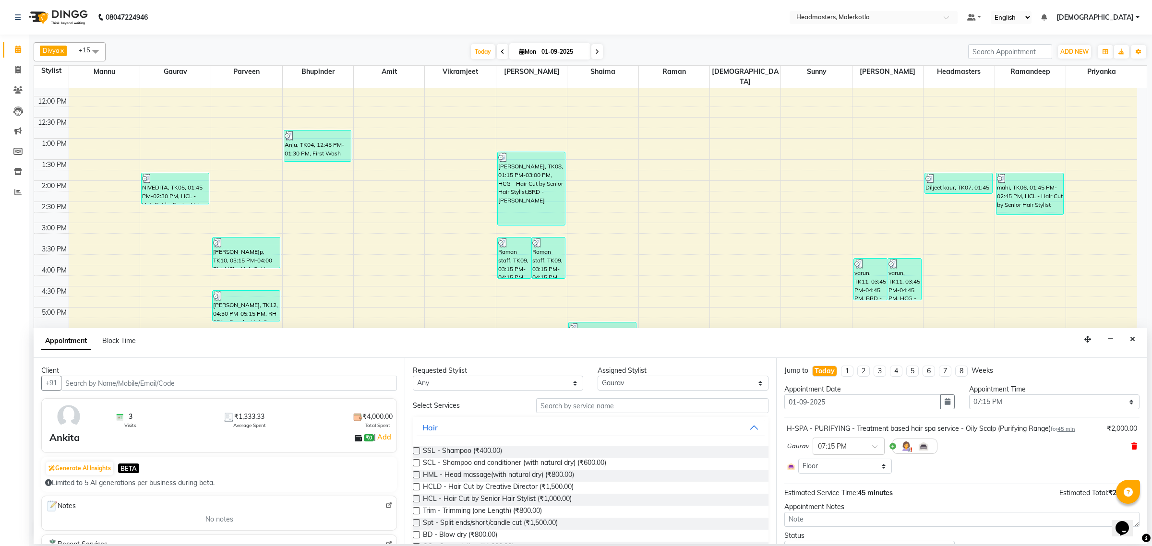
click at [1131, 446] on icon at bounding box center [1134, 446] width 6 height 7
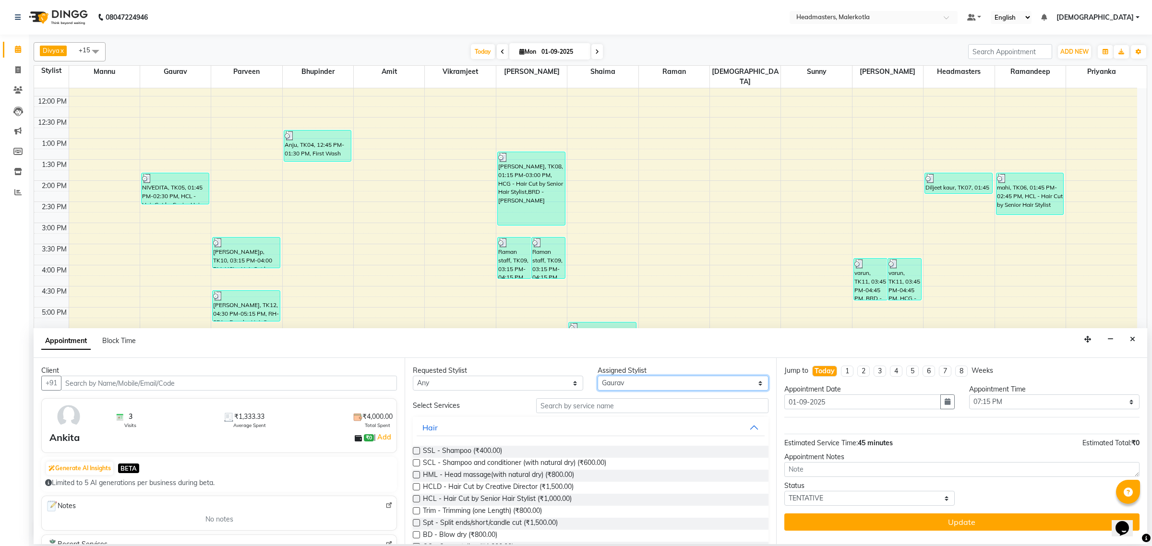
click at [679, 383] on select "Select [PERSON_NAME] [PERSON_NAME] Amit [PERSON_NAME] [PERSON_NAME] Danish [PER…" at bounding box center [683, 383] width 170 height 15
select select "65919"
click at [598, 376] on select "Select [PERSON_NAME] [PERSON_NAME] Amit [PERSON_NAME] [PERSON_NAME] Danish [PER…" at bounding box center [683, 383] width 170 height 15
click at [606, 405] on input "text" at bounding box center [652, 405] width 232 height 15
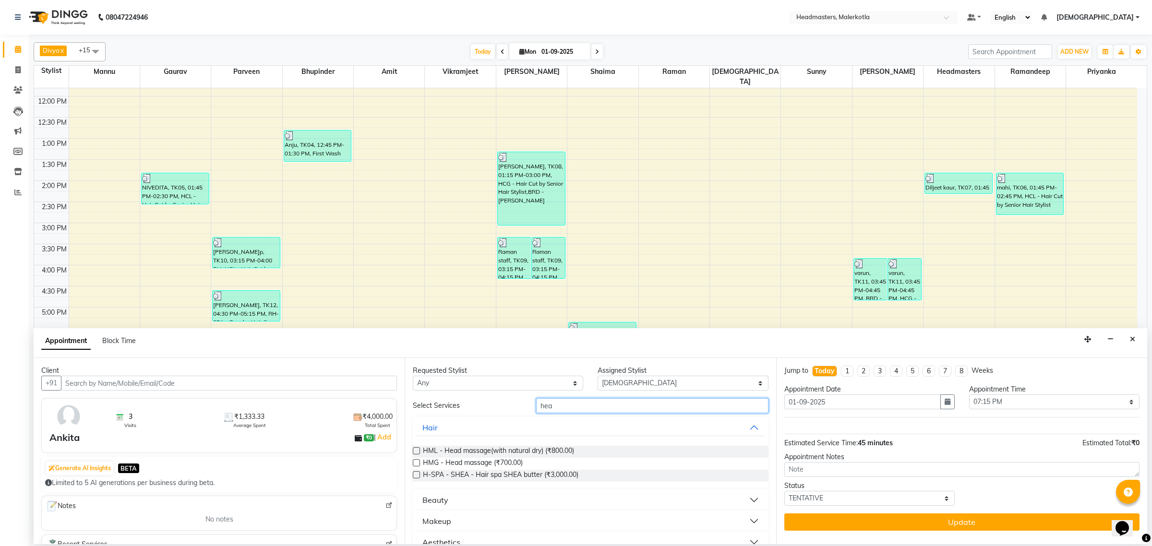
type input "hea"
click at [417, 452] on label at bounding box center [416, 450] width 7 height 7
click at [417, 452] on input "checkbox" at bounding box center [416, 452] width 6 height 6
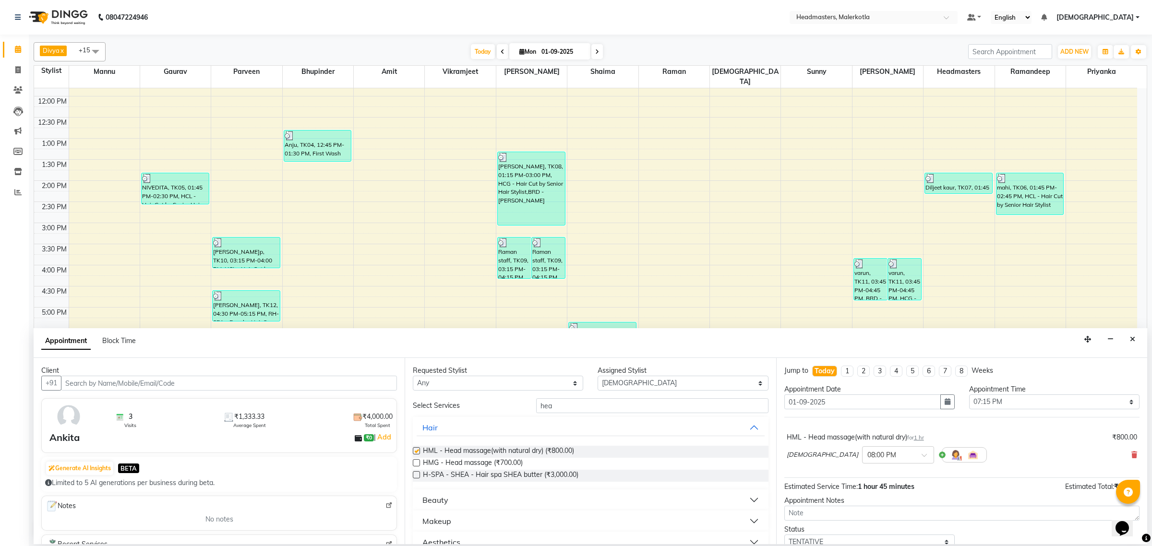
checkbox input "false"
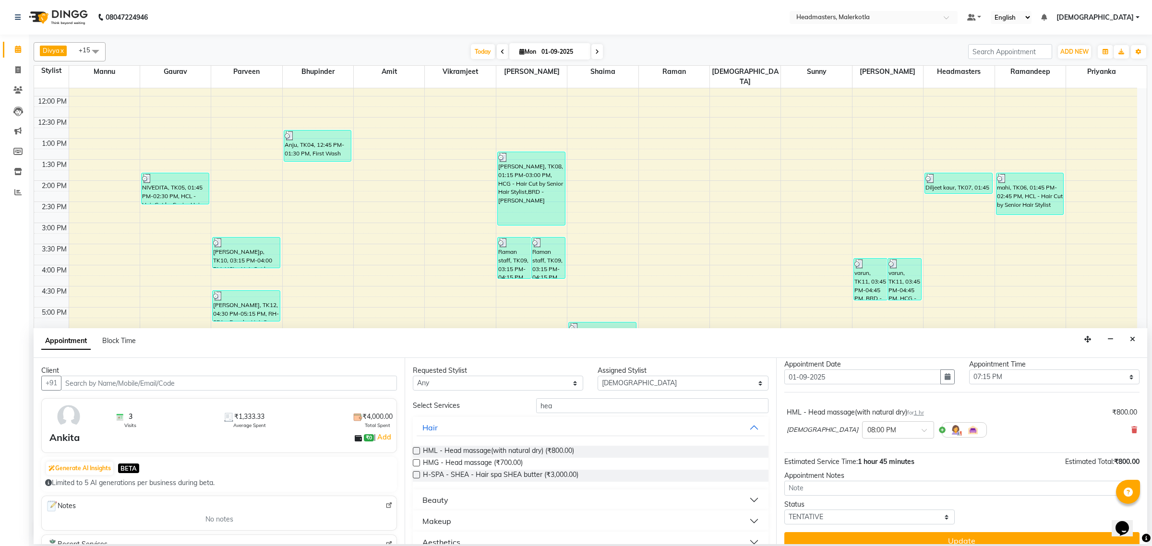
scroll to position [39, 0]
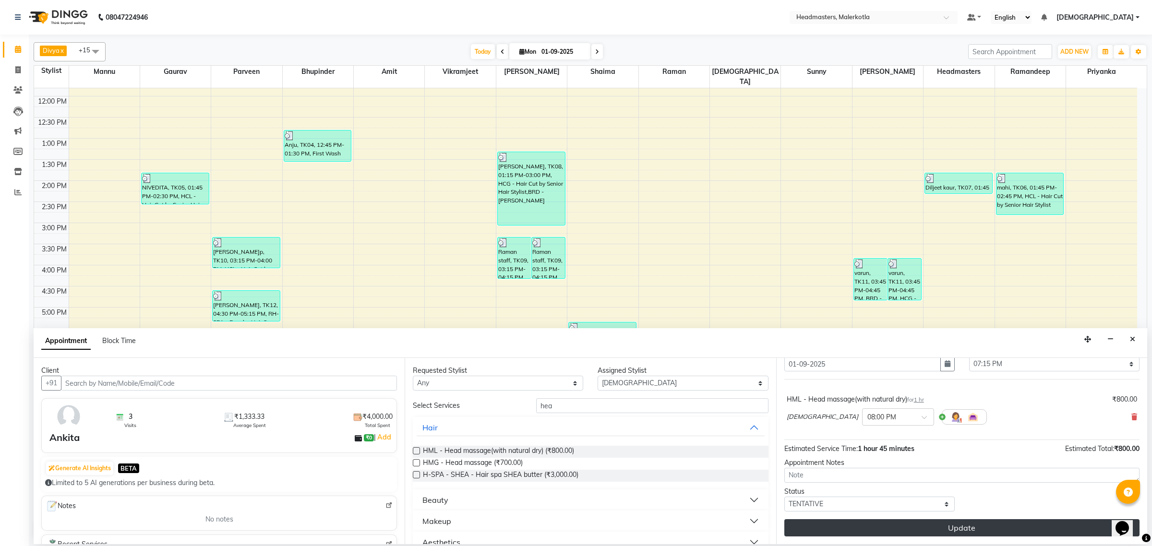
click at [924, 526] on button "Update" at bounding box center [961, 527] width 355 height 17
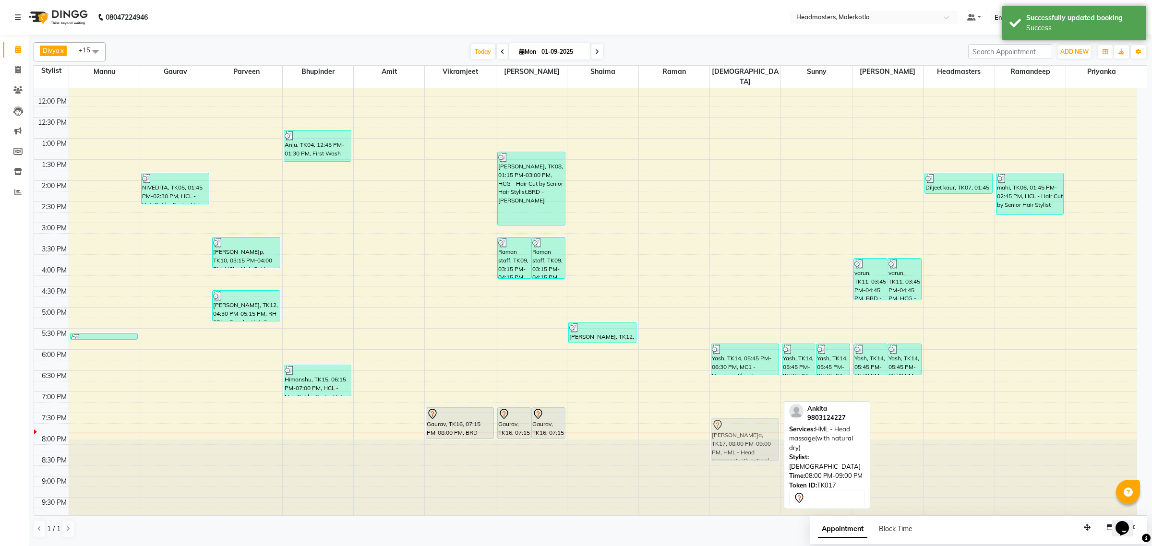
drag, startPoint x: 733, startPoint y: 444, endPoint x: 735, endPoint y: 428, distance: 16.5
click at [735, 428] on div "Yash, TK14, 05:45 PM-06:30 PM, MC1 - Manicure Classic [PERSON_NAME]a, TK17, 08:…" at bounding box center [745, 223] width 71 height 591
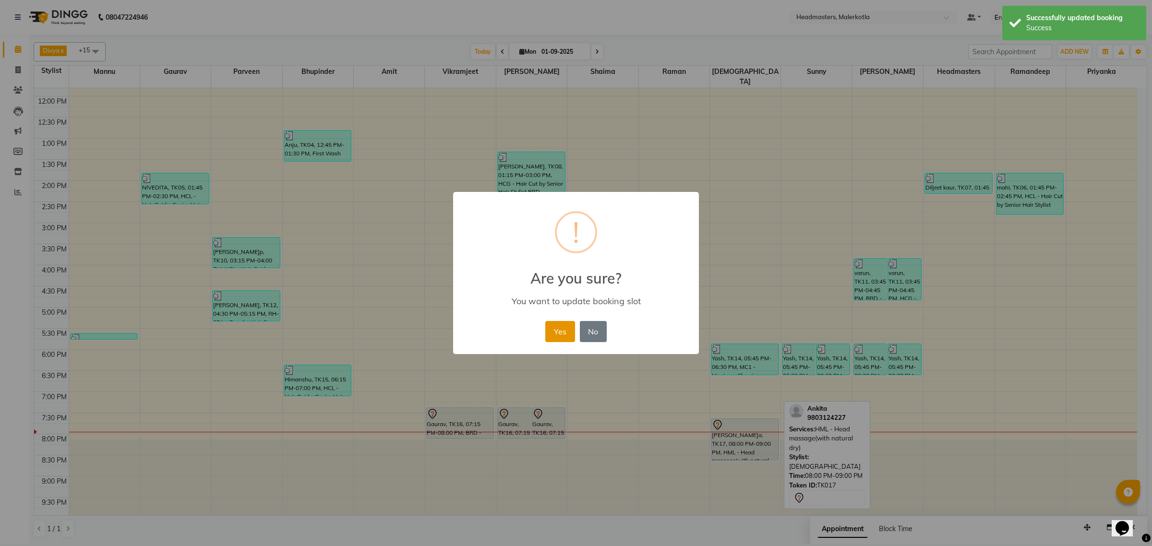
click at [562, 329] on button "Yes" at bounding box center [559, 331] width 29 height 21
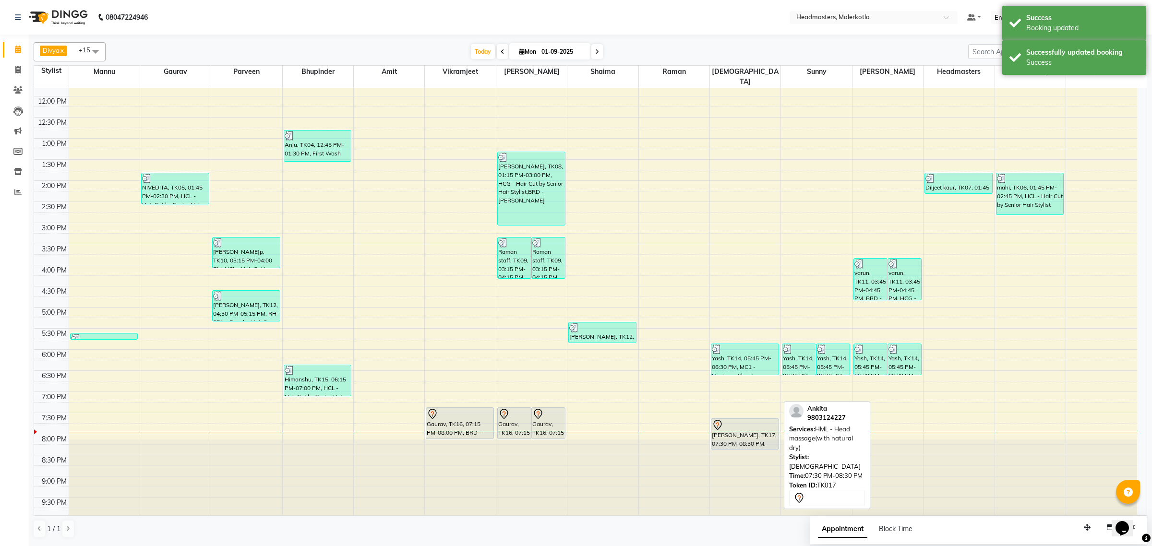
click at [737, 437] on div "Yash, TK14, 05:45 PM-06:30 PM, MC1 - Manicure Classic [PERSON_NAME], TK17, 07:3…" at bounding box center [745, 223] width 71 height 591
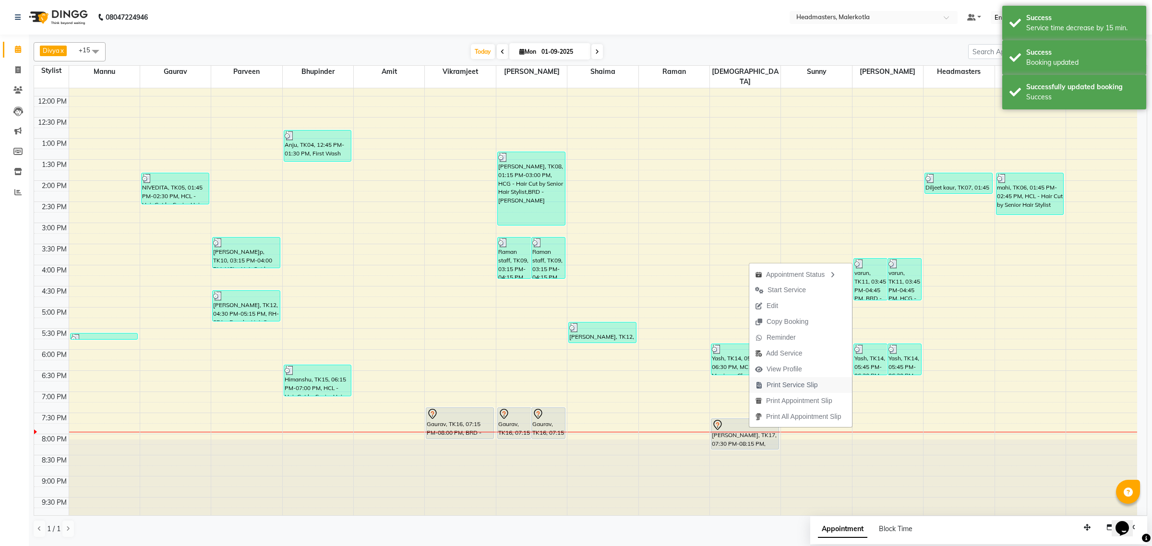
click at [792, 384] on span "Print Service Slip" at bounding box center [792, 385] width 51 height 10
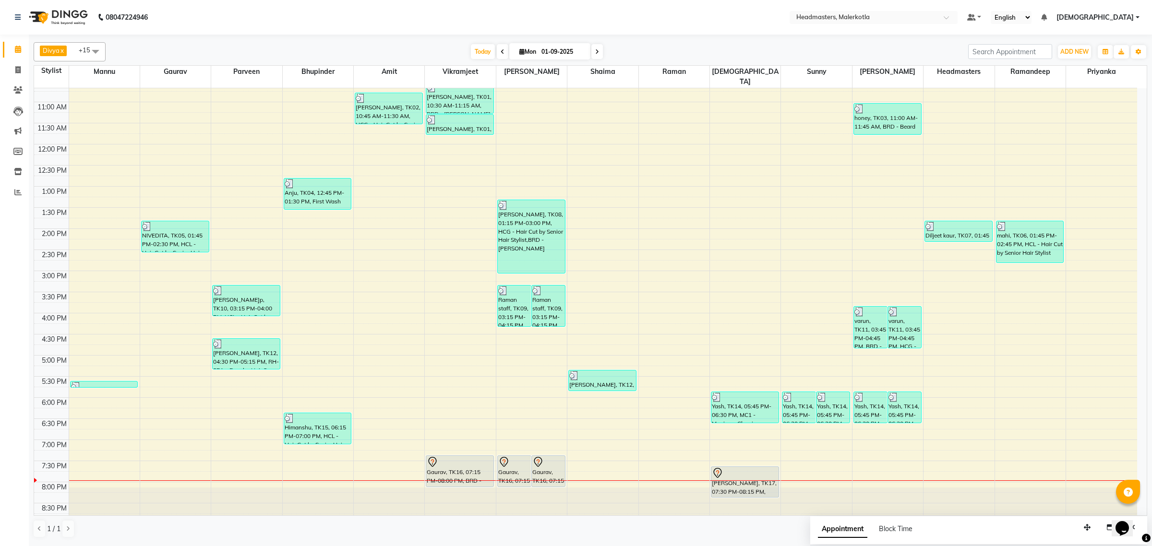
scroll to position [105, 0]
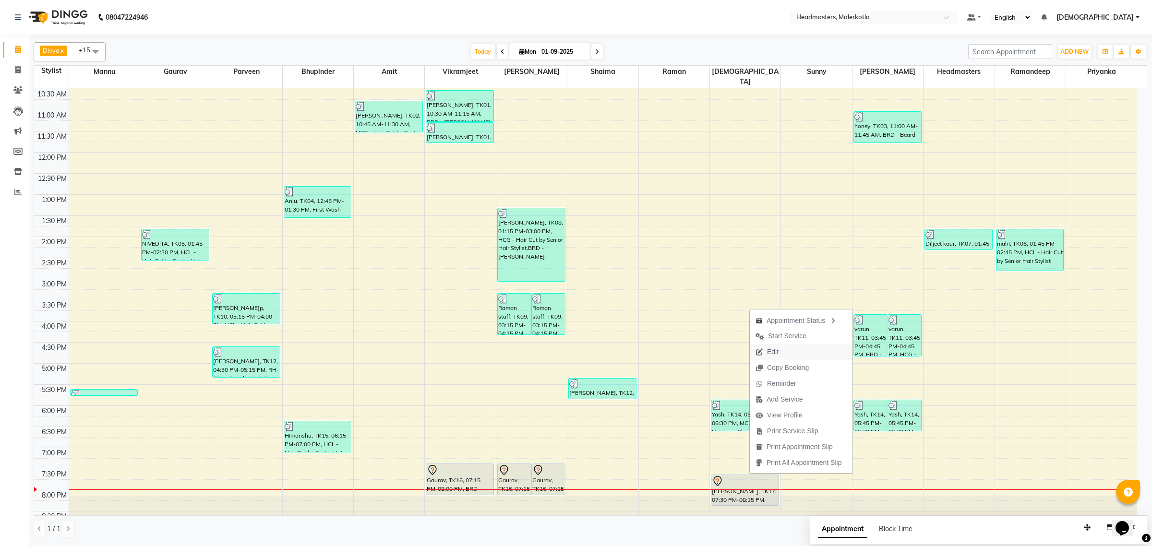
click at [778, 350] on span "Edit" at bounding box center [773, 352] width 12 height 10
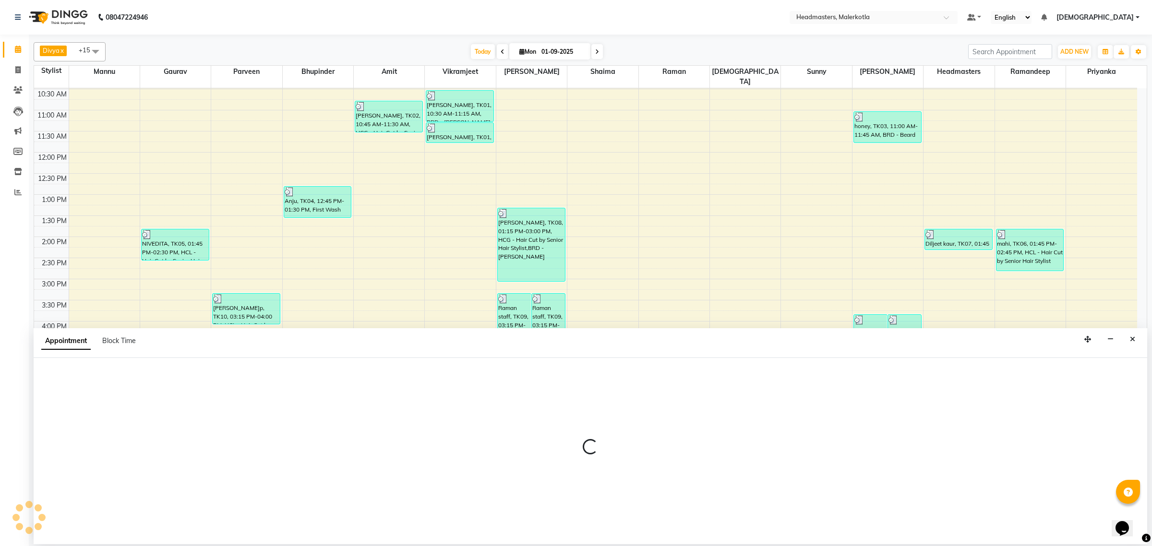
select select "tentative"
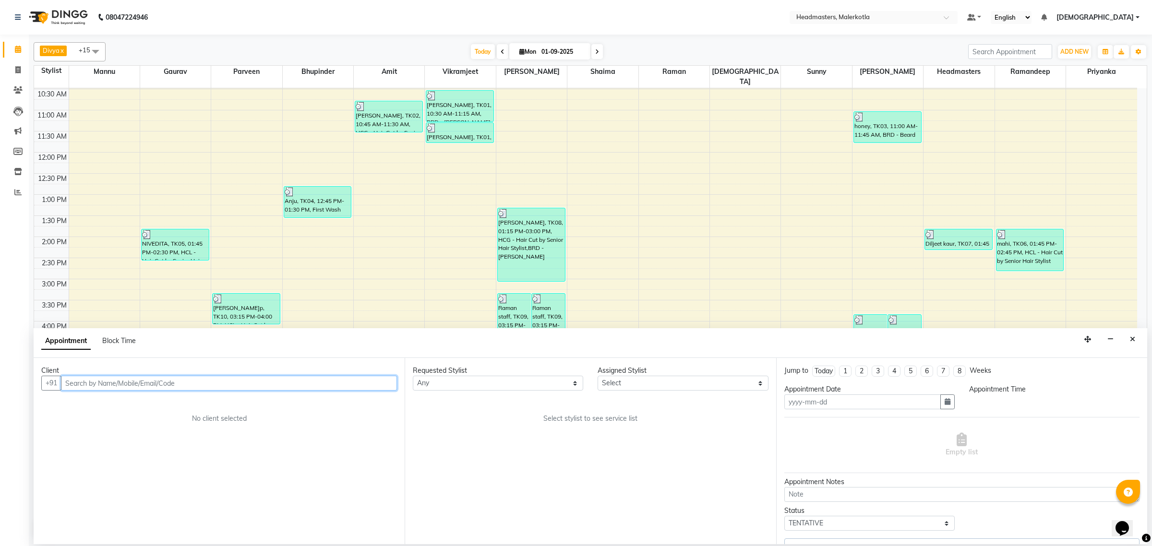
type input "01-09-2025"
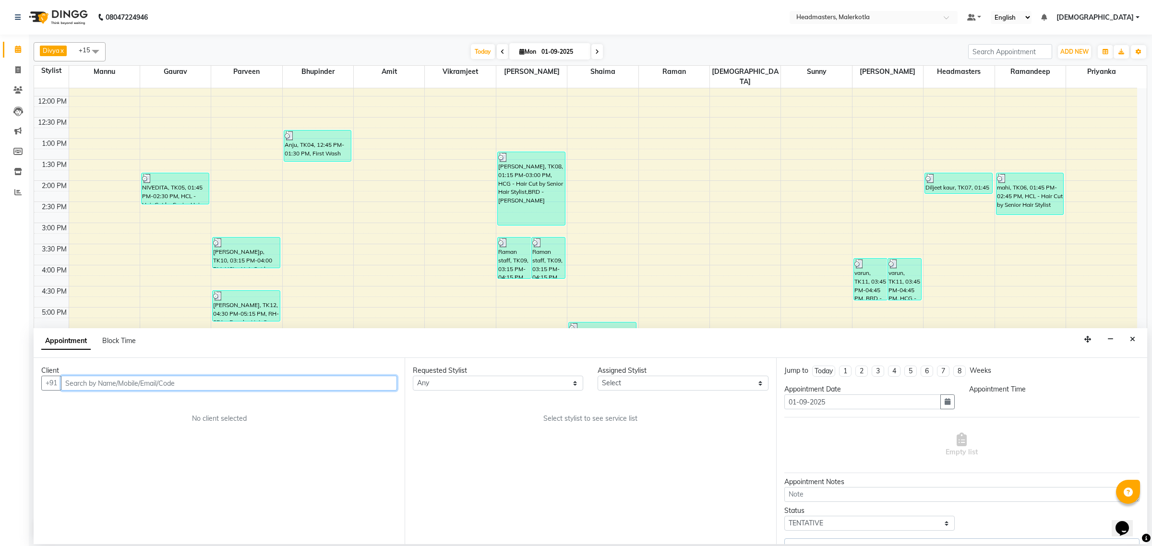
select select "65919"
select select "1170"
select select "3700"
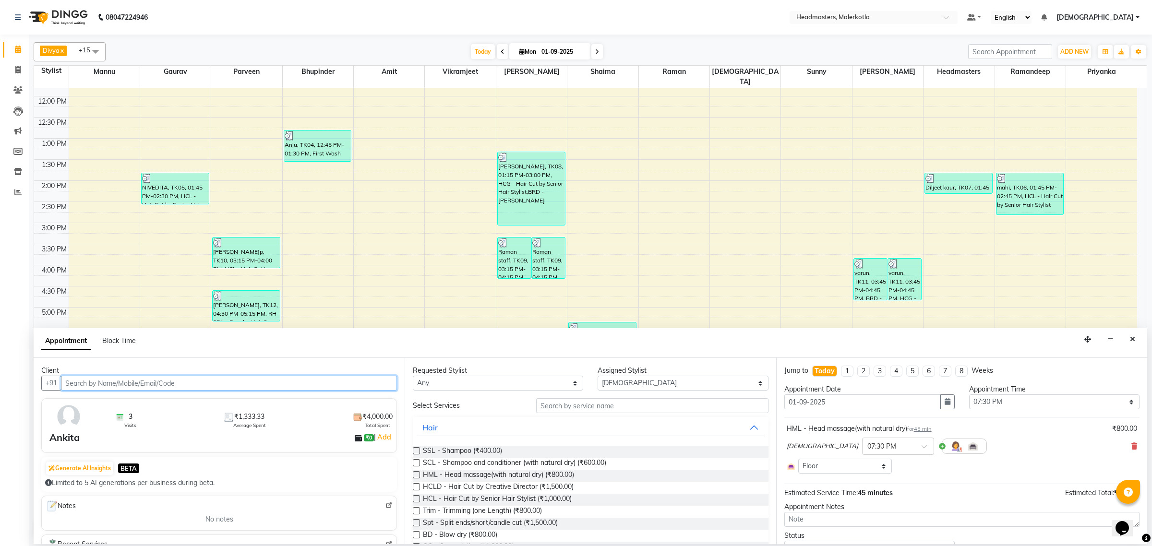
scroll to position [45, 0]
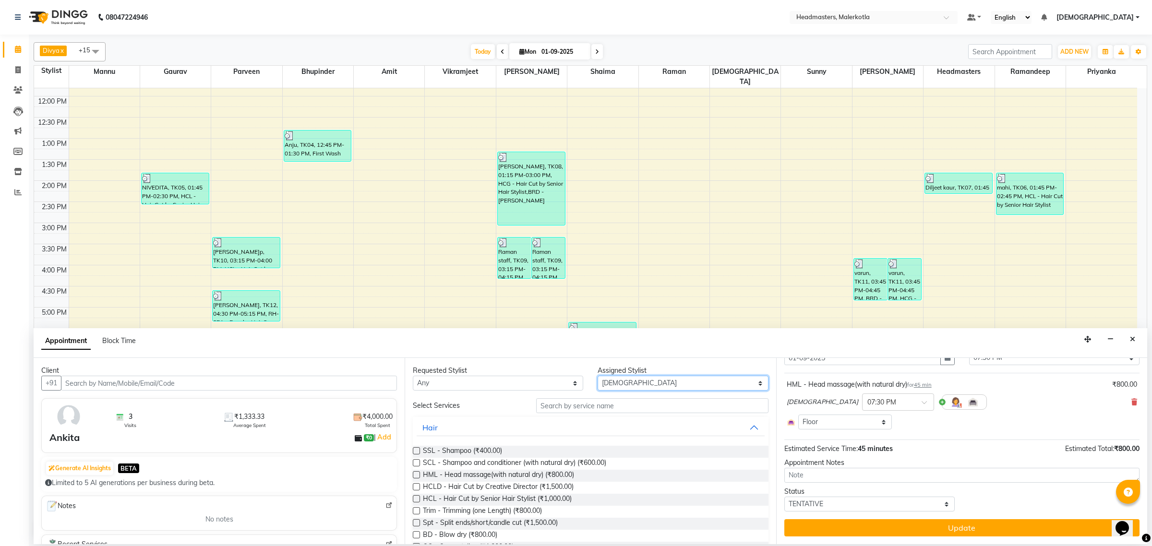
click at [661, 383] on select "Select [PERSON_NAME] [PERSON_NAME] Amit [PERSON_NAME] [PERSON_NAME] Danish [PER…" at bounding box center [683, 383] width 170 height 15
select select "65911"
click at [598, 376] on select "Select [PERSON_NAME] [PERSON_NAME] Amit [PERSON_NAME] [PERSON_NAME] Danish [PER…" at bounding box center [683, 383] width 170 height 15
click at [589, 409] on input "text" at bounding box center [652, 405] width 232 height 15
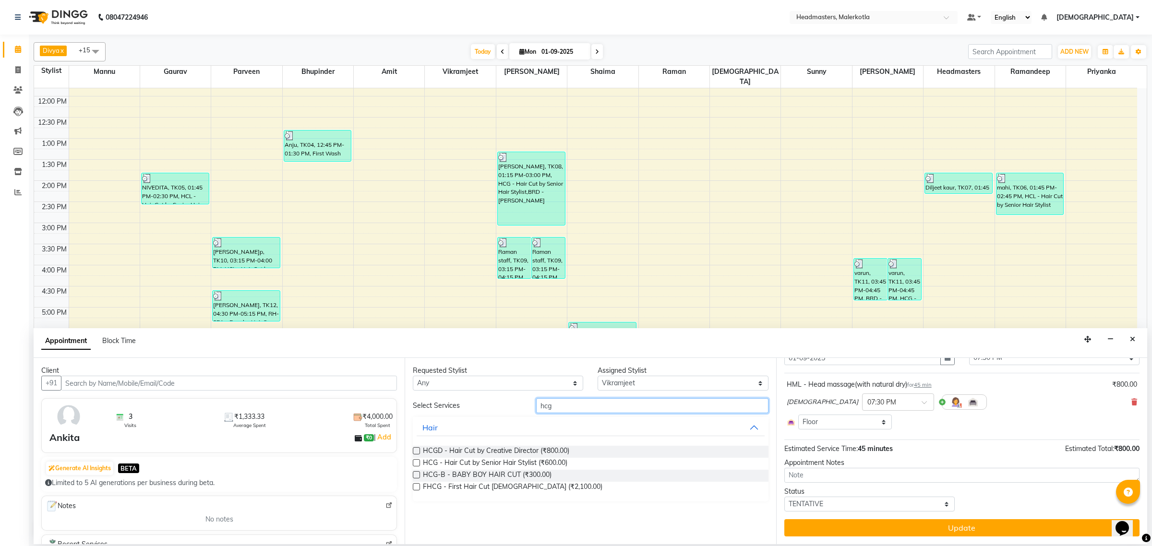
type input "hcg"
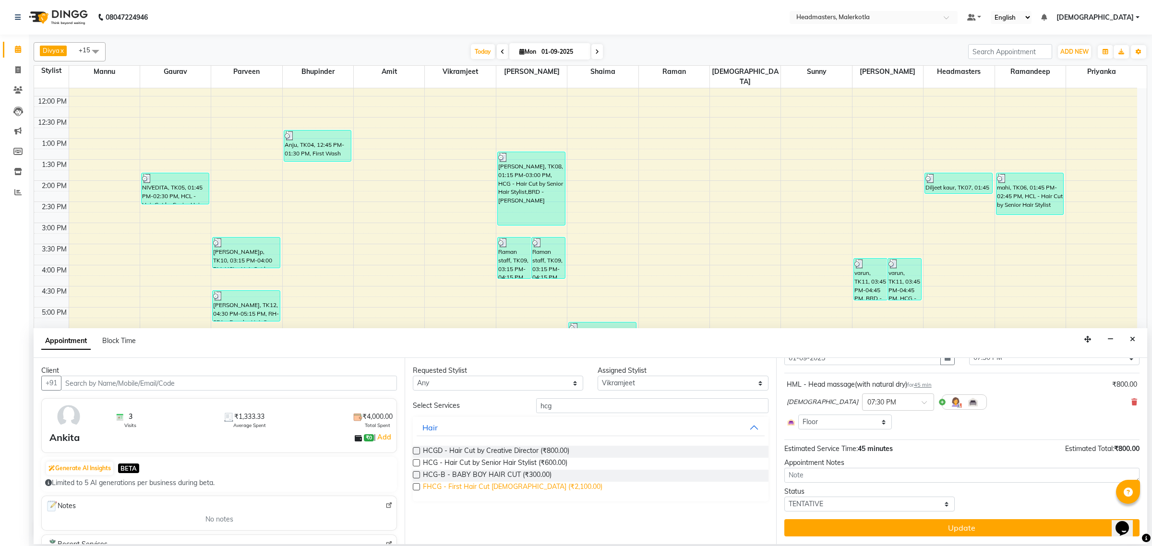
drag, startPoint x: 416, startPoint y: 461, endPoint x: 471, endPoint y: 483, distance: 59.3
click at [416, 463] on label at bounding box center [416, 462] width 7 height 7
click at [416, 463] on input "checkbox" at bounding box center [416, 464] width 6 height 6
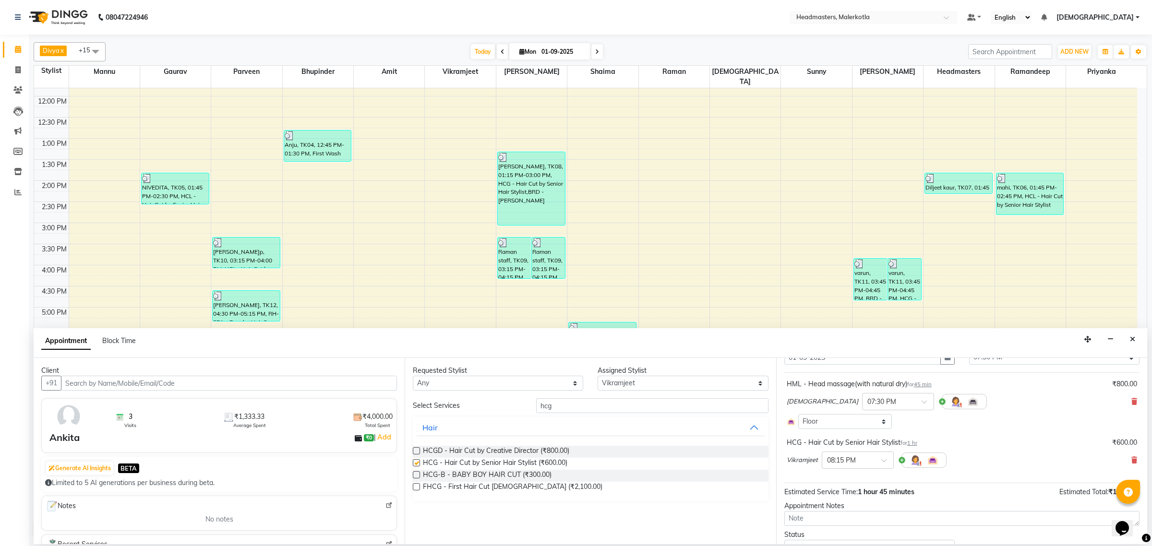
checkbox input "false"
click at [597, 406] on input "hcg" at bounding box center [652, 405] width 232 height 15
type input "h"
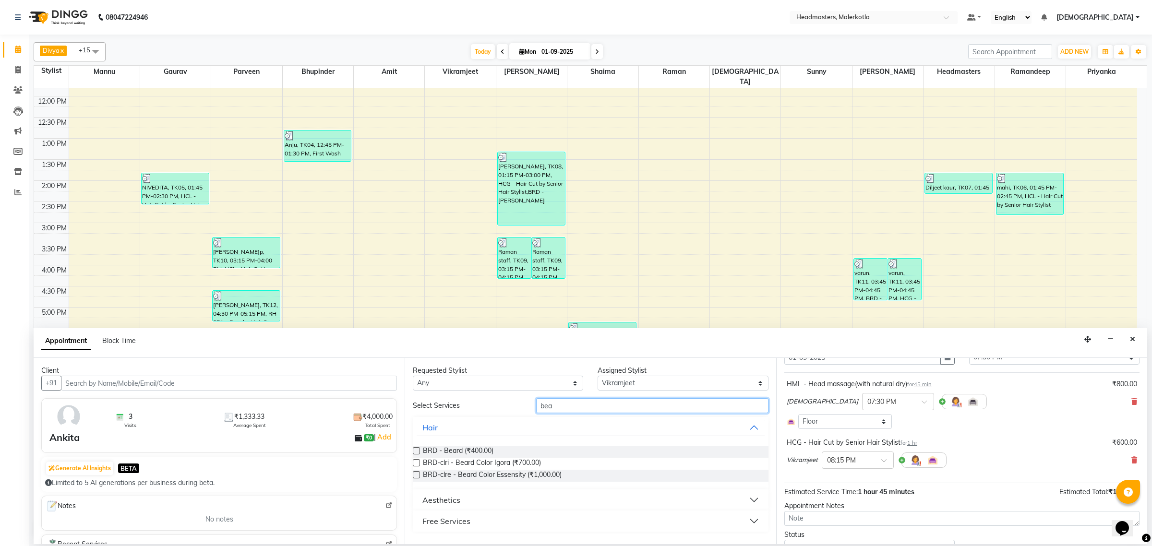
type input "bea"
click at [418, 451] on label at bounding box center [416, 450] width 7 height 7
click at [418, 451] on input "checkbox" at bounding box center [416, 452] width 6 height 6
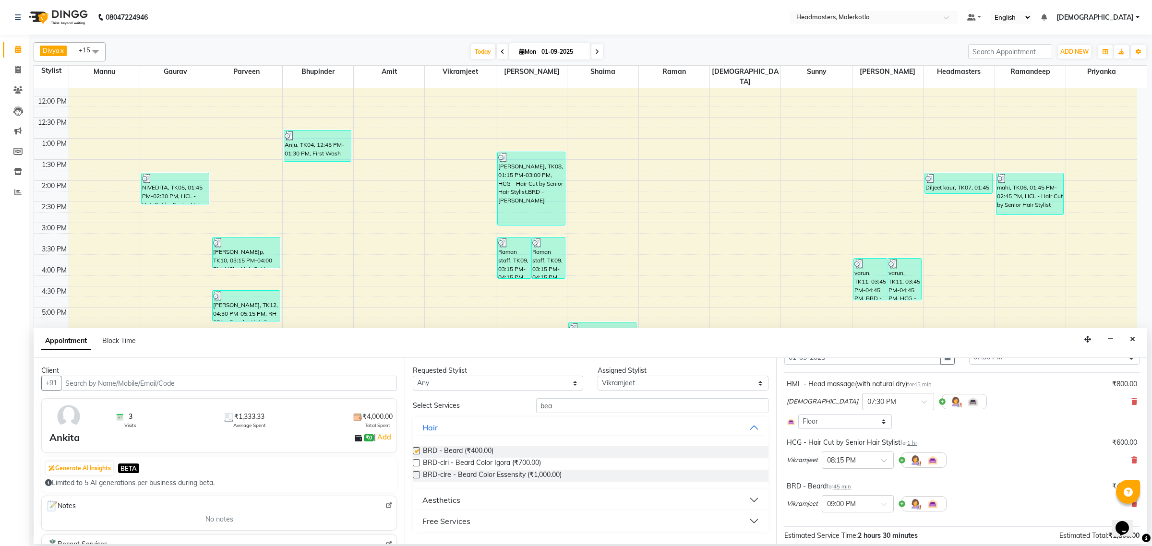
checkbox input "false"
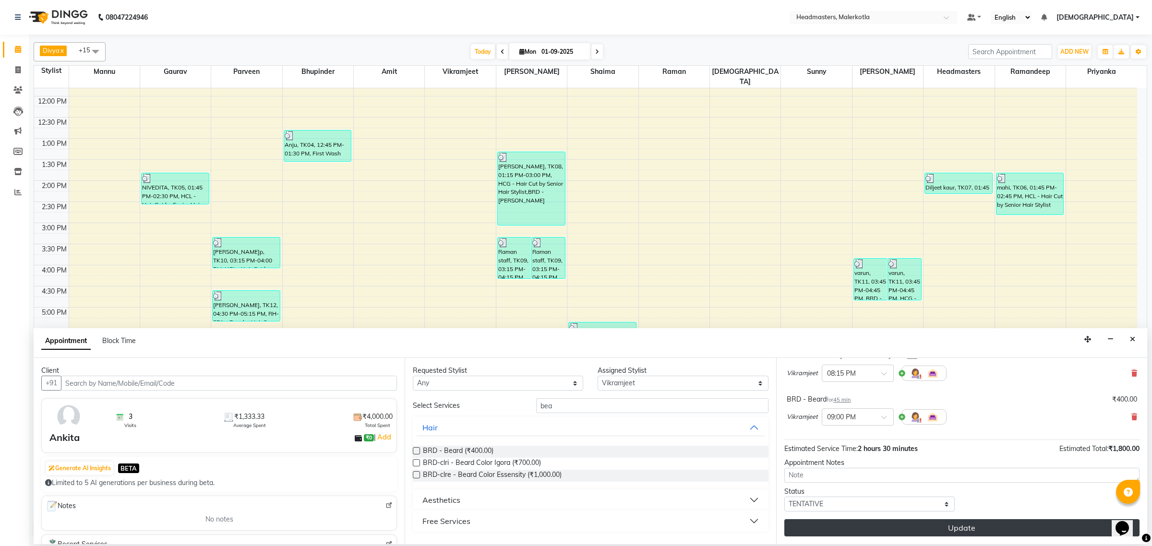
click at [939, 528] on button "Update" at bounding box center [961, 527] width 355 height 17
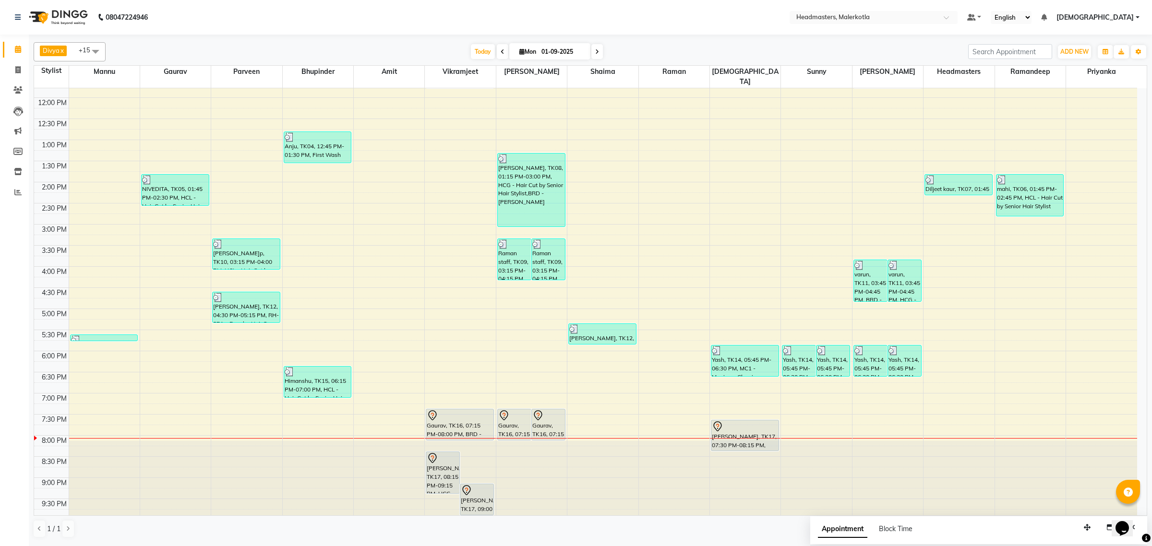
scroll to position [160, 0]
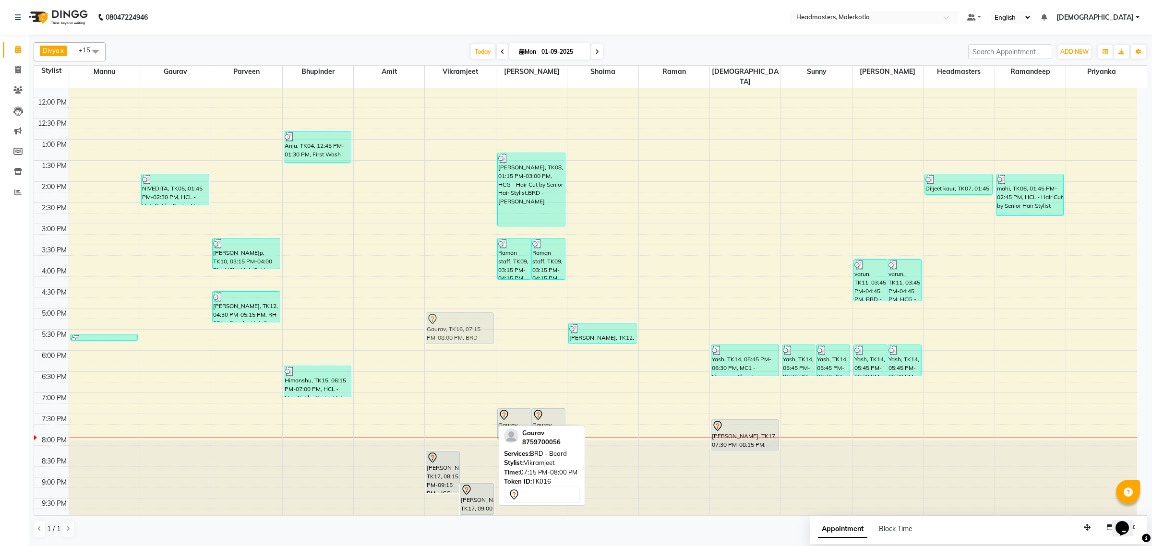
drag, startPoint x: 452, startPoint y: 409, endPoint x: 481, endPoint y: 313, distance: 100.4
click at [481, 313] on div "[PERSON_NAME]a, TK17, 08:15 PM-09:15 PM, HCG - Hair Cut by Senior Hair Stylist …" at bounding box center [460, 223] width 71 height 591
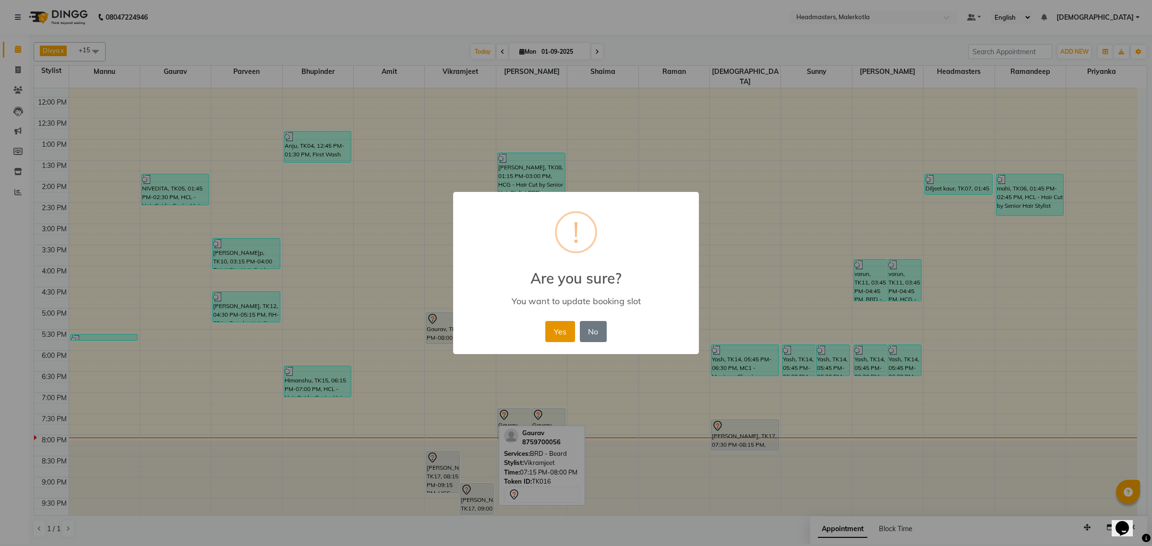
click at [552, 332] on button "Yes" at bounding box center [559, 331] width 29 height 21
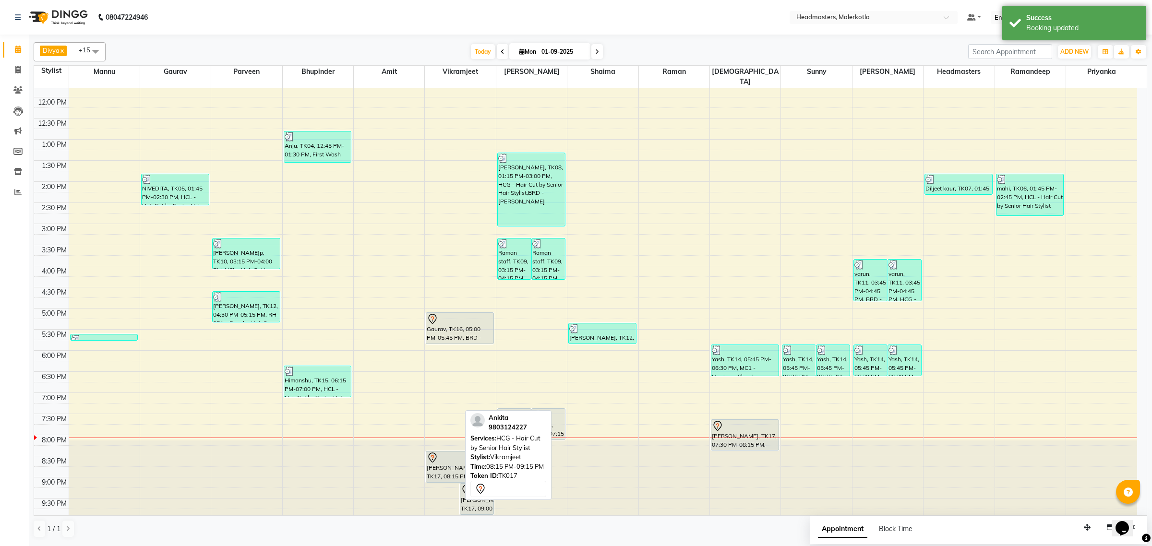
drag, startPoint x: 444, startPoint y: 482, endPoint x: 446, endPoint y: 471, distance: 11.7
click at [446, 471] on div "[PERSON_NAME], TK17, 08:15 PM-09:15 PM, HCG - Hair Cut by Senior Hair Stylist […" at bounding box center [460, 223] width 71 height 591
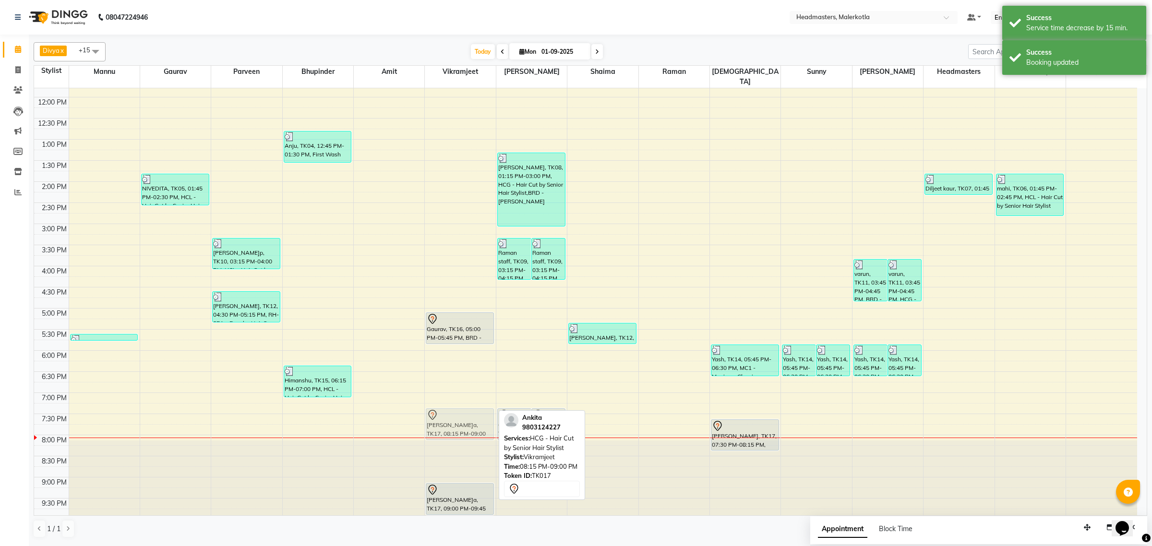
drag, startPoint x: 455, startPoint y: 458, endPoint x: 469, endPoint y: 412, distance: 48.9
click at [469, 412] on div "[PERSON_NAME], TK01, 10:30 AM-11:15 AM, BRD -[PERSON_NAME]d [PERSON_NAME], TK01…" at bounding box center [460, 223] width 71 height 591
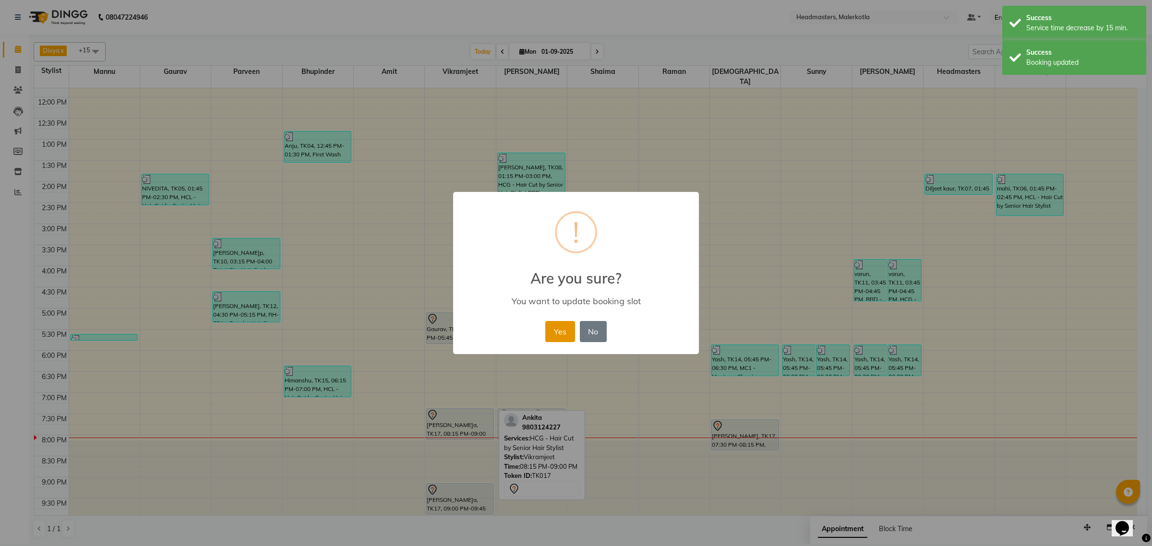
click at [560, 330] on button "Yes" at bounding box center [559, 331] width 29 height 21
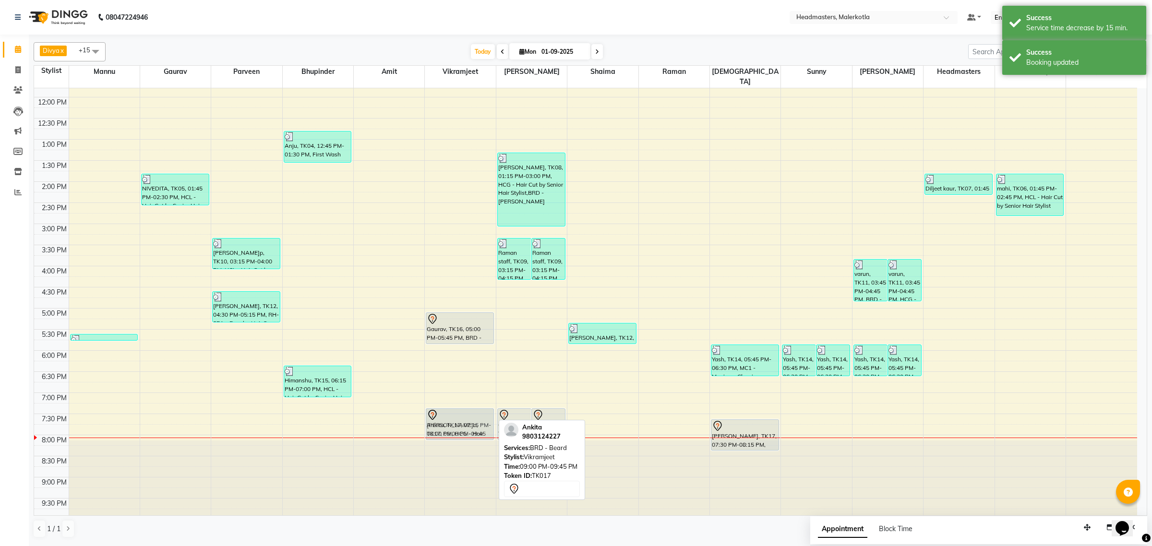
drag, startPoint x: 471, startPoint y: 490, endPoint x: 482, endPoint y: 414, distance: 76.7
click at [482, 414] on div "[PERSON_NAME], TK01, 10:30 AM-11:15 AM, BRD -[PERSON_NAME]d [PERSON_NAME], TK01…" at bounding box center [460, 223] width 71 height 591
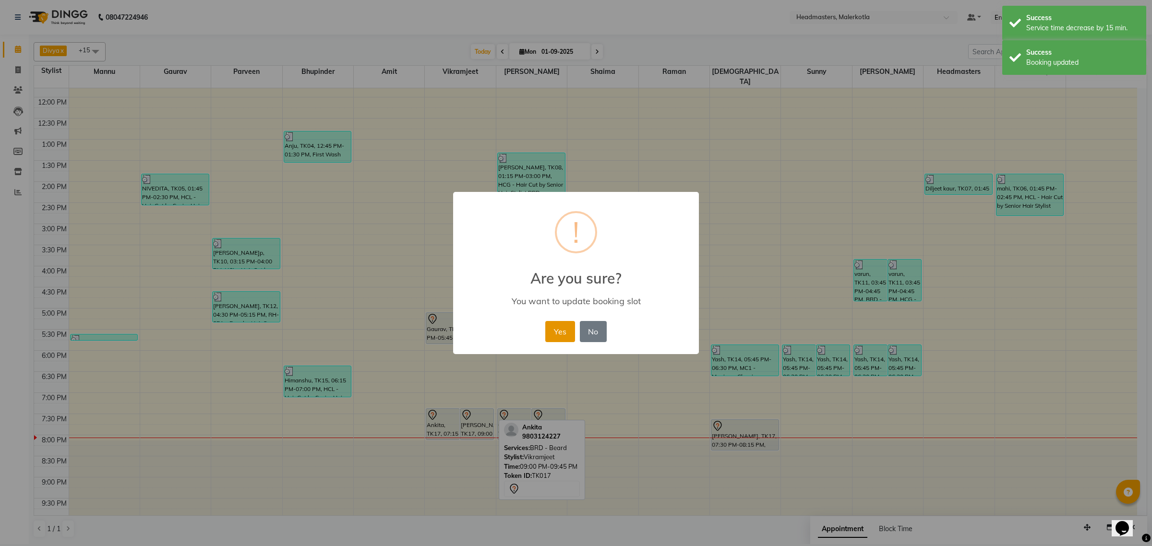
click at [563, 335] on button "Yes" at bounding box center [559, 331] width 29 height 21
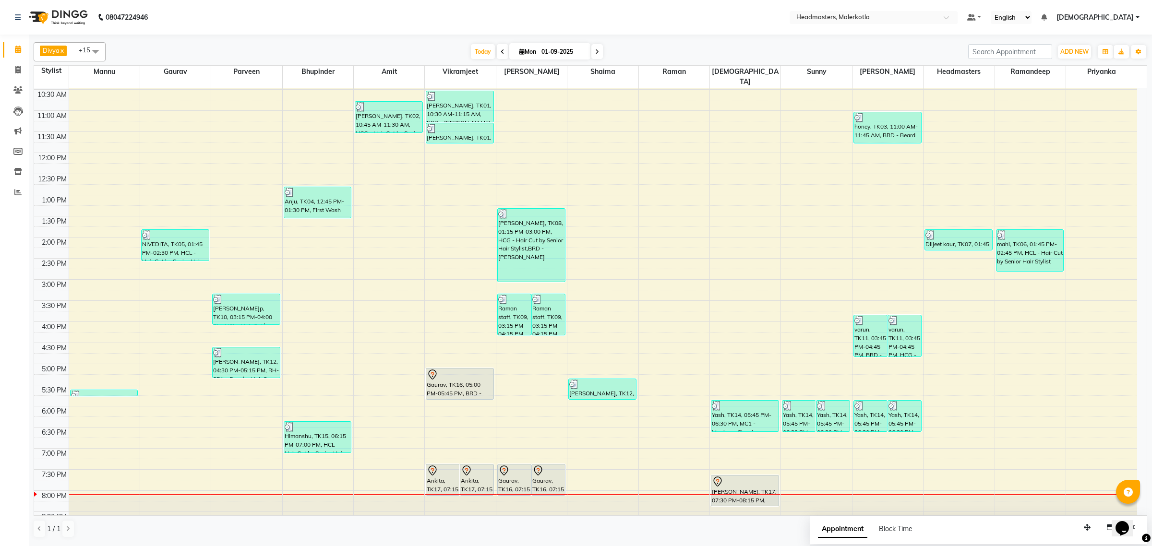
scroll to position [97, 0]
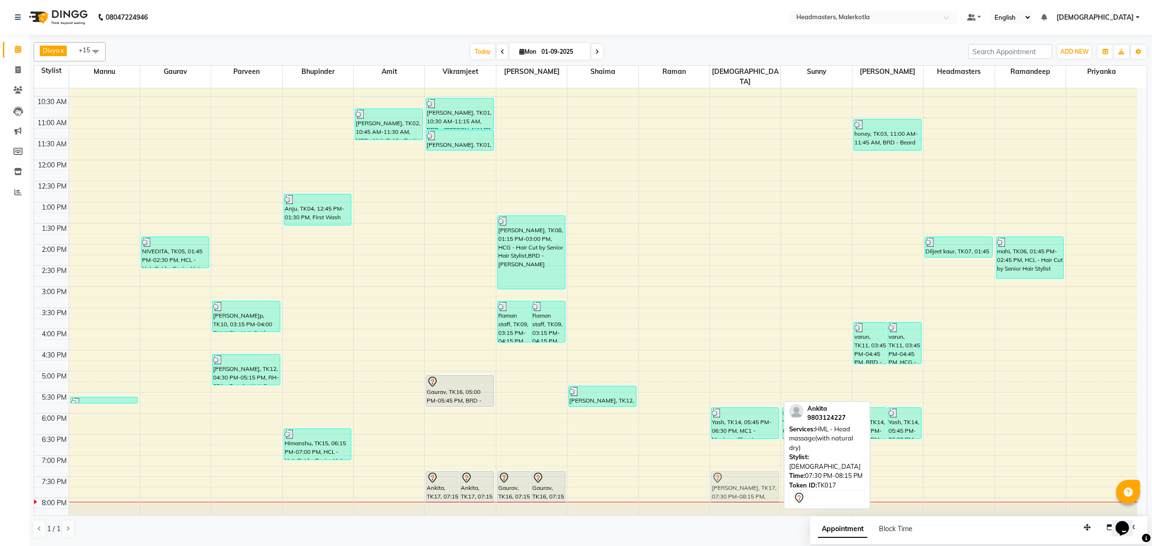
drag, startPoint x: 762, startPoint y: 483, endPoint x: 761, endPoint y: 475, distance: 7.7
click at [761, 475] on div "Yash, TK14, 05:45 PM-06:30 PM, MC1 - Manicure Classic [PERSON_NAME]a, TK17, 07:…" at bounding box center [745, 286] width 71 height 591
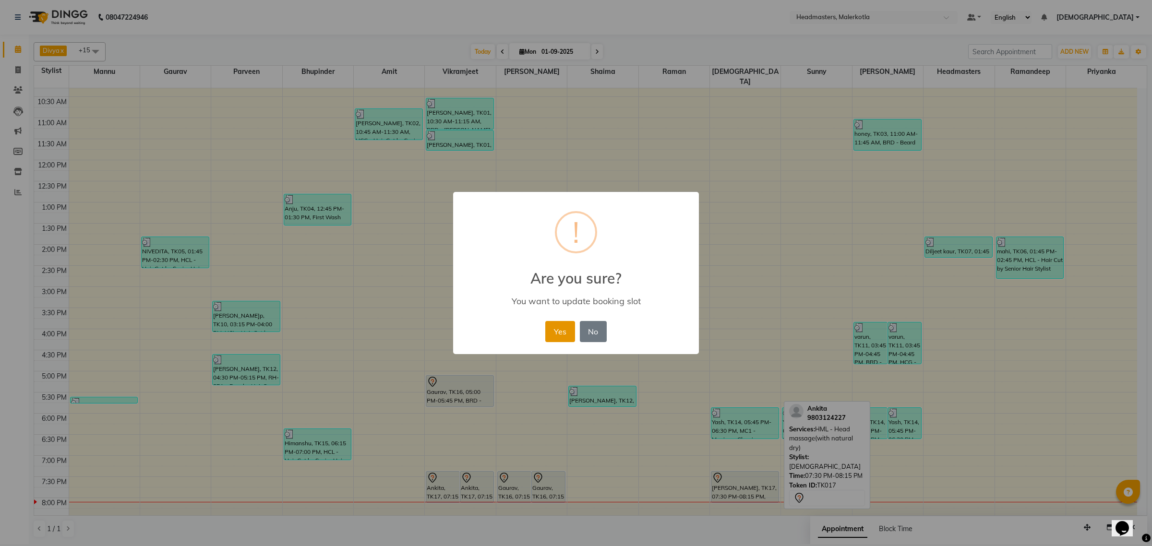
click at [564, 332] on button "Yes" at bounding box center [559, 331] width 29 height 21
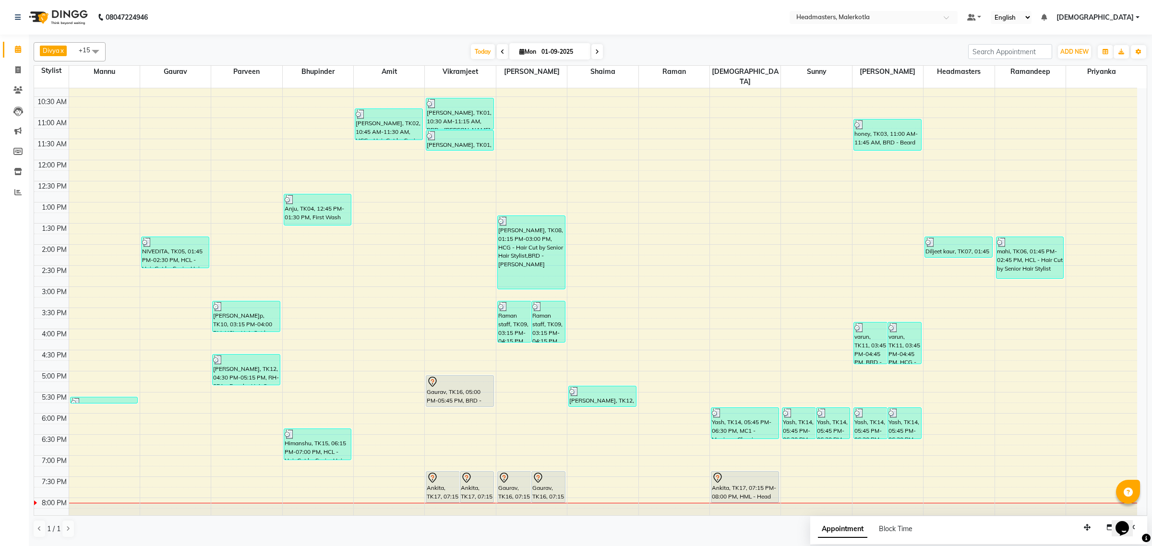
click at [789, 5] on nav "08047224946 Select Location × Headmasters, Malerkotla Default Panel My Panel En…" at bounding box center [576, 17] width 1152 height 35
click at [717, 22] on nav "08047224946 Select Location × Headmasters, Malerkotla Default Panel My Panel En…" at bounding box center [576, 17] width 1152 height 35
click at [723, 17] on nav "08047224946 Select Location × Headmasters, Malerkotla Default Panel My Panel En…" at bounding box center [576, 17] width 1152 height 35
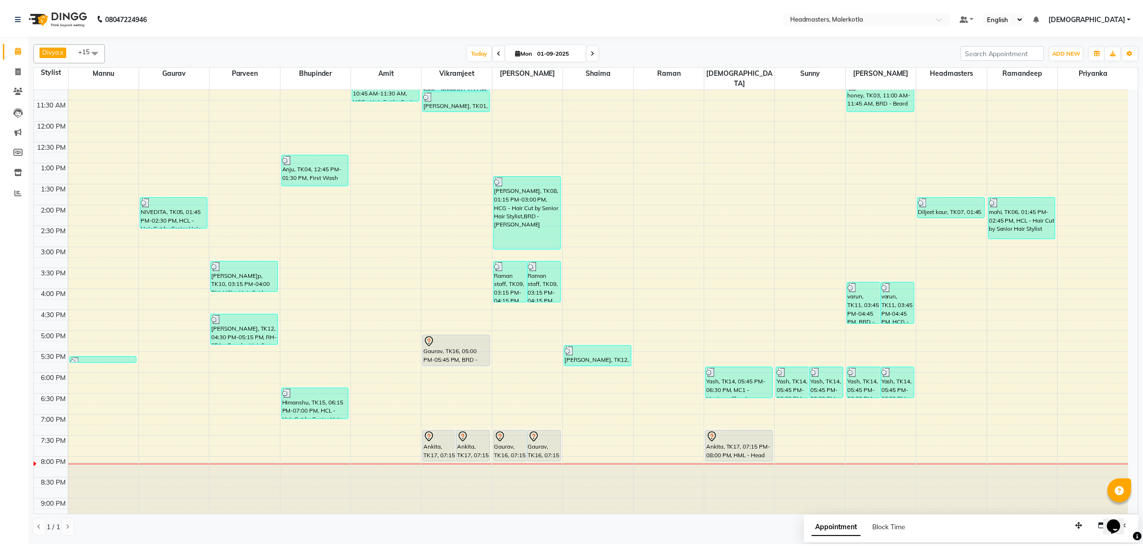
scroll to position [158, 0]
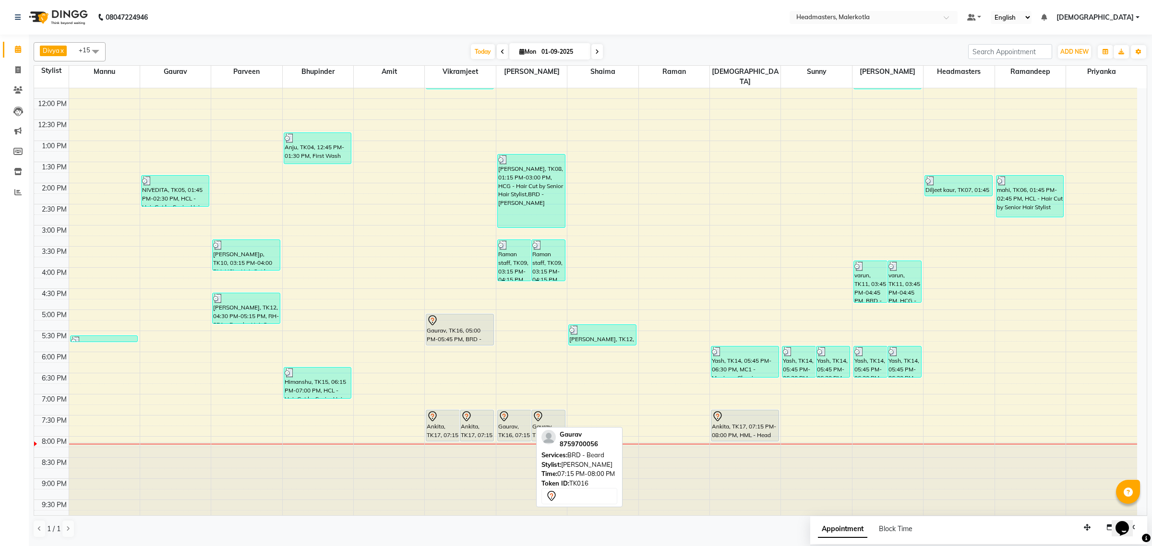
click at [523, 421] on div "Gaurav, TK16, 07:15 PM-08:00 PM, BRD - Beard" at bounding box center [514, 425] width 33 height 31
select select "7"
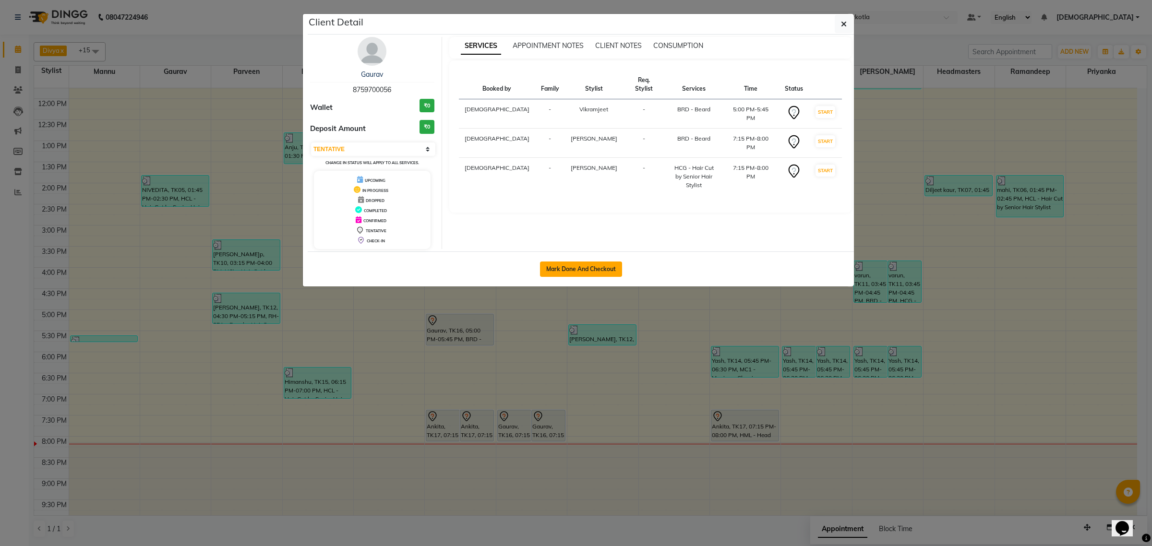
click at [596, 264] on button "Mark Done And Checkout" at bounding box center [581, 269] width 82 height 15
select select "service"
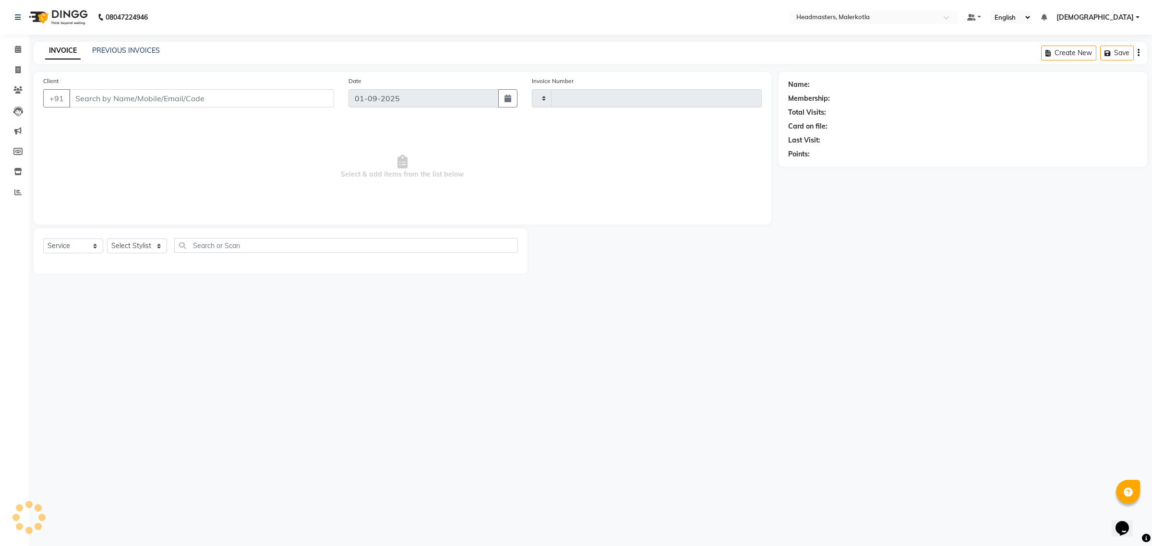
type input "3949"
select select "7368"
type input "8759700056"
select select "65912"
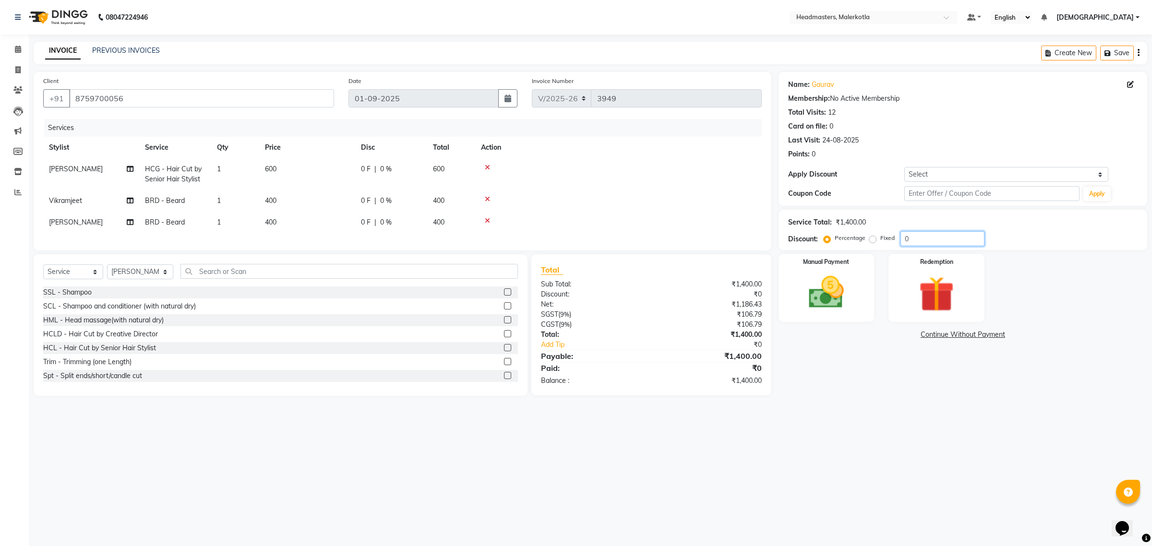
click at [957, 240] on input "0" at bounding box center [942, 238] width 84 height 15
type input "50"
click at [1021, 234] on div "Discount: Percentage Fixed 50" at bounding box center [962, 238] width 349 height 15
click at [828, 286] on img at bounding box center [826, 293] width 60 height 42
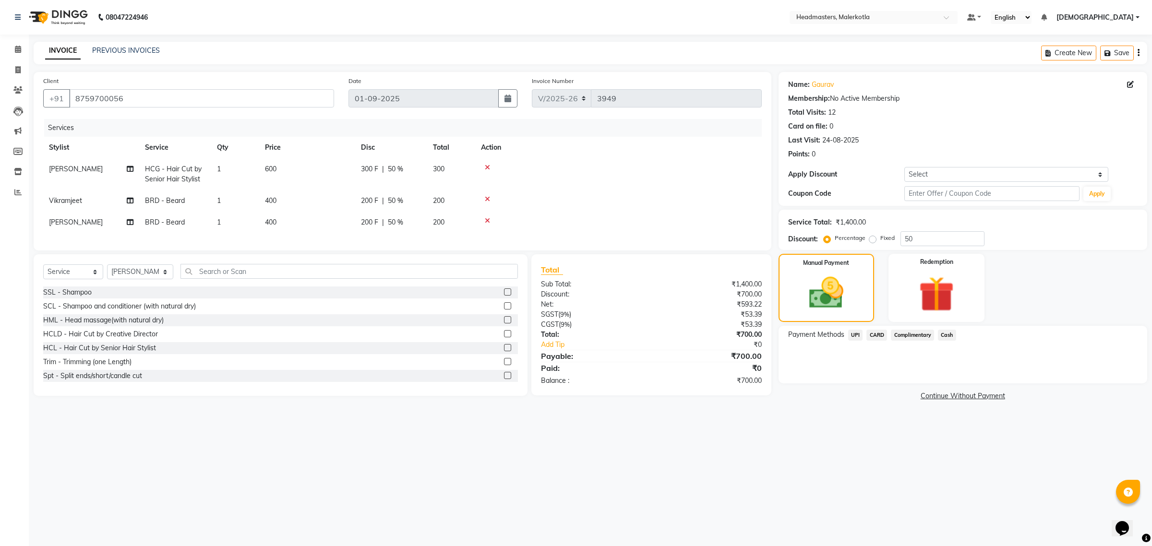
click at [952, 336] on span "Cash" at bounding box center [947, 335] width 18 height 11
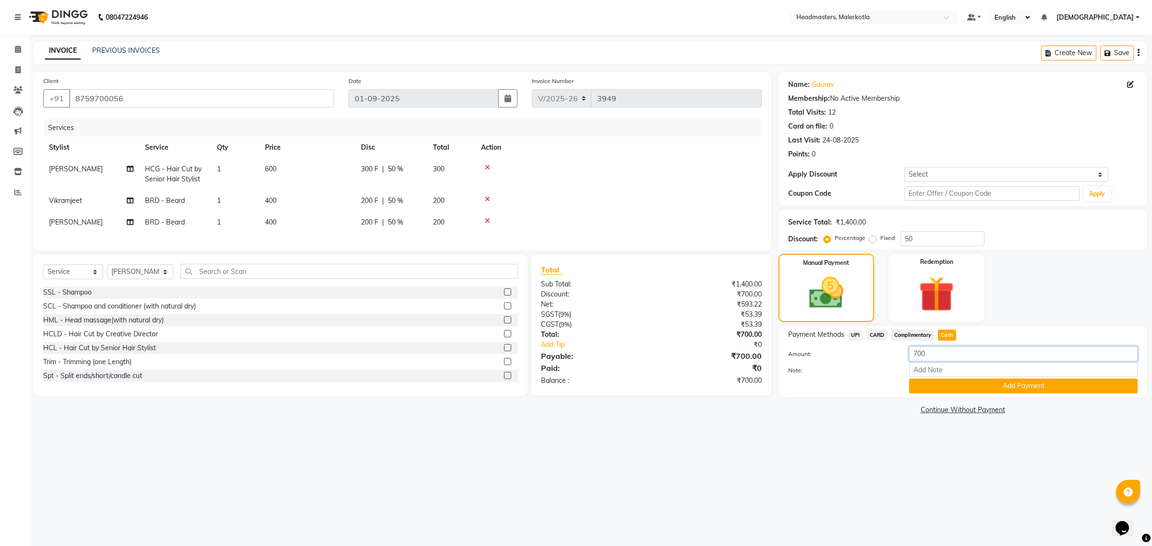
click at [962, 353] on input "700" at bounding box center [1023, 354] width 228 height 15
type input "7"
type input "500"
click at [953, 389] on button "Add Payment" at bounding box center [1023, 386] width 228 height 15
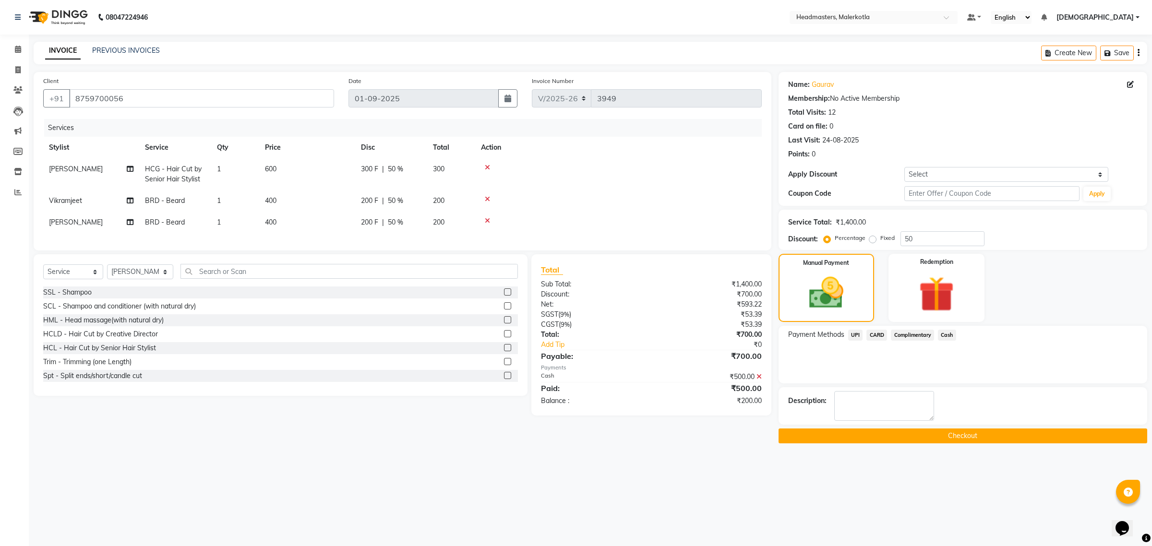
click at [858, 336] on span "UPI" at bounding box center [855, 335] width 15 height 11
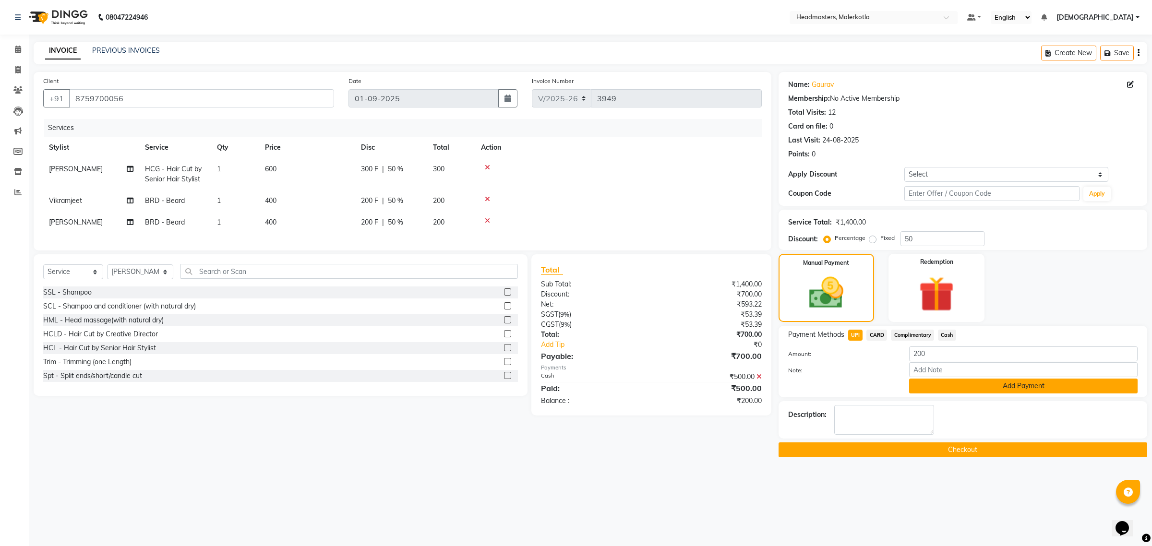
click at [978, 384] on button "Add Payment" at bounding box center [1023, 386] width 228 height 15
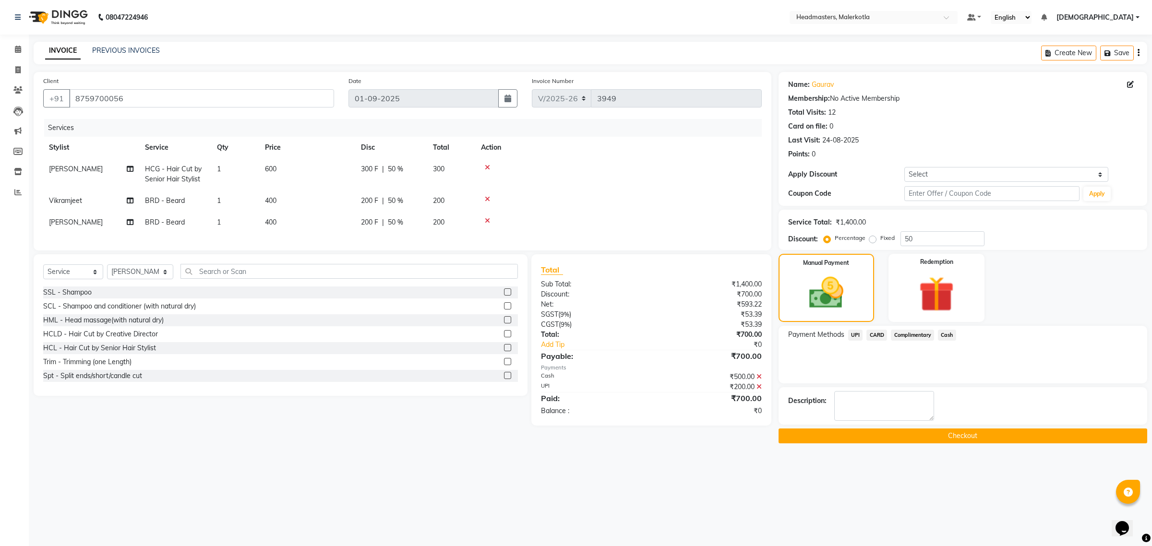
click at [969, 433] on button "Checkout" at bounding box center [963, 436] width 369 height 15
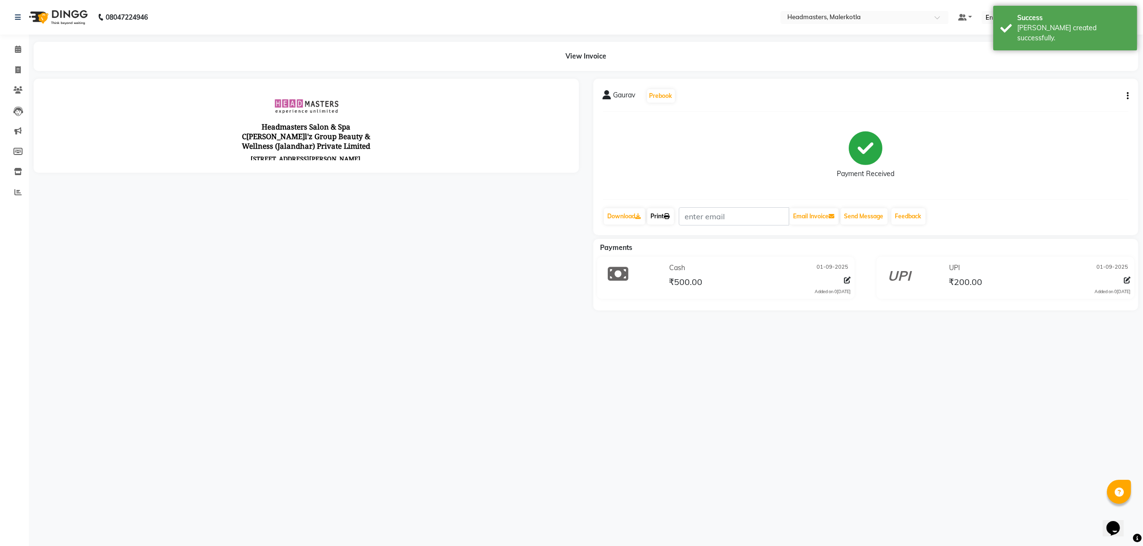
click at [670, 216] on icon at bounding box center [667, 217] width 6 height 6
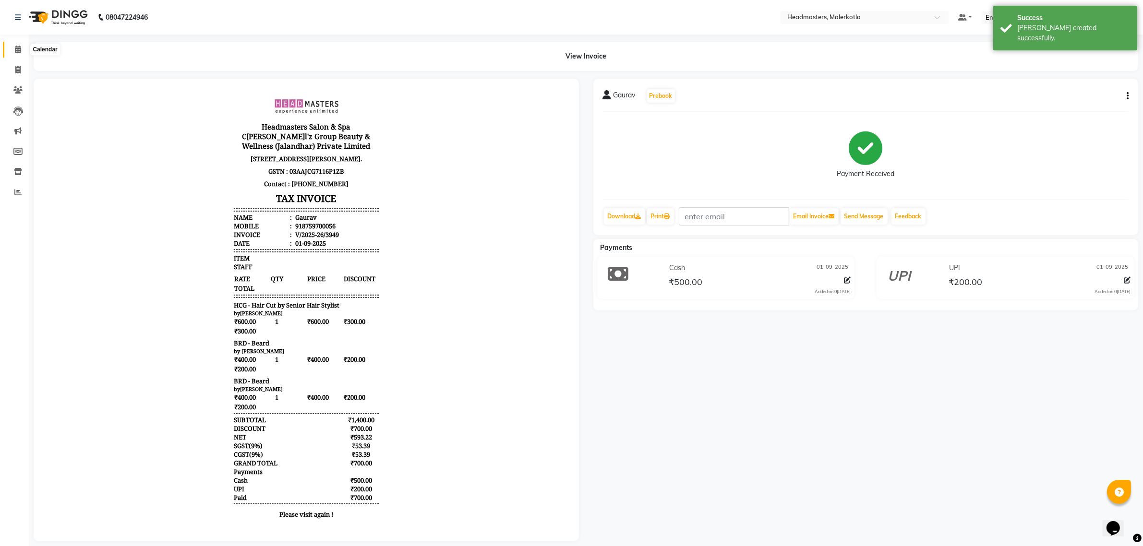
click at [20, 53] on icon at bounding box center [18, 49] width 6 height 7
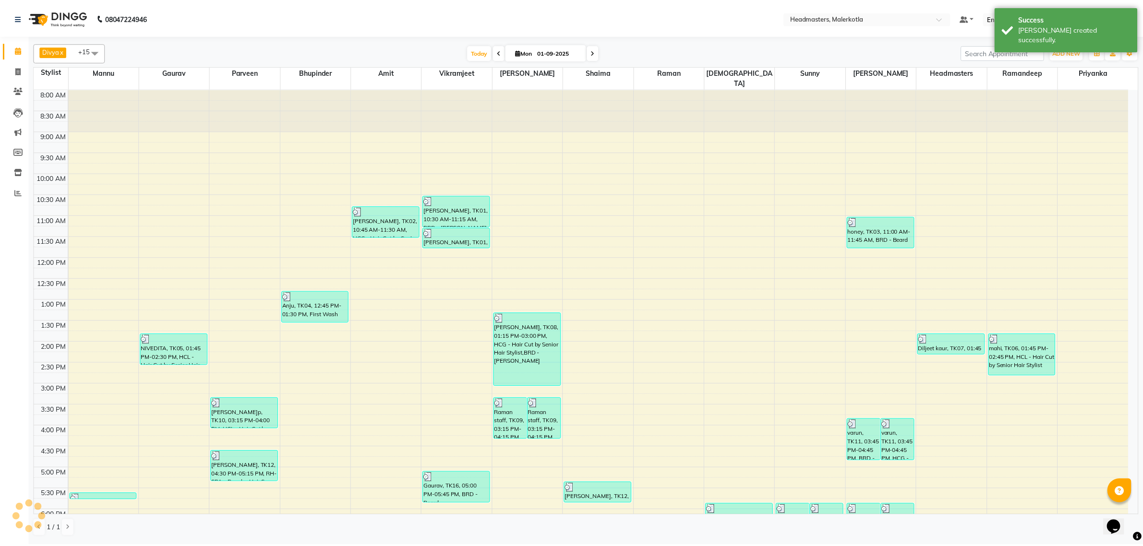
scroll to position [120, 0]
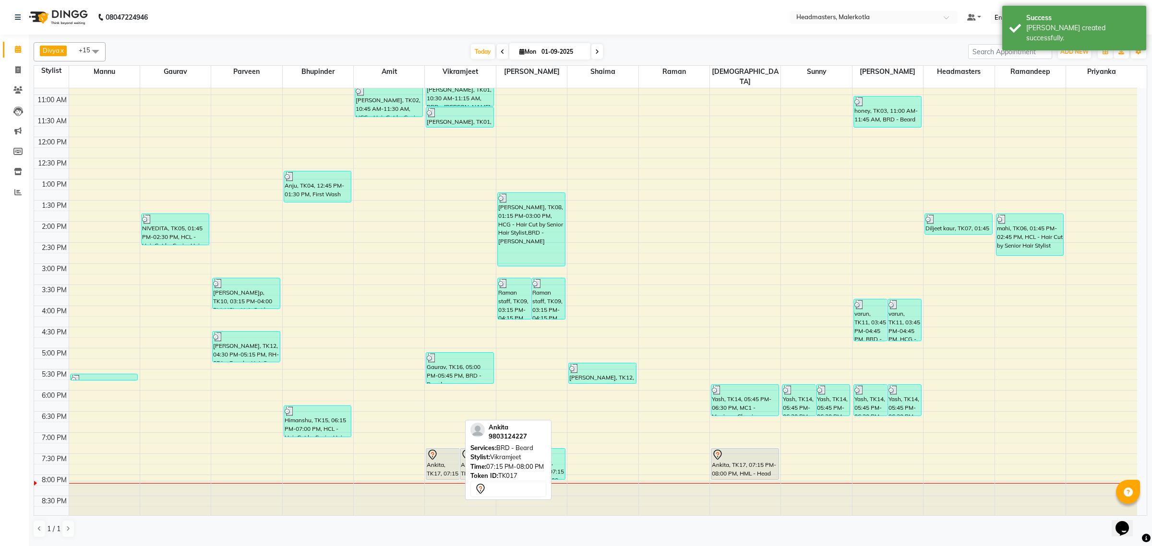
click at [452, 449] on div at bounding box center [443, 455] width 32 height 12
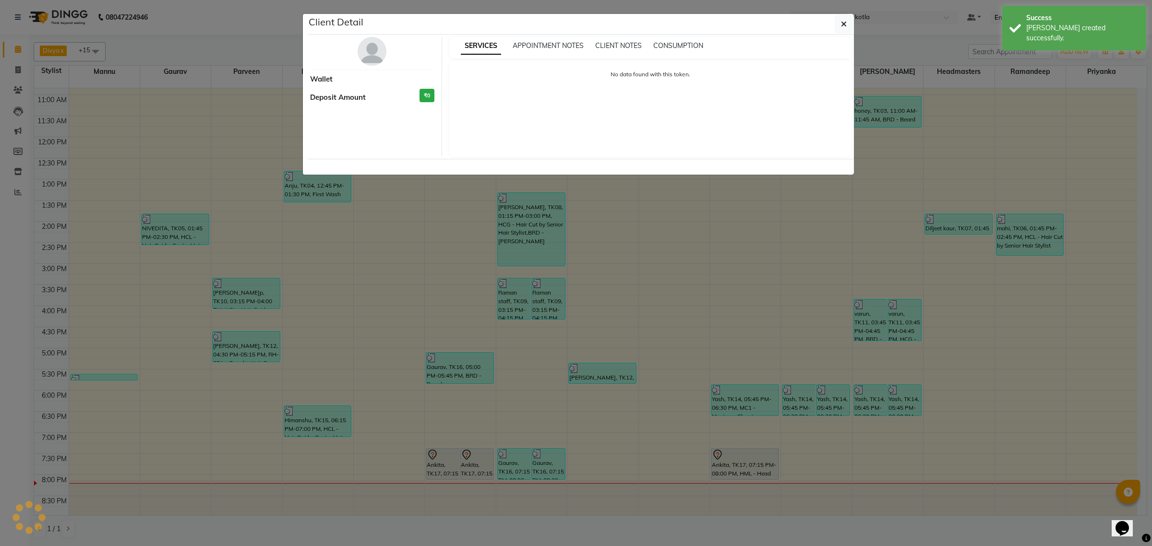
select select "7"
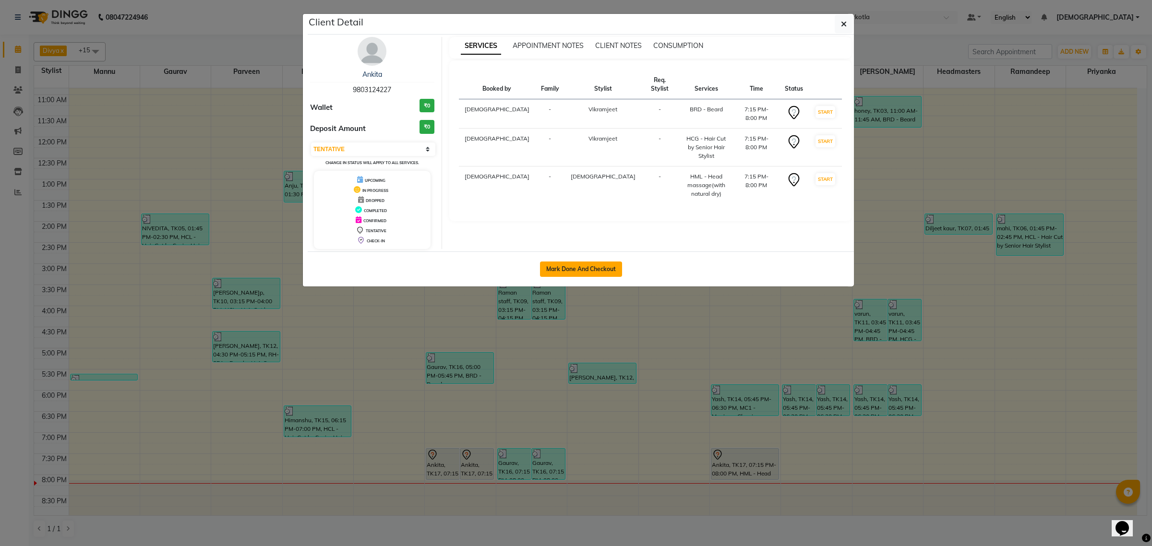
click at [584, 269] on button "Mark Done And Checkout" at bounding box center [581, 269] width 82 height 15
select select "service"
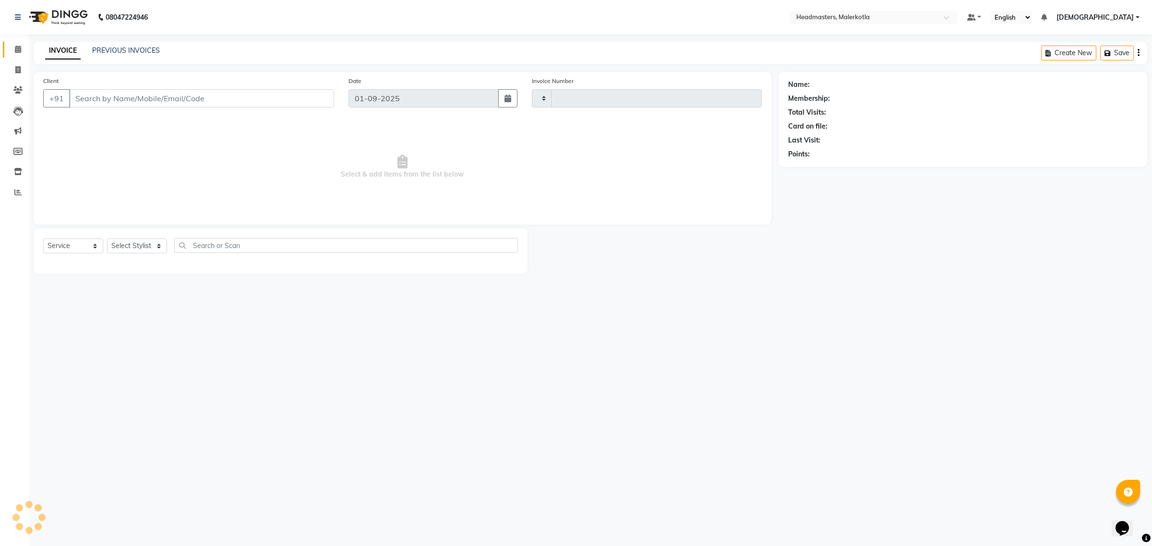
type input "3950"
select select "7368"
type input "9803124227"
select select "65911"
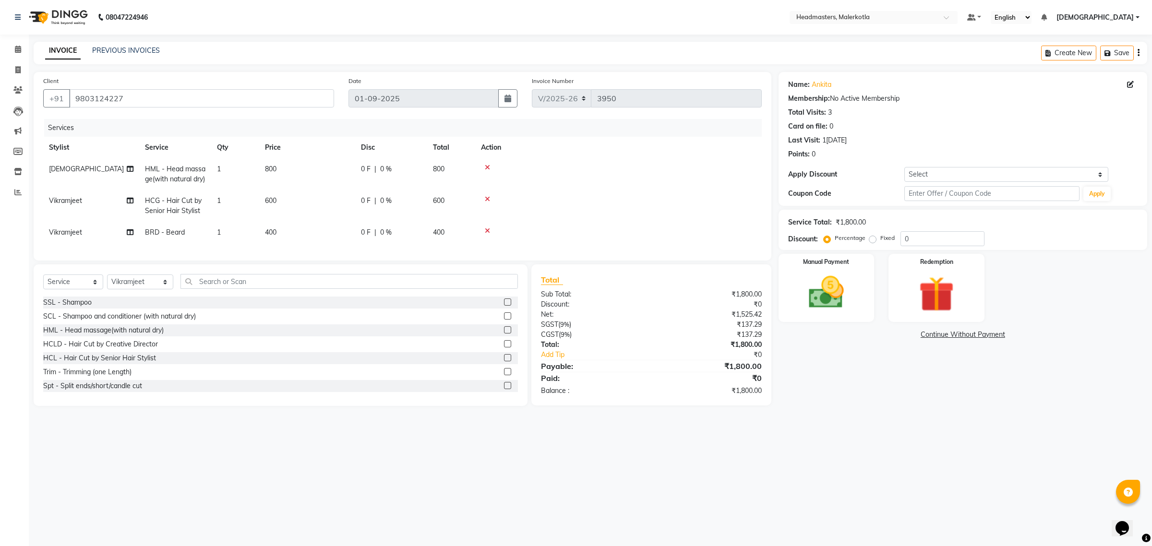
click at [390, 168] on span "0 %" at bounding box center [386, 169] width 12 height 10
select select "65919"
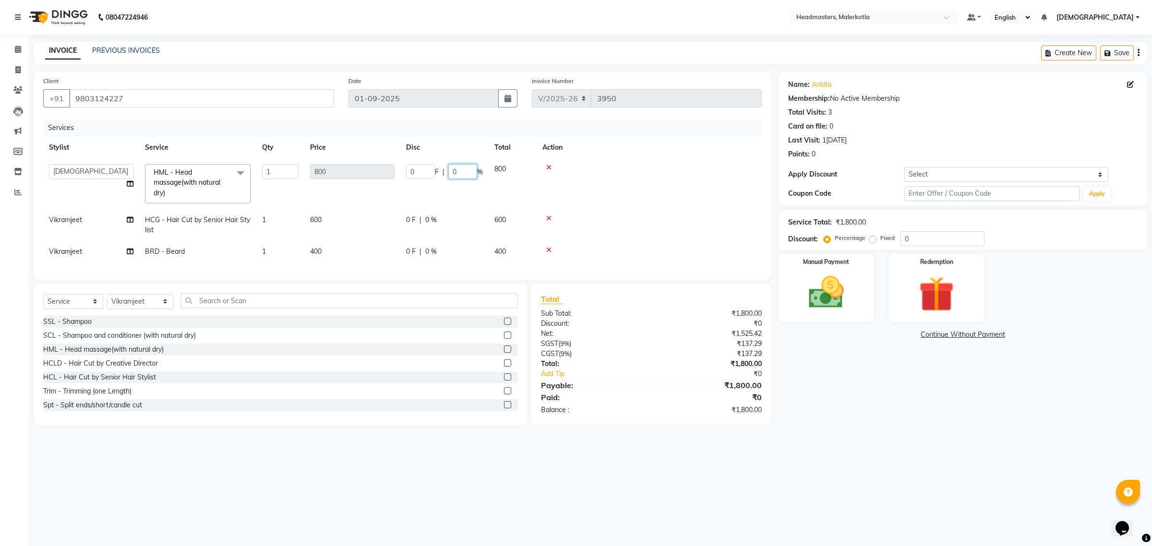
click at [466, 170] on input "0" at bounding box center [462, 171] width 29 height 15
type input "30"
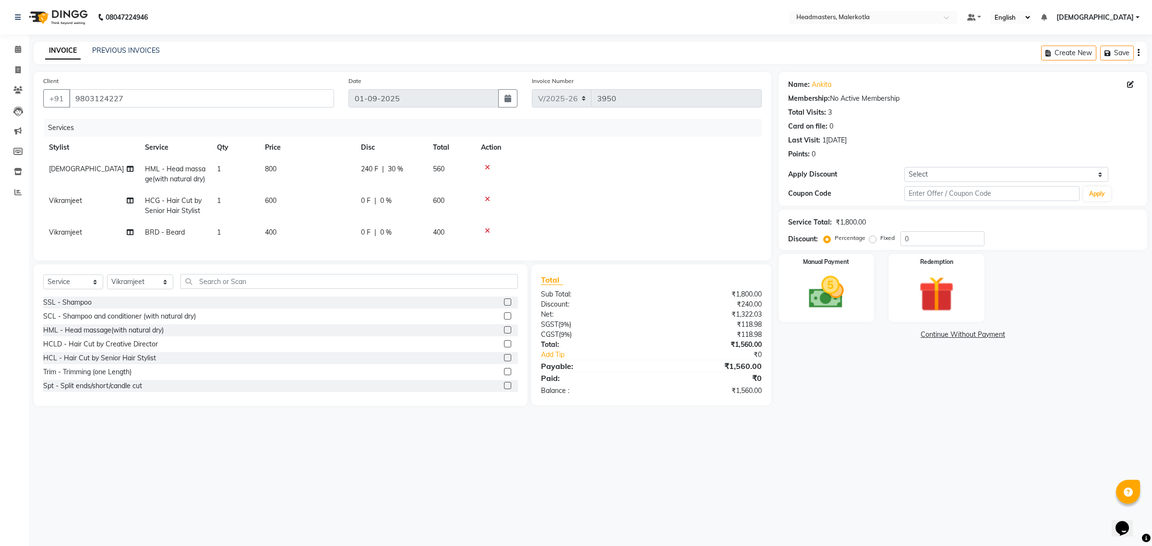
click at [731, 180] on td at bounding box center [618, 174] width 287 height 32
click at [374, 206] on span "|" at bounding box center [375, 201] width 2 height 10
select select "65911"
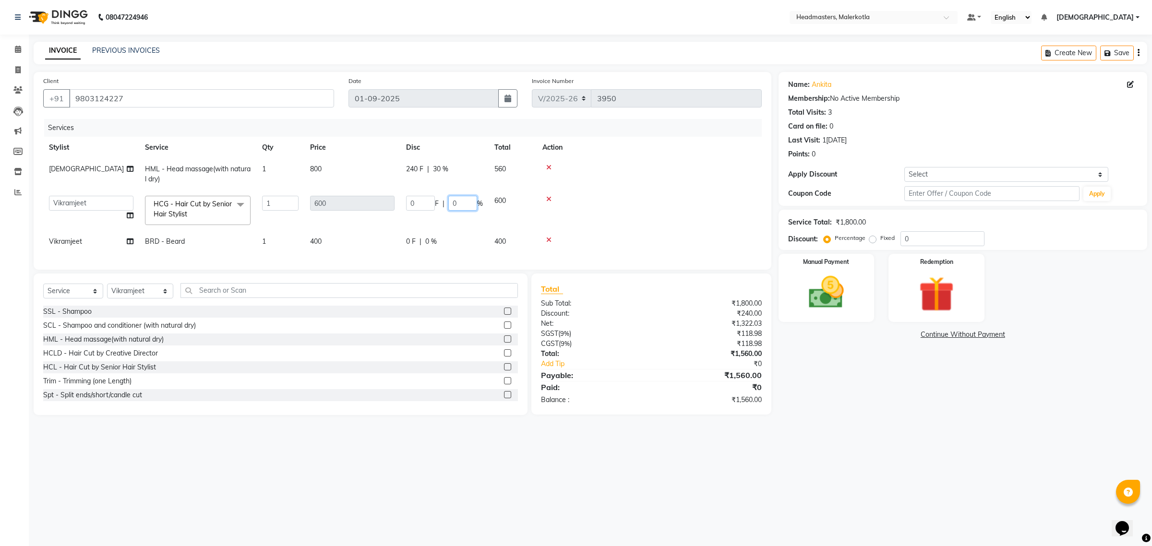
click at [462, 204] on input "0" at bounding box center [462, 203] width 29 height 15
type input "50"
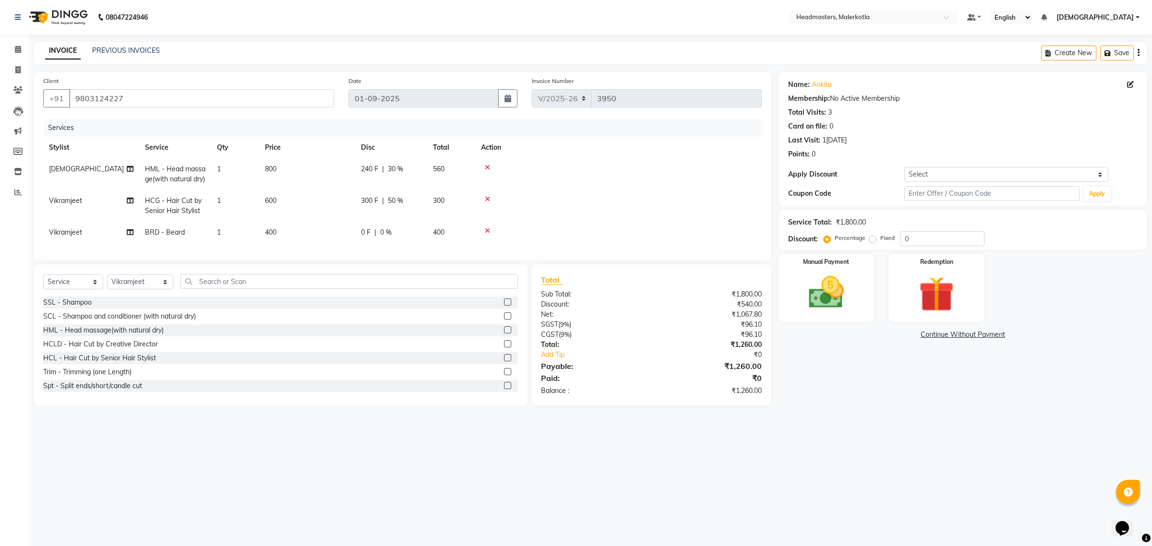
click at [646, 215] on td at bounding box center [618, 206] width 287 height 32
click at [371, 238] on div "0 F | 0 %" at bounding box center [391, 233] width 60 height 10
select select "65911"
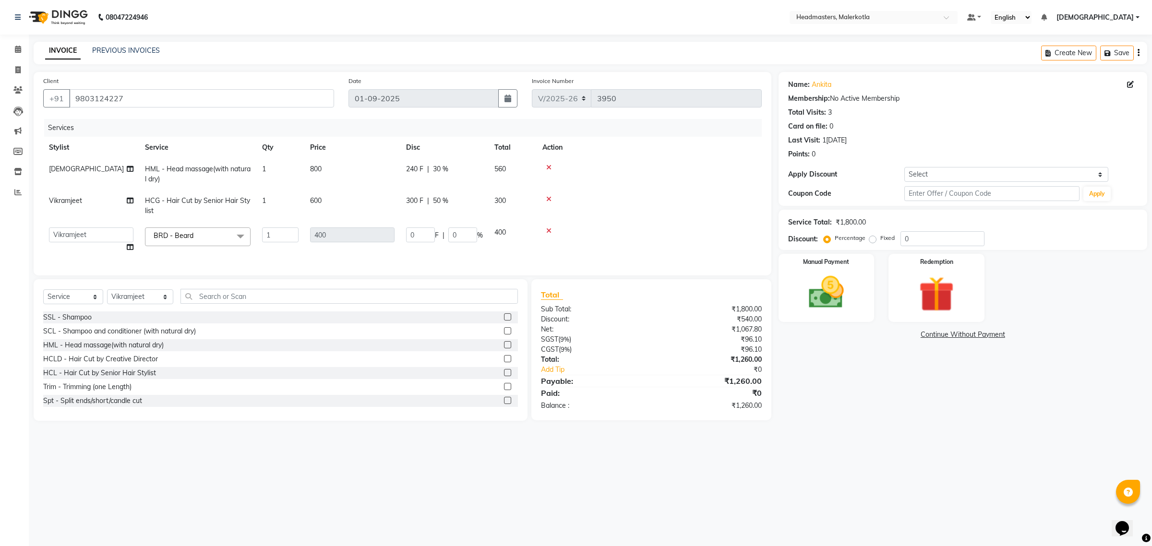
click at [458, 226] on td "0 F | 0 %" at bounding box center [444, 240] width 88 height 36
click at [460, 231] on input "0" at bounding box center [462, 235] width 29 height 15
type input "50"
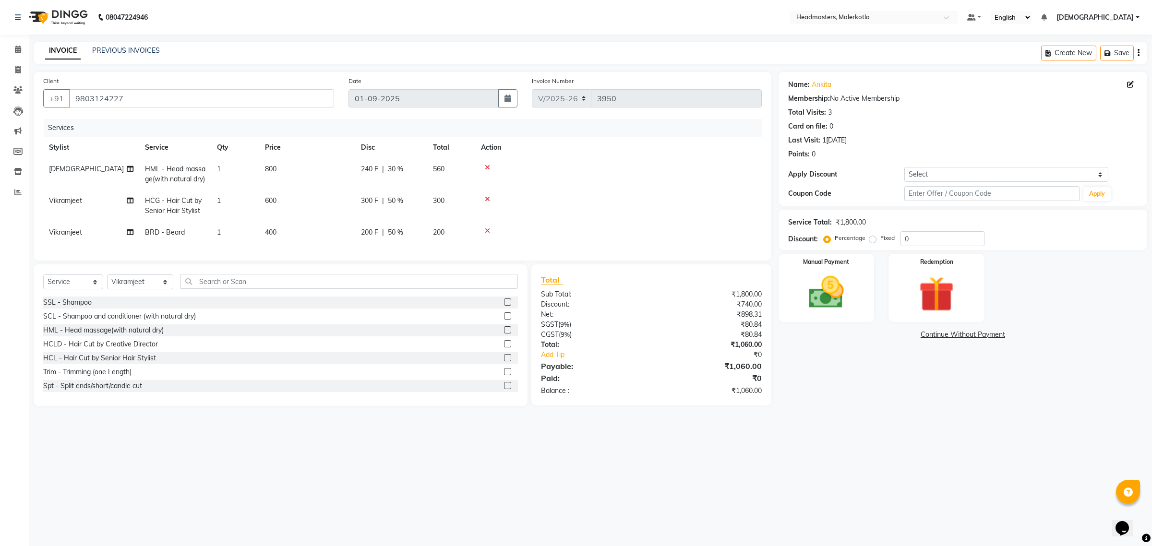
click at [610, 238] on td at bounding box center [618, 233] width 287 height 22
click at [383, 164] on span "|" at bounding box center [383, 169] width 2 height 10
select select "65919"
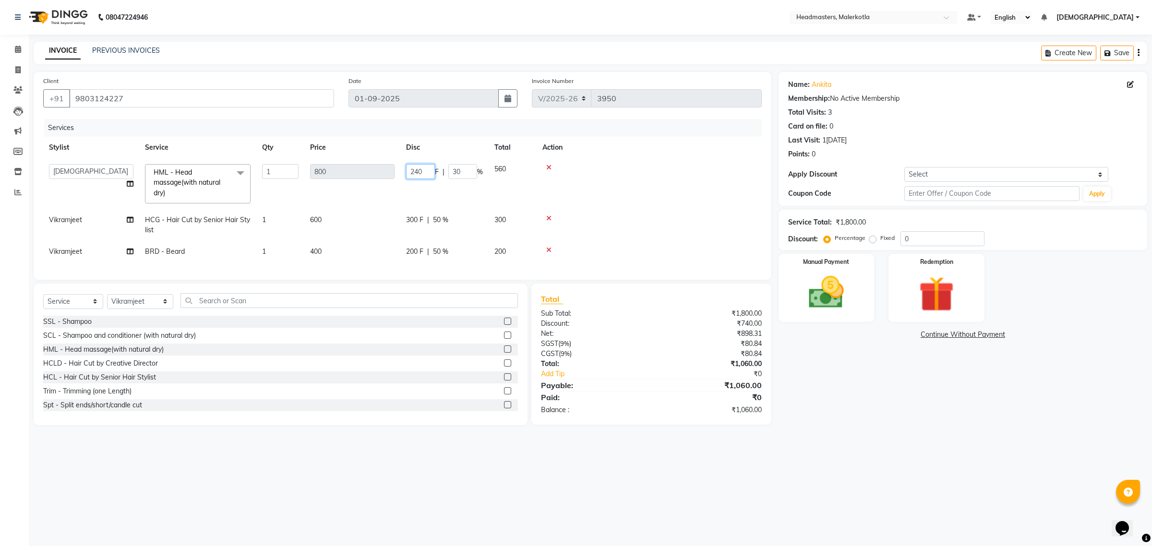
click at [426, 173] on input "240" at bounding box center [420, 171] width 29 height 15
type input "250"
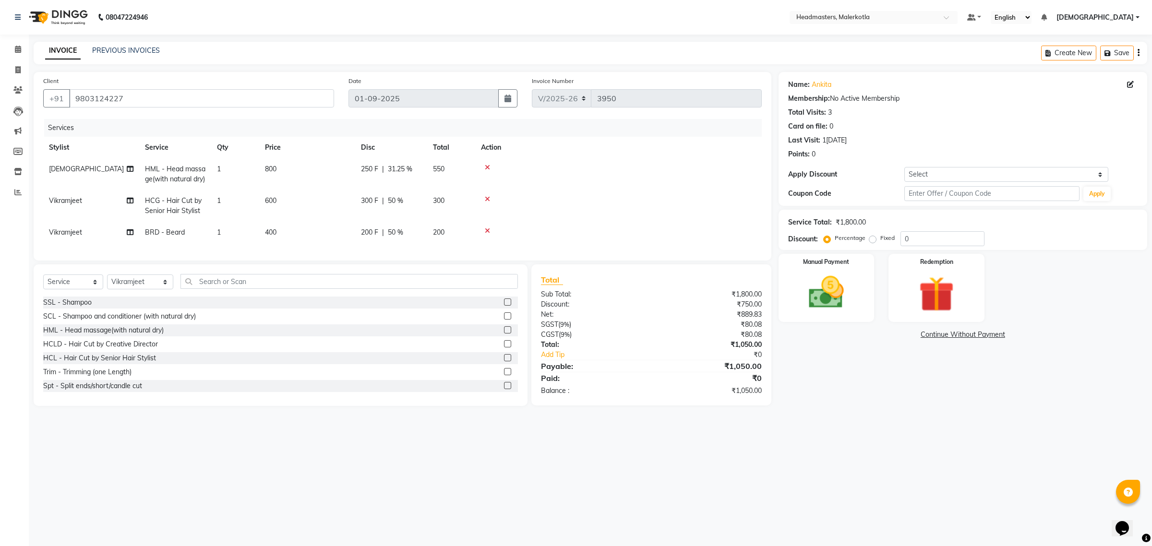
click at [622, 183] on td at bounding box center [618, 174] width 287 height 32
click at [829, 320] on div "Manual Payment" at bounding box center [827, 287] width 100 height 71
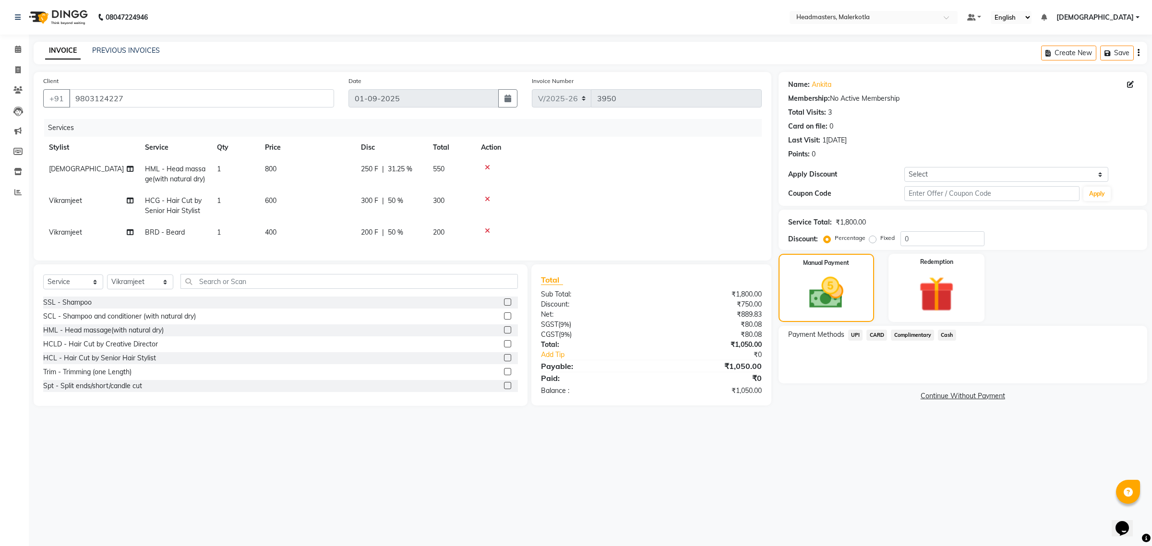
click at [947, 335] on span "Cash" at bounding box center [947, 335] width 18 height 11
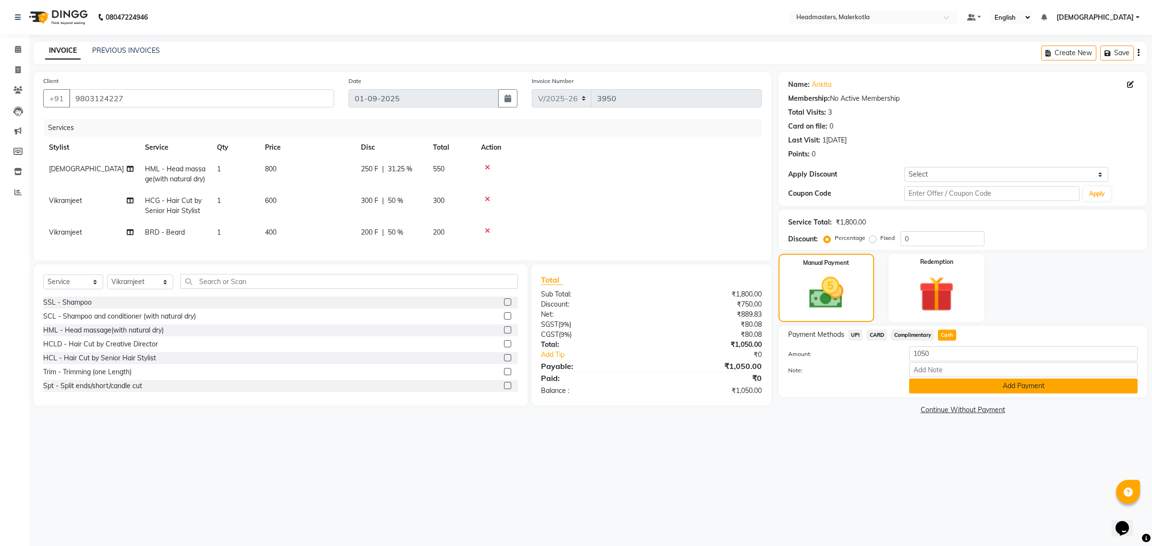
click at [956, 389] on button "Add Payment" at bounding box center [1023, 386] width 228 height 15
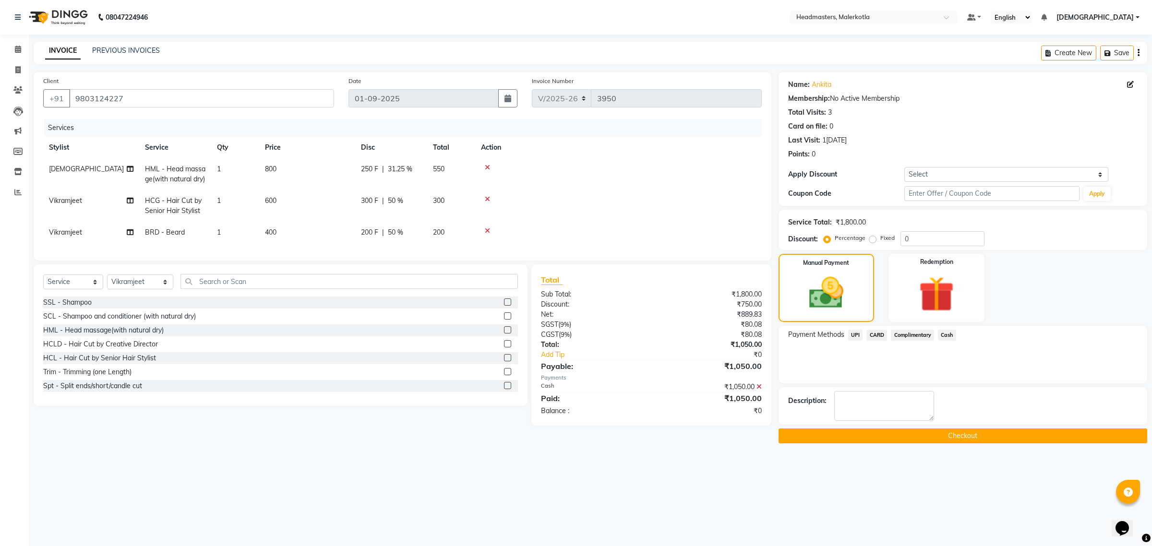
click at [952, 428] on div "Name:[PERSON_NAME]a Membership: No Active Membership Total Visits: 3 Card on fi…" at bounding box center [967, 258] width 376 height 372
click at [937, 440] on button "Checkout" at bounding box center [963, 436] width 369 height 15
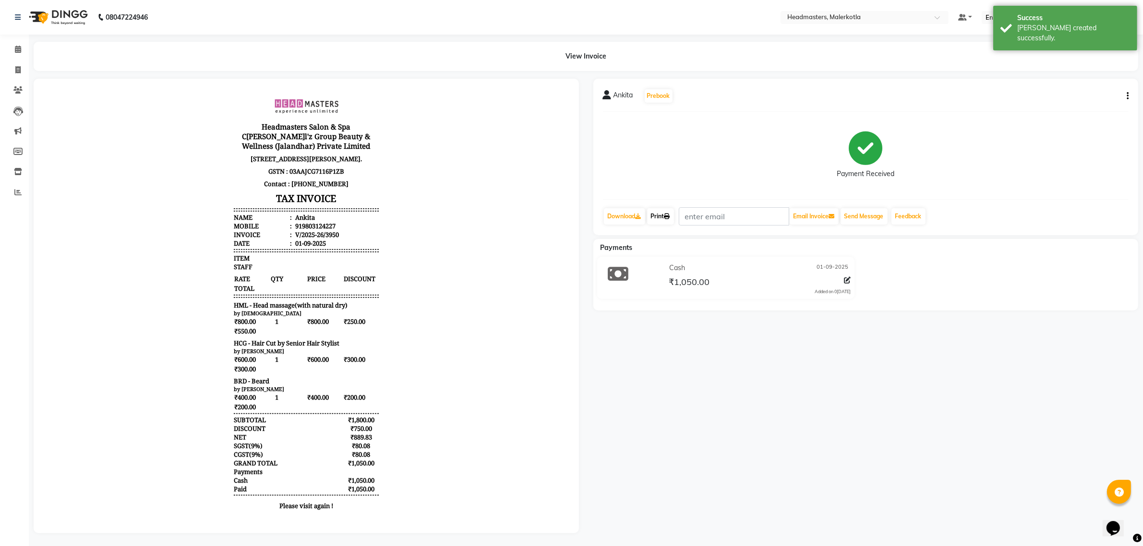
click at [661, 221] on link "Print" at bounding box center [660, 216] width 27 height 16
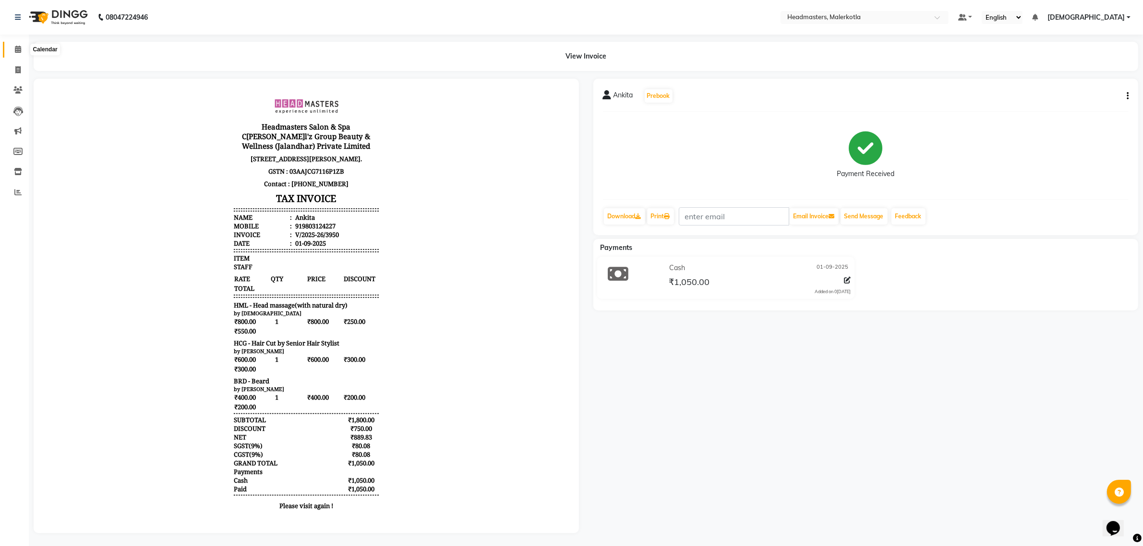
drag, startPoint x: 14, startPoint y: 51, endPoint x: 14, endPoint y: 61, distance: 10.1
click at [15, 51] on icon at bounding box center [18, 49] width 6 height 7
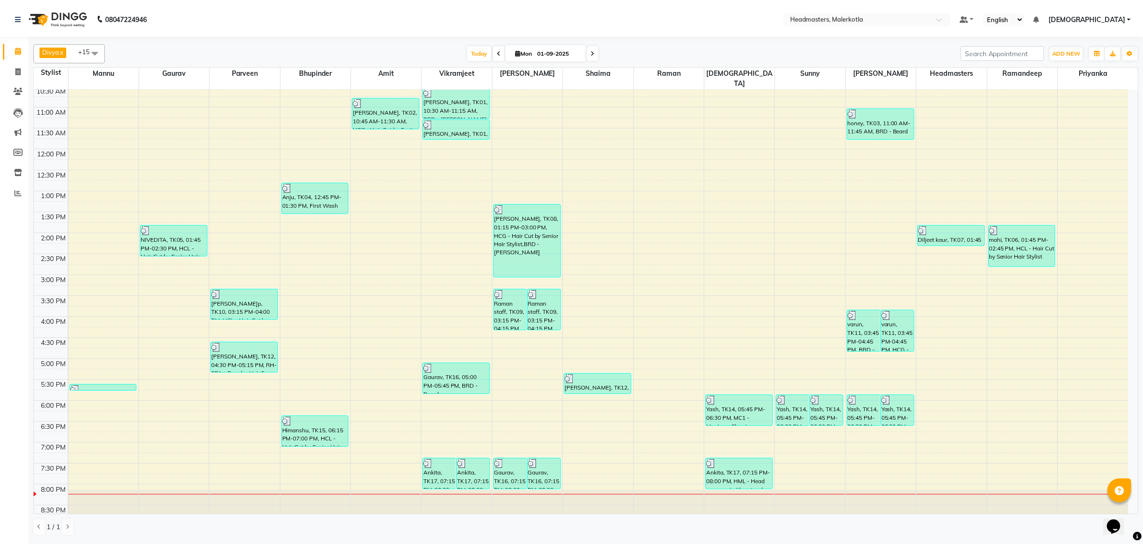
scroll to position [82, 0]
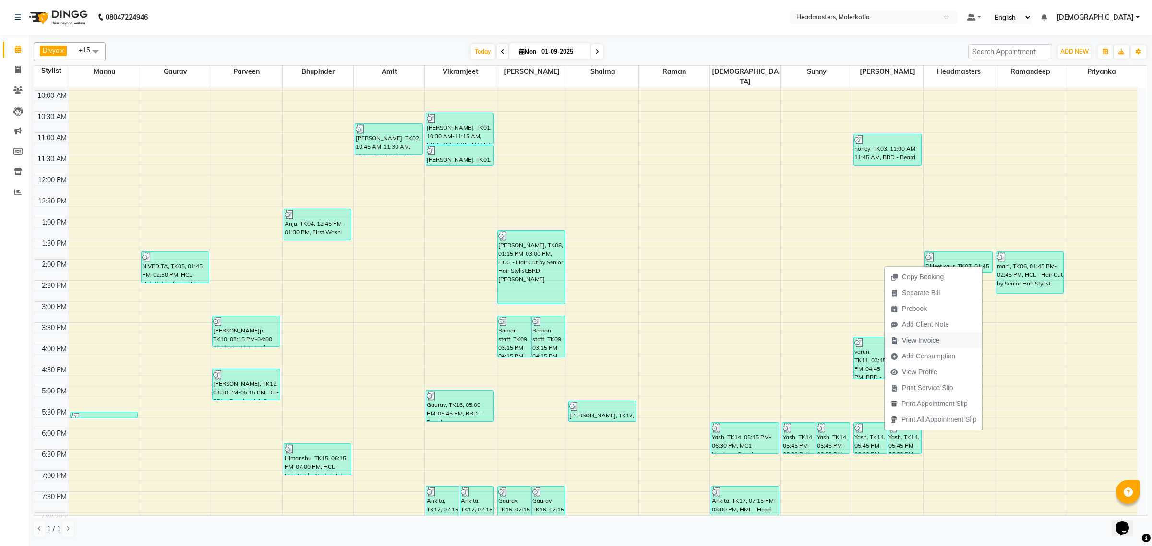
click at [928, 342] on span "View Invoice" at bounding box center [920, 341] width 37 height 10
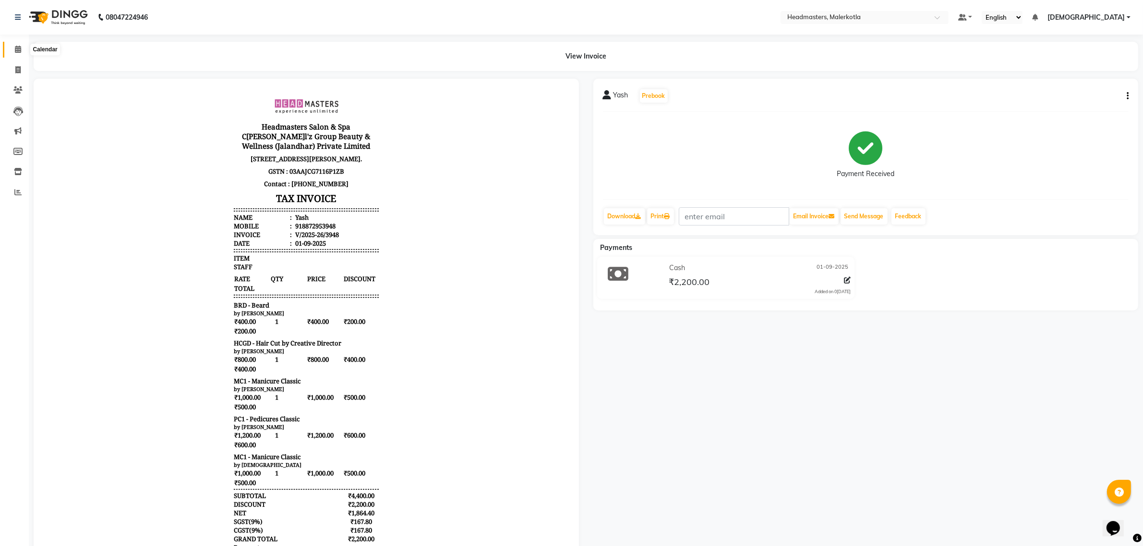
click at [13, 49] on span at bounding box center [18, 49] width 17 height 11
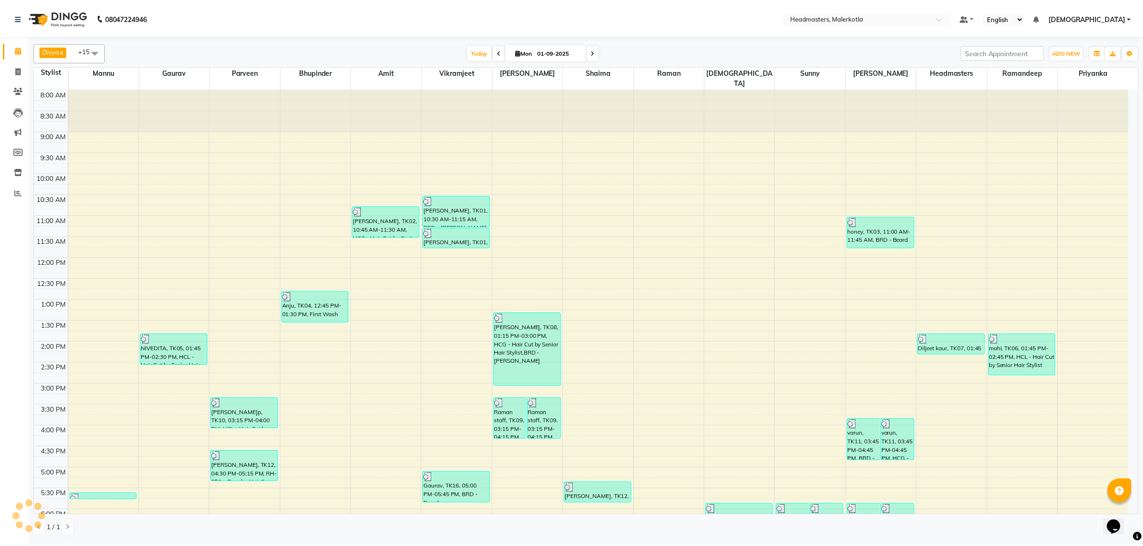
scroll to position [60, 0]
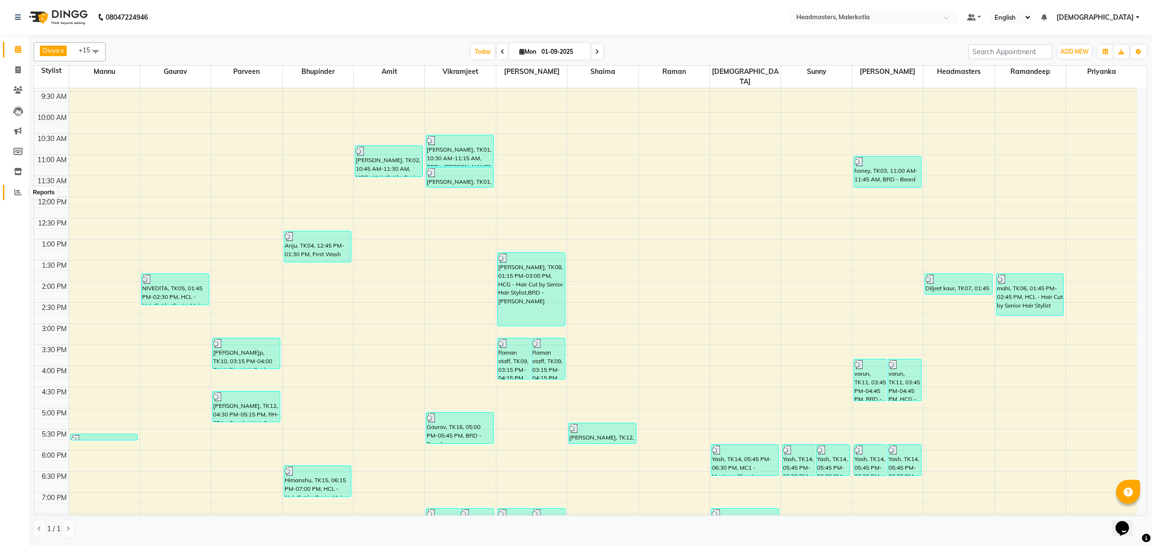
click at [16, 191] on icon at bounding box center [17, 192] width 7 height 7
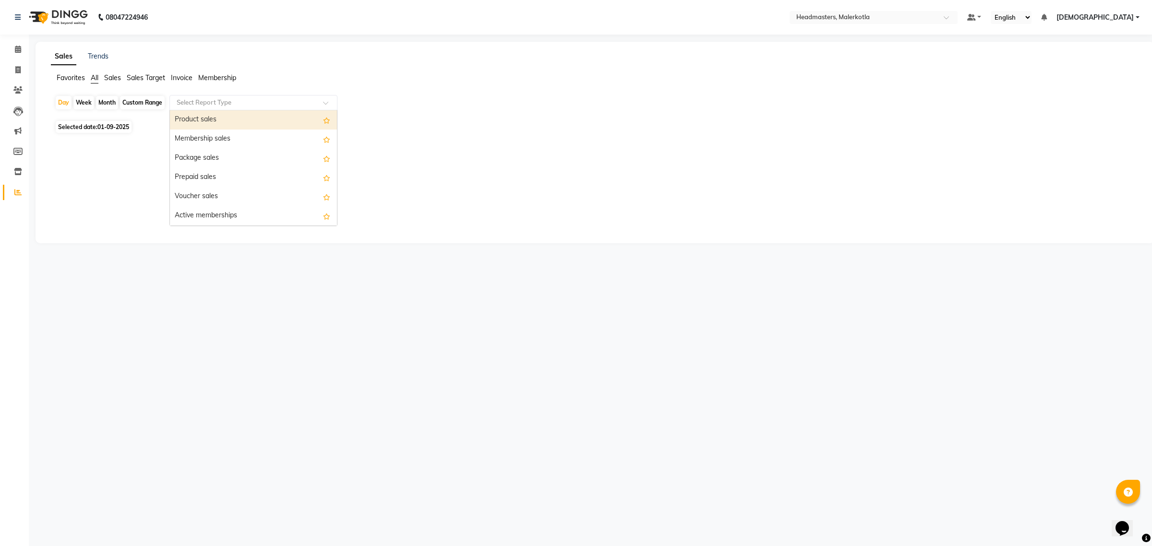
click at [198, 107] on input "text" at bounding box center [244, 103] width 138 height 10
click at [198, 115] on div "Product sales" at bounding box center [253, 119] width 167 height 19
select select "csv"
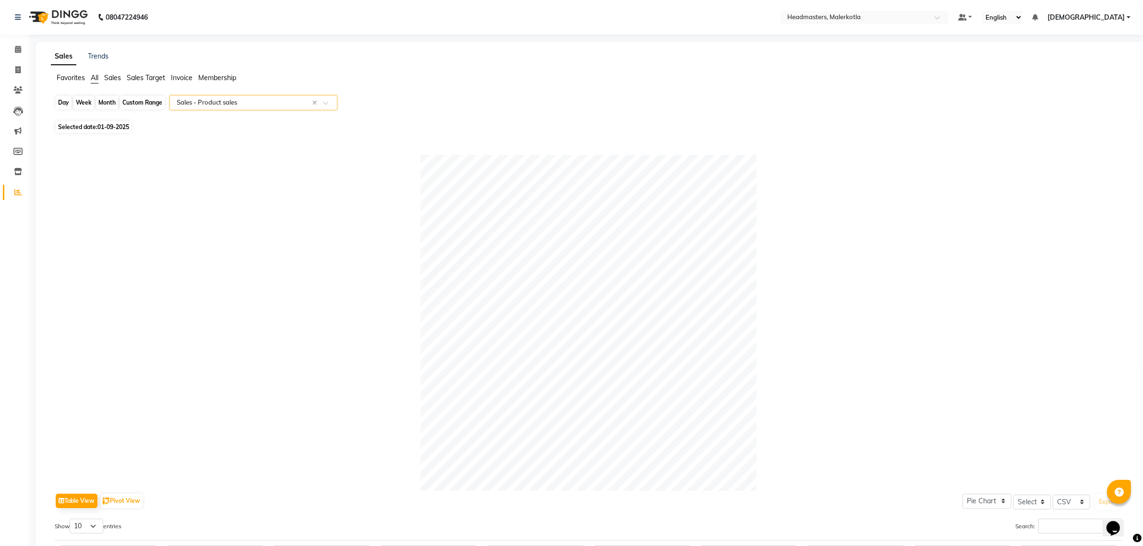
click at [63, 102] on div "Day" at bounding box center [64, 102] width 16 height 13
select select "9"
select select "2025"
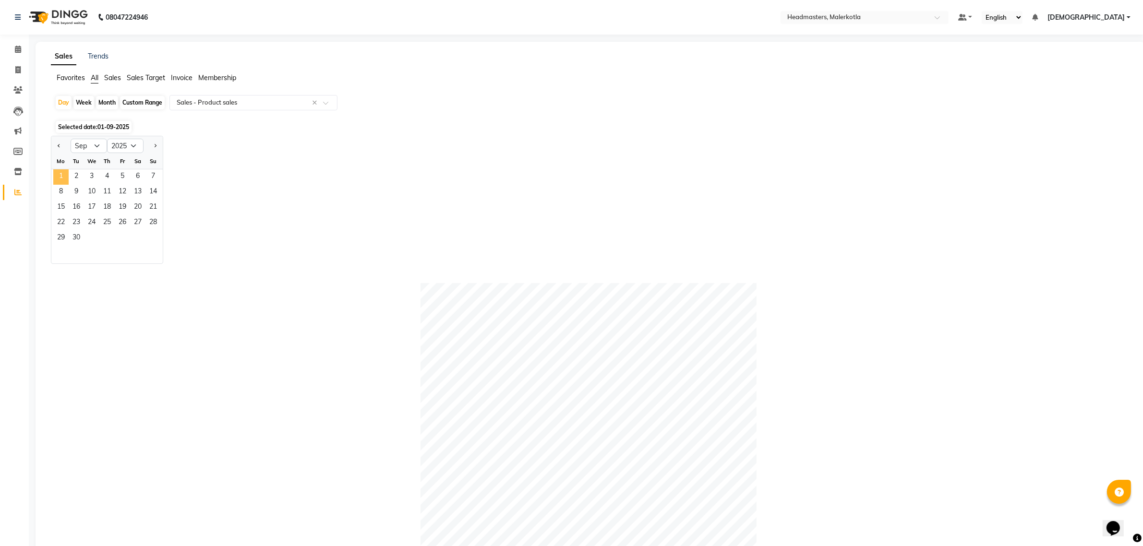
click at [60, 177] on span "1" at bounding box center [60, 176] width 15 height 15
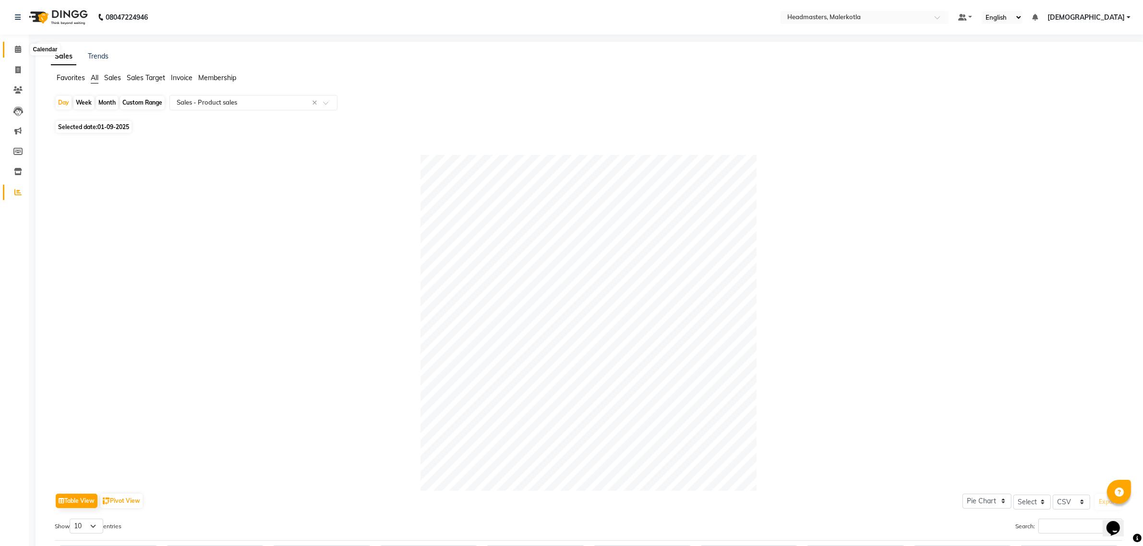
click at [17, 46] on icon at bounding box center [18, 49] width 6 height 7
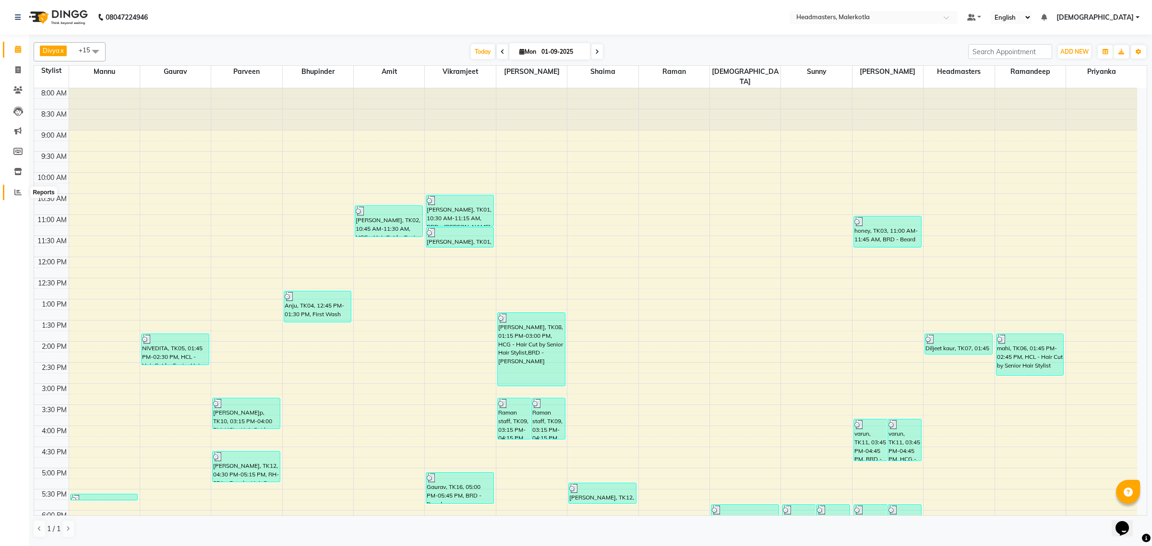
click at [19, 192] on icon at bounding box center [17, 192] width 7 height 7
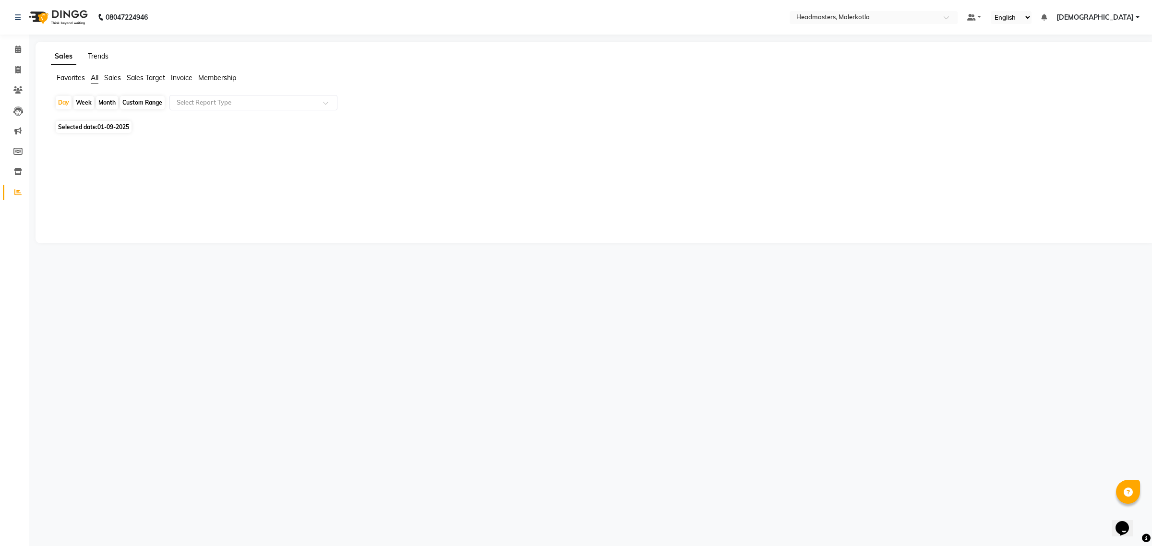
click at [90, 55] on link "Trends" at bounding box center [98, 56] width 21 height 9
type input "01-09-2025"
type input "3[DATE]"
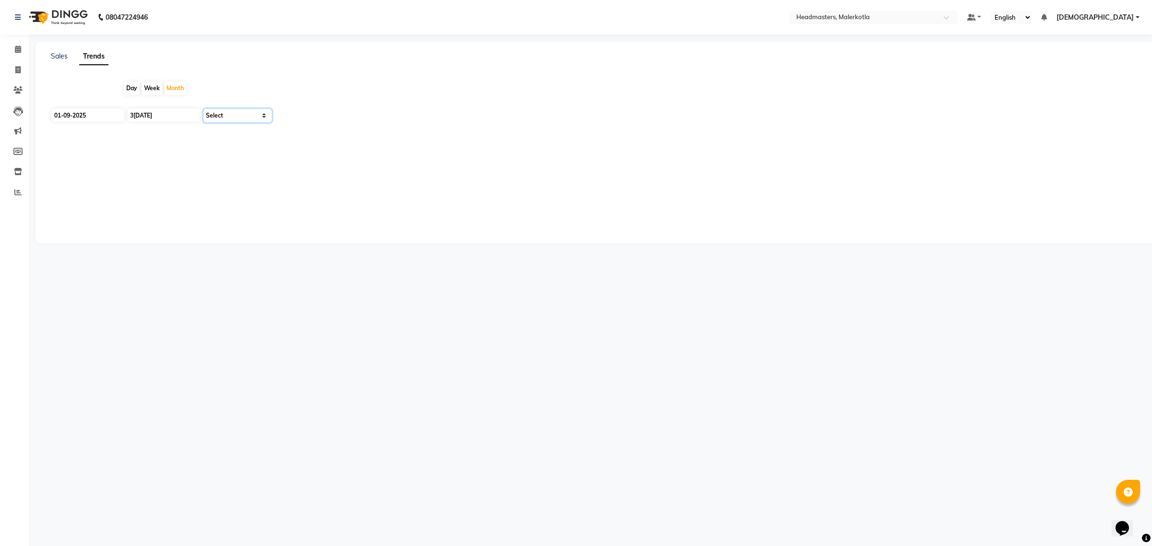
click at [232, 118] on select "Select Clients" at bounding box center [238, 115] width 68 height 13
select select "by_client"
click at [204, 109] on select "Select Clients" at bounding box center [238, 115] width 68 height 13
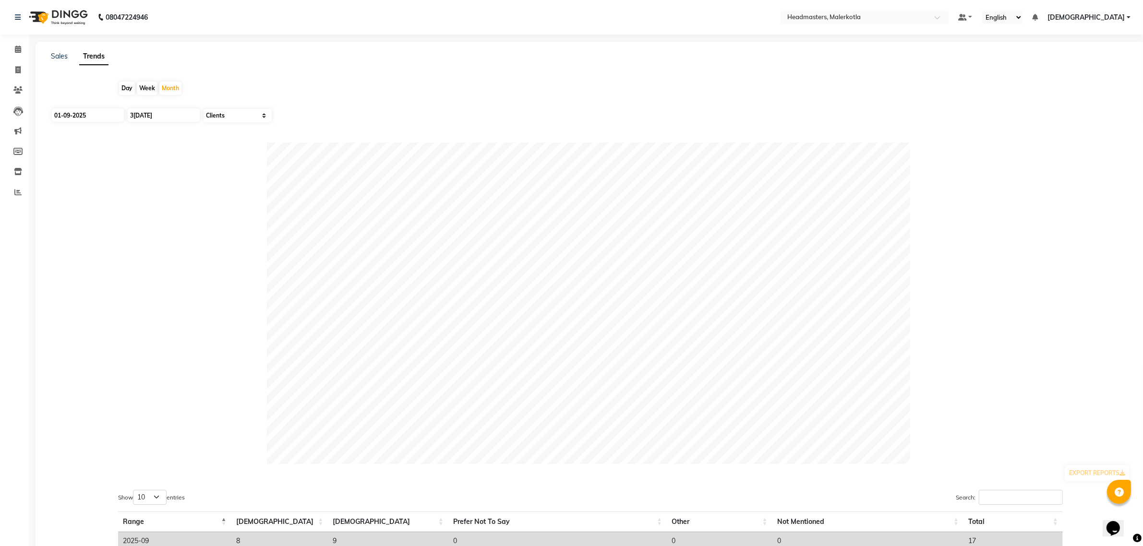
click at [125, 85] on div "Day" at bounding box center [127, 88] width 16 height 13
type input "01-09-2025"
drag, startPoint x: 18, startPoint y: 49, endPoint x: 22, endPoint y: 57, distance: 8.4
click at [18, 49] on icon at bounding box center [18, 49] width 6 height 7
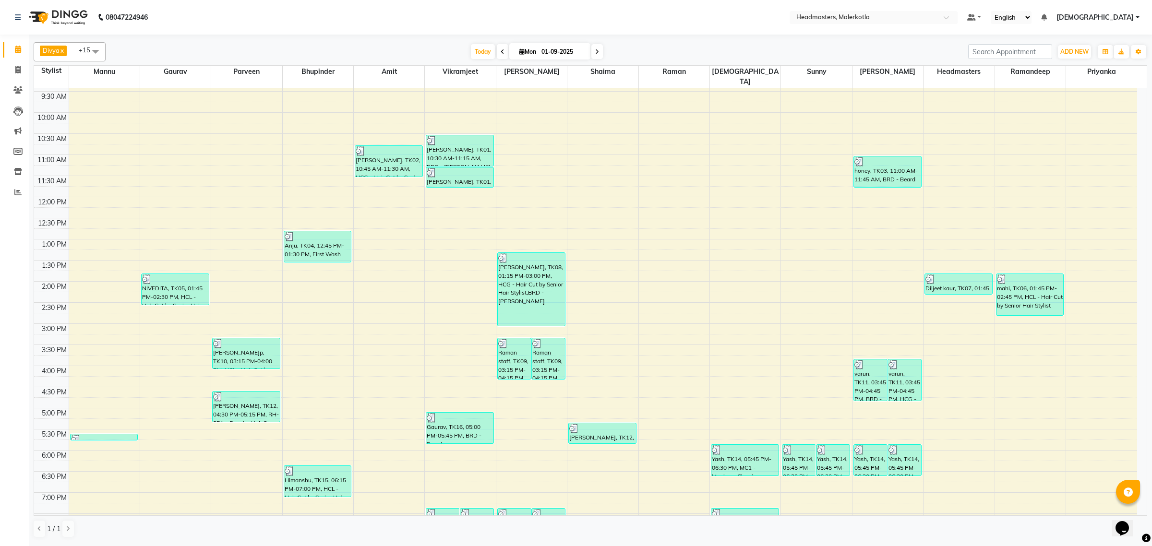
scroll to position [120, 0]
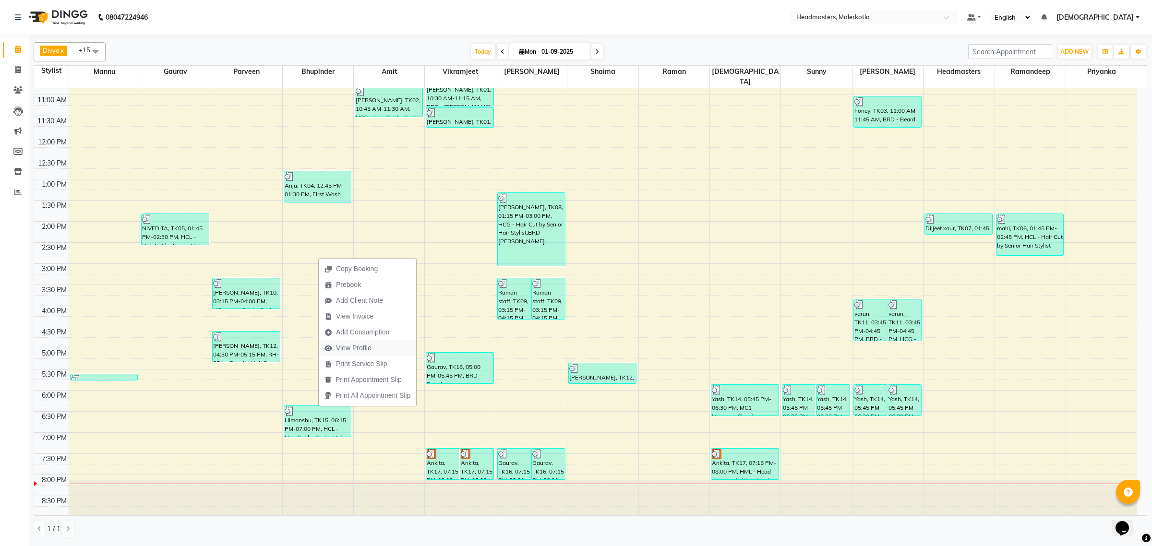
click at [372, 342] on span "View Profile" at bounding box center [348, 348] width 59 height 16
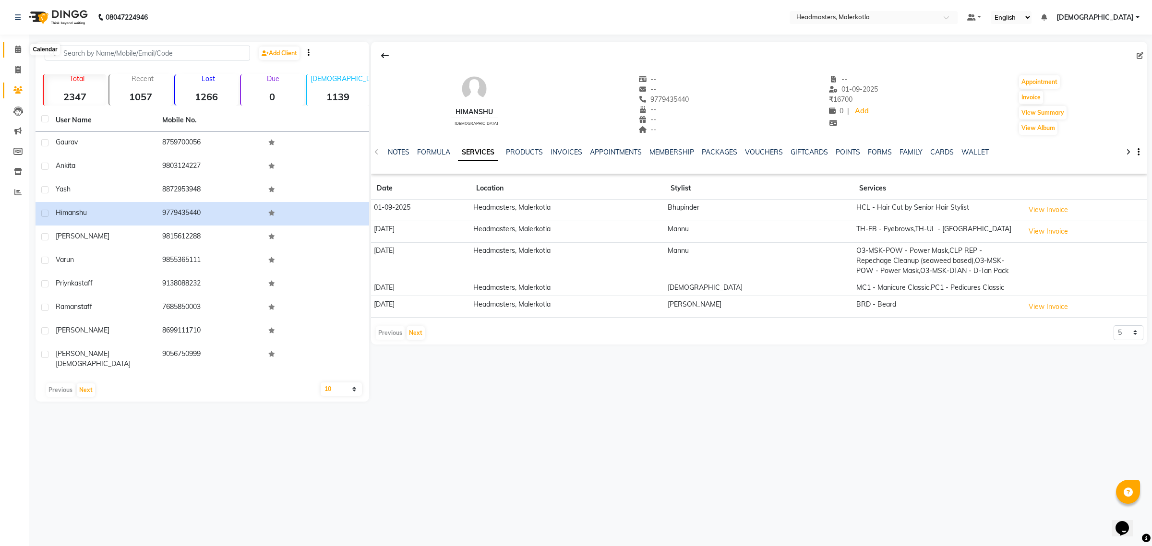
click at [11, 46] on span at bounding box center [18, 49] width 17 height 11
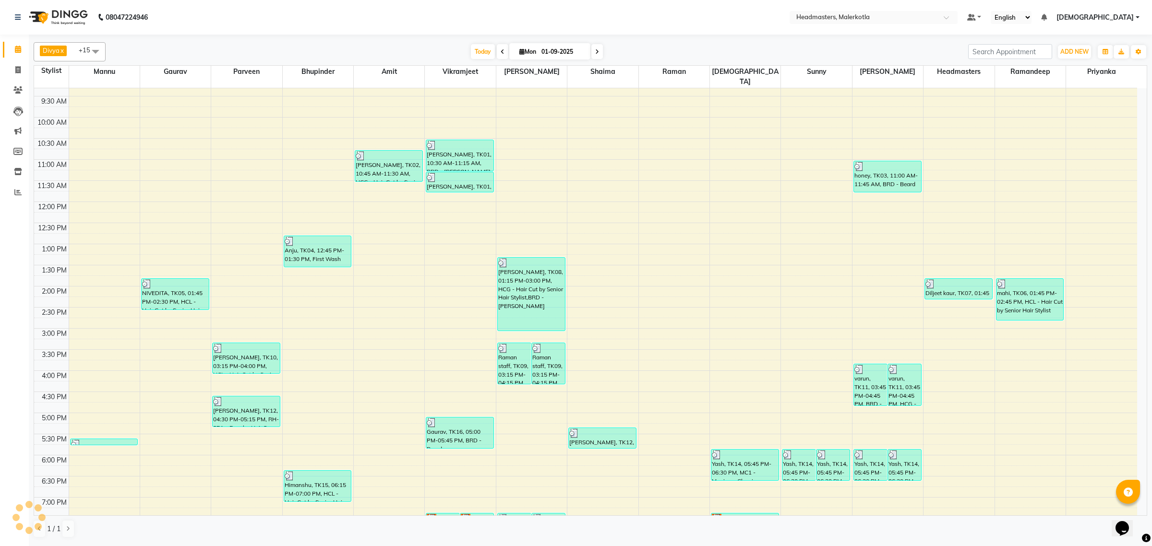
scroll to position [120, 0]
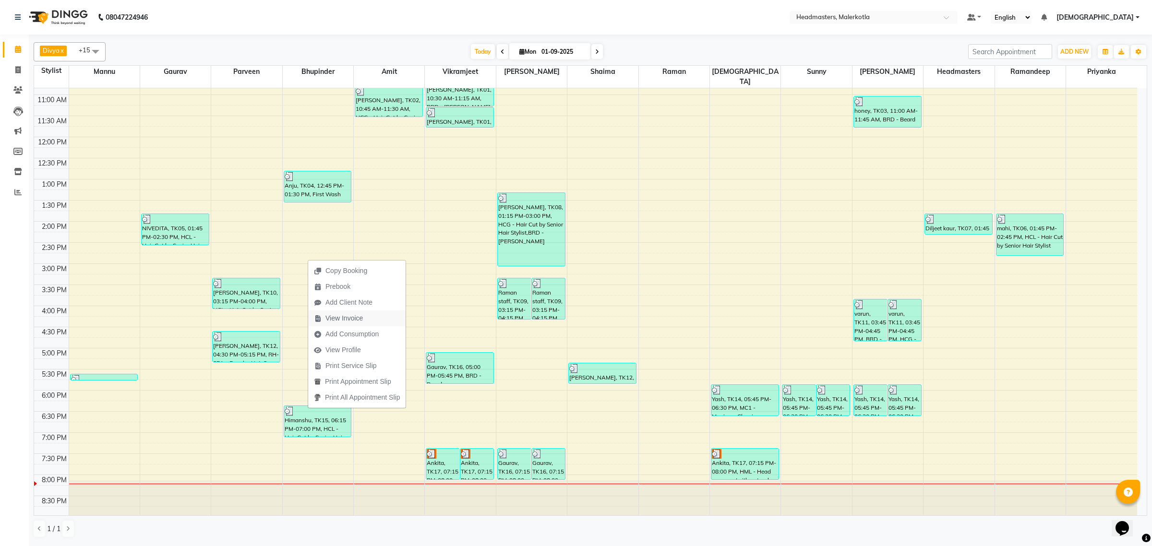
click at [354, 320] on span "View Invoice" at bounding box center [343, 318] width 37 height 10
